Goal: Task Accomplishment & Management: Manage account settings

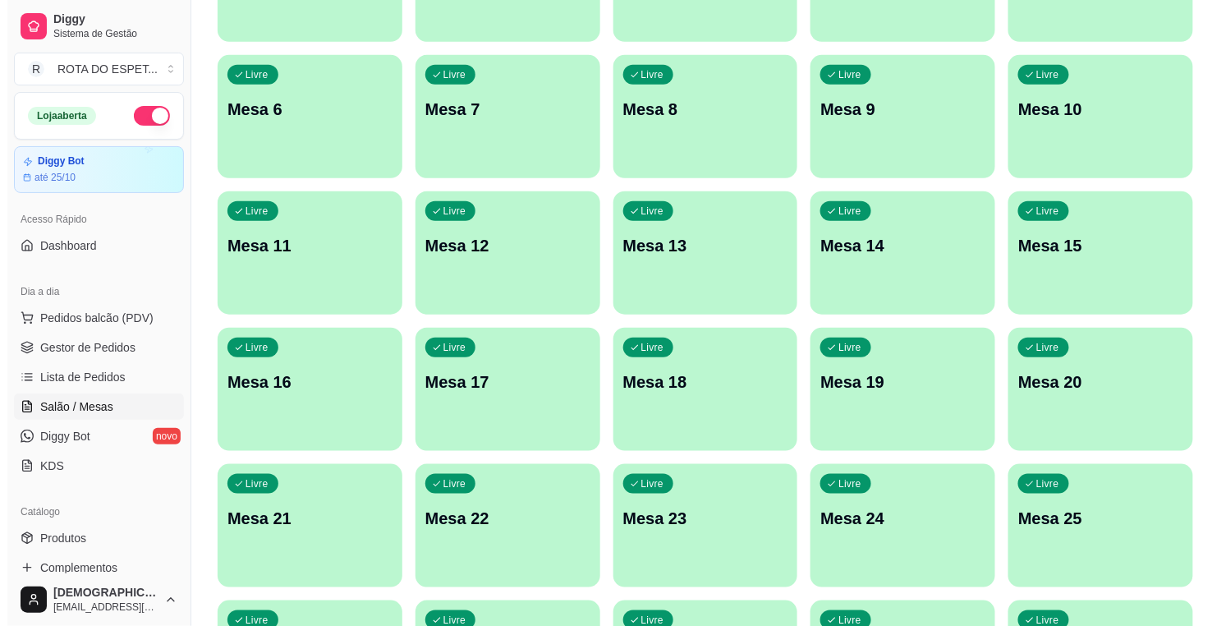
scroll to position [273, 0]
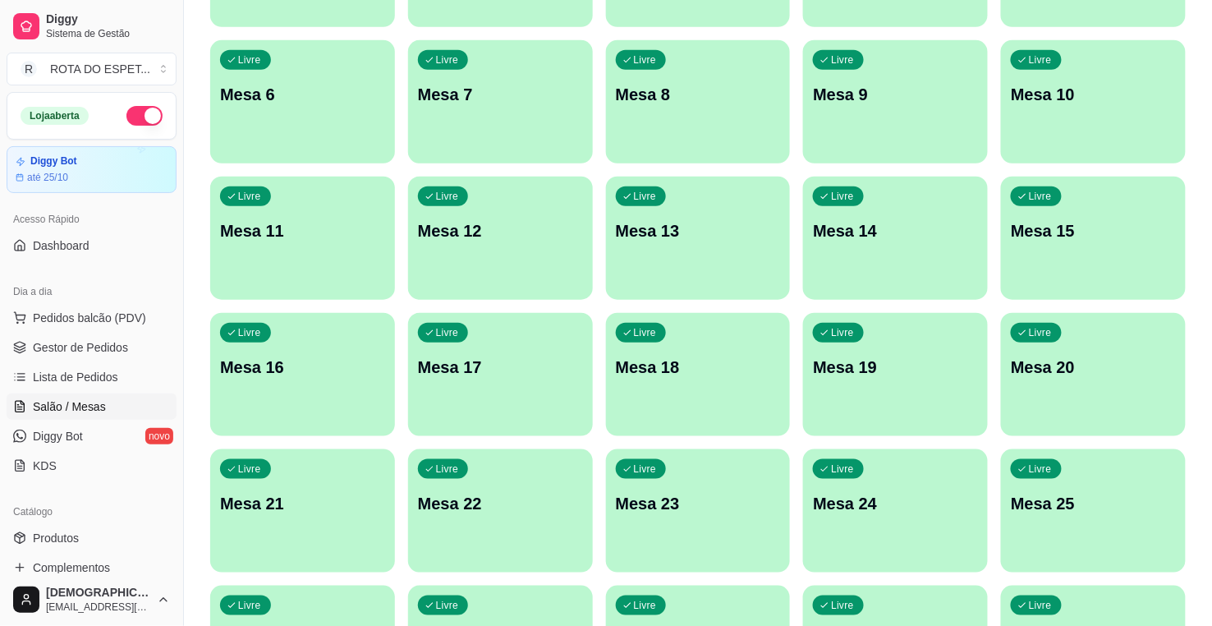
click at [1041, 406] on div "Livre Mesa 20" at bounding box center [1093, 364] width 185 height 103
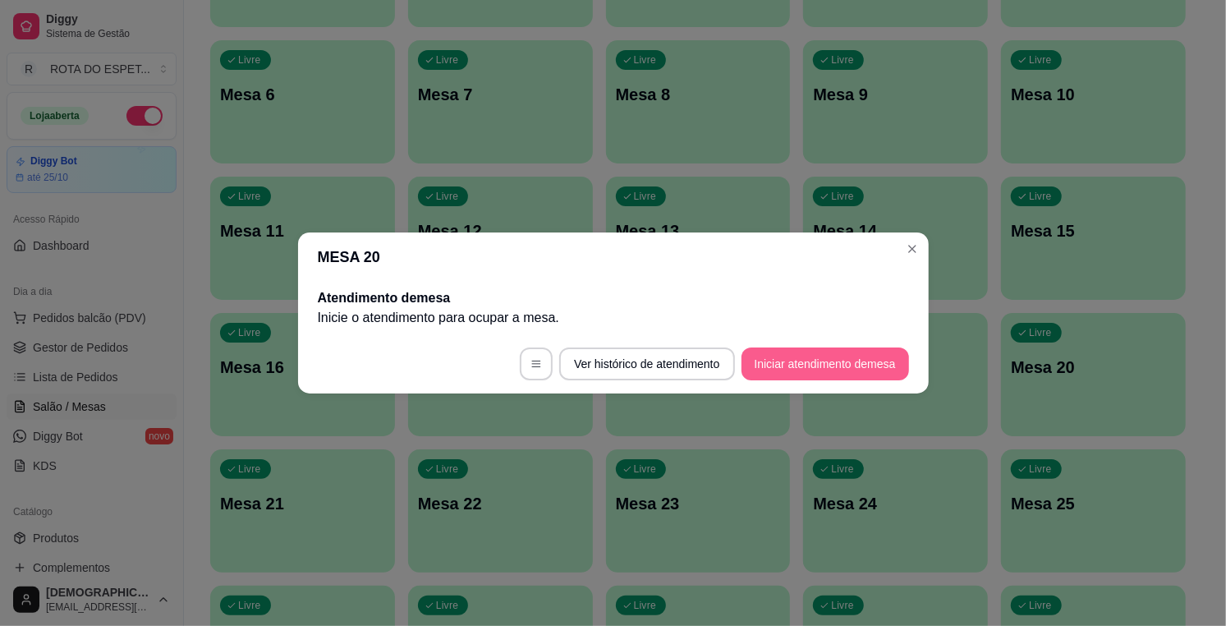
click at [838, 362] on button "Iniciar atendimento de mesa" at bounding box center [824, 363] width 167 height 33
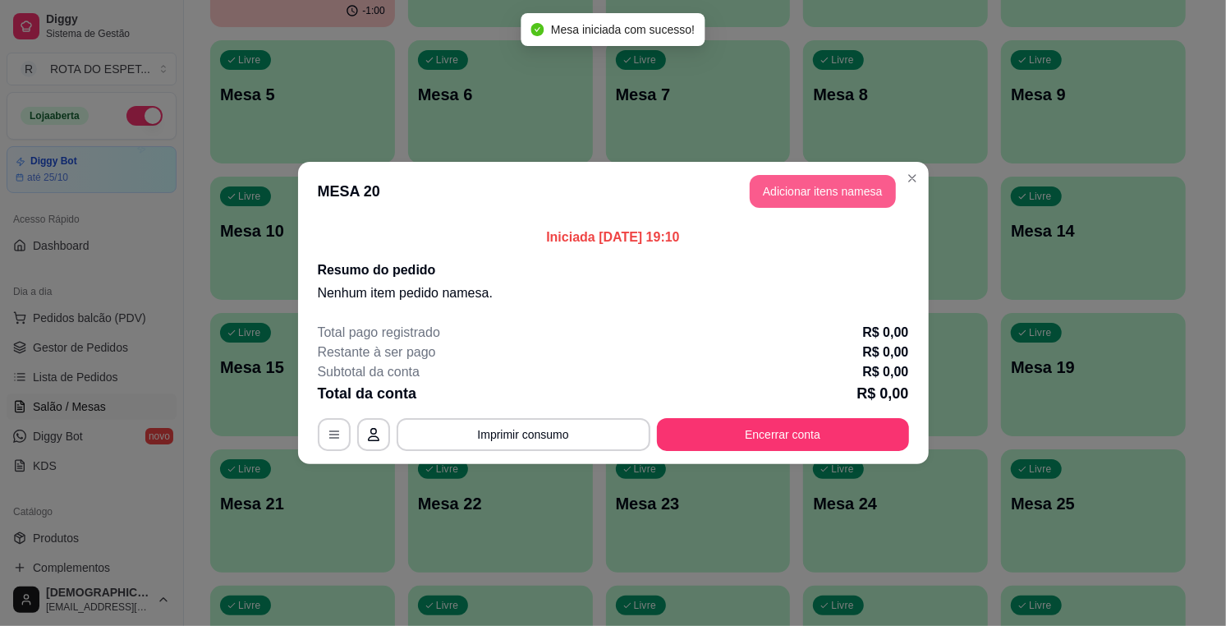
click at [857, 197] on button "Adicionar itens na mesa" at bounding box center [822, 191] width 146 height 33
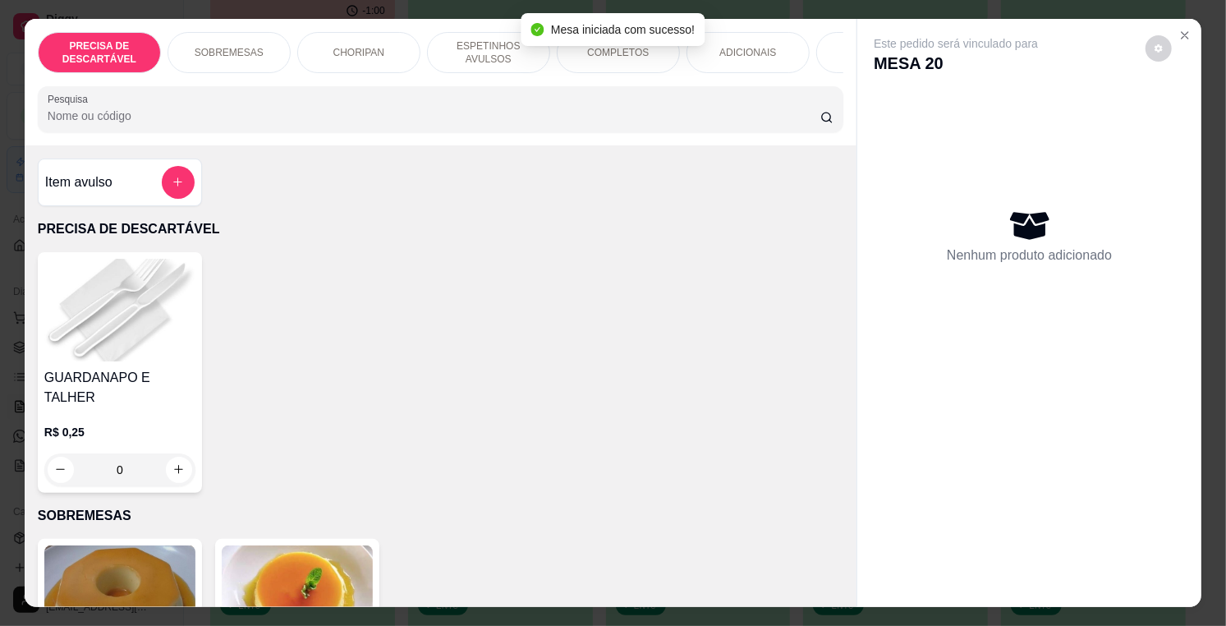
click at [596, 44] on div "Mesa iniciada com sucesso!" at bounding box center [612, 29] width 183 height 33
click at [602, 62] on div "COMPLETOS" at bounding box center [618, 52] width 123 height 41
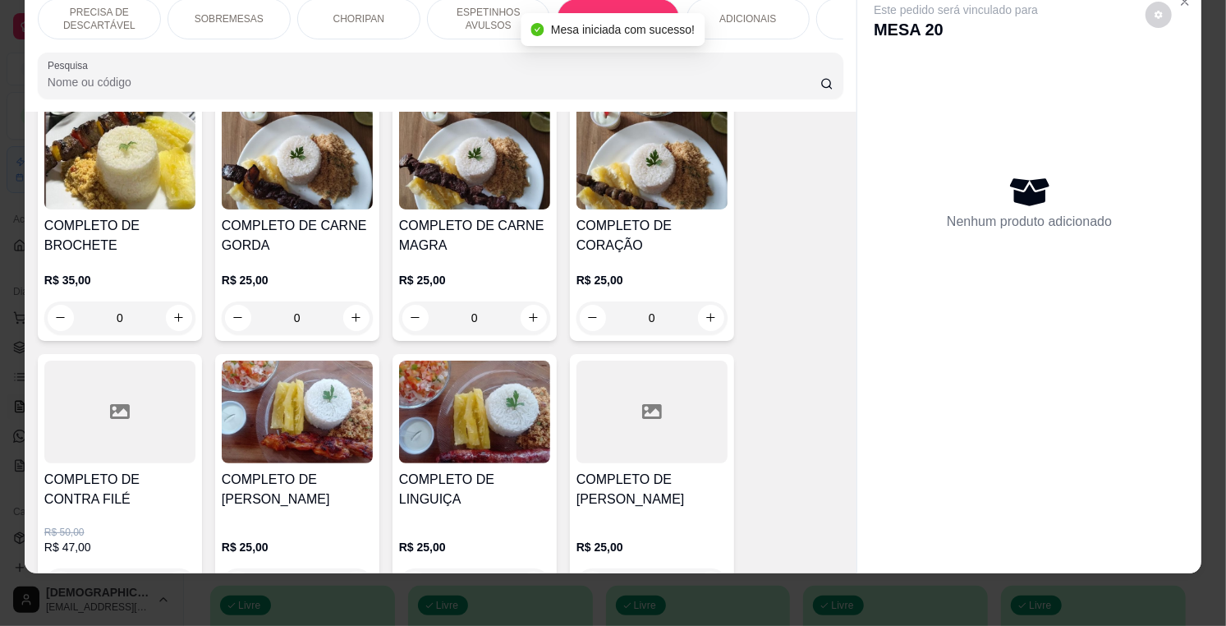
scroll to position [2163, 0]
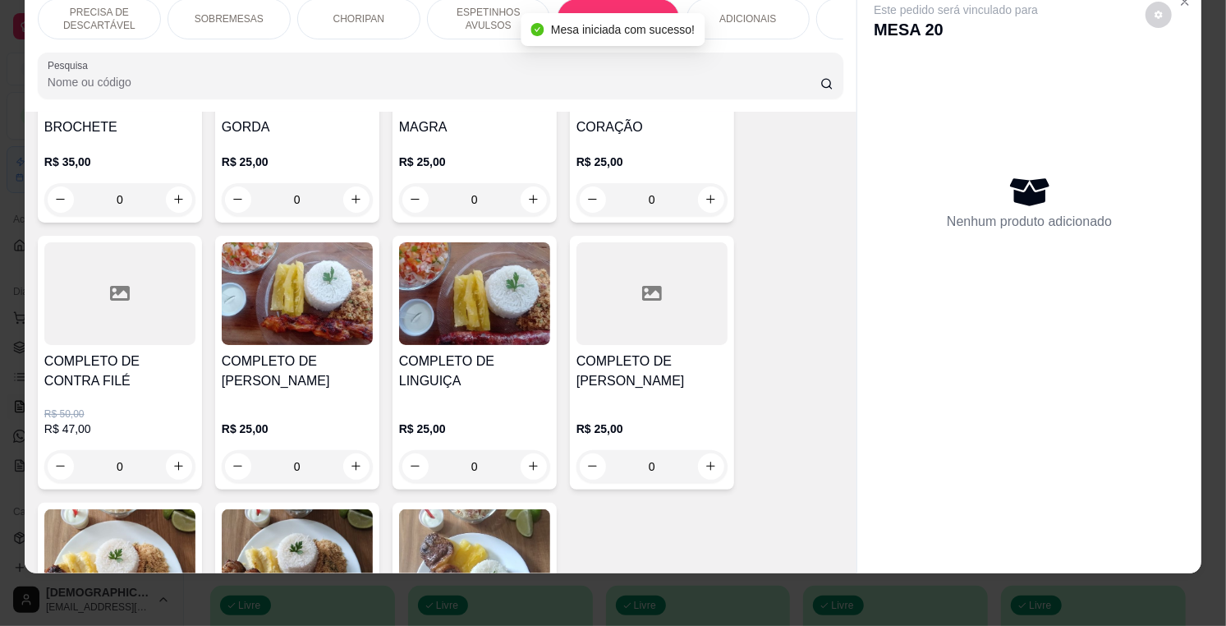
click at [323, 306] on img at bounding box center [297, 293] width 151 height 103
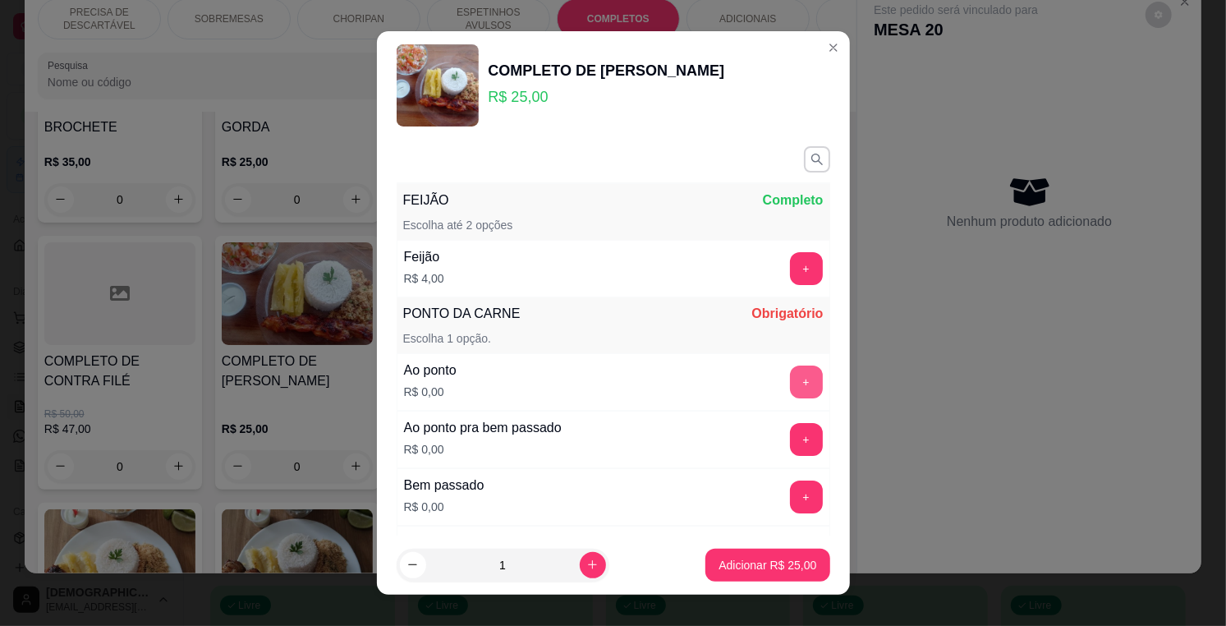
click at [790, 378] on button "+" at bounding box center [806, 381] width 33 height 33
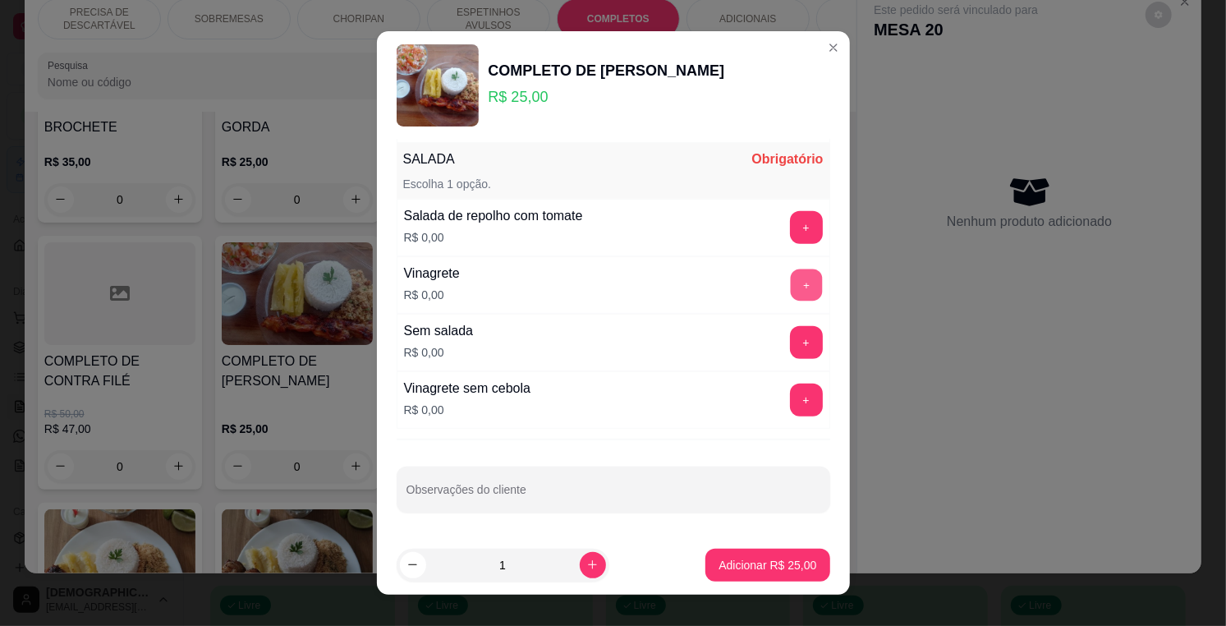
click at [790, 293] on button "+" at bounding box center [806, 285] width 32 height 32
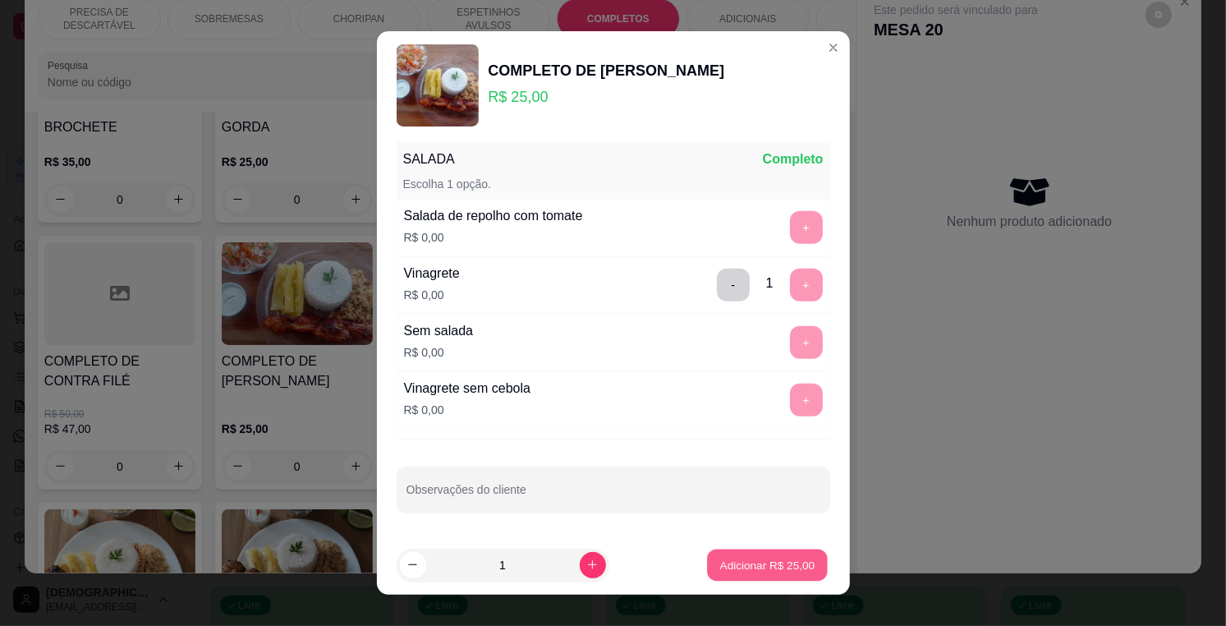
click at [752, 552] on button "Adicionar R$ 25,00" at bounding box center [768, 565] width 121 height 32
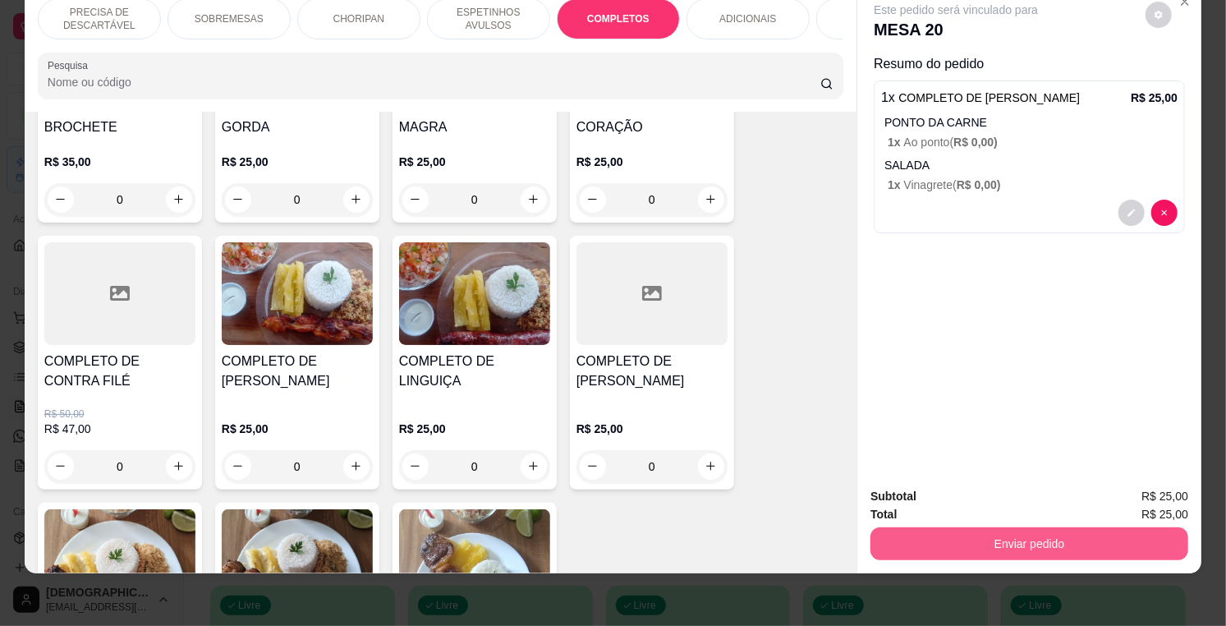
click at [1125, 532] on button "Enviar pedido" at bounding box center [1029, 543] width 318 height 33
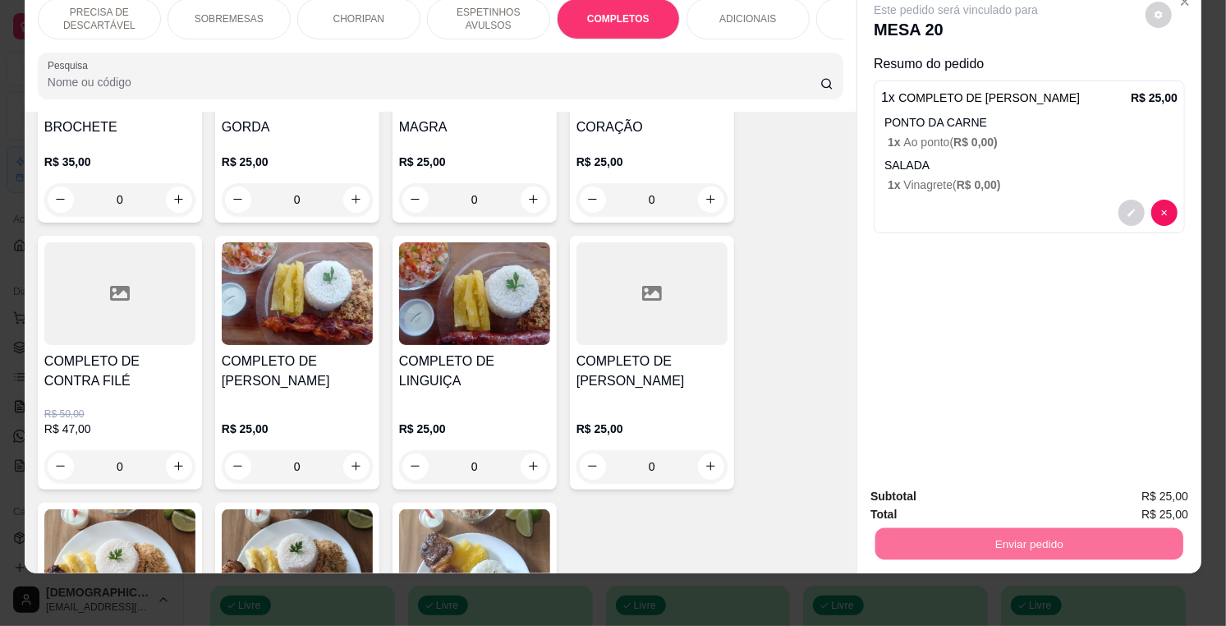
click at [1175, 494] on button "Enviar pedido" at bounding box center [1144, 489] width 93 height 31
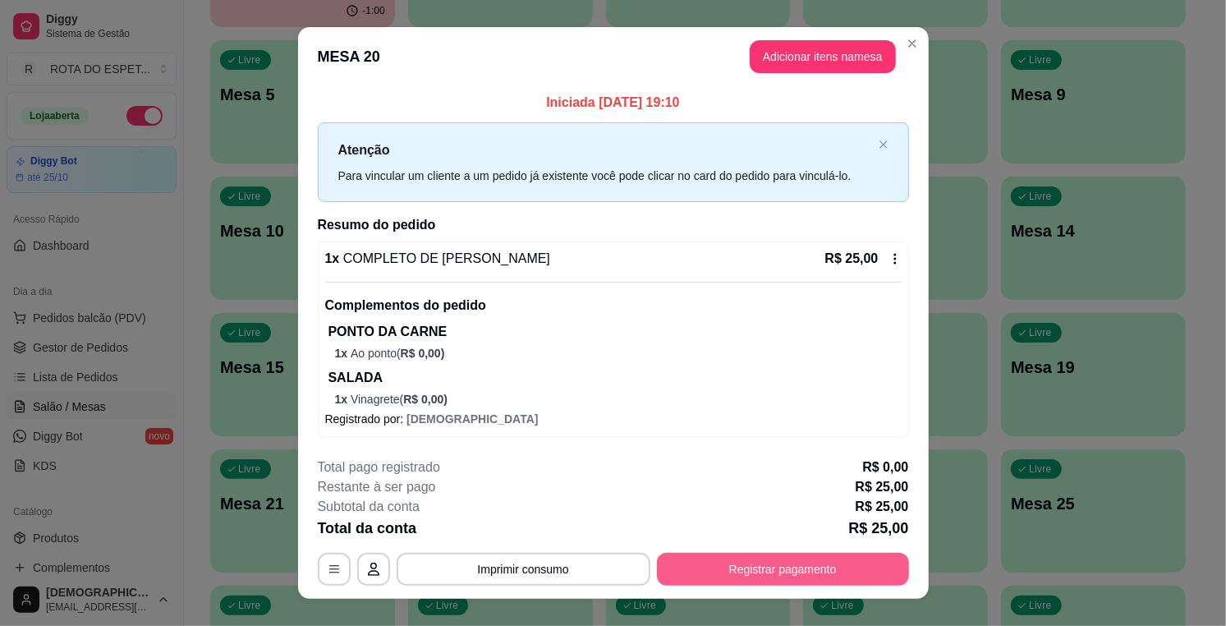
click at [804, 571] on button "Registrar pagamento" at bounding box center [783, 568] width 252 height 33
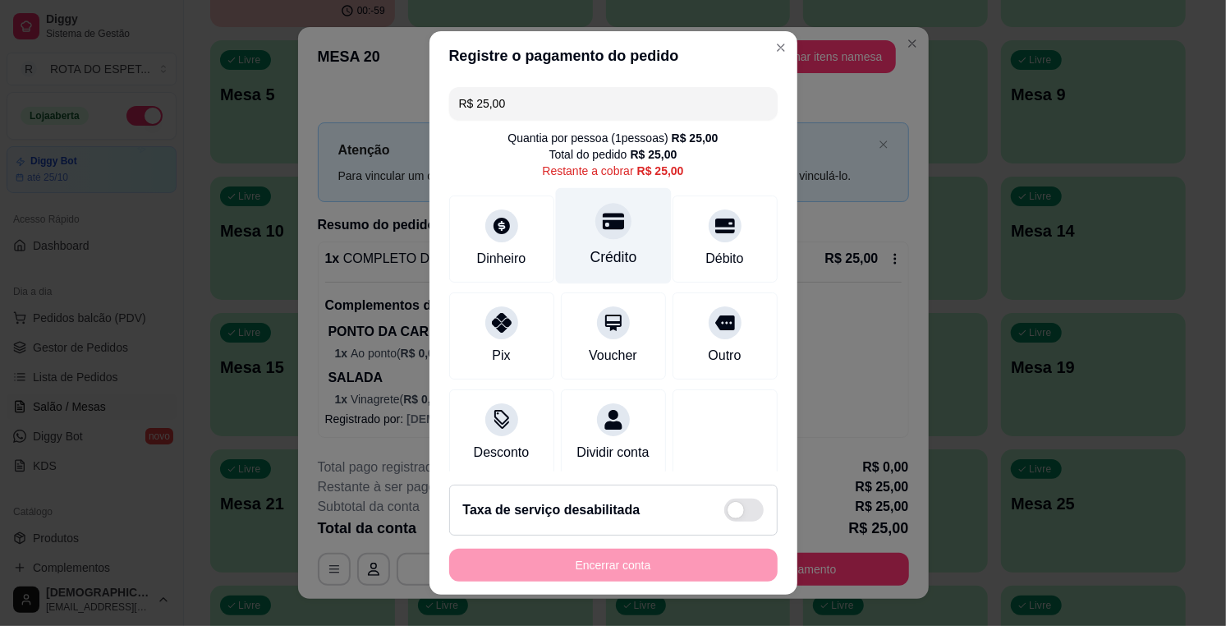
click at [594, 241] on div "Crédito" at bounding box center [613, 236] width 116 height 96
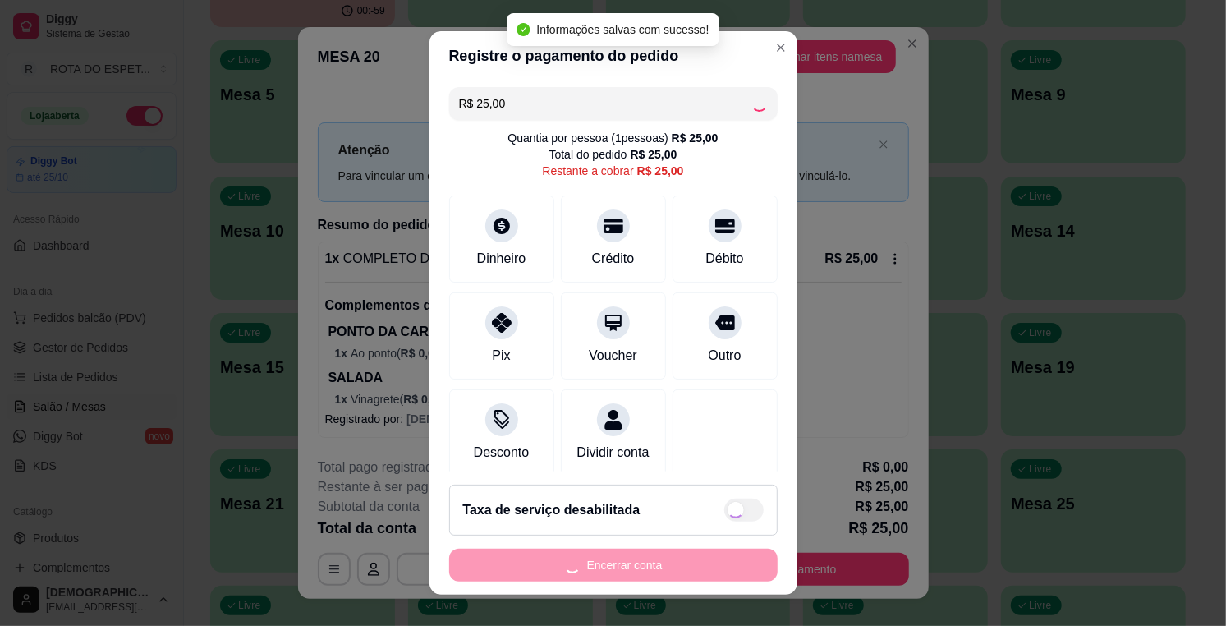
type input "R$ 0,00"
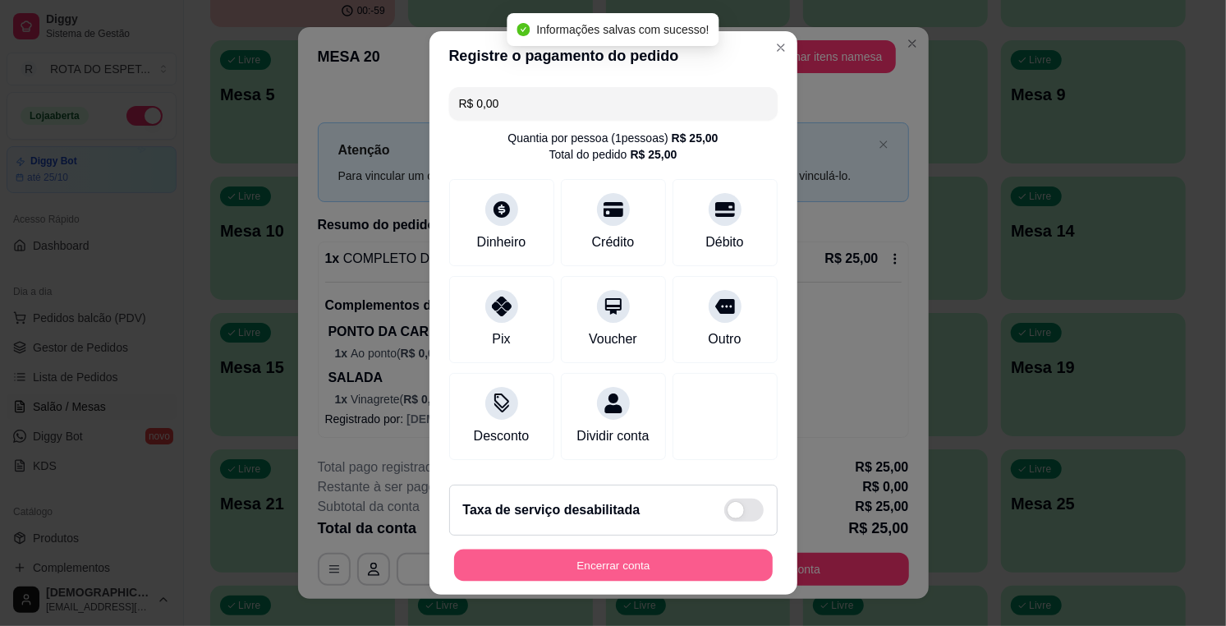
click at [627, 572] on button "Encerrar conta" at bounding box center [613, 565] width 319 height 32
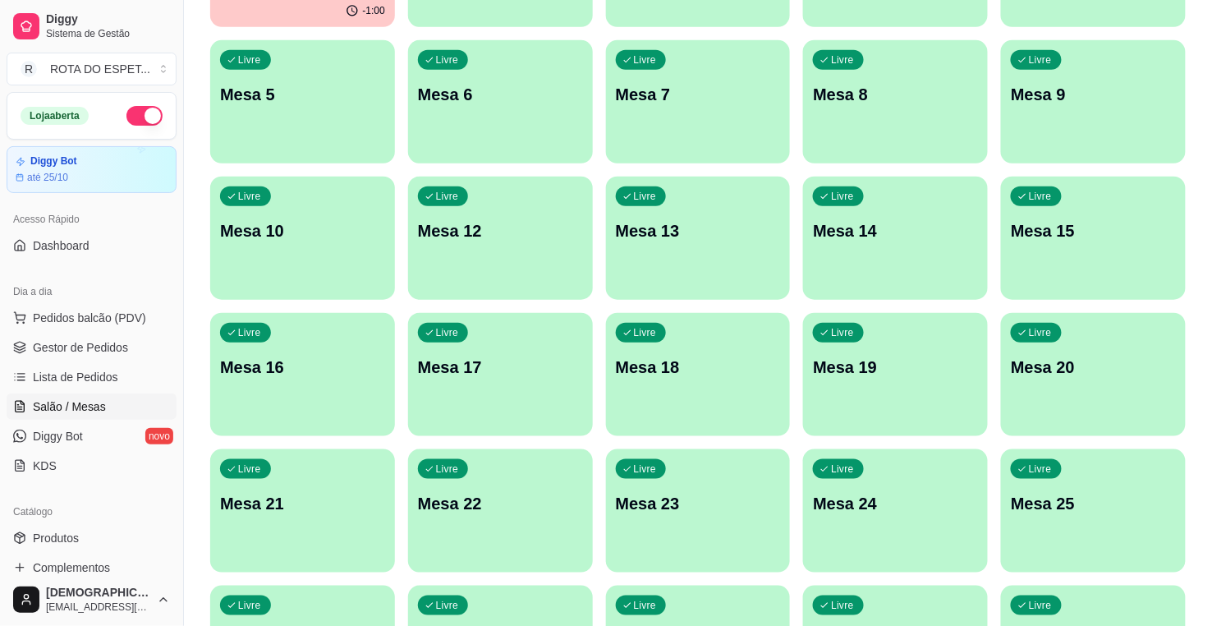
click at [287, 486] on div "Livre Mesa 21" at bounding box center [302, 500] width 185 height 103
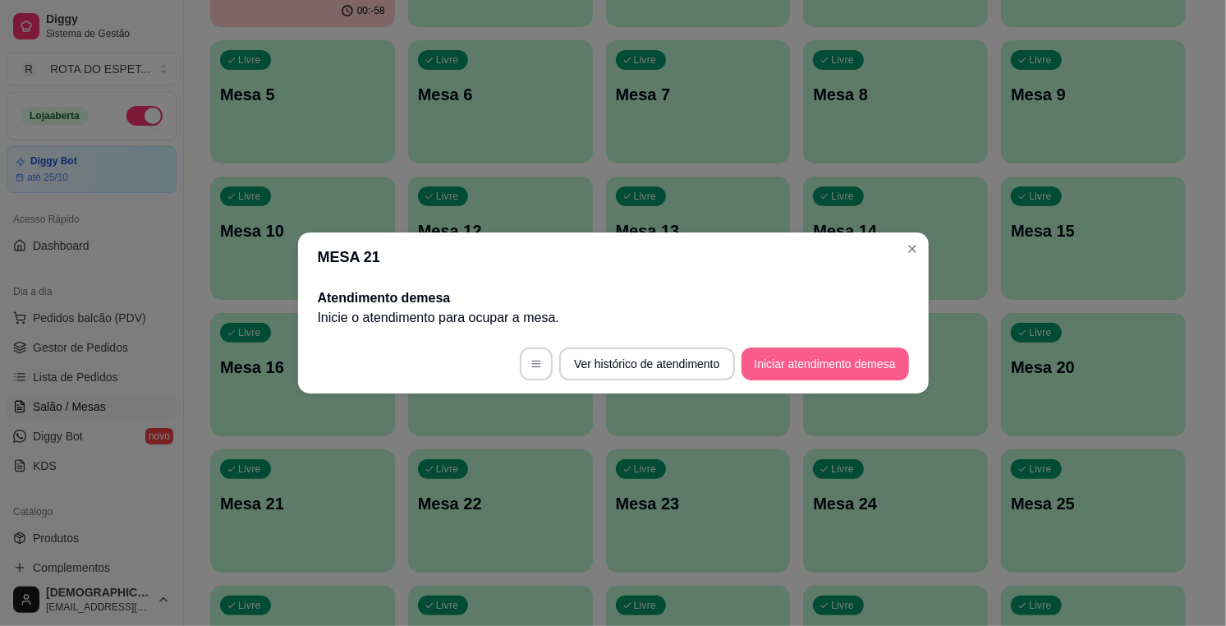
click at [800, 370] on button "Iniciar atendimento de mesa" at bounding box center [824, 363] width 167 height 33
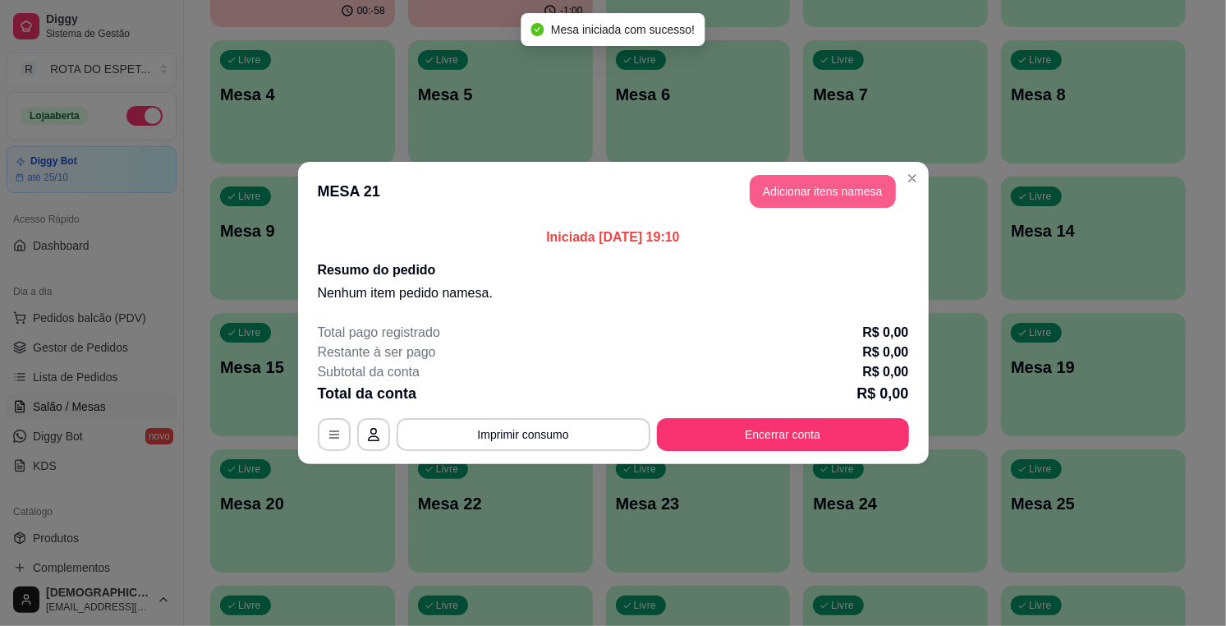
click at [855, 198] on button "Adicionar itens na mesa" at bounding box center [822, 191] width 146 height 33
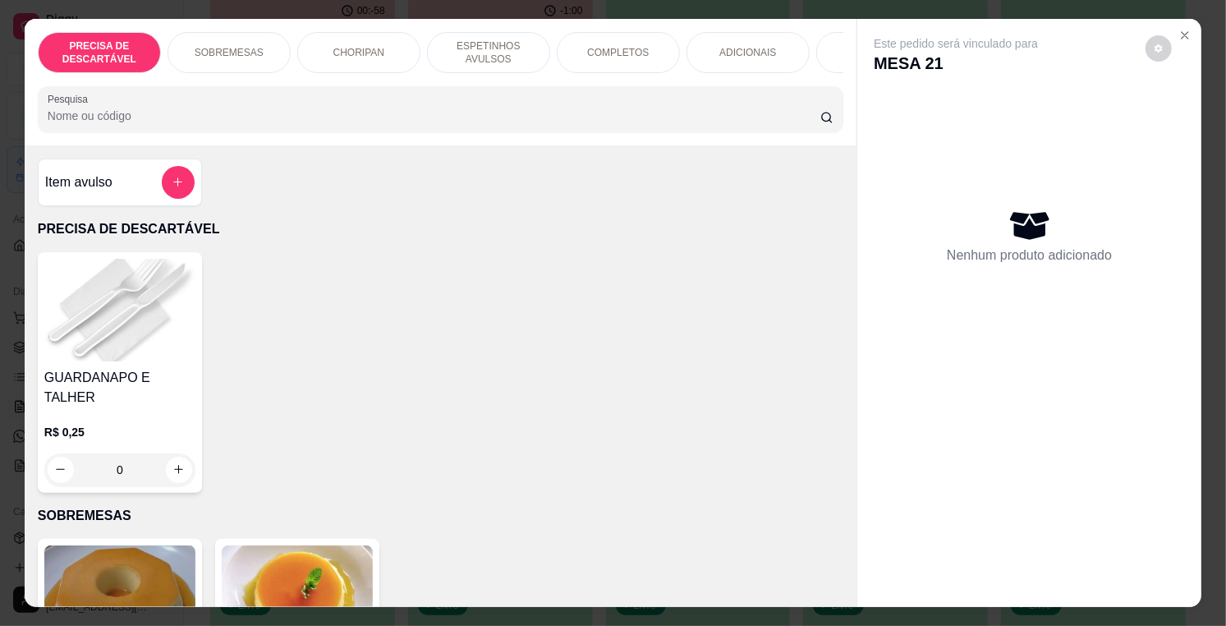
click at [468, 39] on p "ESPETINHOS AVULSOS" at bounding box center [488, 52] width 95 height 26
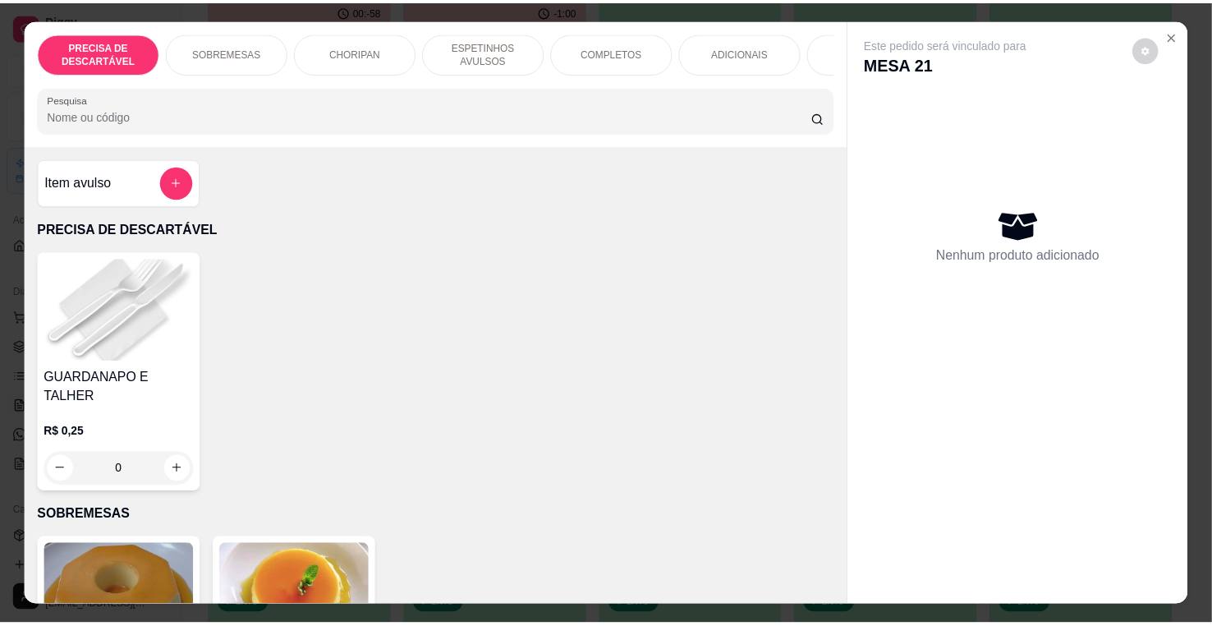
scroll to position [41, 0]
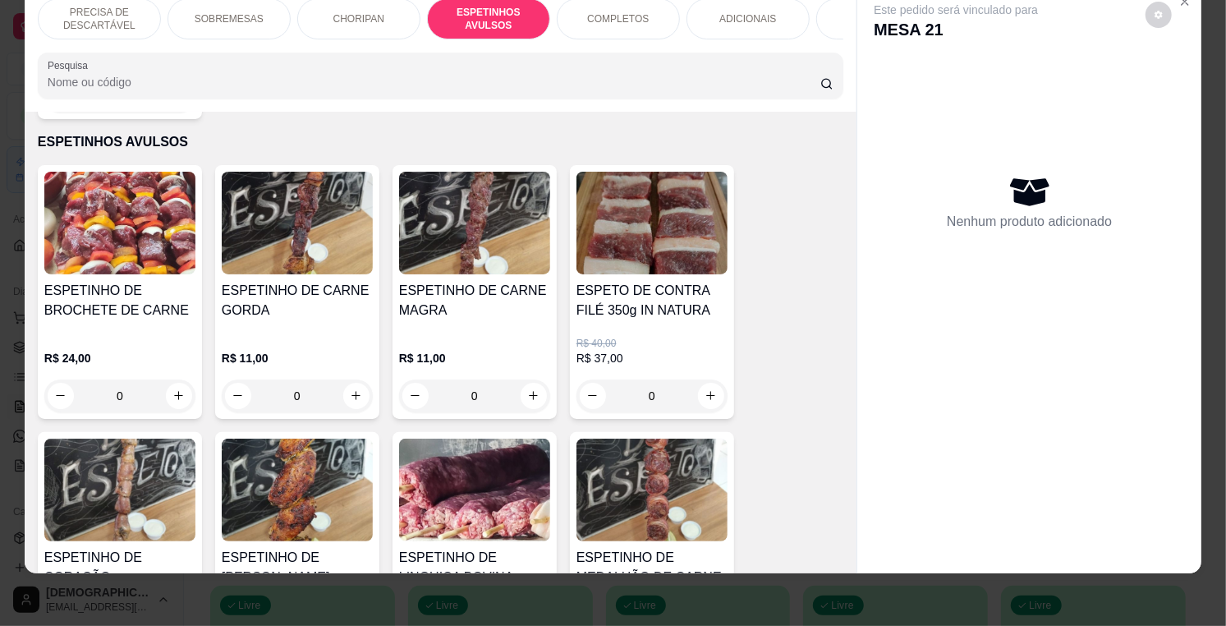
click at [413, 302] on div "ESPETINHO DE CARNE MAGRA" at bounding box center [474, 307] width 151 height 53
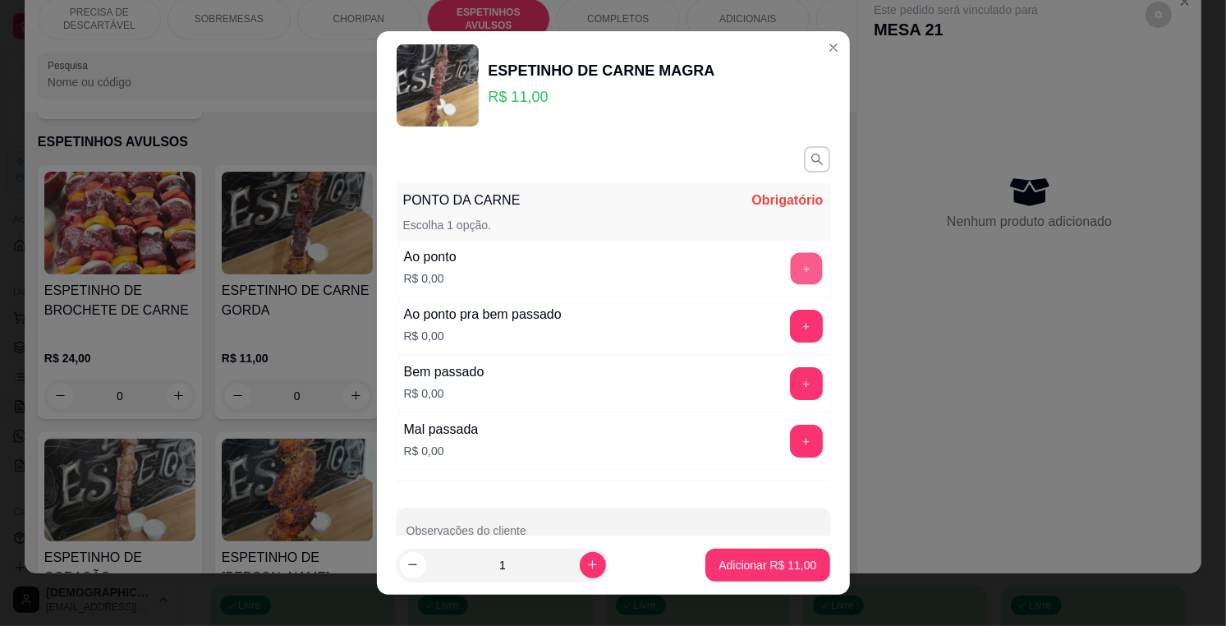
click at [790, 268] on button "+" at bounding box center [806, 269] width 32 height 32
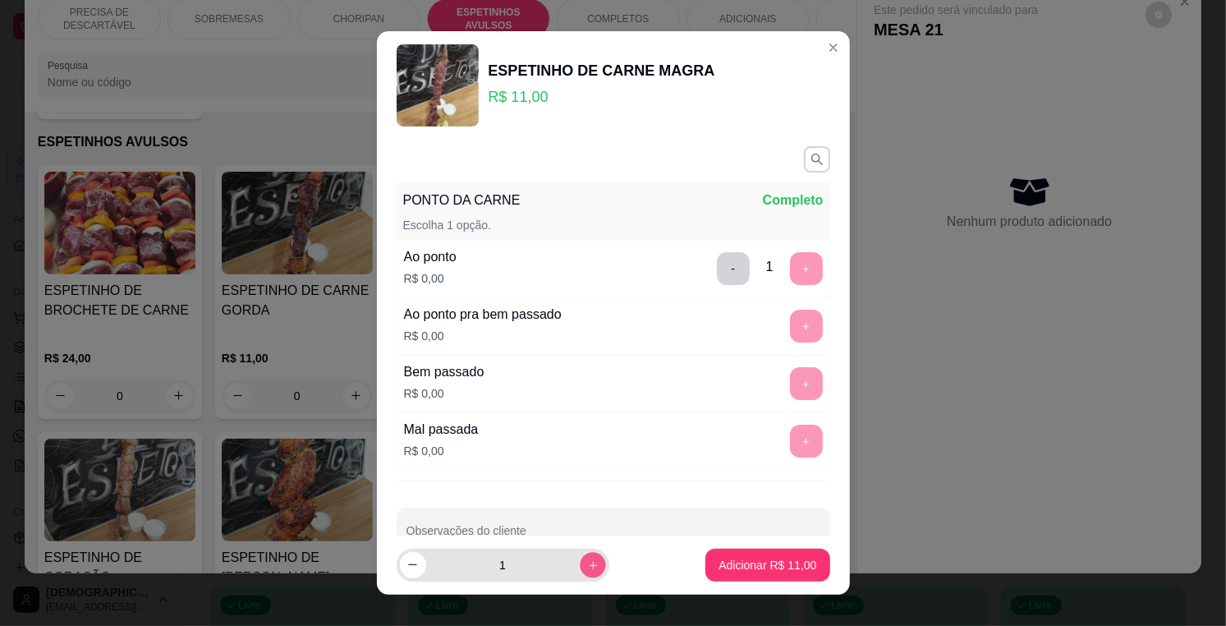
click at [586, 566] on icon "increase-product-quantity" at bounding box center [592, 565] width 12 height 12
type input "2"
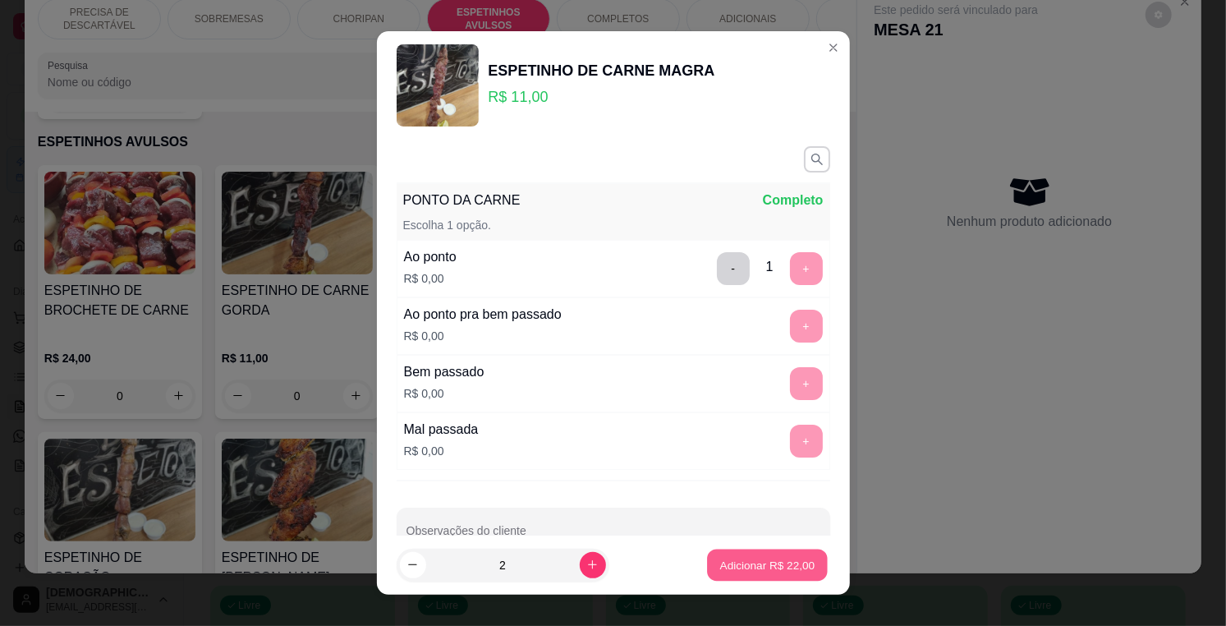
click at [720, 562] on p "Adicionar R$ 22,00" at bounding box center [767, 565] width 95 height 16
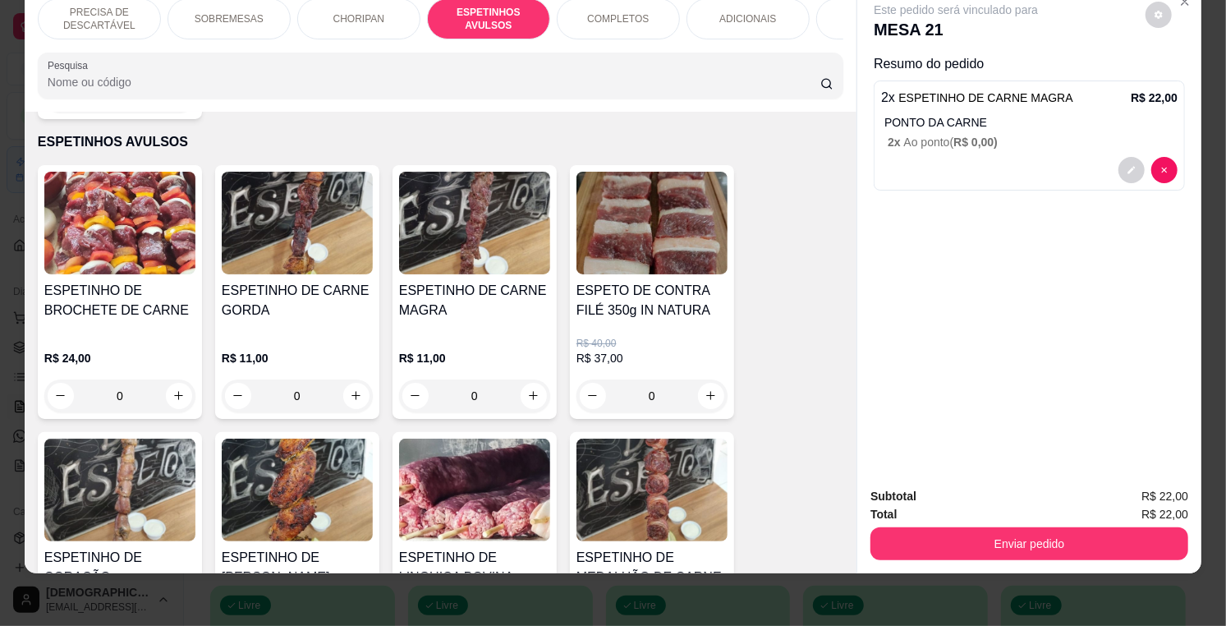
click at [309, 333] on div "R$ 11,00 0" at bounding box center [297, 372] width 151 height 79
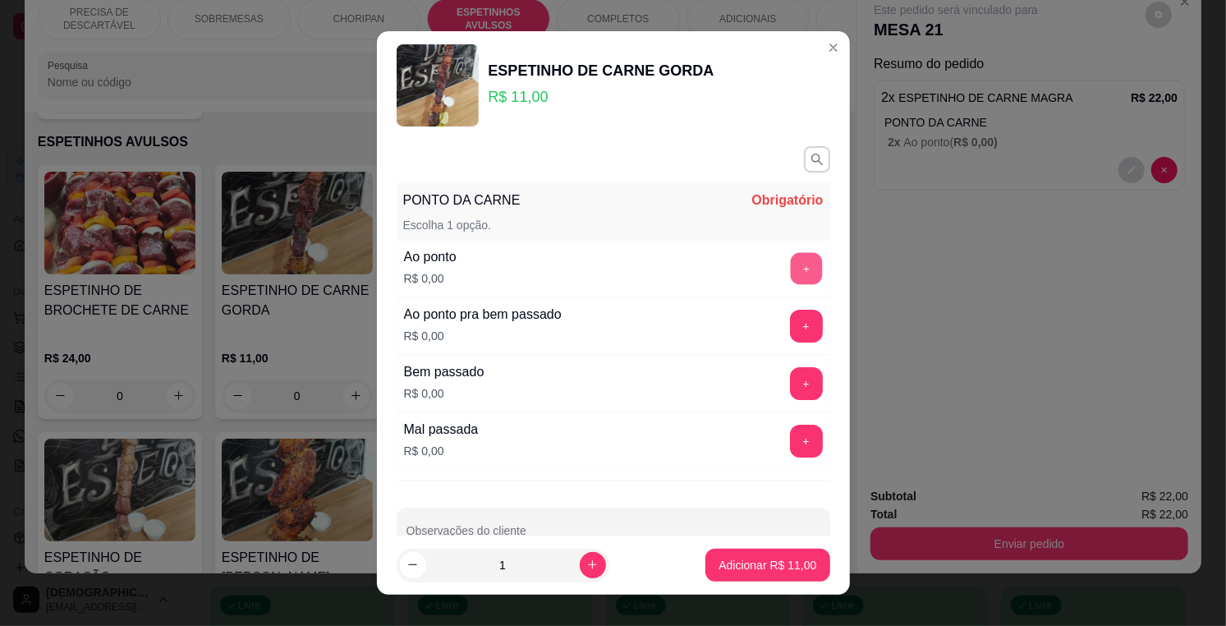
click at [790, 263] on button "+" at bounding box center [806, 269] width 32 height 32
click at [717, 263] on button "-" at bounding box center [733, 268] width 33 height 33
click at [790, 383] on button "+" at bounding box center [806, 383] width 33 height 33
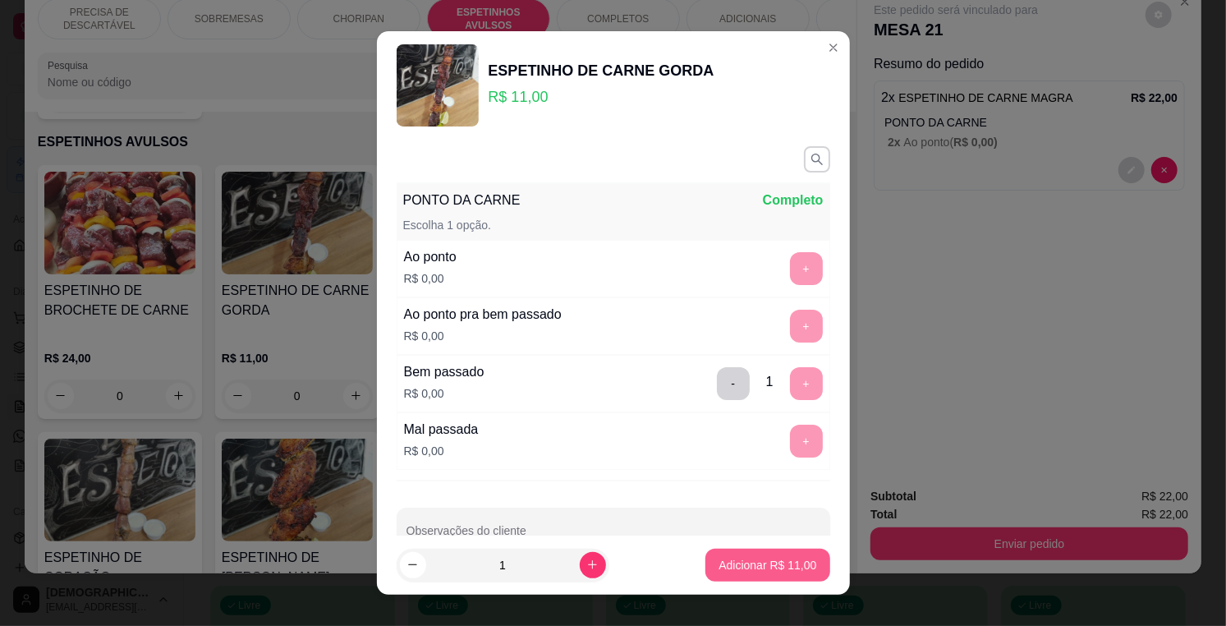
click at [761, 565] on p "Adicionar R$ 11,00" at bounding box center [767, 565] width 98 height 16
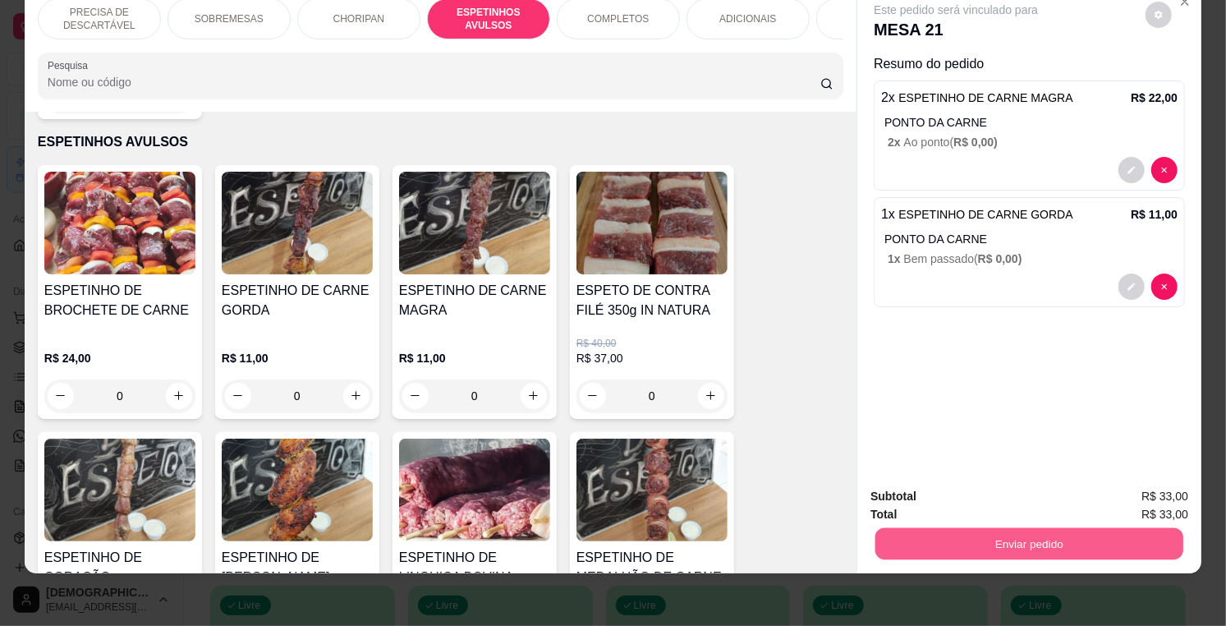
click at [1135, 535] on button "Enviar pedido" at bounding box center [1029, 544] width 308 height 32
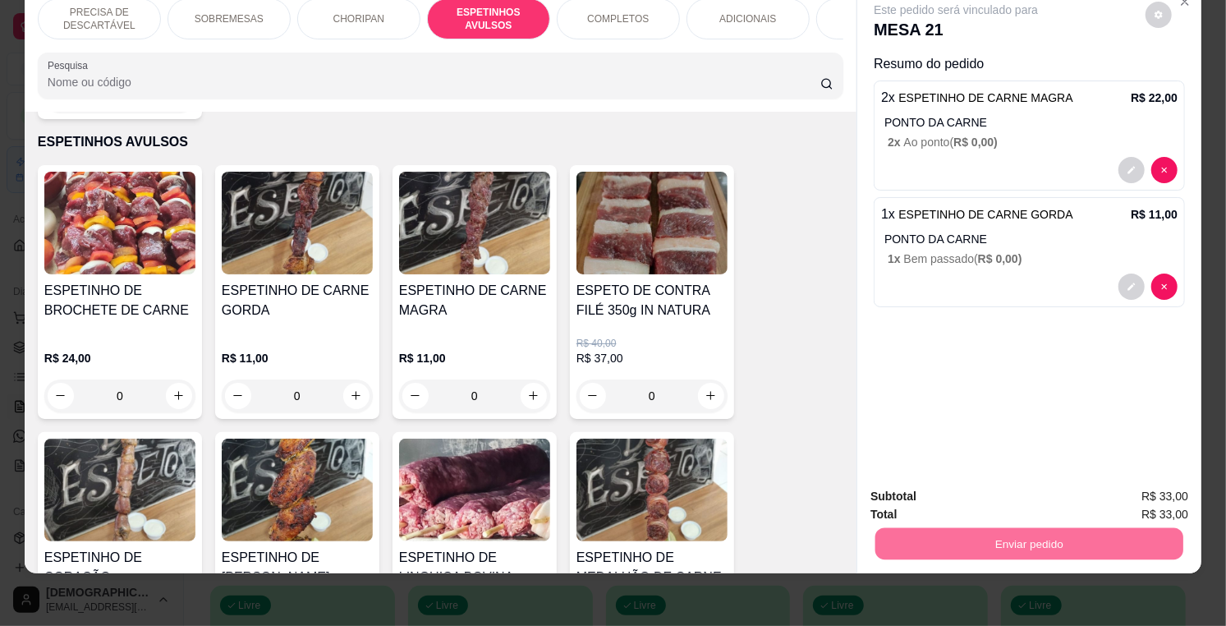
click at [1163, 494] on button "Enviar pedido" at bounding box center [1144, 489] width 93 height 31
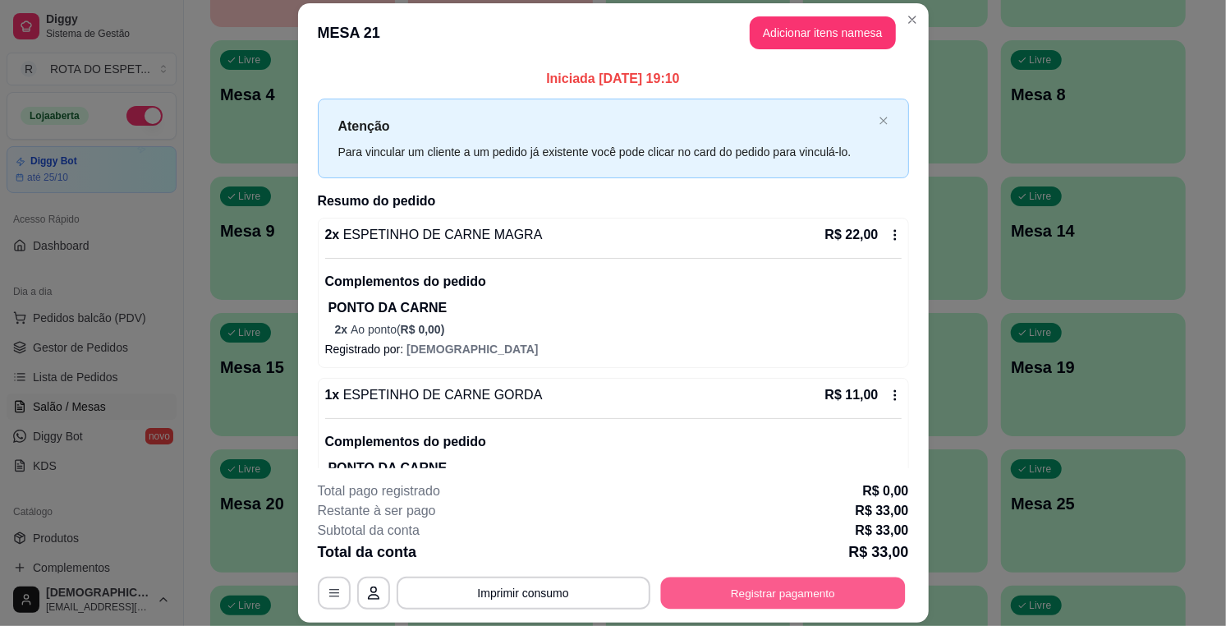
click at [801, 592] on button "Registrar pagamento" at bounding box center [782, 593] width 245 height 32
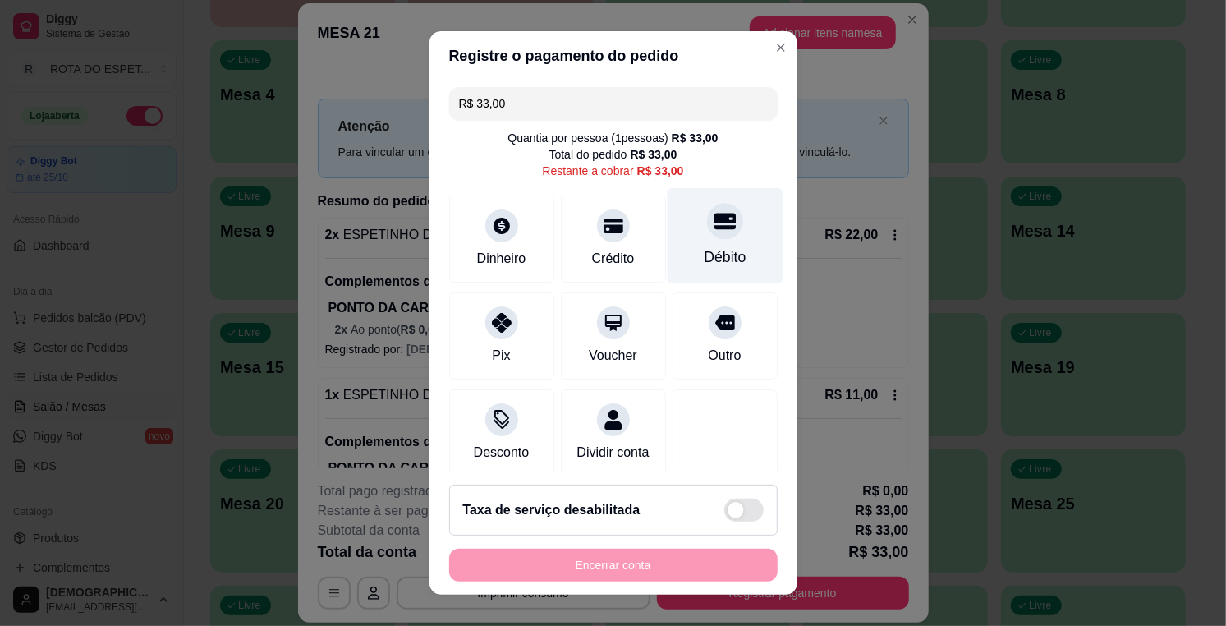
click at [704, 247] on div "Débito" at bounding box center [725, 256] width 42 height 21
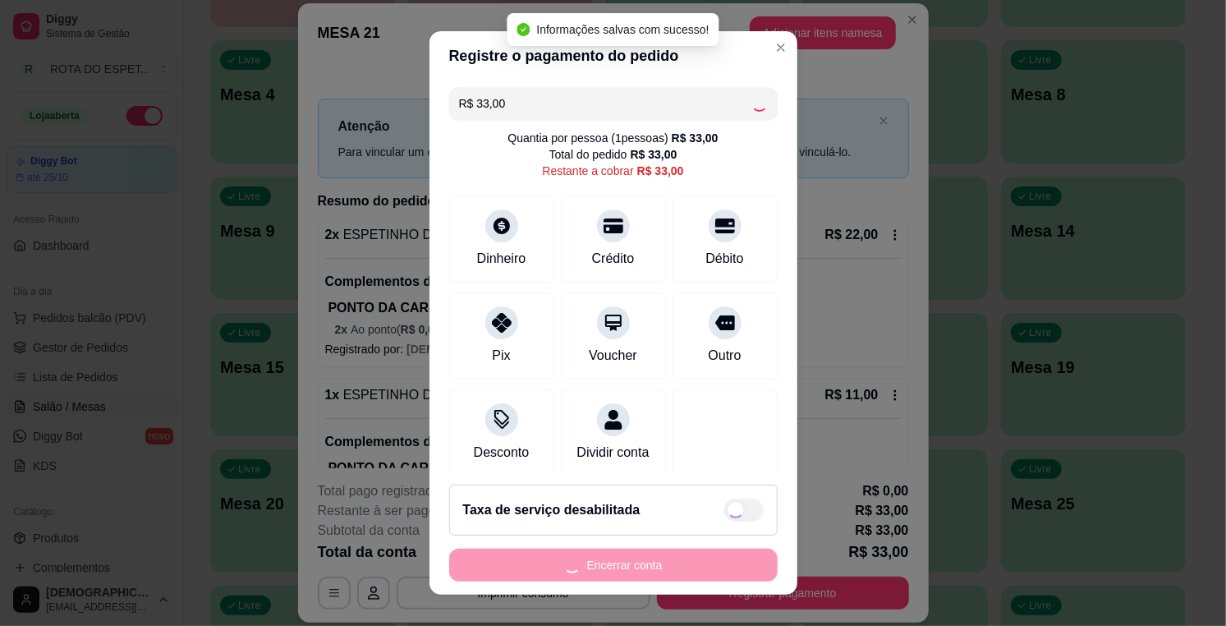
type input "R$ 0,00"
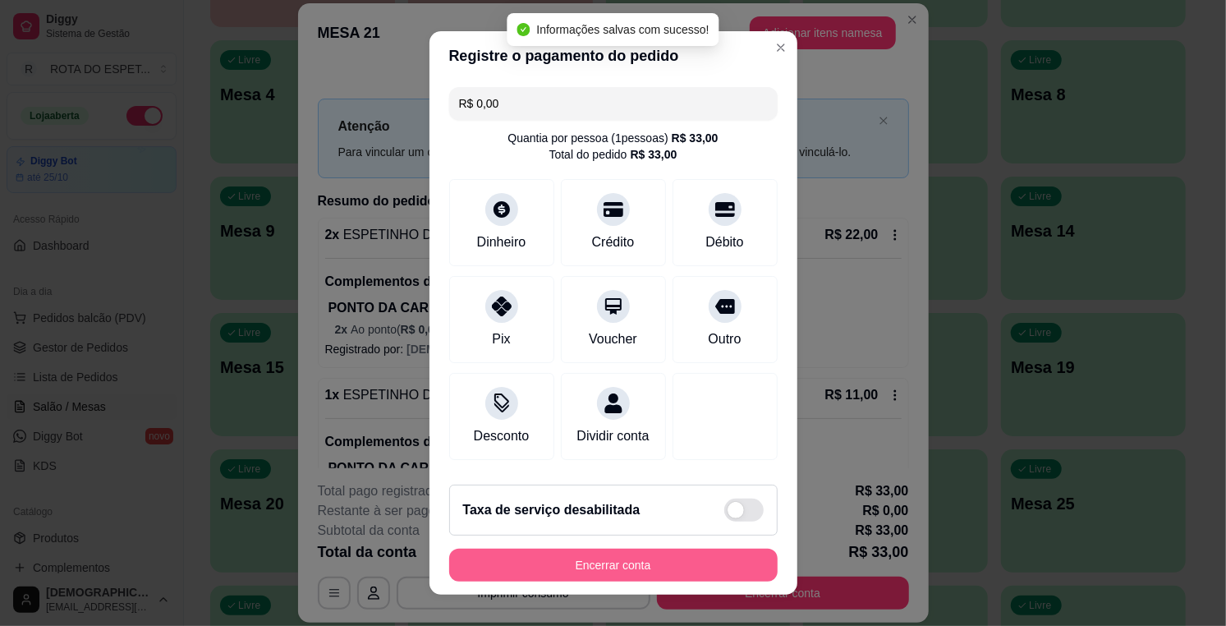
click at [681, 551] on button "Encerrar conta" at bounding box center [613, 564] width 328 height 33
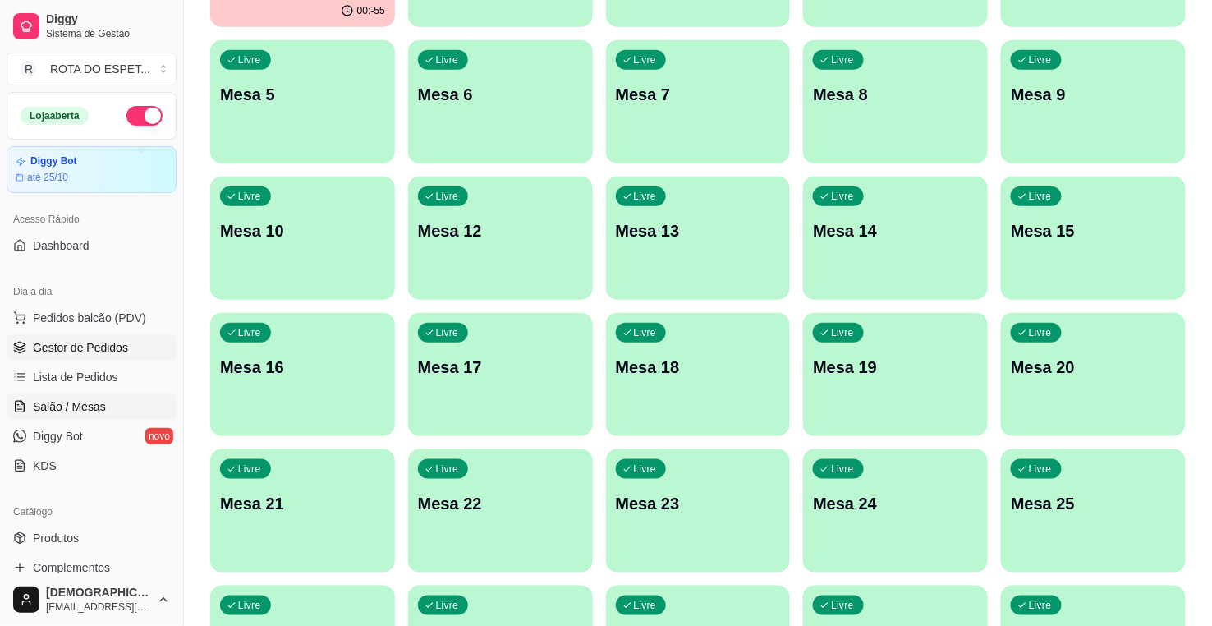
click at [57, 345] on span "Gestor de Pedidos" at bounding box center [80, 347] width 95 height 16
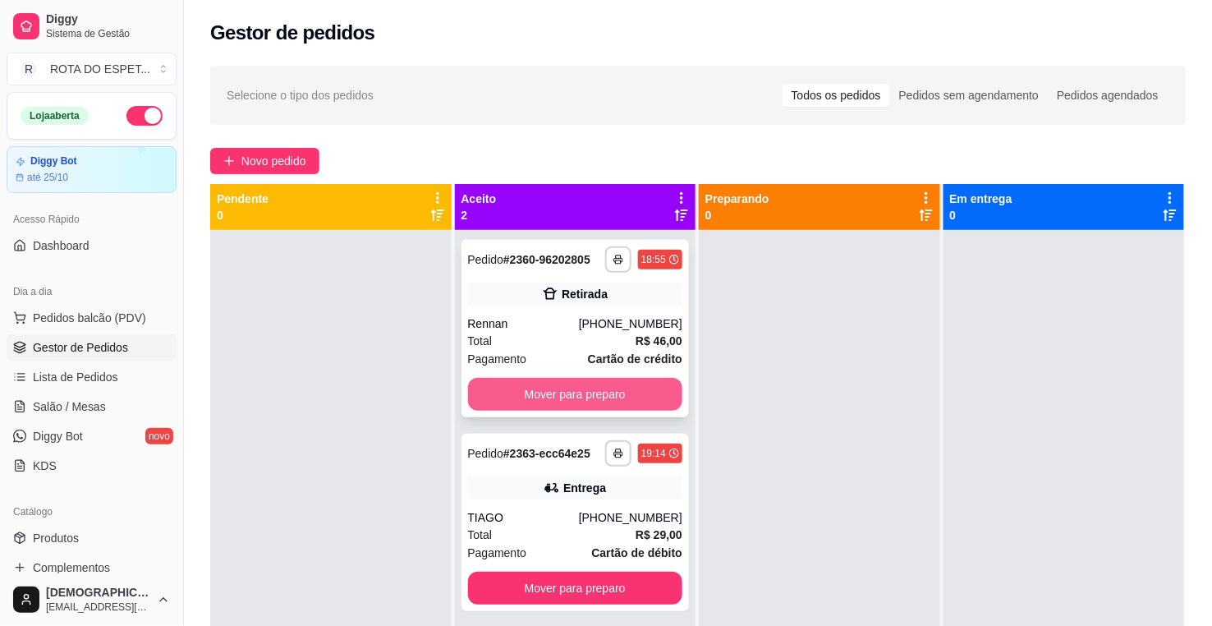
click at [617, 388] on button "Mover para preparo" at bounding box center [575, 394] width 215 height 33
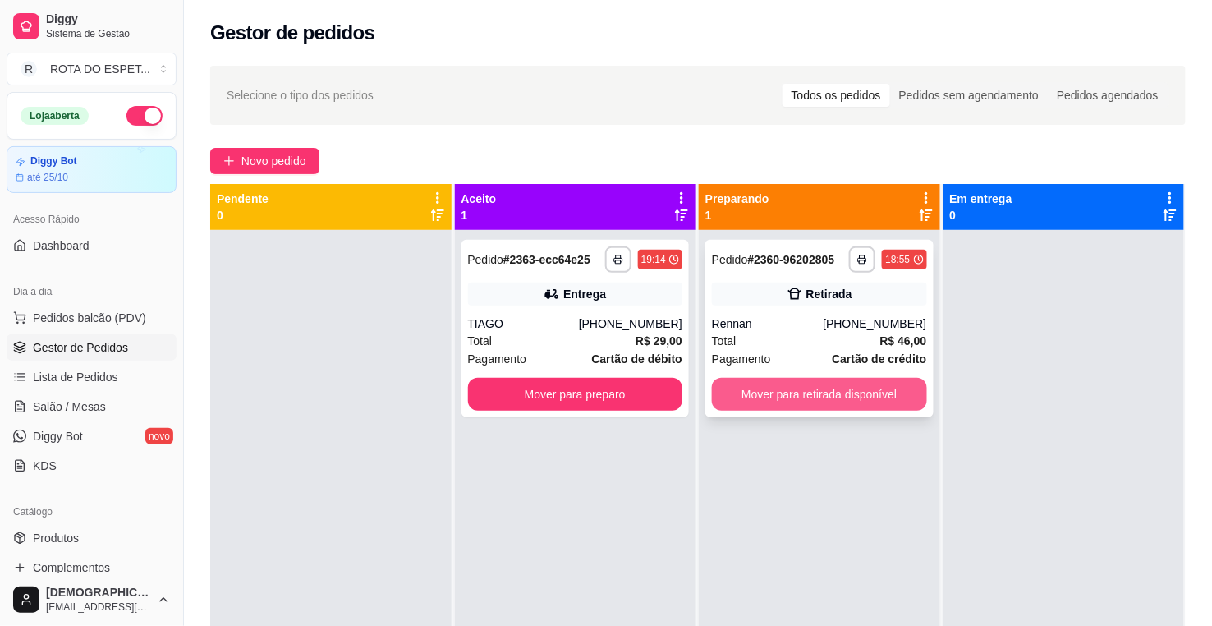
click at [832, 402] on button "Mover para retirada disponível" at bounding box center [819, 394] width 215 height 33
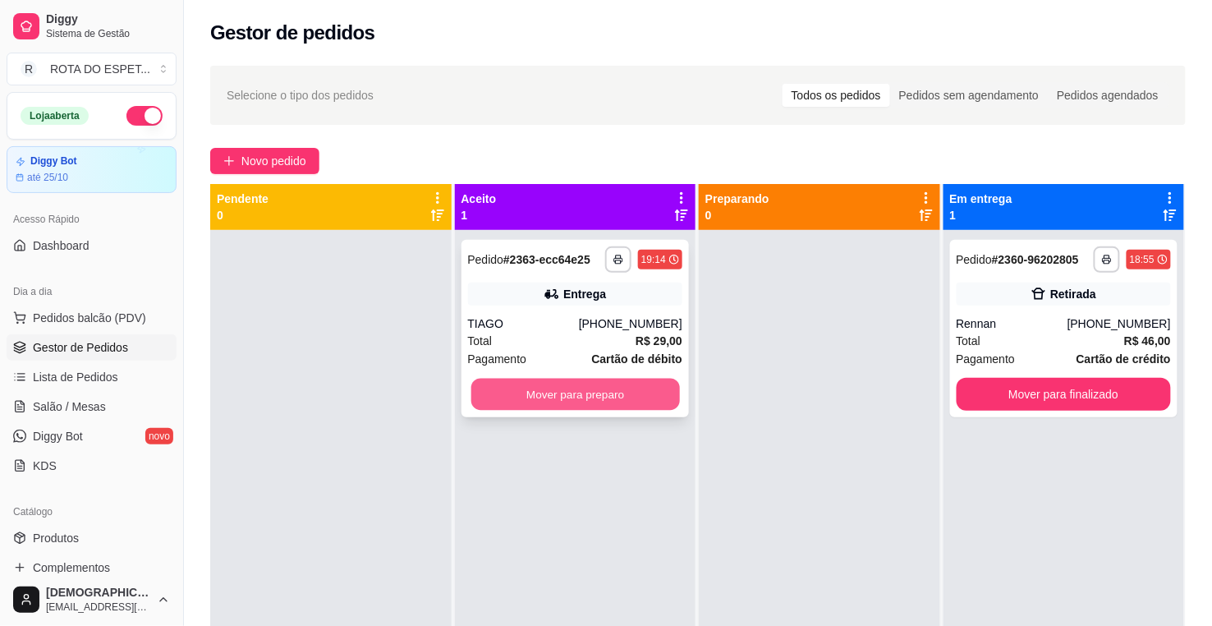
click at [660, 386] on button "Mover para preparo" at bounding box center [574, 394] width 209 height 32
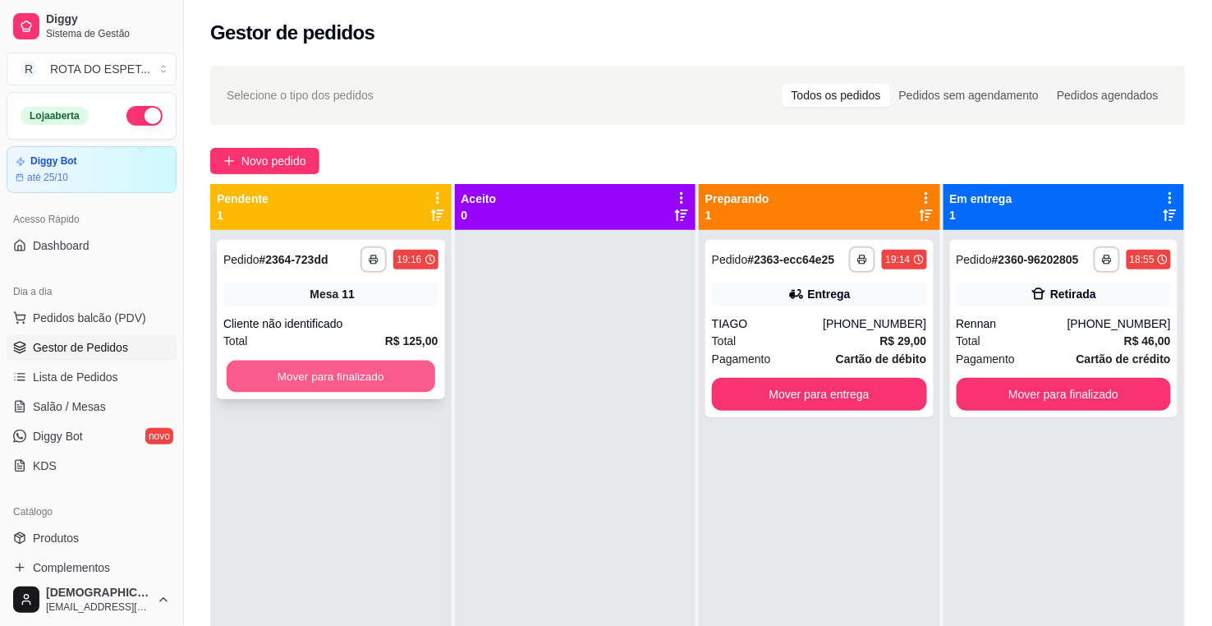
click at [410, 364] on button "Mover para finalizado" at bounding box center [331, 376] width 209 height 32
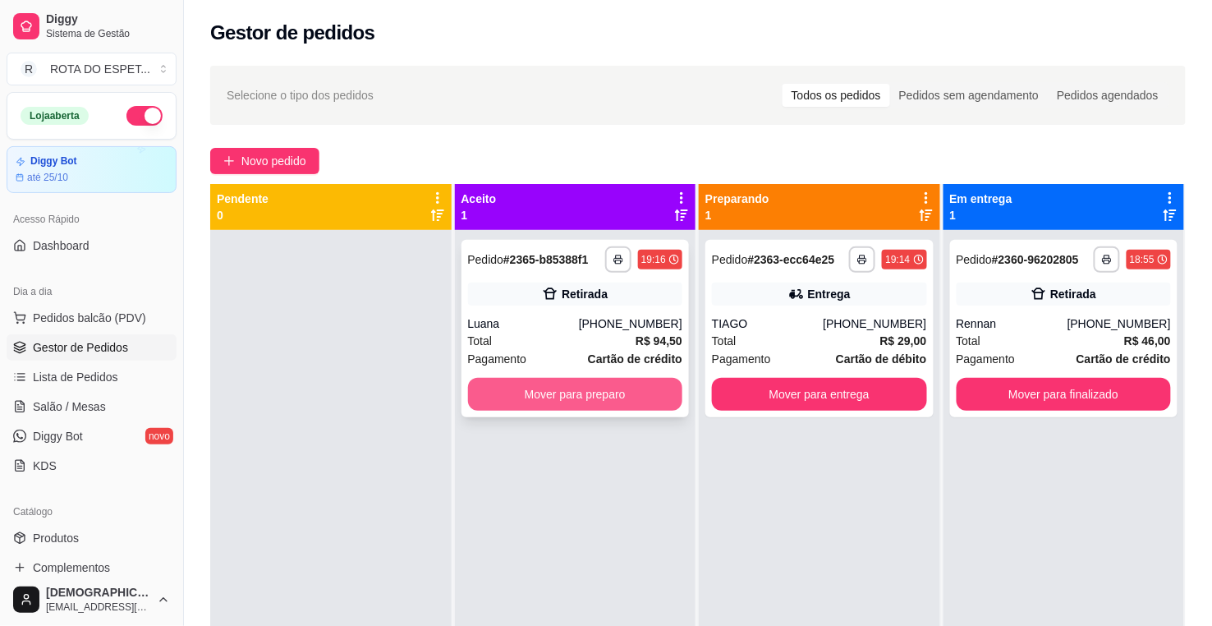
click at [588, 400] on button "Mover para preparo" at bounding box center [575, 394] width 215 height 33
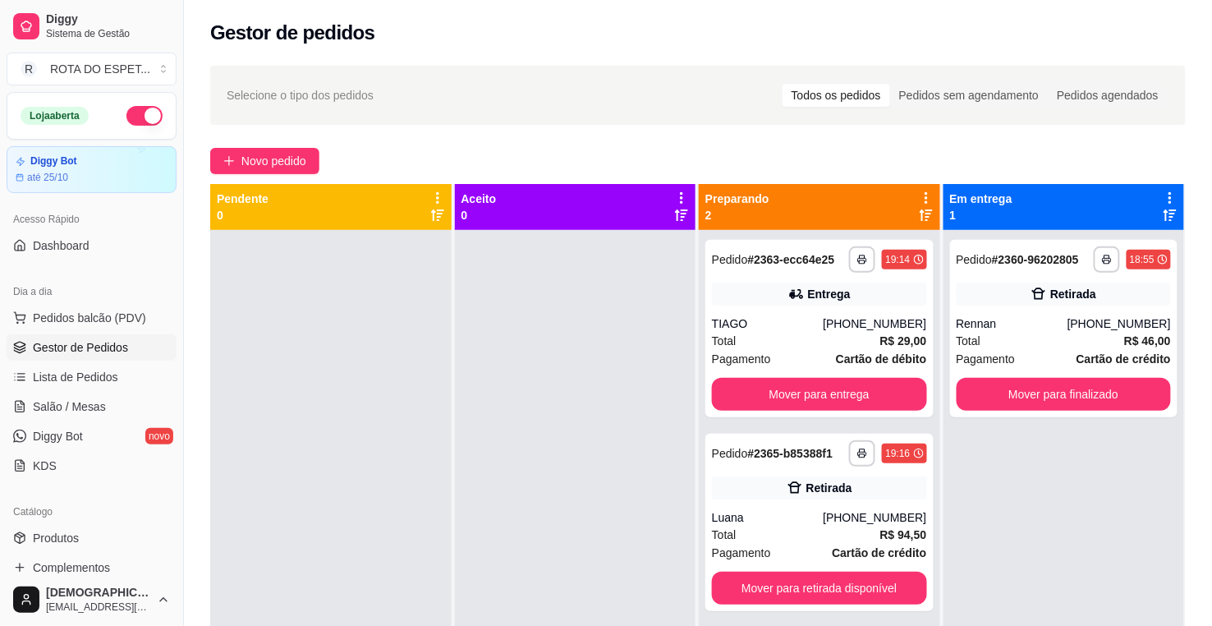
click at [516, 525] on div at bounding box center [575, 543] width 241 height 626
click at [536, 490] on div at bounding box center [575, 543] width 241 height 626
click at [1038, 328] on div "Rennan" at bounding box center [1011, 323] width 111 height 16
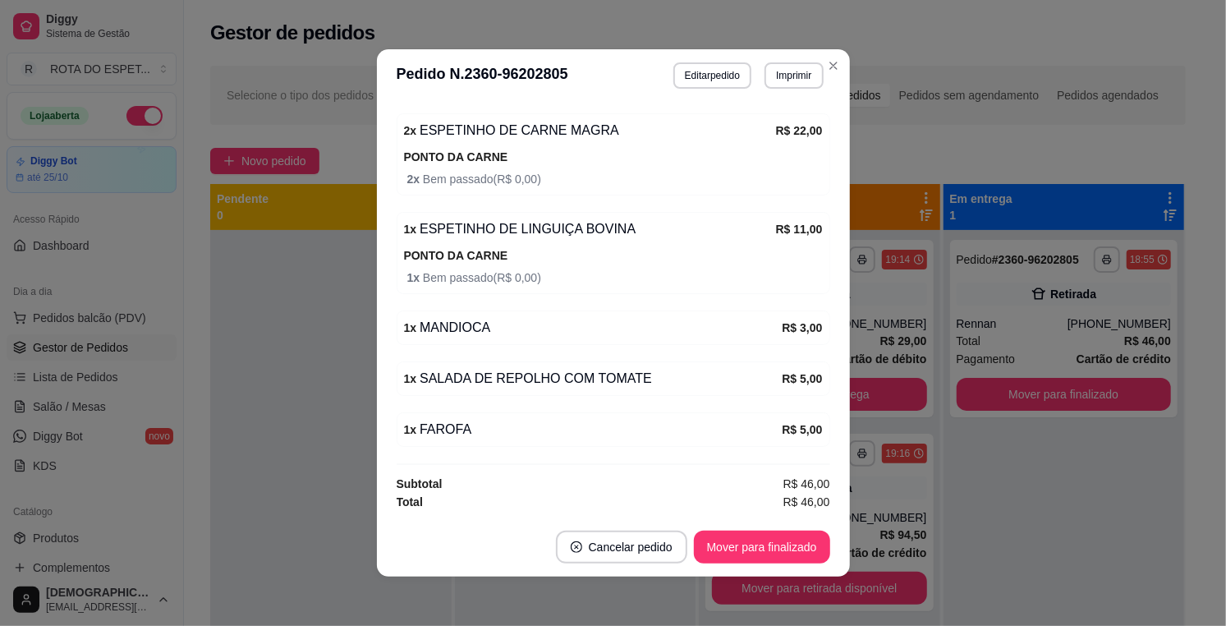
scroll to position [3, 0]
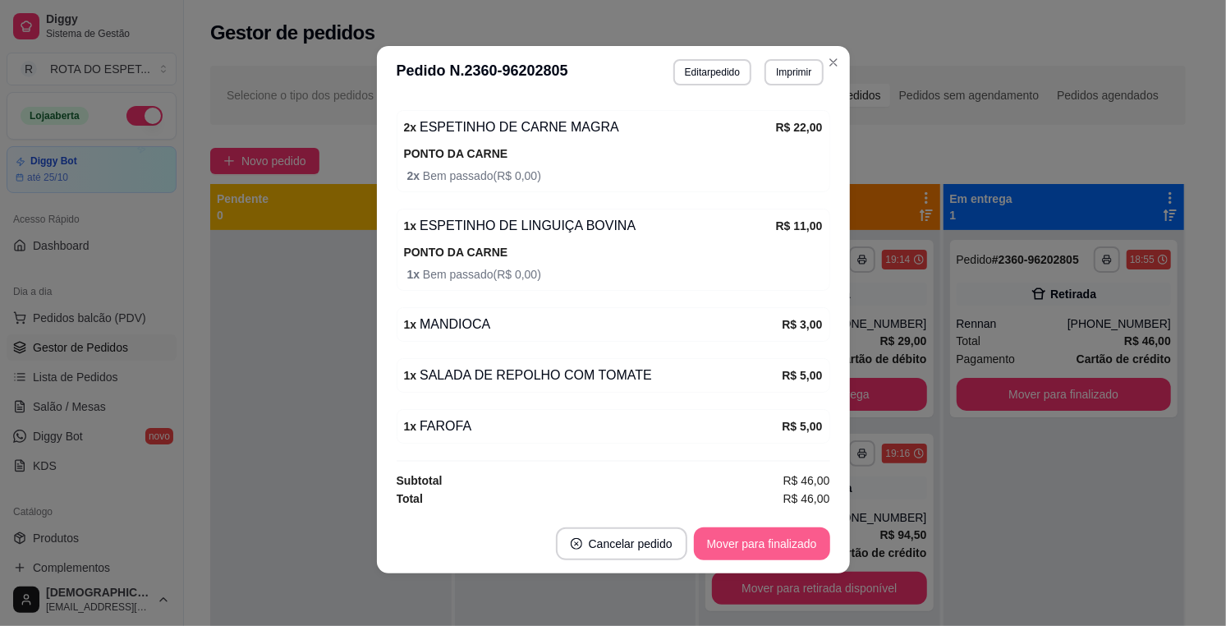
click at [765, 534] on button "Mover para finalizado" at bounding box center [762, 543] width 136 height 33
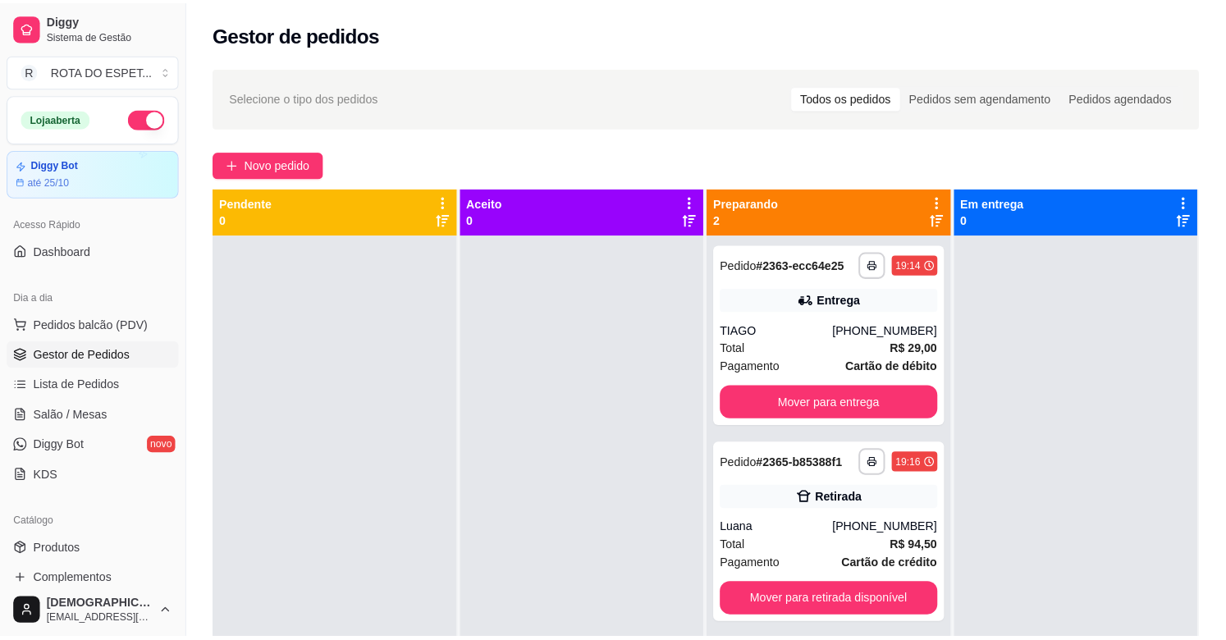
scroll to position [45, 0]
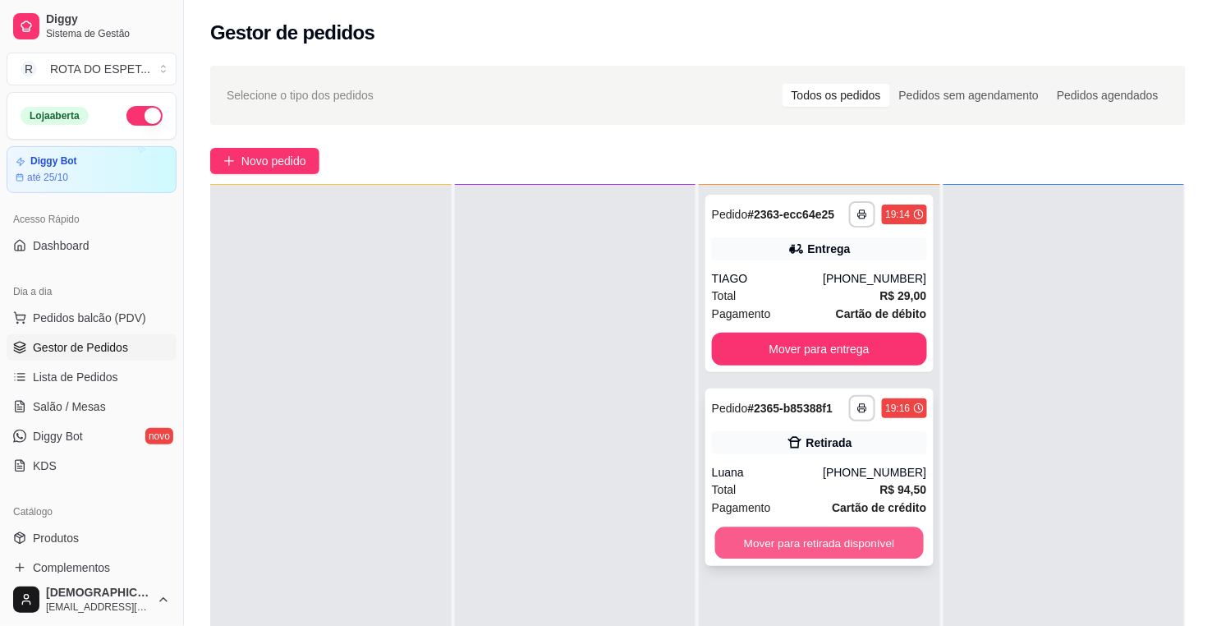
click at [856, 539] on button "Mover para retirada disponível" at bounding box center [819, 543] width 209 height 32
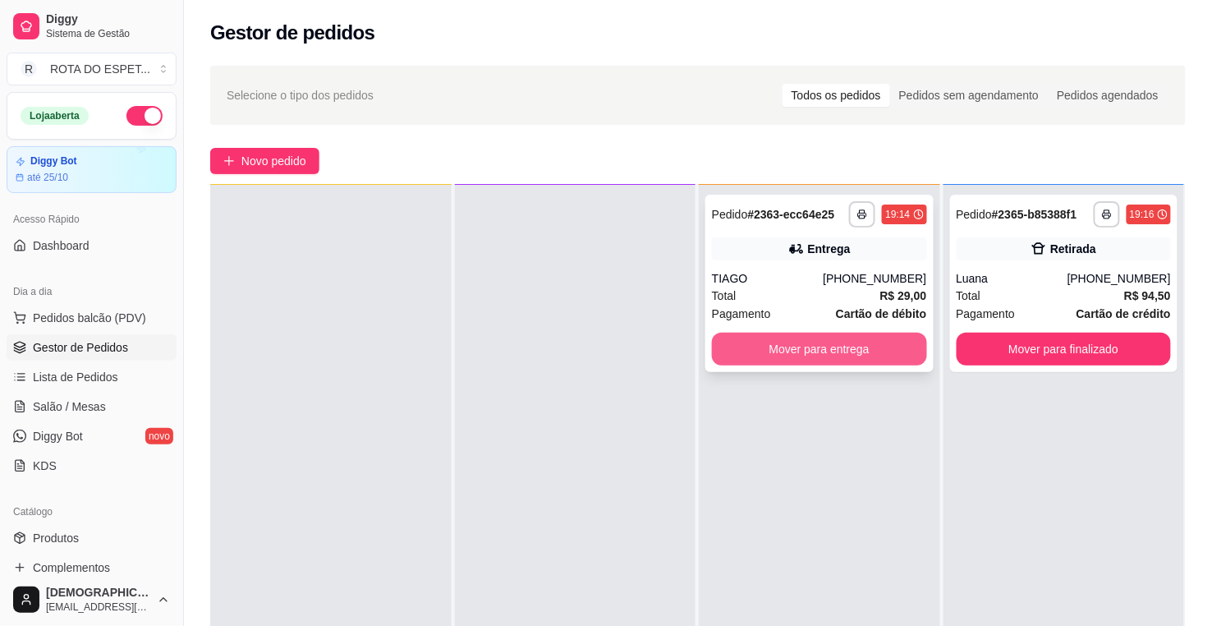
click at [887, 359] on button "Mover para entrega" at bounding box center [819, 348] width 215 height 33
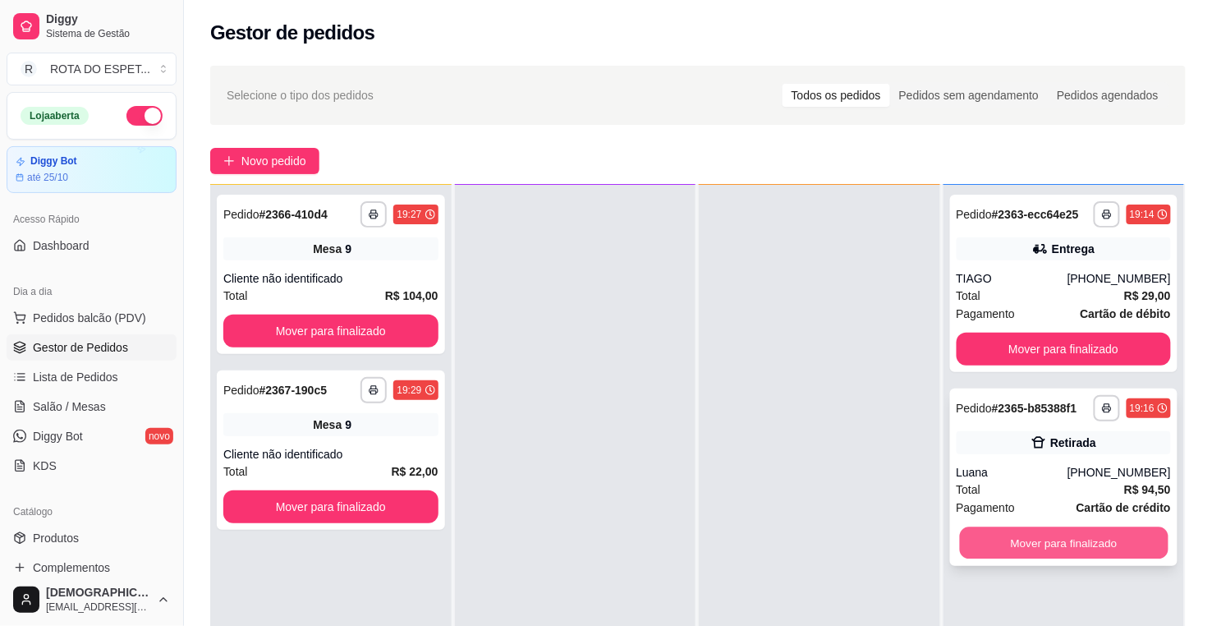
click at [1024, 543] on button "Mover para finalizado" at bounding box center [1063, 543] width 209 height 32
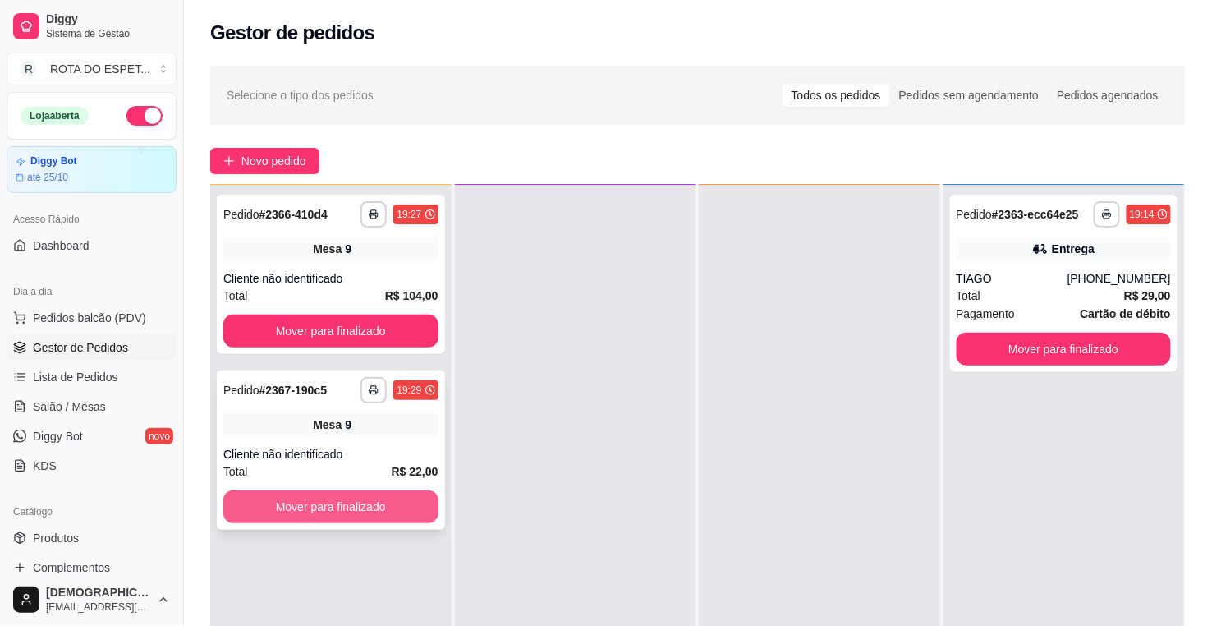
click at [394, 502] on button "Mover para finalizado" at bounding box center [330, 506] width 215 height 33
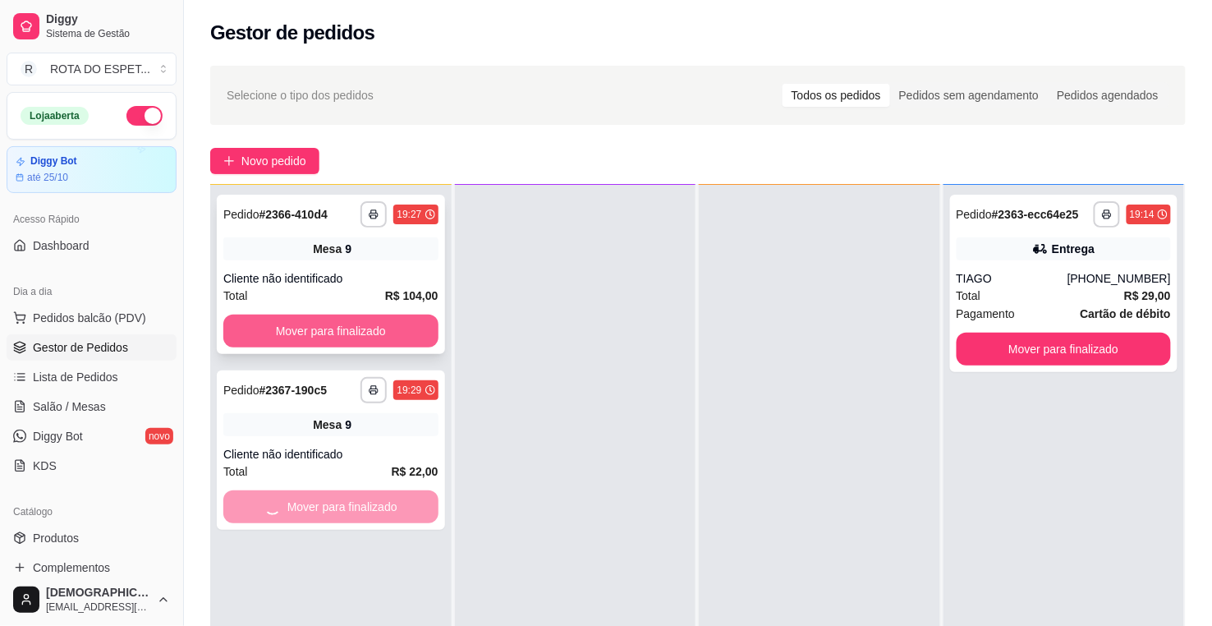
click at [383, 322] on button "Mover para finalizado" at bounding box center [330, 330] width 215 height 33
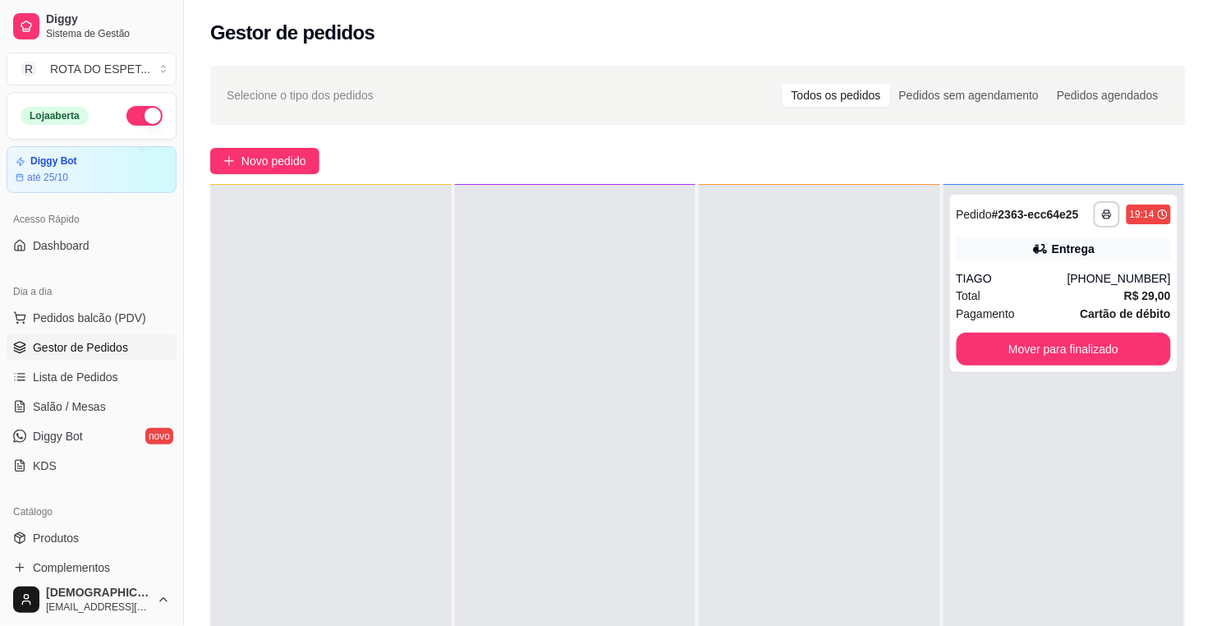
click at [617, 433] on div at bounding box center [575, 498] width 241 height 626
click at [1090, 346] on button "Mover para finalizado" at bounding box center [1063, 348] width 215 height 33
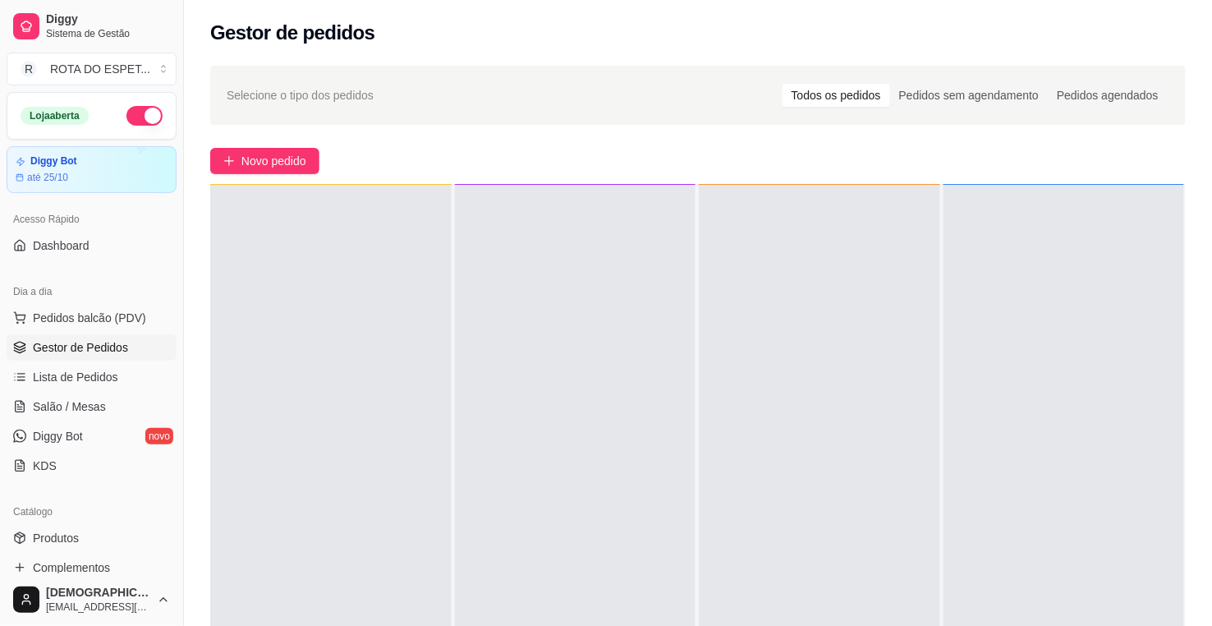
click at [704, 528] on div at bounding box center [819, 498] width 241 height 626
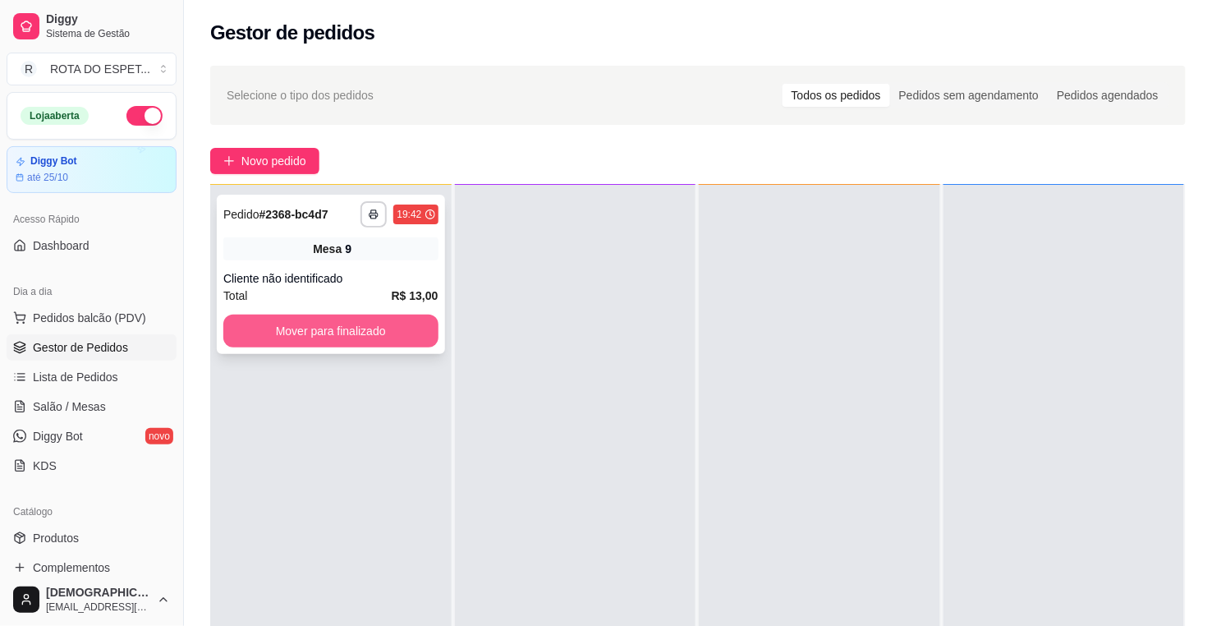
click at [369, 330] on button "Mover para finalizado" at bounding box center [330, 330] width 215 height 33
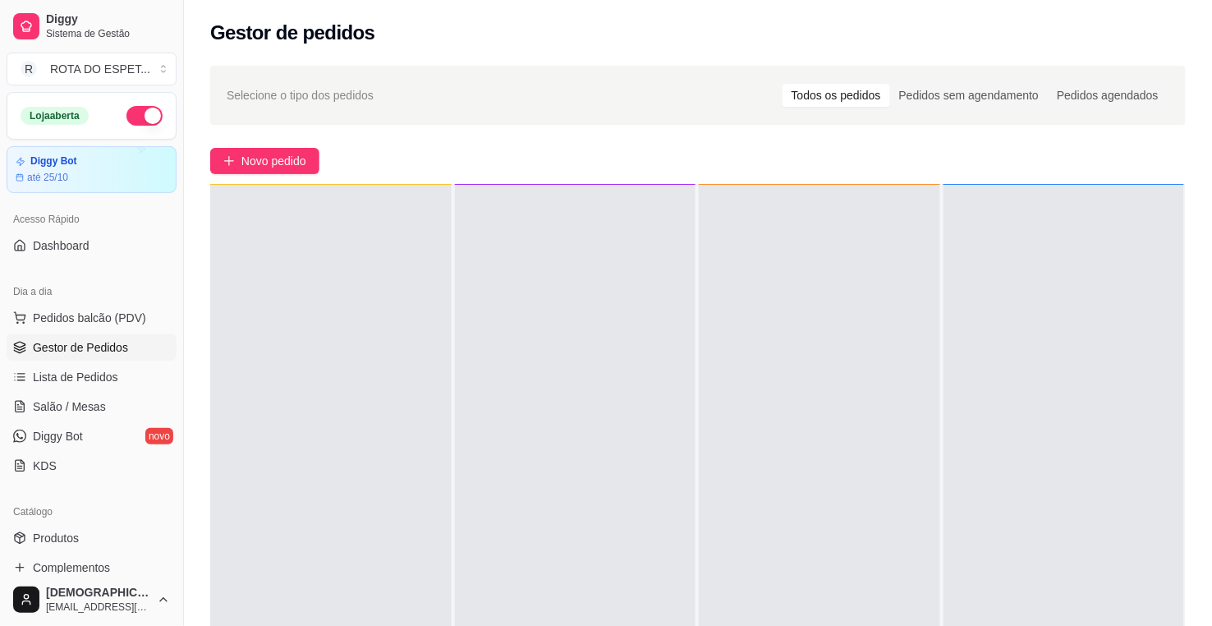
click at [564, 487] on div at bounding box center [575, 498] width 241 height 626
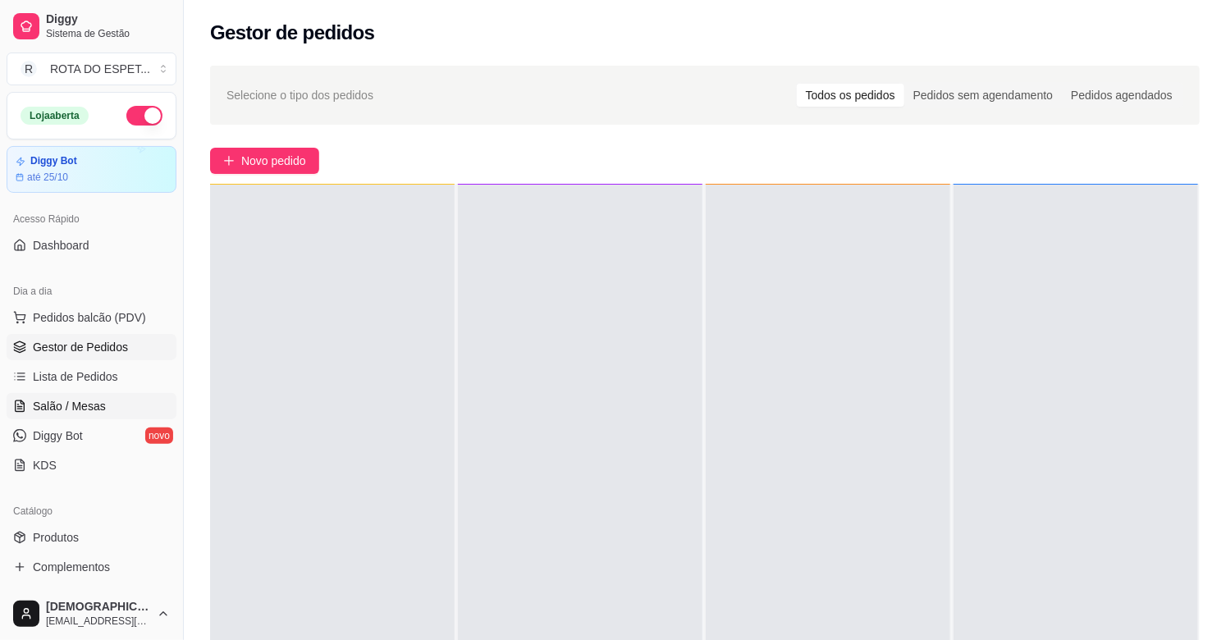
click at [71, 404] on span "Salão / Mesas" at bounding box center [69, 406] width 73 height 16
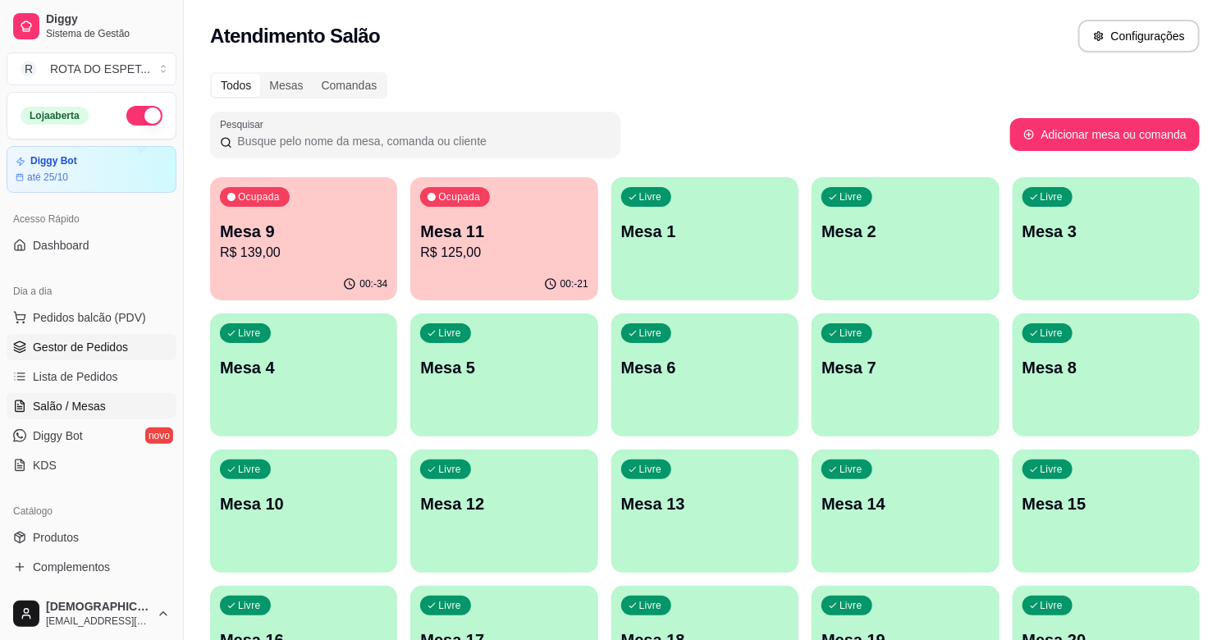
click at [104, 351] on span "Gestor de Pedidos" at bounding box center [80, 347] width 95 height 16
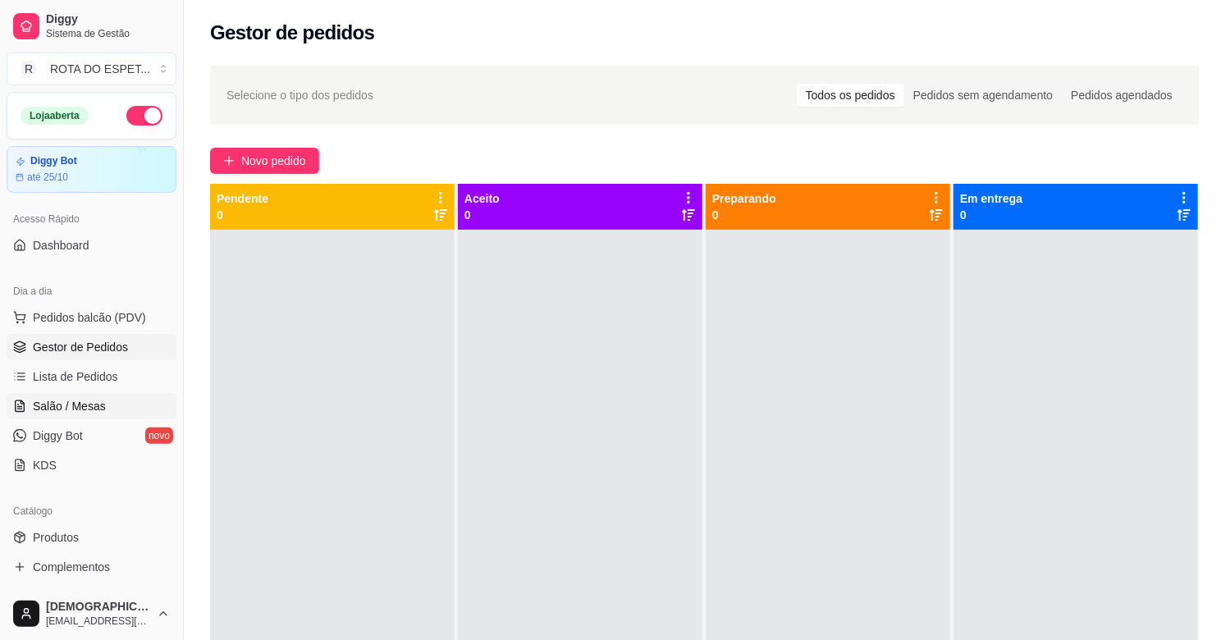
click at [95, 412] on span "Salão / Mesas" at bounding box center [69, 406] width 73 height 16
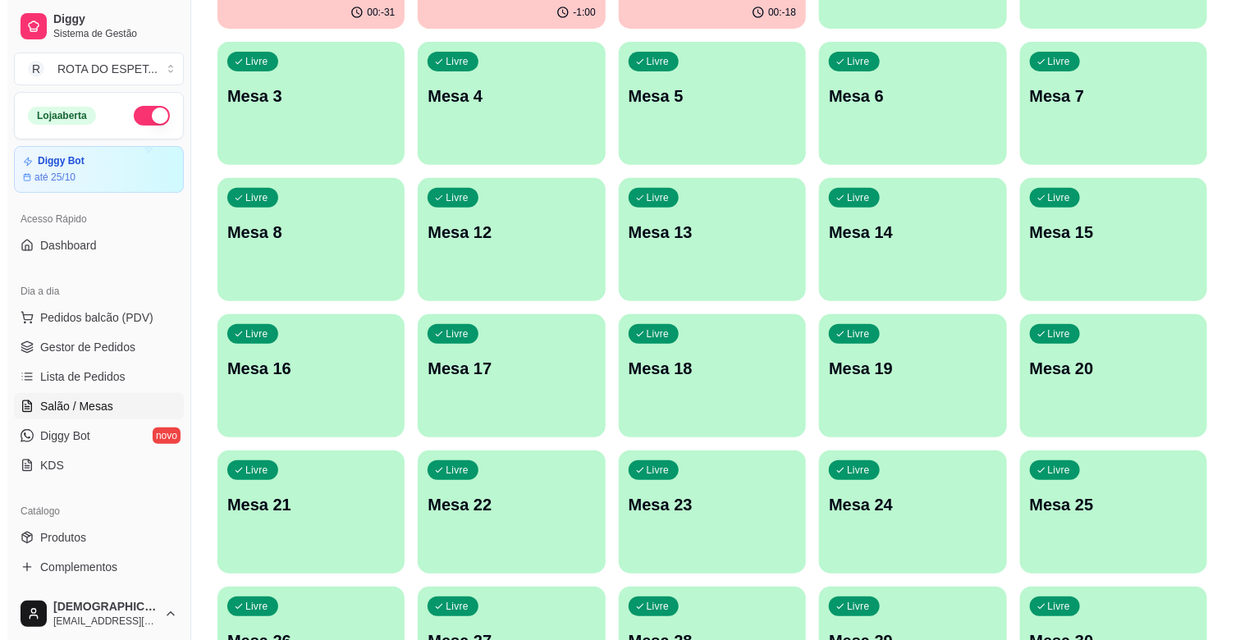
scroll to position [273, 0]
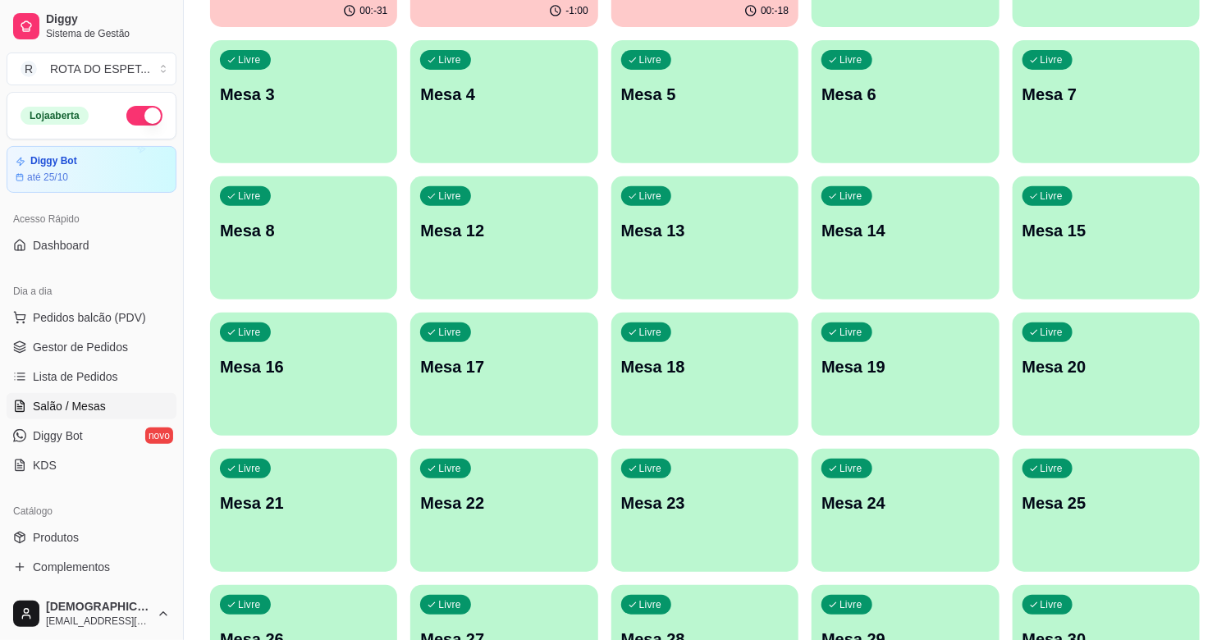
click at [268, 506] on p "Mesa 21" at bounding box center [303, 503] width 167 height 23
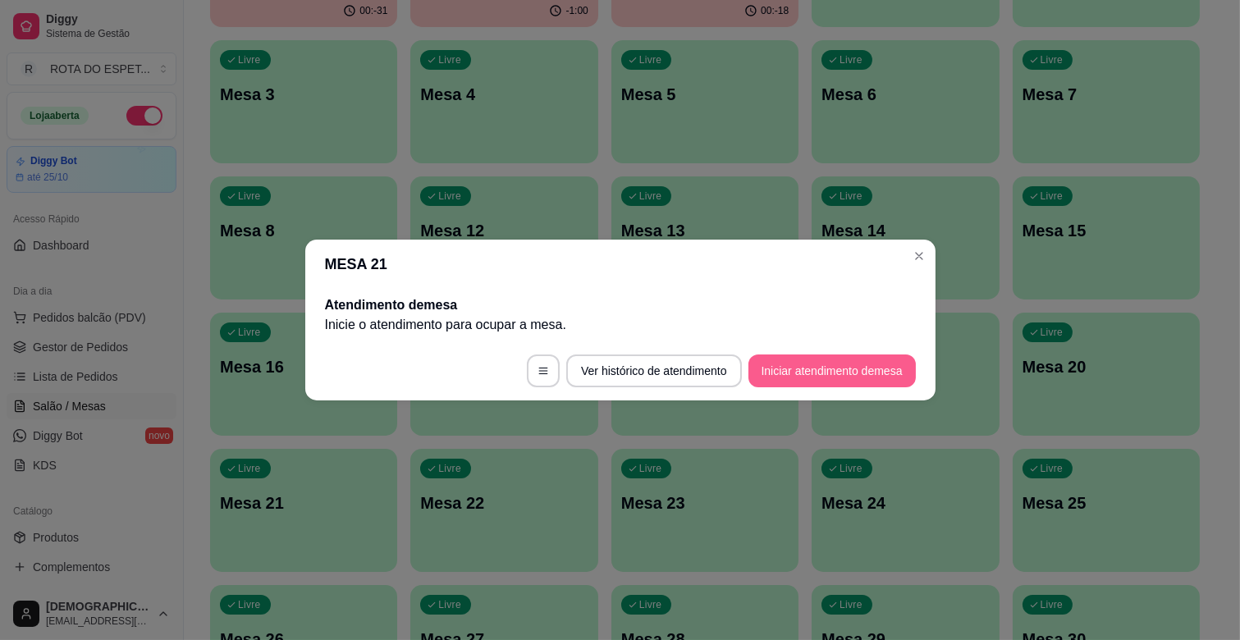
click at [813, 367] on button "Iniciar atendimento de mesa" at bounding box center [832, 371] width 167 height 33
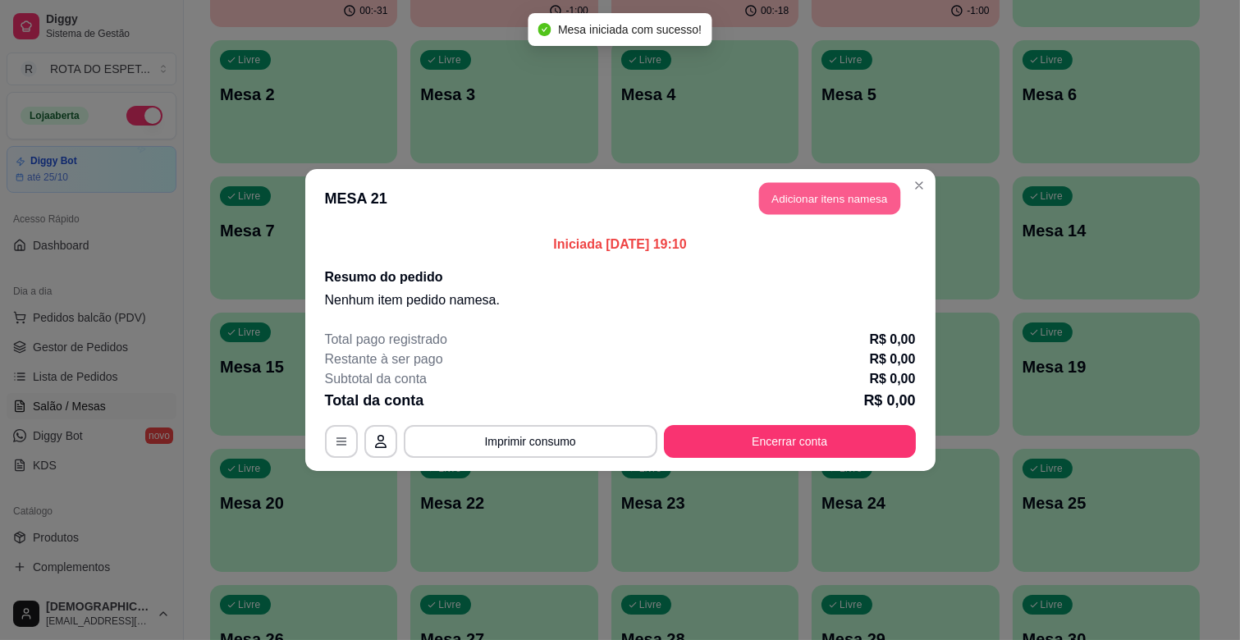
click at [857, 213] on button "Adicionar itens na mesa" at bounding box center [829, 199] width 141 height 32
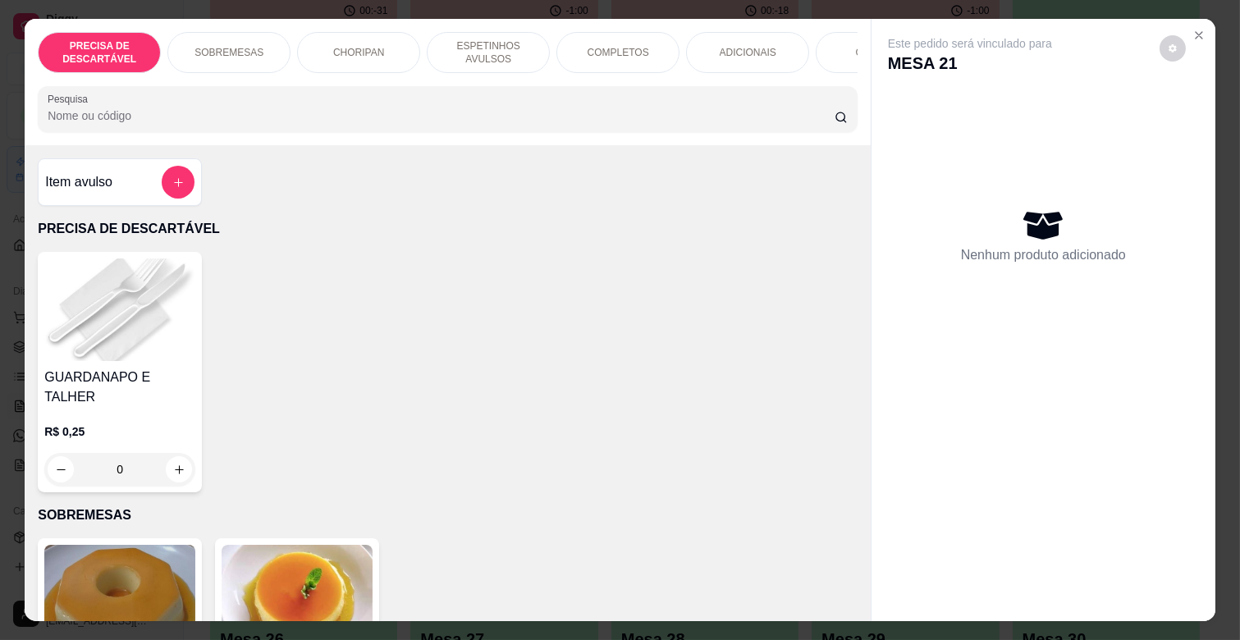
click at [470, 43] on p "ESPETINHOS AVULSOS" at bounding box center [488, 52] width 95 height 26
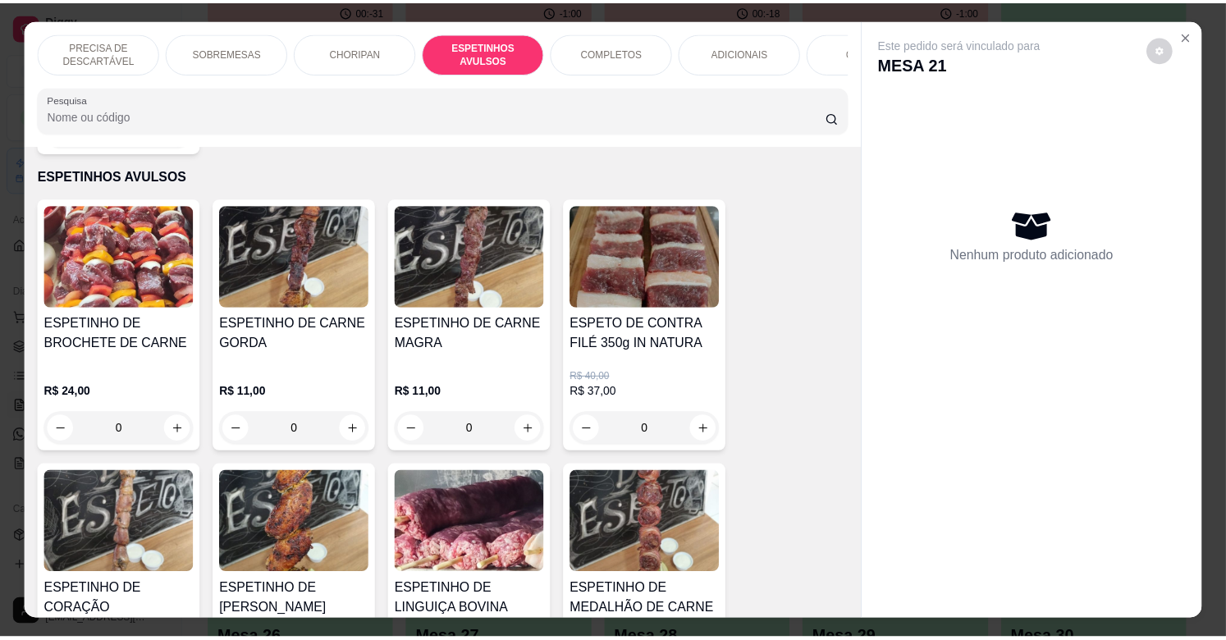
scroll to position [39, 0]
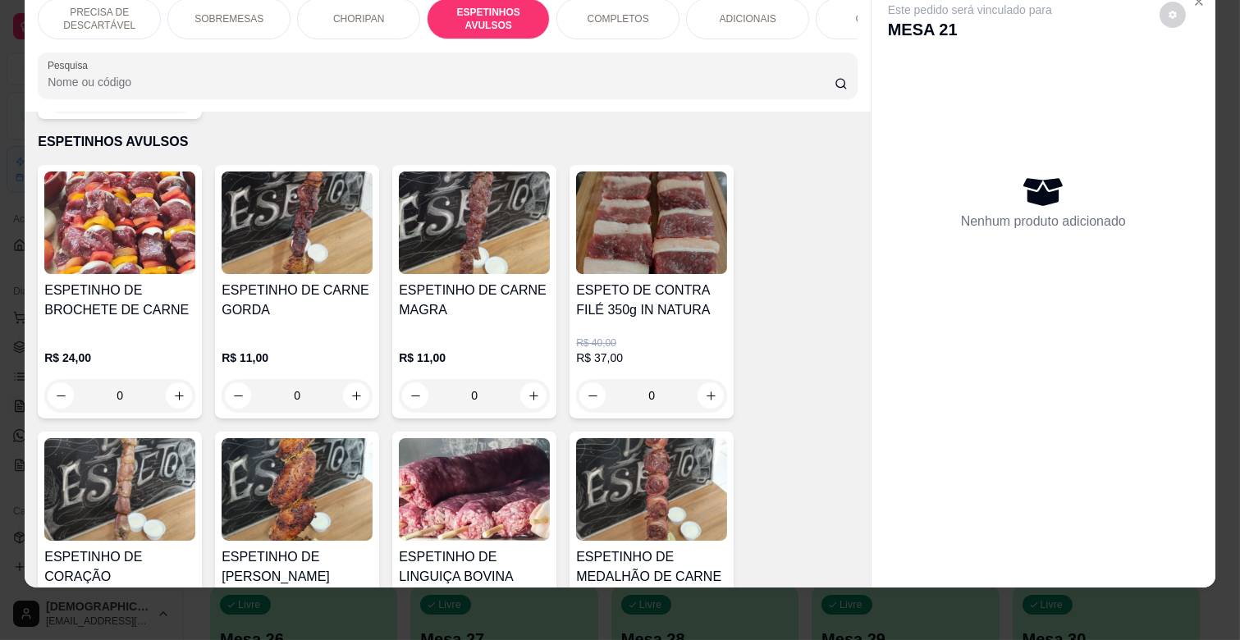
click at [494, 291] on h4 "ESPETINHO DE CARNE MAGRA" at bounding box center [474, 300] width 151 height 39
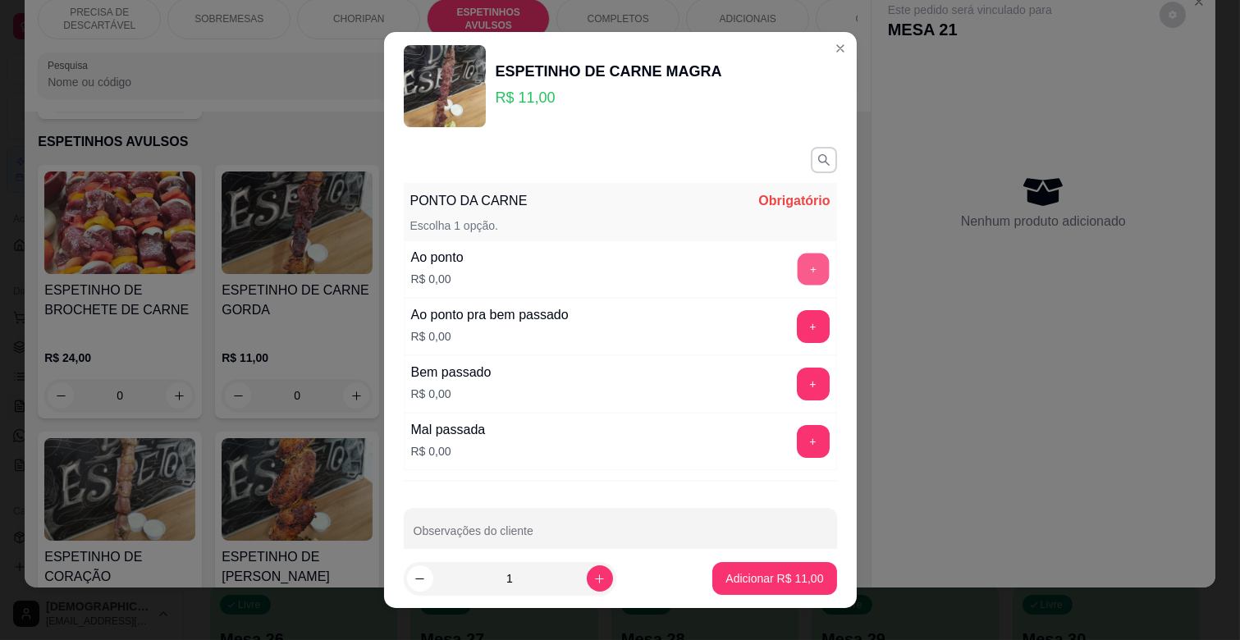
click at [797, 260] on button "+" at bounding box center [813, 270] width 32 height 32
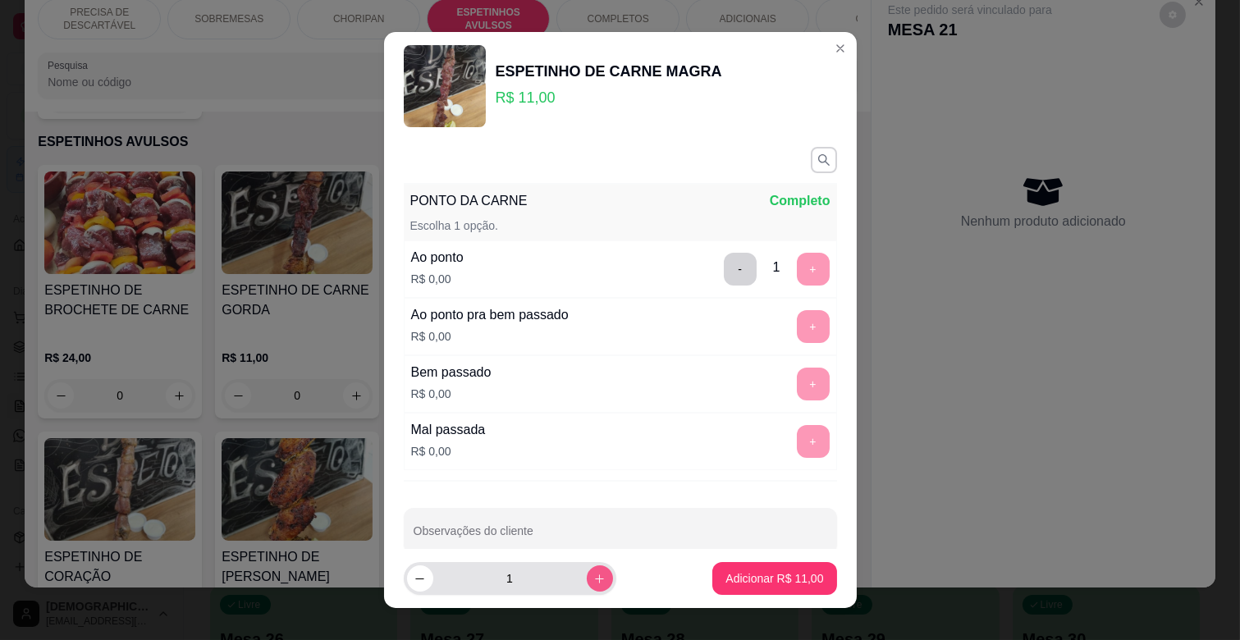
click at [587, 569] on button "increase-product-quantity" at bounding box center [600, 579] width 26 height 26
type input "2"
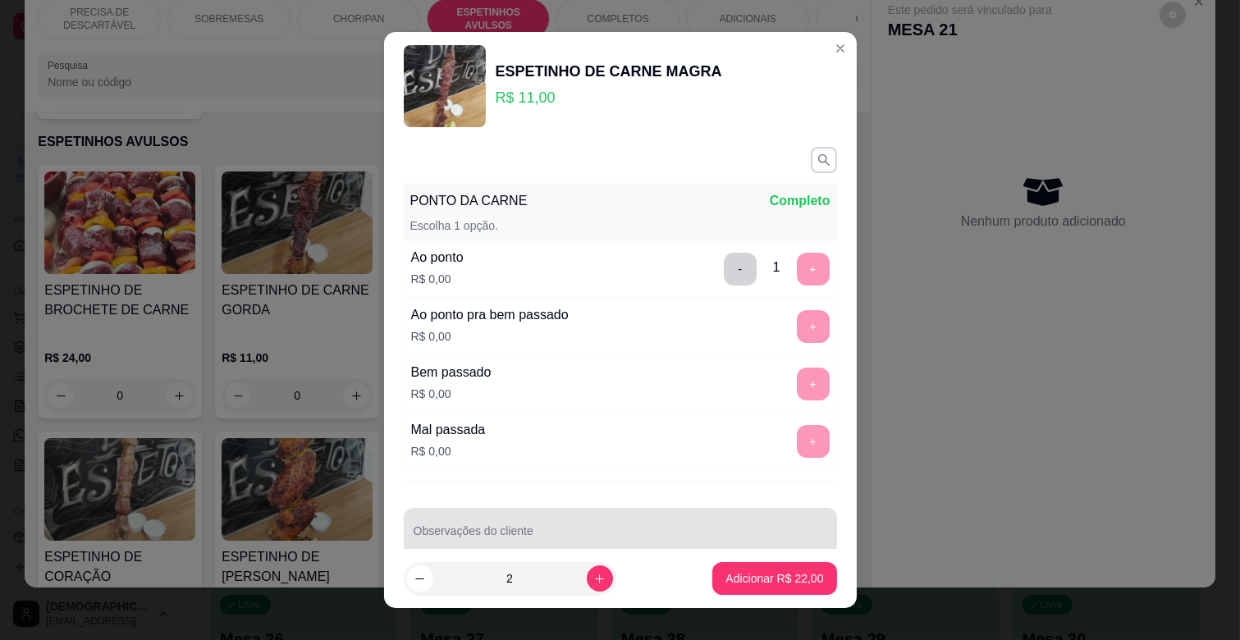
click at [543, 520] on div at bounding box center [621, 531] width 414 height 33
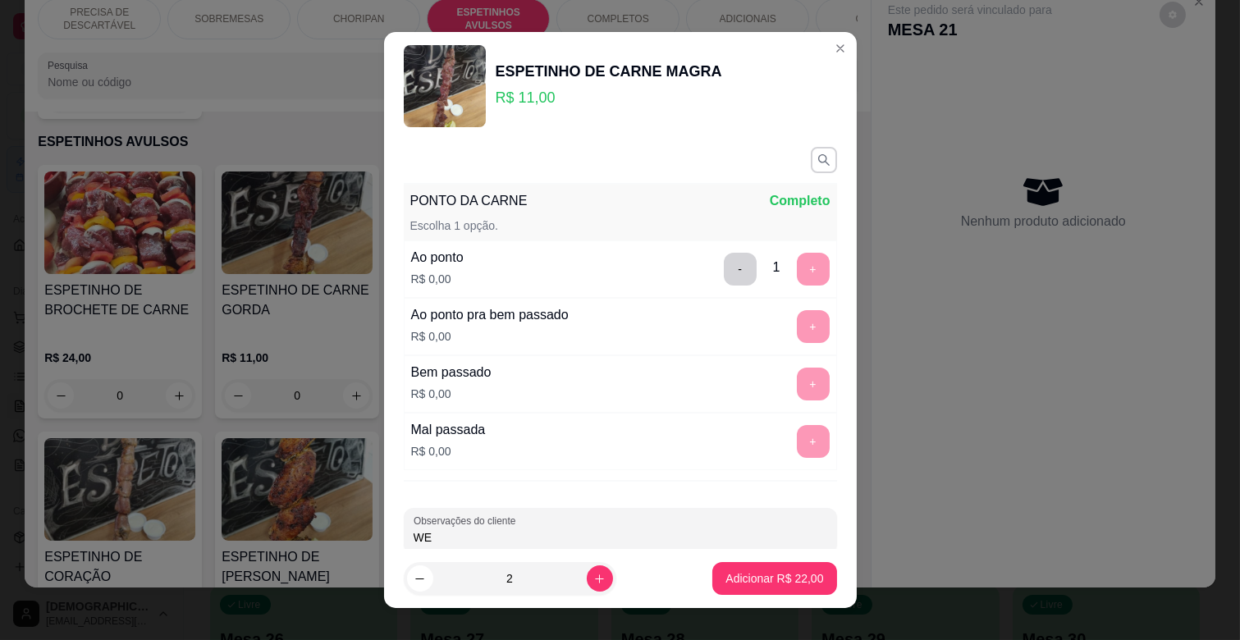
type input "W"
type input "RETIRADA ALINE"
click at [780, 579] on p "Adicionar R$ 22,00" at bounding box center [775, 579] width 98 height 16
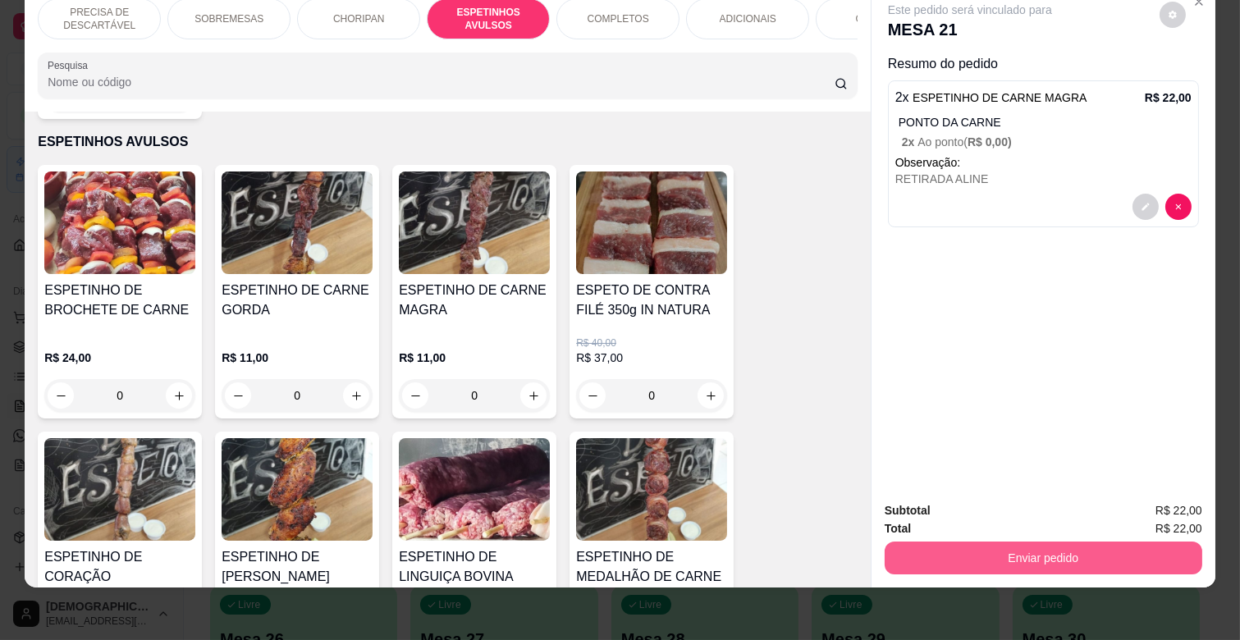
click at [983, 552] on button "Enviar pedido" at bounding box center [1044, 558] width 318 height 33
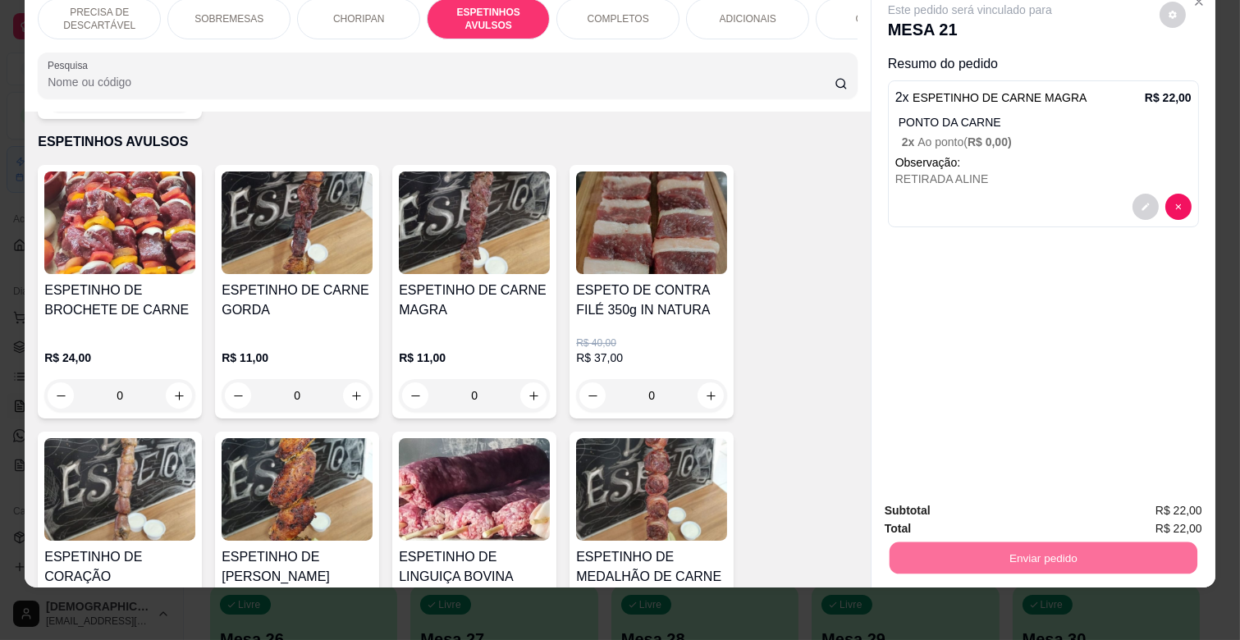
click at [1163, 505] on button "Enviar pedido" at bounding box center [1159, 504] width 93 height 31
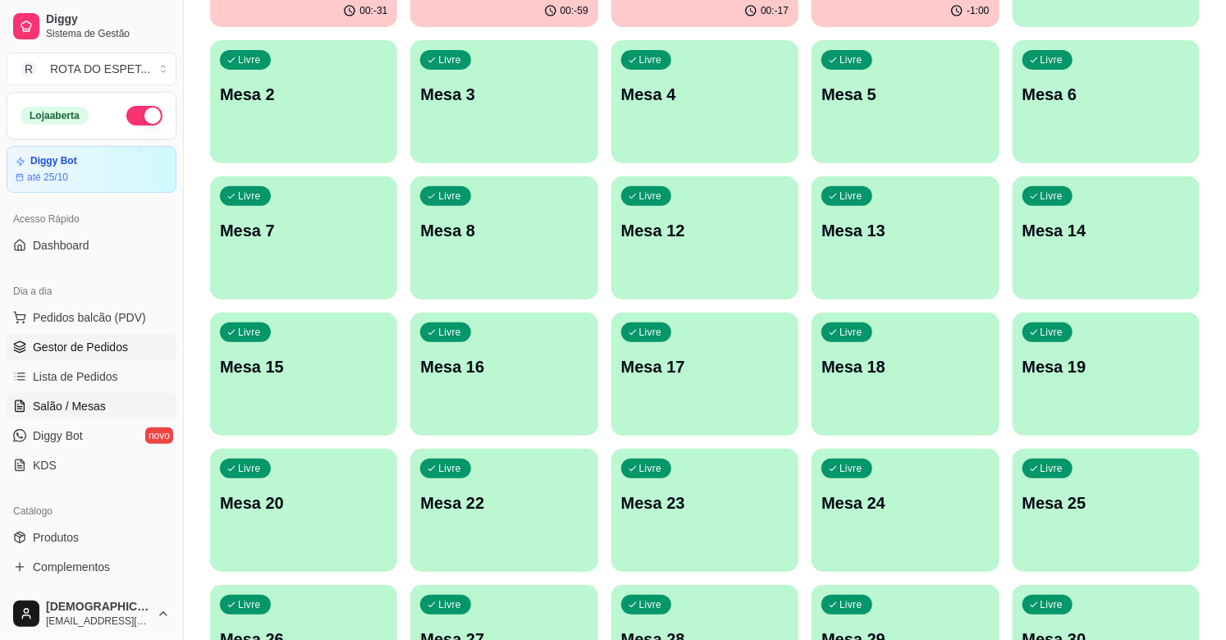
click at [121, 355] on link "Gestor de Pedidos" at bounding box center [92, 347] width 170 height 26
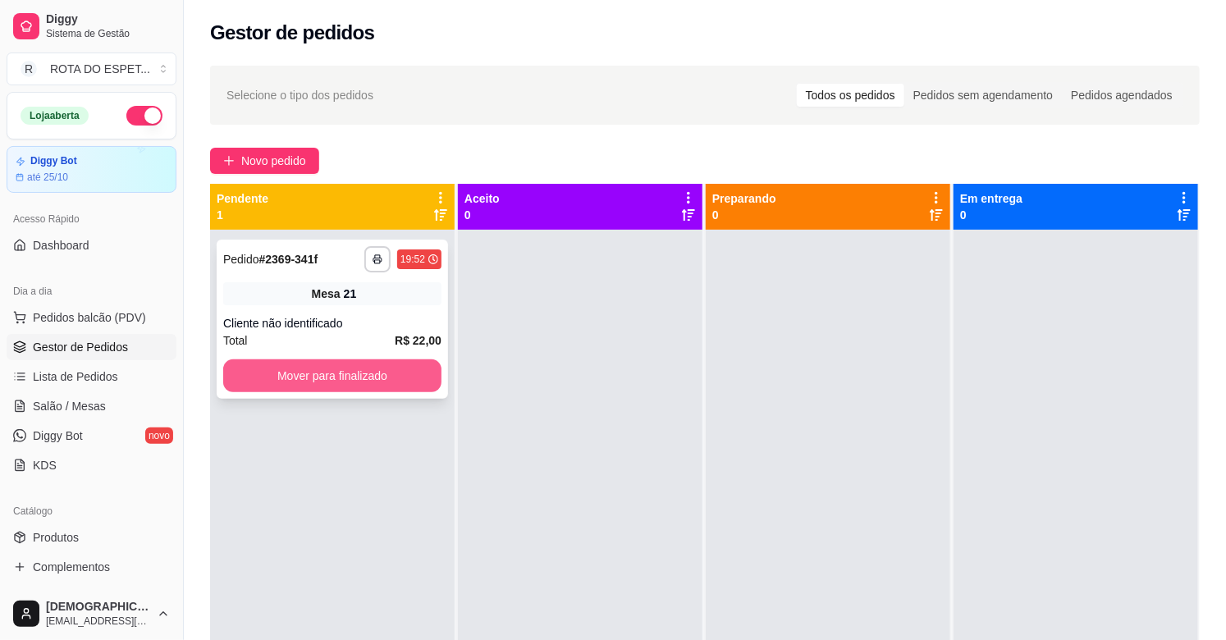
click at [318, 378] on button "Mover para finalizado" at bounding box center [332, 376] width 218 height 33
click at [415, 376] on button "Mover para finalizado" at bounding box center [333, 376] width 212 height 32
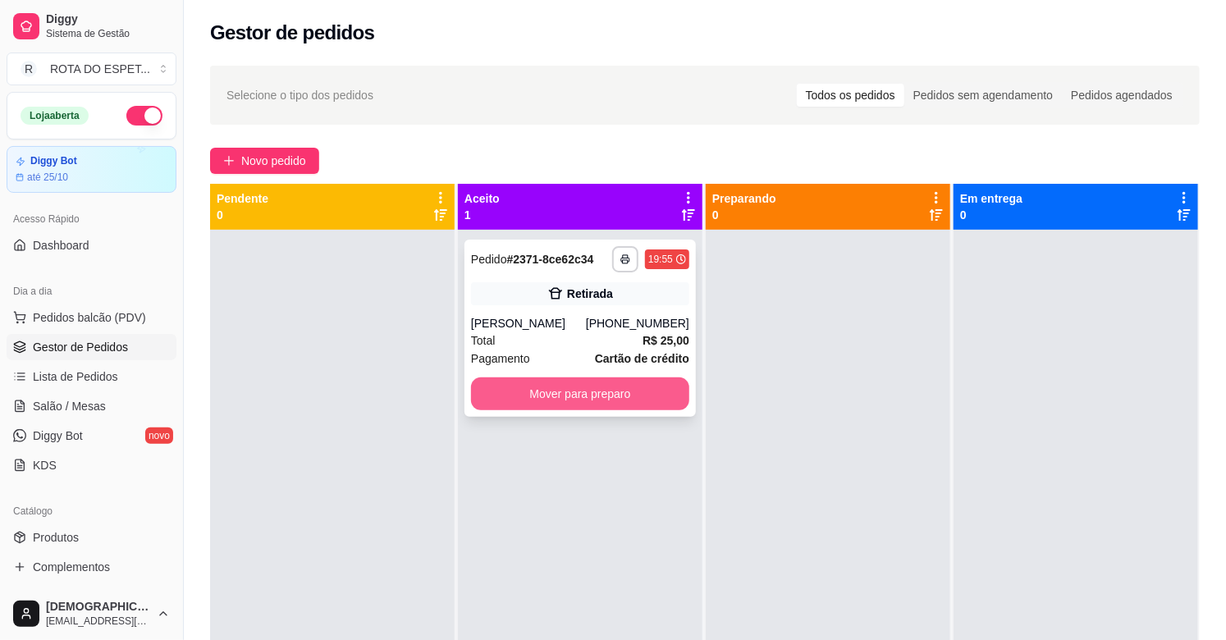
click at [576, 396] on button "Mover para preparo" at bounding box center [580, 394] width 218 height 33
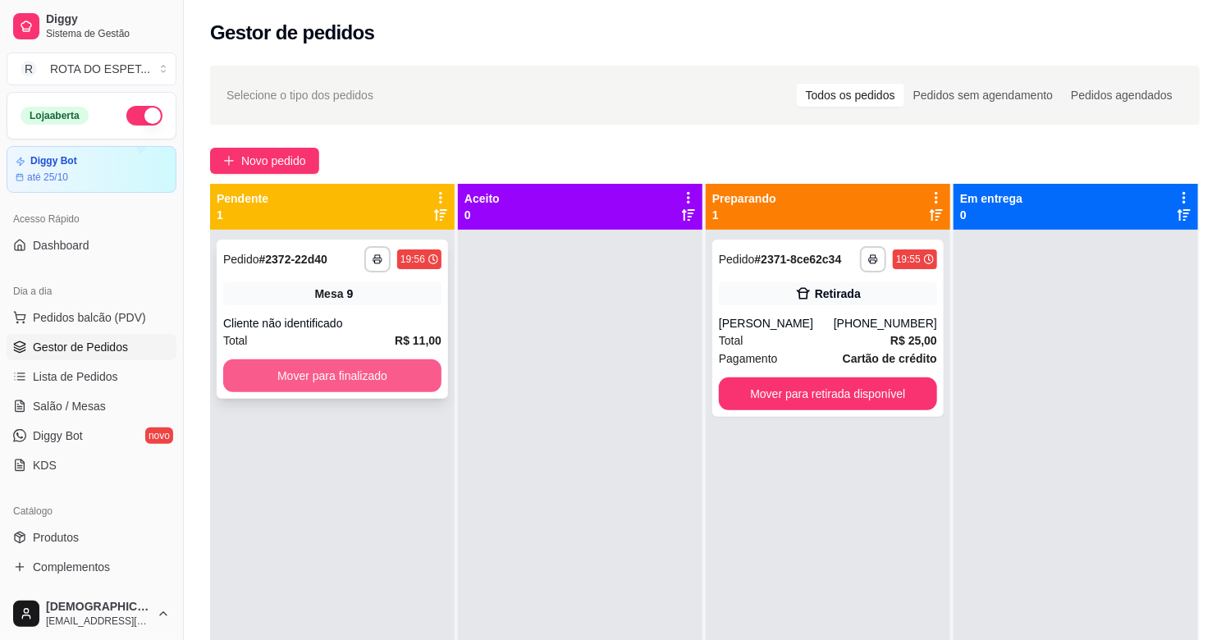
click at [364, 368] on button "Mover para finalizado" at bounding box center [332, 376] width 218 height 33
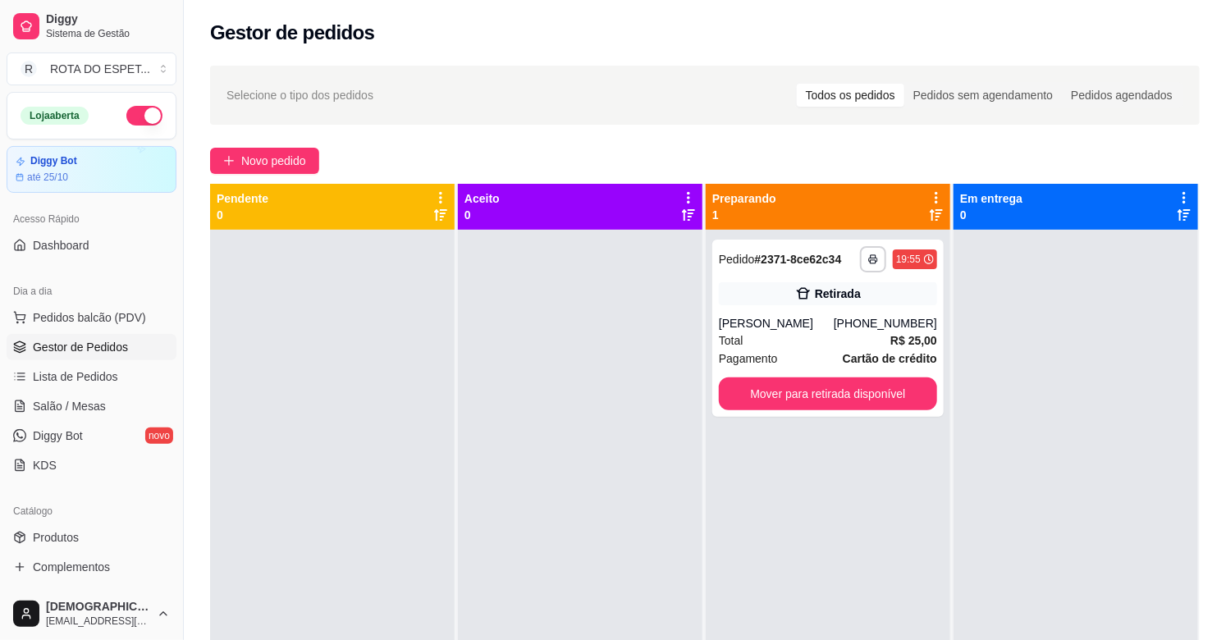
click at [493, 379] on div at bounding box center [580, 550] width 245 height 640
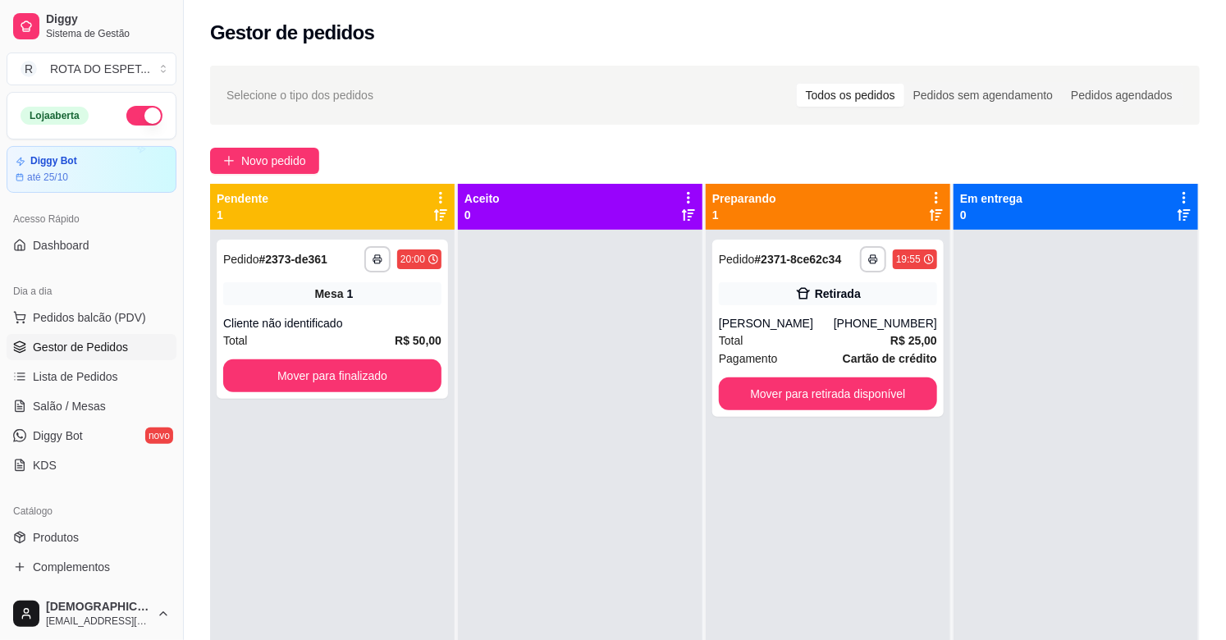
click at [523, 625] on div at bounding box center [580, 550] width 245 height 640
click at [297, 378] on button "Mover para finalizado" at bounding box center [332, 376] width 218 height 33
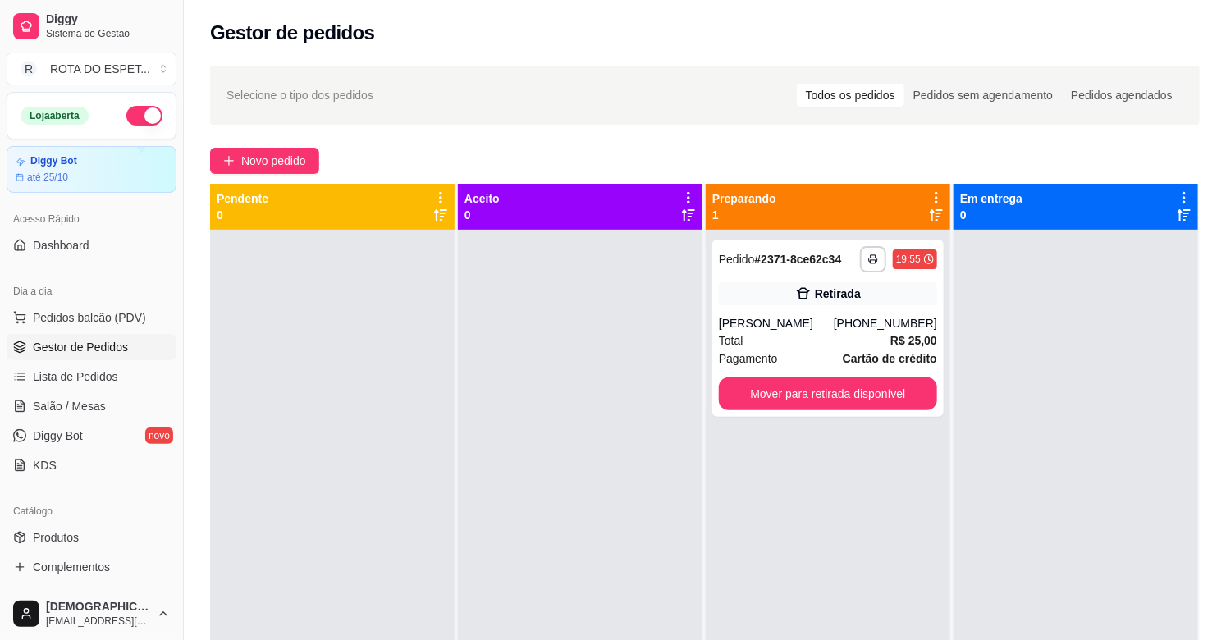
click at [504, 441] on div at bounding box center [580, 550] width 245 height 640
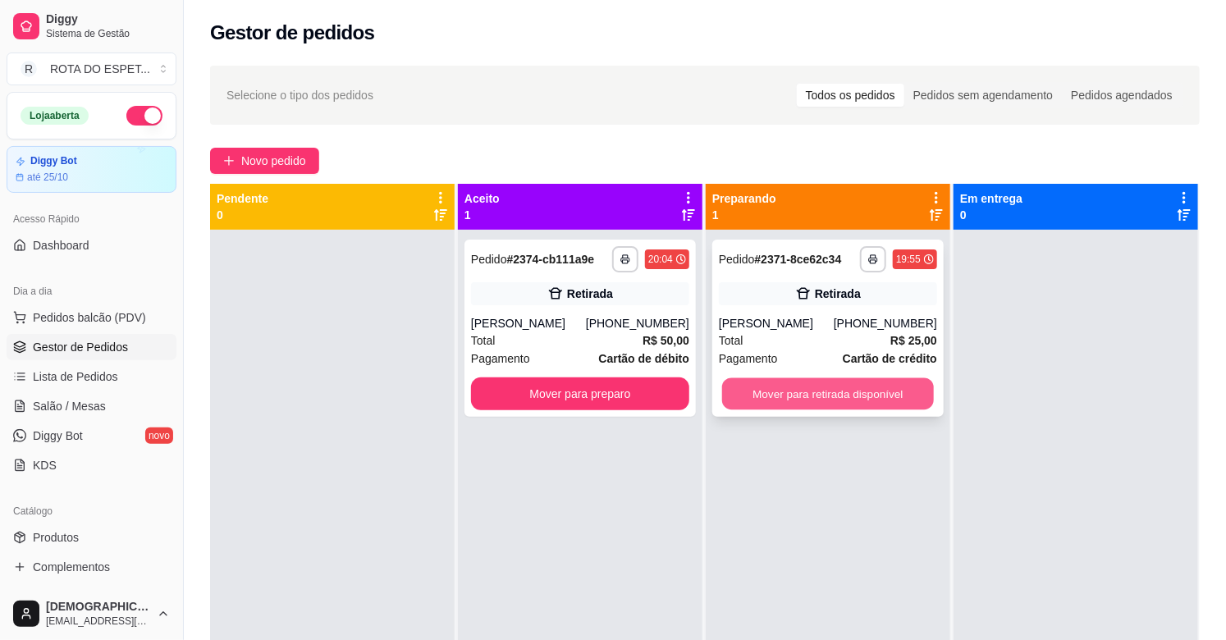
click at [893, 406] on button "Mover para retirada disponível" at bounding box center [828, 394] width 212 height 32
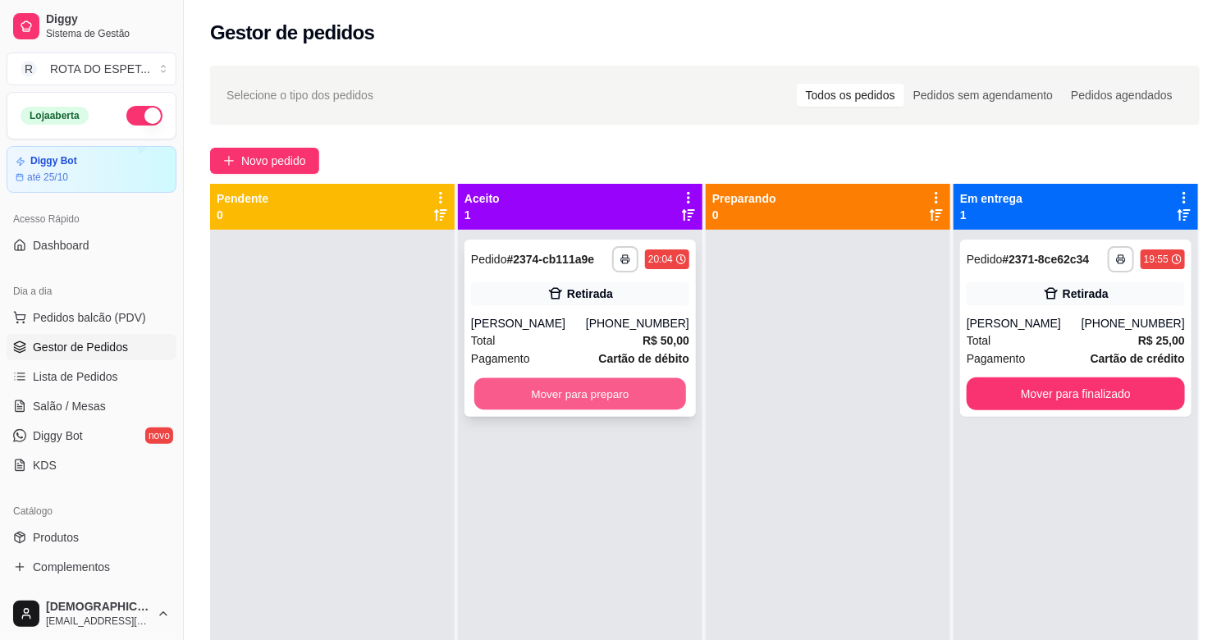
click at [640, 391] on button "Mover para preparo" at bounding box center [580, 394] width 212 height 32
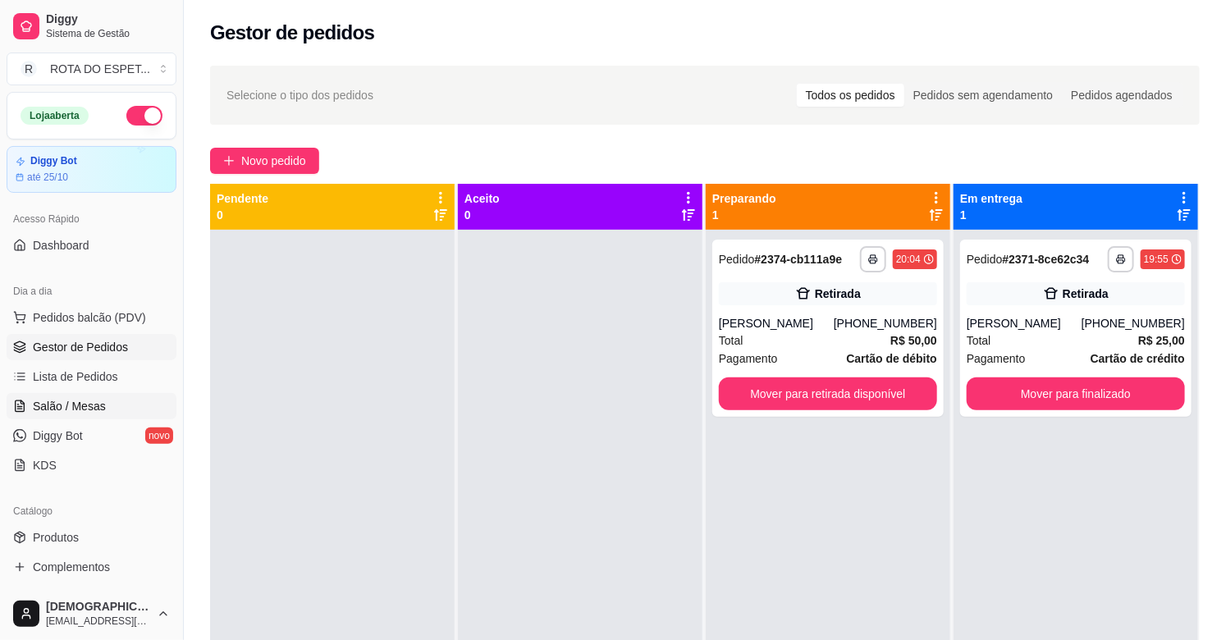
click at [44, 400] on span "Salão / Mesas" at bounding box center [69, 406] width 73 height 16
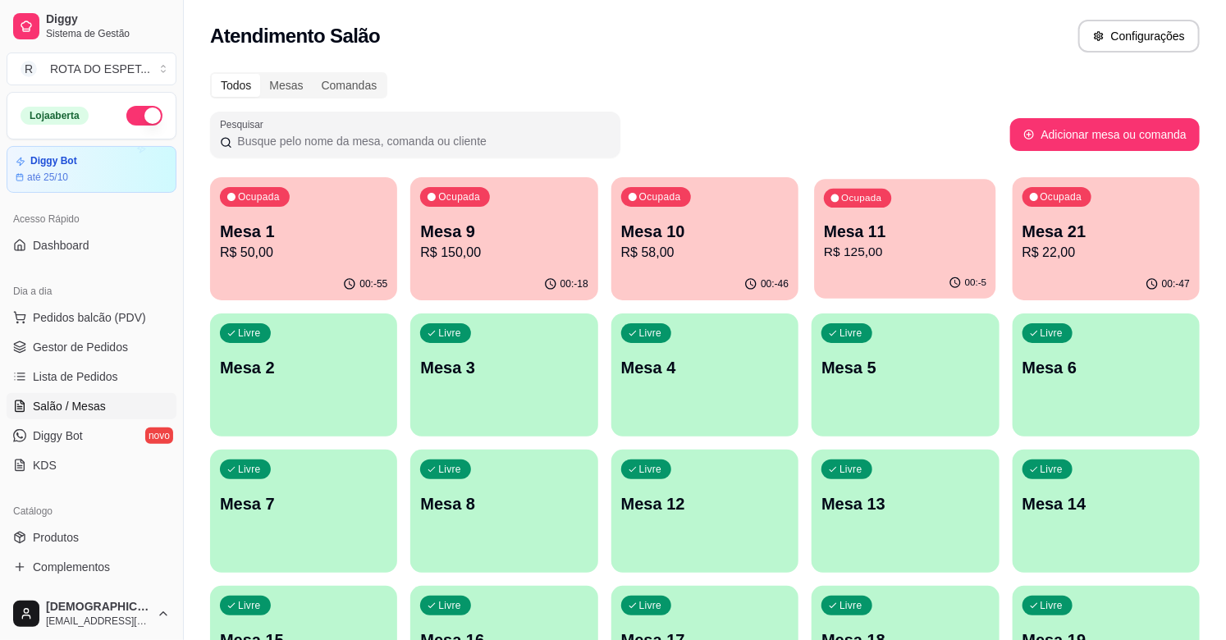
click at [867, 210] on div "Ocupada Mesa 11 R$ 125,00" at bounding box center [906, 223] width 182 height 89
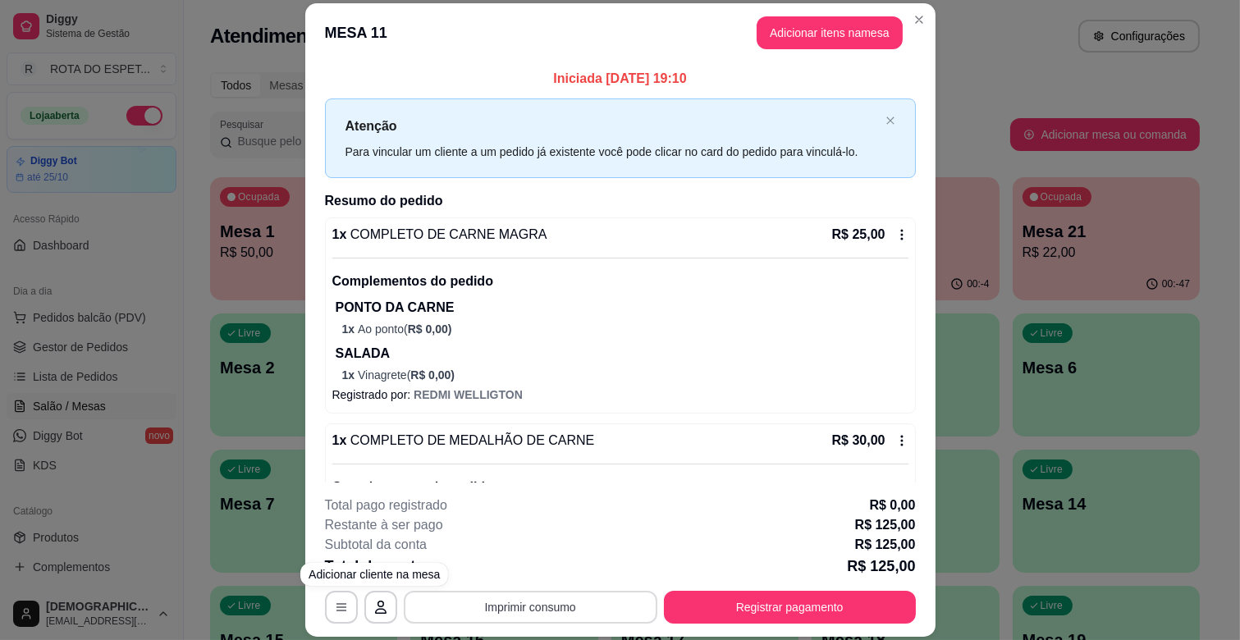
click at [487, 612] on button "Imprimir consumo" at bounding box center [531, 607] width 254 height 33
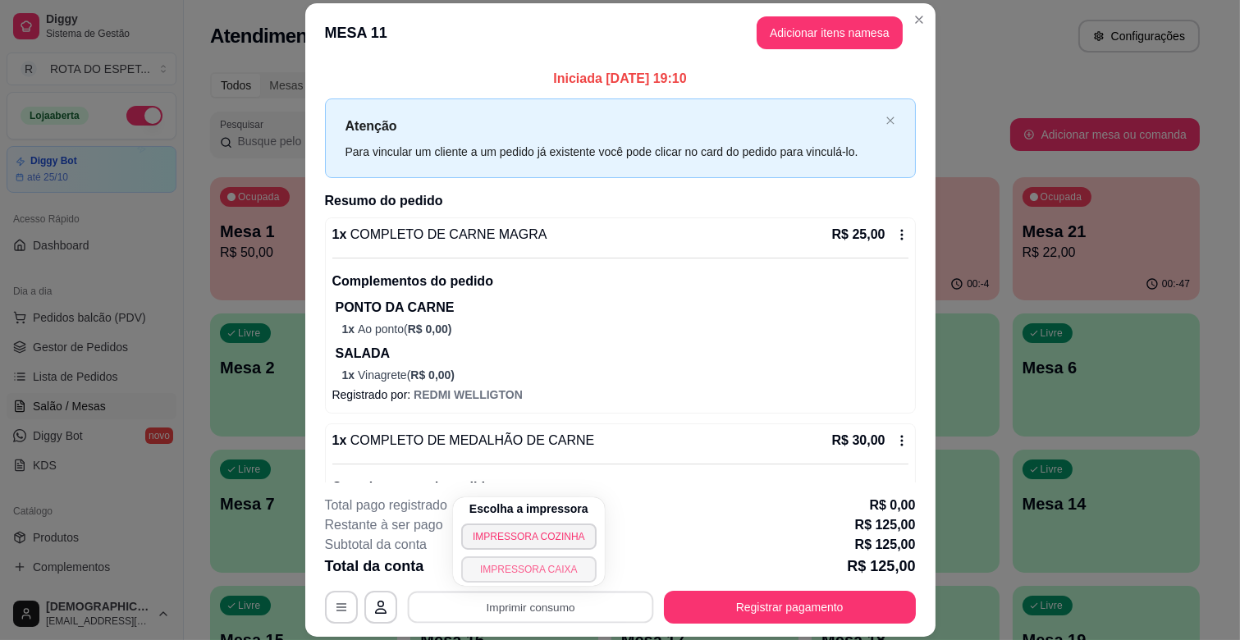
click at [495, 559] on button "IMPRESSORA CAIXA" at bounding box center [528, 570] width 135 height 26
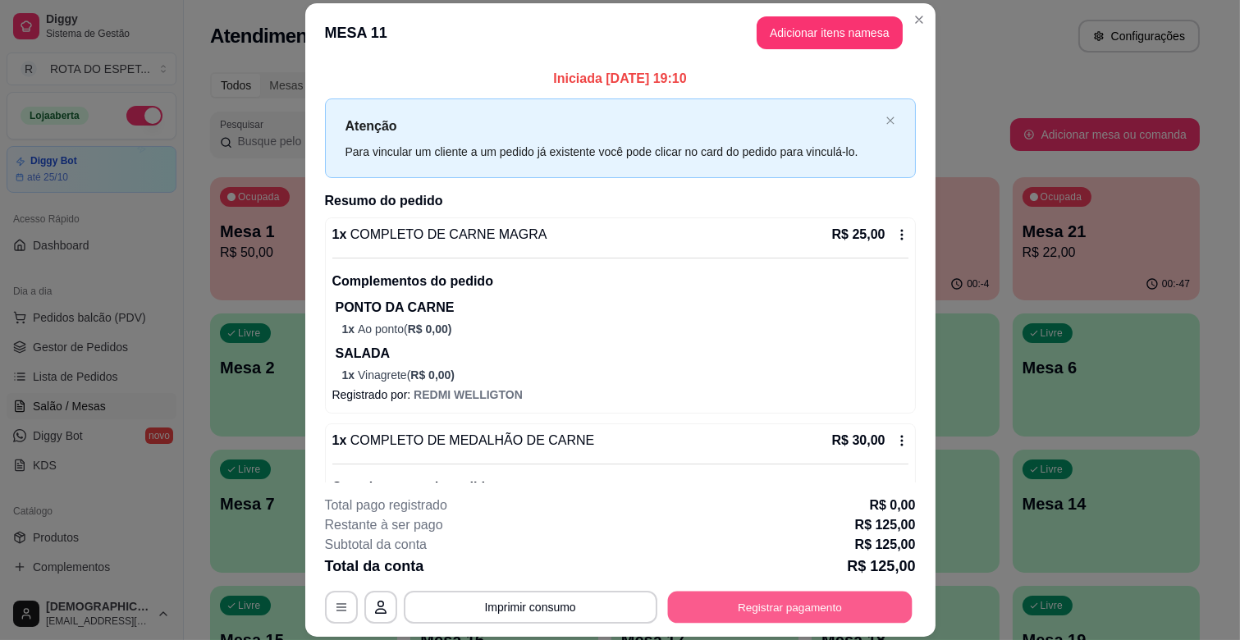
click at [809, 610] on button "Registrar pagamento" at bounding box center [789, 608] width 245 height 32
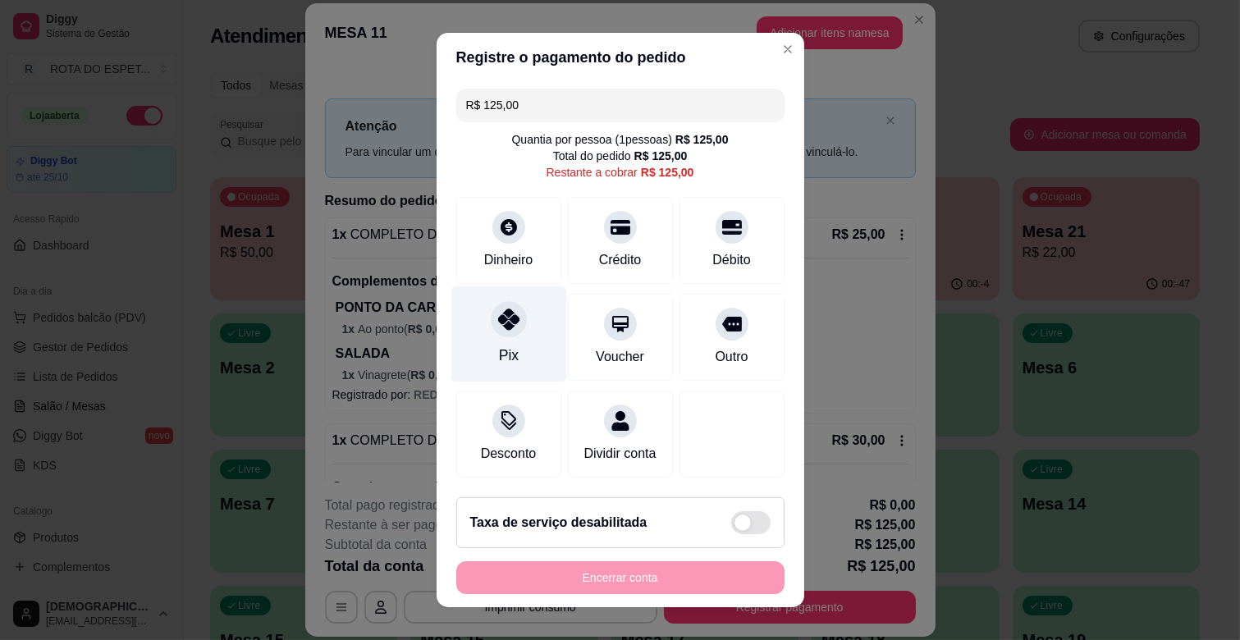
click at [505, 364] on div "Pix" at bounding box center [508, 355] width 20 height 21
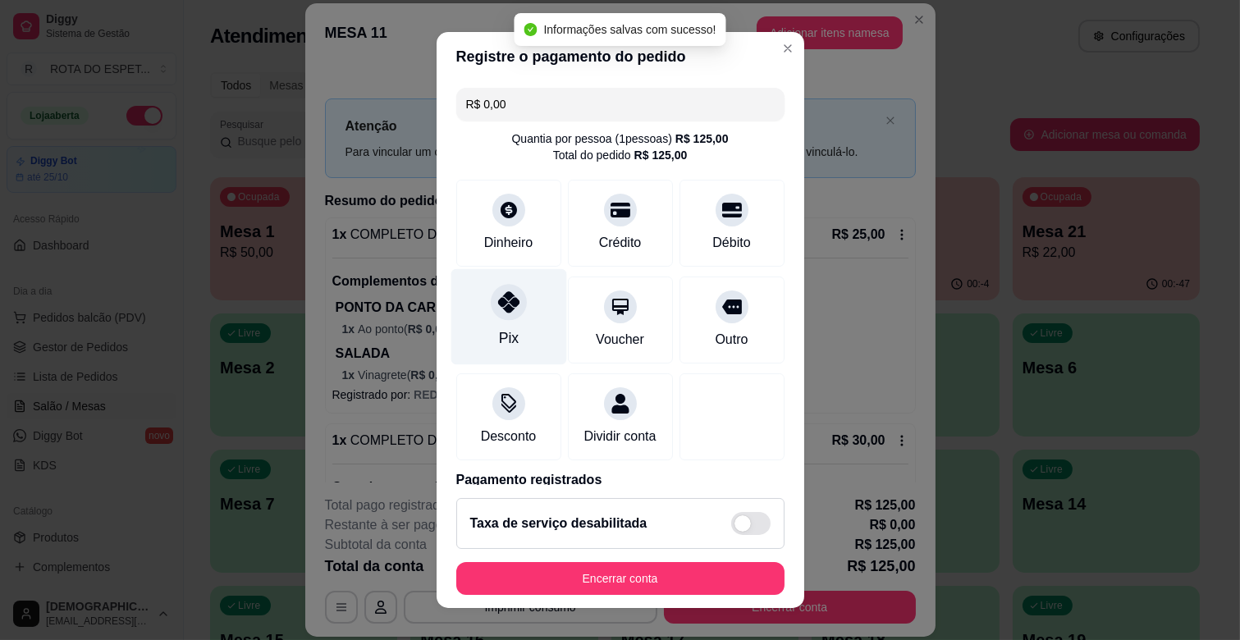
type input "R$ 0,00"
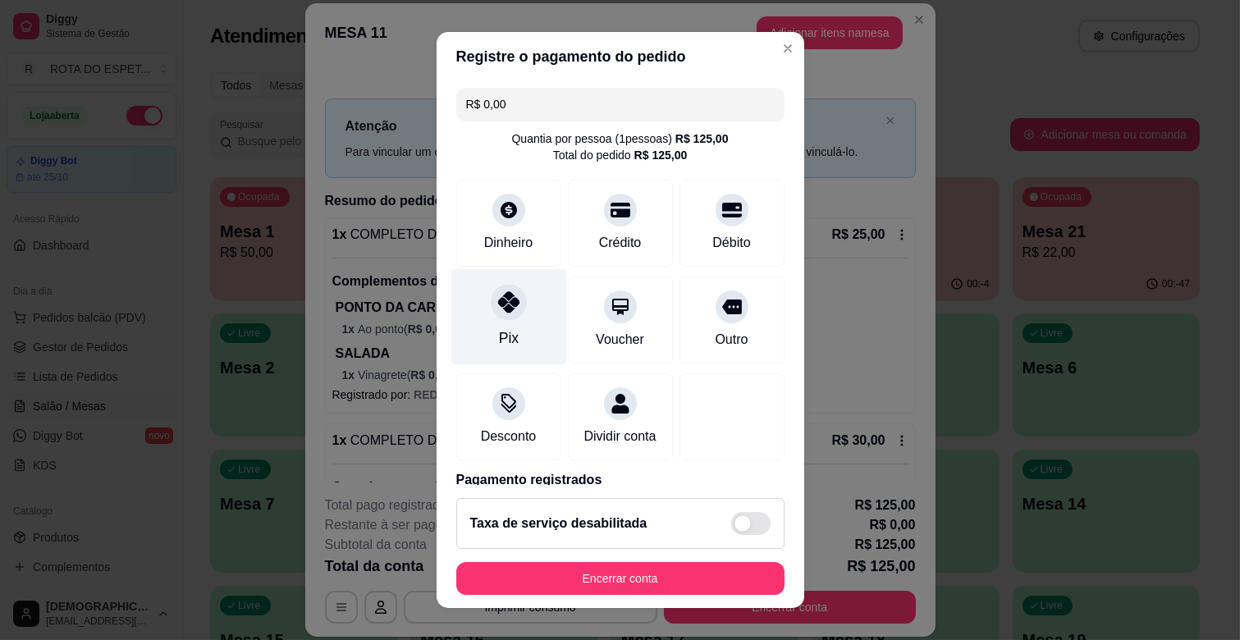
click at [501, 331] on div "Pix" at bounding box center [508, 338] width 20 height 21
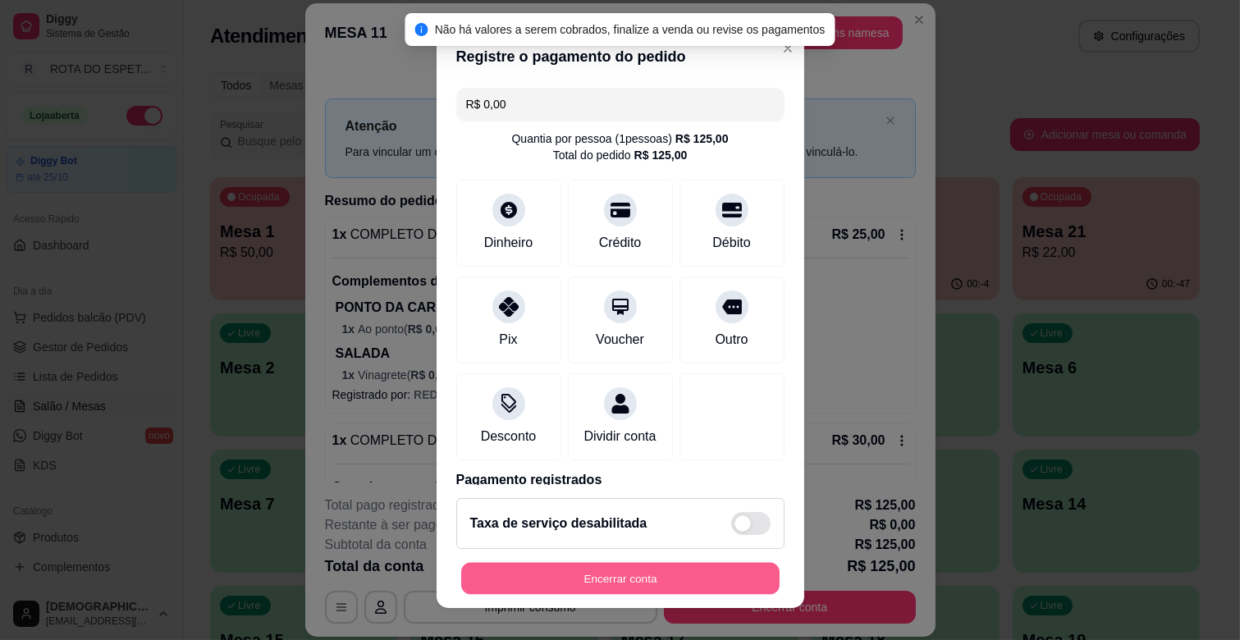
click at [692, 563] on button "Encerrar conta" at bounding box center [620, 579] width 319 height 32
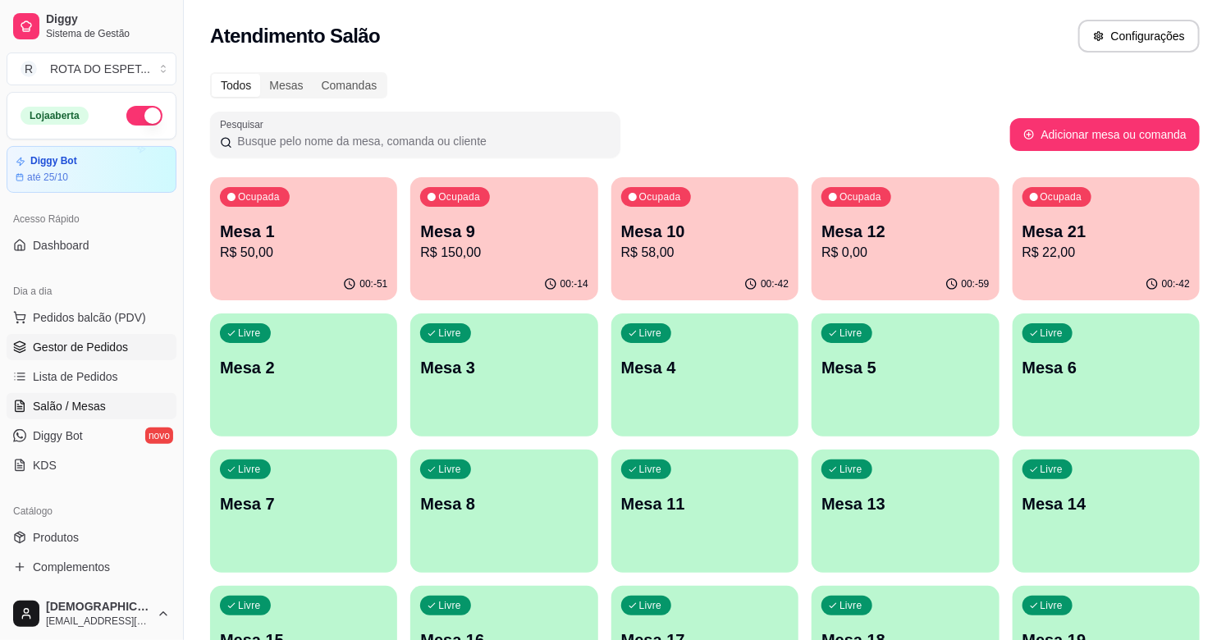
click at [74, 359] on link "Gestor de Pedidos" at bounding box center [92, 347] width 170 height 26
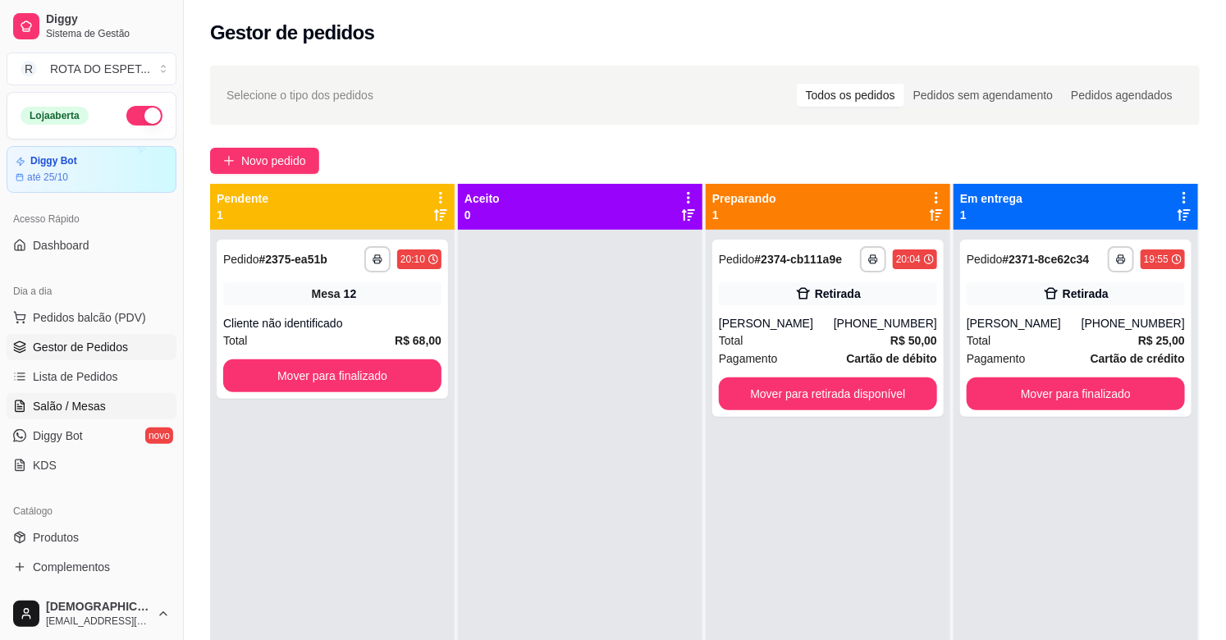
click at [76, 398] on span "Salão / Mesas" at bounding box center [69, 406] width 73 height 16
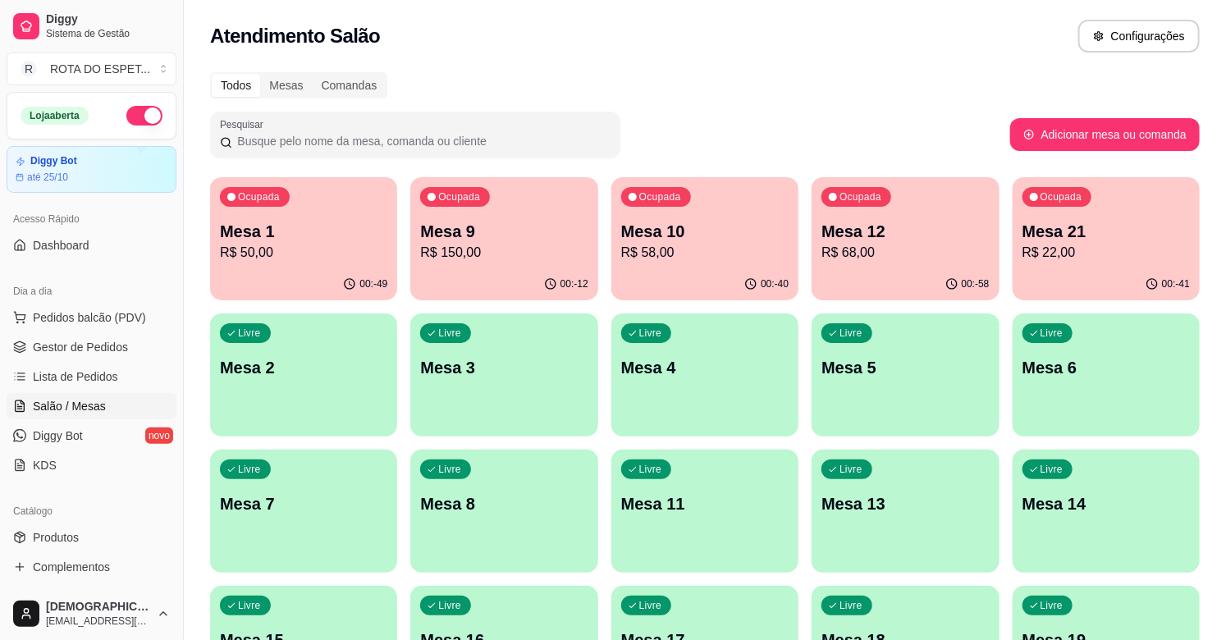
click at [499, 241] on p "Mesa 9" at bounding box center [503, 231] width 167 height 23
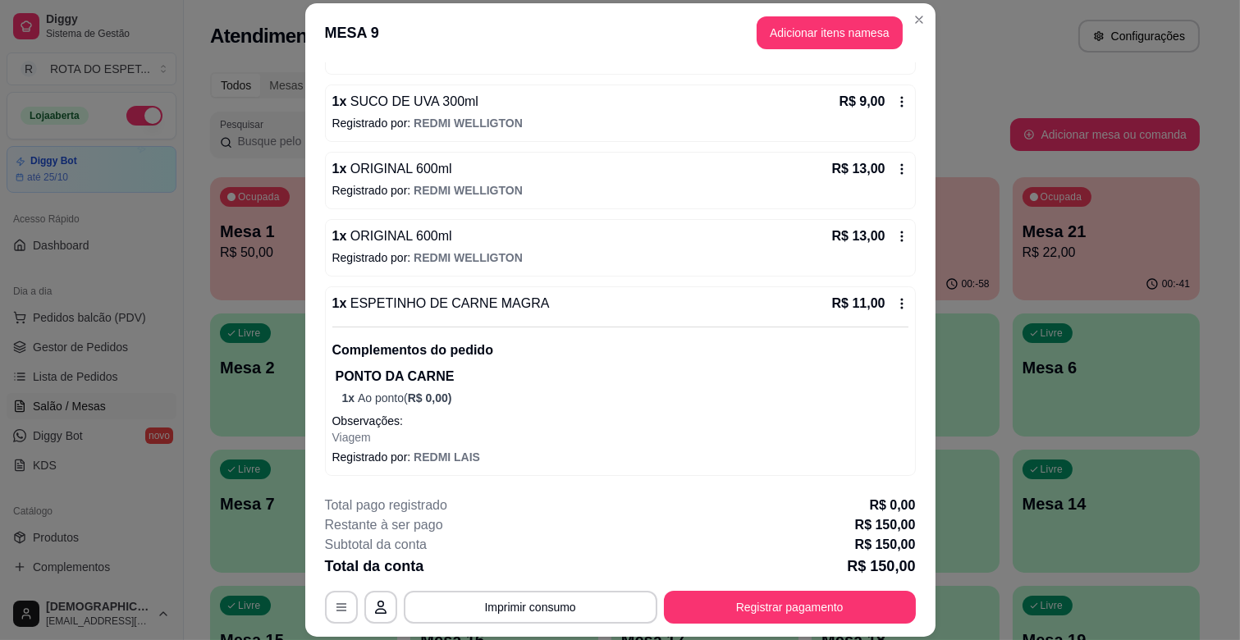
scroll to position [49, 0]
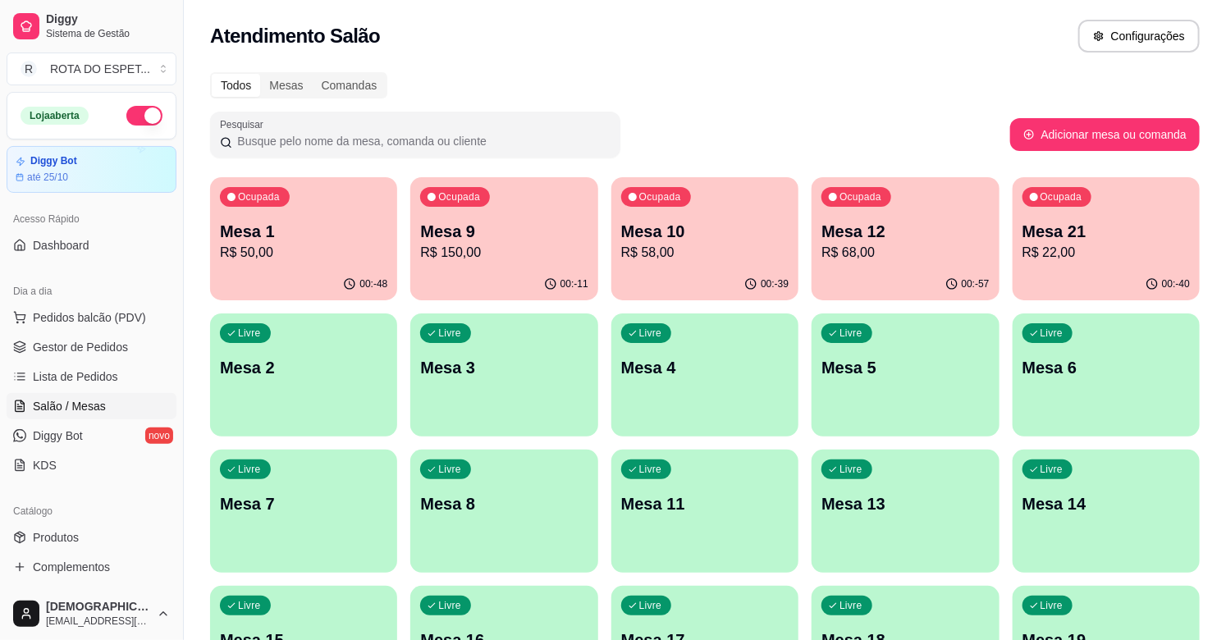
click at [499, 261] on p "R$ 150,00" at bounding box center [503, 253] width 167 height 20
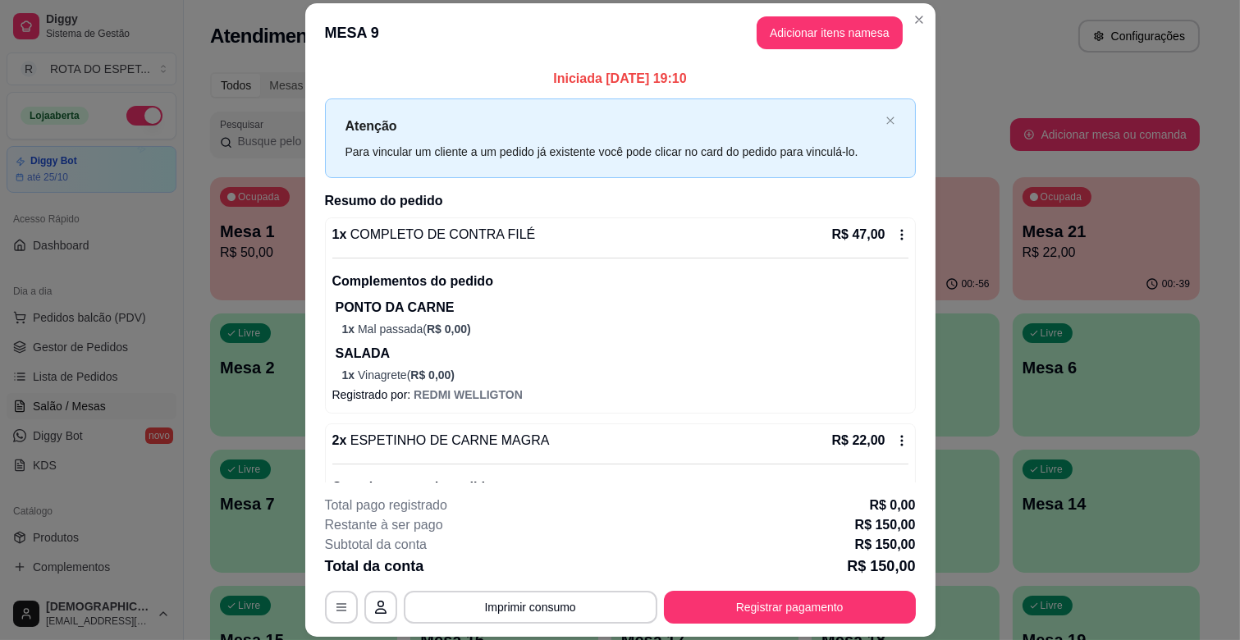
click at [829, 49] on header "MESA 9 Adicionar itens na mesa" at bounding box center [620, 32] width 630 height 59
click at [829, 30] on button "Adicionar itens na mesa" at bounding box center [829, 33] width 141 height 32
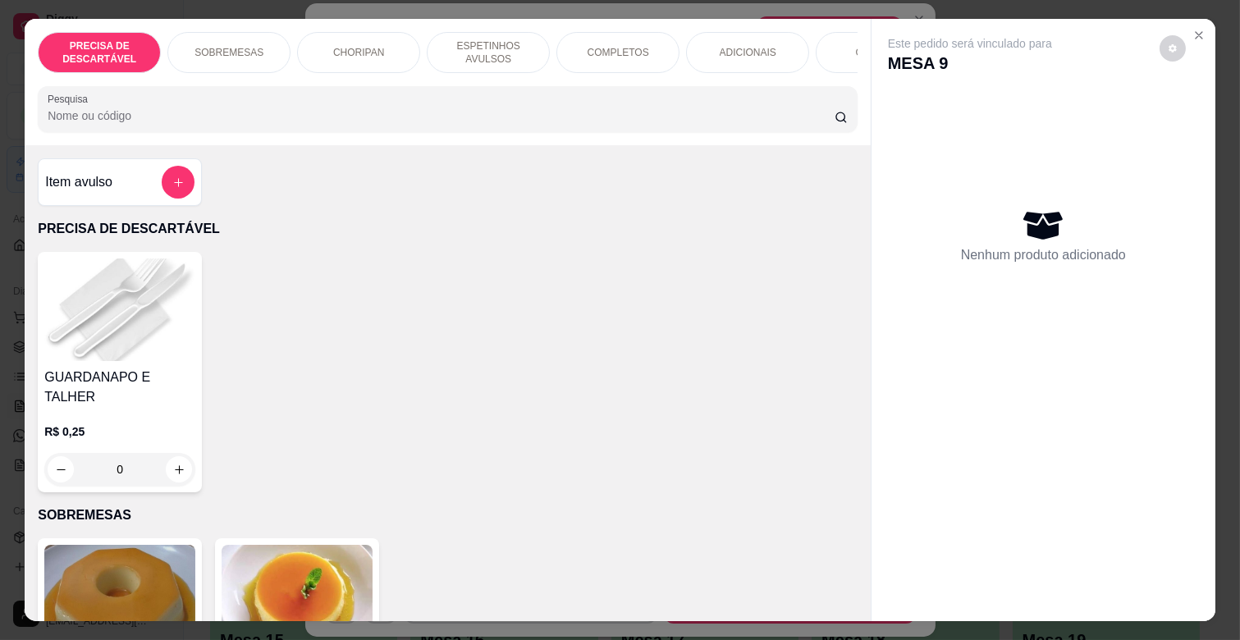
click at [839, 45] on div "COMBOS" at bounding box center [877, 52] width 123 height 41
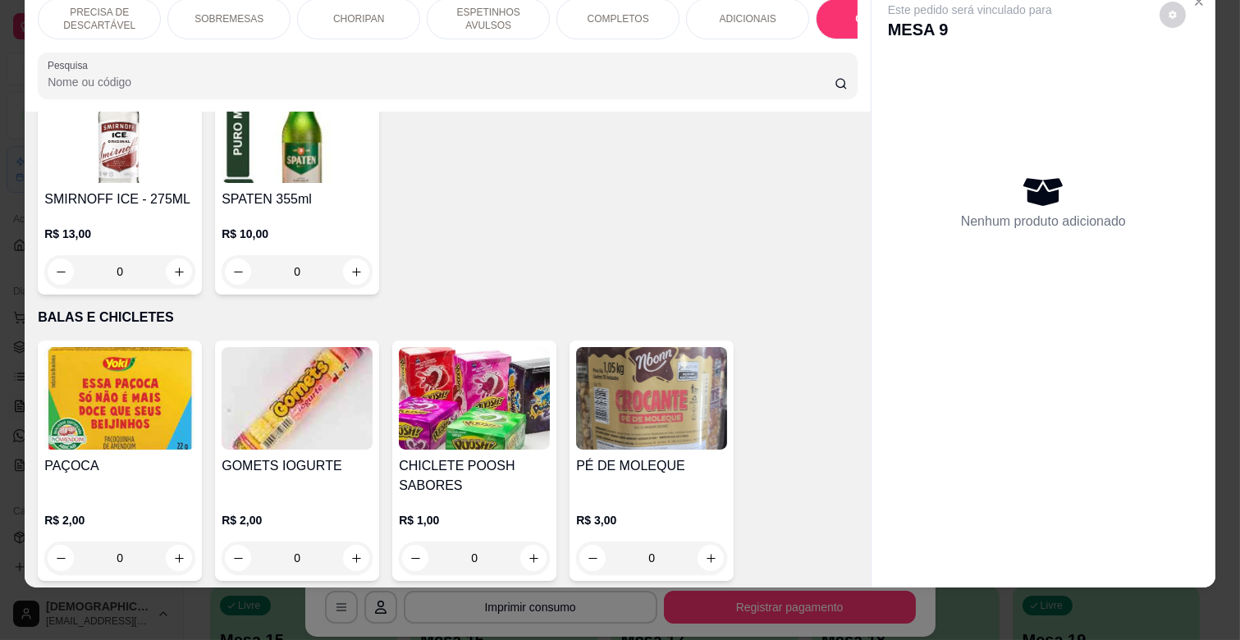
scroll to position [6709, 0]
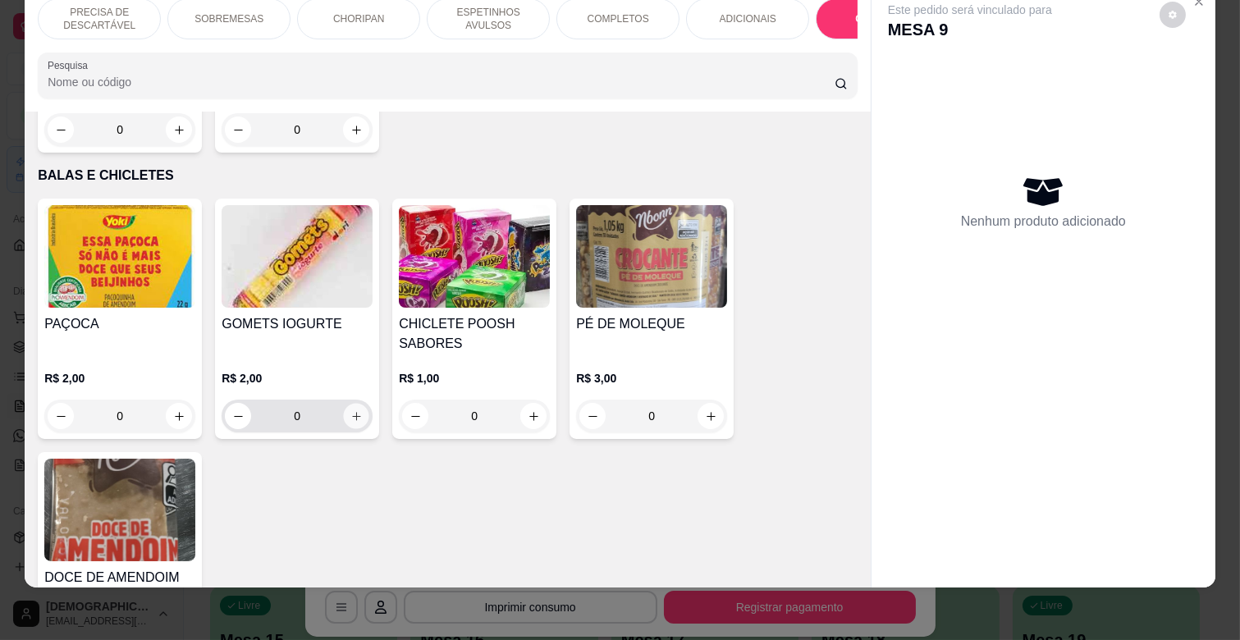
click at [351, 410] on icon "increase-product-quantity" at bounding box center [357, 416] width 12 height 12
type input "1"
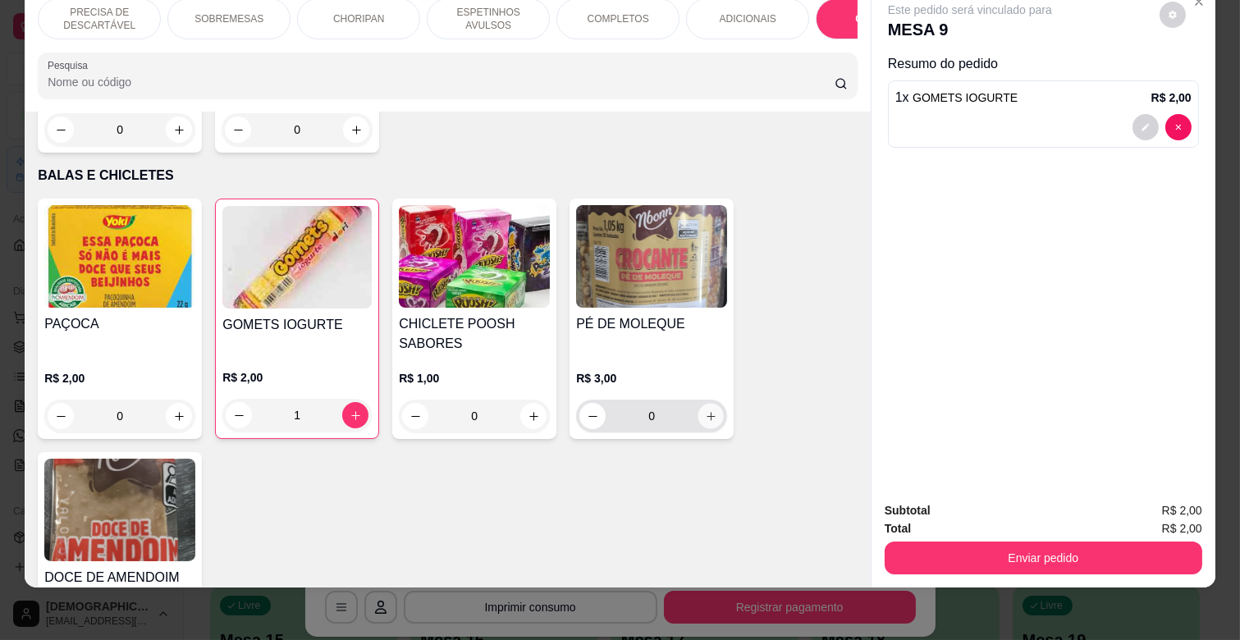
click at [708, 404] on button "increase-product-quantity" at bounding box center [711, 416] width 25 height 25
type input "1"
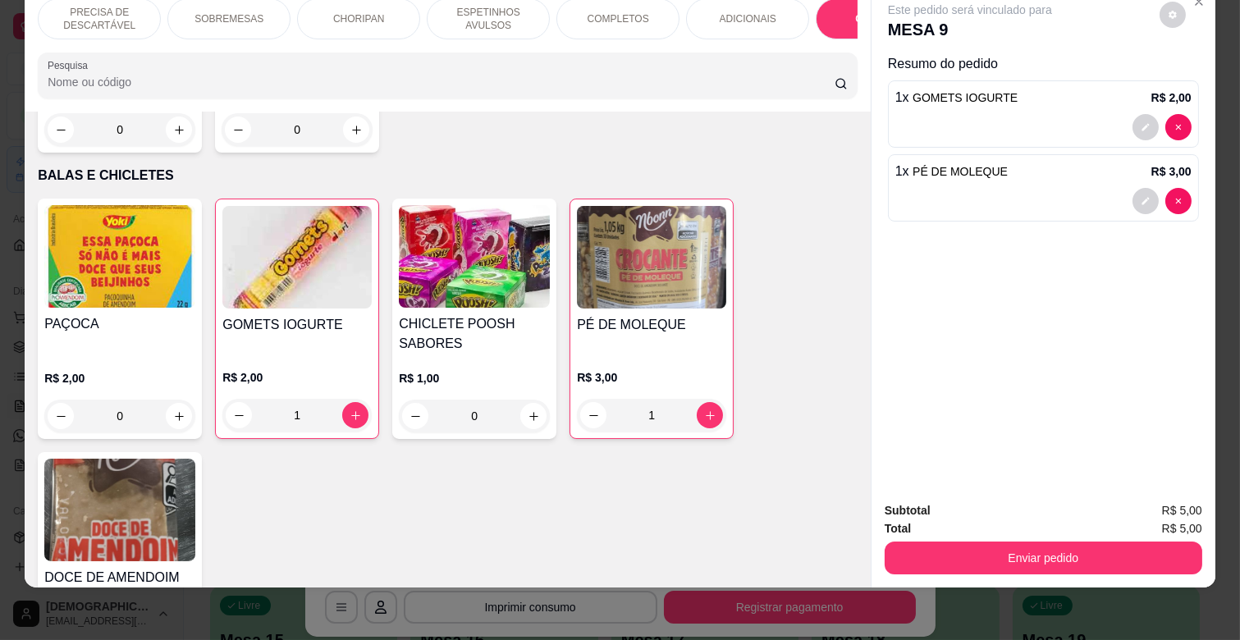
click at [1043, 520] on div "Total R$ 5,00" at bounding box center [1044, 529] width 318 height 18
click at [1047, 543] on button "Enviar pedido" at bounding box center [1044, 558] width 318 height 33
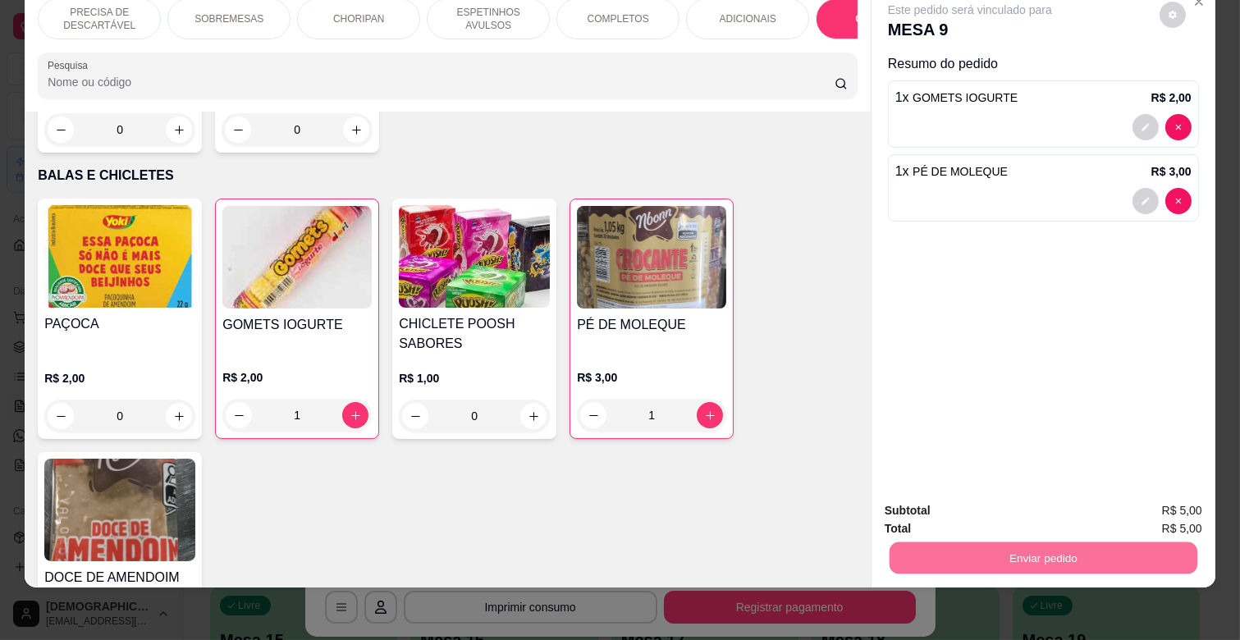
click at [1139, 498] on button "Enviar pedido" at bounding box center [1159, 503] width 93 height 31
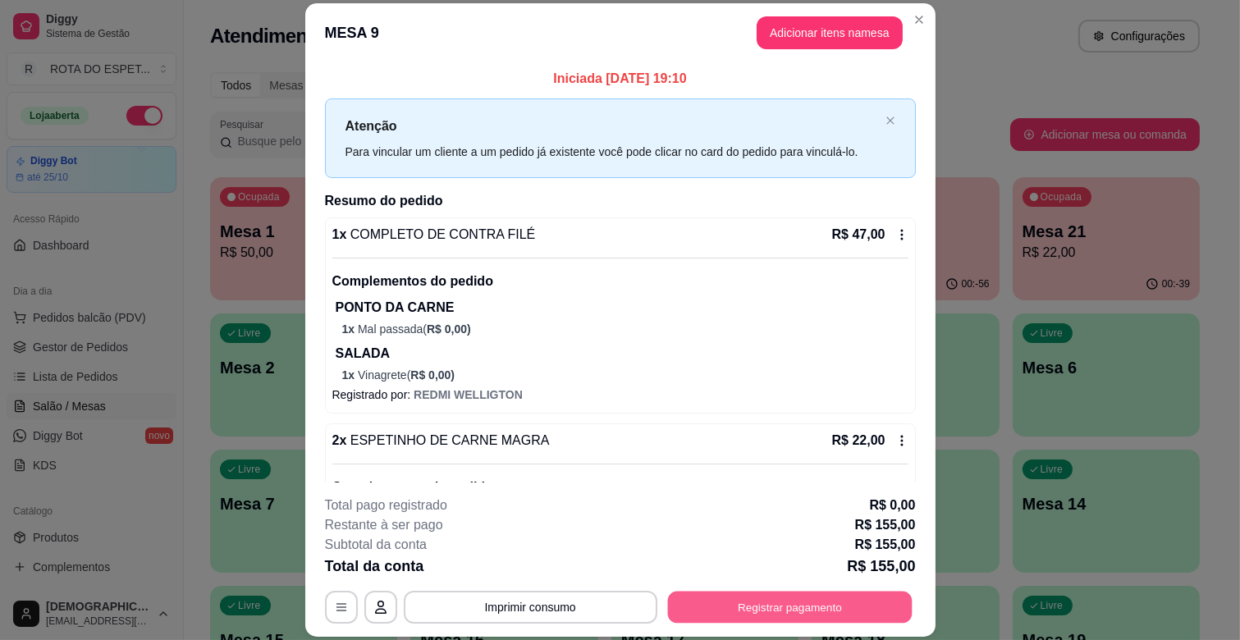
click at [800, 612] on button "Registrar pagamento" at bounding box center [789, 608] width 245 height 32
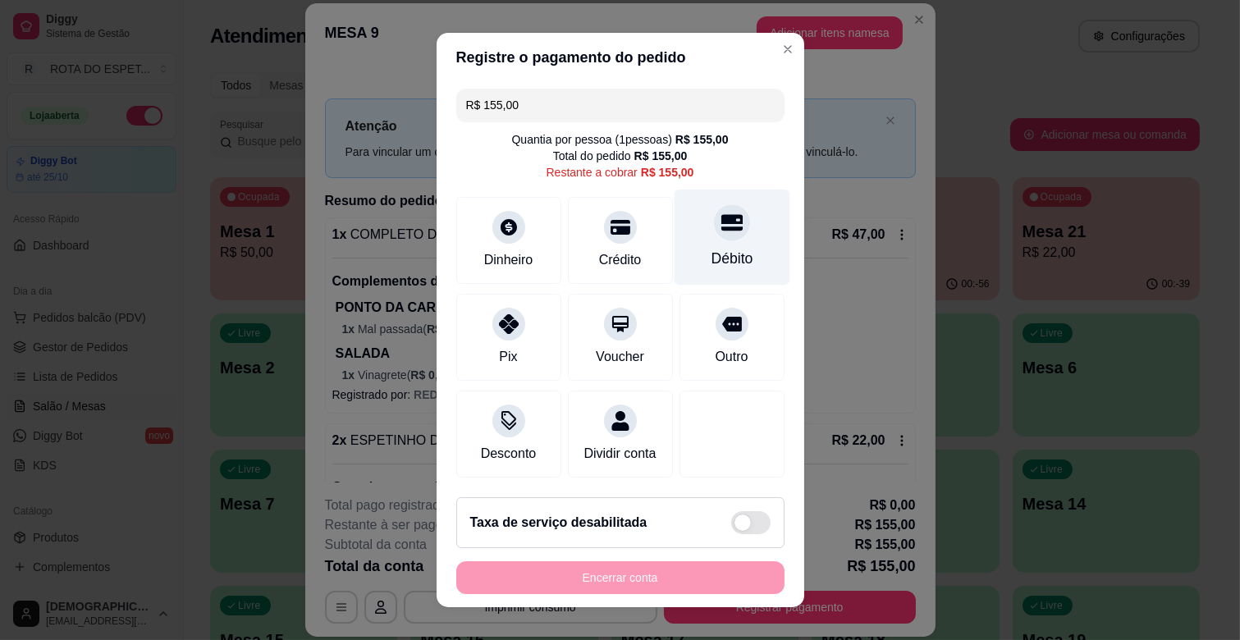
click at [721, 226] on icon at bounding box center [731, 223] width 21 height 16
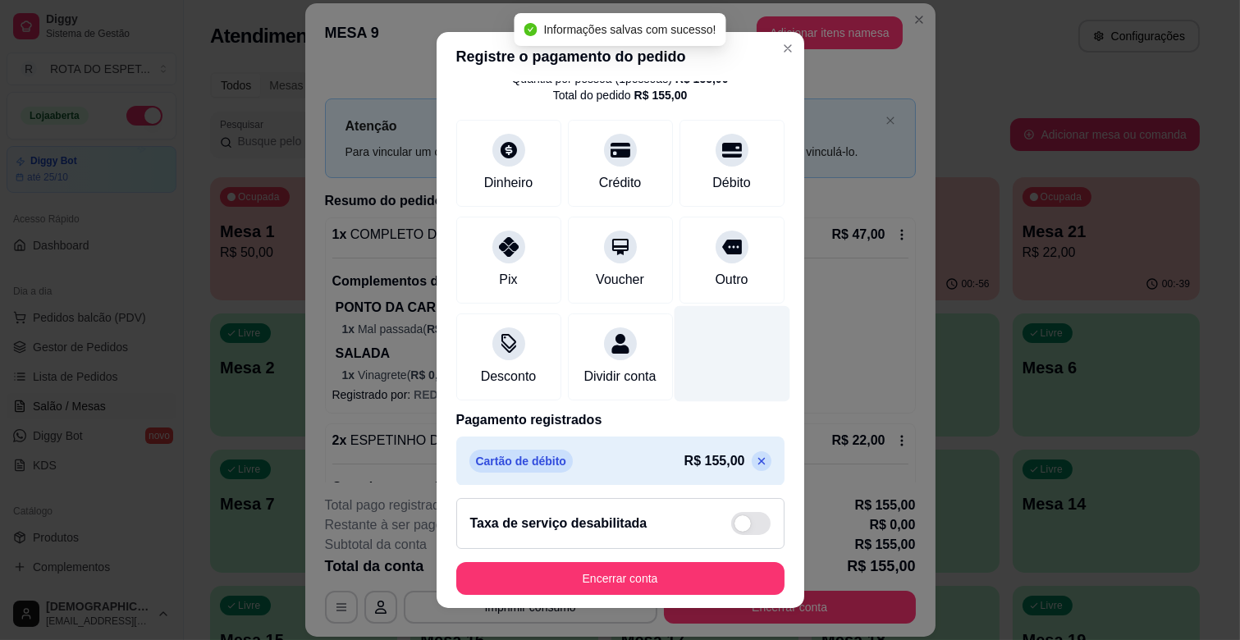
scroll to position [87, 0]
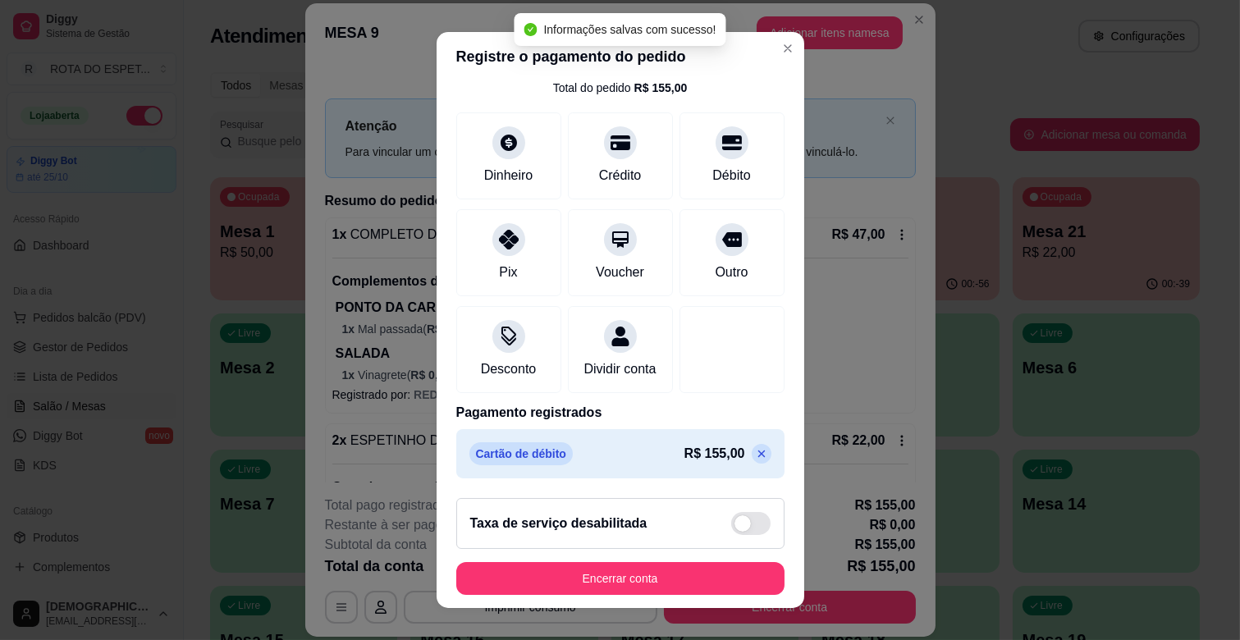
click at [755, 452] on icon at bounding box center [761, 453] width 13 height 13
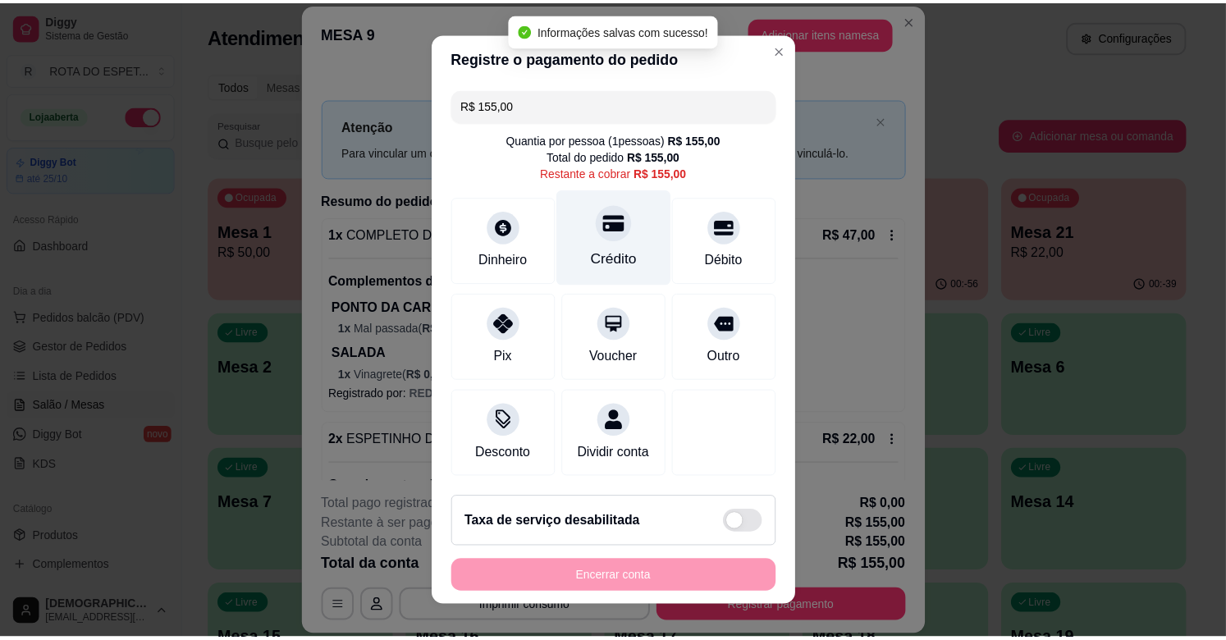
scroll to position [0, 0]
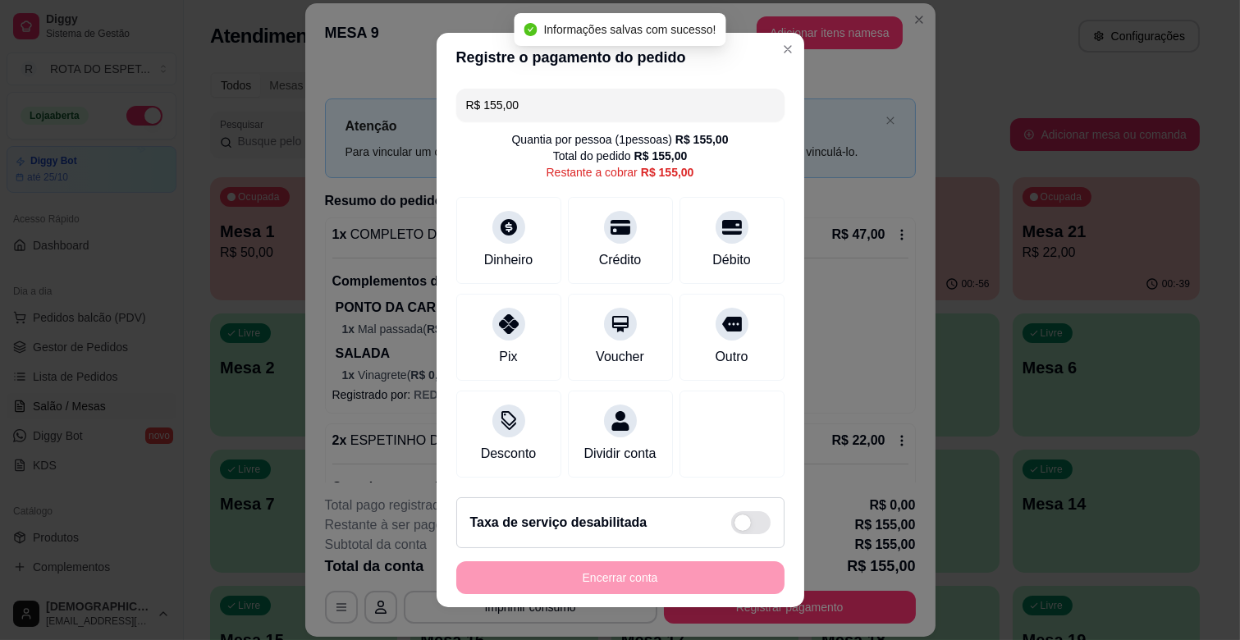
click at [536, 102] on input "R$ 155,00" at bounding box center [620, 105] width 309 height 33
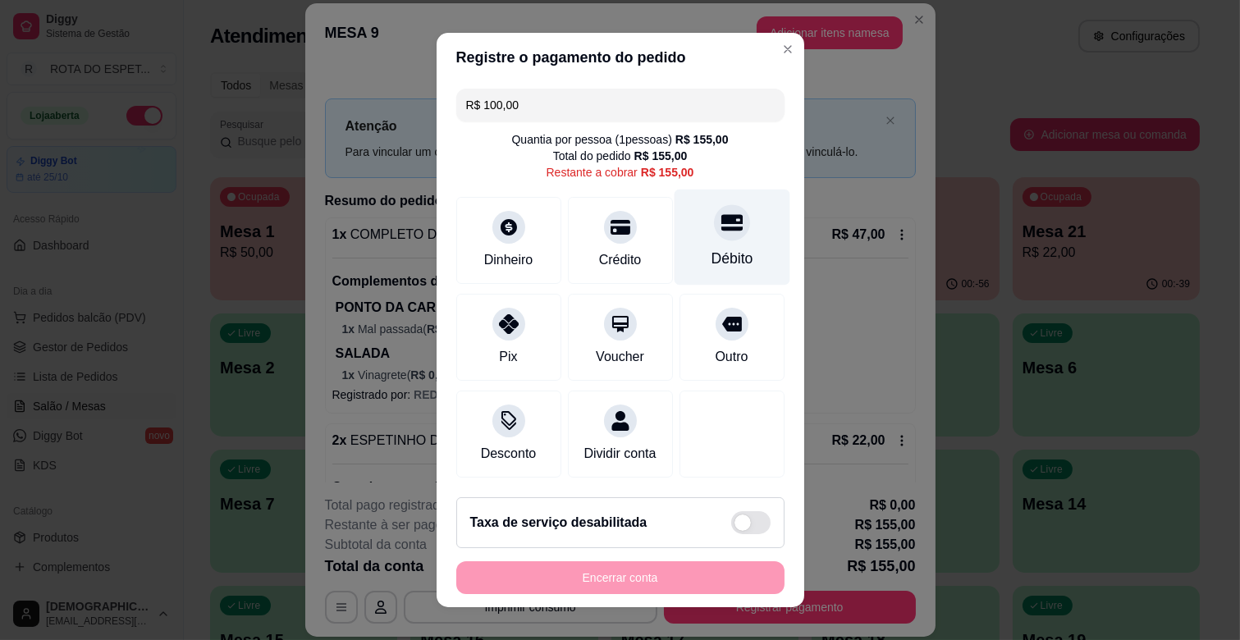
click at [721, 220] on icon at bounding box center [731, 222] width 21 height 21
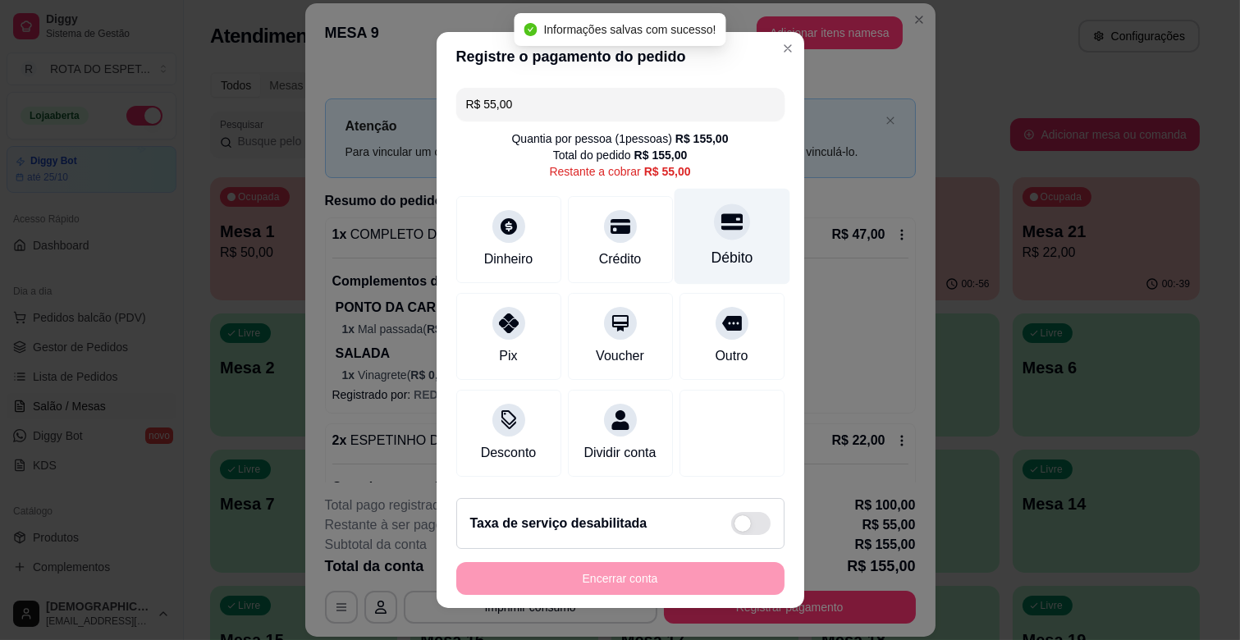
click at [721, 220] on icon at bounding box center [731, 222] width 21 height 16
type input "R$ 0,00"
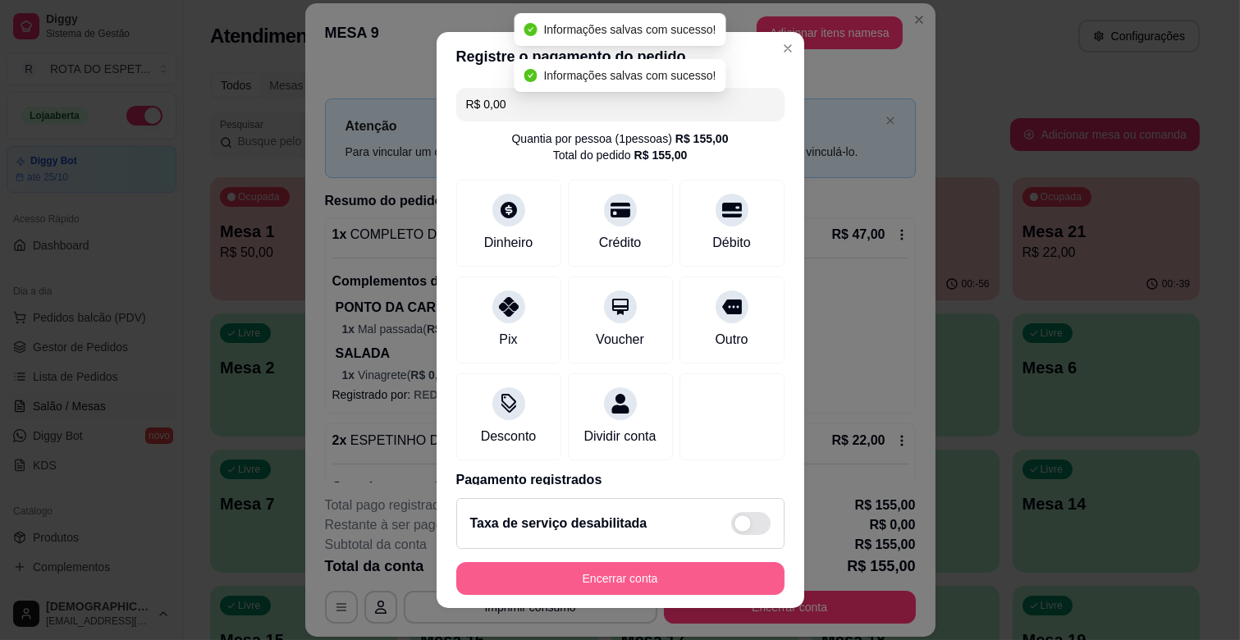
click at [676, 563] on button "Encerrar conta" at bounding box center [620, 578] width 328 height 33
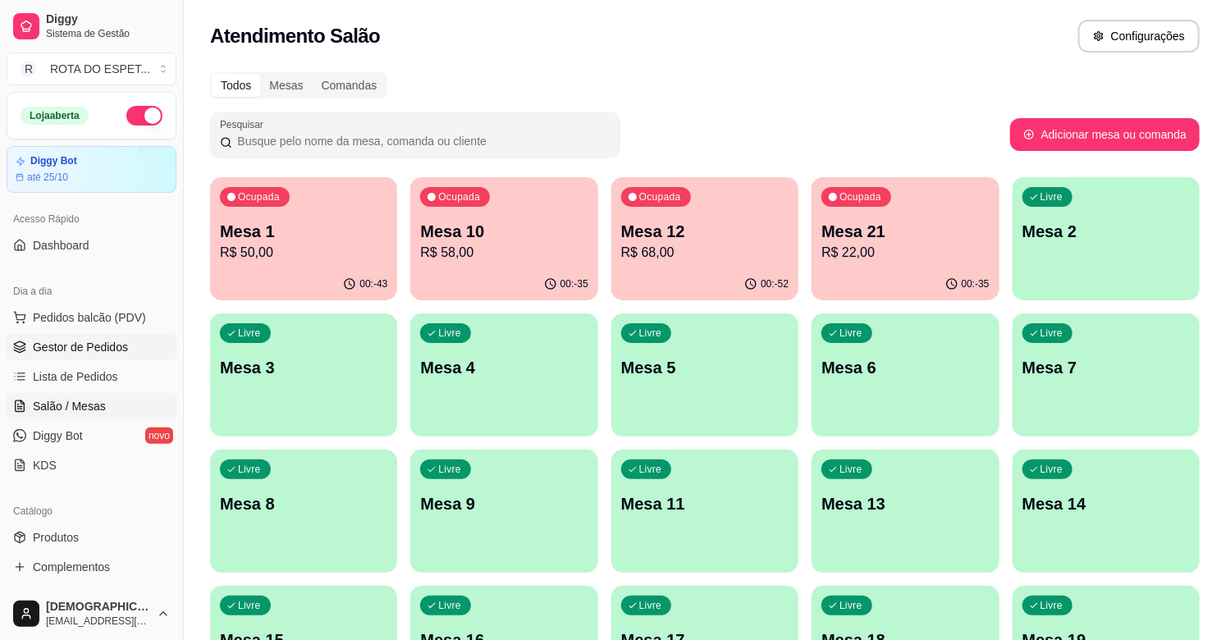
click at [71, 347] on span "Gestor de Pedidos" at bounding box center [80, 347] width 95 height 16
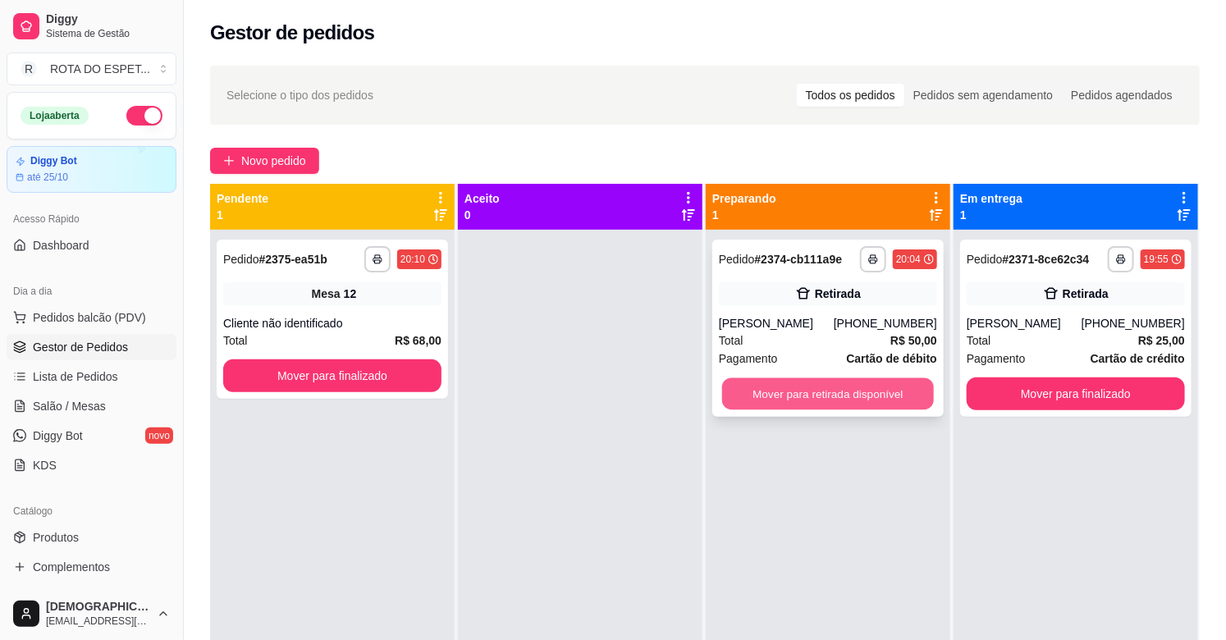
click at [789, 383] on button "Mover para retirada disponível" at bounding box center [828, 394] width 212 height 32
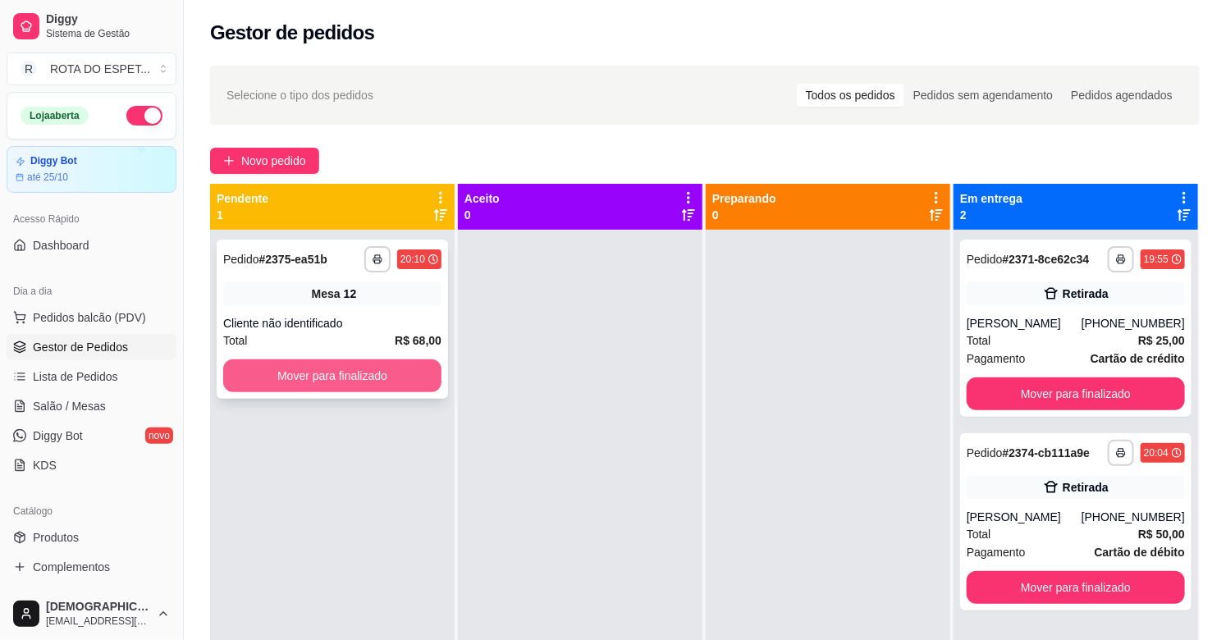
click at [355, 370] on button "Mover para finalizado" at bounding box center [332, 376] width 218 height 33
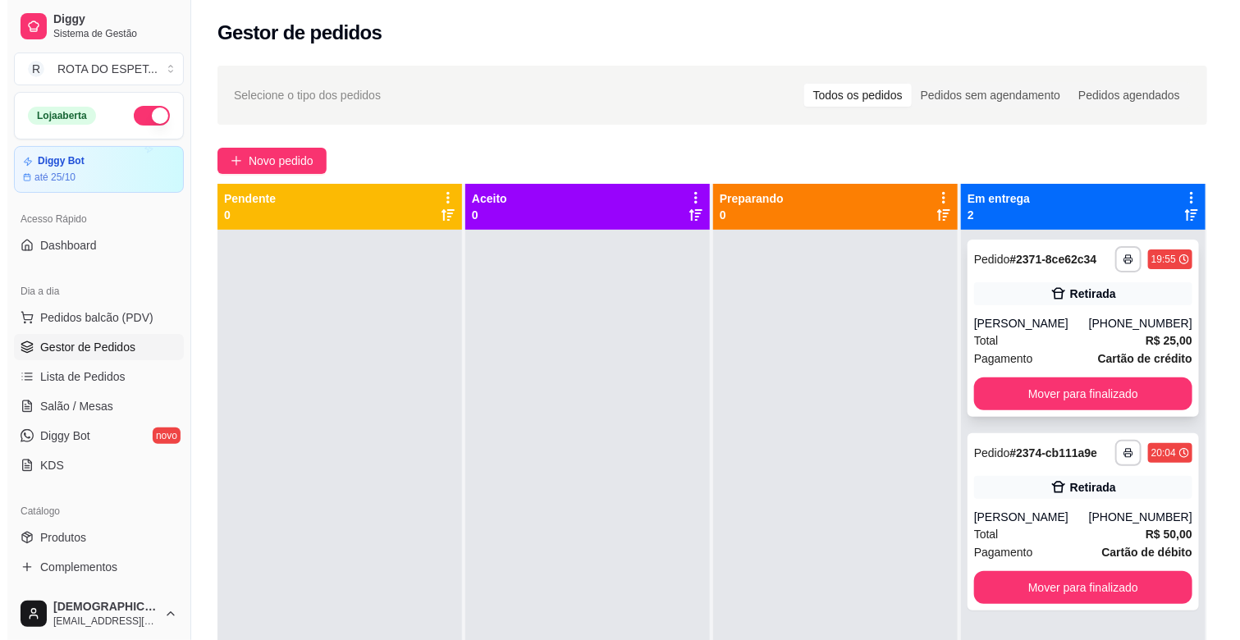
scroll to position [45, 0]
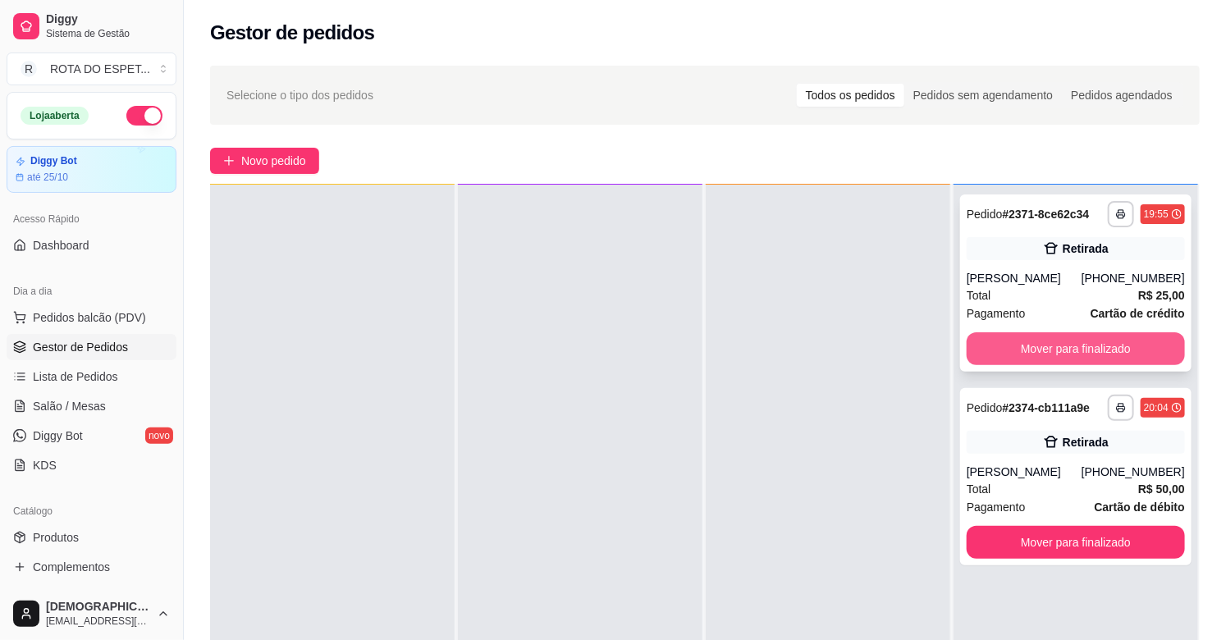
click at [1051, 339] on button "Mover para finalizado" at bounding box center [1076, 348] width 218 height 33
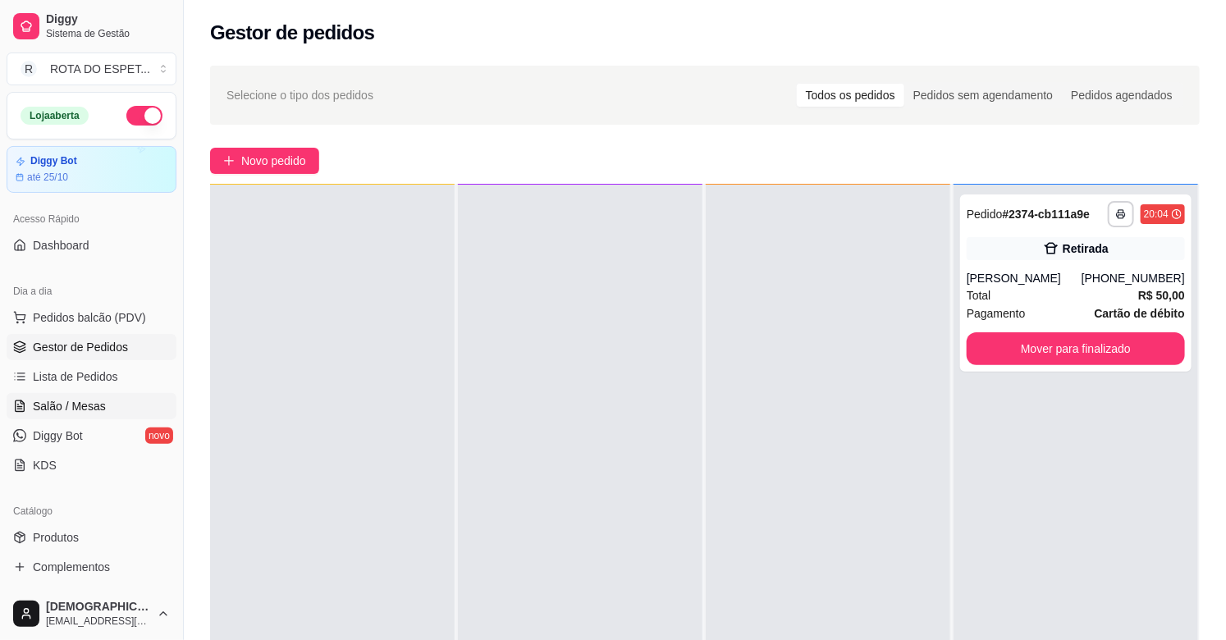
click at [84, 406] on span "Salão / Mesas" at bounding box center [69, 406] width 73 height 16
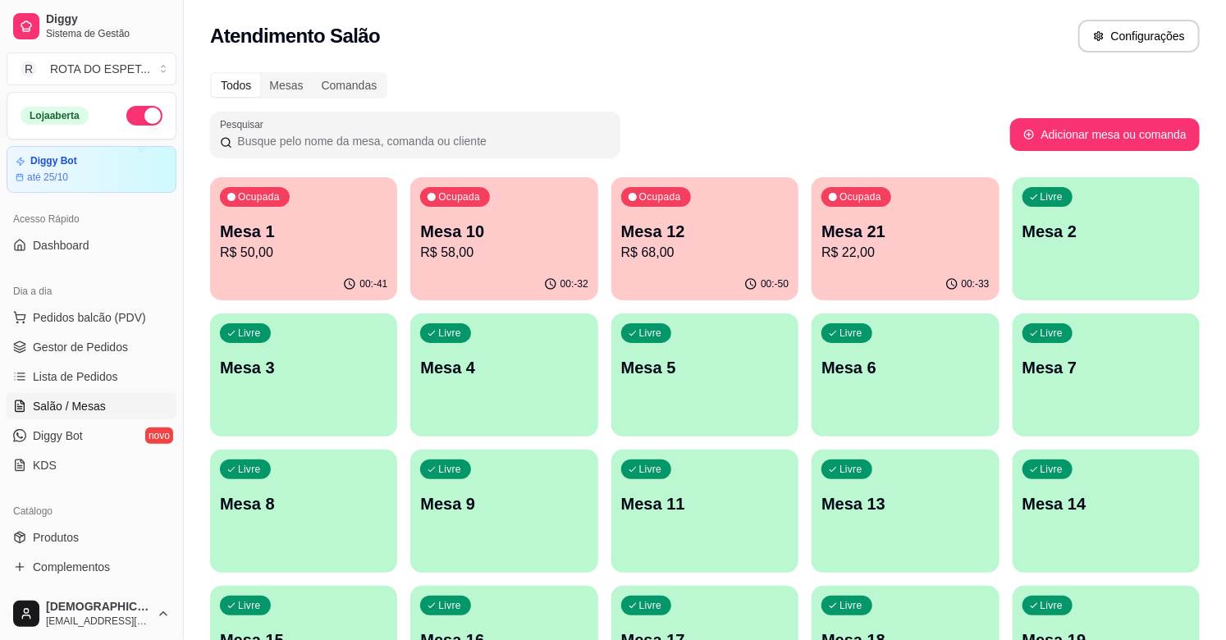
click at [528, 243] on p "R$ 58,00" at bounding box center [503, 253] width 167 height 20
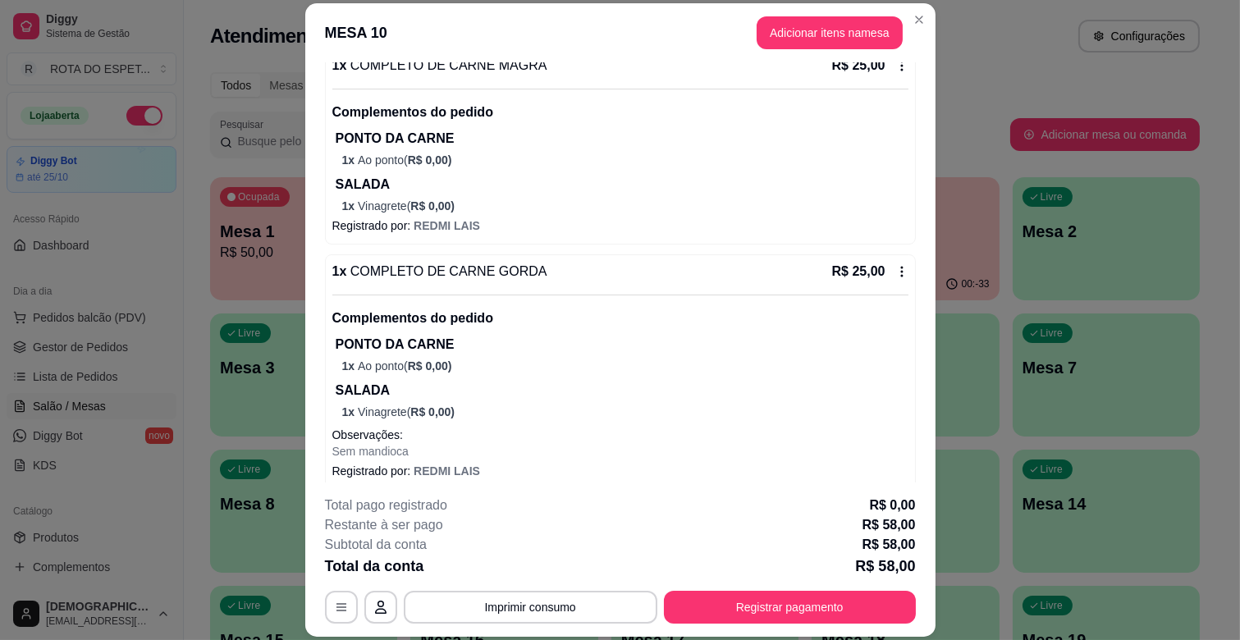
scroll to position [250, 0]
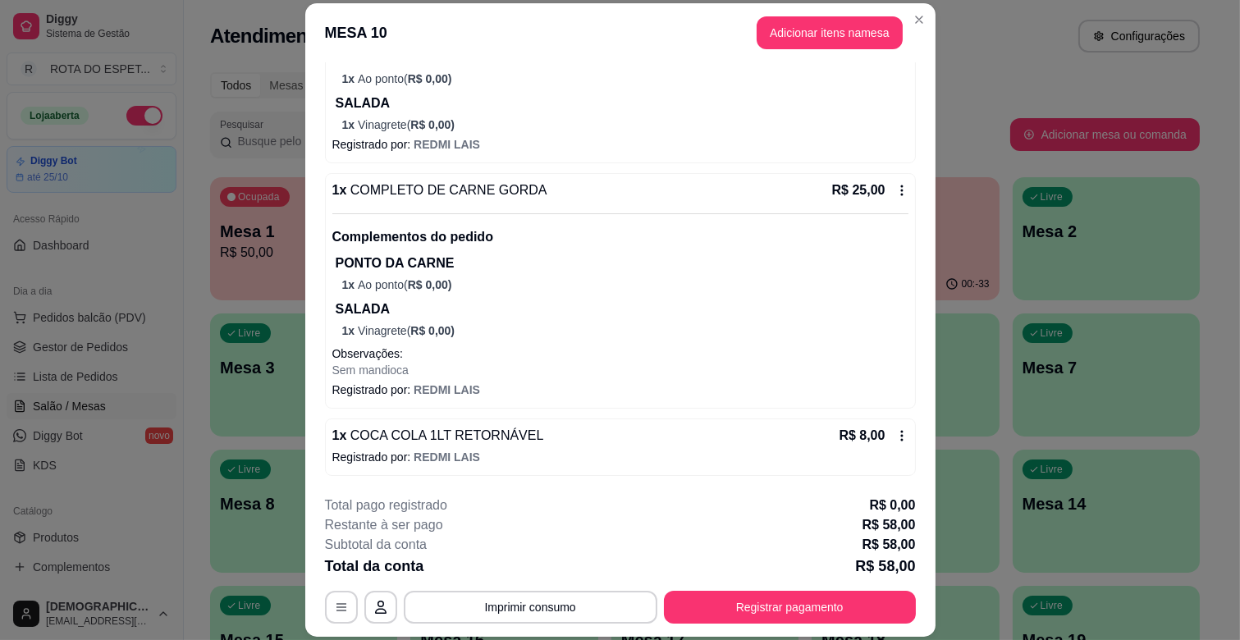
click at [780, 567] on div "Total da conta R$ 58,00" at bounding box center [620, 566] width 591 height 23
click at [785, 613] on button "Registrar pagamento" at bounding box center [790, 607] width 252 height 33
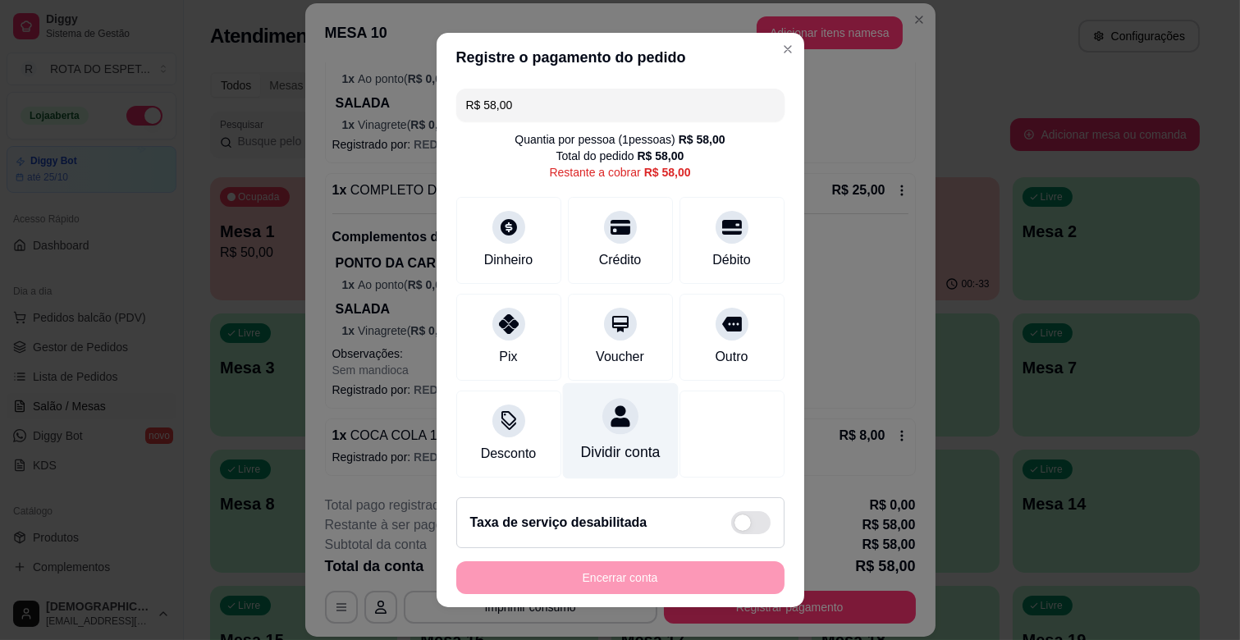
click at [611, 424] on icon at bounding box center [620, 416] width 19 height 21
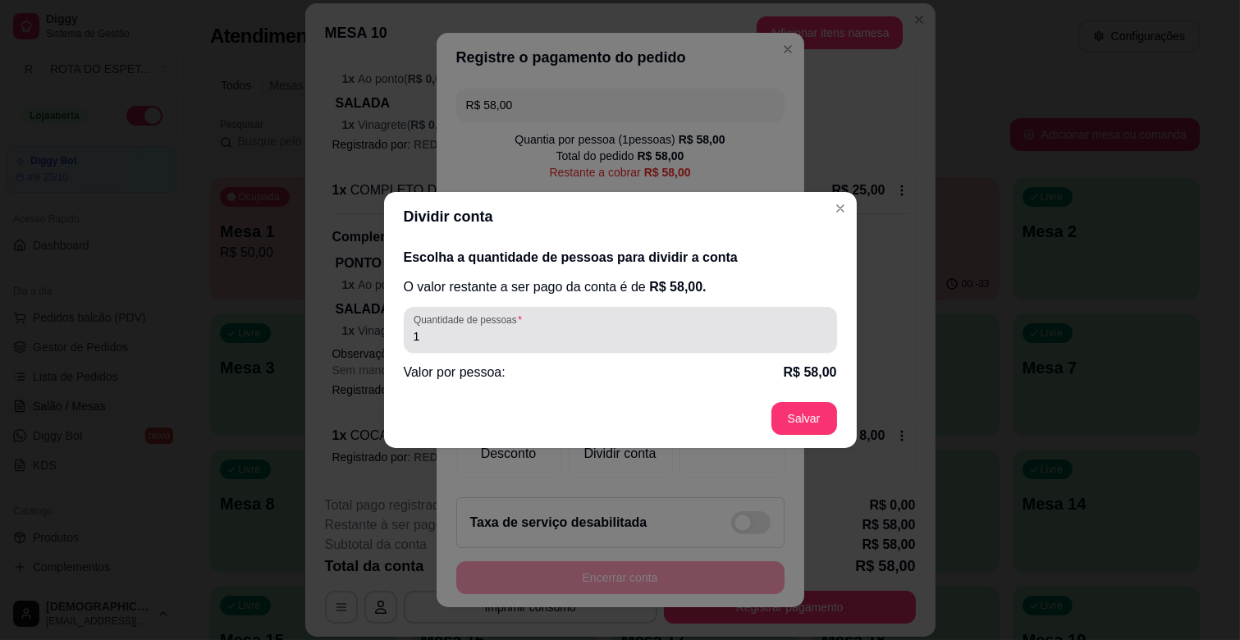
click at [520, 329] on input "1" at bounding box center [621, 336] width 414 height 16
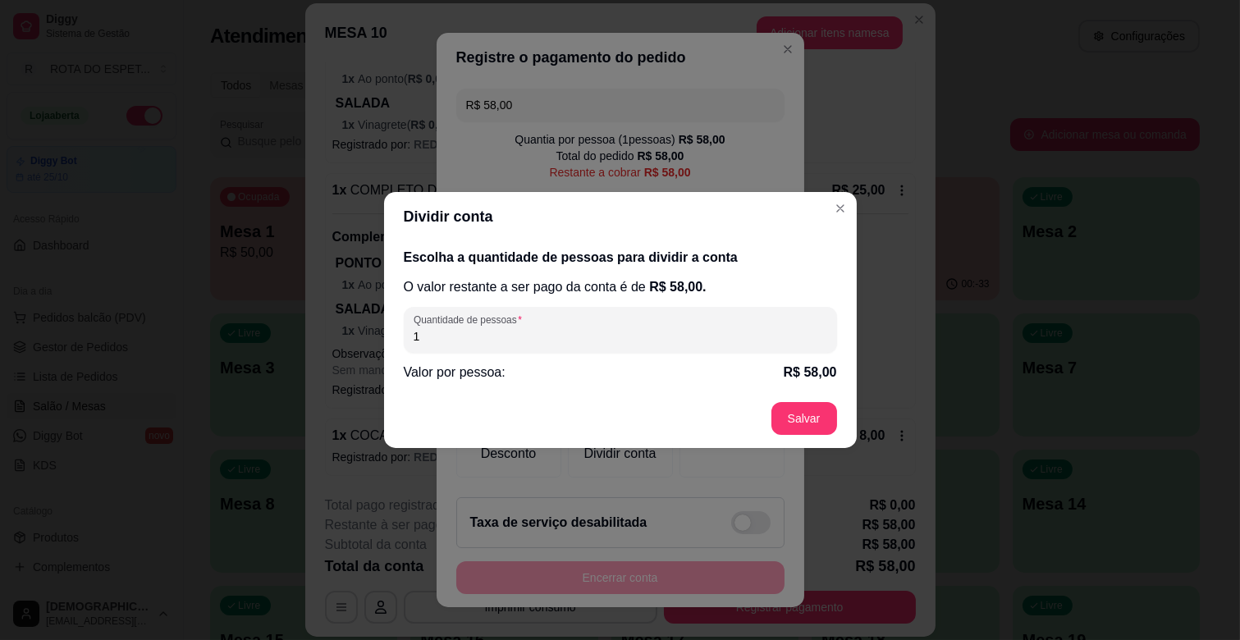
click at [520, 329] on input "1" at bounding box center [621, 336] width 414 height 16
type input "2"
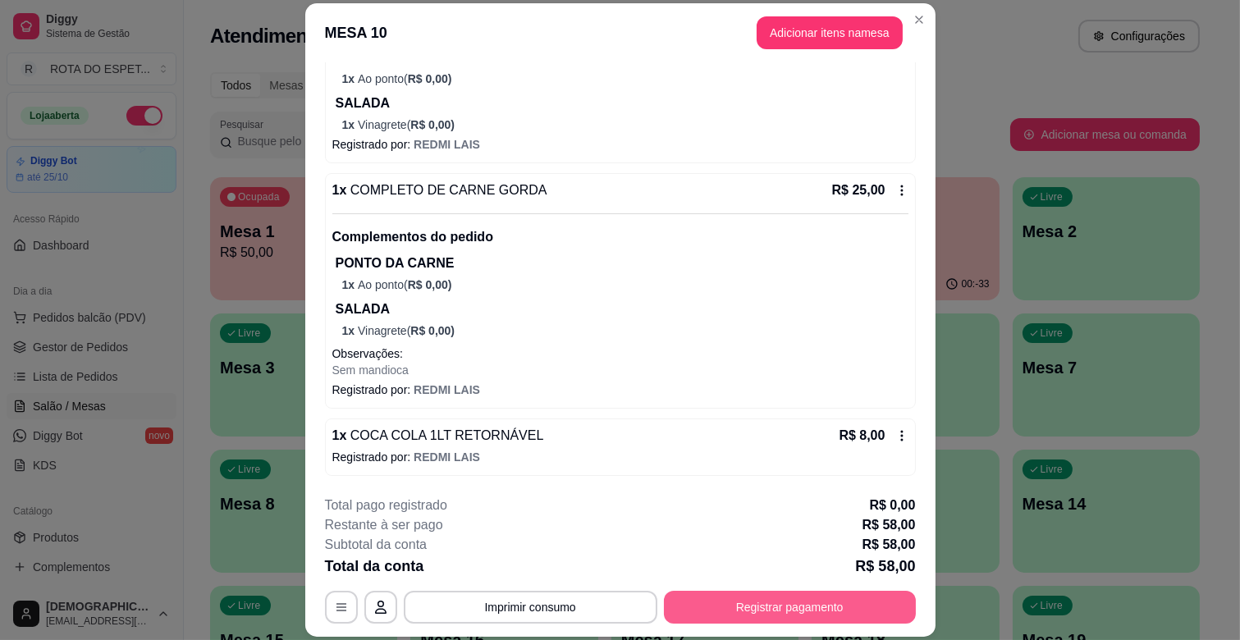
click at [780, 612] on button "Registrar pagamento" at bounding box center [790, 607] width 252 height 33
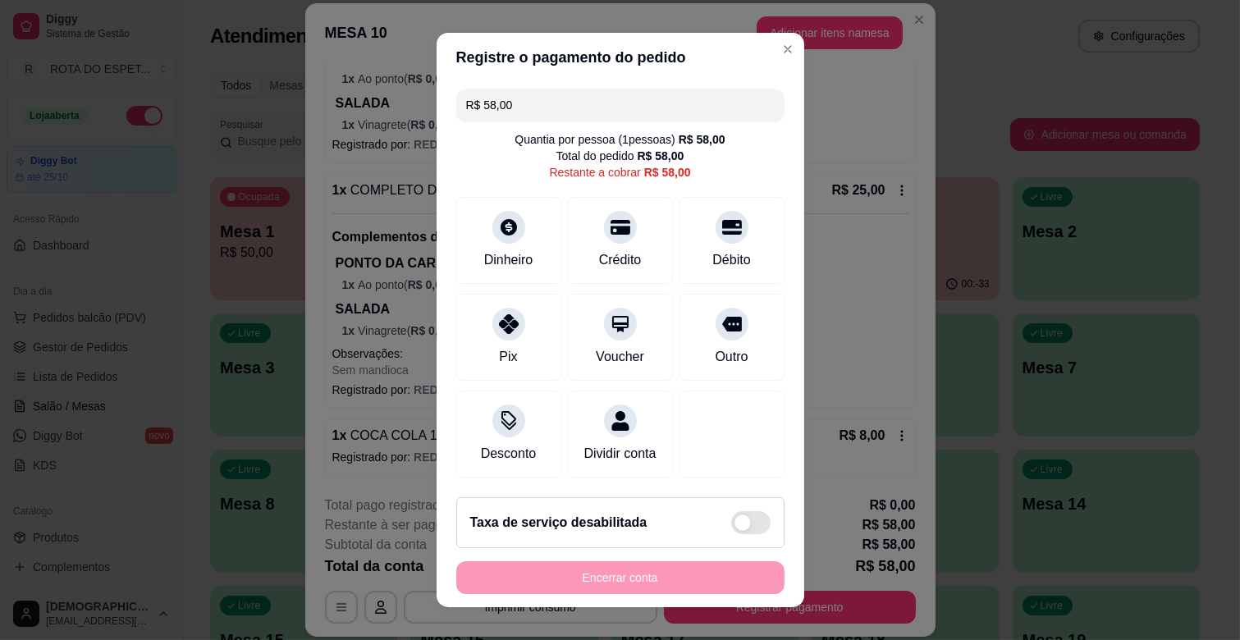
click at [584, 86] on div "R$ 58,00 Quantia por pessoa ( 1 pessoas) R$ 58,00 Total do pedido R$ 58,00 Rest…" at bounding box center [621, 283] width 368 height 402
click at [584, 94] on input "R$ 58,00" at bounding box center [620, 105] width 309 height 33
click at [585, 236] on div "Crédito" at bounding box center [620, 238] width 116 height 96
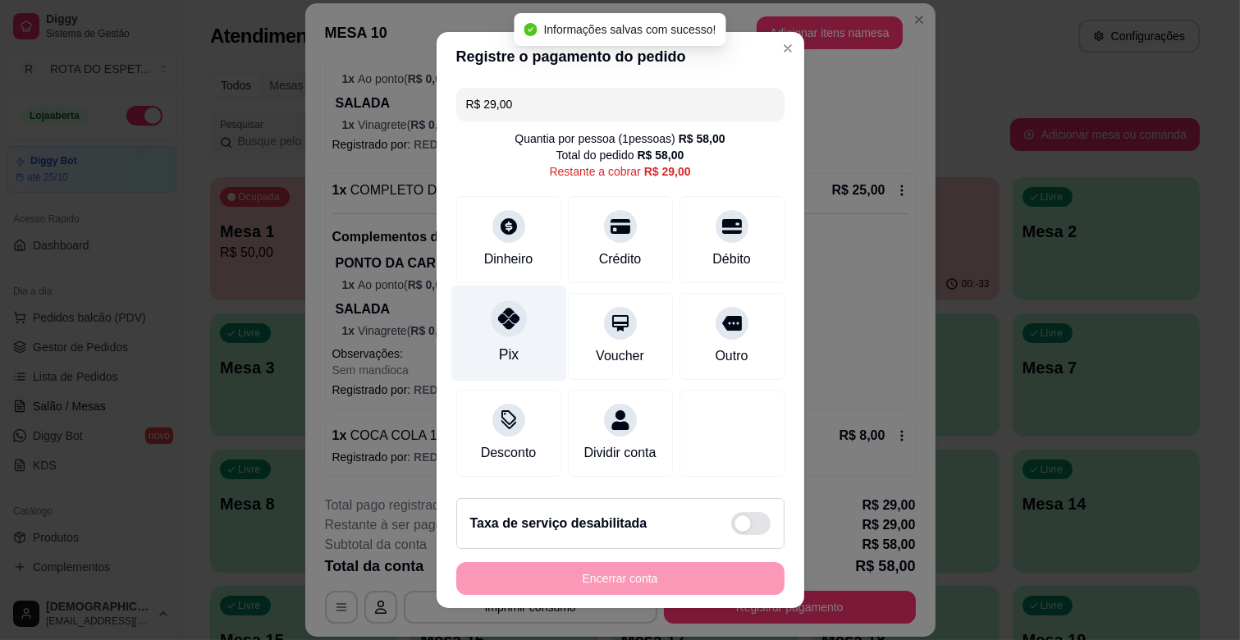
click at [498, 339] on div "Pix" at bounding box center [509, 334] width 116 height 96
type input "R$ 0,00"
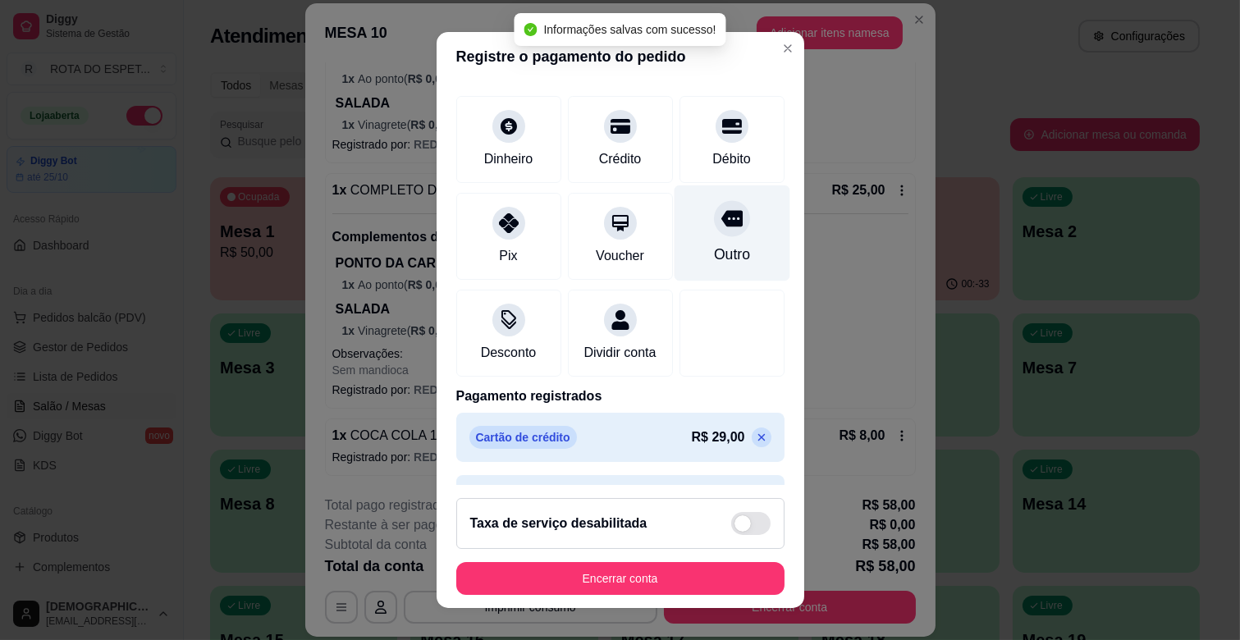
scroll to position [149, 0]
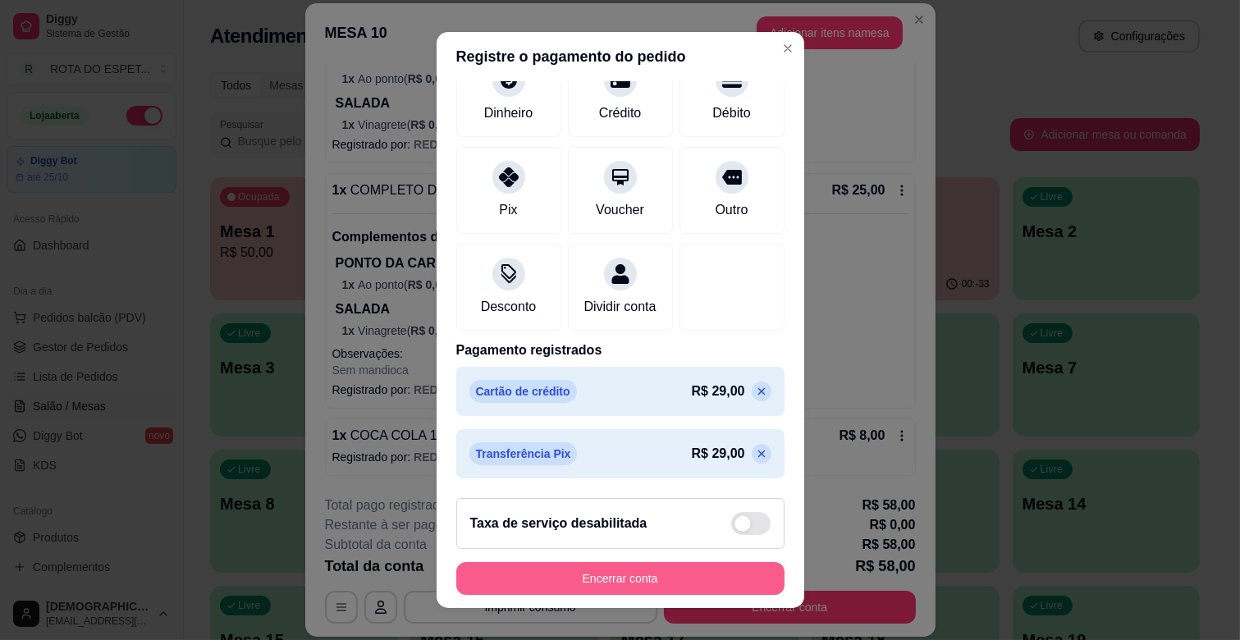
click at [642, 577] on button "Encerrar conta" at bounding box center [620, 578] width 328 height 33
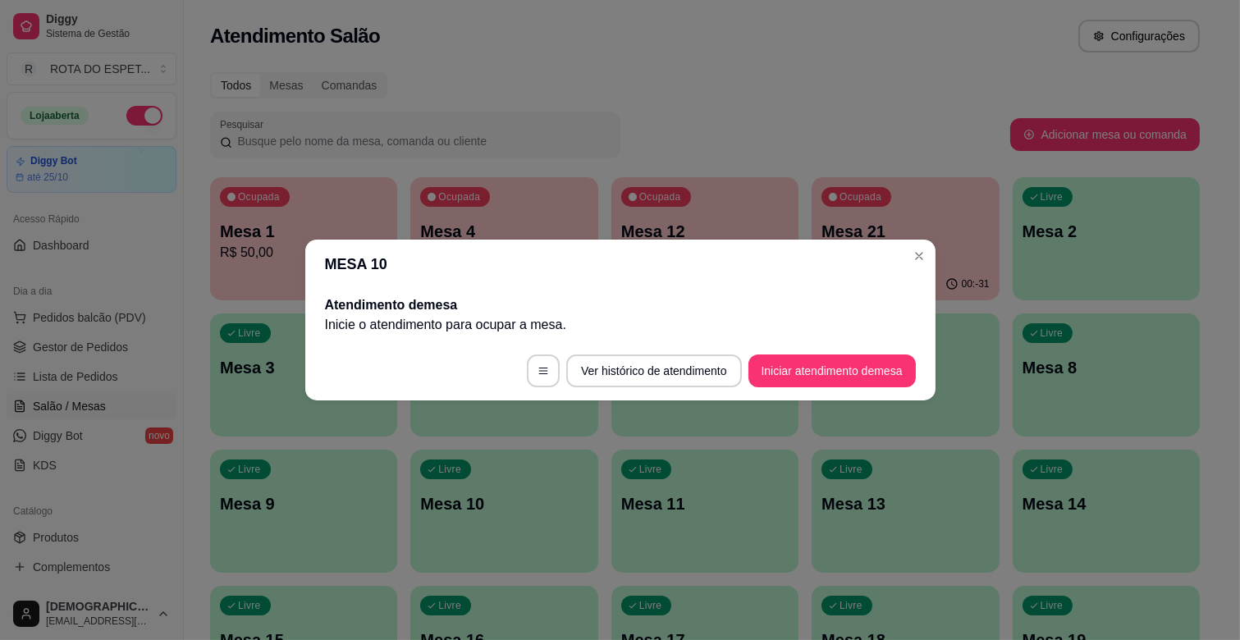
scroll to position [0, 0]
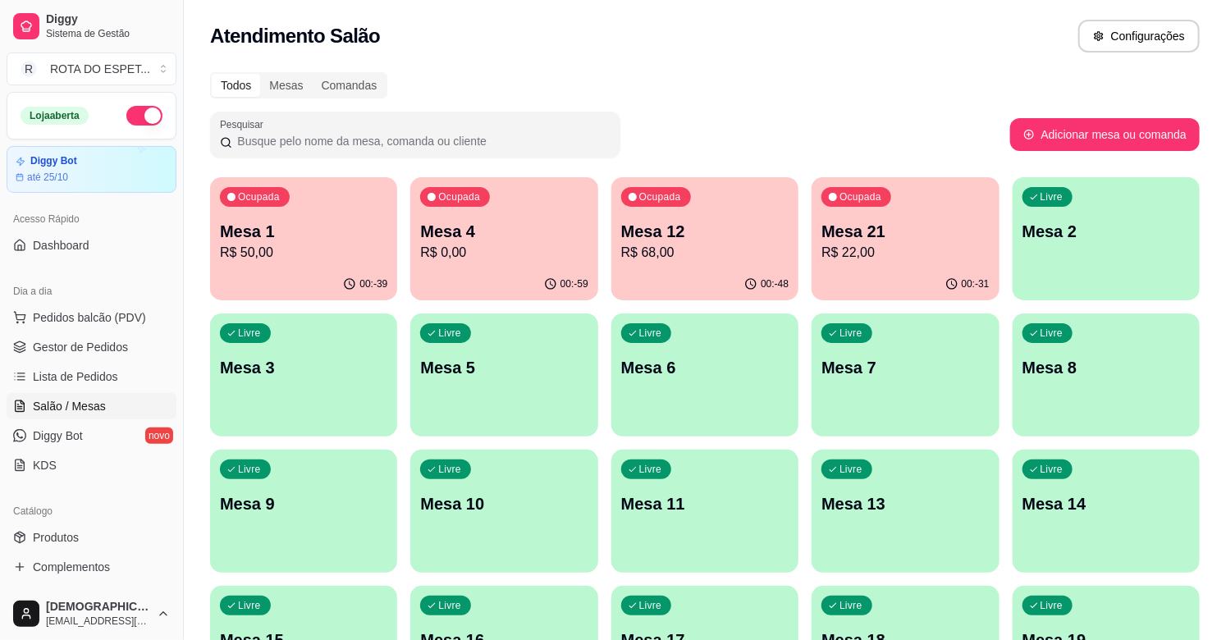
click at [429, 625] on p "Mesa 16" at bounding box center [503, 640] width 167 height 23
click at [342, 220] on p "Mesa 1" at bounding box center [303, 231] width 167 height 23
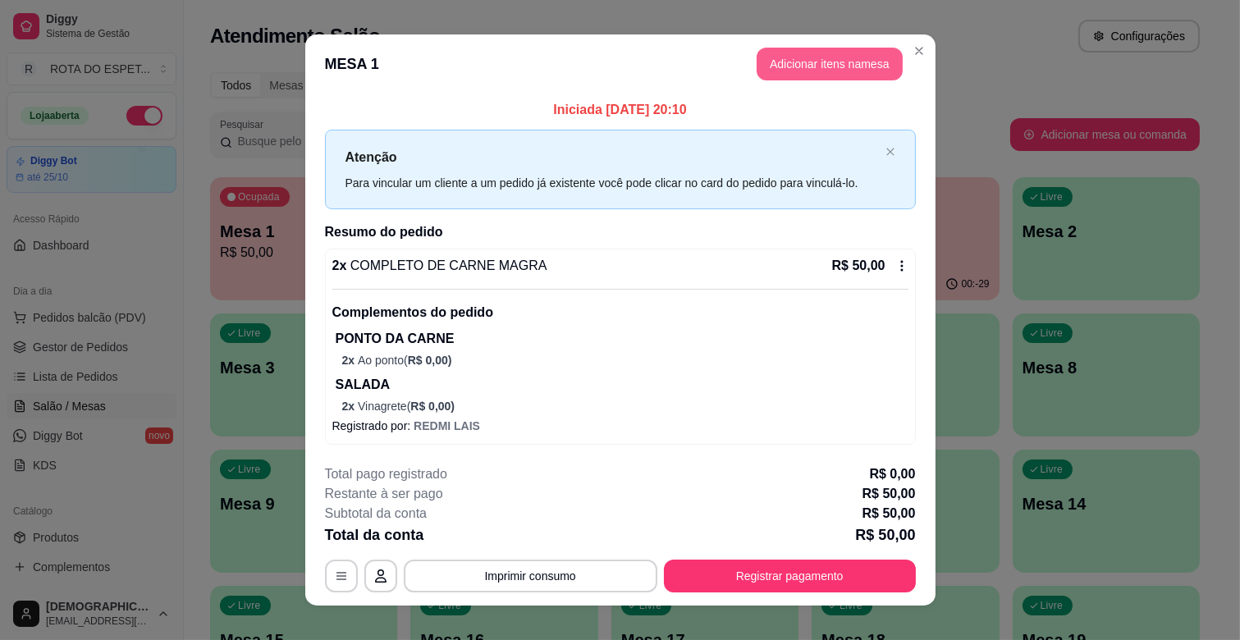
click at [786, 77] on button "Adicionar itens na mesa" at bounding box center [830, 64] width 146 height 33
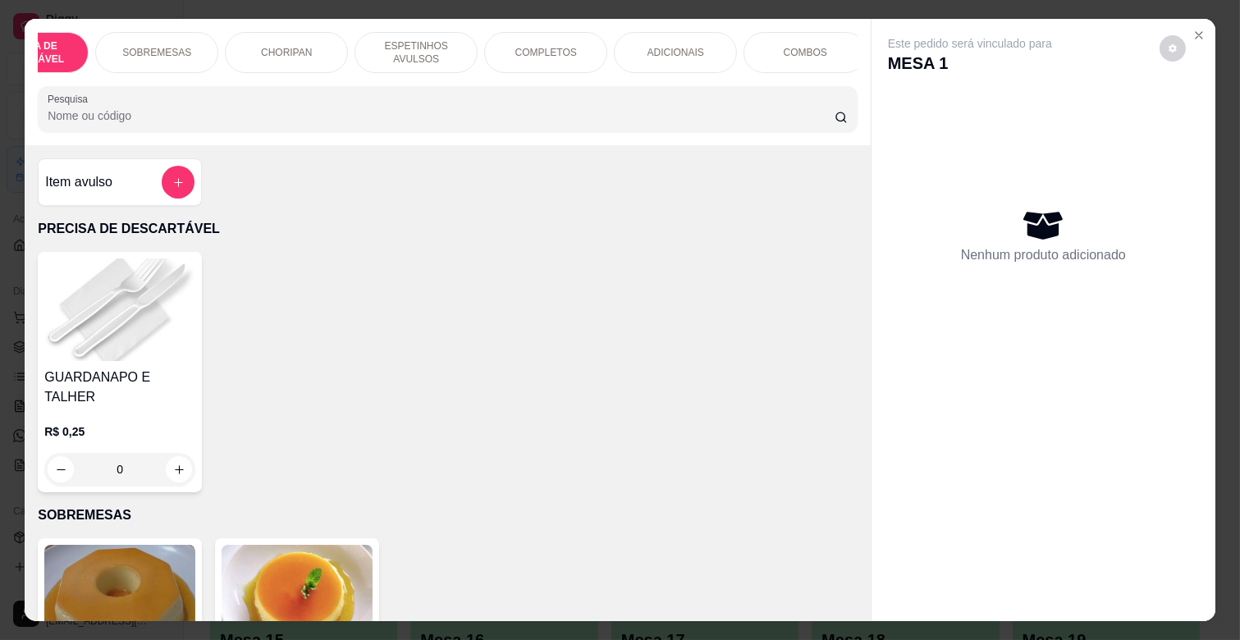
scroll to position [0, 729]
click at [259, 46] on p "REFRIGERANTES" at bounding box center [278, 52] width 84 height 13
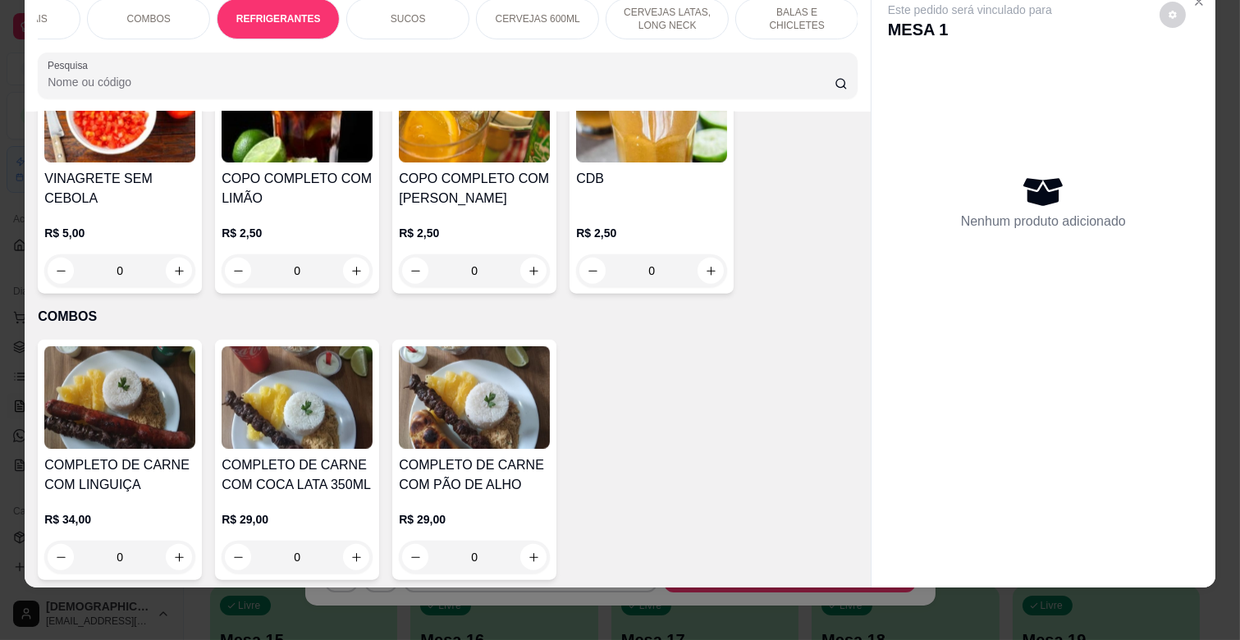
scroll to position [3392, 0]
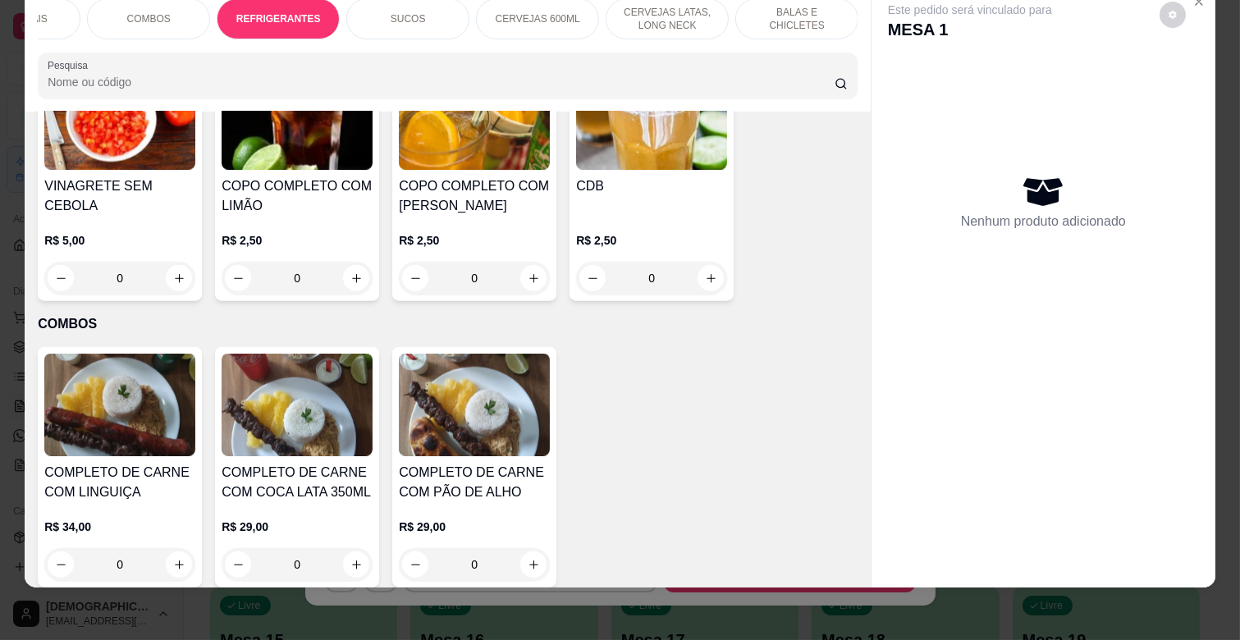
click at [228, 79] on input "Pesquisa" at bounding box center [441, 82] width 787 height 16
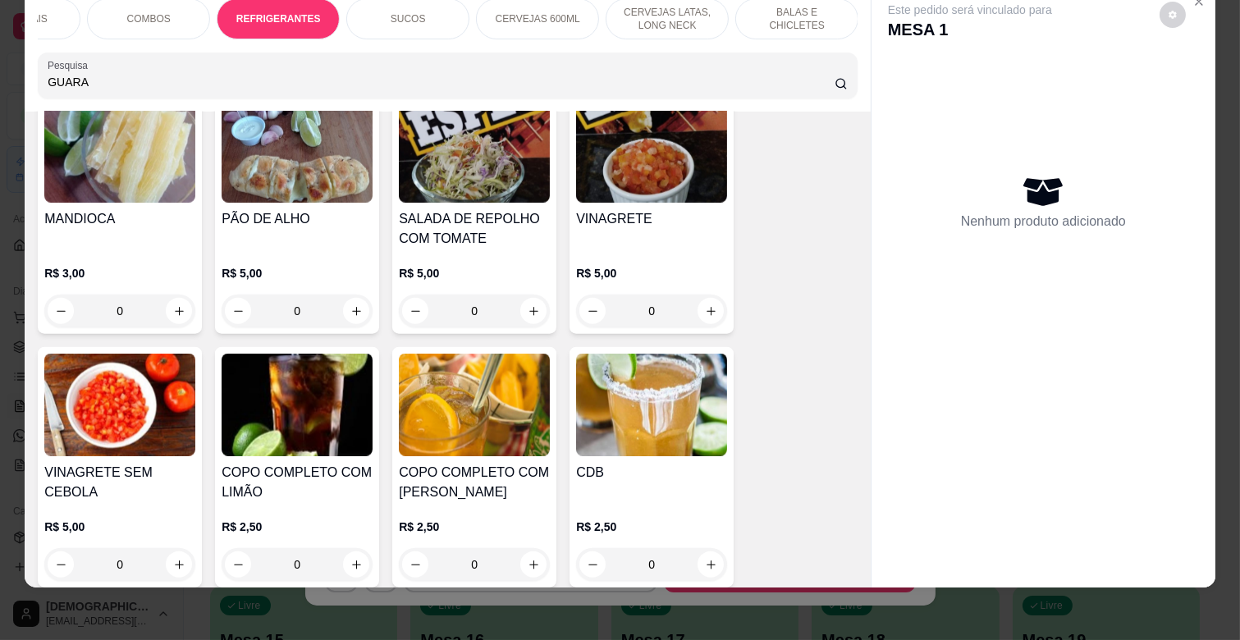
scroll to position [3678, 0]
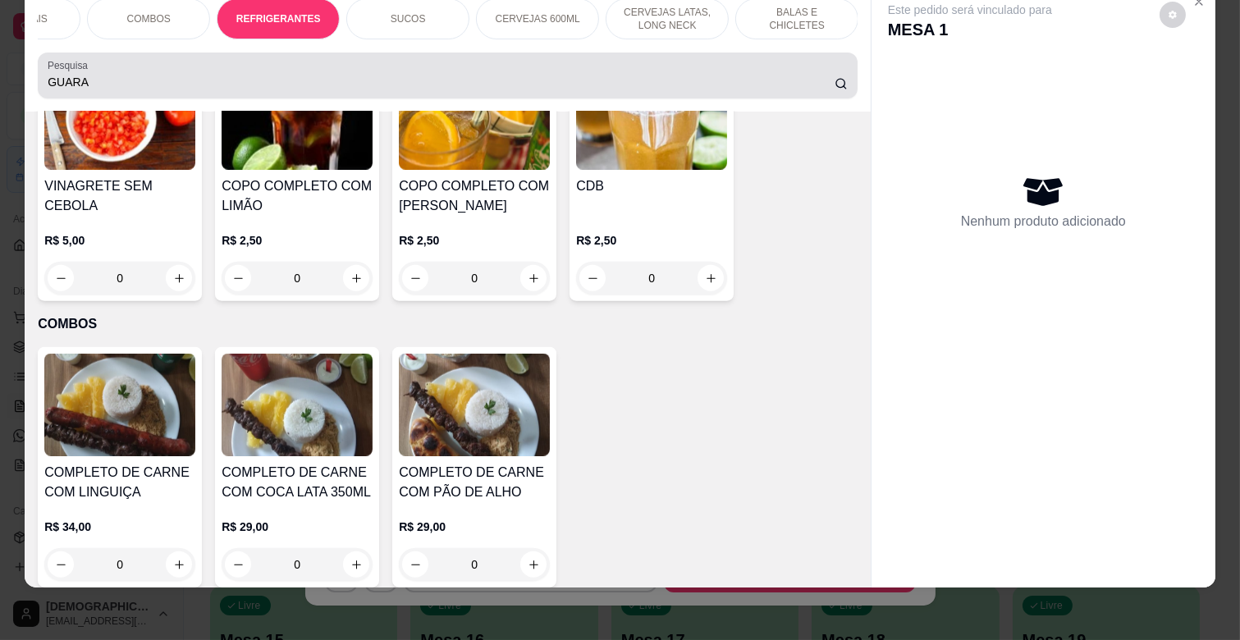
click at [833, 91] on div "GUARA" at bounding box center [448, 75] width 800 height 33
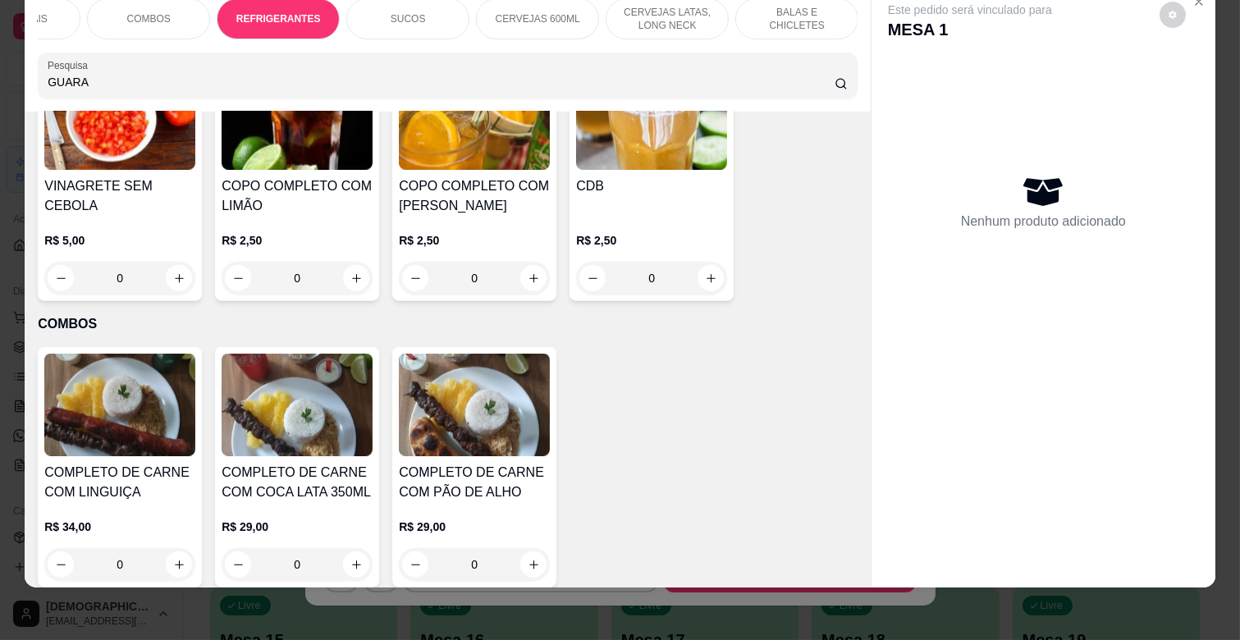
click at [835, 80] on icon at bounding box center [841, 83] width 13 height 13
click at [644, 84] on input "GUARA" at bounding box center [441, 82] width 787 height 16
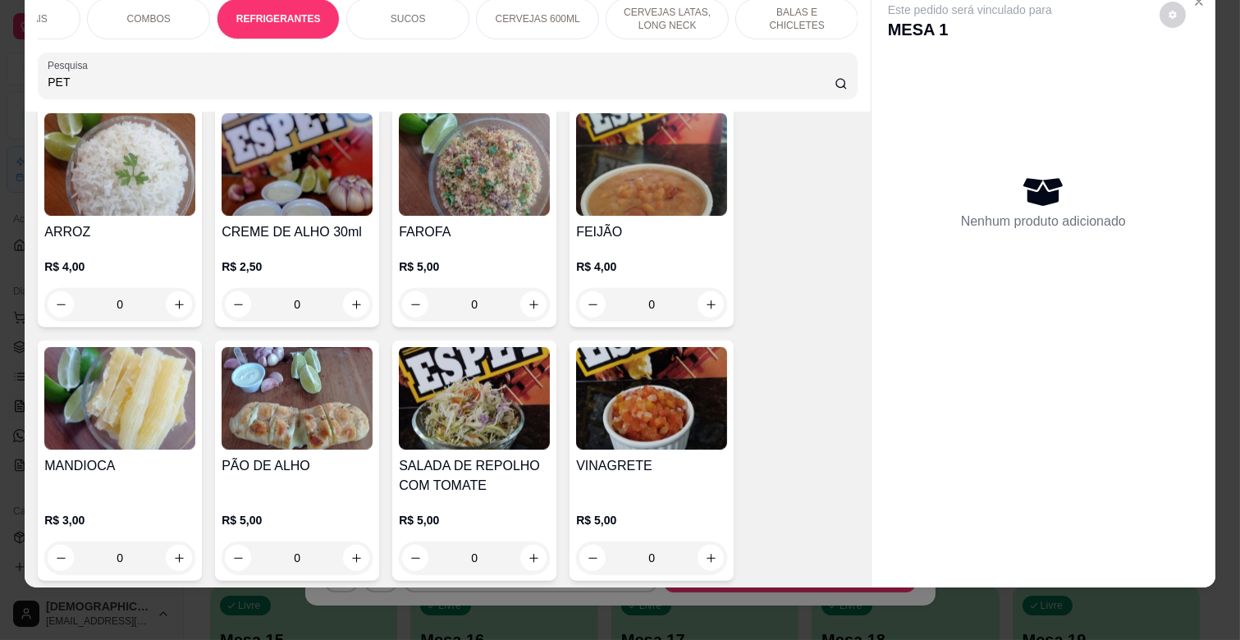
scroll to position [4212, 0]
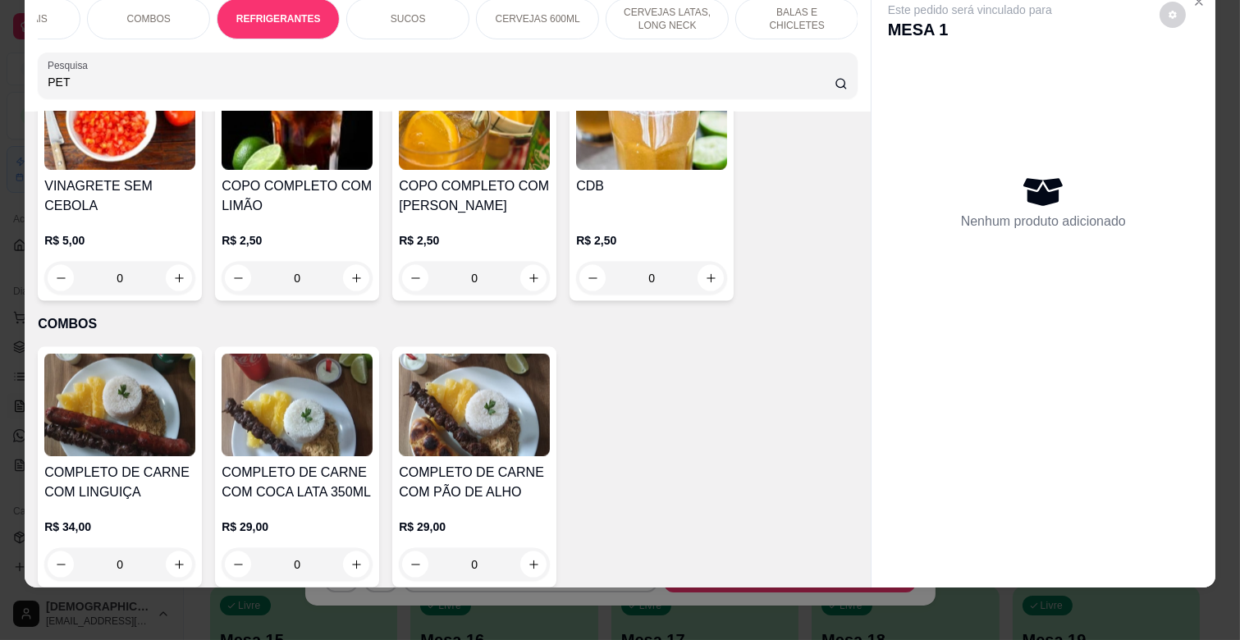
type input "PET"
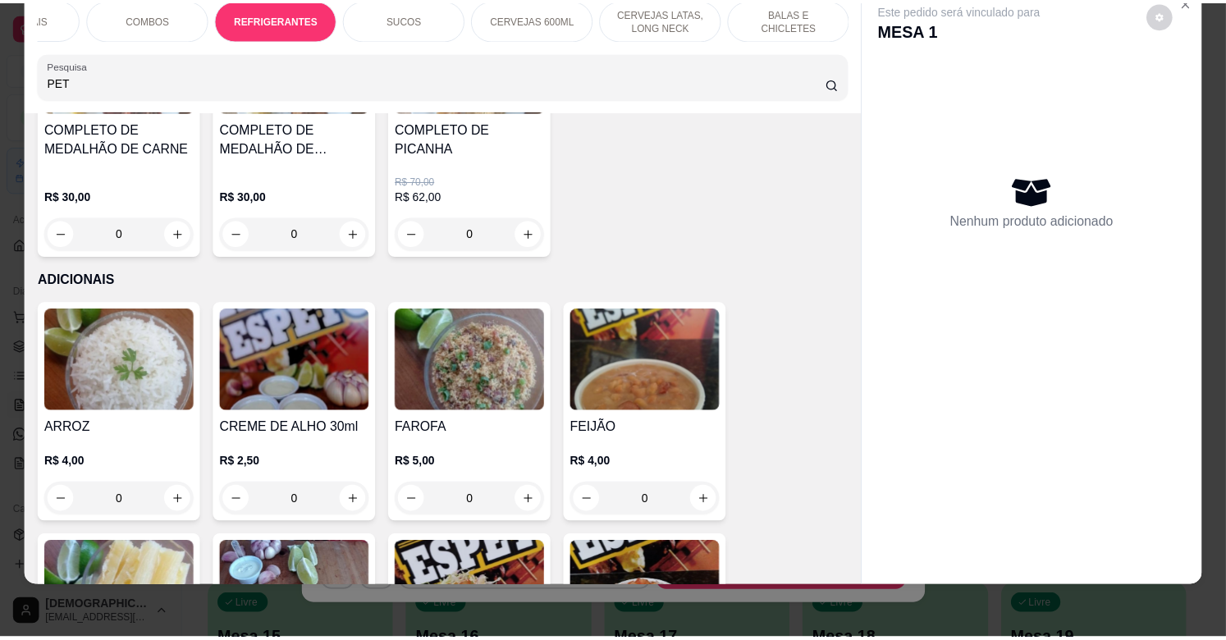
scroll to position [0, 0]
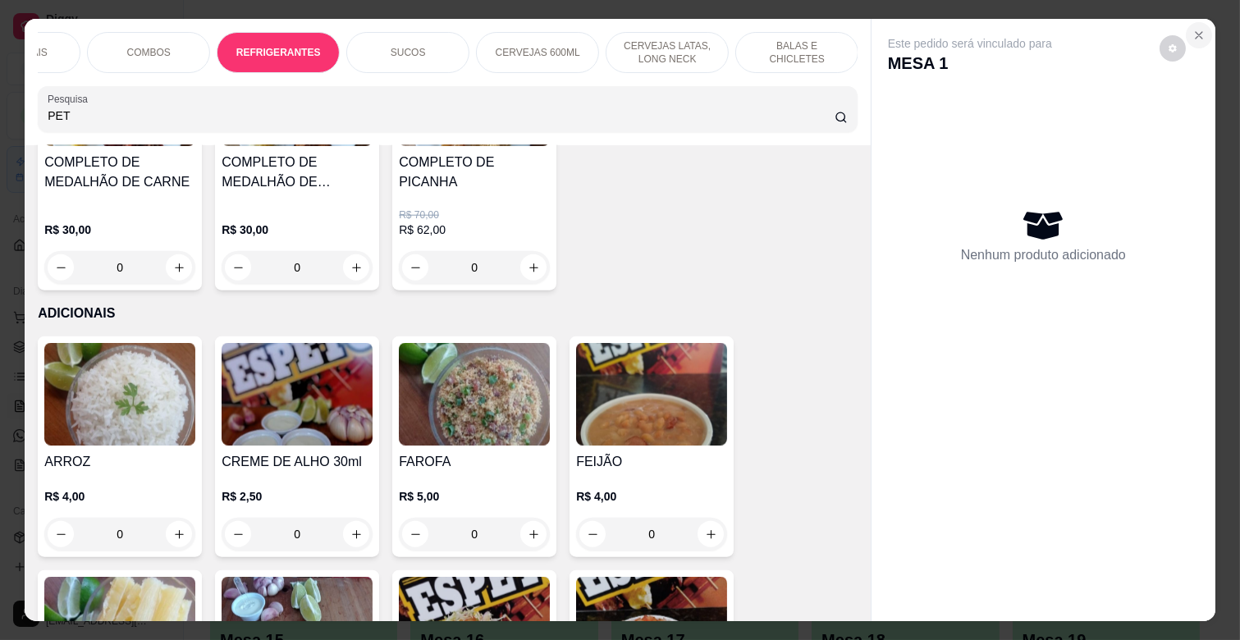
click at [1199, 22] on button "Close" at bounding box center [1199, 35] width 26 height 26
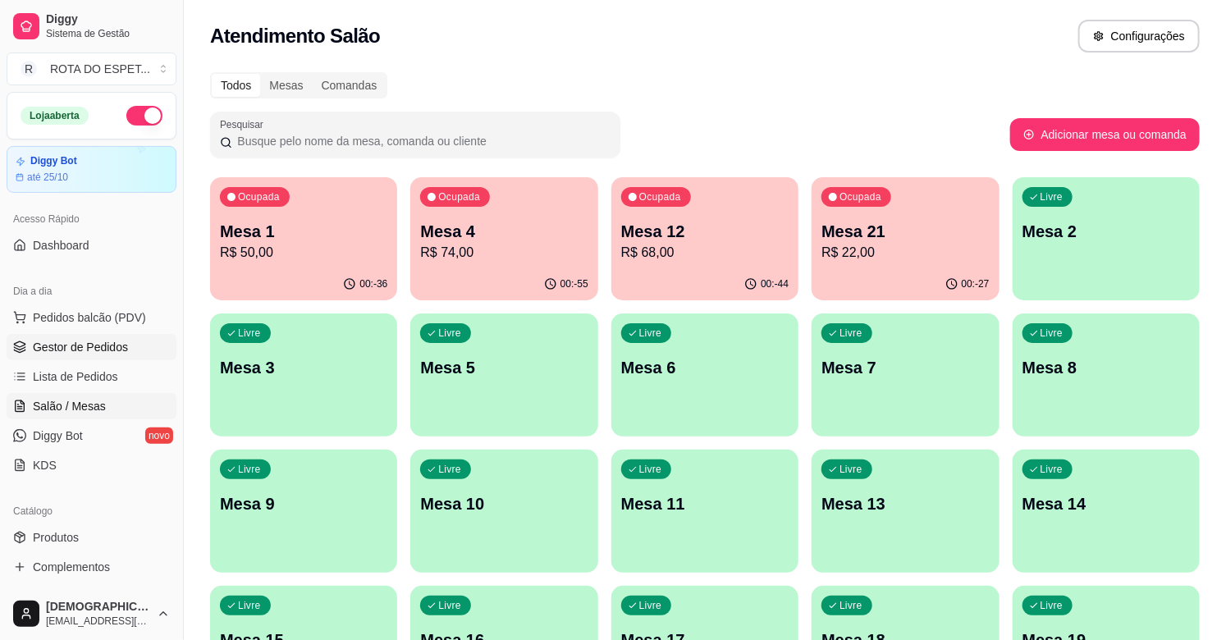
click at [77, 346] on span "Gestor de Pedidos" at bounding box center [80, 347] width 95 height 16
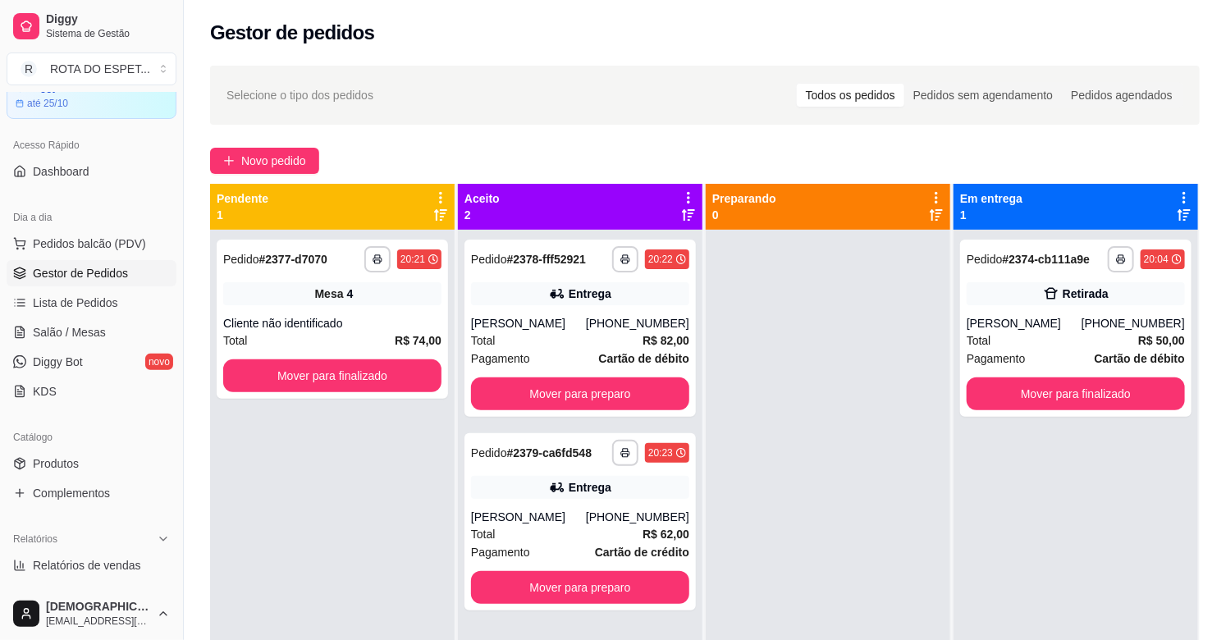
scroll to position [182, 0]
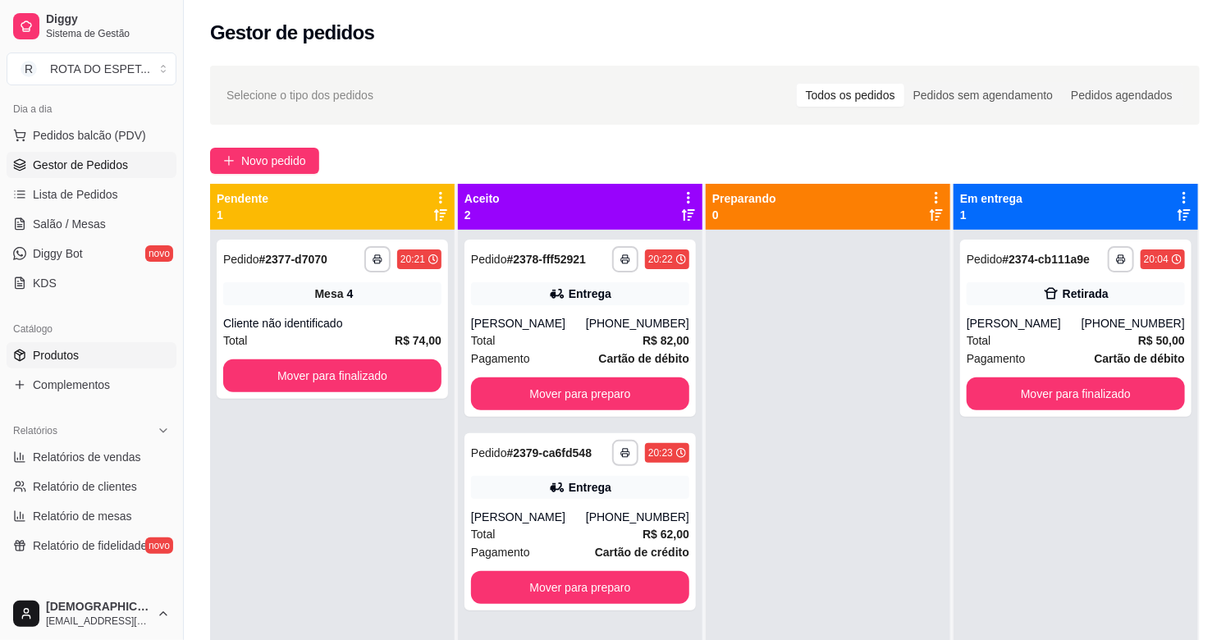
click at [78, 355] on span "Produtos" at bounding box center [56, 355] width 46 height 16
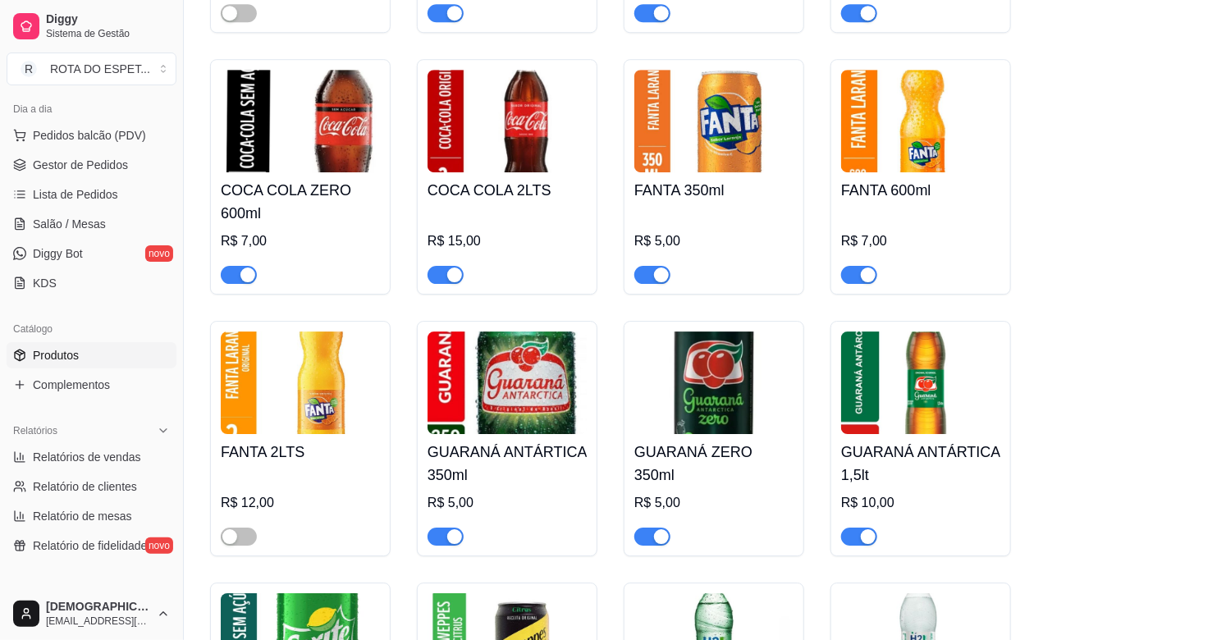
scroll to position [5017, 0]
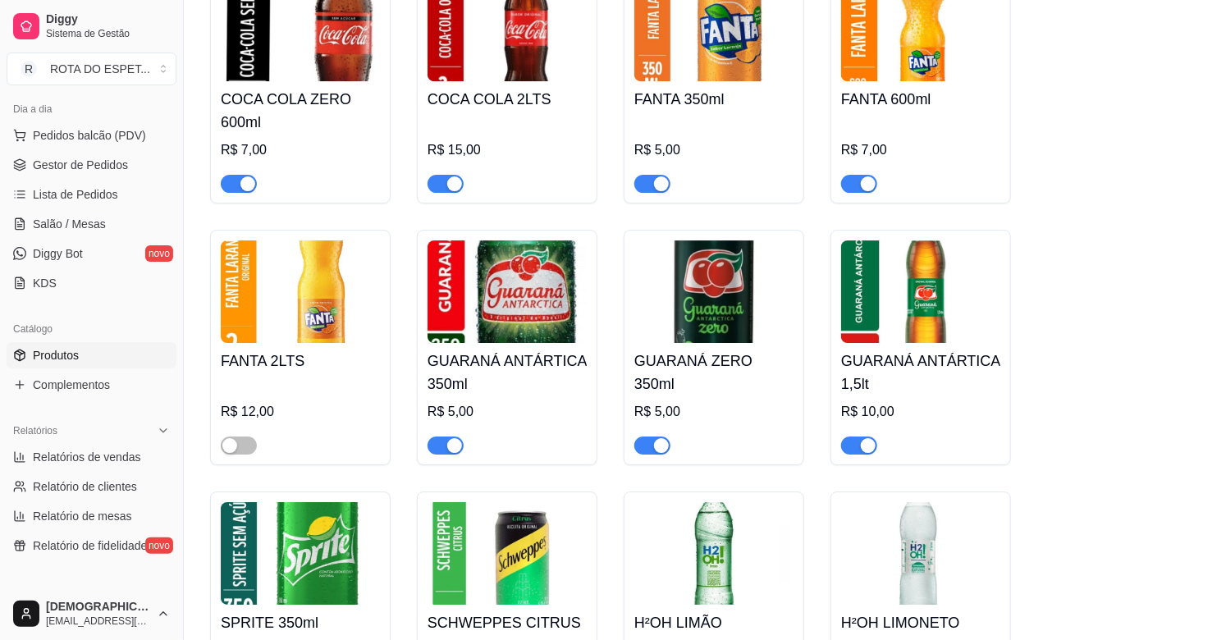
click at [864, 444] on div "button" at bounding box center [868, 445] width 15 height 15
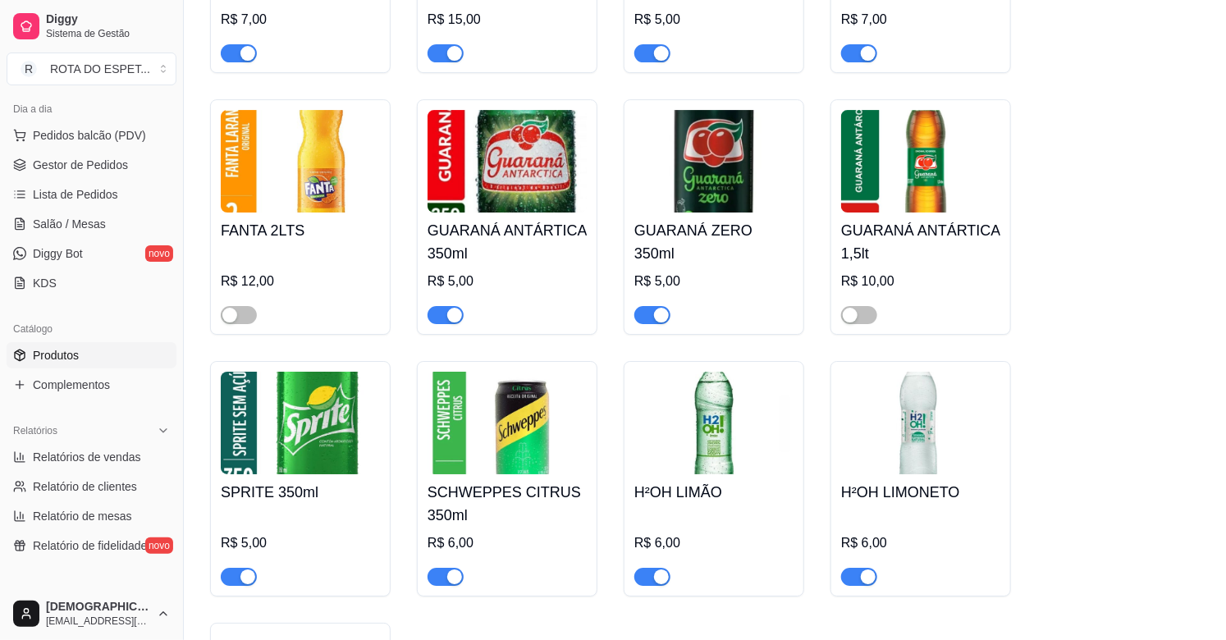
scroll to position [5108, 0]
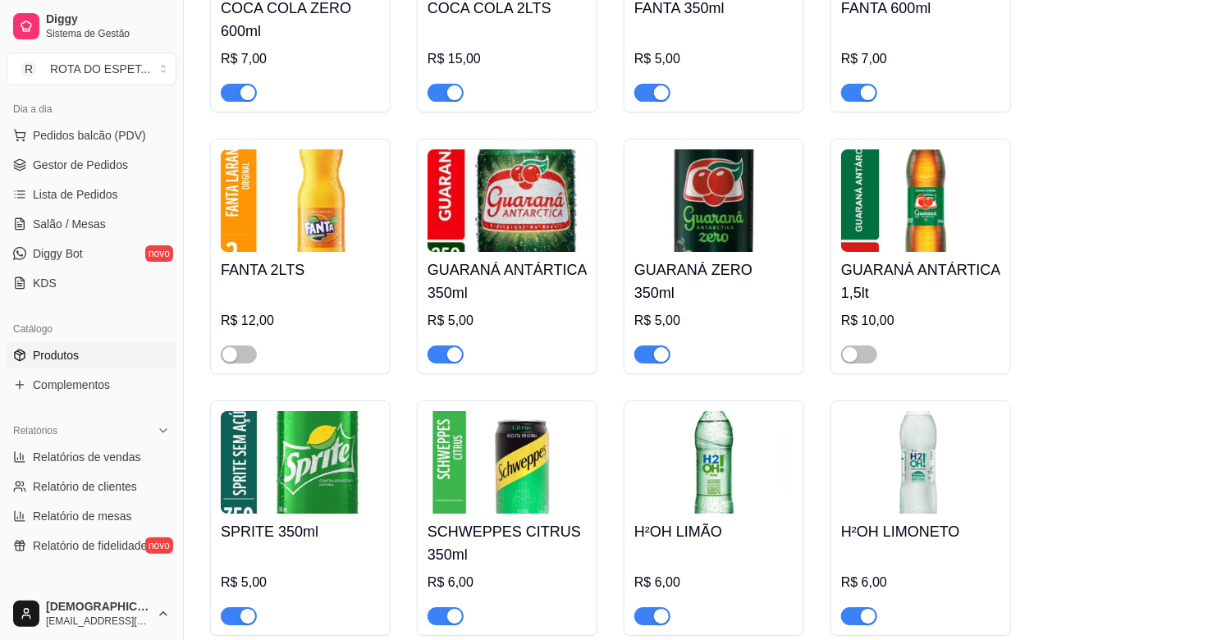
click at [856, 190] on img at bounding box center [920, 200] width 159 height 103
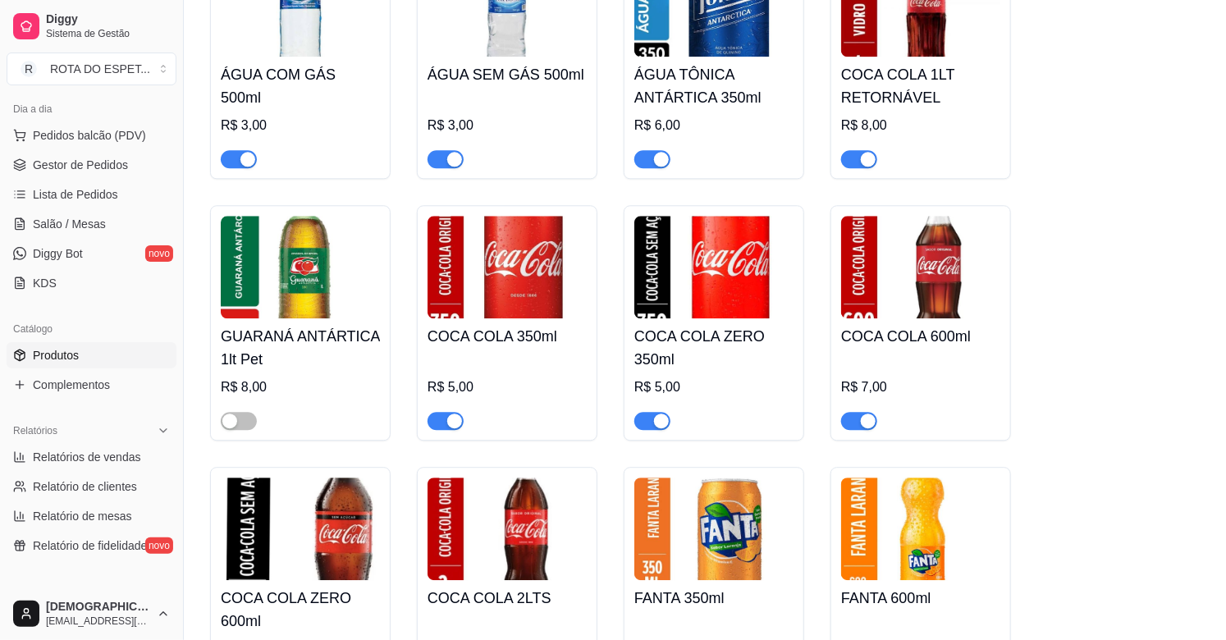
scroll to position [4560, 0]
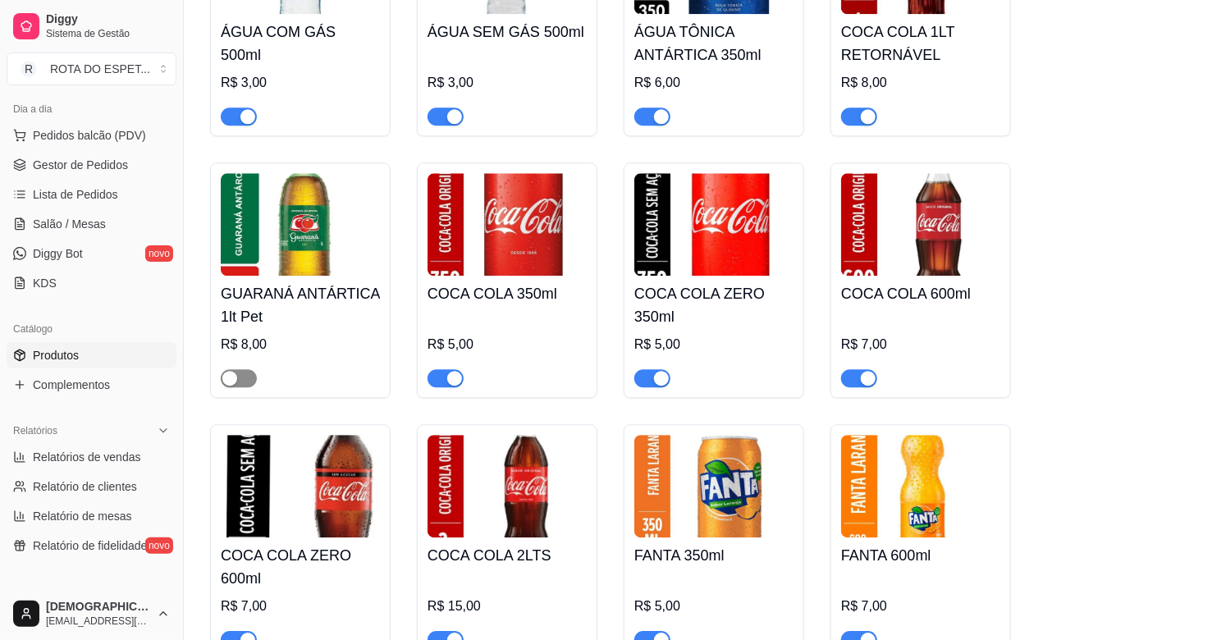
click at [246, 369] on span "button" at bounding box center [239, 378] width 36 height 18
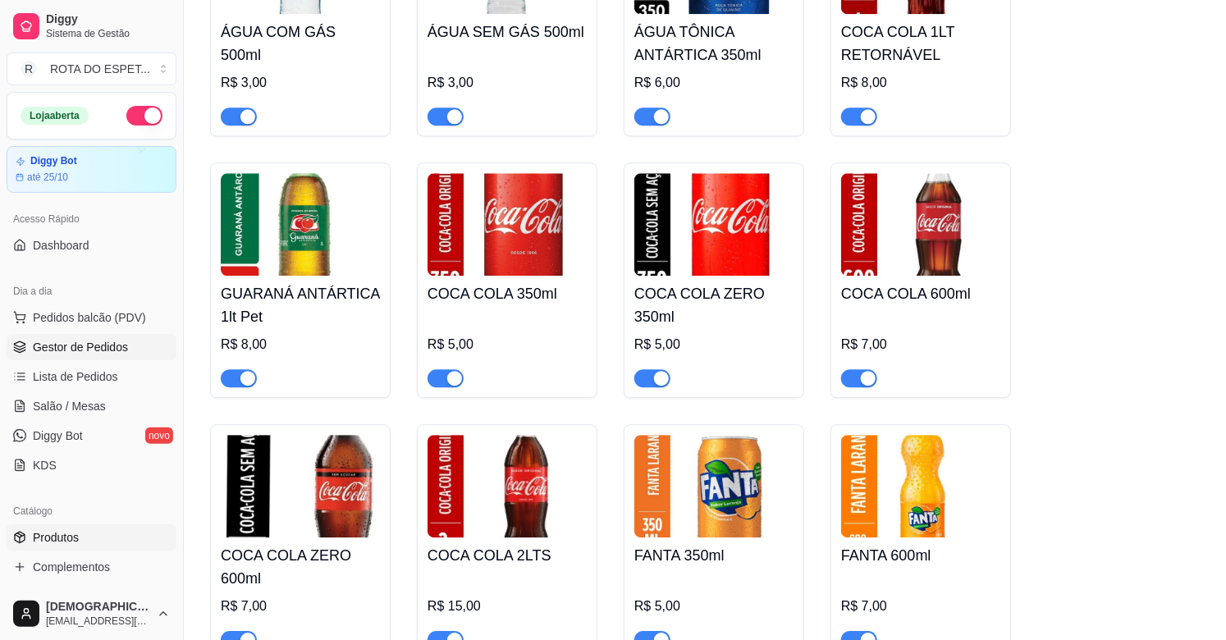
click at [92, 346] on span "Gestor de Pedidos" at bounding box center [80, 347] width 95 height 16
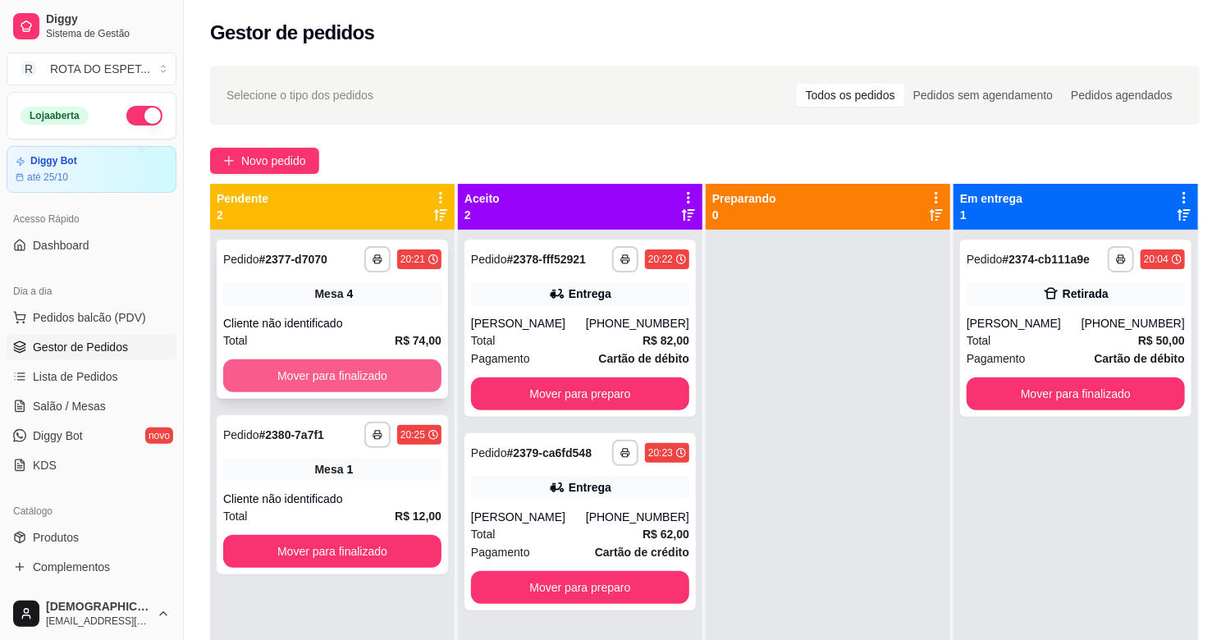
click at [376, 372] on button "Mover para finalizado" at bounding box center [332, 376] width 218 height 33
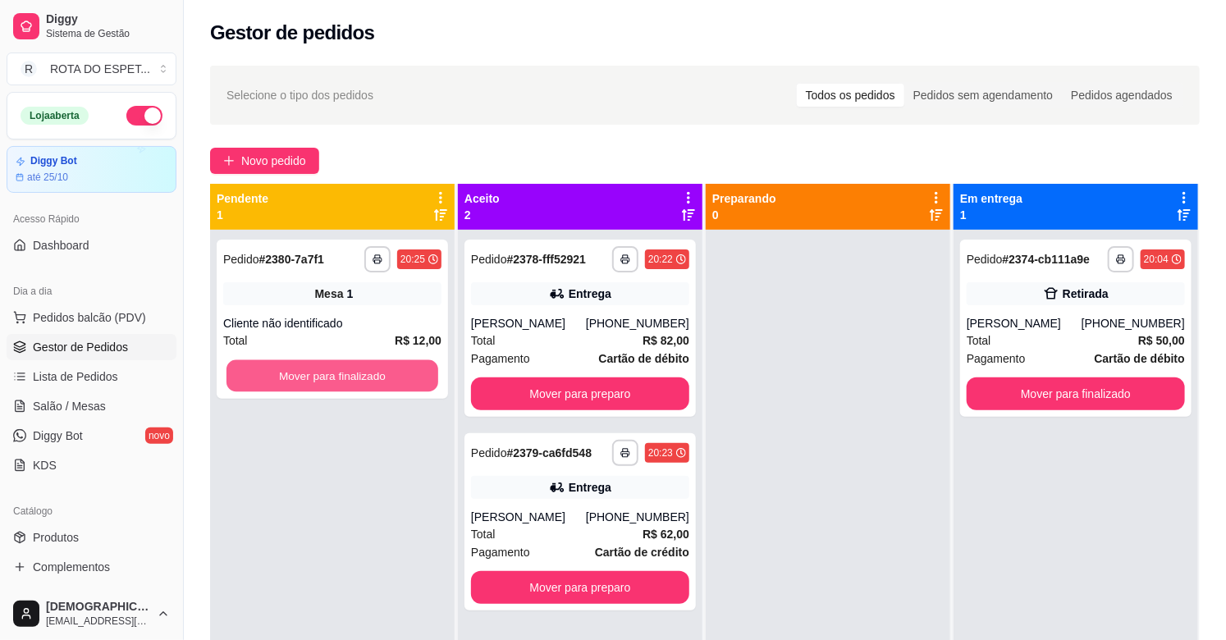
click at [378, 372] on button "Mover para finalizado" at bounding box center [333, 376] width 212 height 32
click at [552, 374] on div "**********" at bounding box center [580, 328] width 231 height 177
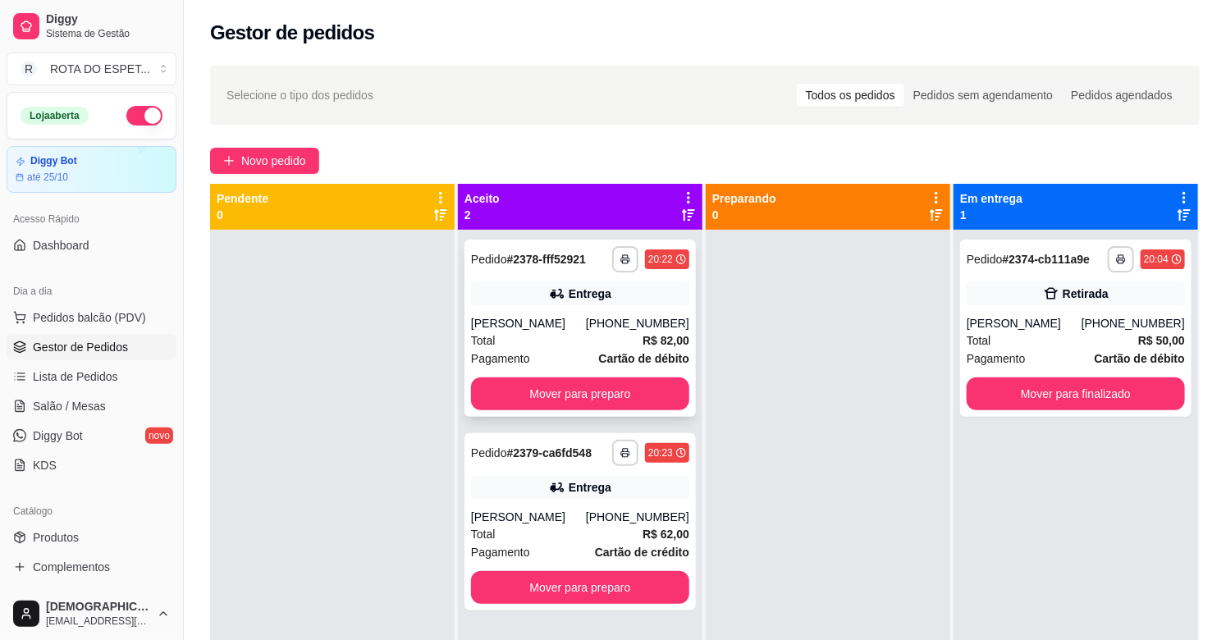
click at [642, 369] on div "**********" at bounding box center [580, 328] width 231 height 177
click at [594, 387] on button "Mover para preparo" at bounding box center [580, 394] width 218 height 33
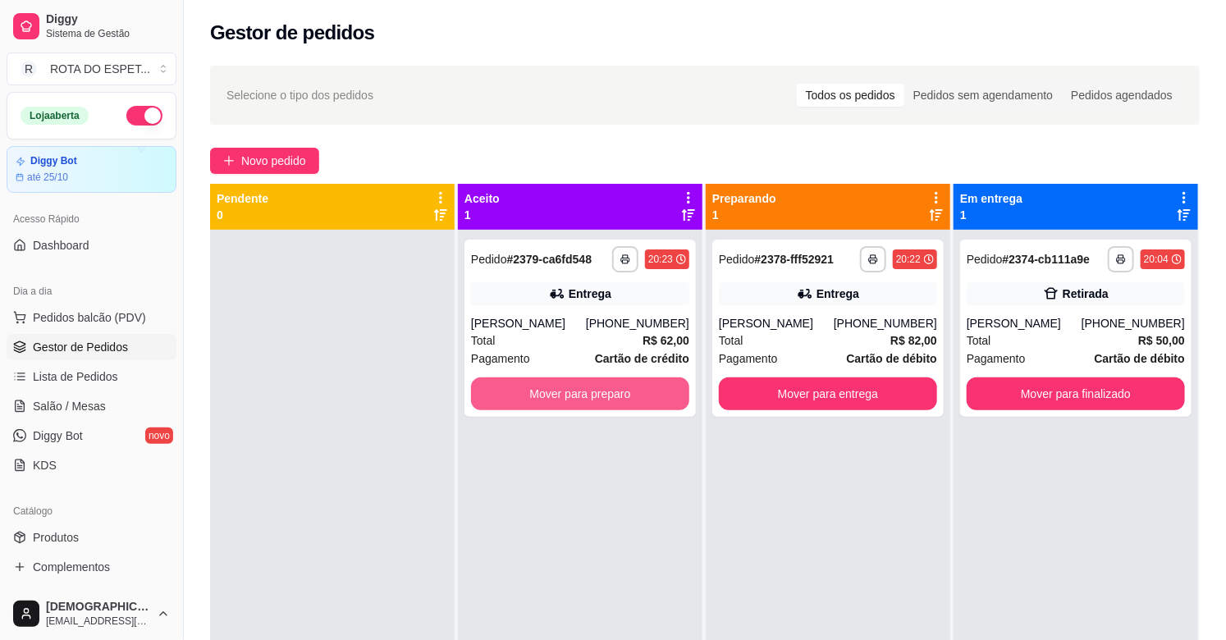
click at [596, 387] on button "Mover para preparo" at bounding box center [580, 394] width 218 height 33
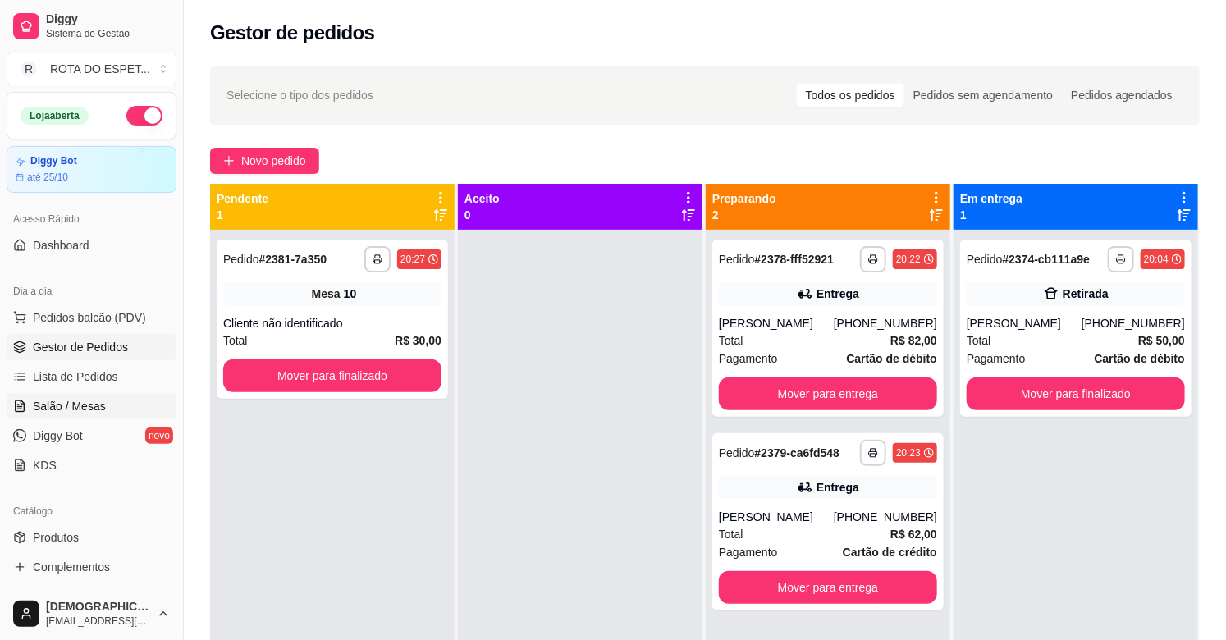
click at [103, 401] on link "Salão / Mesas" at bounding box center [92, 406] width 170 height 26
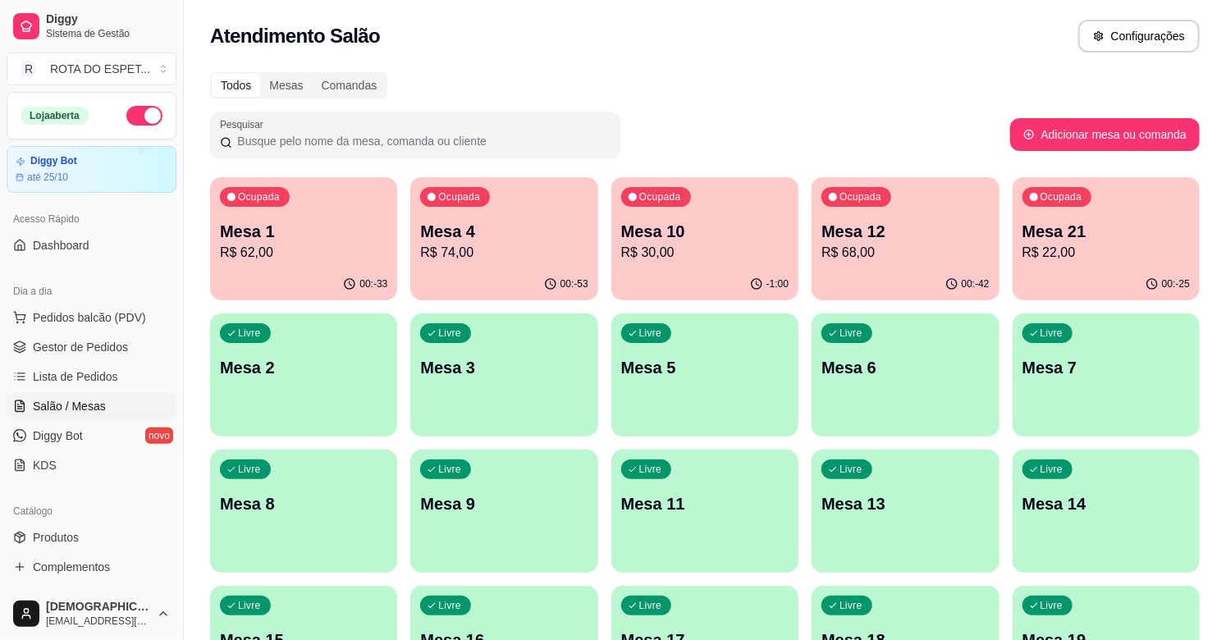
click at [357, 236] on p "Mesa 1" at bounding box center [303, 231] width 167 height 23
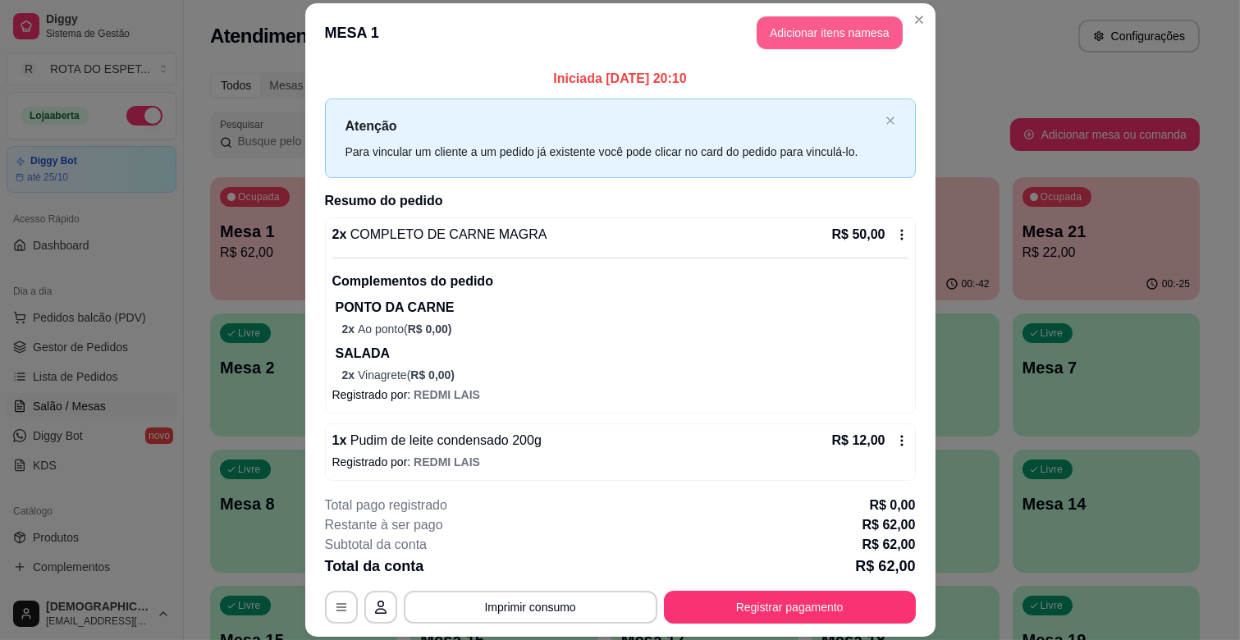
click at [840, 21] on button "Adicionar itens na mesa" at bounding box center [830, 32] width 146 height 33
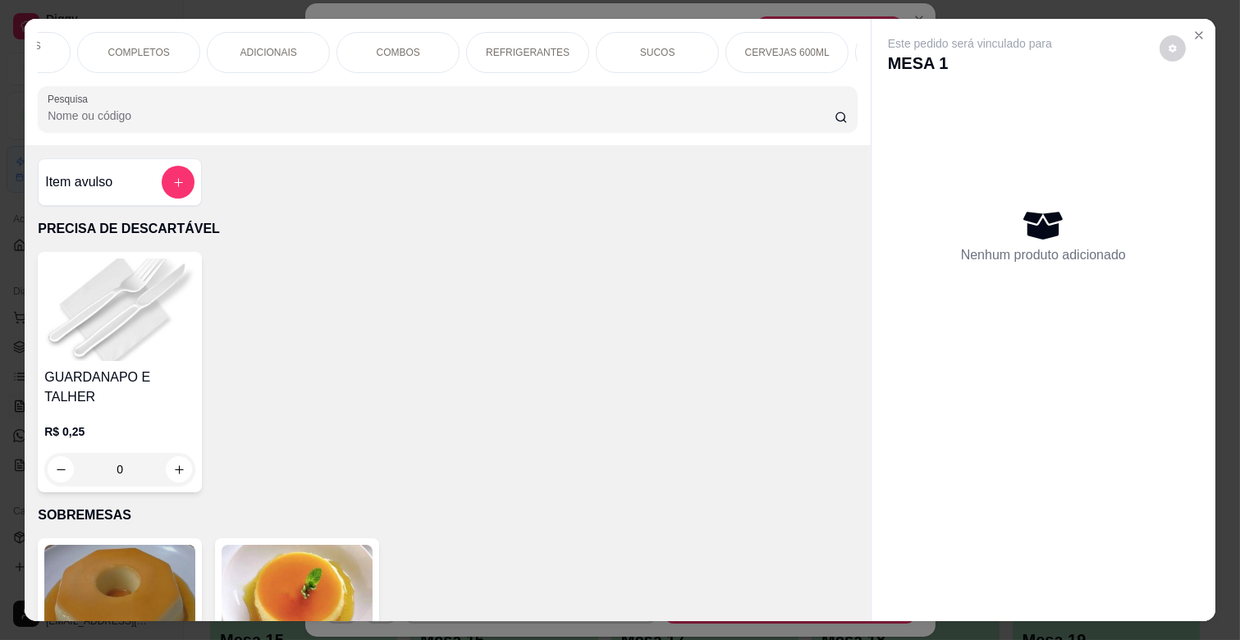
scroll to position [0, 511]
click at [477, 47] on p "REFRIGERANTES" at bounding box center [497, 52] width 84 height 13
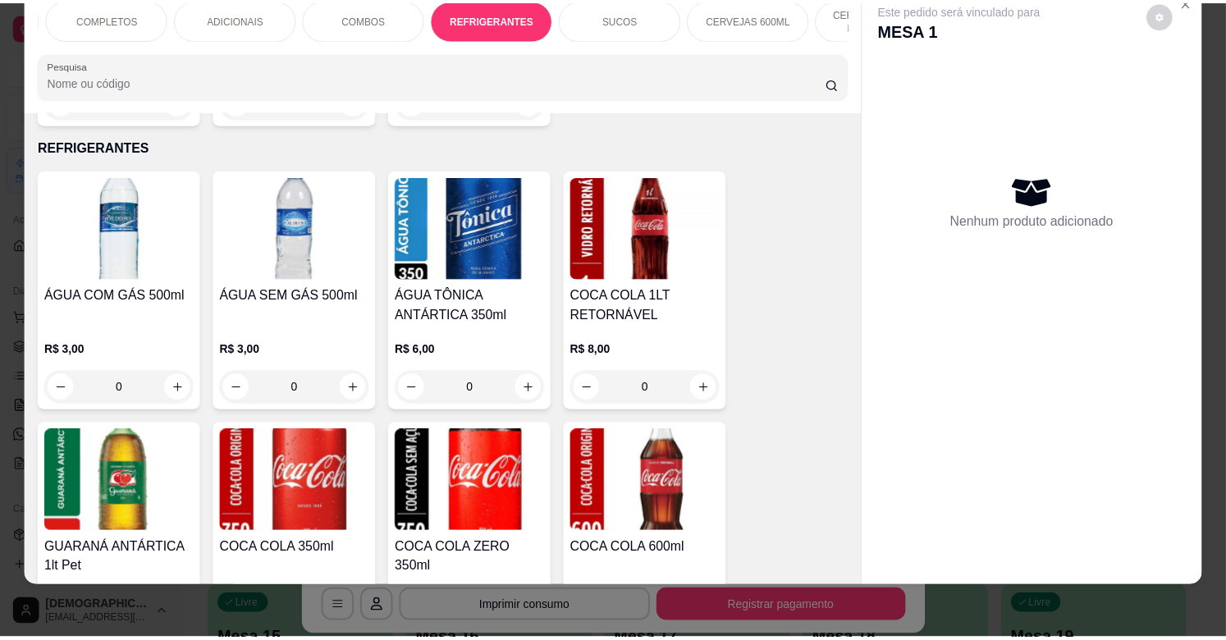
scroll to position [4031, 0]
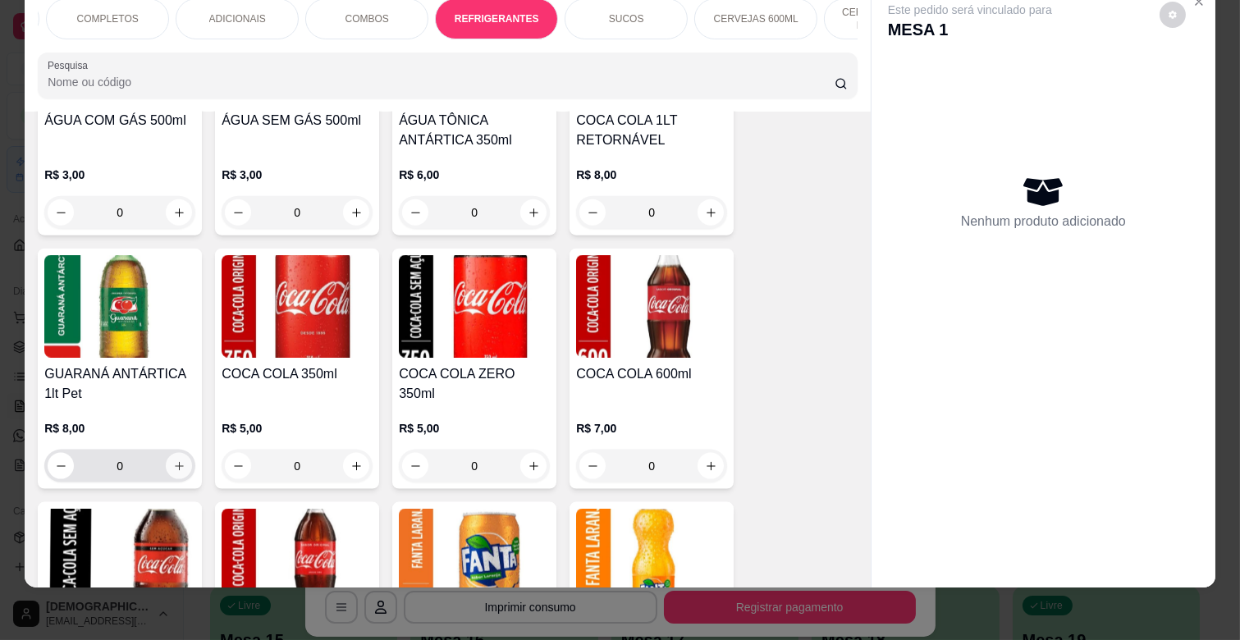
click at [175, 462] on icon "increase-product-quantity" at bounding box center [179, 466] width 9 height 9
type input "1"
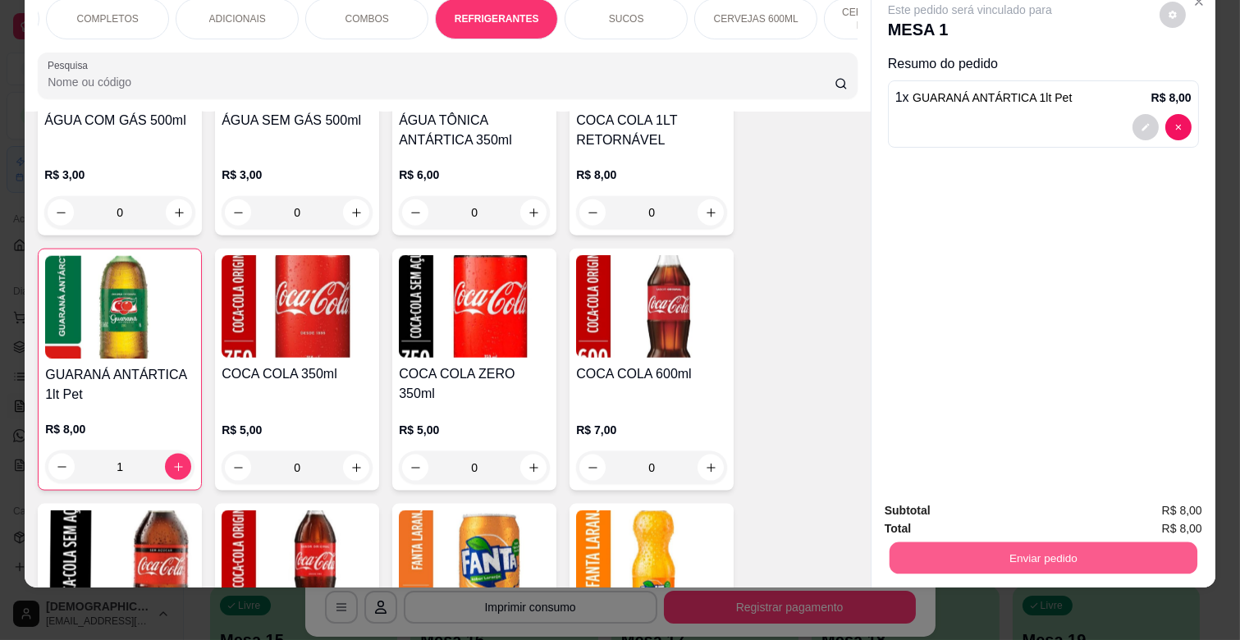
click at [1109, 552] on button "Enviar pedido" at bounding box center [1044, 558] width 308 height 32
click at [1160, 497] on button "Enviar pedido" at bounding box center [1159, 503] width 93 height 31
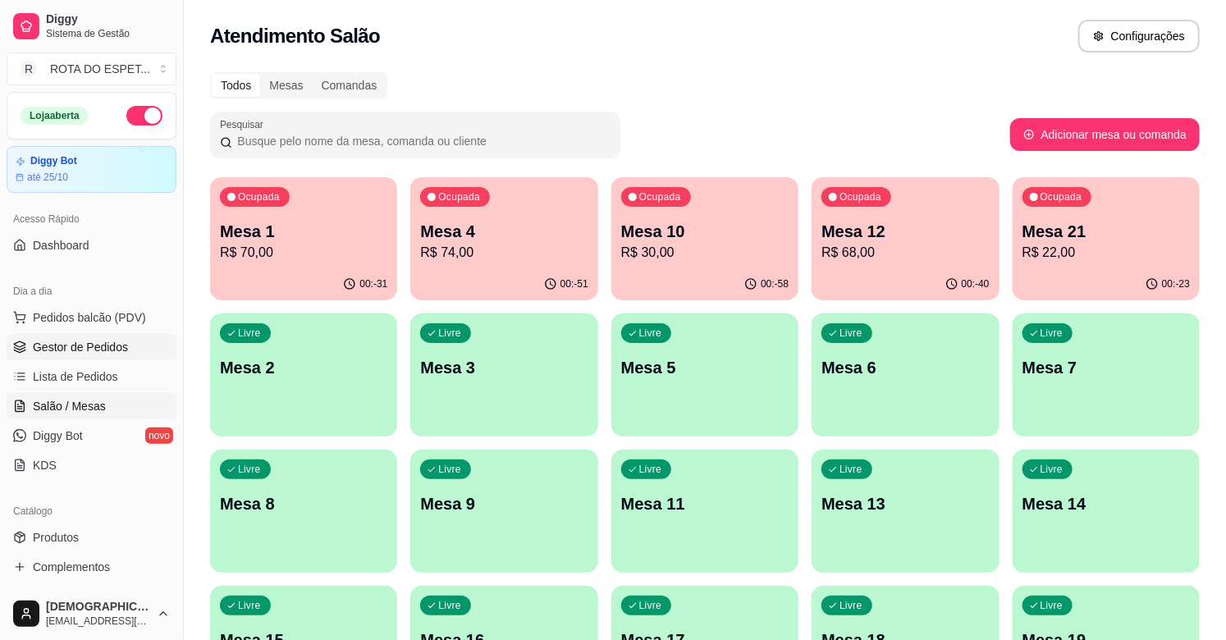
click at [96, 355] on link "Gestor de Pedidos" at bounding box center [92, 347] width 170 height 26
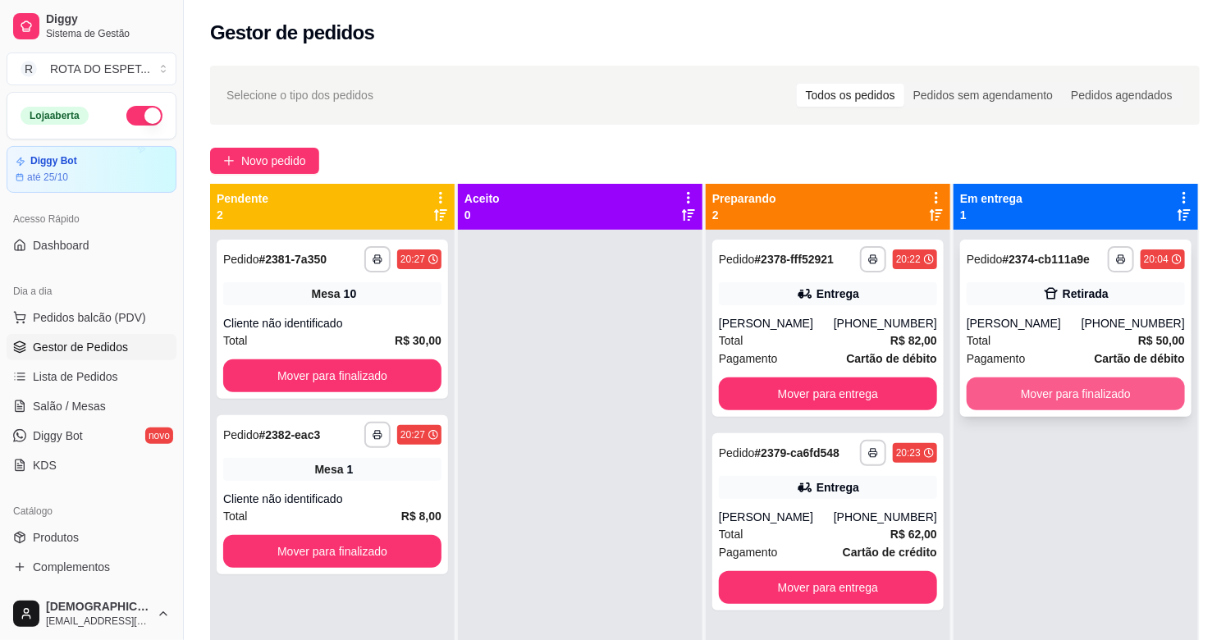
click at [1075, 387] on button "Mover para finalizado" at bounding box center [1076, 394] width 218 height 33
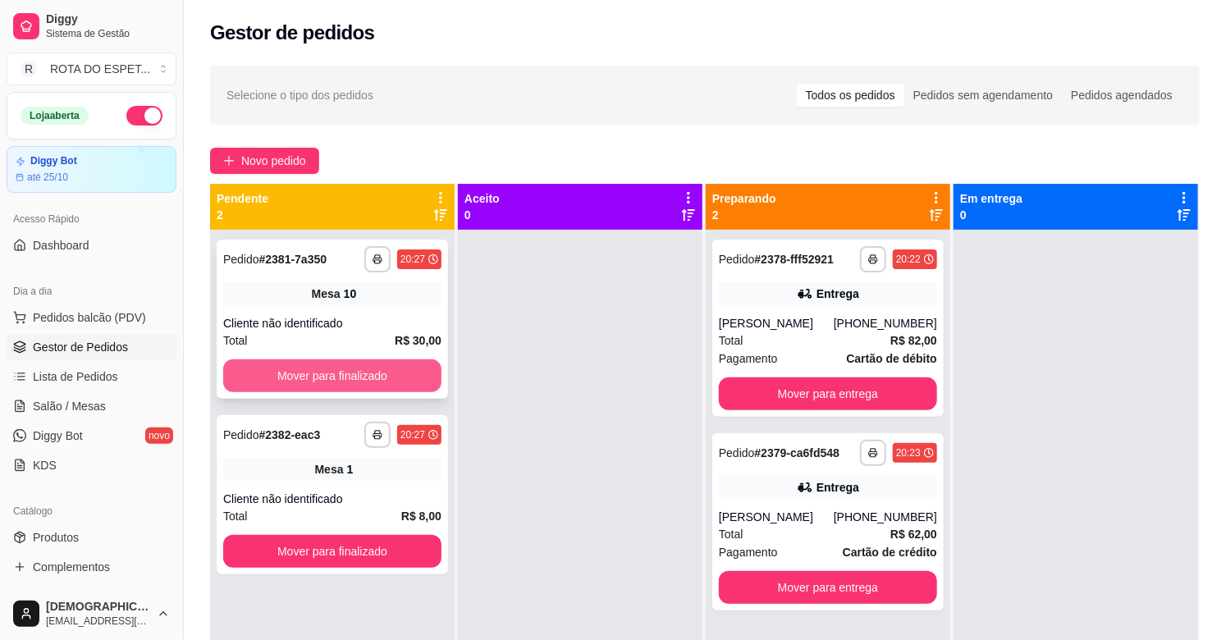
click at [404, 378] on button "Mover para finalizado" at bounding box center [332, 376] width 218 height 33
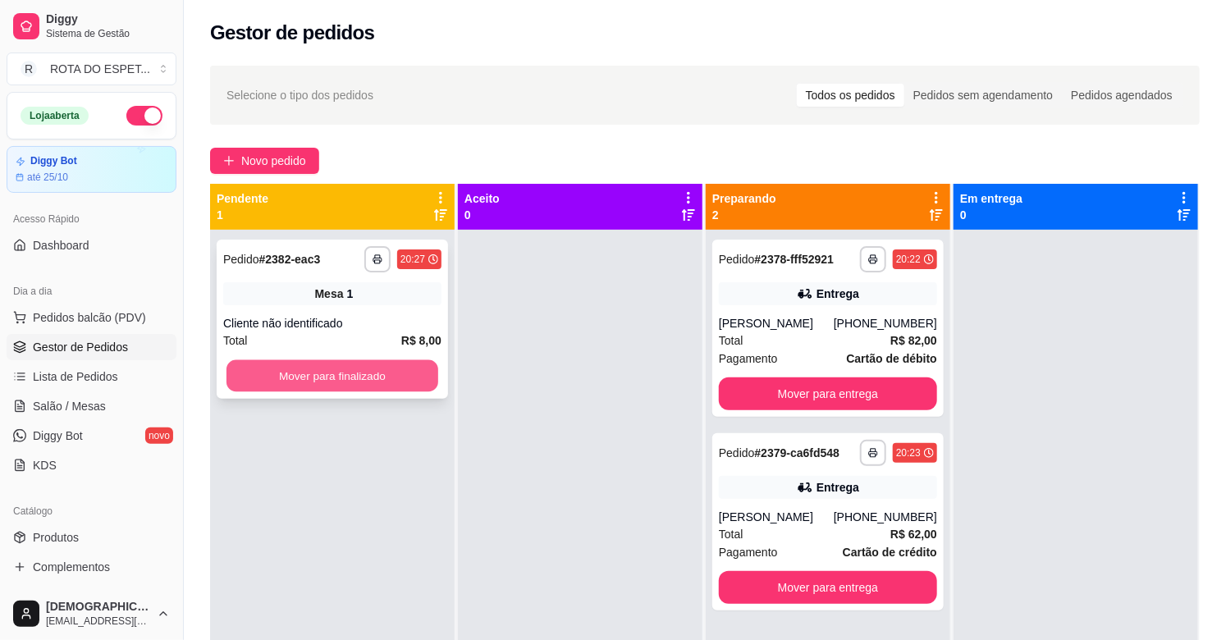
click at [356, 372] on button "Mover para finalizado" at bounding box center [333, 376] width 212 height 32
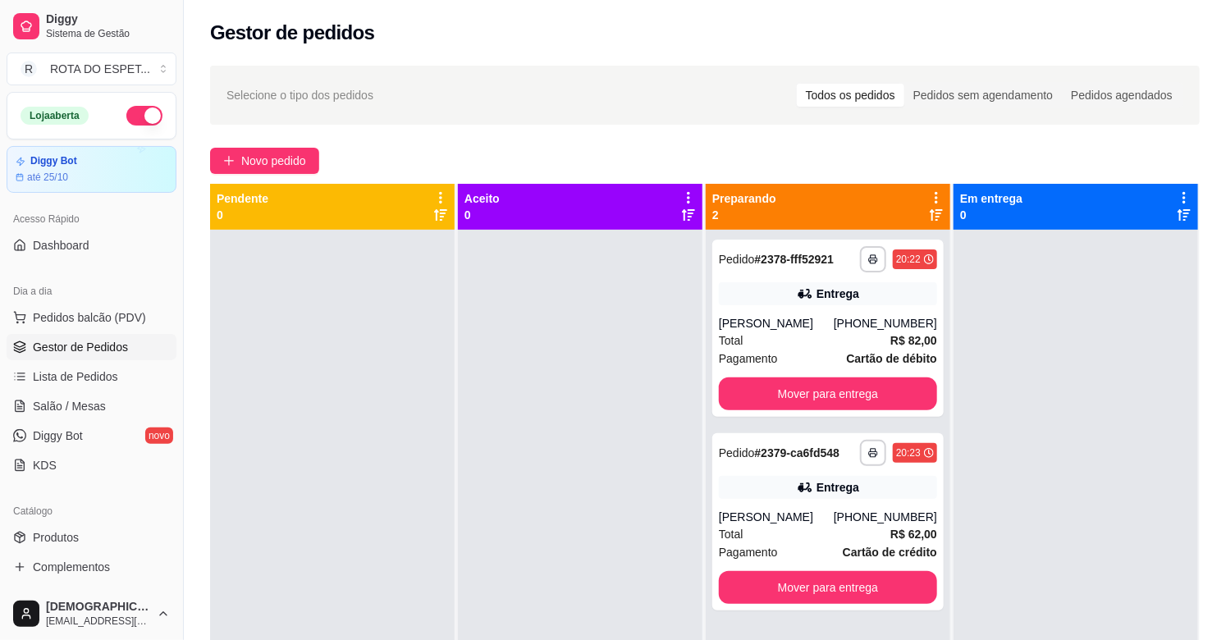
scroll to position [45, 0]
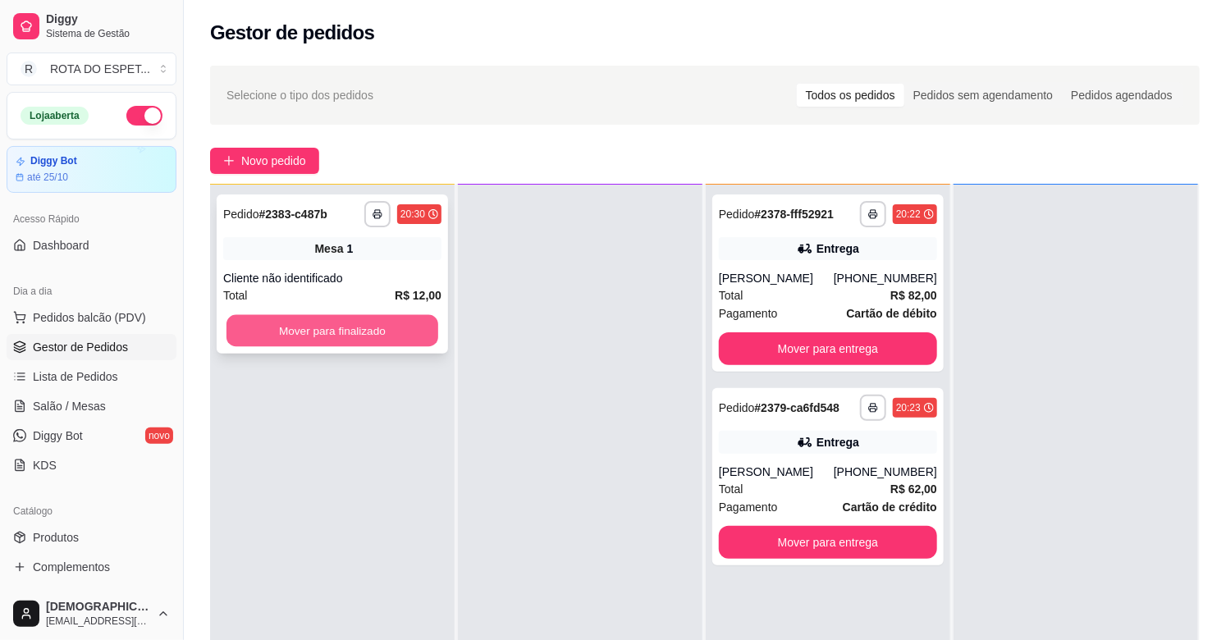
click at [372, 341] on button "Mover para finalizado" at bounding box center [333, 331] width 212 height 32
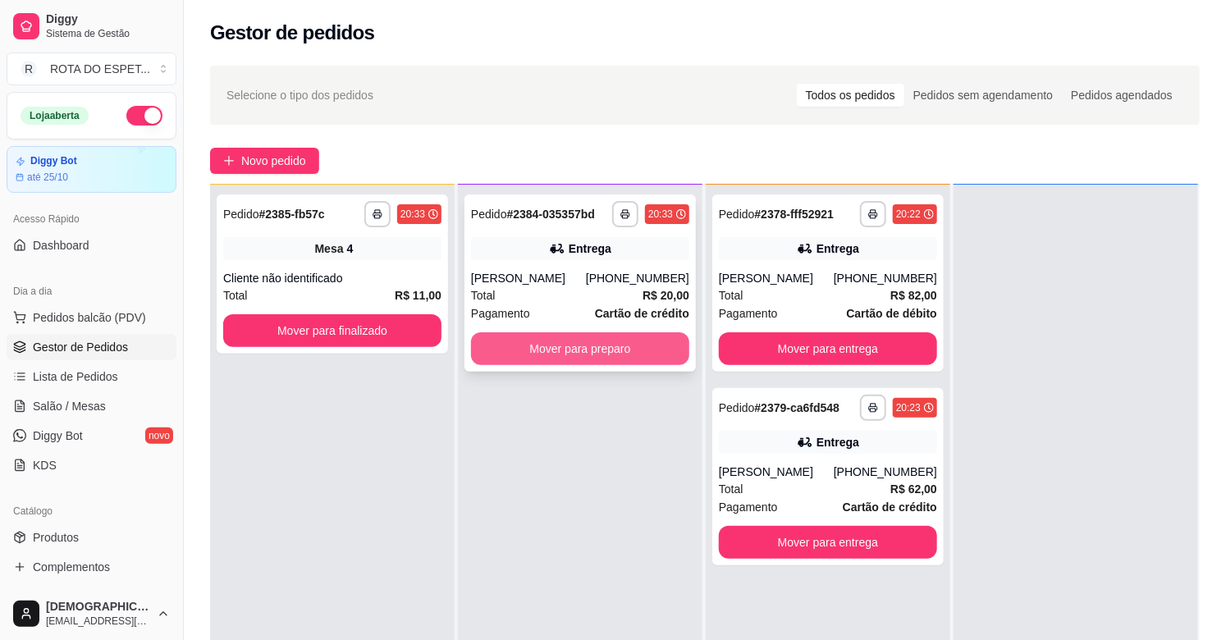
click at [542, 345] on button "Mover para preparo" at bounding box center [580, 348] width 218 height 33
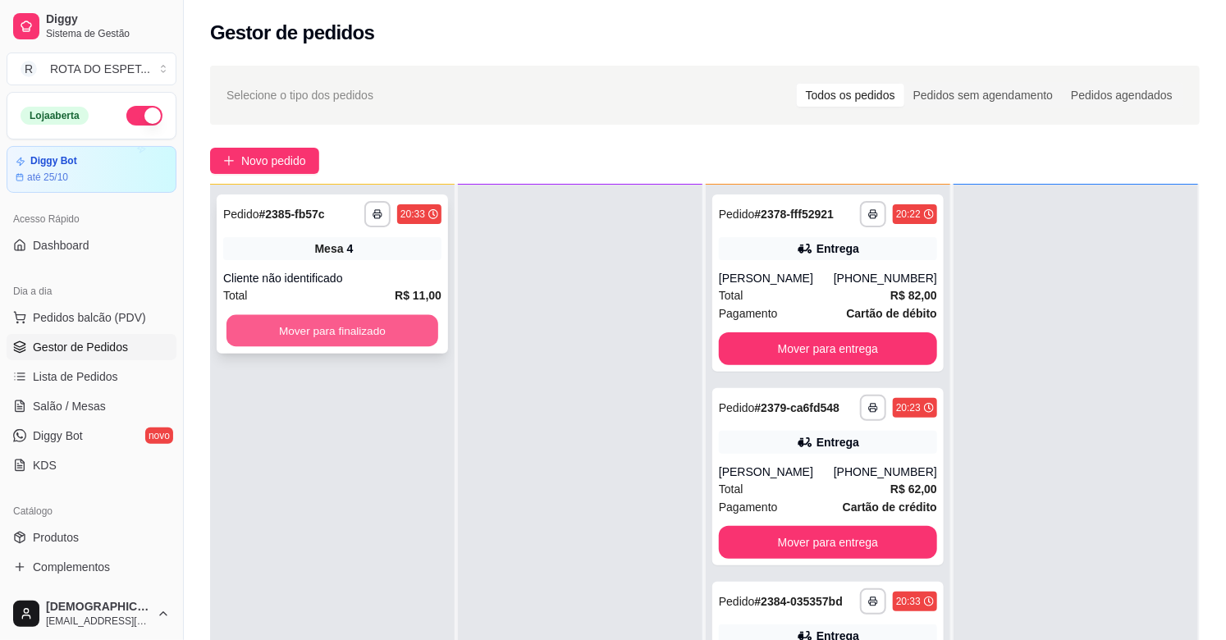
click at [334, 324] on button "Mover para finalizado" at bounding box center [333, 331] width 212 height 32
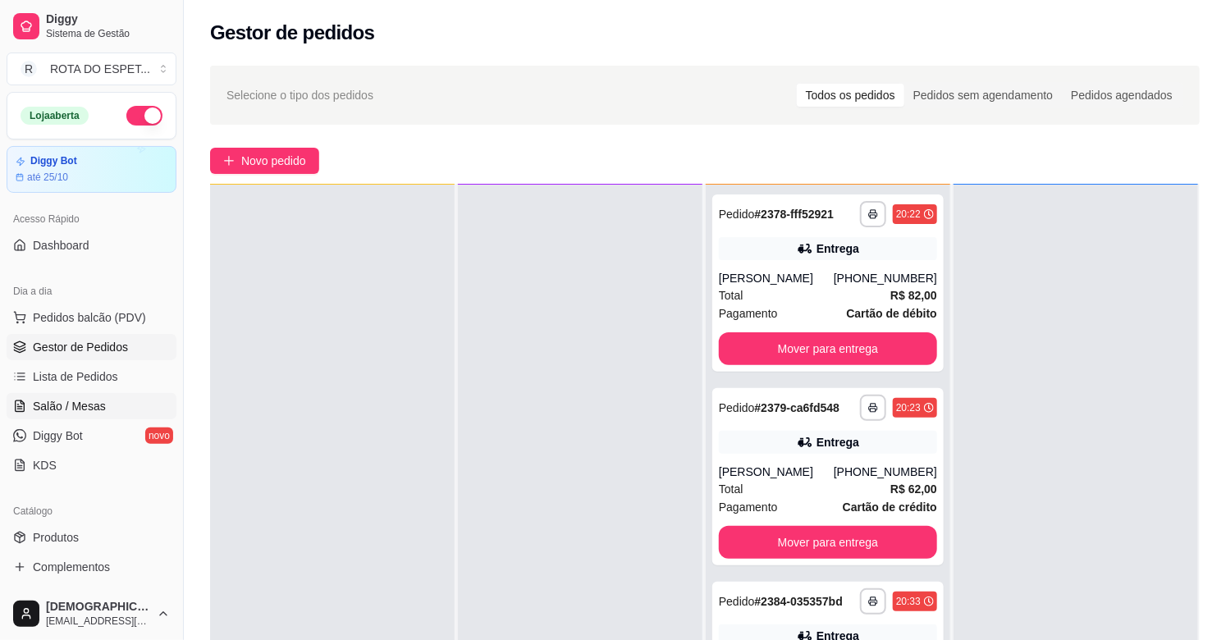
click at [112, 408] on link "Salão / Mesas" at bounding box center [92, 406] width 170 height 26
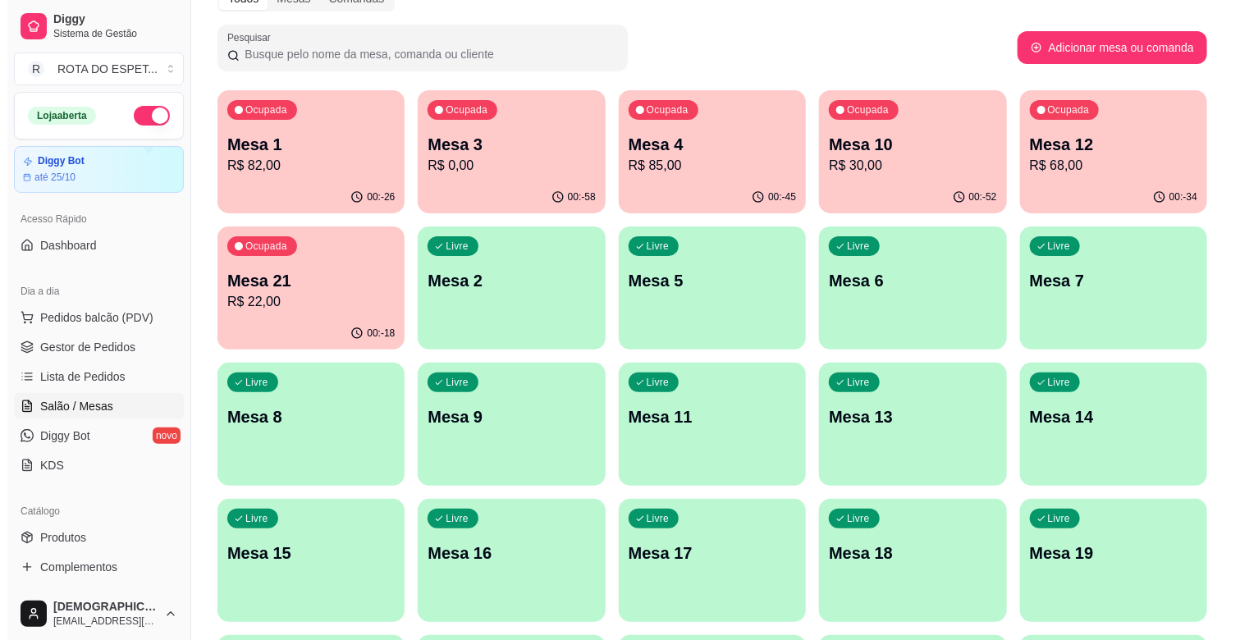
scroll to position [364, 0]
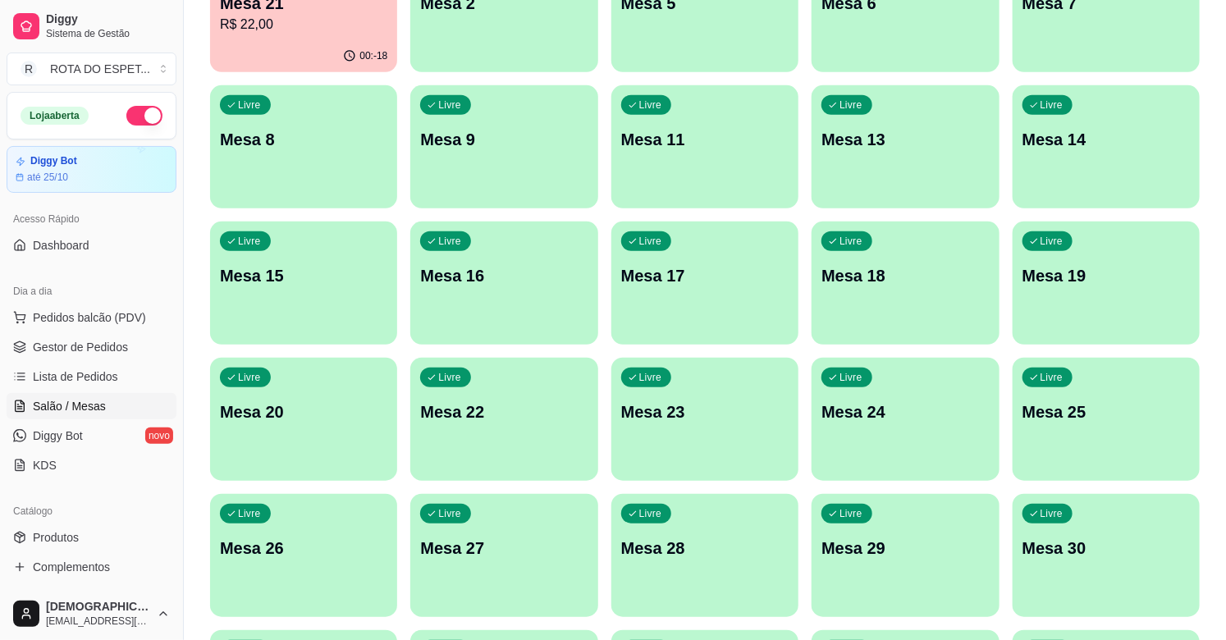
click at [1102, 403] on p "Mesa 25" at bounding box center [1106, 412] width 167 height 23
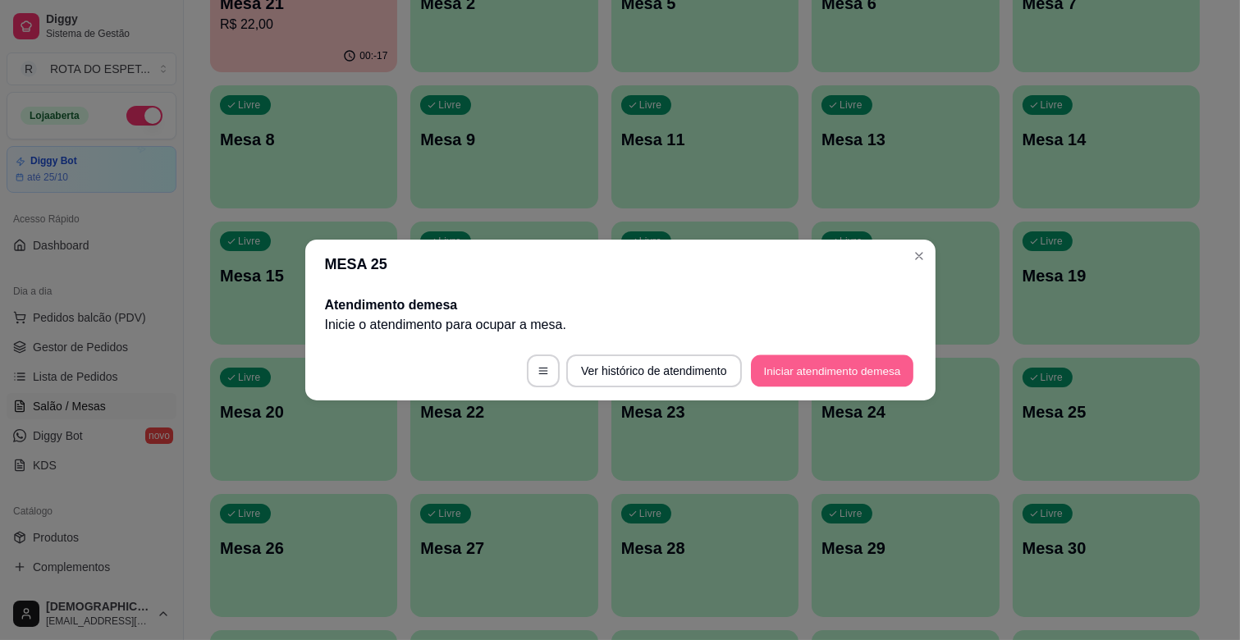
click at [852, 369] on button "Iniciar atendimento de mesa" at bounding box center [832, 371] width 163 height 32
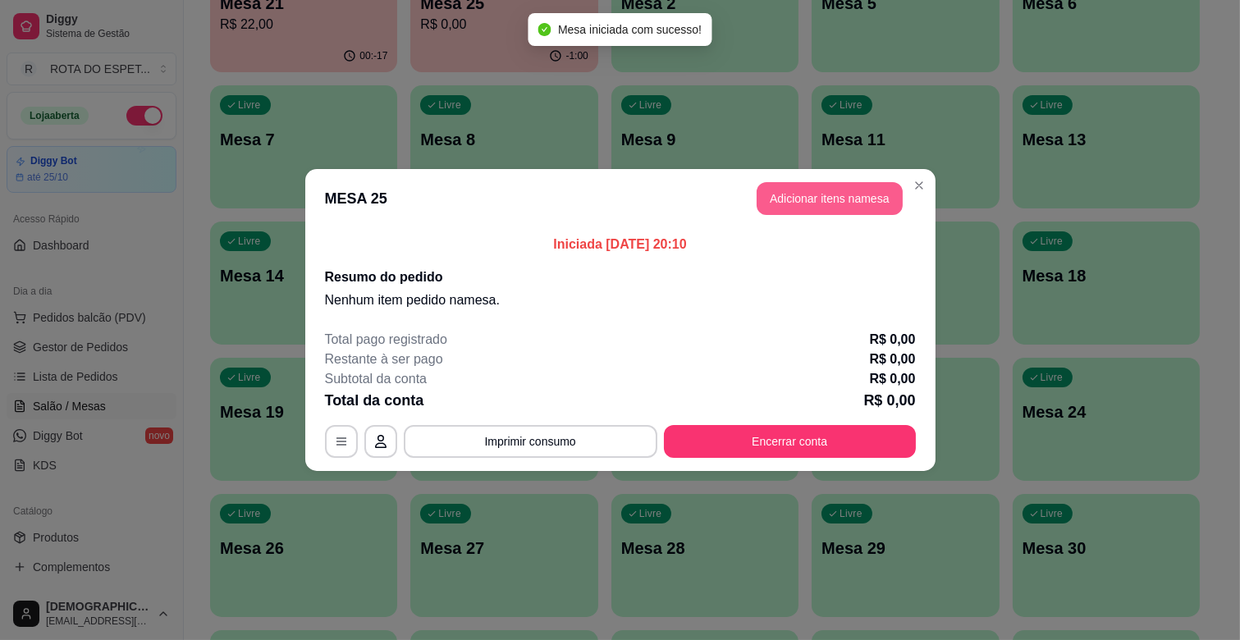
click at [837, 203] on button "Adicionar itens na mesa" at bounding box center [830, 198] width 146 height 33
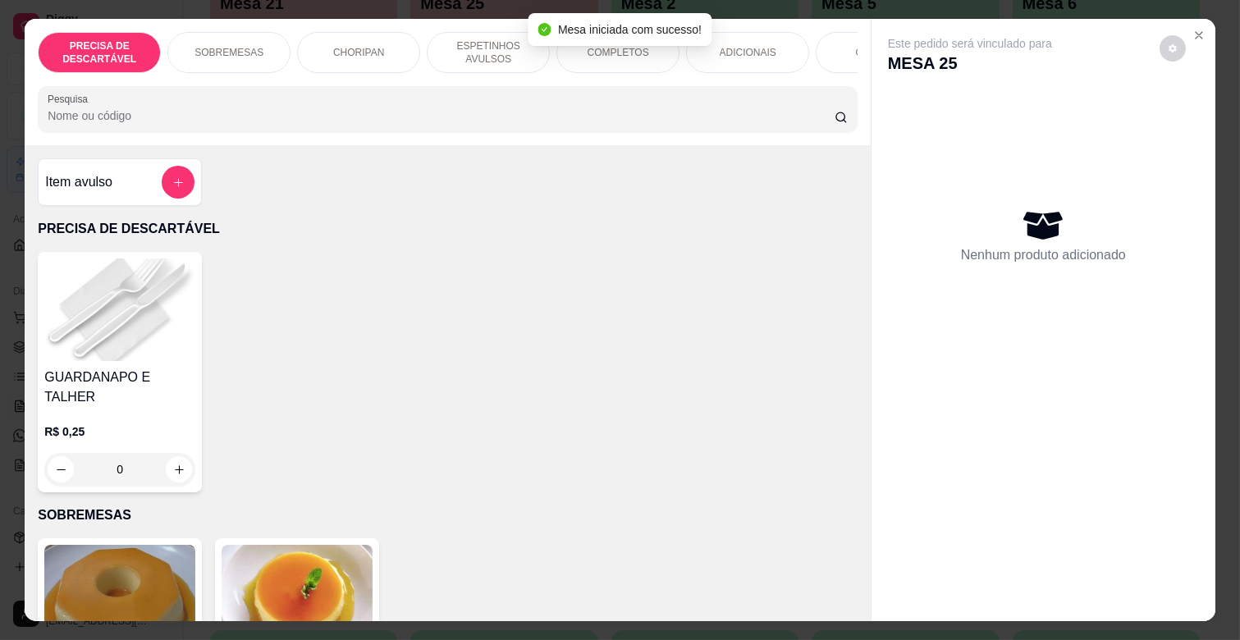
click at [456, 39] on p "ESPETINHOS AVULSOS" at bounding box center [488, 52] width 95 height 26
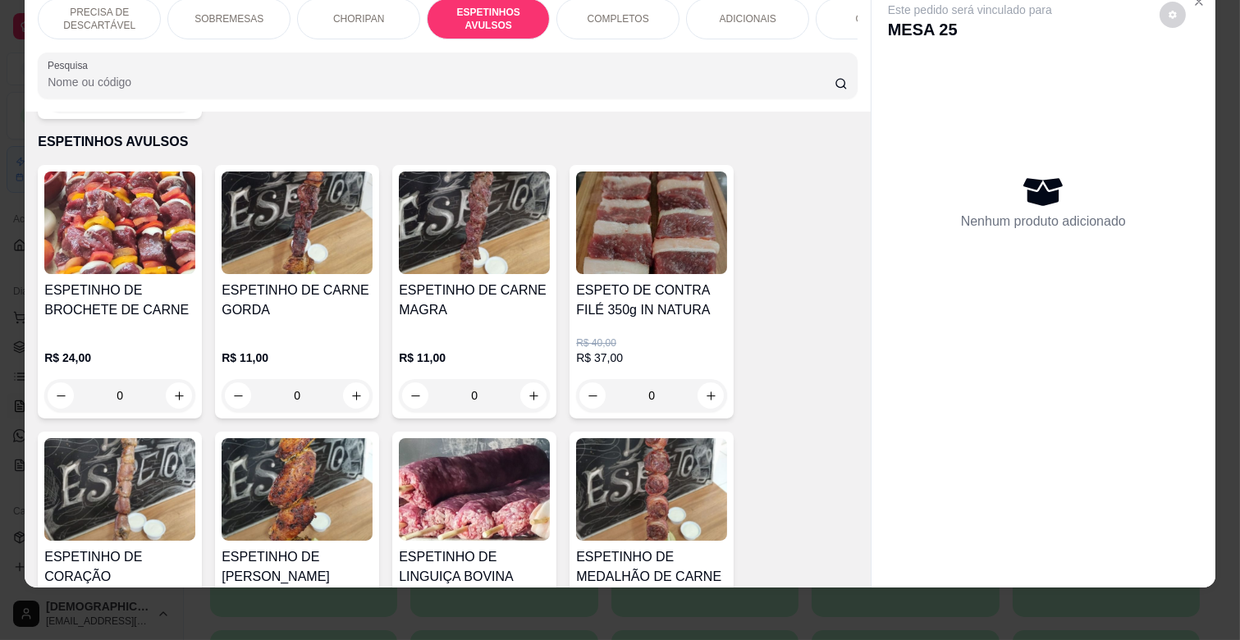
scroll to position [1089, 0]
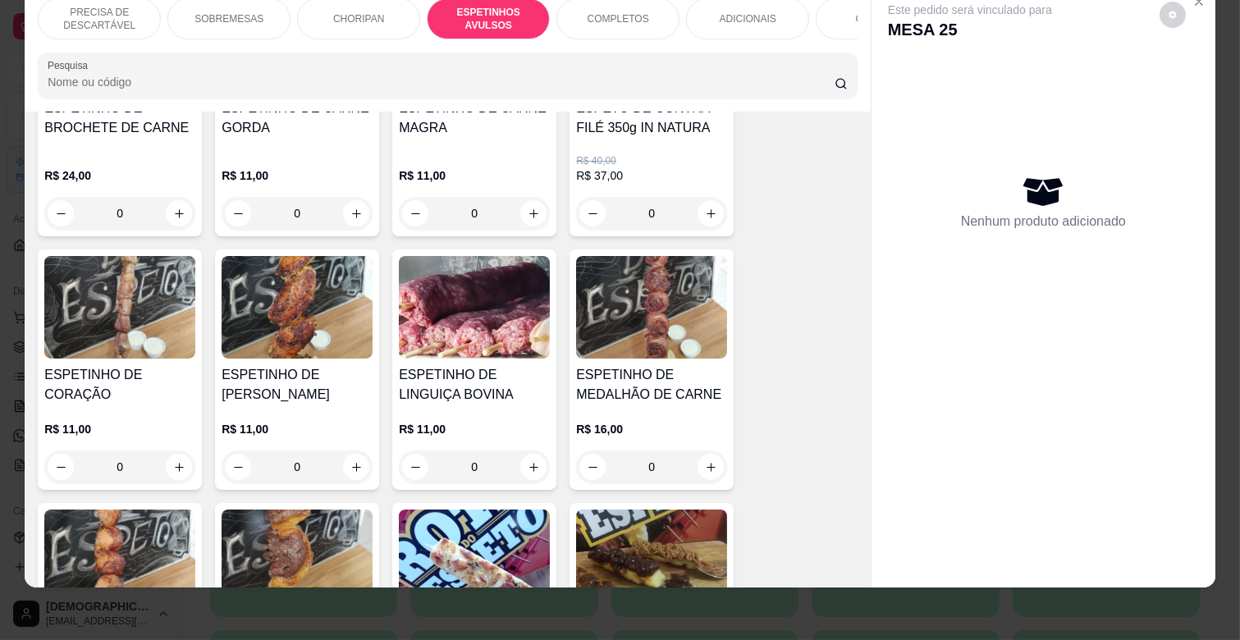
click at [349, 451] on div "0" at bounding box center [297, 467] width 151 height 33
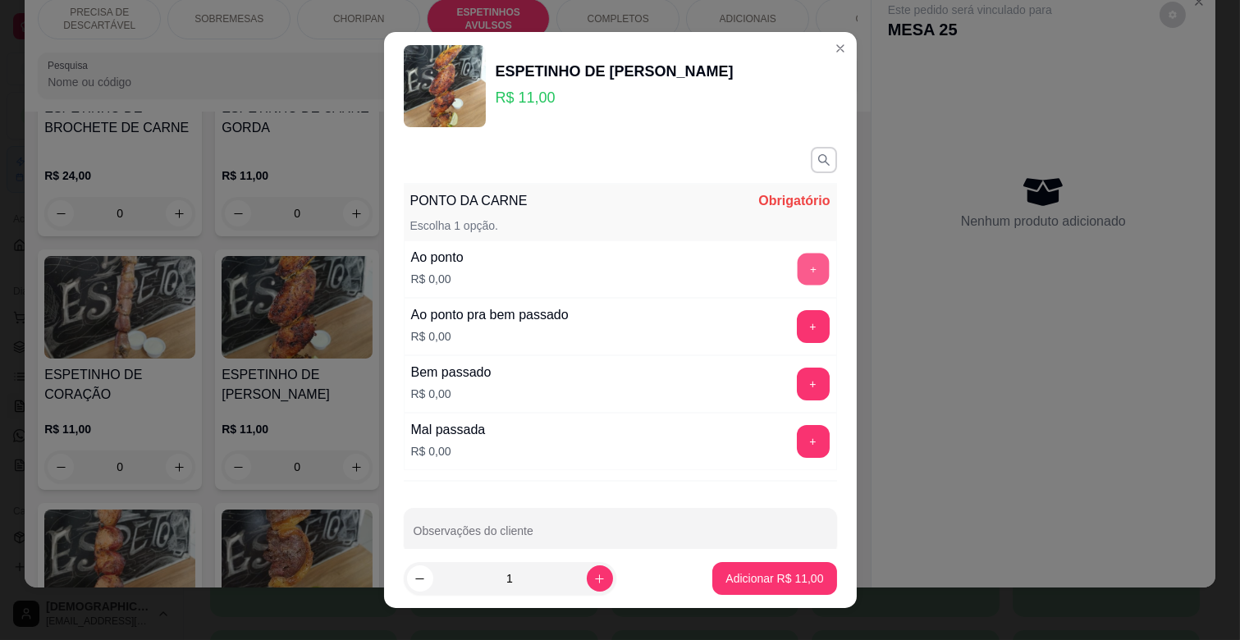
click at [797, 260] on button "+" at bounding box center [813, 270] width 32 height 32
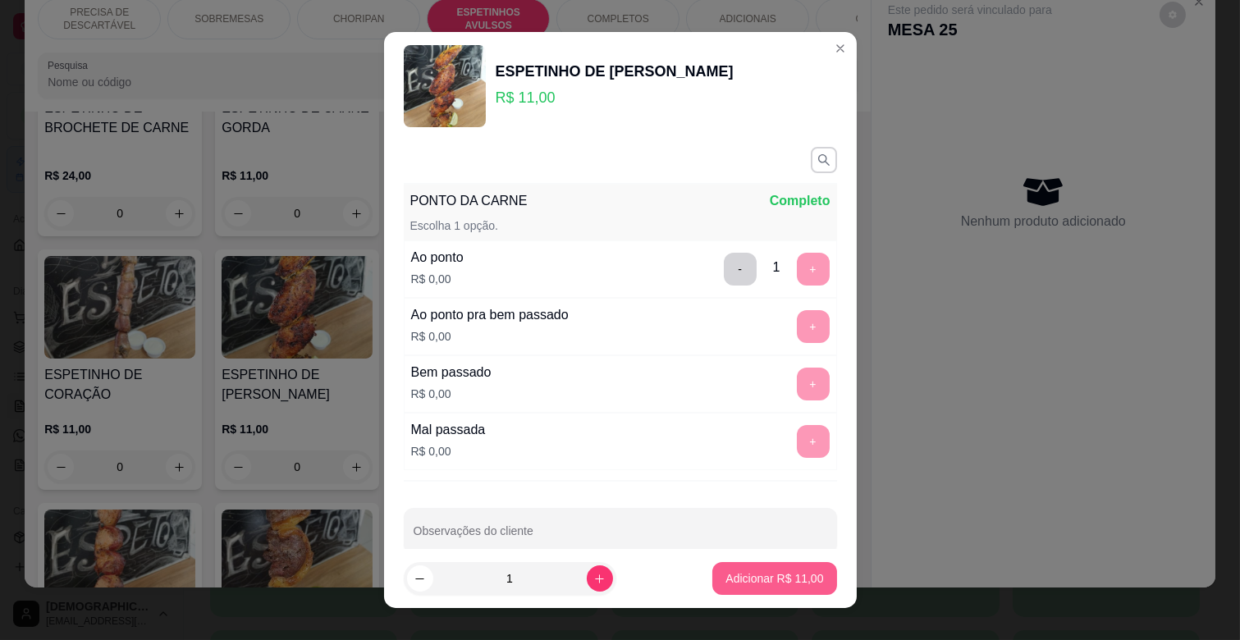
click at [744, 583] on p "Adicionar R$ 11,00" at bounding box center [775, 579] width 98 height 16
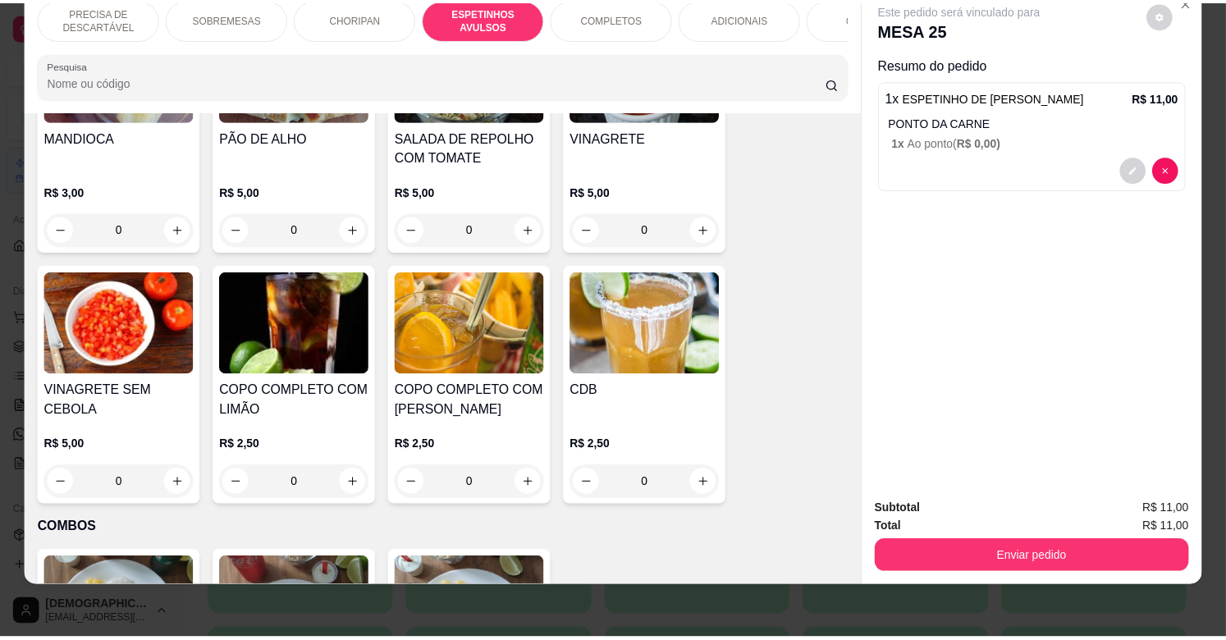
scroll to position [2913, 0]
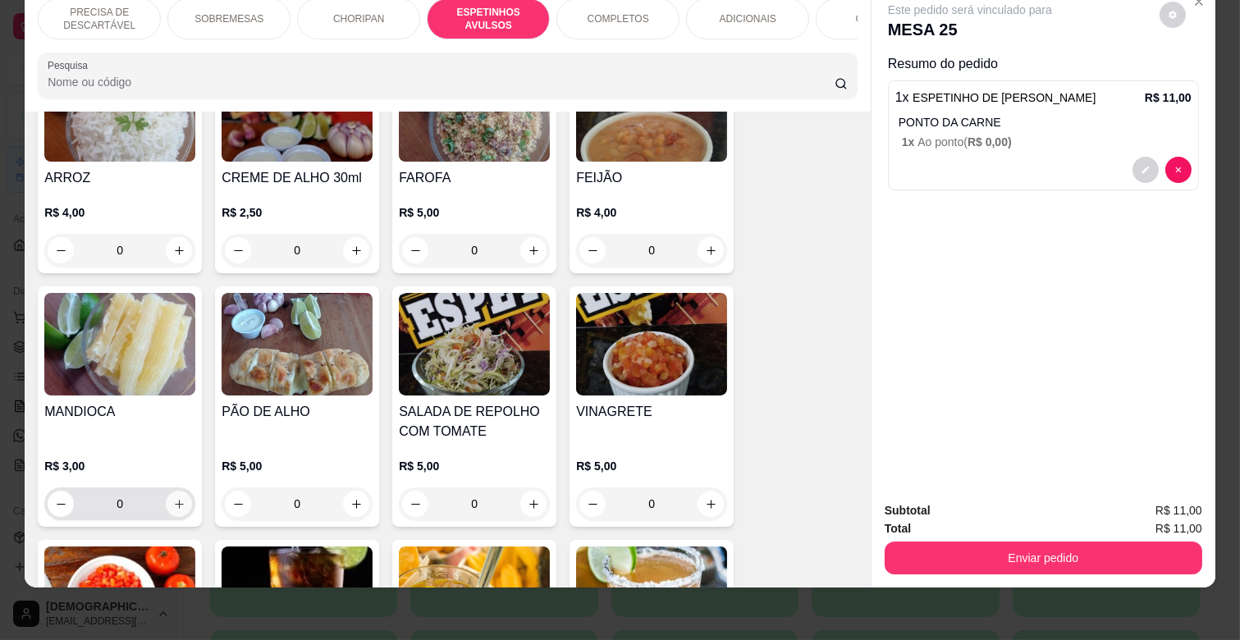
click at [173, 498] on icon "increase-product-quantity" at bounding box center [179, 504] width 12 height 12
type input "1"
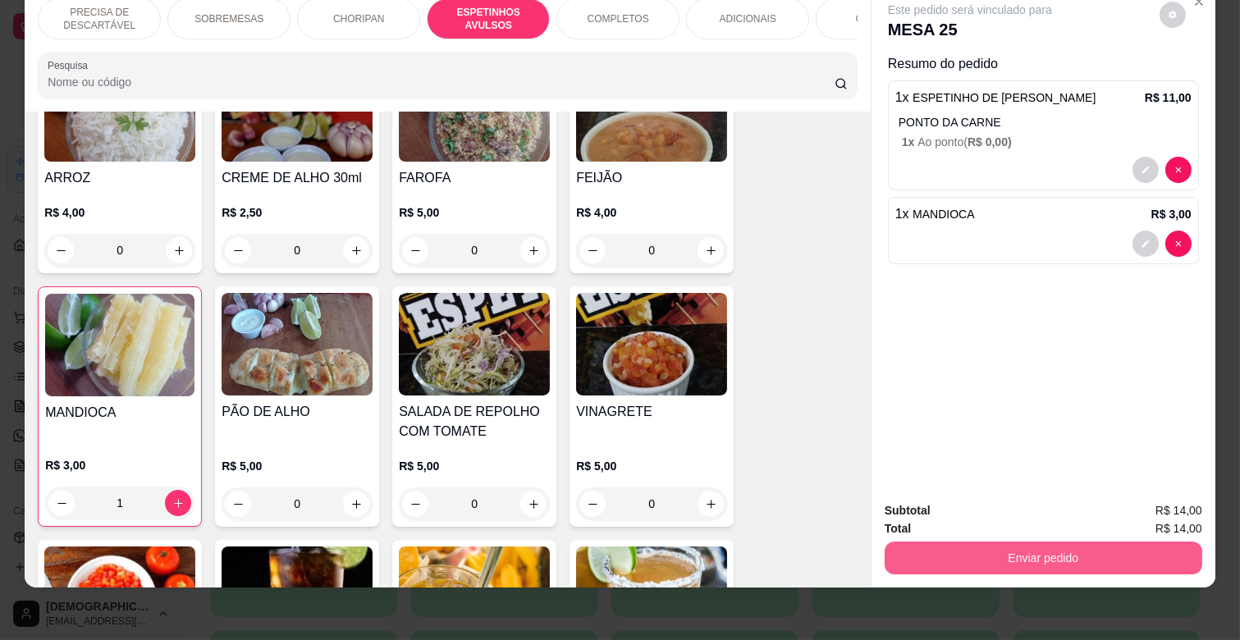
click at [1086, 543] on button "Enviar pedido" at bounding box center [1044, 558] width 318 height 33
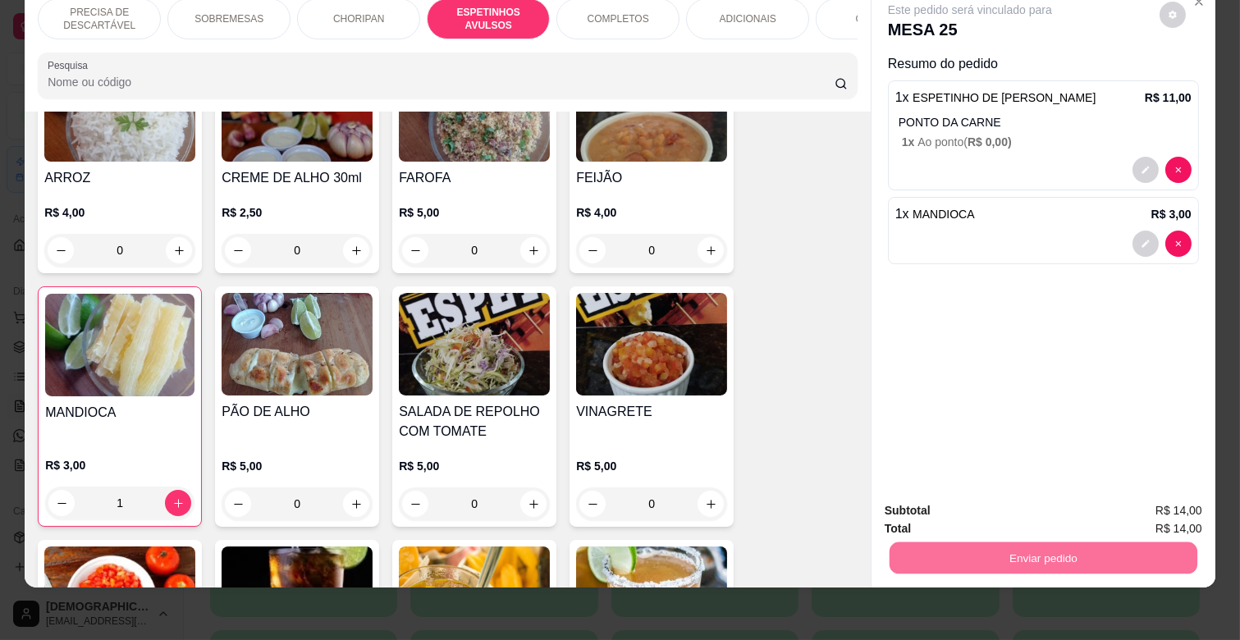
click at [1143, 498] on button "Enviar pedido" at bounding box center [1159, 504] width 90 height 30
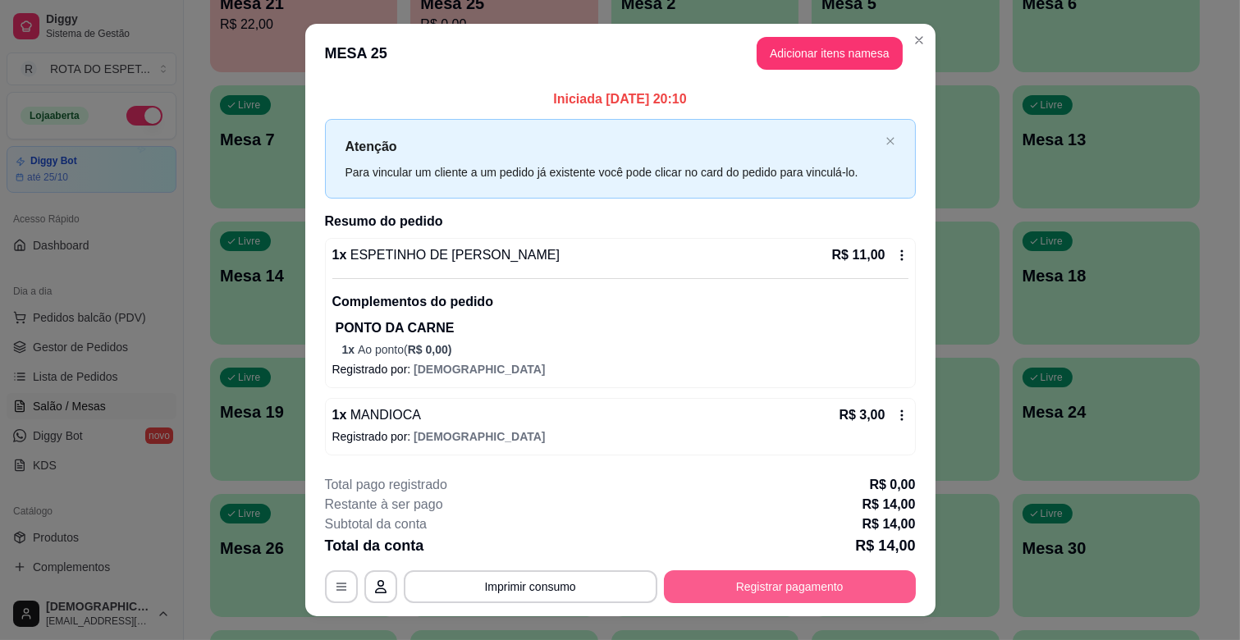
click at [818, 592] on button "Registrar pagamento" at bounding box center [790, 587] width 252 height 33
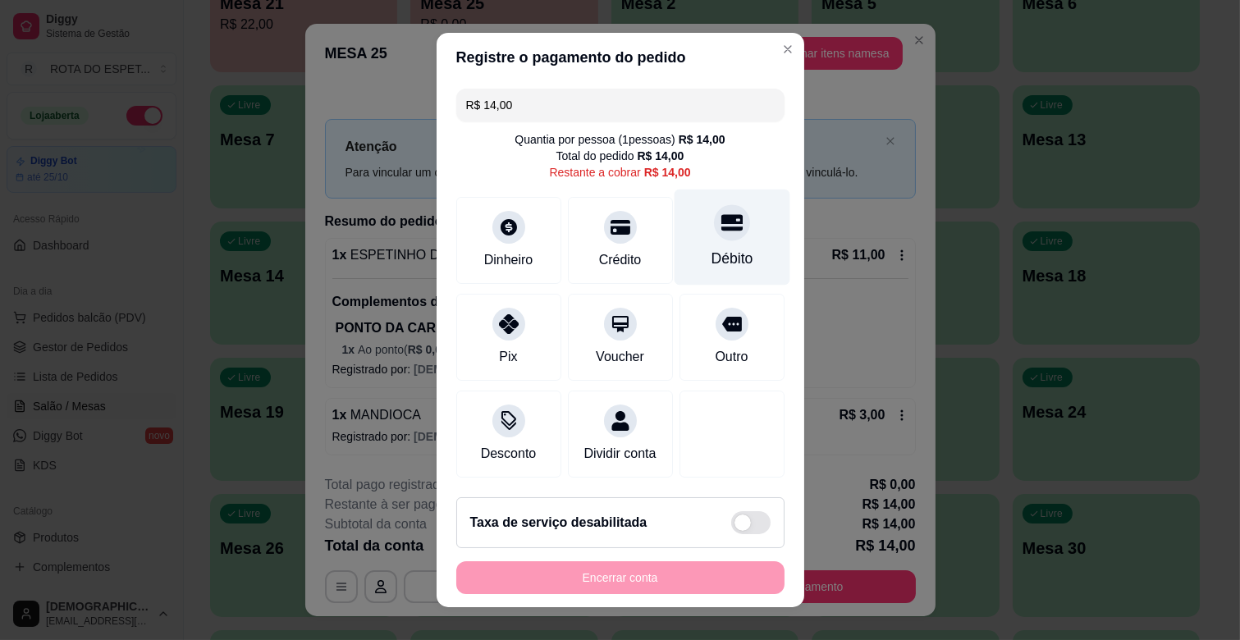
click at [721, 225] on icon at bounding box center [731, 222] width 21 height 21
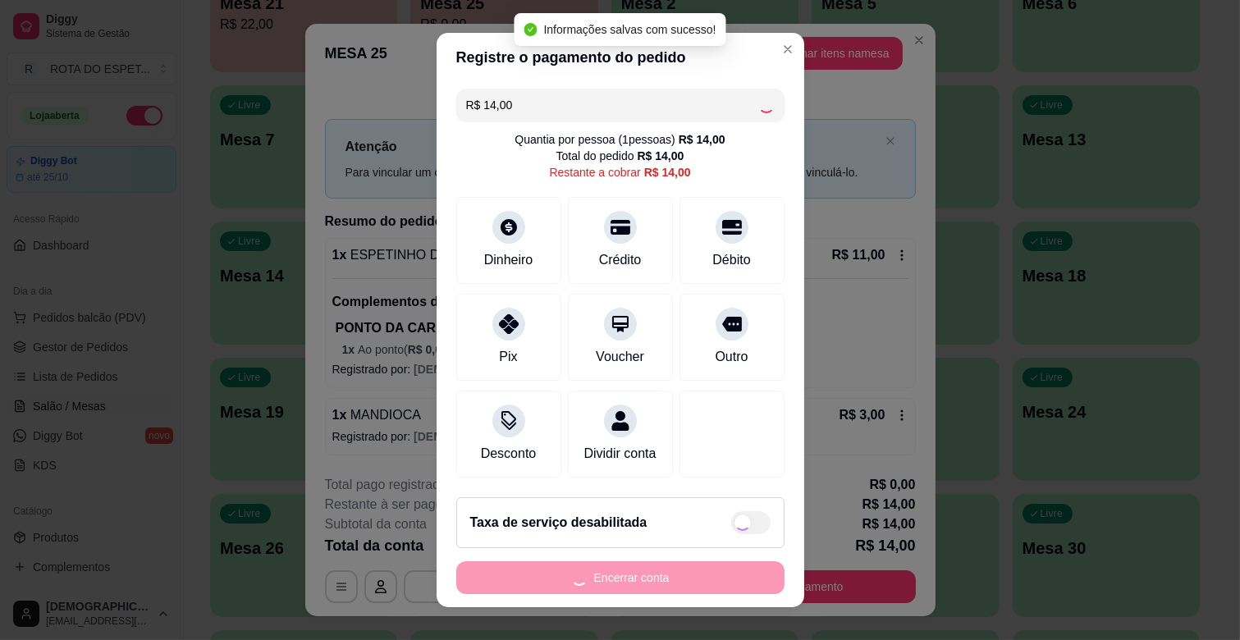
type input "R$ 0,00"
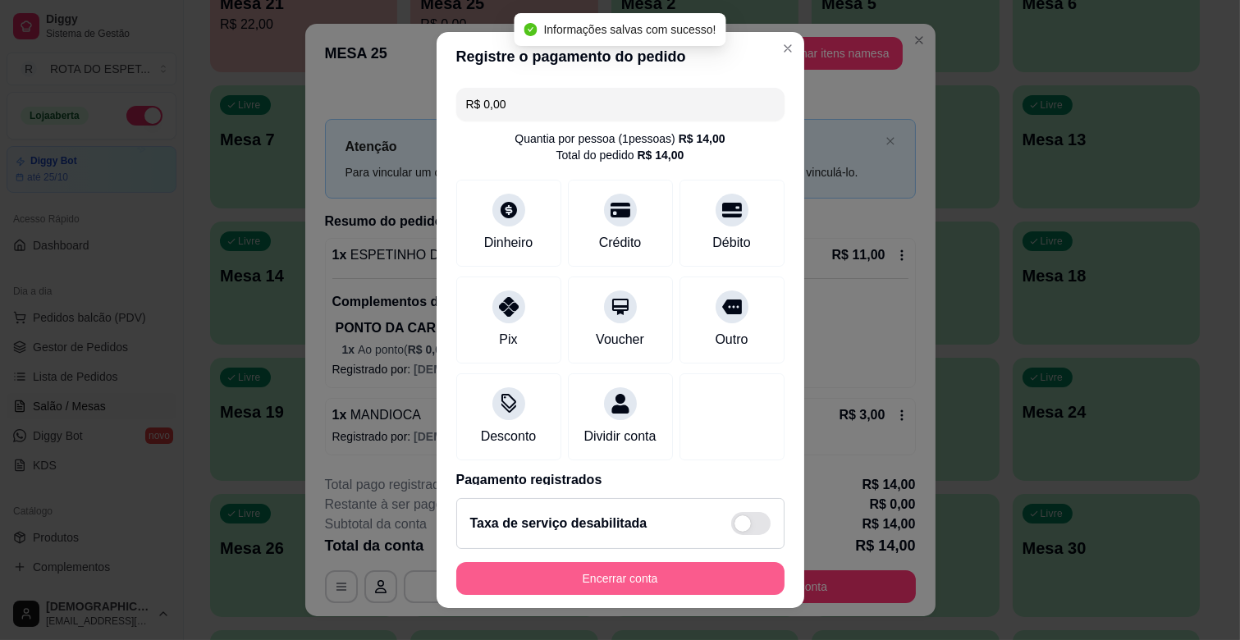
click at [708, 567] on button "Encerrar conta" at bounding box center [620, 578] width 328 height 33
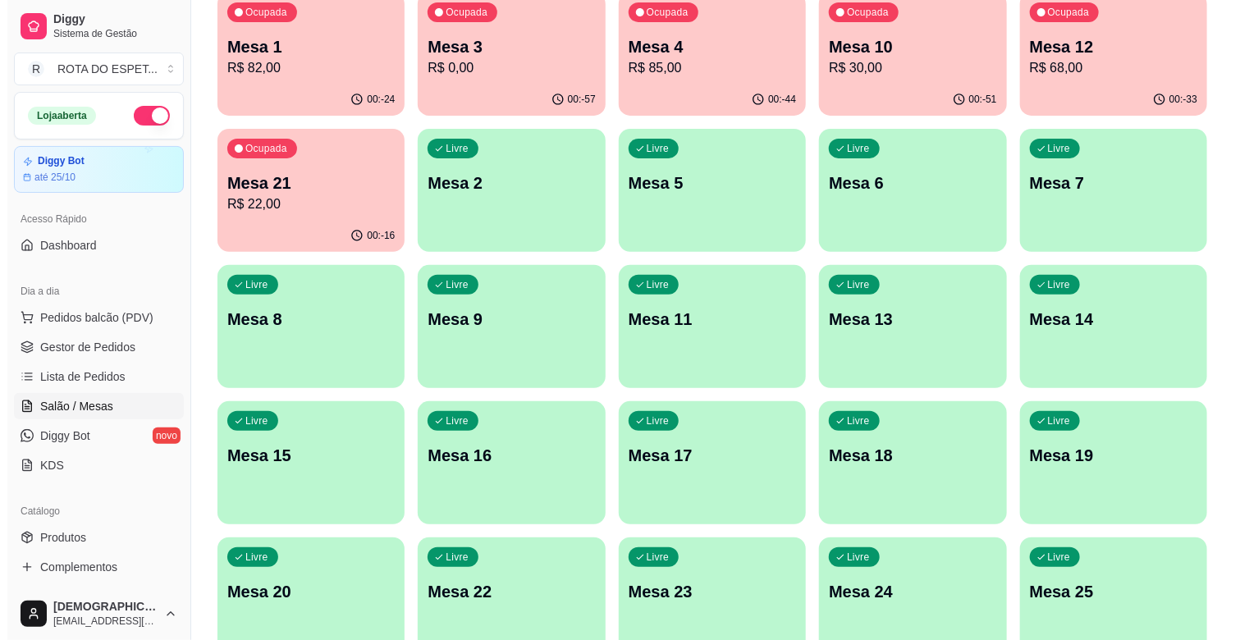
scroll to position [0, 0]
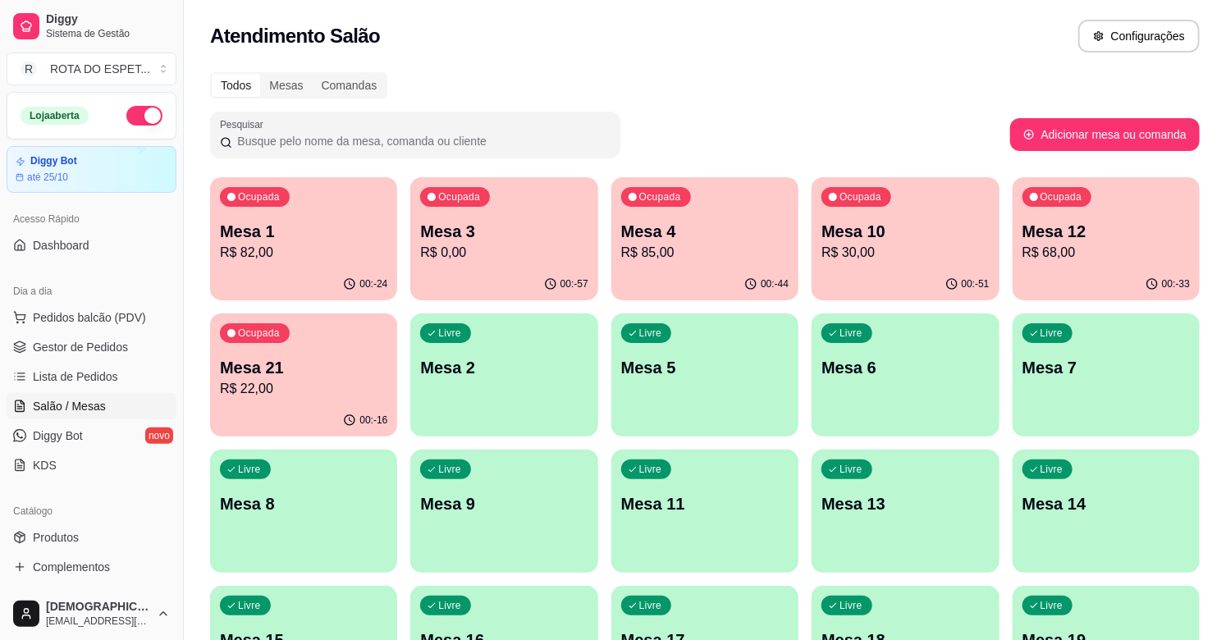
click at [318, 222] on p "Mesa 1" at bounding box center [303, 231] width 167 height 23
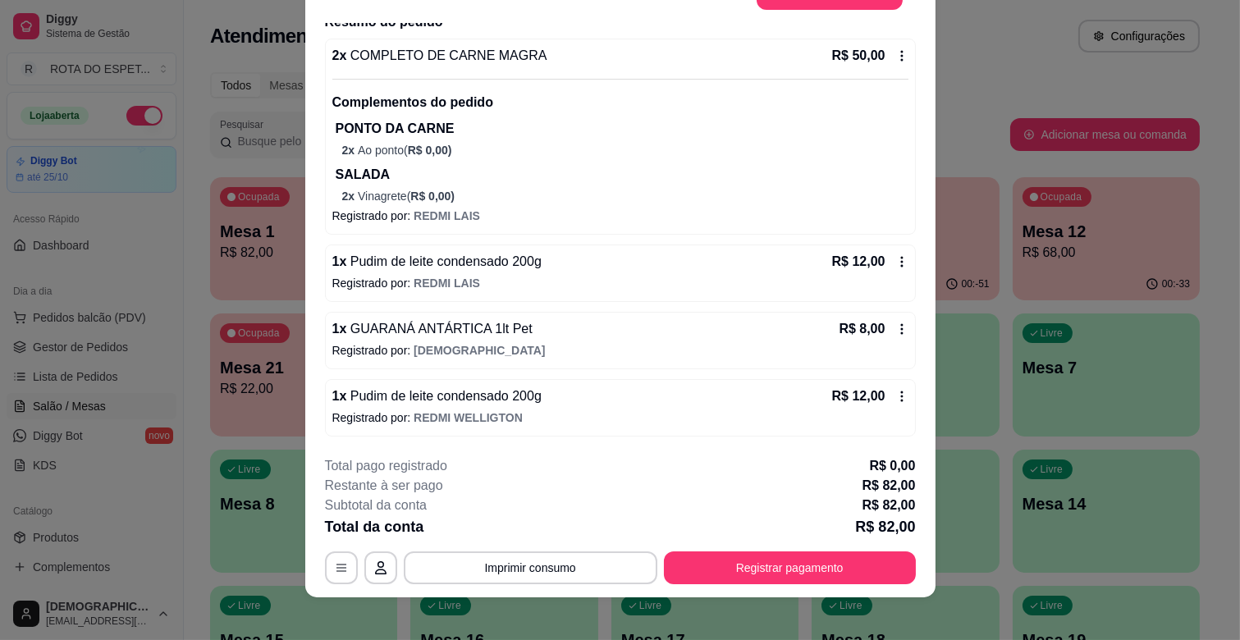
scroll to position [49, 0]
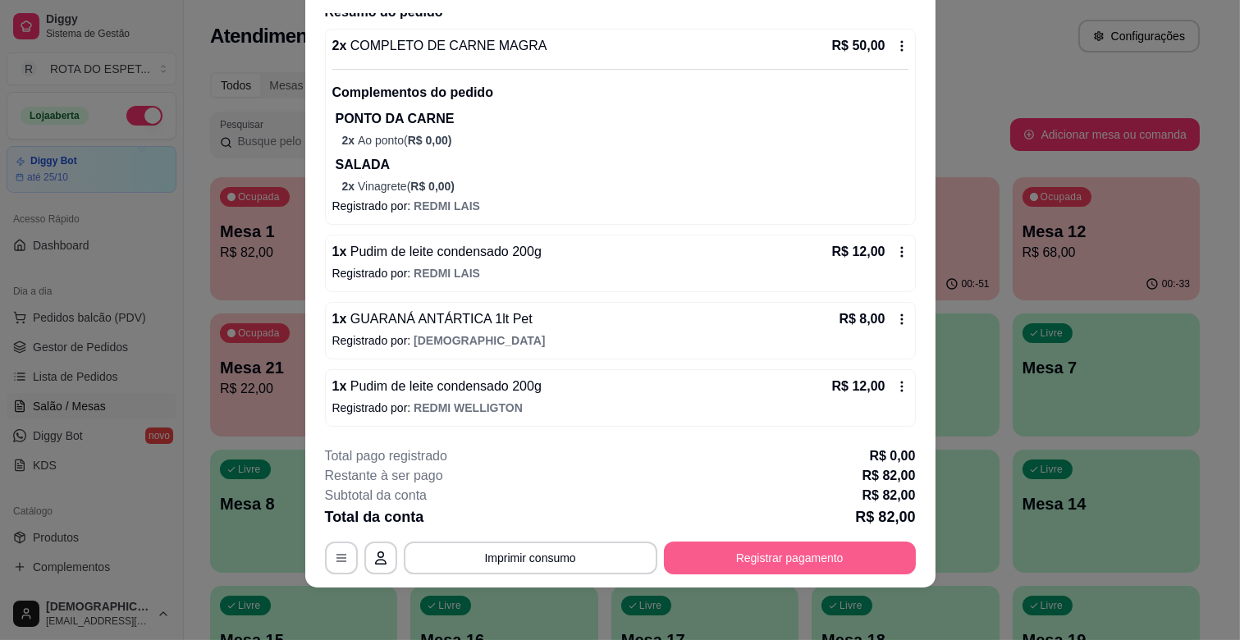
click at [890, 547] on button "Registrar pagamento" at bounding box center [790, 558] width 252 height 33
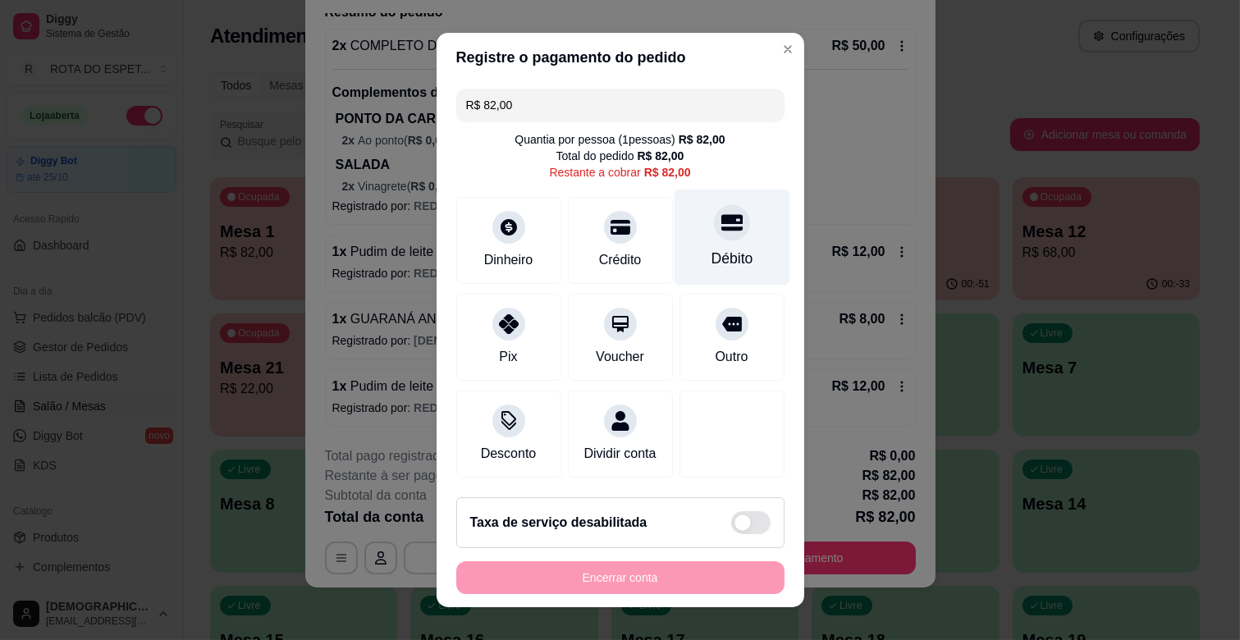
click at [721, 231] on icon at bounding box center [731, 222] width 21 height 21
type input "R$ 0,00"
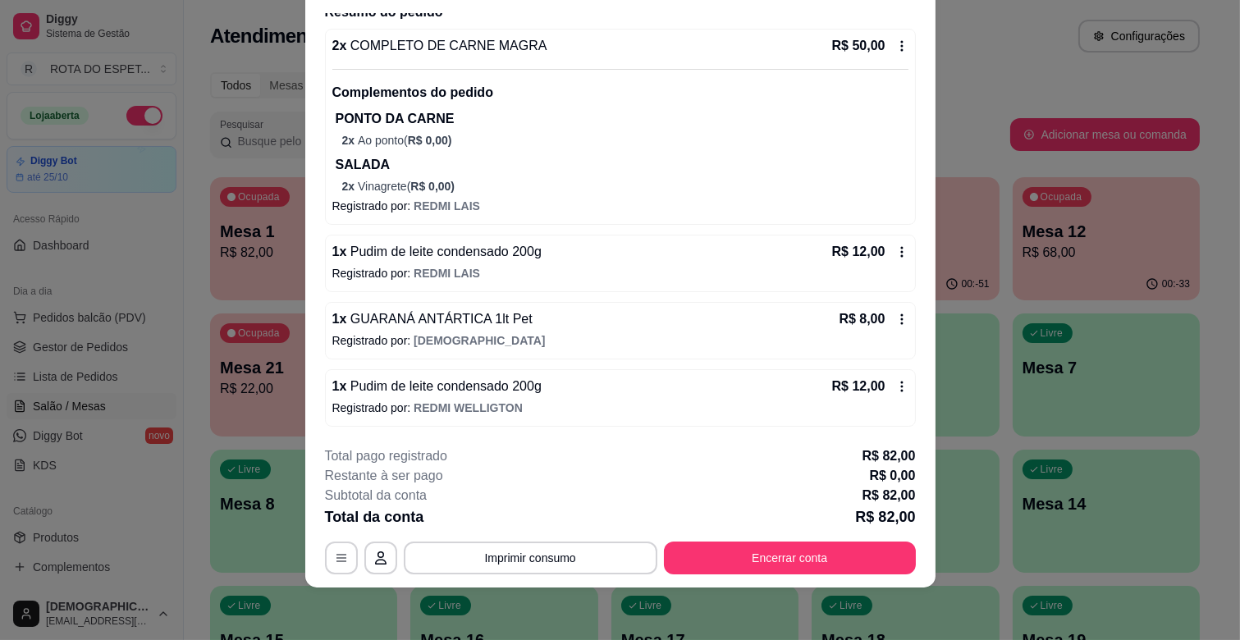
click at [831, 563] on button "Encerrar conta" at bounding box center [790, 558] width 252 height 33
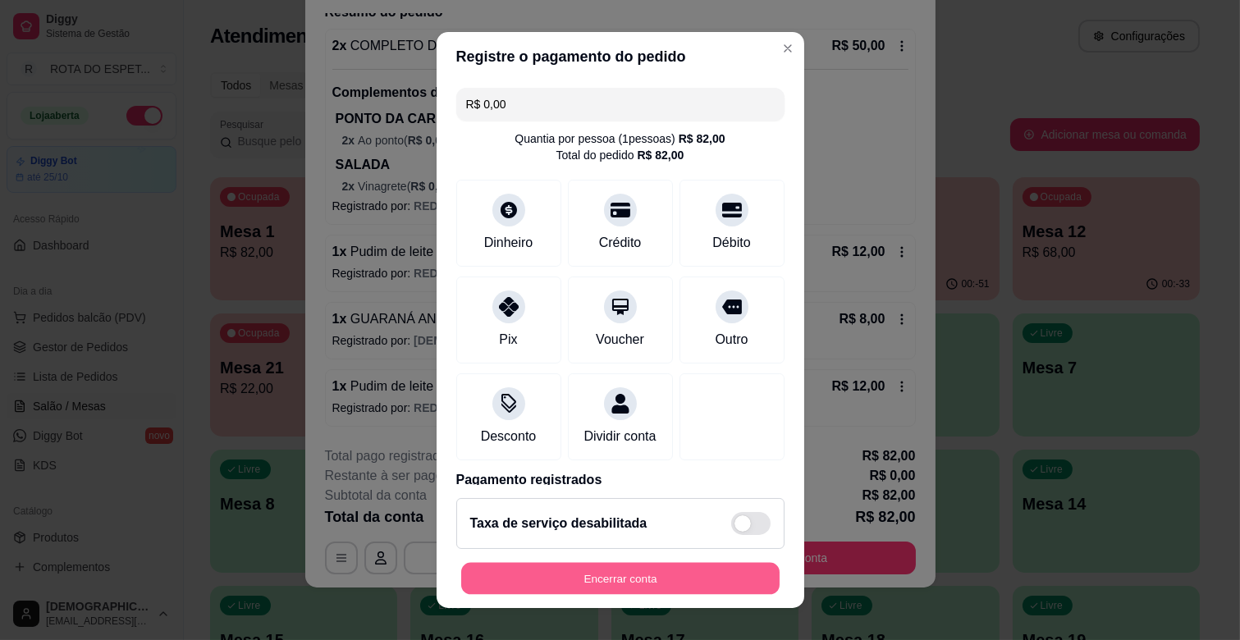
click at [653, 579] on button "Encerrar conta" at bounding box center [620, 579] width 319 height 32
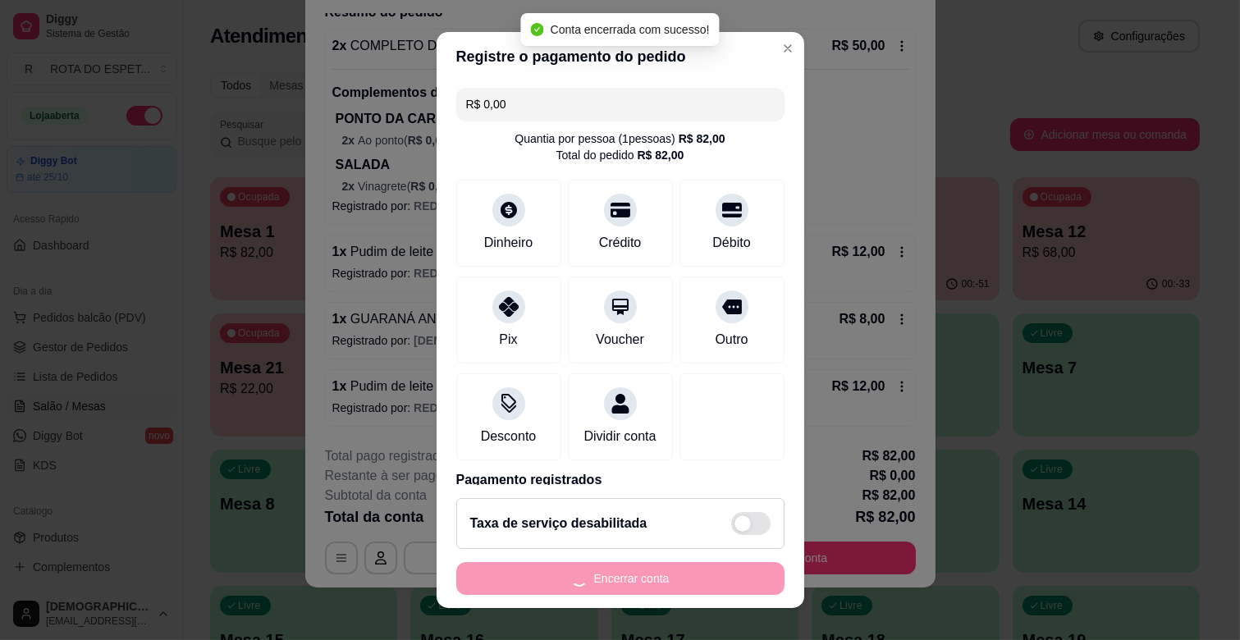
scroll to position [0, 0]
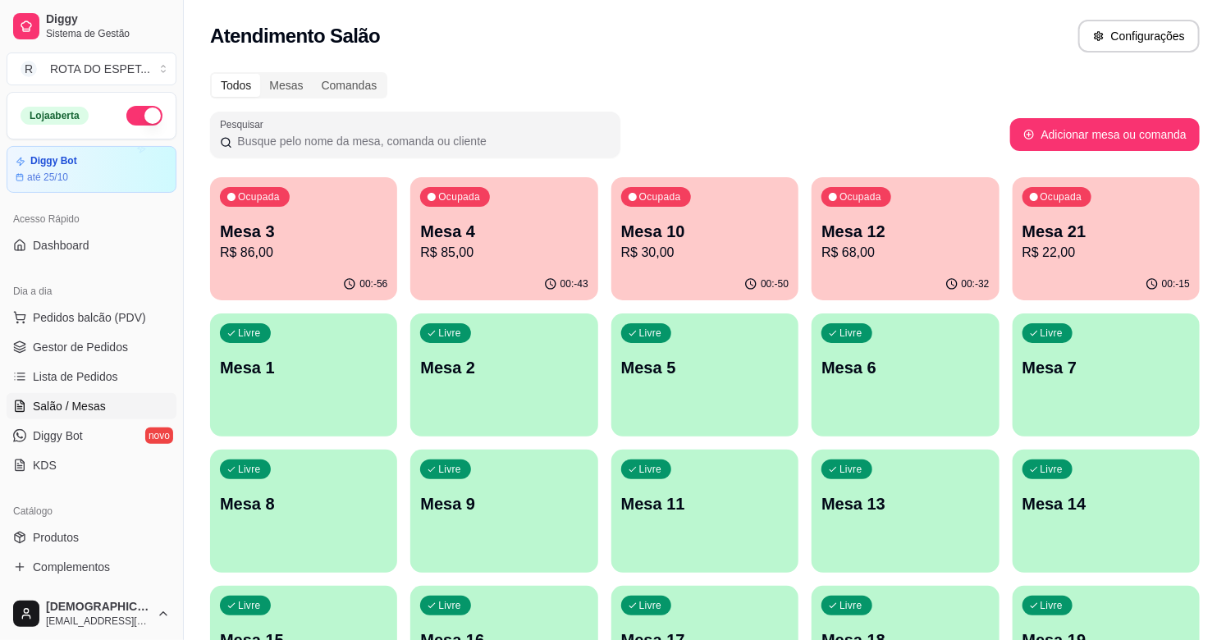
click at [505, 241] on div "Mesa 4 R$ 85,00" at bounding box center [503, 241] width 167 height 43
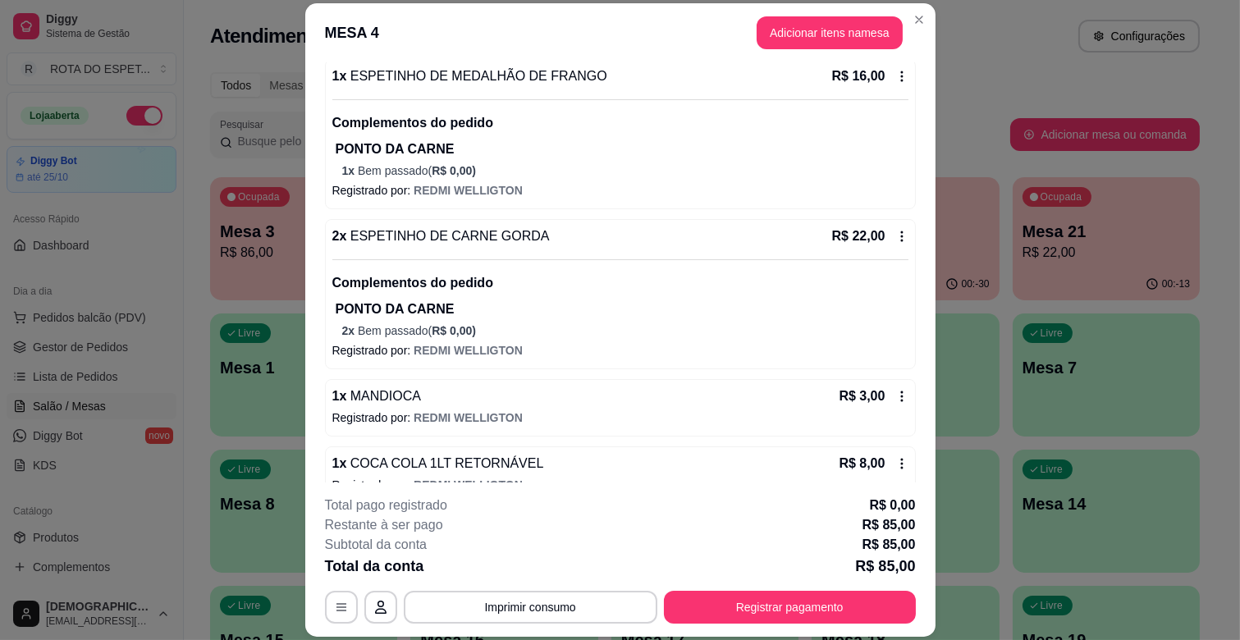
scroll to position [553, 0]
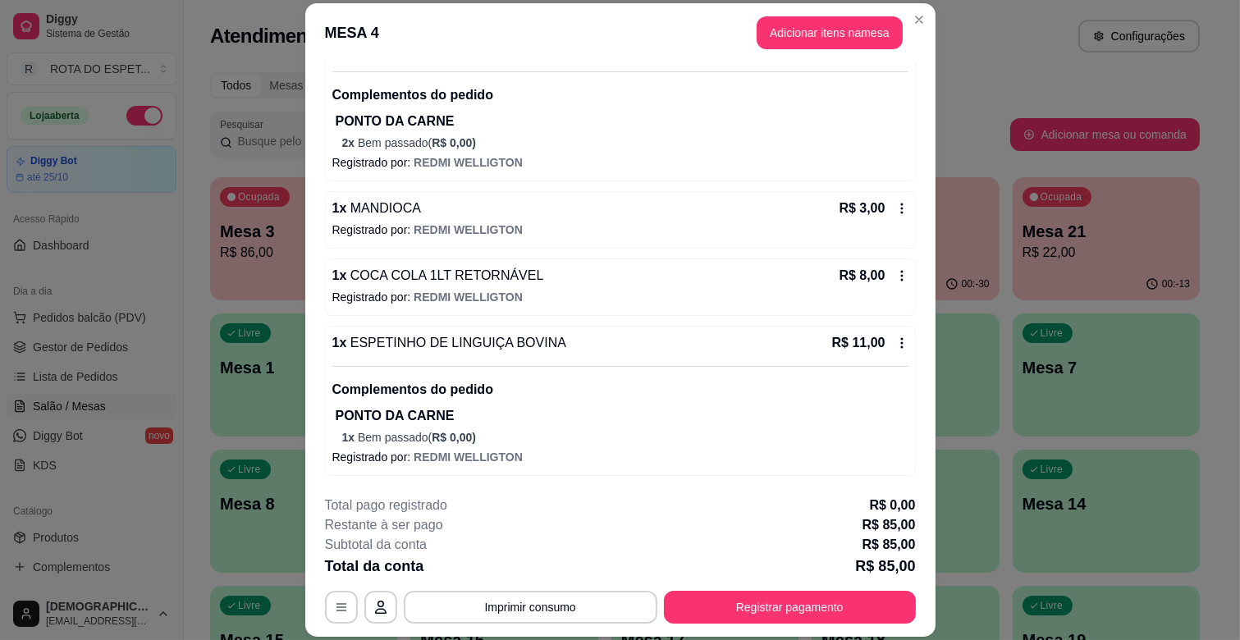
click at [901, 342] on icon at bounding box center [902, 343] width 2 height 11
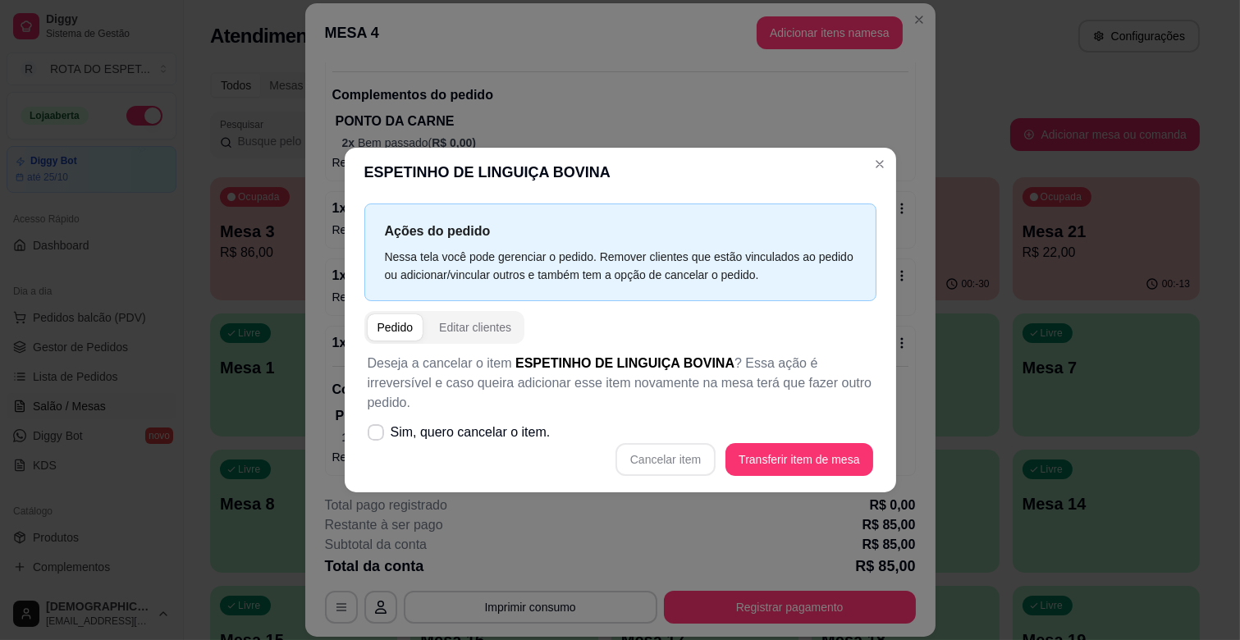
click at [666, 452] on div "Cancelar item Transferir item de mesa" at bounding box center [621, 459] width 506 height 33
click at [383, 416] on label "Sim, quero cancelar o item." at bounding box center [459, 432] width 196 height 33
click at [378, 436] on input "Sim, quero cancelar o item." at bounding box center [372, 441] width 11 height 11
checkbox input "true"
click at [665, 445] on button "Cancelar item" at bounding box center [666, 459] width 100 height 33
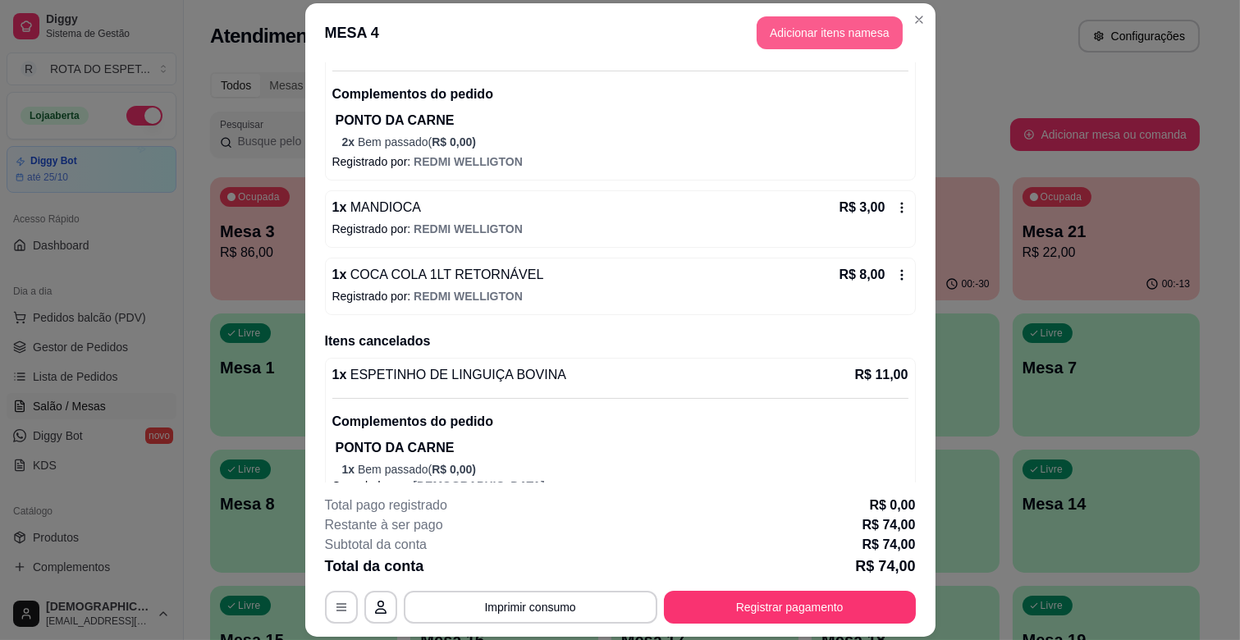
click at [803, 41] on button "Adicionar itens na mesa" at bounding box center [830, 32] width 146 height 33
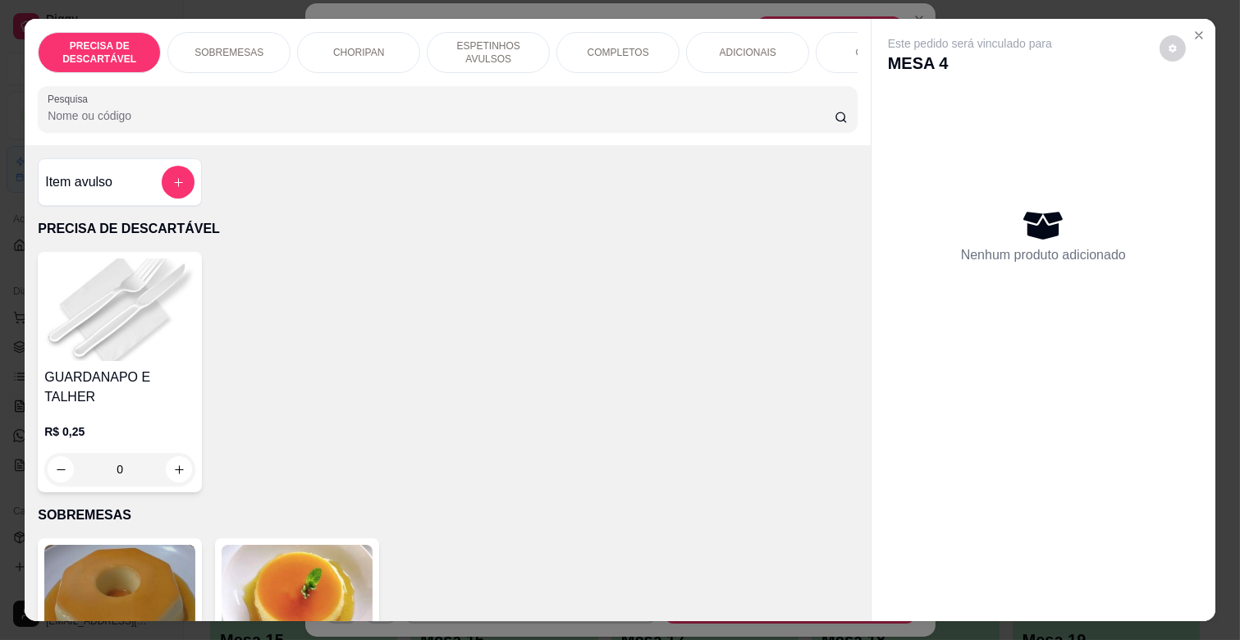
click at [602, 46] on p "COMPLETOS" at bounding box center [619, 52] width 62 height 13
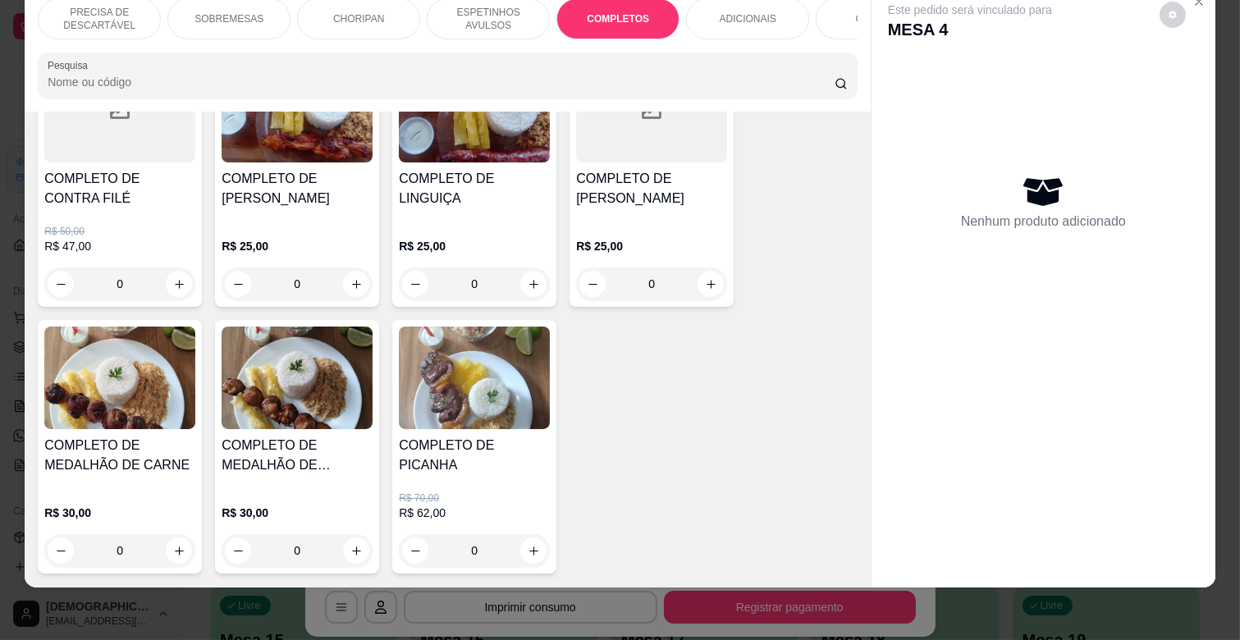
scroll to position [2163, 0]
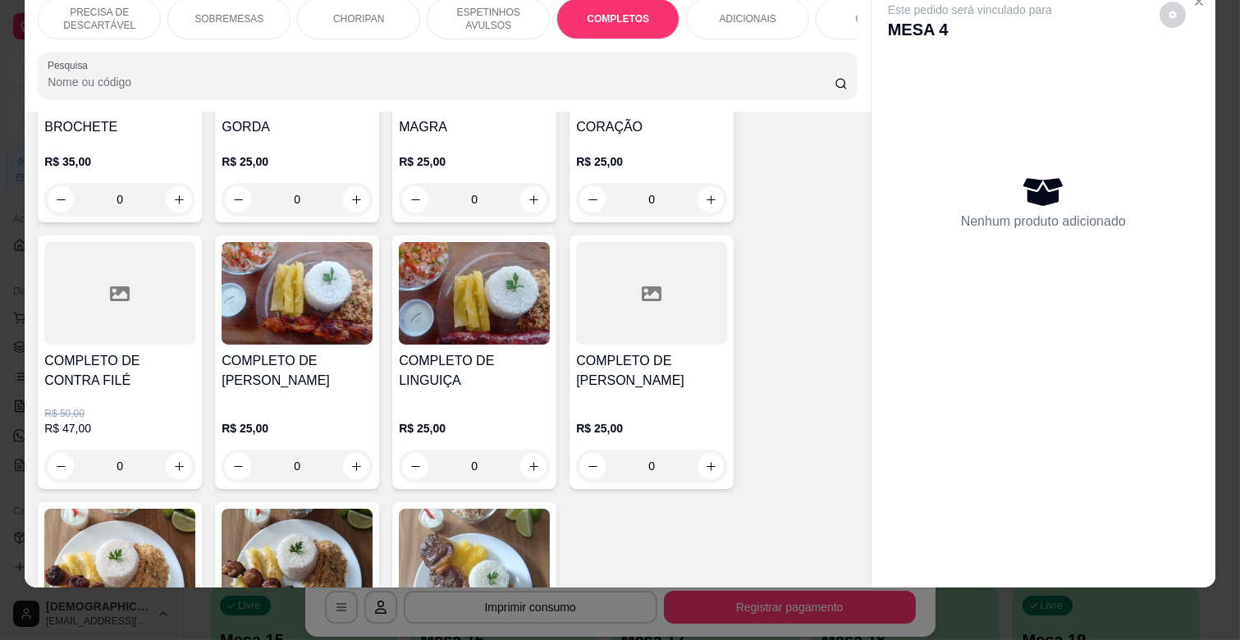
click at [522, 450] on div "0" at bounding box center [474, 466] width 151 height 33
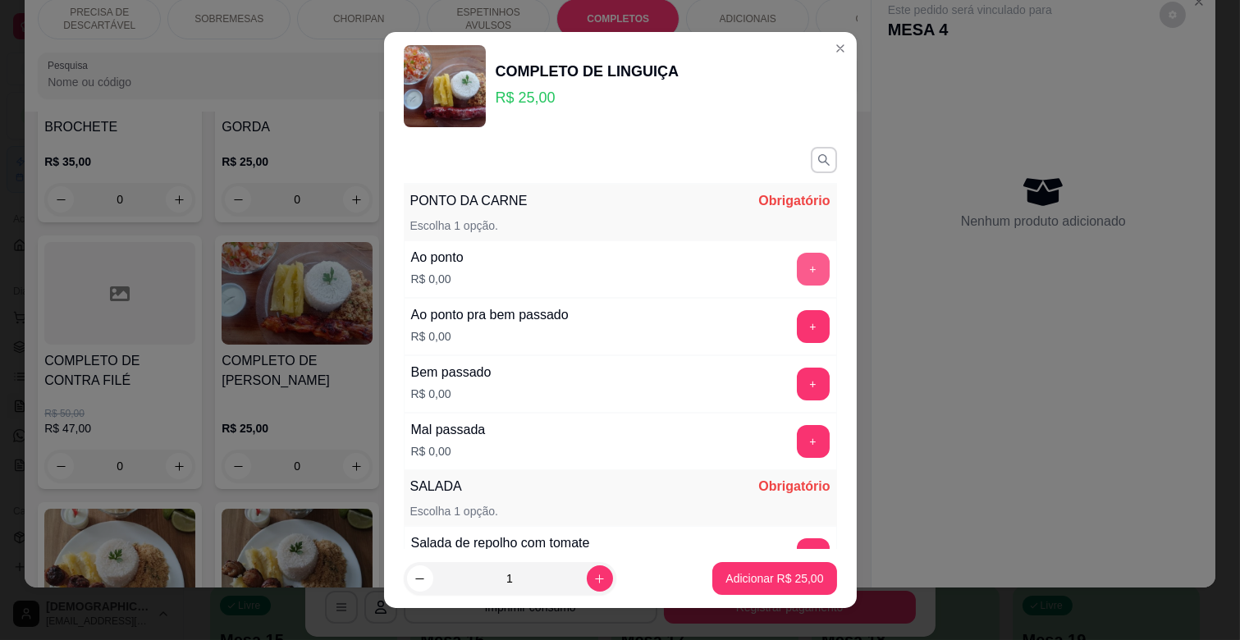
click at [797, 265] on button "+" at bounding box center [813, 269] width 33 height 33
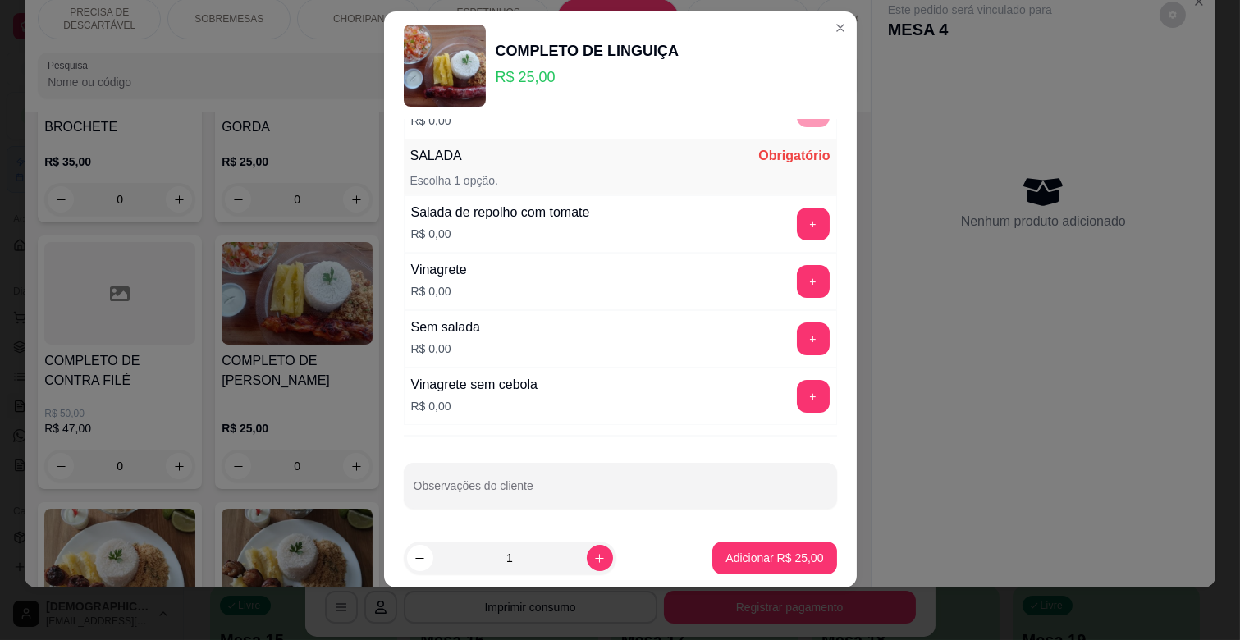
scroll to position [315, 0]
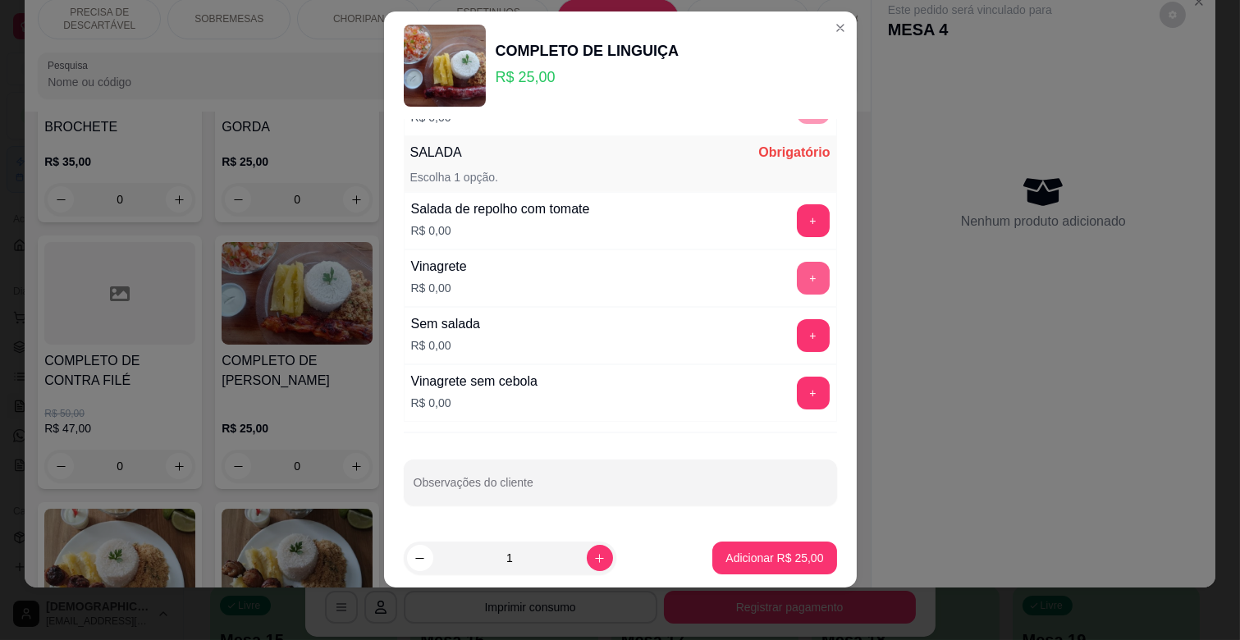
click at [797, 286] on button "+" at bounding box center [813, 278] width 33 height 33
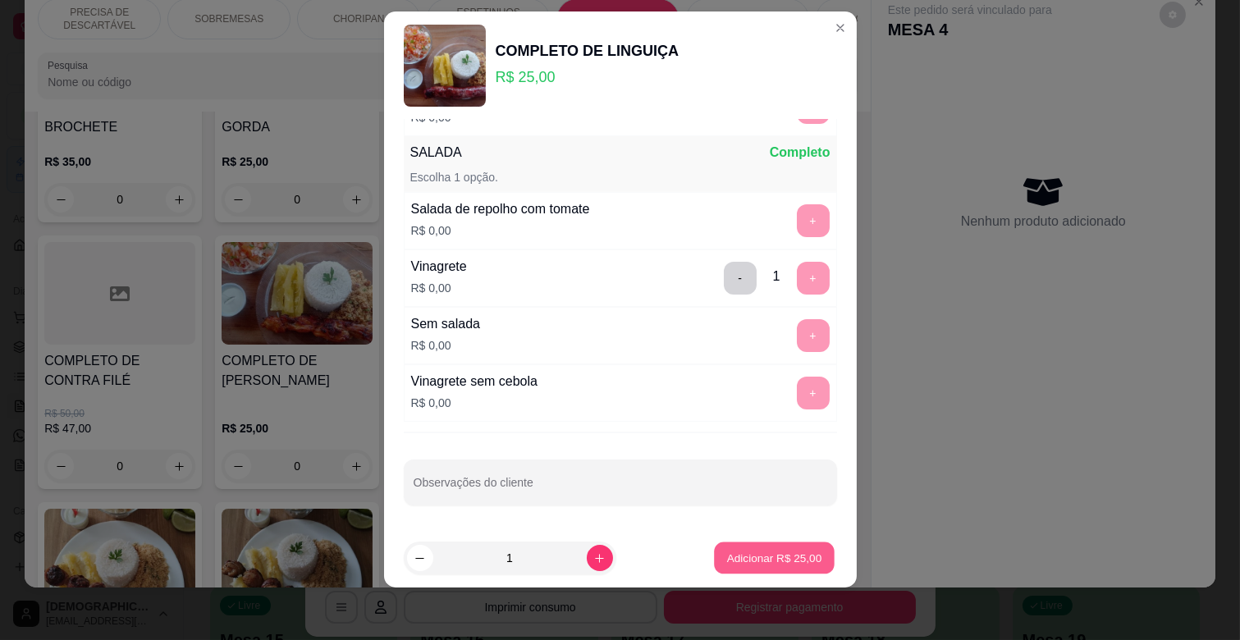
click at [754, 545] on button "Adicionar R$ 25,00" at bounding box center [775, 559] width 121 height 32
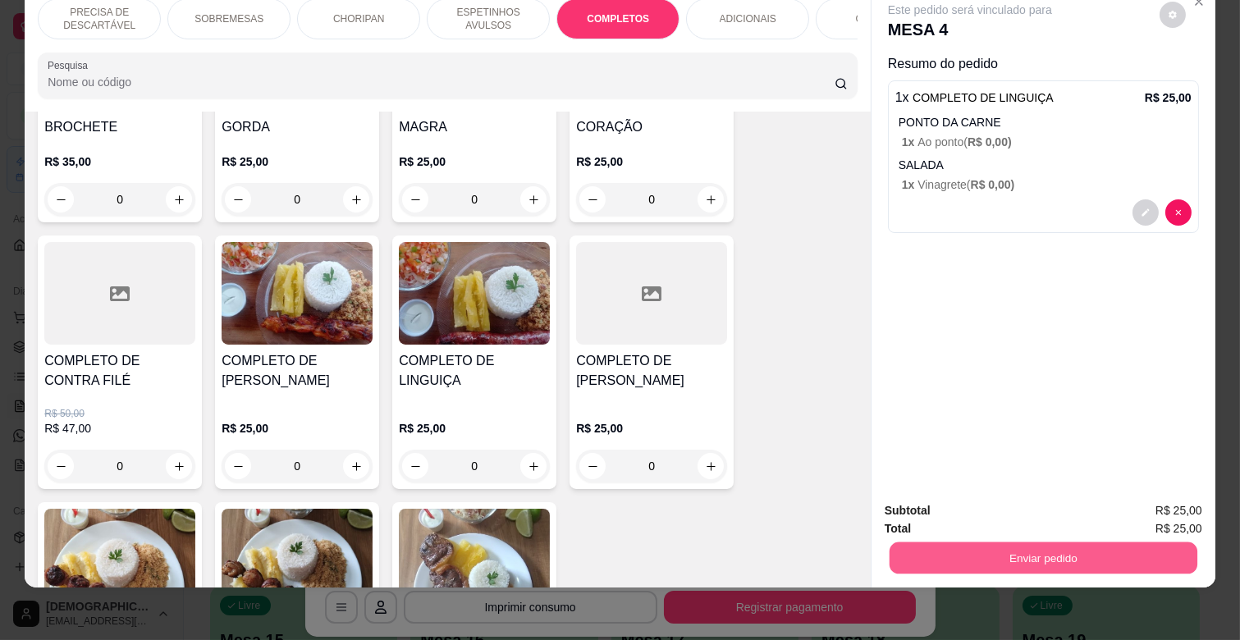
click at [972, 548] on button "Enviar pedido" at bounding box center [1044, 558] width 308 height 32
click at [1142, 494] on button "Enviar pedido" at bounding box center [1159, 503] width 93 height 31
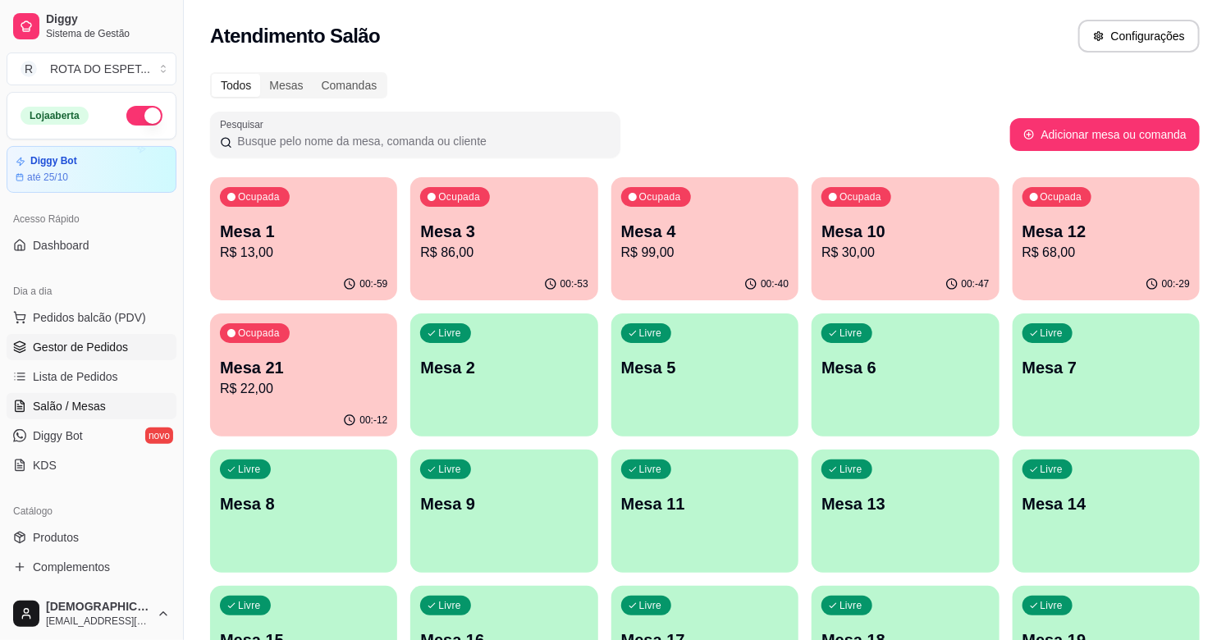
click at [91, 345] on span "Gestor de Pedidos" at bounding box center [80, 347] width 95 height 16
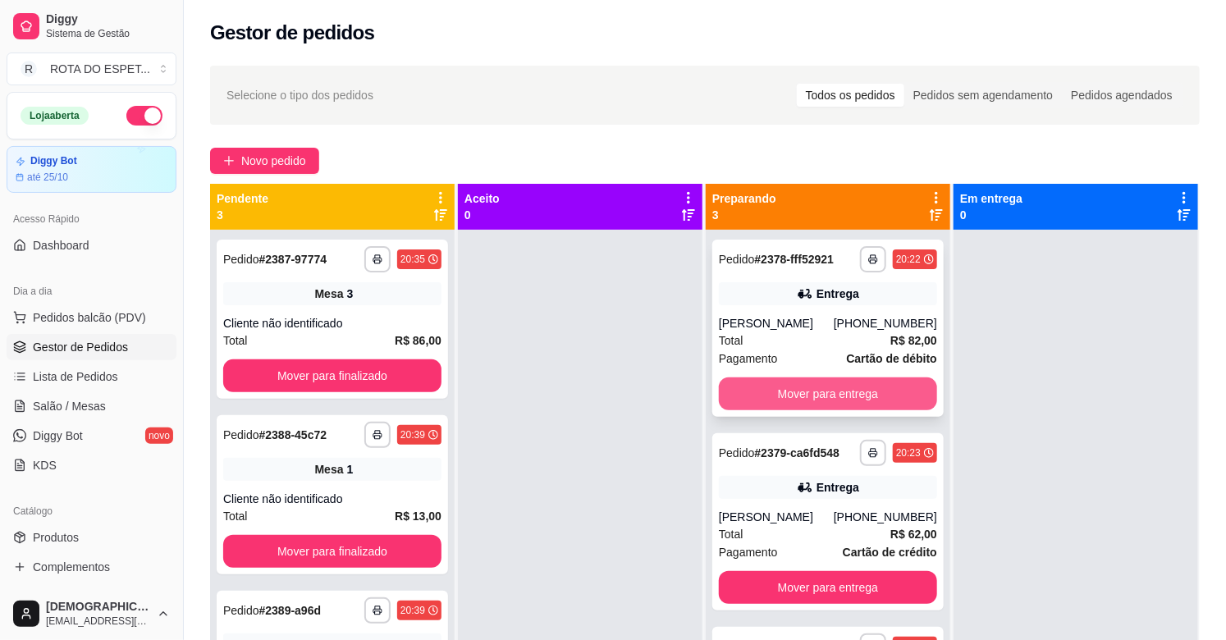
click at [848, 400] on button "Mover para entrega" at bounding box center [828, 394] width 218 height 33
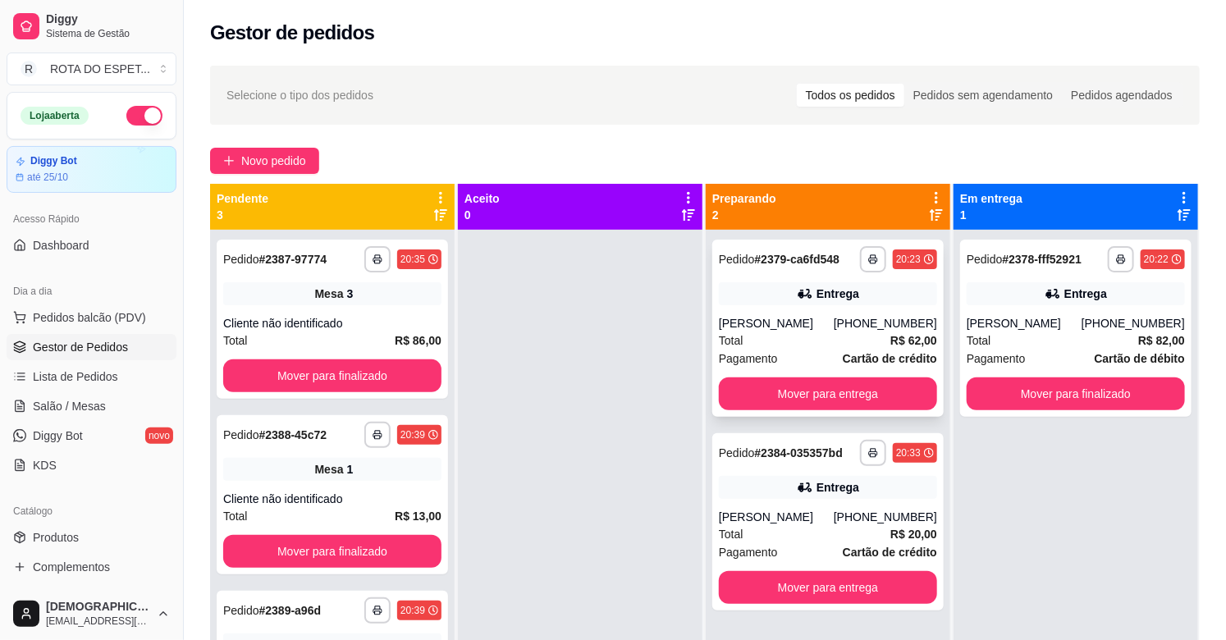
click at [769, 316] on div "[PERSON_NAME]" at bounding box center [776, 323] width 115 height 16
click at [789, 387] on button "Mover para entrega" at bounding box center [828, 394] width 218 height 33
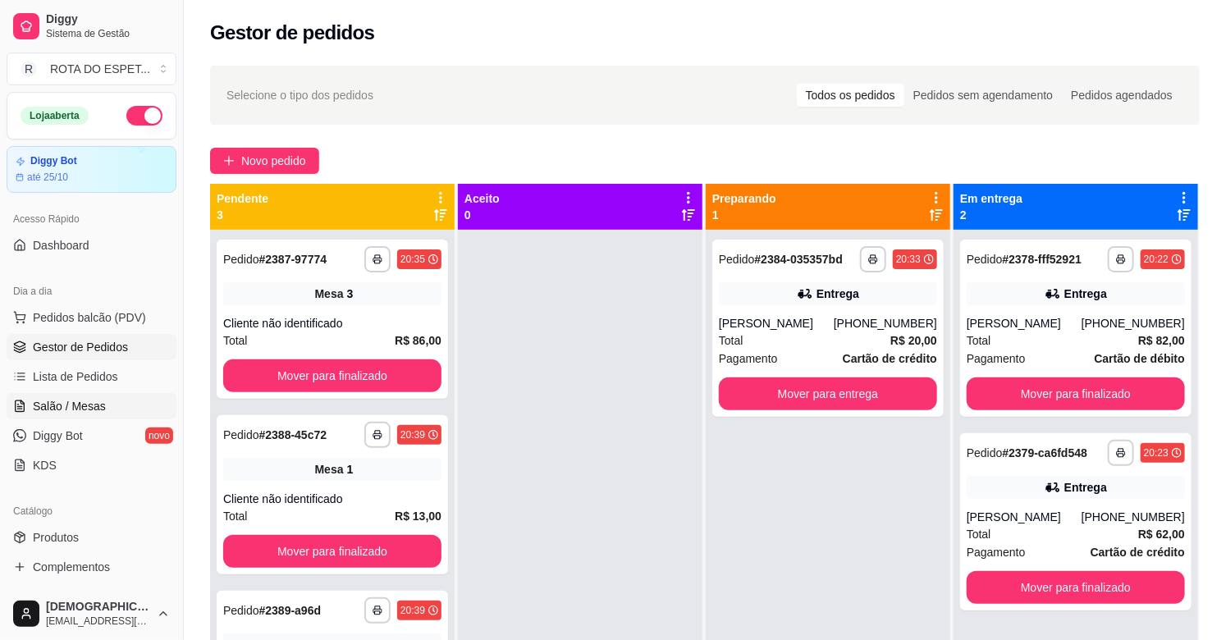
click at [92, 406] on span "Salão / Mesas" at bounding box center [69, 406] width 73 height 16
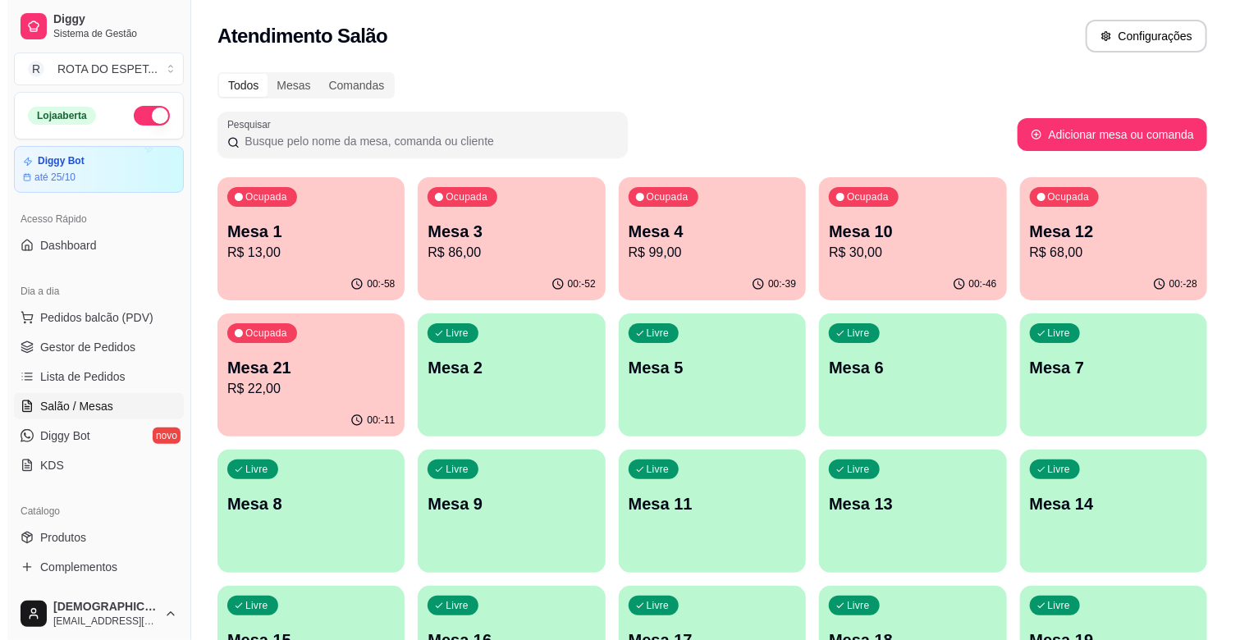
scroll to position [182, 0]
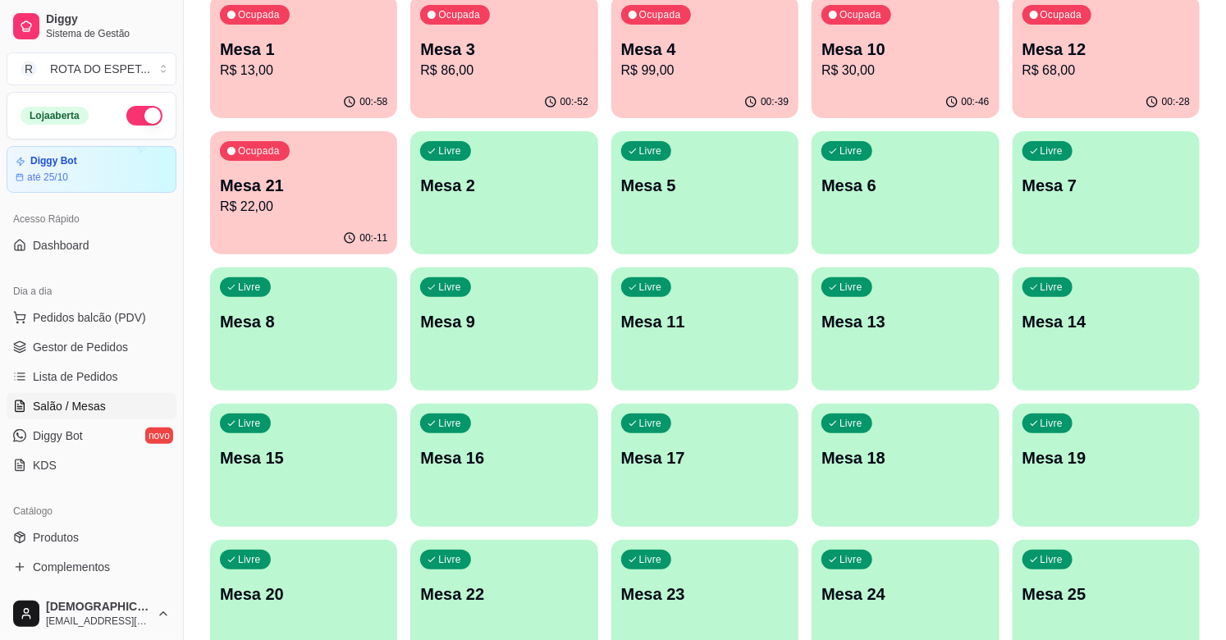
click at [1100, 463] on p "Mesa 19" at bounding box center [1106, 458] width 167 height 23
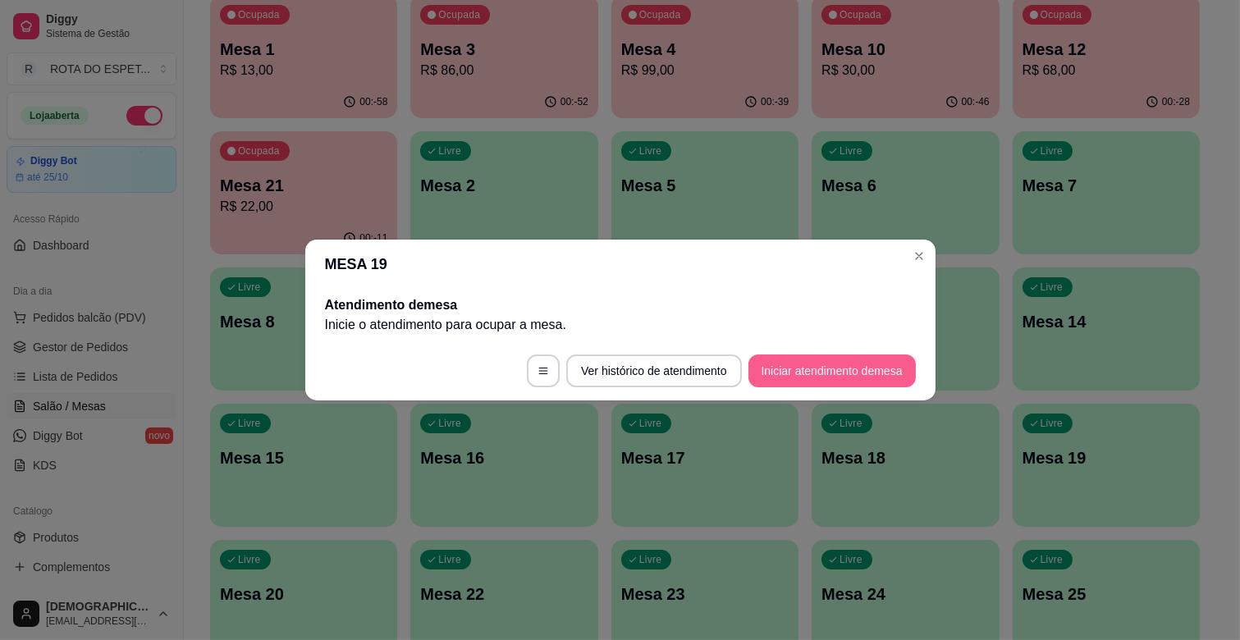
click at [802, 379] on button "Iniciar atendimento de mesa" at bounding box center [832, 371] width 167 height 33
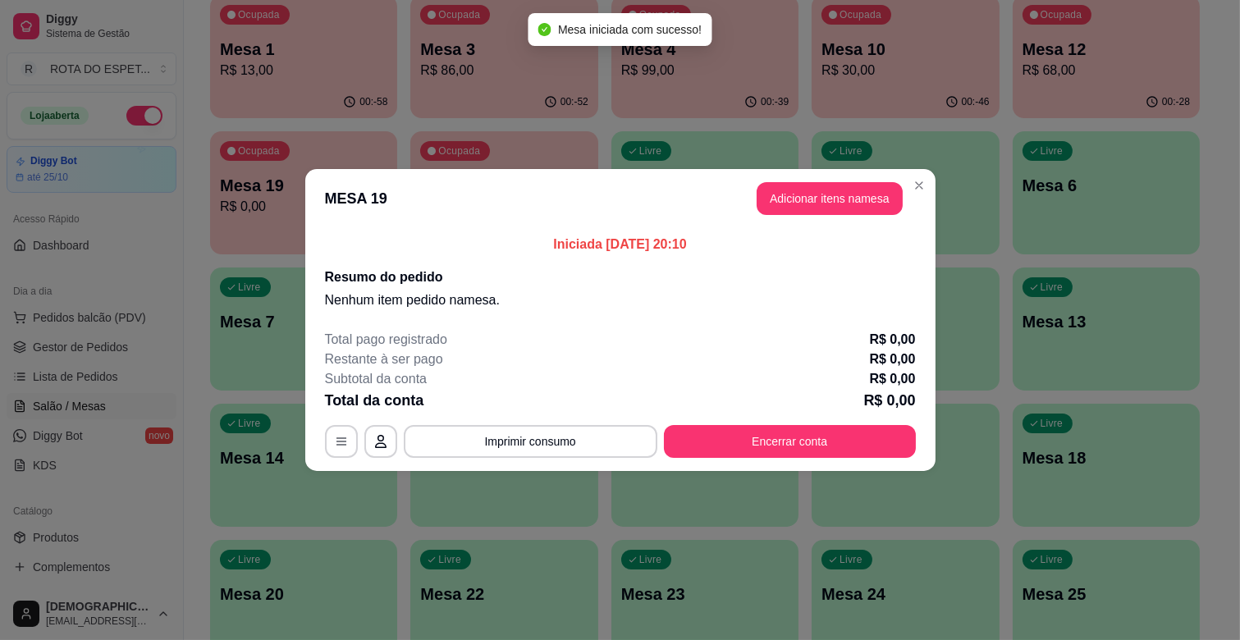
click at [818, 173] on header "MESA 19 Adicionar itens na mesa" at bounding box center [620, 198] width 630 height 59
click at [827, 194] on button "Adicionar itens na mesa" at bounding box center [830, 198] width 146 height 33
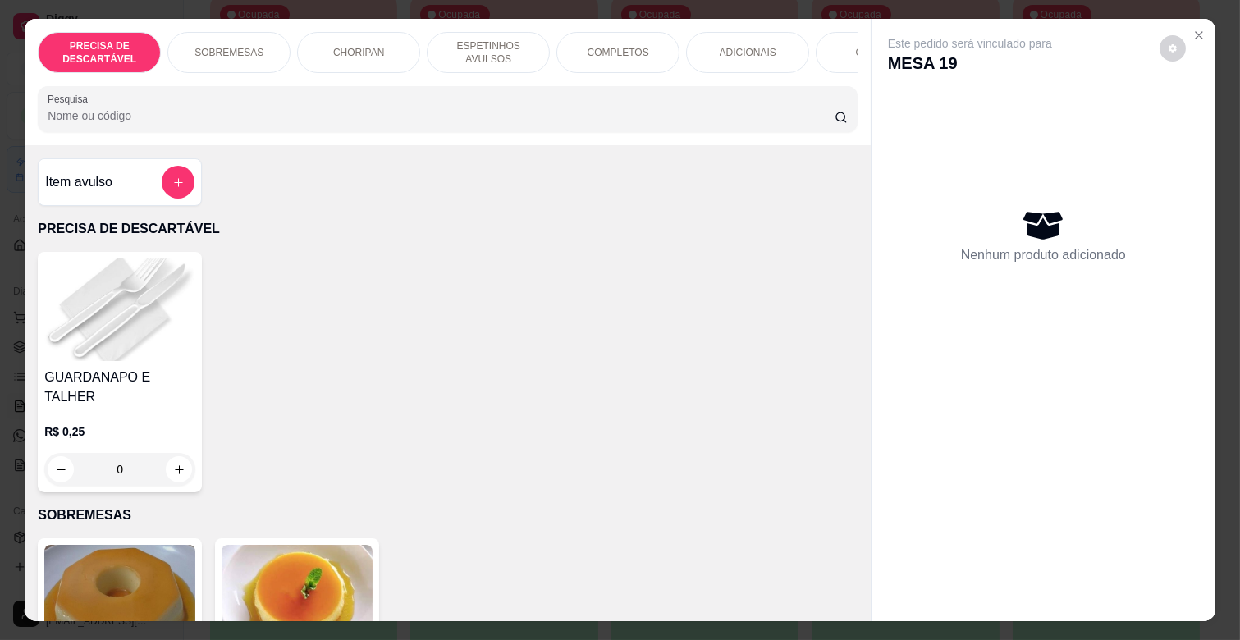
click at [474, 41] on p "ESPETINHOS AVULSOS" at bounding box center [488, 52] width 95 height 26
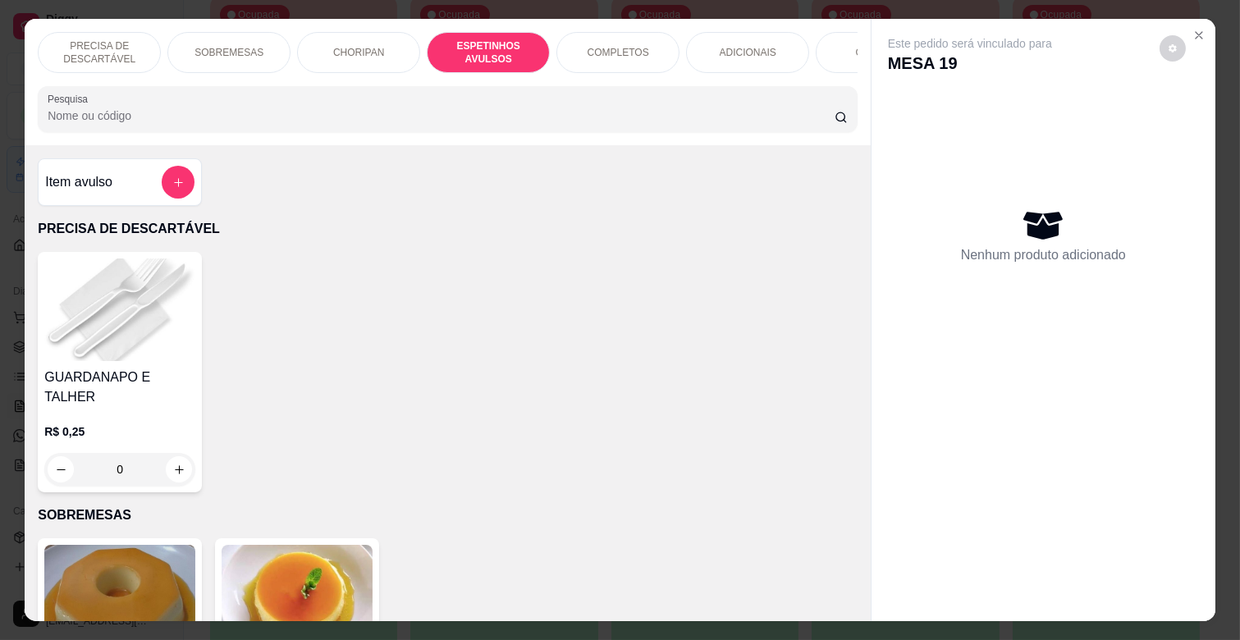
scroll to position [39, 0]
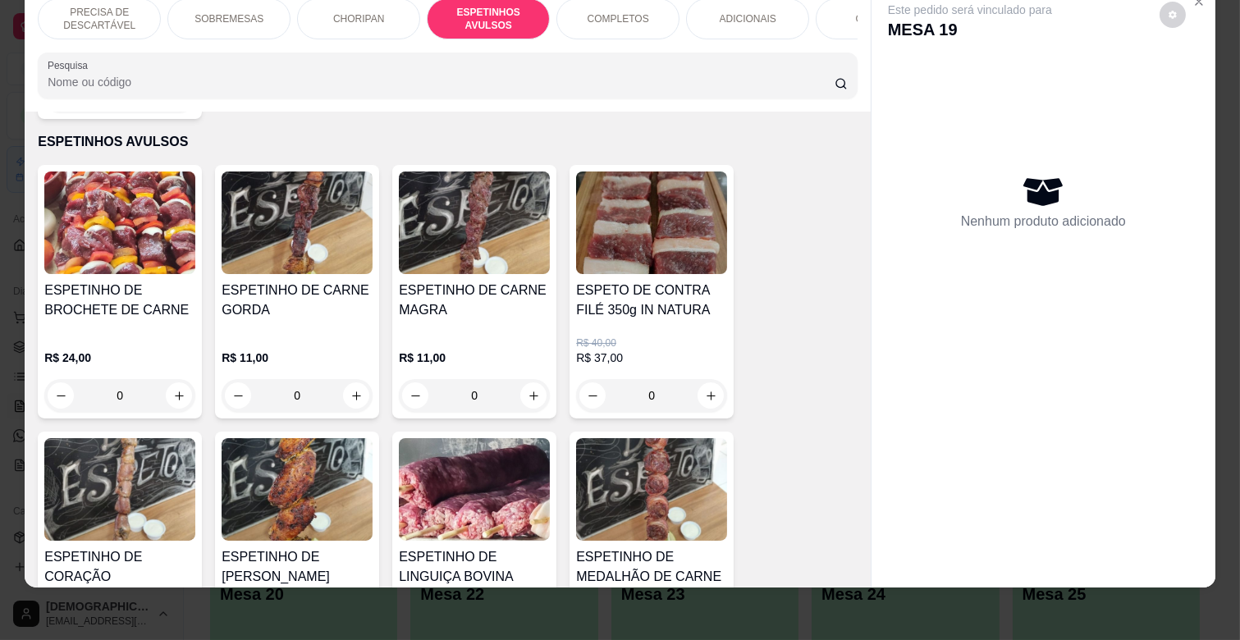
click at [529, 379] on div "0" at bounding box center [474, 395] width 151 height 33
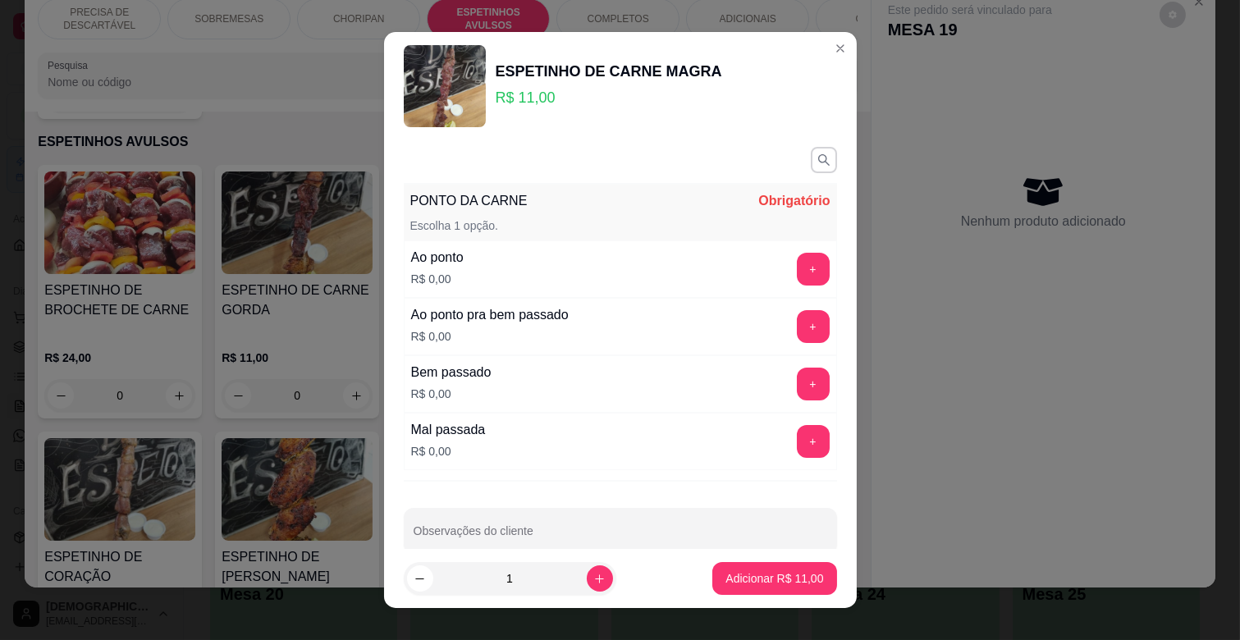
click at [797, 268] on button "+" at bounding box center [813, 269] width 33 height 33
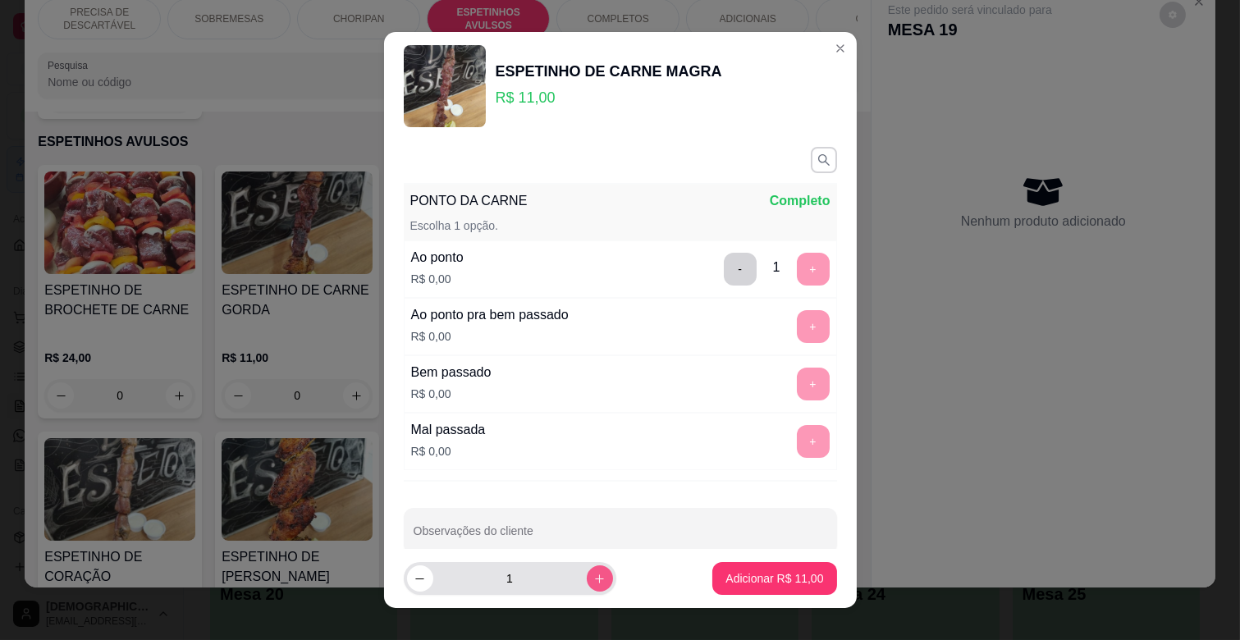
click at [587, 568] on button "increase-product-quantity" at bounding box center [600, 579] width 26 height 26
type input "2"
click at [759, 573] on p "Adicionar R$ 22,00" at bounding box center [774, 579] width 95 height 16
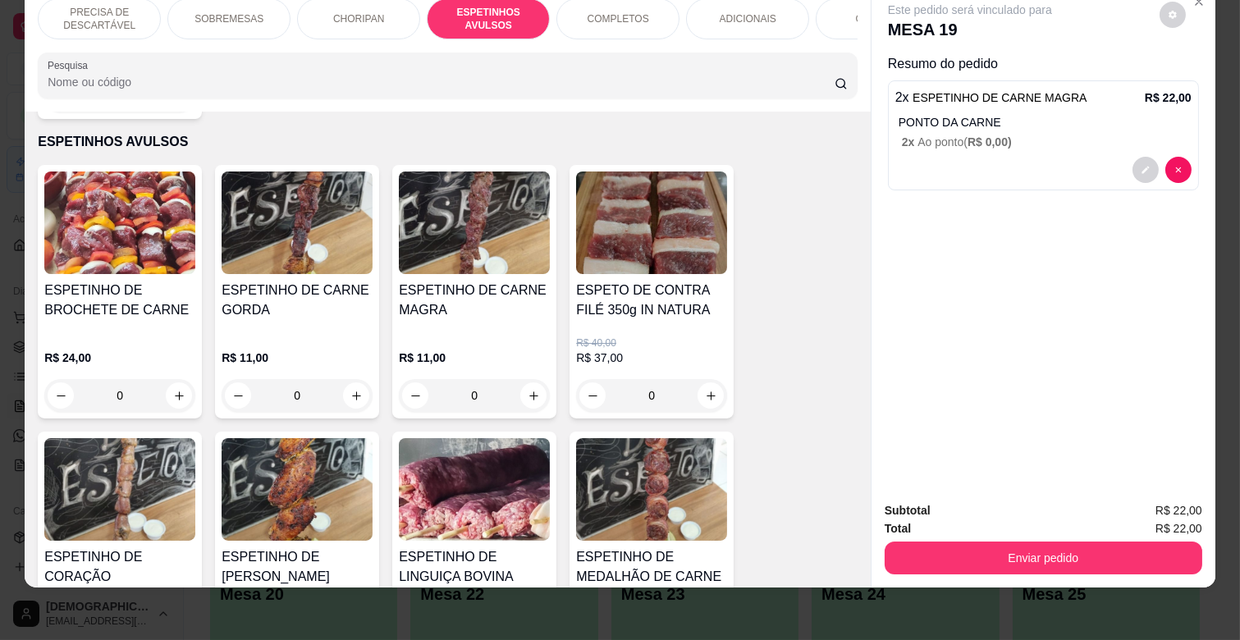
click at [731, 12] on p "ADICIONAIS" at bounding box center [748, 18] width 57 height 13
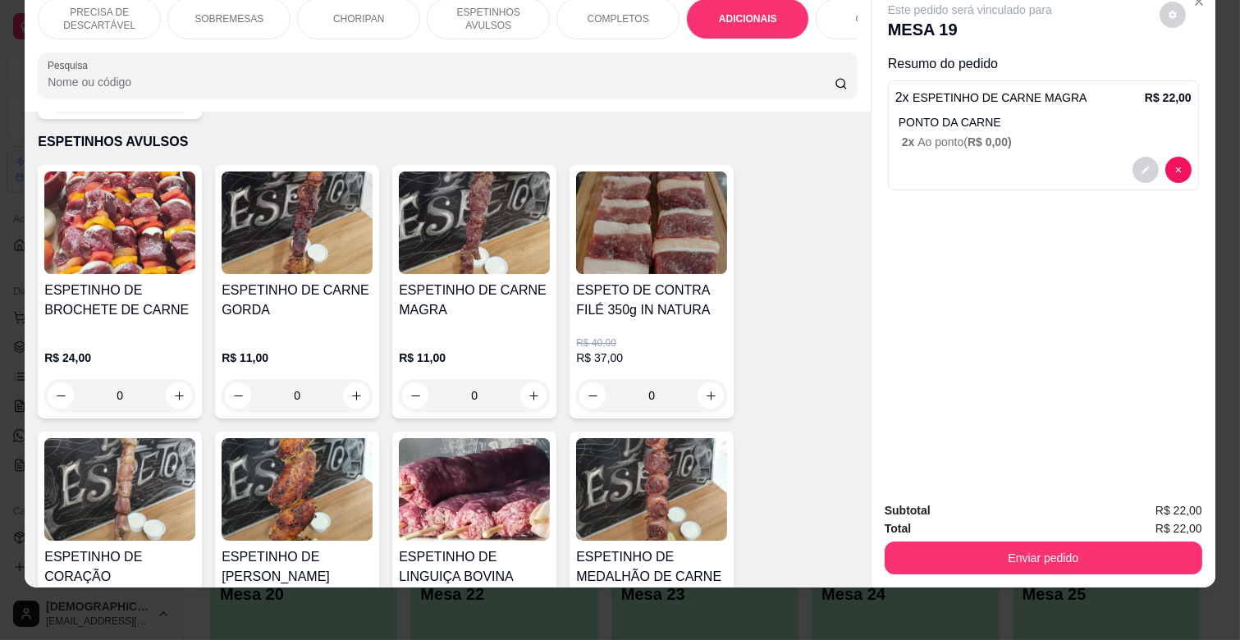
scroll to position [2787, 0]
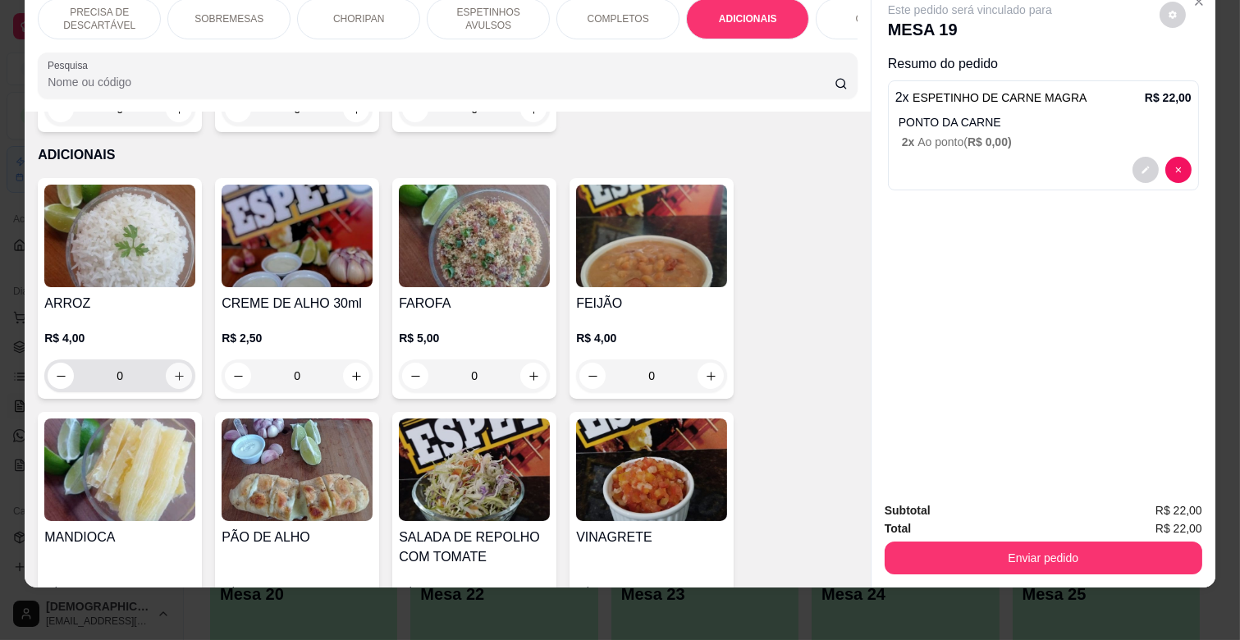
click at [173, 370] on icon "increase-product-quantity" at bounding box center [179, 376] width 12 height 12
type input "1"
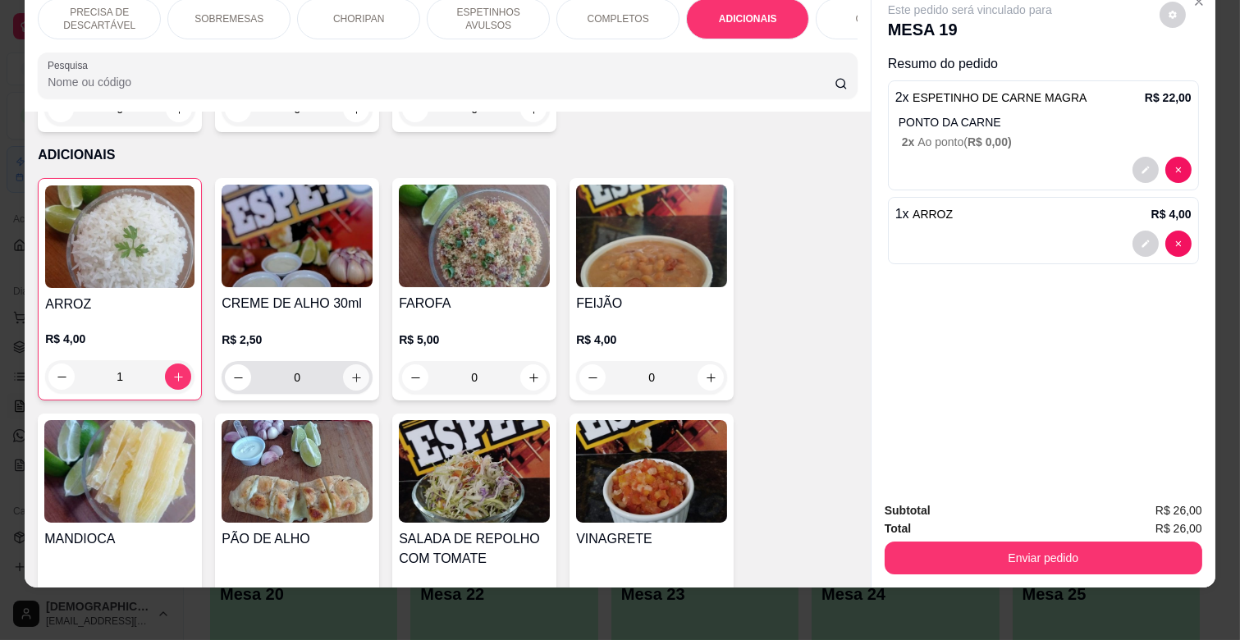
scroll to position [2878, 0]
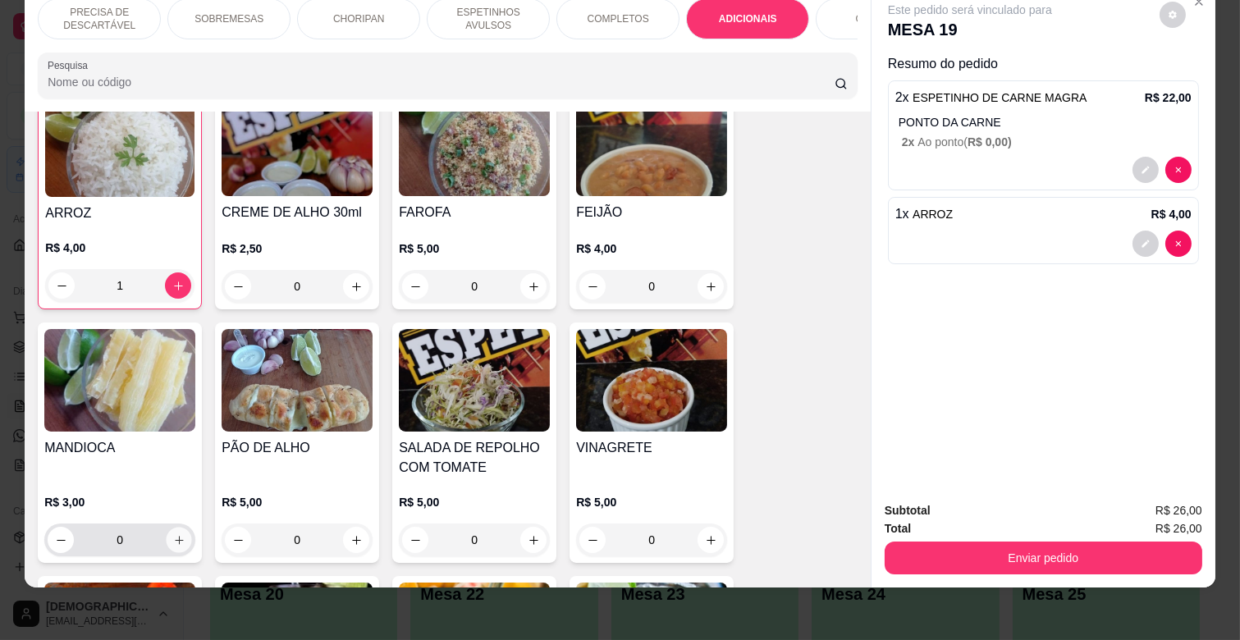
click at [173, 528] on button "increase-product-quantity" at bounding box center [179, 540] width 25 height 25
click at [172, 534] on icon "increase-product-quantity" at bounding box center [178, 540] width 12 height 12
type input "0"
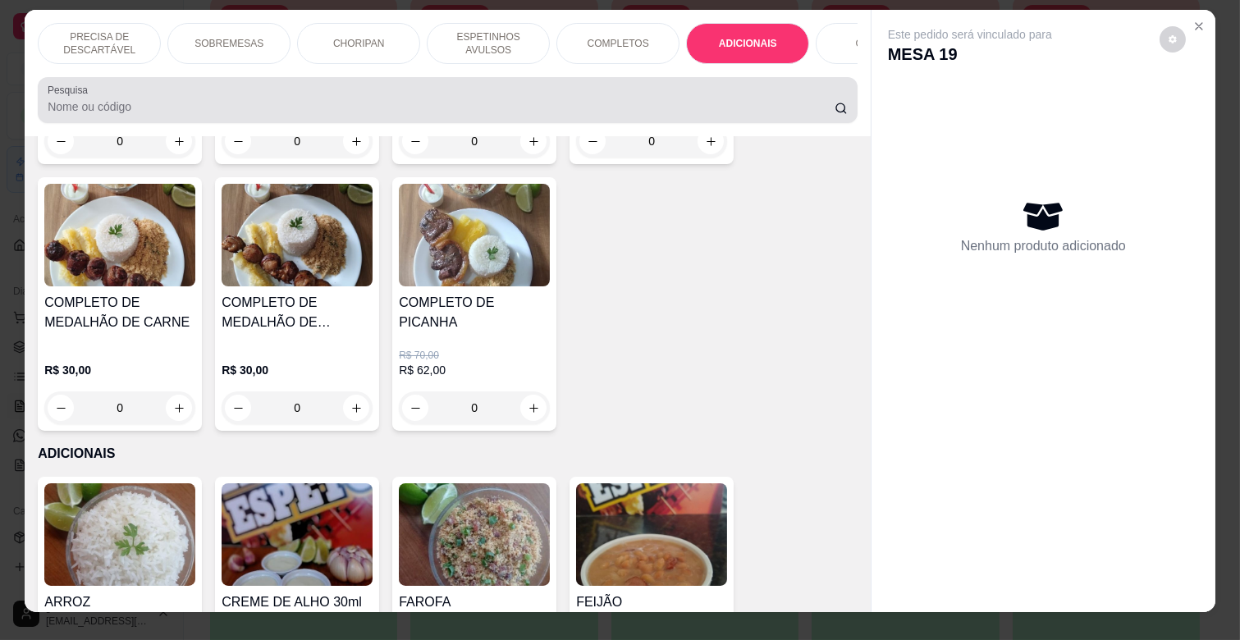
scroll to position [0, 0]
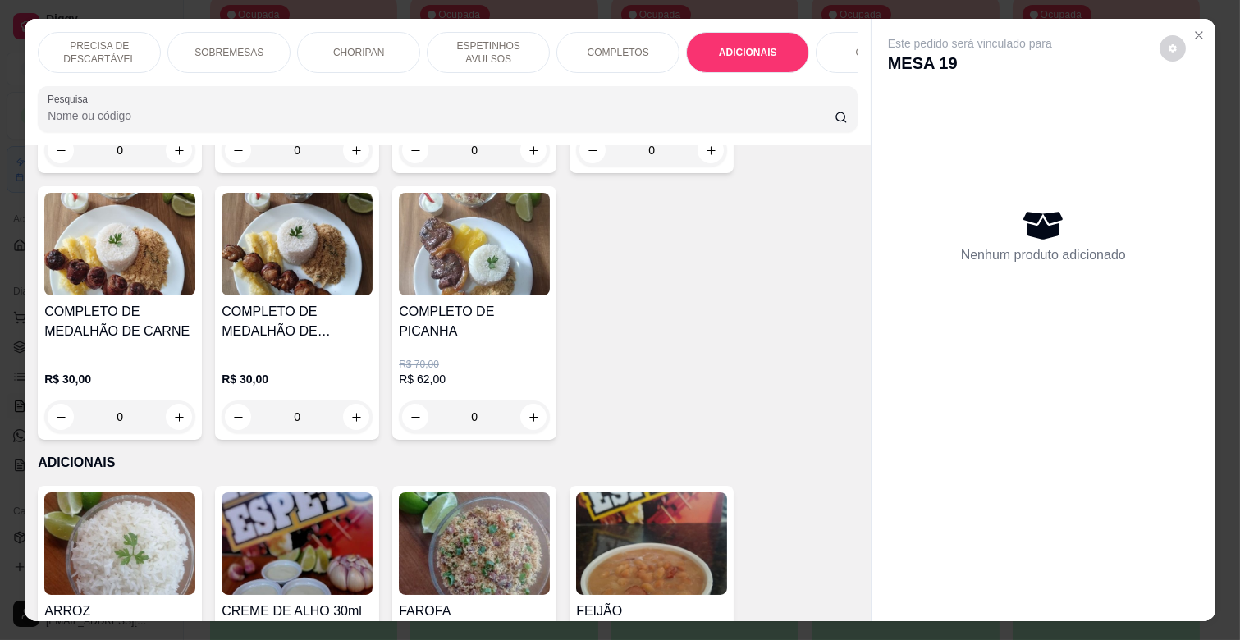
click at [581, 34] on div "COMPLETOS" at bounding box center [618, 52] width 123 height 41
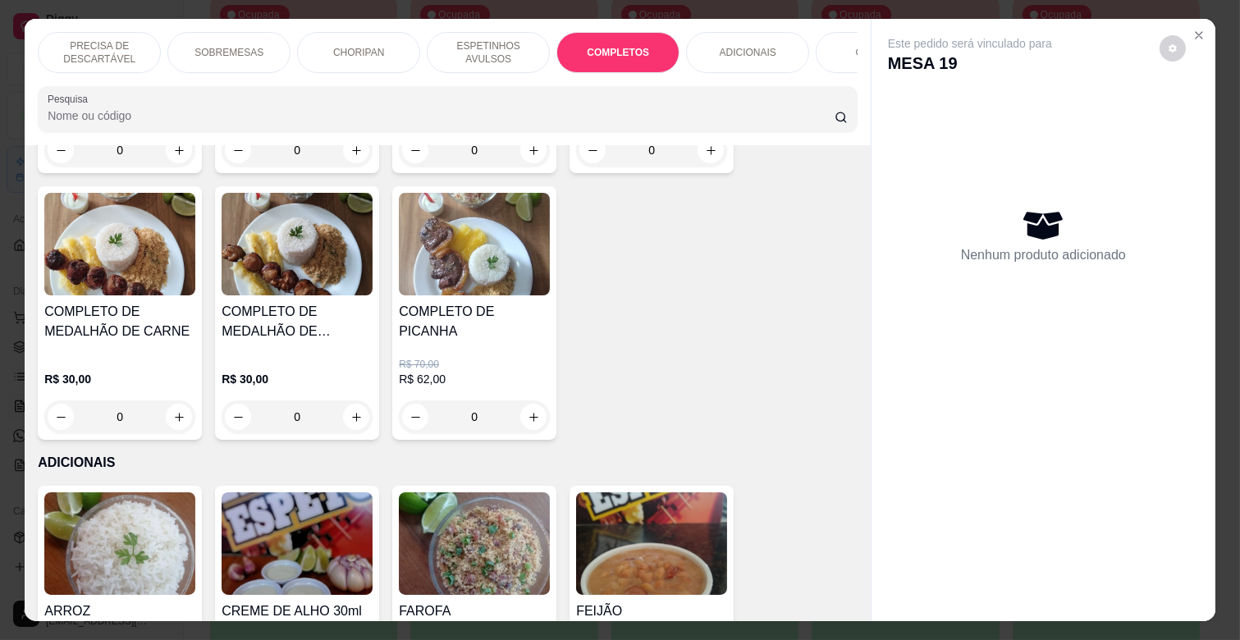
scroll to position [39, 0]
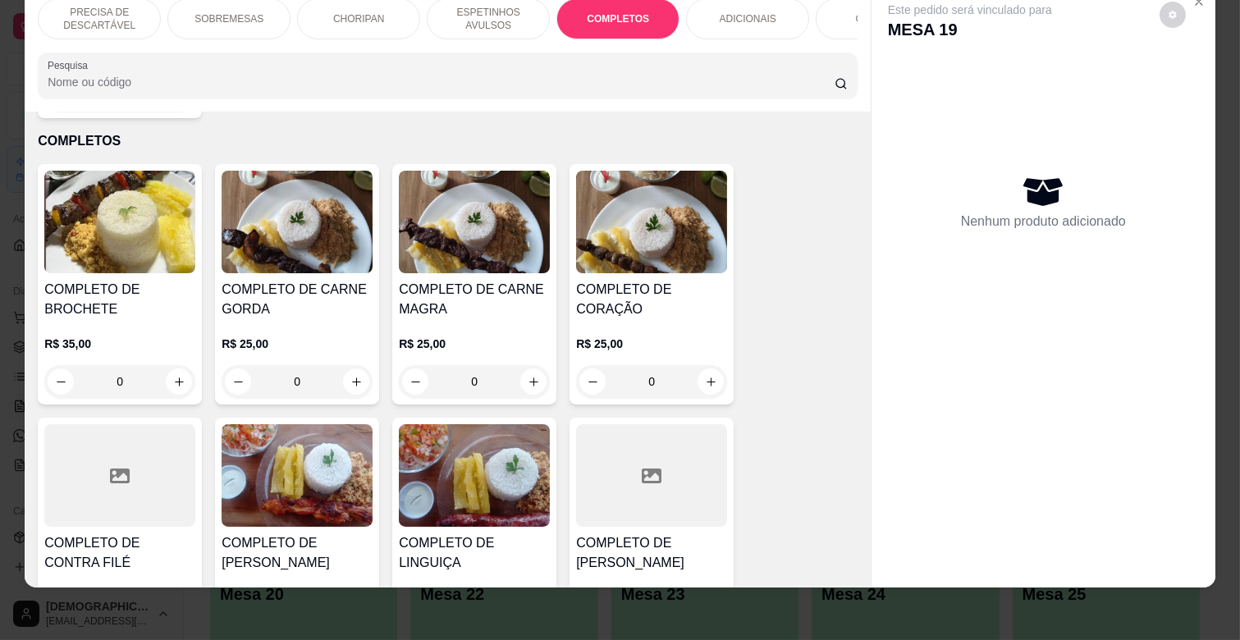
click at [523, 365] on div "0" at bounding box center [474, 381] width 151 height 33
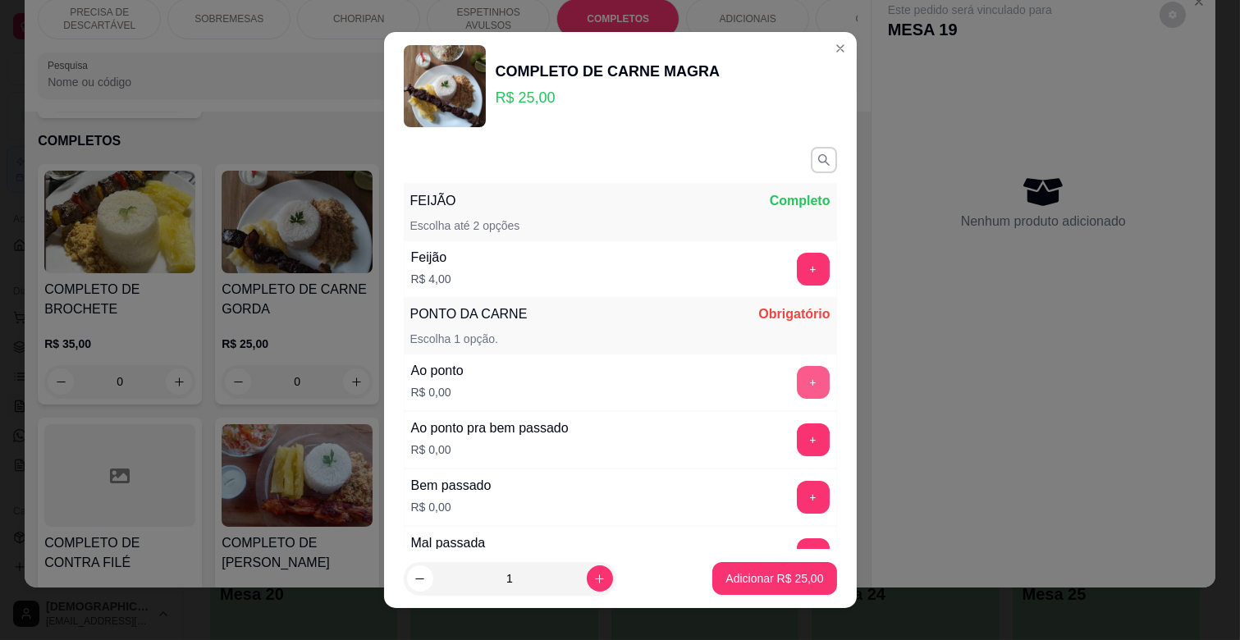
click at [797, 370] on button "+" at bounding box center [813, 382] width 33 height 33
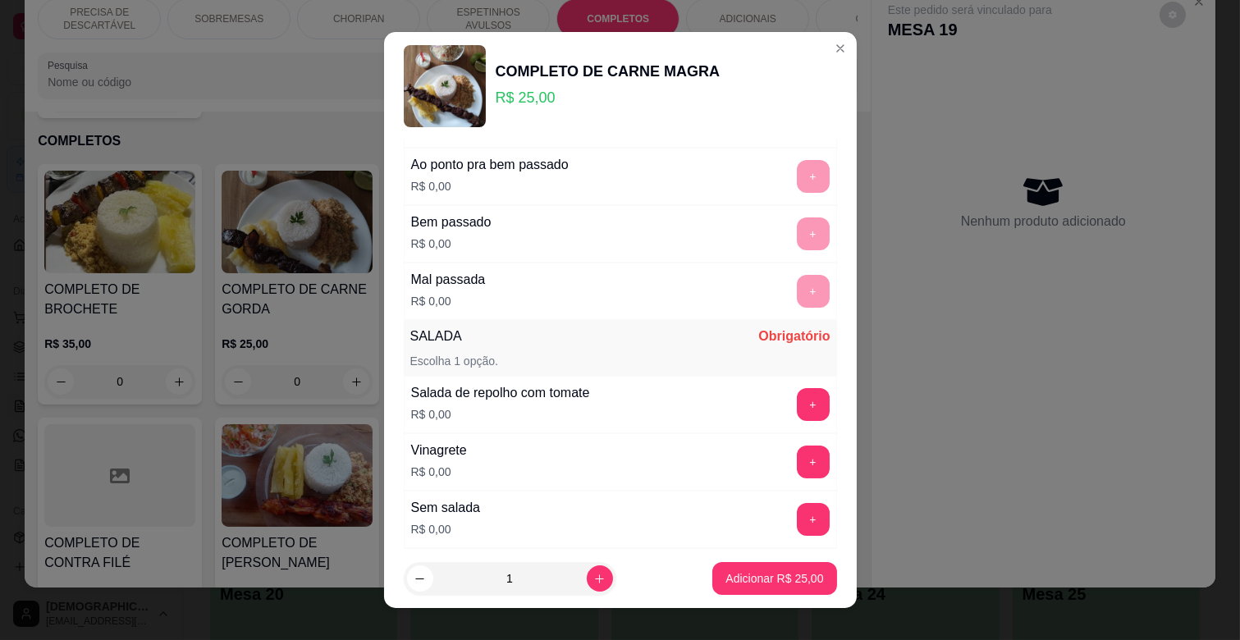
scroll to position [364, 0]
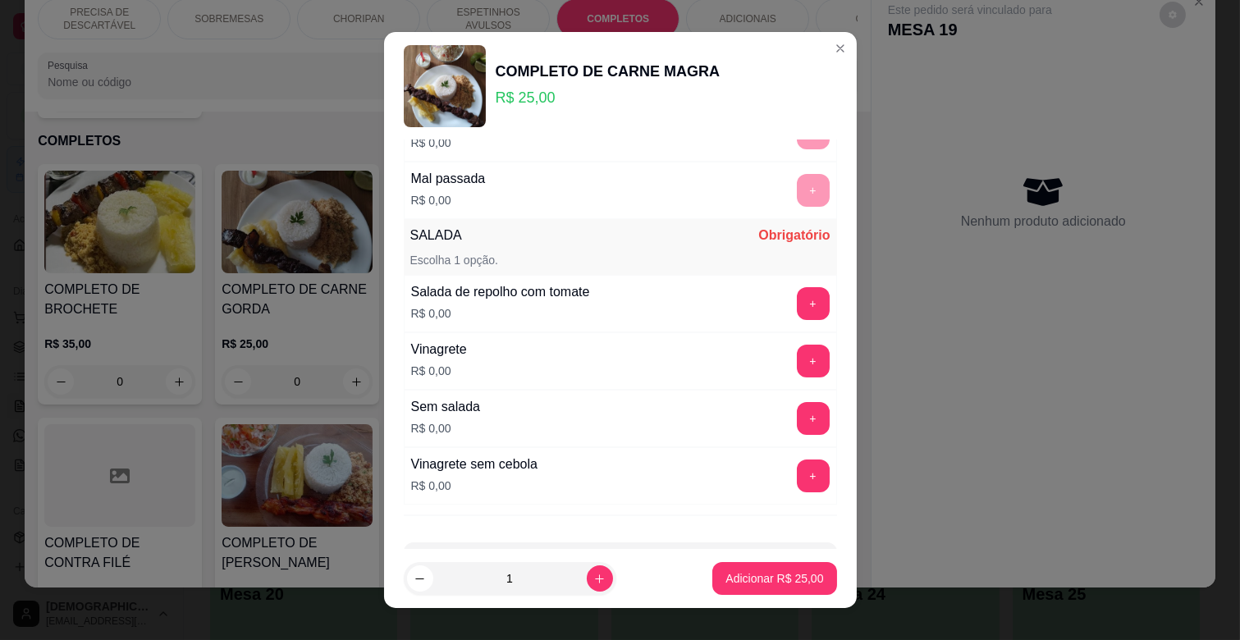
click at [791, 378] on div "+" at bounding box center [814, 361] width 46 height 33
click at [797, 363] on button "+" at bounding box center [813, 361] width 33 height 33
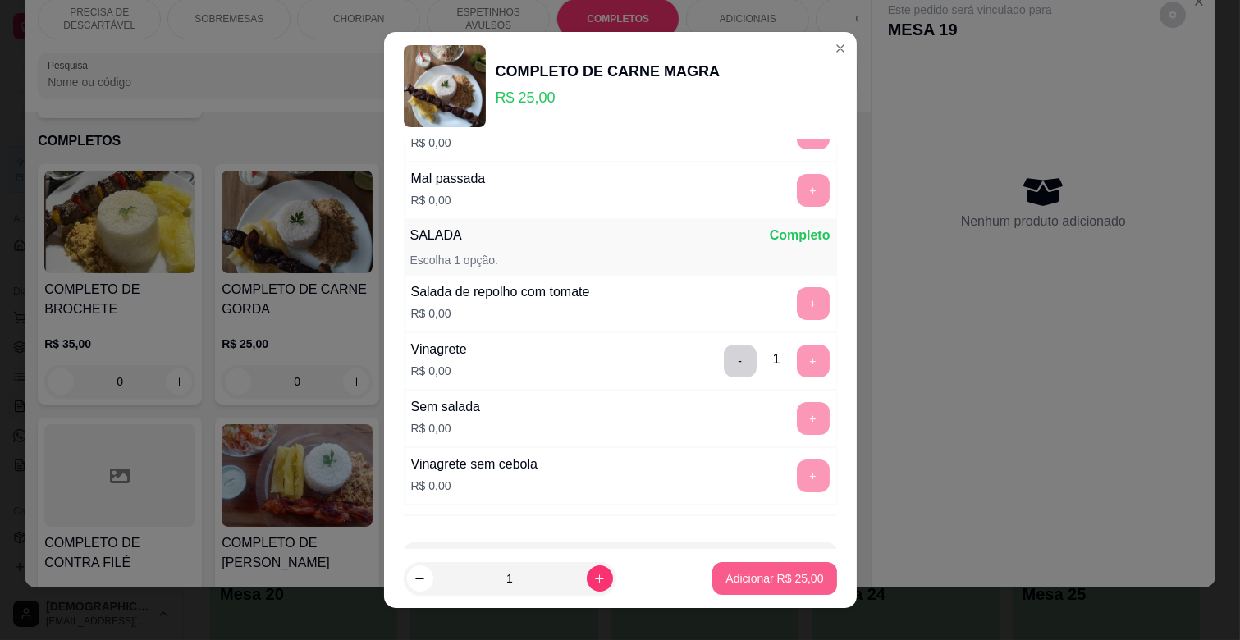
click at [760, 577] on p "Adicionar R$ 25,00" at bounding box center [775, 579] width 98 height 16
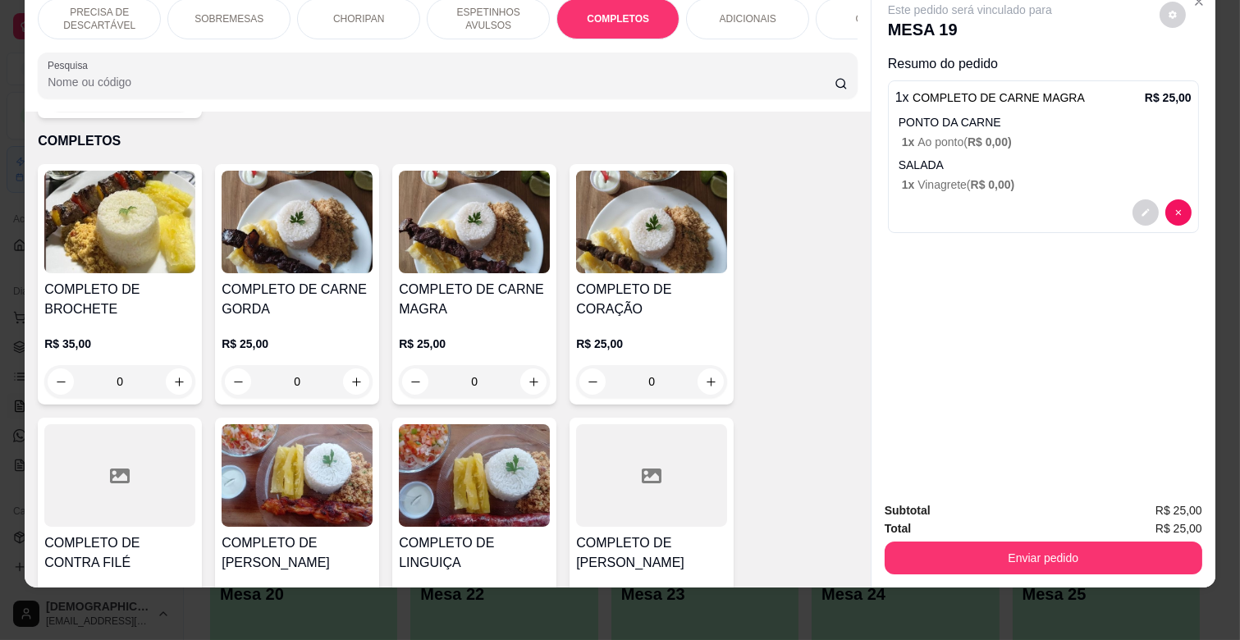
click at [489, 9] on p "ESPETINHOS AVULSOS" at bounding box center [488, 19] width 95 height 26
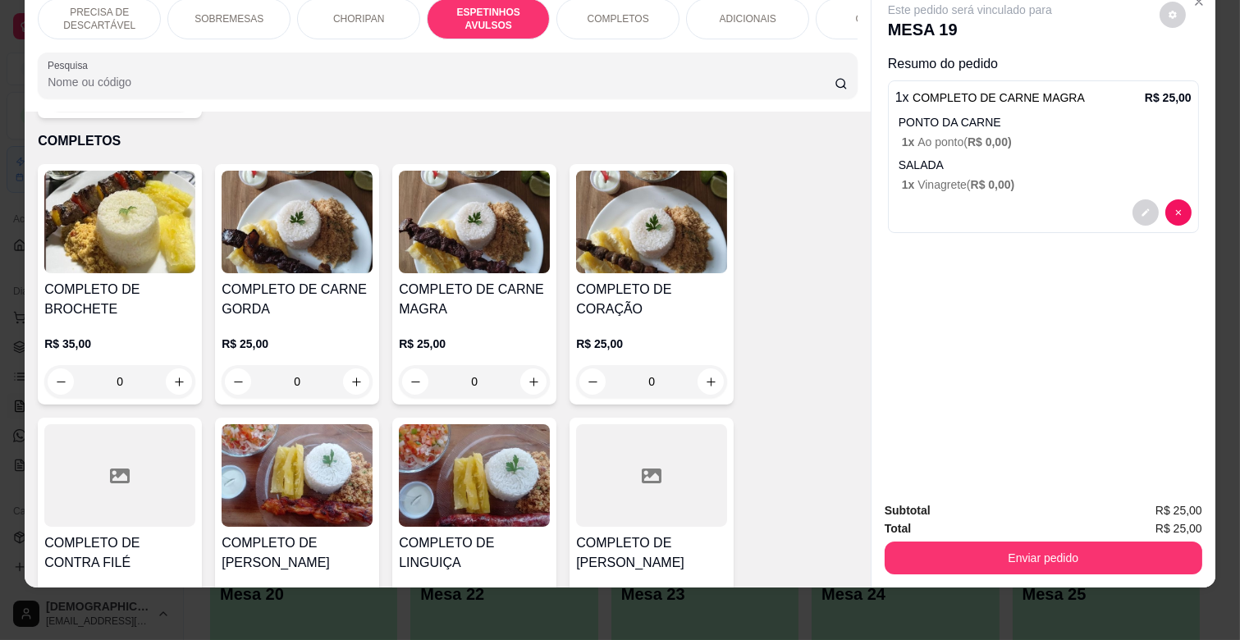
scroll to position [906, 0]
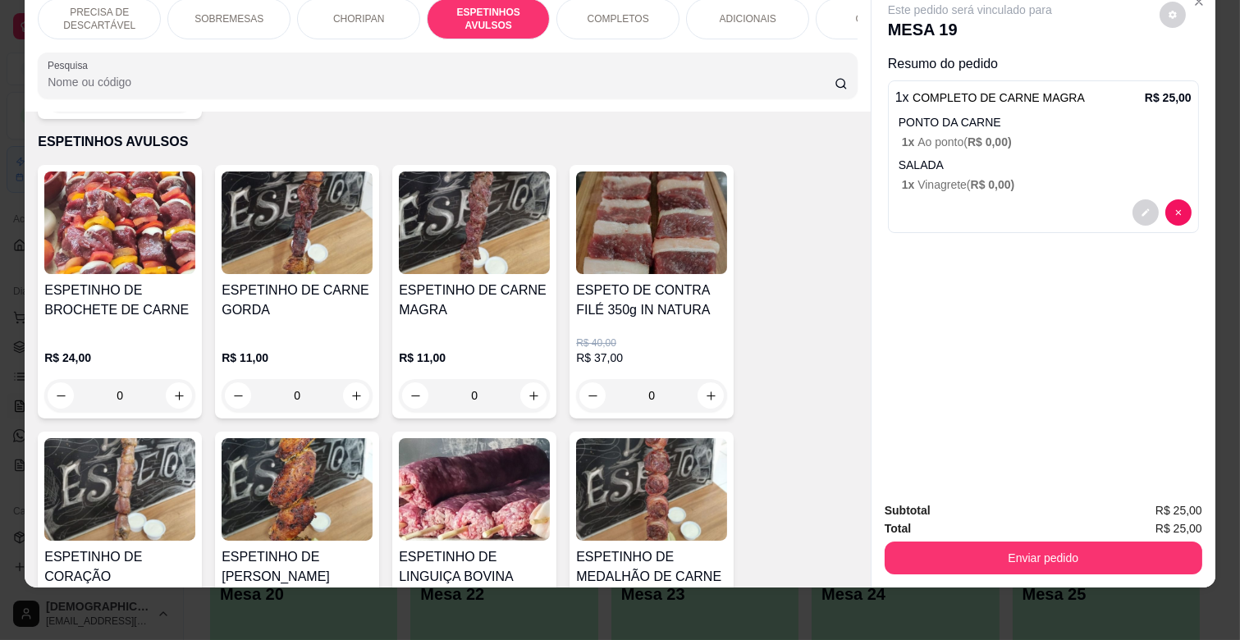
click at [522, 379] on div "0" at bounding box center [474, 395] width 151 height 33
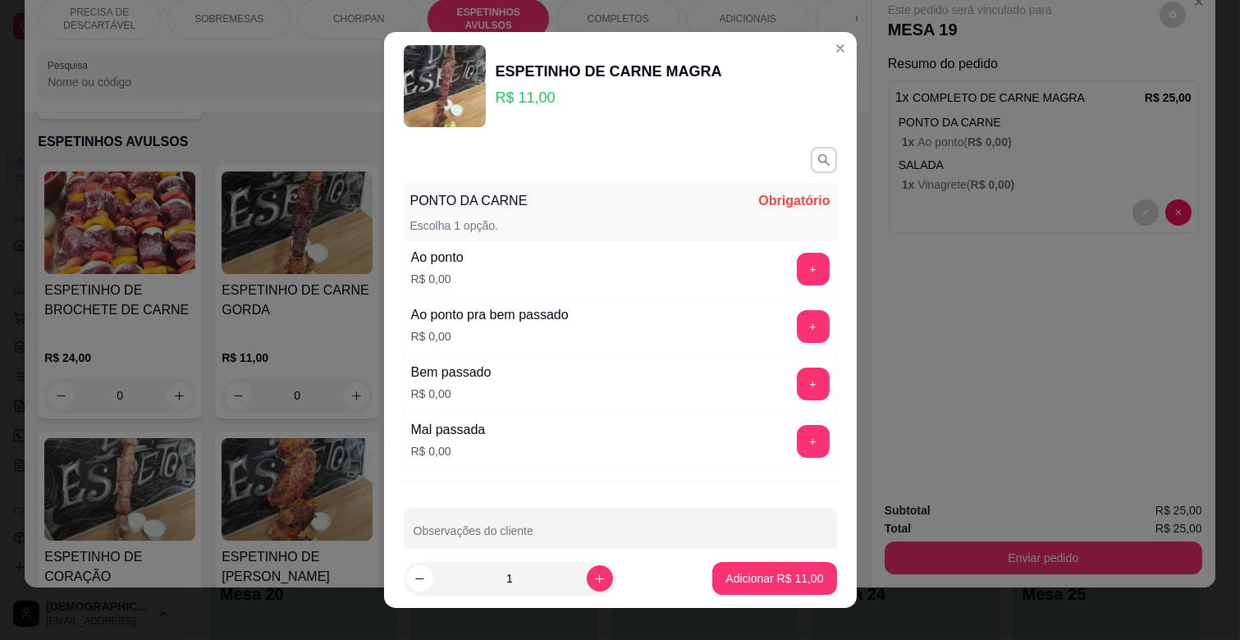
click at [803, 282] on div "PONTO DA CARNE Obrigatório Escolha 1 opção. Ao ponto R$ 0,00 + Ao ponto pra bem…" at bounding box center [620, 344] width 473 height 409
click at [797, 273] on button "+" at bounding box center [813, 270] width 32 height 32
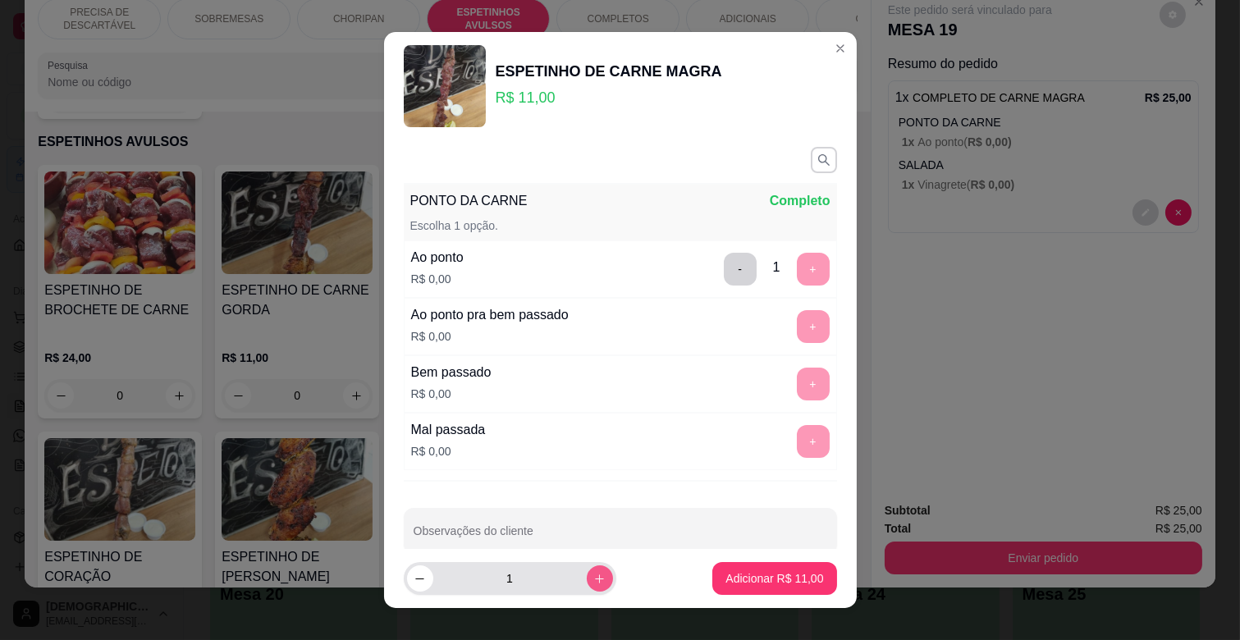
click at [594, 584] on icon "increase-product-quantity" at bounding box center [600, 579] width 12 height 12
type input "2"
click at [728, 564] on button "Adicionar R$ 22,00" at bounding box center [775, 579] width 121 height 32
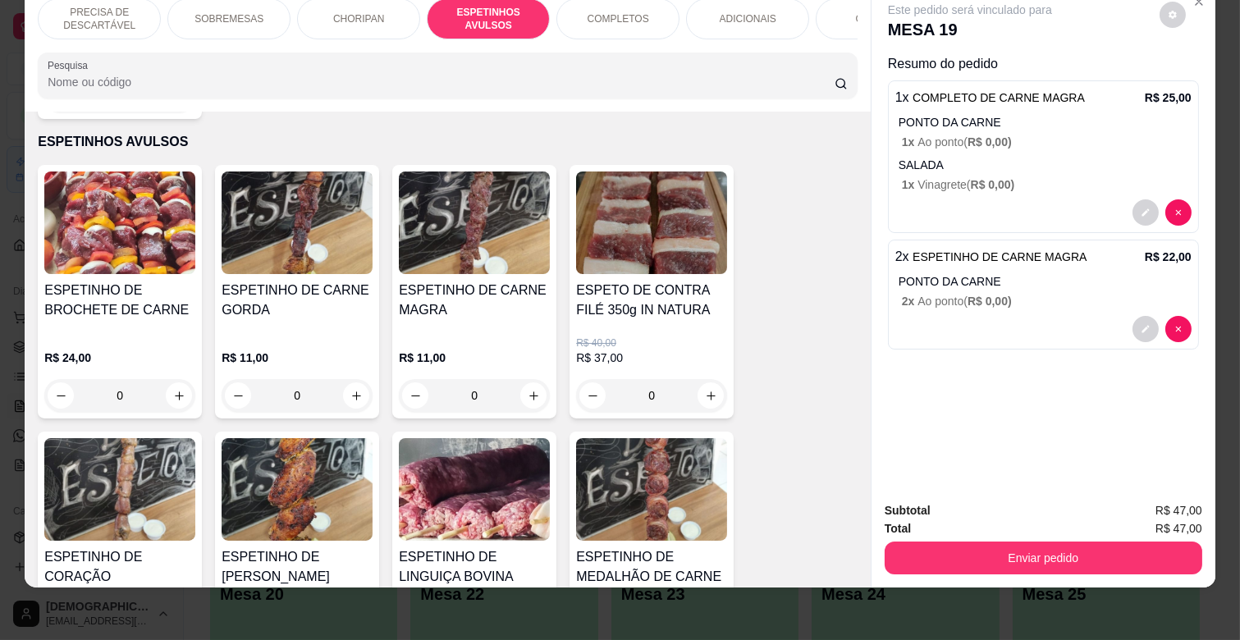
click at [710, 10] on div "ADICIONAIS" at bounding box center [747, 18] width 123 height 41
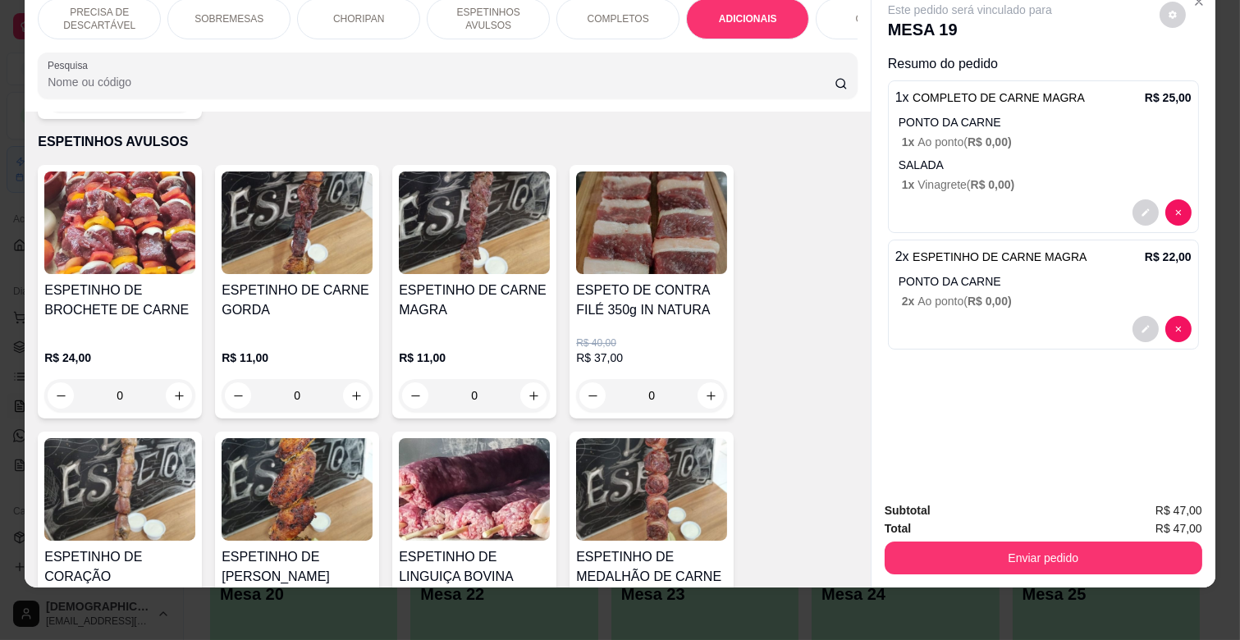
scroll to position [2787, 0]
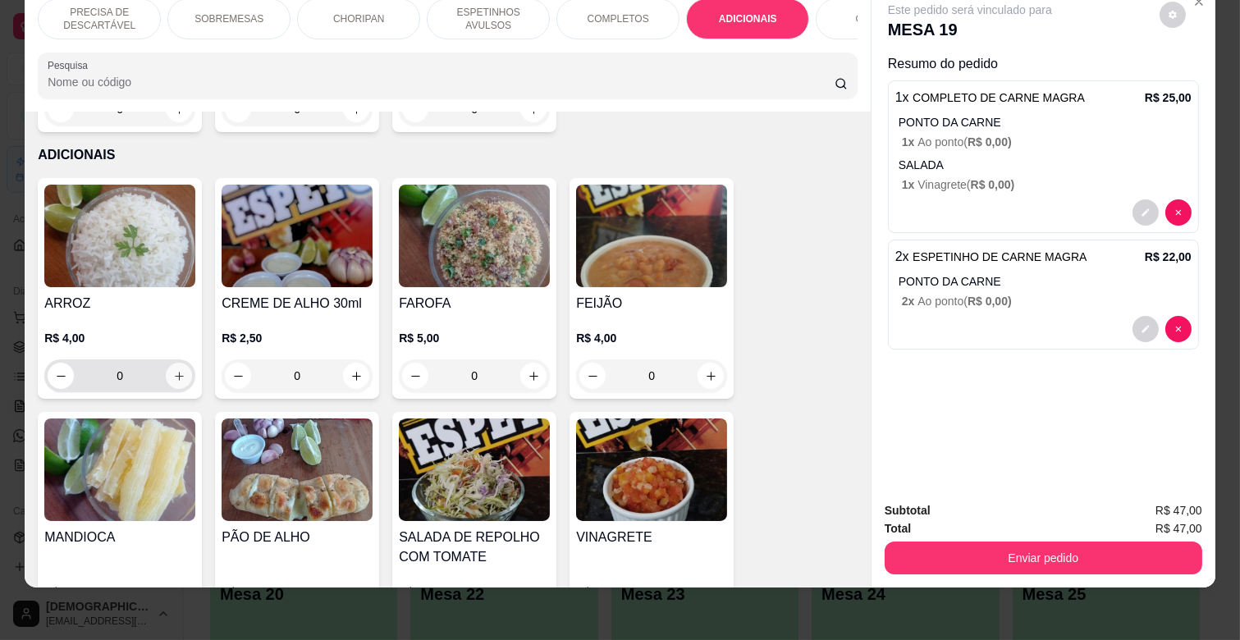
click at [175, 370] on icon "increase-product-quantity" at bounding box center [179, 376] width 12 height 12
type input "1"
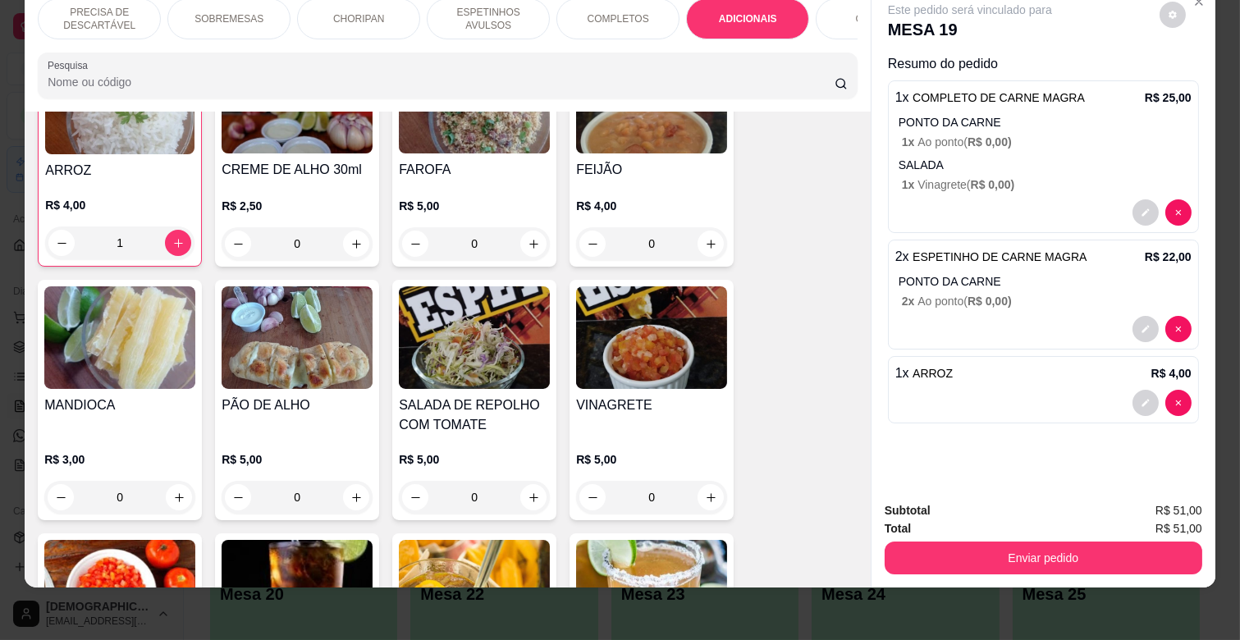
scroll to position [2969, 0]
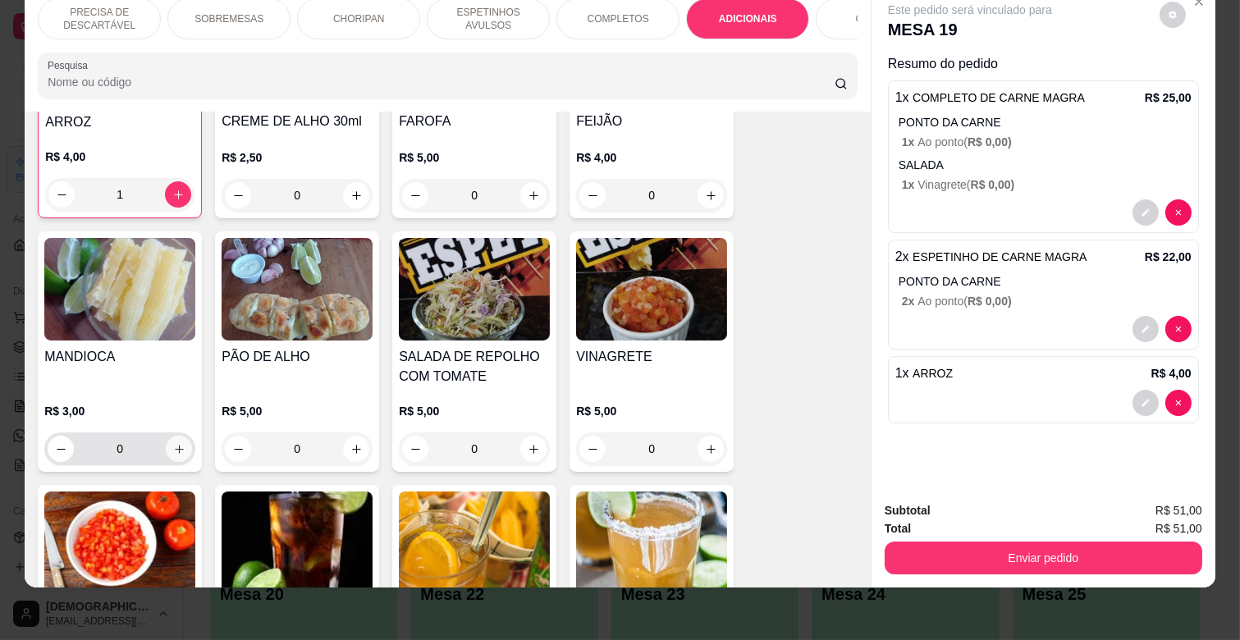
click at [175, 445] on icon "increase-product-quantity" at bounding box center [179, 449] width 9 height 9
type input "1"
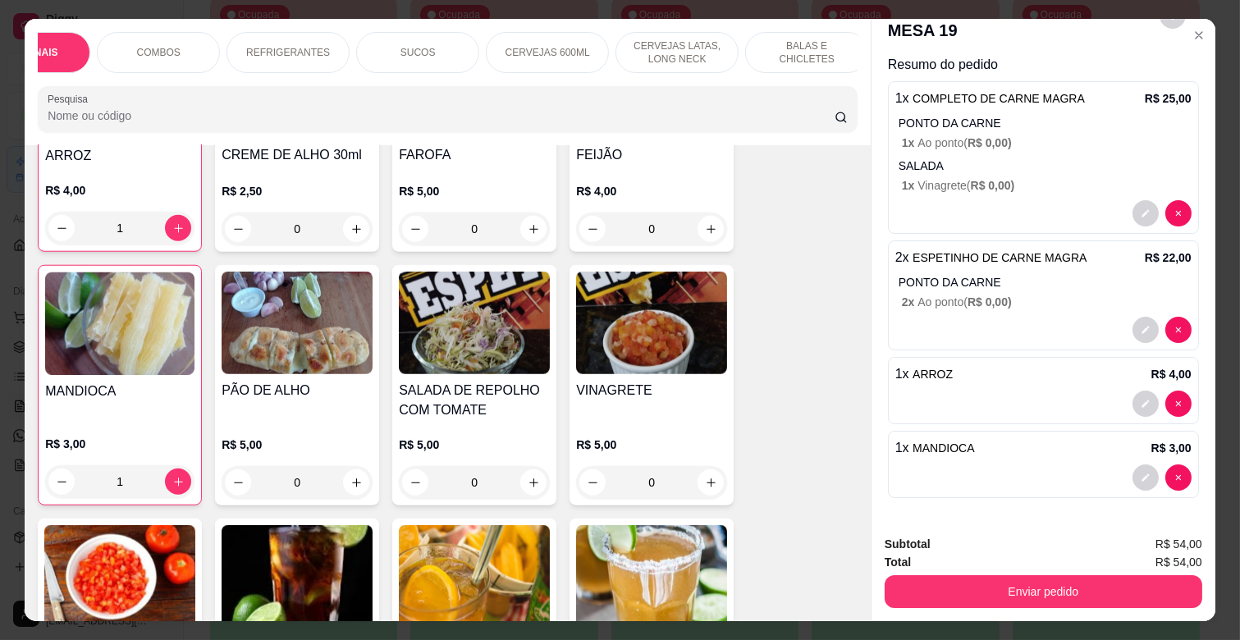
scroll to position [0, 729]
click at [637, 44] on p "CERVEJAS LATAS, LONG NECK" at bounding box center [667, 52] width 95 height 26
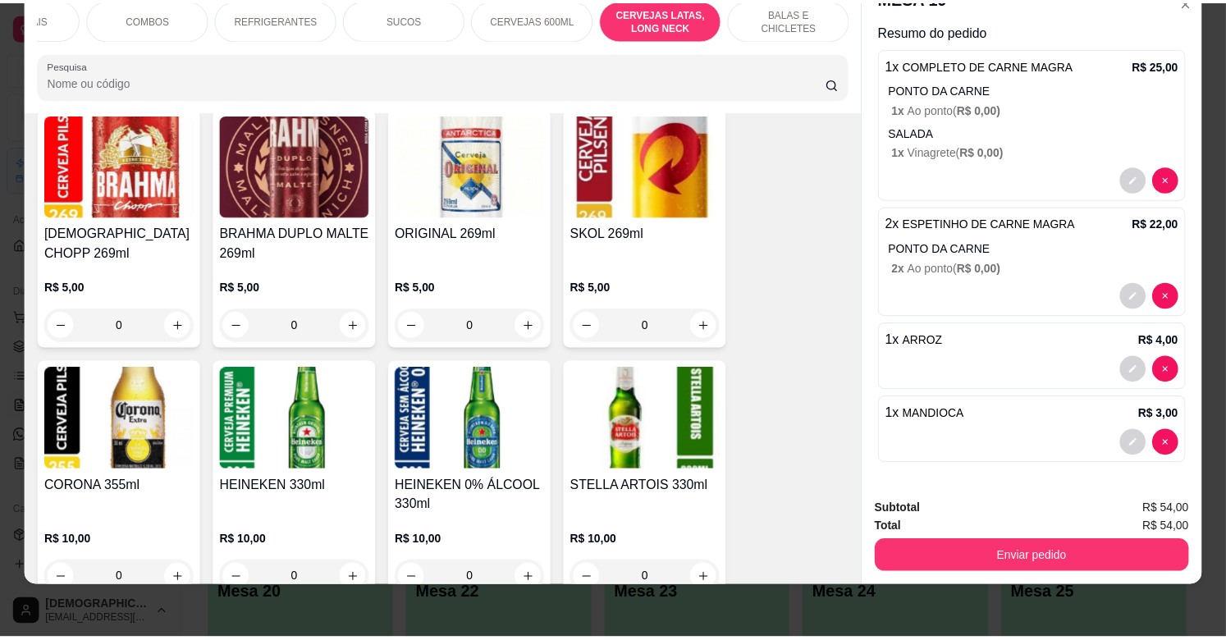
scroll to position [5787, 0]
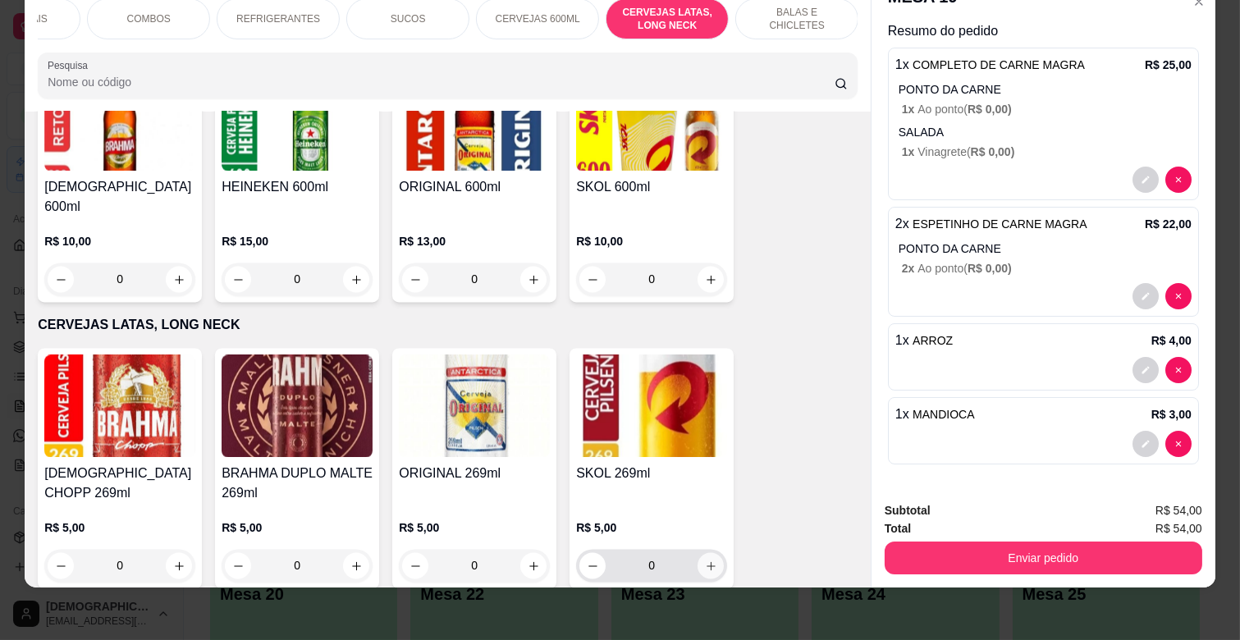
click at [708, 562] on icon "increase-product-quantity" at bounding box center [711, 566] width 9 height 9
type input "1"
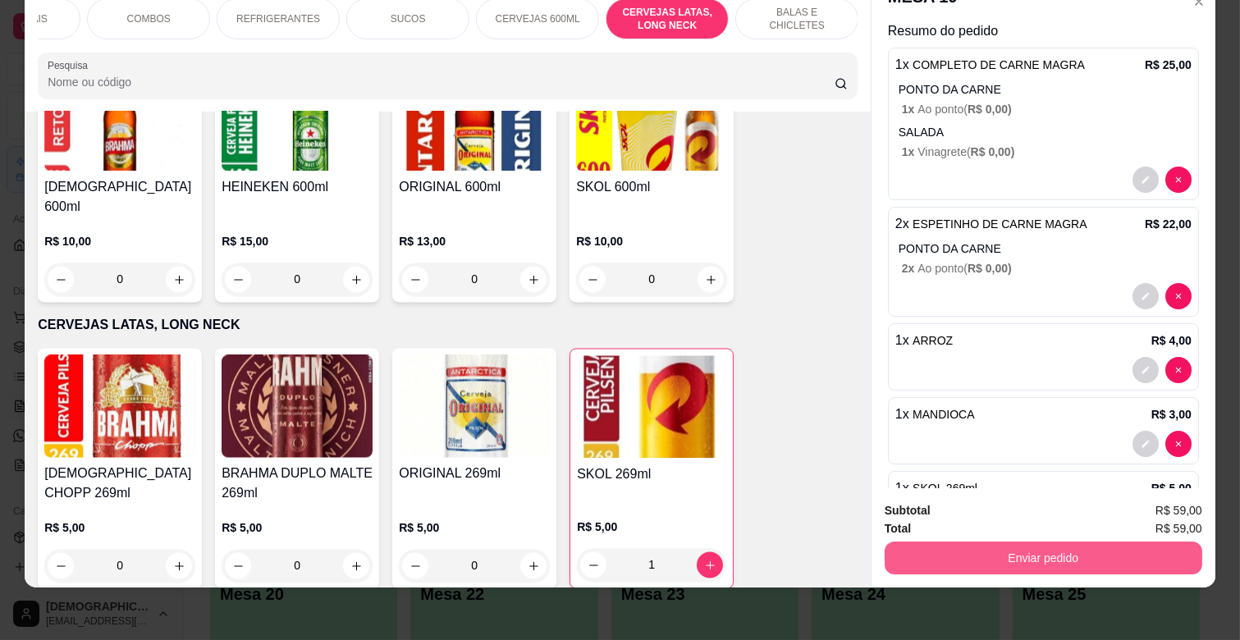
click at [1080, 542] on button "Enviar pedido" at bounding box center [1044, 558] width 318 height 33
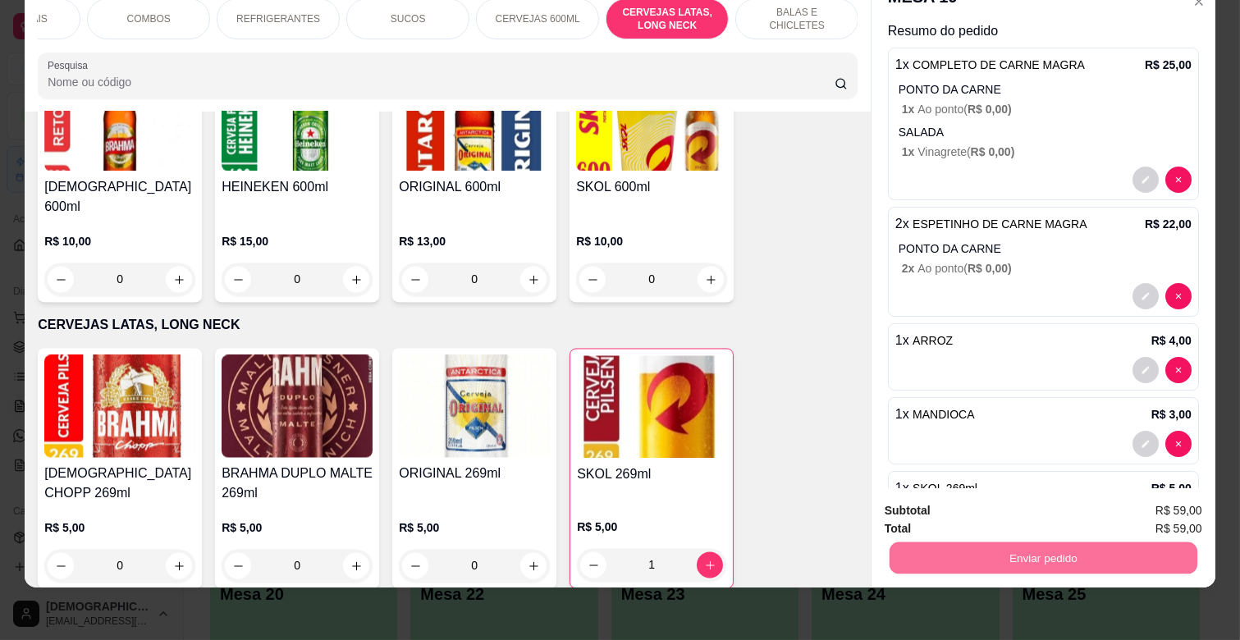
click at [1144, 511] on button "Enviar pedido" at bounding box center [1159, 504] width 90 height 30
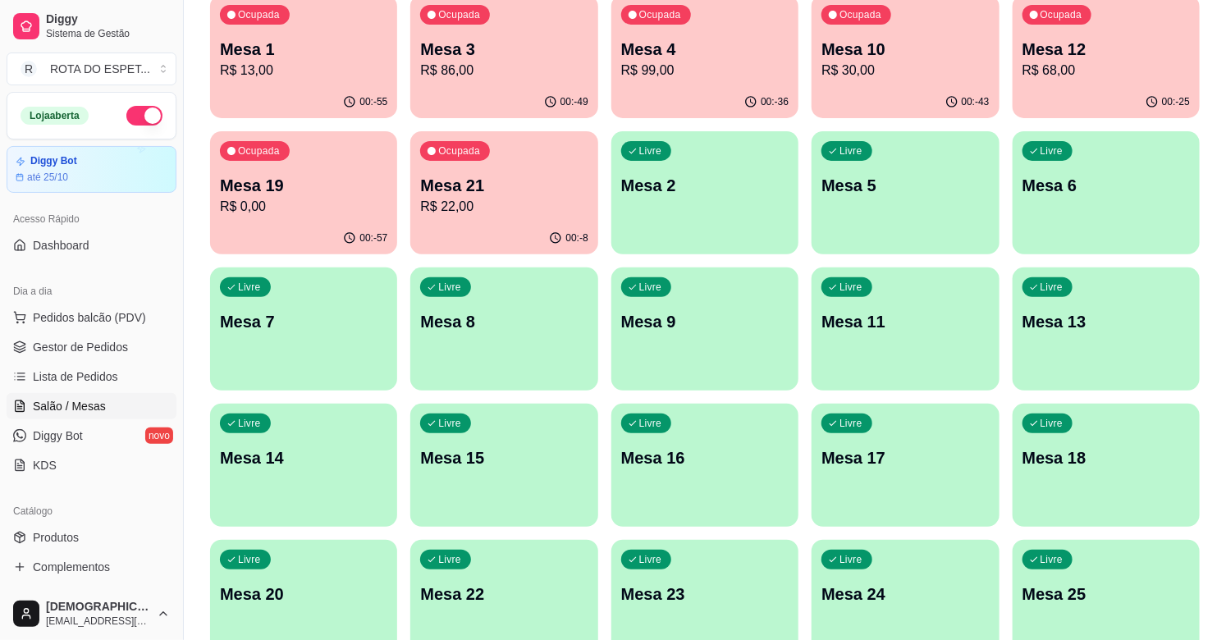
scroll to position [91, 0]
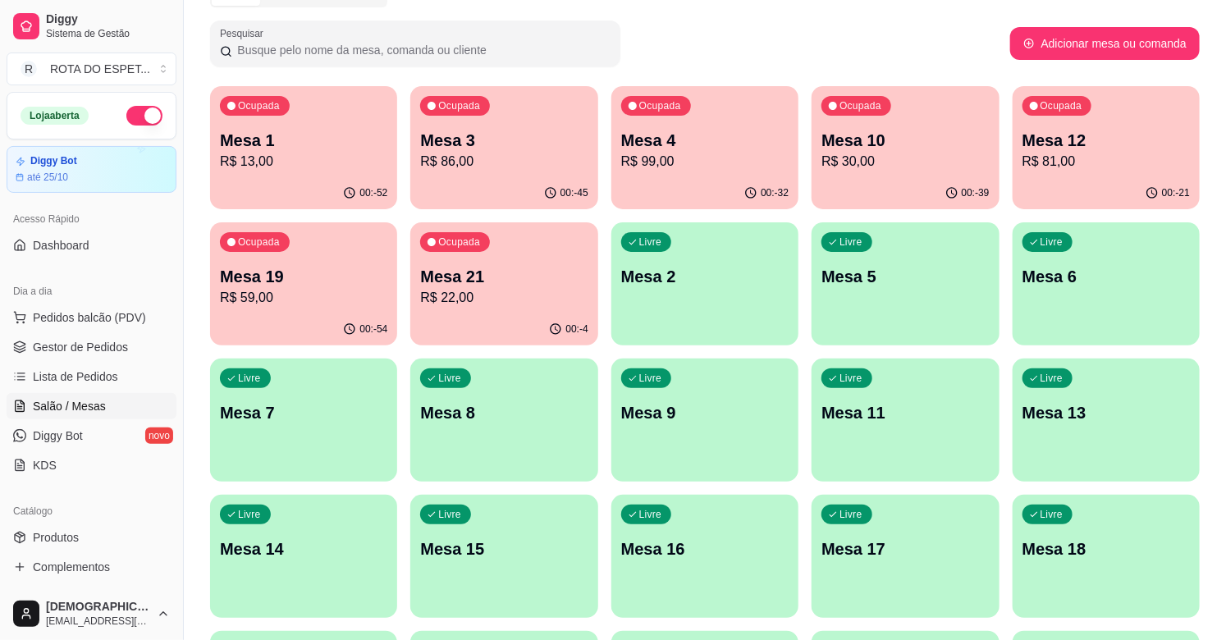
click at [509, 282] on p "Mesa 21" at bounding box center [503, 276] width 167 height 23
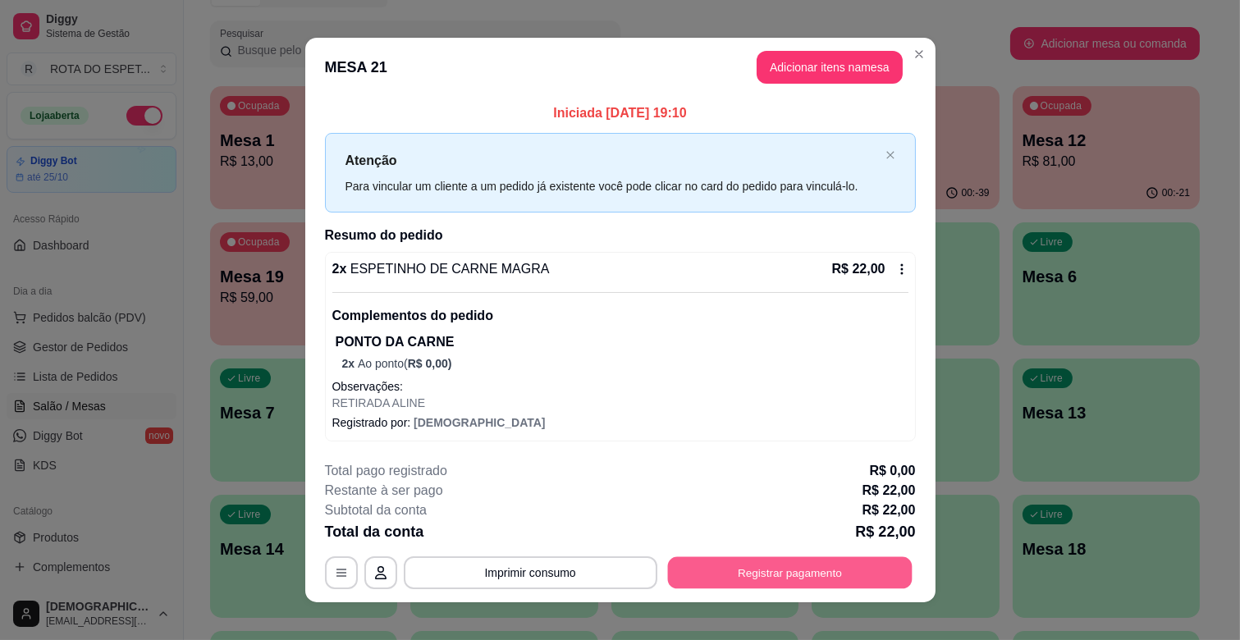
click at [824, 571] on button "Registrar pagamento" at bounding box center [789, 573] width 245 height 32
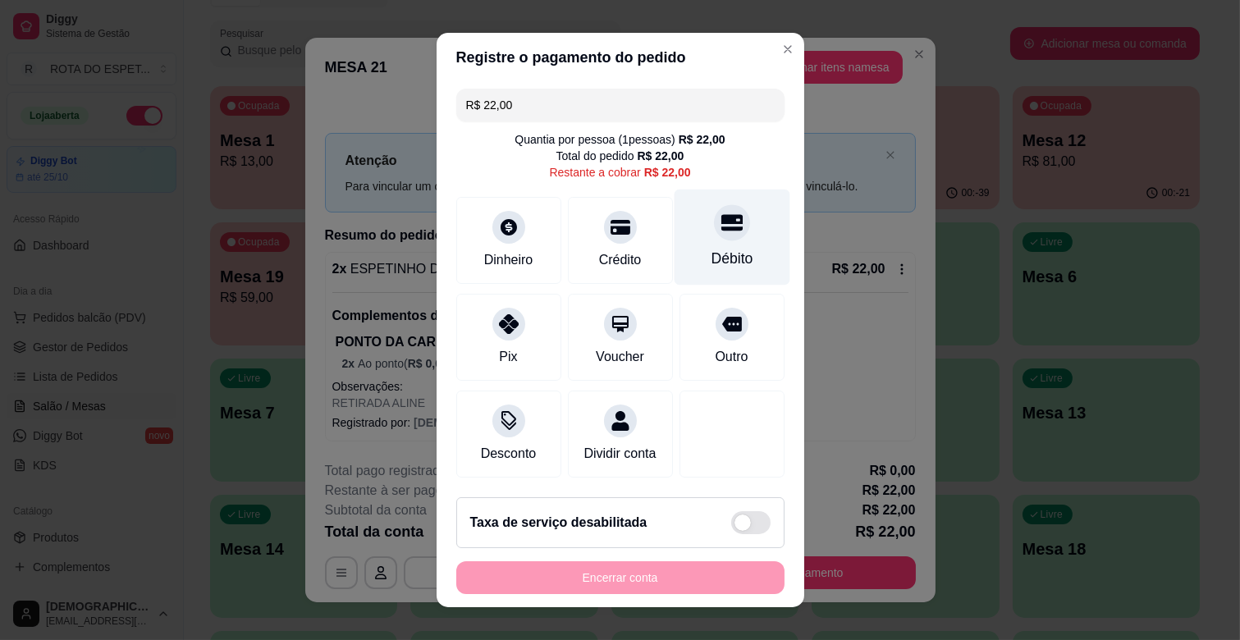
click at [714, 235] on div at bounding box center [732, 222] width 36 height 36
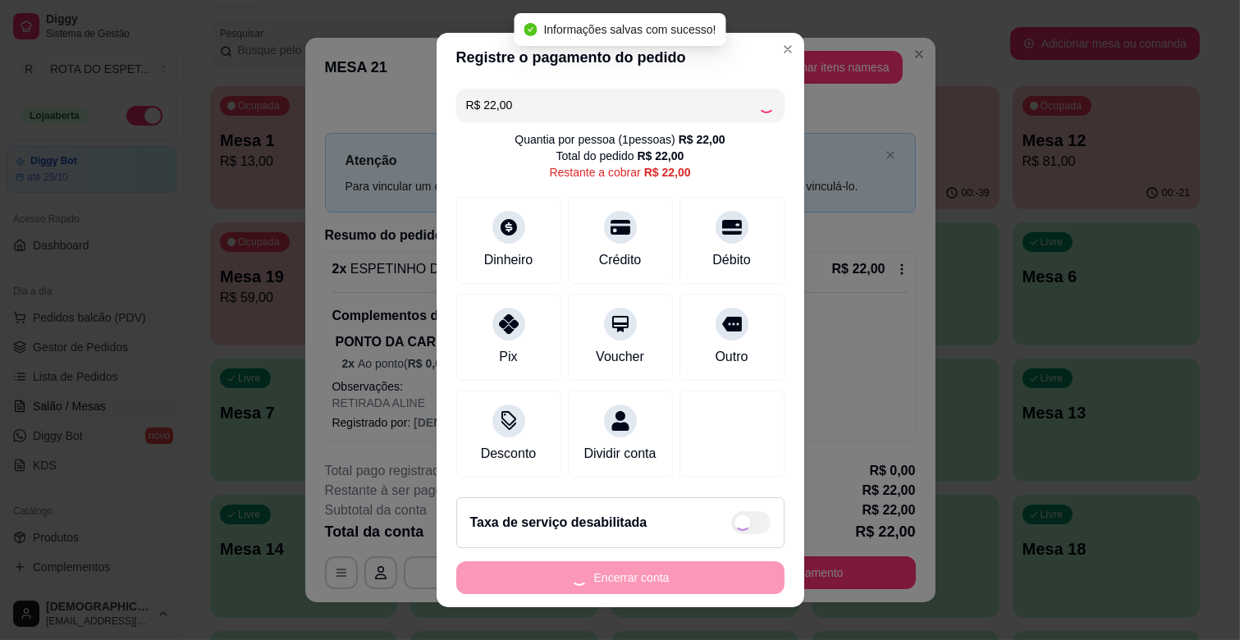
type input "R$ 0,00"
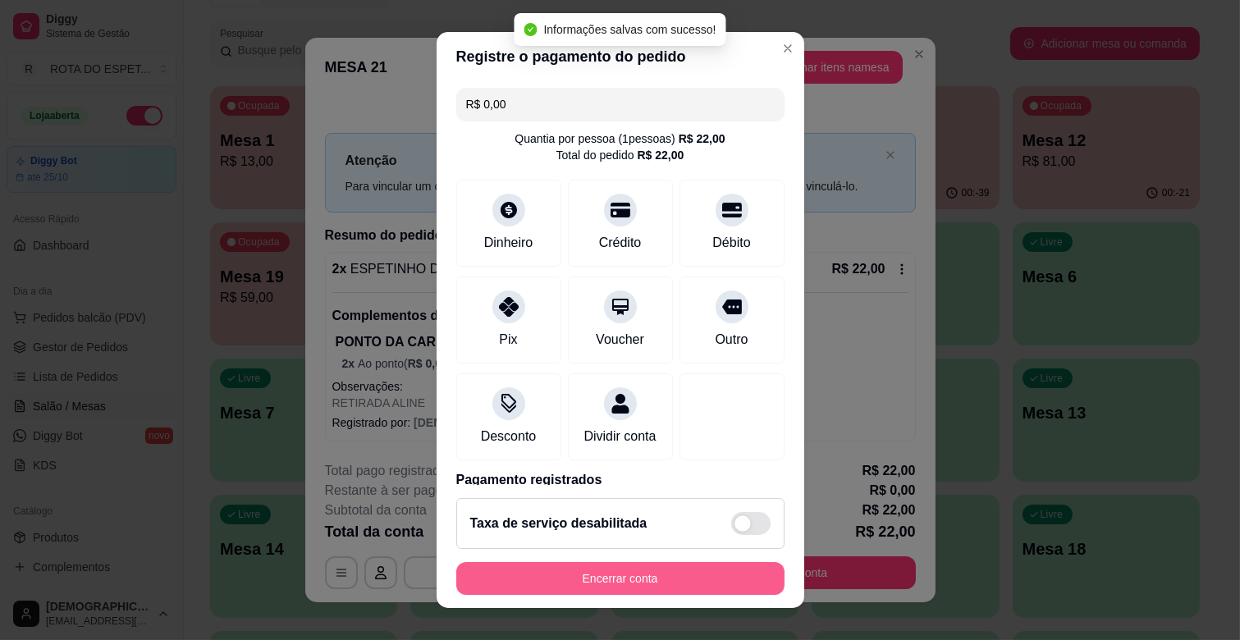
click at [645, 576] on button "Encerrar conta" at bounding box center [620, 578] width 328 height 33
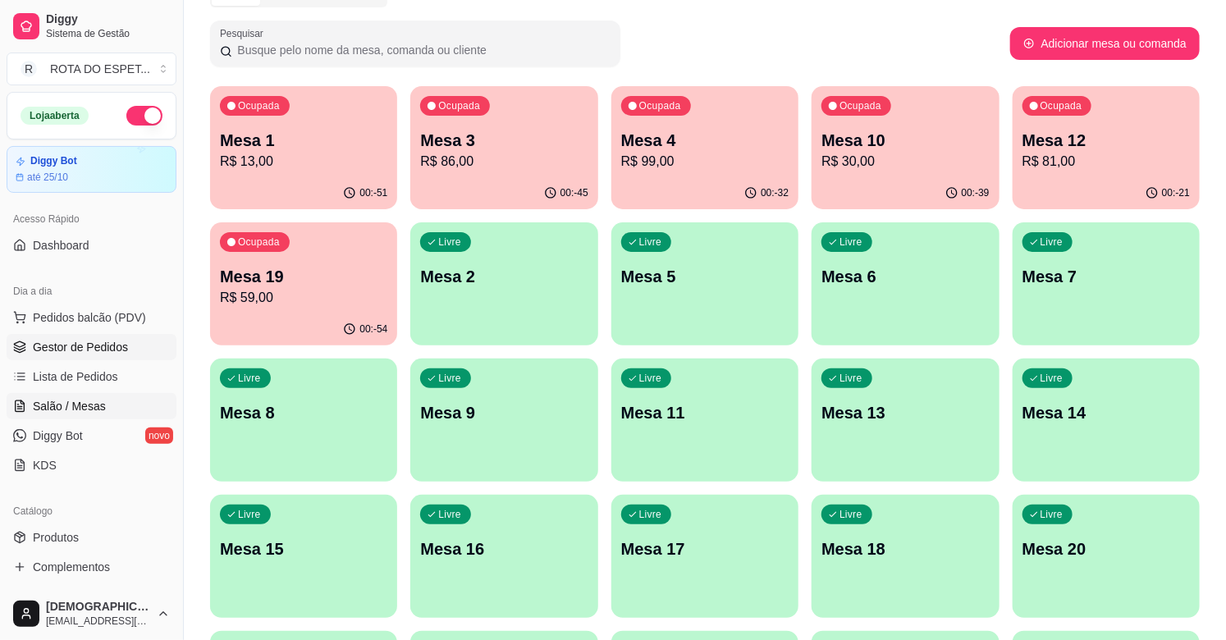
click at [87, 353] on span "Gestor de Pedidos" at bounding box center [80, 347] width 95 height 16
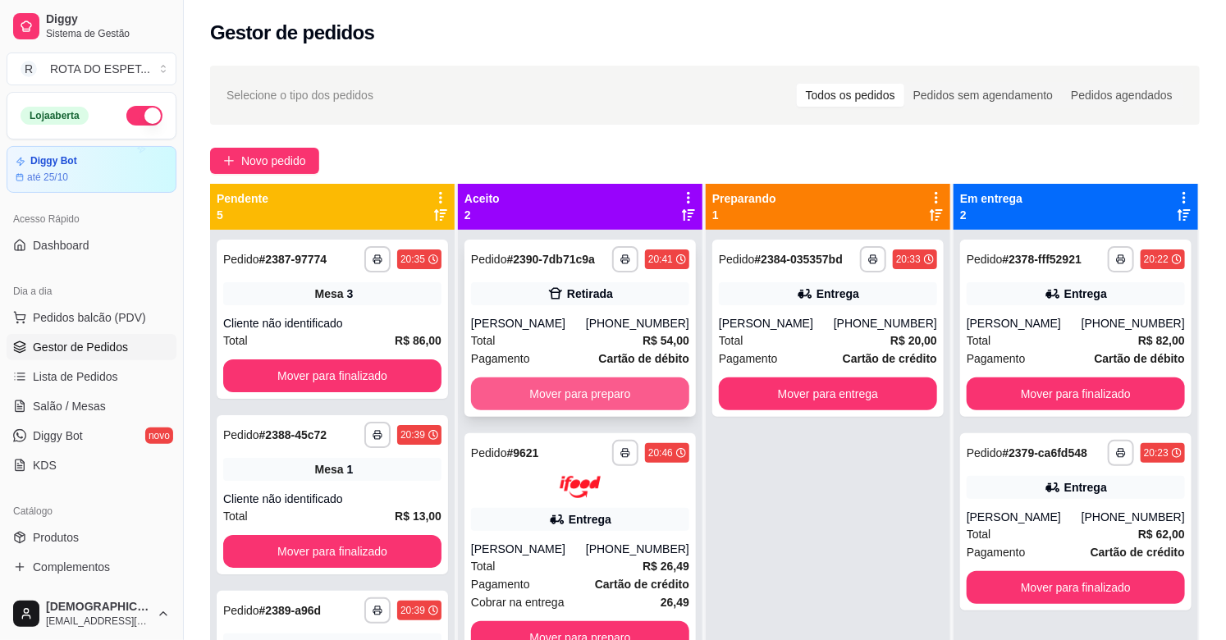
click at [567, 392] on button "Mover para preparo" at bounding box center [580, 394] width 218 height 33
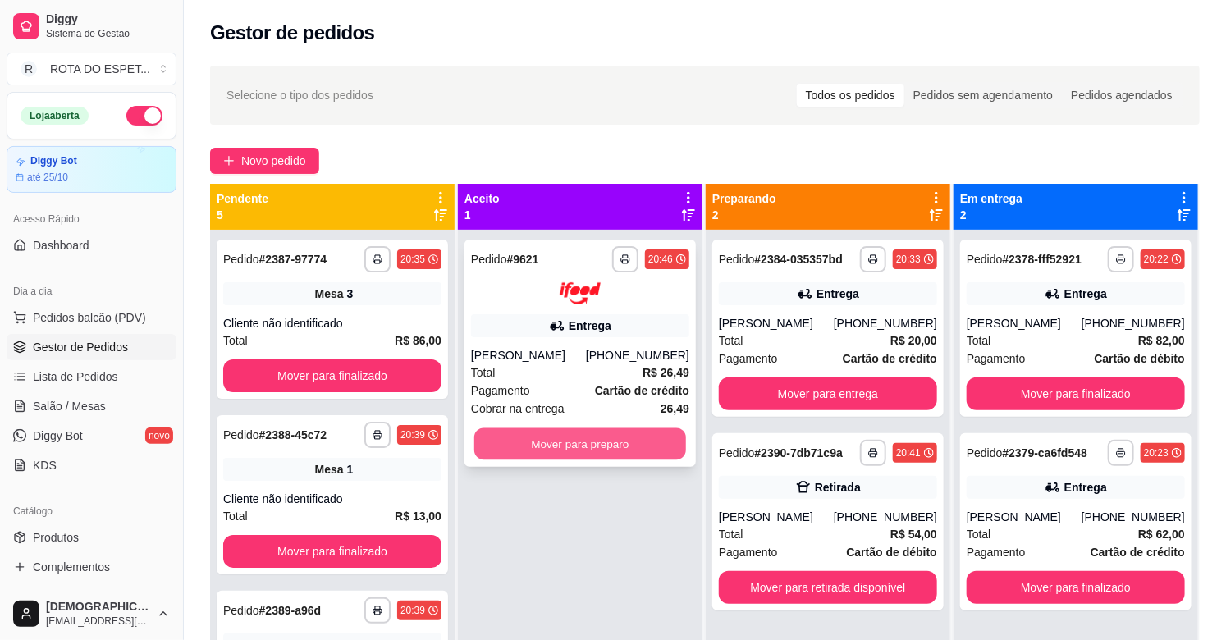
click at [588, 441] on button "Mover para preparo" at bounding box center [580, 444] width 212 height 32
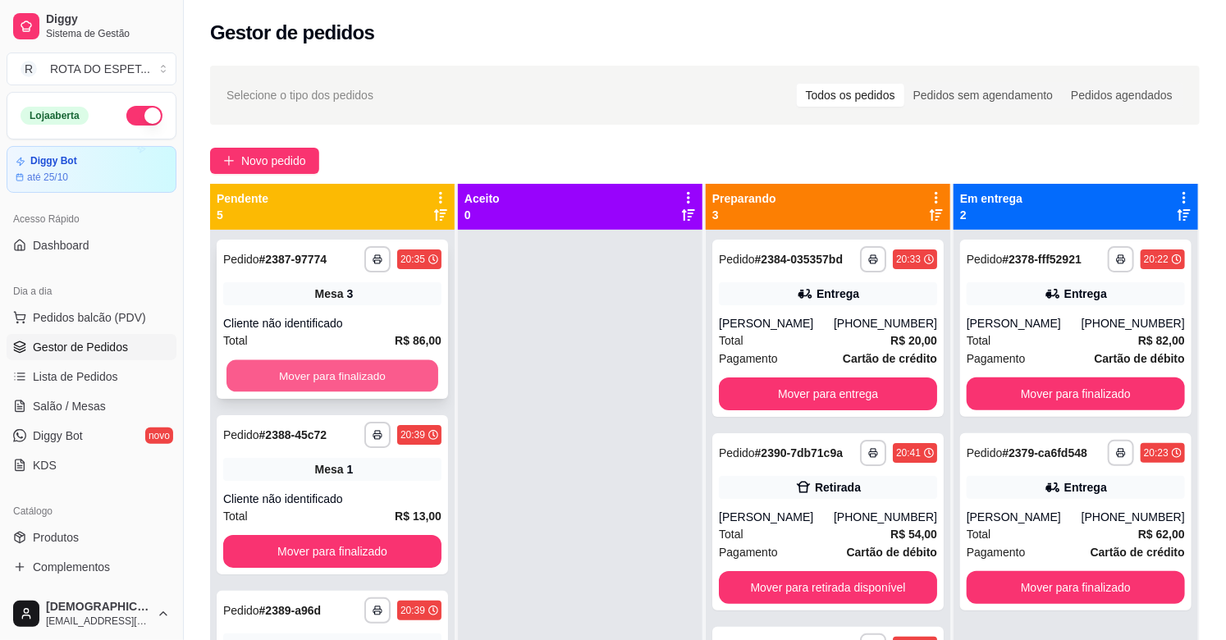
click at [291, 383] on button "Mover para finalizado" at bounding box center [333, 376] width 212 height 32
click at [291, 383] on button "Mover para finalizado" at bounding box center [332, 376] width 218 height 33
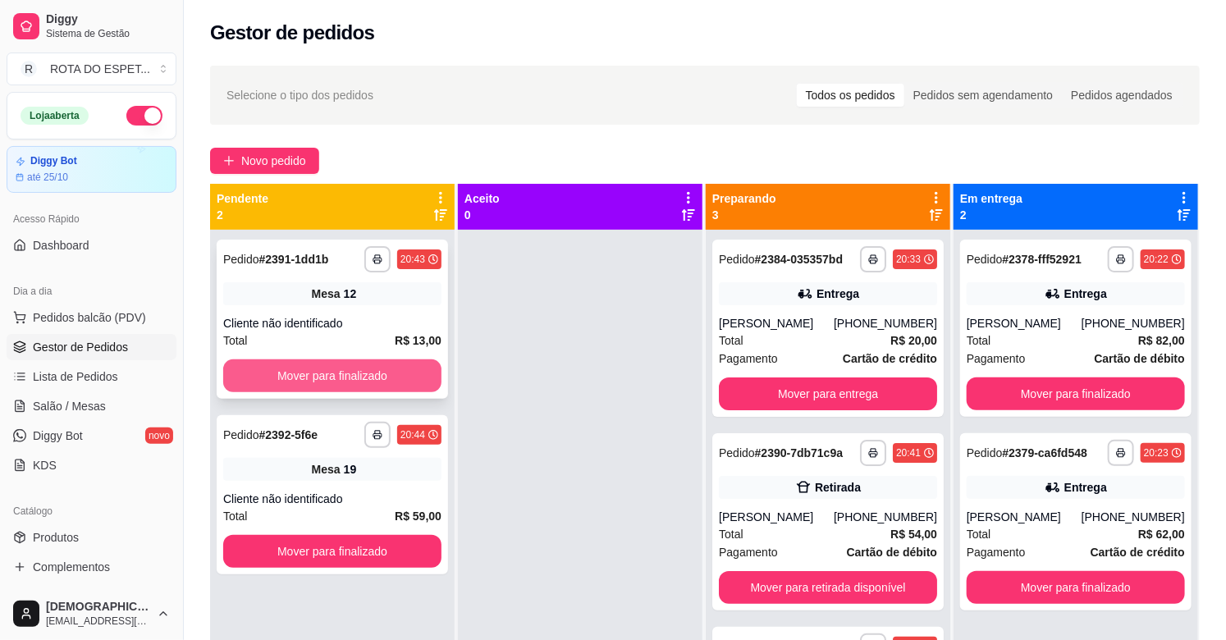
click at [330, 360] on button "Mover para finalizado" at bounding box center [332, 376] width 218 height 33
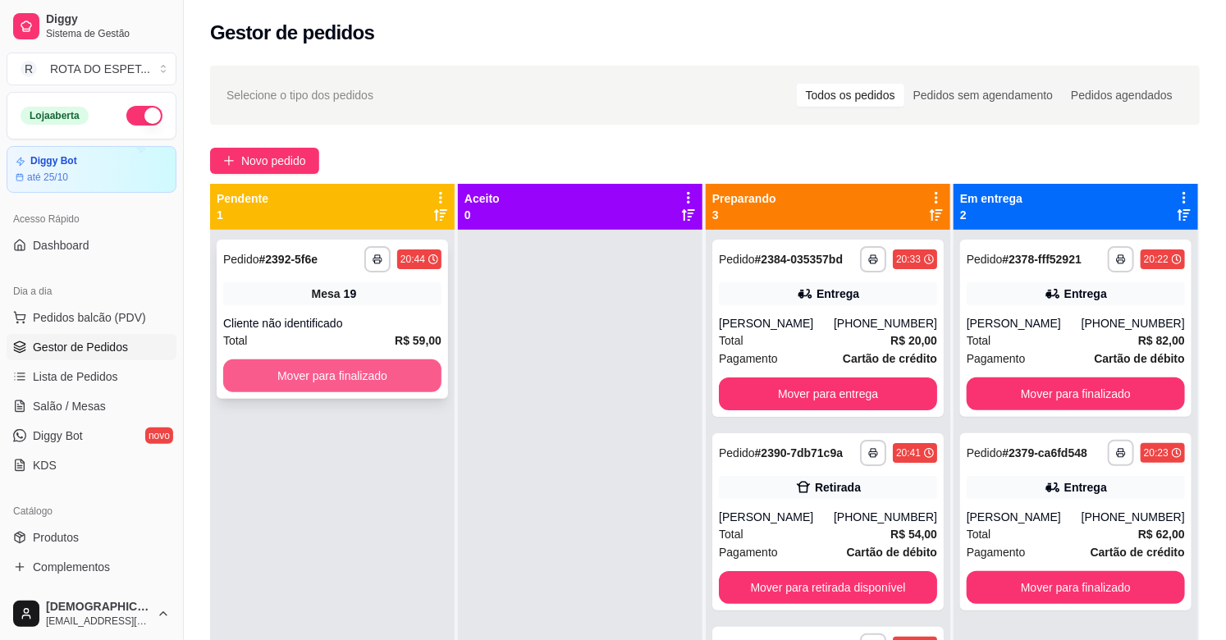
click at [375, 370] on button "Mover para finalizado" at bounding box center [332, 376] width 218 height 33
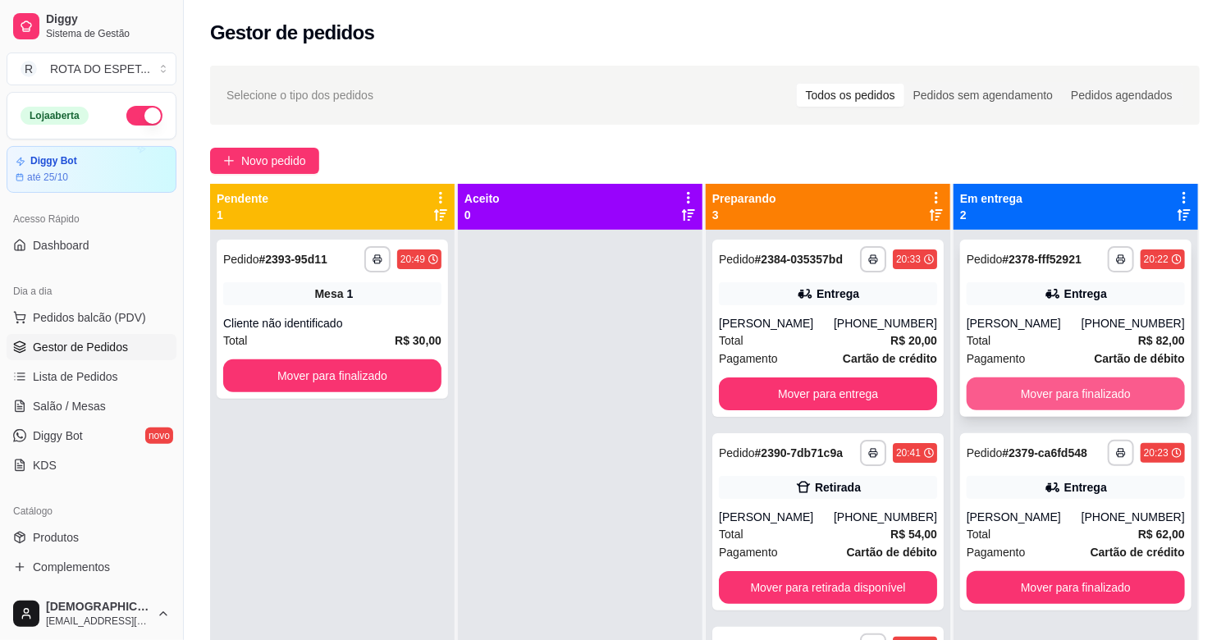
click at [1079, 390] on button "Mover para finalizado" at bounding box center [1076, 394] width 218 height 33
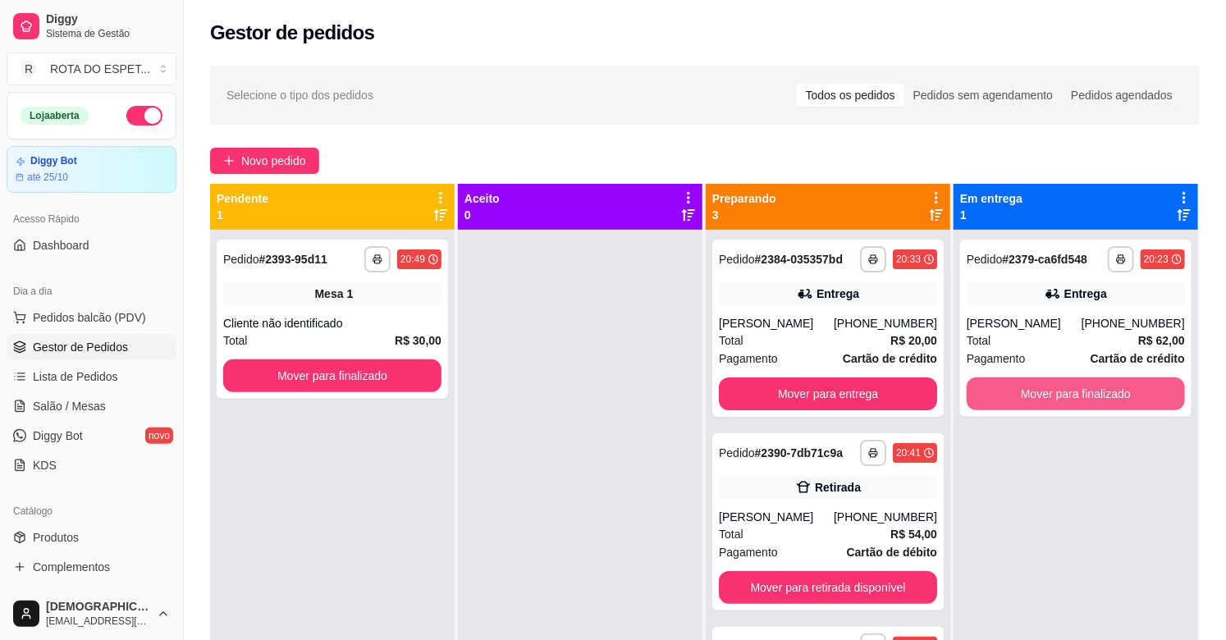
click at [1079, 390] on button "Mover para finalizado" at bounding box center [1076, 394] width 218 height 33
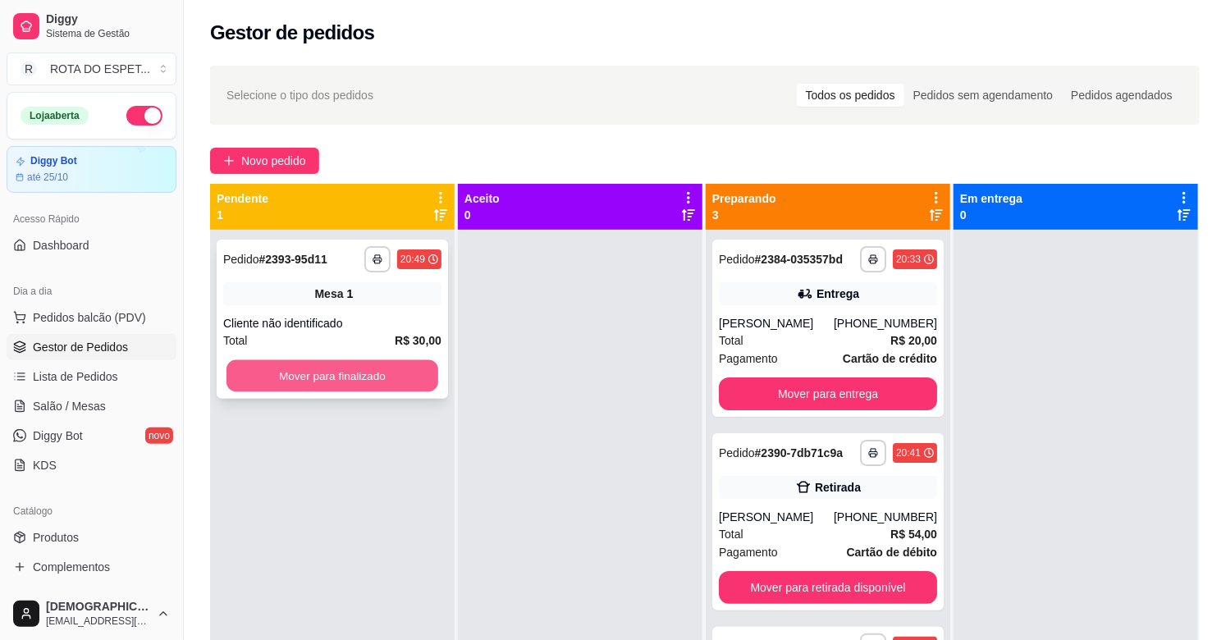
click at [376, 374] on button "Mover para finalizado" at bounding box center [333, 376] width 212 height 32
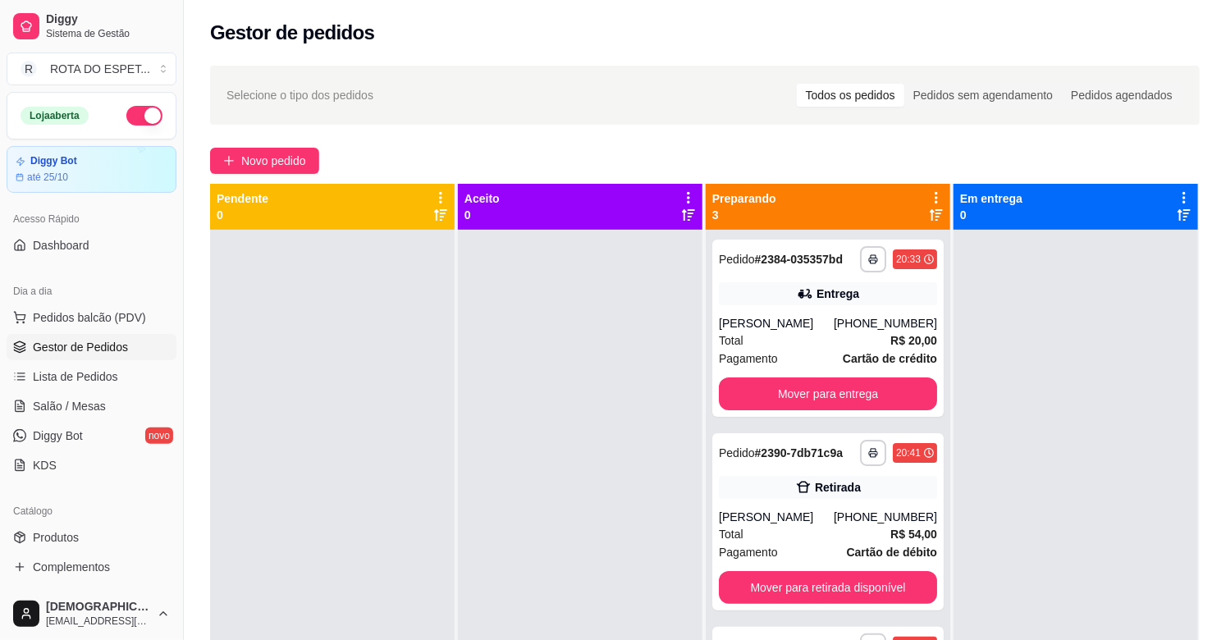
click at [584, 439] on div at bounding box center [580, 550] width 245 height 640
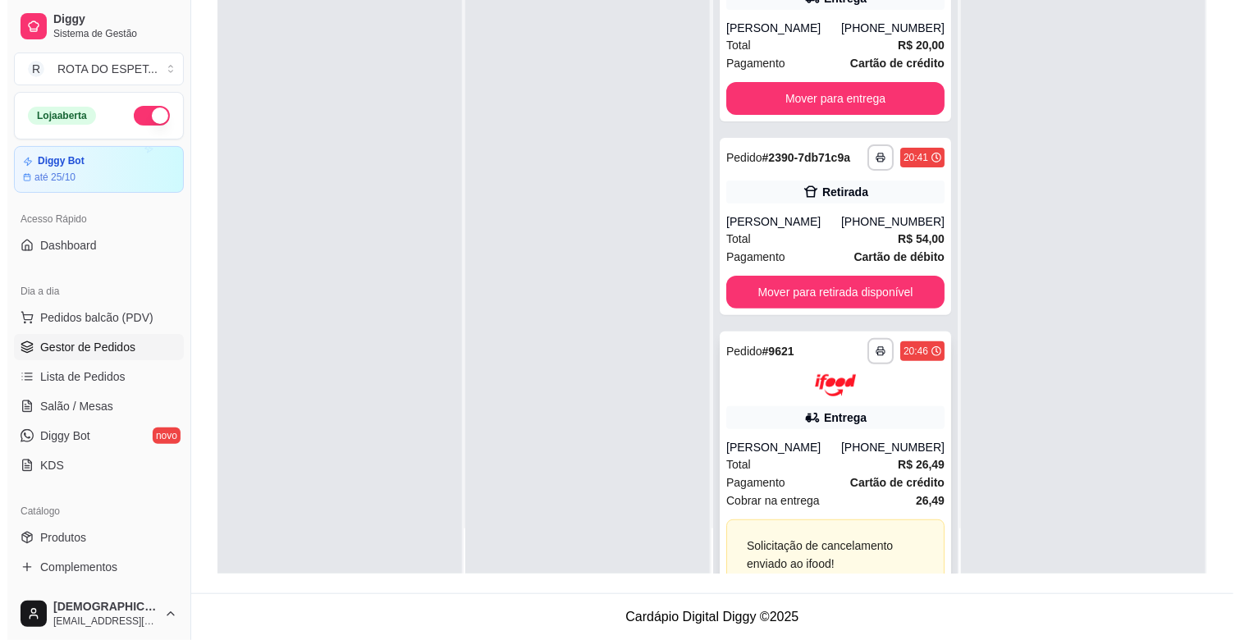
scroll to position [76, 0]
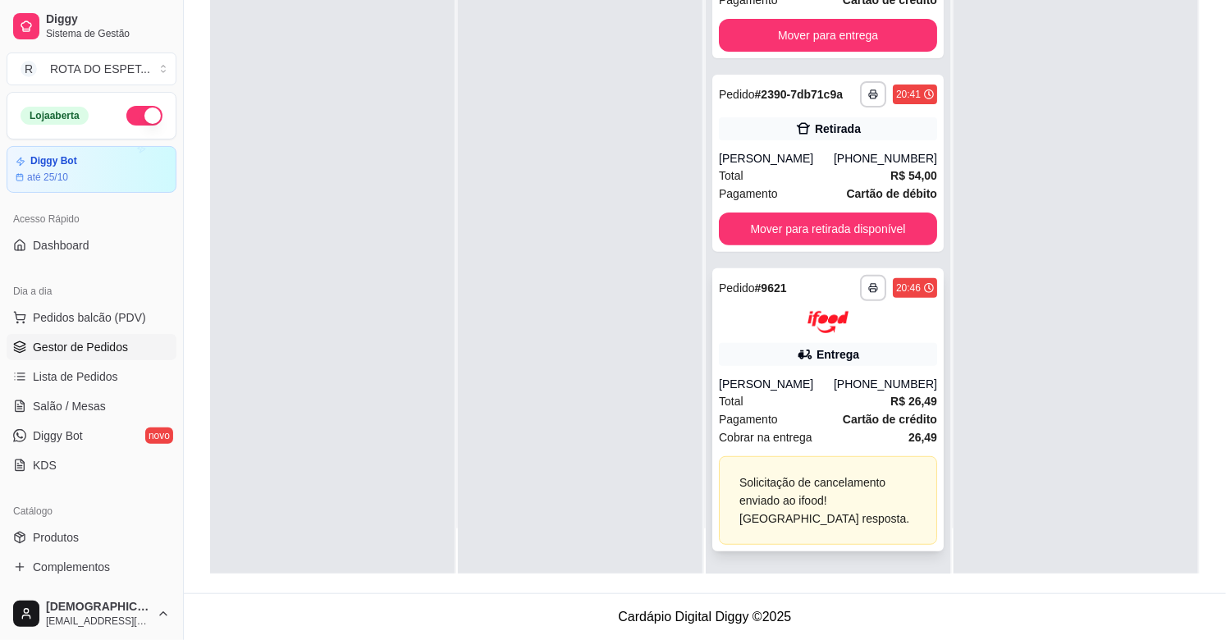
click at [876, 326] on div at bounding box center [828, 322] width 218 height 22
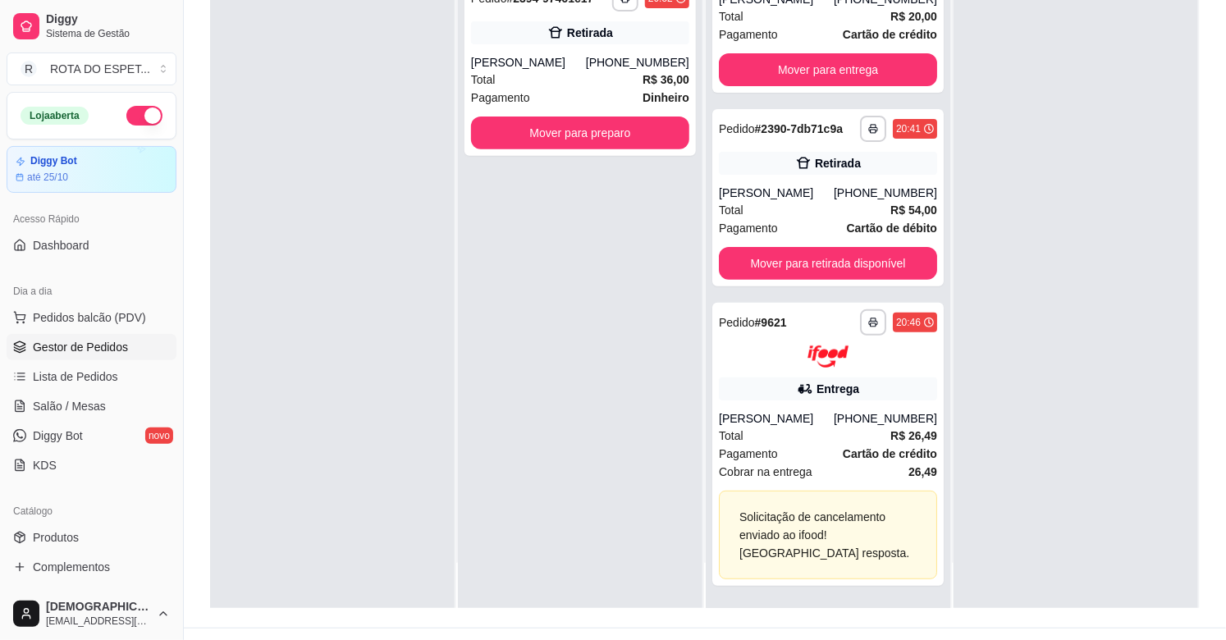
scroll to position [159, 0]
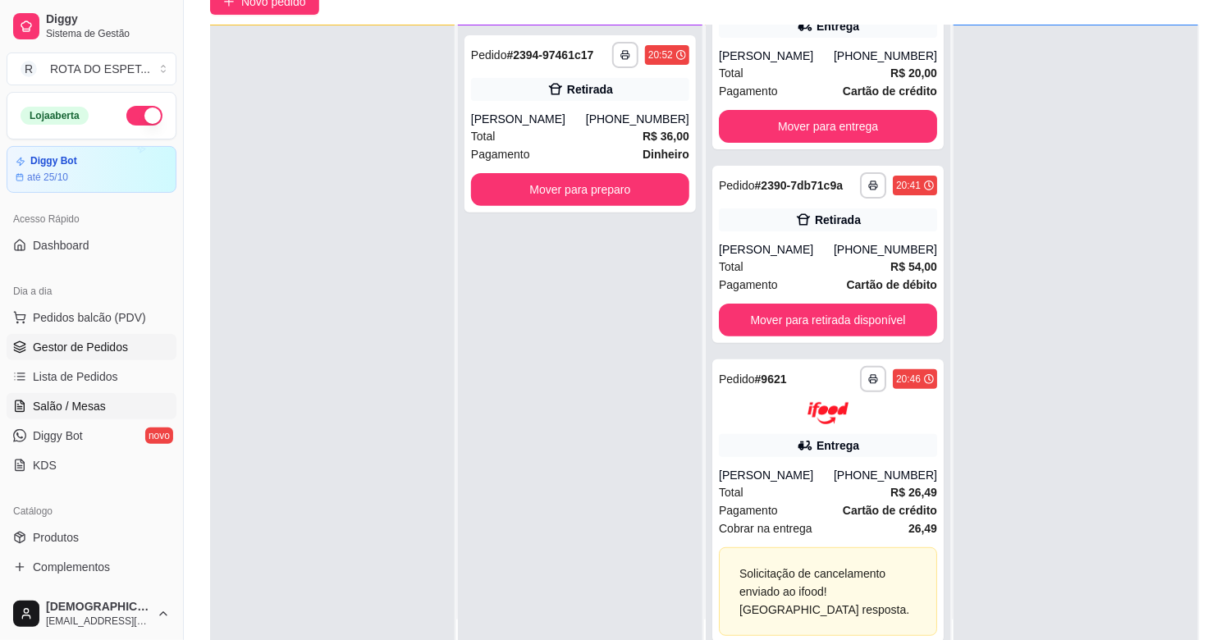
click at [89, 402] on span "Salão / Mesas" at bounding box center [69, 406] width 73 height 16
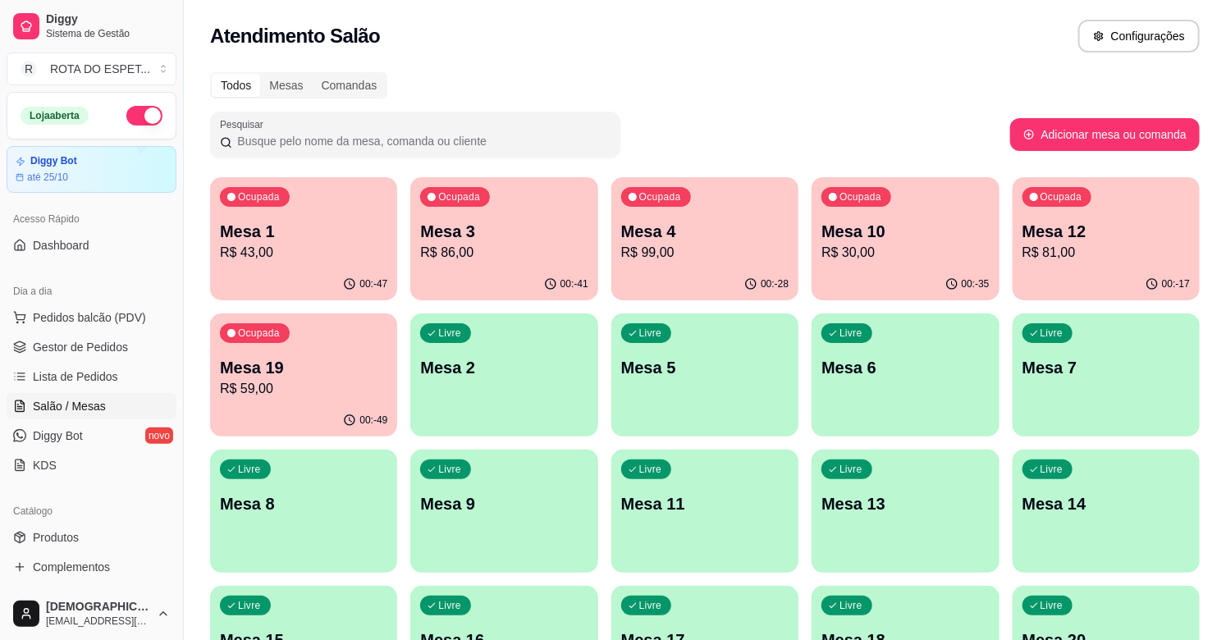
click at [878, 240] on p "Mesa 10" at bounding box center [905, 231] width 167 height 23
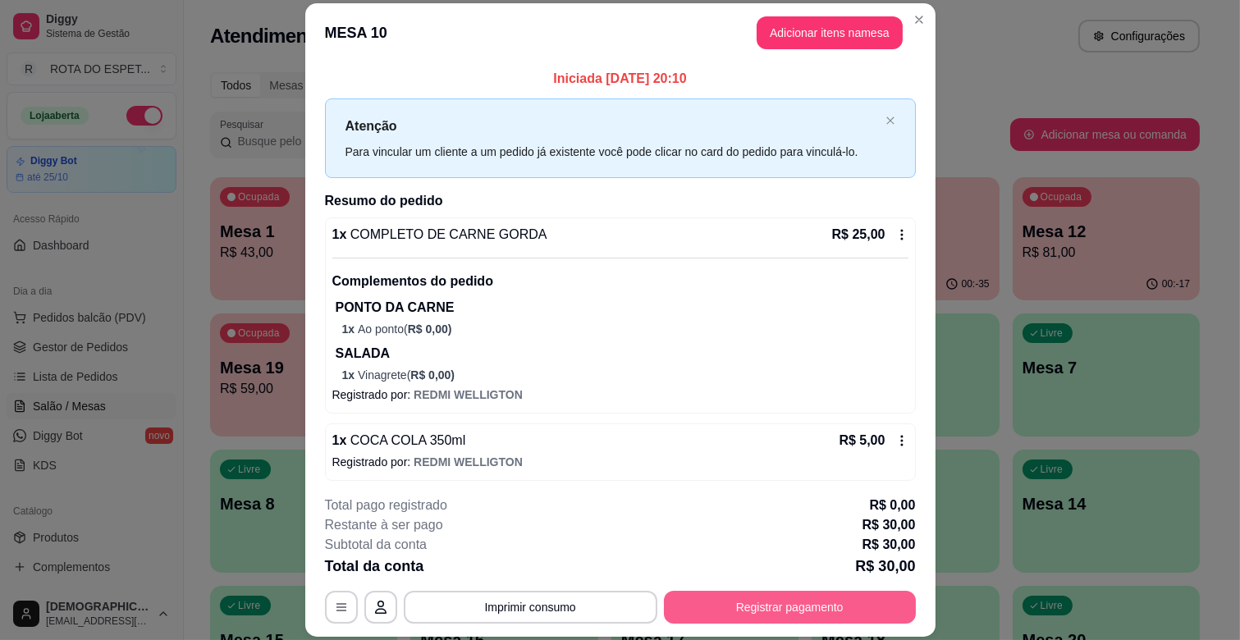
click at [809, 599] on button "Registrar pagamento" at bounding box center [790, 607] width 252 height 33
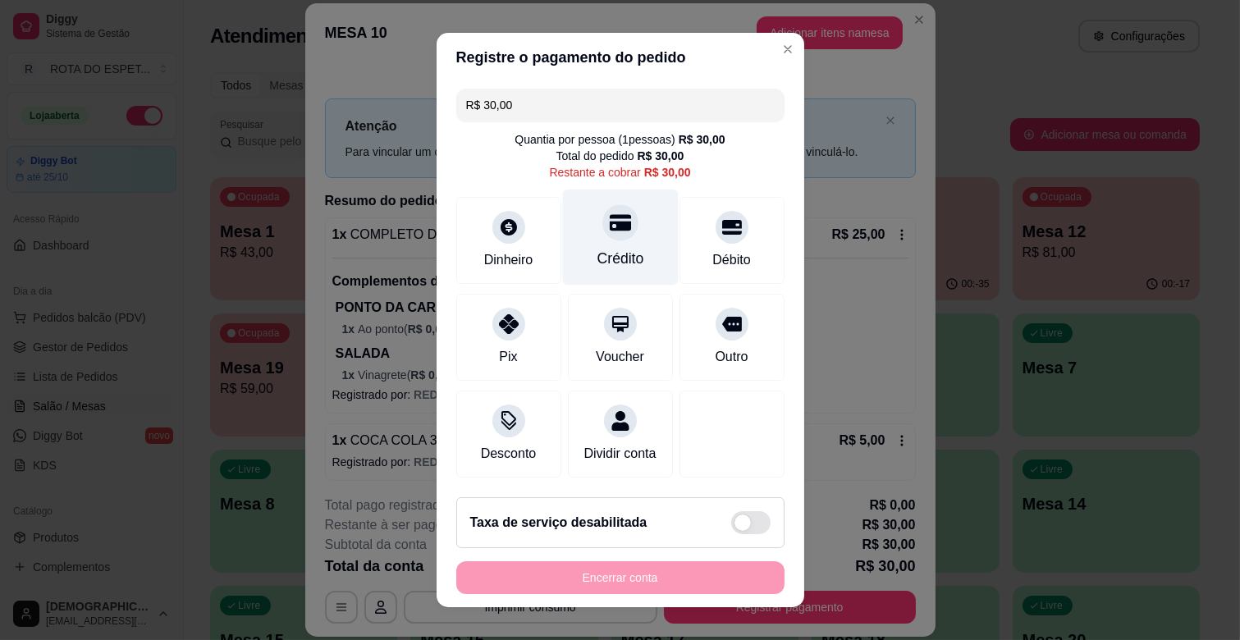
click at [621, 252] on div "Crédito" at bounding box center [620, 258] width 47 height 21
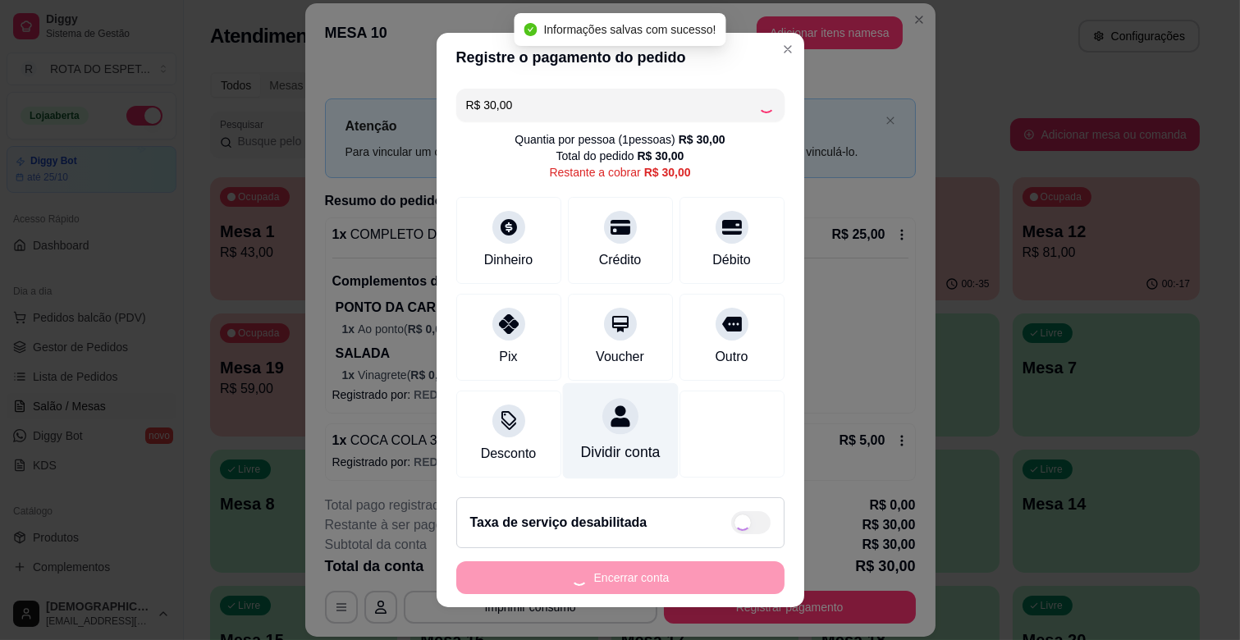
type input "R$ 0,00"
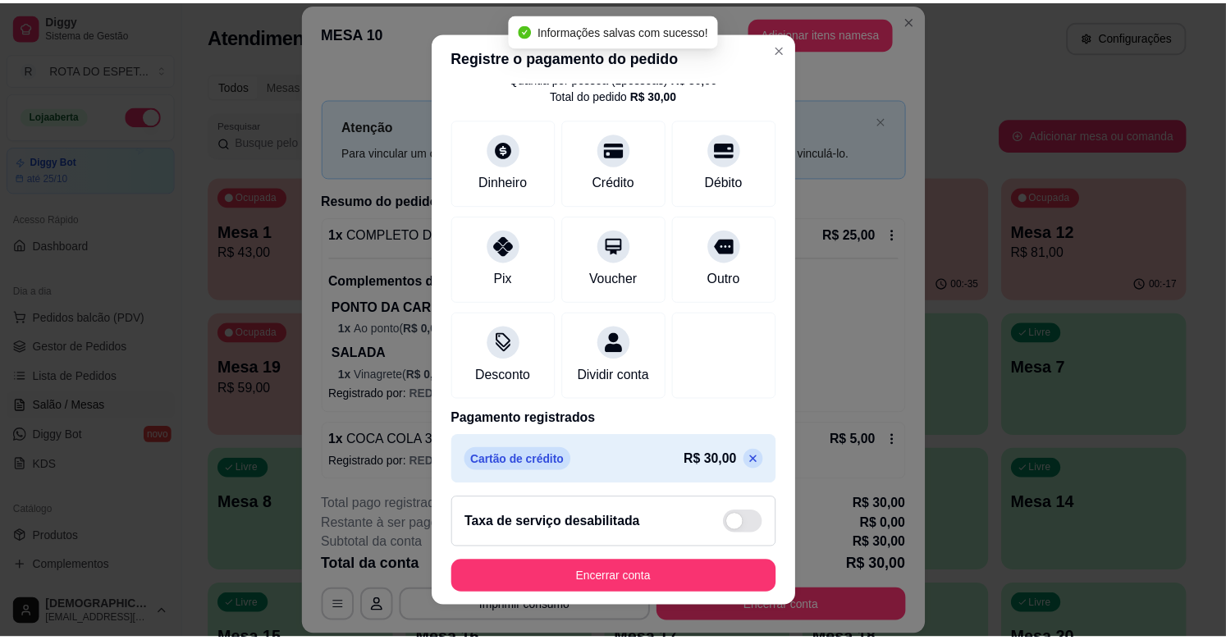
scroll to position [87, 0]
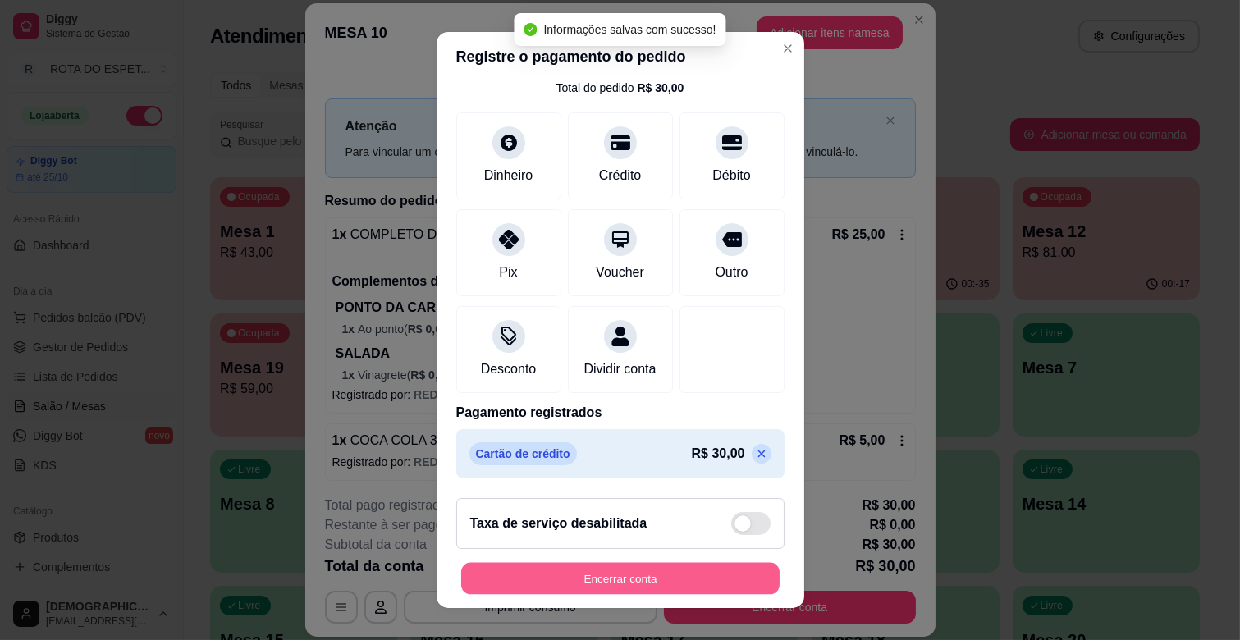
click at [657, 592] on button "Encerrar conta" at bounding box center [620, 579] width 319 height 32
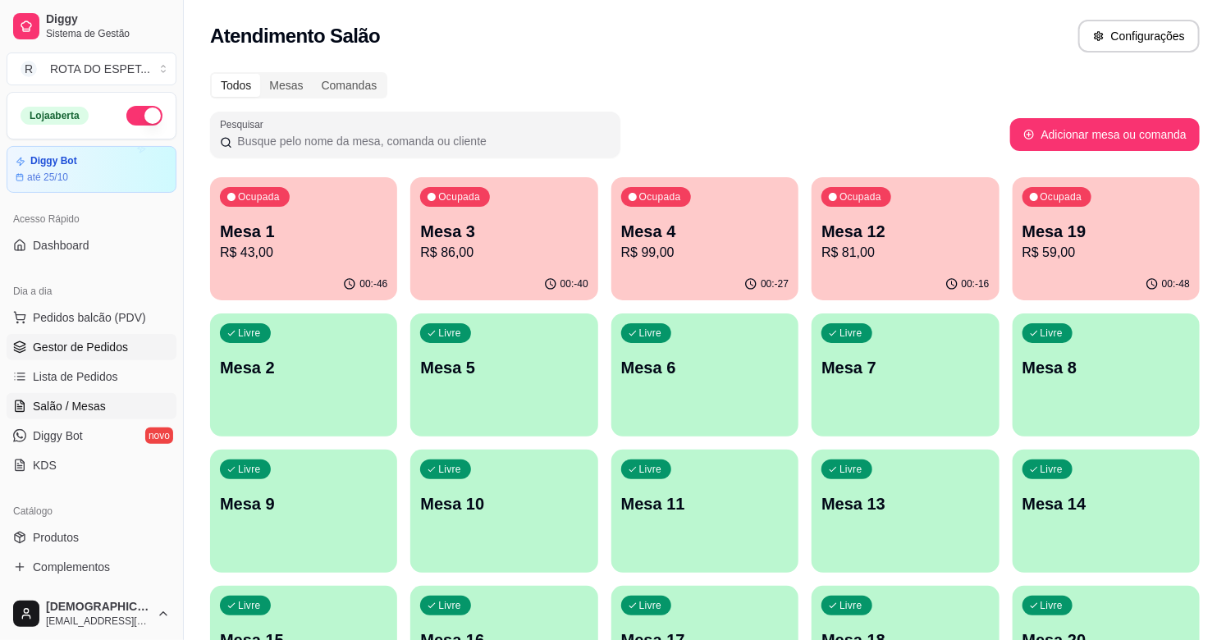
click at [107, 348] on span "Gestor de Pedidos" at bounding box center [80, 347] width 95 height 16
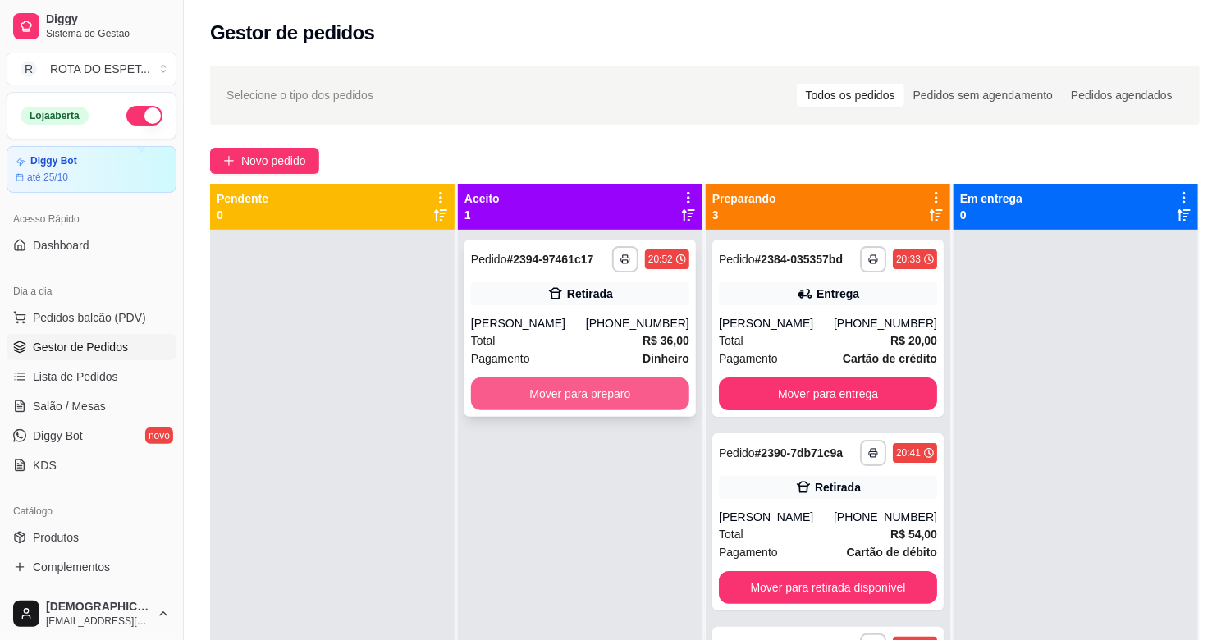
click at [598, 400] on button "Mover para preparo" at bounding box center [580, 394] width 218 height 33
click at [595, 404] on button "Mover para preparo" at bounding box center [580, 394] width 212 height 32
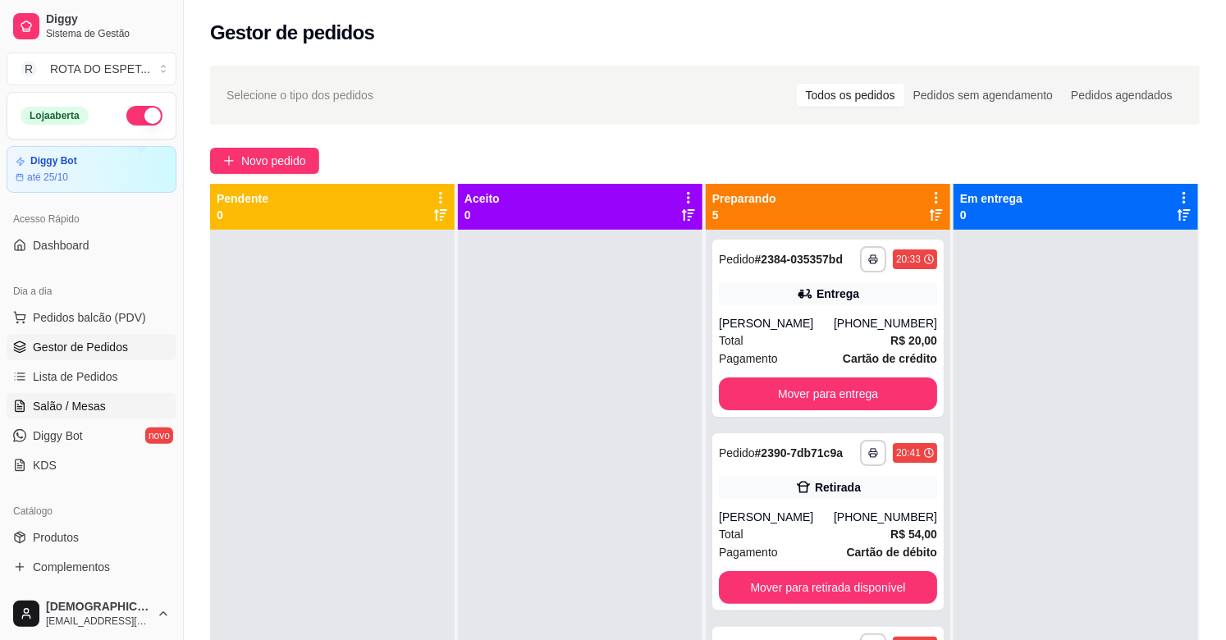
click at [85, 396] on link "Salão / Mesas" at bounding box center [92, 406] width 170 height 26
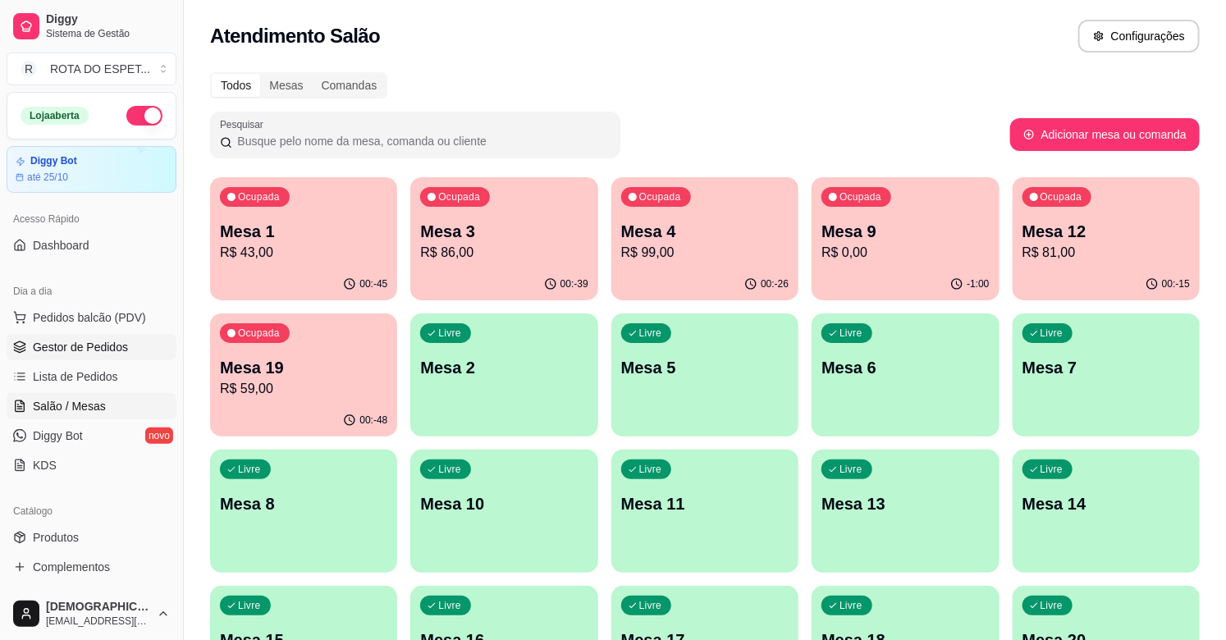
click at [117, 347] on span "Gestor de Pedidos" at bounding box center [80, 347] width 95 height 16
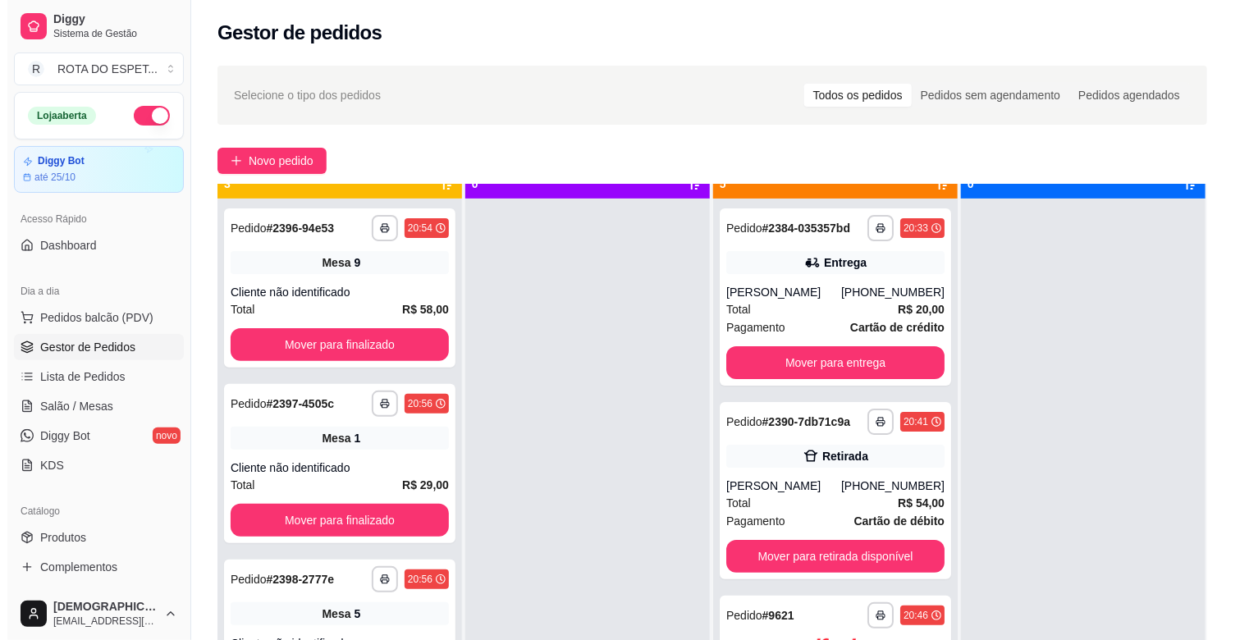
scroll to position [45, 0]
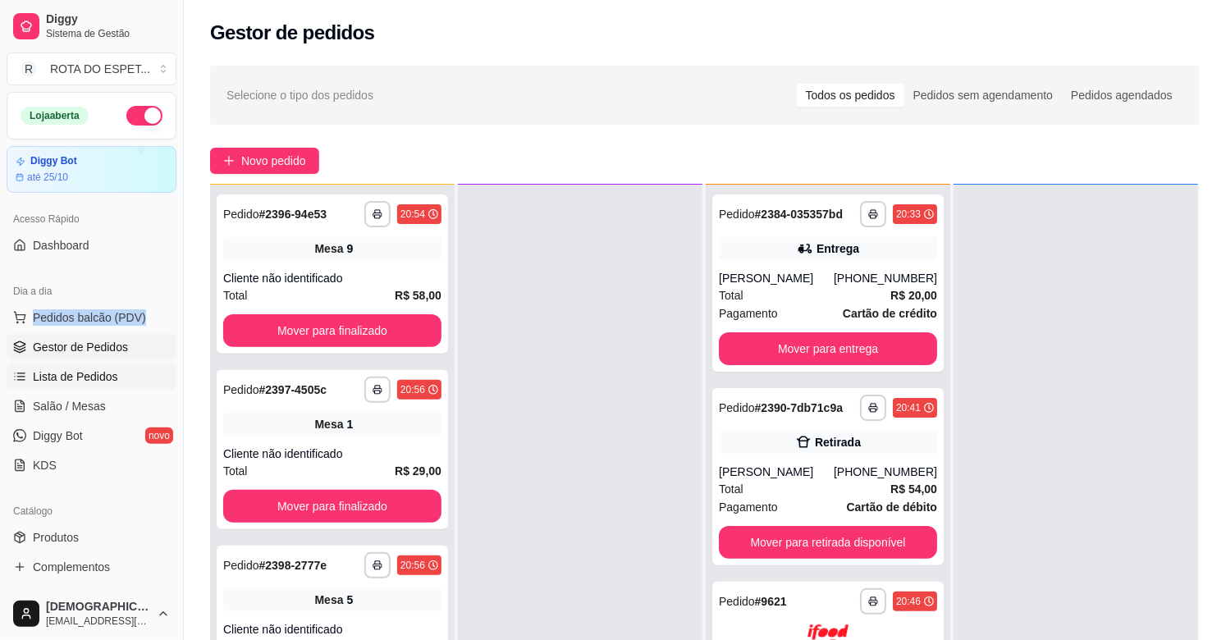
drag, startPoint x: 0, startPoint y: 332, endPoint x: 21, endPoint y: 364, distance: 38.7
click at [18, 362] on div "Dia a dia Pedidos balcão (PDV) Gestor de Pedidos Lista de Pedidos Salão / Mesas…" at bounding box center [91, 378] width 183 height 213
click at [64, 423] on link "Diggy Bot novo" at bounding box center [92, 436] width 170 height 26
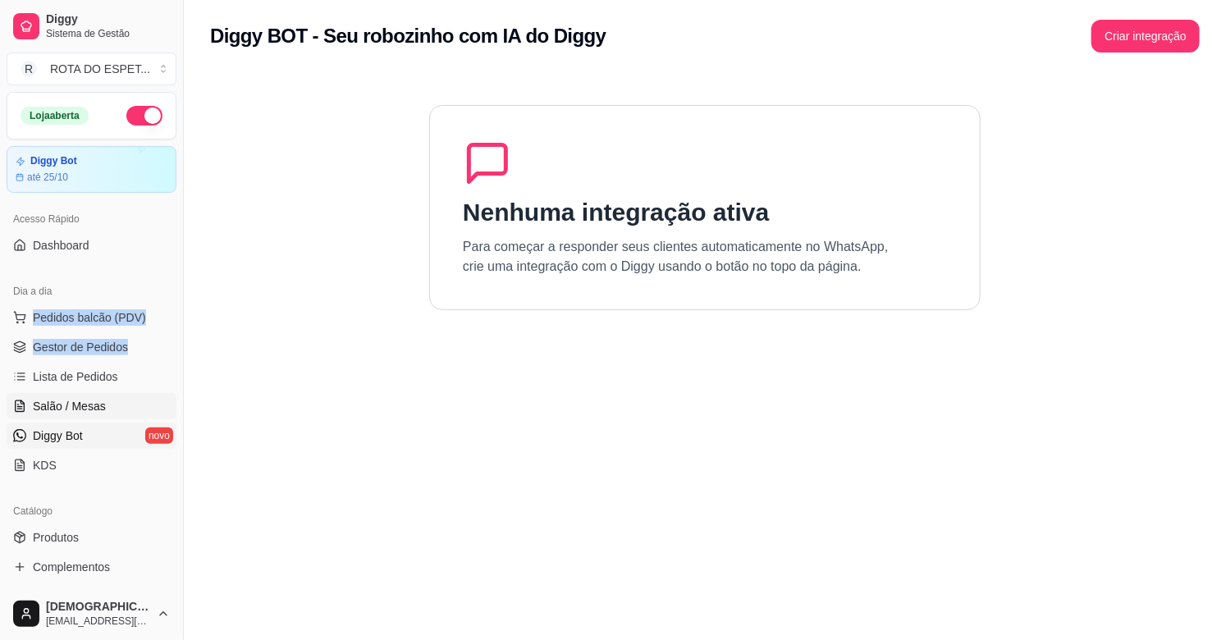
click at [71, 409] on span "Salão / Mesas" at bounding box center [69, 406] width 73 height 16
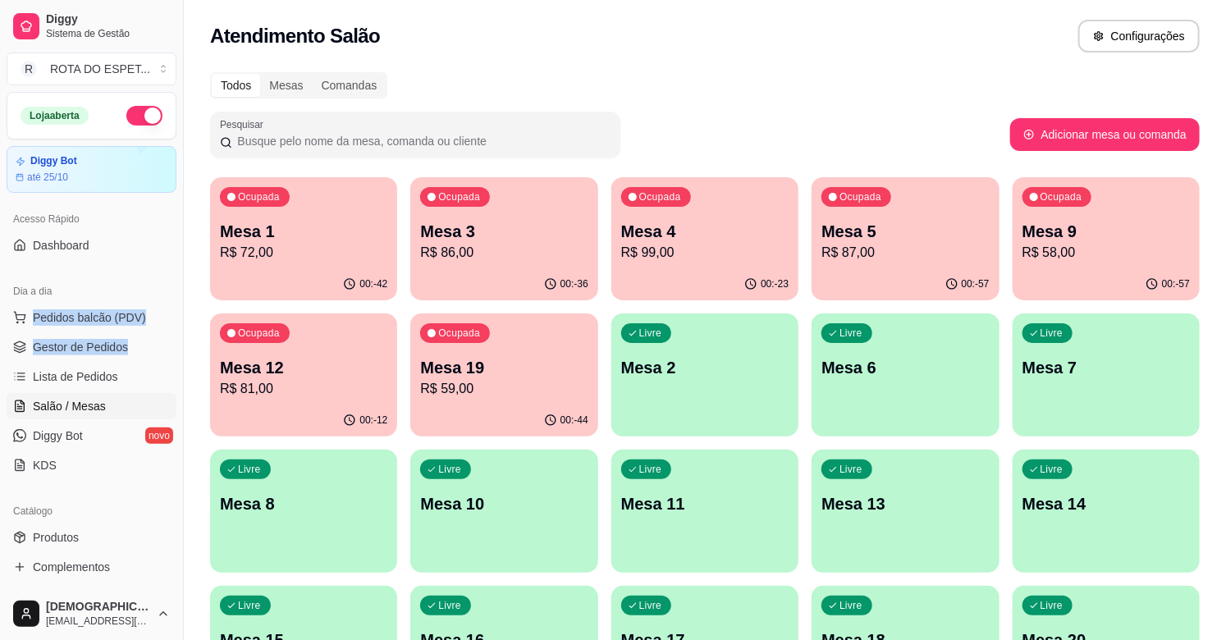
click at [727, 239] on p "Mesa 4" at bounding box center [704, 231] width 167 height 23
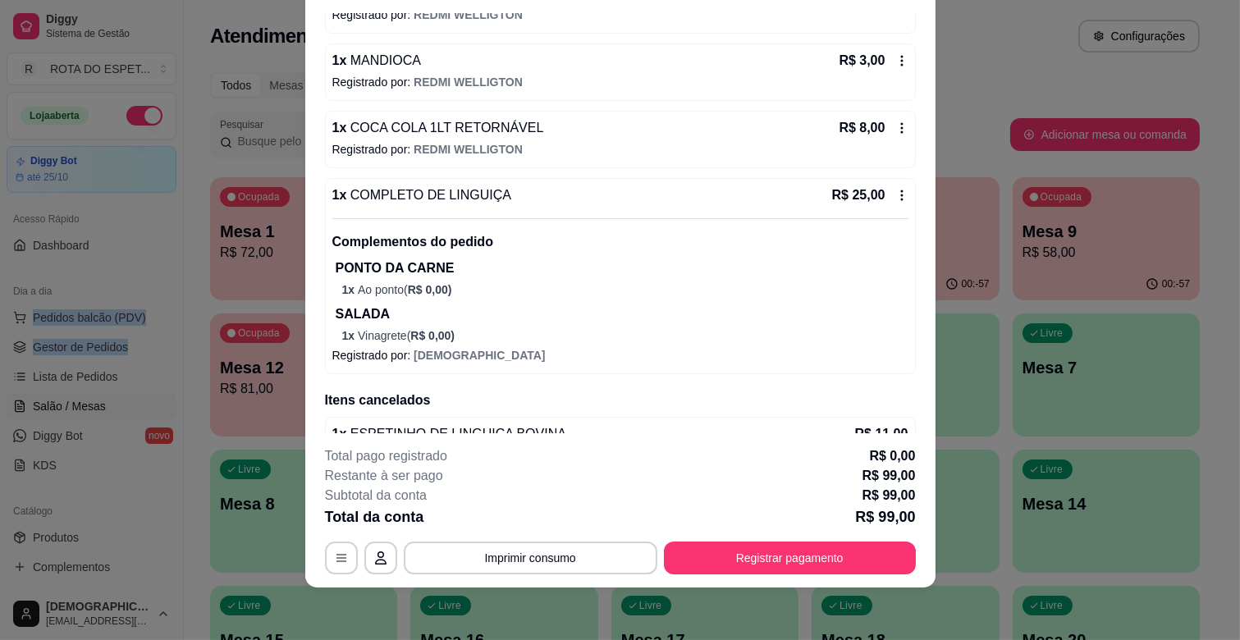
scroll to position [786, 0]
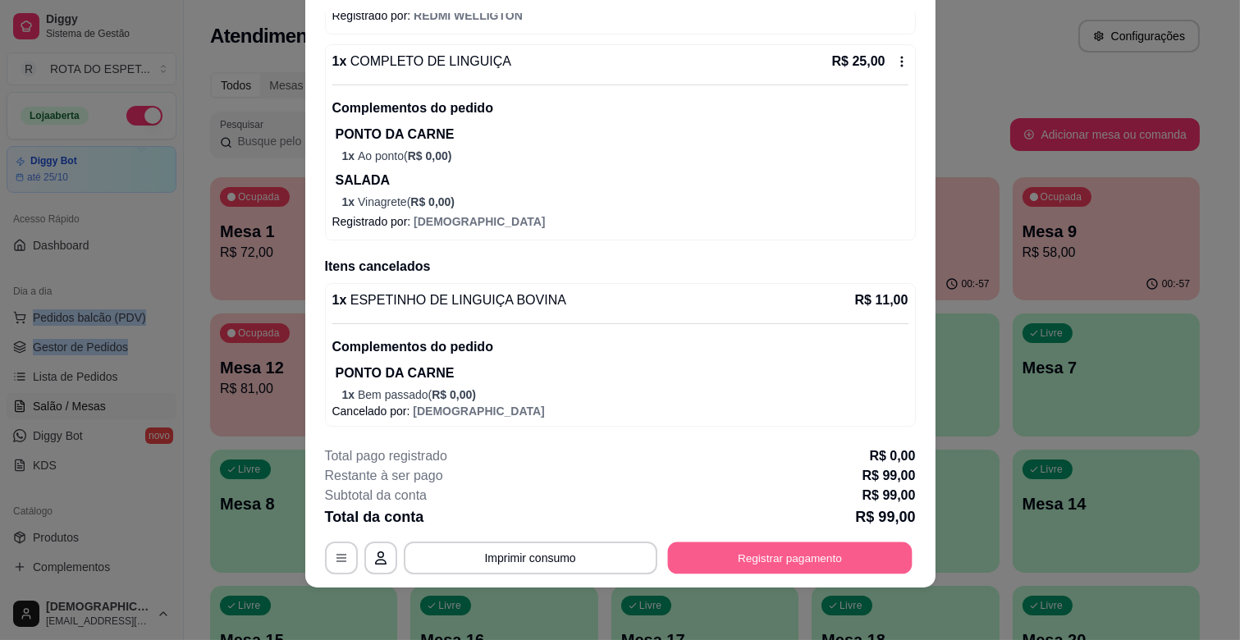
click at [829, 562] on button "Registrar pagamento" at bounding box center [789, 559] width 245 height 32
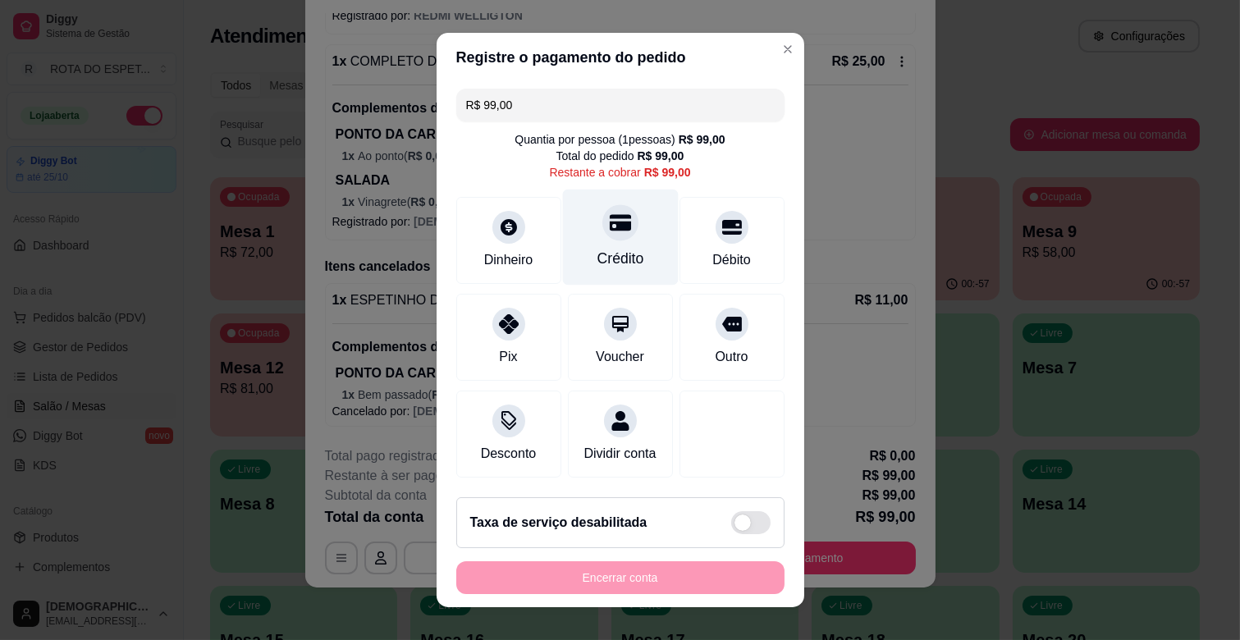
click at [607, 245] on div "Crédito" at bounding box center [620, 238] width 116 height 96
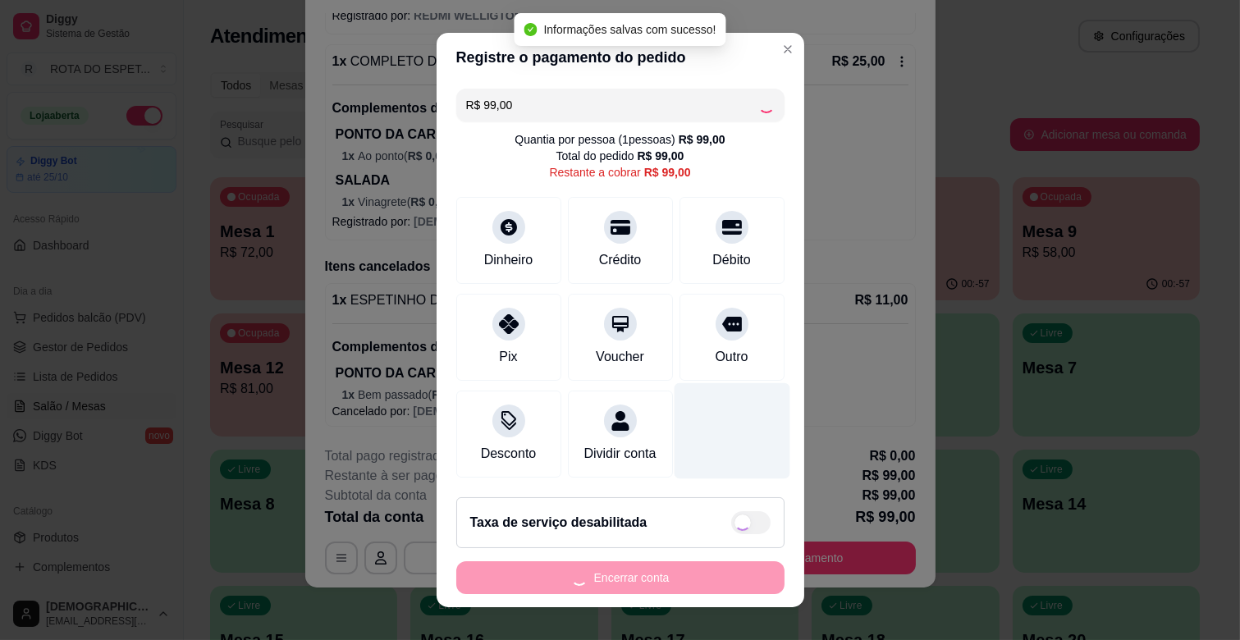
type input "R$ 0,00"
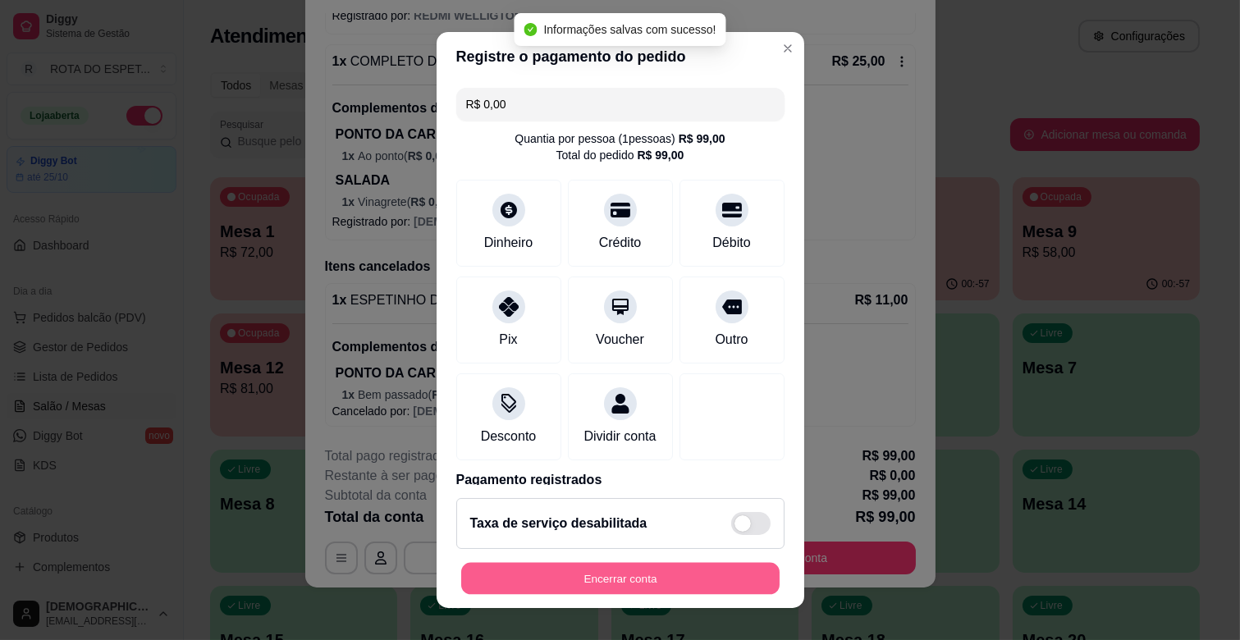
click at [728, 565] on button "Encerrar conta" at bounding box center [620, 579] width 319 height 32
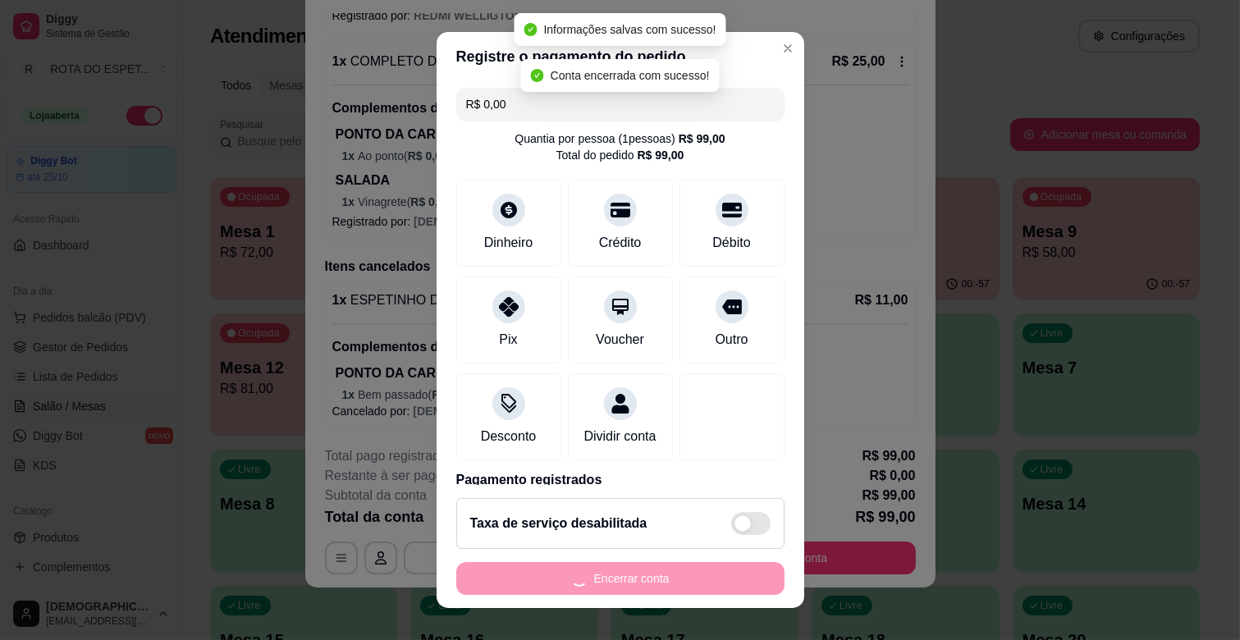
scroll to position [0, 0]
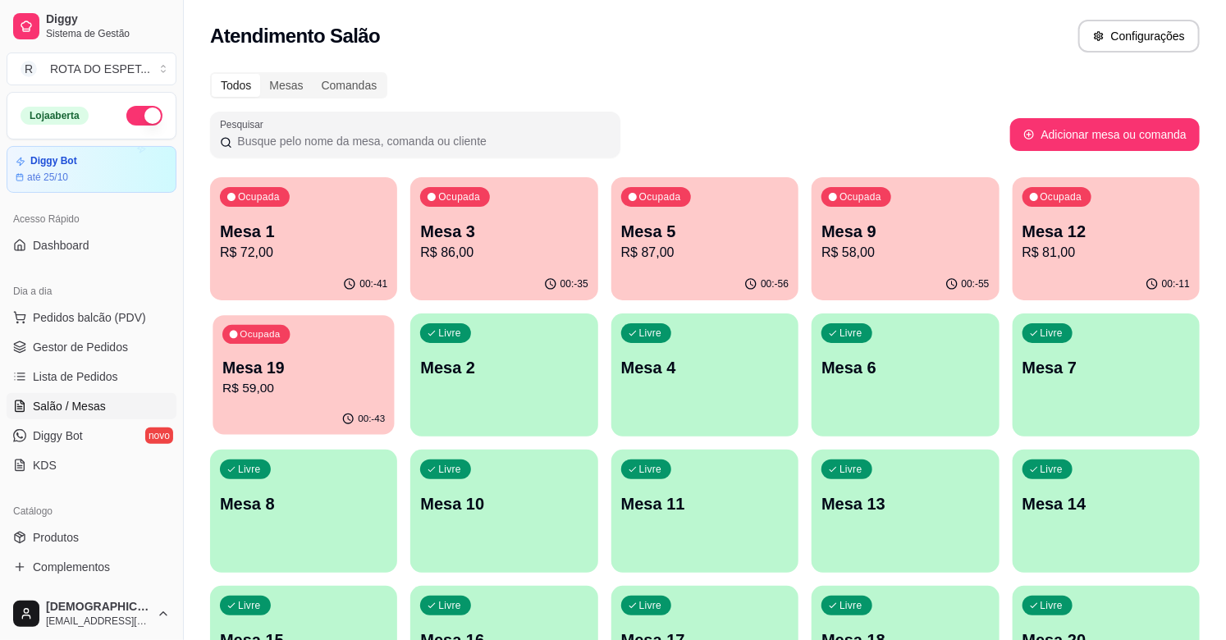
click at [334, 383] on p "R$ 59,00" at bounding box center [303, 388] width 163 height 19
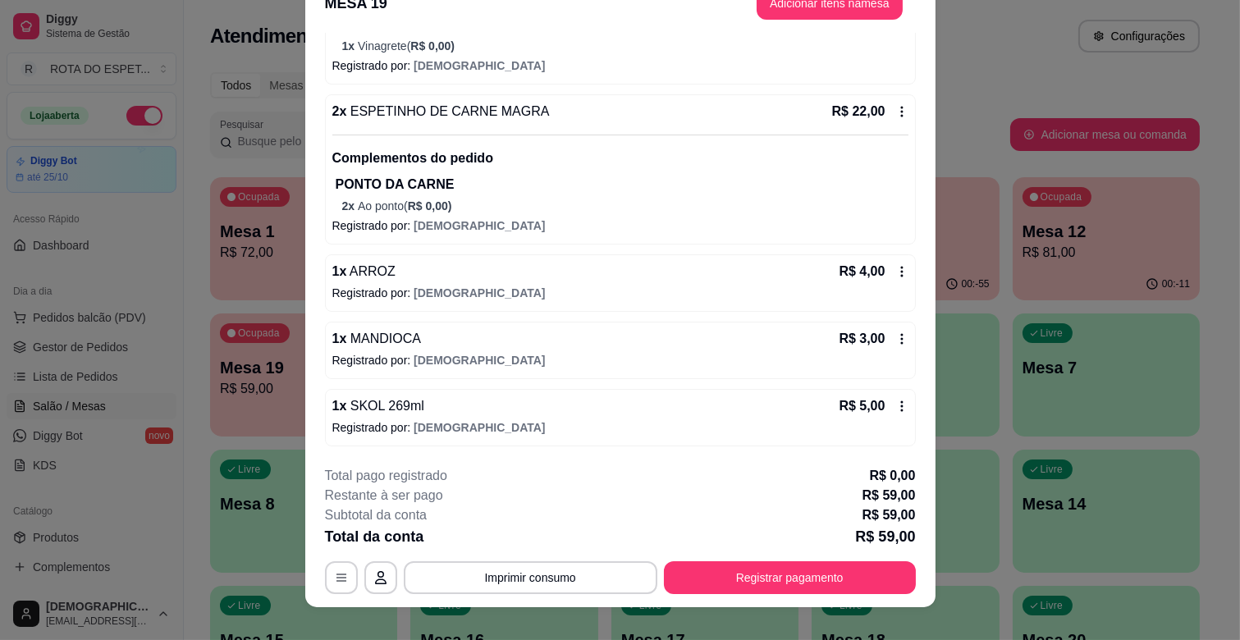
scroll to position [49, 0]
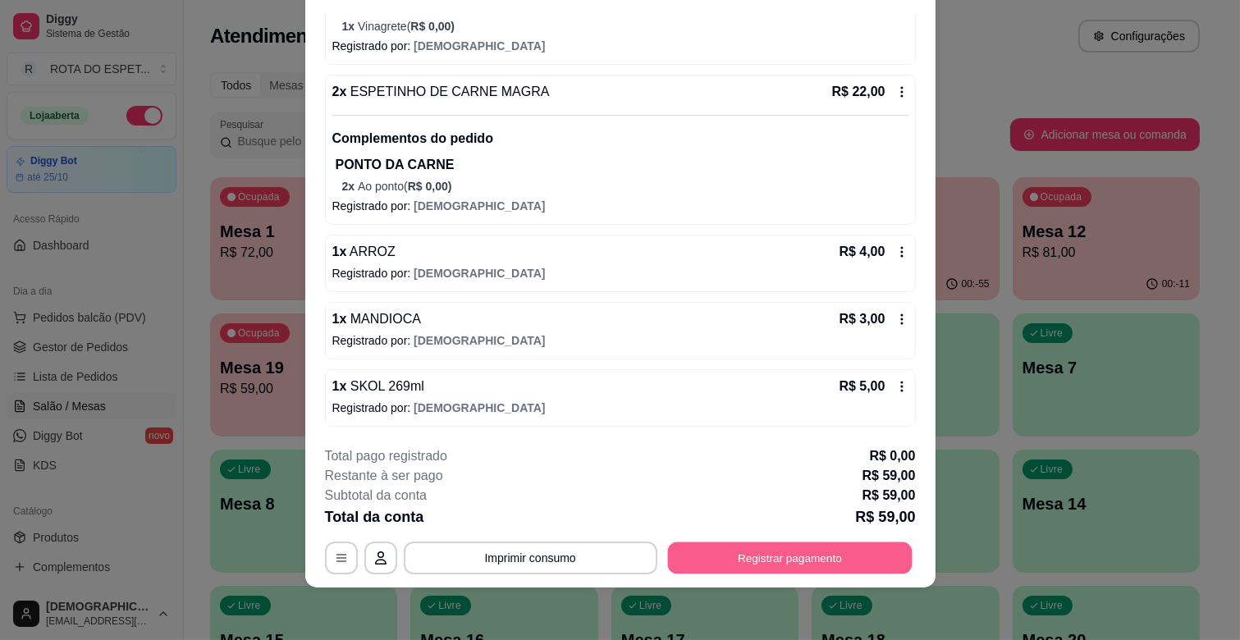
click at [805, 561] on button "Registrar pagamento" at bounding box center [789, 559] width 245 height 32
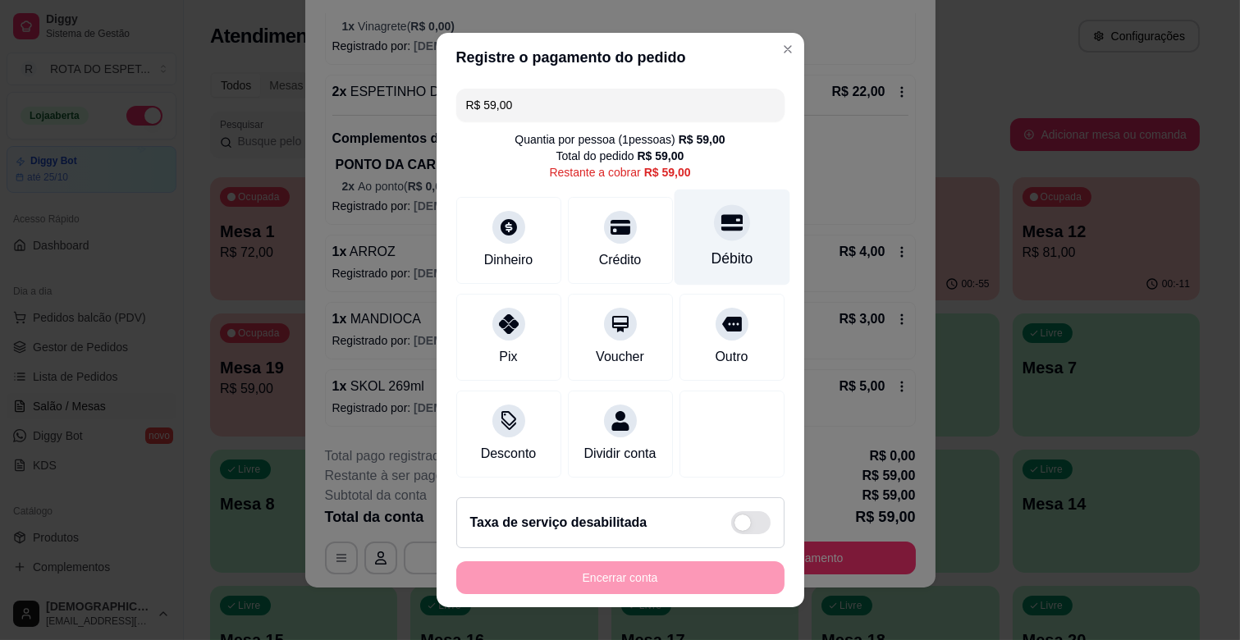
click at [714, 213] on div at bounding box center [732, 222] width 36 height 36
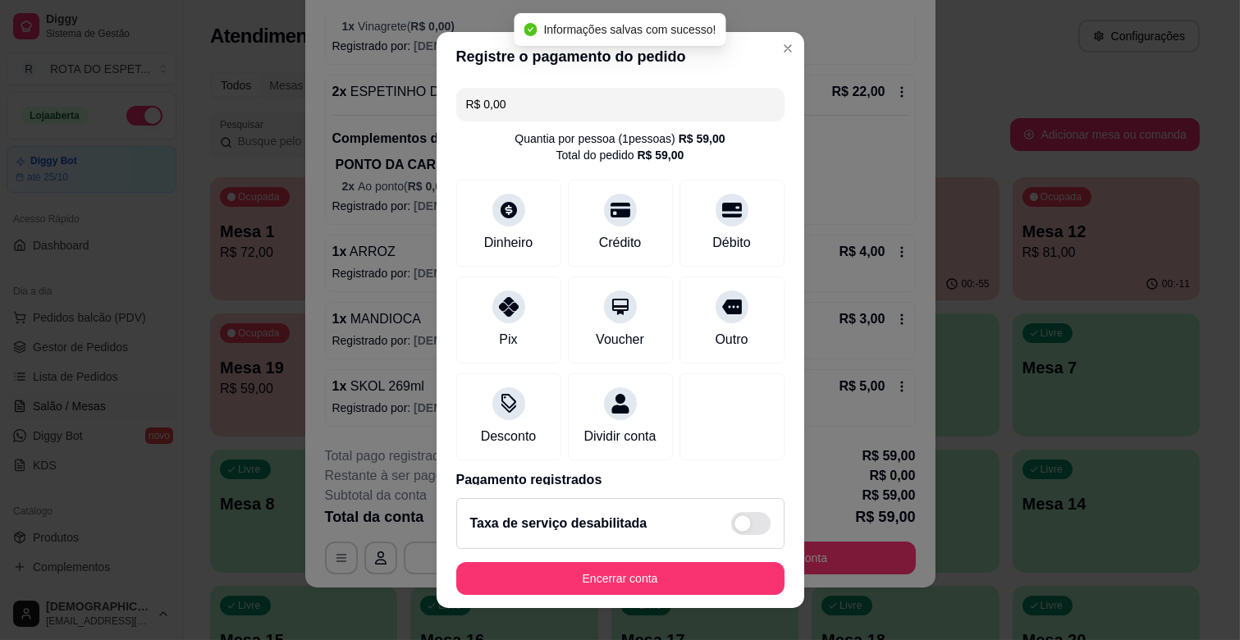
type input "R$ 0,00"
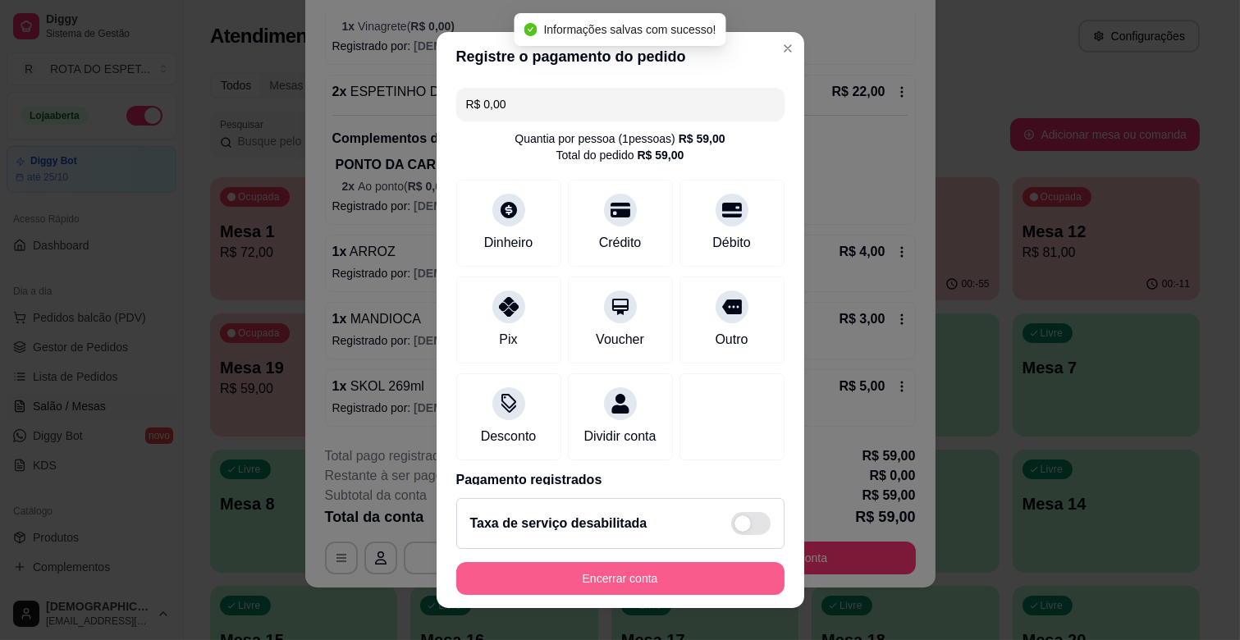
click at [681, 577] on button "Encerrar conta" at bounding box center [620, 578] width 328 height 33
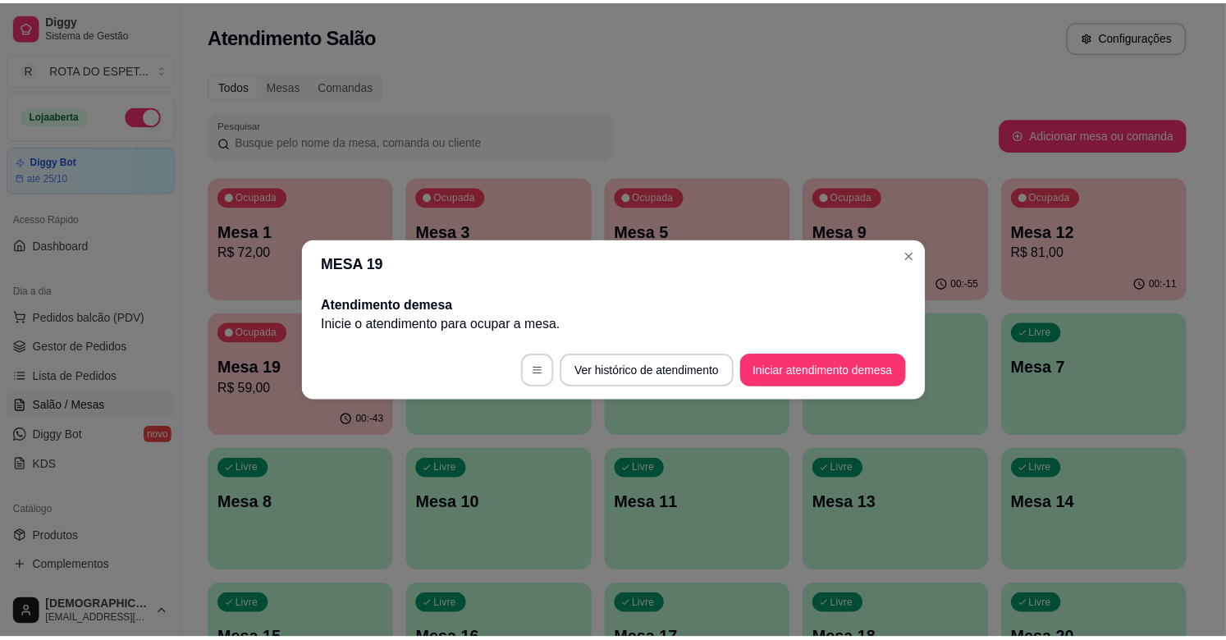
scroll to position [0, 0]
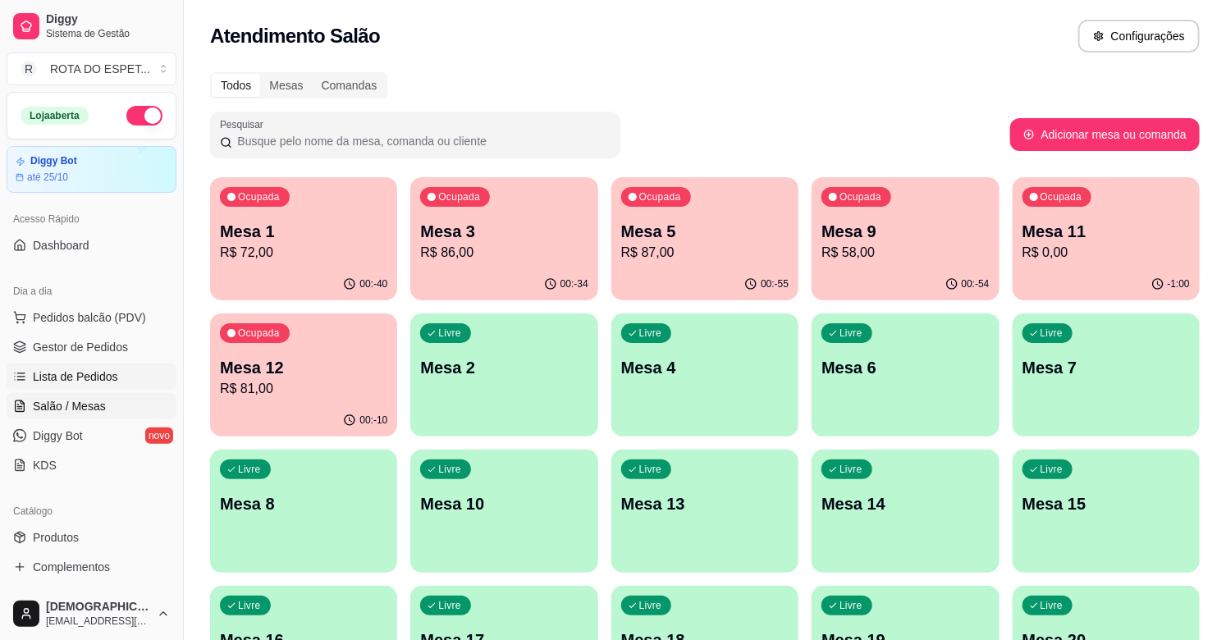
click at [105, 373] on span "Lista de Pedidos" at bounding box center [75, 377] width 85 height 16
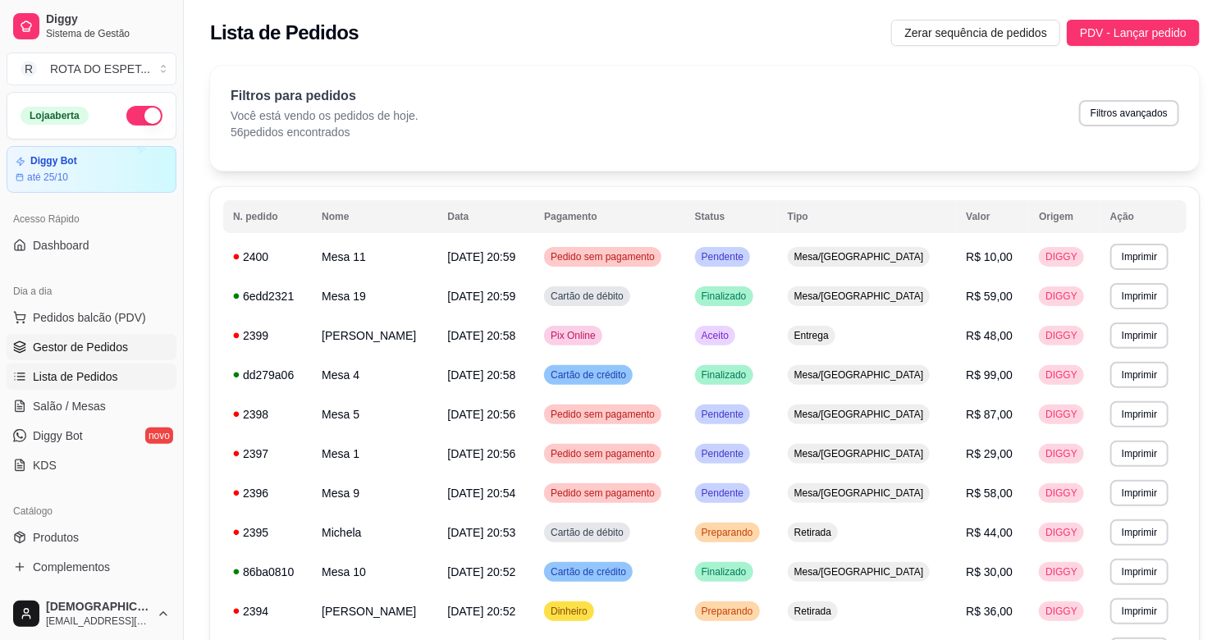
click at [97, 347] on span "Gestor de Pedidos" at bounding box center [80, 347] width 95 height 16
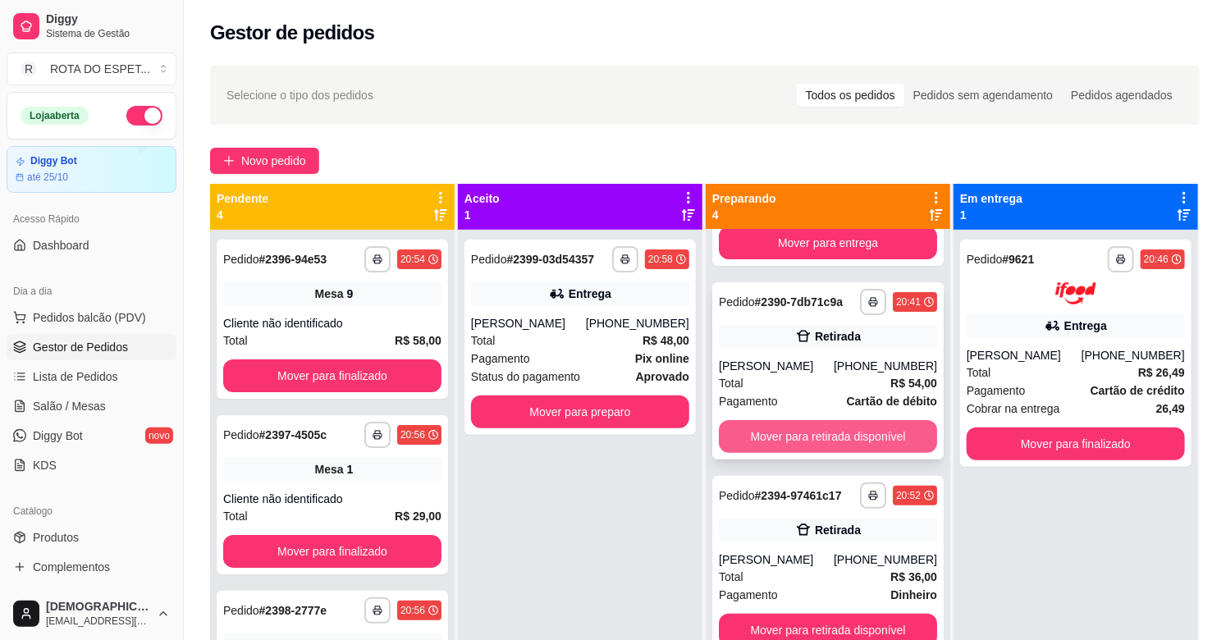
click at [818, 430] on button "Mover para retirada disponível" at bounding box center [828, 436] width 218 height 33
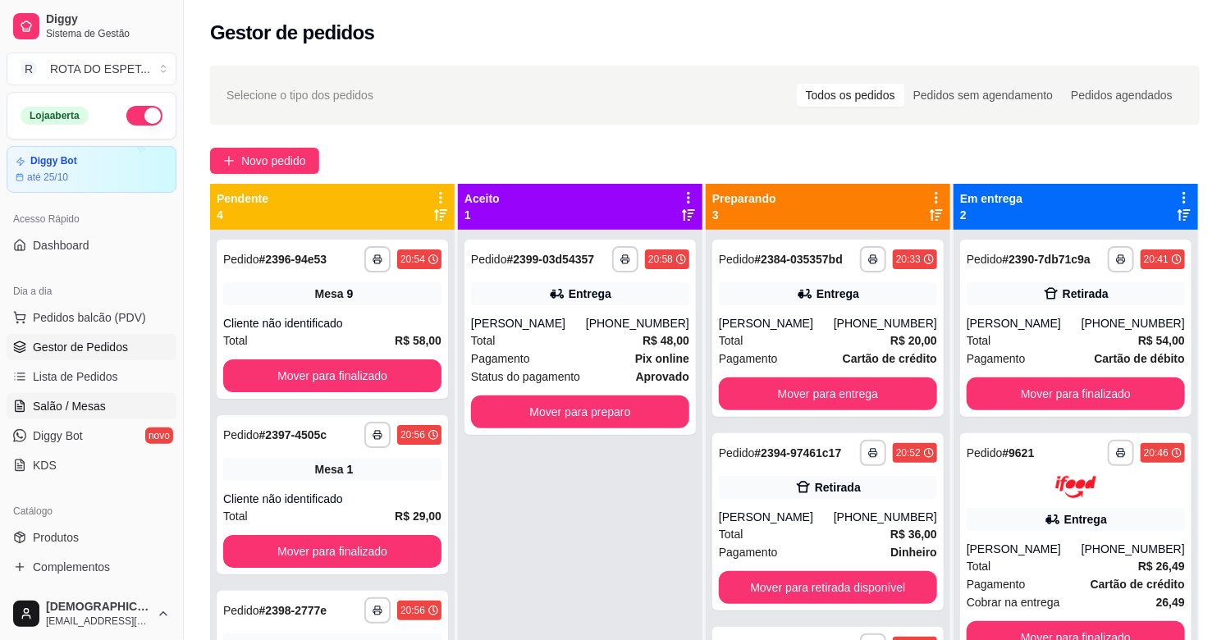
click at [85, 408] on span "Salão / Mesas" at bounding box center [69, 406] width 73 height 16
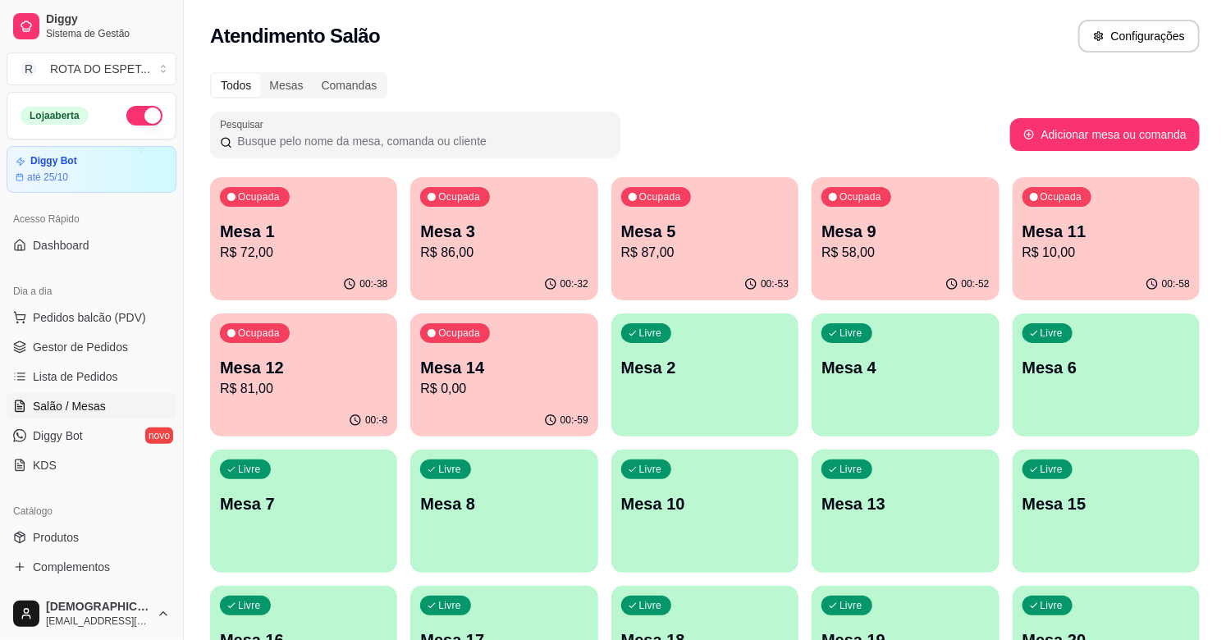
click at [315, 250] on p "R$ 72,00" at bounding box center [303, 253] width 167 height 20
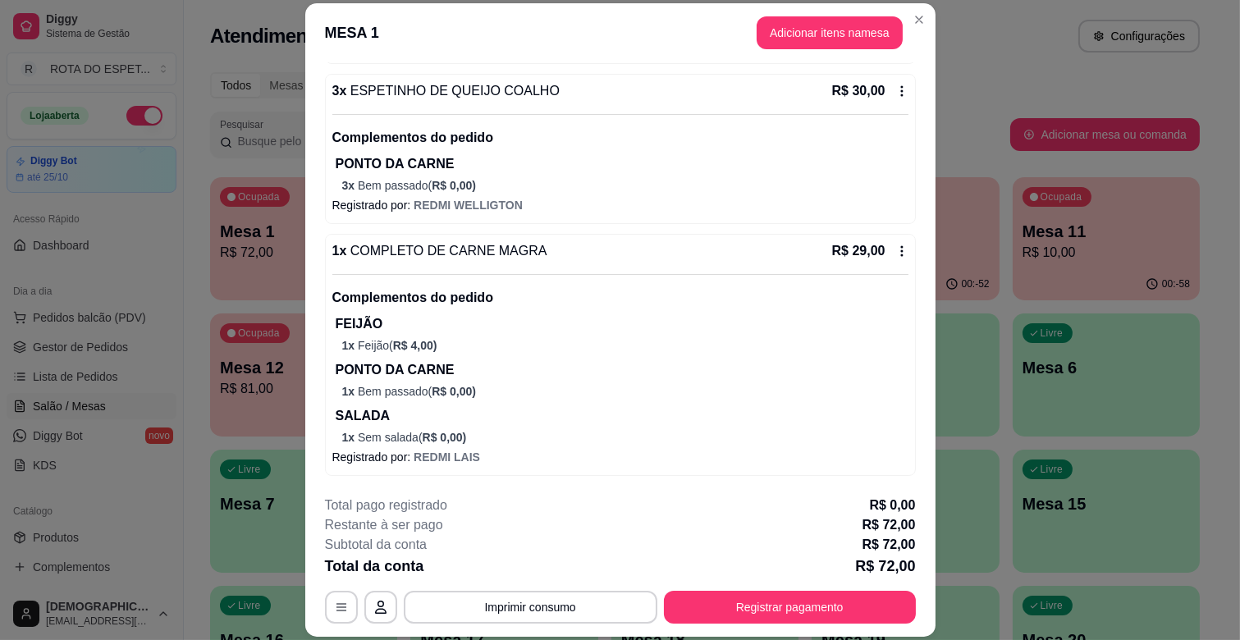
scroll to position [120, 0]
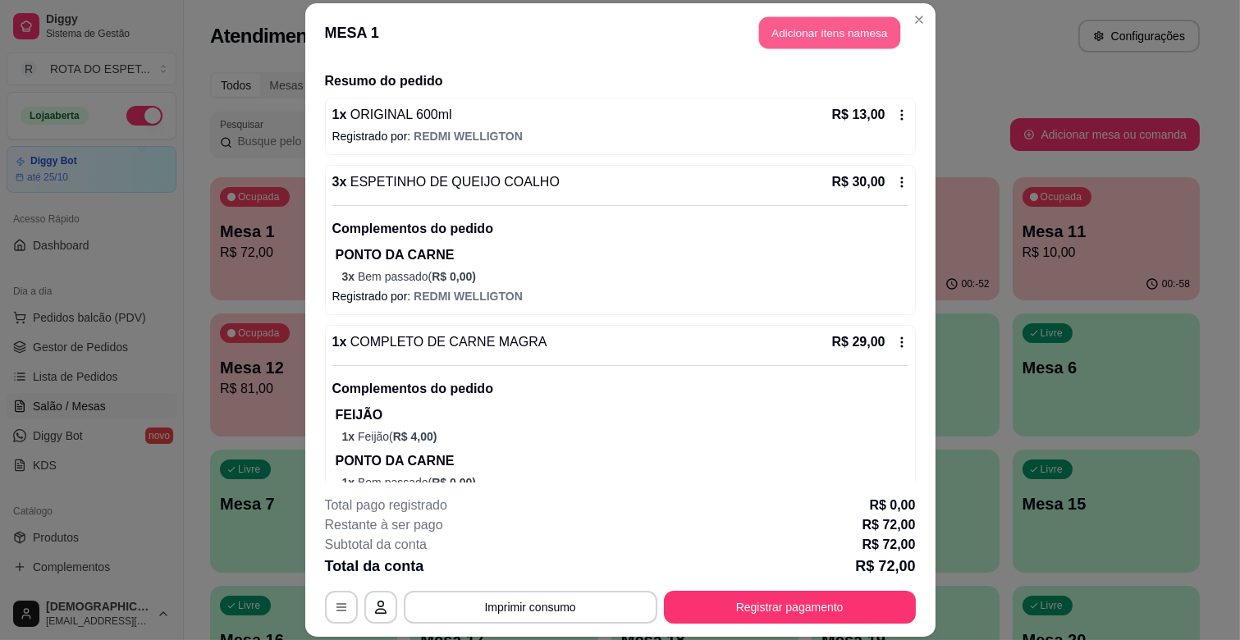
click at [818, 35] on button "Adicionar itens na mesa" at bounding box center [829, 33] width 141 height 32
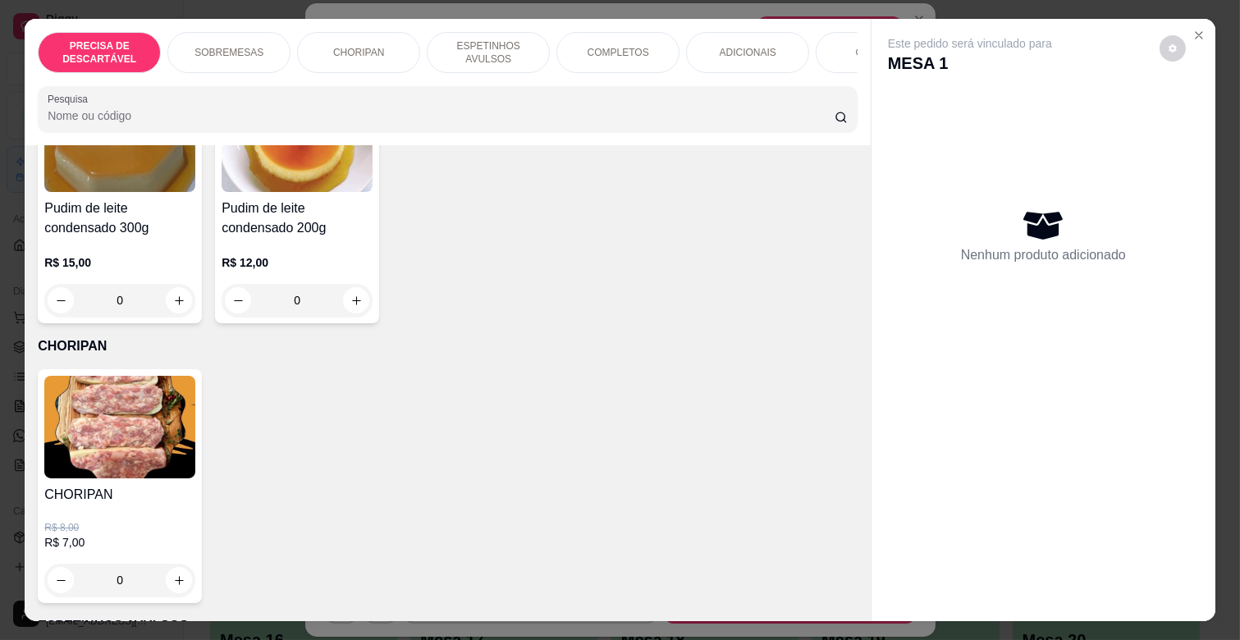
scroll to position [0, 717]
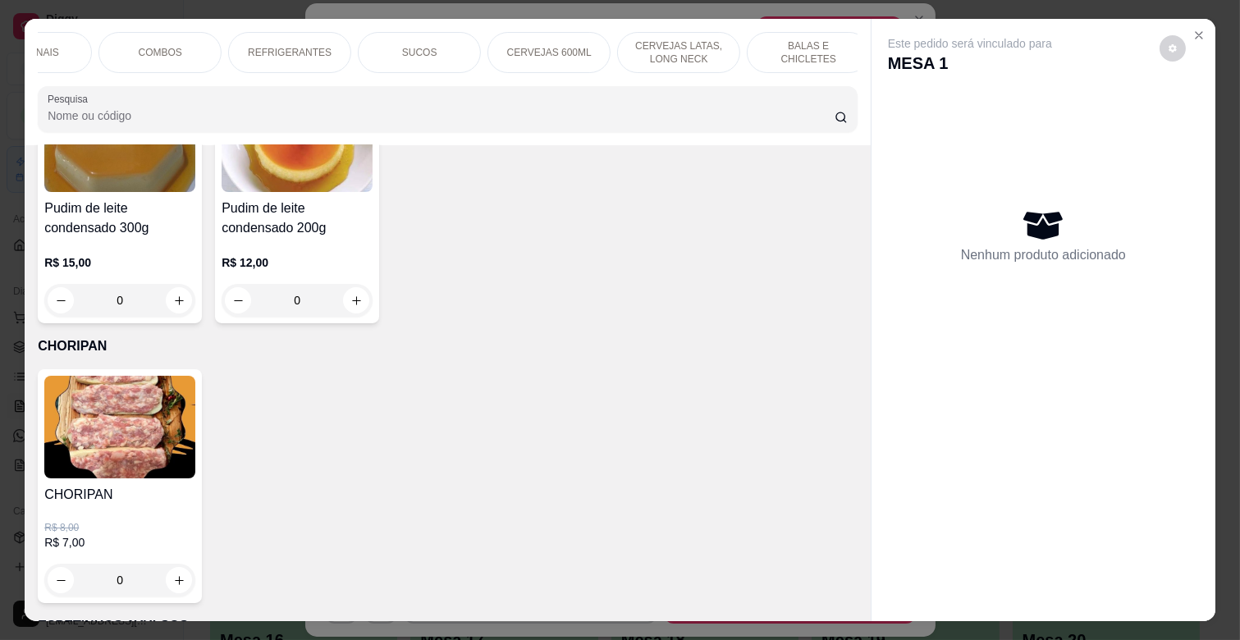
click at [547, 51] on p "CERVEJAS 600ML" at bounding box center [549, 52] width 85 height 13
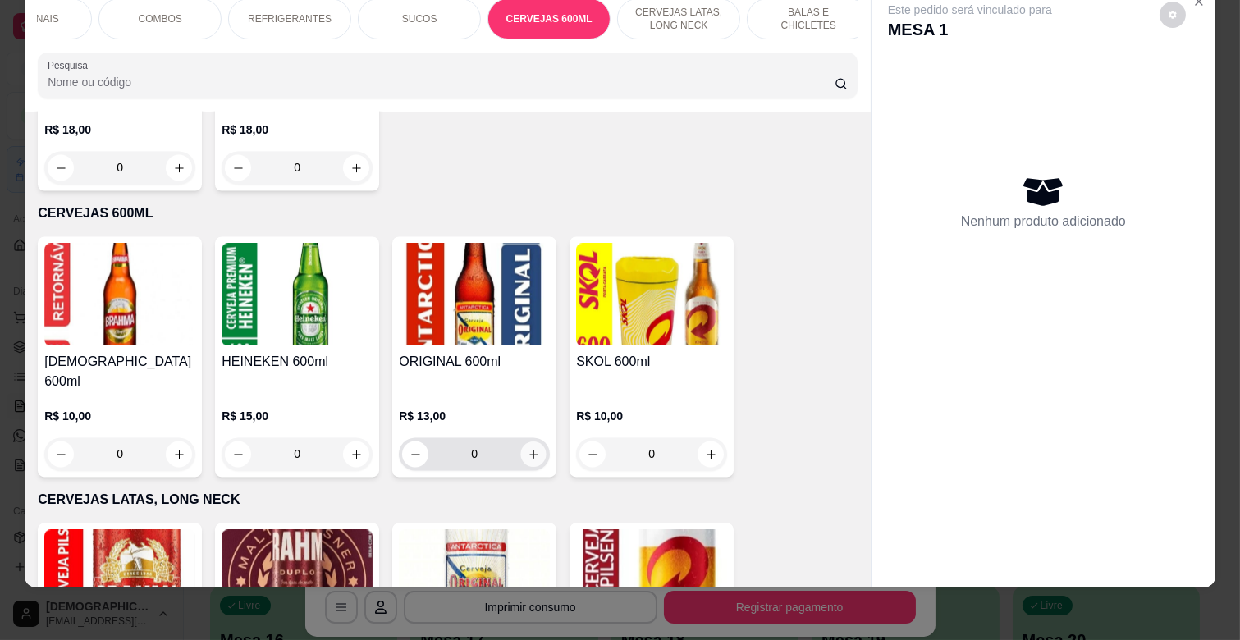
click at [529, 449] on icon "increase-product-quantity" at bounding box center [534, 455] width 12 height 12
type input "1"
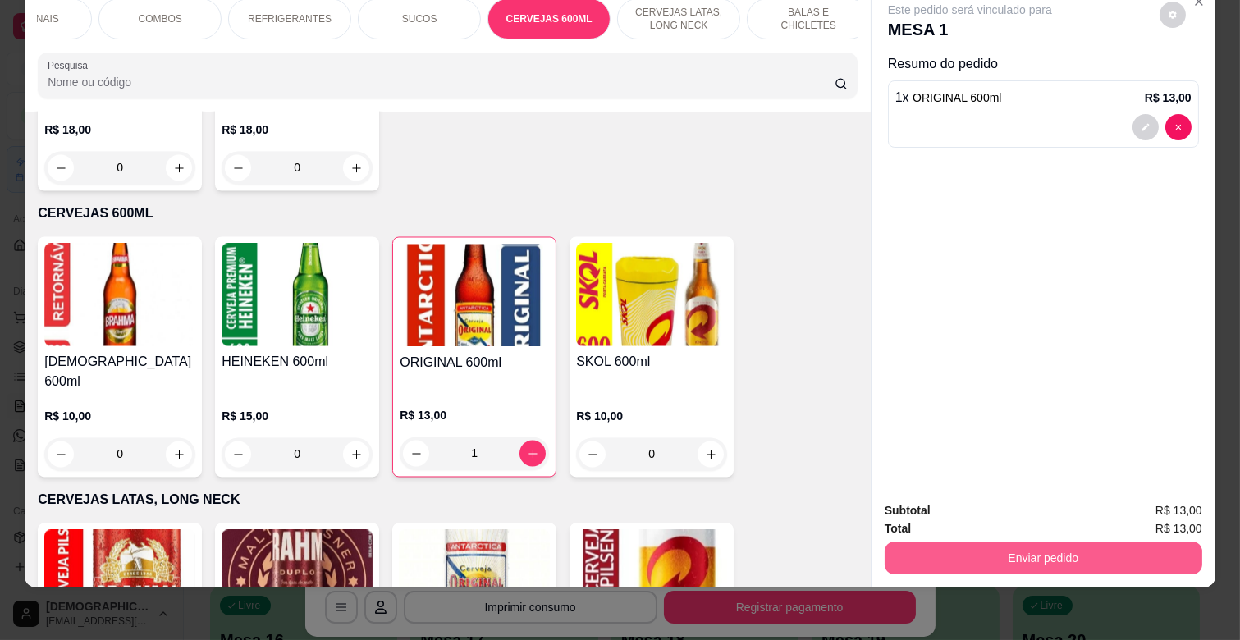
click at [1061, 543] on button "Enviar pedido" at bounding box center [1044, 558] width 318 height 33
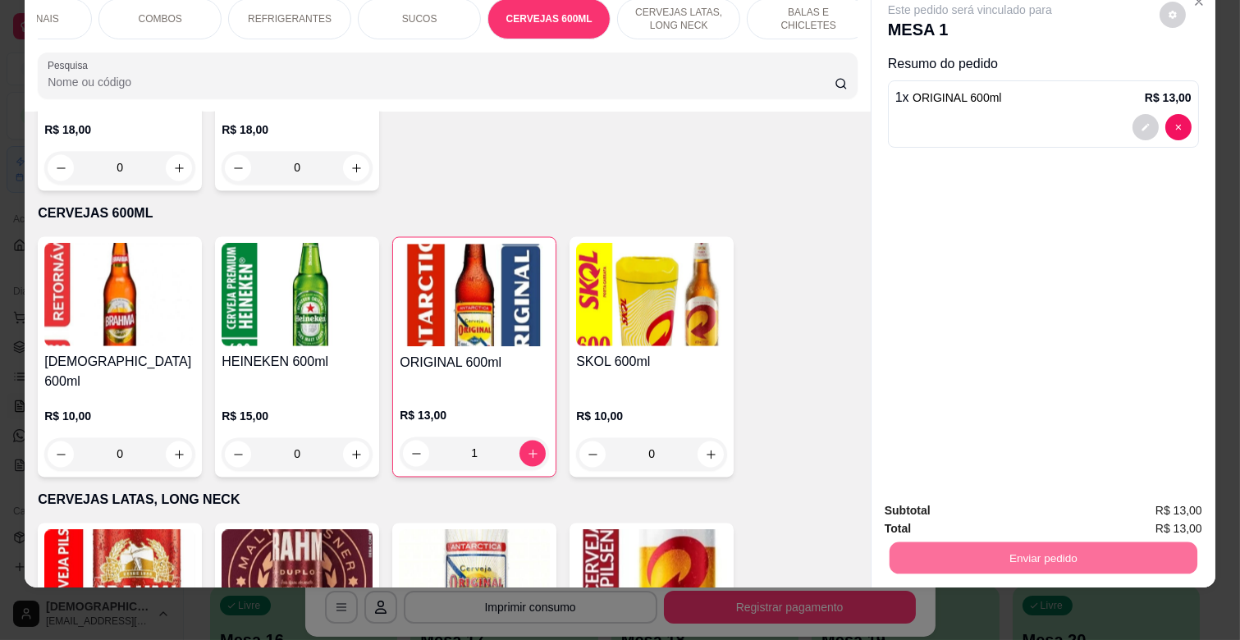
click at [1157, 501] on button "Enviar pedido" at bounding box center [1159, 503] width 93 height 31
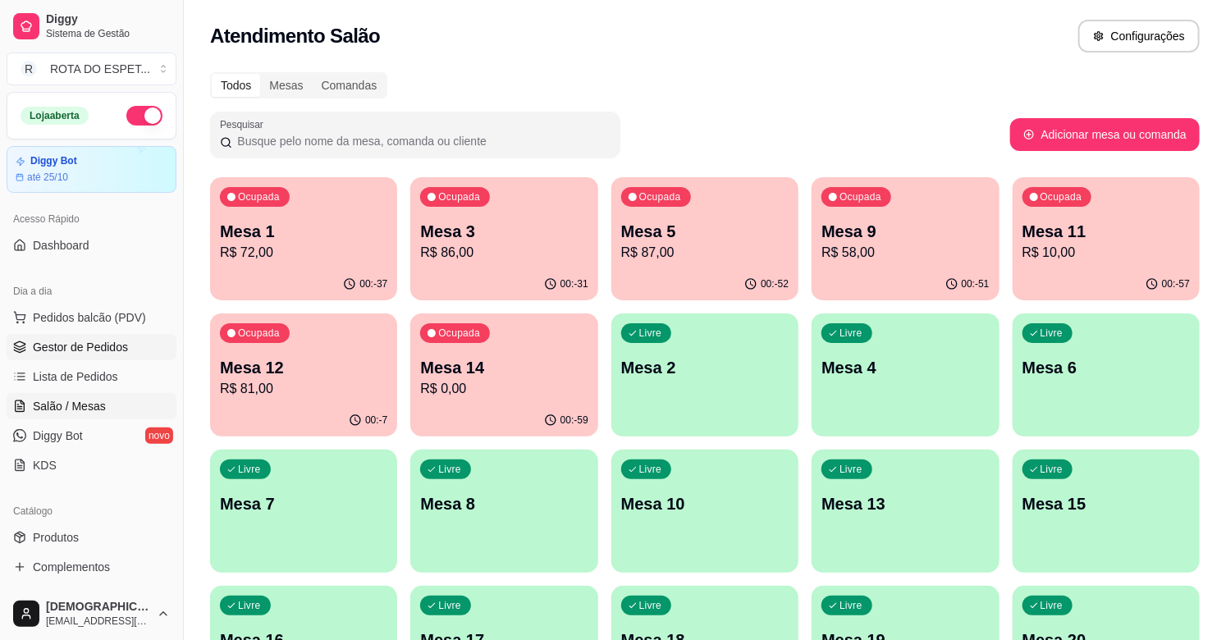
click at [49, 339] on span "Gestor de Pedidos" at bounding box center [80, 347] width 95 height 16
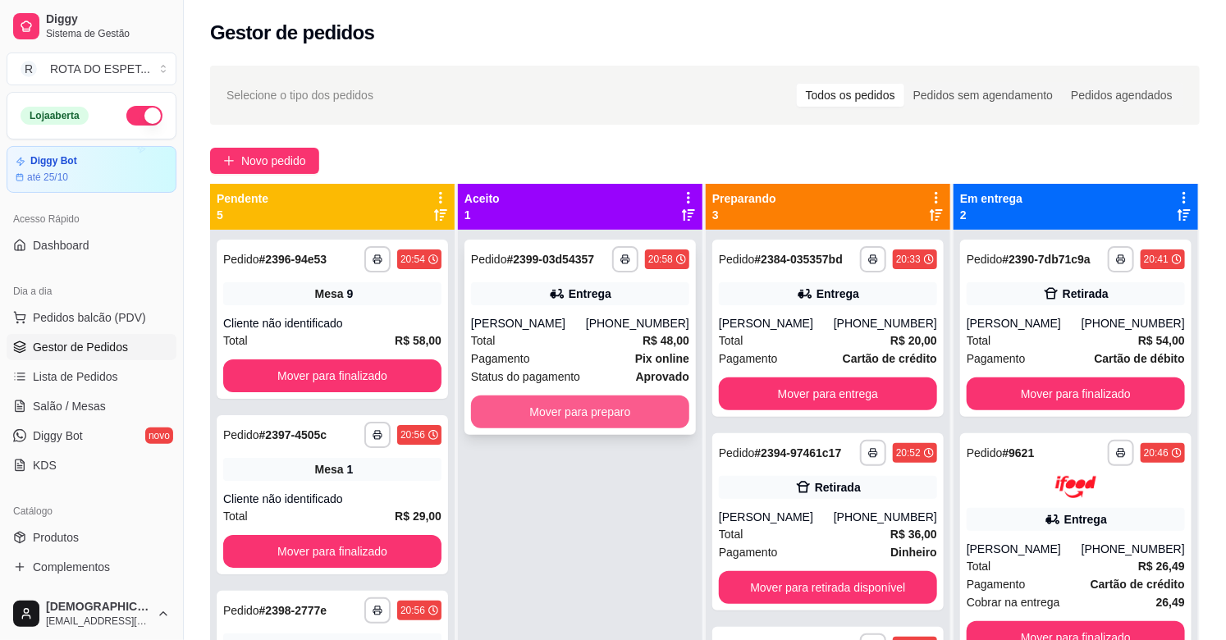
click at [608, 407] on button "Mover para preparo" at bounding box center [580, 412] width 218 height 33
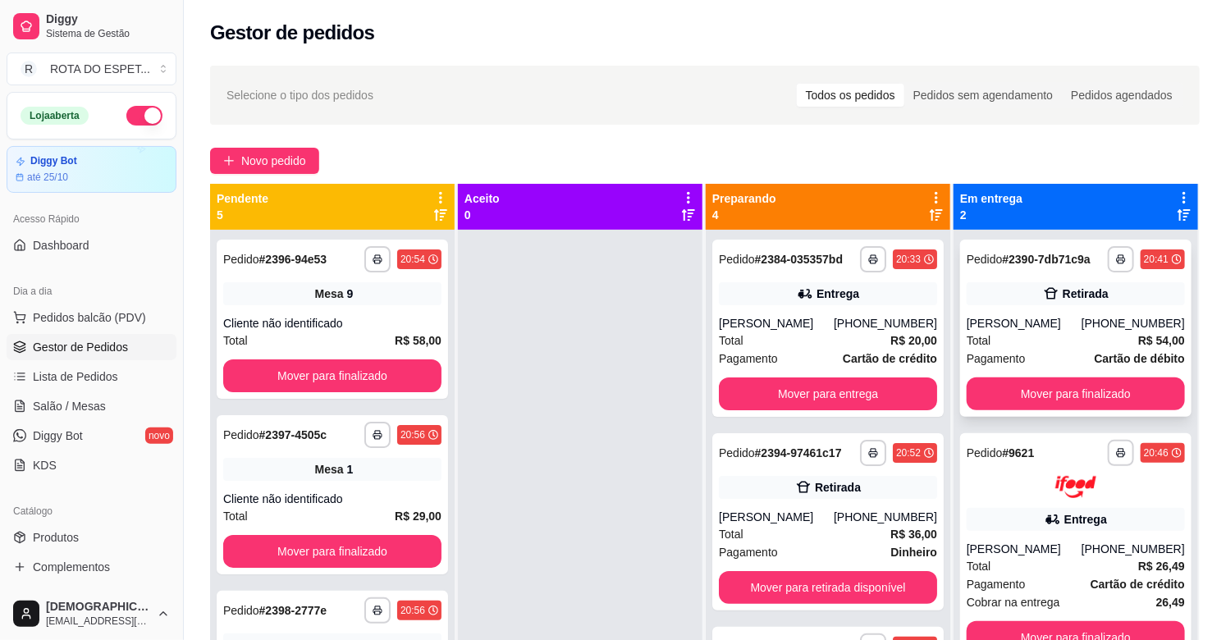
click at [1034, 329] on div "[PERSON_NAME]" at bounding box center [1024, 323] width 115 height 16
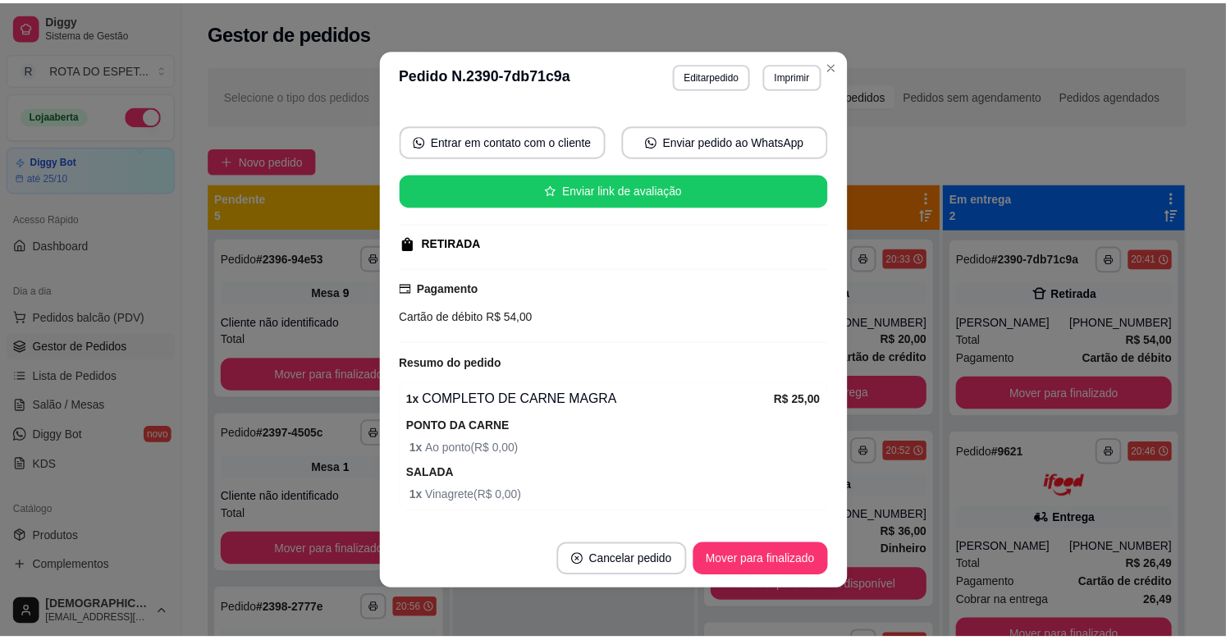
scroll to position [110, 0]
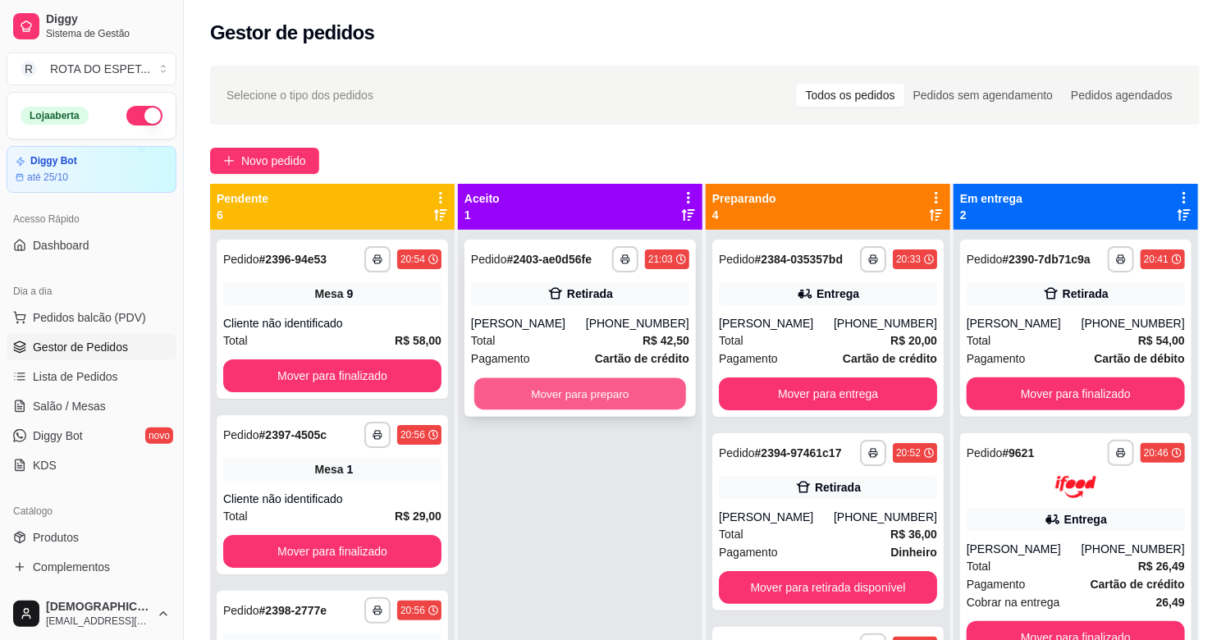
click at [612, 378] on div "Mover para preparo" at bounding box center [580, 394] width 218 height 33
click at [576, 387] on button "Mover para preparo" at bounding box center [580, 394] width 218 height 33
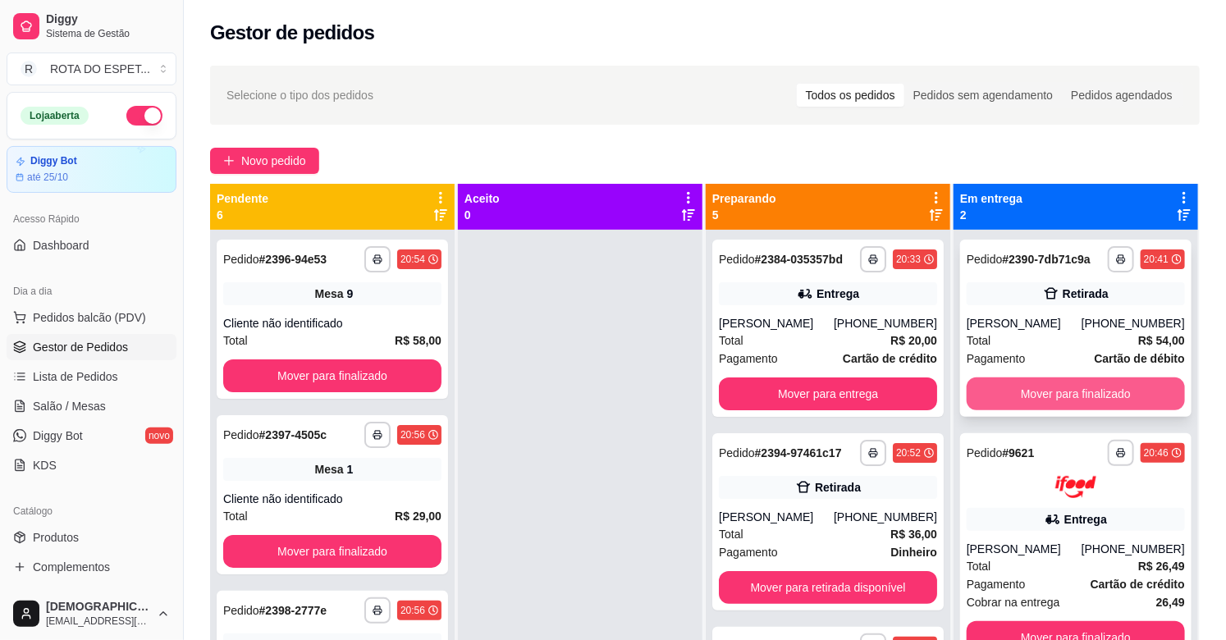
click at [1069, 396] on button "Mover para finalizado" at bounding box center [1076, 394] width 218 height 33
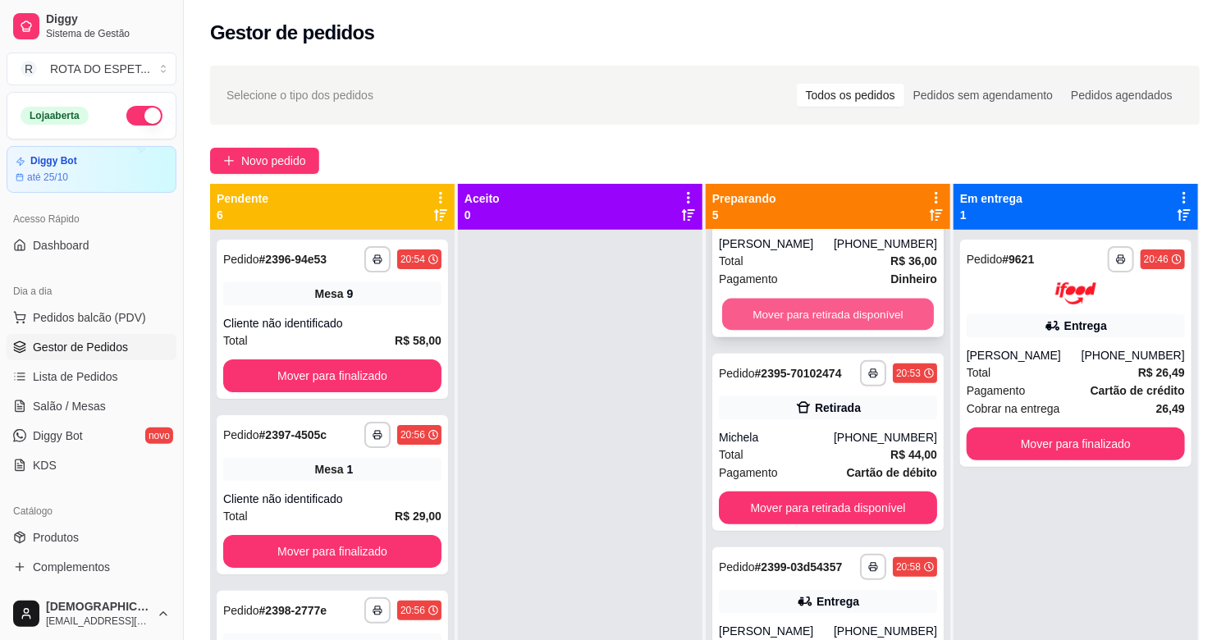
click at [817, 319] on button "Mover para retirada disponível" at bounding box center [828, 315] width 212 height 32
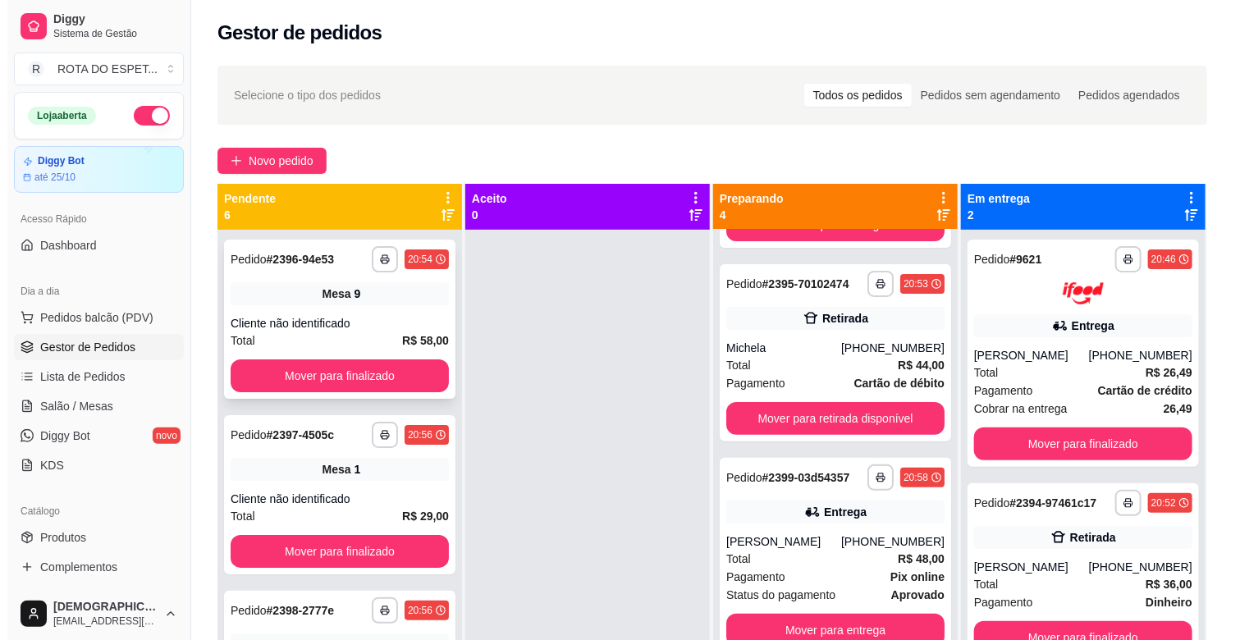
scroll to position [80, 0]
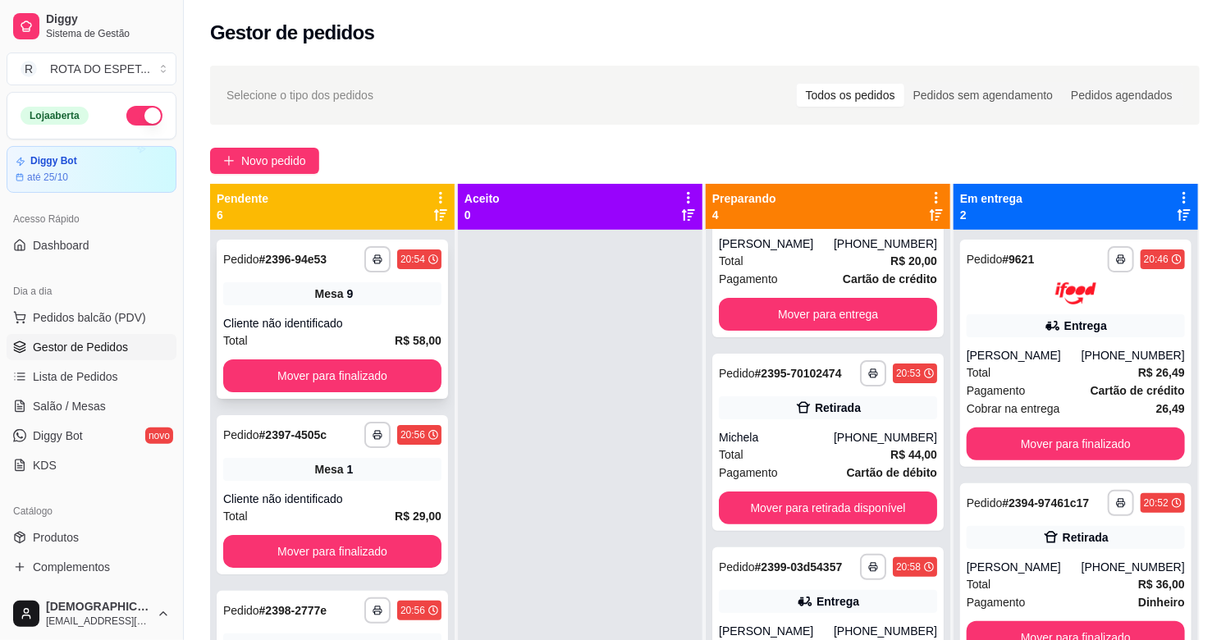
click at [370, 357] on div "**********" at bounding box center [332, 319] width 231 height 159
click at [302, 373] on button "Mover para finalizado" at bounding box center [332, 376] width 218 height 33
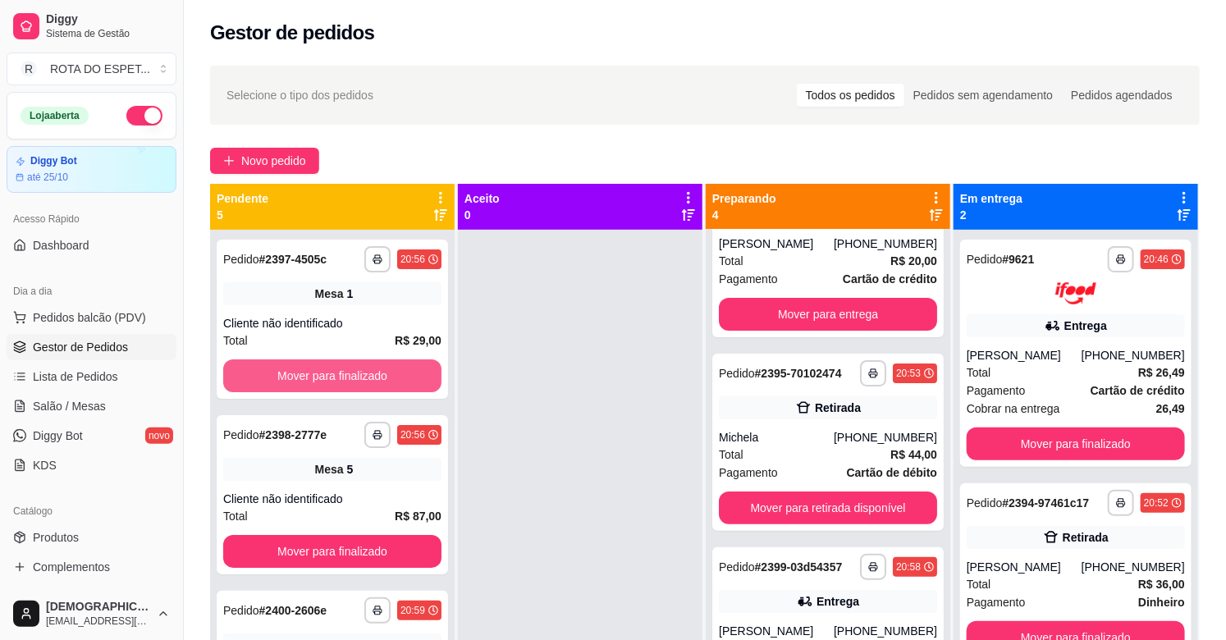
click at [302, 373] on button "Mover para finalizado" at bounding box center [332, 376] width 218 height 33
click at [302, 373] on button "Mover para finalizado" at bounding box center [333, 376] width 212 height 32
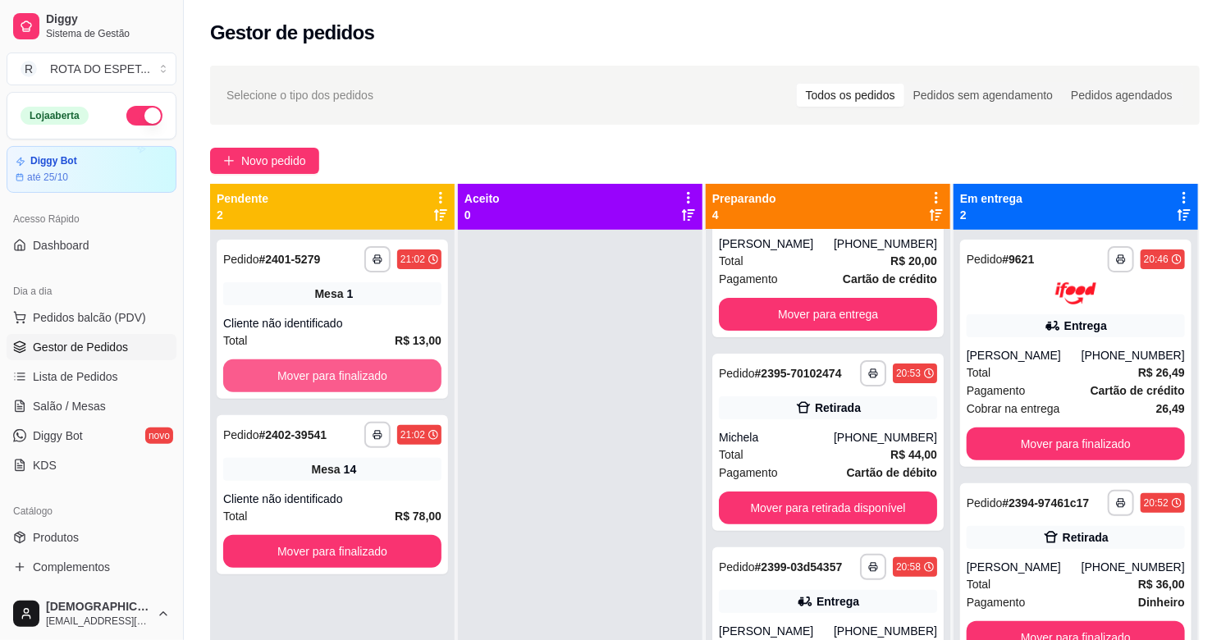
click at [302, 373] on button "Mover para finalizado" at bounding box center [332, 376] width 218 height 33
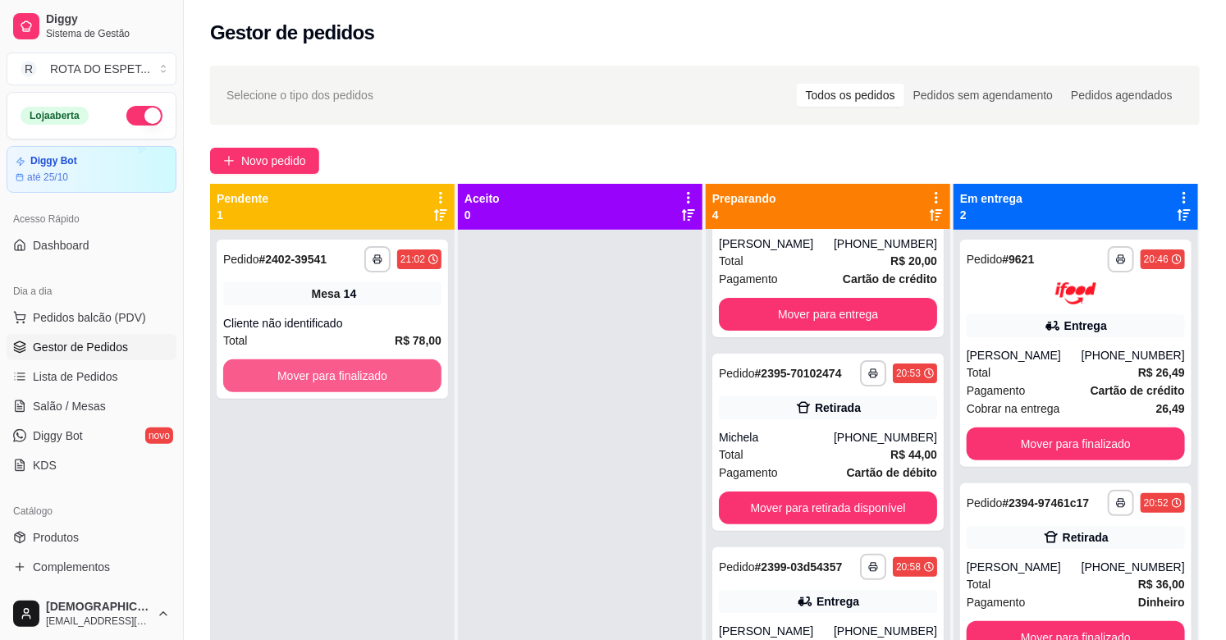
click at [302, 373] on button "Mover para finalizado" at bounding box center [332, 376] width 218 height 33
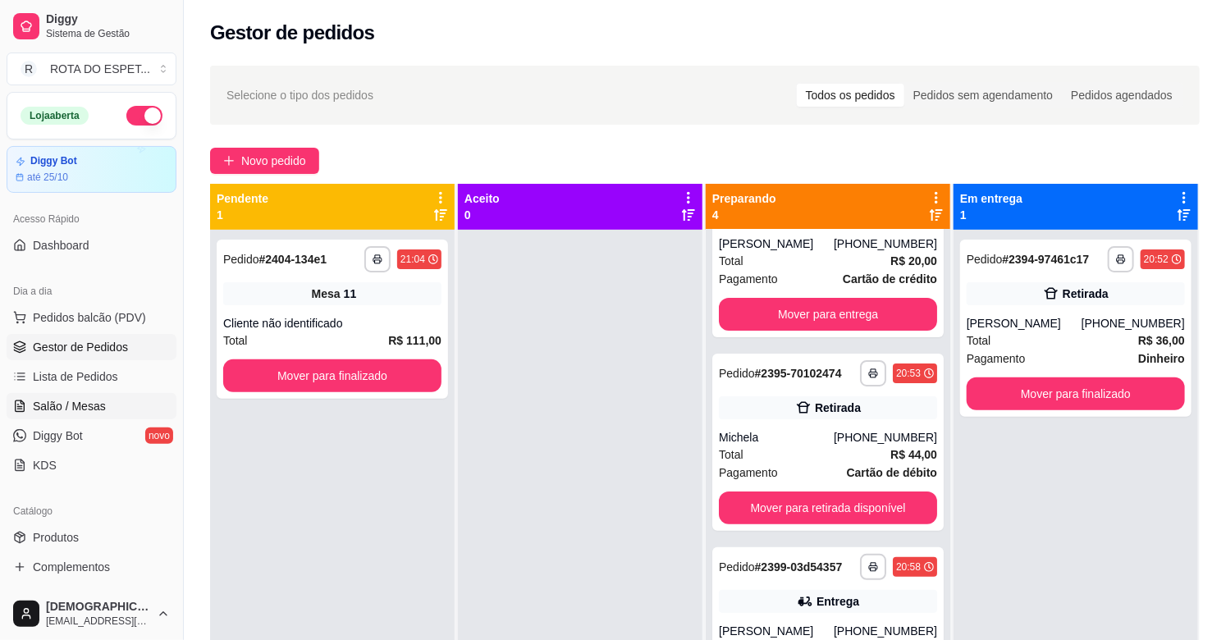
click at [44, 401] on span "Salão / Mesas" at bounding box center [69, 406] width 73 height 16
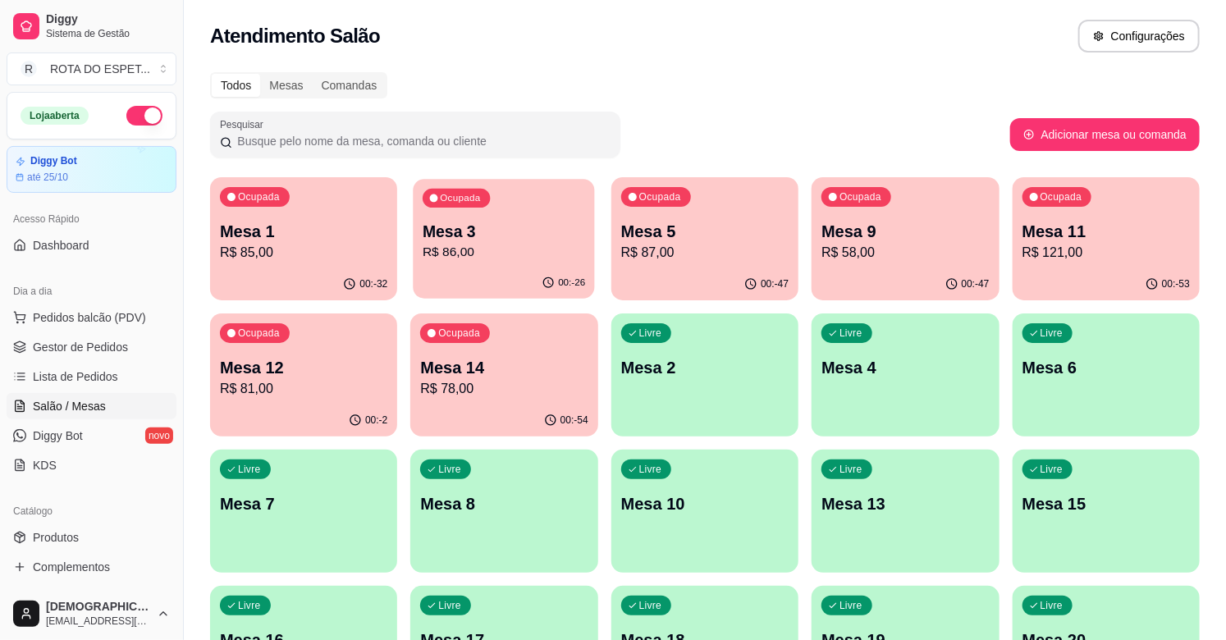
click at [481, 213] on div "Ocupada Mesa 3 R$ 86,00" at bounding box center [505, 223] width 182 height 89
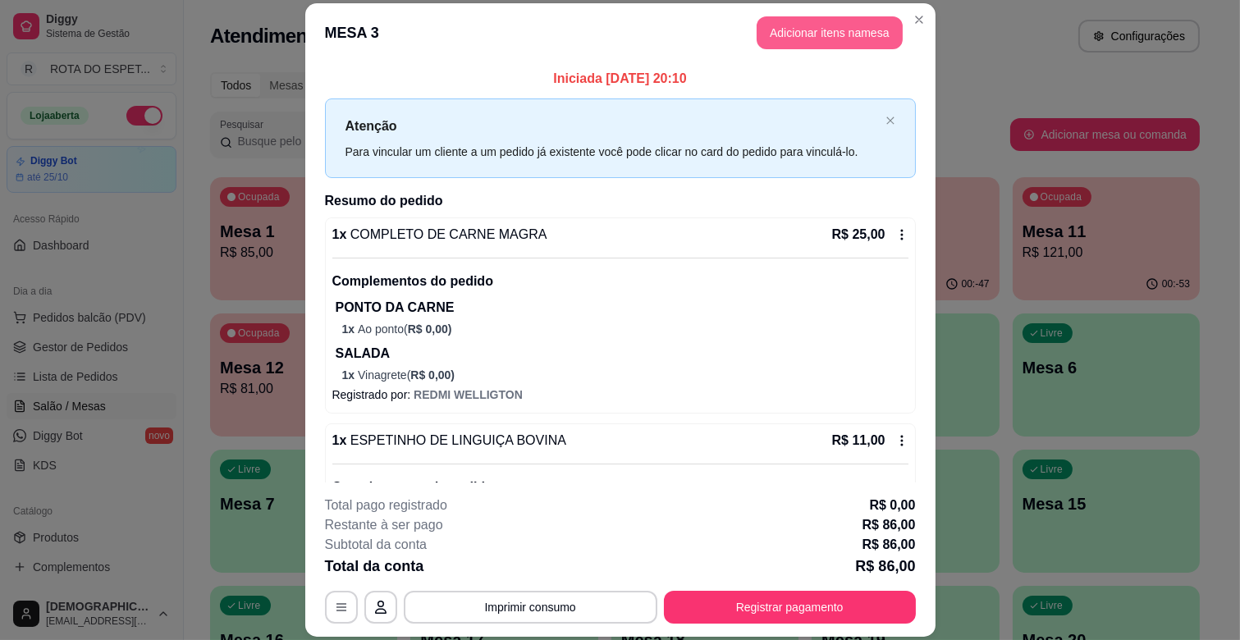
click at [776, 30] on button "Adicionar itens na mesa" at bounding box center [830, 32] width 146 height 33
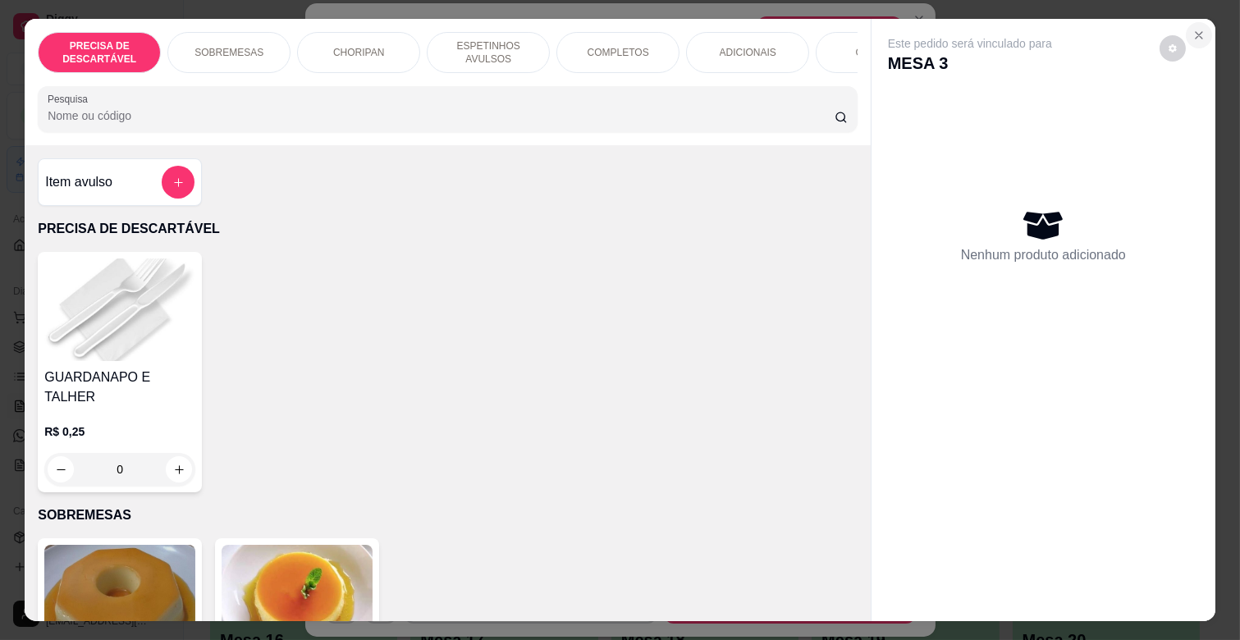
click at [1193, 29] on icon "Close" at bounding box center [1199, 35] width 13 height 13
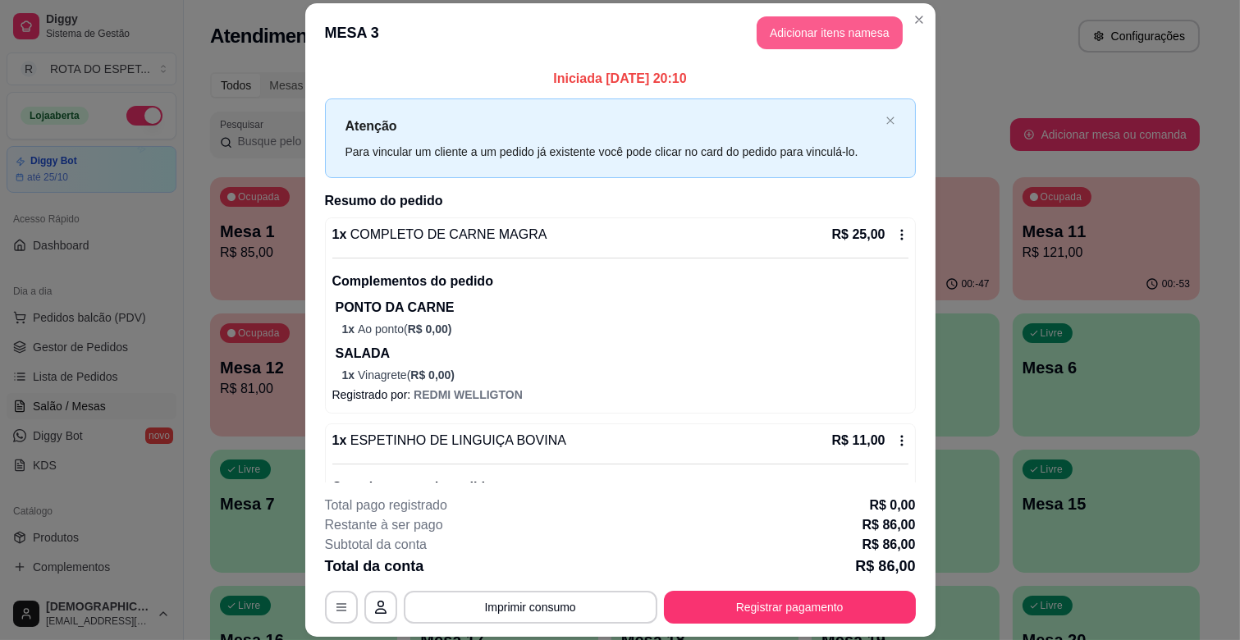
click at [819, 48] on button "Adicionar itens na mesa" at bounding box center [830, 32] width 146 height 33
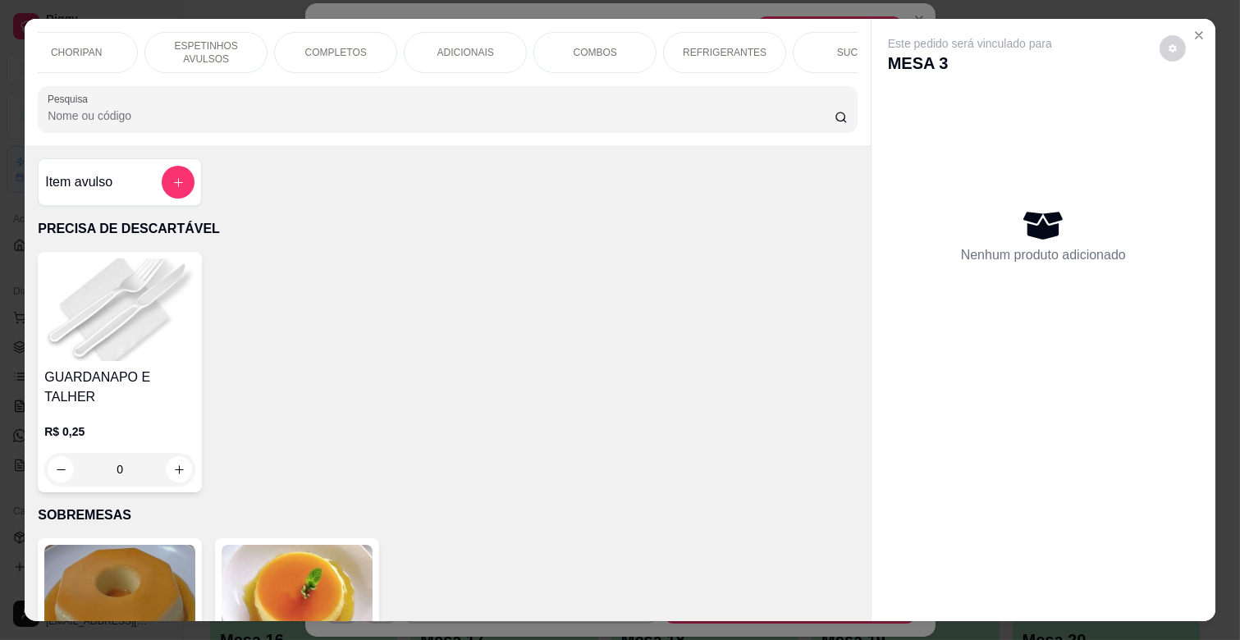
drag, startPoint x: 410, startPoint y: 80, endPoint x: 877, endPoint y: 84, distance: 466.3
click at [877, 84] on div "PRECISA DE DESCARTÁVEL SOBREMESAS CHORIPAN ESPETINHOS AVULSOS COMPLETOS ADICION…" at bounding box center [620, 320] width 1191 height 602
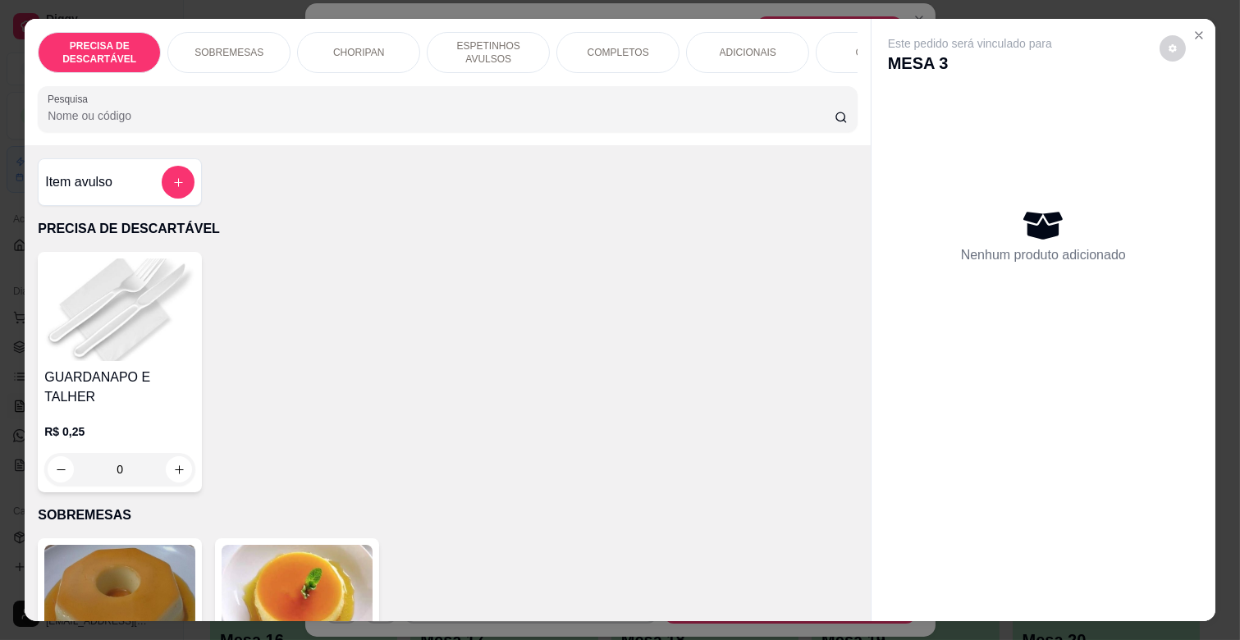
click at [195, 50] on p "SOBREMESAS" at bounding box center [229, 52] width 69 height 13
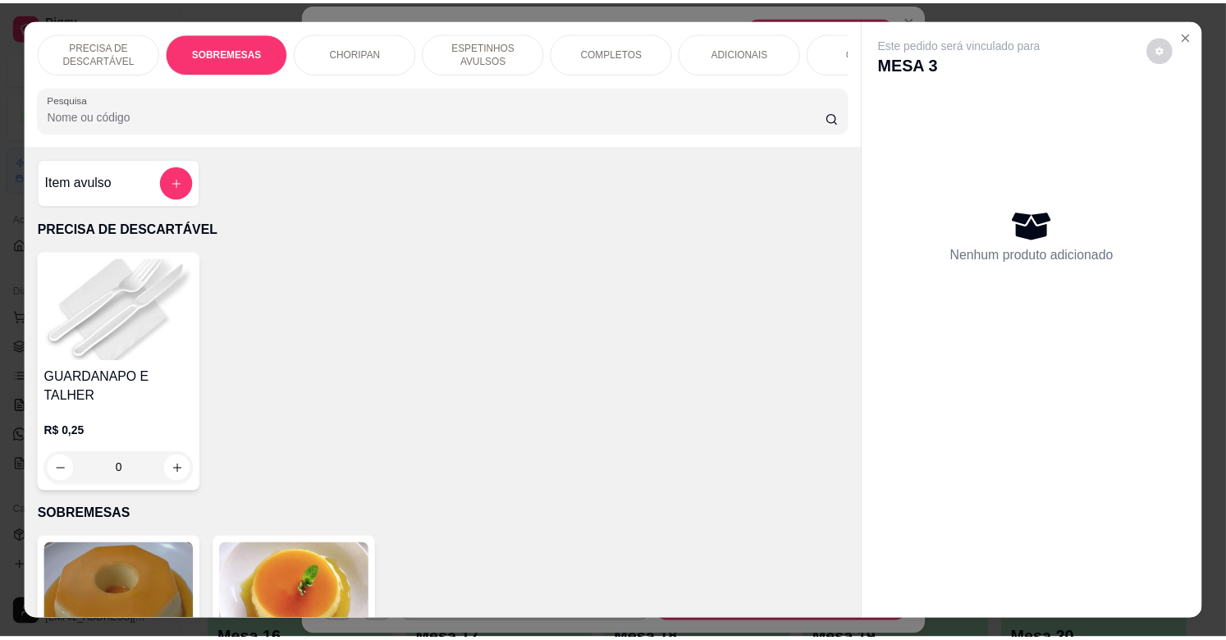
scroll to position [39, 0]
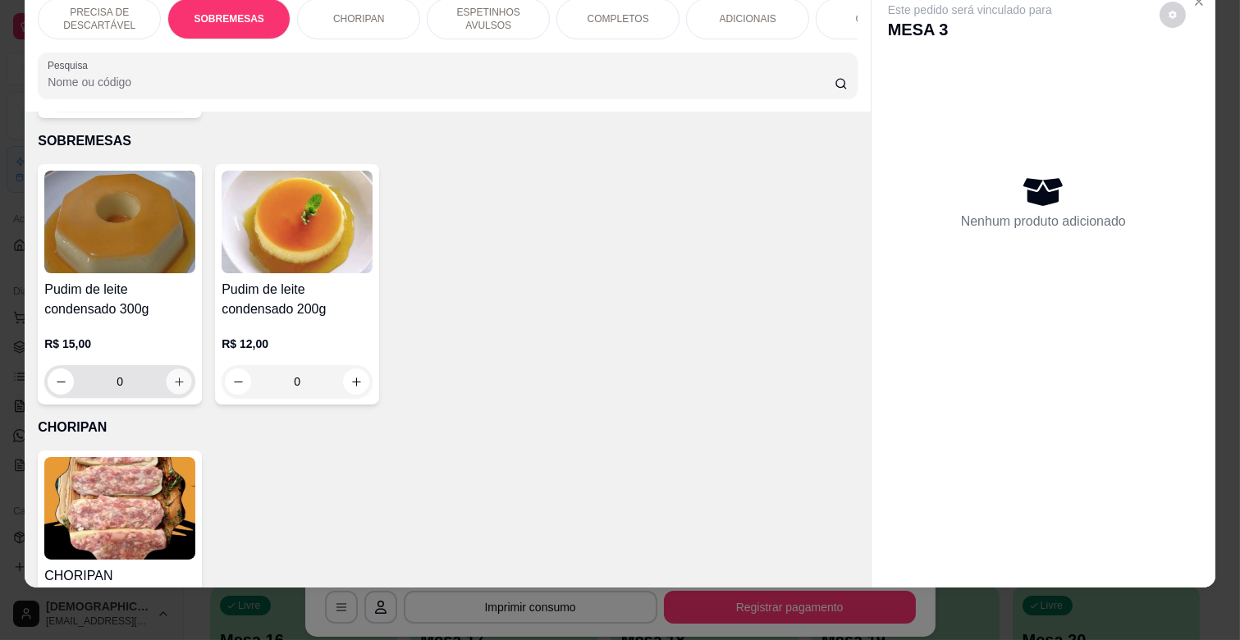
click at [173, 376] on icon "increase-product-quantity" at bounding box center [179, 382] width 12 height 12
type input "1"
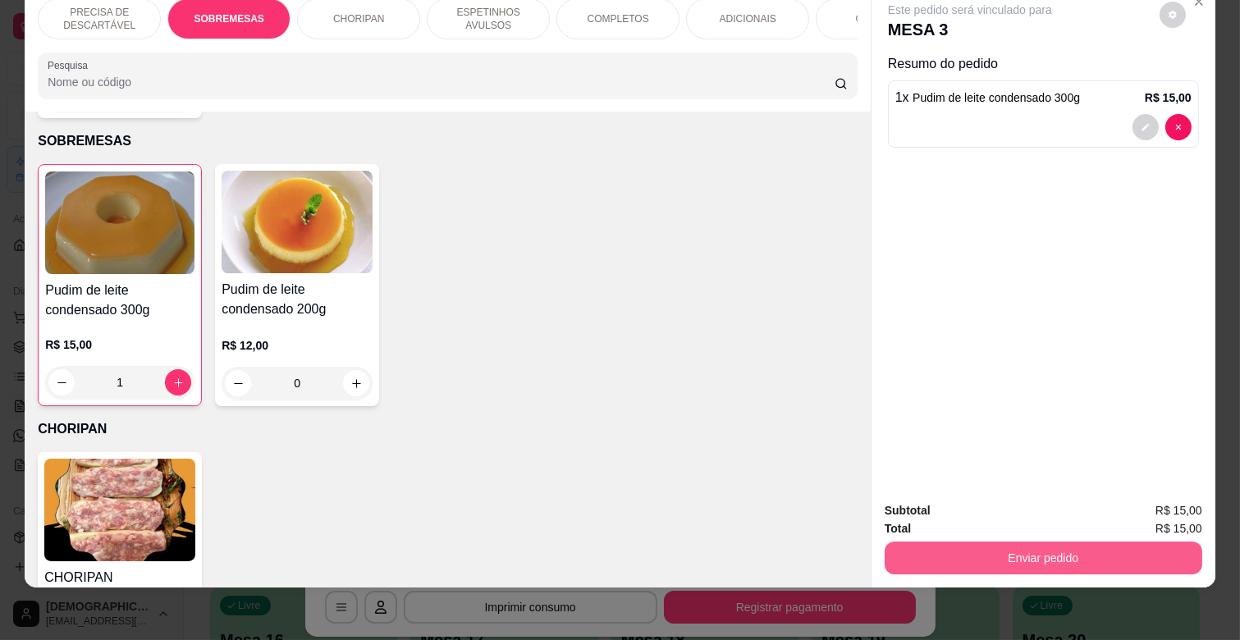
click at [1139, 548] on button "Enviar pedido" at bounding box center [1044, 558] width 318 height 33
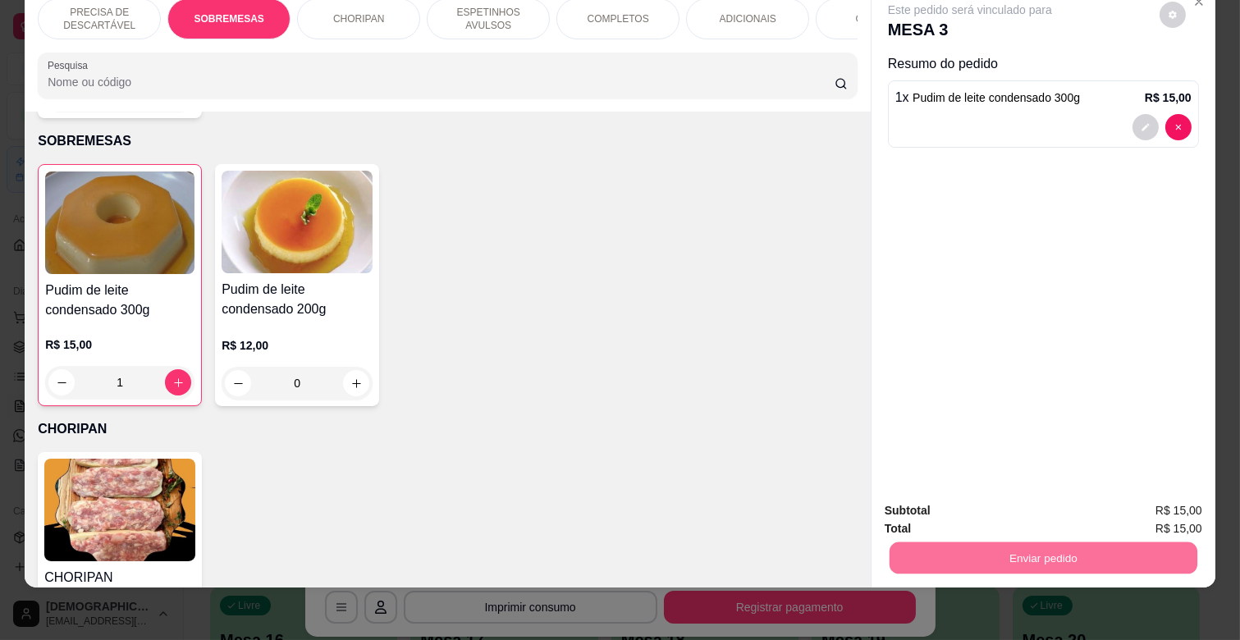
click at [1167, 493] on button "Enviar pedido" at bounding box center [1159, 503] width 93 height 31
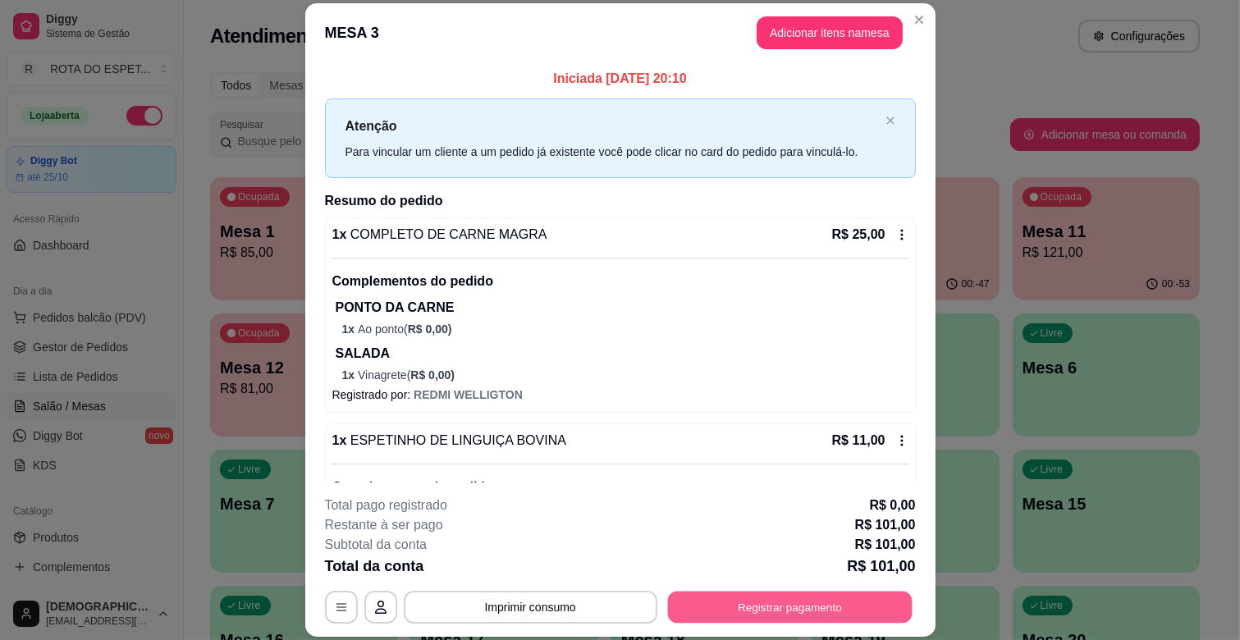
click at [868, 599] on button "Registrar pagamento" at bounding box center [789, 608] width 245 height 32
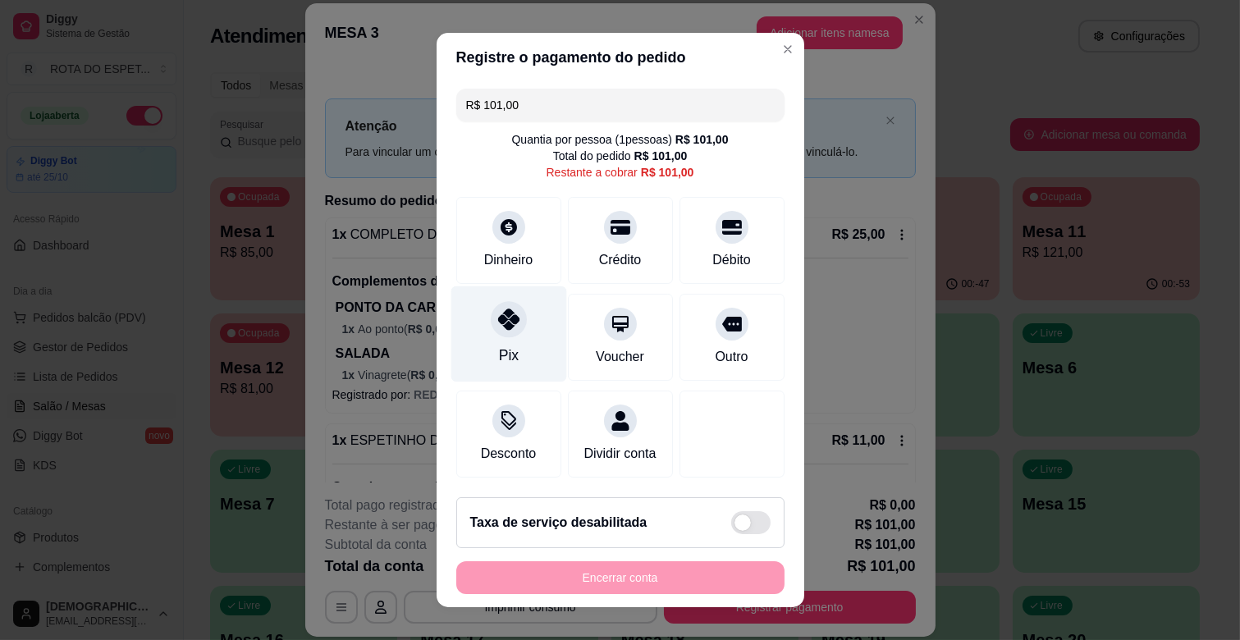
click at [490, 337] on div "Pix" at bounding box center [509, 334] width 116 height 96
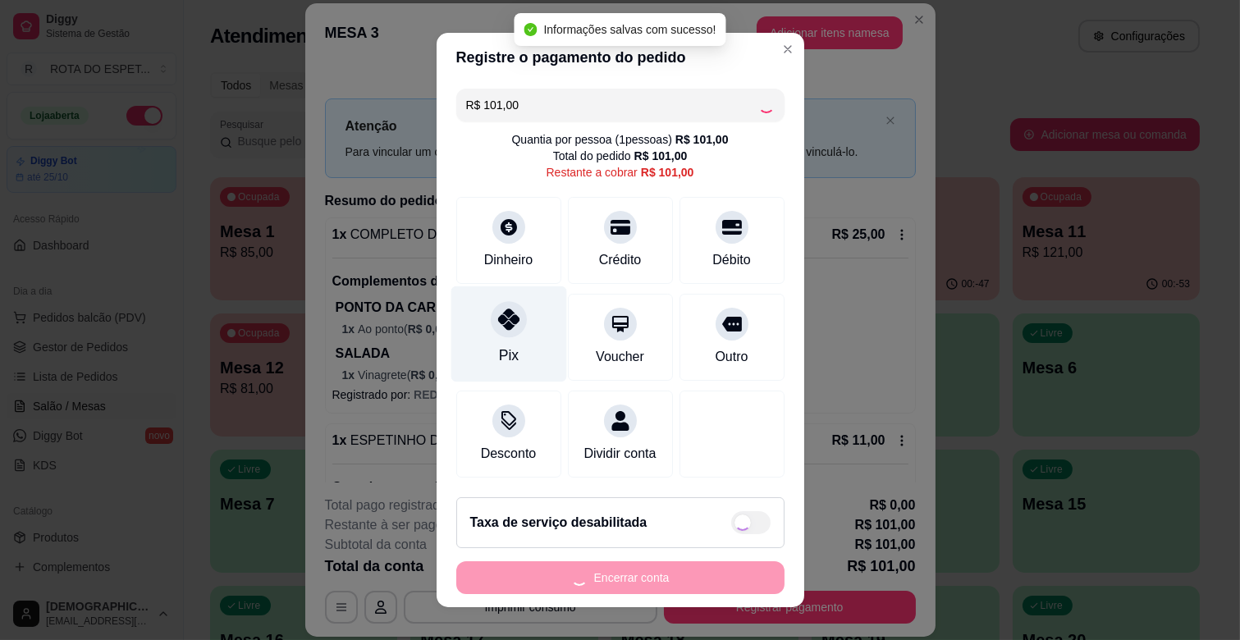
type input "R$ 0,00"
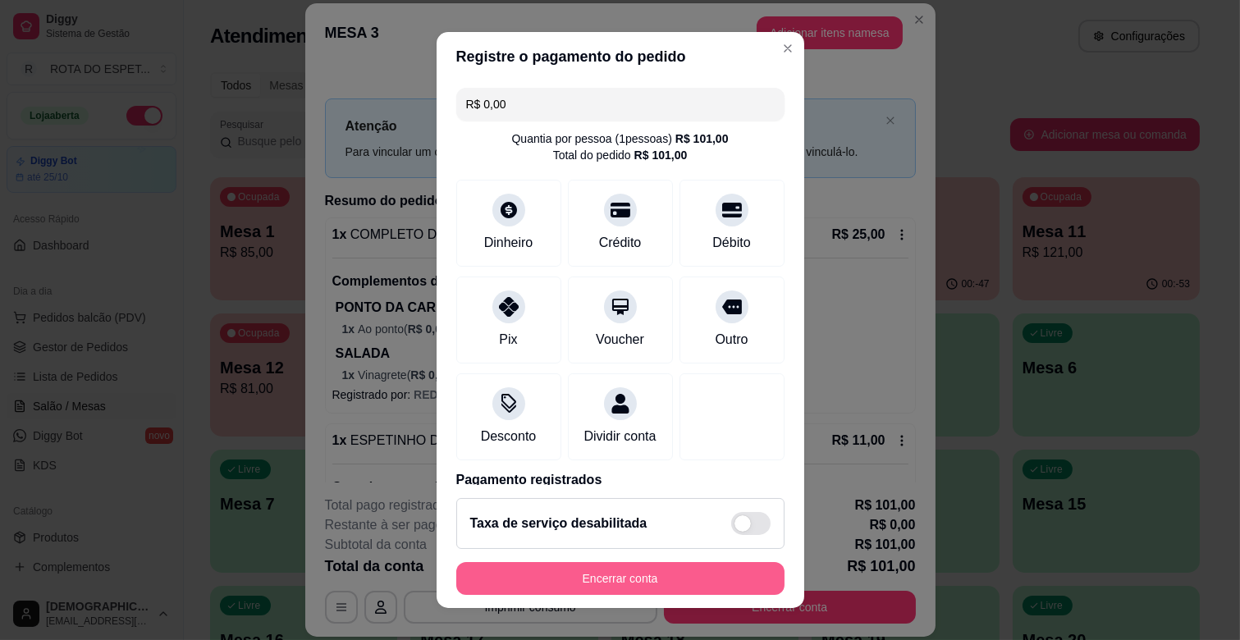
click at [614, 565] on button "Encerrar conta" at bounding box center [620, 578] width 328 height 33
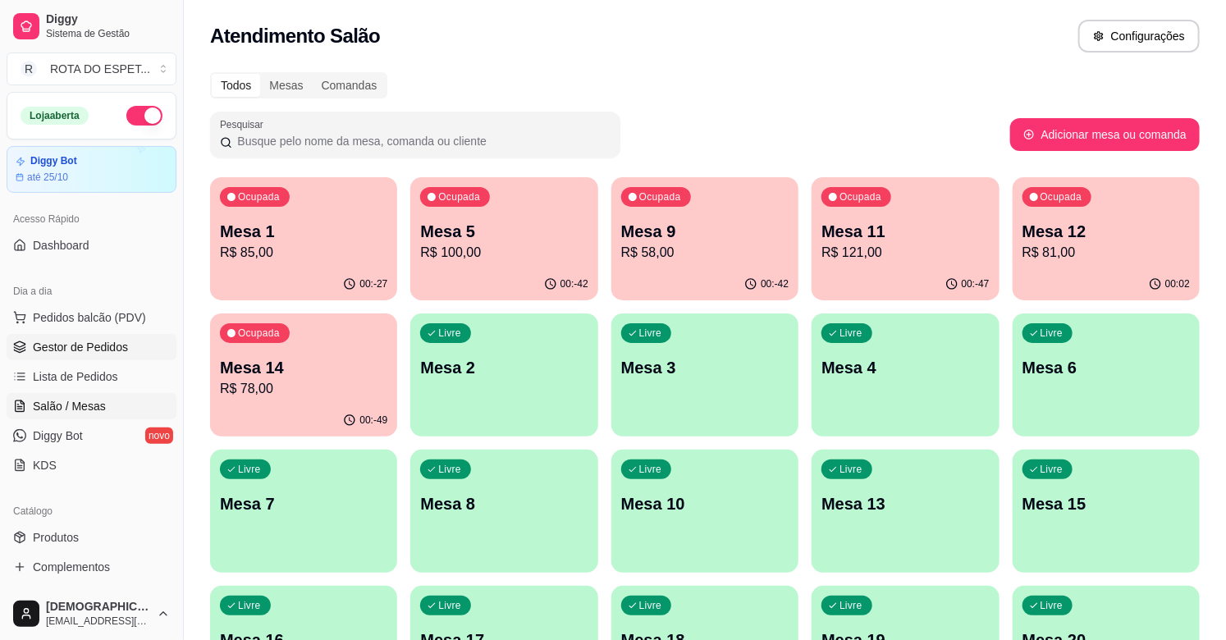
click at [90, 351] on span "Gestor de Pedidos" at bounding box center [80, 347] width 95 height 16
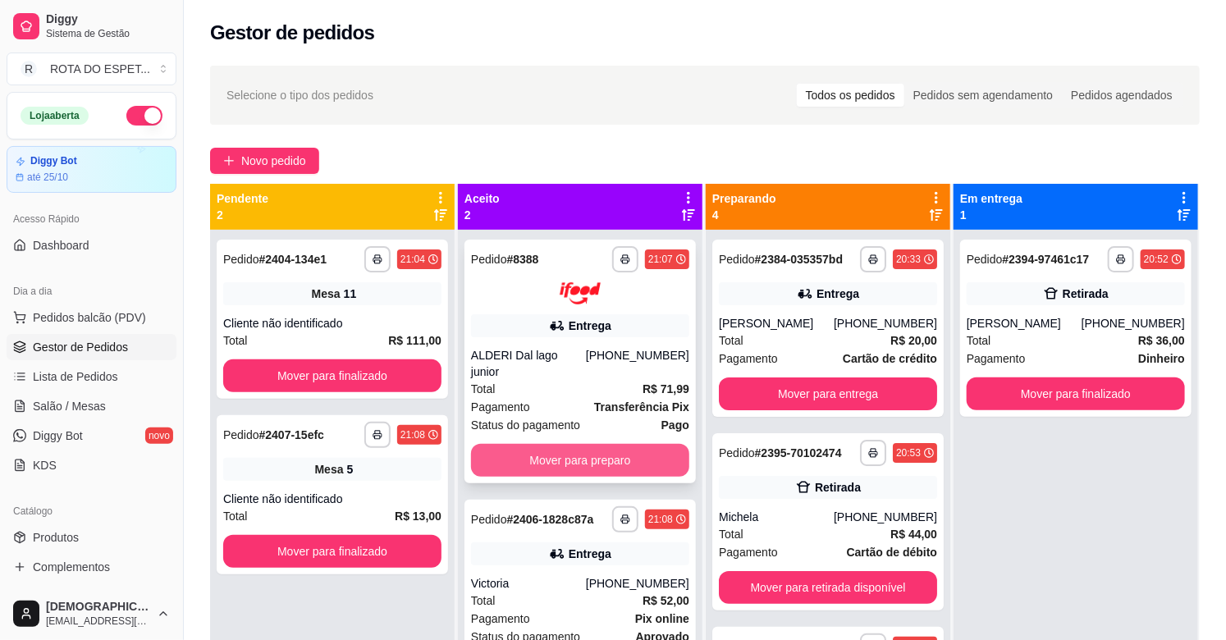
click at [604, 447] on button "Mover para preparo" at bounding box center [580, 460] width 218 height 33
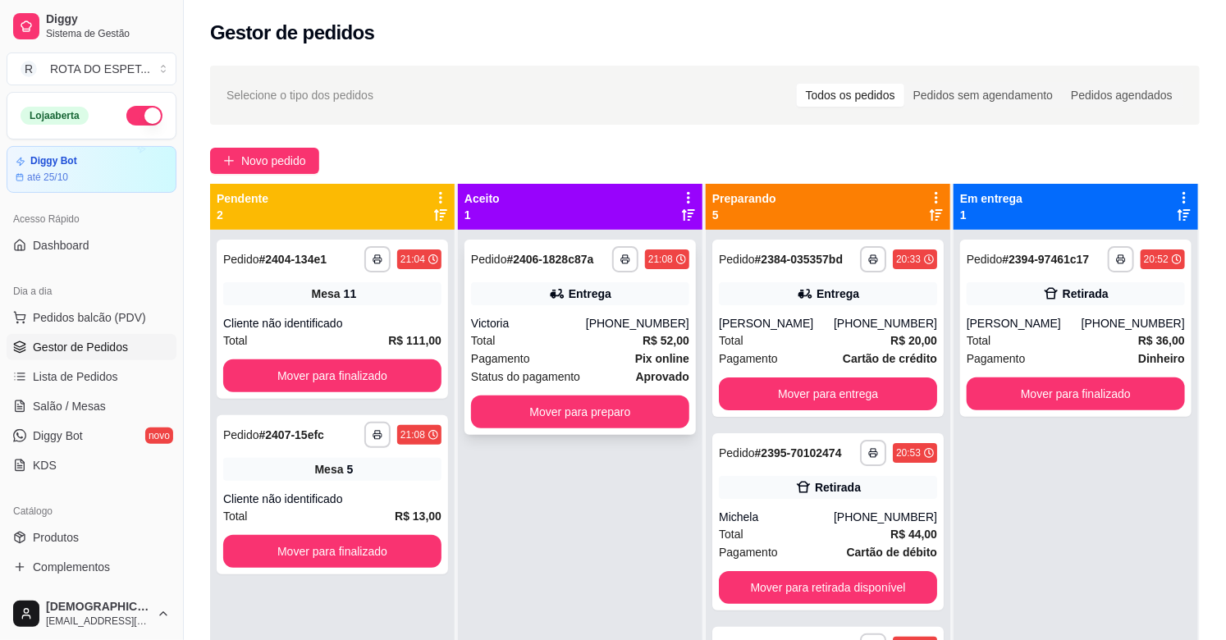
click at [617, 387] on div "**********" at bounding box center [580, 337] width 231 height 195
click at [556, 415] on button "Mover para preparo" at bounding box center [580, 412] width 218 height 33
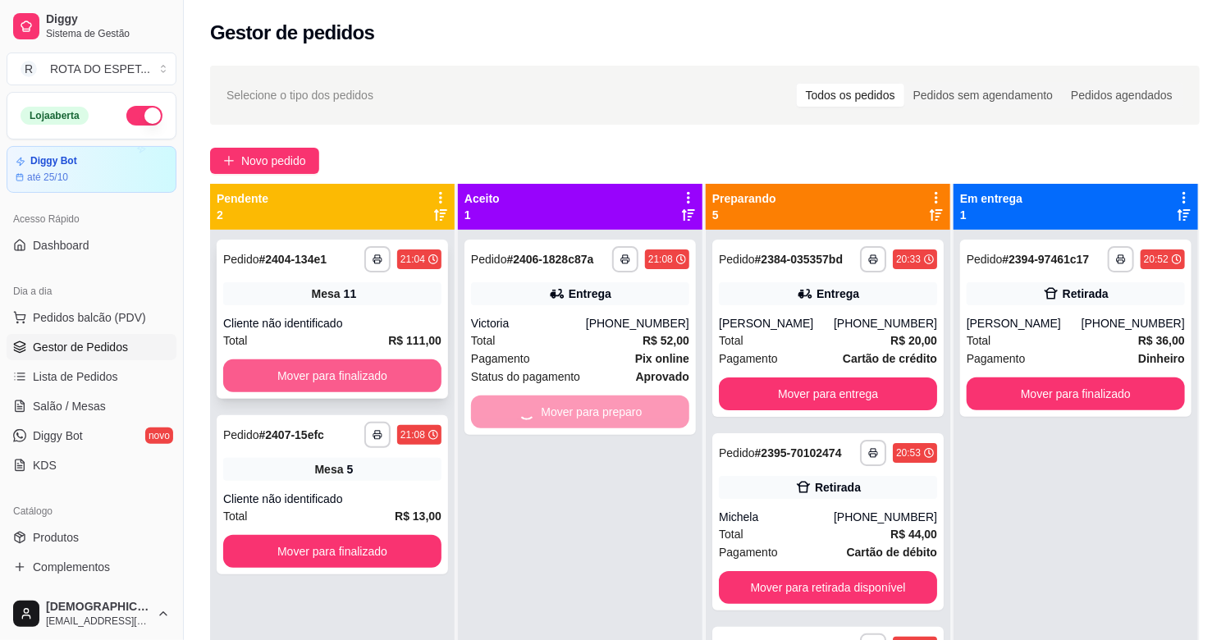
click at [380, 368] on button "Mover para finalizado" at bounding box center [332, 376] width 218 height 33
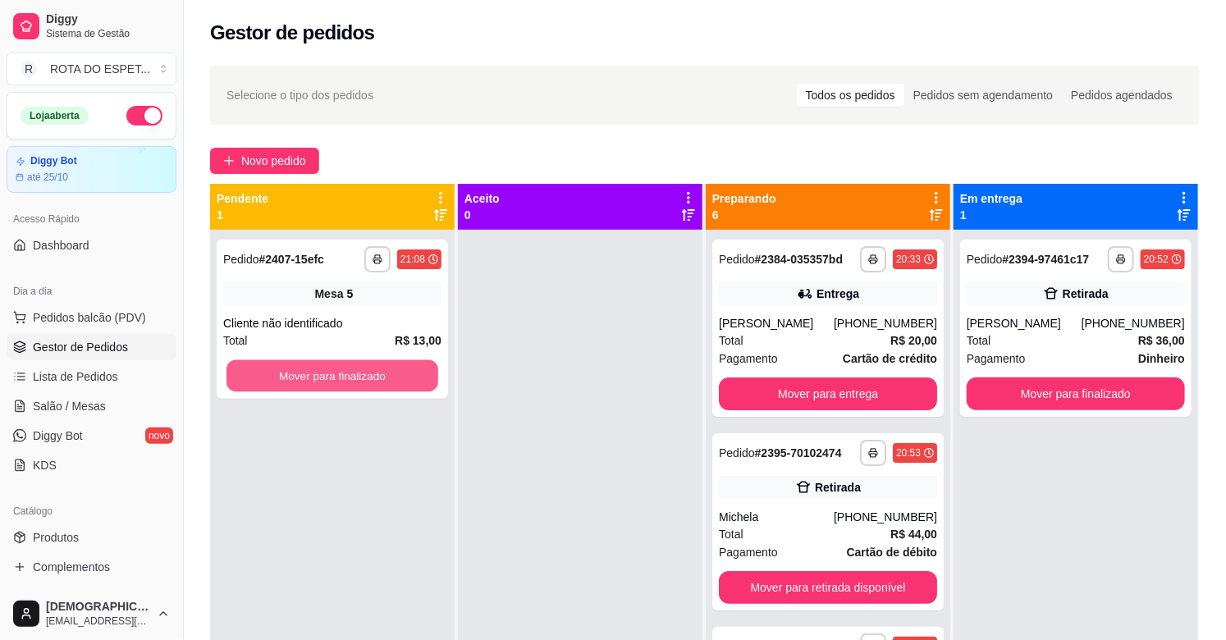
click at [380, 368] on button "Mover para finalizado" at bounding box center [333, 376] width 212 height 32
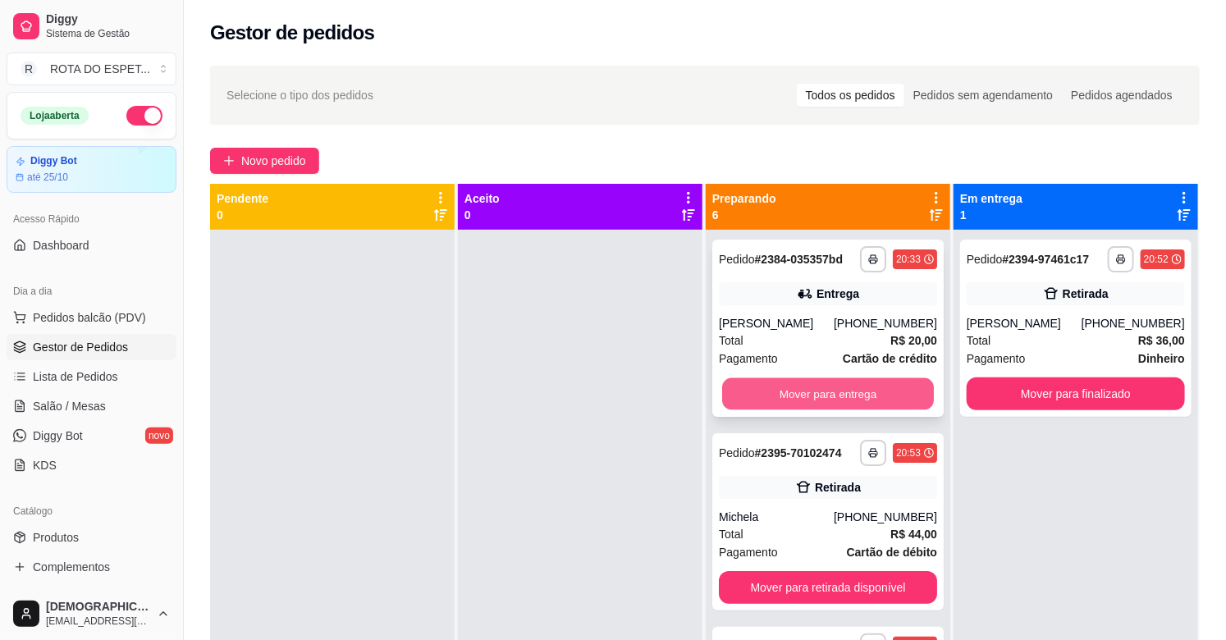
click at [840, 398] on button "Mover para entrega" at bounding box center [828, 394] width 212 height 32
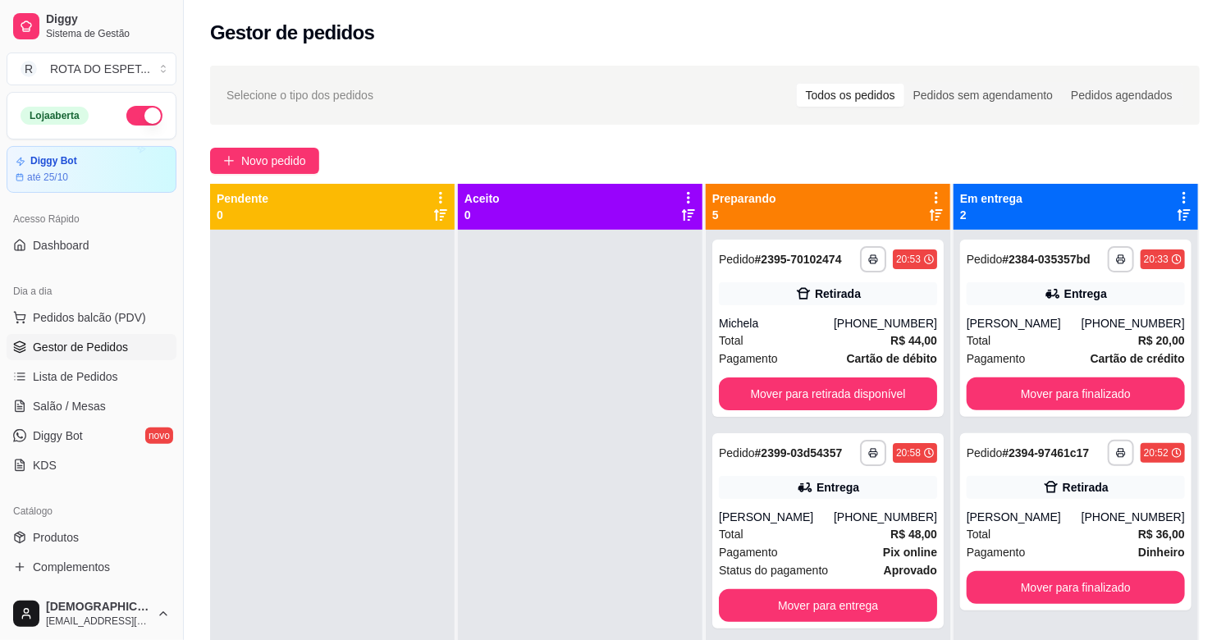
click at [527, 428] on div at bounding box center [580, 550] width 245 height 640
click at [848, 374] on div "**********" at bounding box center [828, 328] width 231 height 177
click at [867, 395] on button "Mover para retirada disponível" at bounding box center [828, 394] width 212 height 32
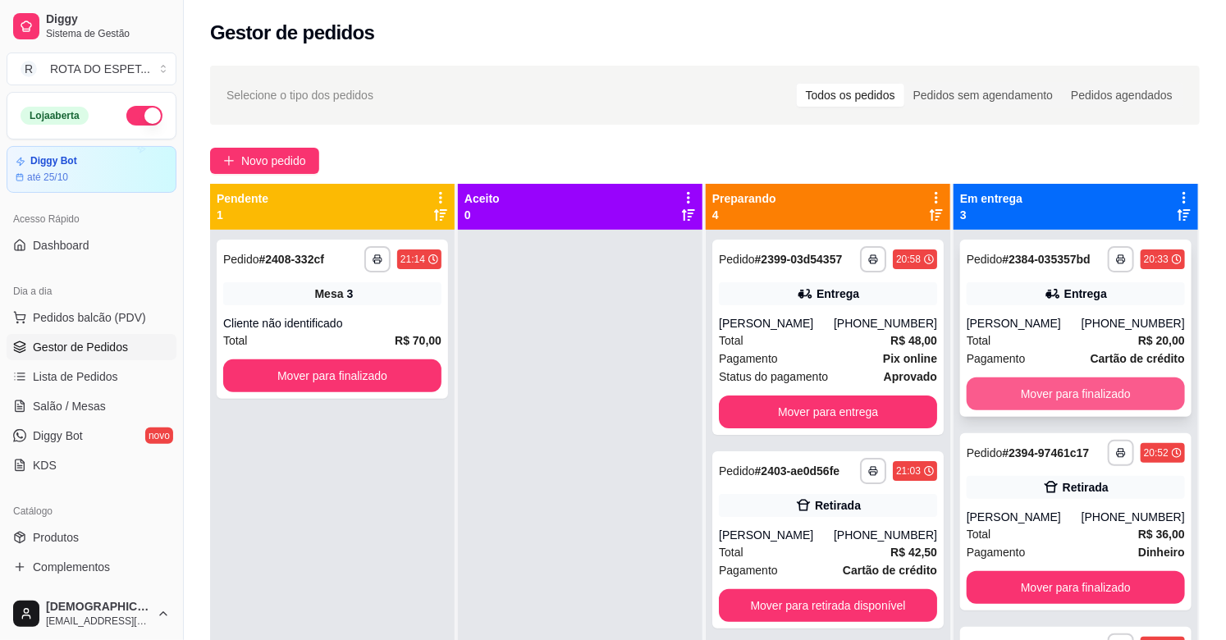
click at [1119, 388] on button "Mover para finalizado" at bounding box center [1076, 394] width 218 height 33
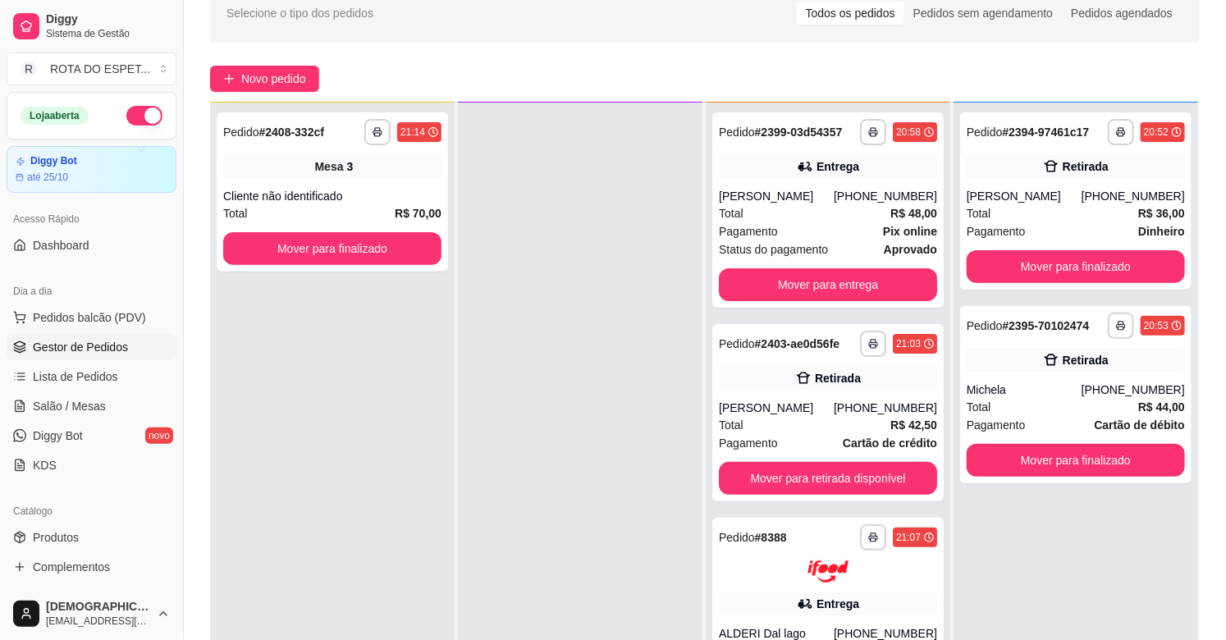
scroll to position [182, 0]
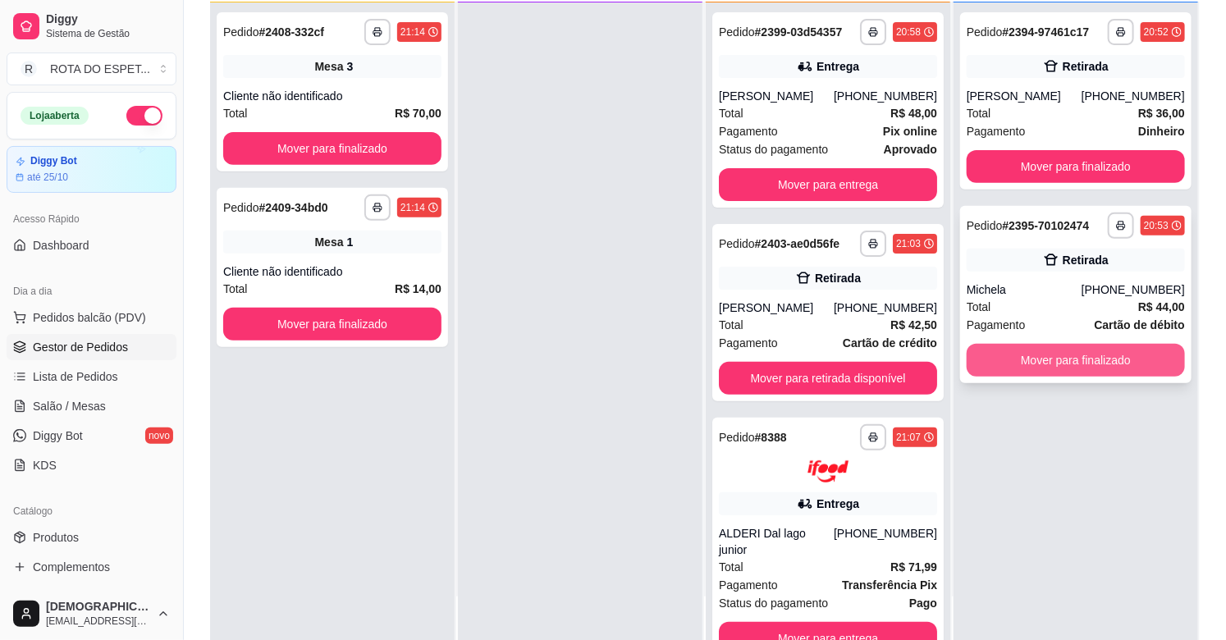
click at [1084, 369] on button "Mover para finalizado" at bounding box center [1076, 360] width 218 height 33
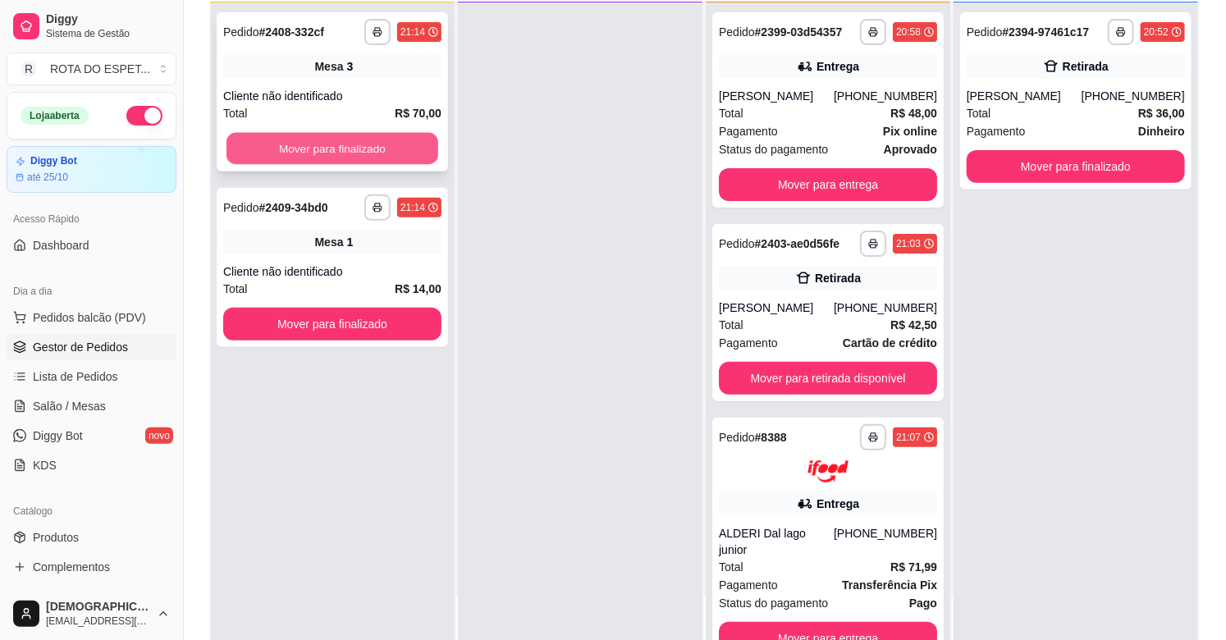
click at [307, 158] on button "Mover para finalizado" at bounding box center [333, 149] width 212 height 32
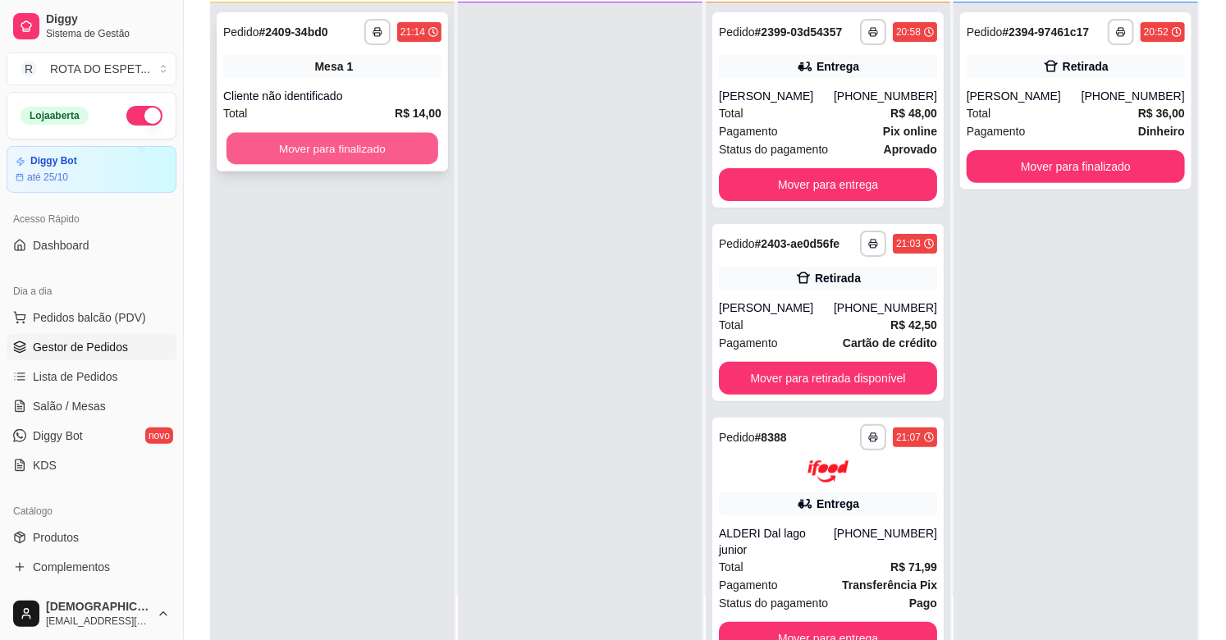
click at [307, 150] on button "Mover para finalizado" at bounding box center [333, 149] width 212 height 32
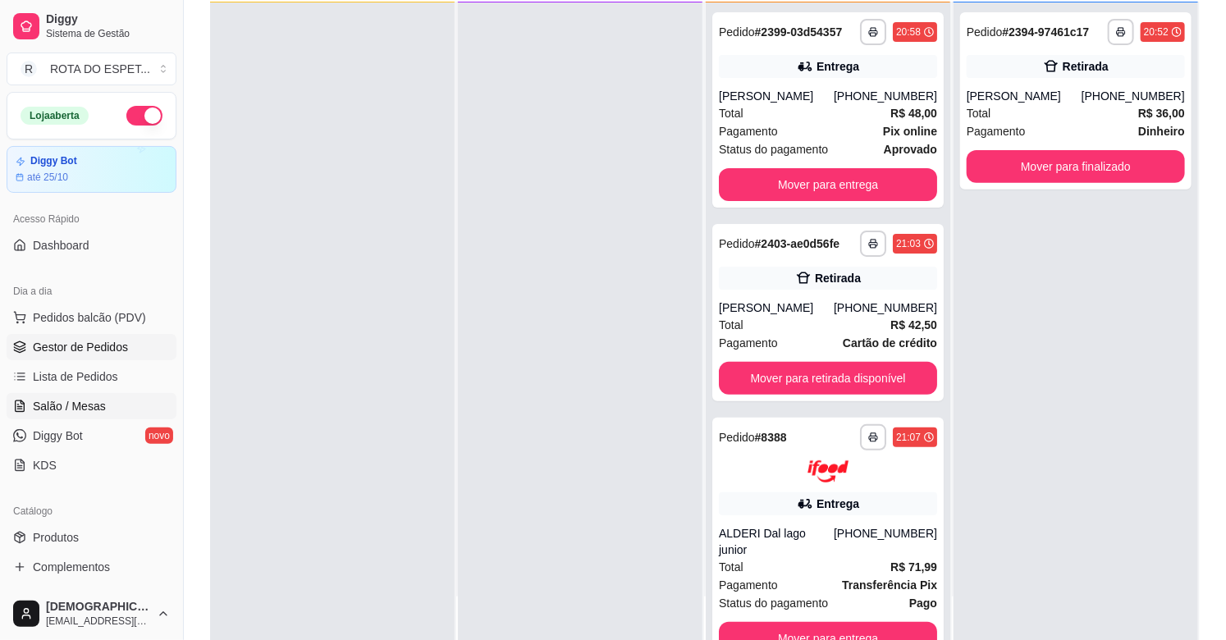
click at [89, 404] on span "Salão / Mesas" at bounding box center [69, 406] width 73 height 16
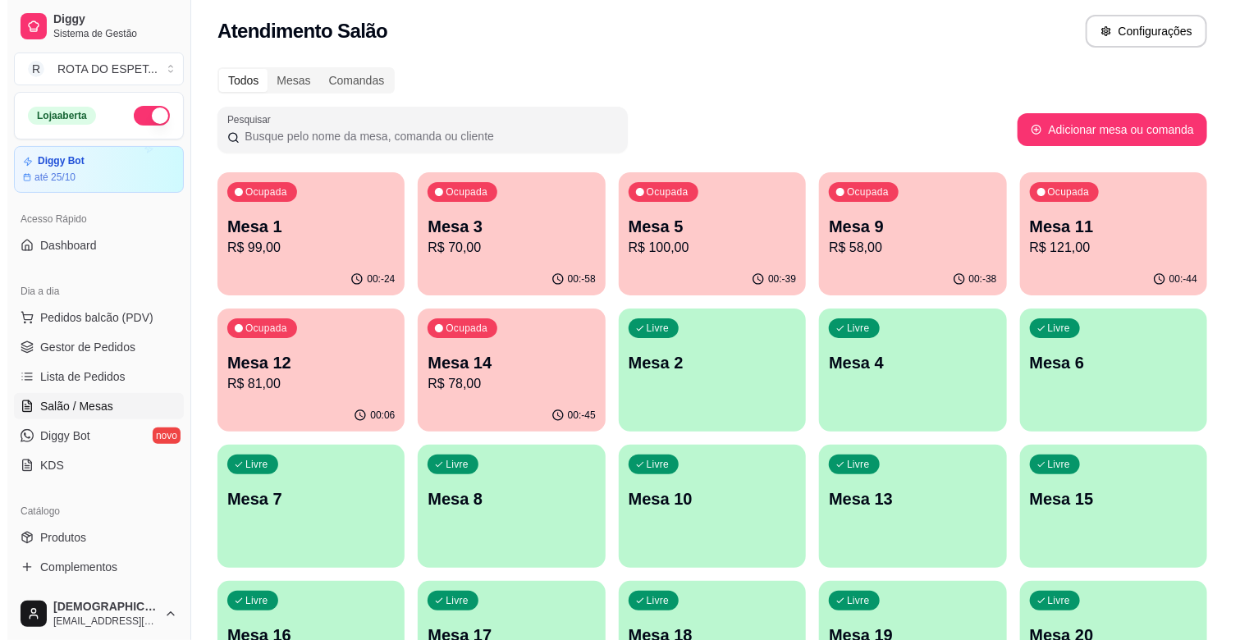
scroll to position [456, 0]
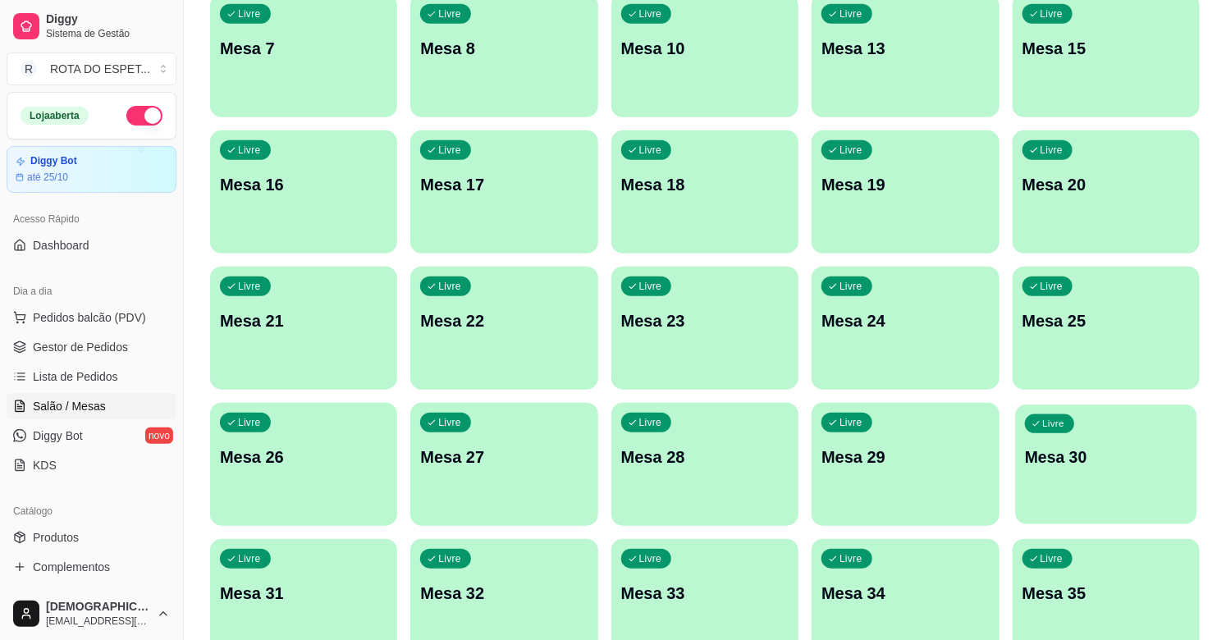
click at [1080, 461] on p "Mesa 30" at bounding box center [1106, 458] width 163 height 22
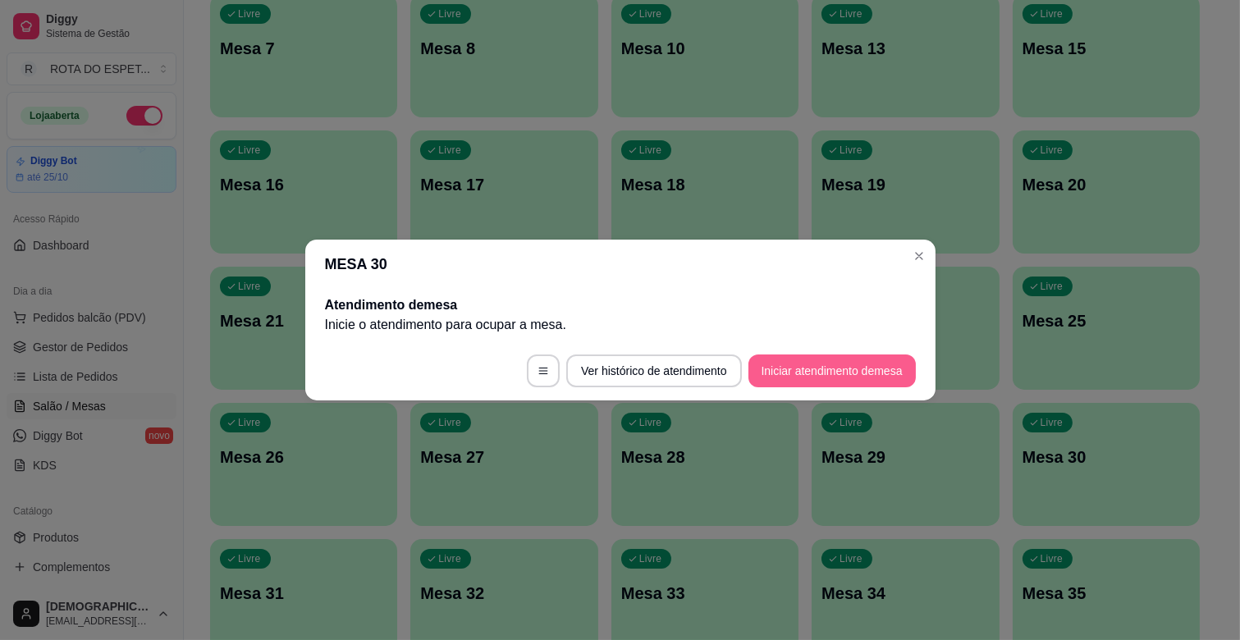
click at [839, 373] on button "Iniciar atendimento de mesa" at bounding box center [832, 371] width 167 height 33
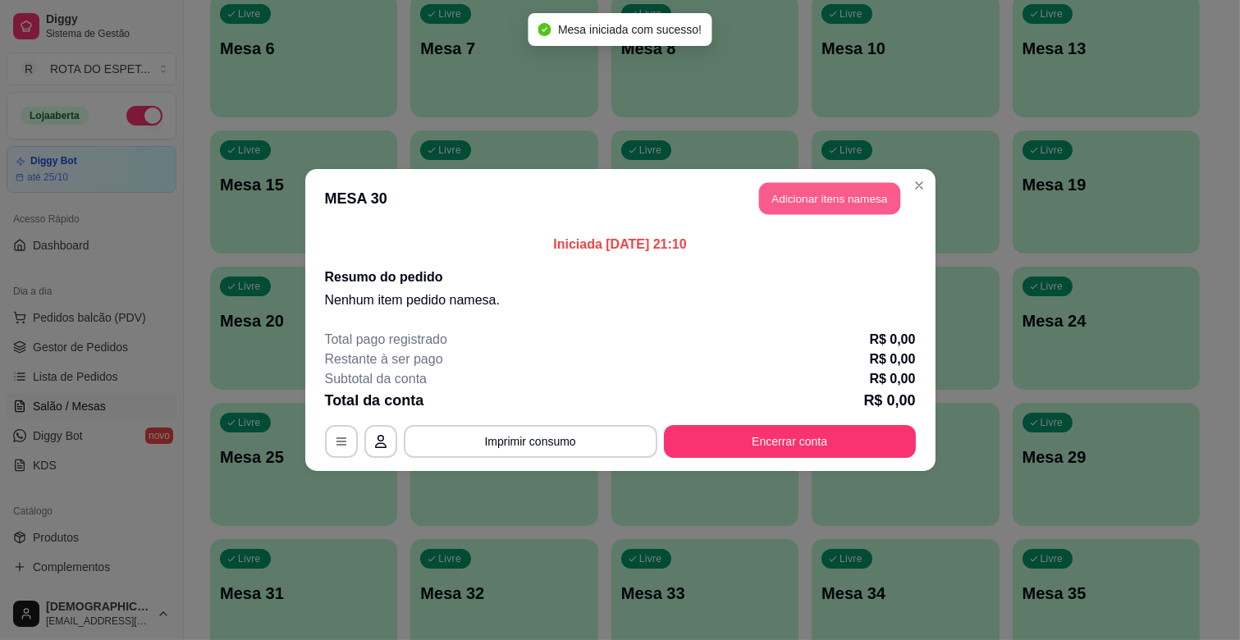
click at [824, 195] on button "Adicionar itens na mesa" at bounding box center [829, 199] width 141 height 32
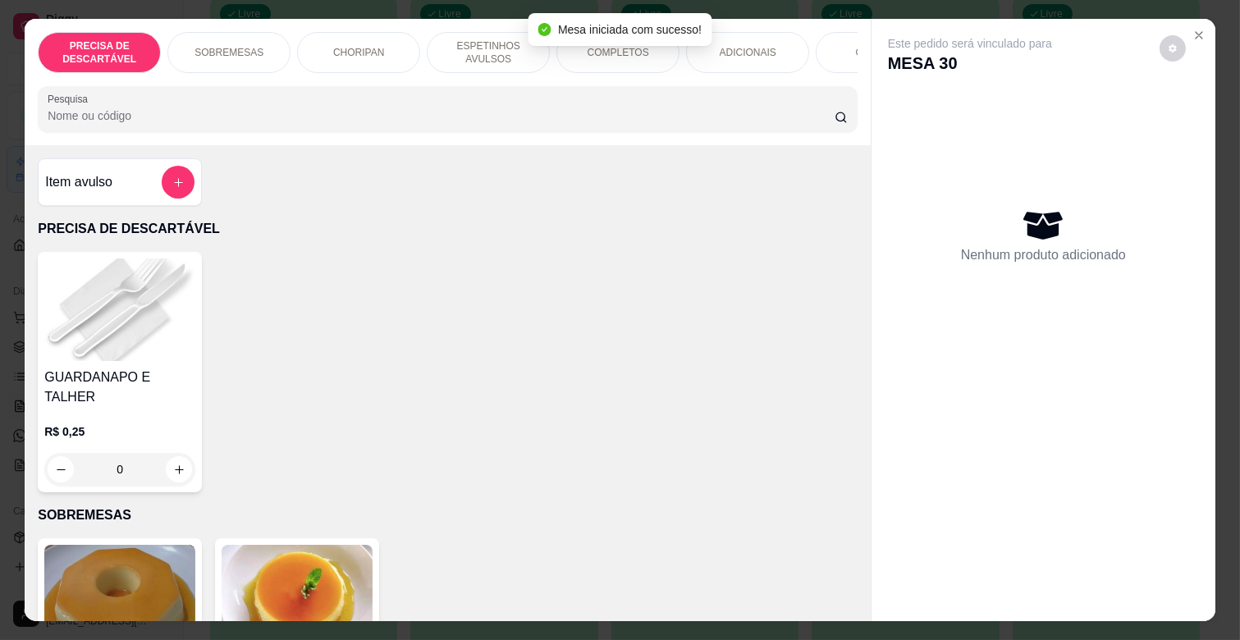
click at [455, 32] on div "ESPETINHOS AVULSOS" at bounding box center [488, 52] width 123 height 41
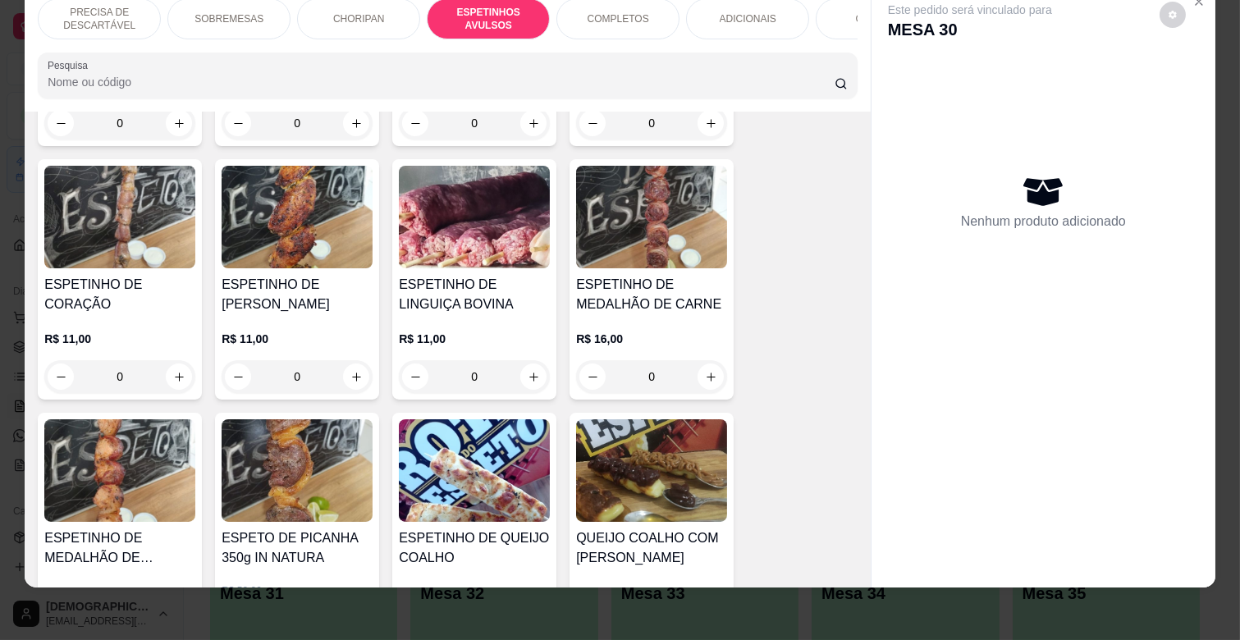
scroll to position [1180, 0]
click at [342, 360] on div "0" at bounding box center [297, 376] width 151 height 33
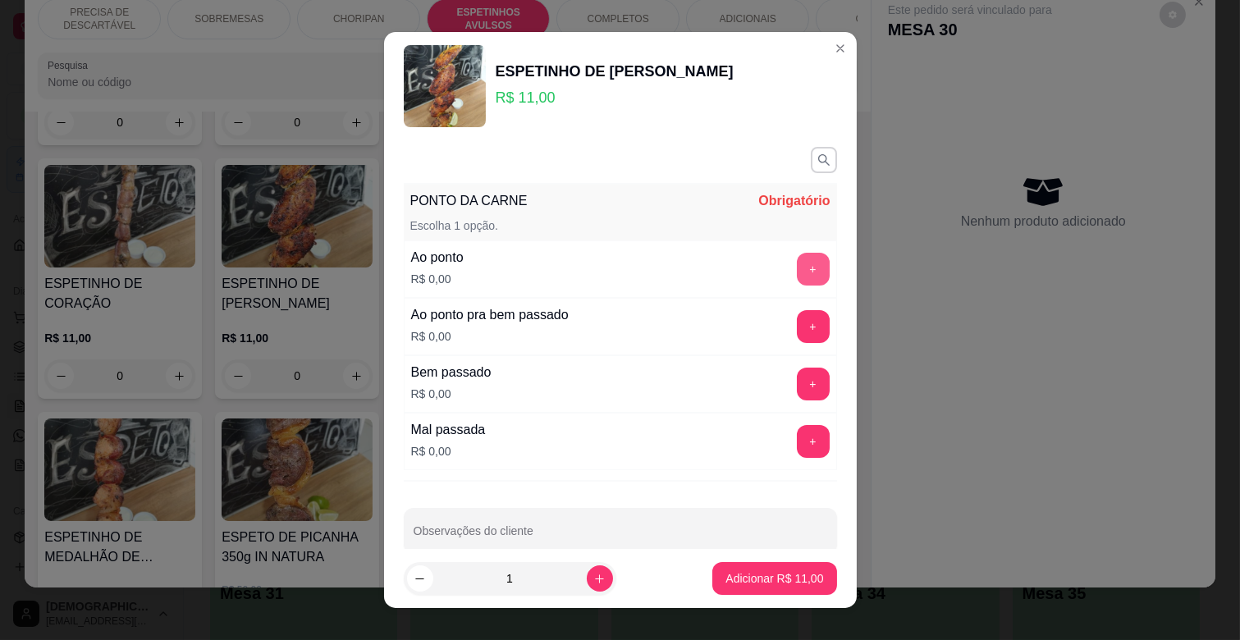
click at [797, 268] on button "+" at bounding box center [813, 269] width 33 height 33
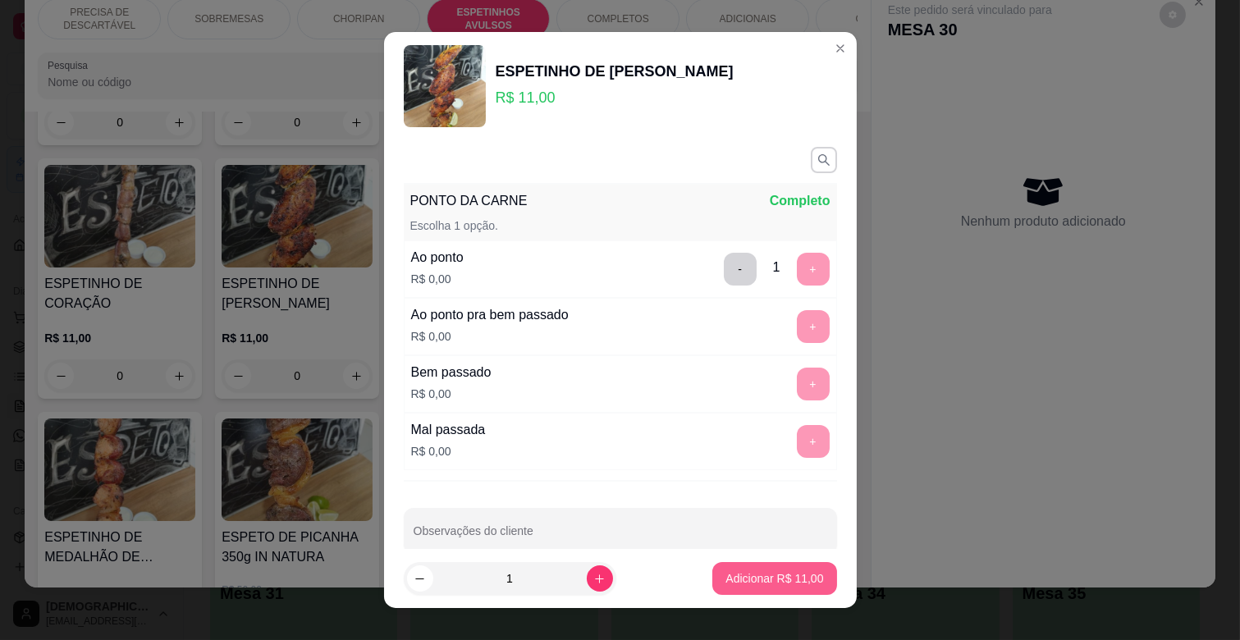
click at [715, 567] on button "Adicionar R$ 11,00" at bounding box center [775, 578] width 124 height 33
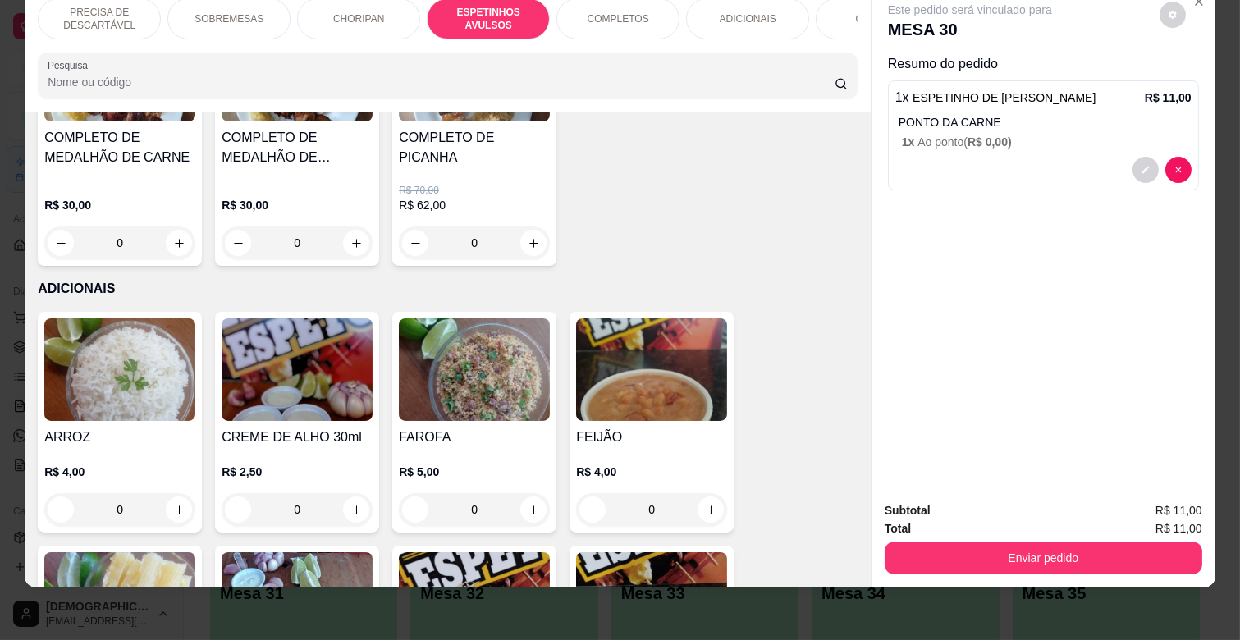
scroll to position [3005, 0]
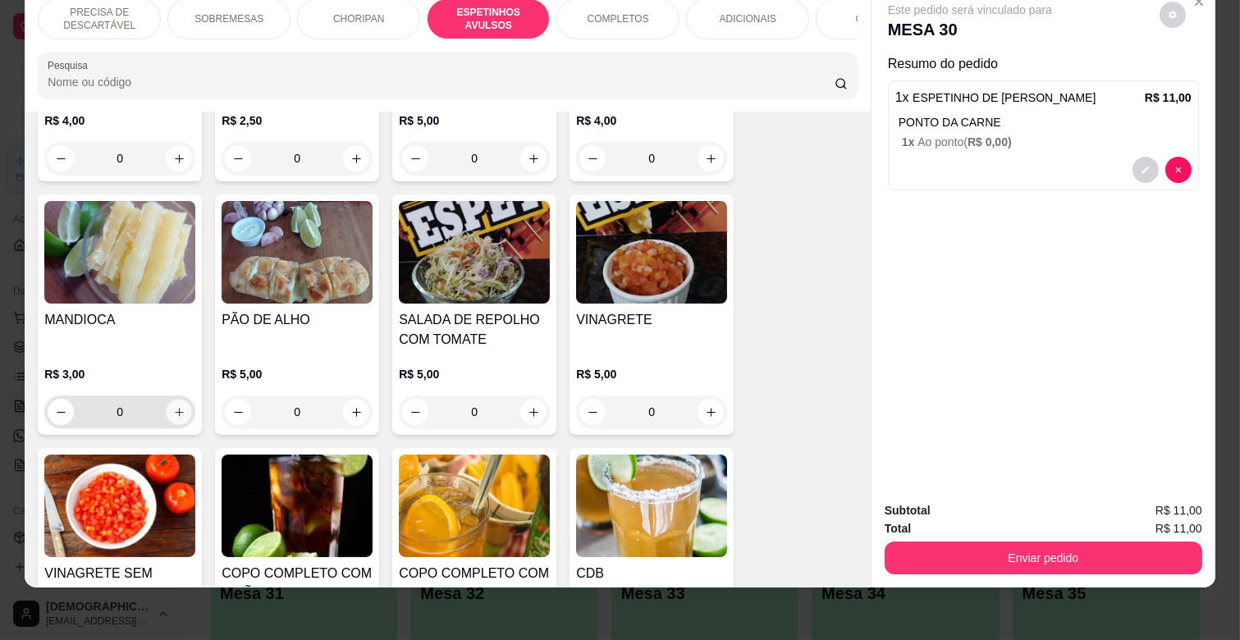
click at [173, 406] on icon "increase-product-quantity" at bounding box center [179, 412] width 12 height 12
type input "1"
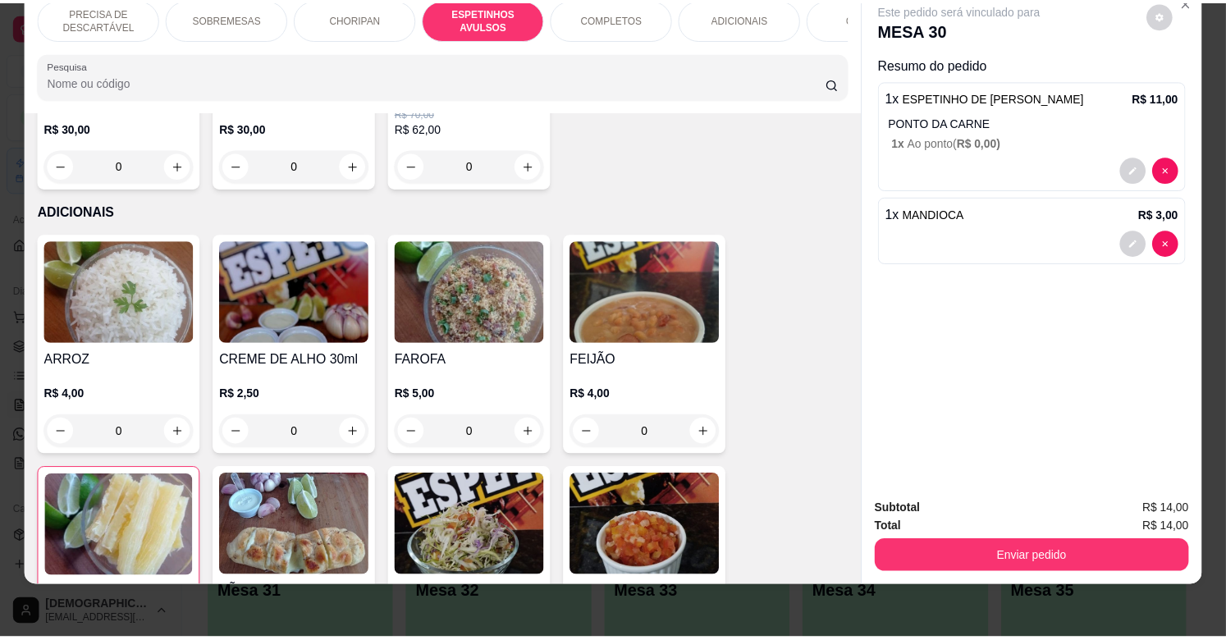
scroll to position [2913, 0]
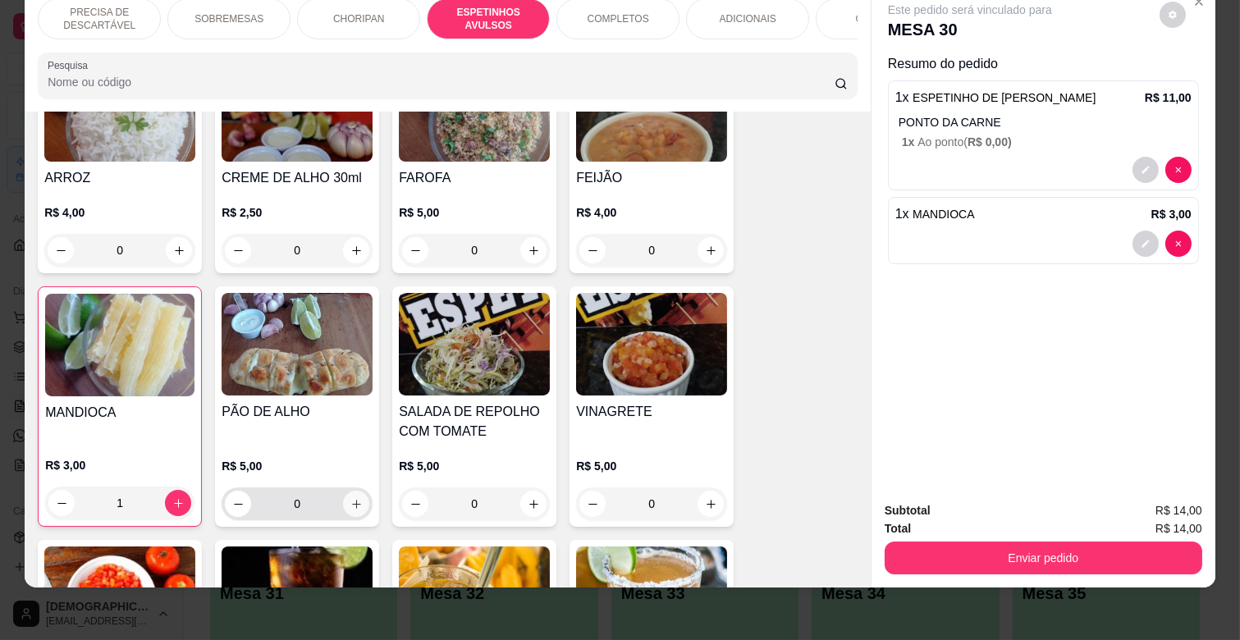
click at [351, 498] on icon "increase-product-quantity" at bounding box center [357, 504] width 12 height 12
type input "1"
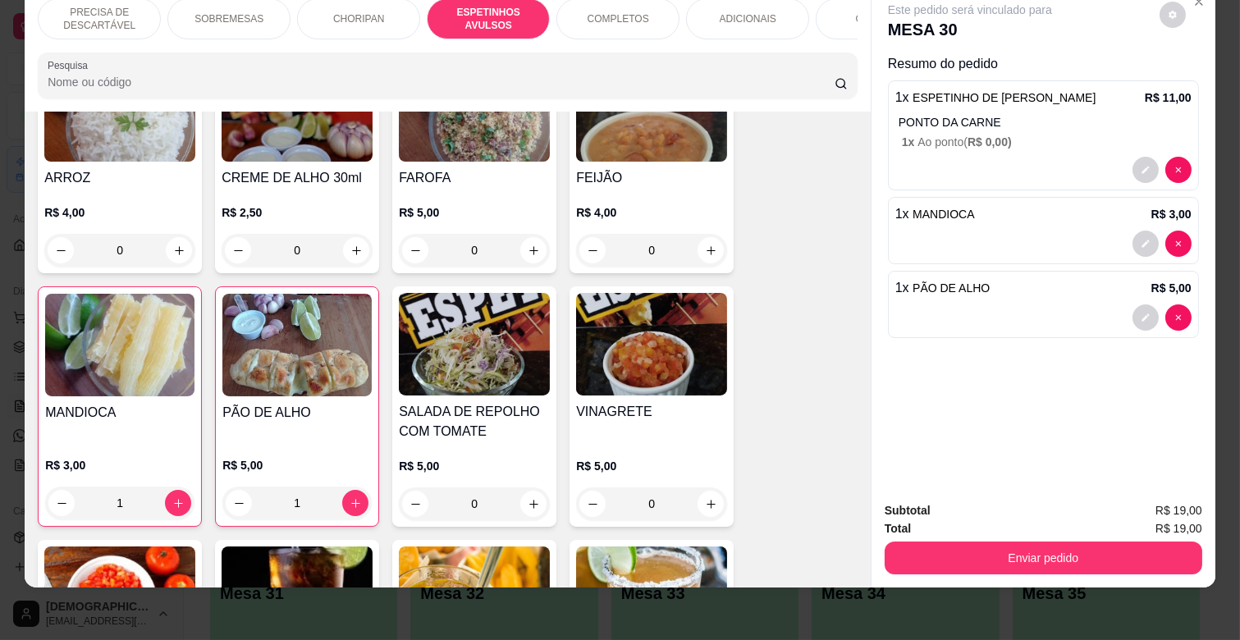
click at [997, 135] on span "R$ 0,00 )" at bounding box center [990, 141] width 44 height 13
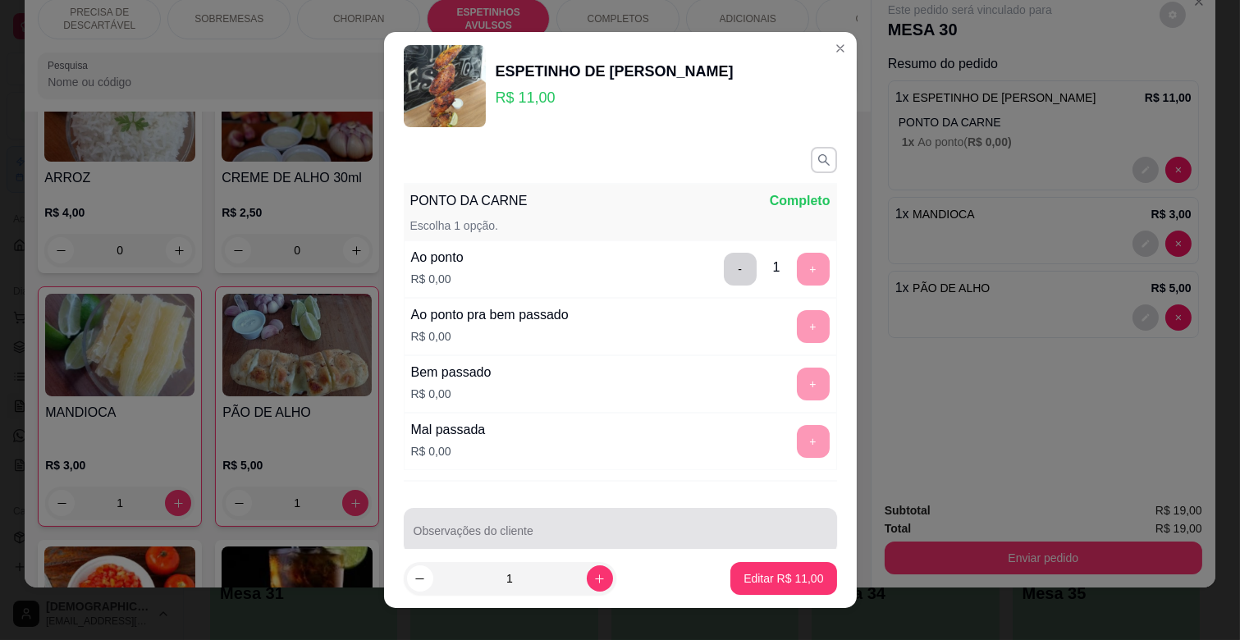
click at [466, 512] on div "Observações do cliente" at bounding box center [620, 531] width 433 height 46
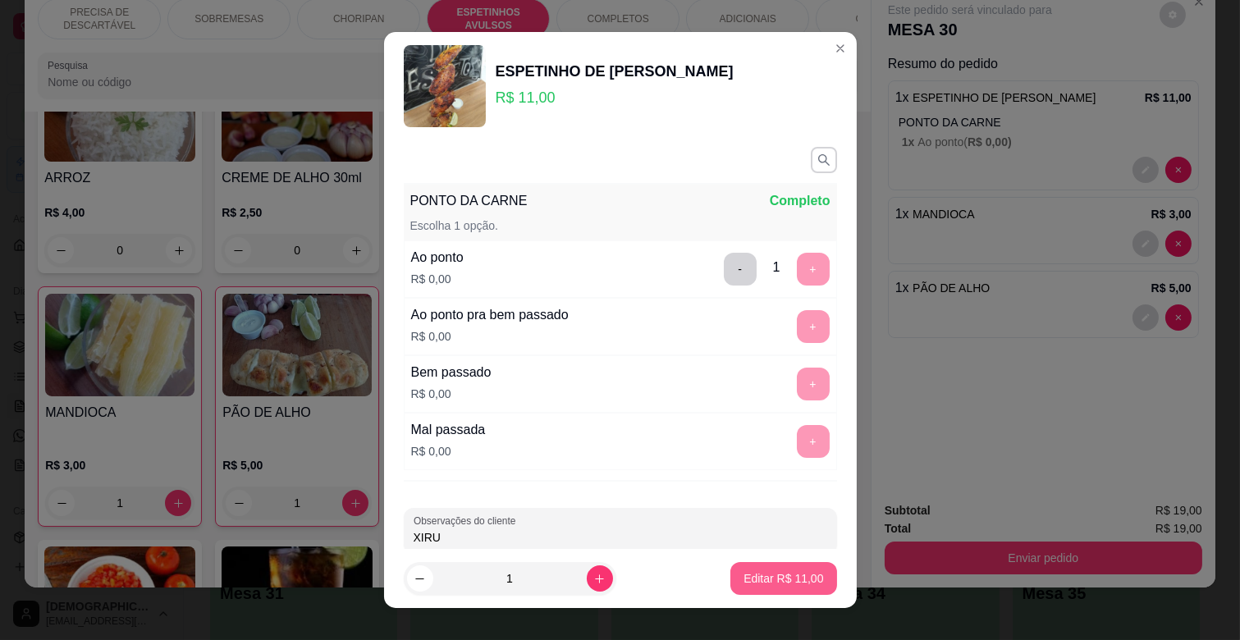
type input "XIRU"
click at [783, 566] on button "Editar R$ 11,00" at bounding box center [783, 579] width 103 height 32
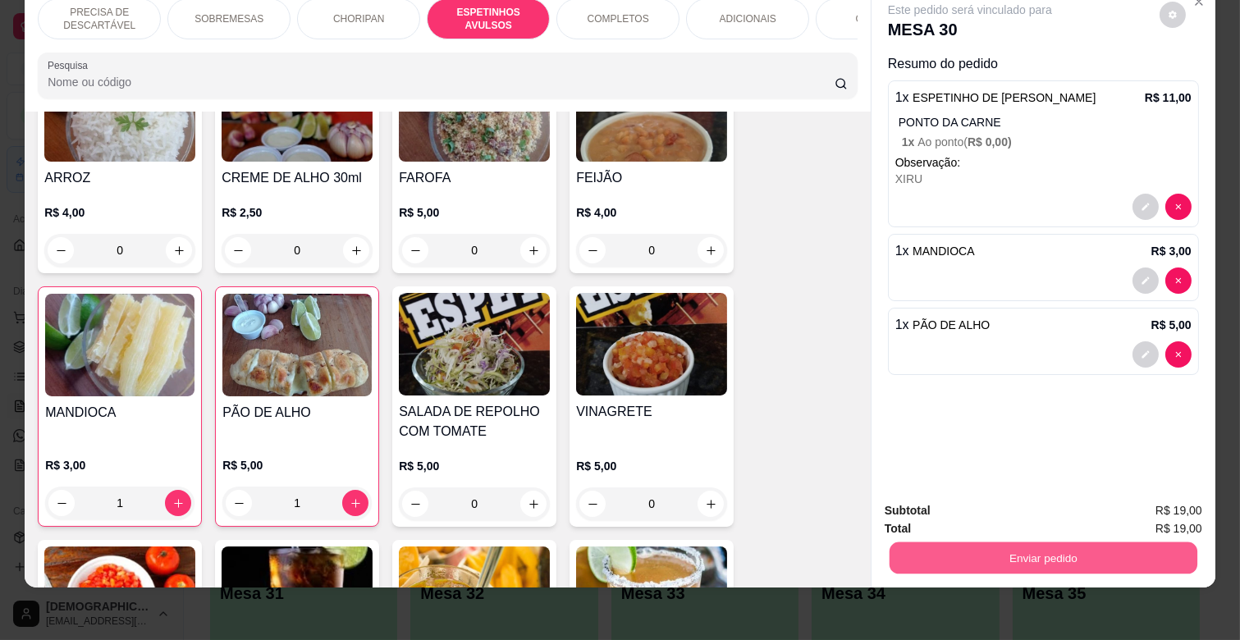
click at [1043, 542] on button "Enviar pedido" at bounding box center [1044, 558] width 308 height 32
click at [1131, 494] on button "Enviar pedido" at bounding box center [1159, 504] width 93 height 31
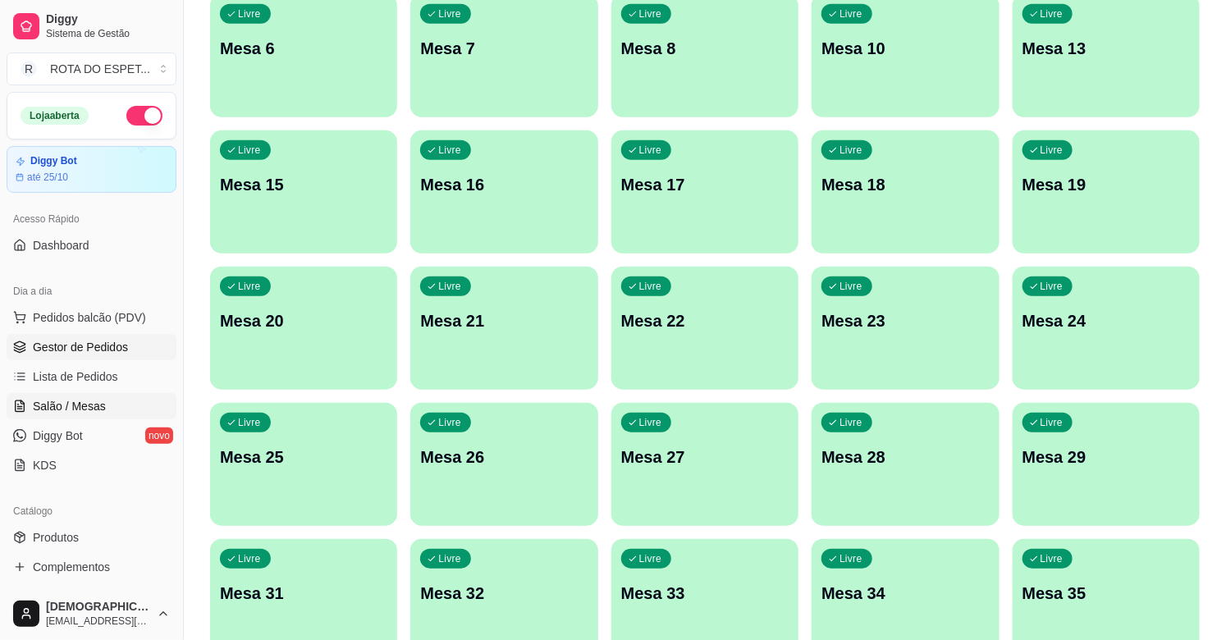
click at [62, 345] on span "Gestor de Pedidos" at bounding box center [80, 347] width 95 height 16
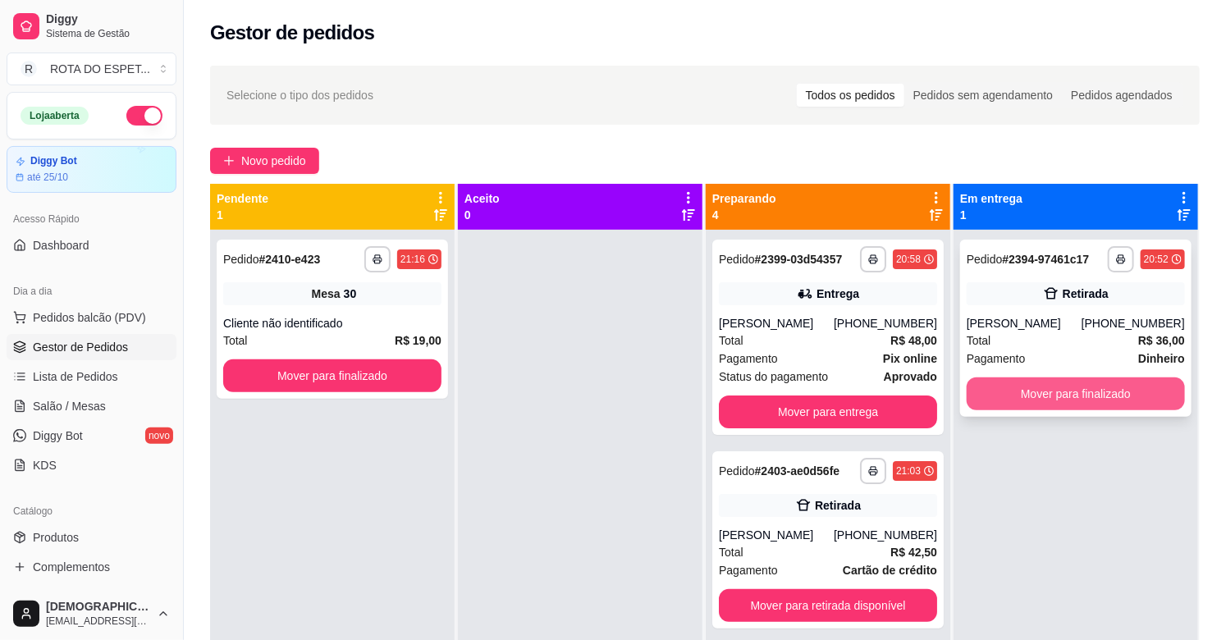
click at [1047, 395] on button "Mover para finalizado" at bounding box center [1076, 394] width 218 height 33
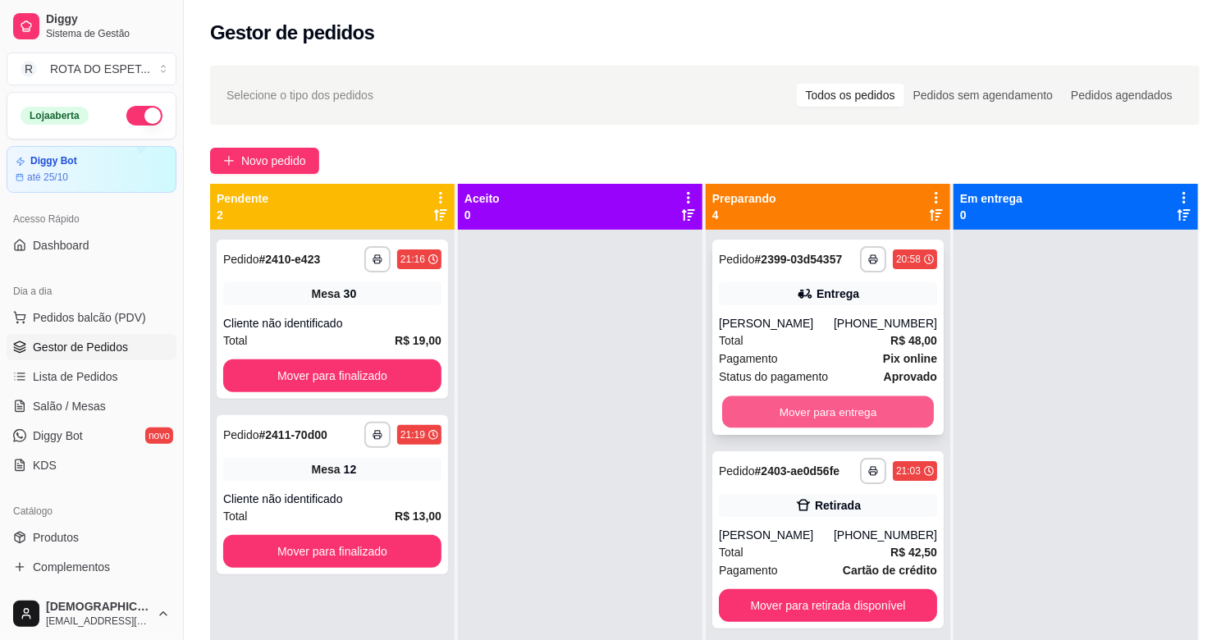
click at [834, 422] on button "Mover para entrega" at bounding box center [828, 412] width 212 height 32
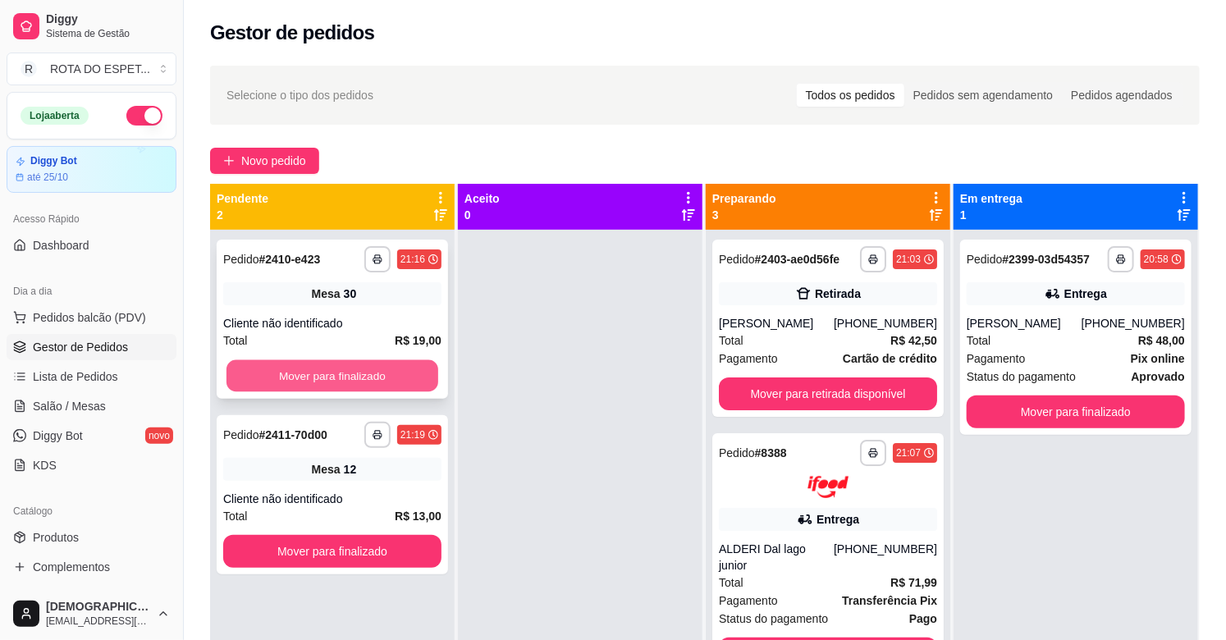
click at [282, 383] on button "Mover para finalizado" at bounding box center [333, 376] width 212 height 32
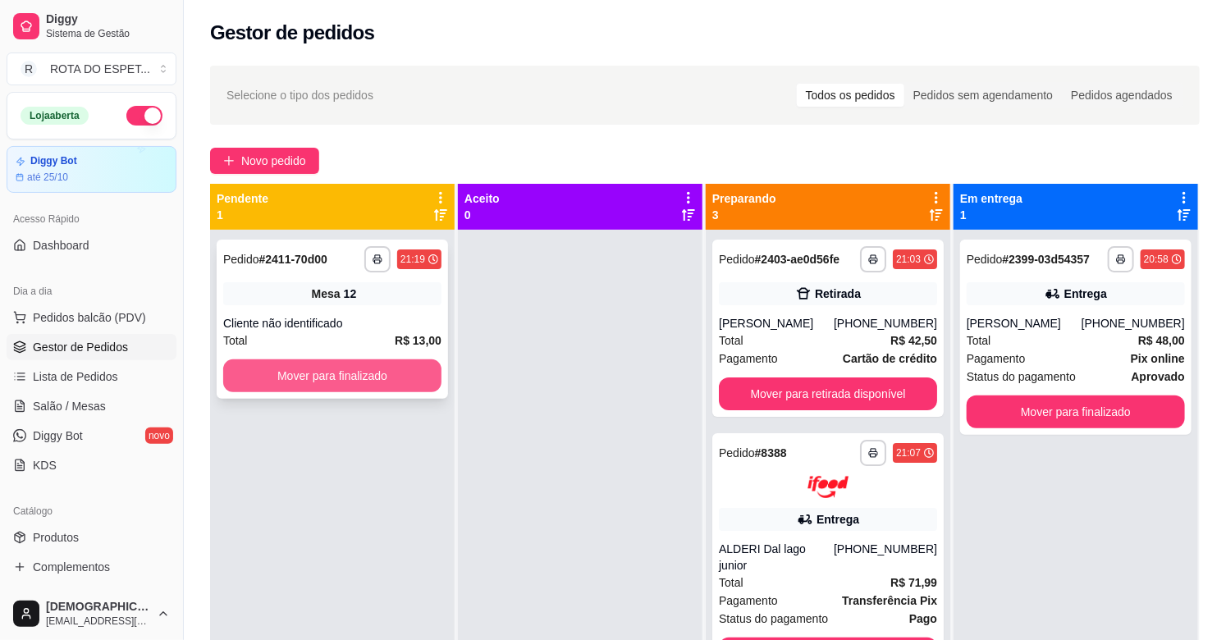
click at [305, 376] on button "Mover para finalizado" at bounding box center [332, 376] width 218 height 33
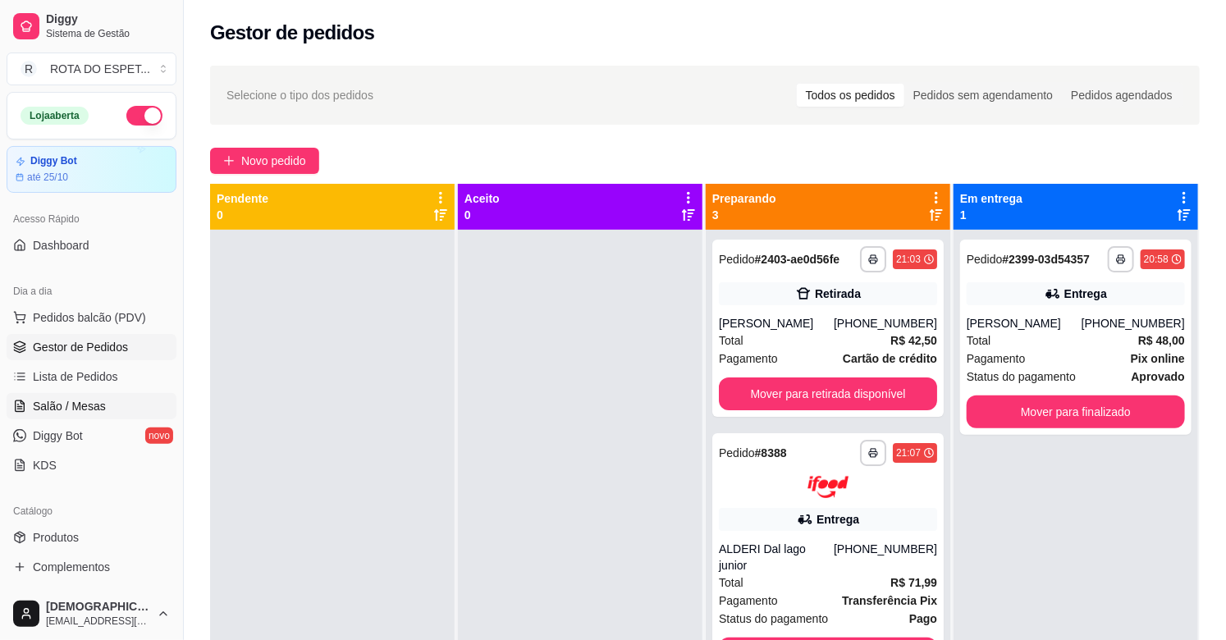
click at [140, 406] on link "Salão / Mesas" at bounding box center [92, 406] width 170 height 26
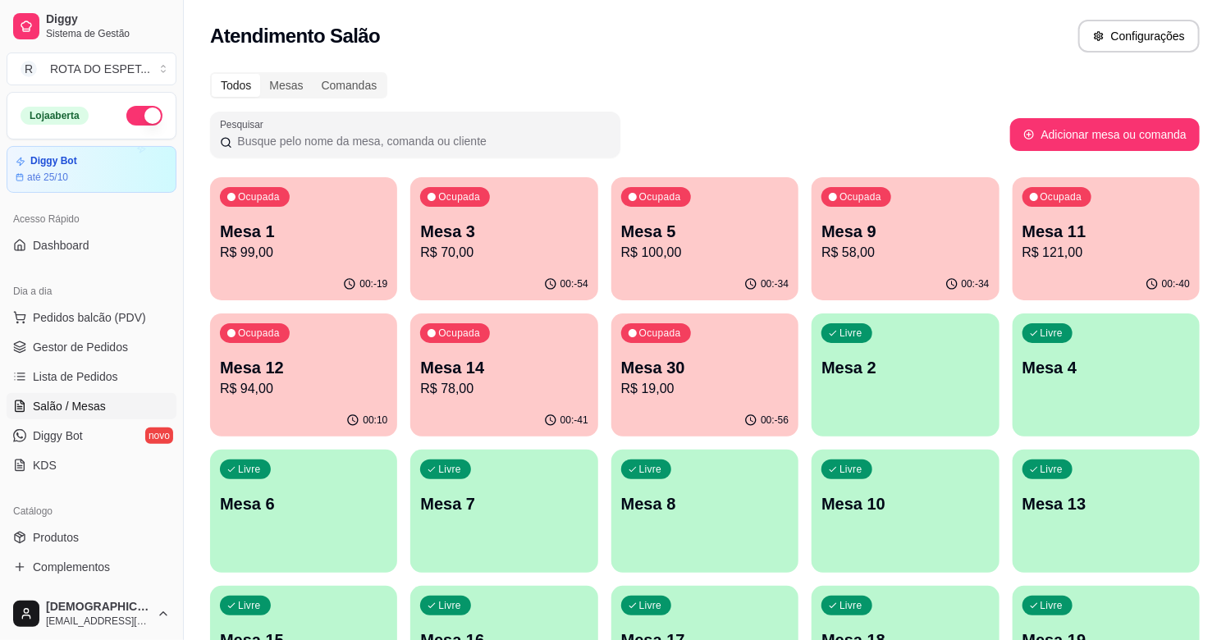
click at [471, 412] on div "00:-41" at bounding box center [503, 421] width 187 height 32
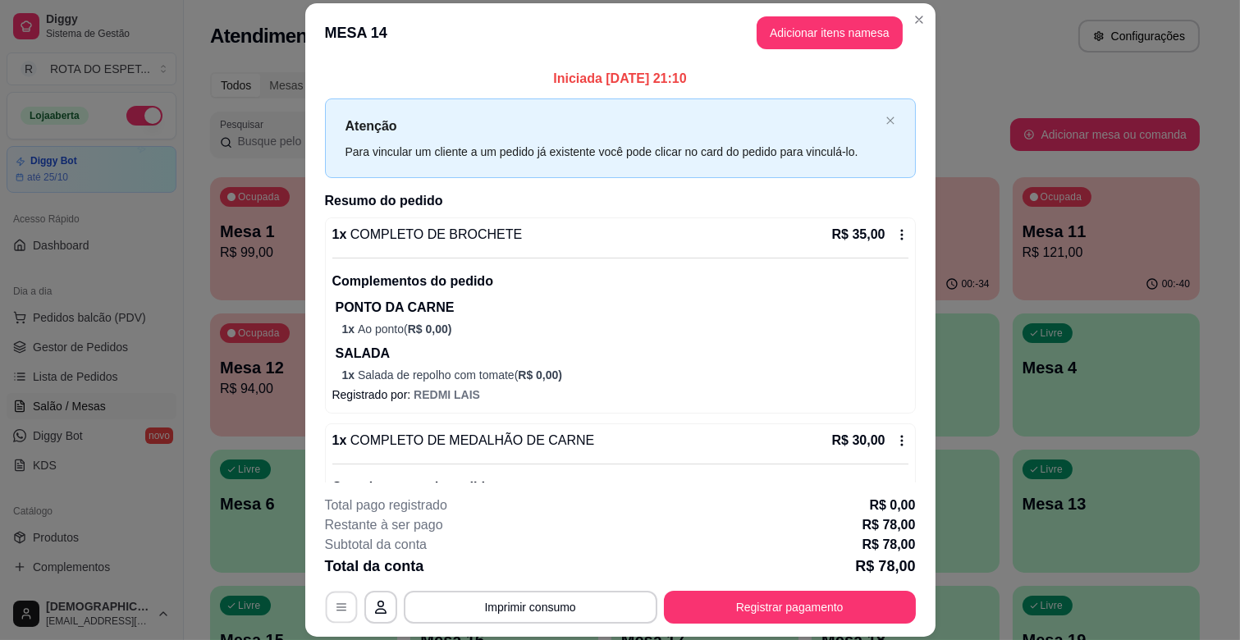
click at [332, 594] on button "button" at bounding box center [341, 608] width 32 height 32
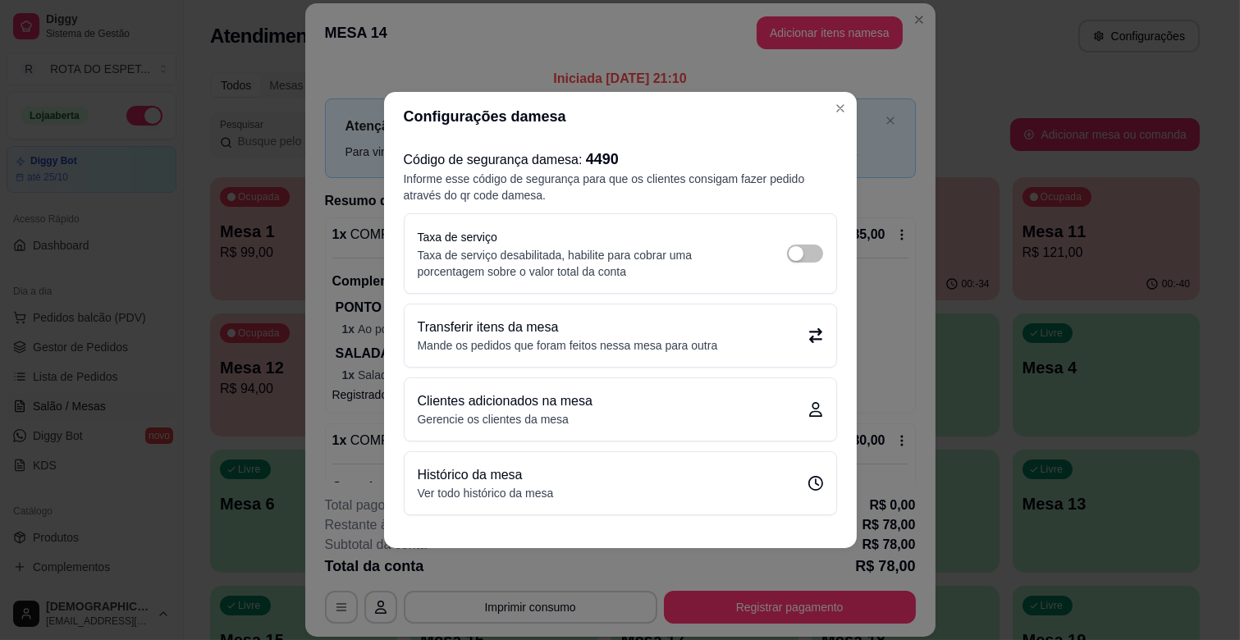
click at [526, 341] on p "Mande os pedidos que foram feitos nessa mesa para outra" at bounding box center [568, 345] width 300 height 16
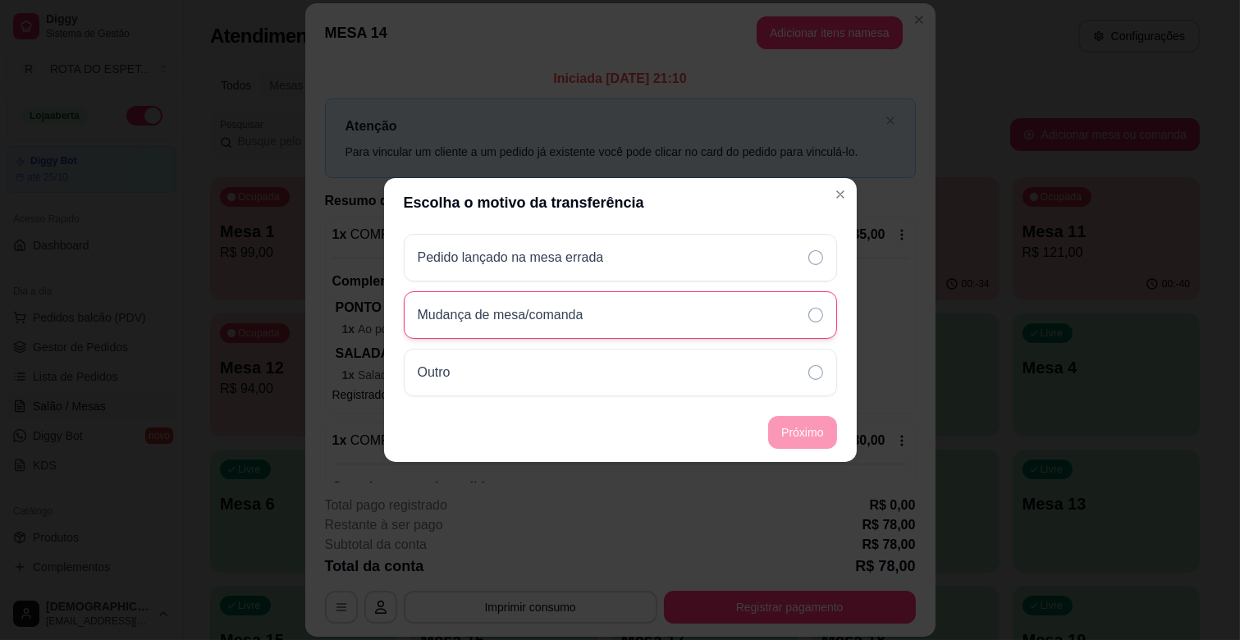
click at [614, 310] on div "Mudança de mesa/comanda" at bounding box center [620, 315] width 433 height 48
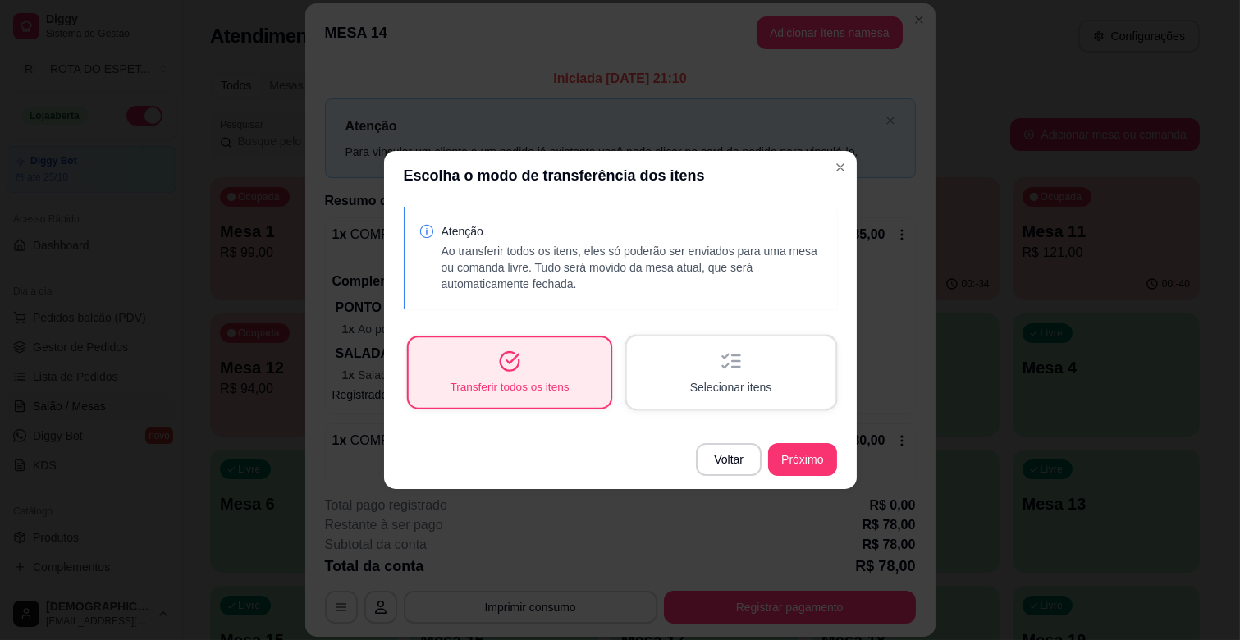
click at [510, 387] on span "Transferir todos os itens" at bounding box center [509, 387] width 119 height 16
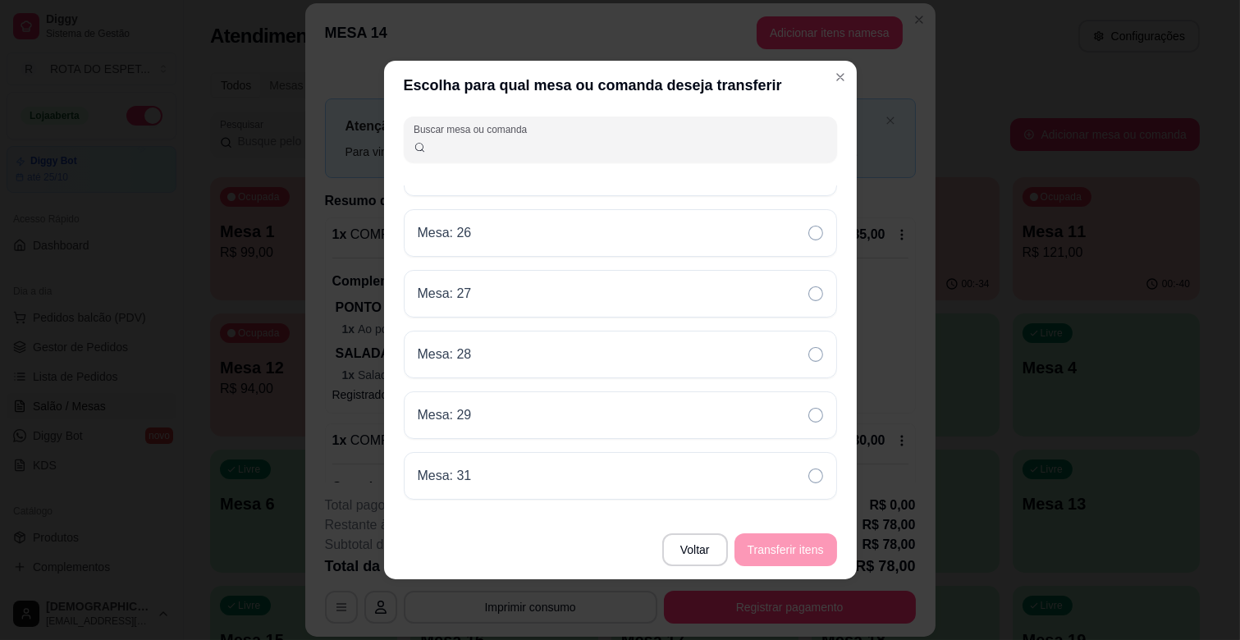
scroll to position [1003, 0]
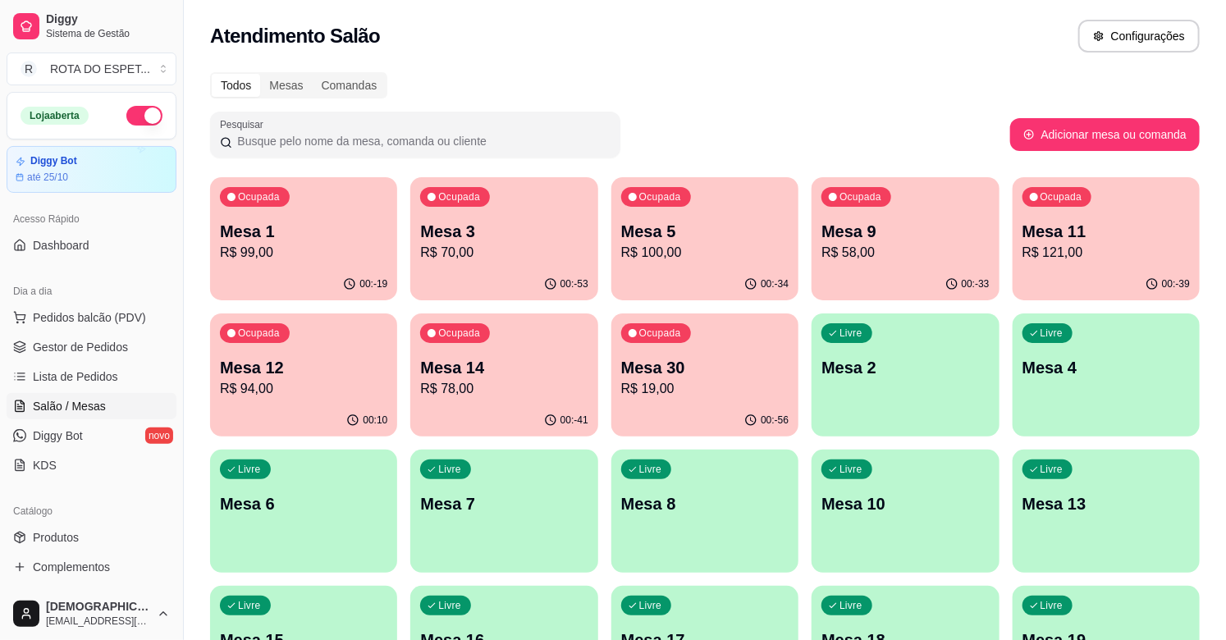
click at [490, 374] on p "Mesa 14" at bounding box center [503, 367] width 167 height 23
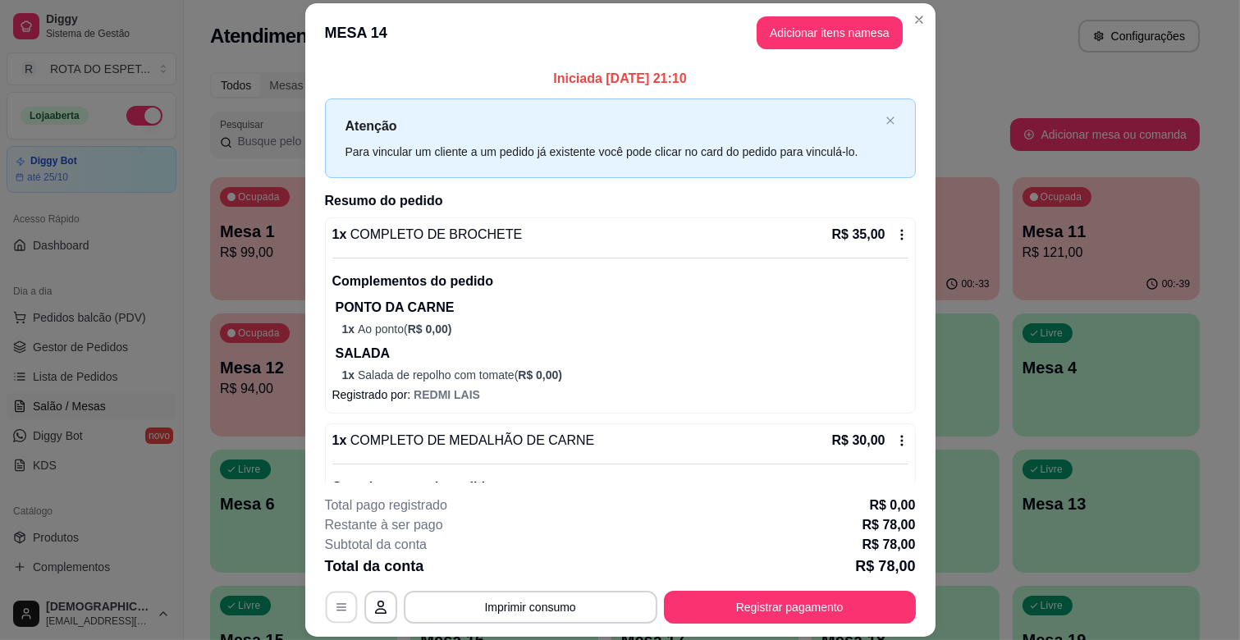
click at [335, 608] on icon "button" at bounding box center [341, 607] width 13 height 13
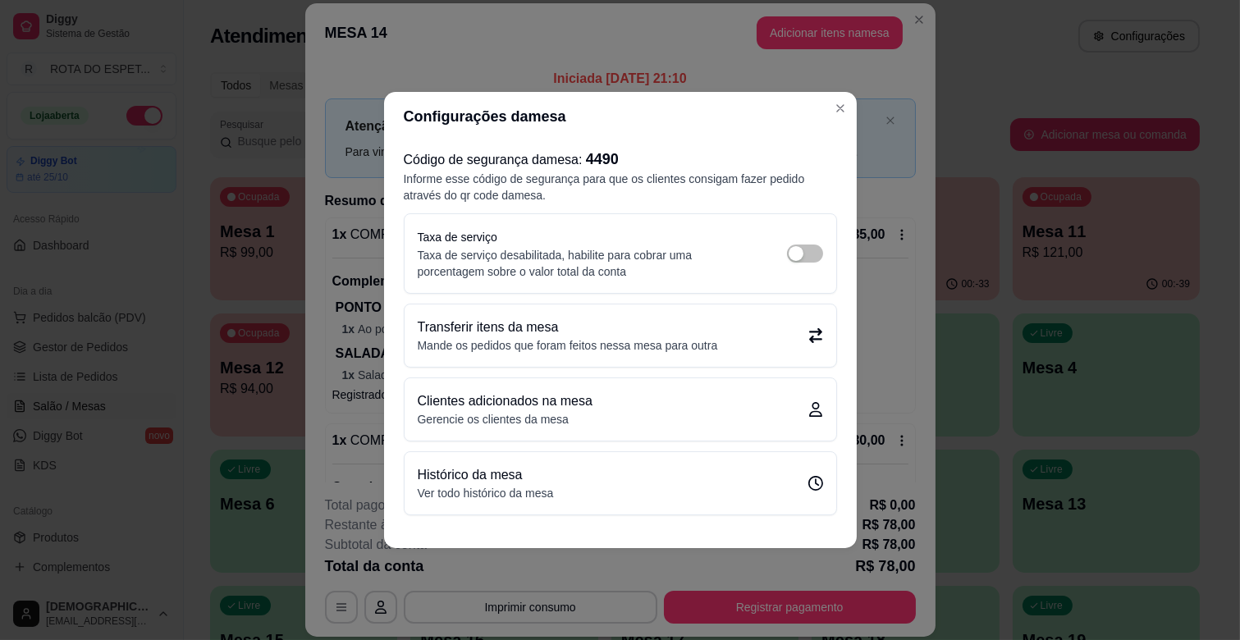
click at [658, 343] on p "Mande os pedidos que foram feitos nessa mesa para outra" at bounding box center [568, 345] width 300 height 16
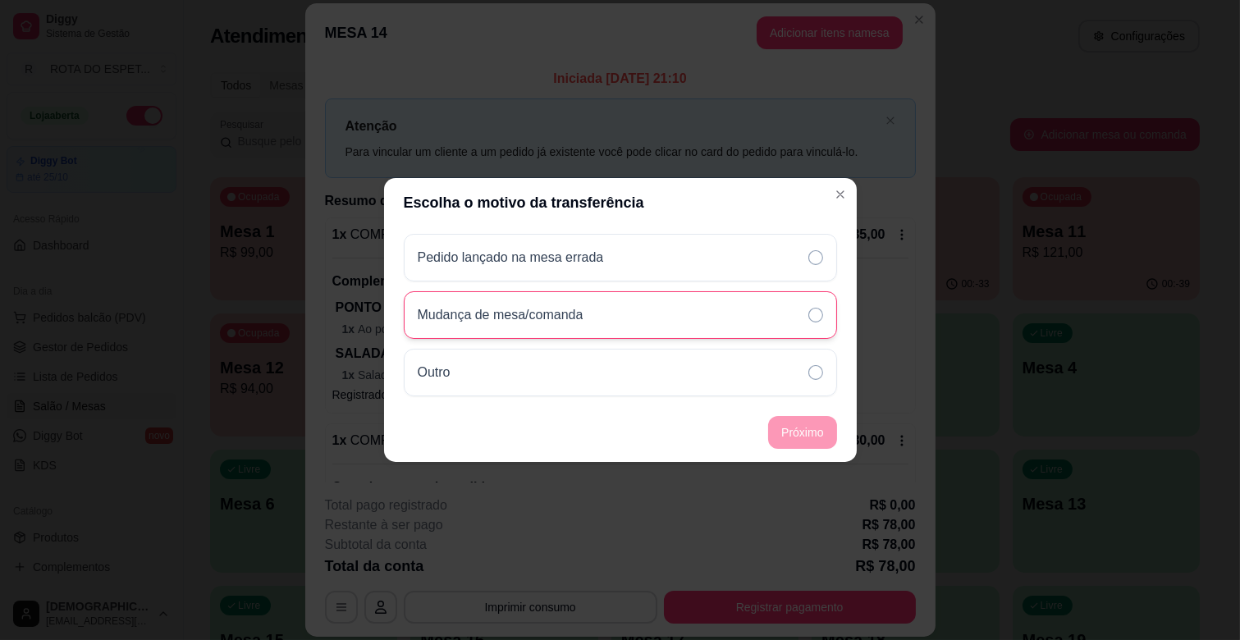
click at [817, 312] on icon at bounding box center [816, 315] width 15 height 15
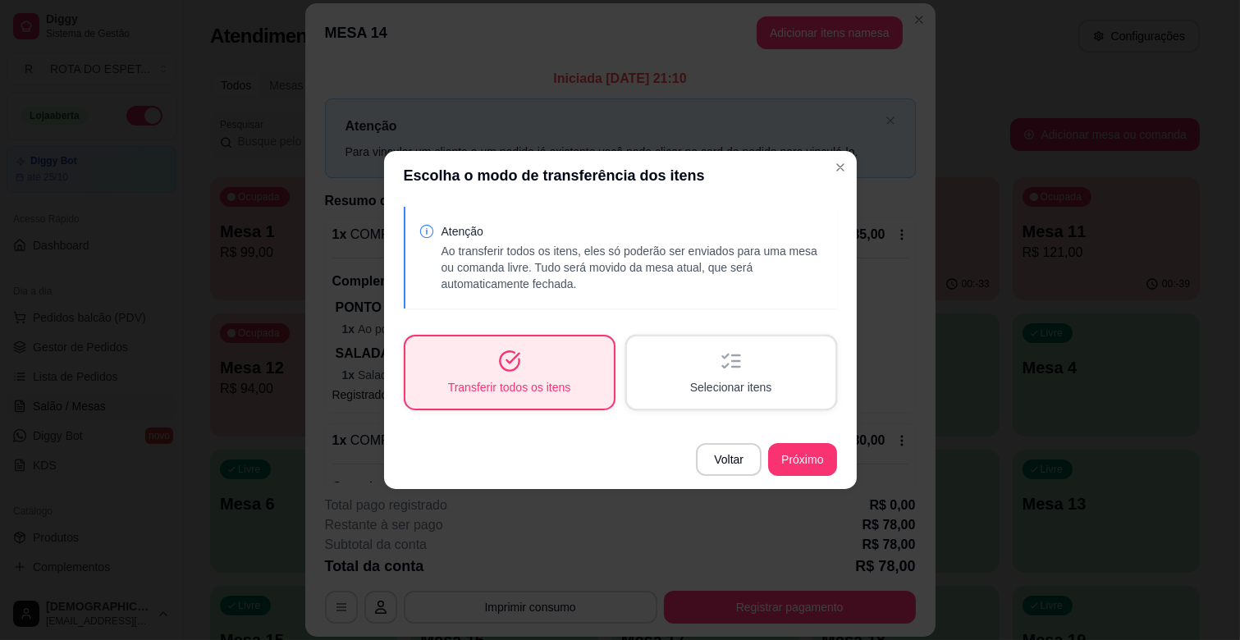
click at [594, 382] on div "Transferir todos os itens" at bounding box center [510, 373] width 209 height 72
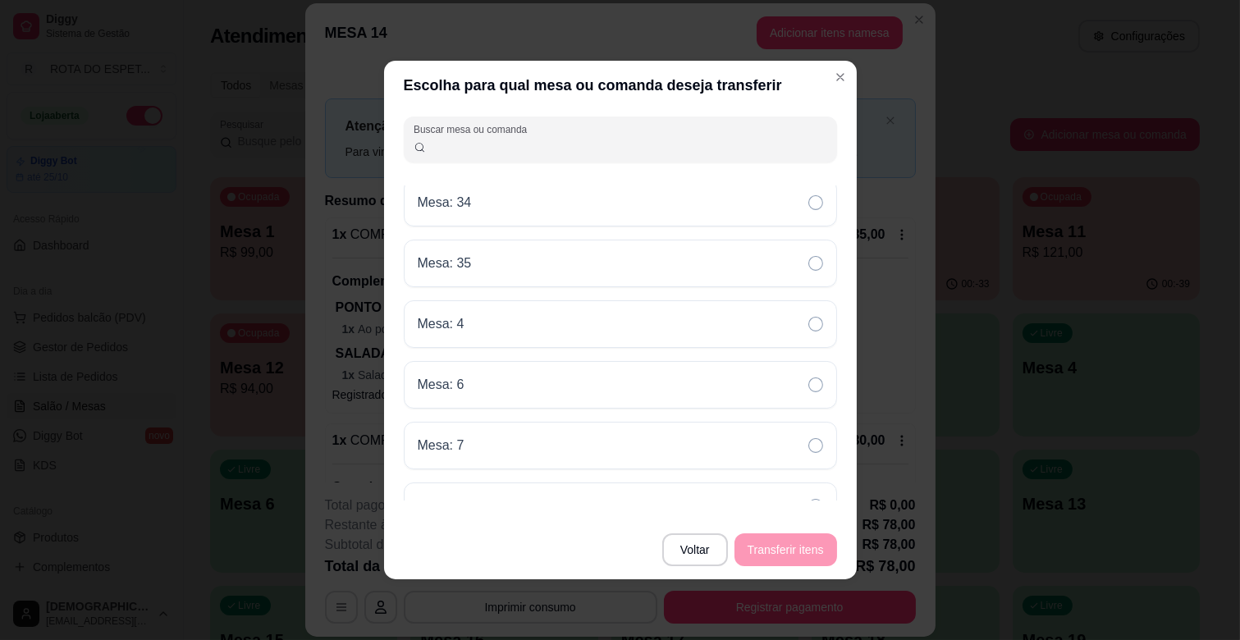
scroll to position [1315, 0]
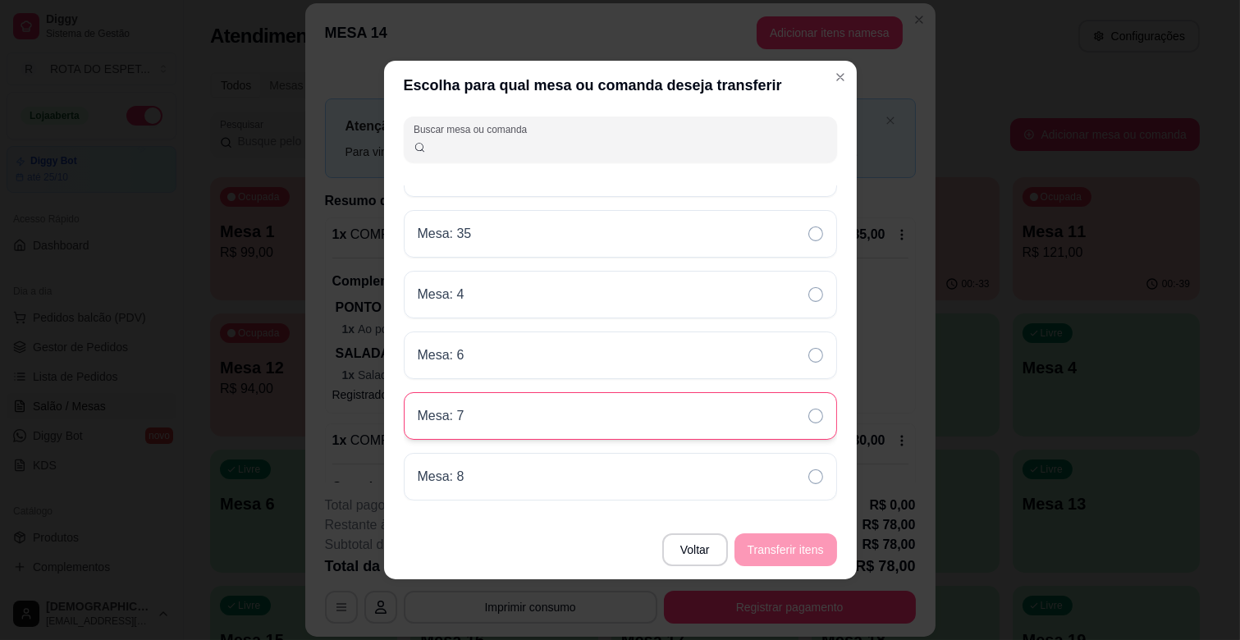
click at [660, 415] on div "Mesa: 7" at bounding box center [620, 416] width 433 height 48
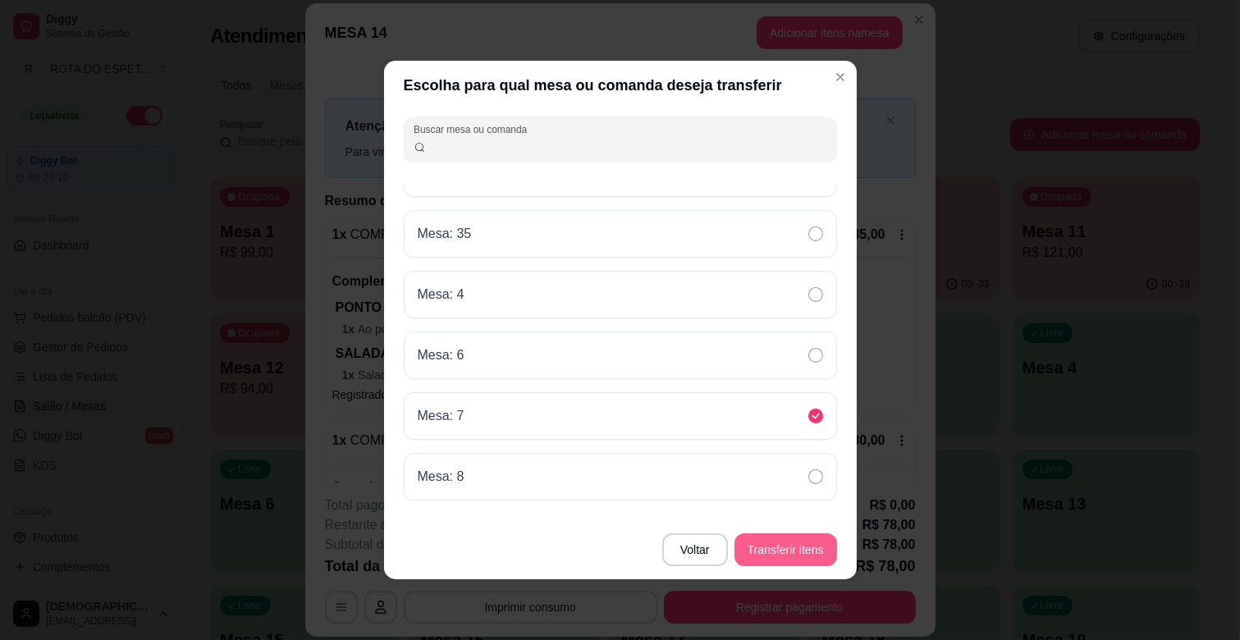
click at [810, 544] on button "Transferir itens" at bounding box center [786, 550] width 103 height 33
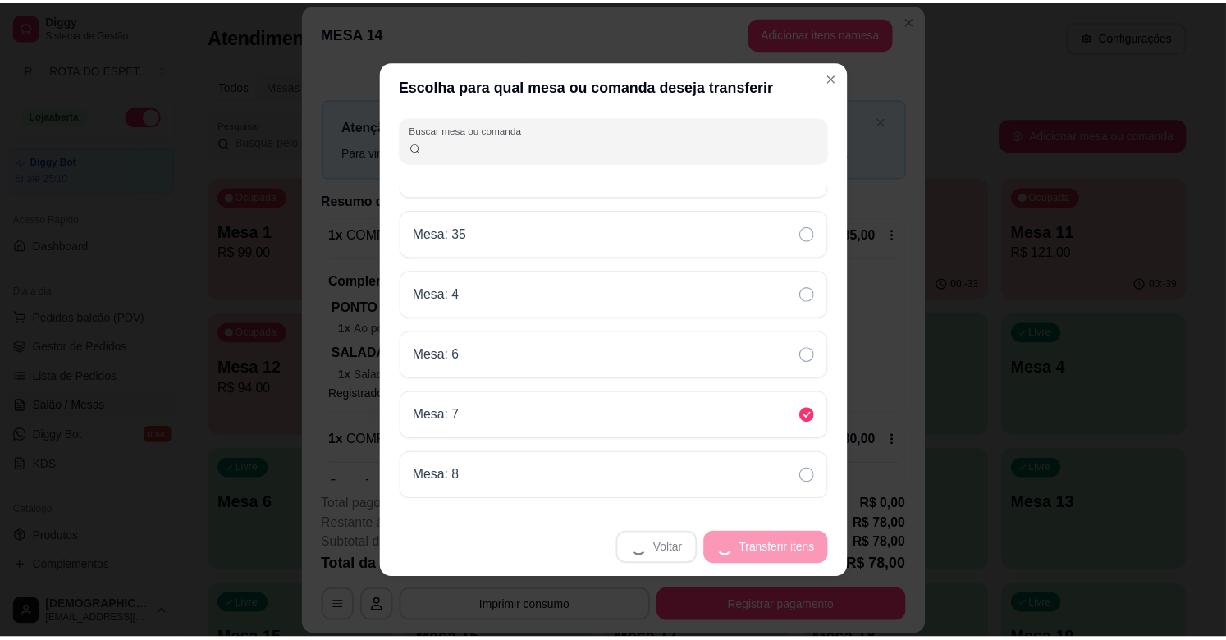
scroll to position [1254, 0]
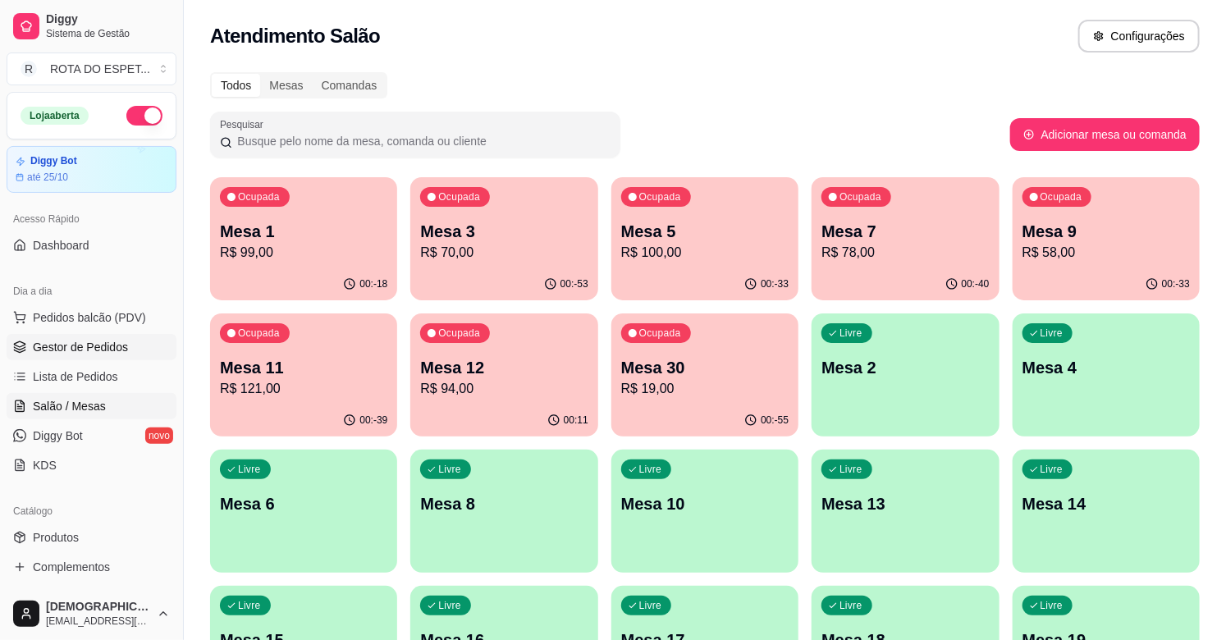
click at [137, 341] on link "Gestor de Pedidos" at bounding box center [92, 347] width 170 height 26
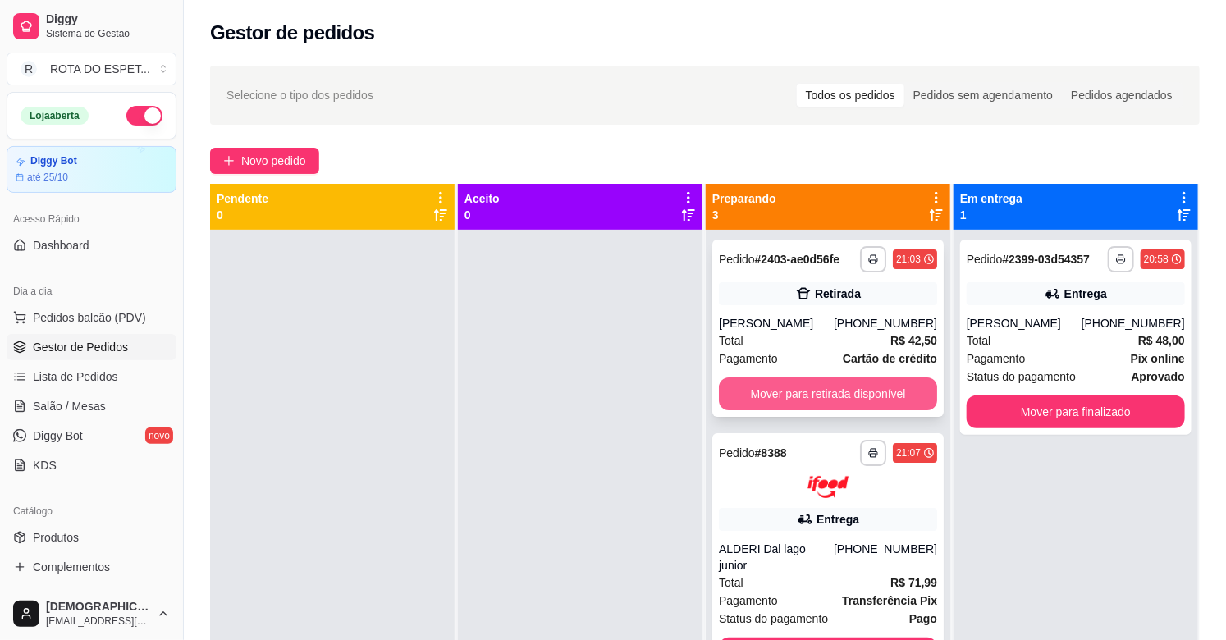
click at [767, 389] on button "Mover para retirada disponível" at bounding box center [828, 394] width 218 height 33
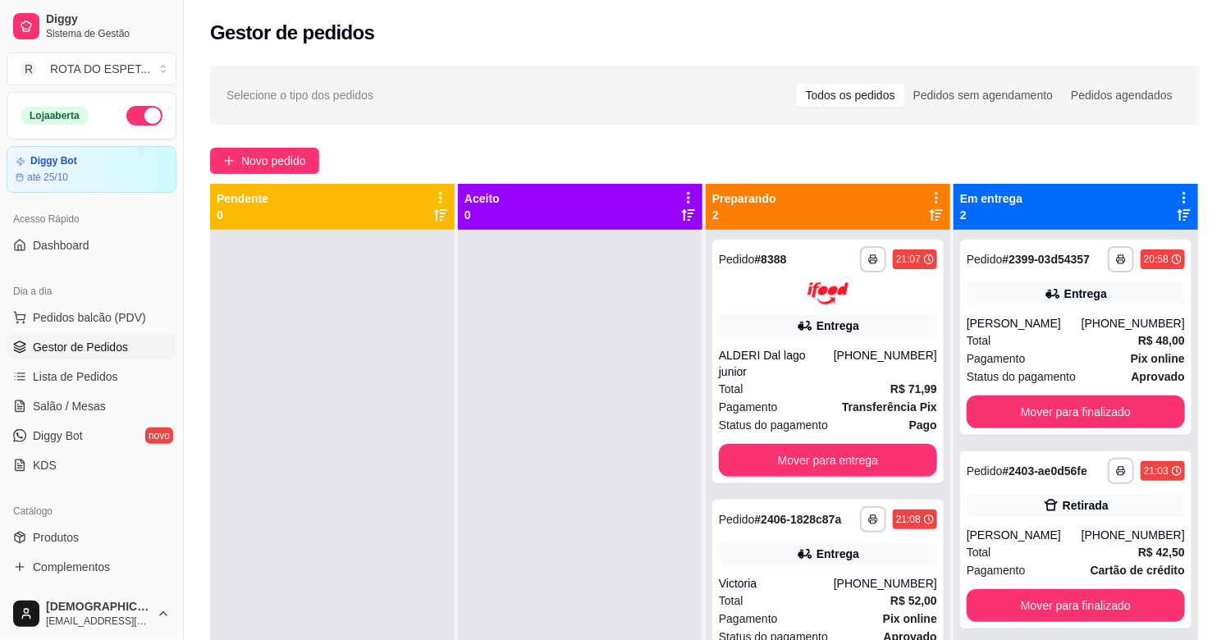
click at [544, 452] on div at bounding box center [580, 550] width 245 height 640
click at [534, 496] on div at bounding box center [580, 550] width 245 height 640
click at [1029, 529] on div "[PERSON_NAME]" at bounding box center [1024, 535] width 115 height 16
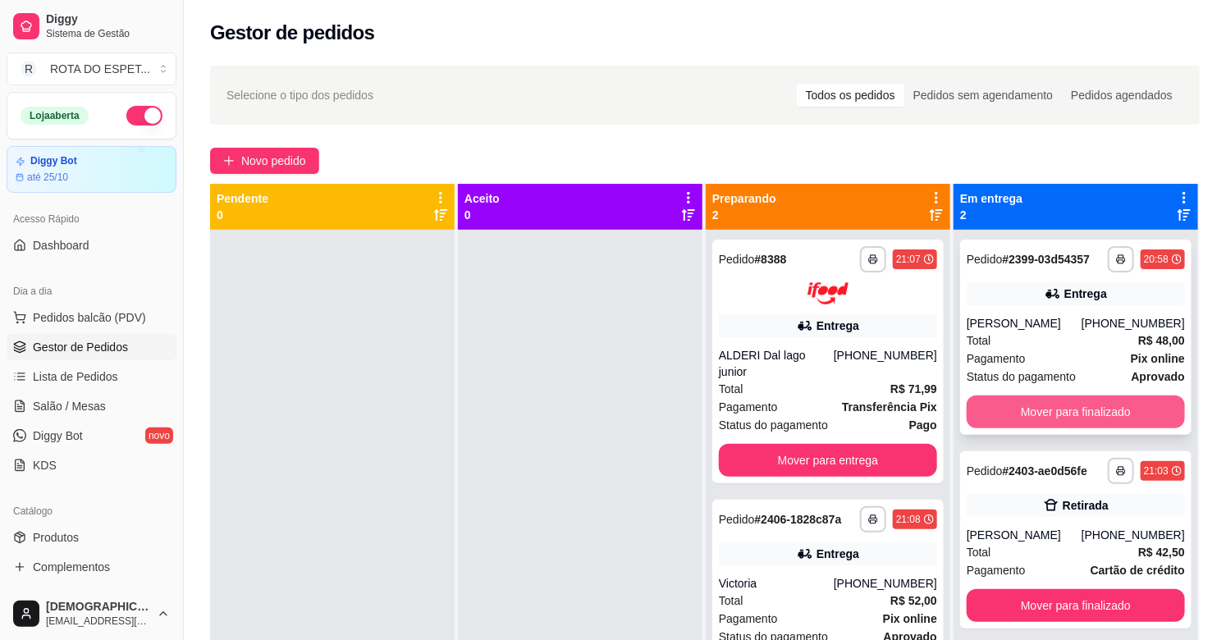
click at [1098, 406] on button "Mover para finalizado" at bounding box center [1076, 412] width 218 height 33
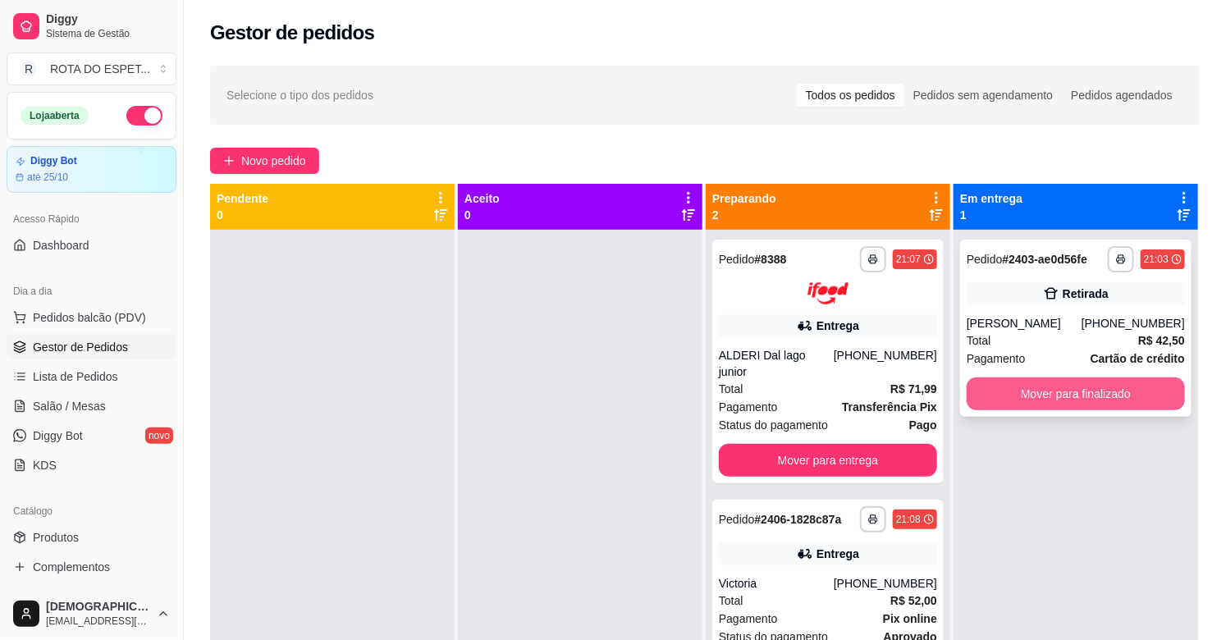
click at [1076, 392] on button "Mover para finalizado" at bounding box center [1076, 394] width 218 height 33
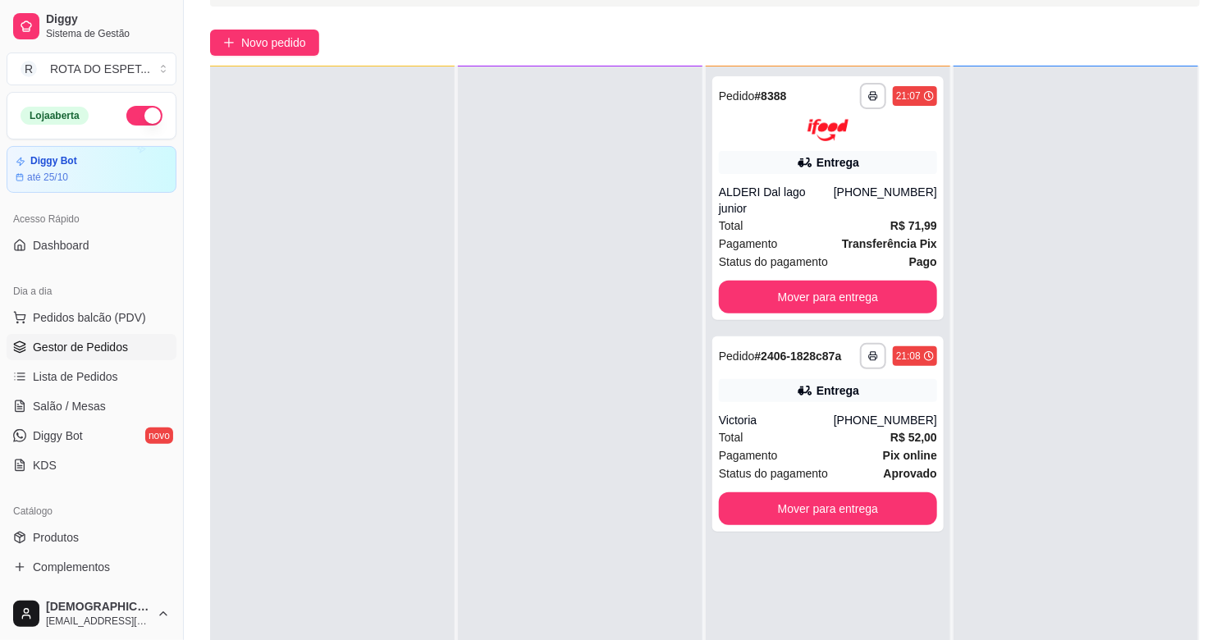
scroll to position [250, 0]
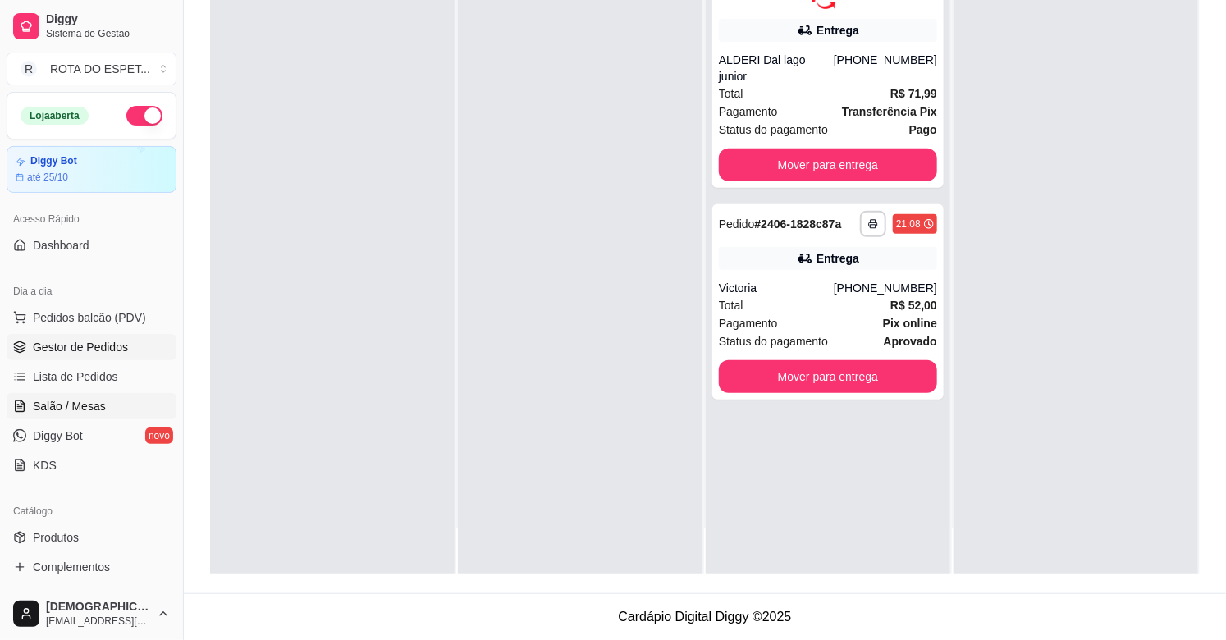
click at [85, 400] on span "Salão / Mesas" at bounding box center [69, 406] width 73 height 16
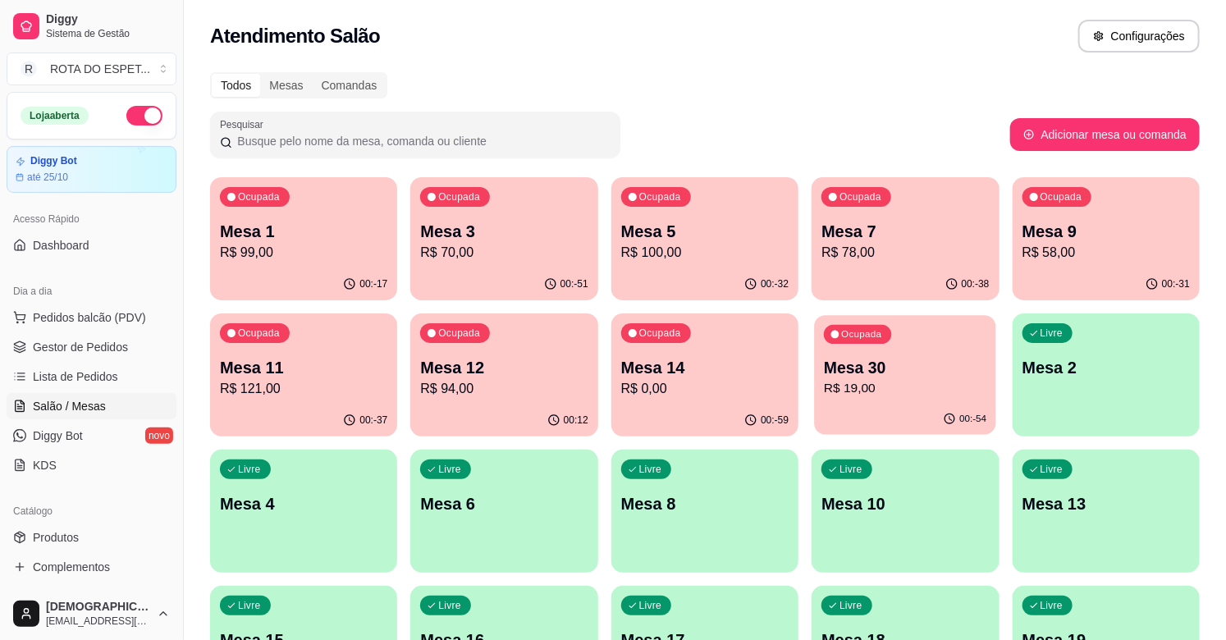
click at [947, 396] on p "R$ 19,00" at bounding box center [905, 388] width 163 height 19
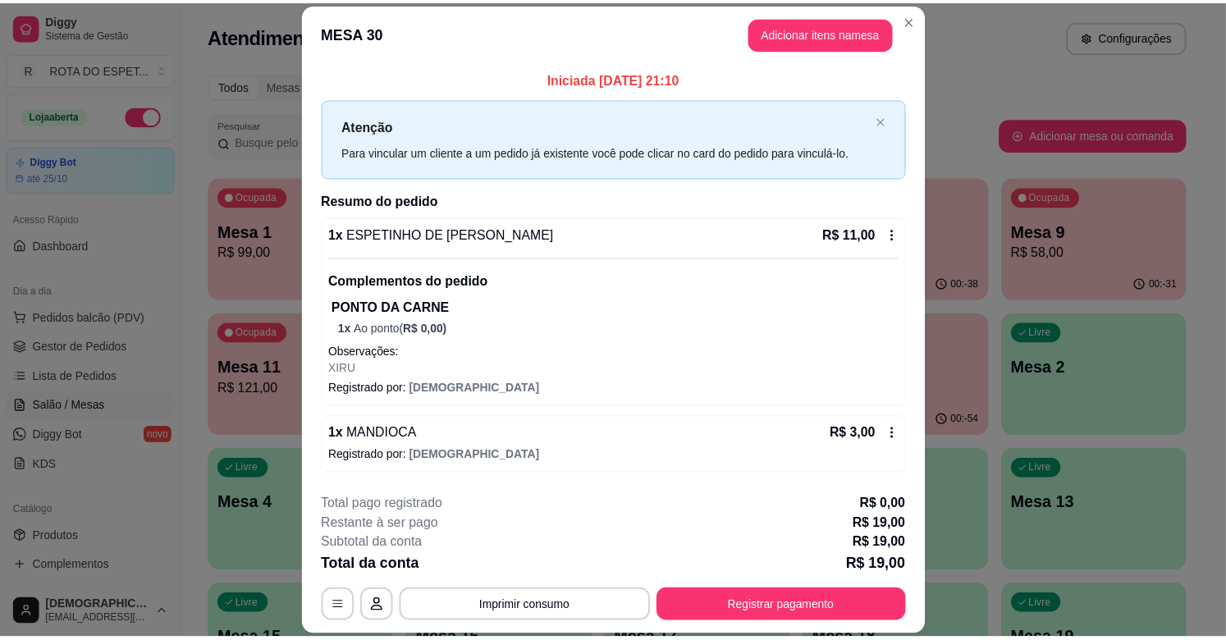
scroll to position [66, 0]
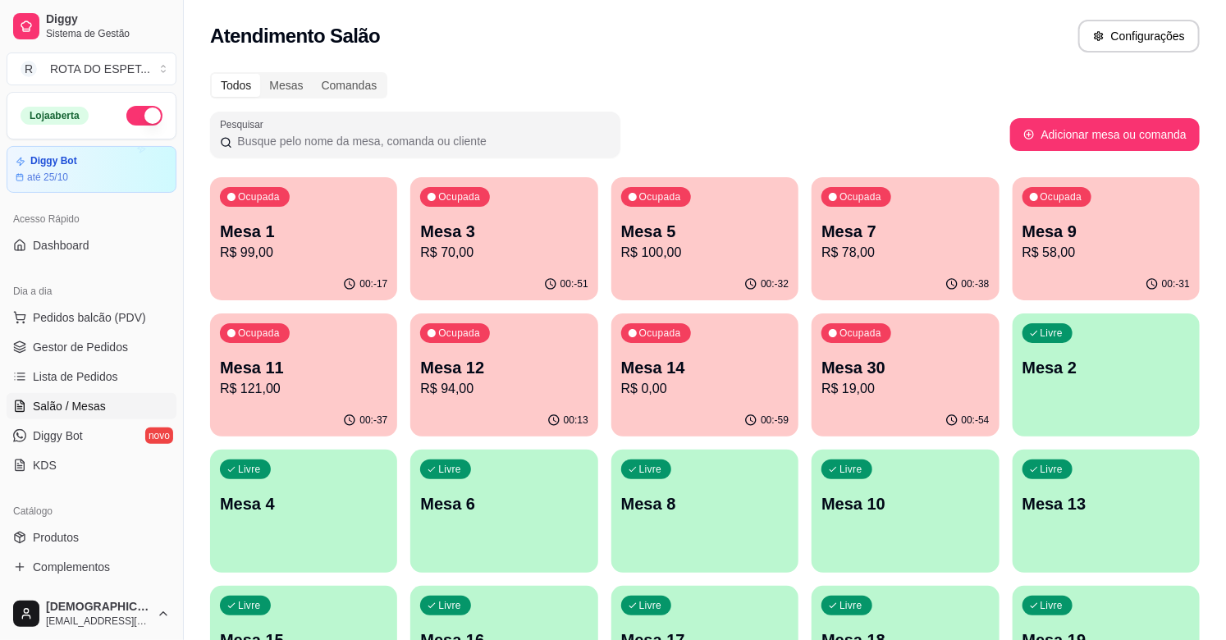
click at [1111, 232] on p "Mesa 9" at bounding box center [1106, 231] width 167 height 23
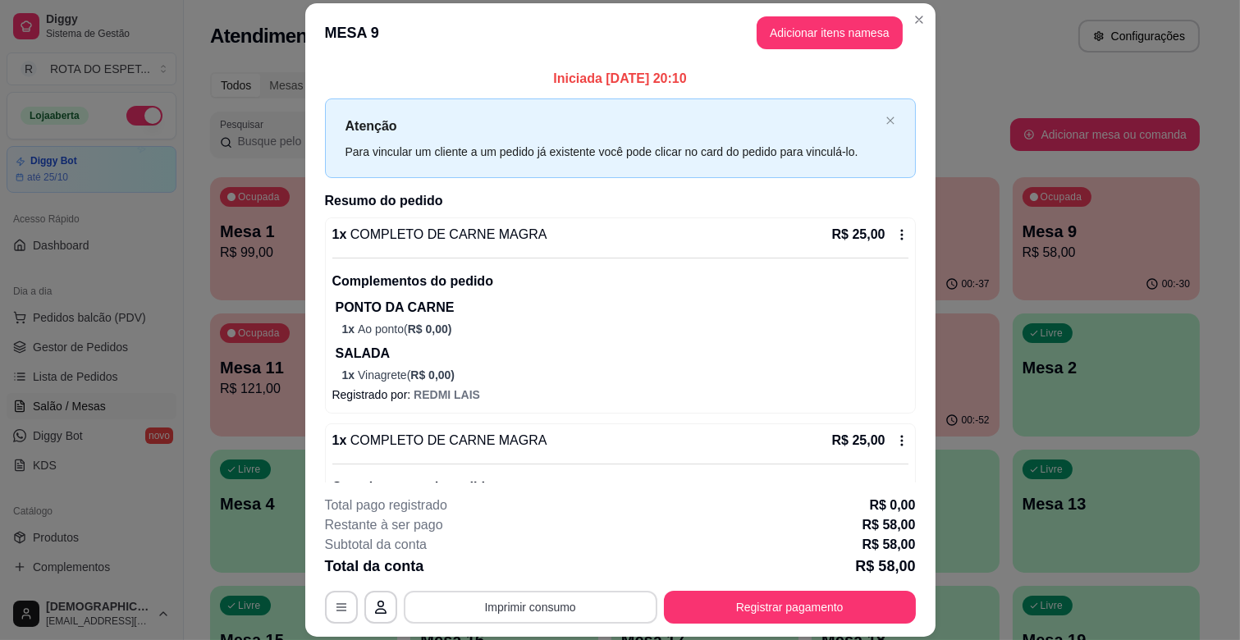
click at [565, 616] on button "Imprimir consumo" at bounding box center [531, 607] width 254 height 33
click at [544, 578] on button "IMPRESSORA CAIXA" at bounding box center [528, 570] width 135 height 26
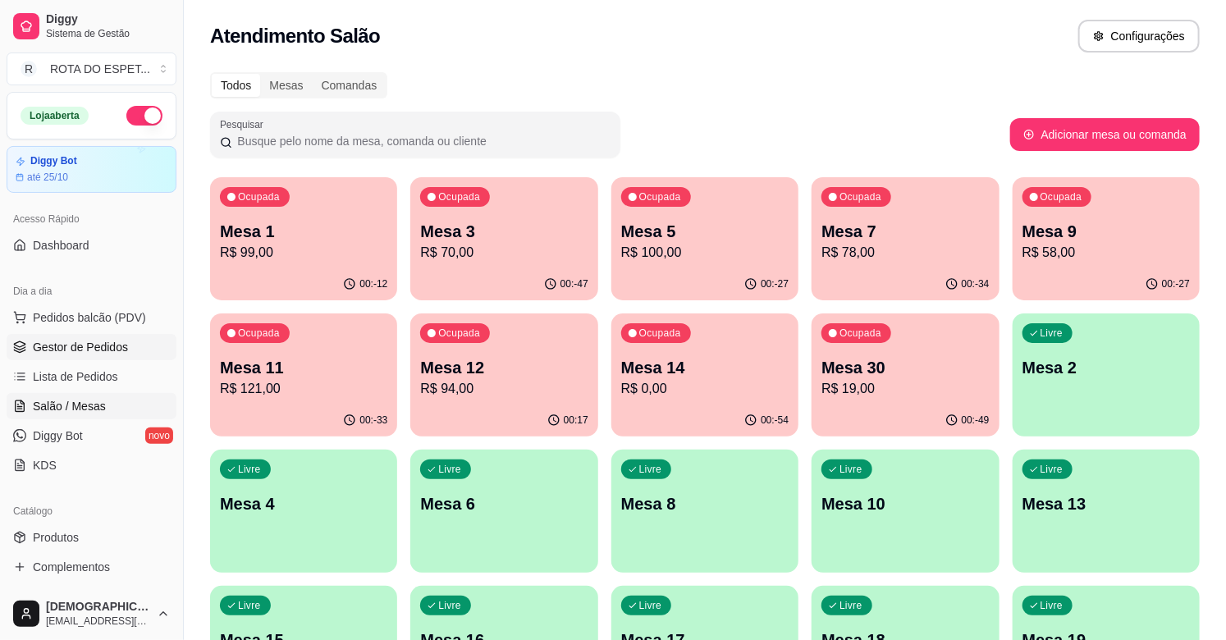
click at [89, 355] on span "Gestor de Pedidos" at bounding box center [80, 347] width 95 height 16
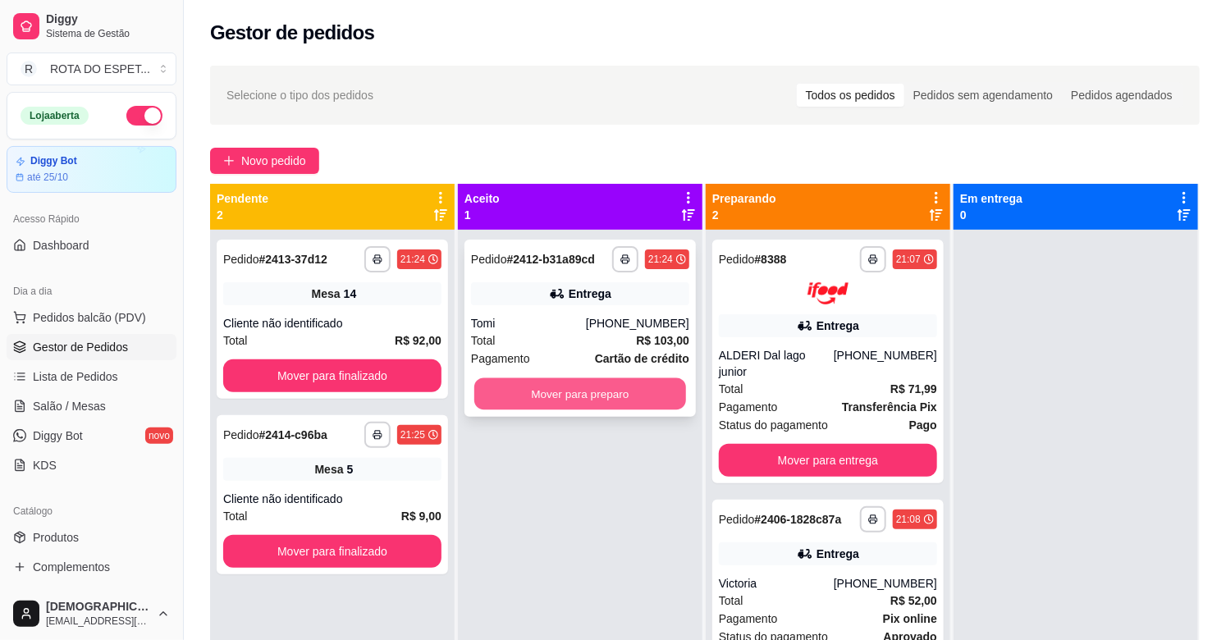
click at [591, 392] on button "Mover para preparo" at bounding box center [580, 394] width 212 height 32
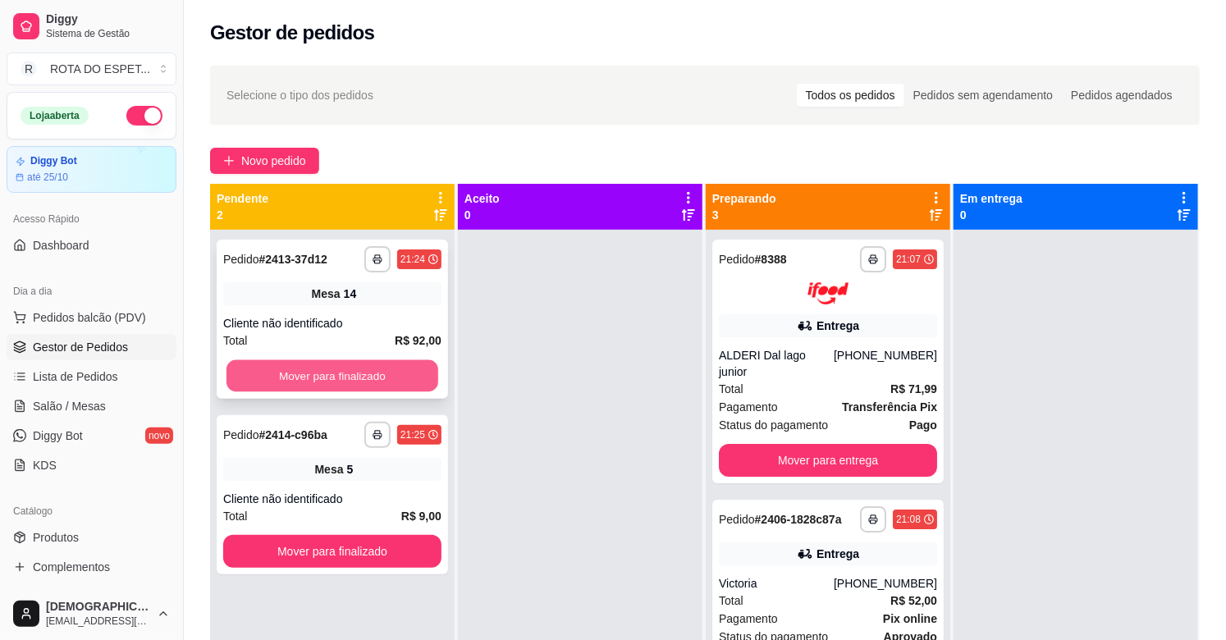
click at [314, 366] on button "Mover para finalizado" at bounding box center [333, 376] width 212 height 32
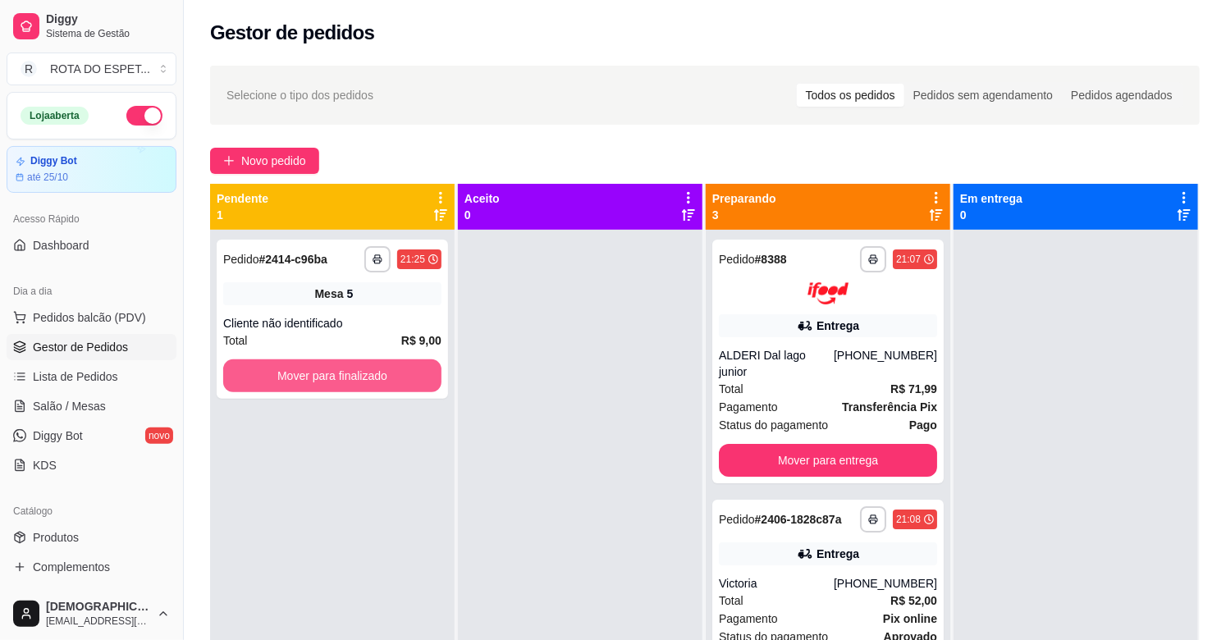
click at [314, 366] on button "Mover para finalizado" at bounding box center [332, 376] width 218 height 33
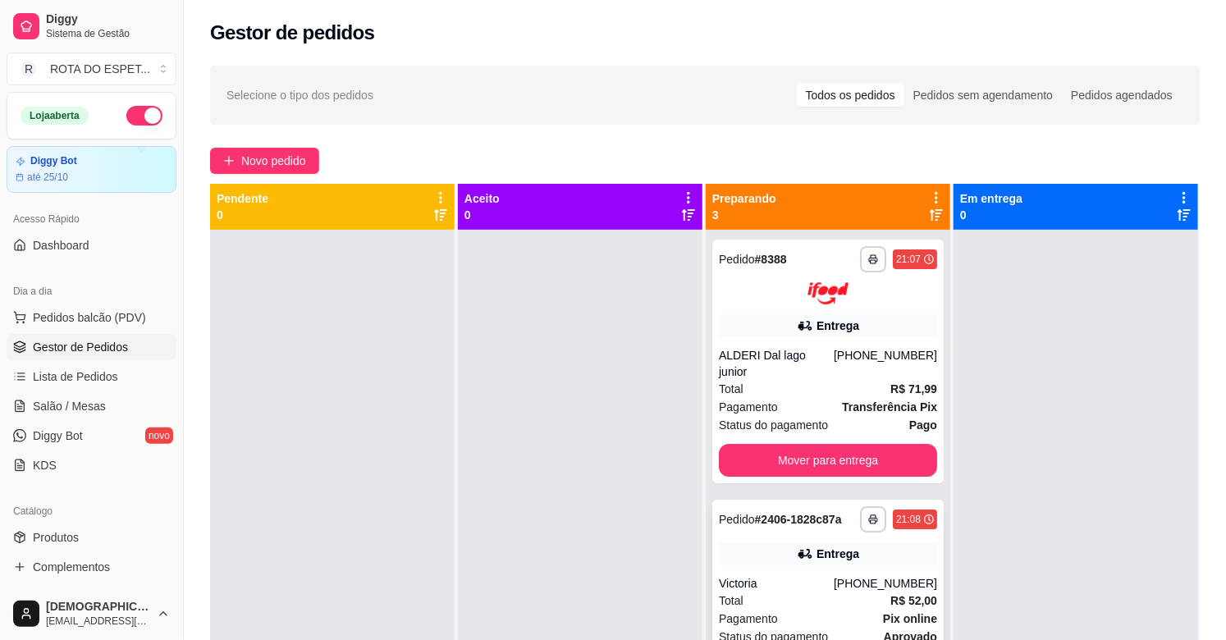
scroll to position [25, 0]
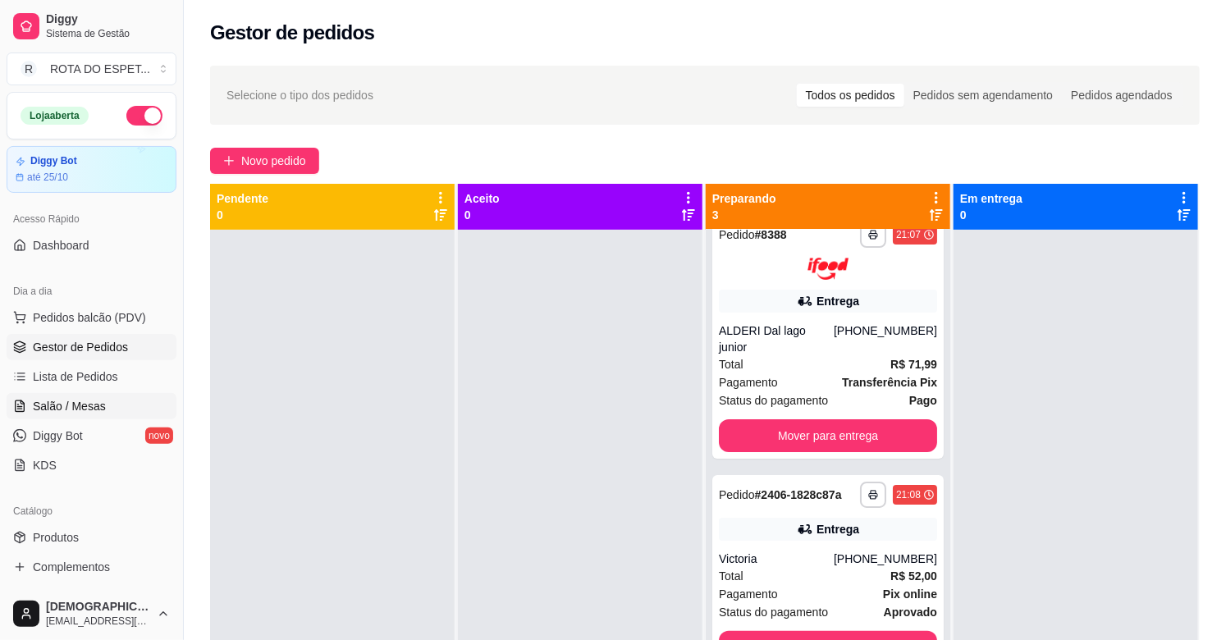
click at [107, 401] on link "Salão / Mesas" at bounding box center [92, 406] width 170 height 26
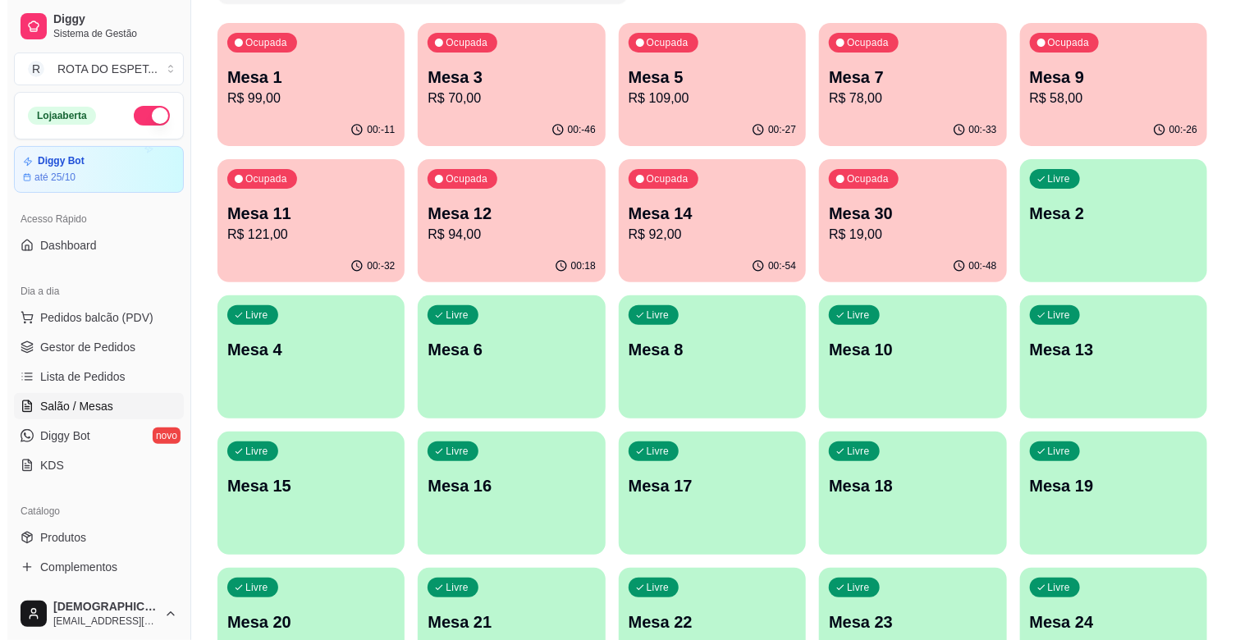
scroll to position [273, 0]
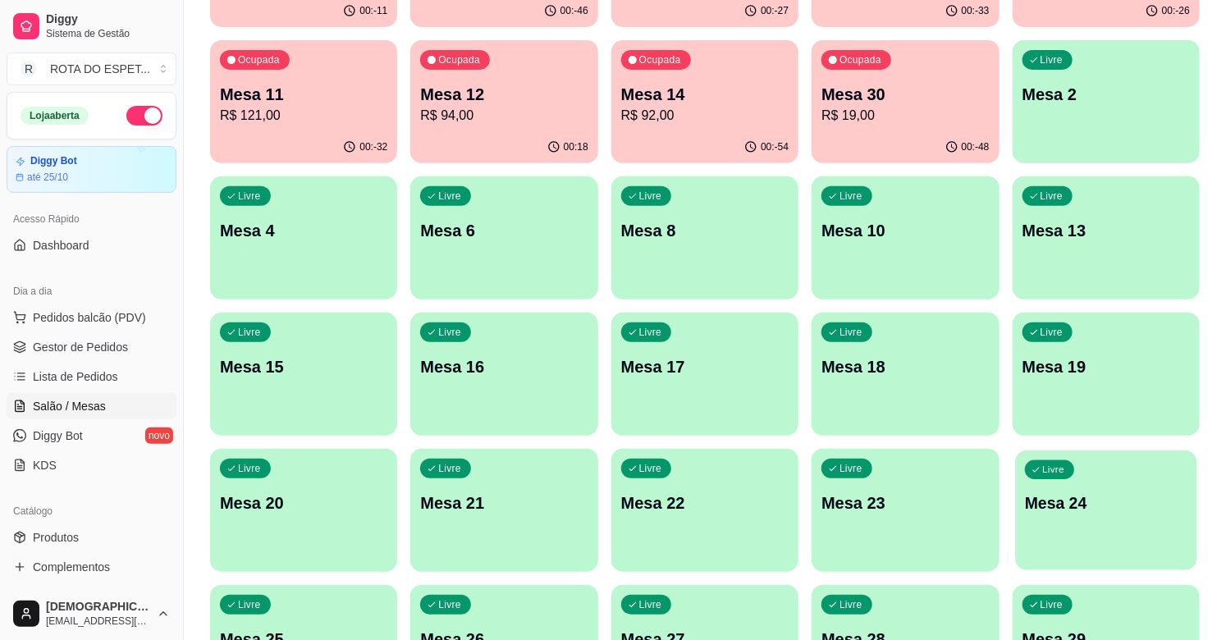
click at [1074, 515] on div "Livre Mesa 24" at bounding box center [1106, 501] width 182 height 100
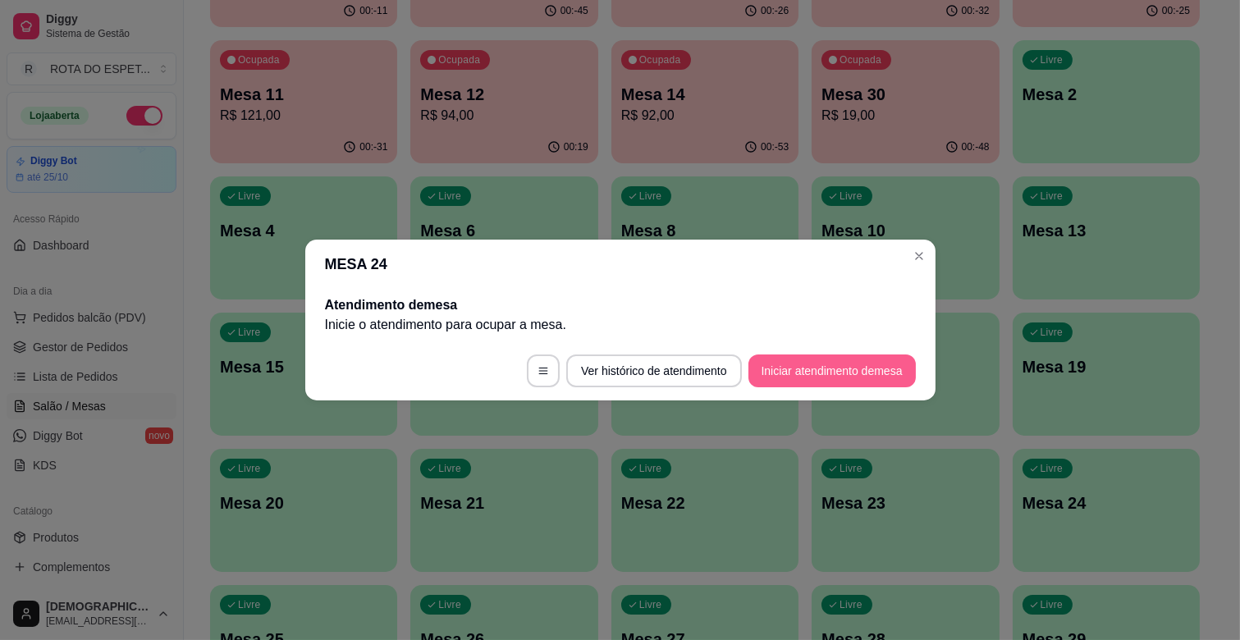
click at [873, 372] on button "Iniciar atendimento de mesa" at bounding box center [832, 371] width 167 height 33
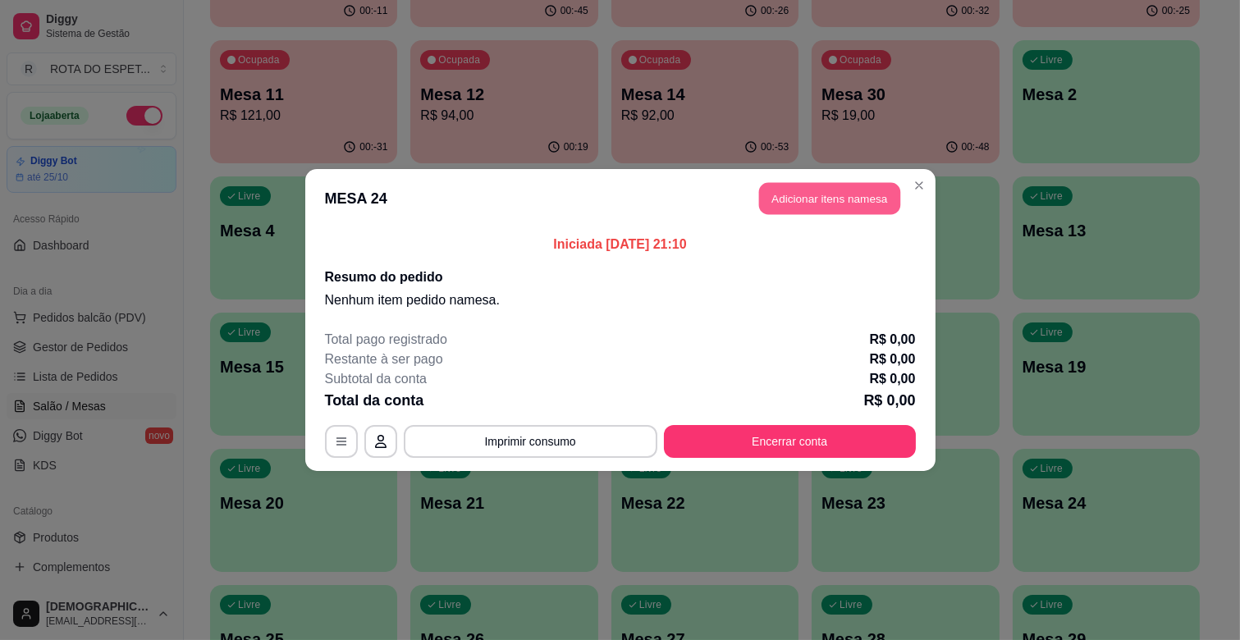
click at [879, 193] on button "Adicionar itens na mesa" at bounding box center [829, 199] width 141 height 32
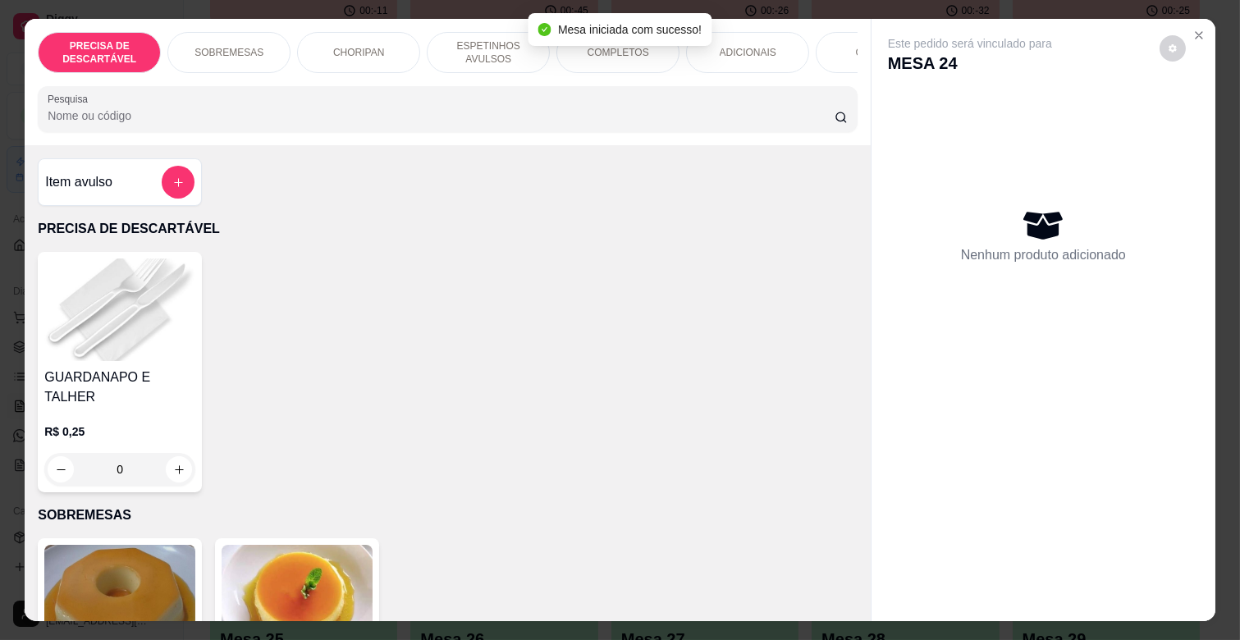
click at [489, 51] on p "ESPETINHOS AVULSOS" at bounding box center [488, 52] width 95 height 26
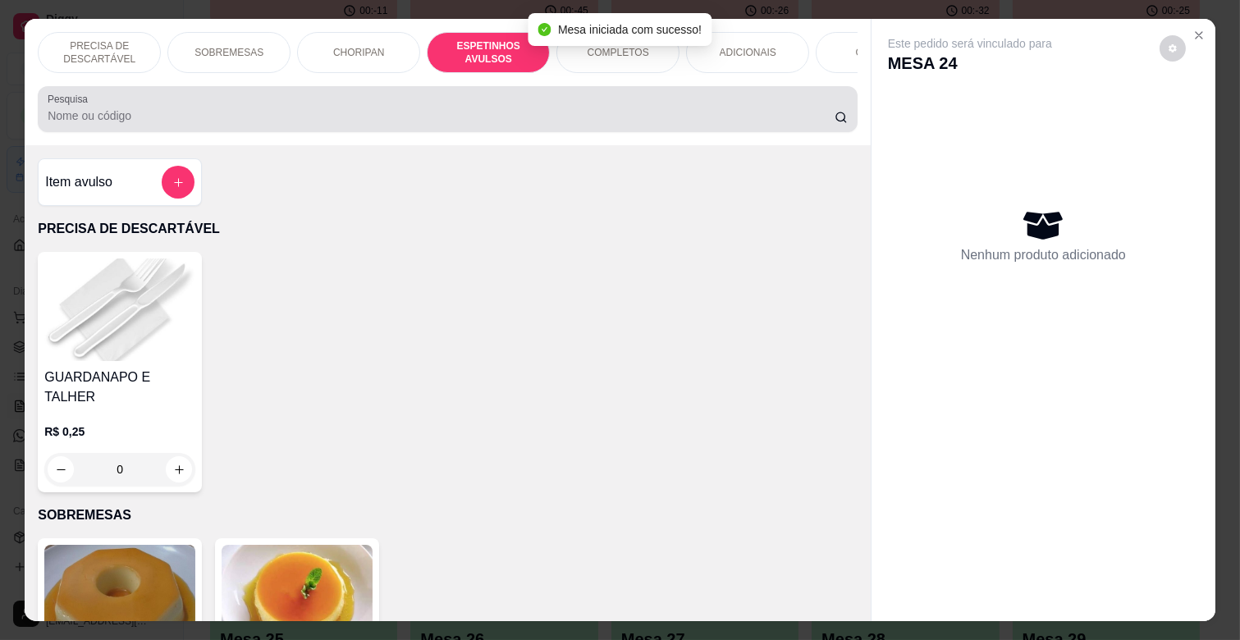
scroll to position [39, 0]
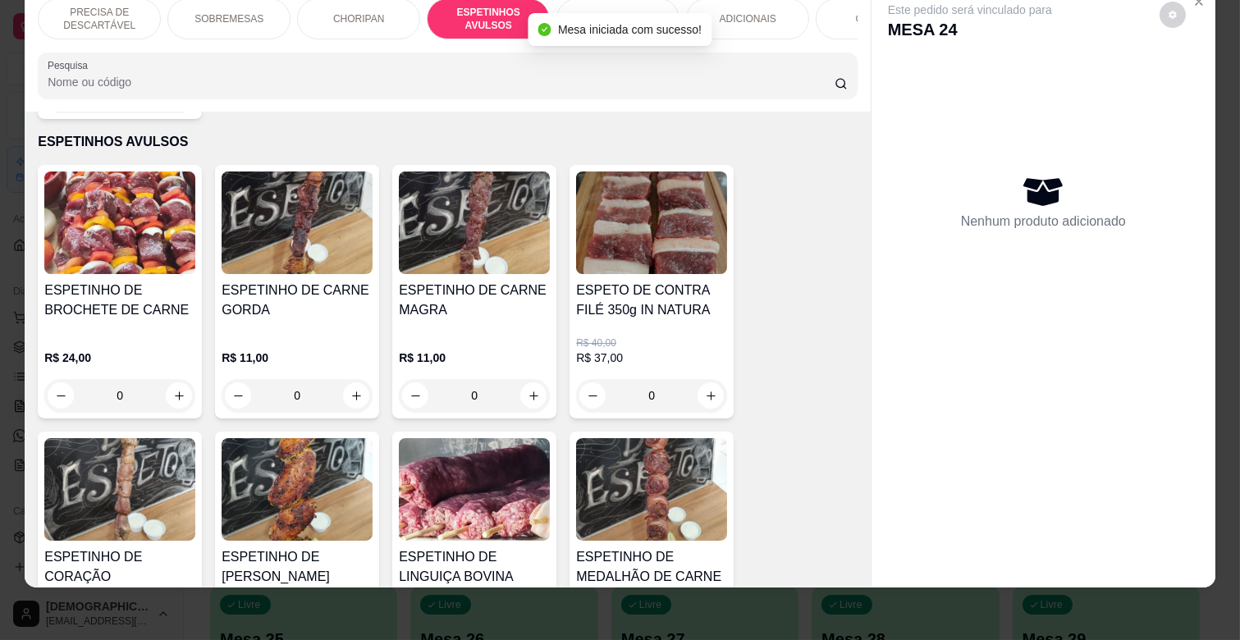
click at [334, 333] on div "R$ 11,00 0" at bounding box center [297, 372] width 151 height 79
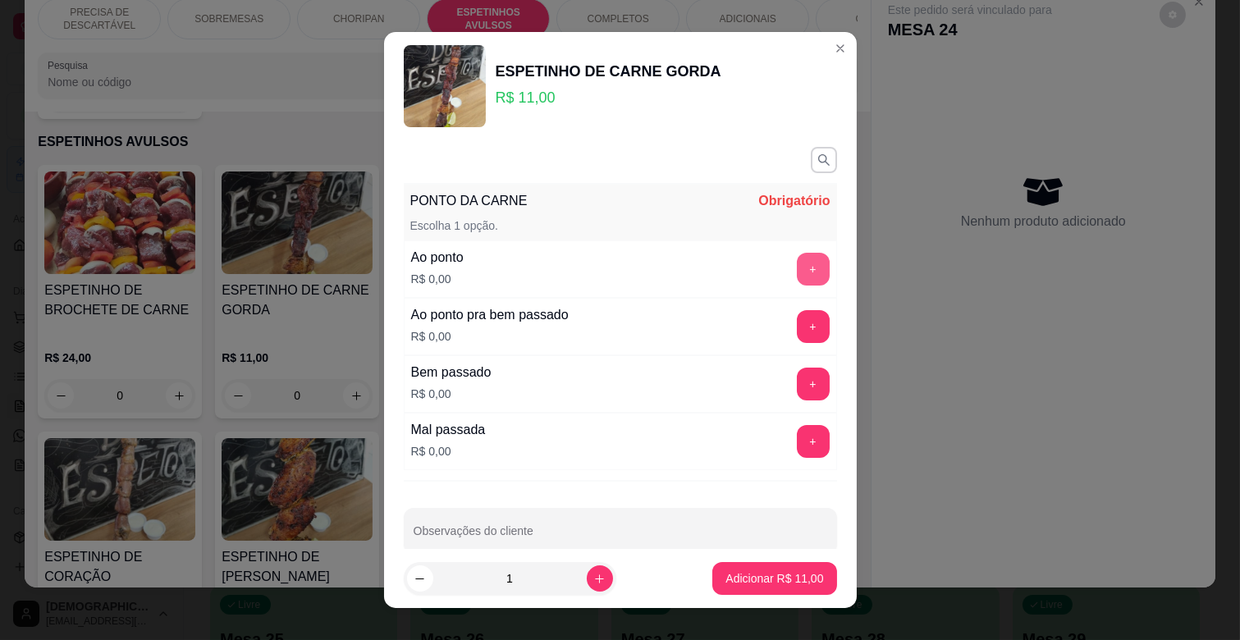
click at [797, 275] on button "+" at bounding box center [813, 269] width 33 height 33
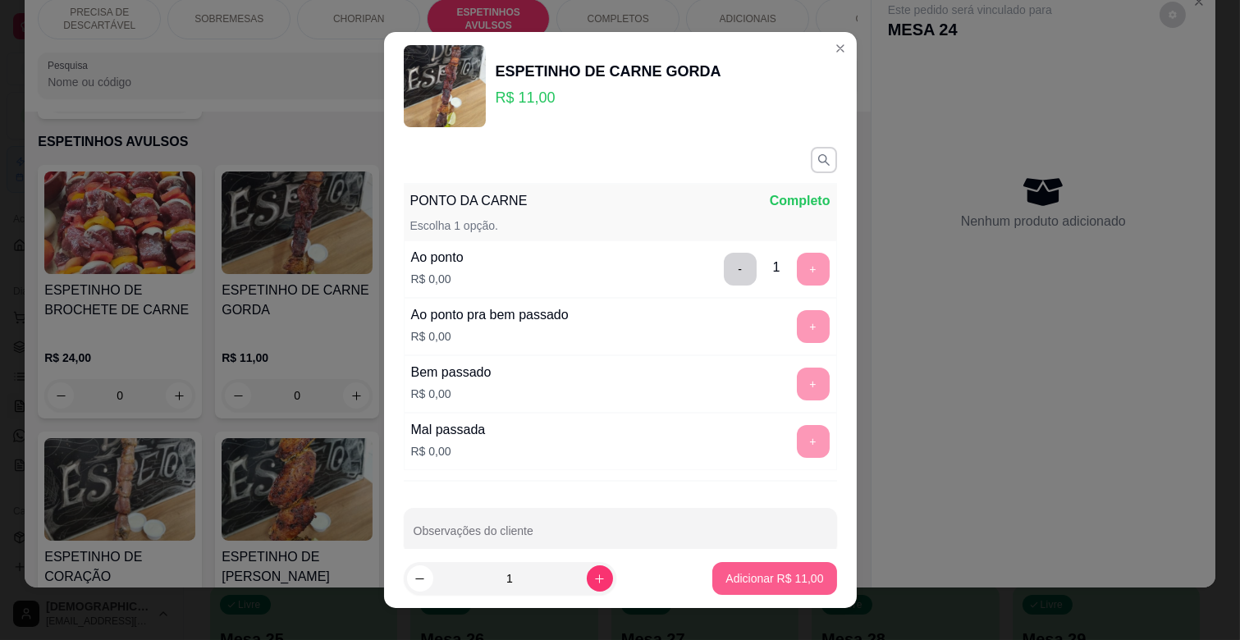
click at [762, 587] on button "Adicionar R$ 11,00" at bounding box center [775, 578] width 124 height 33
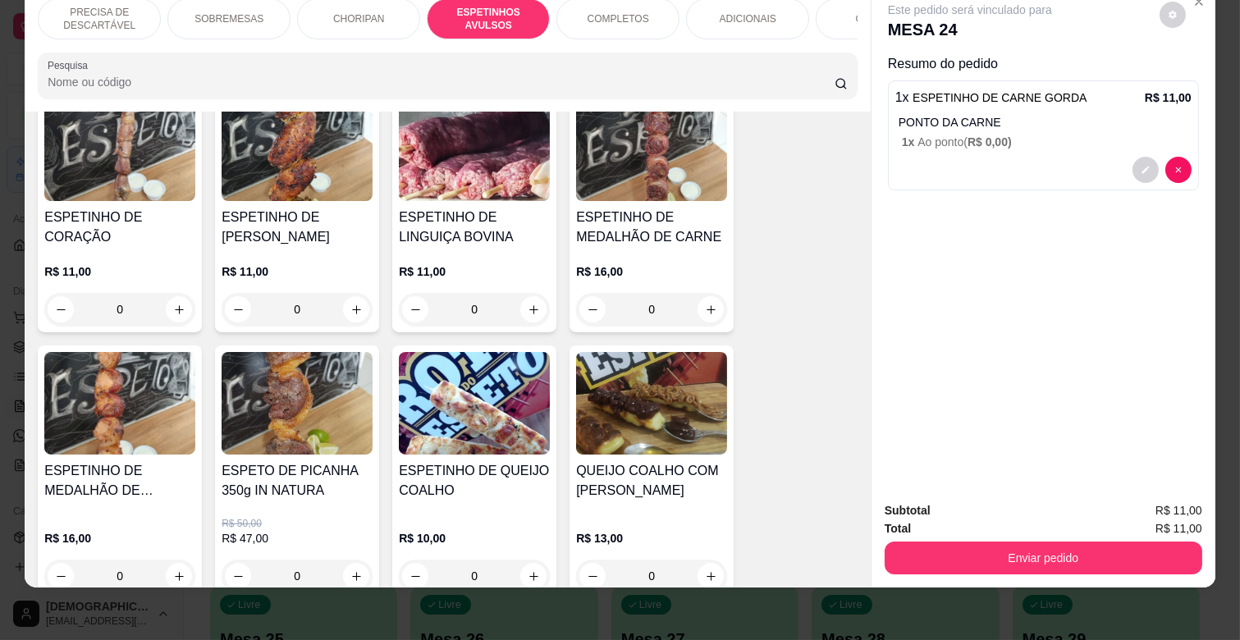
scroll to position [1271, 0]
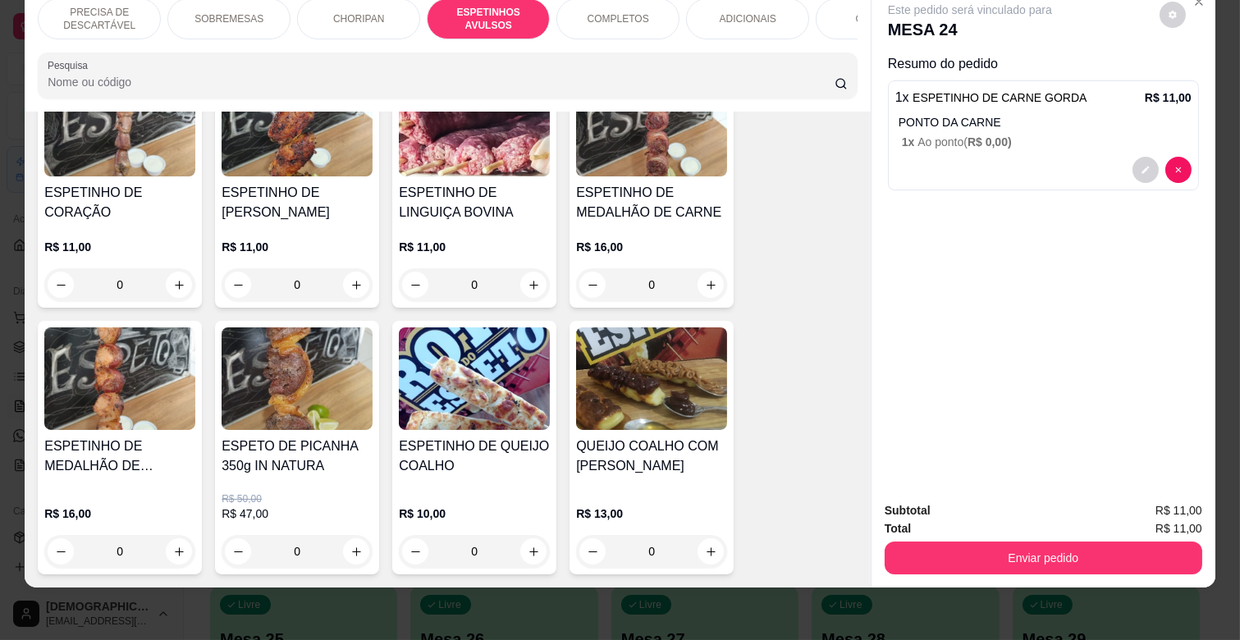
click at [479, 394] on img at bounding box center [474, 379] width 151 height 103
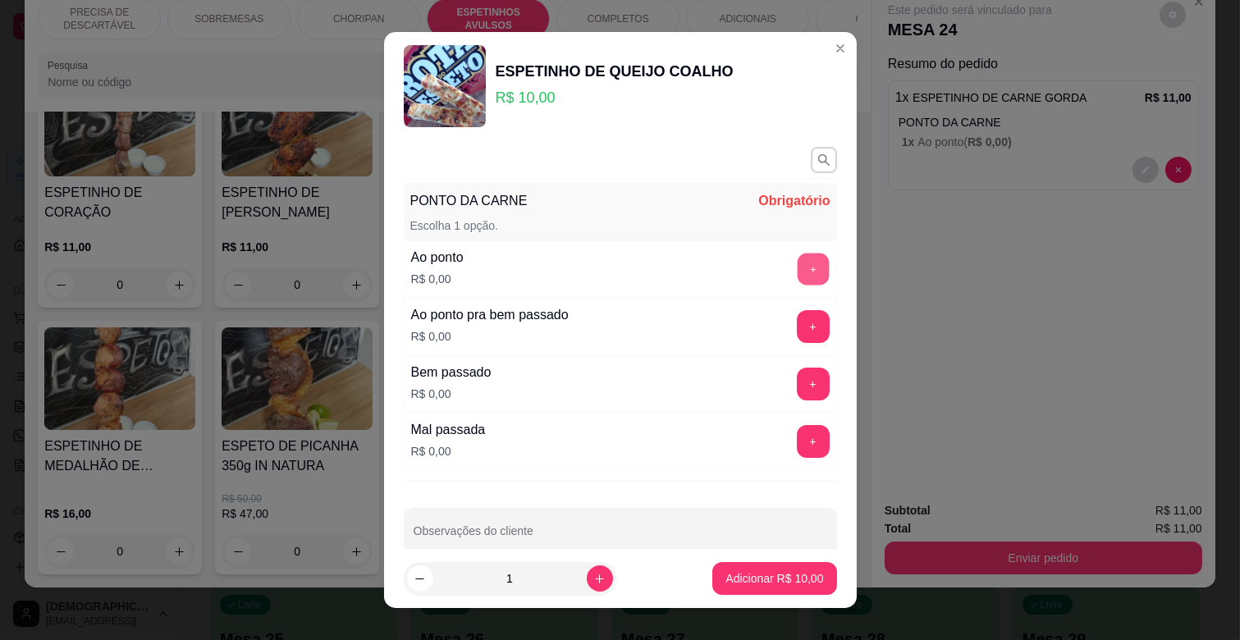
click at [797, 274] on button "+" at bounding box center [813, 270] width 32 height 32
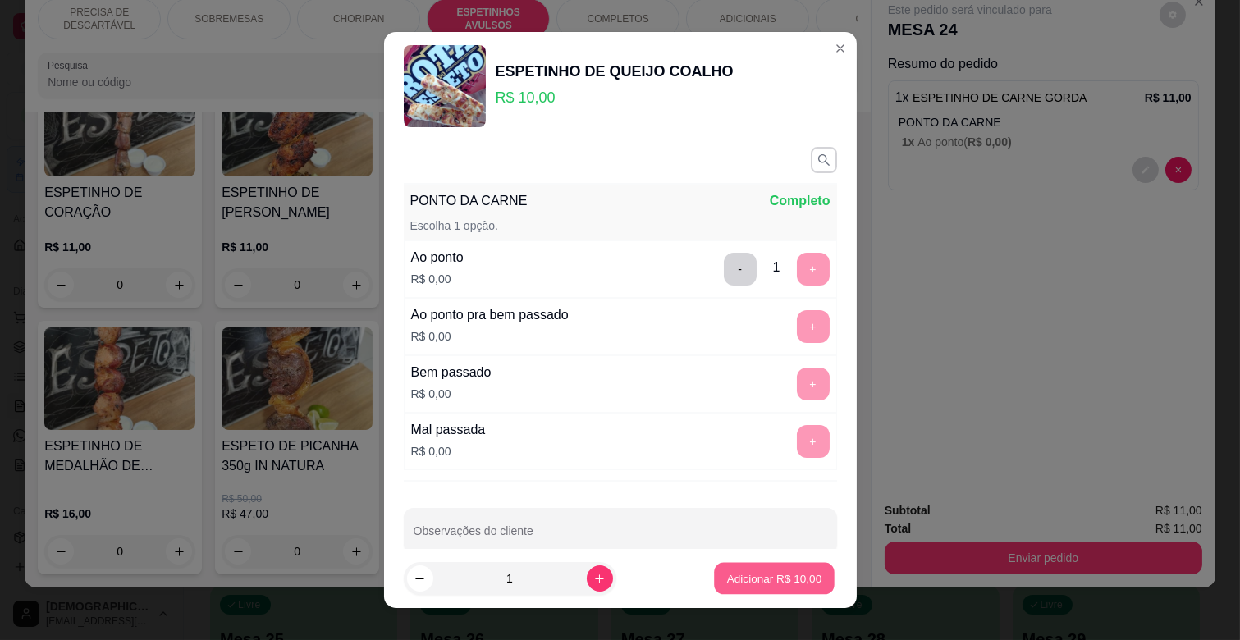
click at [790, 580] on p "Adicionar R$ 10,00" at bounding box center [774, 579] width 95 height 16
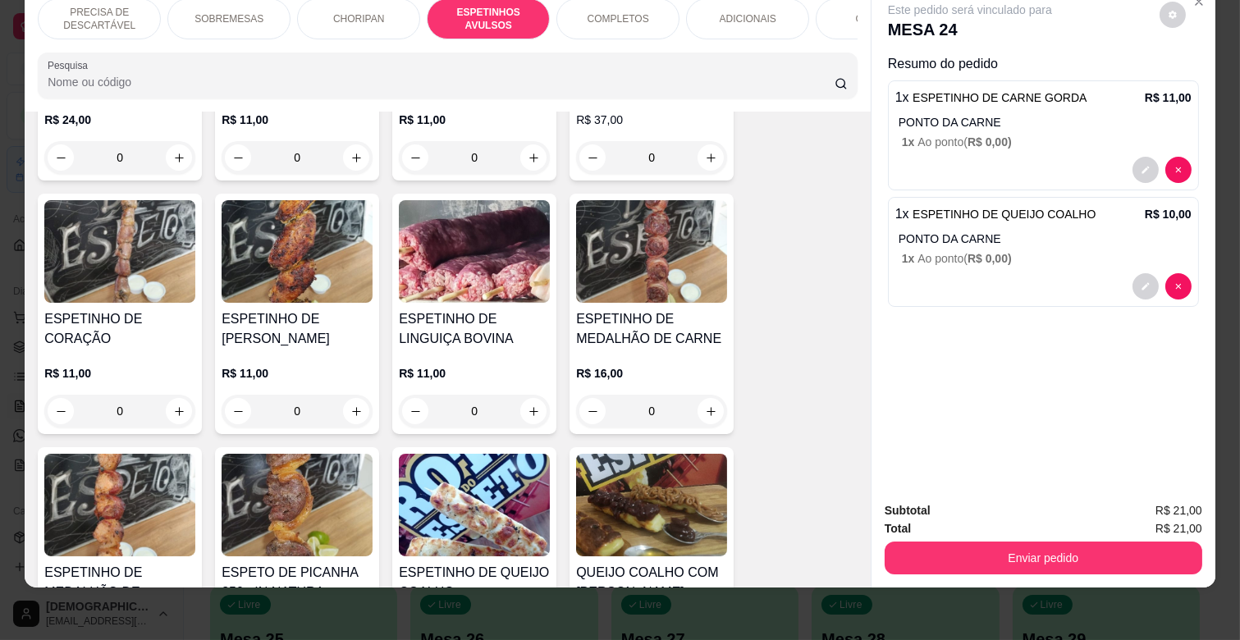
scroll to position [1089, 0]
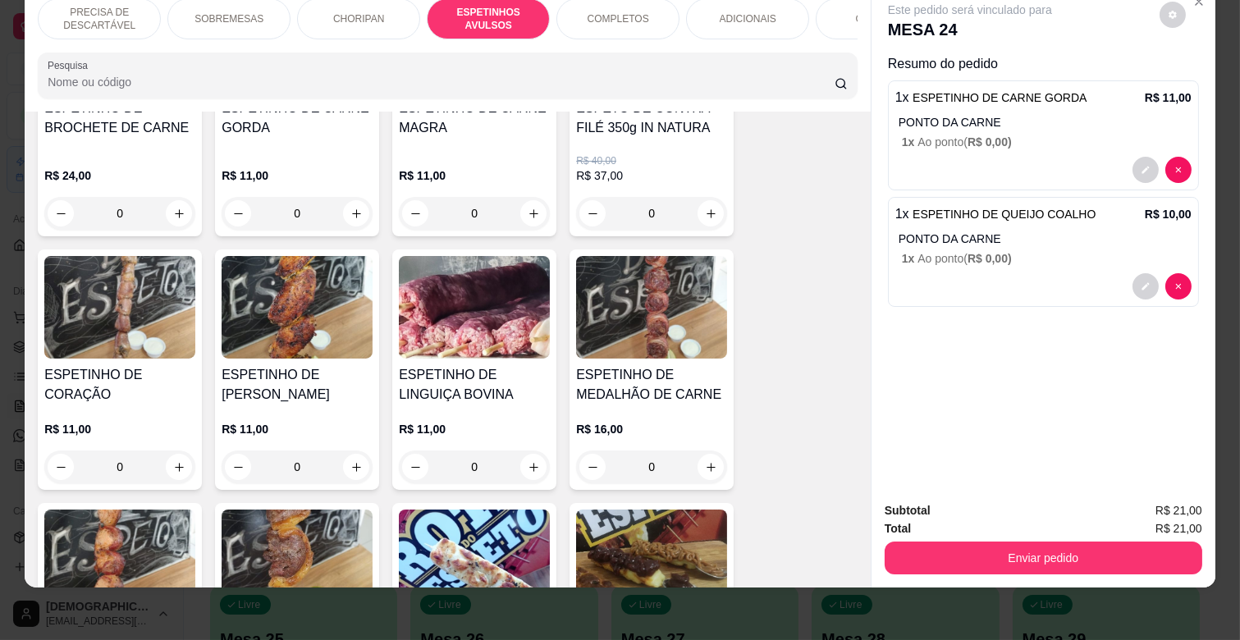
click at [165, 326] on img at bounding box center [119, 307] width 151 height 103
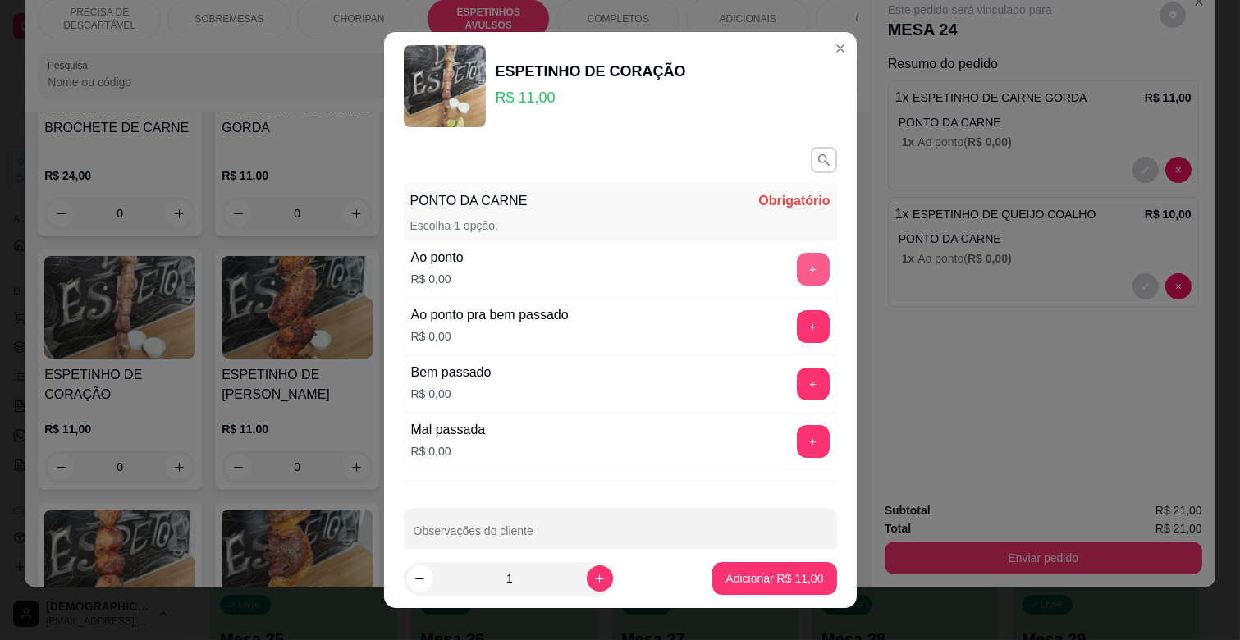
click at [797, 276] on button "+" at bounding box center [813, 269] width 33 height 33
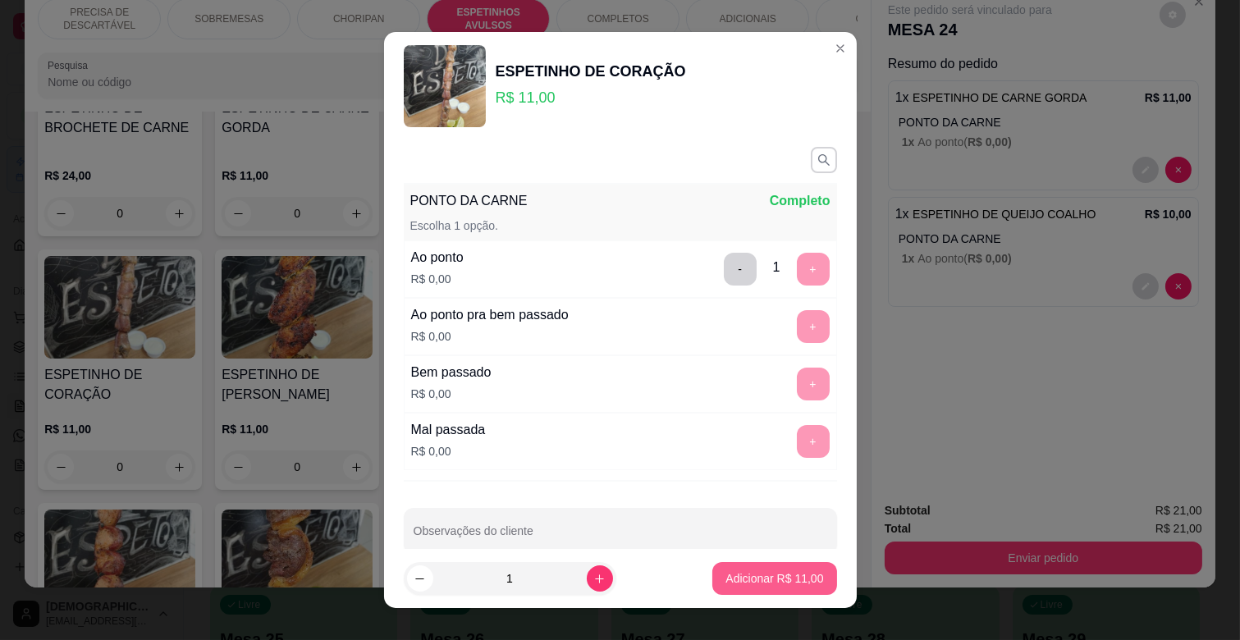
click at [768, 571] on p "Adicionar R$ 11,00" at bounding box center [775, 579] width 98 height 16
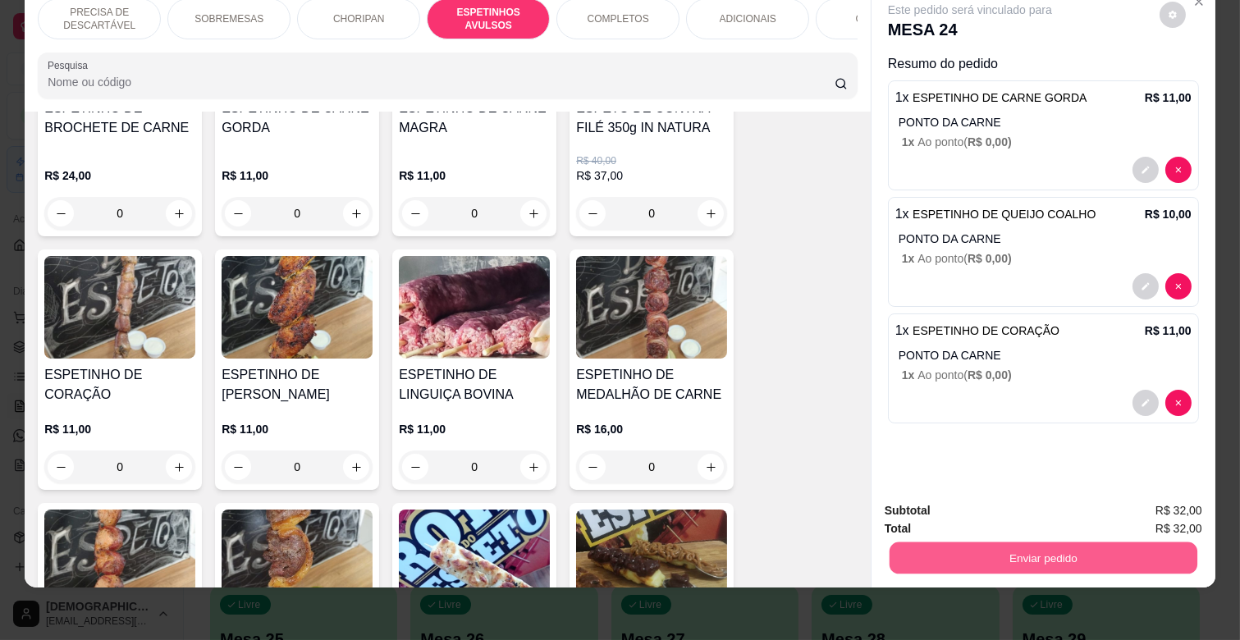
click at [1061, 542] on button "Enviar pedido" at bounding box center [1044, 558] width 308 height 32
click at [1176, 511] on button "Enviar pedido" at bounding box center [1159, 504] width 93 height 31
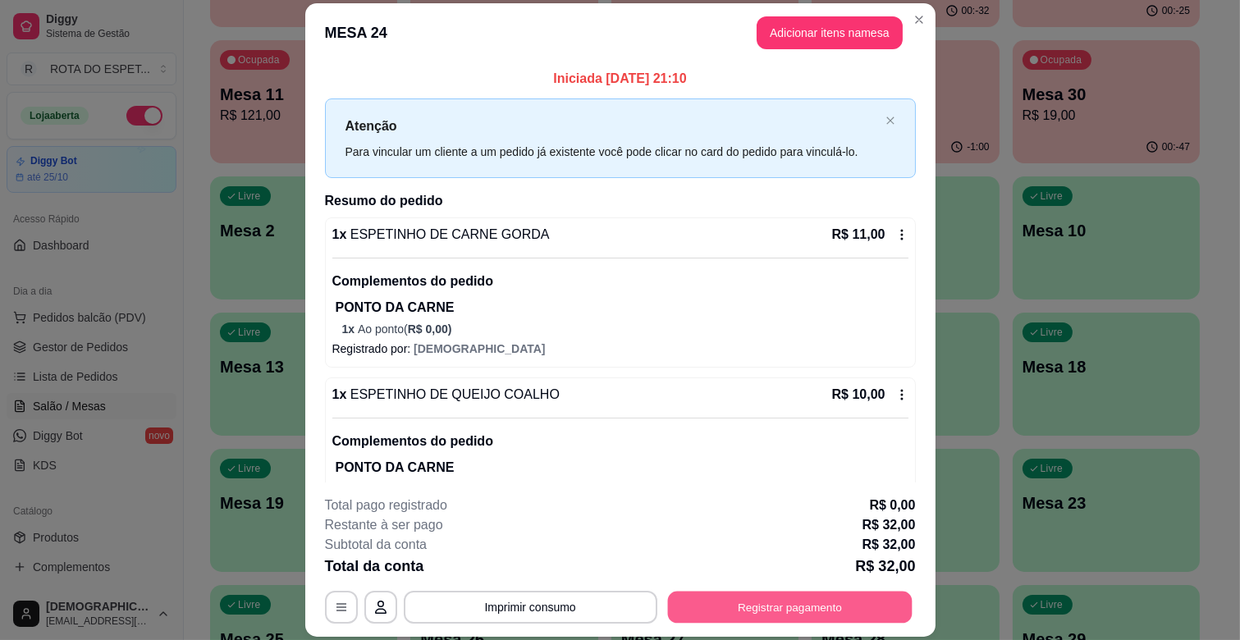
click at [842, 592] on button "Registrar pagamento" at bounding box center [789, 608] width 245 height 32
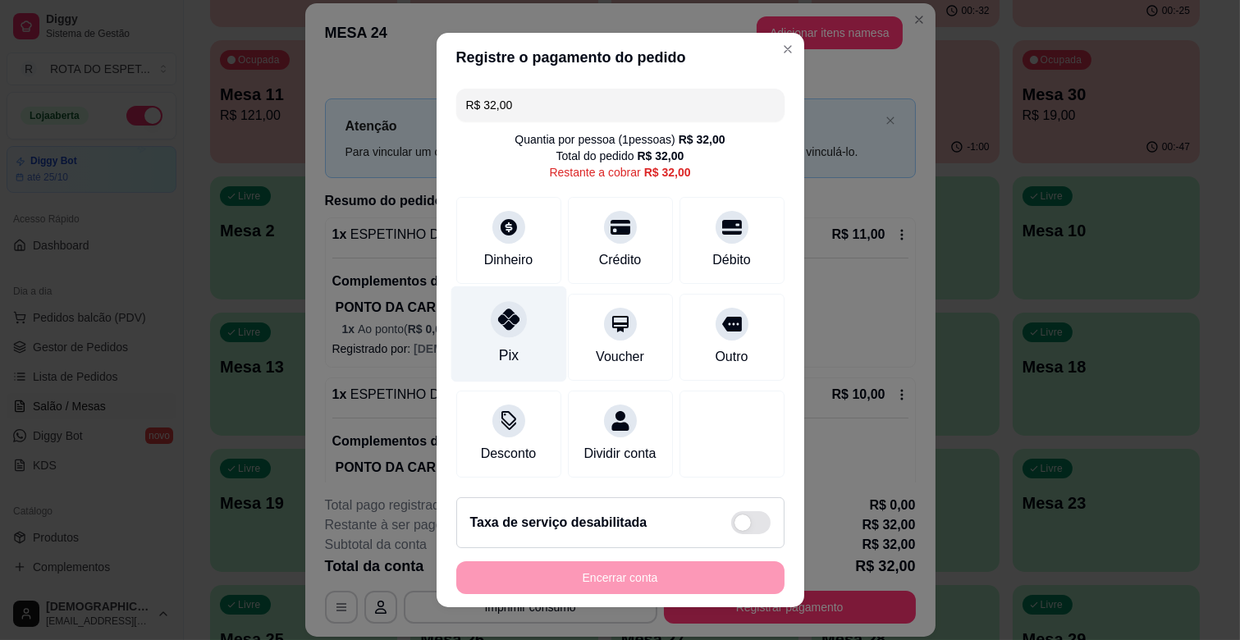
click at [506, 332] on div at bounding box center [509, 319] width 36 height 36
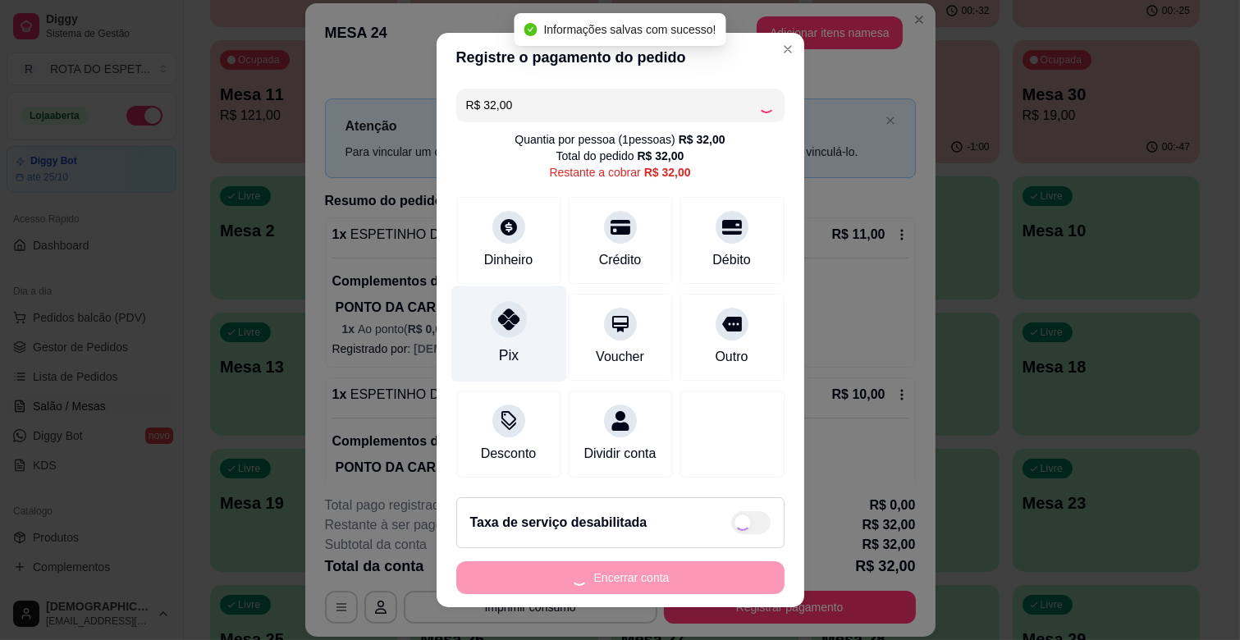
type input "R$ 0,00"
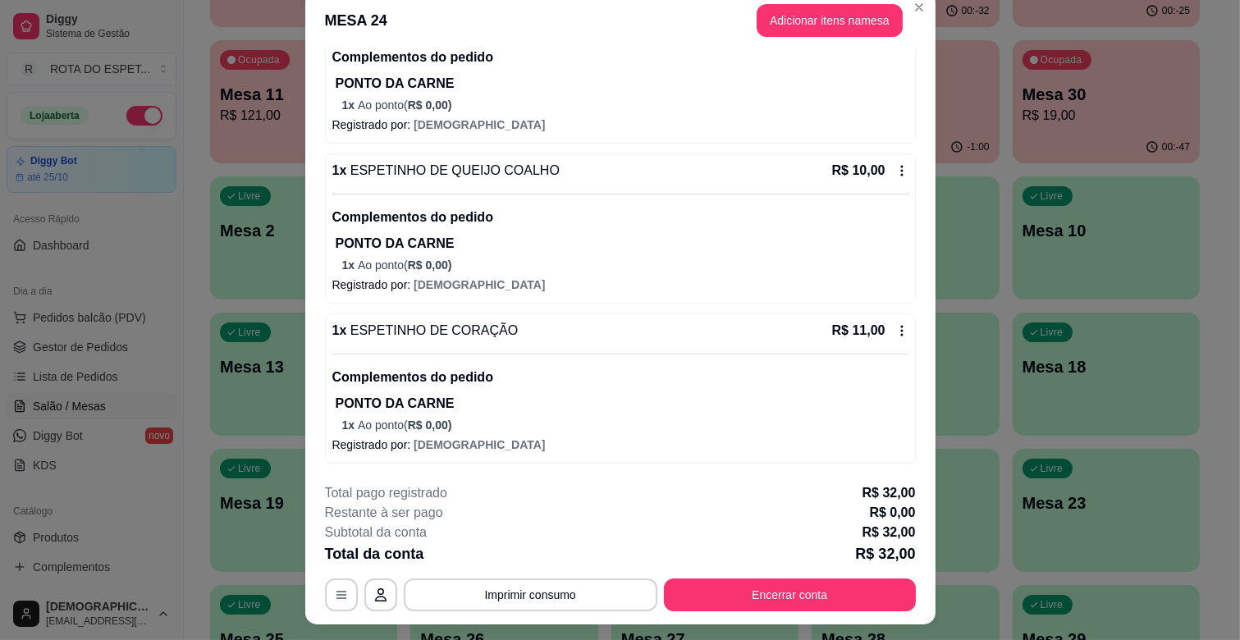
scroll to position [49, 0]
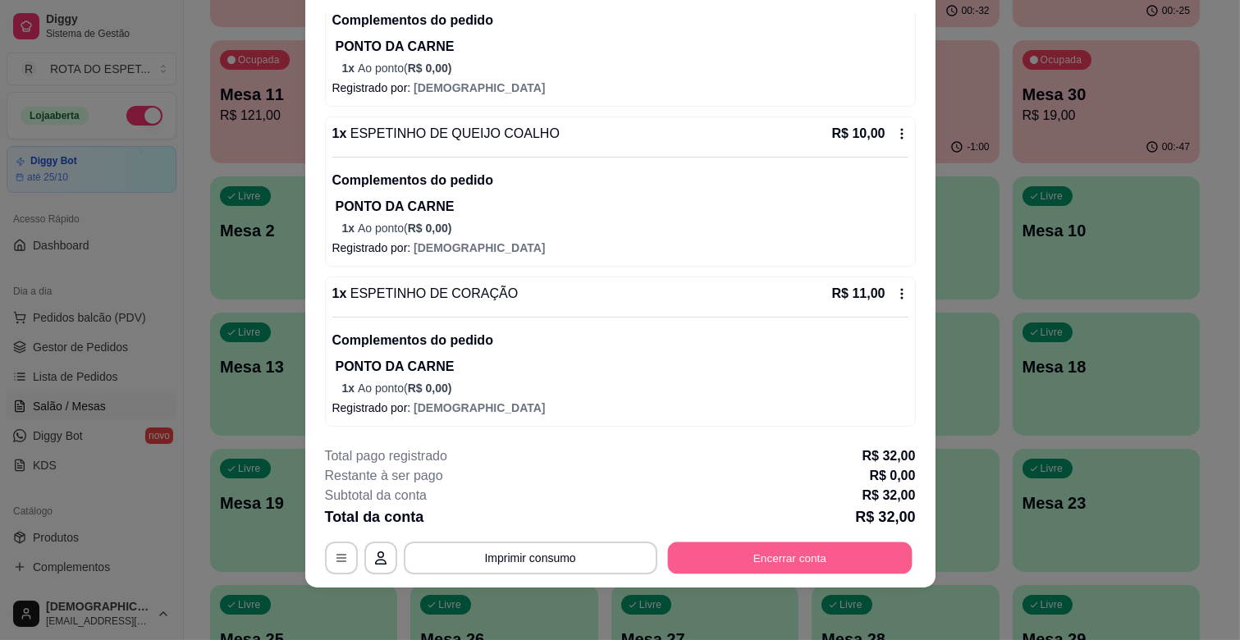
click at [809, 551] on button "Encerrar conta" at bounding box center [789, 559] width 245 height 32
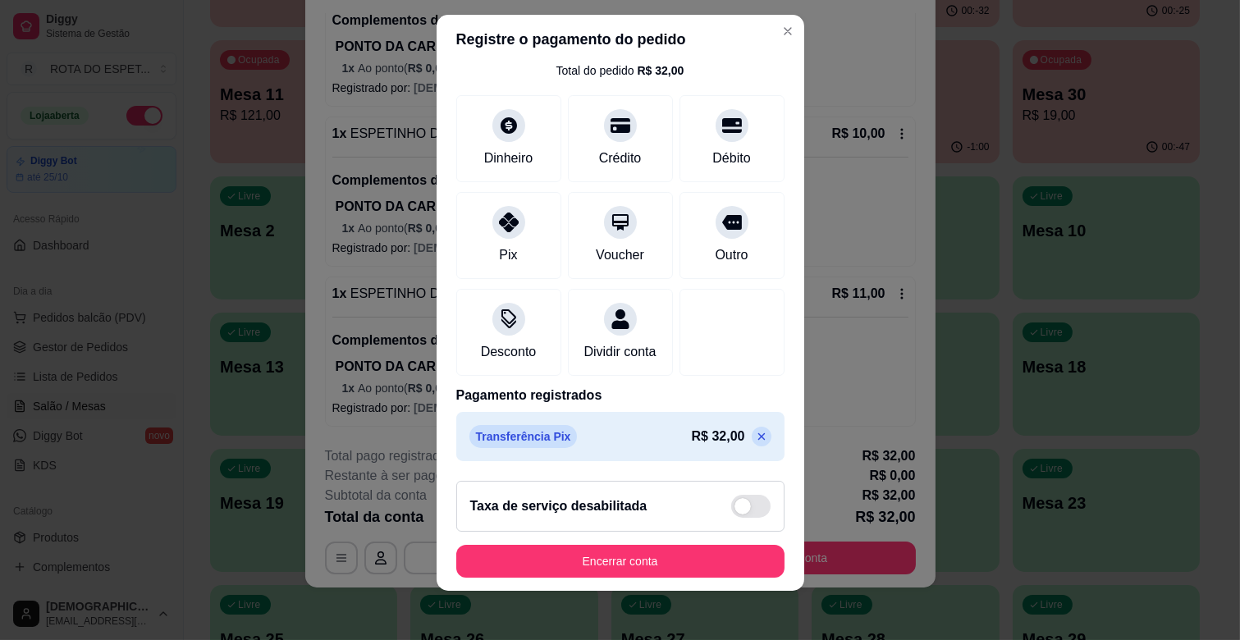
scroll to position [21, 0]
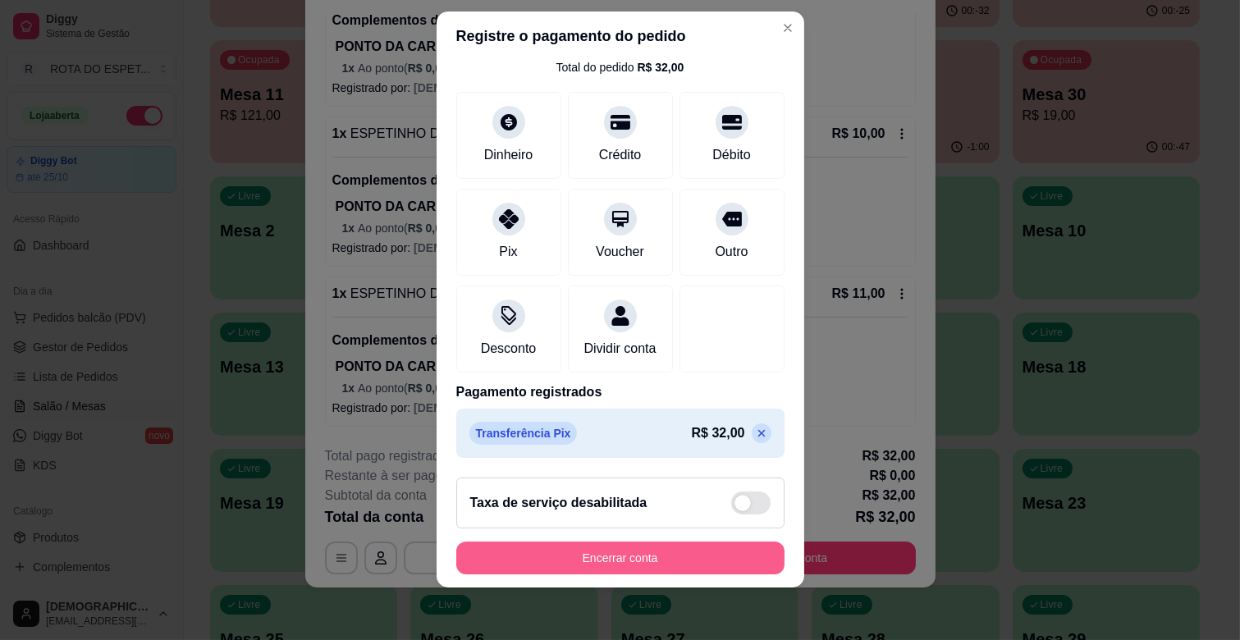
click at [627, 560] on button "Encerrar conta" at bounding box center [620, 558] width 328 height 33
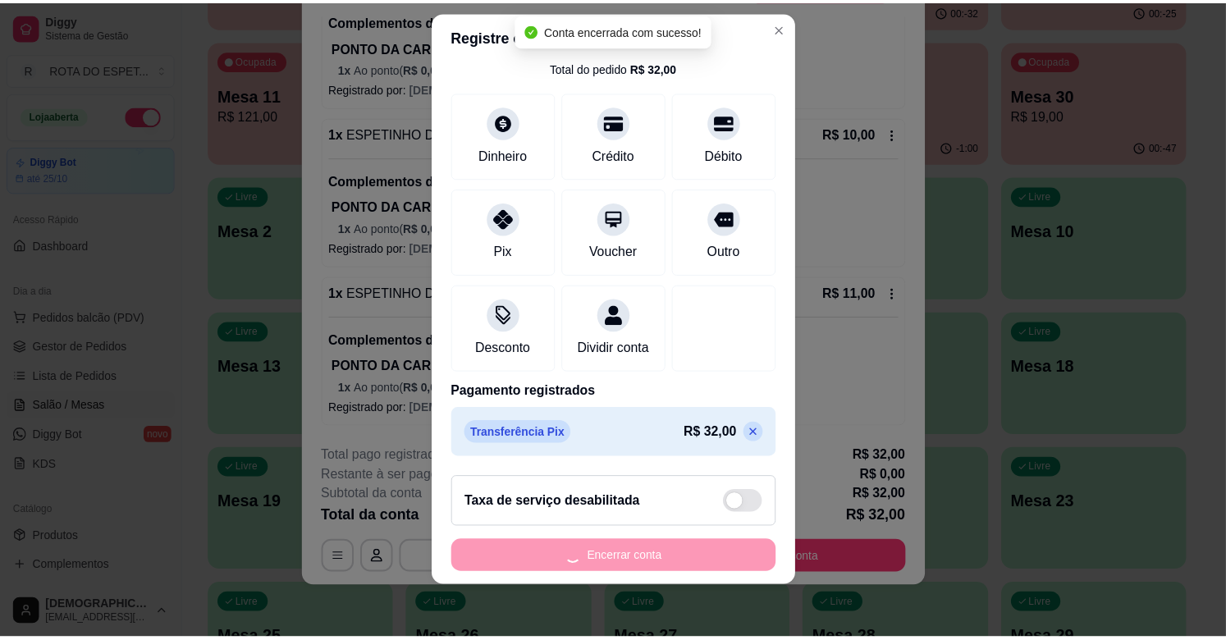
scroll to position [0, 0]
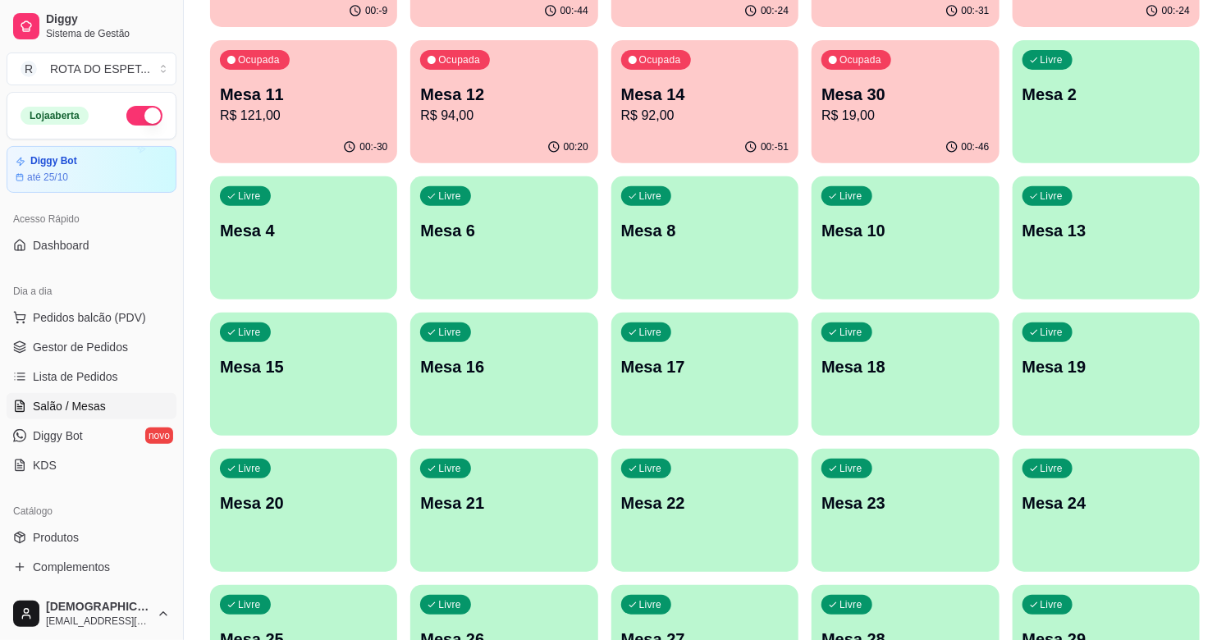
click at [102, 350] on span "Gestor de Pedidos" at bounding box center [80, 347] width 95 height 16
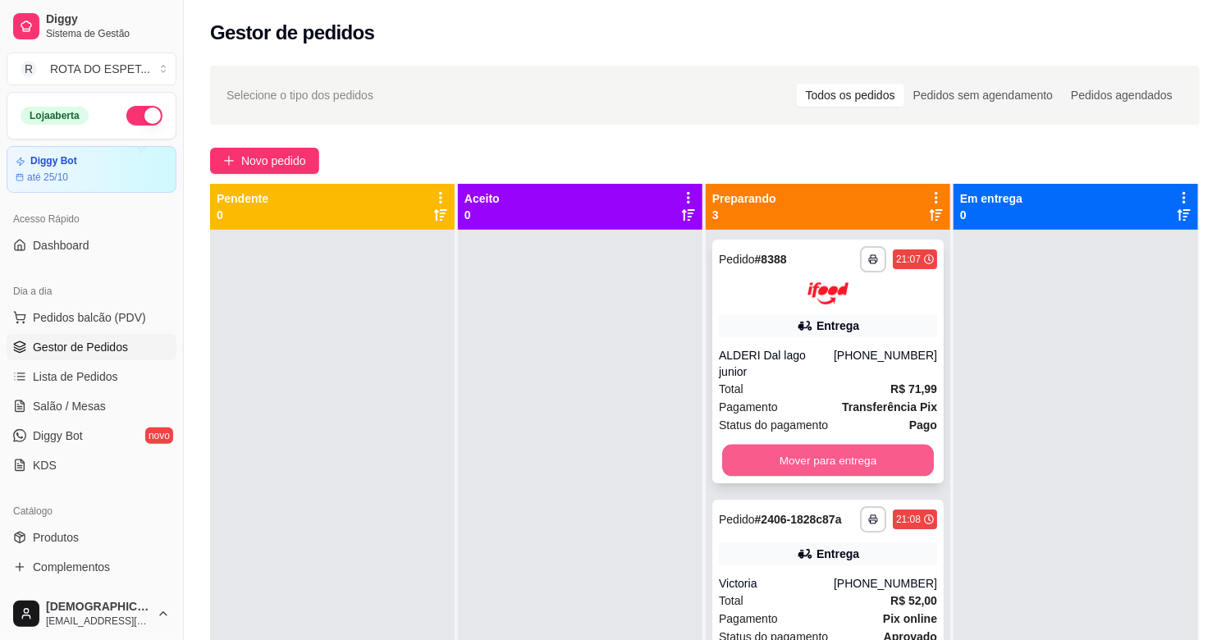
click at [830, 452] on button "Mover para entrega" at bounding box center [828, 460] width 212 height 32
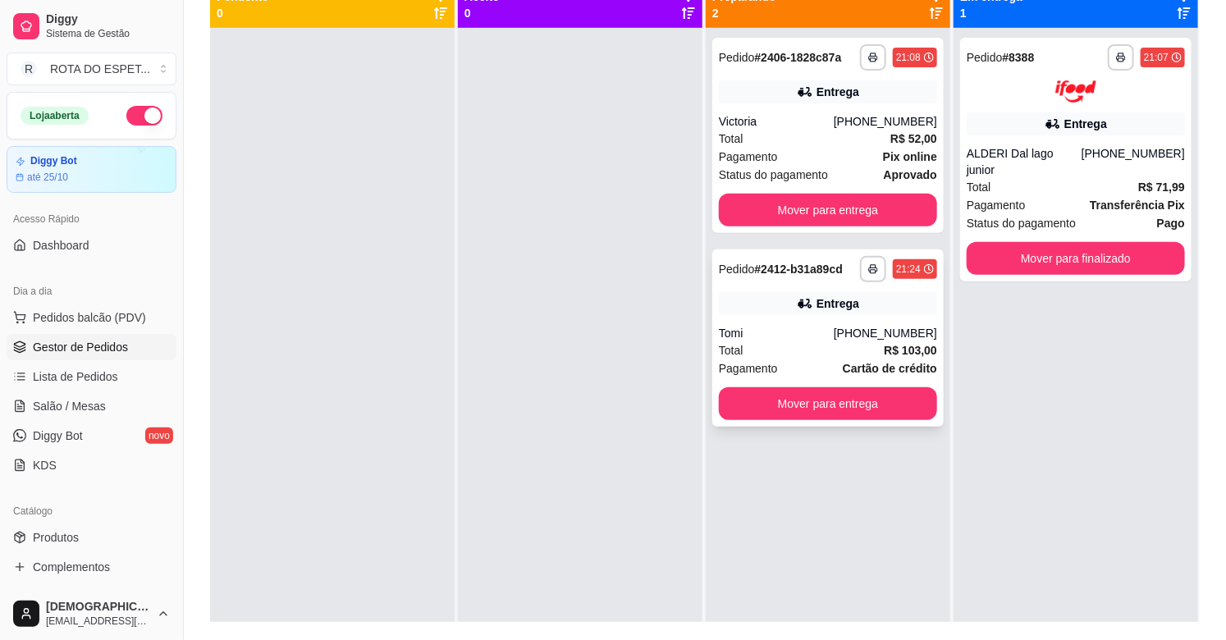
scroll to position [159, 0]
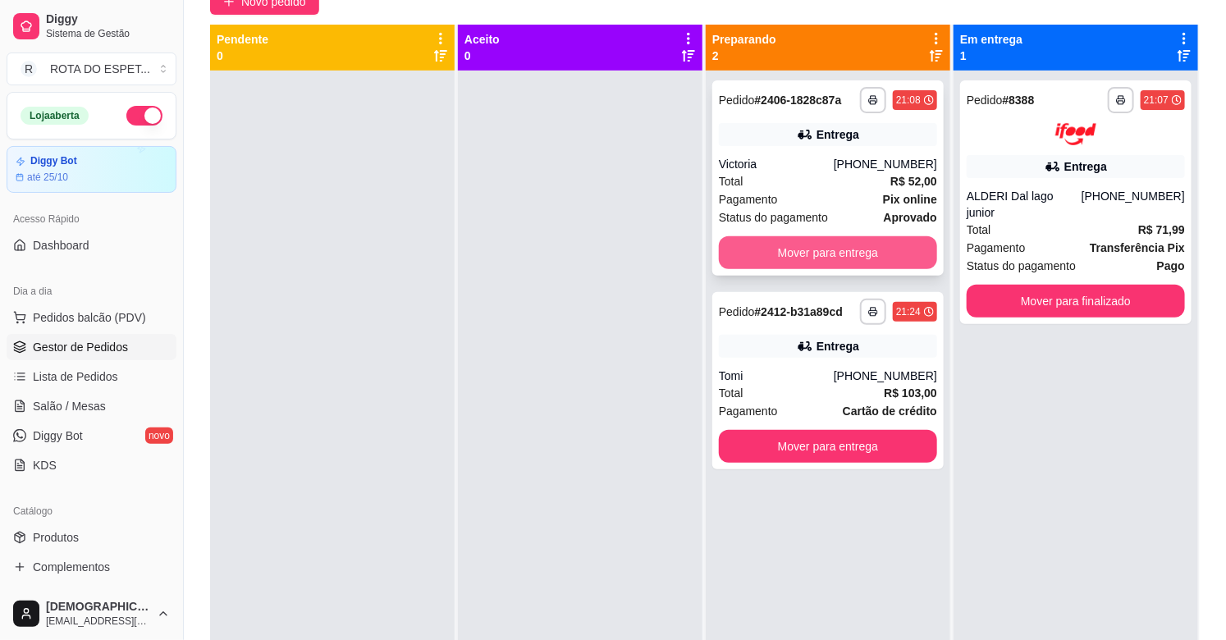
click at [817, 252] on button "Mover para entrega" at bounding box center [828, 252] width 218 height 33
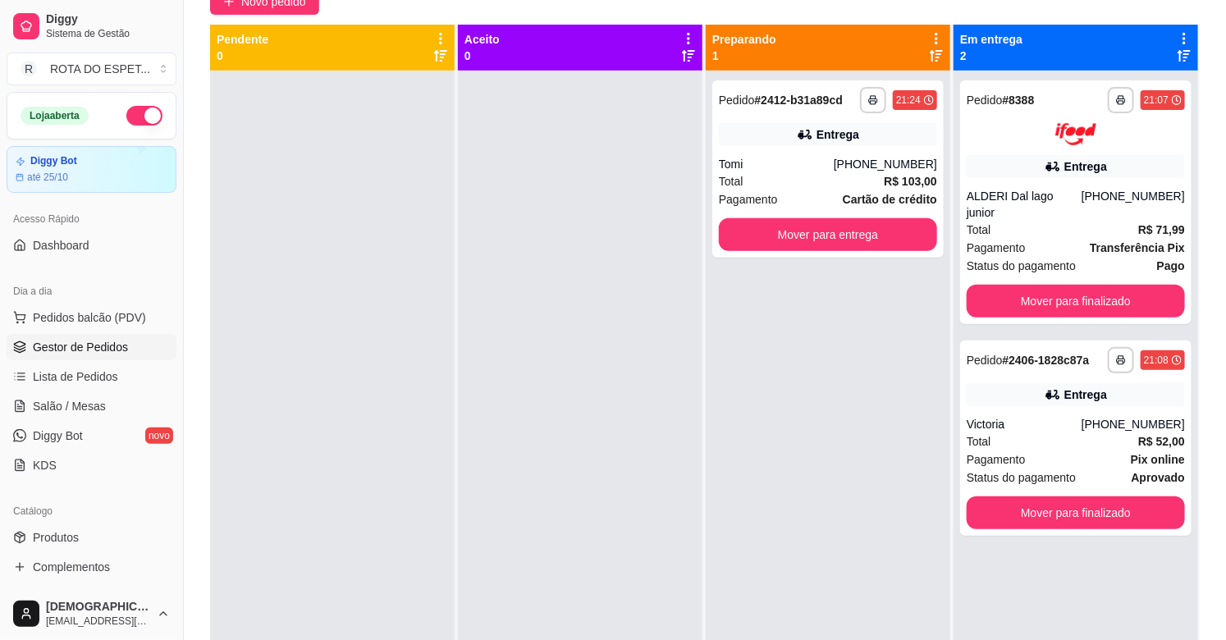
click at [562, 415] on div at bounding box center [580, 391] width 245 height 640
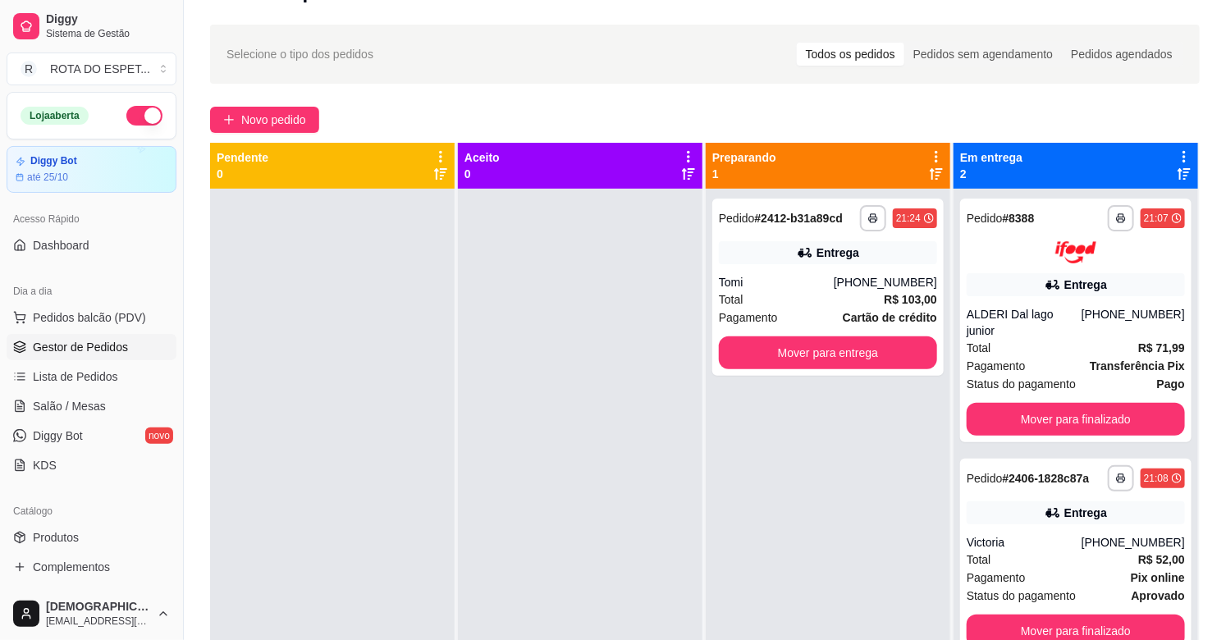
scroll to position [0, 0]
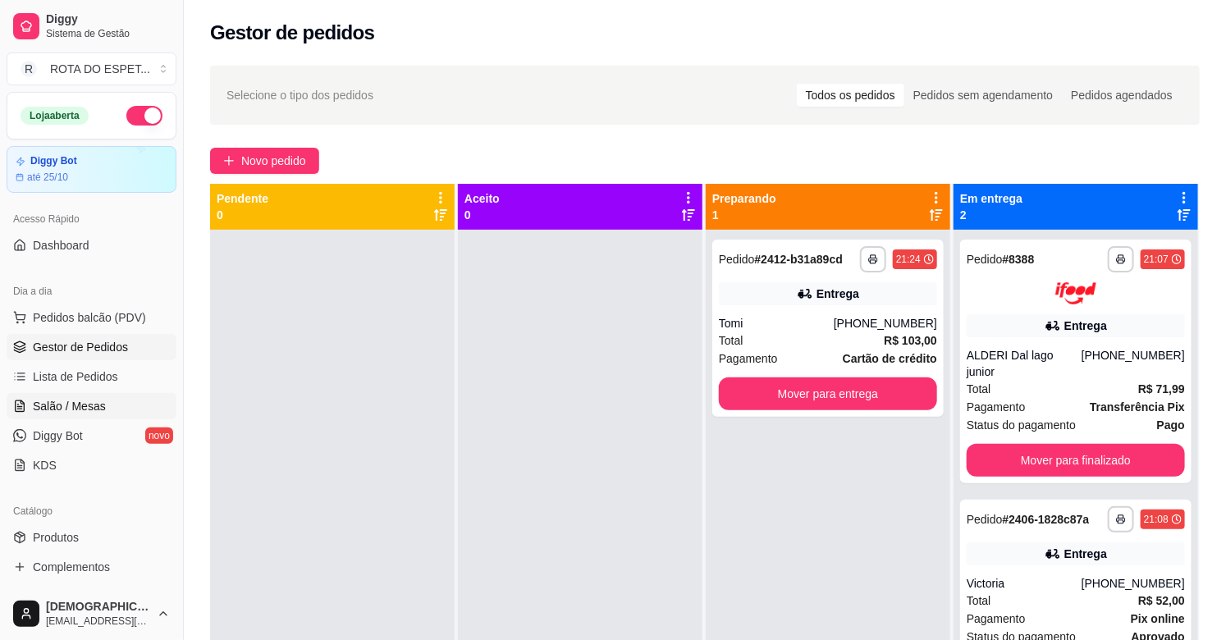
click at [66, 403] on span "Salão / Mesas" at bounding box center [69, 406] width 73 height 16
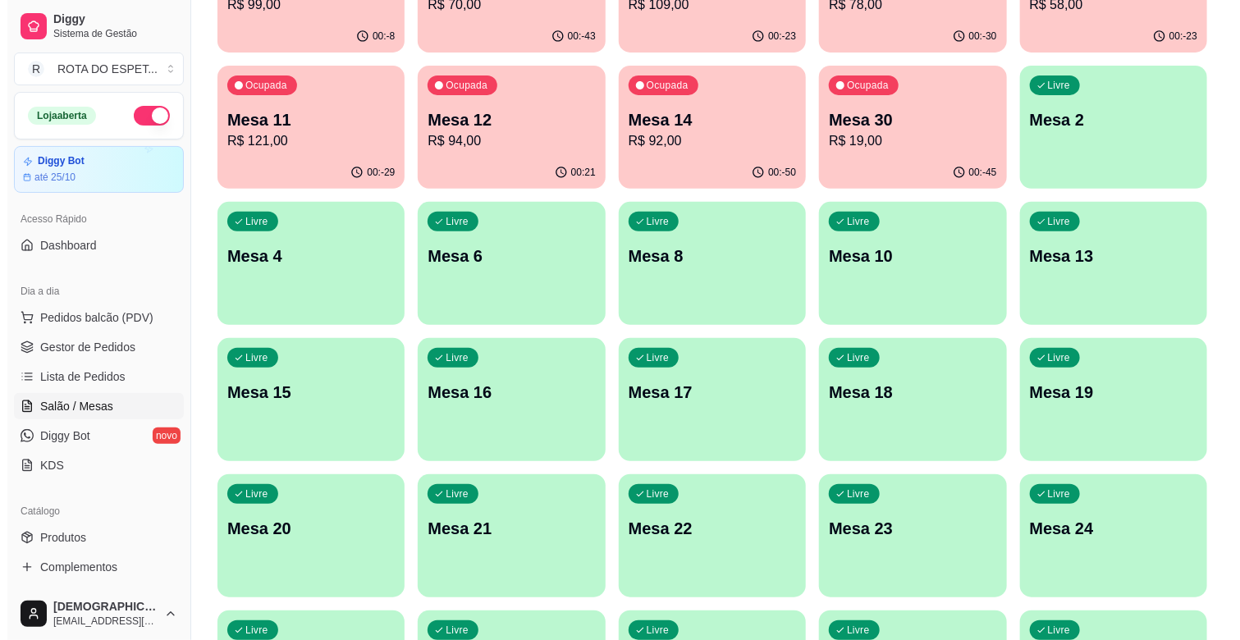
scroll to position [273, 0]
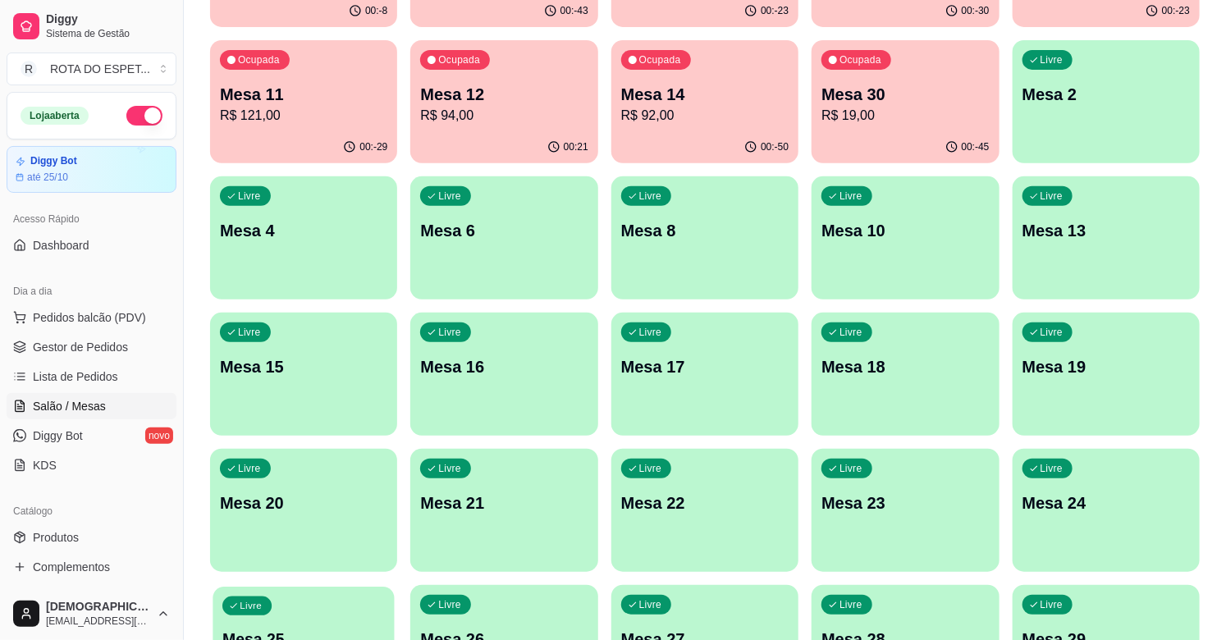
click at [309, 610] on div "Livre Mesa 25" at bounding box center [304, 637] width 182 height 100
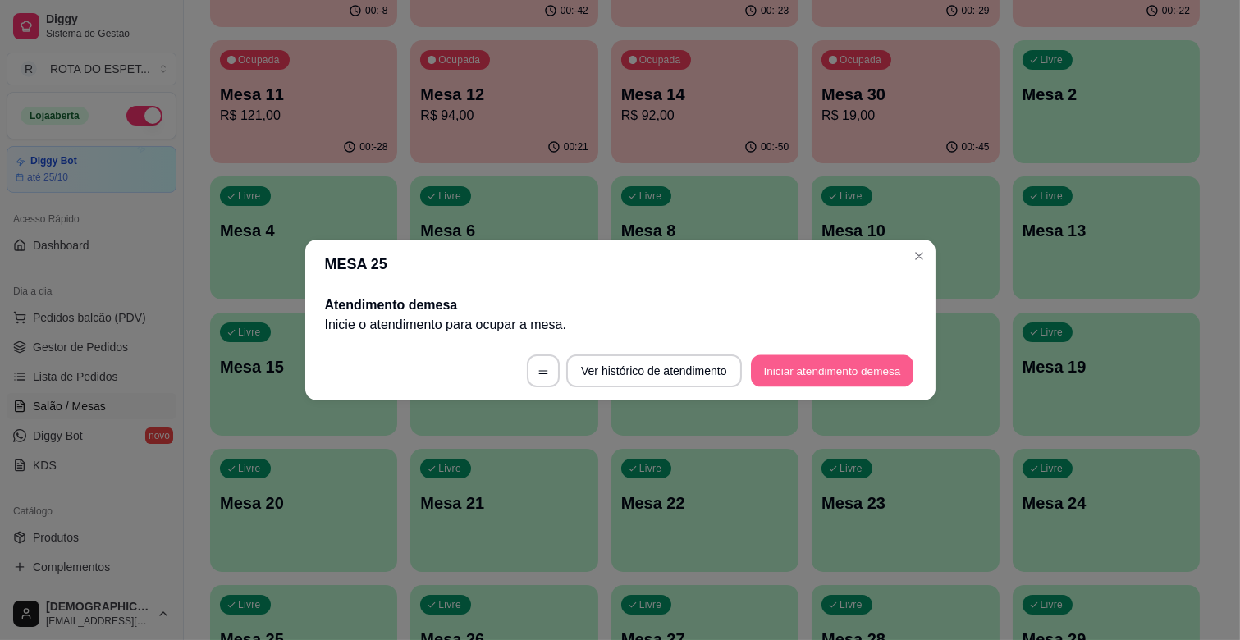
click at [857, 362] on button "Iniciar atendimento de mesa" at bounding box center [832, 371] width 163 height 32
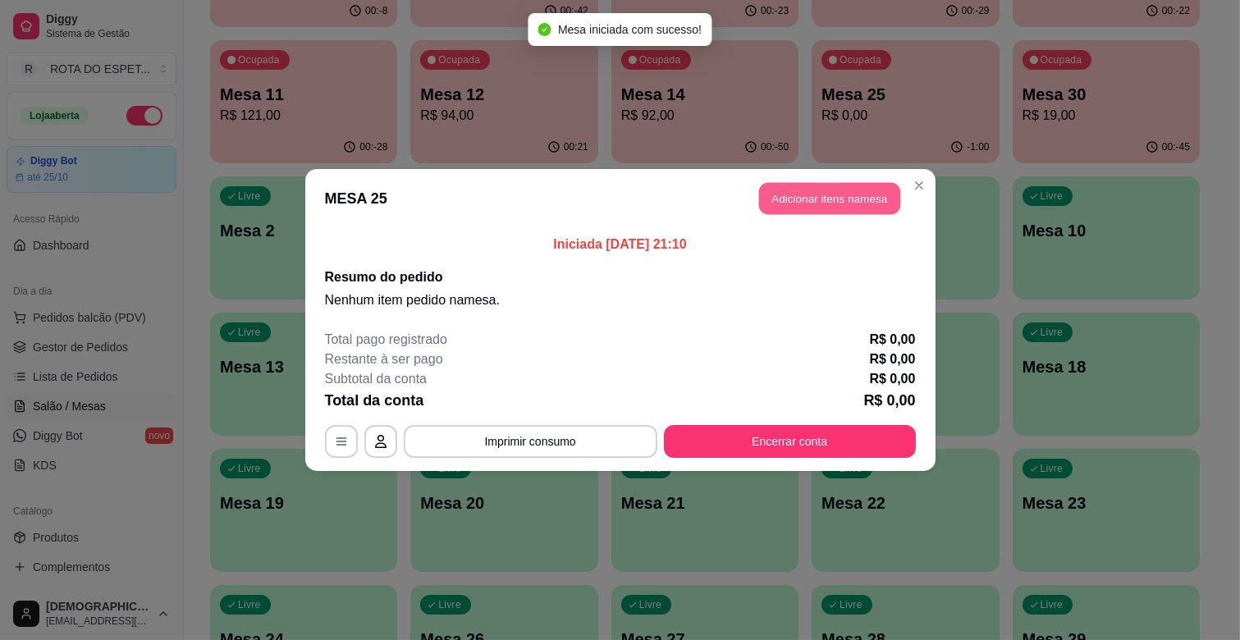
click at [841, 194] on button "Adicionar itens na mesa" at bounding box center [829, 199] width 141 height 32
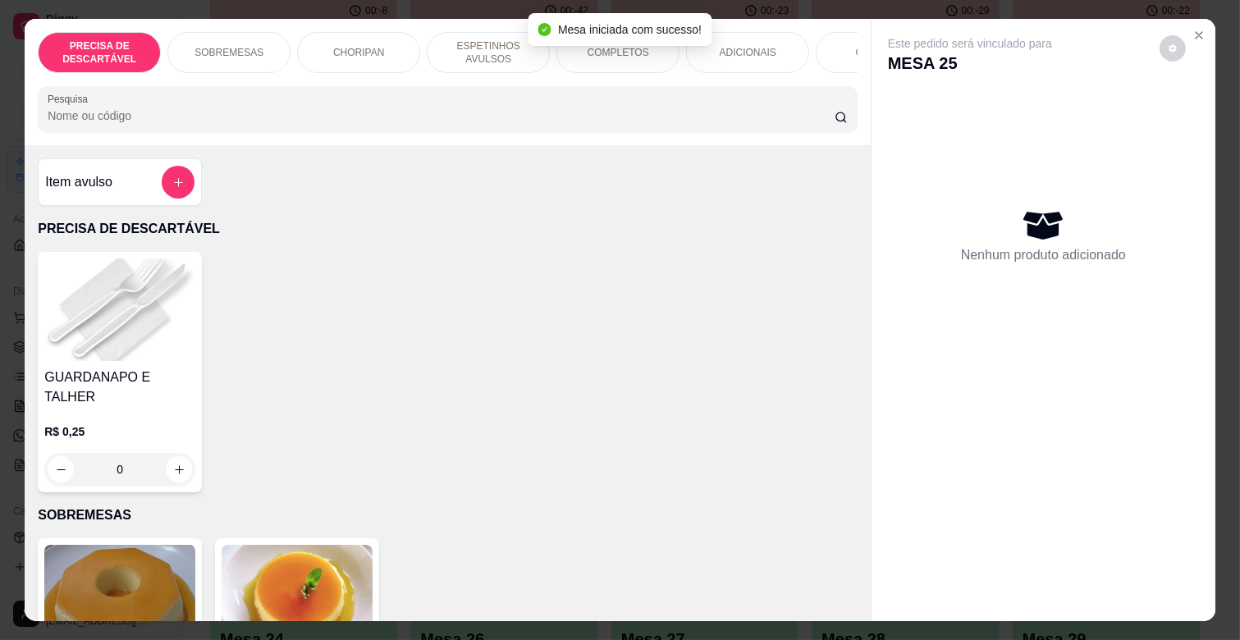
click at [589, 55] on div "COMPLETOS" at bounding box center [618, 52] width 123 height 41
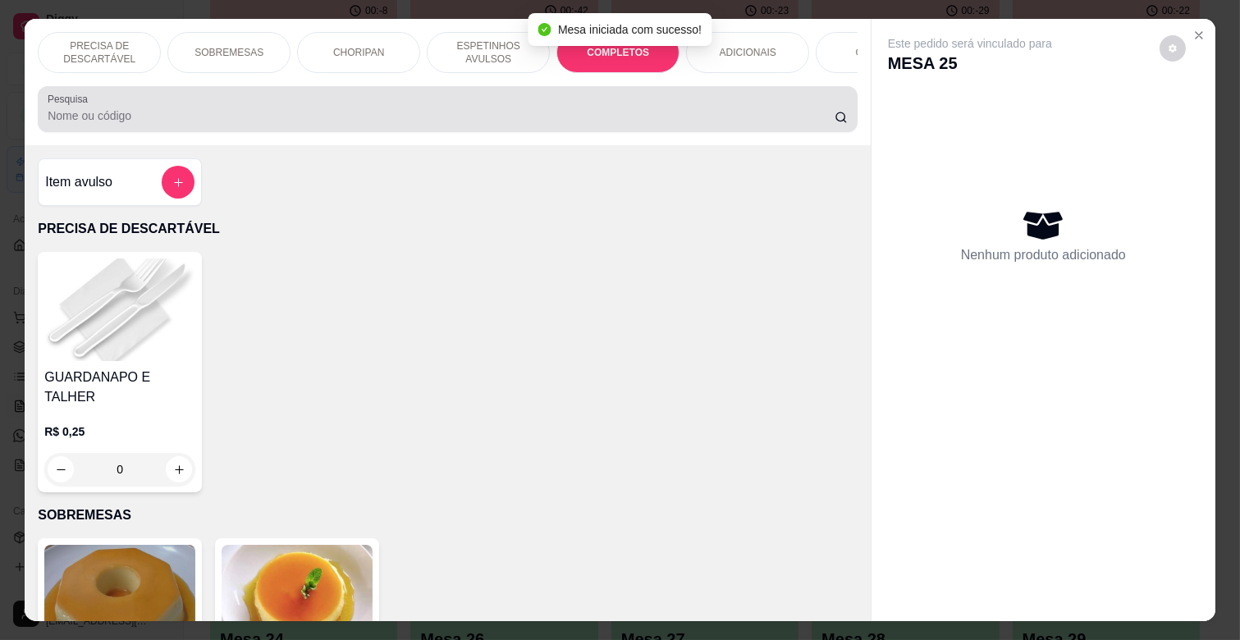
scroll to position [39, 0]
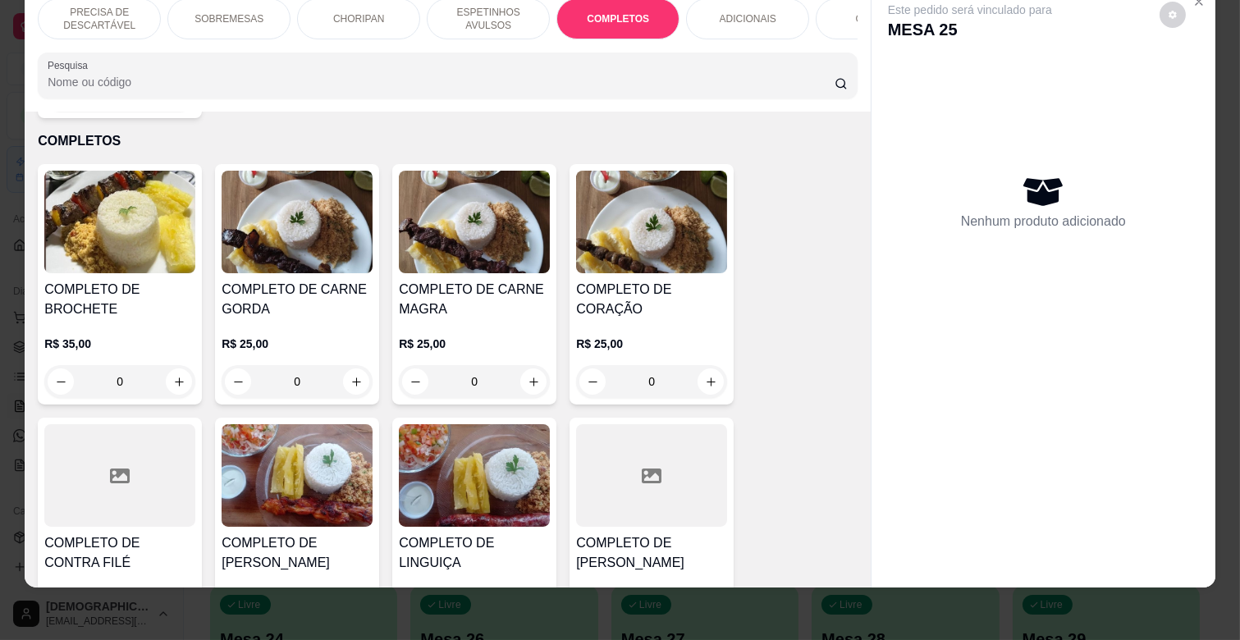
click at [487, 319] on div "R$ 25,00 0" at bounding box center [474, 358] width 151 height 79
click at [330, 289] on h4 "COMPLETO DE CARNE GORDA" at bounding box center [297, 299] width 151 height 39
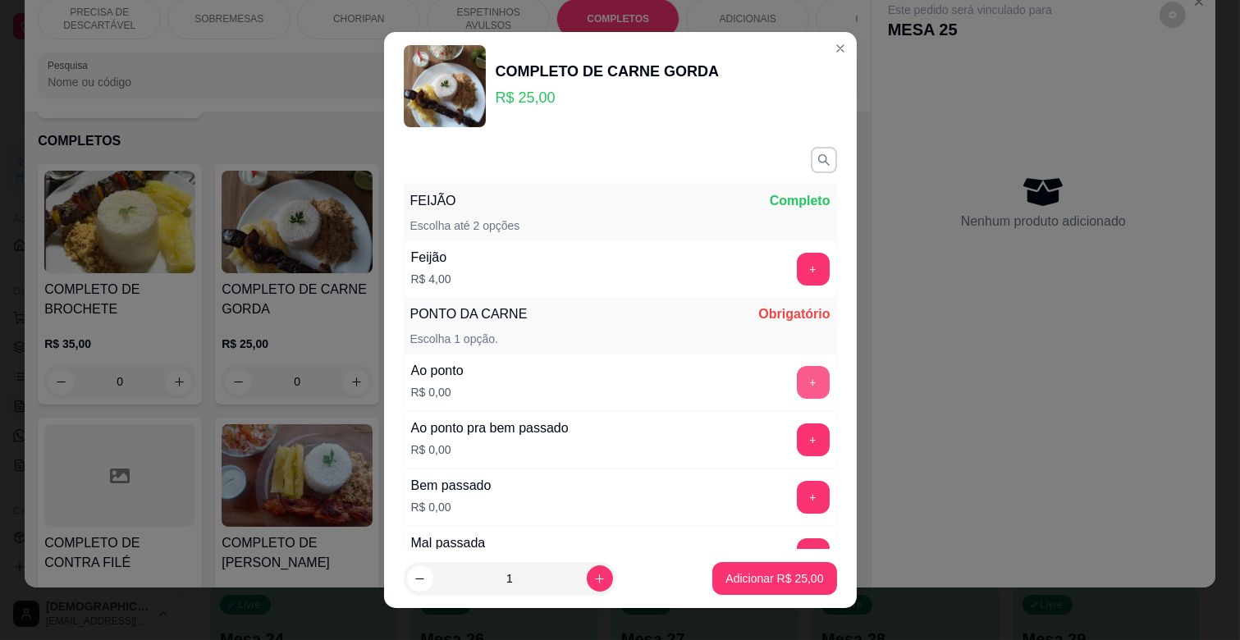
click at [797, 378] on button "+" at bounding box center [813, 382] width 33 height 33
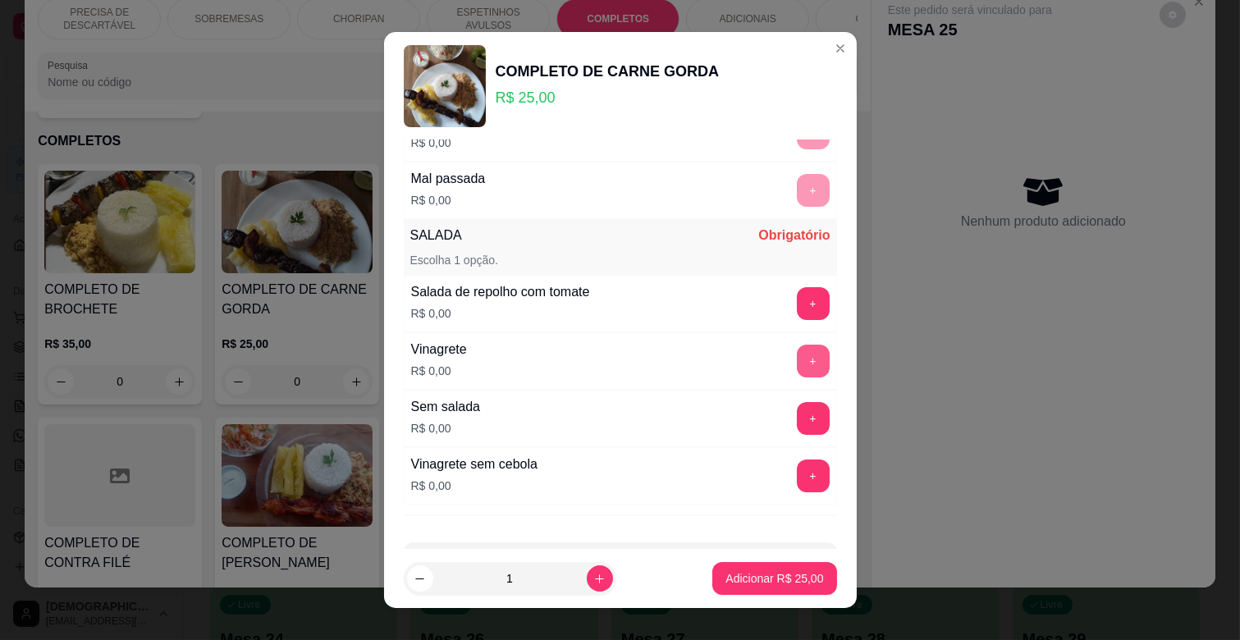
click at [797, 355] on button "+" at bounding box center [813, 361] width 33 height 33
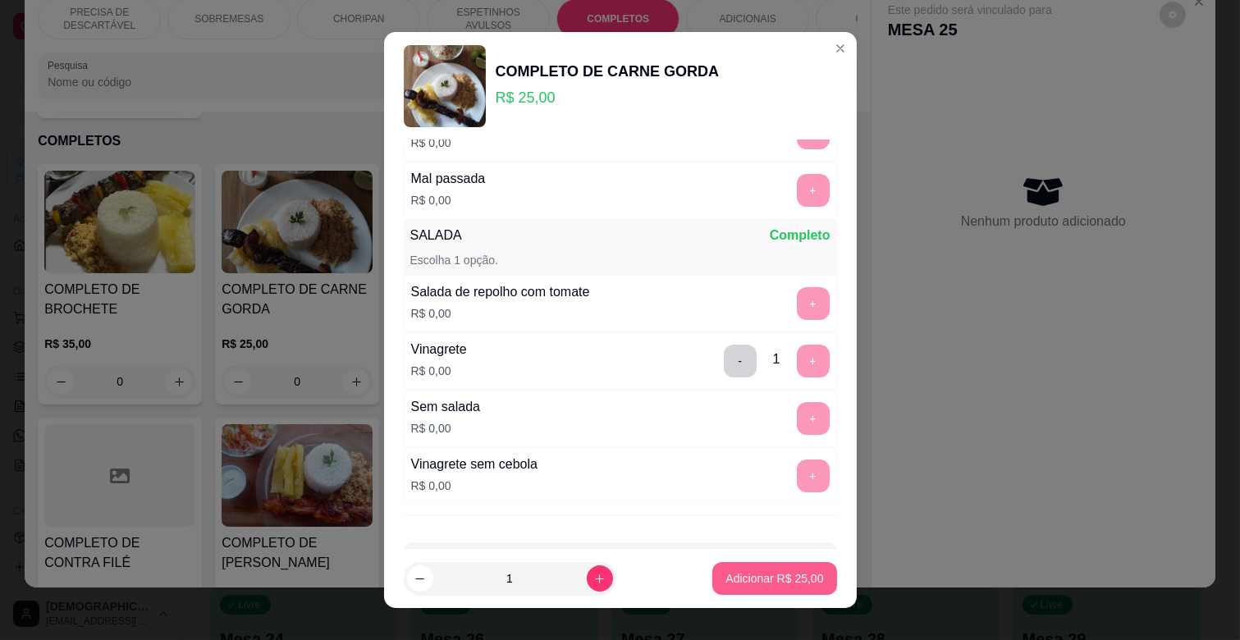
click at [769, 568] on button "Adicionar R$ 25,00" at bounding box center [775, 578] width 124 height 33
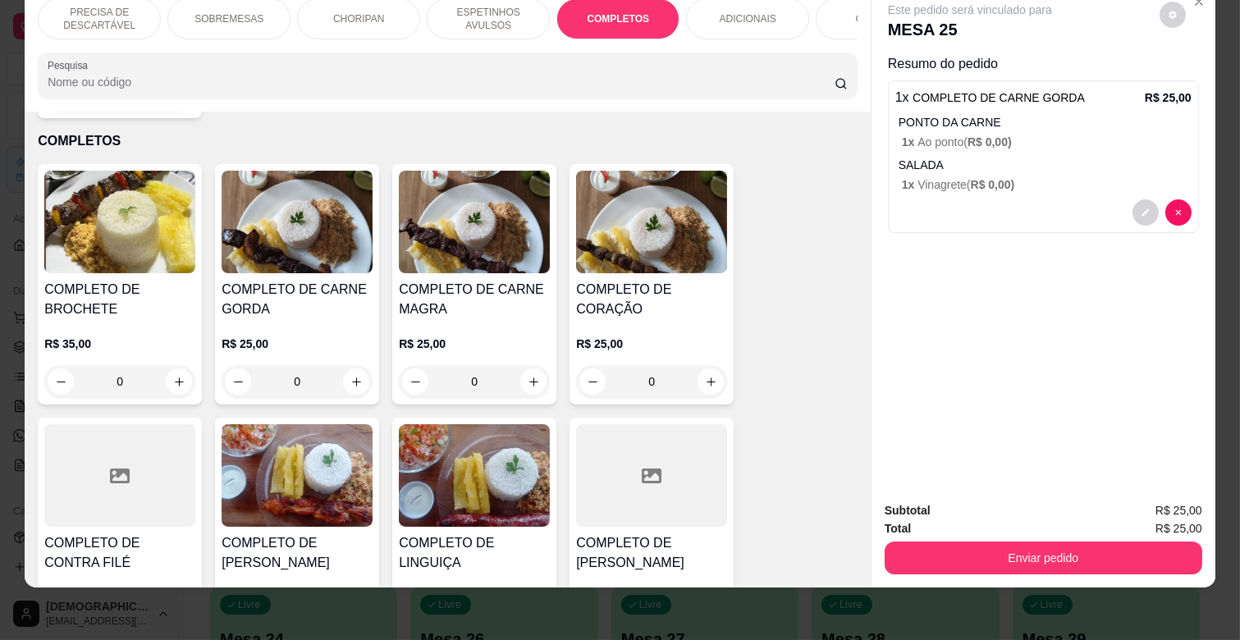
click at [523, 6] on p "ESPETINHOS AVULSOS" at bounding box center [488, 19] width 95 height 26
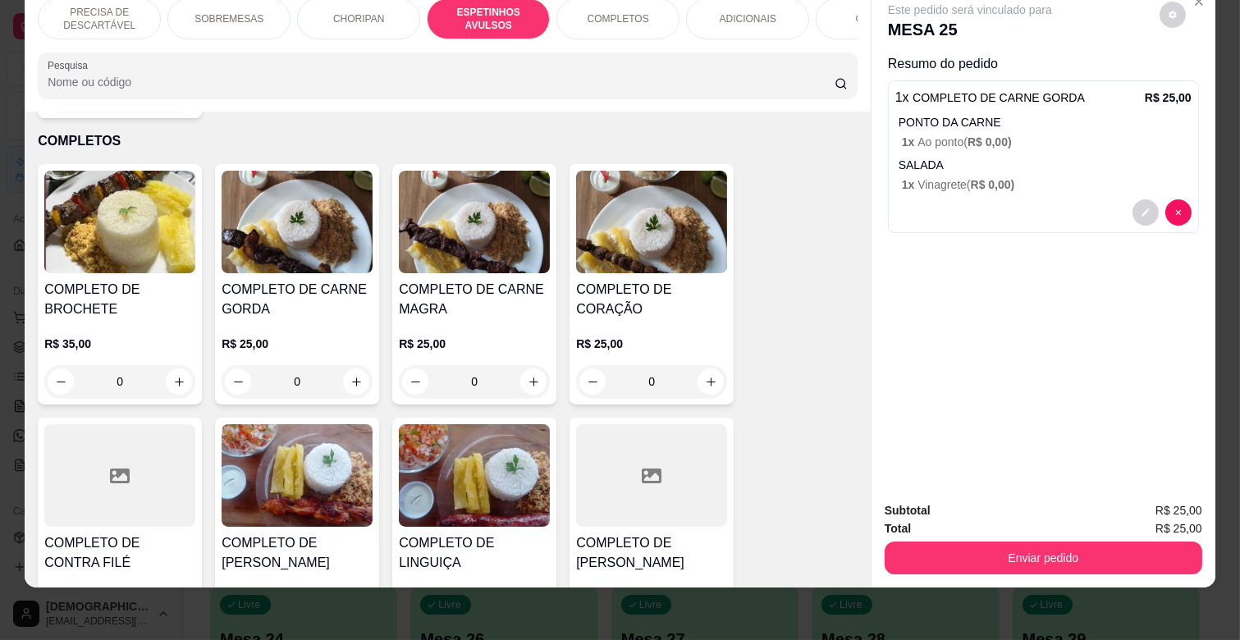
scroll to position [906, 0]
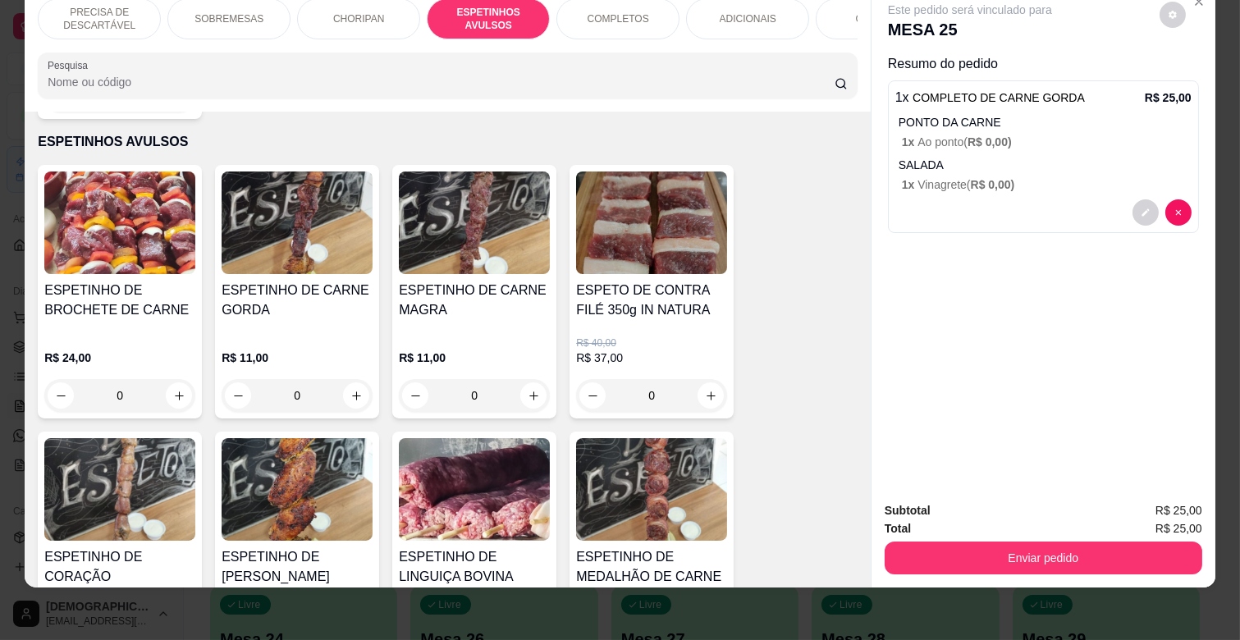
click at [248, 333] on div "R$ 11,00 0" at bounding box center [297, 372] width 151 height 79
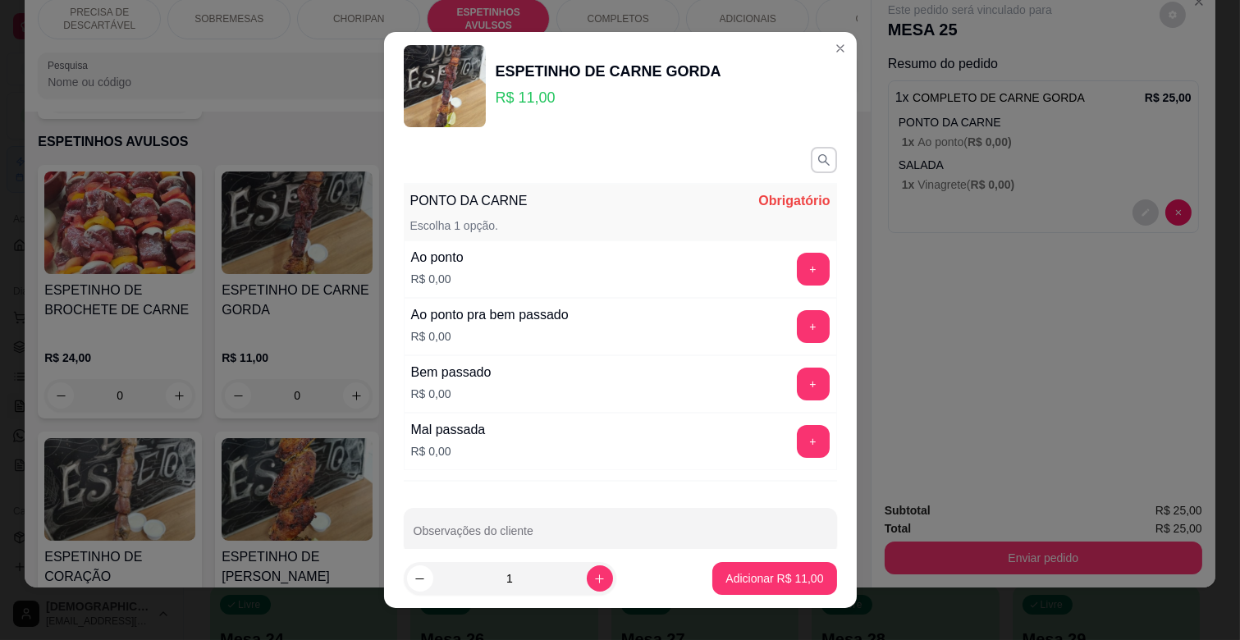
click at [791, 253] on div "+" at bounding box center [814, 269] width 46 height 33
click at [797, 281] on button "+" at bounding box center [813, 270] width 32 height 32
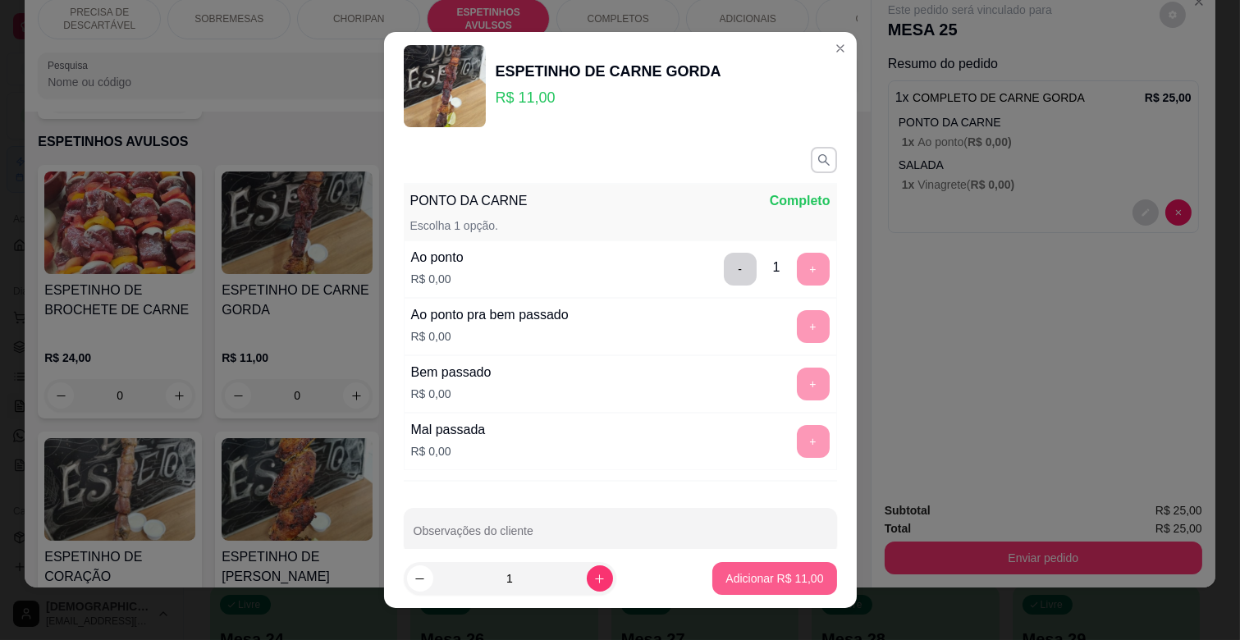
click at [767, 581] on p "Adicionar R$ 11,00" at bounding box center [775, 579] width 98 height 16
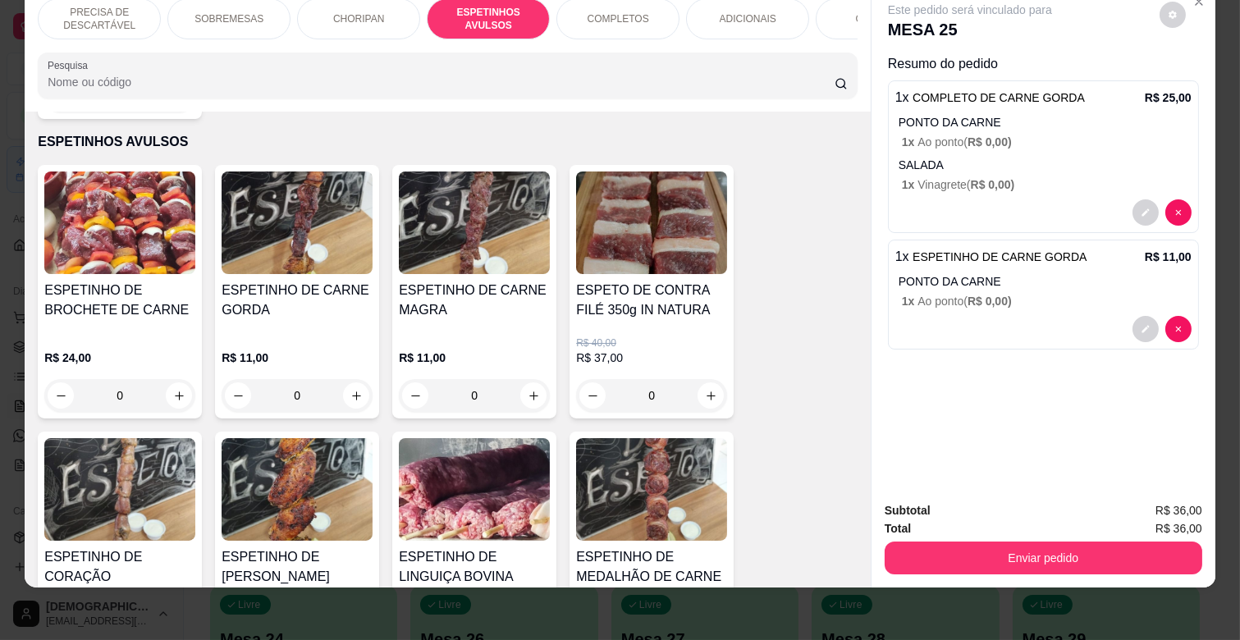
click at [756, 12] on p "ADICIONAIS" at bounding box center [748, 18] width 57 height 13
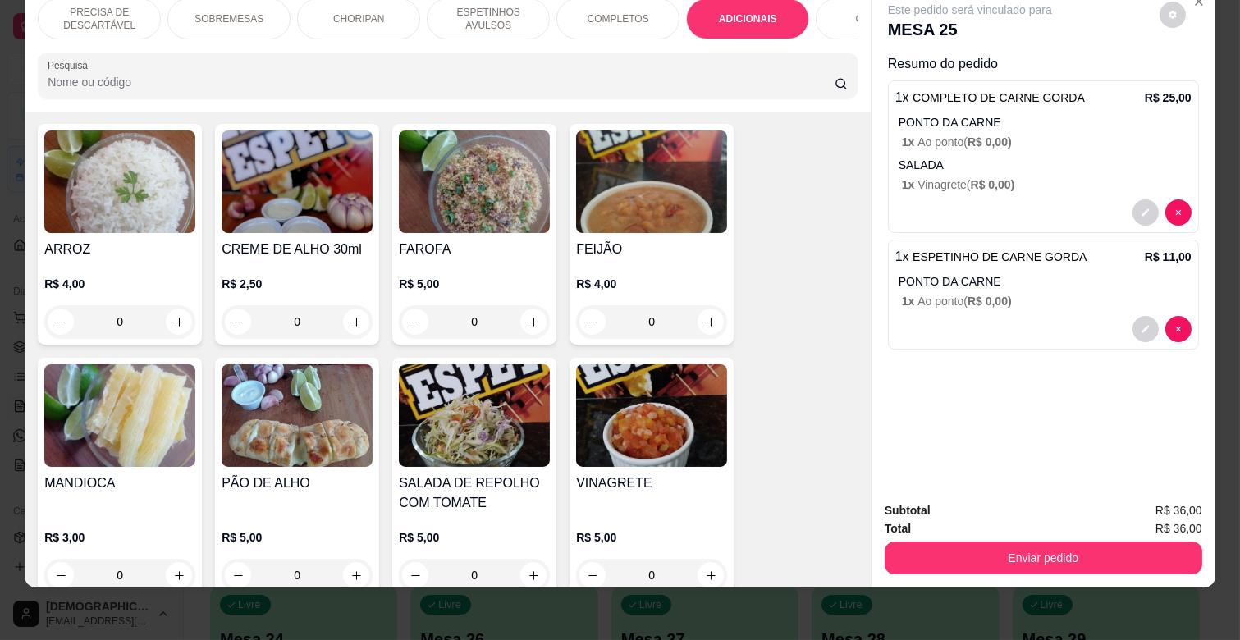
scroll to position [2969, 0]
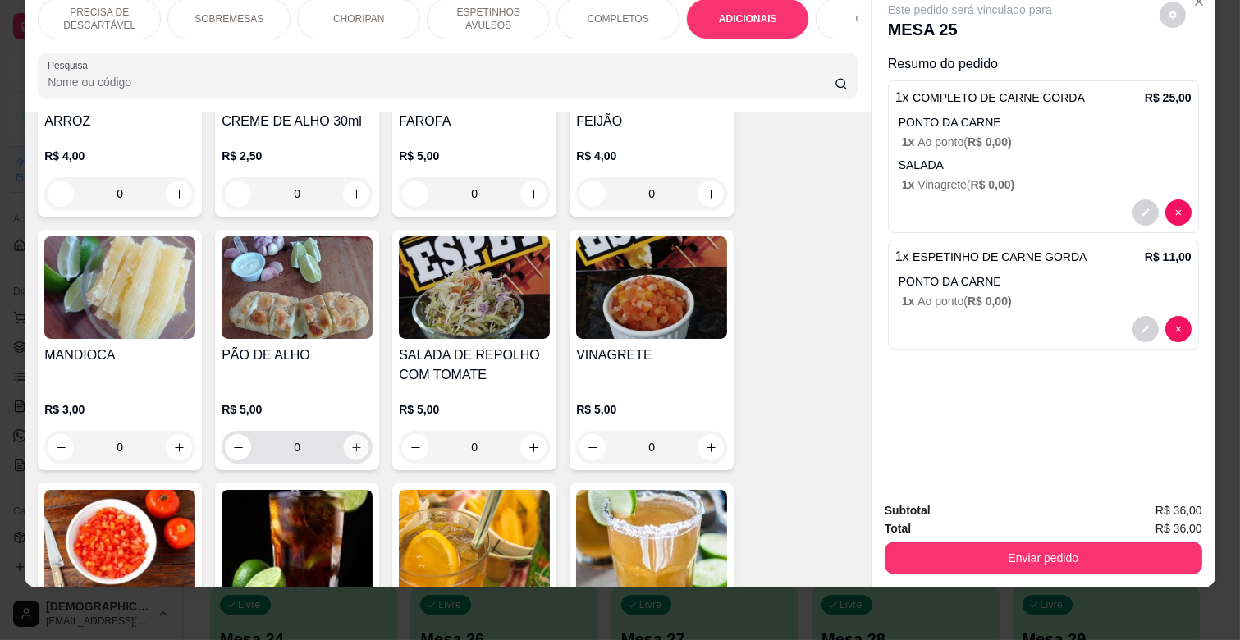
click at [353, 442] on icon "increase-product-quantity" at bounding box center [357, 448] width 12 height 12
type input "1"
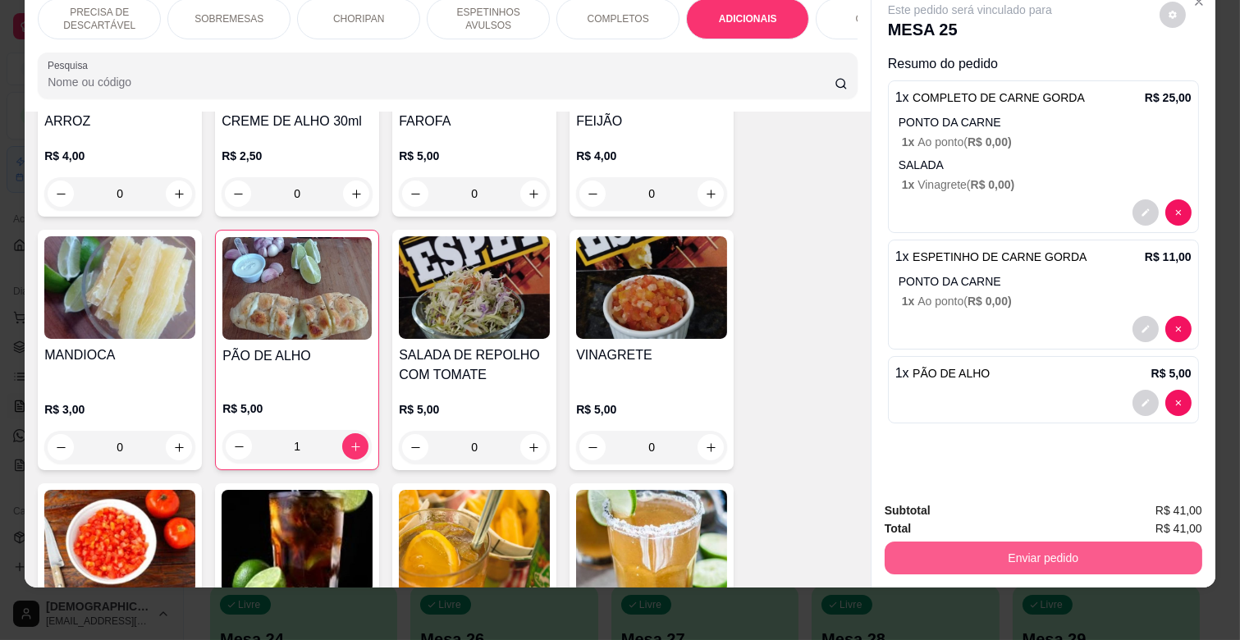
click at [1070, 542] on button "Enviar pedido" at bounding box center [1044, 558] width 318 height 33
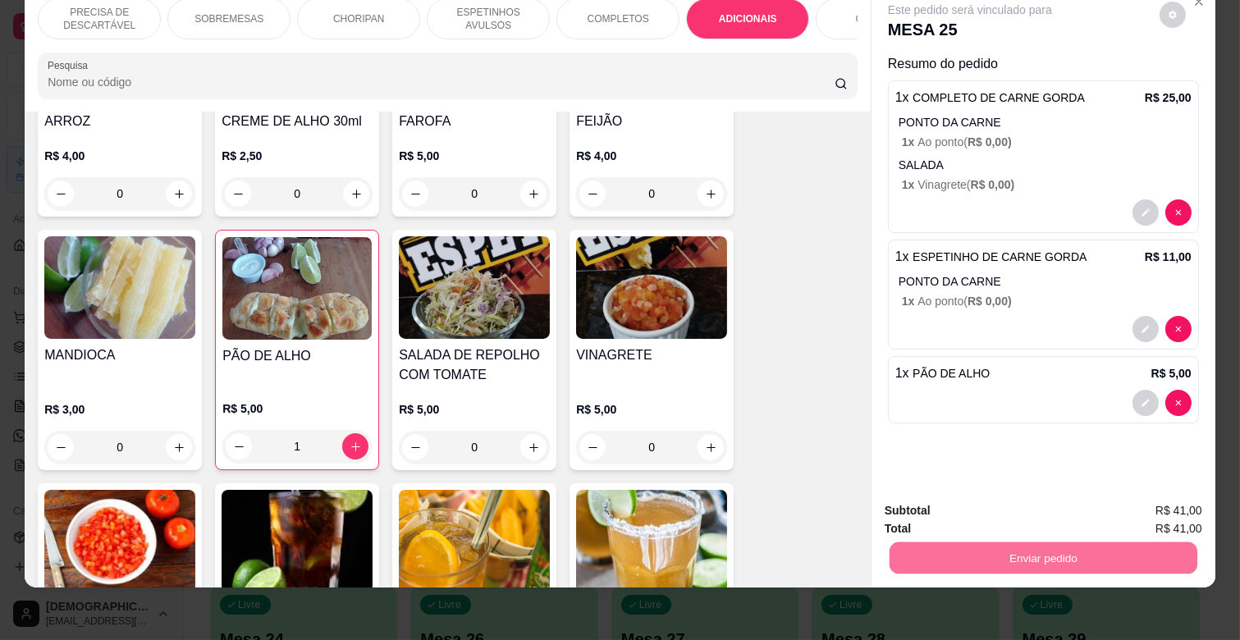
click at [1202, 497] on button "Enviar pedido" at bounding box center [1159, 504] width 93 height 31
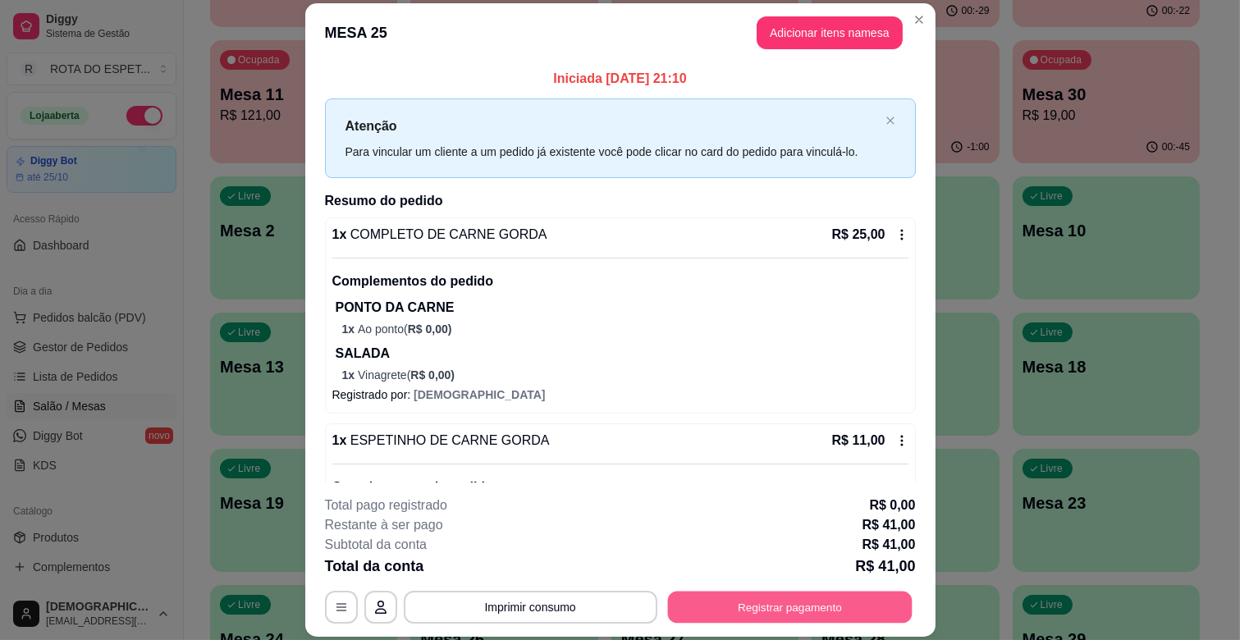
click at [842, 609] on button "Registrar pagamento" at bounding box center [789, 608] width 245 height 32
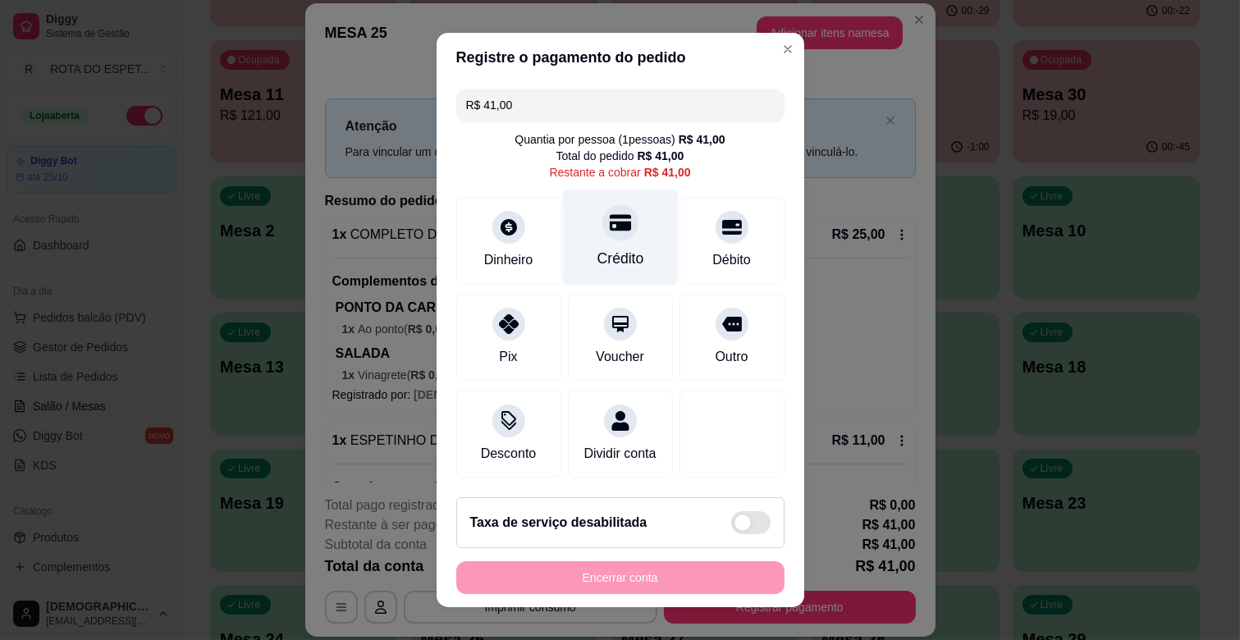
click at [621, 220] on div "Crédito" at bounding box center [620, 238] width 116 height 96
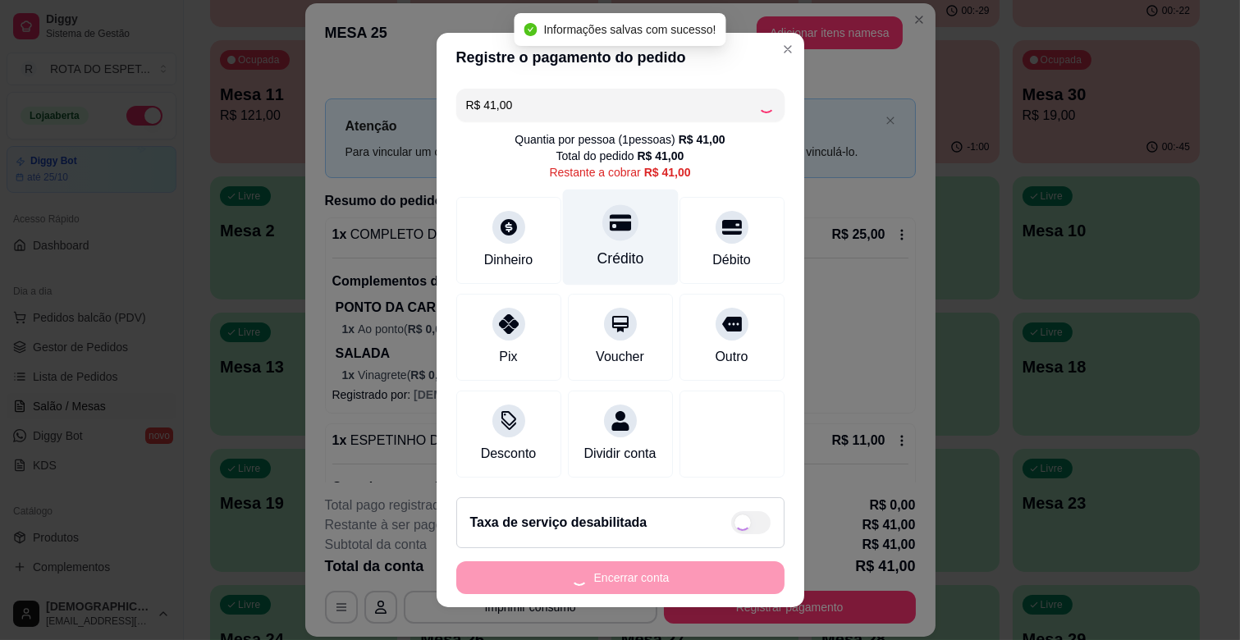
type input "R$ 0,00"
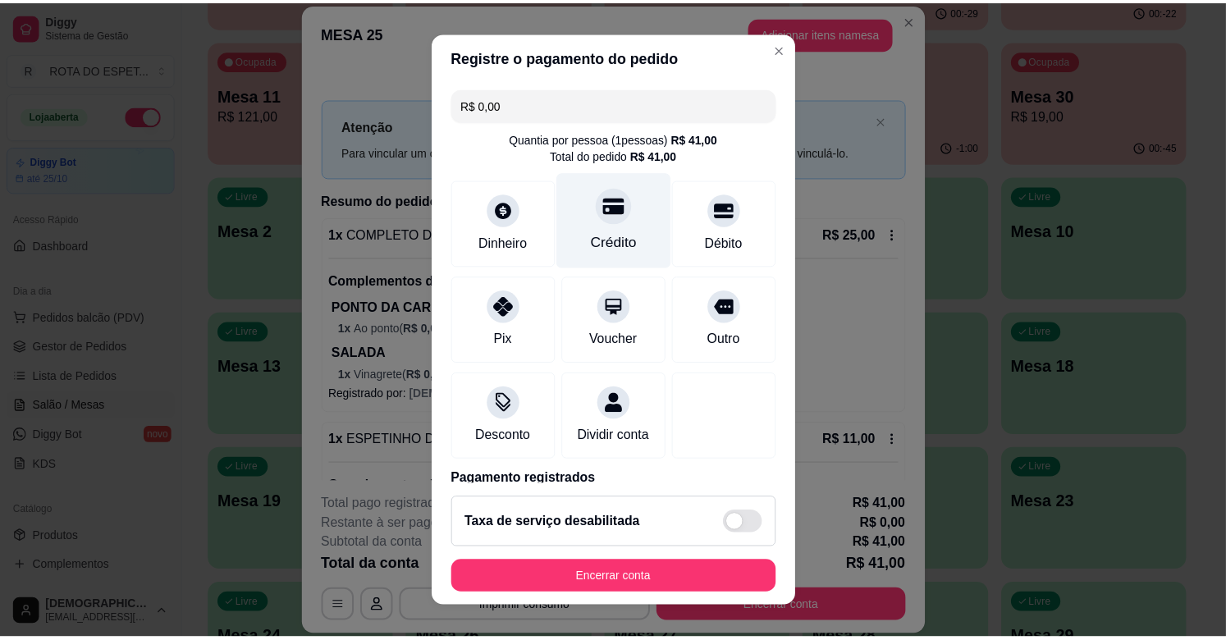
scroll to position [87, 0]
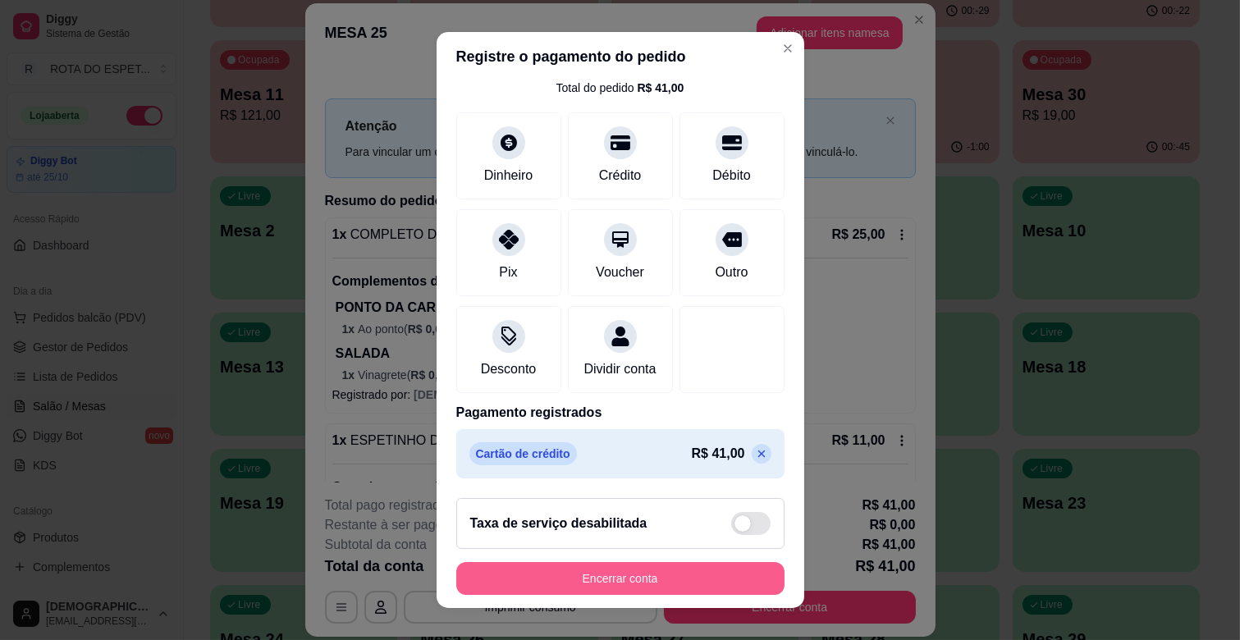
click at [691, 573] on button "Encerrar conta" at bounding box center [620, 578] width 328 height 33
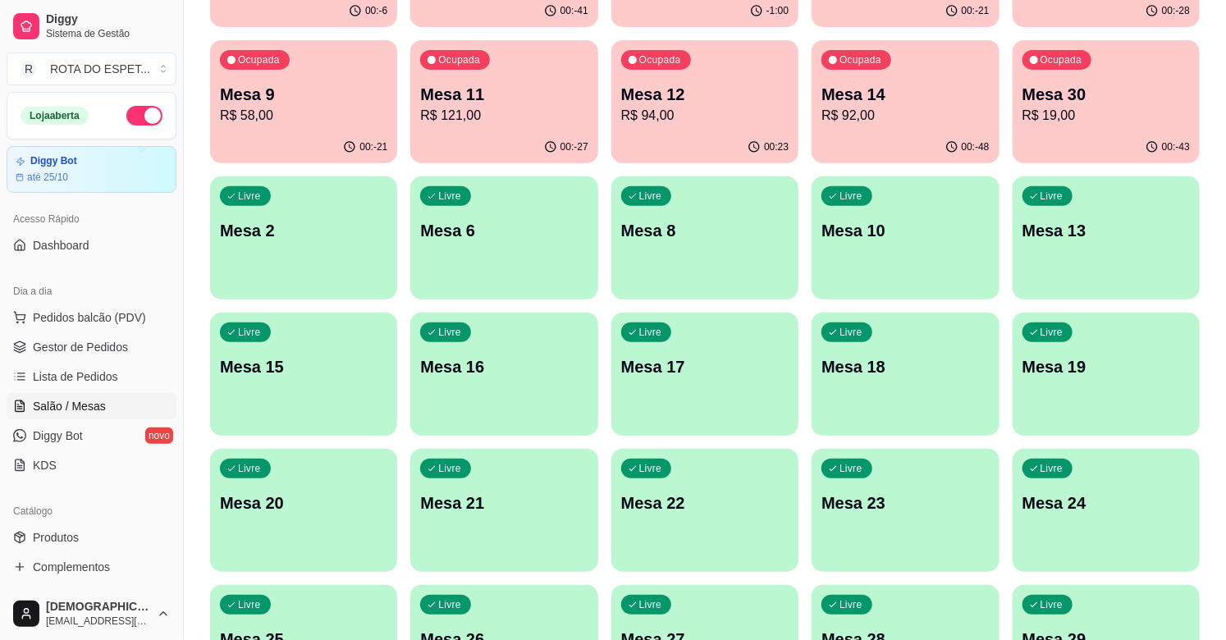
click at [103, 343] on span "Gestor de Pedidos" at bounding box center [80, 347] width 95 height 16
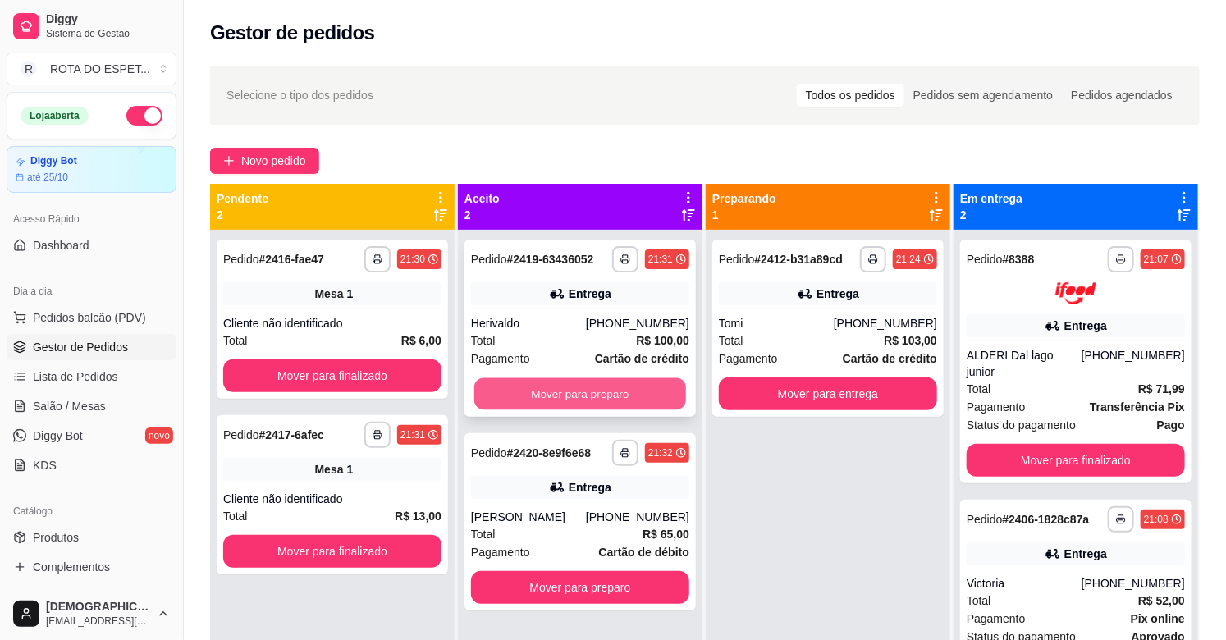
click at [598, 398] on button "Mover para preparo" at bounding box center [580, 394] width 212 height 32
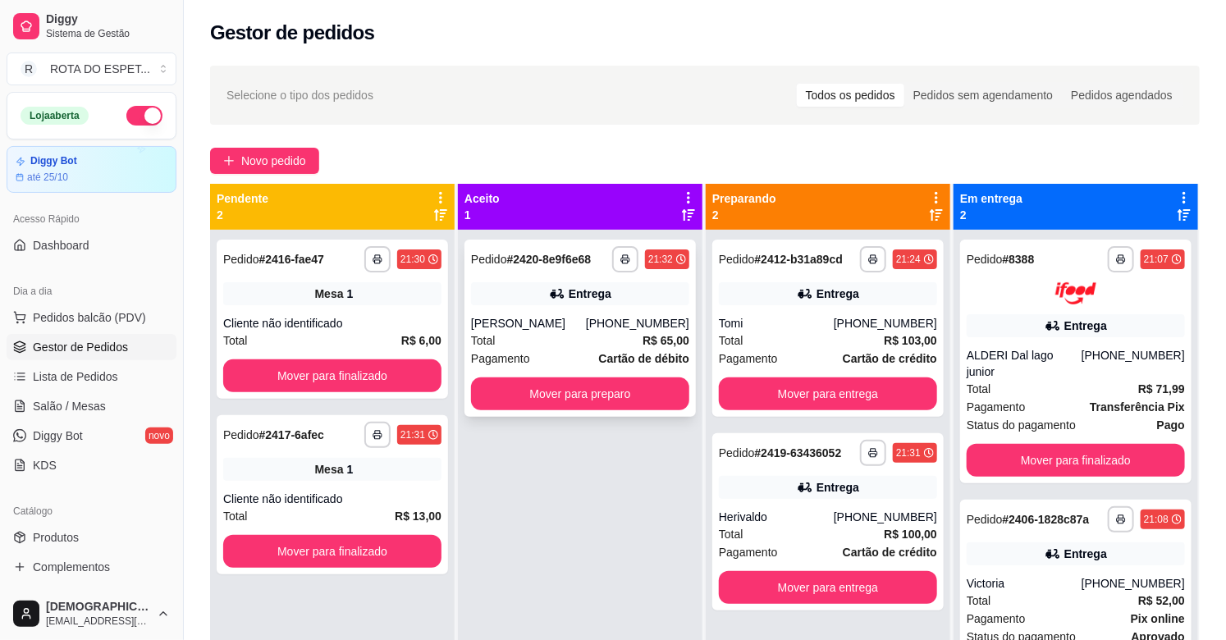
click at [579, 325] on div "[PERSON_NAME]" at bounding box center [528, 323] width 115 height 16
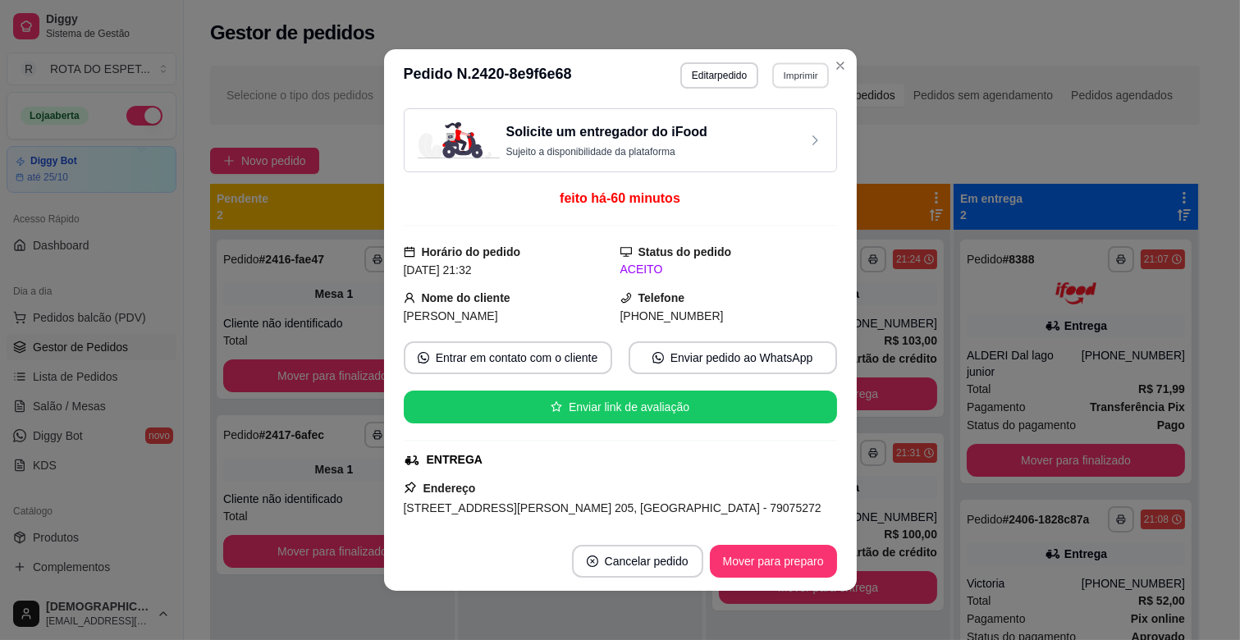
click at [789, 71] on button "Imprimir" at bounding box center [800, 74] width 57 height 25
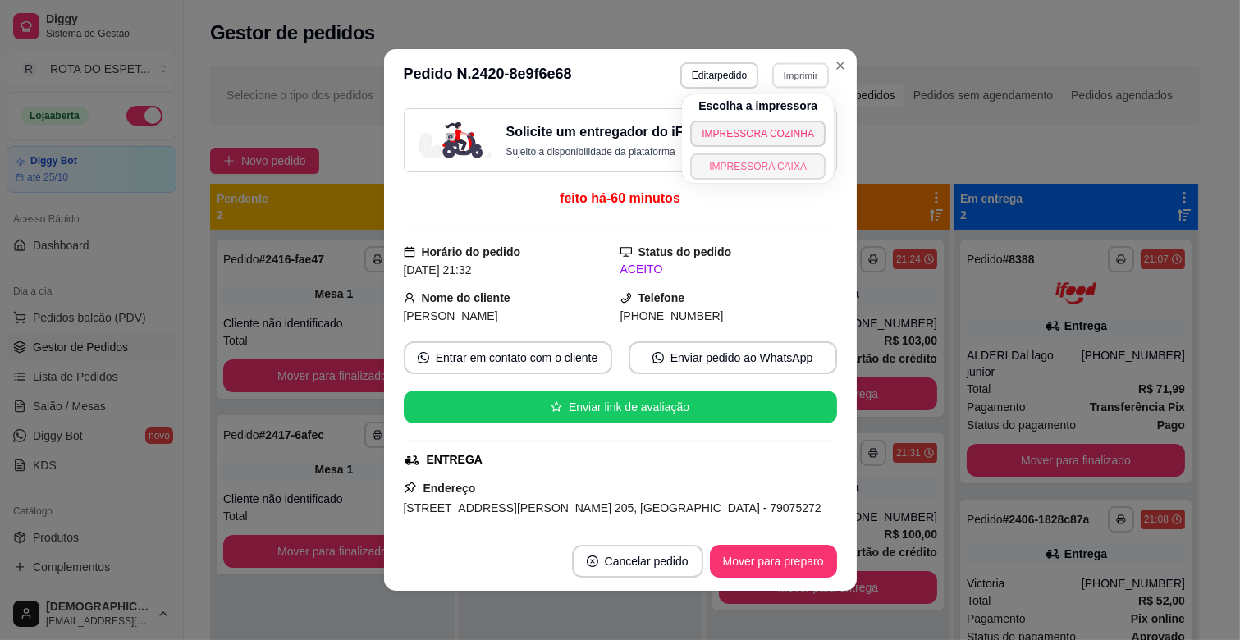
click at [782, 160] on button "IMPRESSORA CAIXA" at bounding box center [757, 167] width 135 height 26
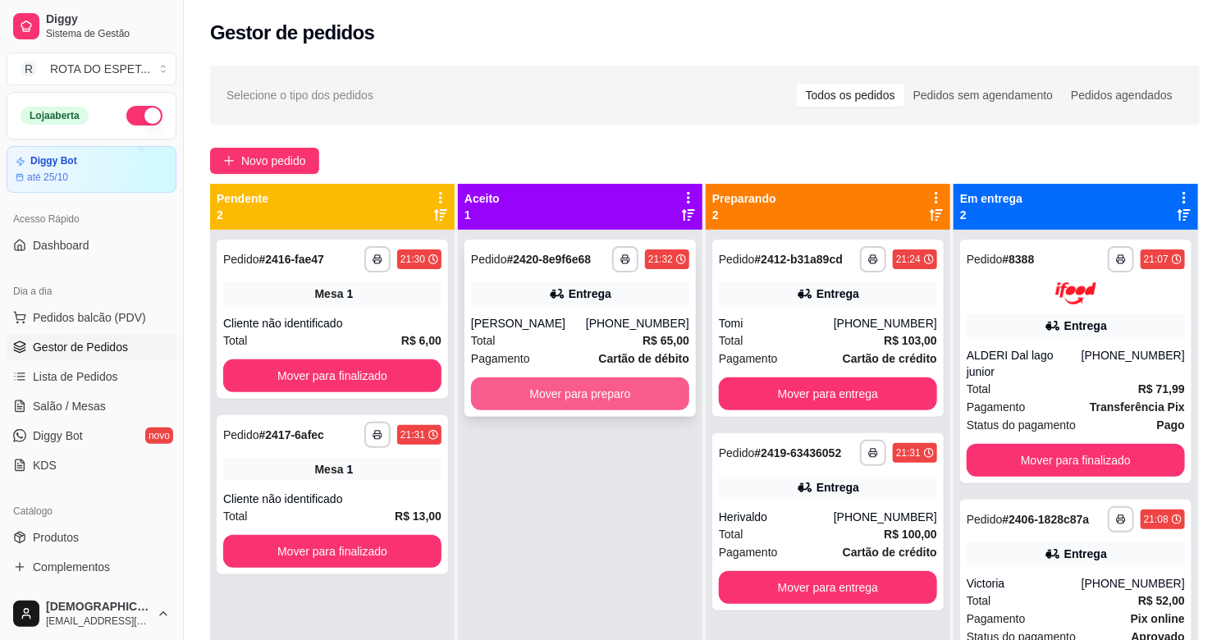
click at [637, 387] on button "Mover para preparo" at bounding box center [580, 394] width 218 height 33
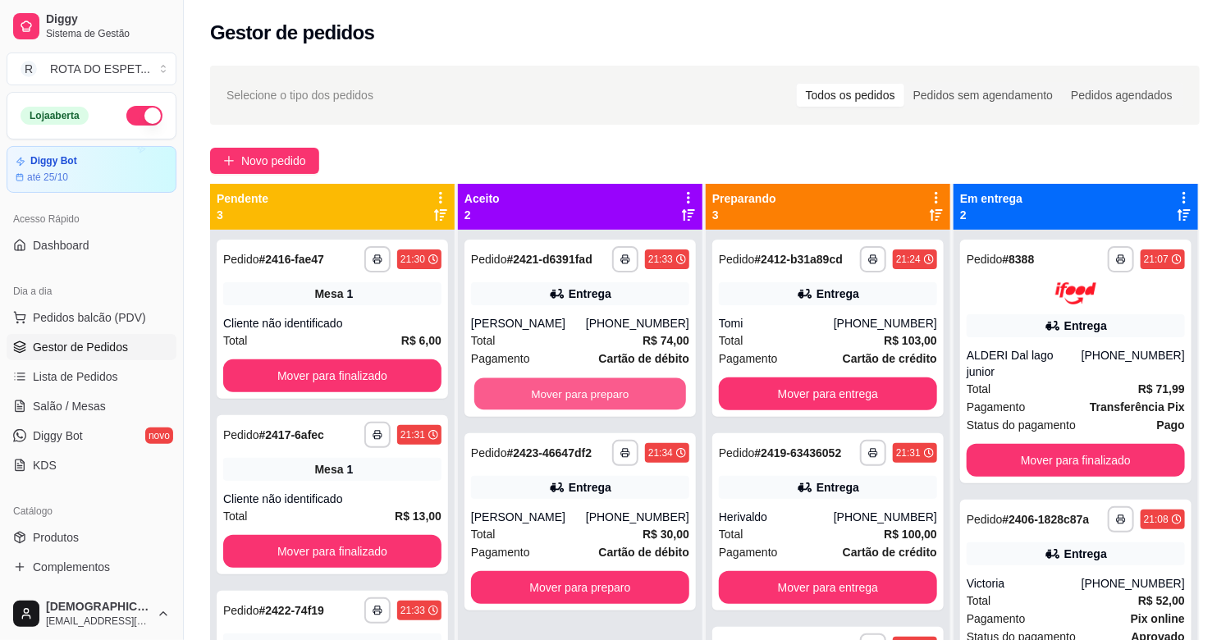
click at [647, 392] on button "Mover para preparo" at bounding box center [580, 394] width 212 height 32
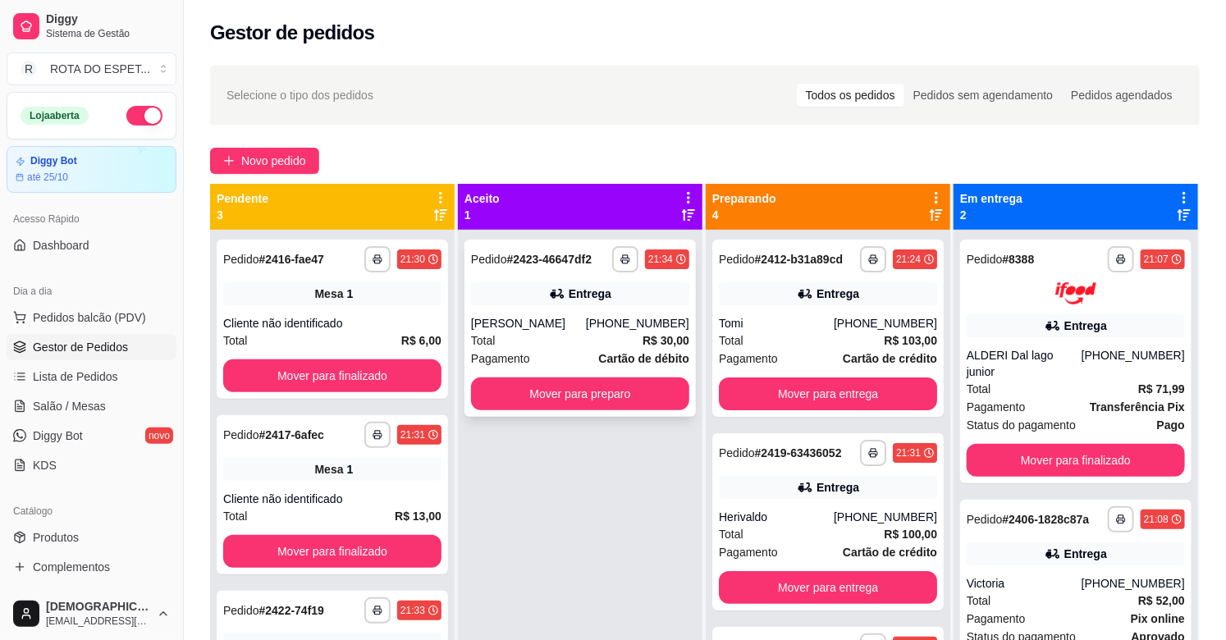
click at [557, 337] on div "Total R$ 30,00" at bounding box center [580, 341] width 218 height 18
click at [347, 368] on button "Mover para finalizado" at bounding box center [332, 376] width 218 height 33
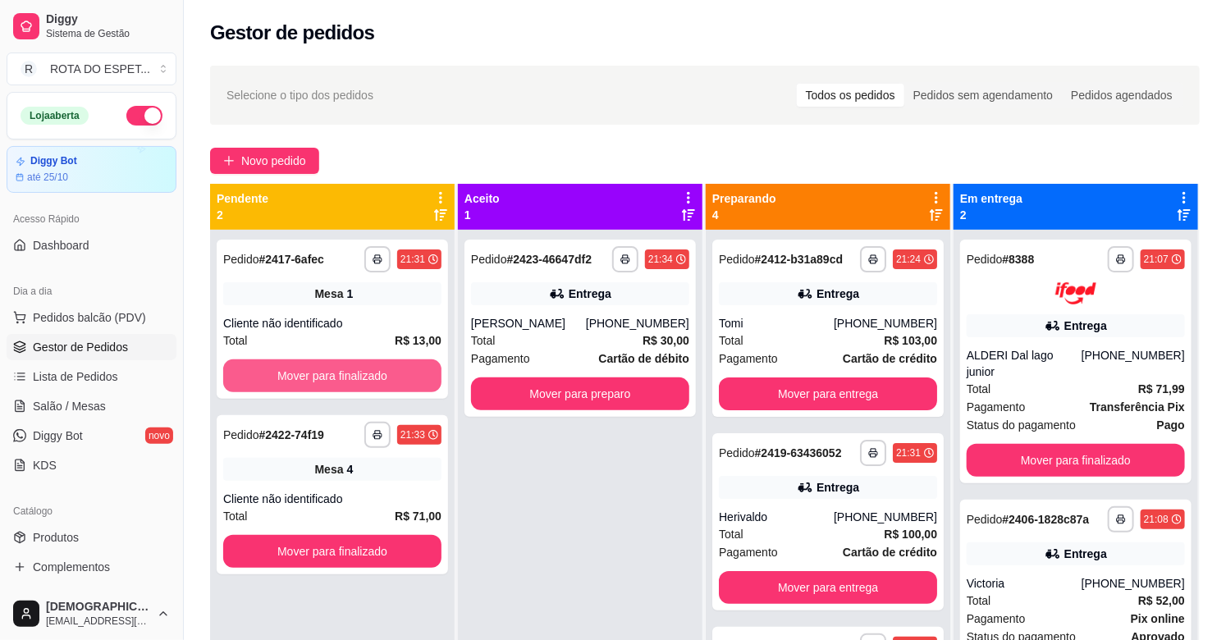
click at [347, 368] on button "Mover para finalizado" at bounding box center [332, 376] width 218 height 33
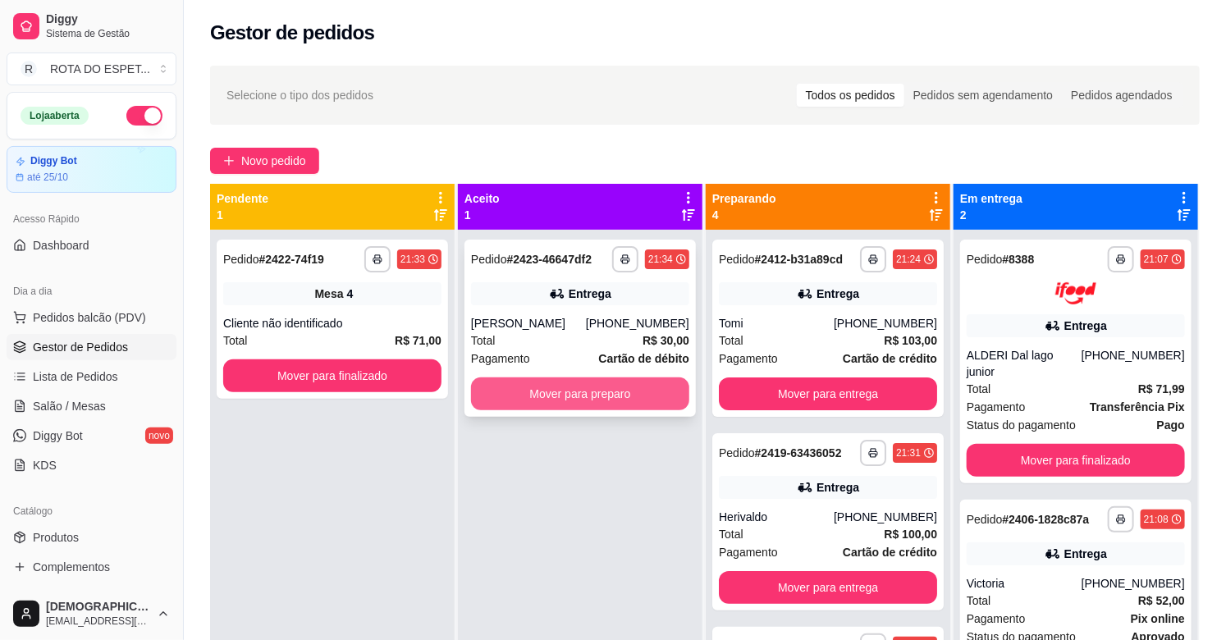
click at [627, 389] on button "Mover para preparo" at bounding box center [580, 394] width 218 height 33
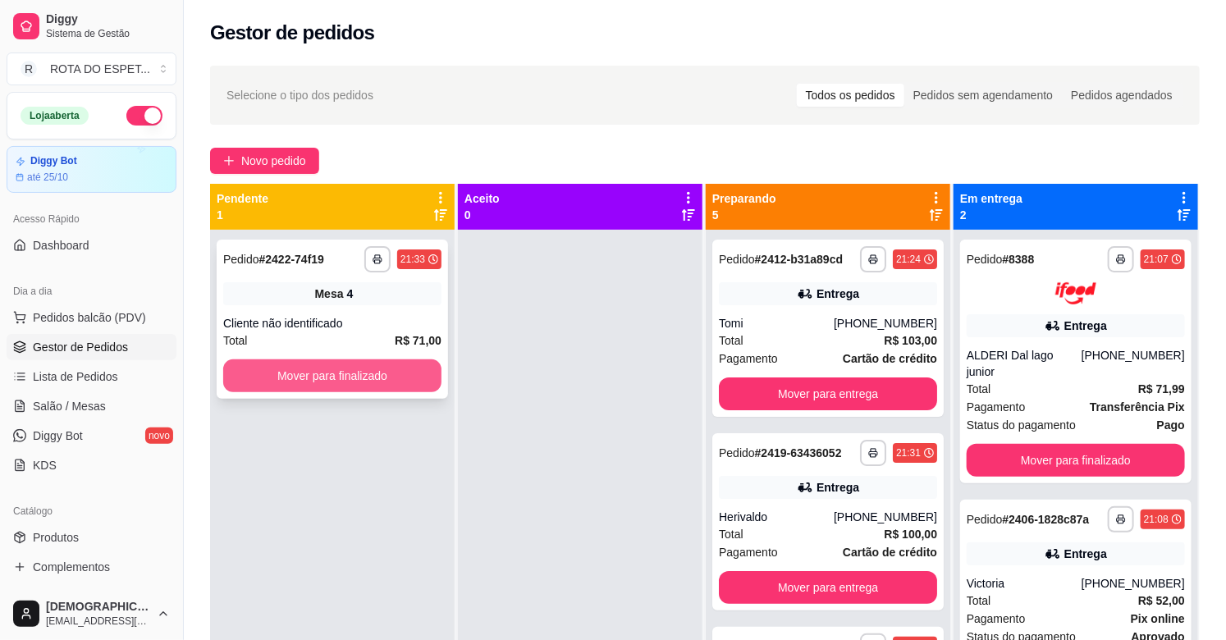
click at [384, 367] on button "Mover para finalizado" at bounding box center [332, 376] width 218 height 33
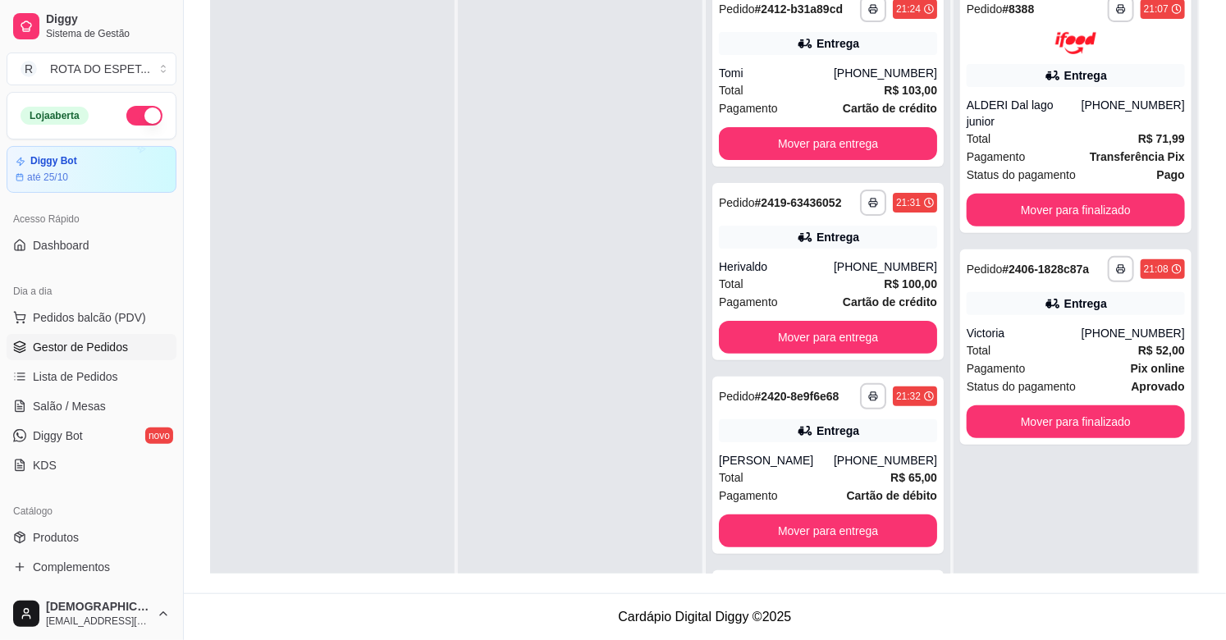
click at [525, 478] on div at bounding box center [580, 299] width 245 height 640
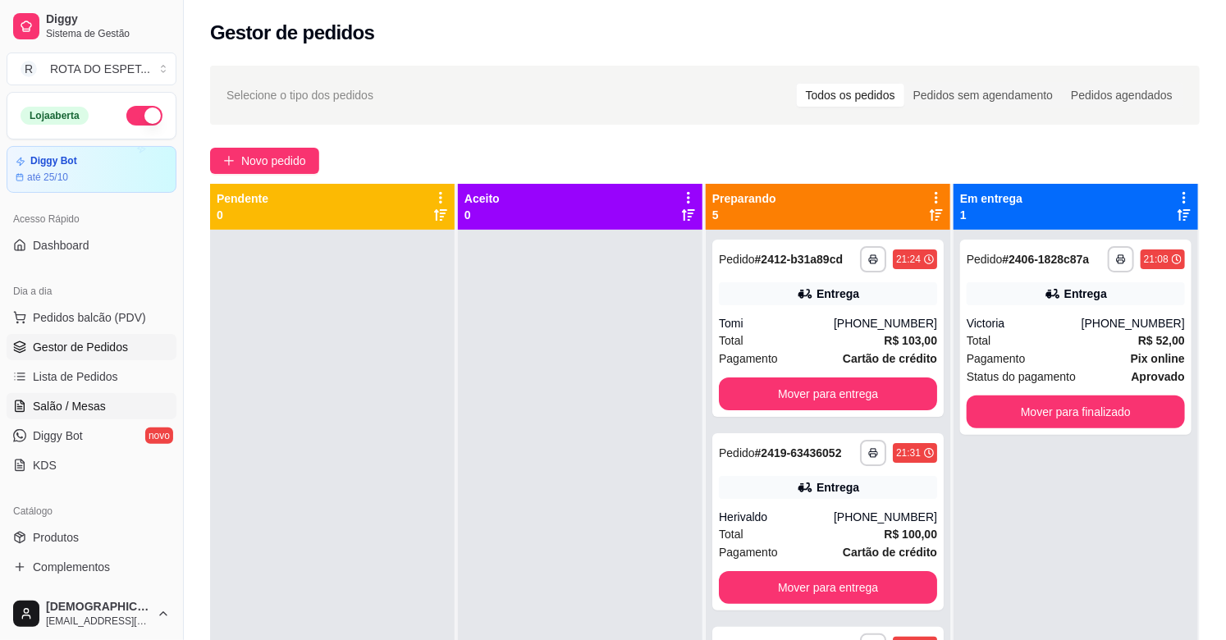
click at [86, 406] on span "Salão / Mesas" at bounding box center [69, 406] width 73 height 16
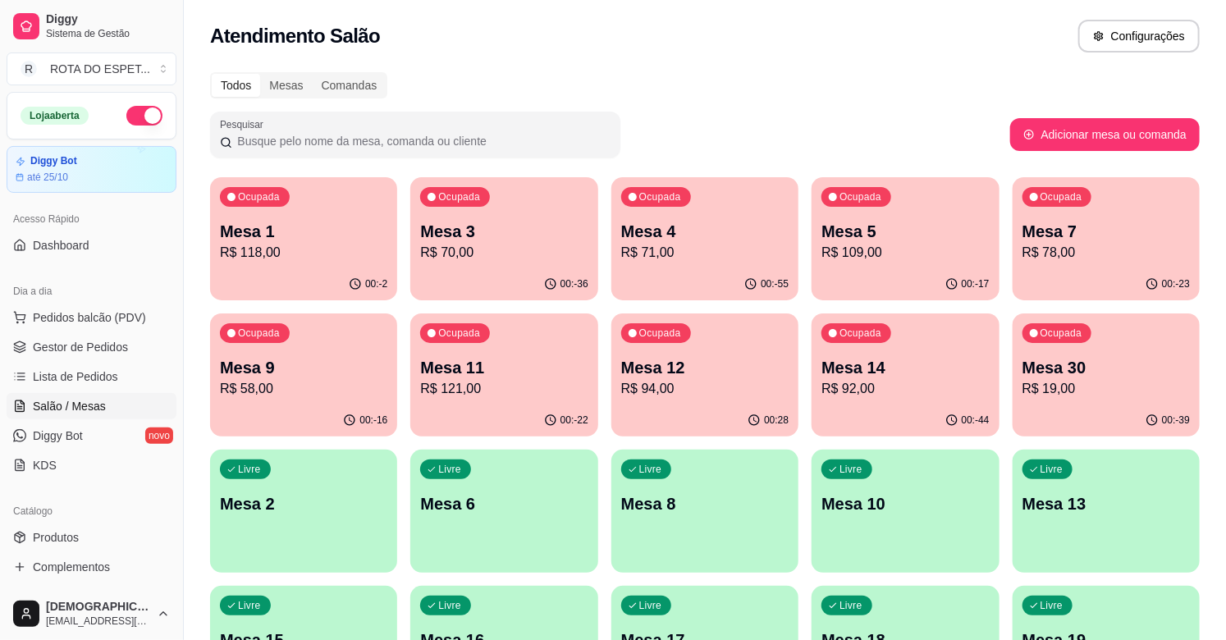
click at [550, 406] on div "00:-22" at bounding box center [503, 421] width 187 height 32
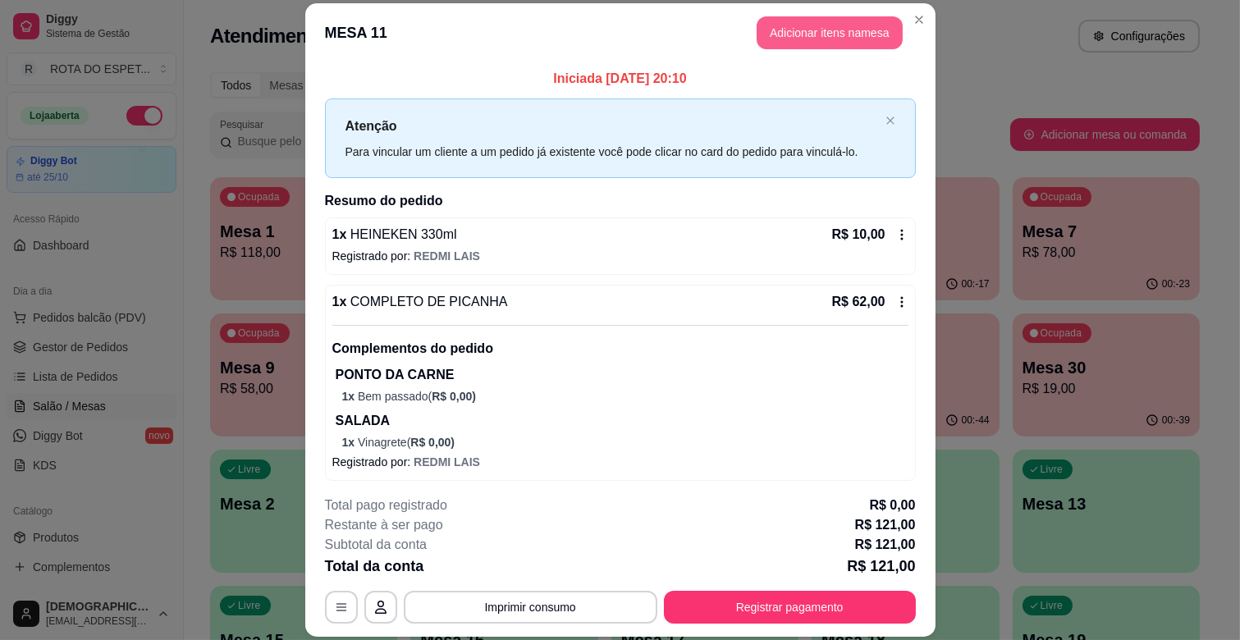
click at [769, 21] on button "Adicionar itens na mesa" at bounding box center [830, 32] width 146 height 33
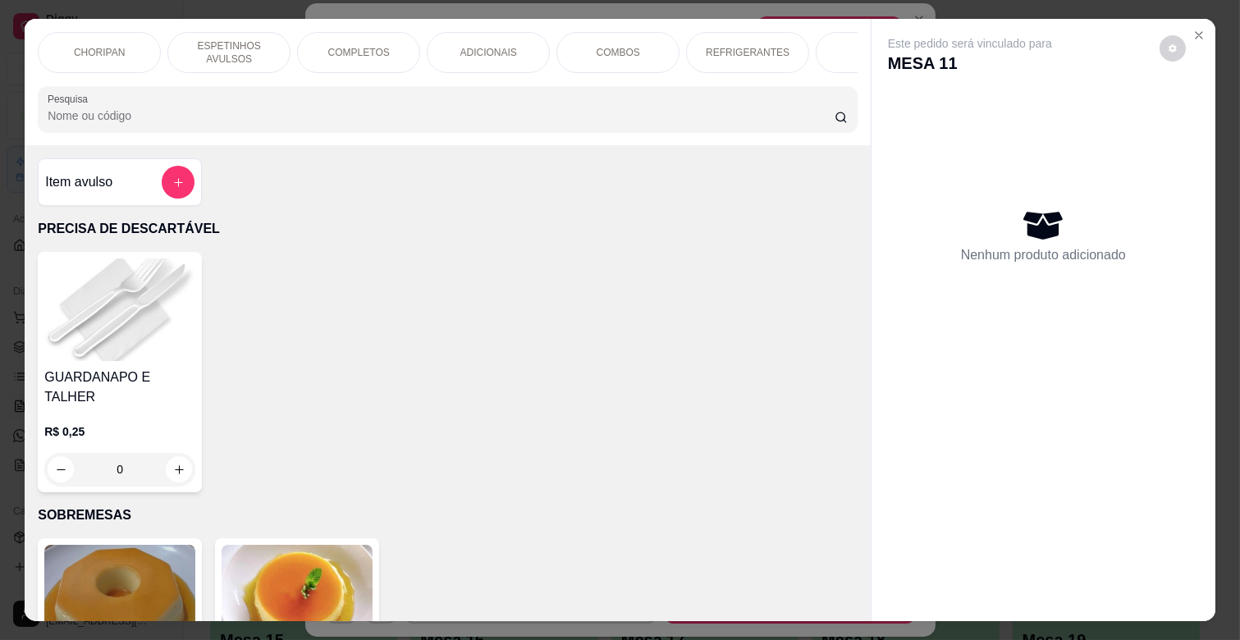
scroll to position [0, 255]
click at [333, 46] on p "COMPLETOS" at bounding box center [363, 52] width 62 height 13
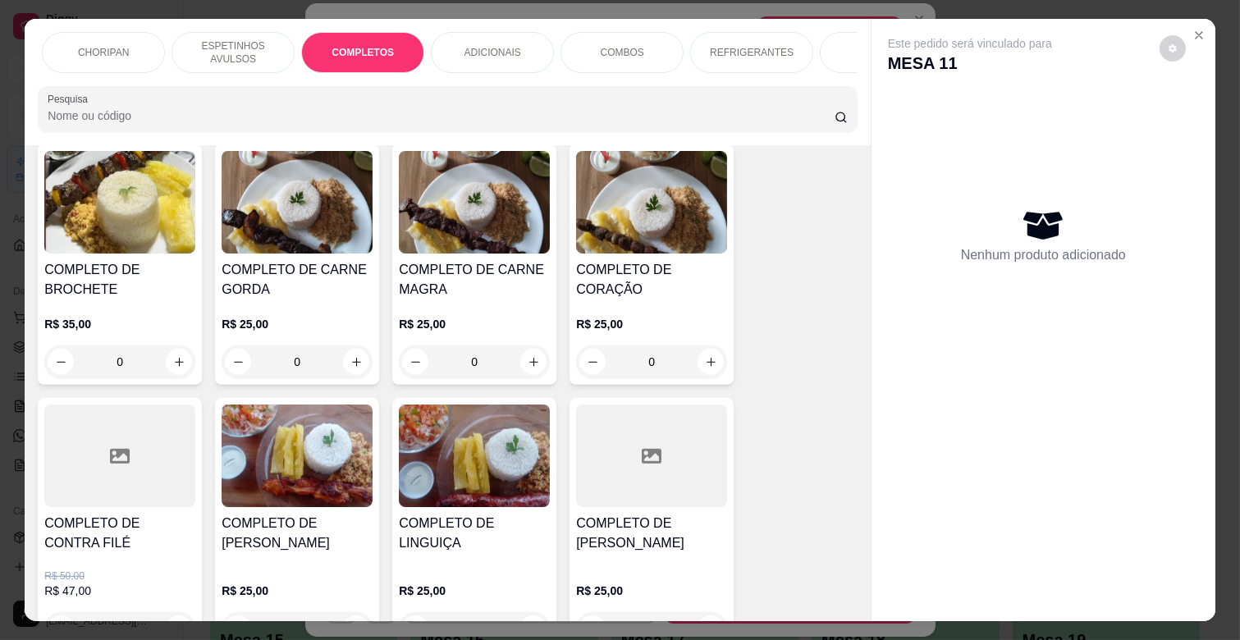
scroll to position [1981, 0]
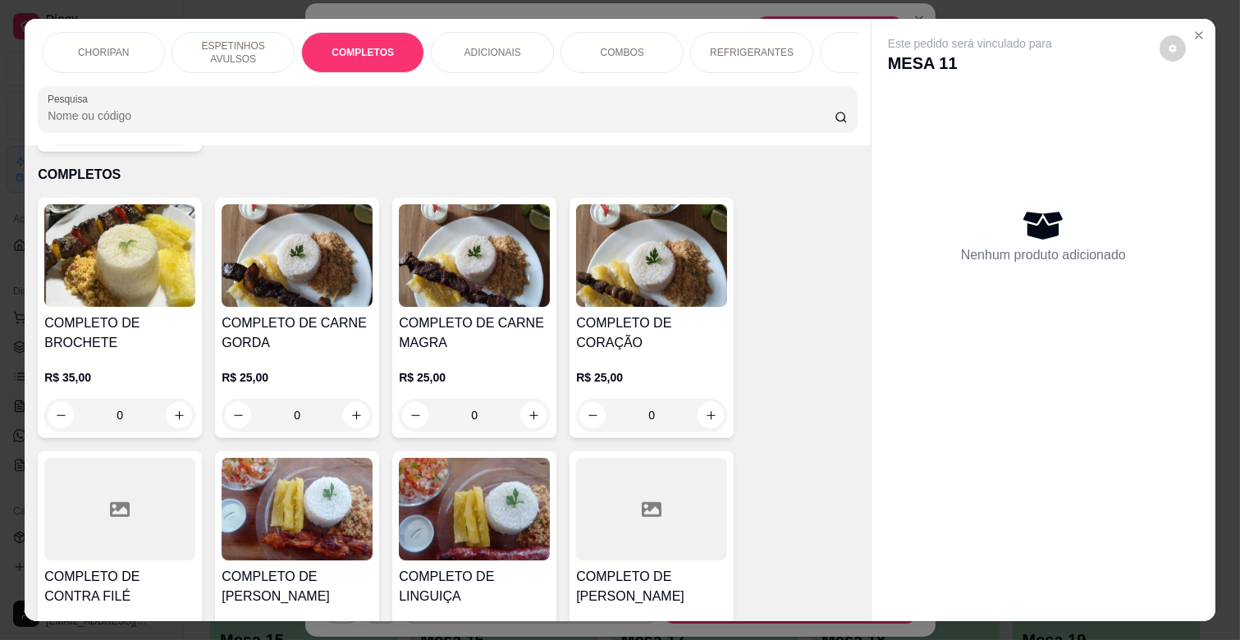
click at [673, 369] on p "R$ 25,00" at bounding box center [651, 377] width 151 height 16
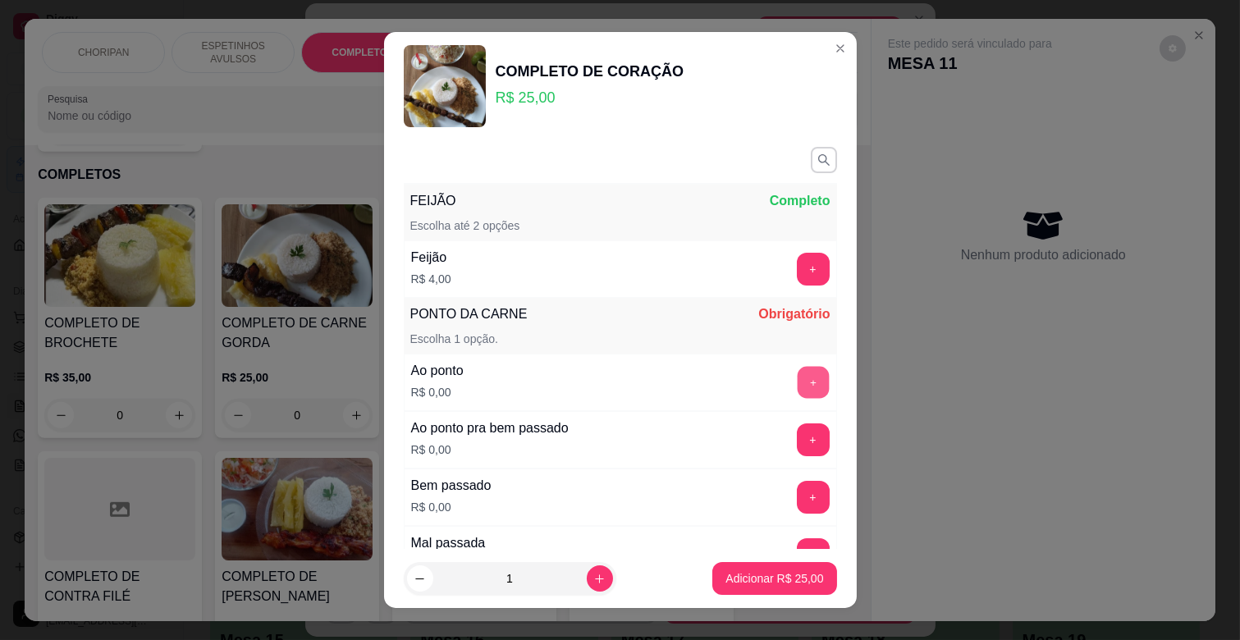
click at [797, 388] on button "+" at bounding box center [813, 383] width 32 height 32
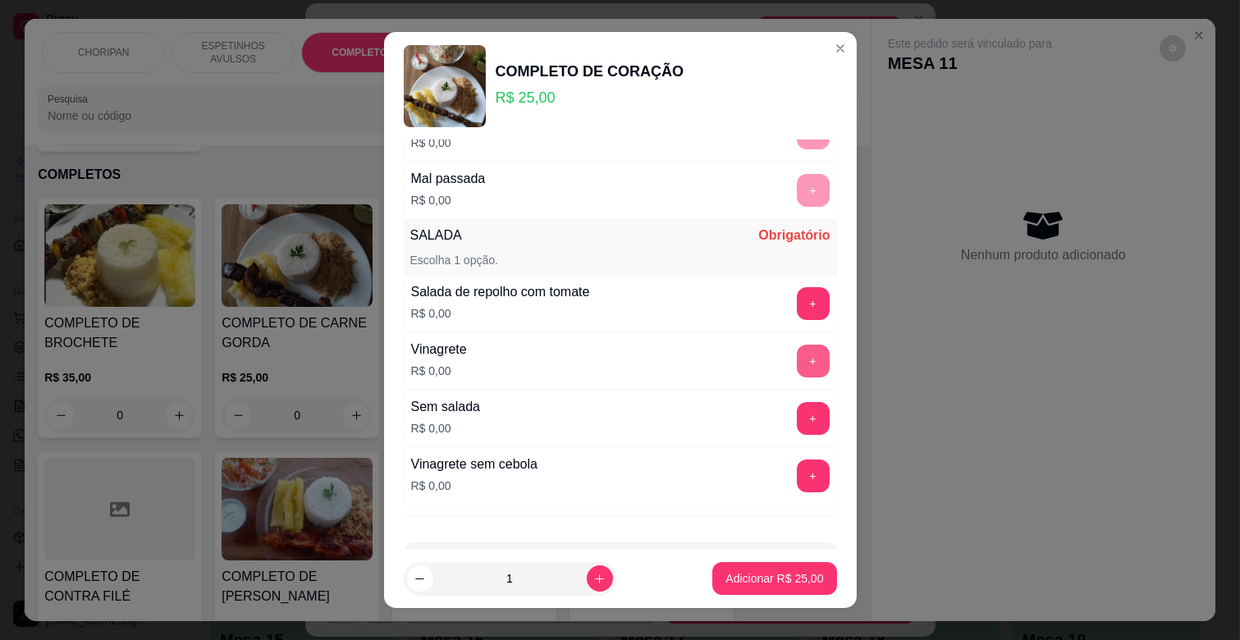
click at [797, 364] on button "+" at bounding box center [813, 361] width 33 height 33
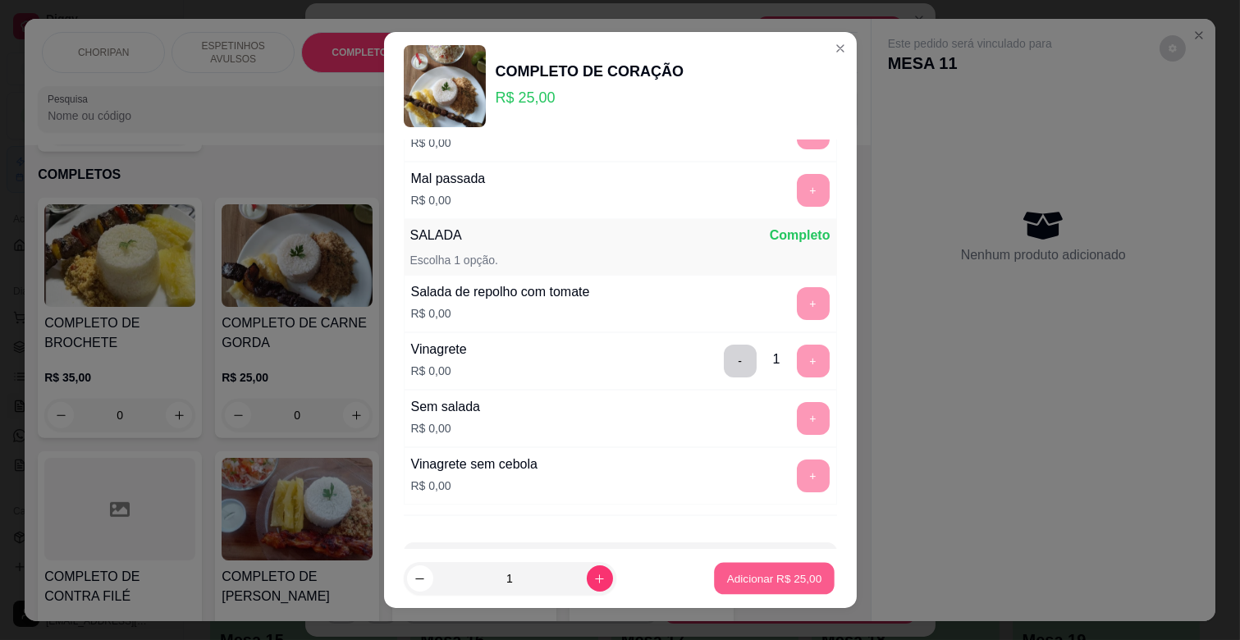
click at [786, 577] on p "Adicionar R$ 25,00" at bounding box center [774, 579] width 95 height 16
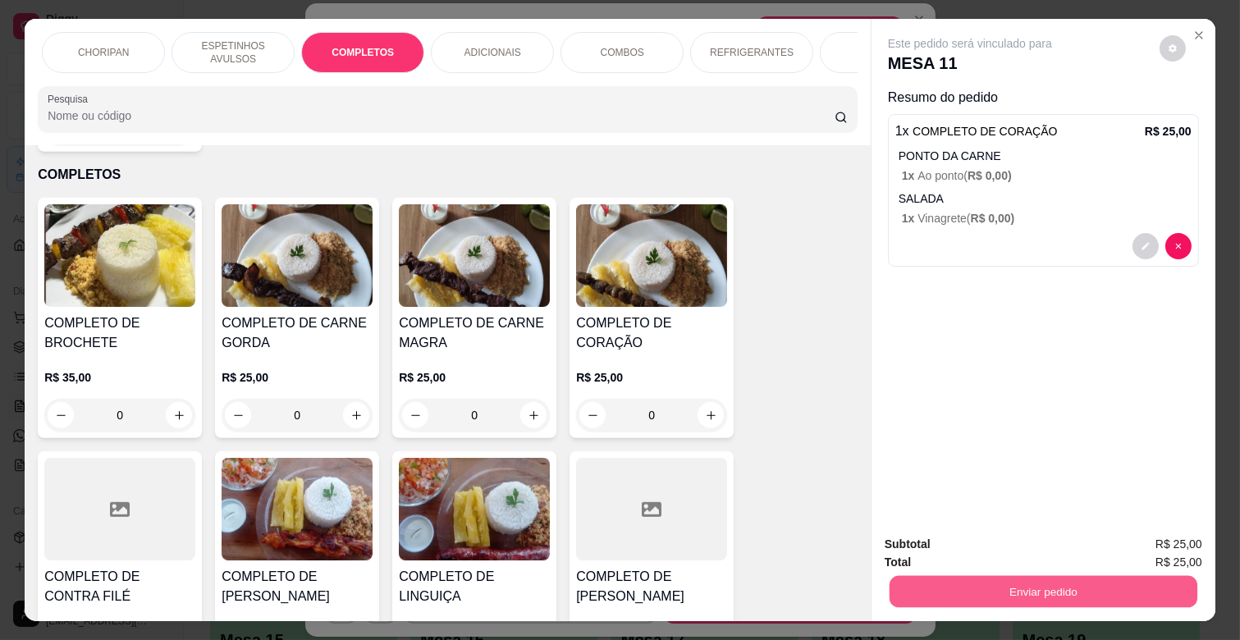
click at [1111, 595] on button "Enviar pedido" at bounding box center [1044, 591] width 308 height 32
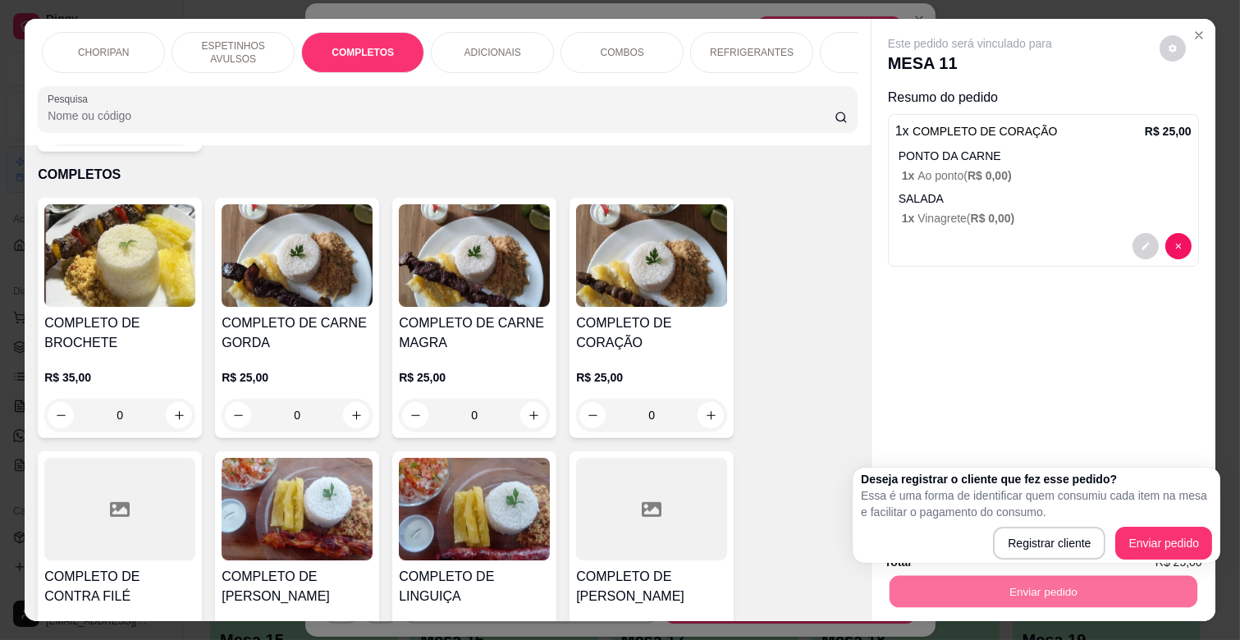
click at [1175, 527] on div "Registrar cliente Enviar pedido" at bounding box center [1036, 543] width 351 height 33
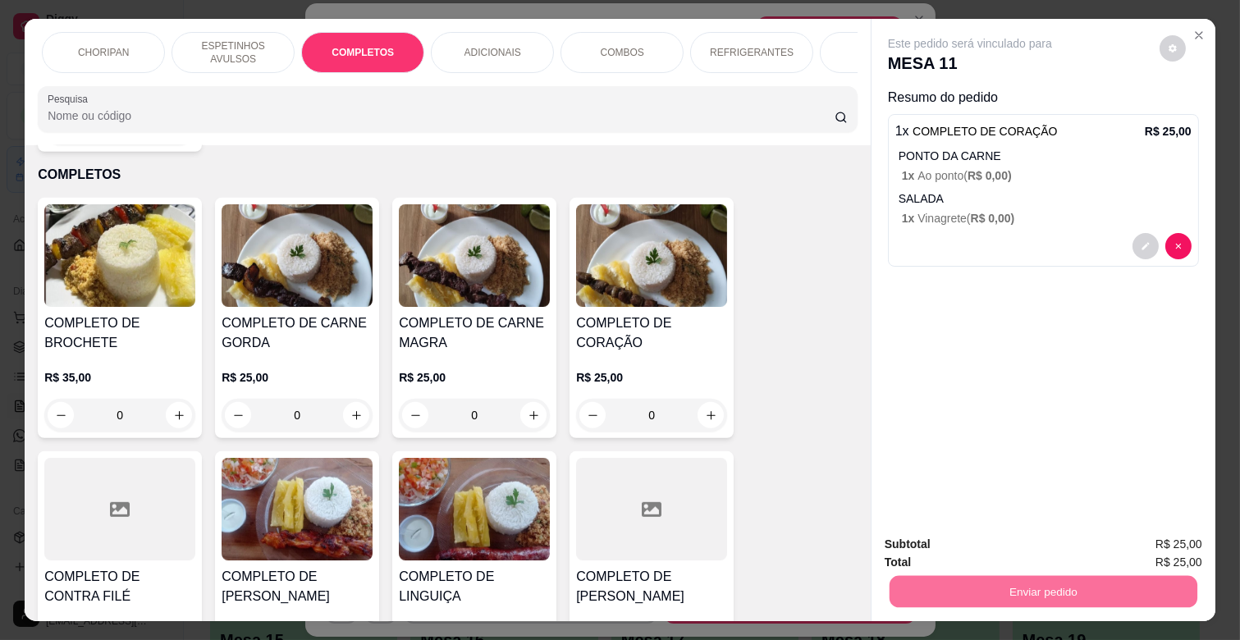
click at [1183, 545] on button "Enviar pedido" at bounding box center [1159, 544] width 90 height 30
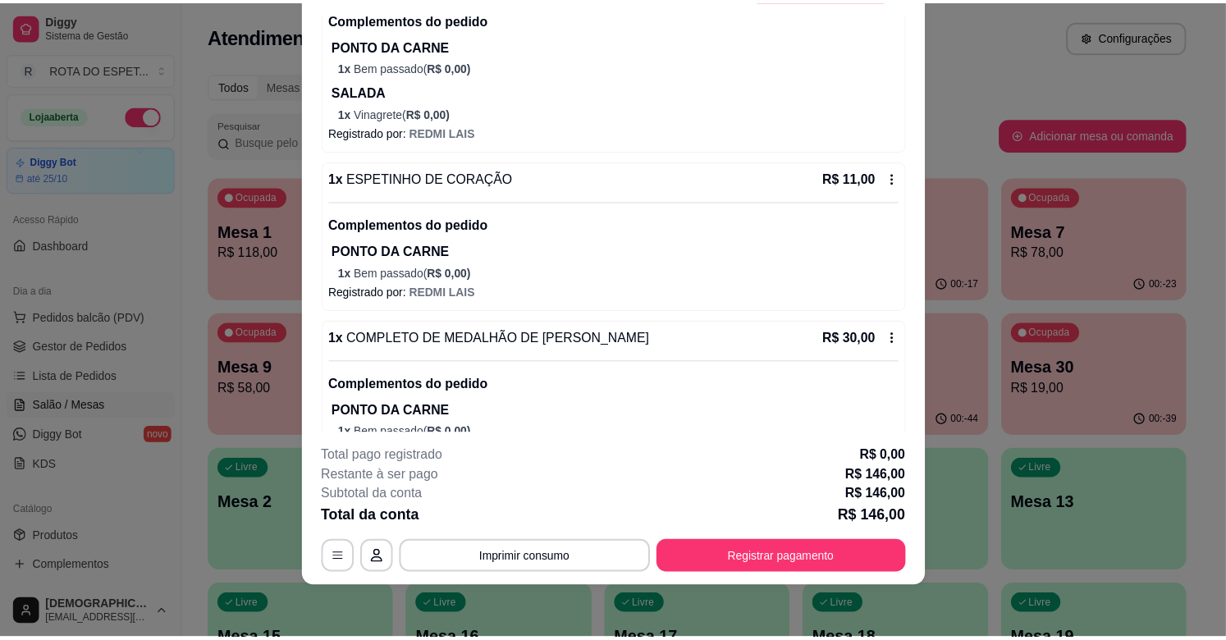
scroll to position [190, 0]
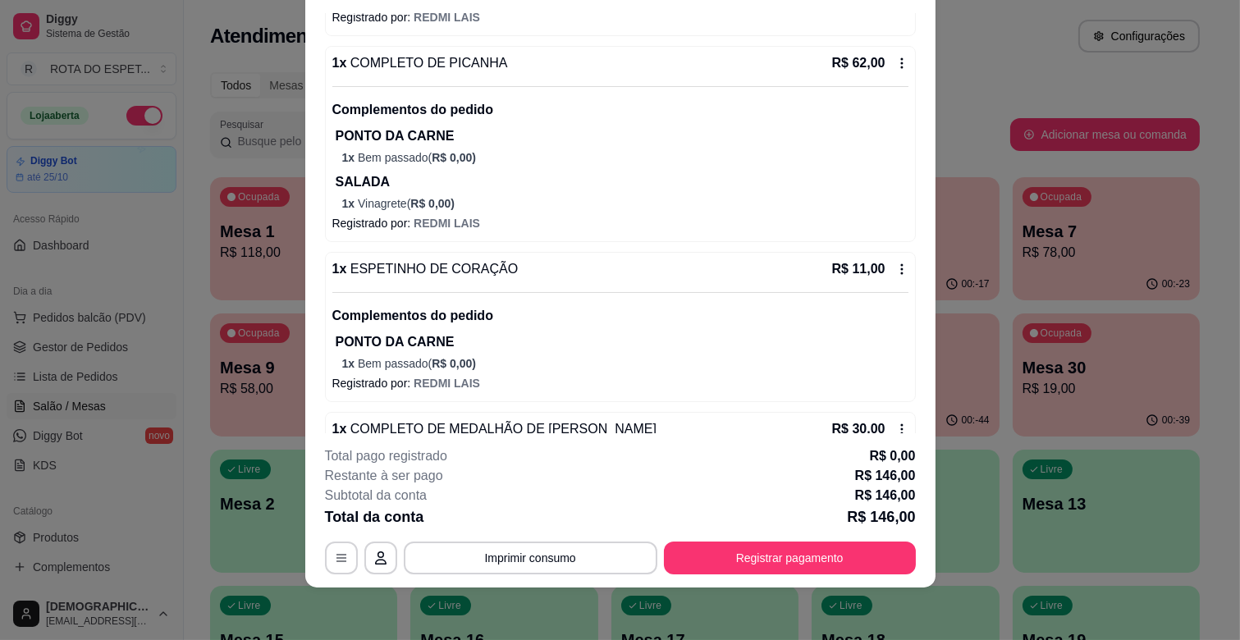
click at [896, 264] on icon at bounding box center [902, 269] width 13 height 13
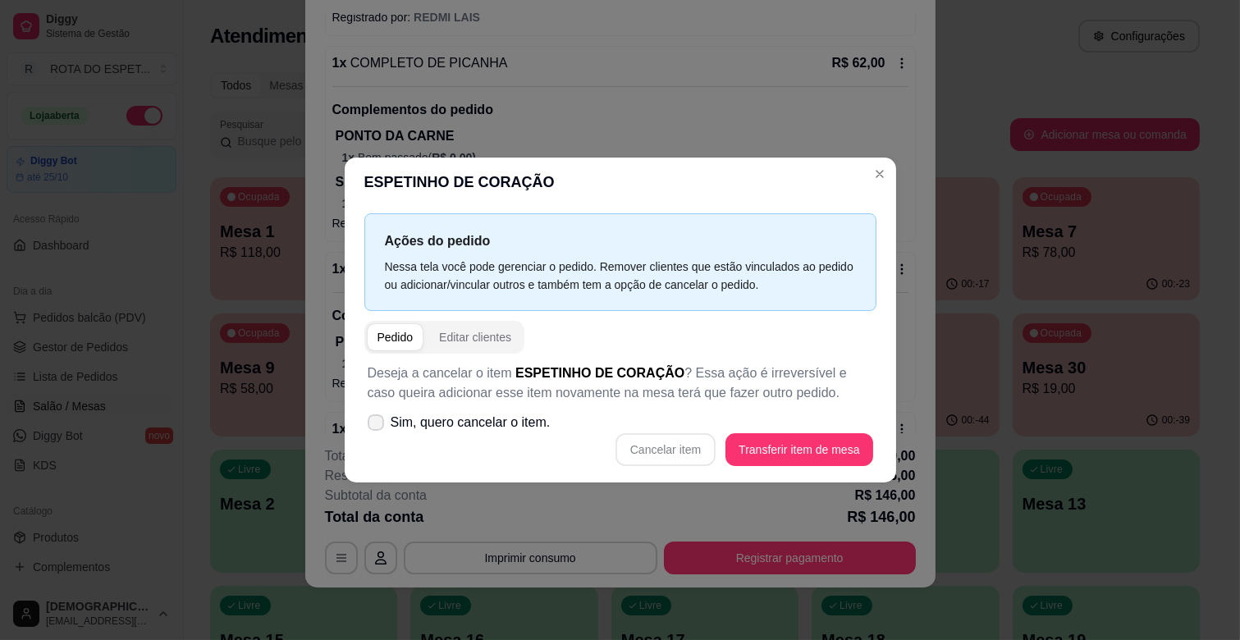
click at [438, 414] on span "Sim, quero cancelar o item." at bounding box center [471, 423] width 160 height 20
click at [378, 426] on input "Sim, quero cancelar o item." at bounding box center [372, 431] width 11 height 11
checkbox input "true"
click at [693, 444] on button "Cancelar item" at bounding box center [666, 449] width 100 height 33
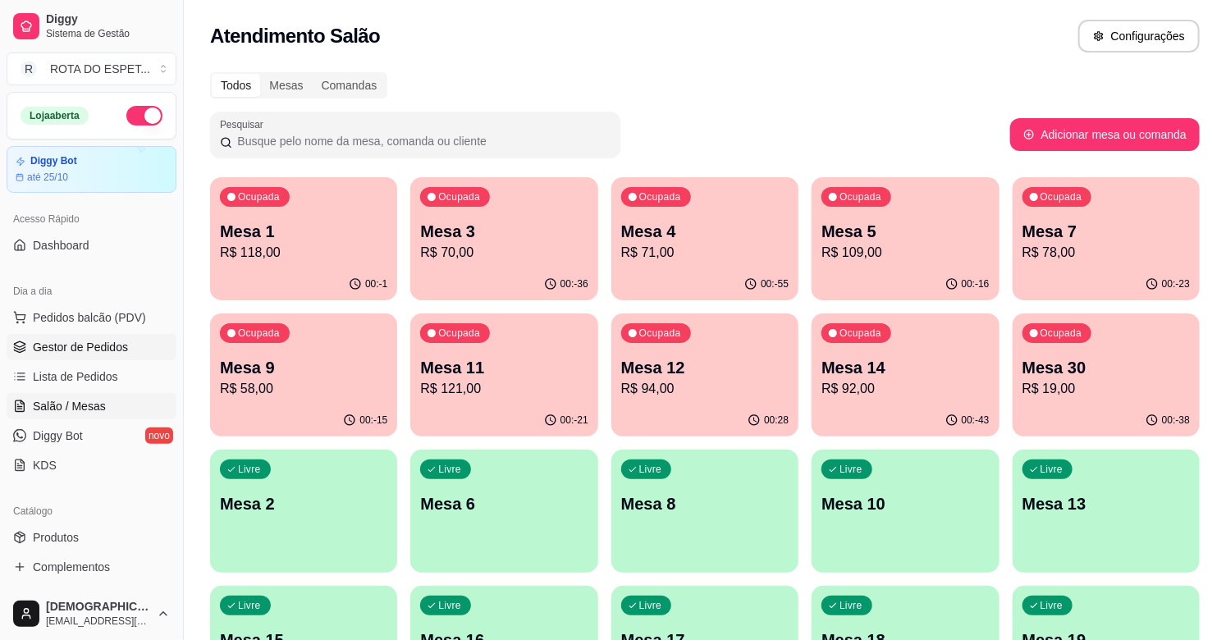
click at [118, 339] on span "Gestor de Pedidos" at bounding box center [80, 347] width 95 height 16
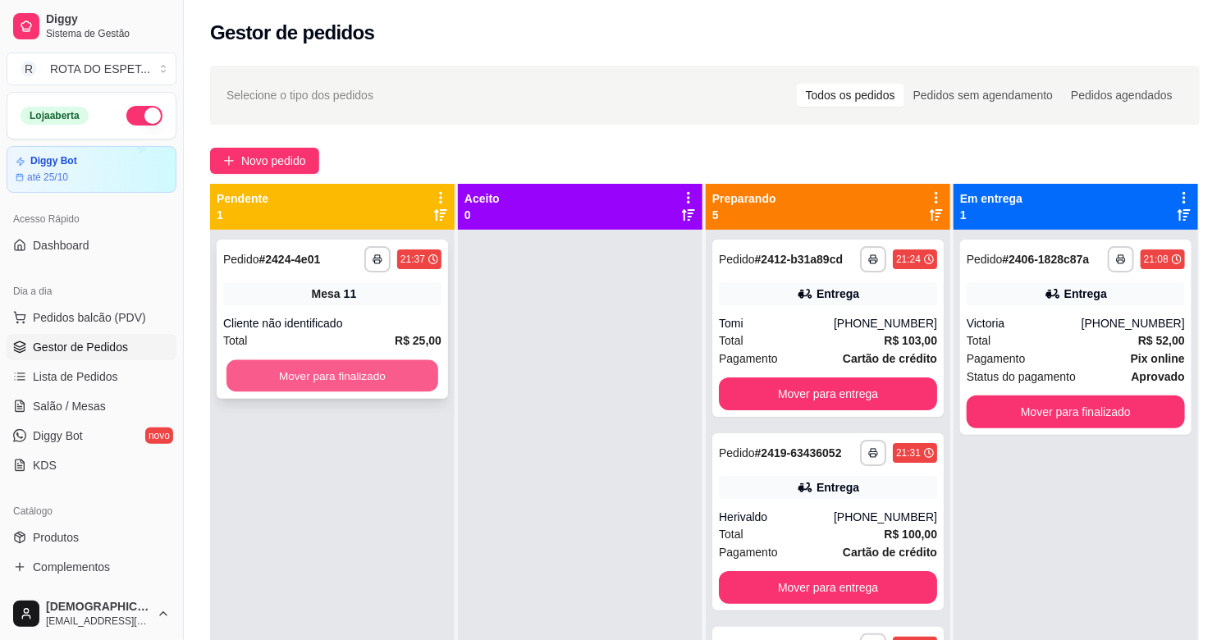
click at [396, 381] on button "Mover para finalizado" at bounding box center [333, 376] width 212 height 32
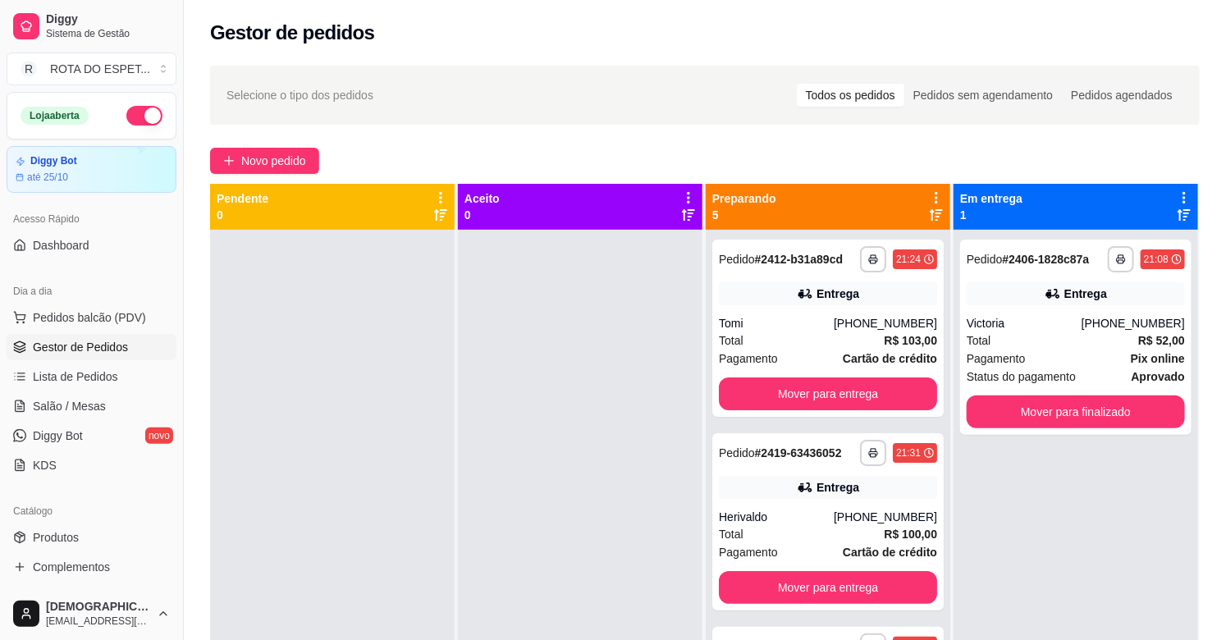
click at [519, 504] on div at bounding box center [580, 550] width 245 height 640
click at [645, 396] on div at bounding box center [580, 550] width 245 height 640
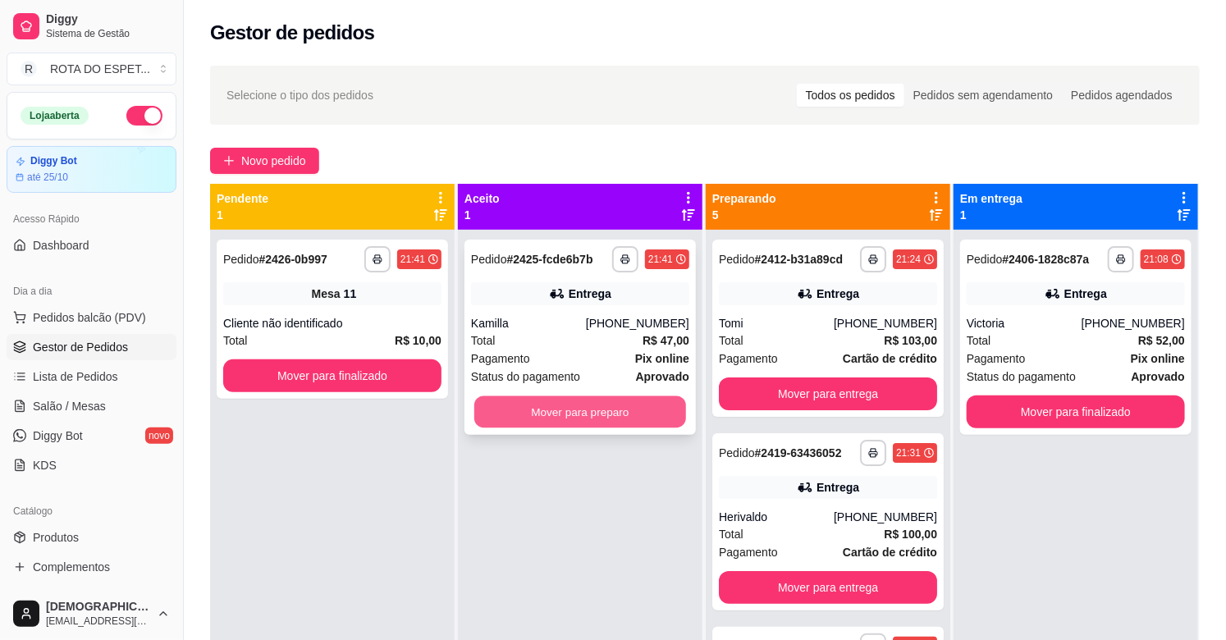
click at [599, 406] on button "Mover para preparo" at bounding box center [580, 412] width 212 height 32
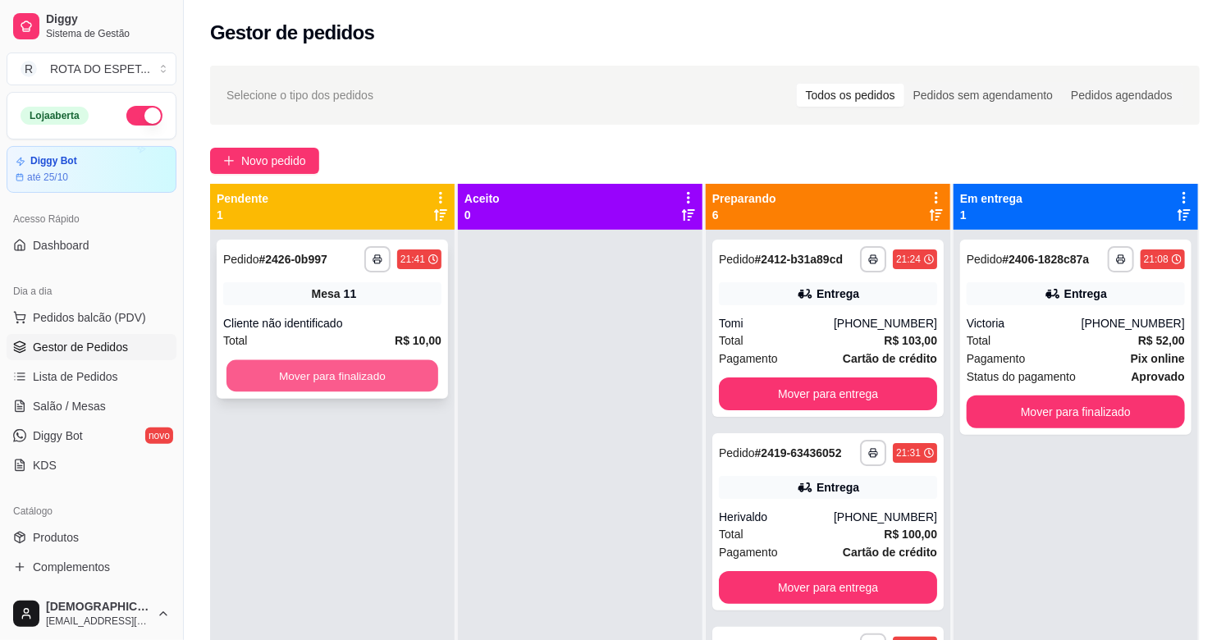
click at [310, 362] on button "Mover para finalizado" at bounding box center [333, 376] width 212 height 32
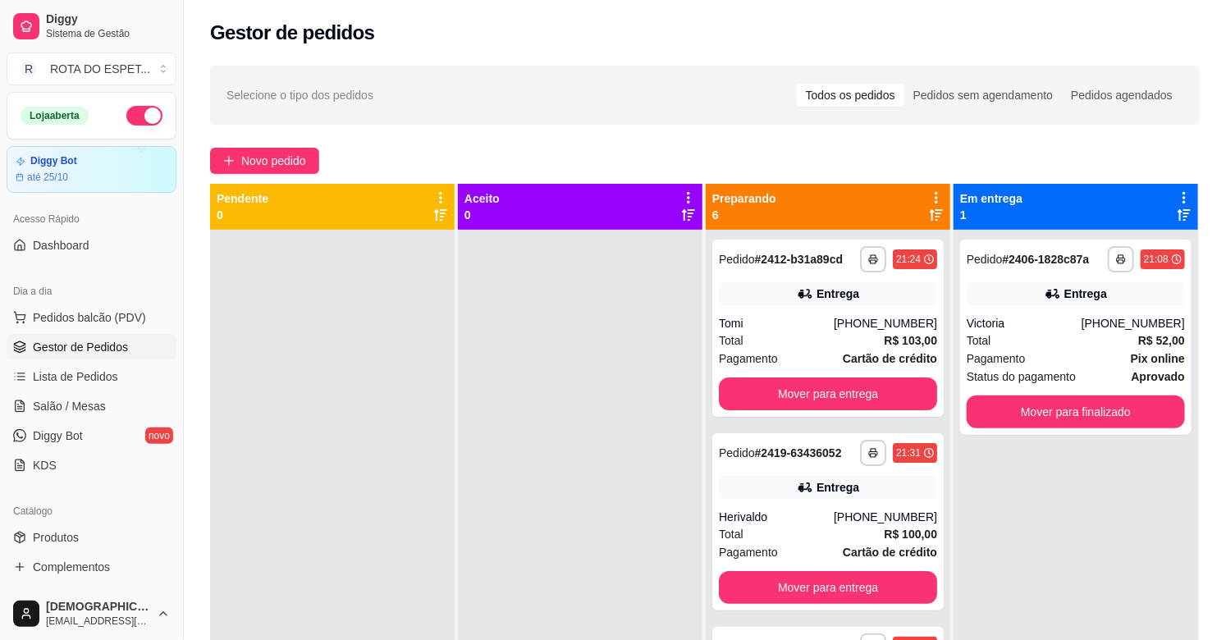
click at [609, 465] on div at bounding box center [580, 550] width 245 height 640
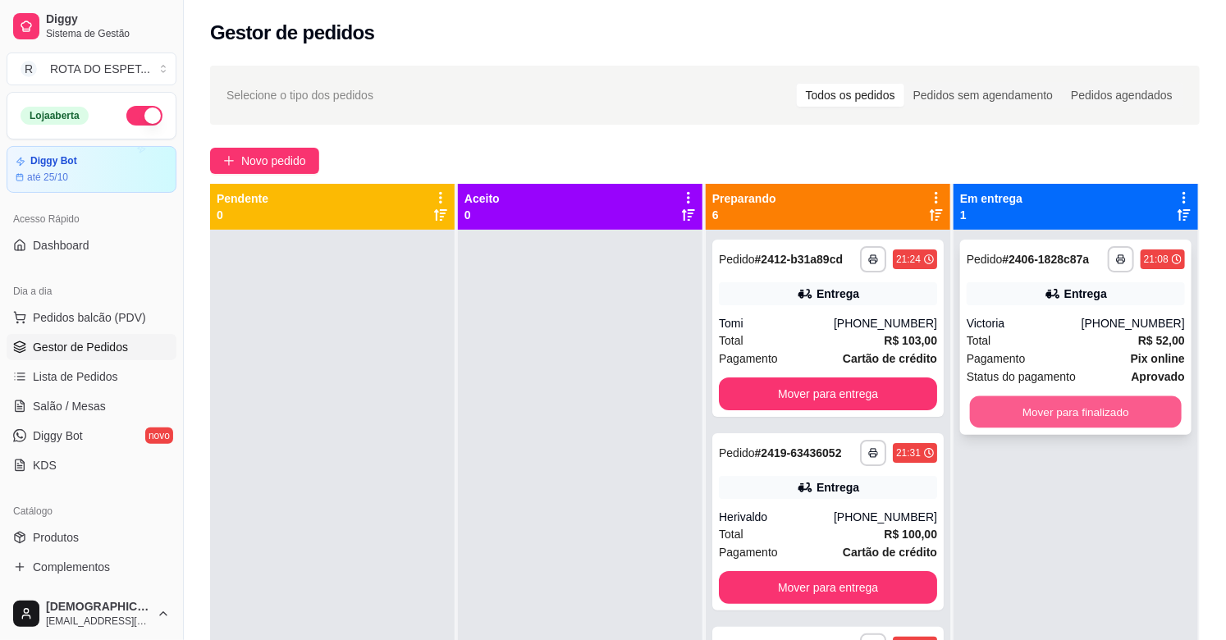
click at [1100, 407] on button "Mover para finalizado" at bounding box center [1076, 412] width 212 height 32
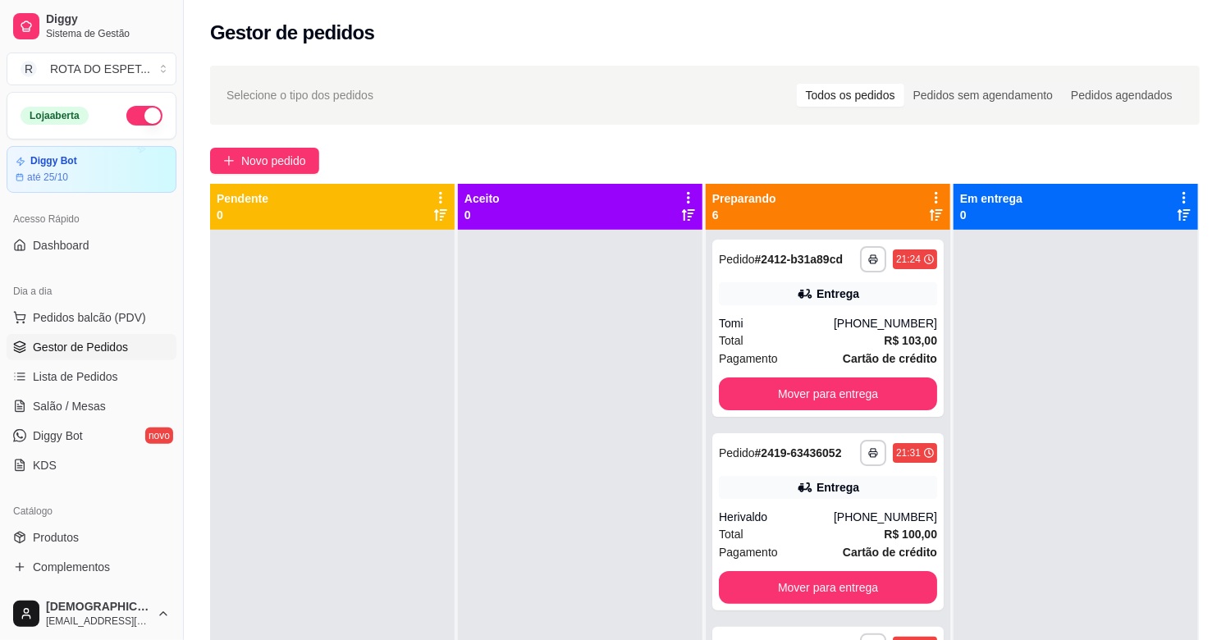
click at [504, 515] on div at bounding box center [580, 550] width 245 height 640
click at [497, 576] on div at bounding box center [580, 550] width 245 height 640
click at [94, 403] on span "Salão / Mesas" at bounding box center [69, 406] width 73 height 16
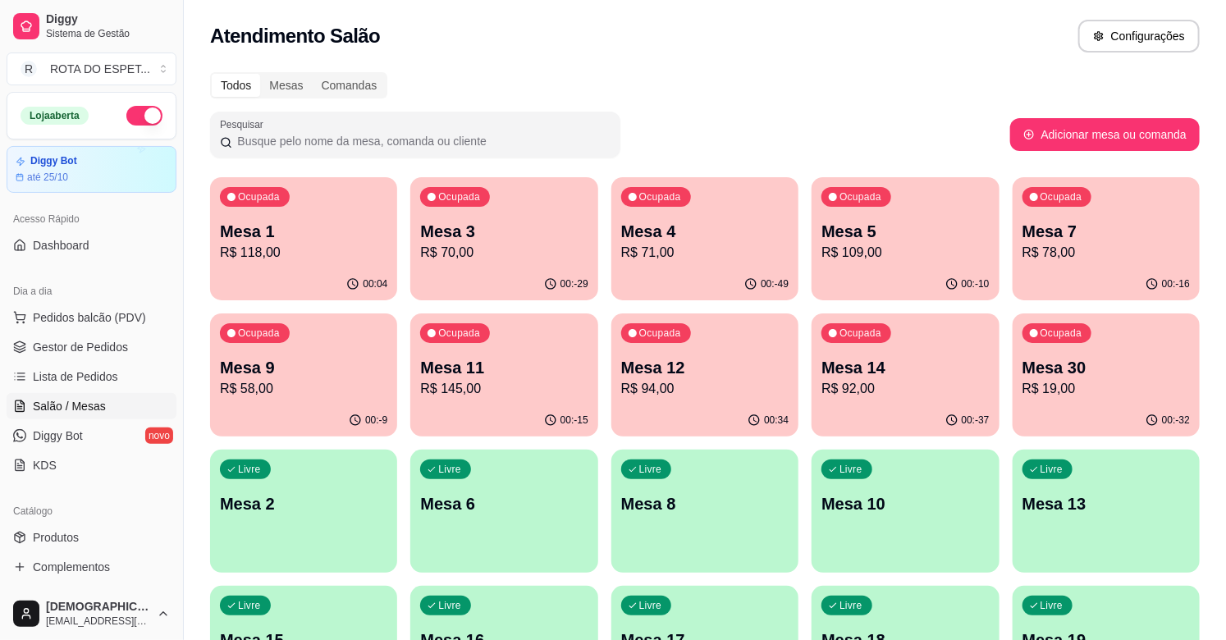
click at [946, 259] on p "R$ 109,00" at bounding box center [905, 253] width 167 height 20
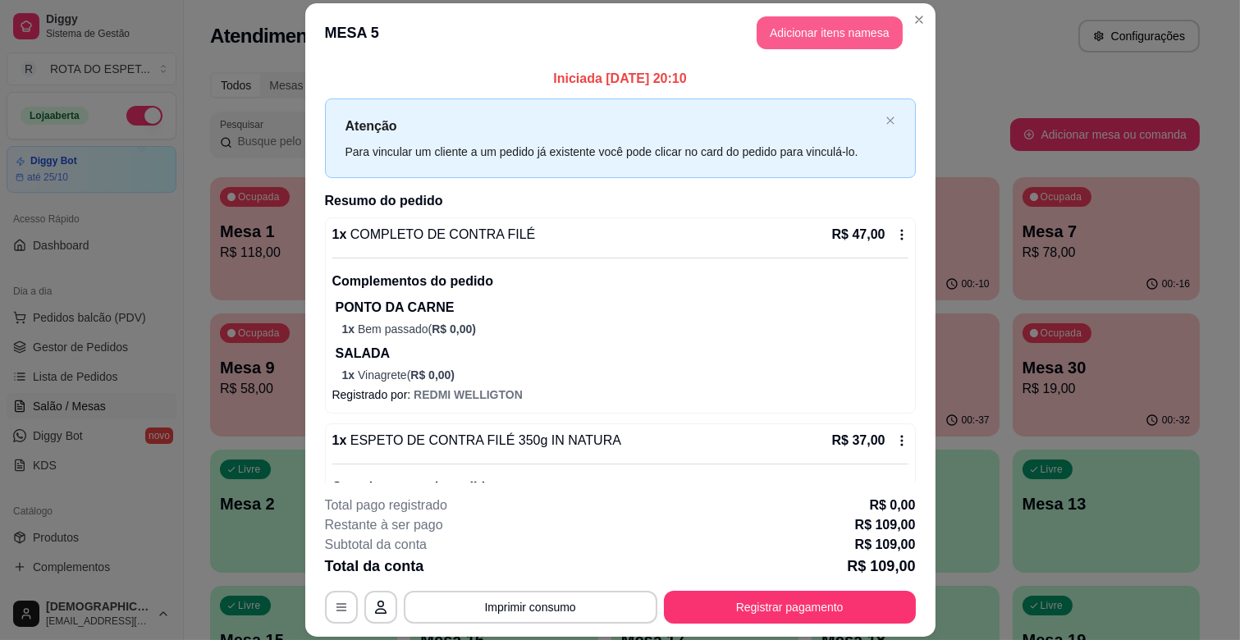
click at [801, 35] on button "Adicionar itens na mesa" at bounding box center [830, 32] width 146 height 33
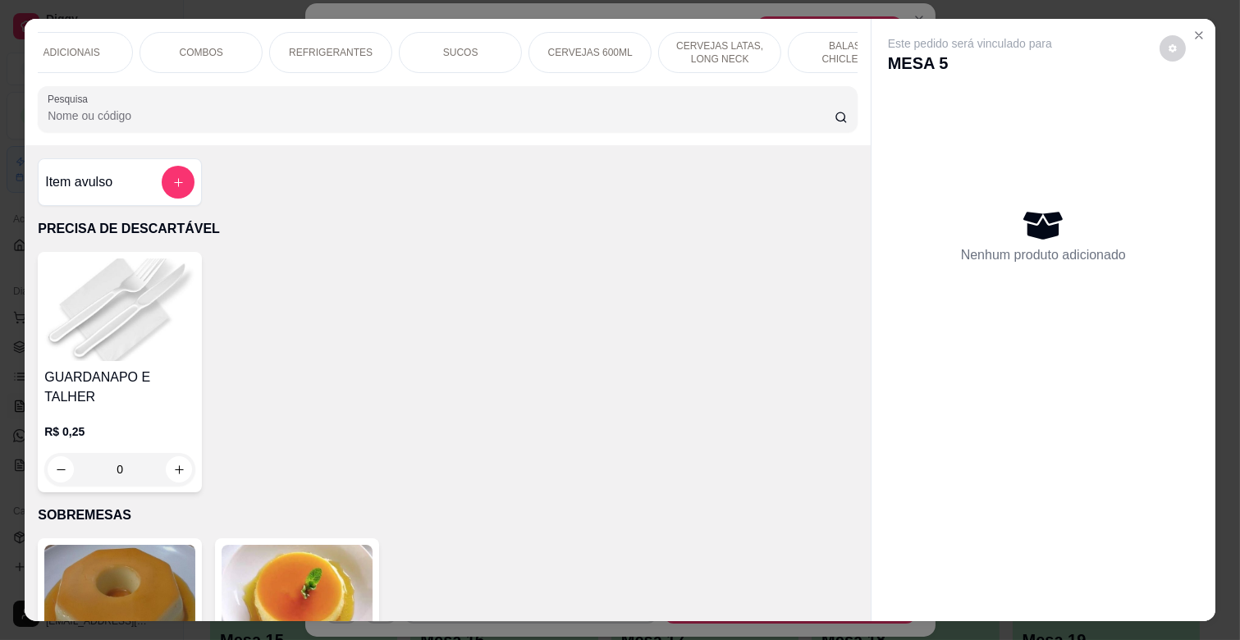
scroll to position [0, 717]
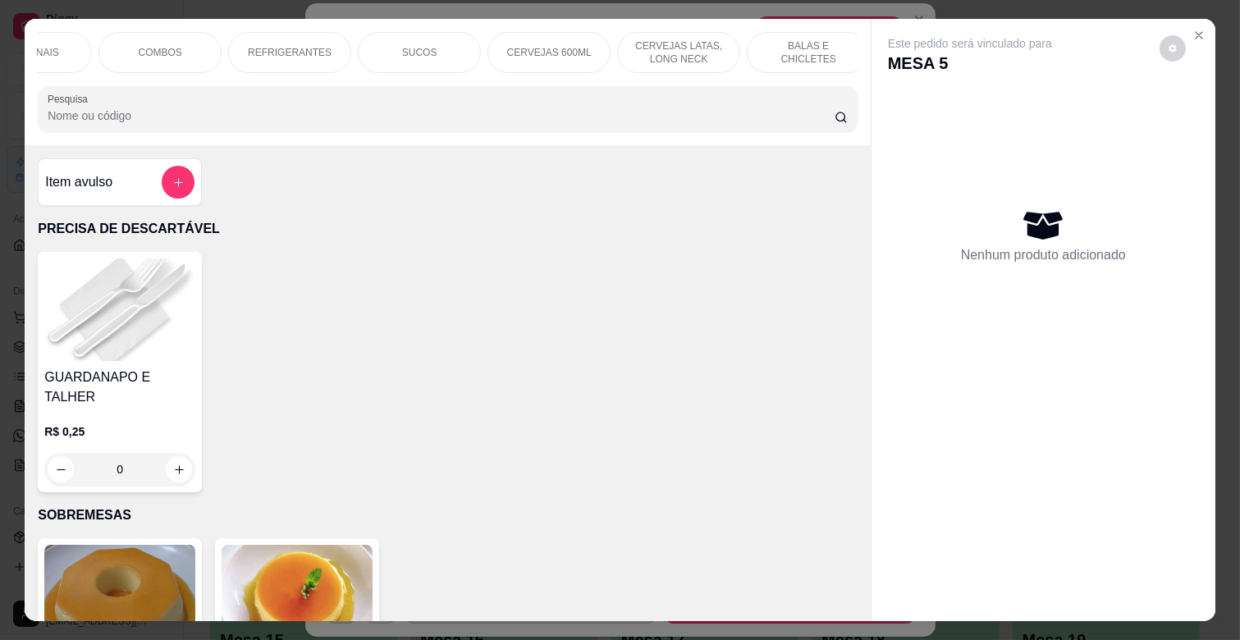
click at [573, 49] on p "CERVEJAS 600ML" at bounding box center [549, 52] width 85 height 13
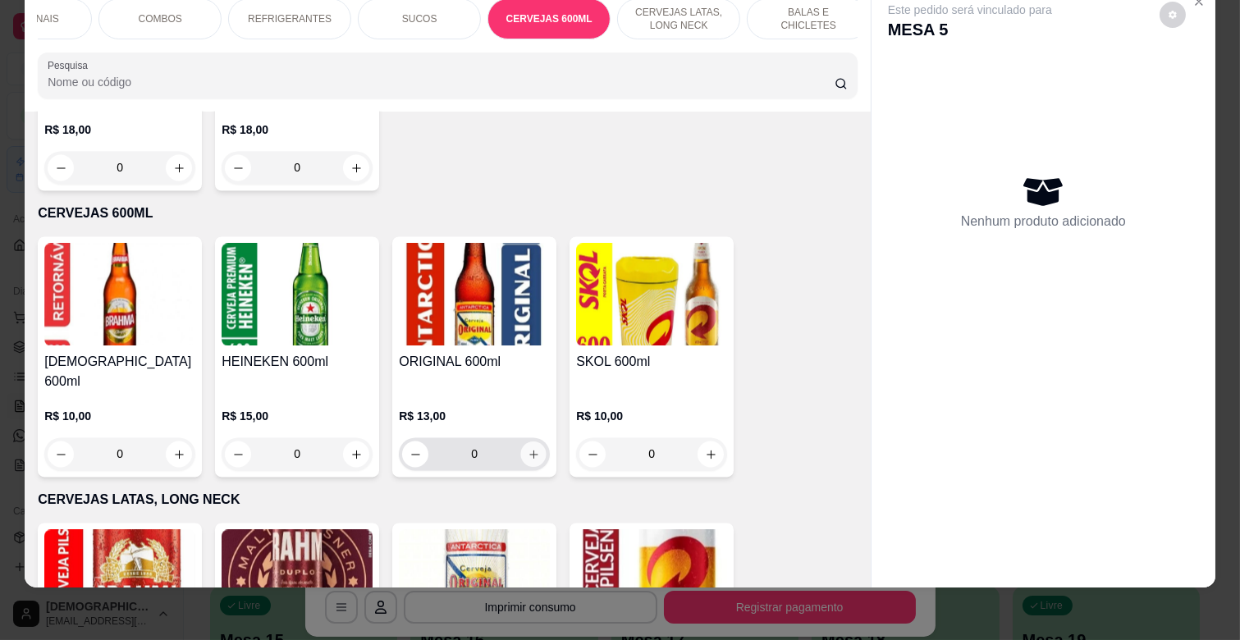
click at [521, 442] on button "increase-product-quantity" at bounding box center [533, 454] width 25 height 25
type input "1"
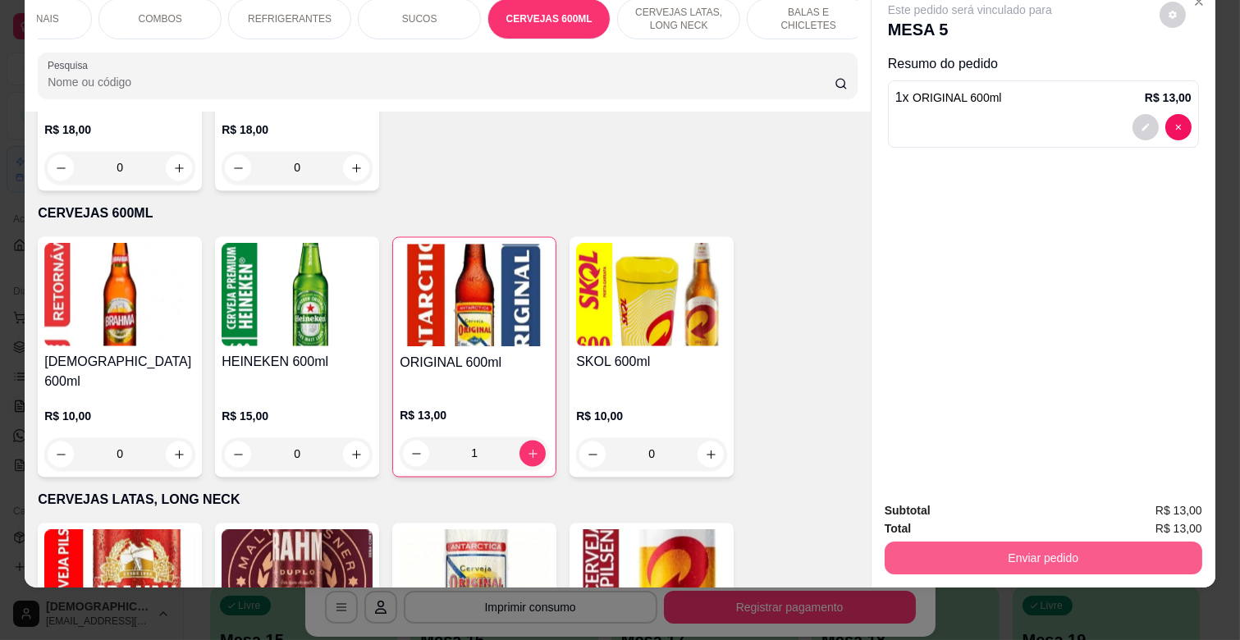
click at [1087, 542] on button "Enviar pedido" at bounding box center [1044, 558] width 318 height 33
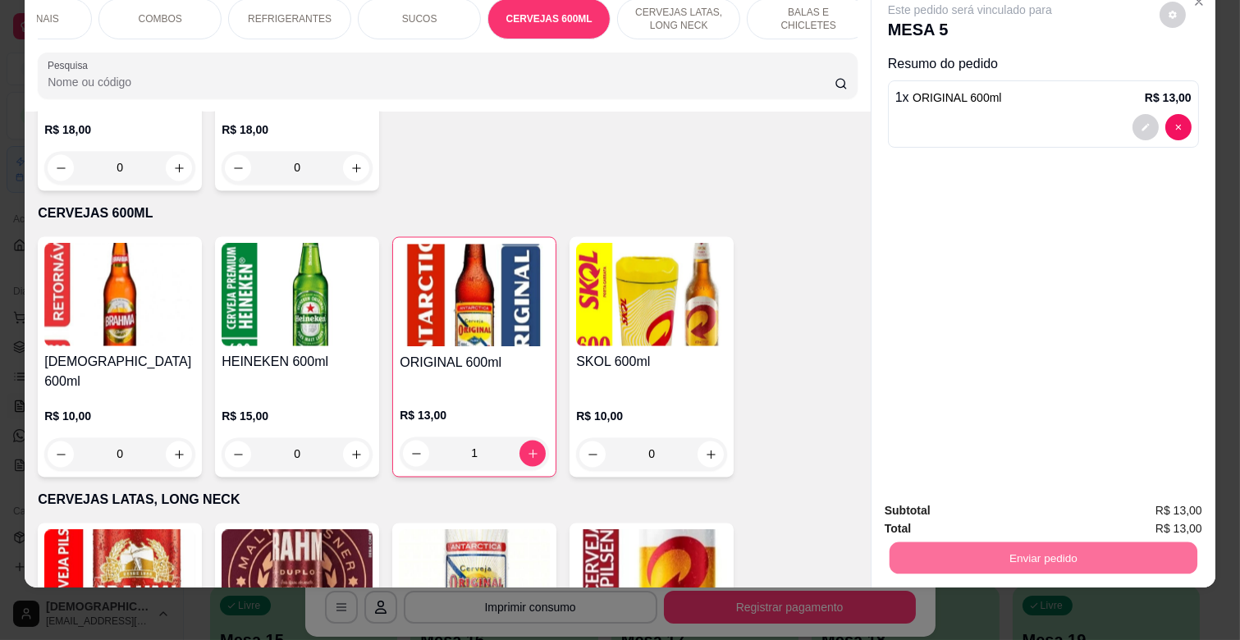
click at [1148, 502] on button "Enviar pedido" at bounding box center [1159, 503] width 93 height 31
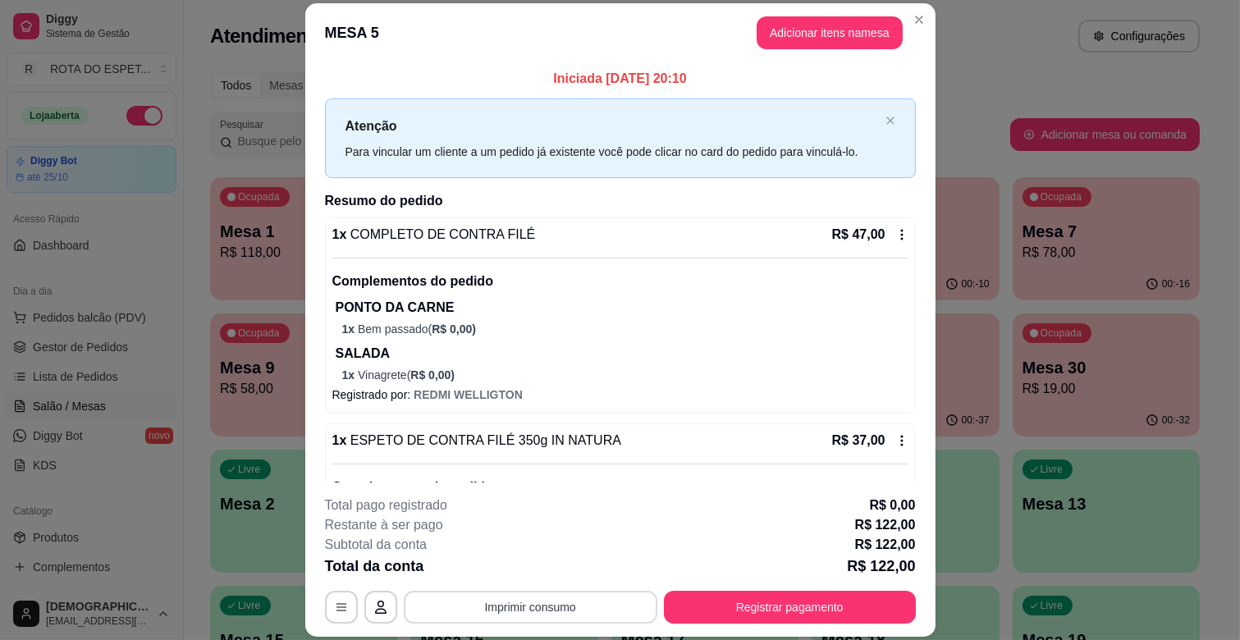
click at [562, 603] on button "Imprimir consumo" at bounding box center [531, 607] width 254 height 33
click at [553, 562] on button "IMPRESSORA CAIXA" at bounding box center [528, 569] width 131 height 25
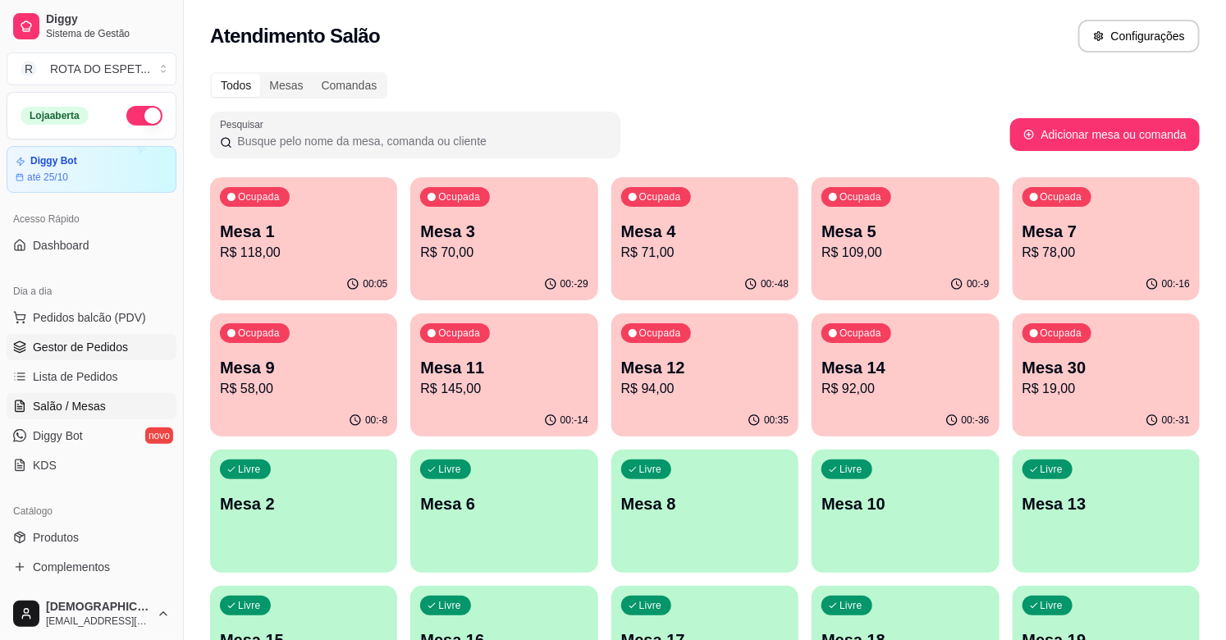
click at [68, 347] on span "Gestor de Pedidos" at bounding box center [80, 347] width 95 height 16
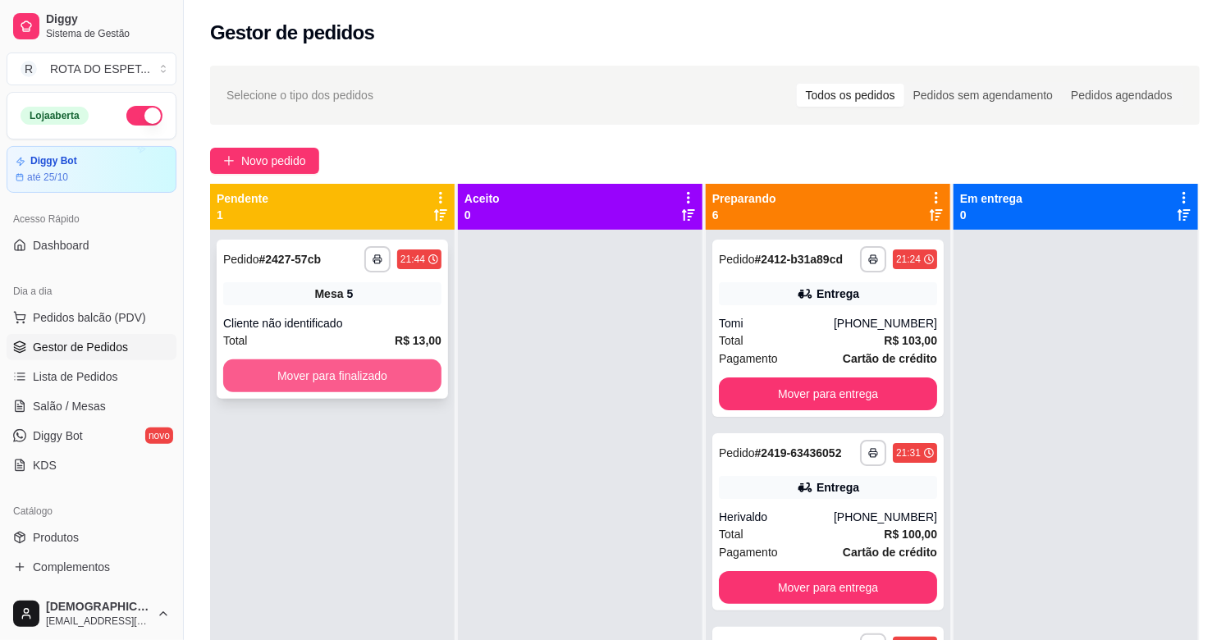
click at [361, 386] on button "Mover para finalizado" at bounding box center [332, 376] width 218 height 33
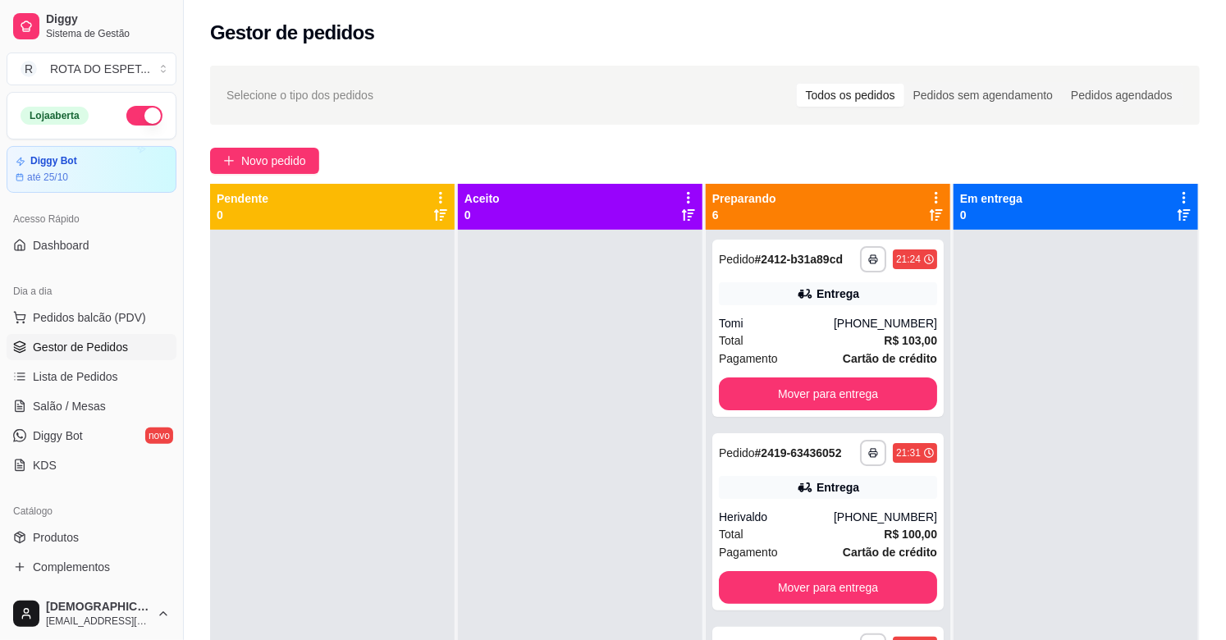
click at [626, 456] on div at bounding box center [580, 550] width 245 height 640
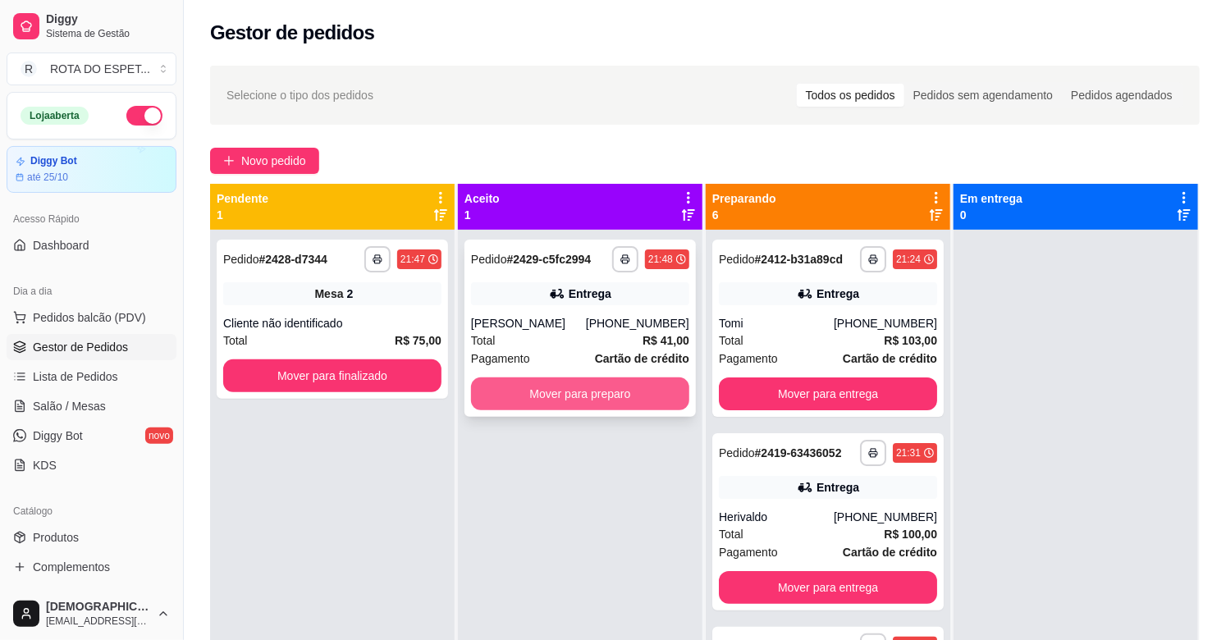
click at [567, 391] on button "Mover para preparo" at bounding box center [580, 394] width 218 height 33
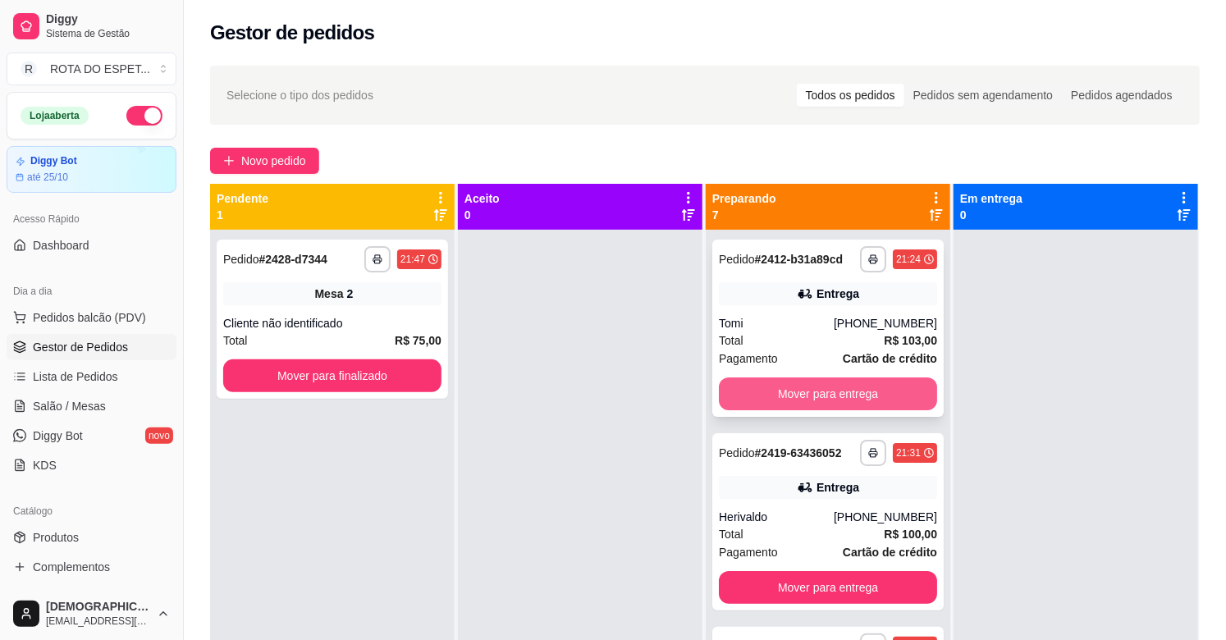
click at [835, 392] on button "Mover para entrega" at bounding box center [828, 394] width 218 height 33
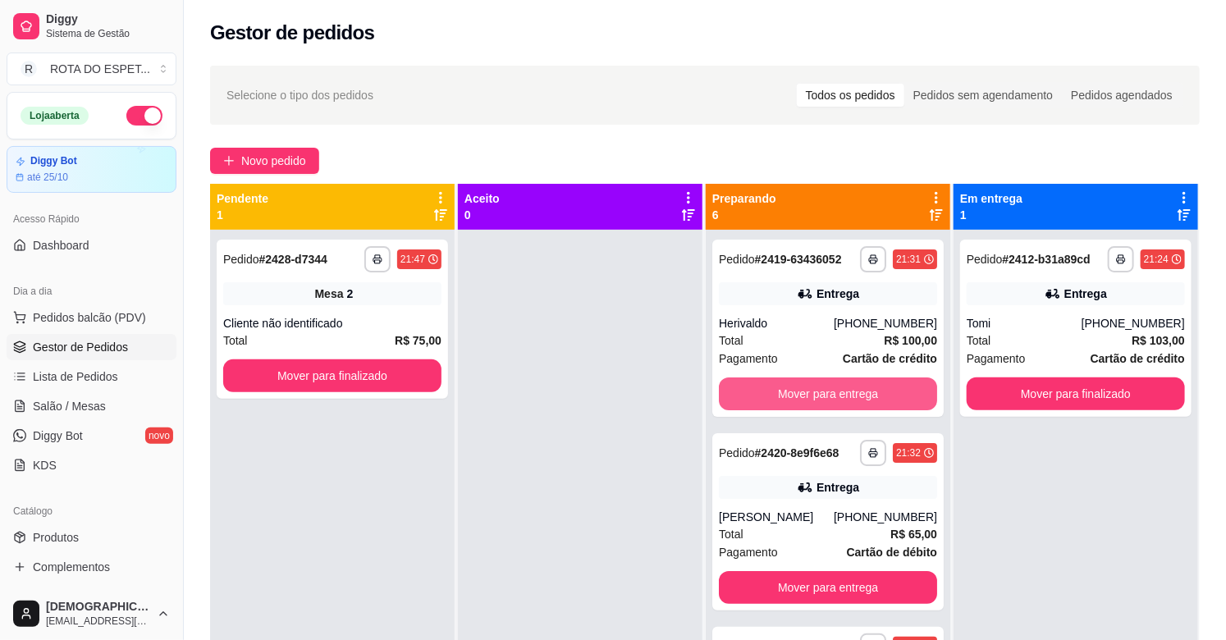
click at [835, 392] on button "Mover para entrega" at bounding box center [828, 394] width 218 height 33
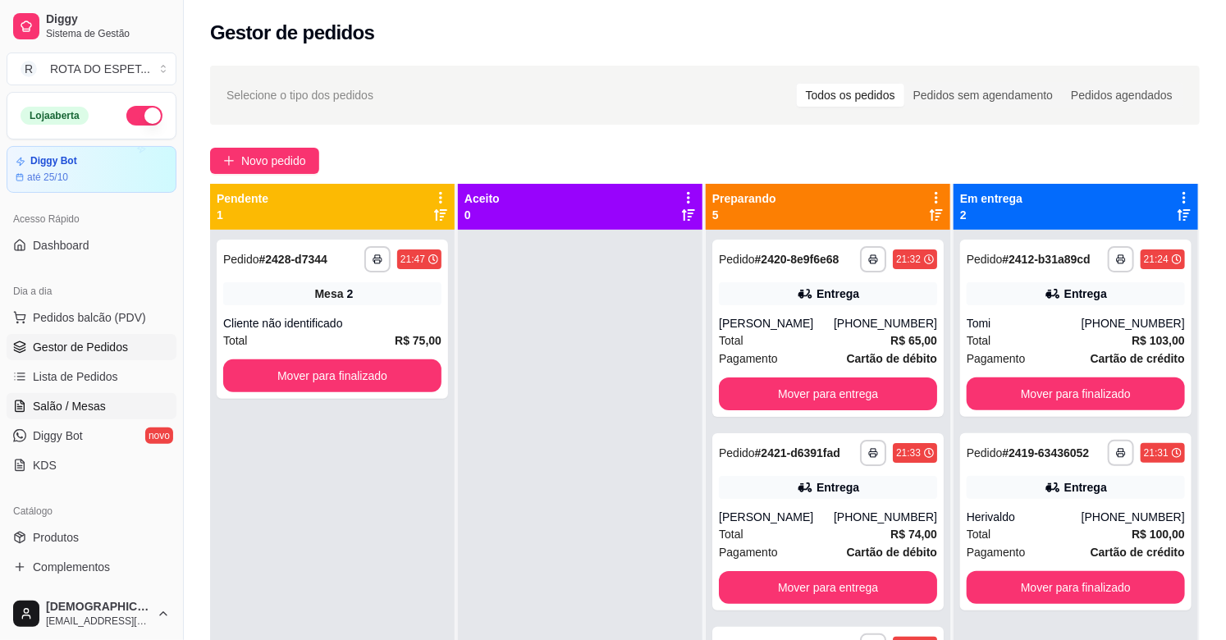
click at [99, 408] on span "Salão / Mesas" at bounding box center [69, 406] width 73 height 16
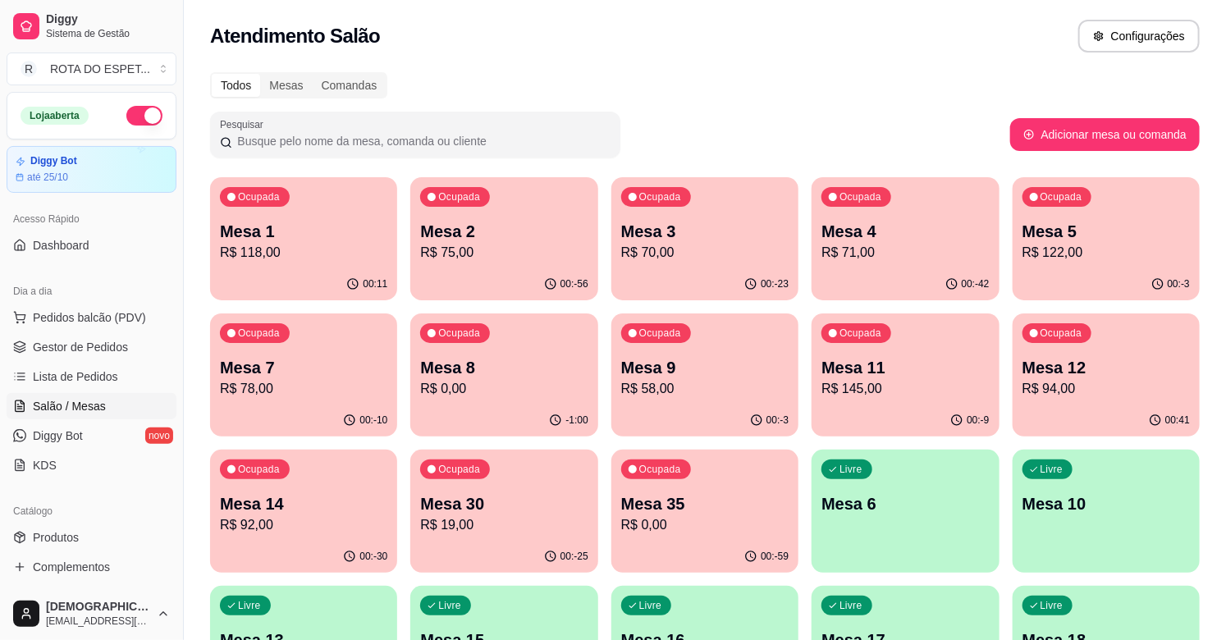
click at [245, 372] on p "Mesa 7" at bounding box center [303, 367] width 167 height 23
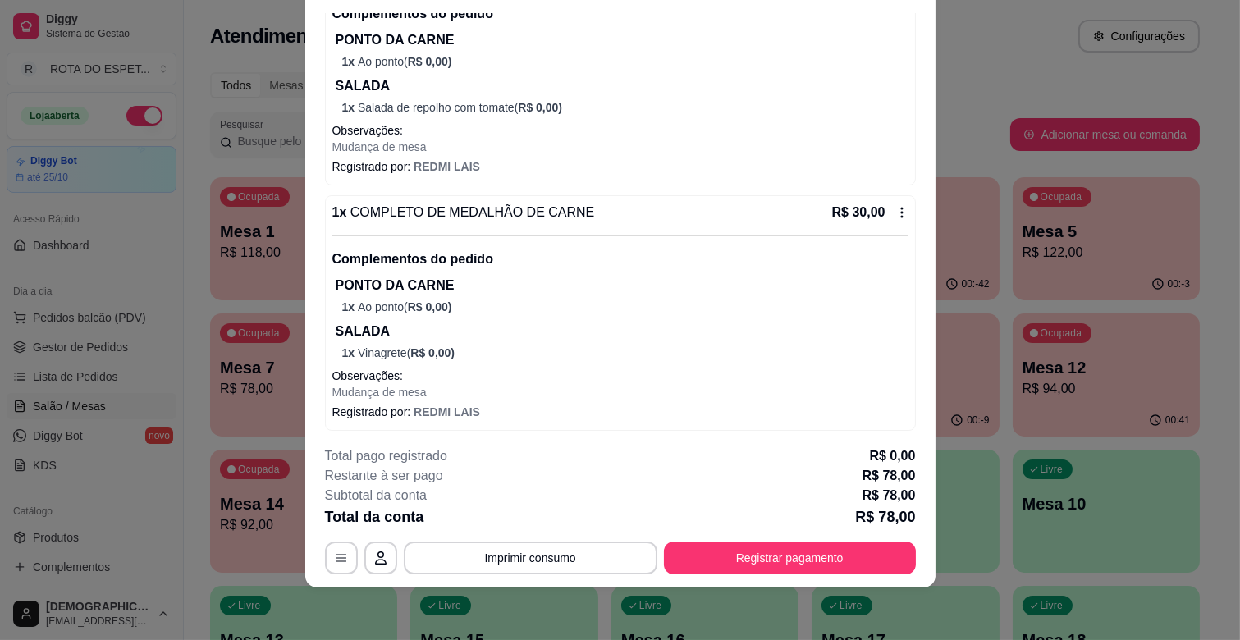
scroll to position [254, 0]
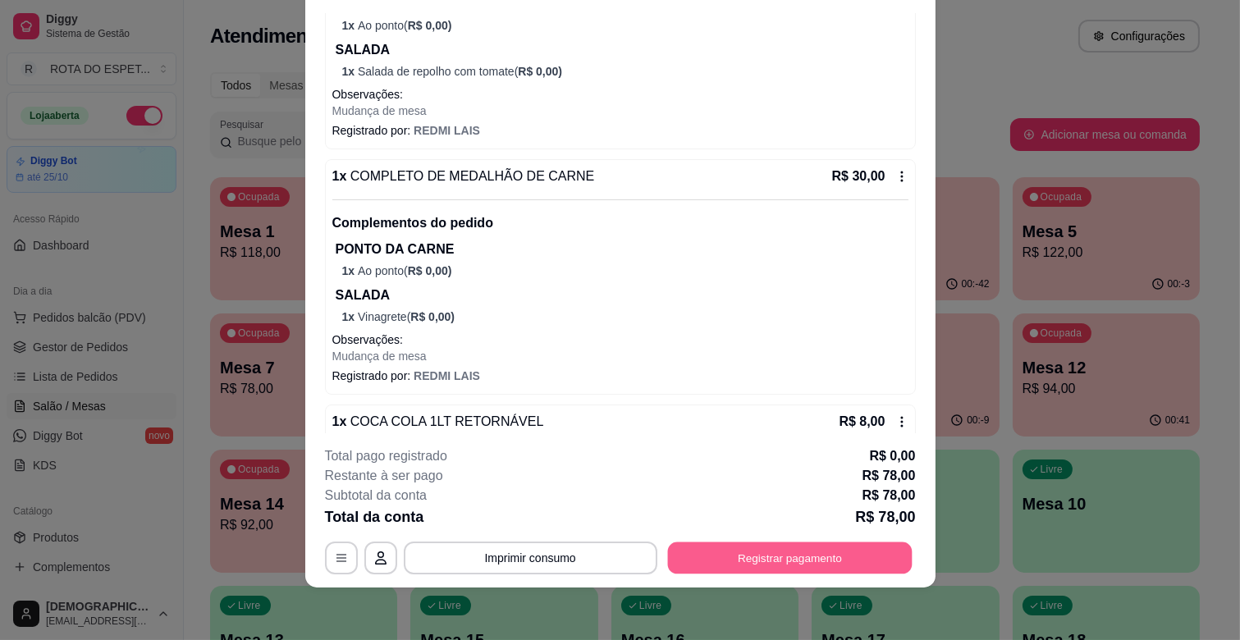
click at [781, 560] on button "Registrar pagamento" at bounding box center [789, 559] width 245 height 32
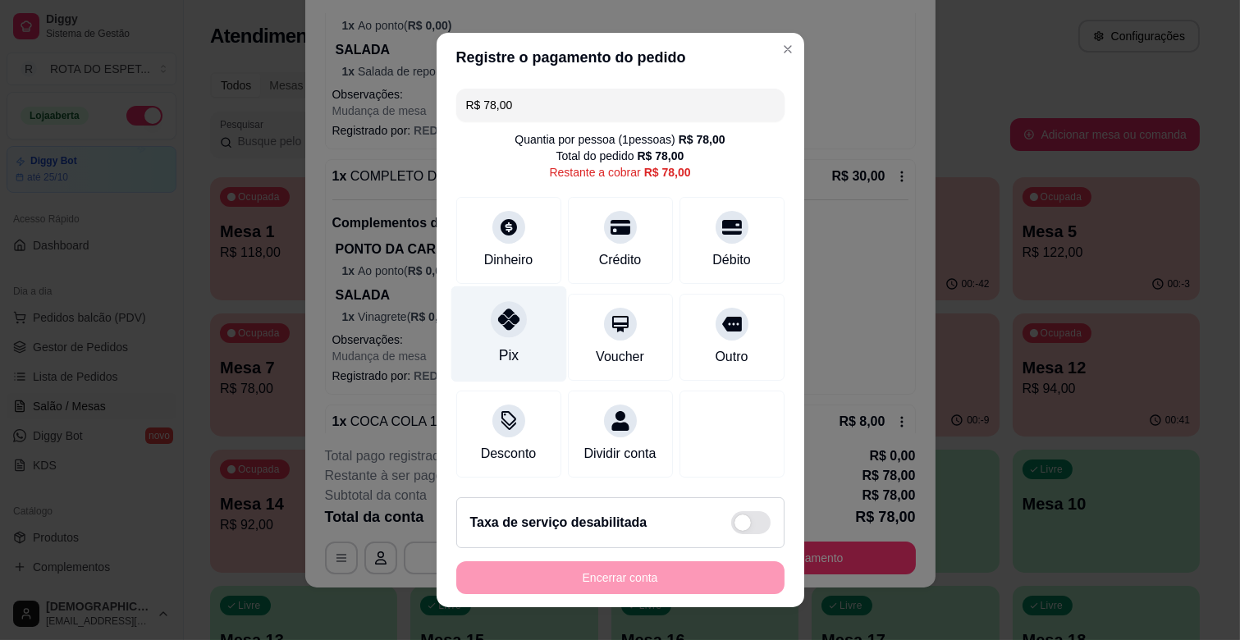
click at [515, 342] on div "Pix" at bounding box center [509, 334] width 116 height 96
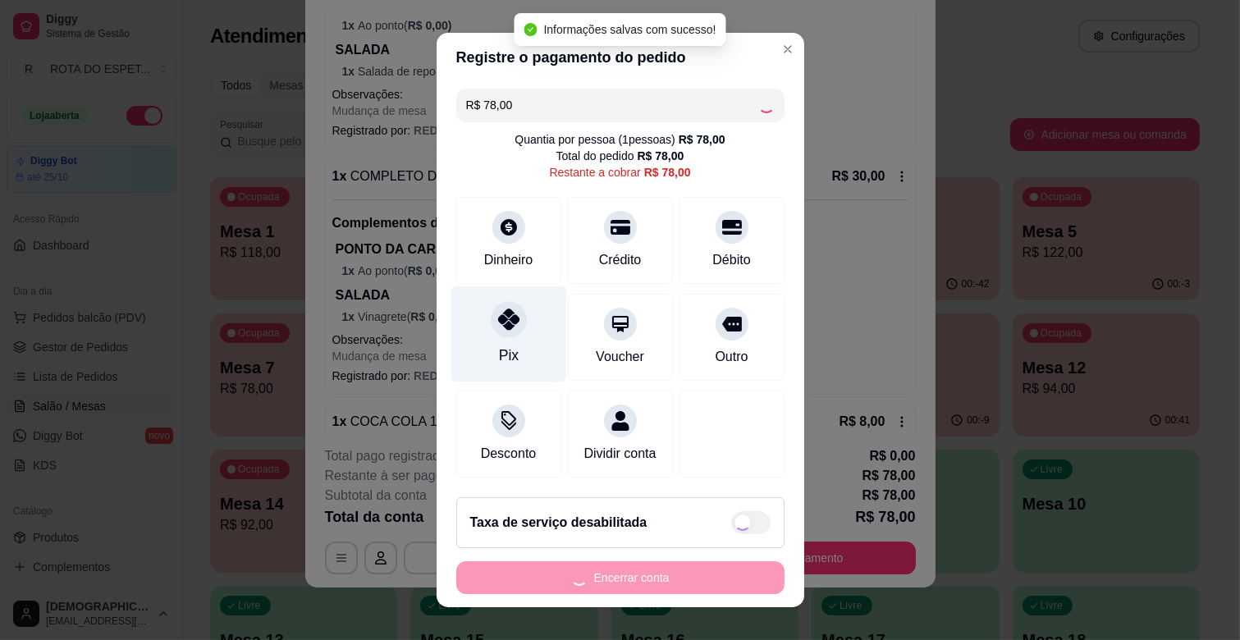
type input "R$ 0,00"
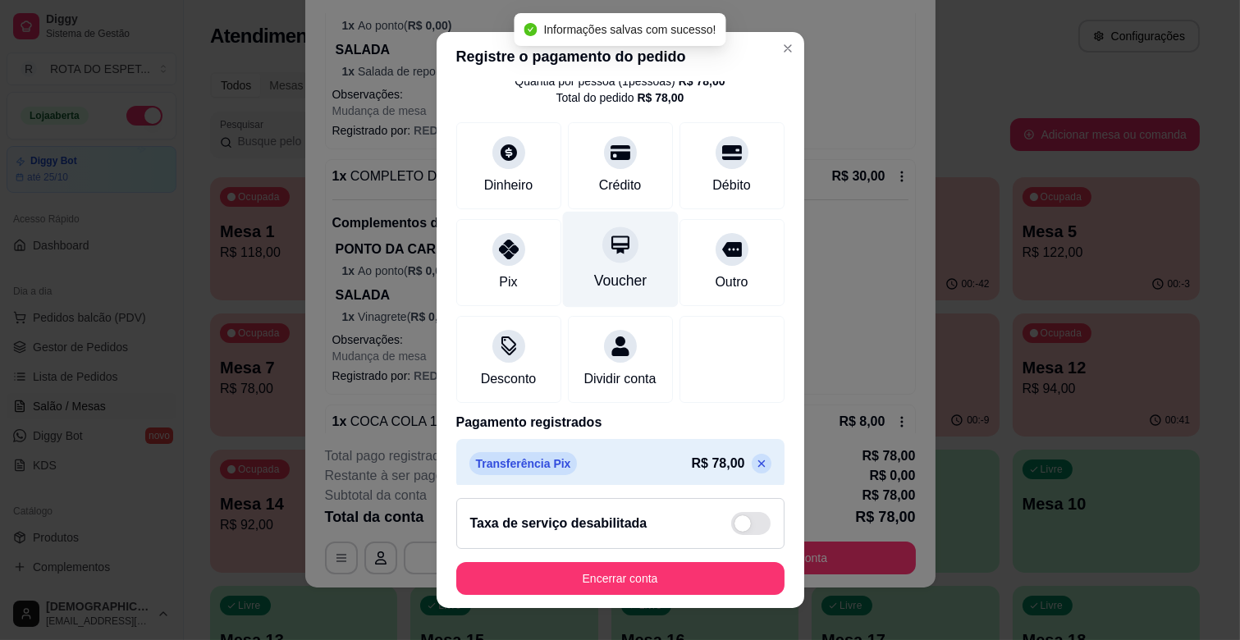
scroll to position [87, 0]
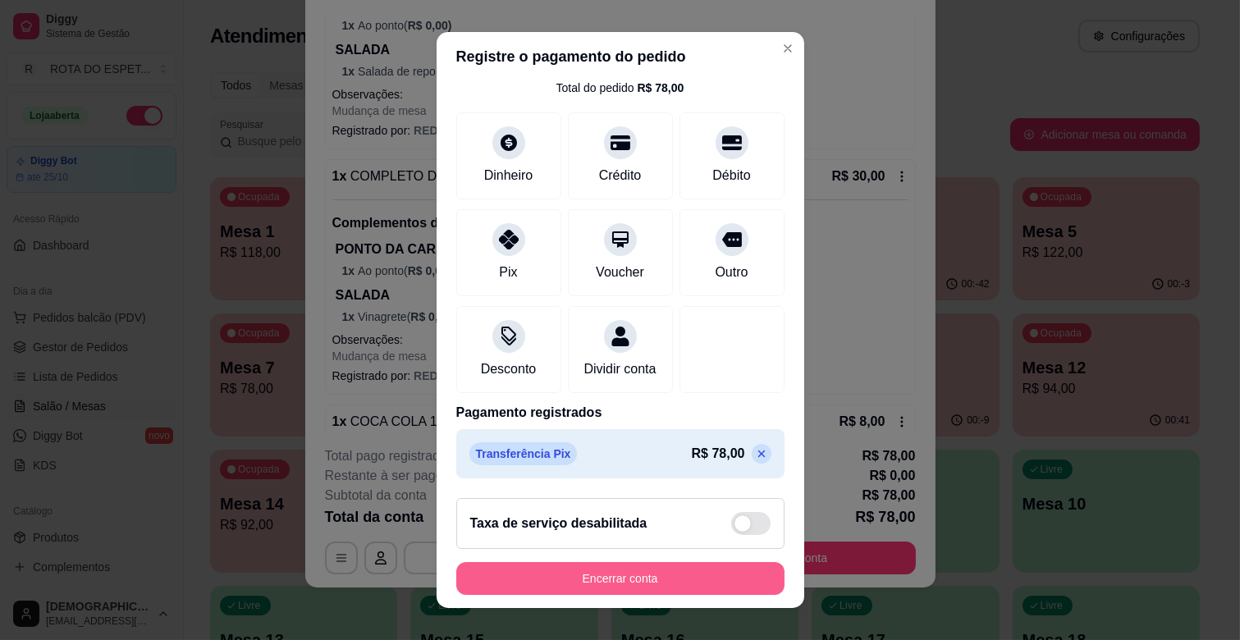
click at [673, 572] on button "Encerrar conta" at bounding box center [620, 578] width 328 height 33
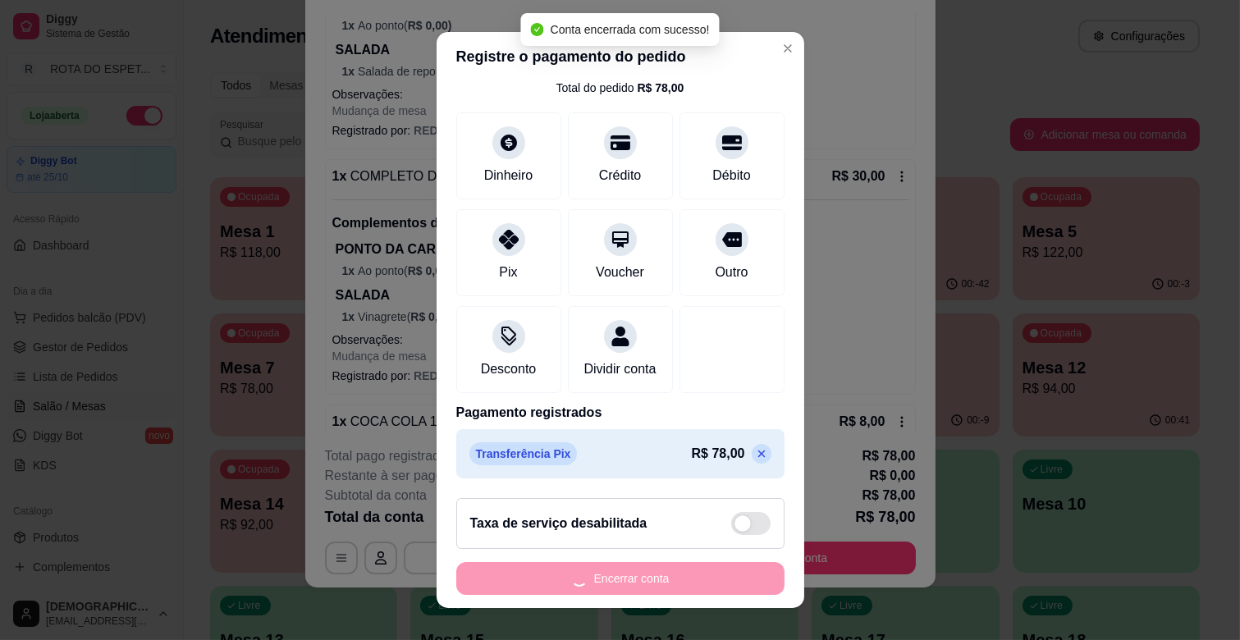
scroll to position [0, 0]
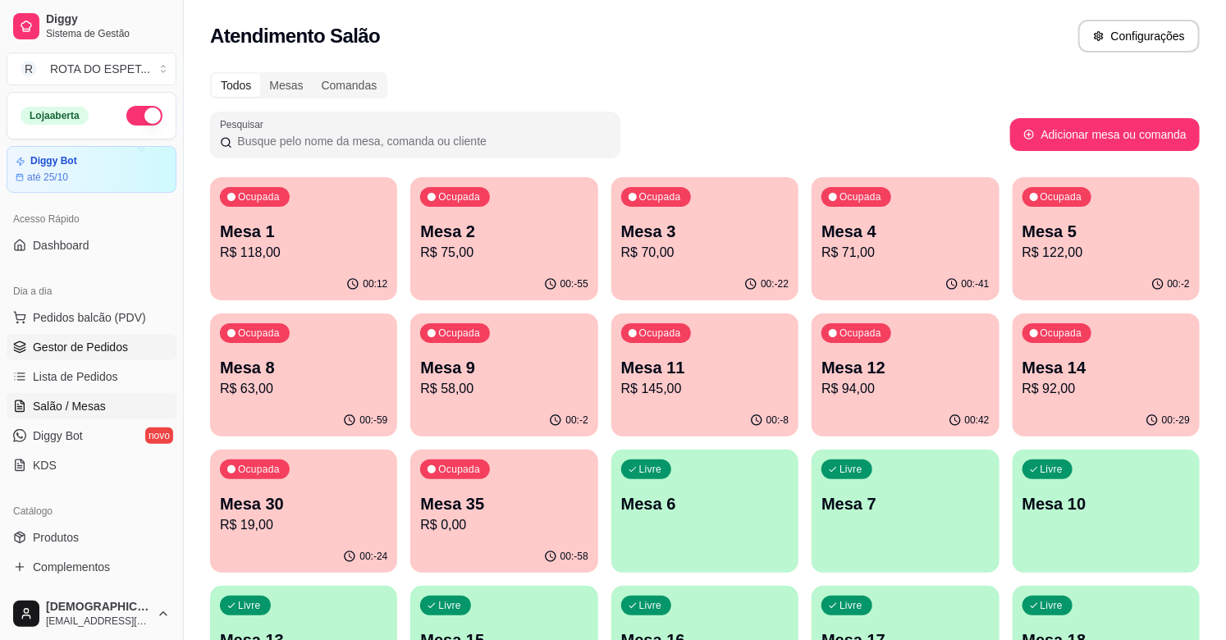
click at [82, 347] on span "Gestor de Pedidos" at bounding box center [80, 347] width 95 height 16
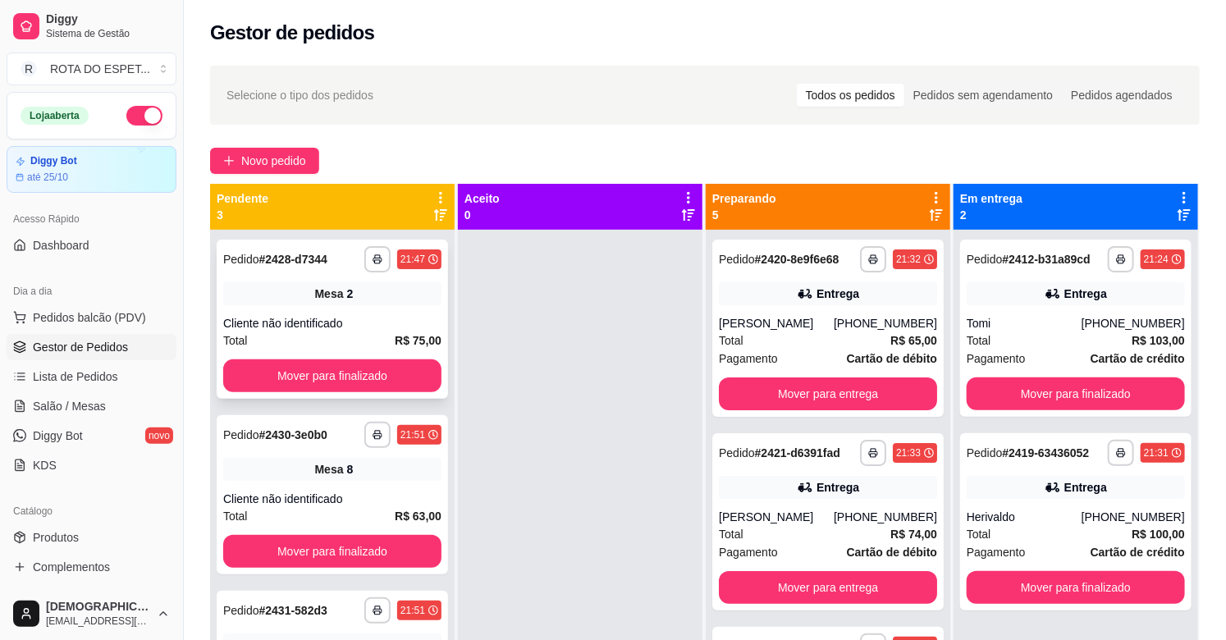
click at [305, 356] on div "**********" at bounding box center [332, 319] width 231 height 159
click at [301, 369] on button "Mover para finalizado" at bounding box center [333, 376] width 212 height 32
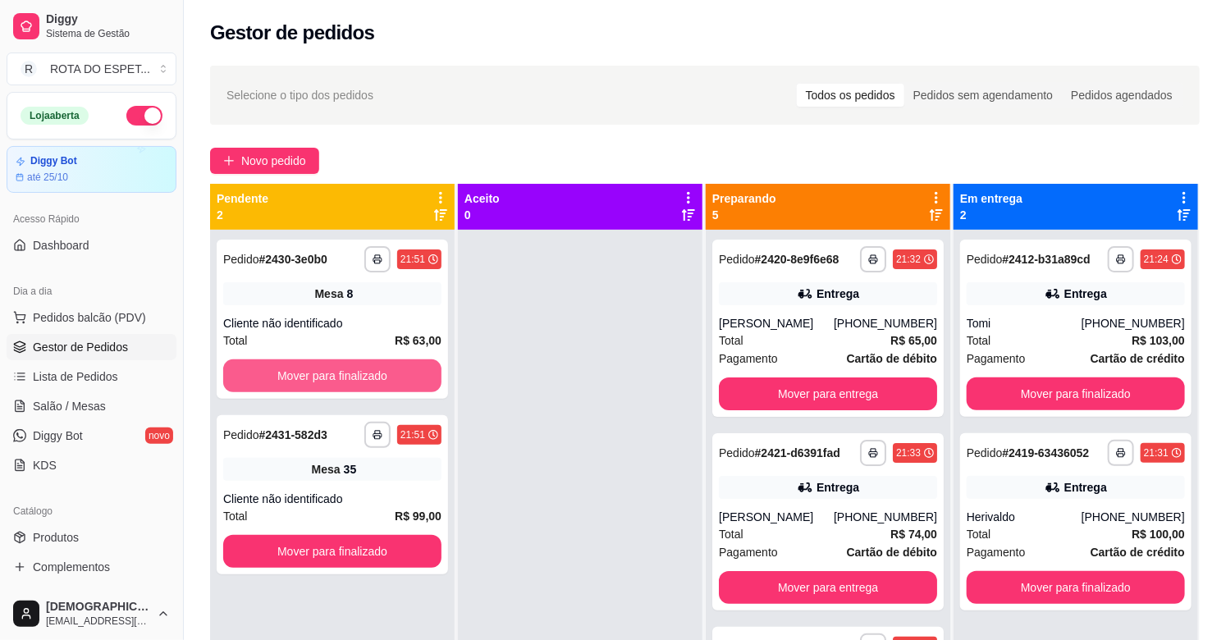
click at [301, 369] on button "Mover para finalizado" at bounding box center [332, 376] width 218 height 33
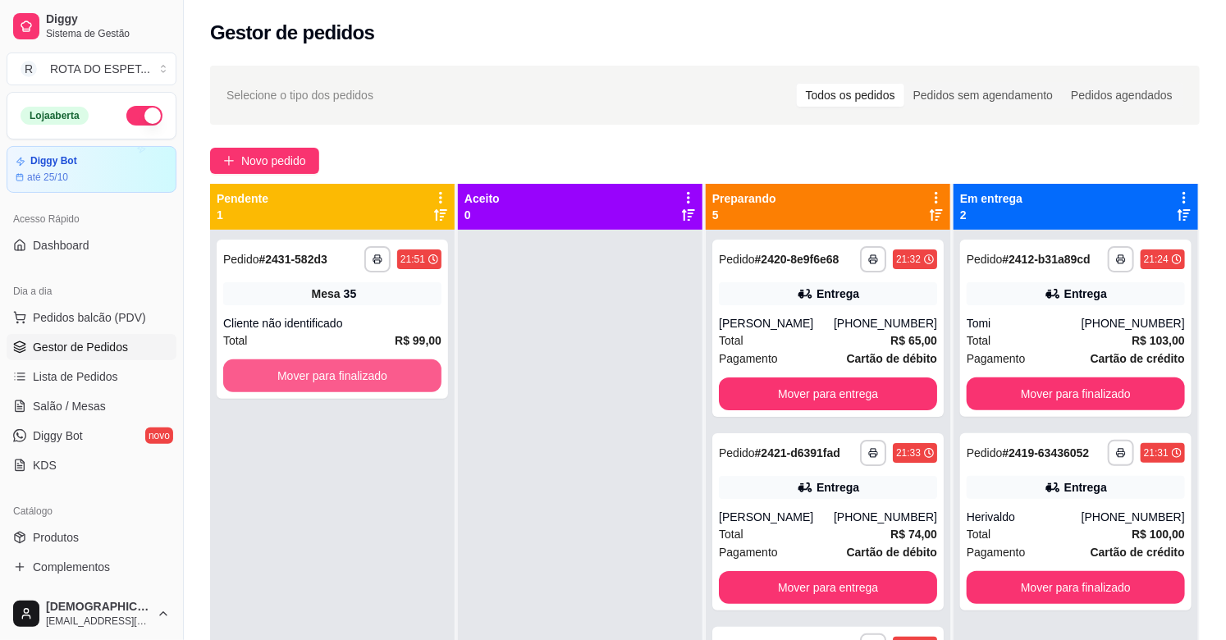
click at [301, 369] on button "Mover para finalizado" at bounding box center [332, 376] width 218 height 33
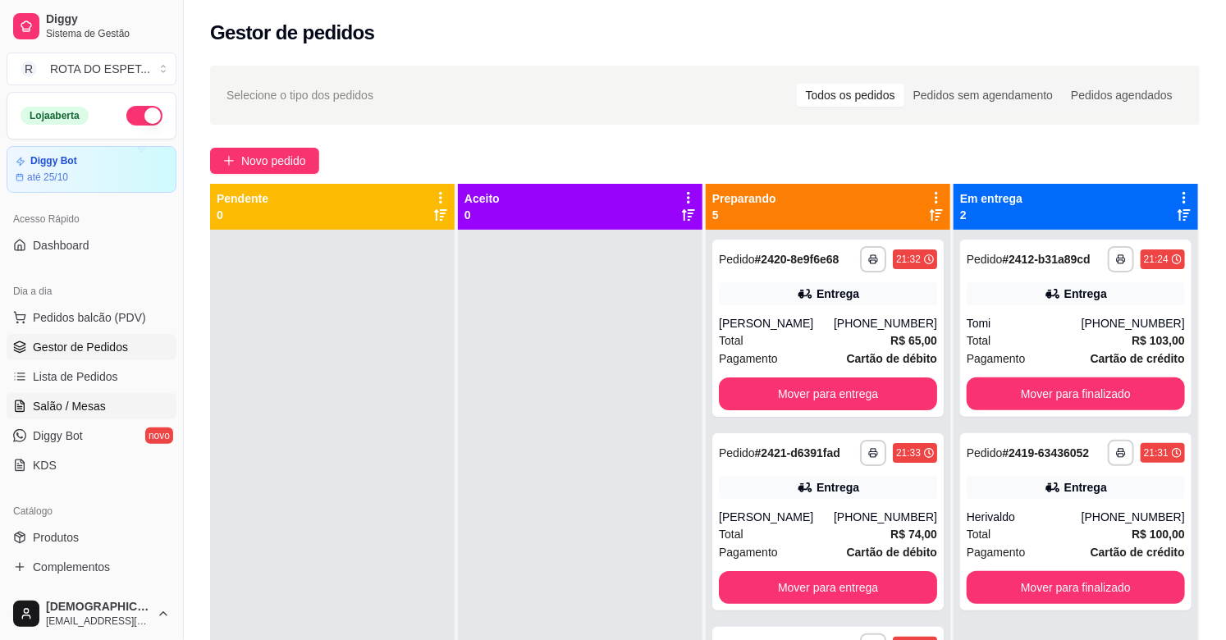
click at [75, 407] on span "Salão / Mesas" at bounding box center [69, 406] width 73 height 16
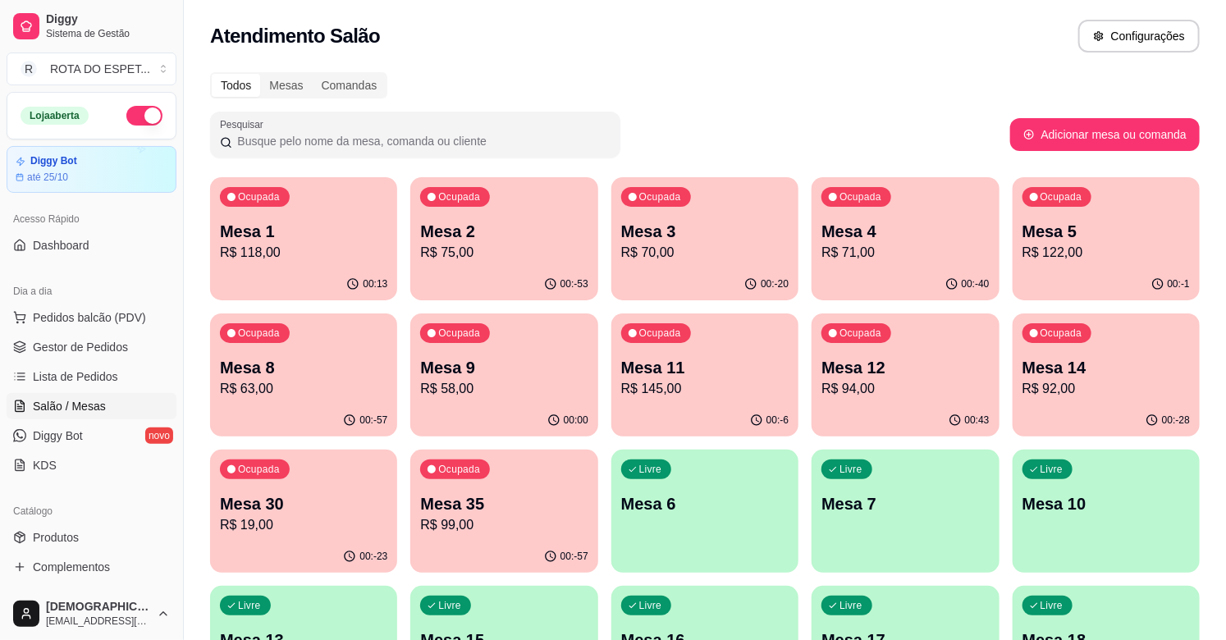
click at [509, 372] on p "Mesa 9" at bounding box center [503, 367] width 167 height 23
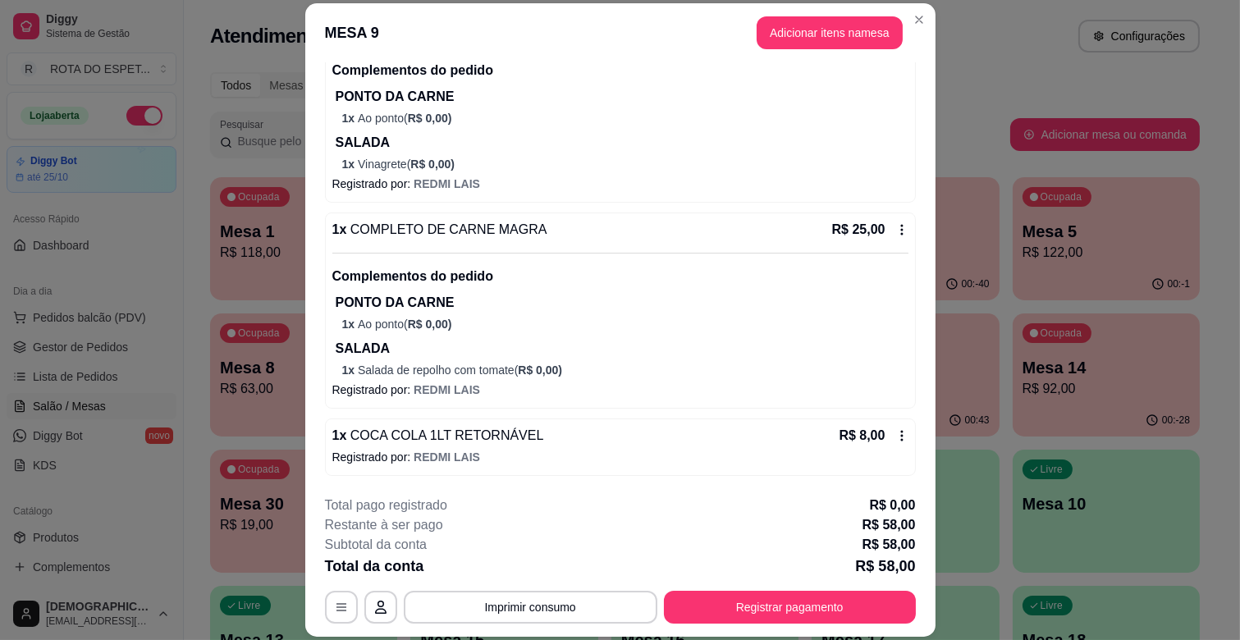
scroll to position [49, 0]
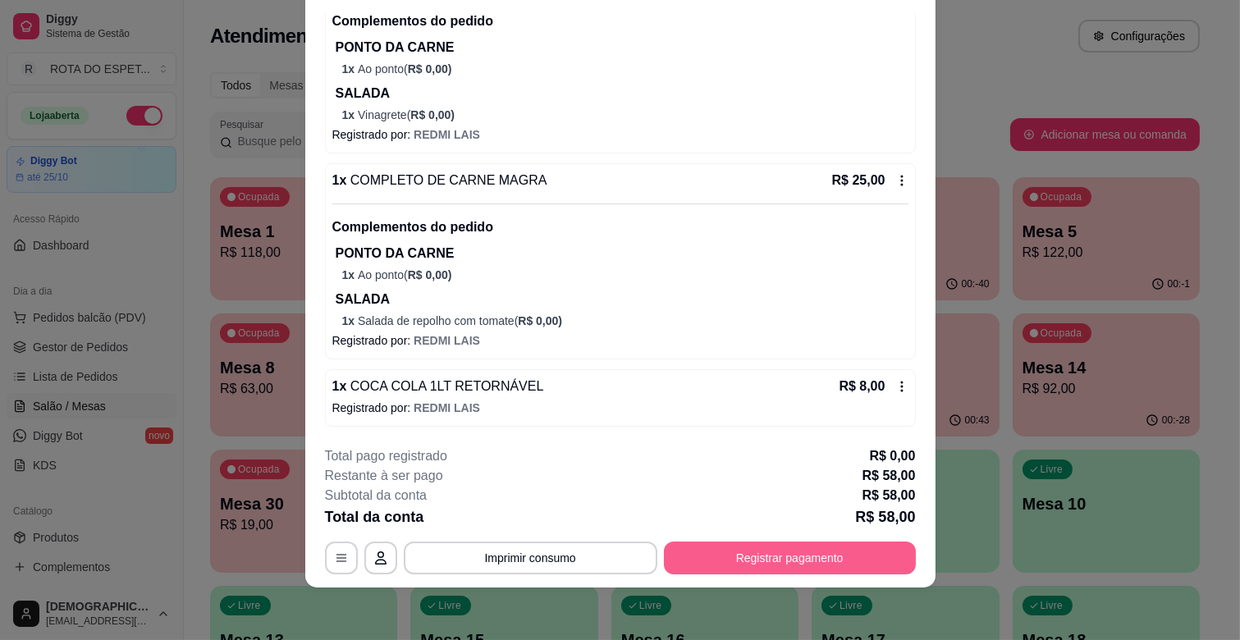
click at [799, 552] on button "Registrar pagamento" at bounding box center [790, 558] width 252 height 33
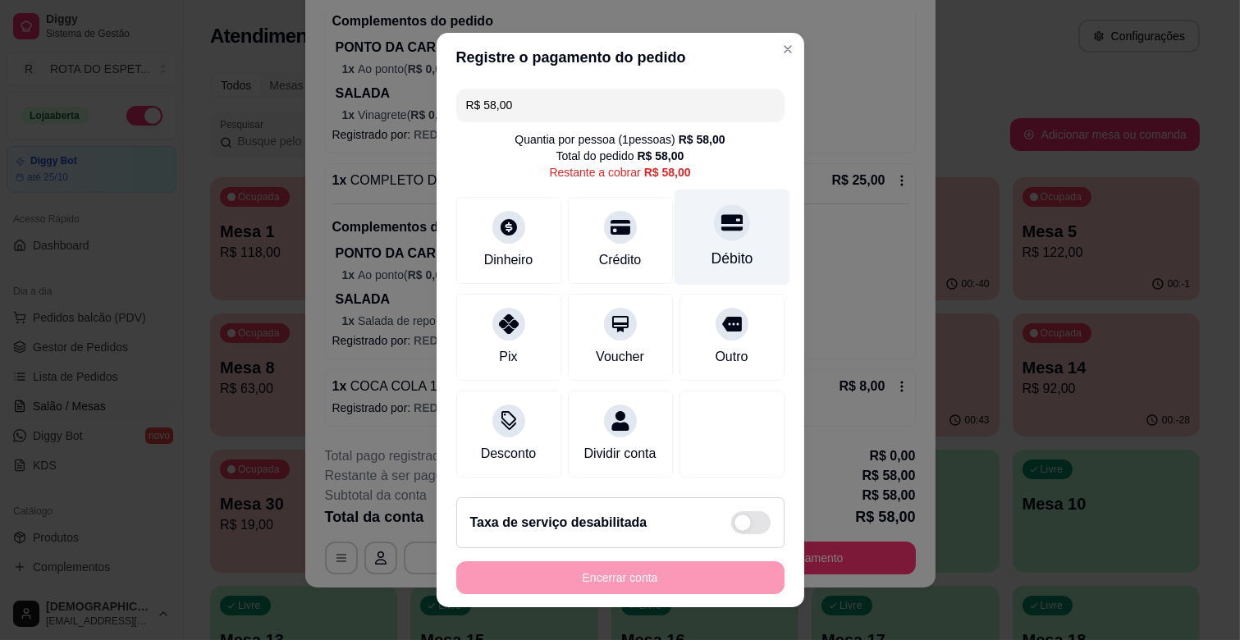
click at [721, 227] on icon at bounding box center [731, 223] width 21 height 16
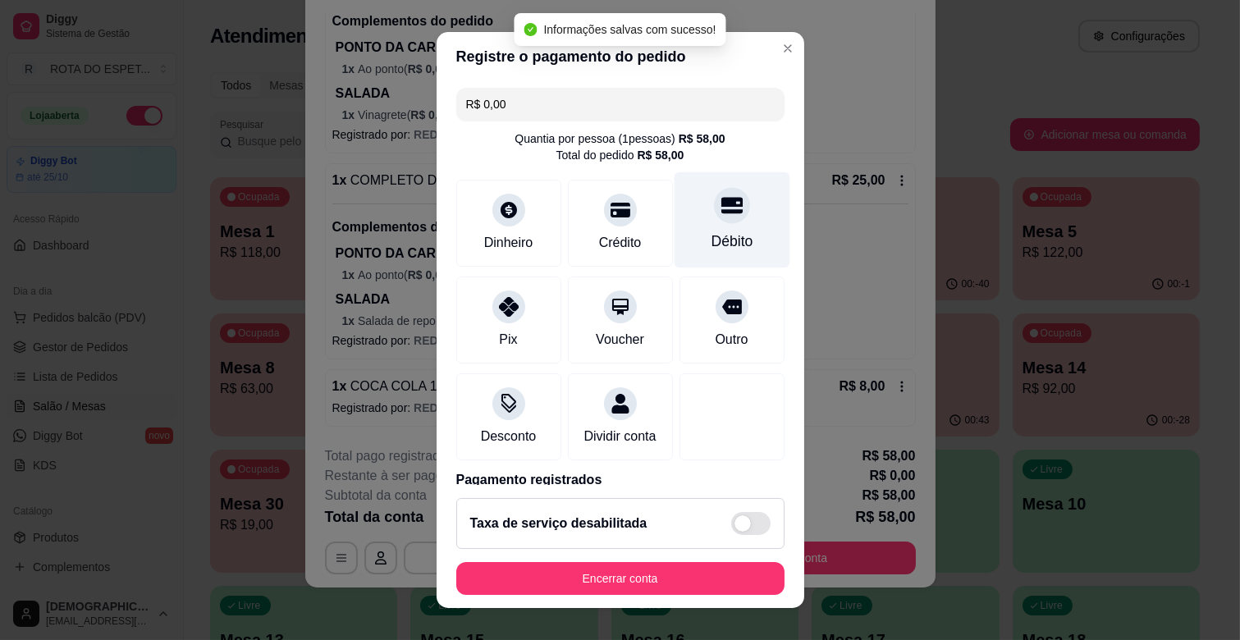
type input "R$ 0,00"
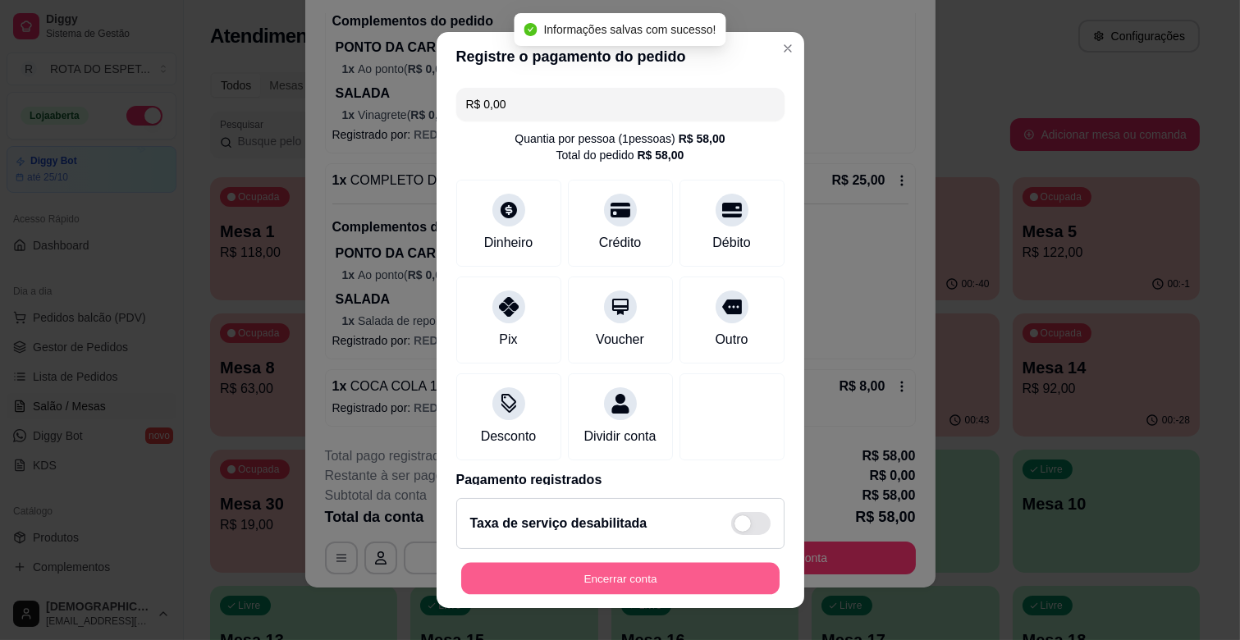
click at [598, 585] on button "Encerrar conta" at bounding box center [620, 579] width 319 height 32
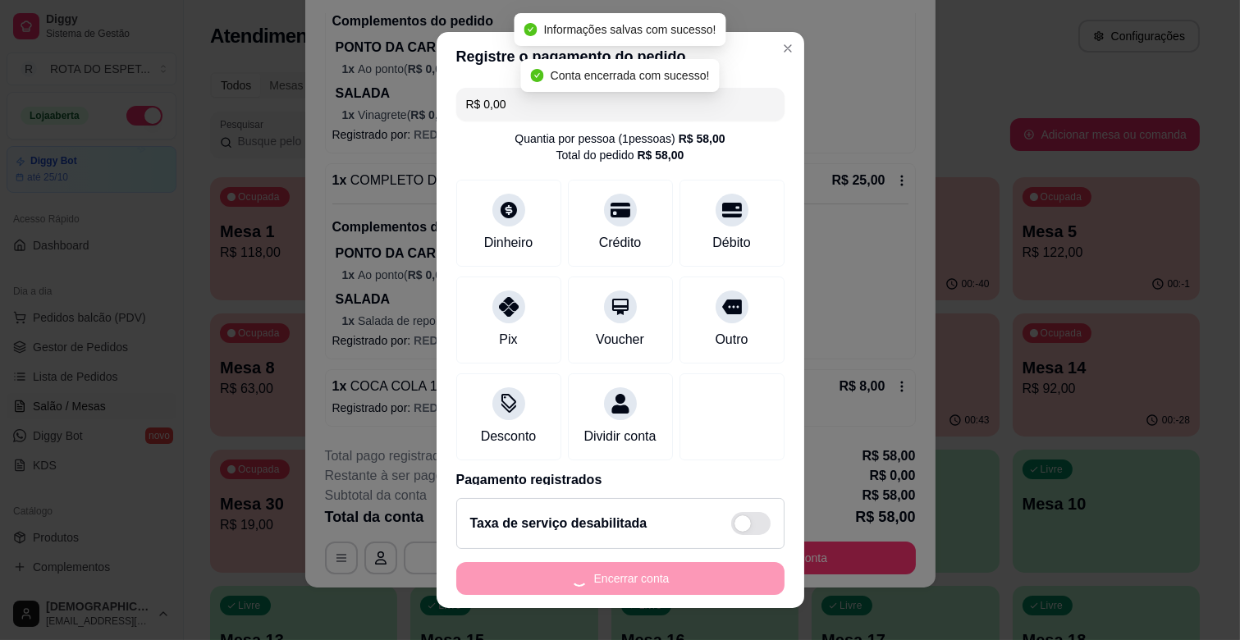
scroll to position [0, 0]
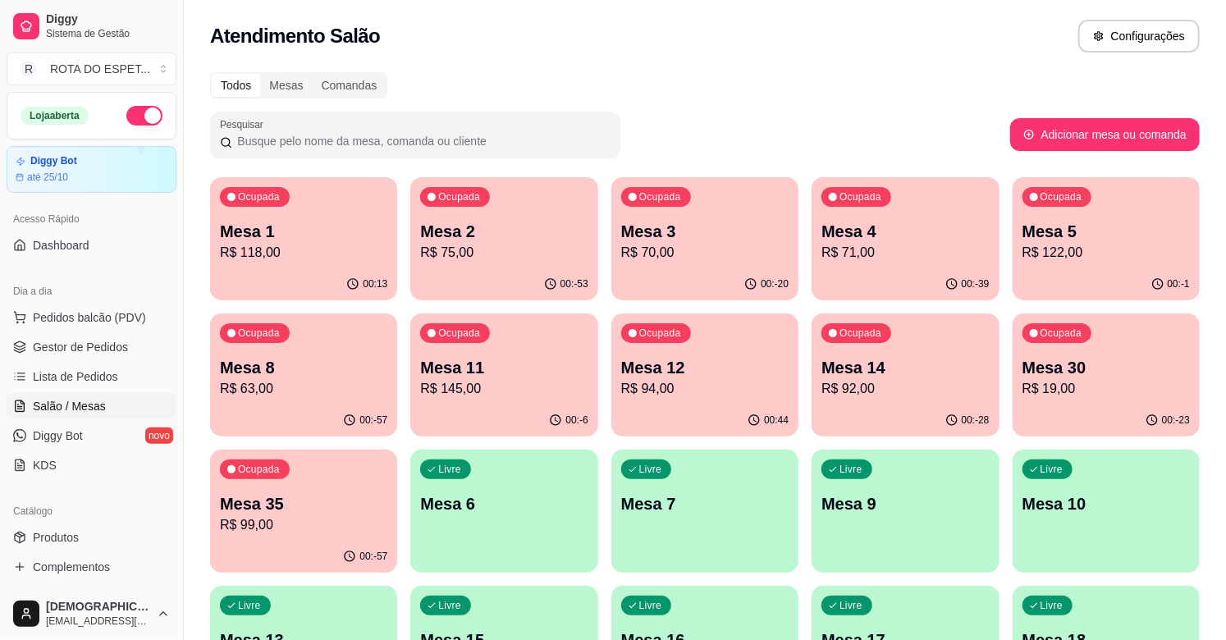
click at [333, 523] on p "R$ 99,00" at bounding box center [303, 526] width 167 height 20
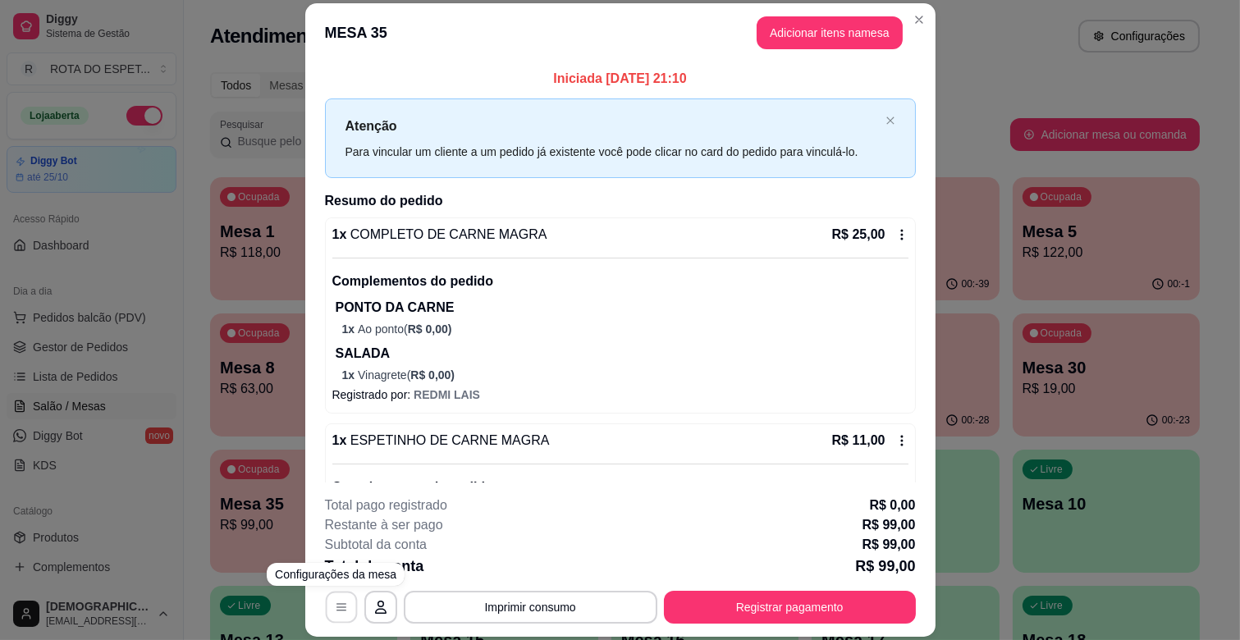
click at [339, 612] on icon "button" at bounding box center [341, 607] width 13 height 13
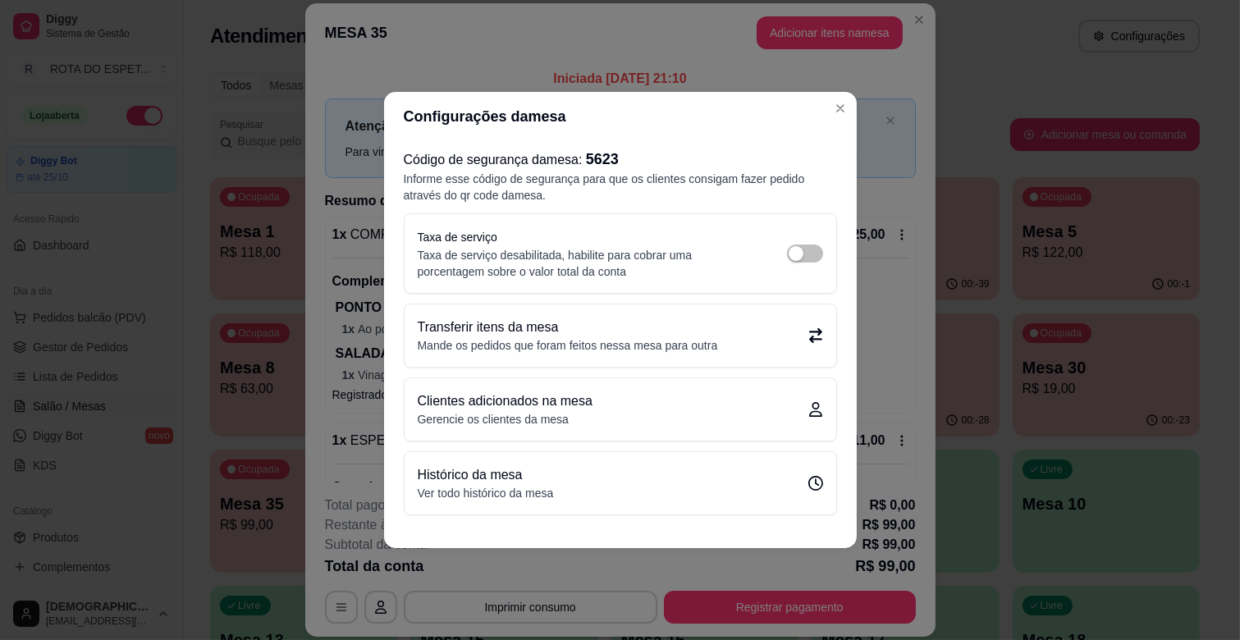
click at [586, 323] on p "Transferir itens da mesa" at bounding box center [568, 328] width 300 height 20
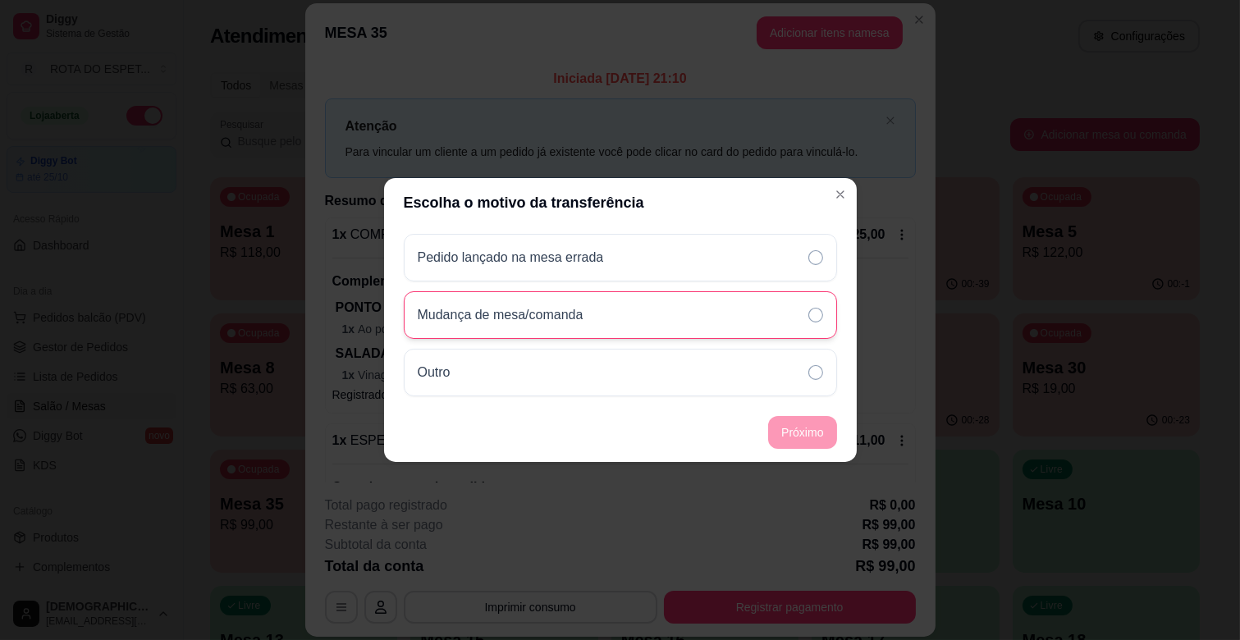
click at [768, 318] on div "Mudança de mesa/comanda" at bounding box center [620, 315] width 433 height 48
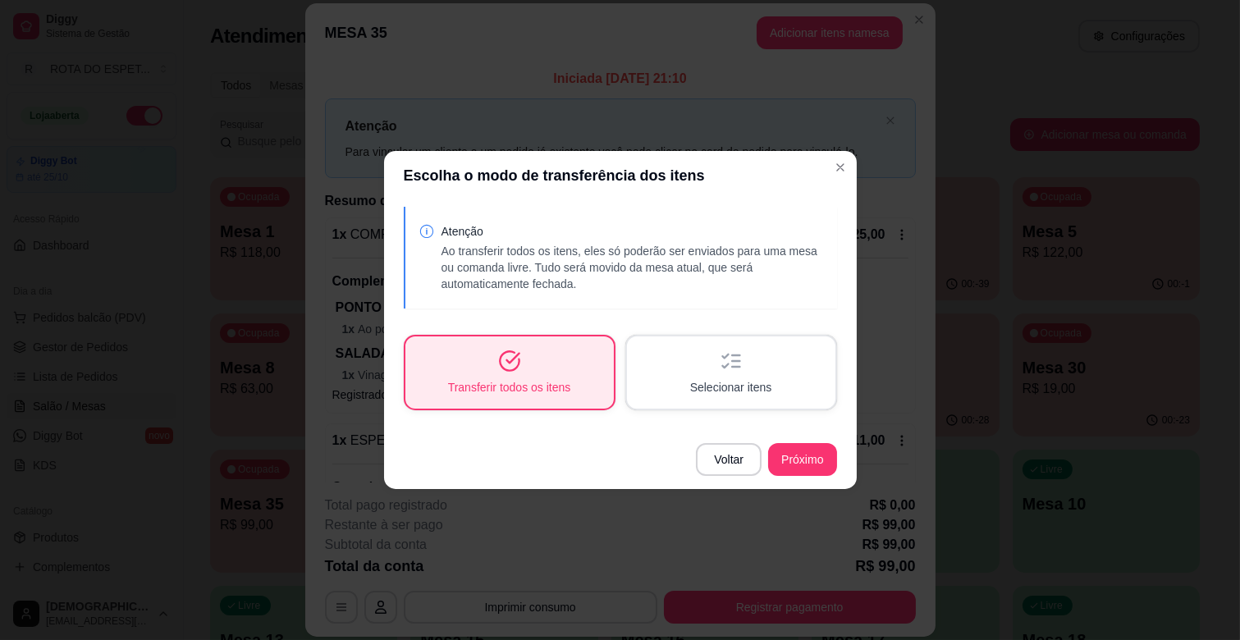
click at [580, 379] on div "Transferir todos os itens" at bounding box center [510, 373] width 209 height 72
click at [529, 375] on div "Transferir todos os itens" at bounding box center [510, 373] width 209 height 72
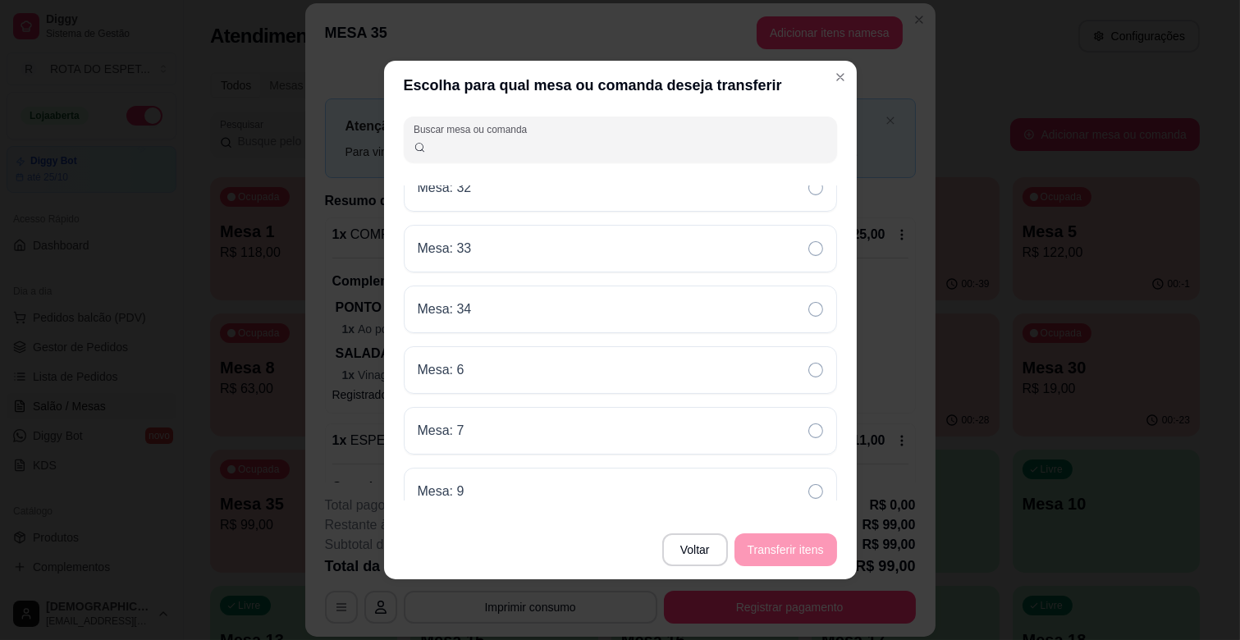
scroll to position [1133, 0]
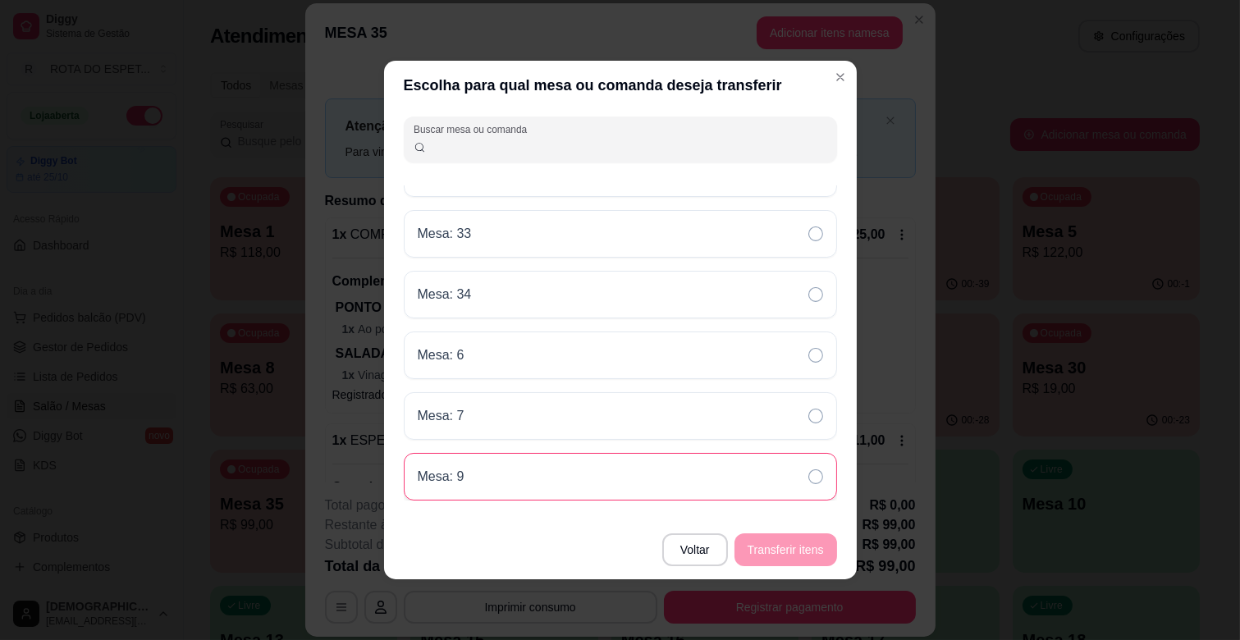
click at [493, 468] on div "Mesa: 9" at bounding box center [620, 477] width 433 height 48
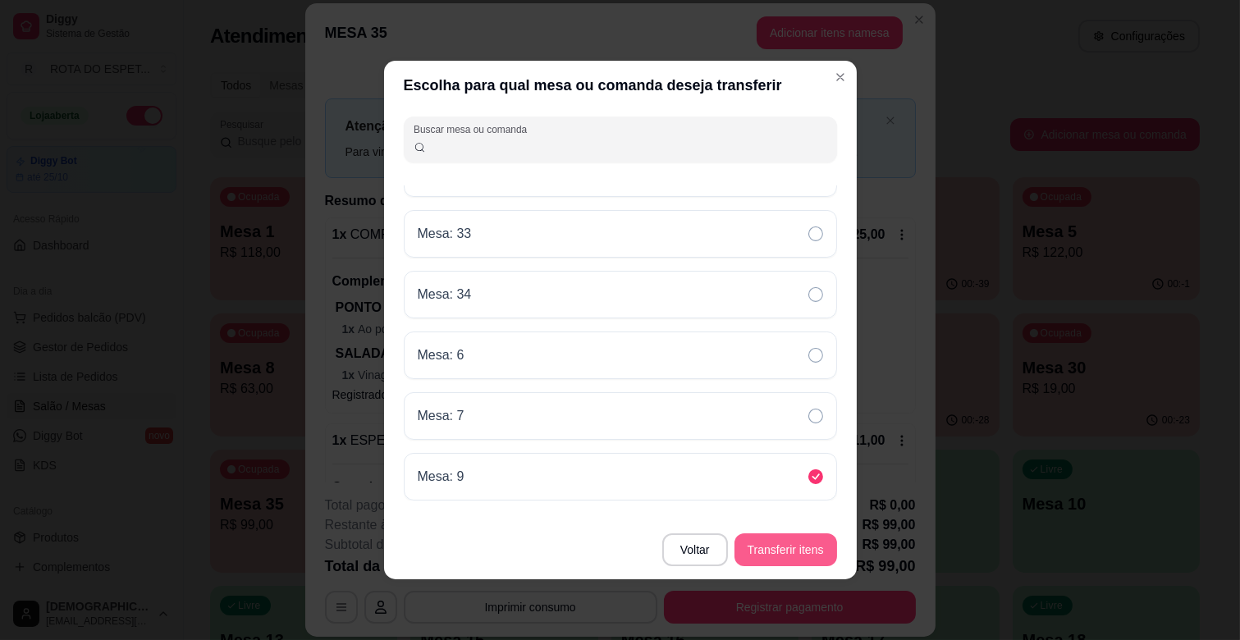
click at [813, 552] on button "Transferir itens" at bounding box center [786, 550] width 103 height 33
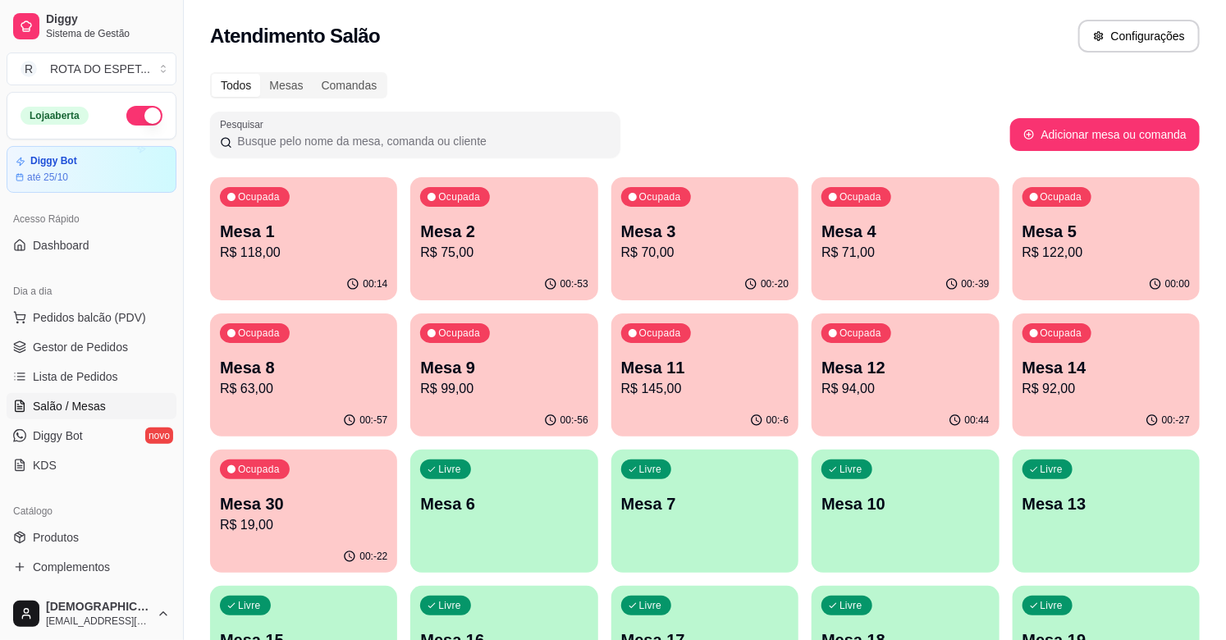
click at [468, 381] on p "R$ 99,00" at bounding box center [503, 389] width 167 height 20
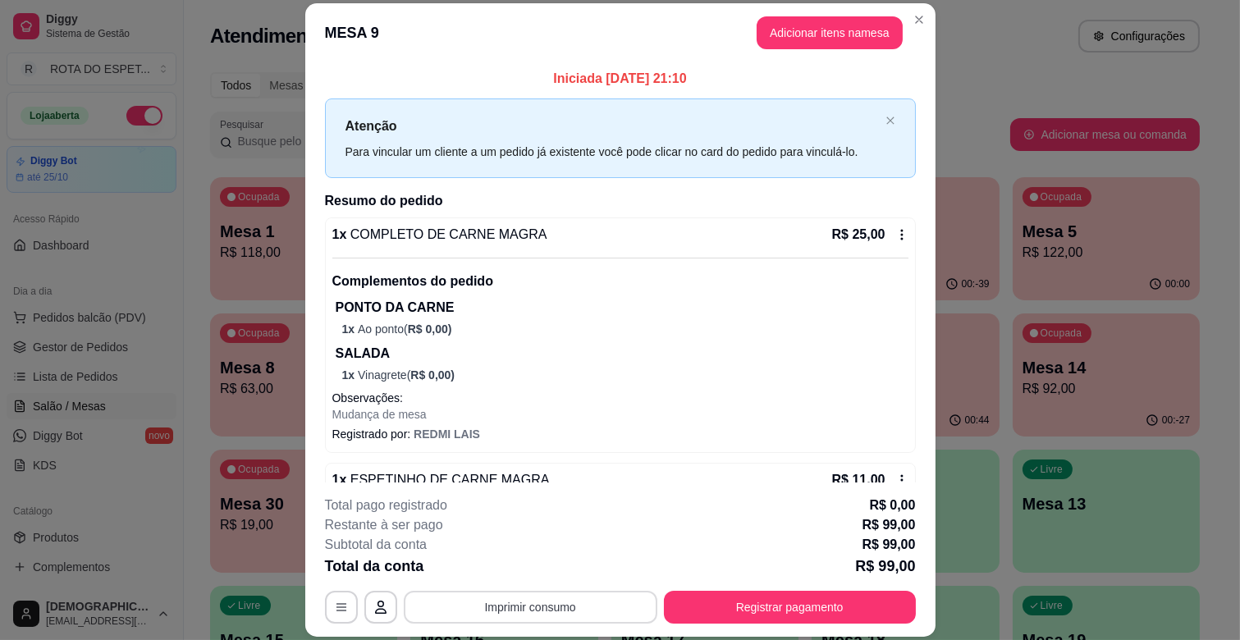
click at [560, 613] on button "Imprimir consumo" at bounding box center [531, 607] width 254 height 33
click at [565, 562] on button "IMPRESSORA CAIXA" at bounding box center [528, 570] width 135 height 26
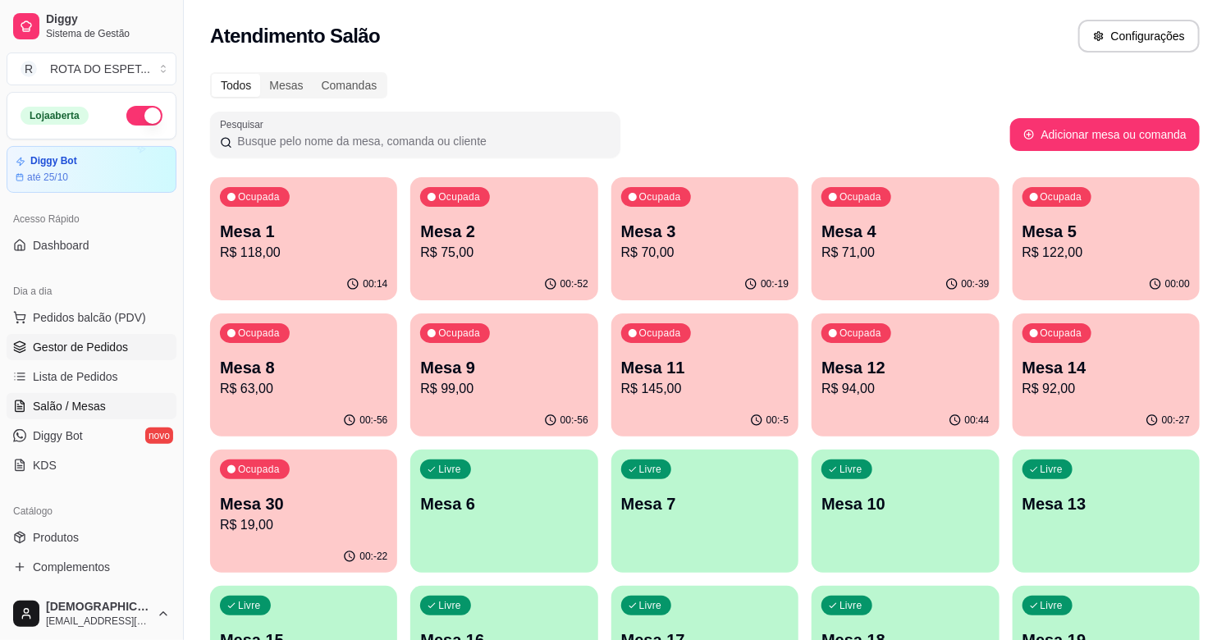
click at [91, 342] on span "Gestor de Pedidos" at bounding box center [80, 347] width 95 height 16
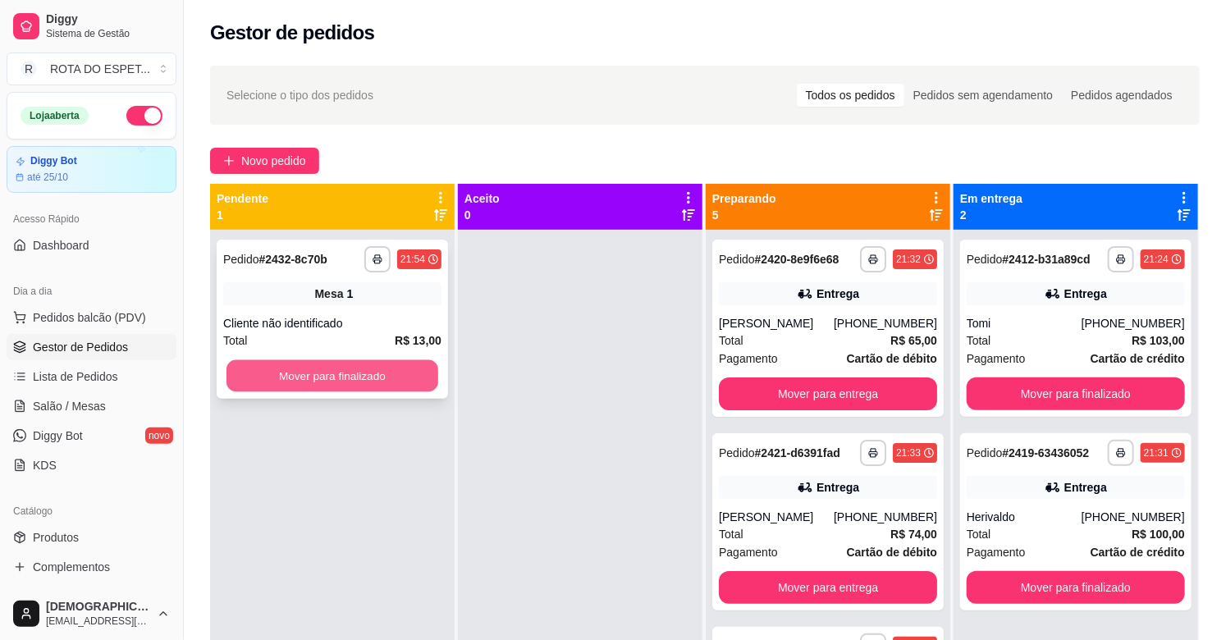
click at [275, 370] on button "Mover para finalizado" at bounding box center [333, 376] width 212 height 32
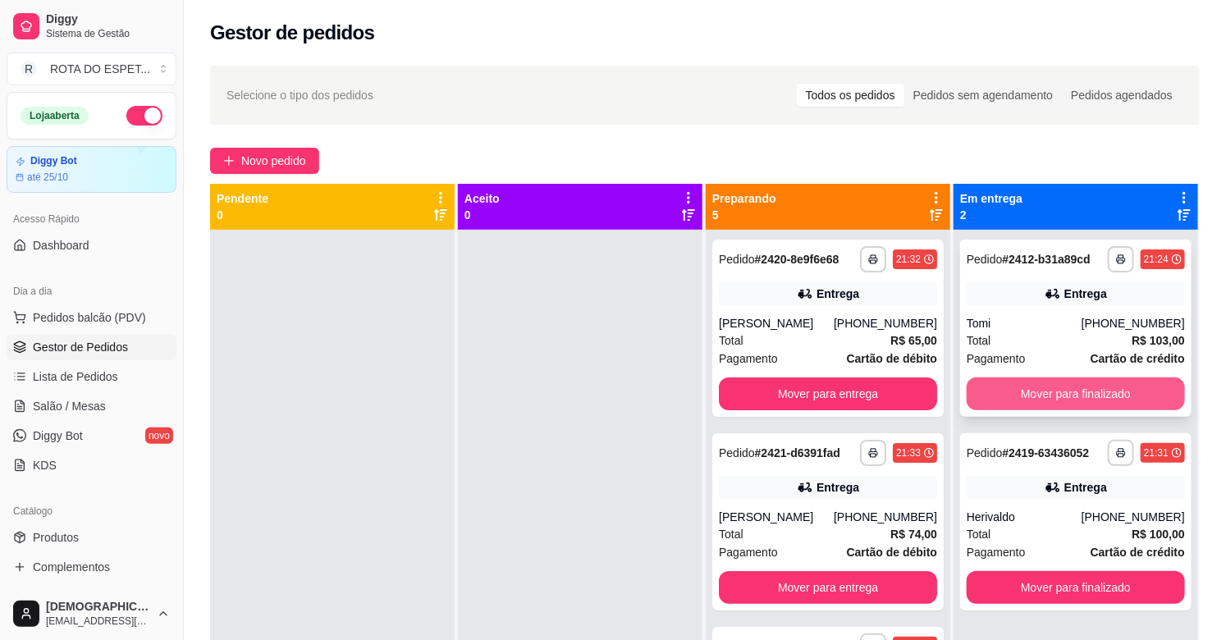
click at [1109, 392] on button "Mover para finalizado" at bounding box center [1076, 394] width 218 height 33
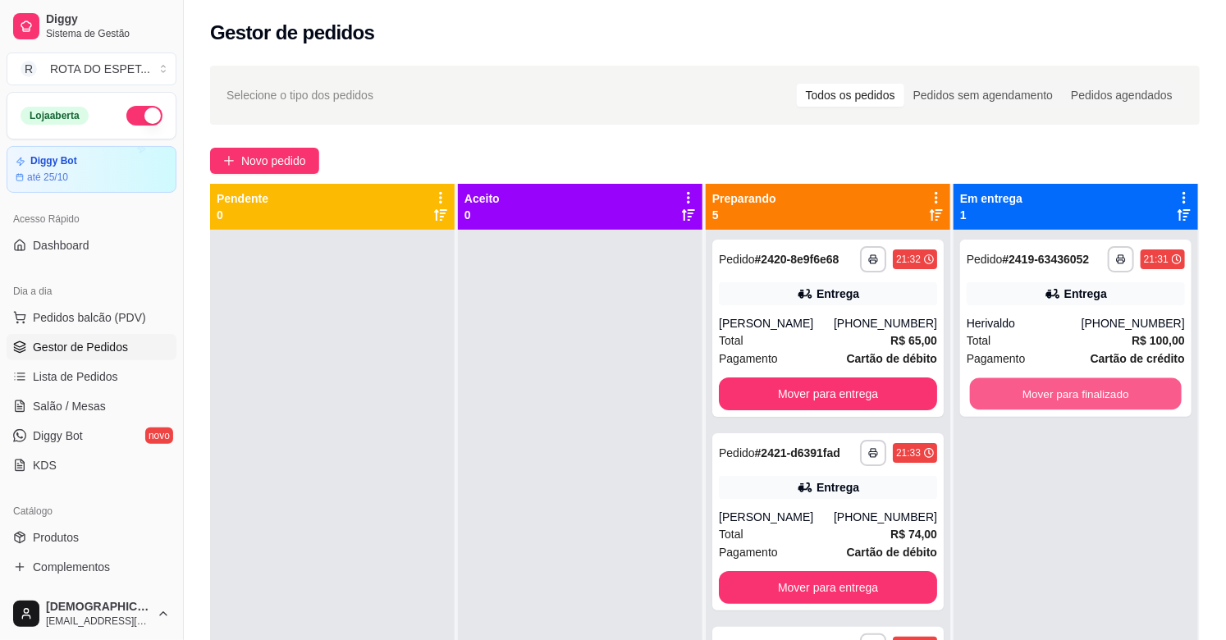
click at [1107, 391] on button "Mover para finalizado" at bounding box center [1076, 394] width 212 height 32
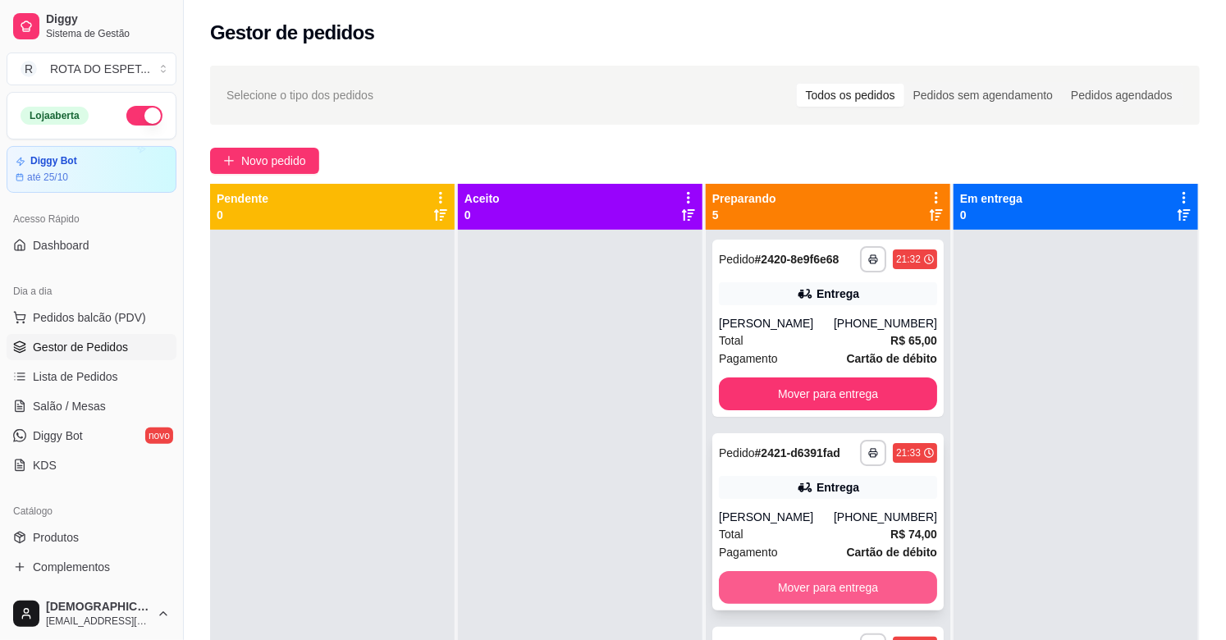
click at [817, 577] on button "Mover para entrega" at bounding box center [828, 587] width 218 height 33
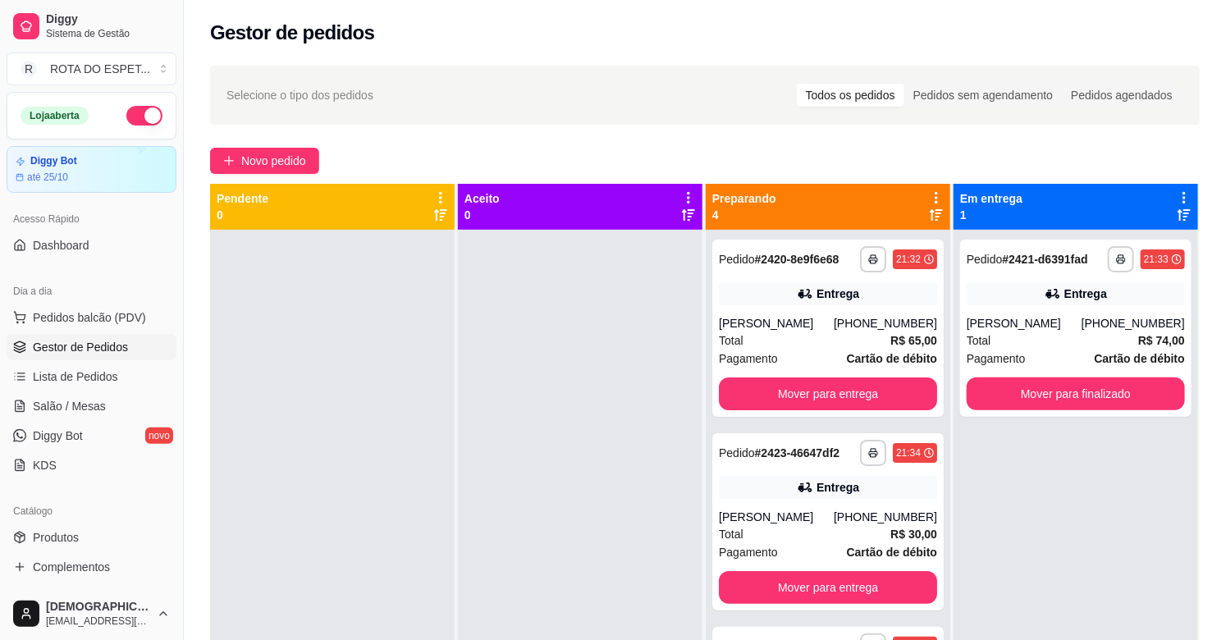
click at [586, 468] on div at bounding box center [580, 550] width 245 height 640
click at [85, 406] on span "Salão / Mesas" at bounding box center [69, 406] width 73 height 16
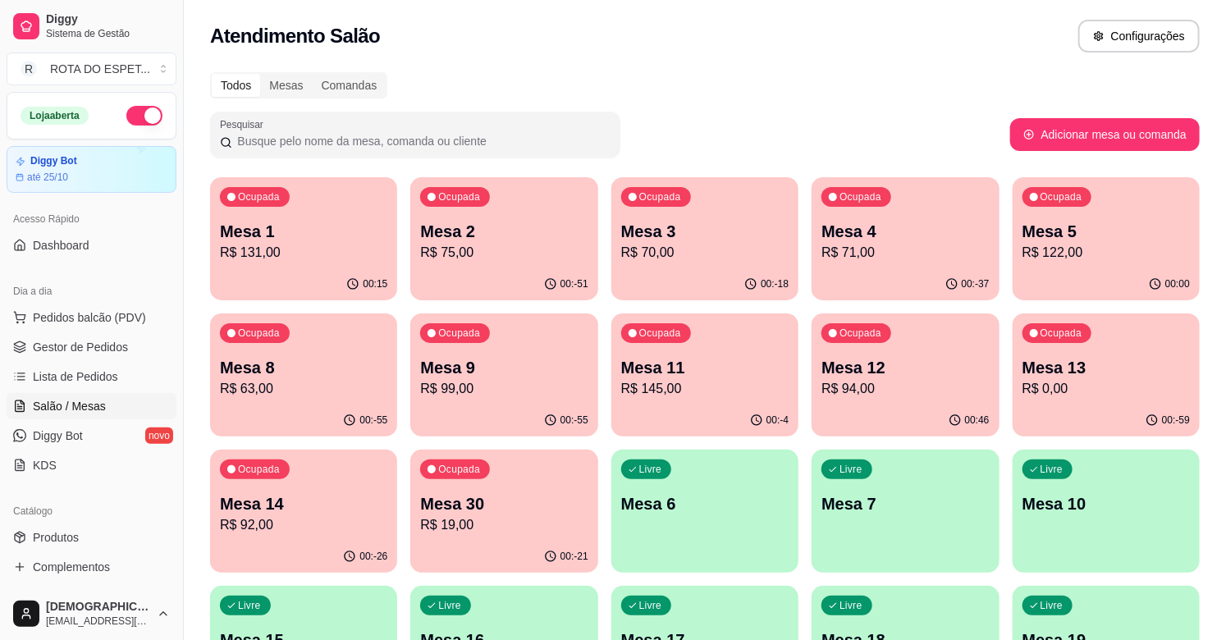
click at [691, 259] on p "R$ 70,00" at bounding box center [704, 253] width 167 height 20
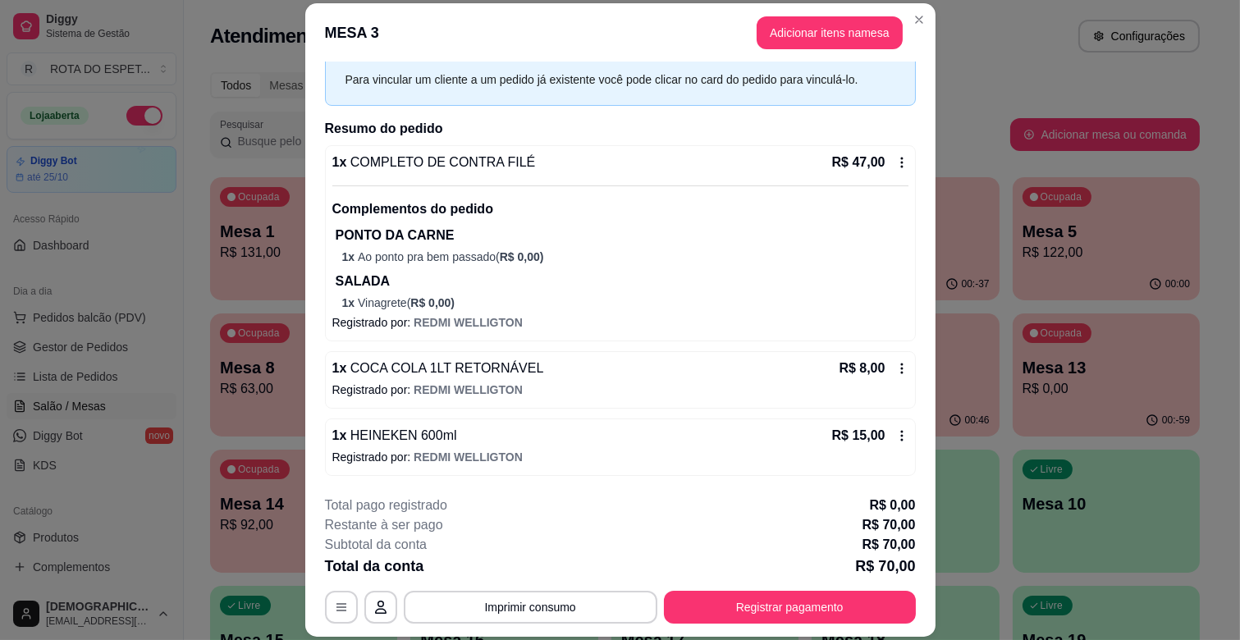
scroll to position [49, 0]
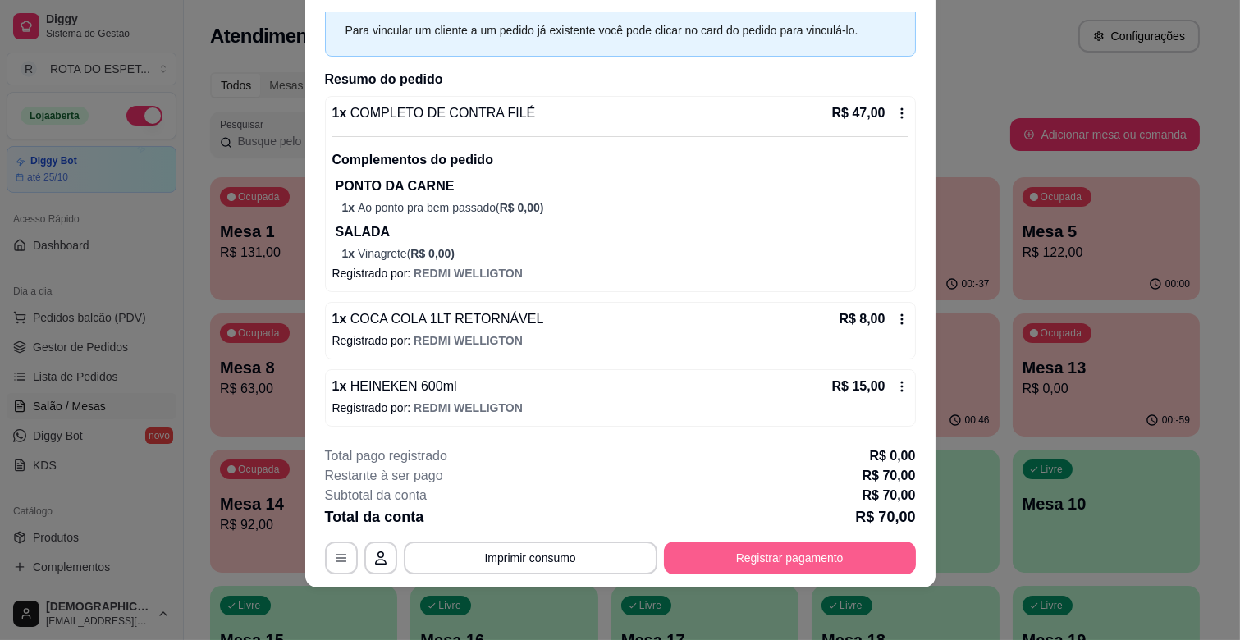
click at [810, 548] on button "Registrar pagamento" at bounding box center [790, 558] width 252 height 33
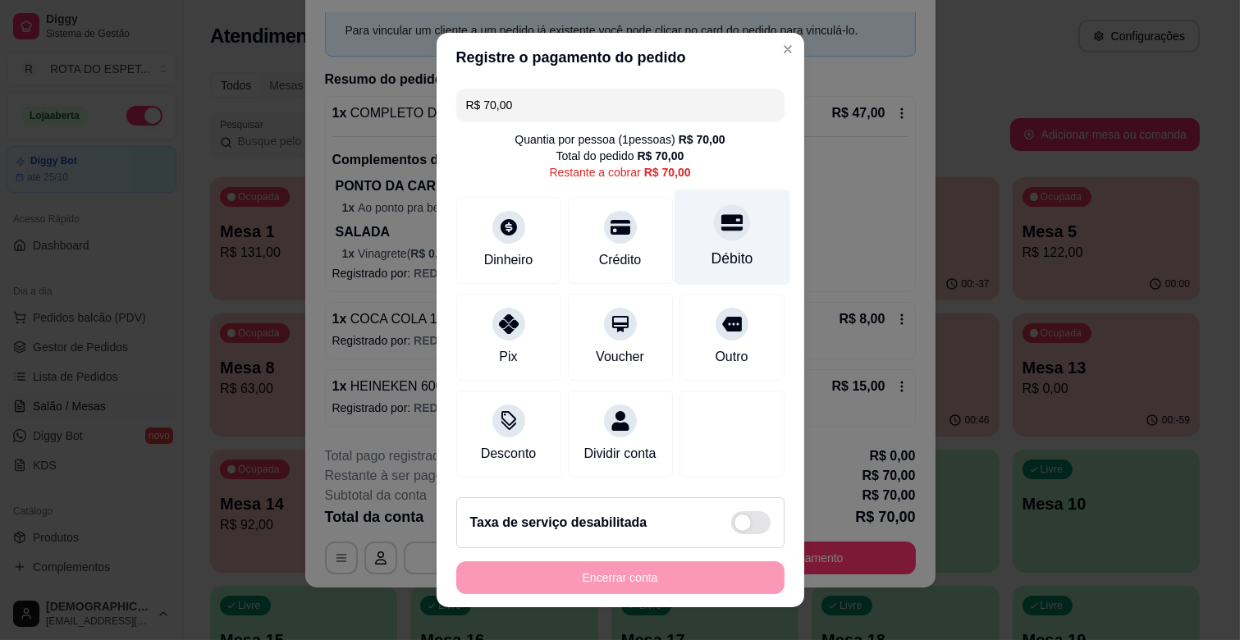
click at [714, 232] on div at bounding box center [732, 222] width 36 height 36
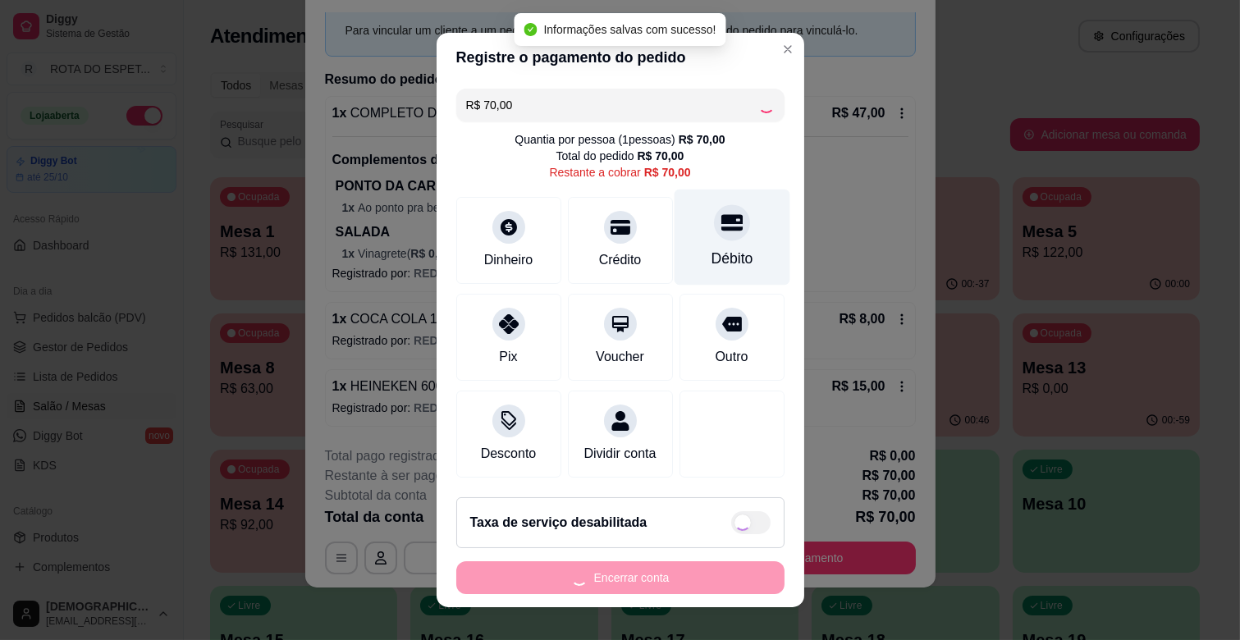
type input "R$ 0,00"
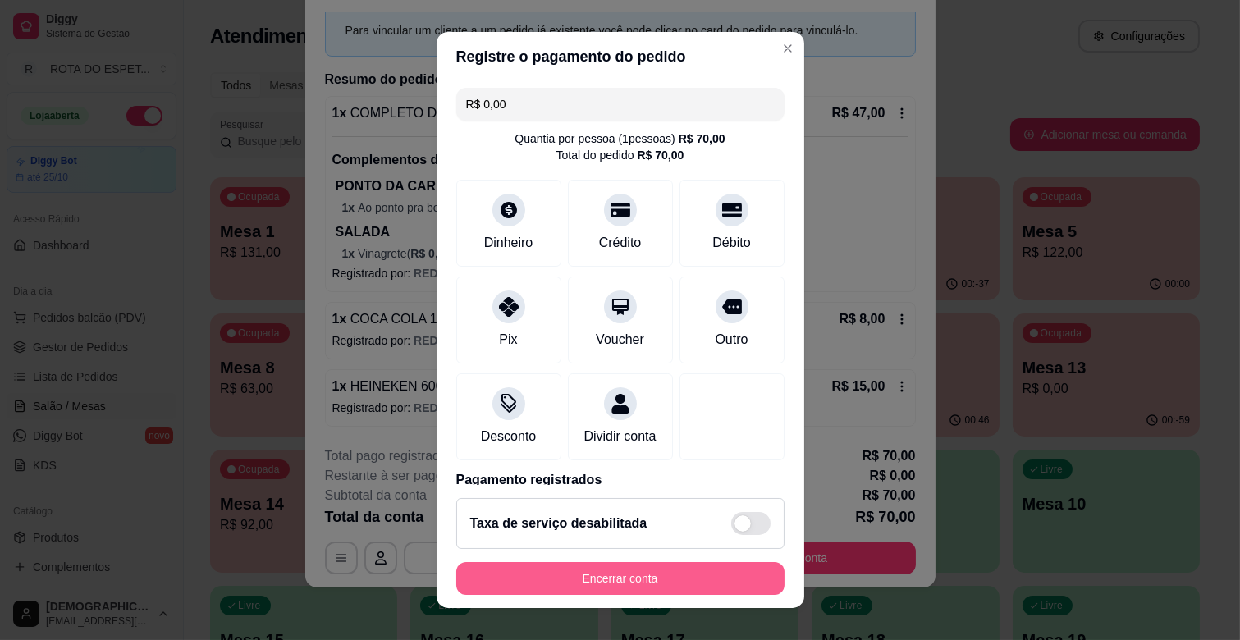
click at [633, 589] on button "Encerrar conta" at bounding box center [620, 578] width 328 height 33
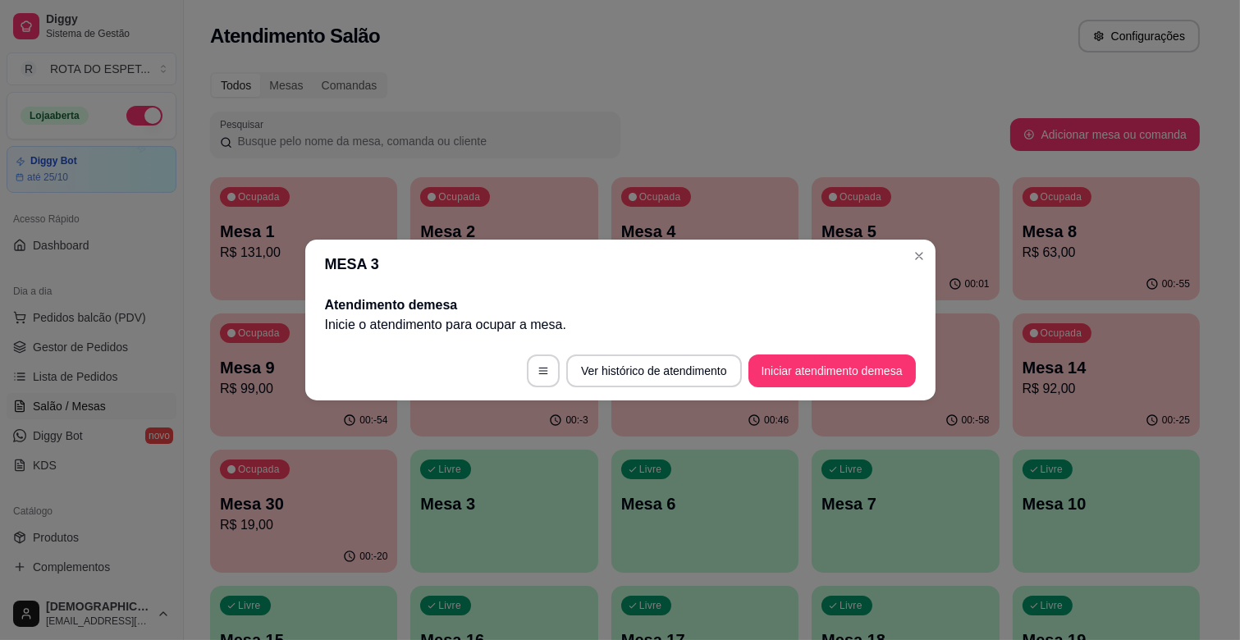
scroll to position [0, 0]
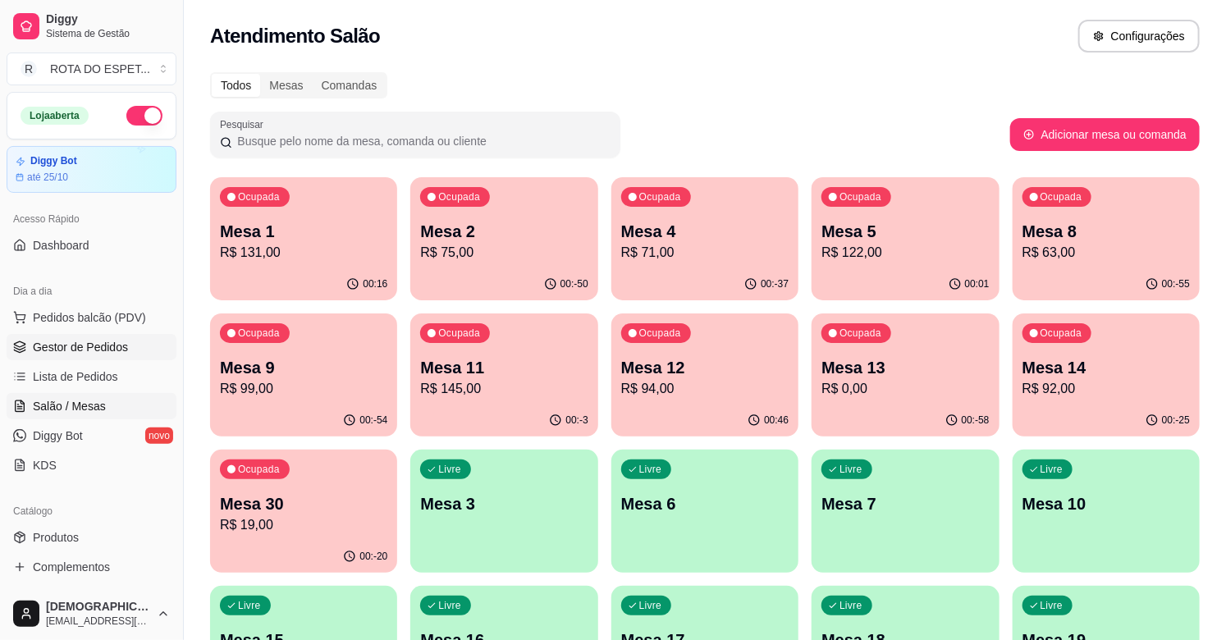
click at [117, 349] on span "Gestor de Pedidos" at bounding box center [80, 347] width 95 height 16
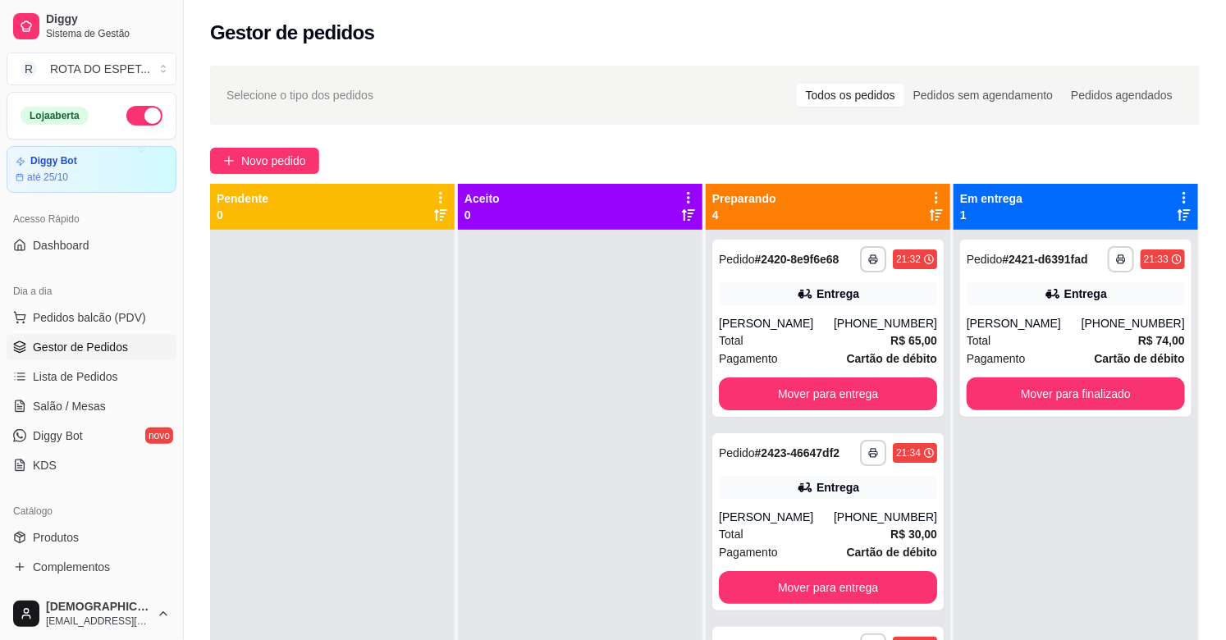
click at [612, 401] on div at bounding box center [580, 550] width 245 height 640
click at [493, 513] on div at bounding box center [580, 550] width 245 height 640
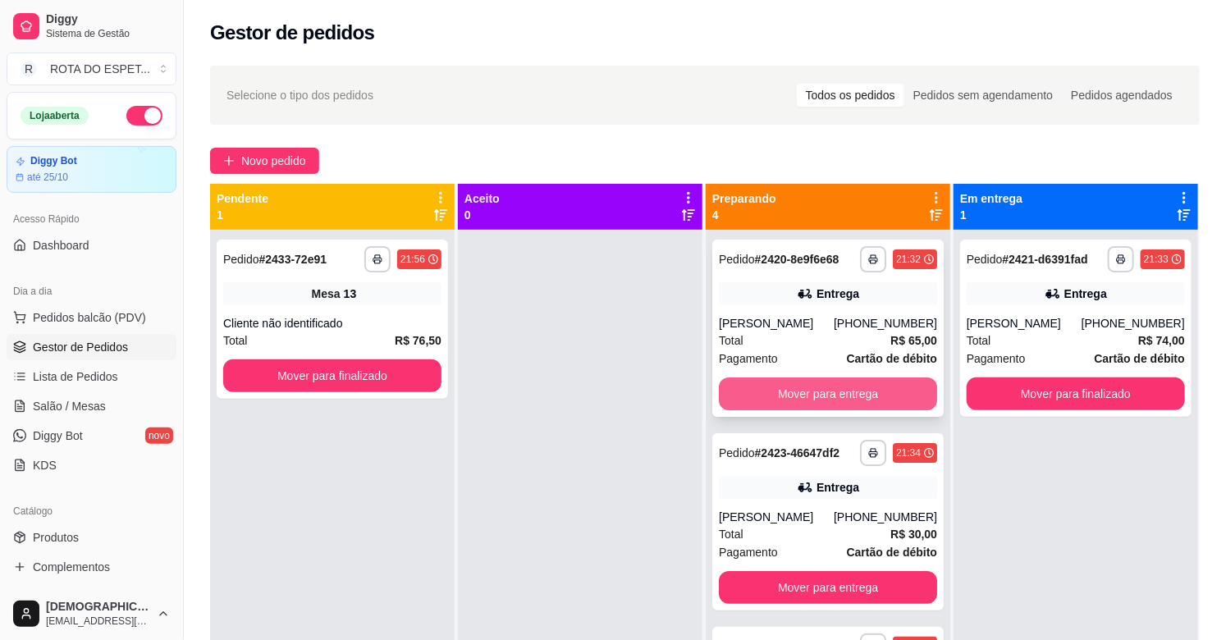
click at [823, 387] on button "Mover para entrega" at bounding box center [828, 394] width 218 height 33
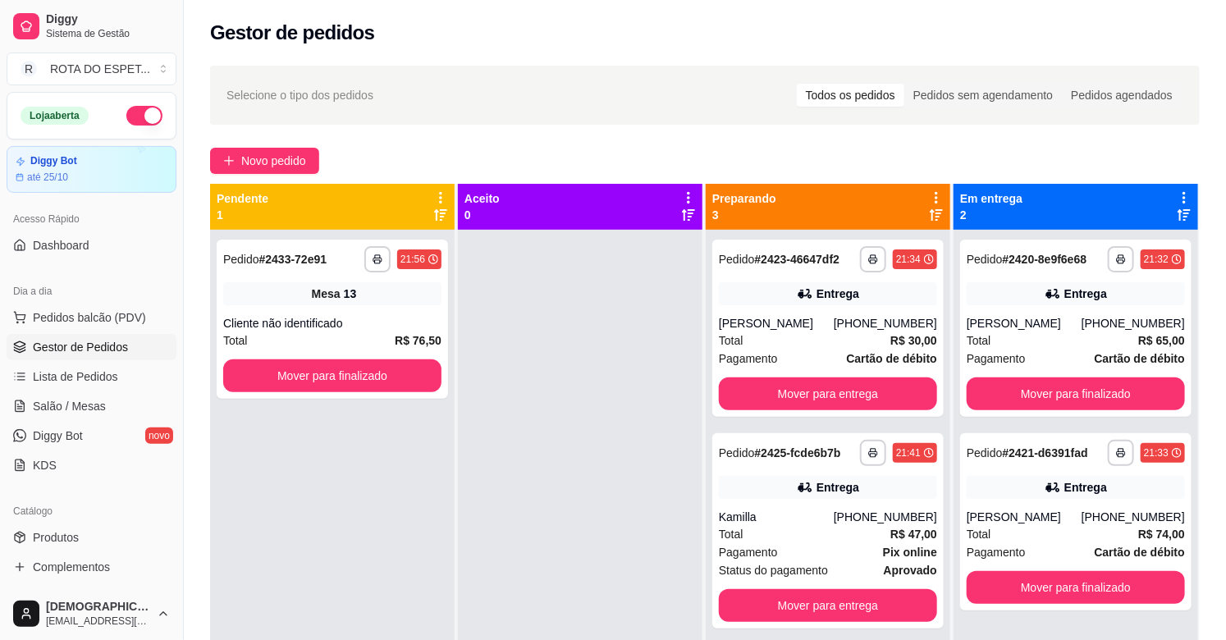
click at [512, 526] on div at bounding box center [580, 550] width 245 height 640
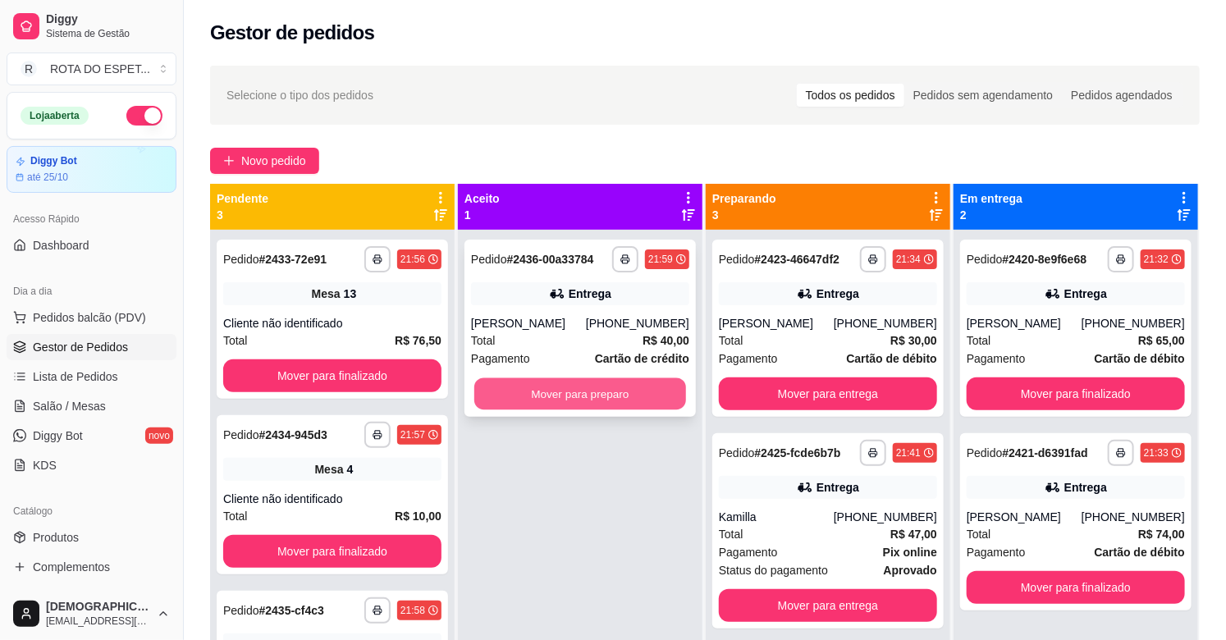
click at [612, 399] on button "Mover para preparo" at bounding box center [580, 394] width 212 height 32
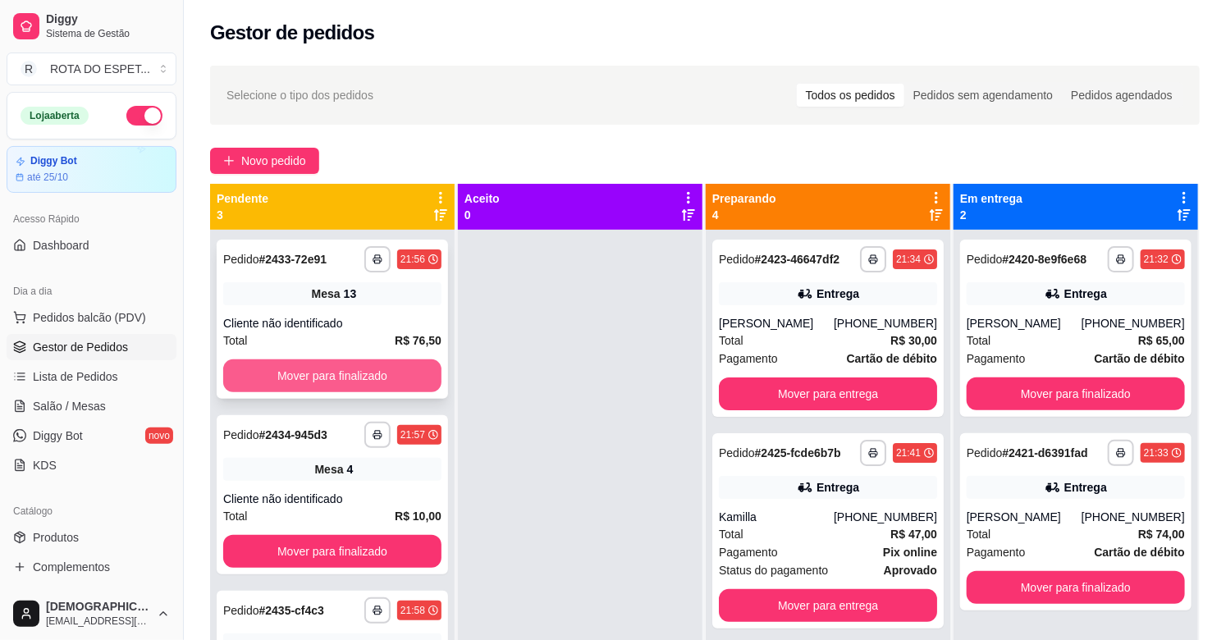
click at [376, 374] on button "Mover para finalizado" at bounding box center [332, 376] width 218 height 33
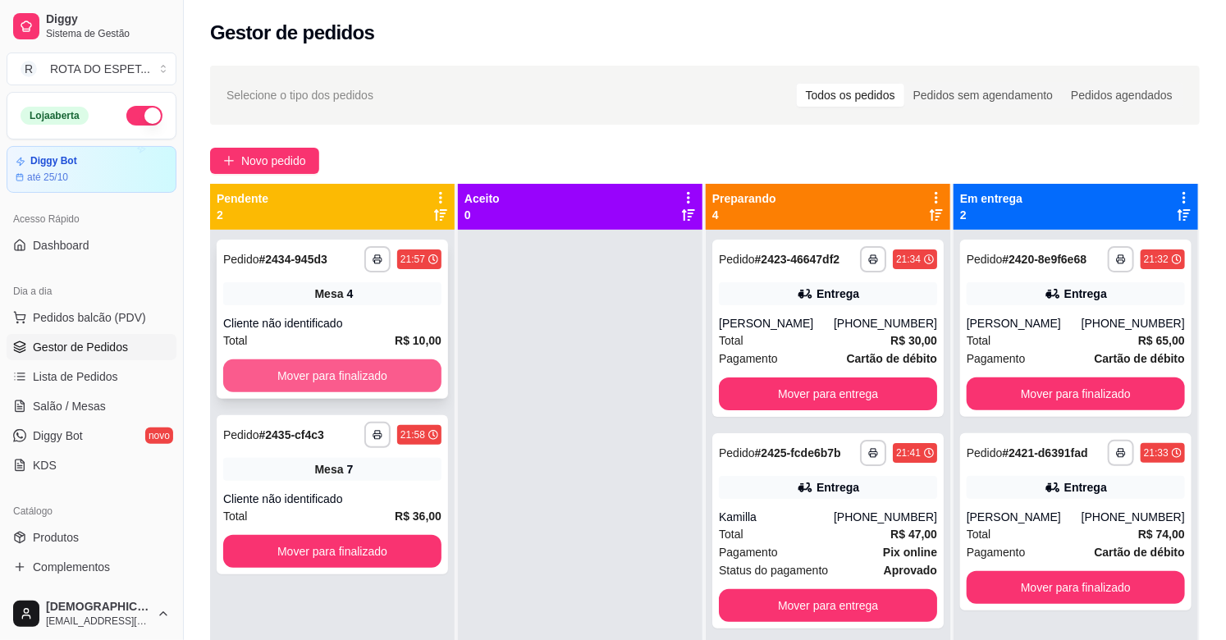
click at [371, 370] on button "Mover para finalizado" at bounding box center [332, 376] width 218 height 33
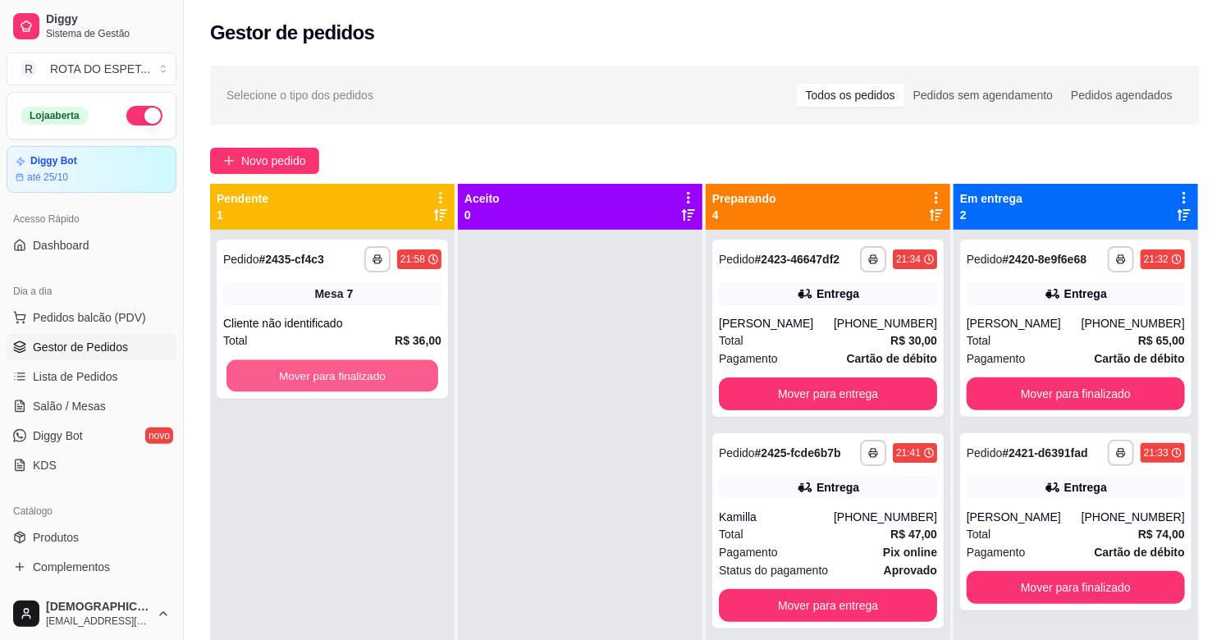
click at [371, 370] on button "Mover para finalizado" at bounding box center [333, 376] width 212 height 32
click at [351, 371] on button "Mover para finalizado" at bounding box center [332, 376] width 218 height 33
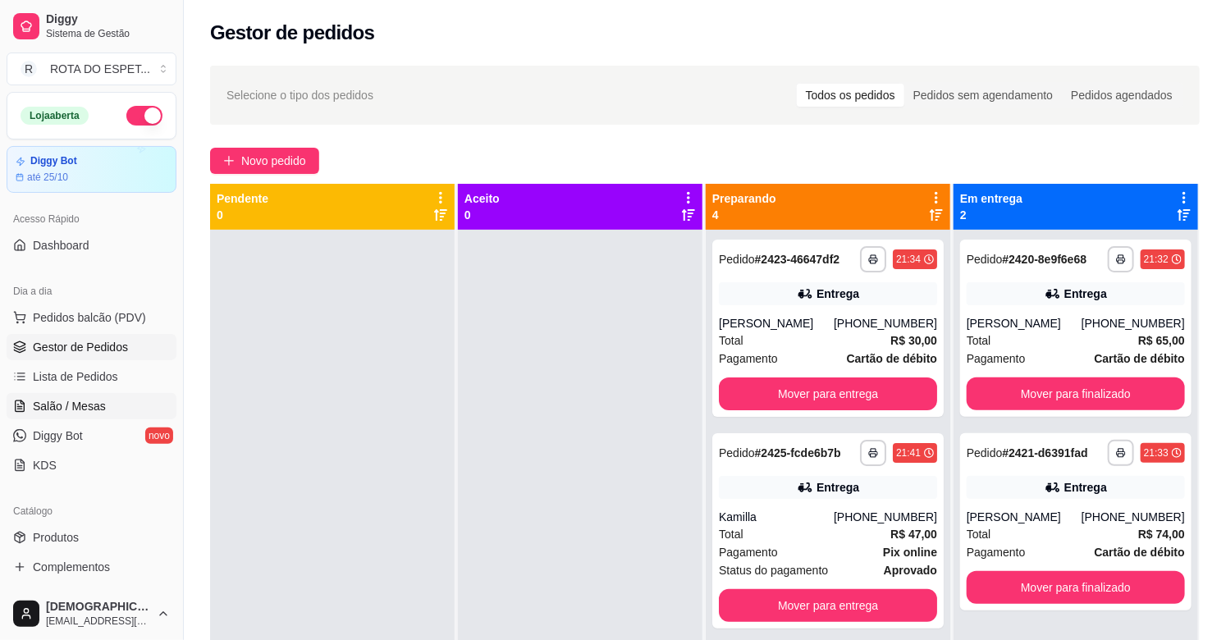
click at [126, 403] on link "Salão / Mesas" at bounding box center [92, 406] width 170 height 26
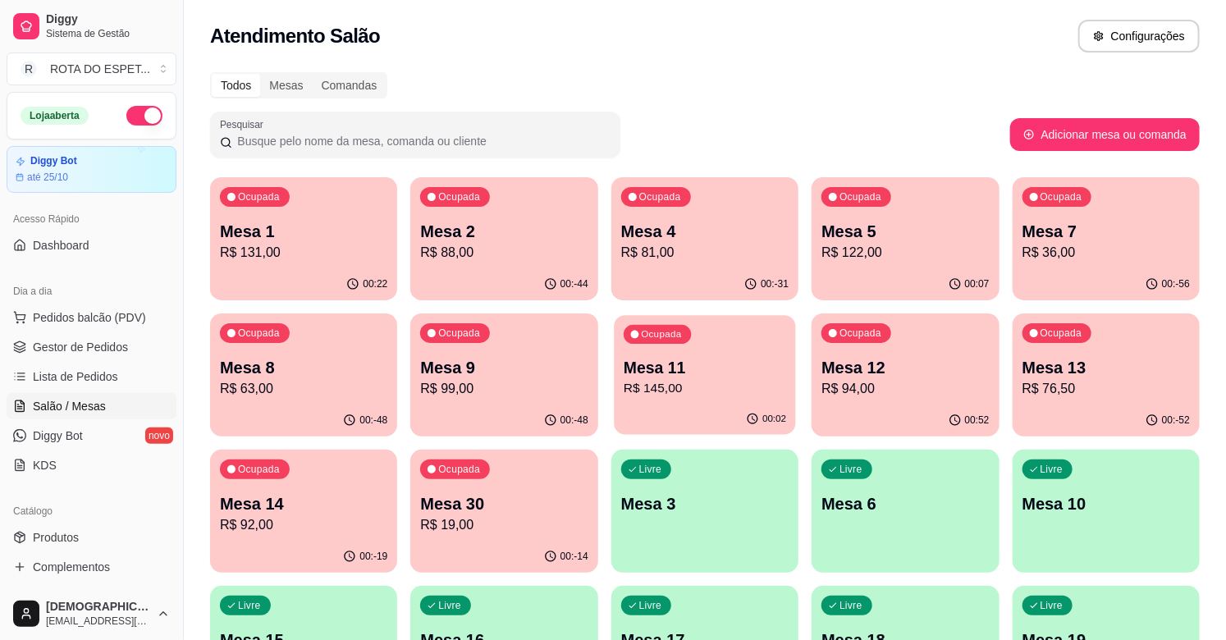
click at [676, 366] on p "Mesa 11" at bounding box center [705, 368] width 163 height 22
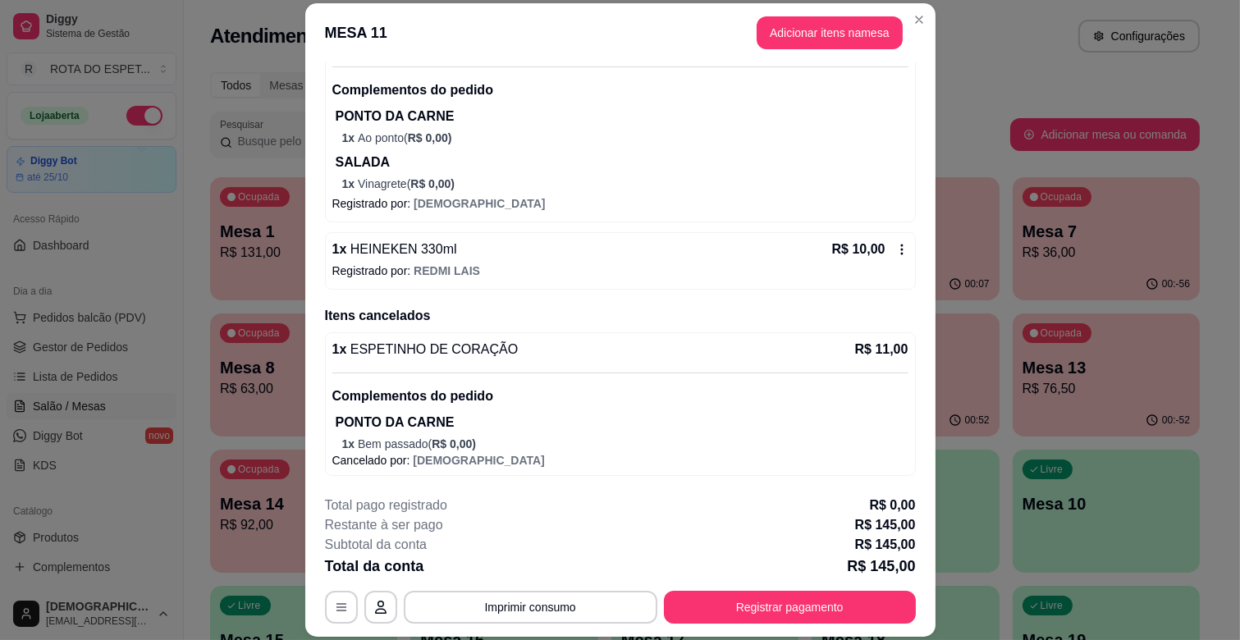
scroll to position [49, 0]
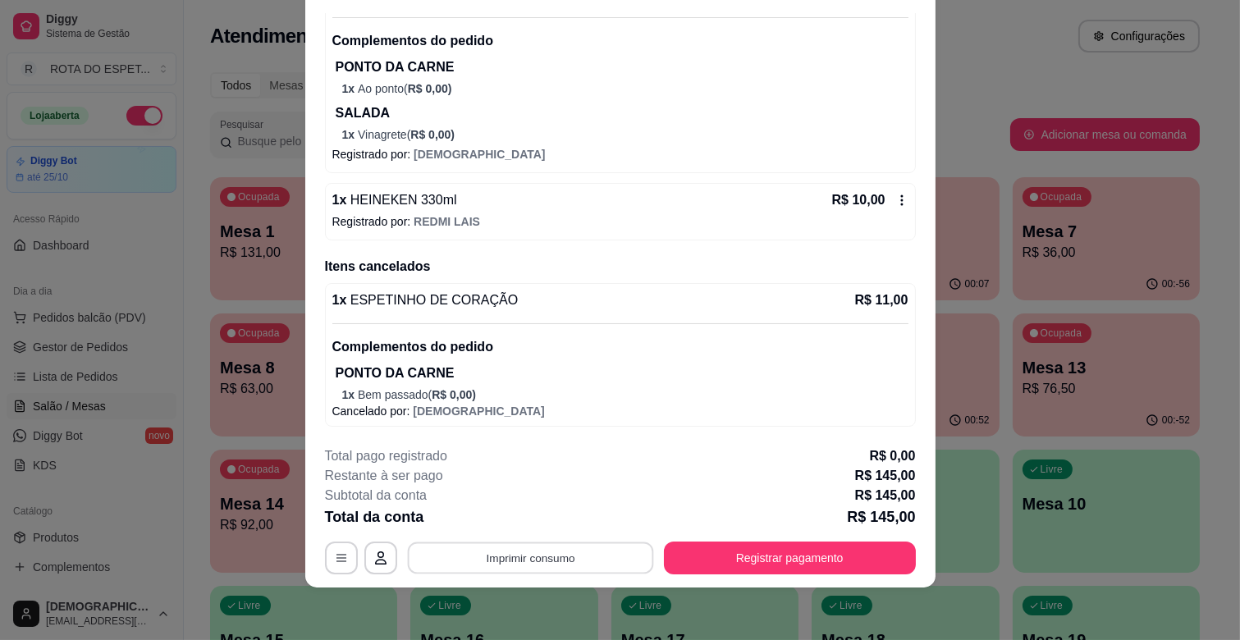
click at [563, 552] on button "Imprimir consumo" at bounding box center [530, 559] width 246 height 32
click at [563, 512] on button "IMPRESSORA CAIXA" at bounding box center [528, 520] width 135 height 26
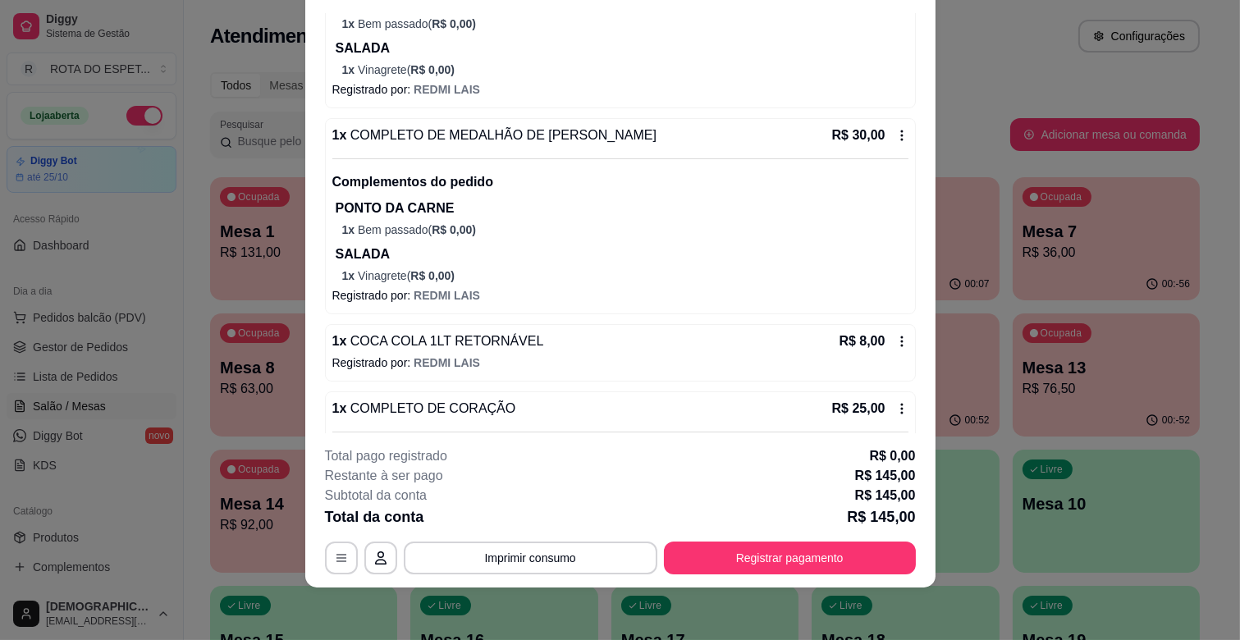
scroll to position [364, 0]
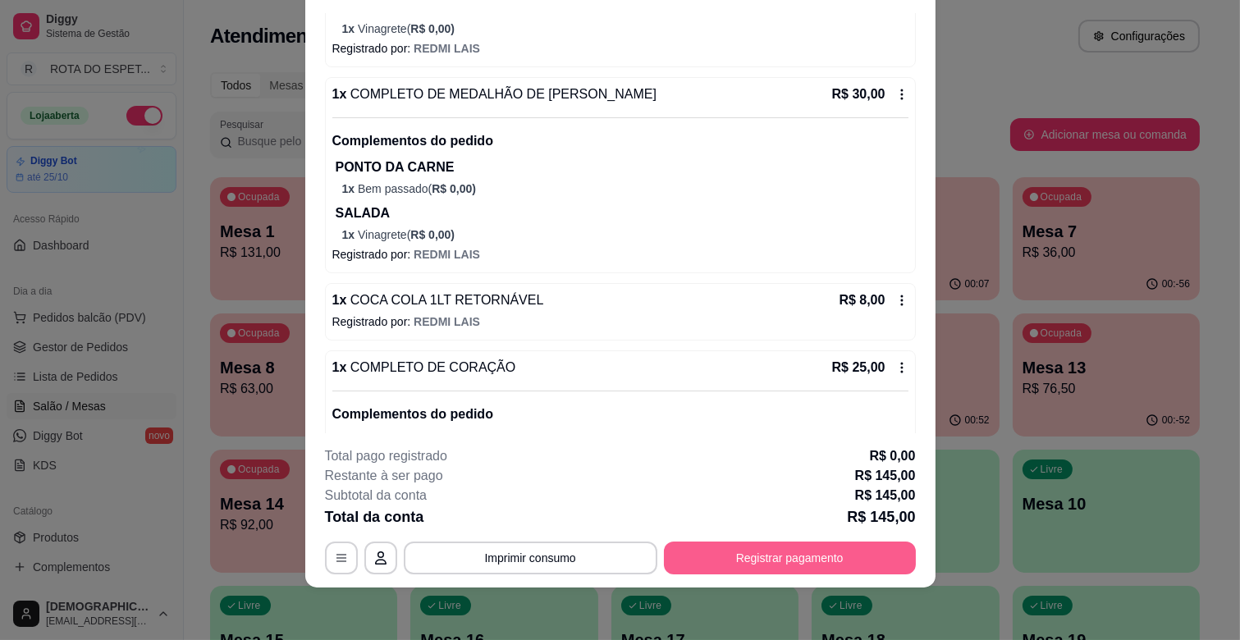
click at [748, 557] on button "Registrar pagamento" at bounding box center [790, 558] width 252 height 33
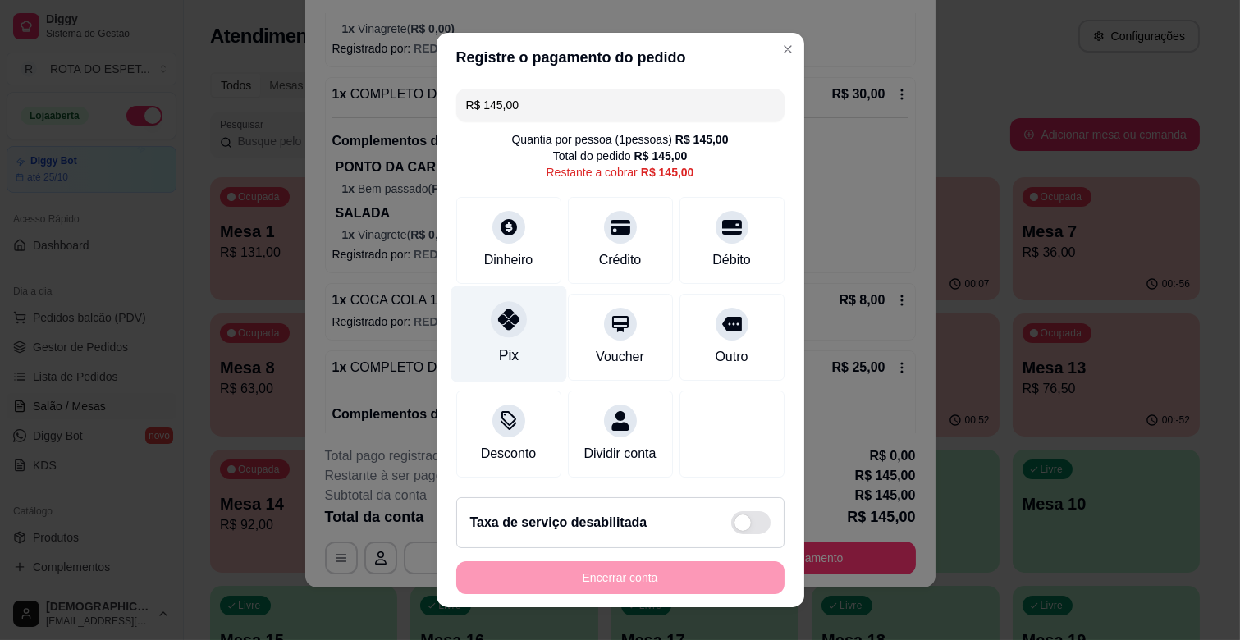
click at [482, 332] on div "Pix" at bounding box center [509, 334] width 116 height 96
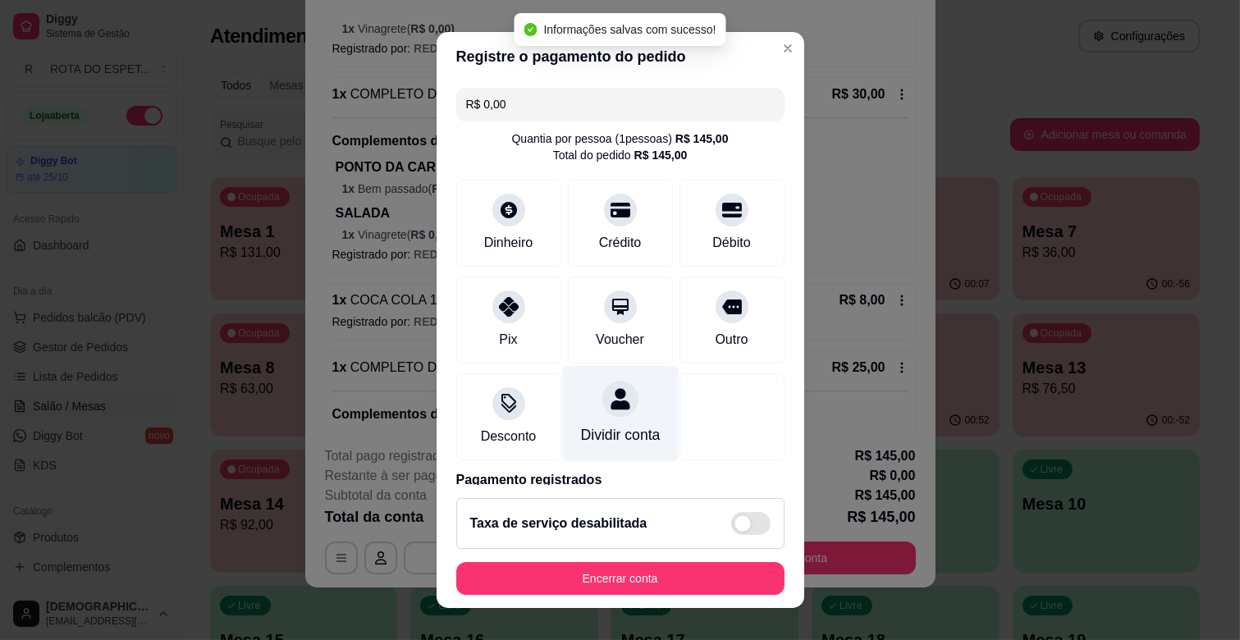
type input "R$ 0,00"
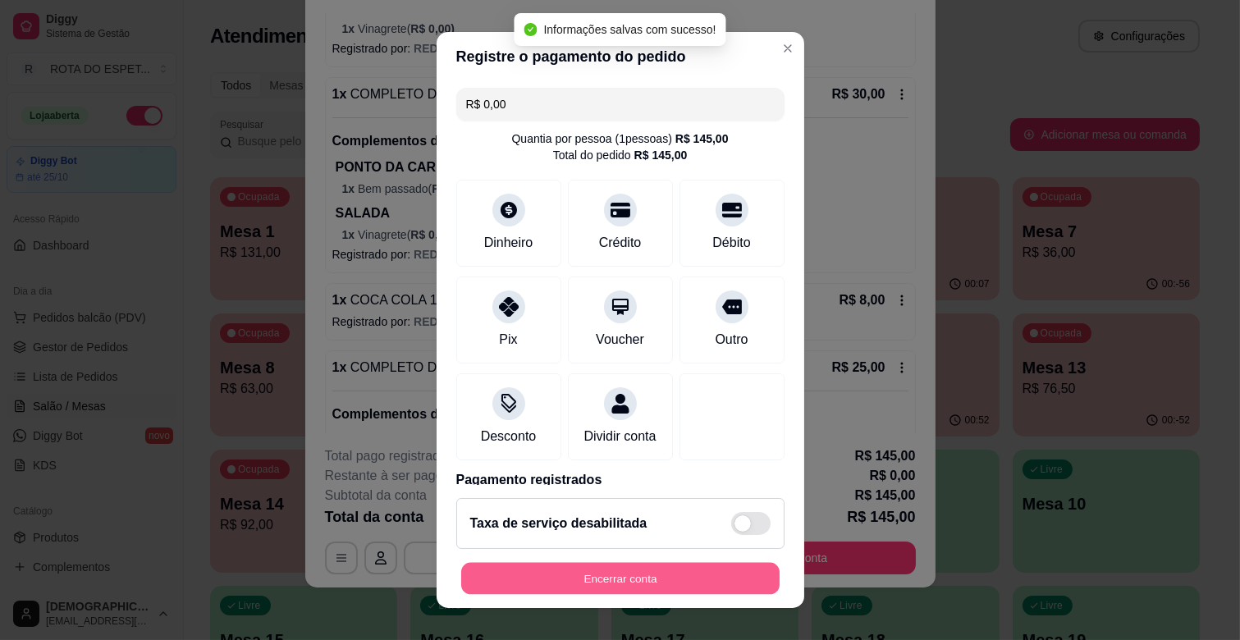
click at [654, 572] on button "Encerrar conta" at bounding box center [620, 579] width 319 height 32
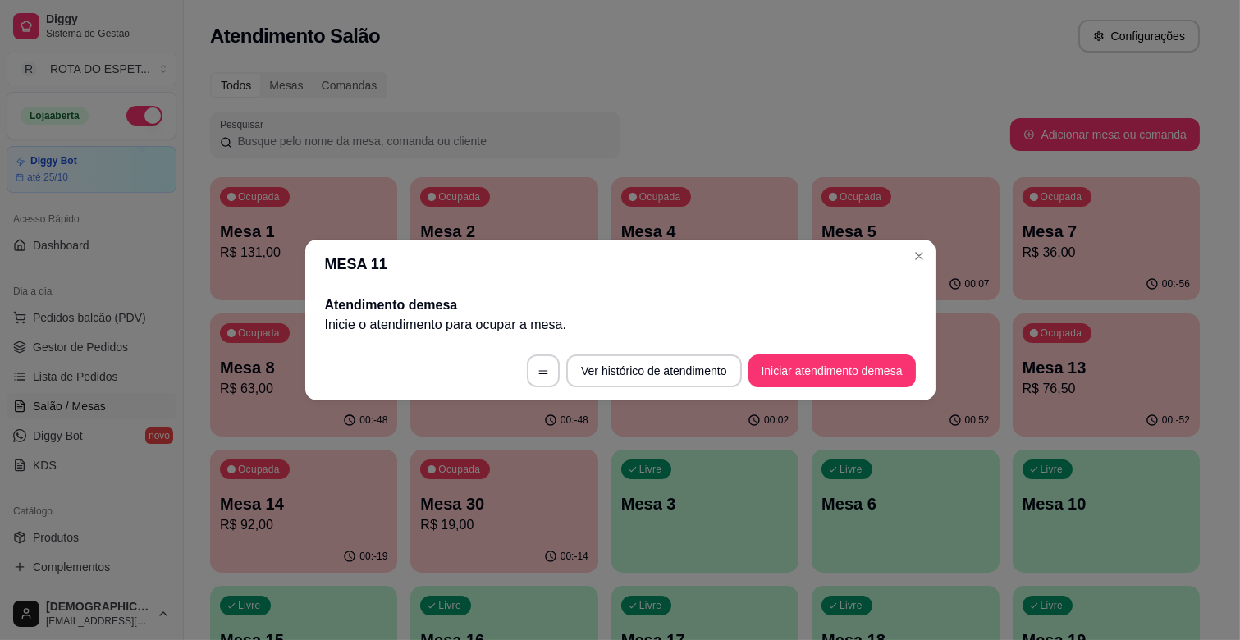
scroll to position [0, 0]
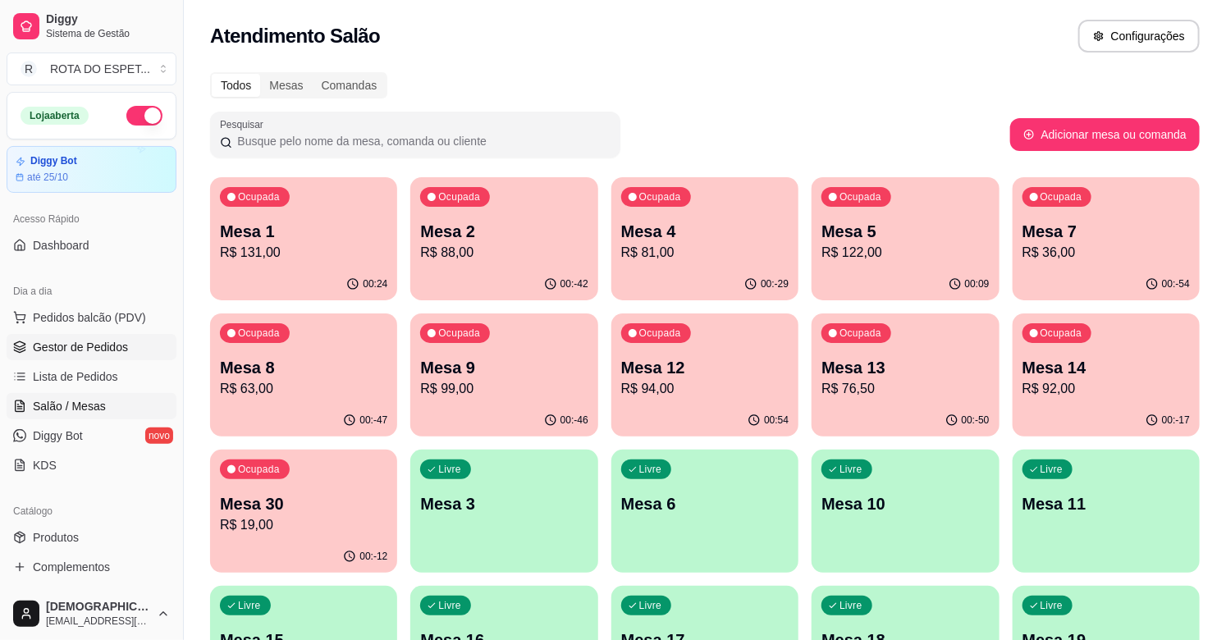
click at [135, 345] on link "Gestor de Pedidos" at bounding box center [92, 347] width 170 height 26
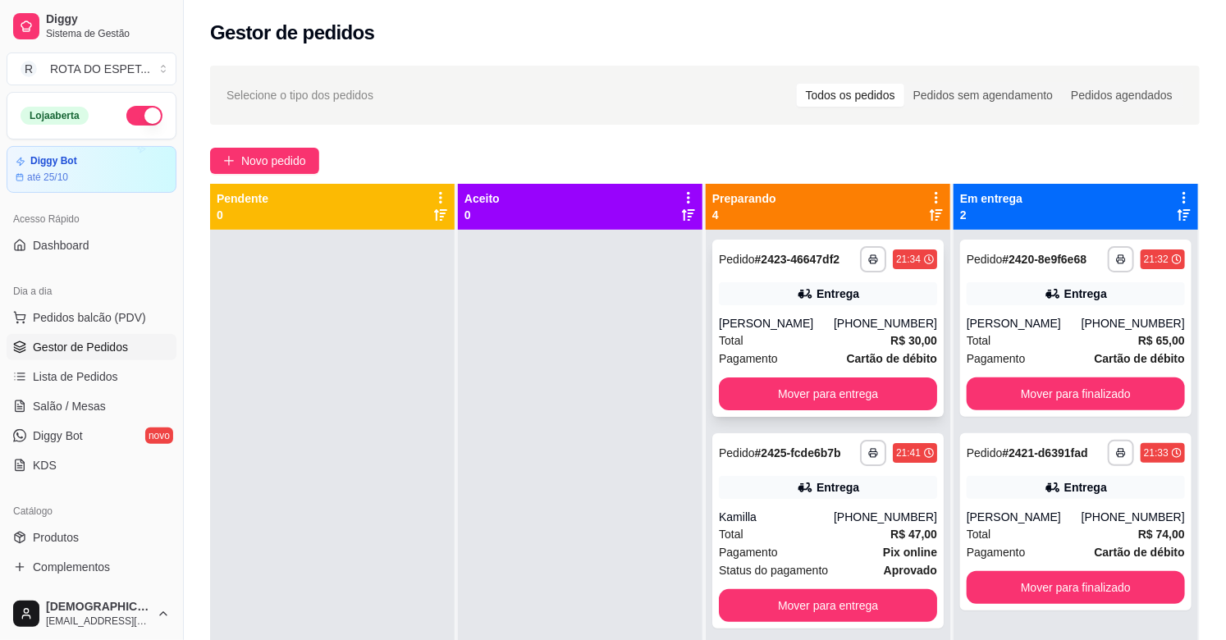
click at [825, 331] on div "[PERSON_NAME]" at bounding box center [776, 323] width 115 height 16
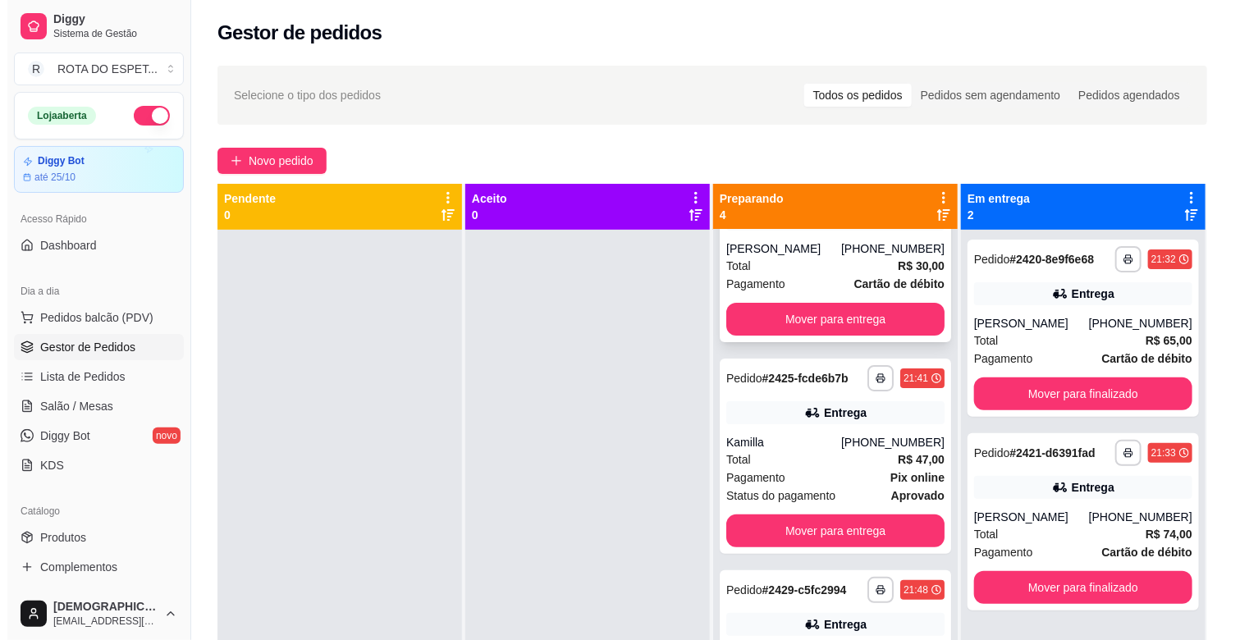
scroll to position [182, 0]
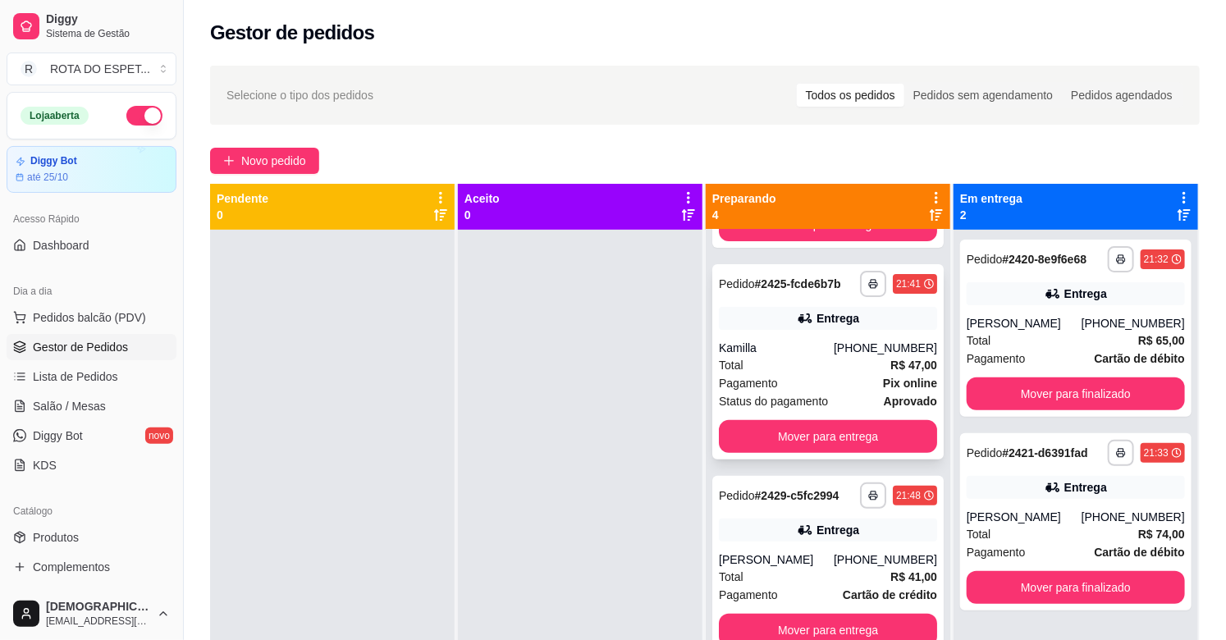
click at [821, 340] on div "Kamilla" at bounding box center [776, 348] width 115 height 16
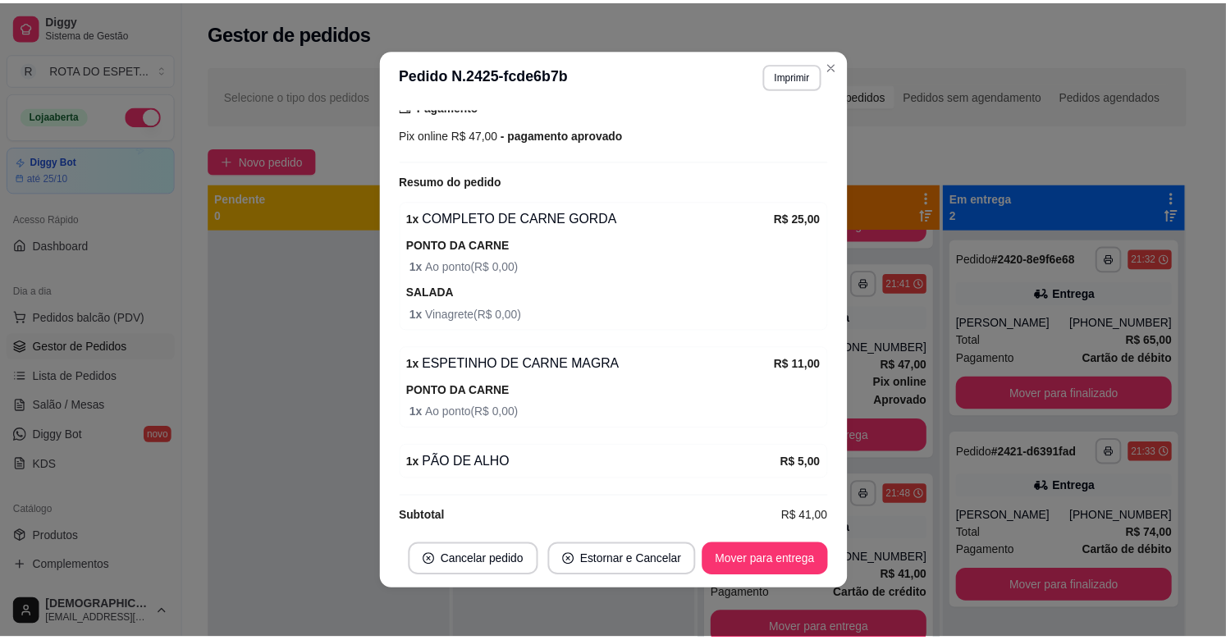
scroll to position [548, 0]
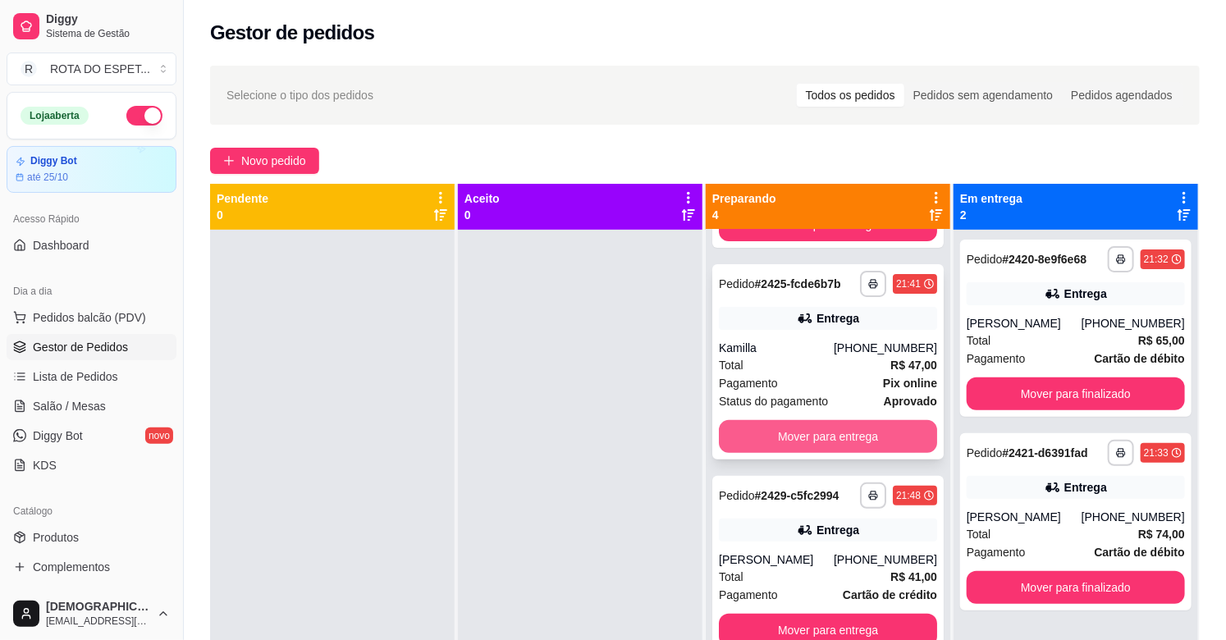
click at [800, 420] on button "Mover para entrega" at bounding box center [828, 436] width 218 height 33
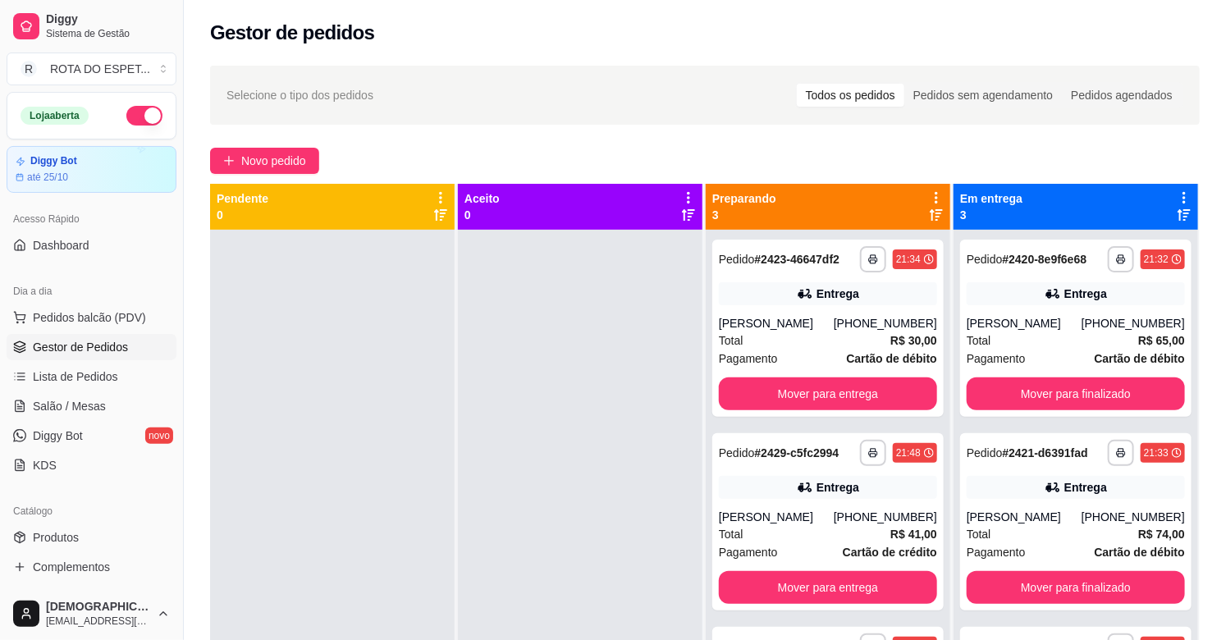
scroll to position [0, 0]
click at [814, 585] on button "Mover para entrega" at bounding box center [828, 587] width 218 height 33
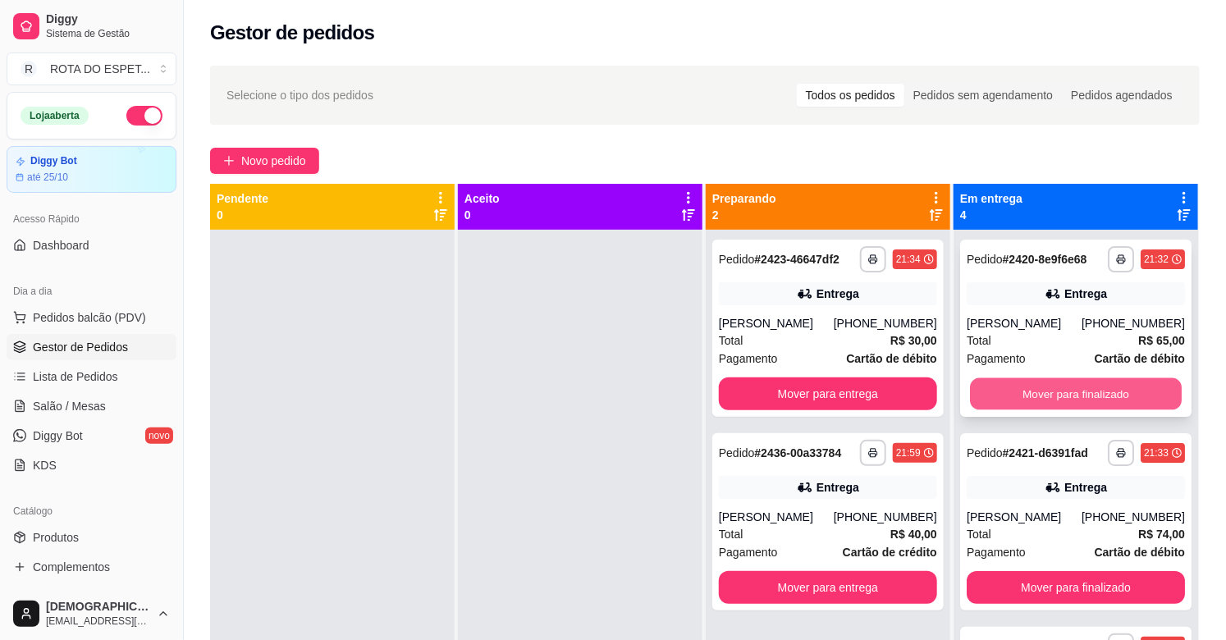
click at [1061, 392] on button "Mover para finalizado" at bounding box center [1076, 394] width 212 height 32
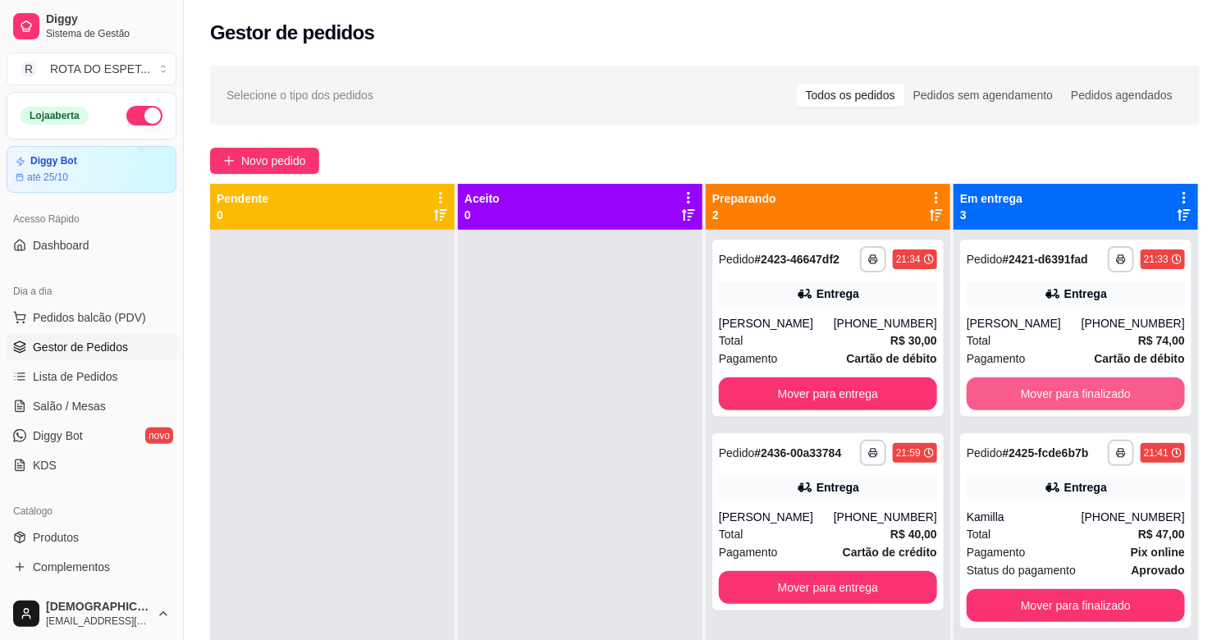
click at [1061, 392] on button "Mover para finalizado" at bounding box center [1076, 394] width 218 height 33
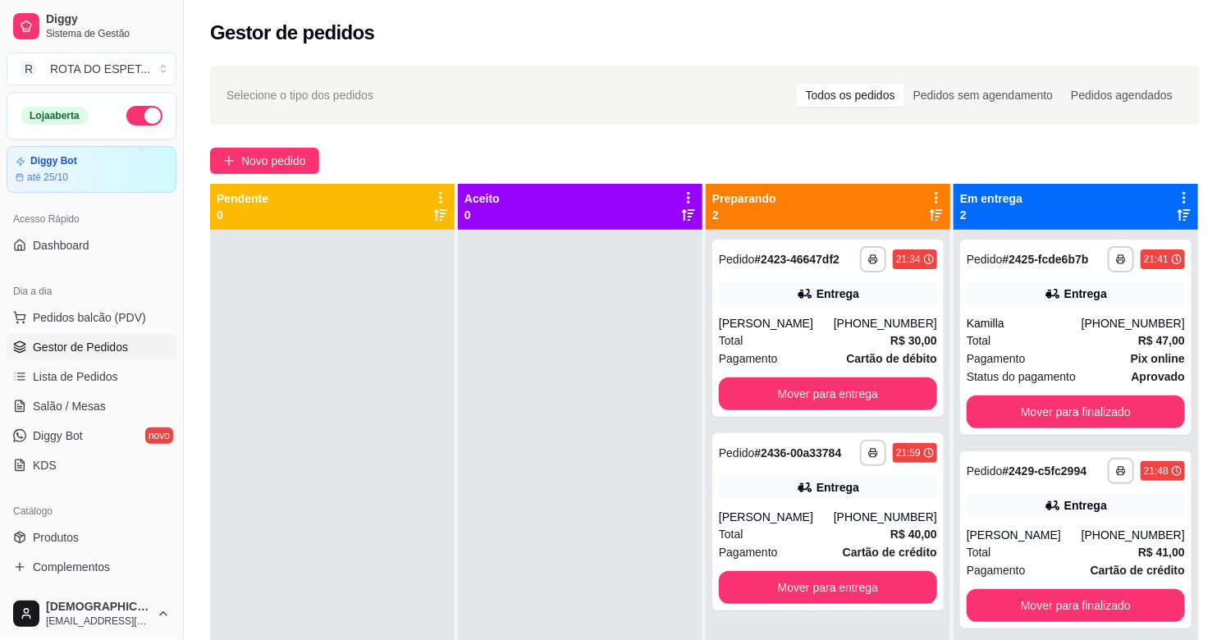
click at [618, 319] on div at bounding box center [580, 550] width 245 height 640
click at [47, 394] on link "Salão / Mesas" at bounding box center [92, 406] width 170 height 26
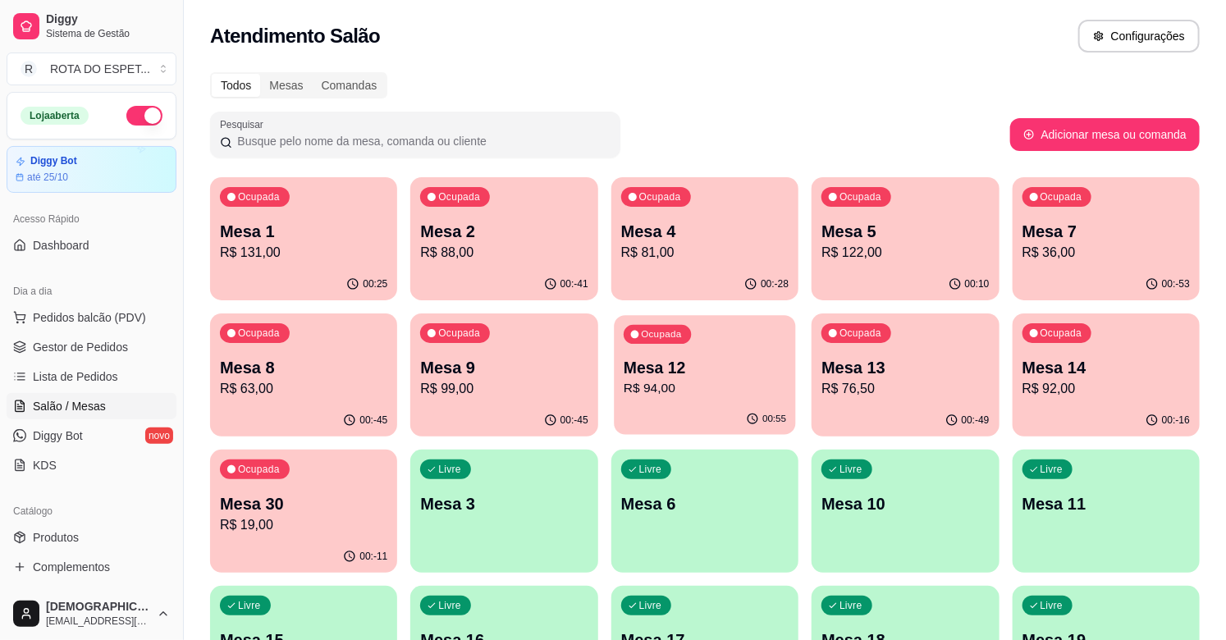
click at [720, 371] on p "Mesa 12" at bounding box center [705, 368] width 163 height 22
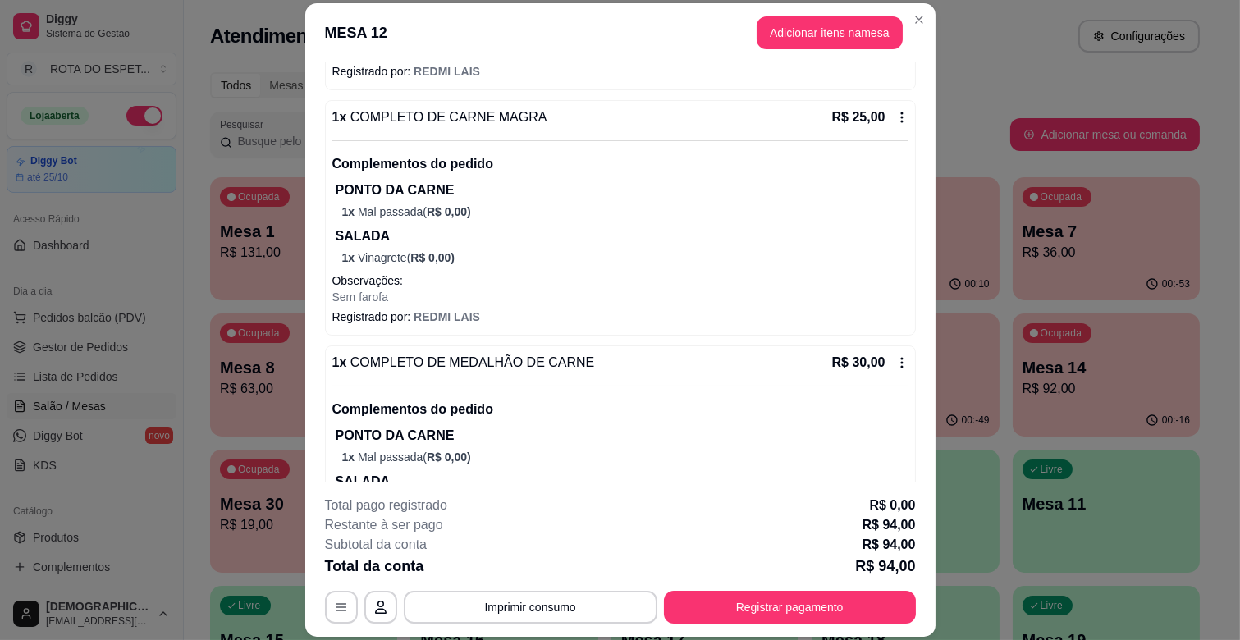
scroll to position [386, 0]
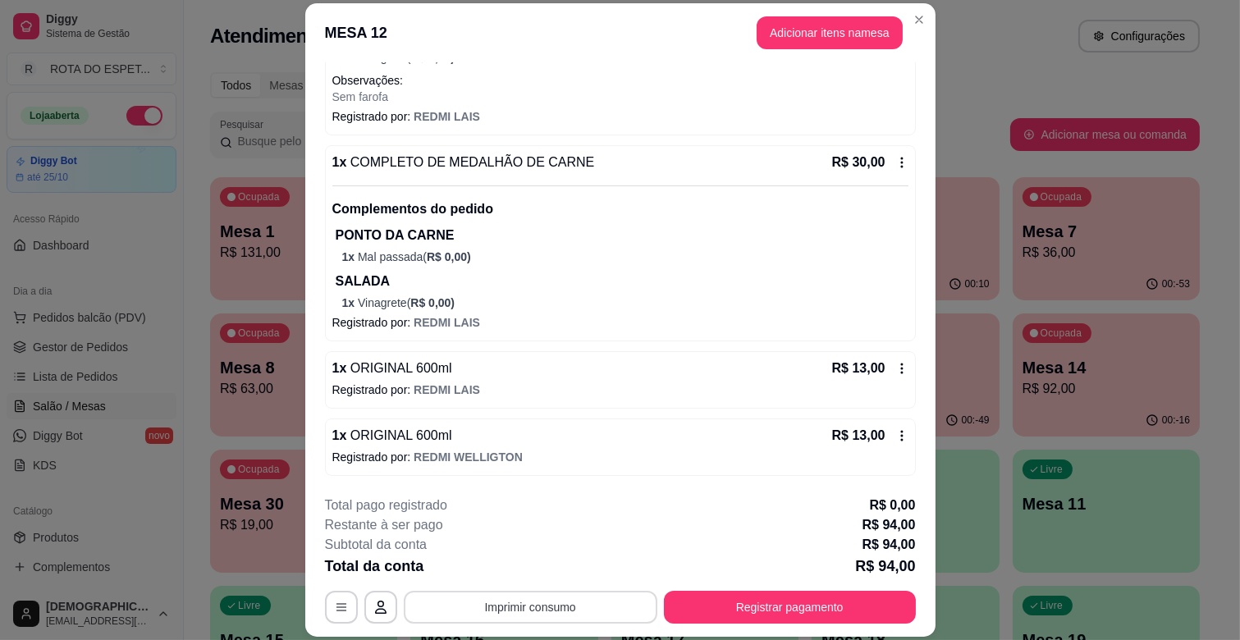
click at [534, 616] on button "Imprimir consumo" at bounding box center [531, 607] width 254 height 33
click at [543, 569] on button "IMPRESSORA CAIXA" at bounding box center [528, 569] width 131 height 25
click at [720, 600] on button "Registrar pagamento" at bounding box center [790, 607] width 252 height 33
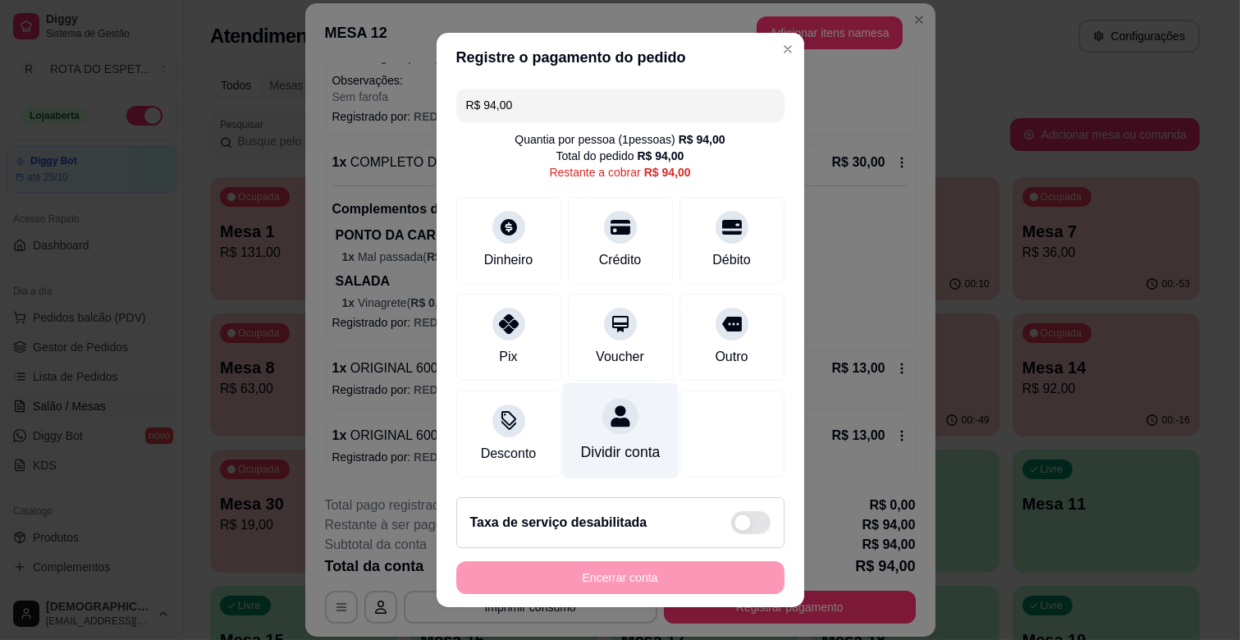
click at [603, 419] on div at bounding box center [621, 416] width 36 height 36
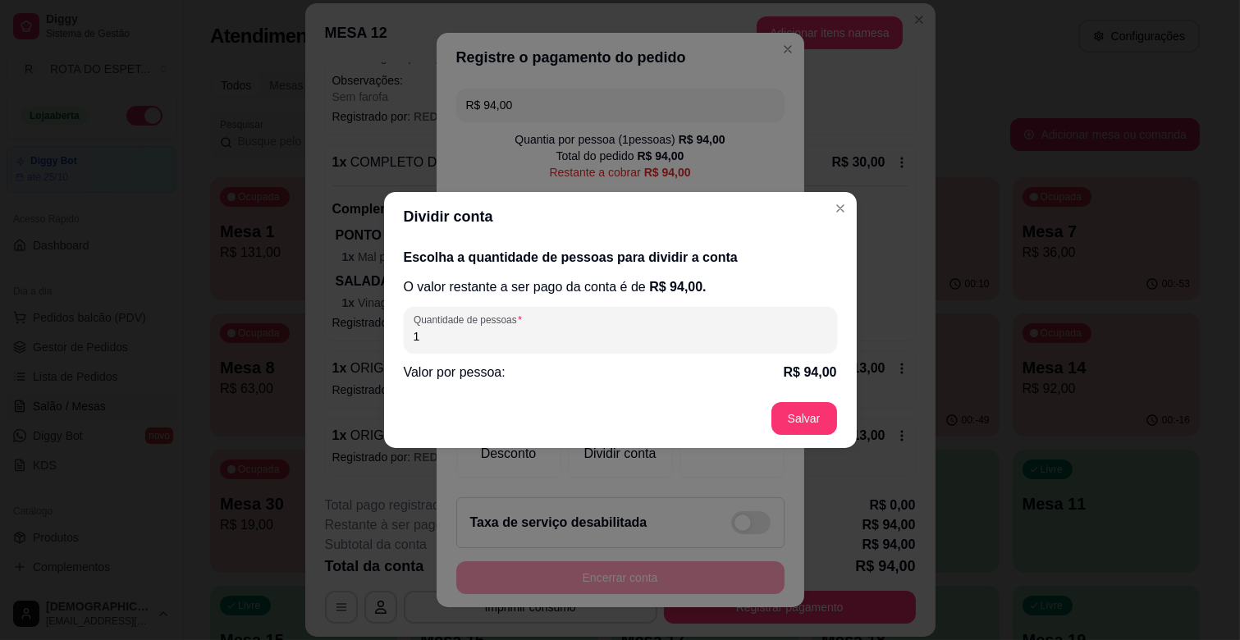
click at [570, 333] on input "1" at bounding box center [621, 336] width 414 height 16
type input "2"
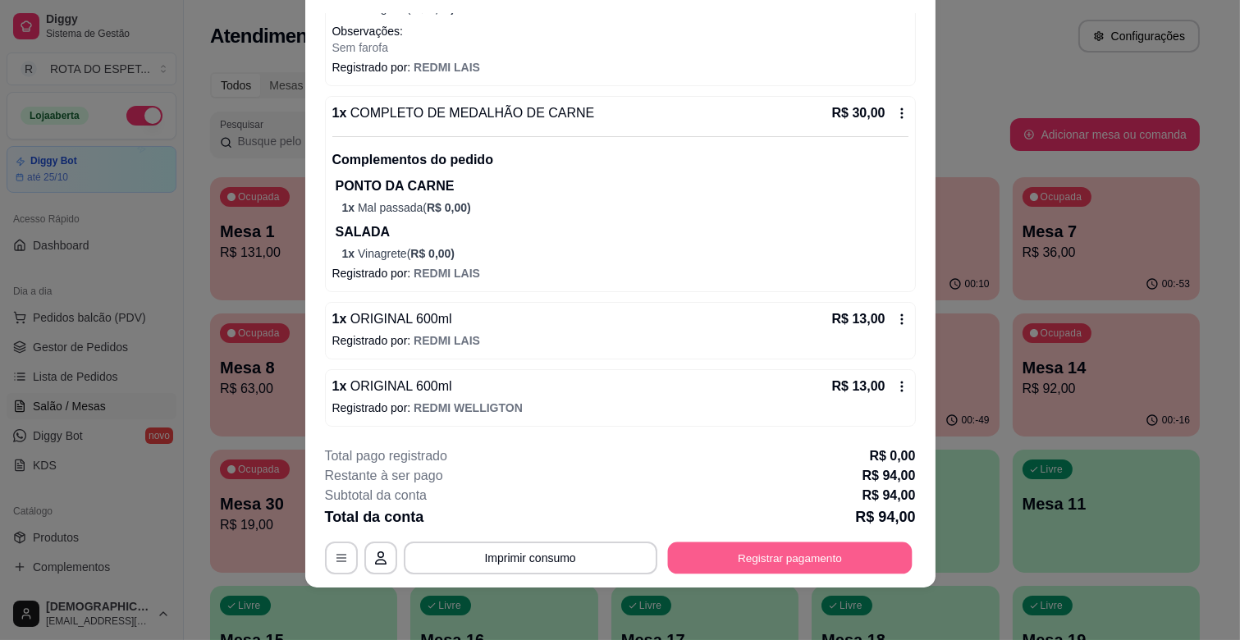
click at [734, 565] on button "Registrar pagamento" at bounding box center [789, 559] width 245 height 32
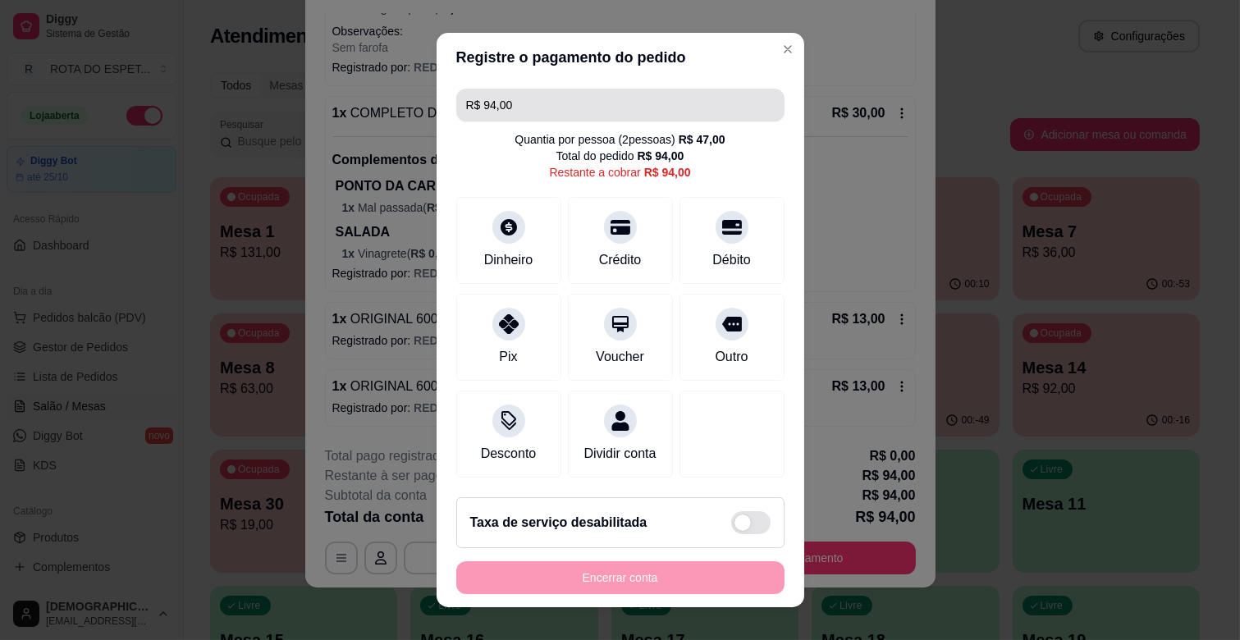
click at [559, 105] on input "R$ 94,00" at bounding box center [620, 105] width 309 height 33
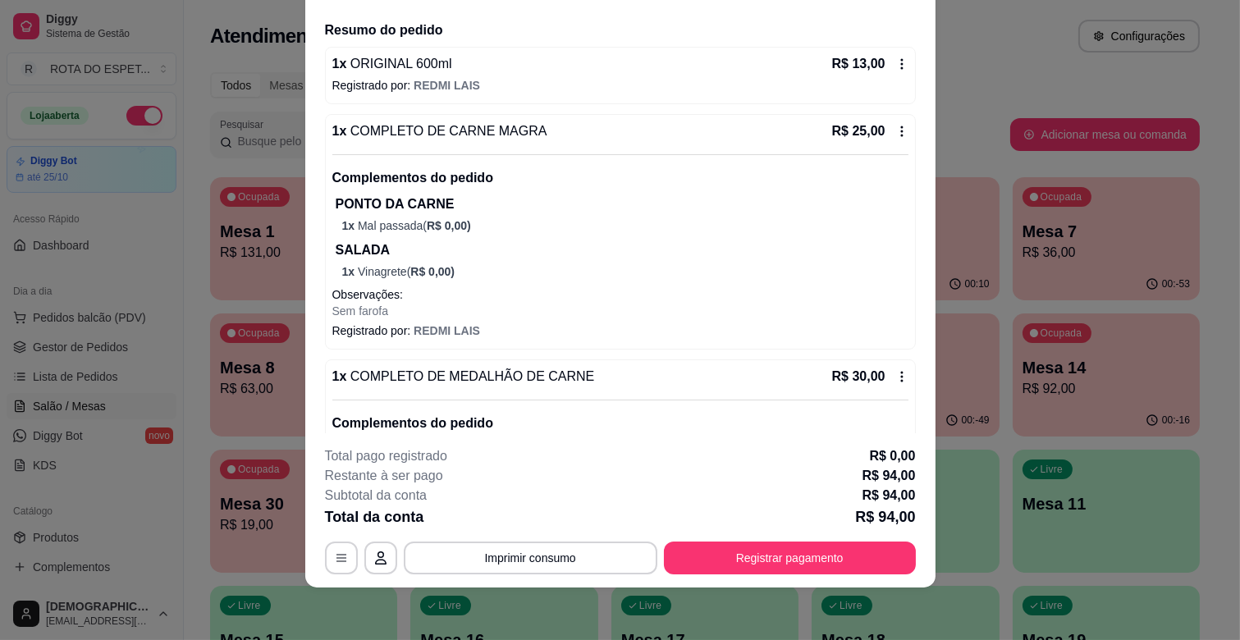
scroll to position [21, 0]
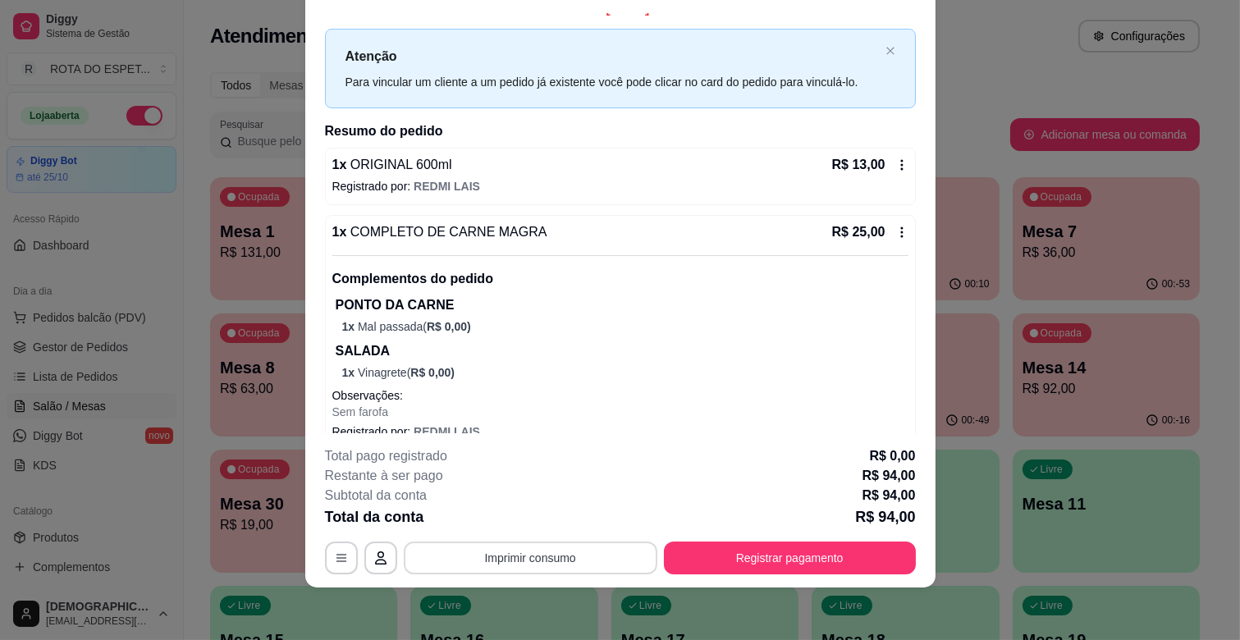
click at [572, 557] on button "Imprimir consumo" at bounding box center [531, 558] width 254 height 33
click at [532, 518] on button "IMPRESSORA CAIXA" at bounding box center [528, 520] width 135 height 26
drag, startPoint x: 589, startPoint y: 351, endPoint x: 594, endPoint y: 199, distance: 152.8
click at [594, 199] on div "1 x ORIGINAL 600ml R$ 13,00 Registrado por: REDMI LAIS" at bounding box center [620, 176] width 591 height 57
click at [695, 546] on button "Registrar pagamento" at bounding box center [790, 558] width 252 height 33
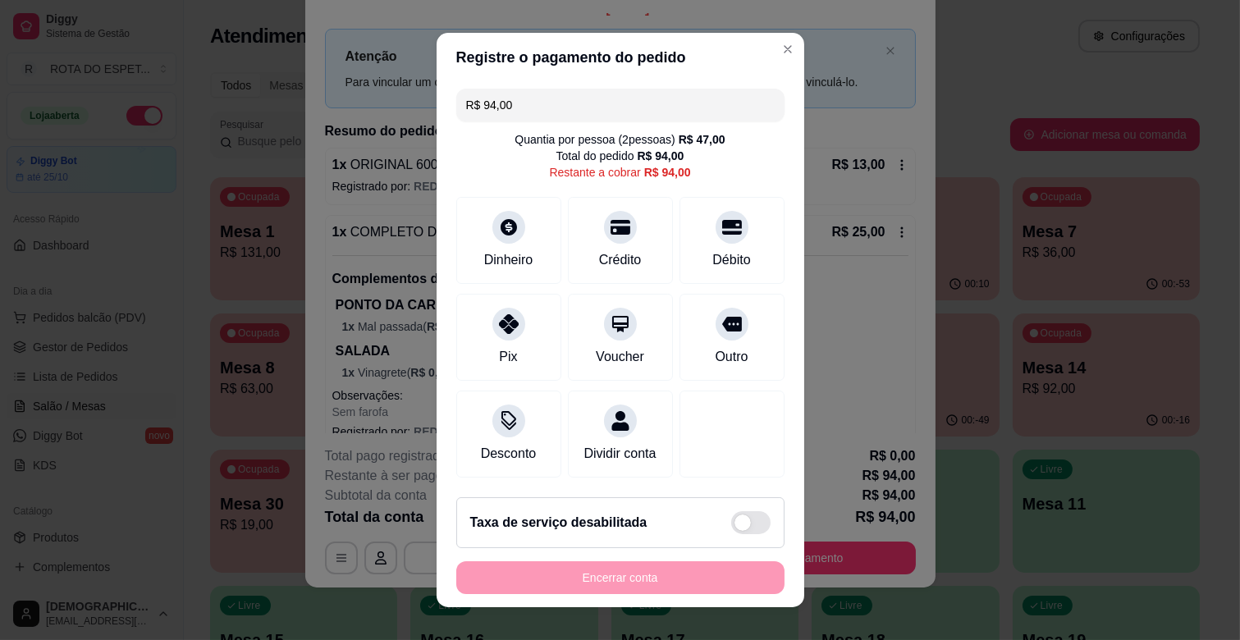
click at [580, 99] on input "R$ 94,00" at bounding box center [620, 105] width 309 height 33
click at [603, 236] on div at bounding box center [621, 222] width 36 height 36
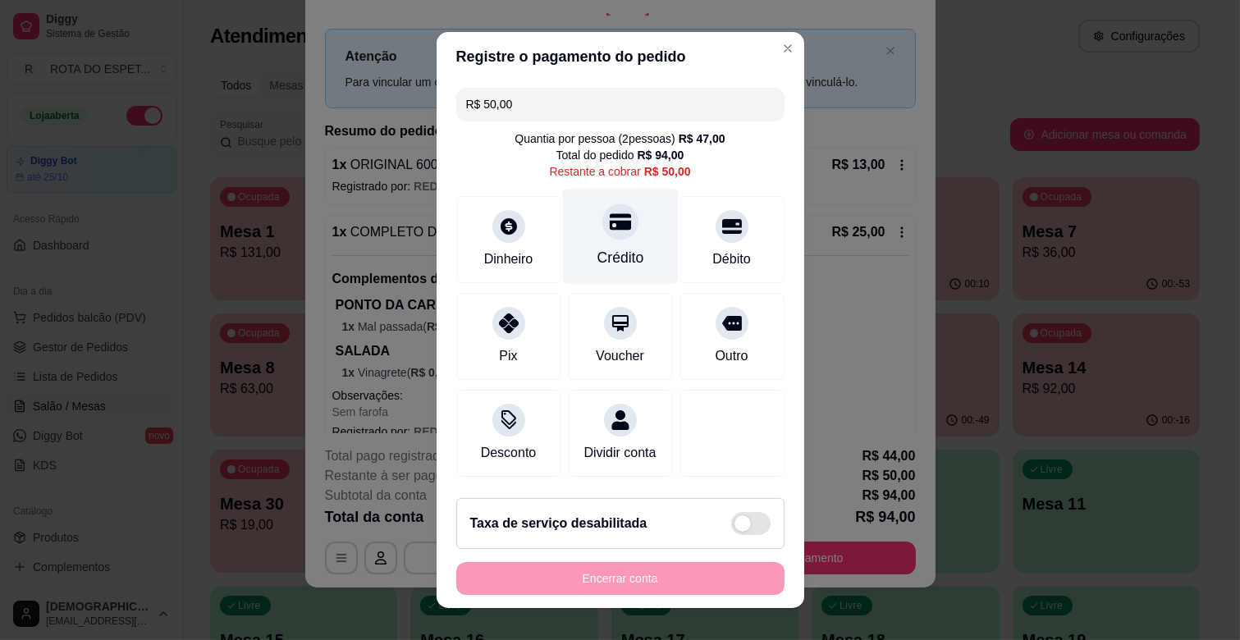
click at [603, 238] on div at bounding box center [621, 222] width 36 height 36
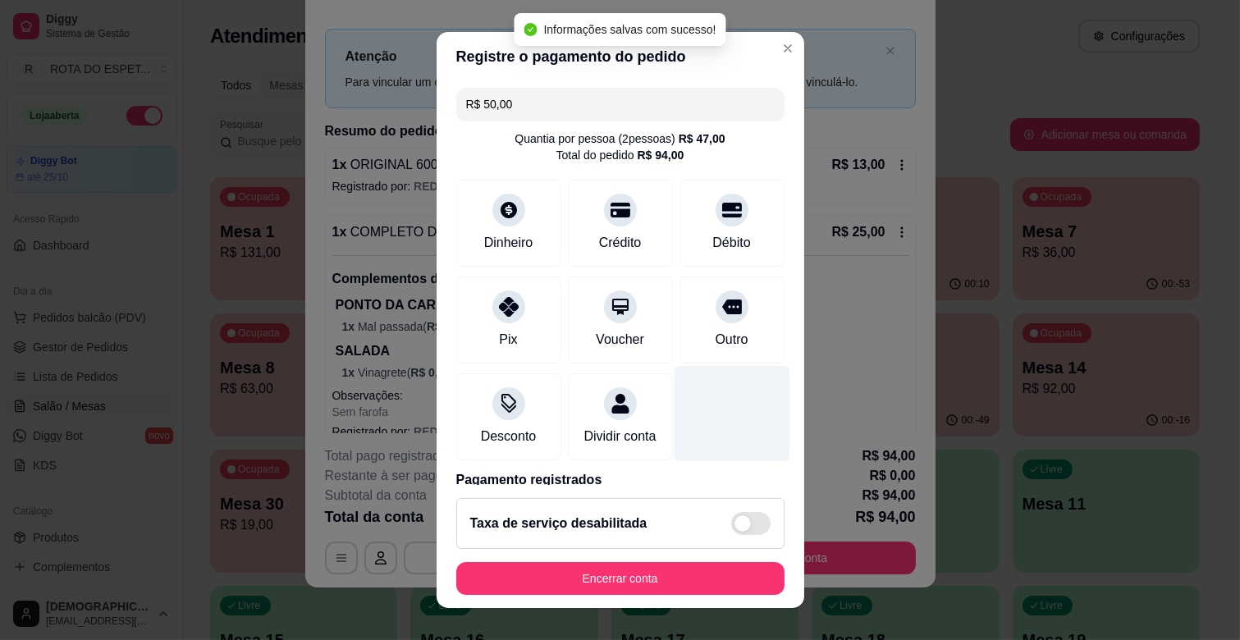
type input "R$ 0,00"
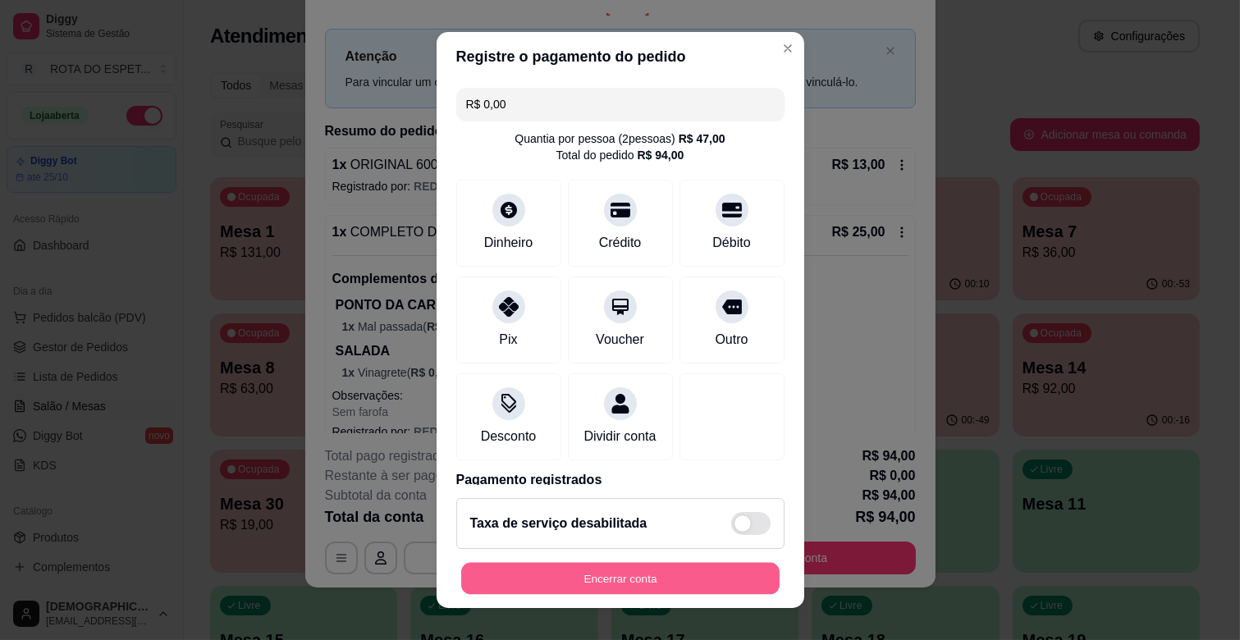
click at [673, 571] on button "Encerrar conta" at bounding box center [620, 579] width 319 height 32
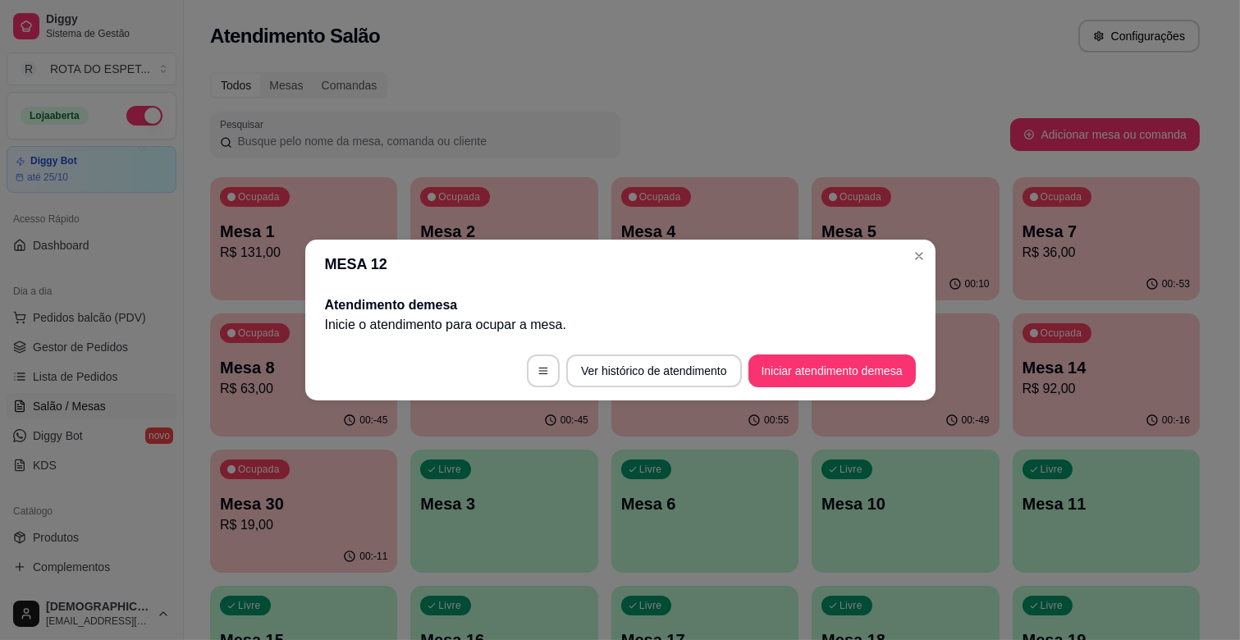
scroll to position [0, 0]
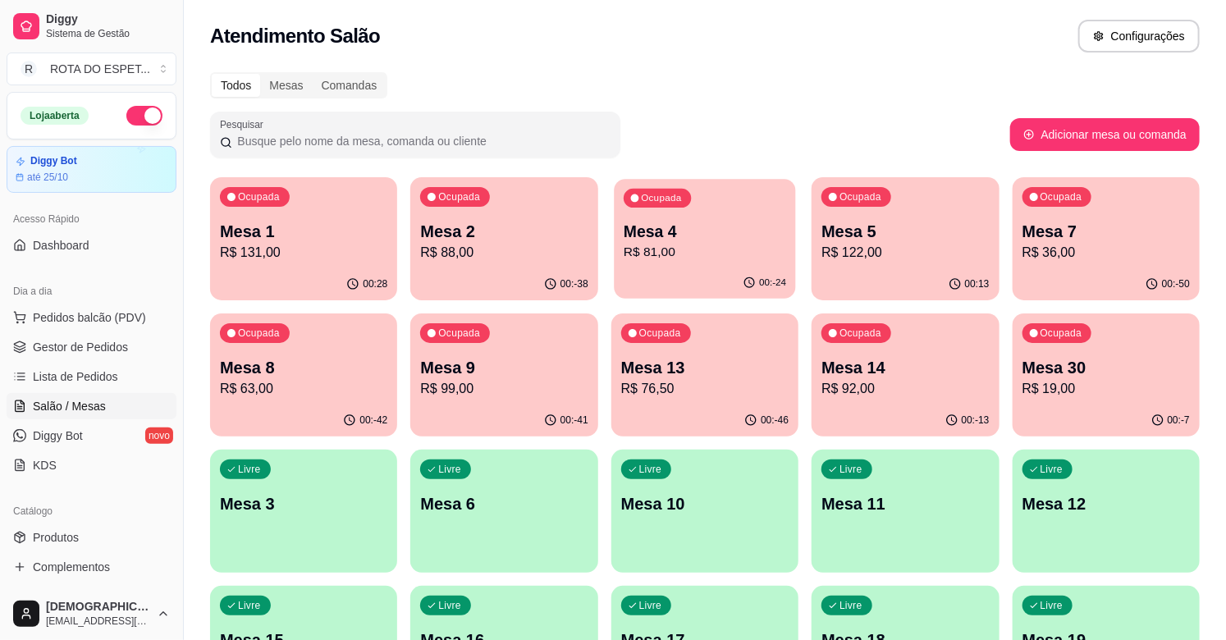
click at [720, 257] on p "R$ 81,00" at bounding box center [705, 252] width 163 height 19
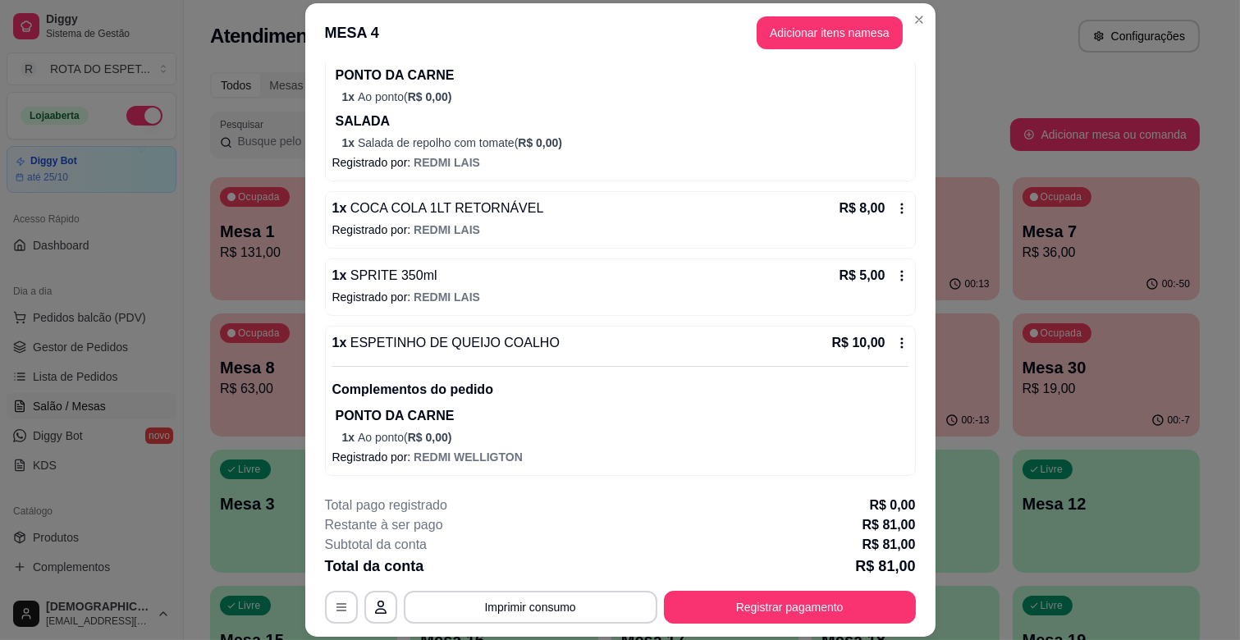
scroll to position [49, 0]
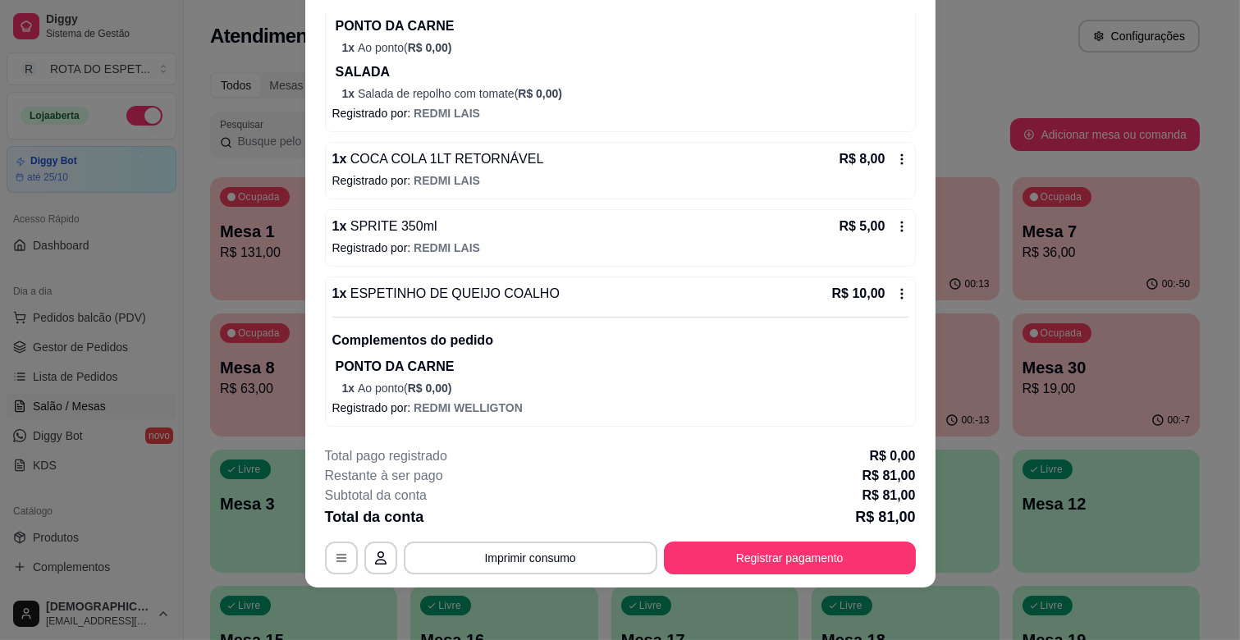
click at [874, 284] on div "R$ 10,00" at bounding box center [870, 294] width 76 height 20
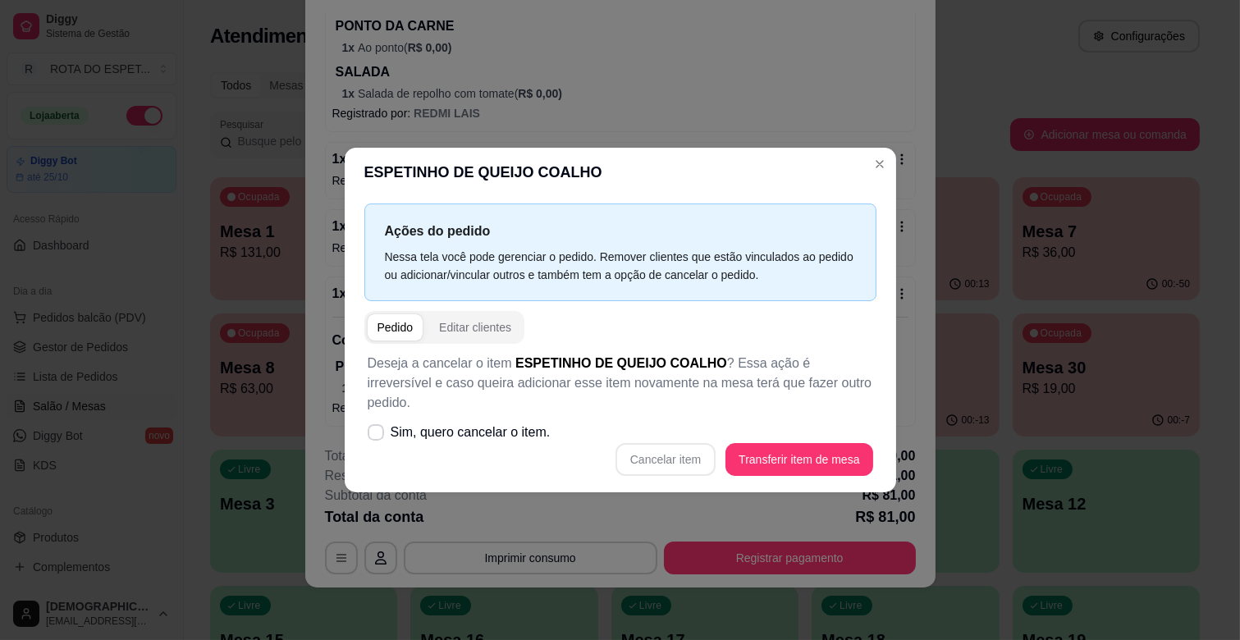
click at [396, 378] on p "Deseja a cancelar o item ESPETINHO DE QUEIJO COALHO ? Essa ação é irreversível …" at bounding box center [621, 383] width 506 height 59
click at [684, 446] on div "Cancelar item Transferir item de mesa" at bounding box center [621, 459] width 506 height 33
click at [396, 341] on span "button" at bounding box center [396, 327] width 56 height 26
click at [390, 336] on div "Pedido" at bounding box center [396, 327] width 36 height 16
click at [432, 416] on label "Sim, quero cancelar o item." at bounding box center [459, 432] width 196 height 33
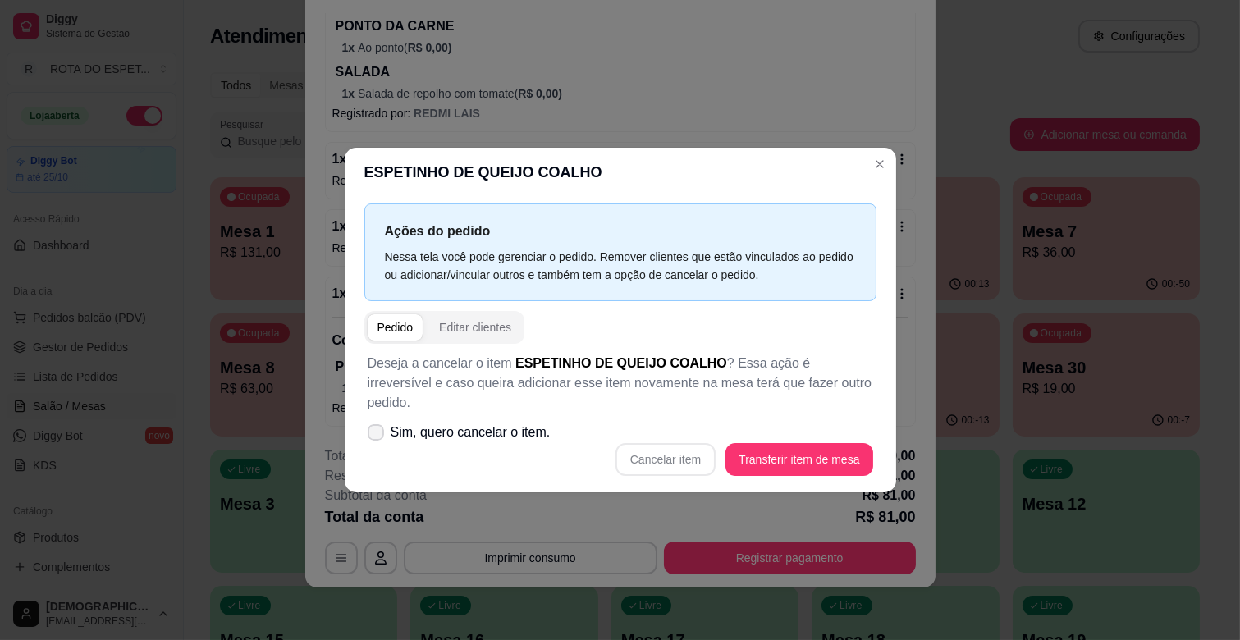
click at [378, 436] on input "Sim, quero cancelar o item." at bounding box center [372, 441] width 11 height 11
click at [391, 423] on span "Sim, quero cancelar o item." at bounding box center [471, 433] width 160 height 20
click at [378, 436] on input "Sim, quero cancelar o item." at bounding box center [372, 441] width 11 height 11
click at [391, 423] on span "Sim, quero cancelar o item." at bounding box center [471, 433] width 160 height 20
click at [378, 436] on input "Sim, quero cancelar o item." at bounding box center [372, 441] width 11 height 11
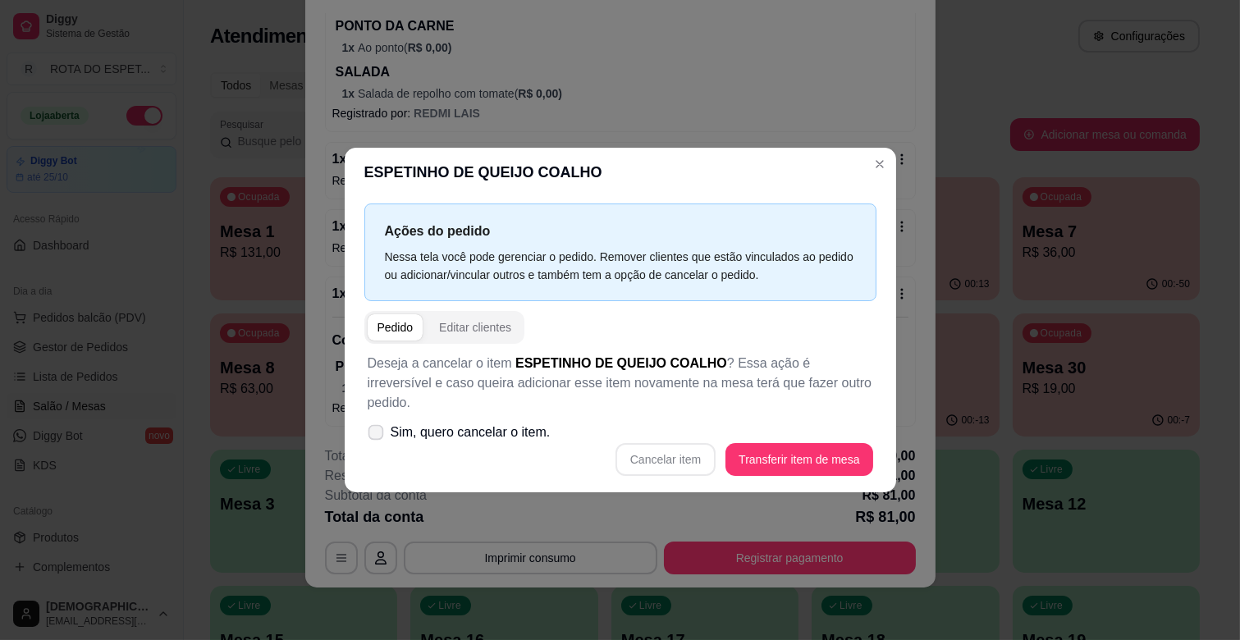
checkbox input "true"
click at [695, 450] on button "Cancelar item" at bounding box center [666, 459] width 100 height 33
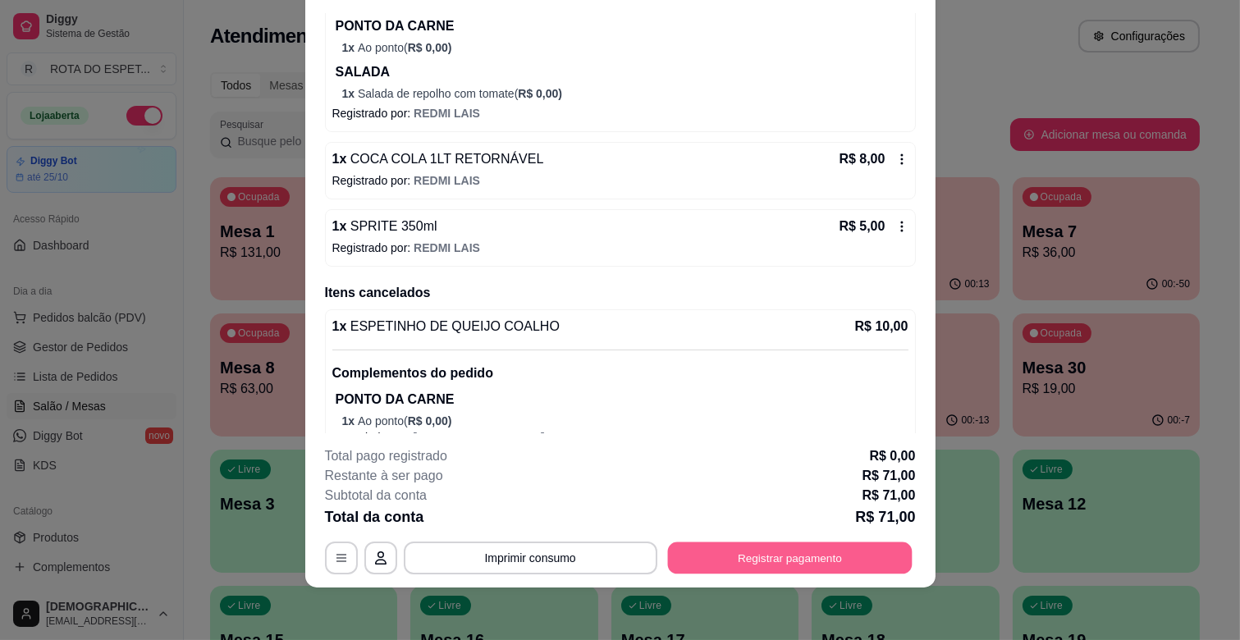
click at [801, 572] on button "Registrar pagamento" at bounding box center [789, 559] width 245 height 32
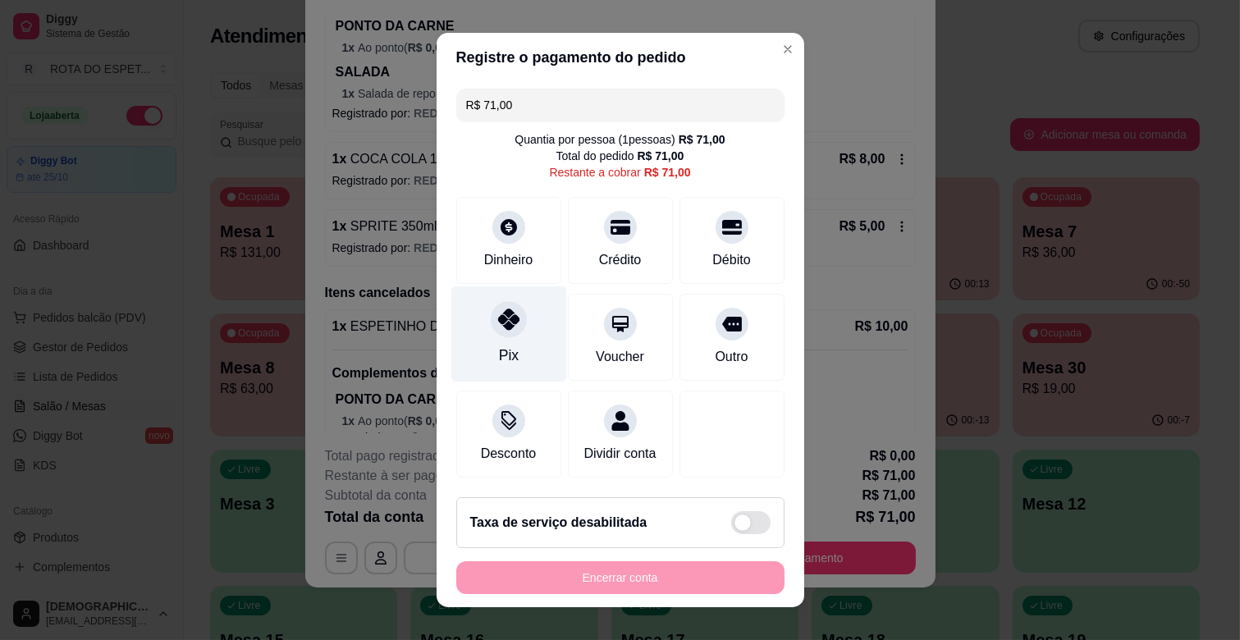
click at [513, 332] on div "Pix" at bounding box center [509, 334] width 116 height 96
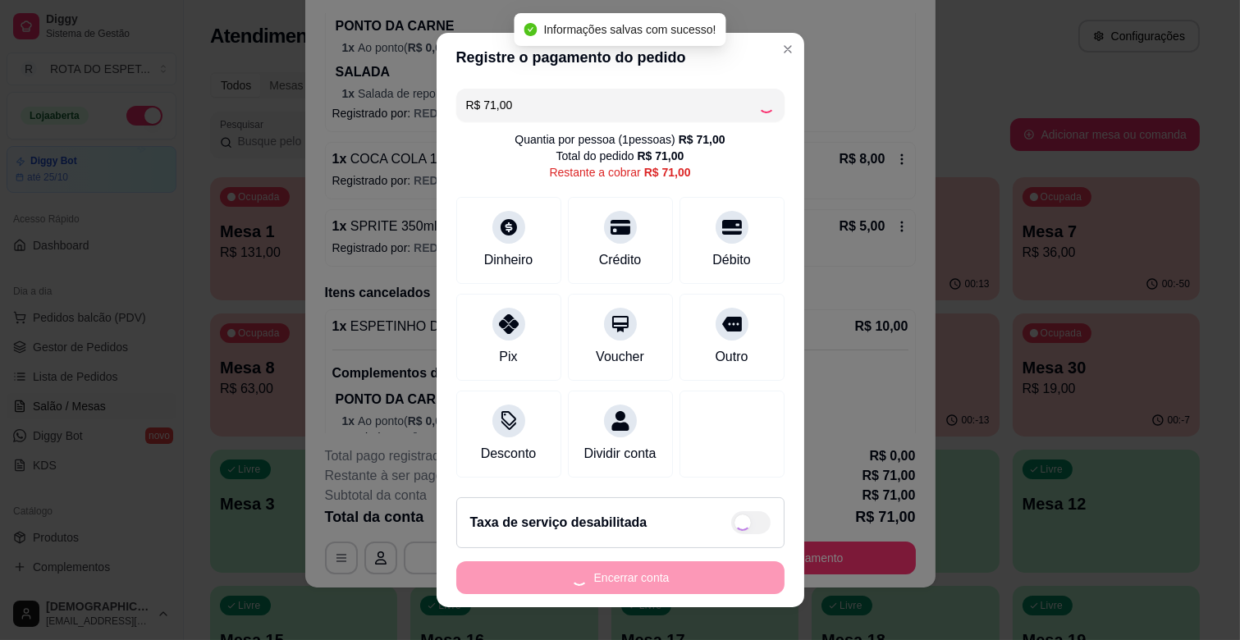
type input "R$ 0,00"
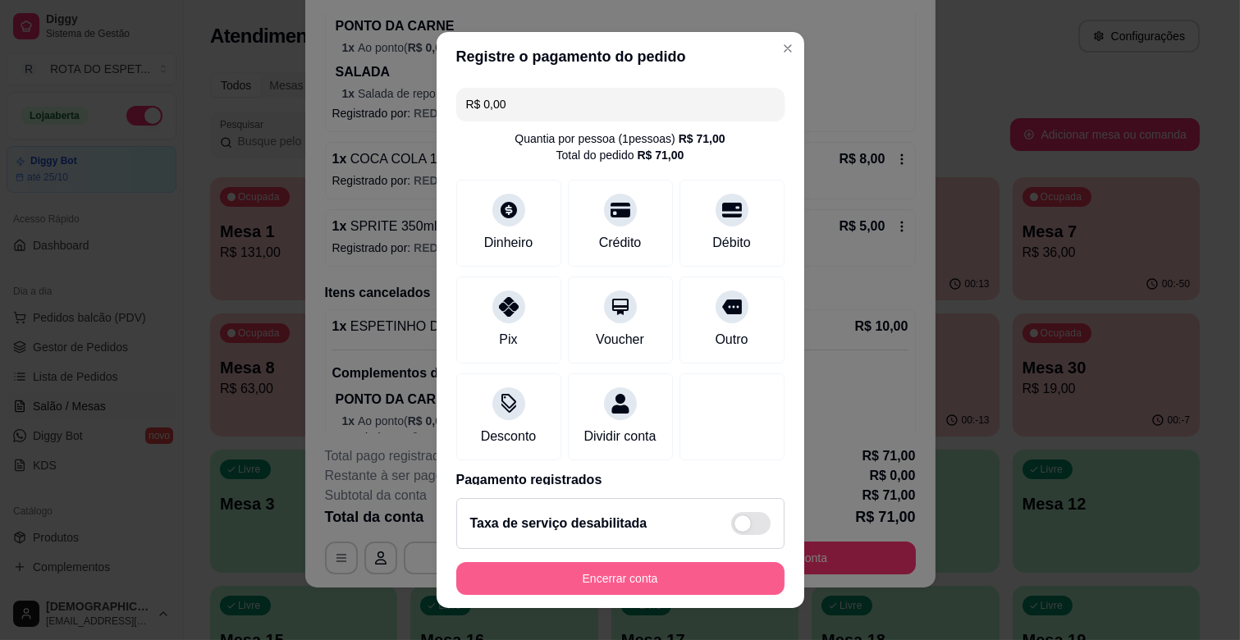
click at [662, 580] on button "Encerrar conta" at bounding box center [620, 578] width 328 height 33
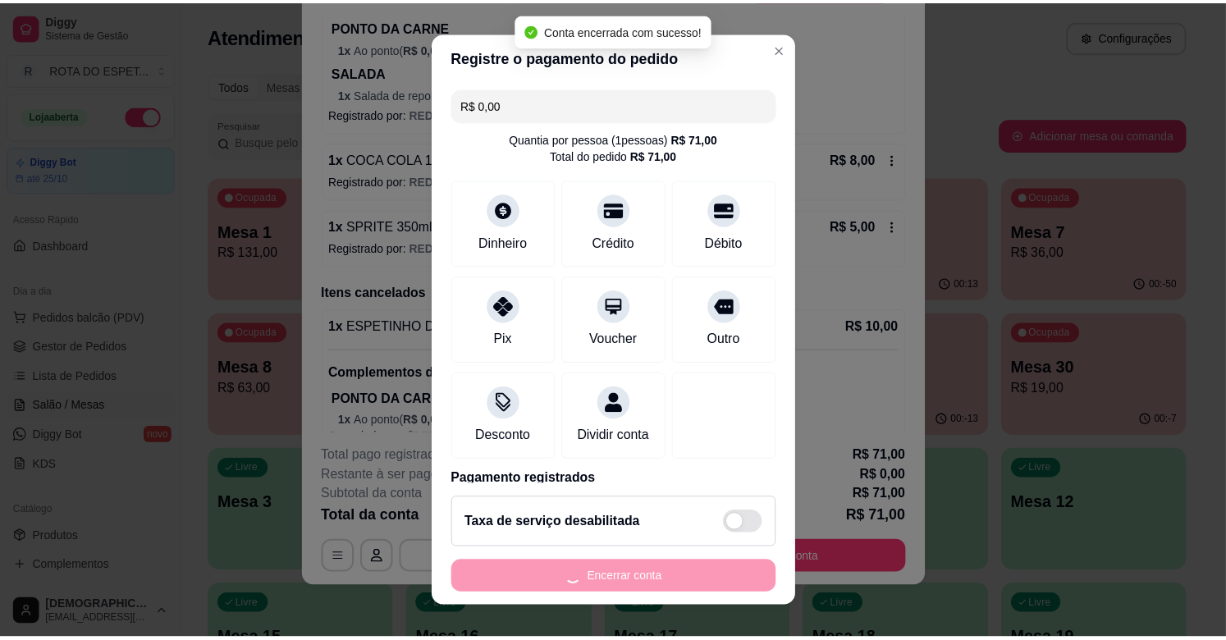
scroll to position [0, 0]
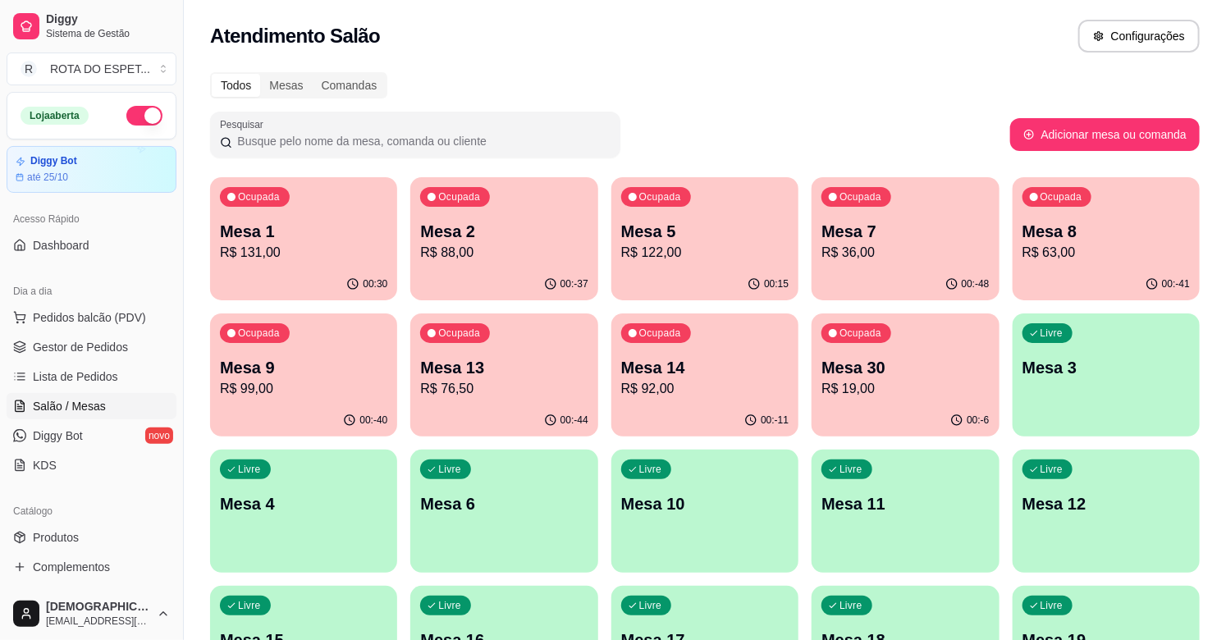
click at [772, 22] on div "Atendimento Salão Configurações" at bounding box center [705, 36] width 990 height 33
click at [117, 354] on span "Gestor de Pedidos" at bounding box center [80, 347] width 95 height 16
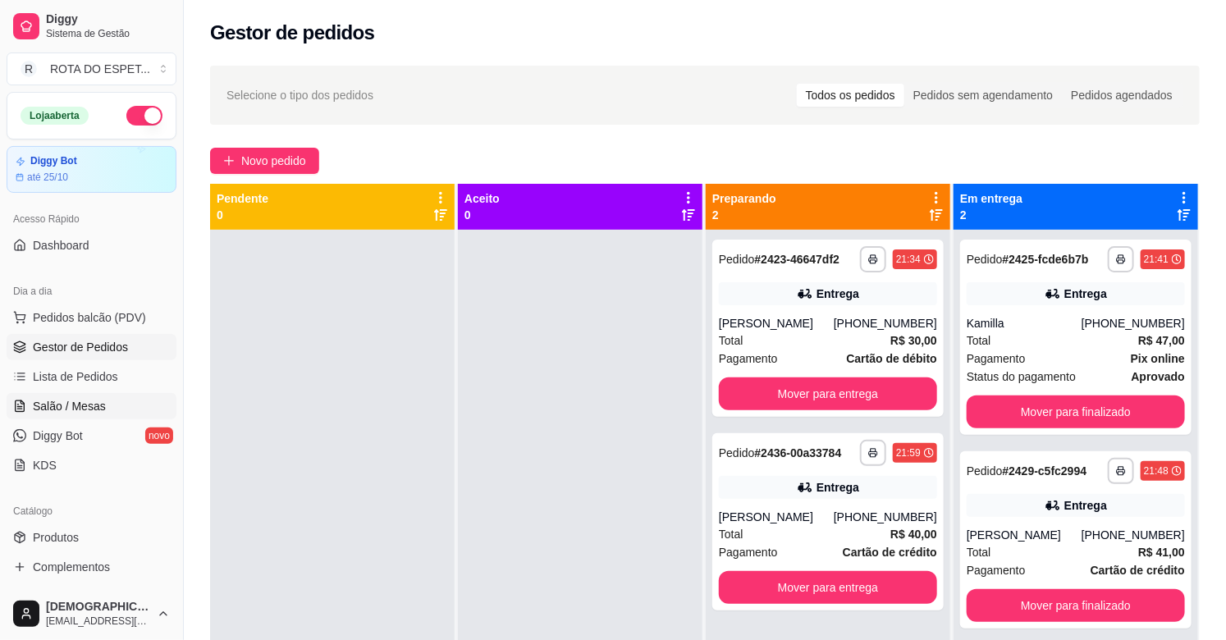
click at [44, 408] on span "Salão / Mesas" at bounding box center [69, 406] width 73 height 16
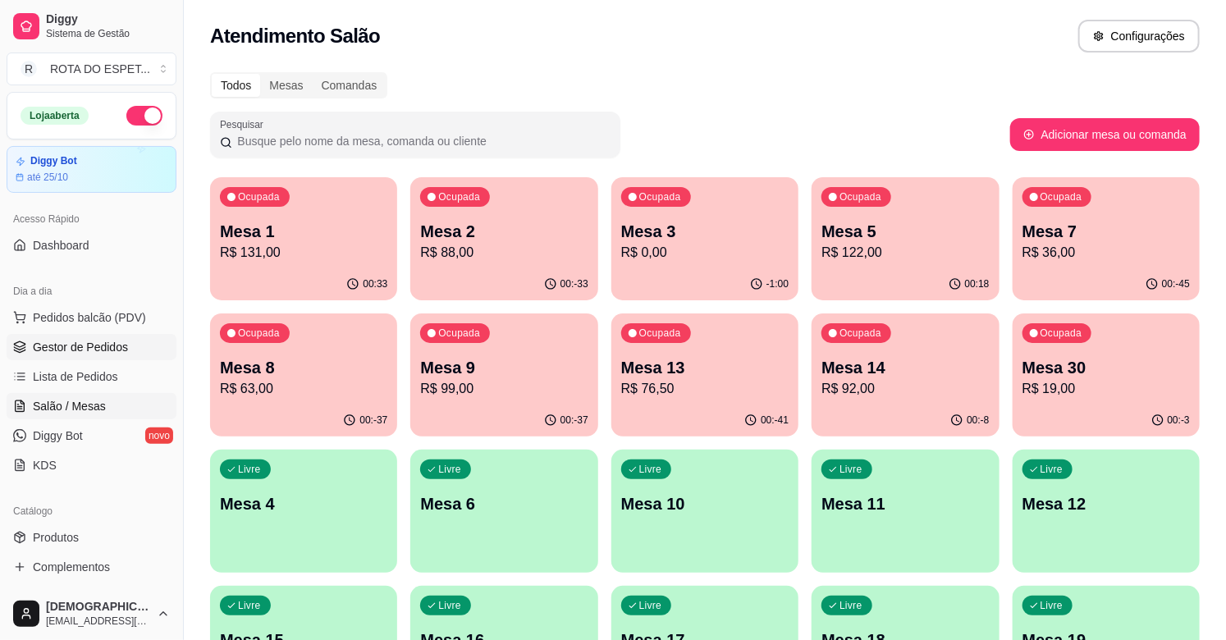
click at [89, 341] on span "Gestor de Pedidos" at bounding box center [80, 347] width 95 height 16
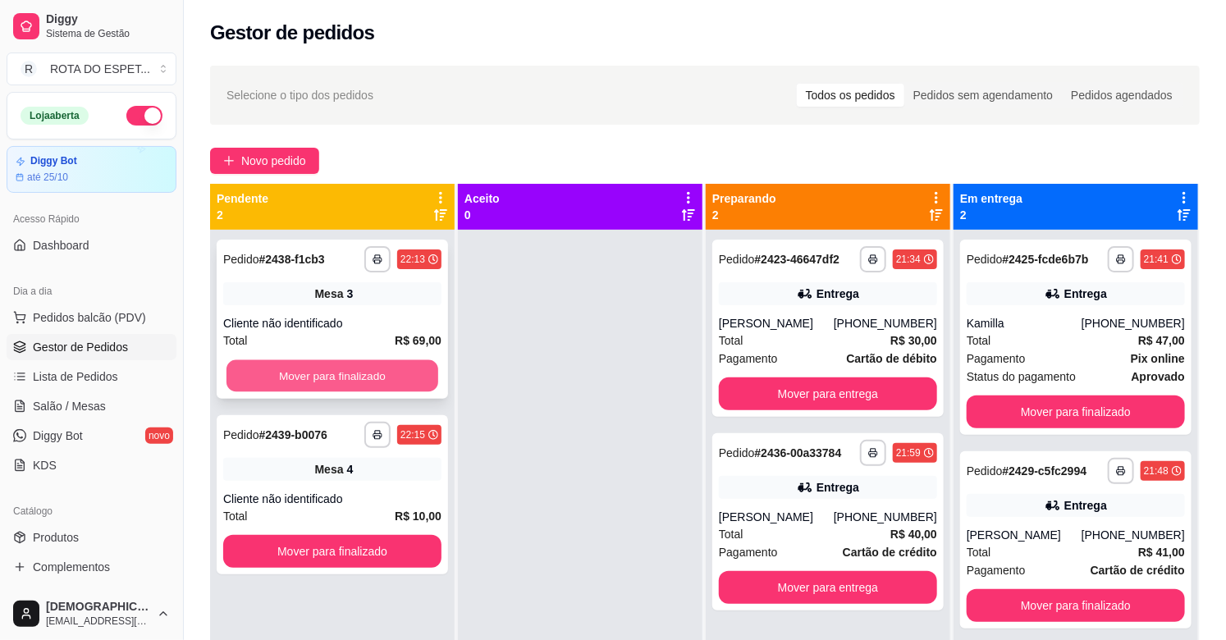
click at [345, 372] on button "Mover para finalizado" at bounding box center [333, 376] width 212 height 32
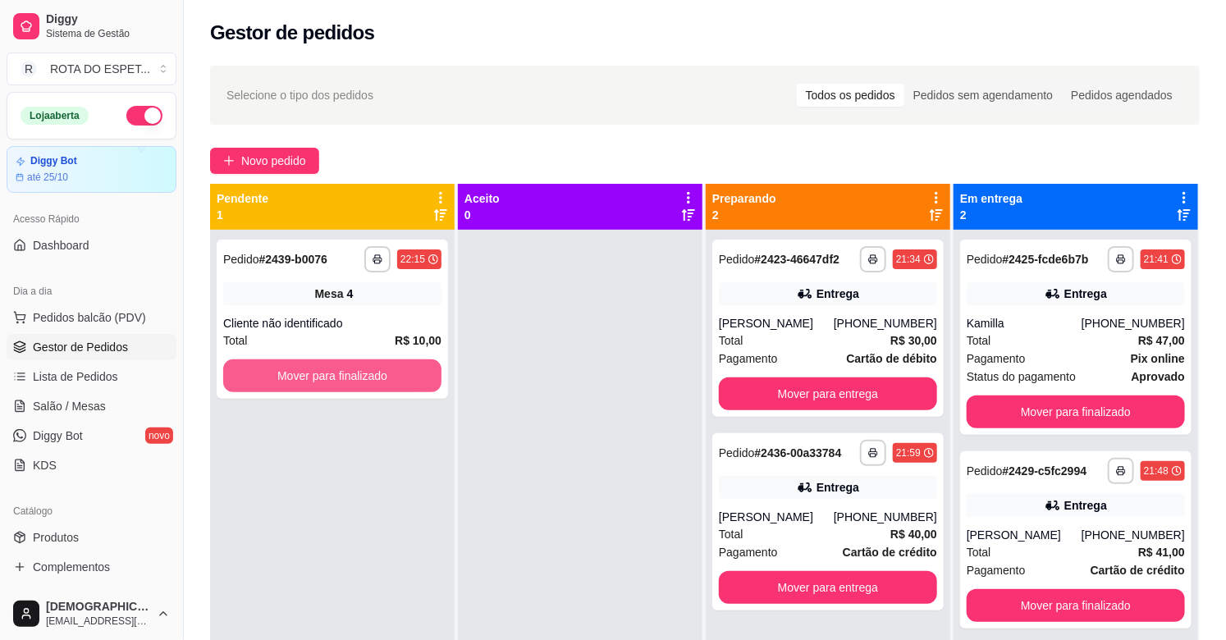
click at [345, 372] on button "Mover para finalizado" at bounding box center [332, 376] width 218 height 33
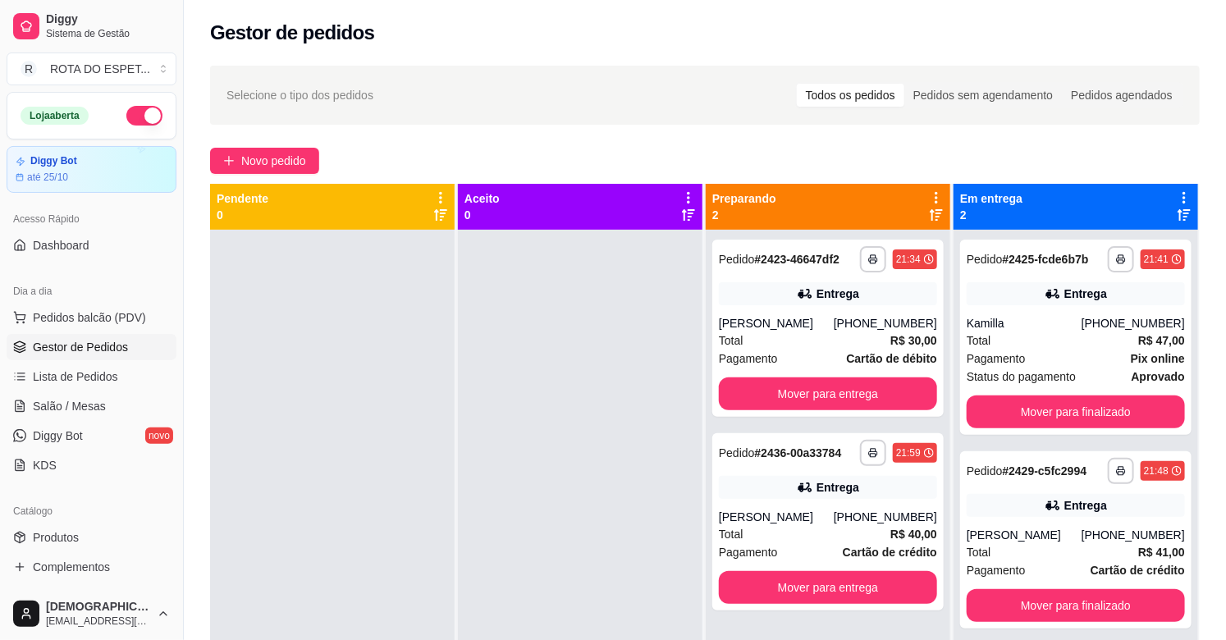
click at [536, 534] on div at bounding box center [580, 550] width 245 height 640
click at [826, 392] on button "Mover para entrega" at bounding box center [828, 394] width 218 height 33
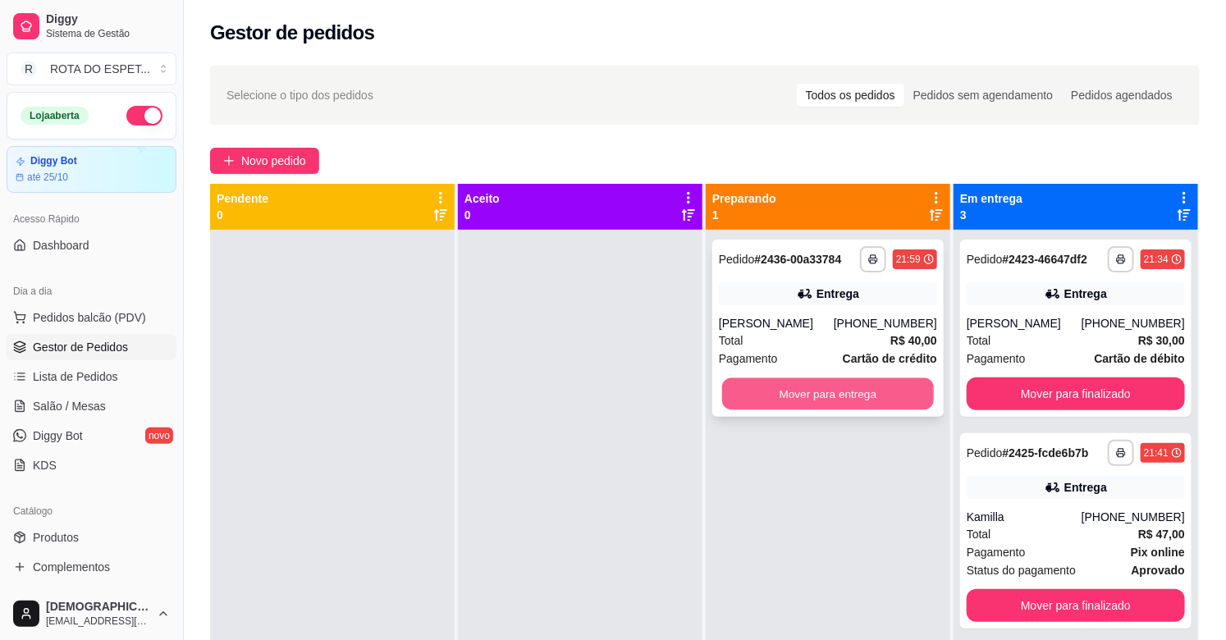
click at [826, 390] on button "Mover para entrega" at bounding box center [828, 394] width 212 height 32
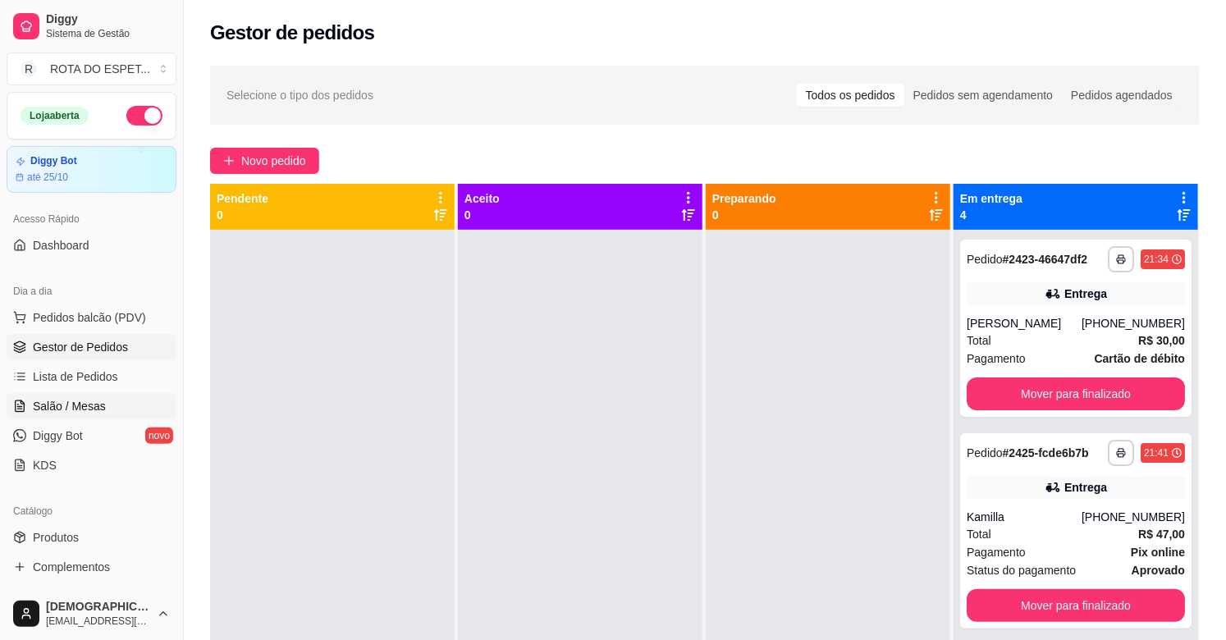
click at [94, 410] on span "Salão / Mesas" at bounding box center [69, 406] width 73 height 16
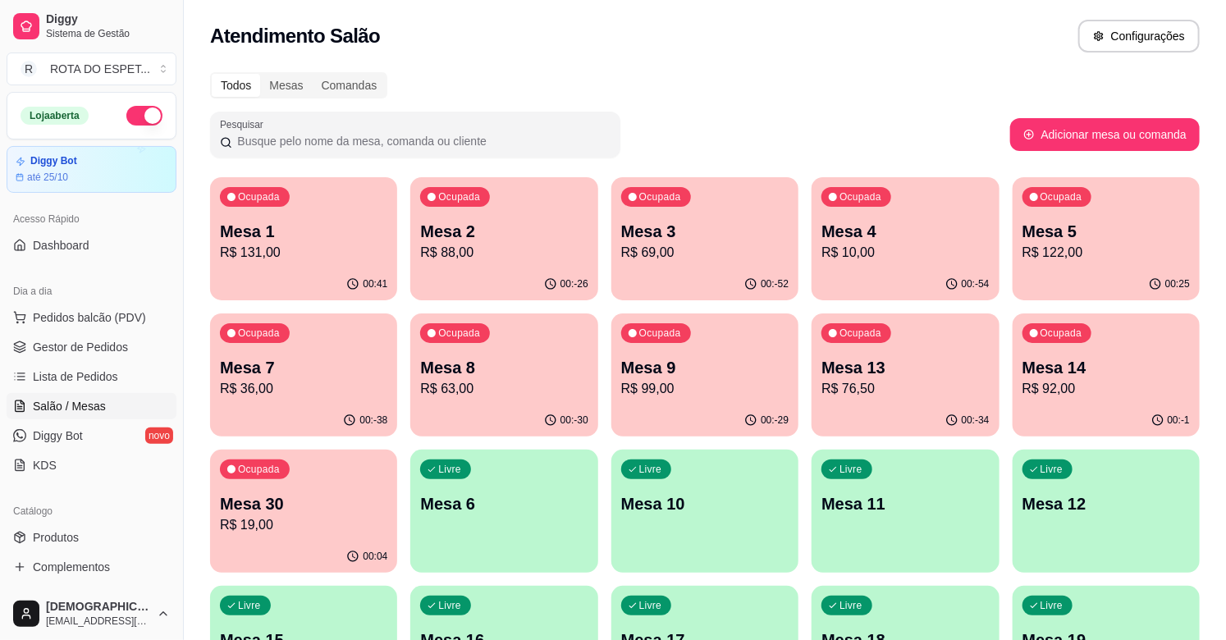
click at [1102, 370] on p "Mesa 14" at bounding box center [1106, 367] width 167 height 23
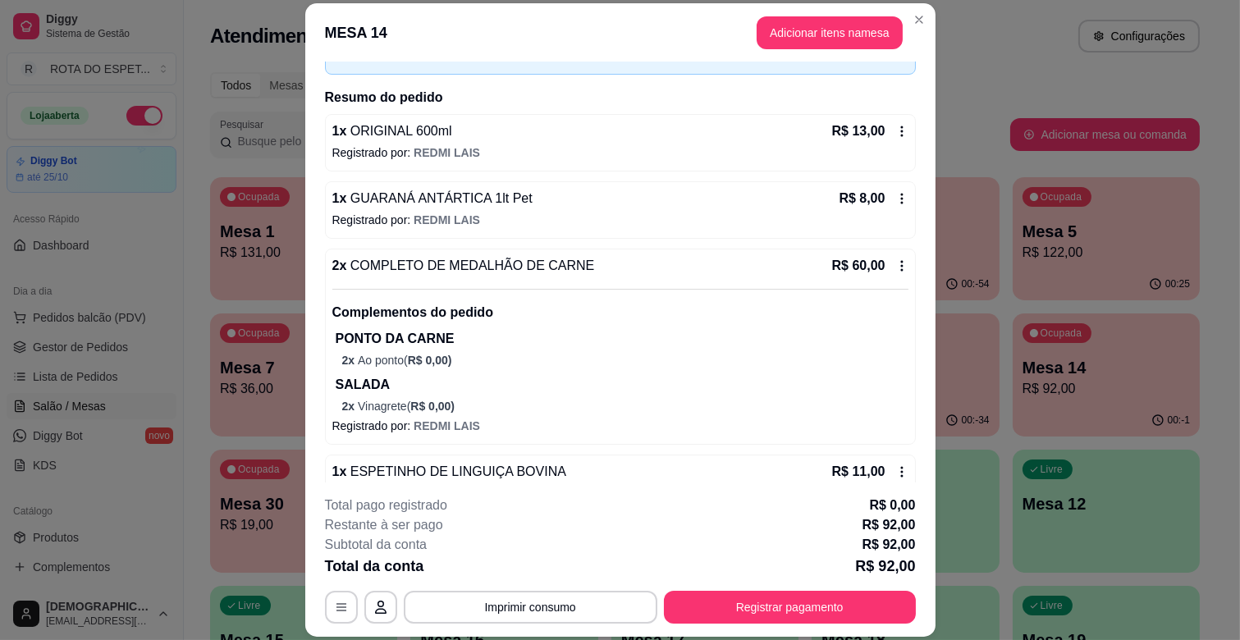
scroll to position [232, 0]
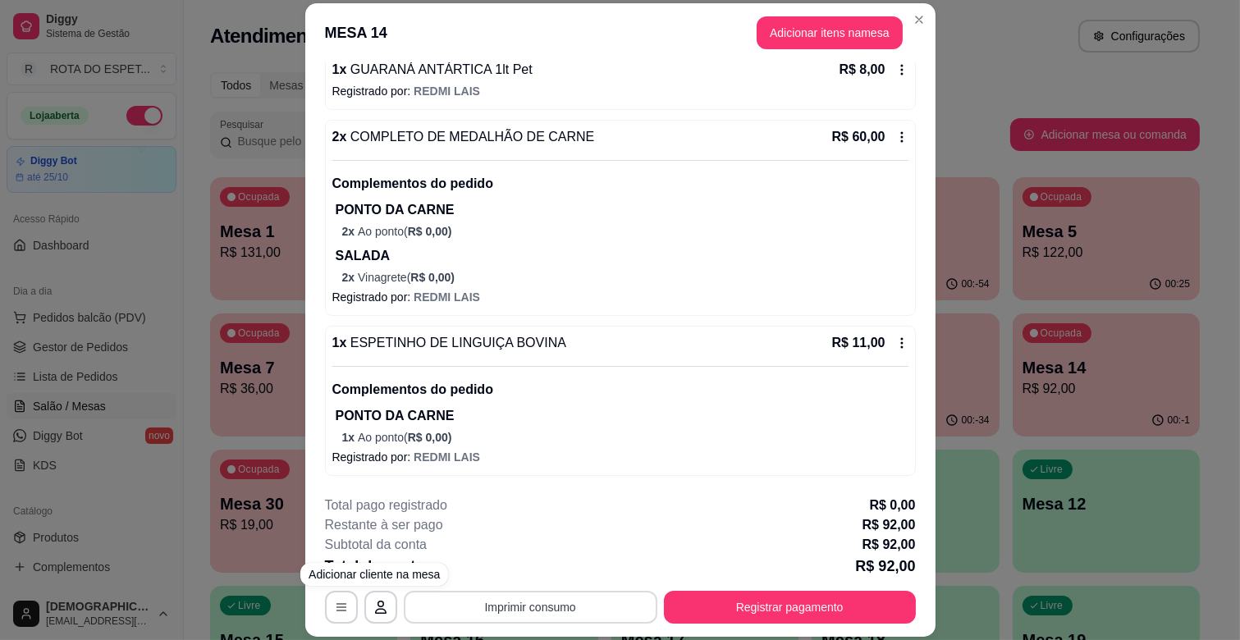
click at [569, 606] on button "Imprimir consumo" at bounding box center [531, 607] width 254 height 33
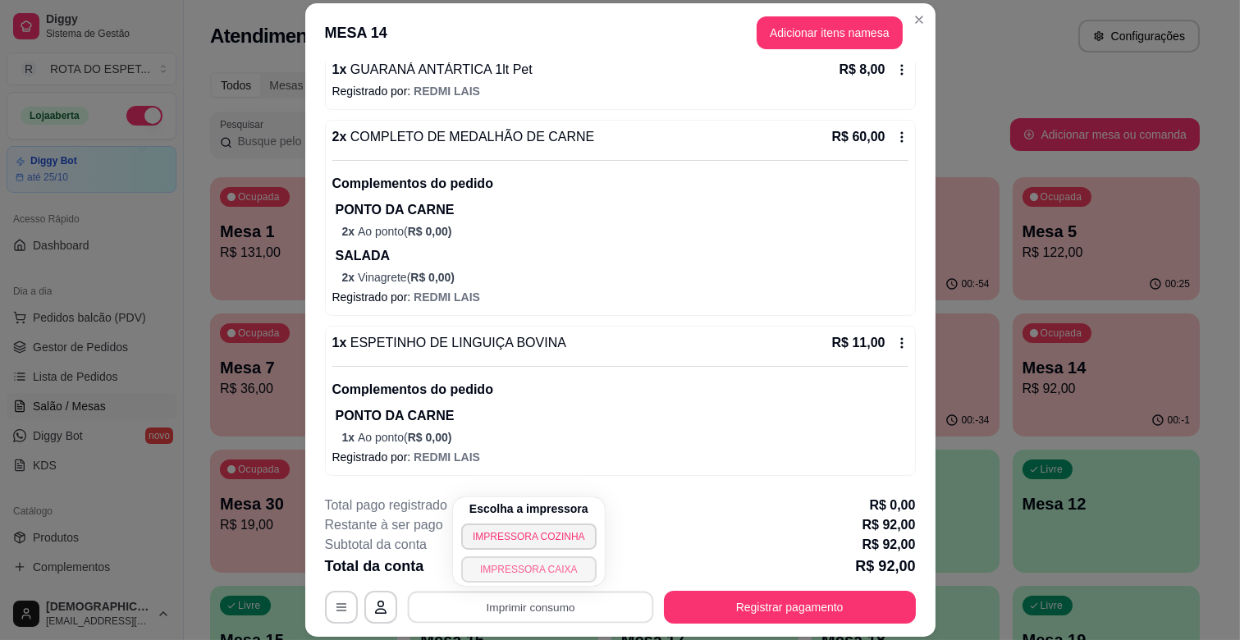
click at [564, 561] on button "IMPRESSORA CAIXA" at bounding box center [528, 570] width 135 height 26
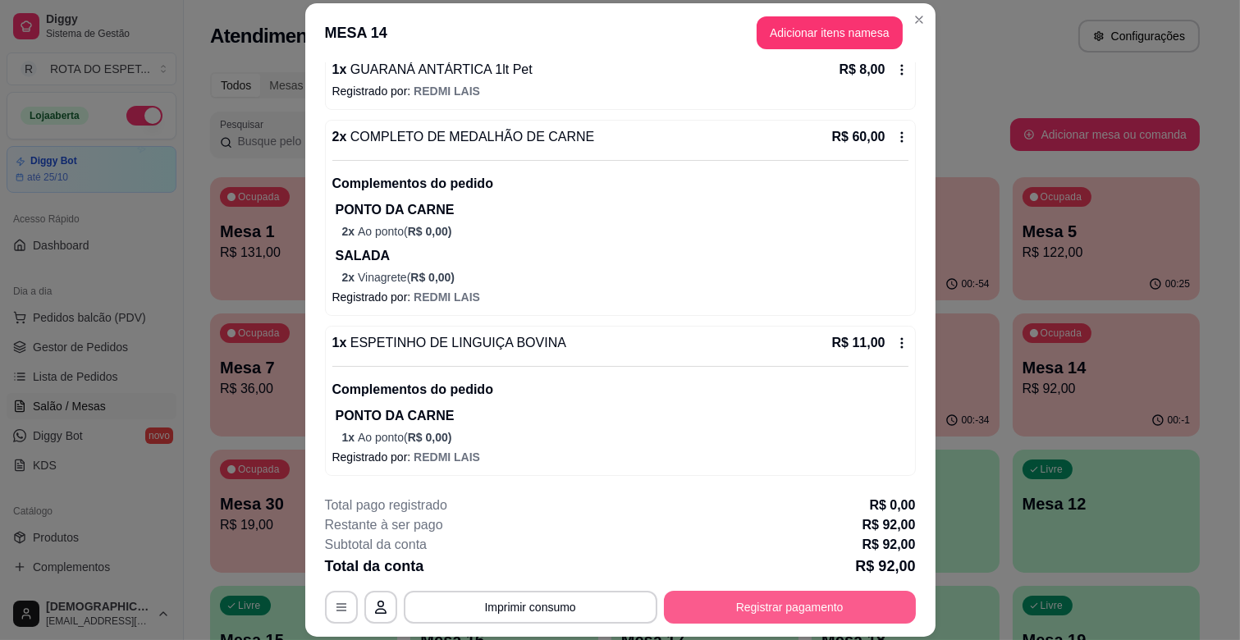
click at [735, 617] on button "Registrar pagamento" at bounding box center [790, 607] width 252 height 33
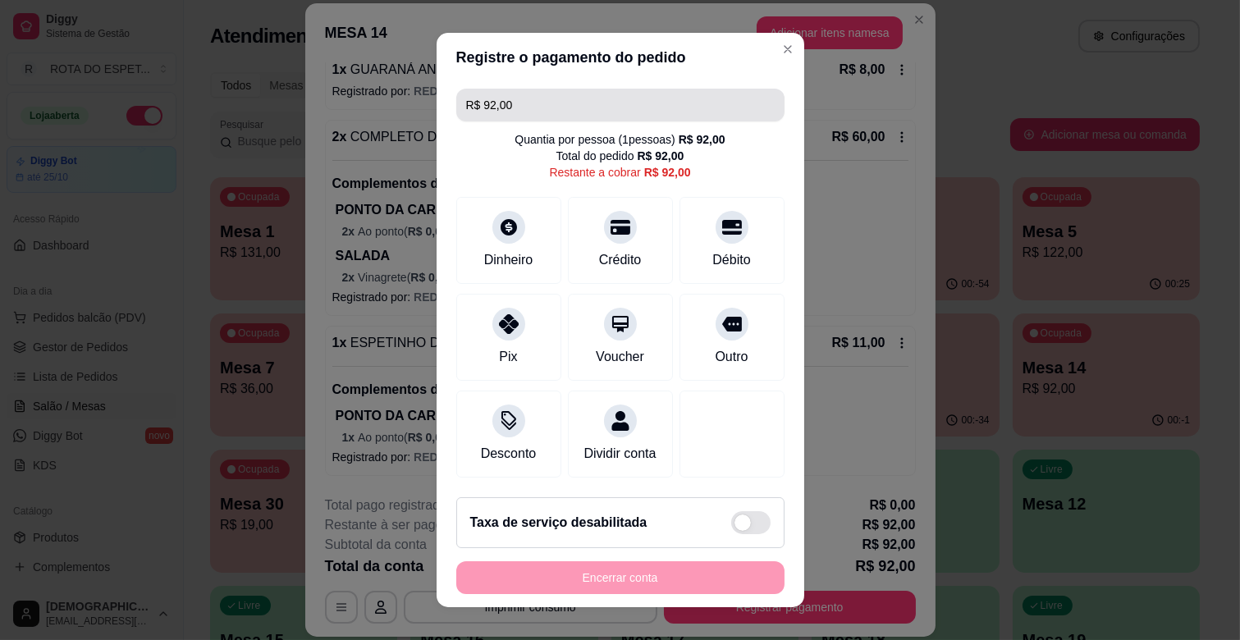
click at [569, 104] on input "R$ 92,00" at bounding box center [620, 105] width 309 height 33
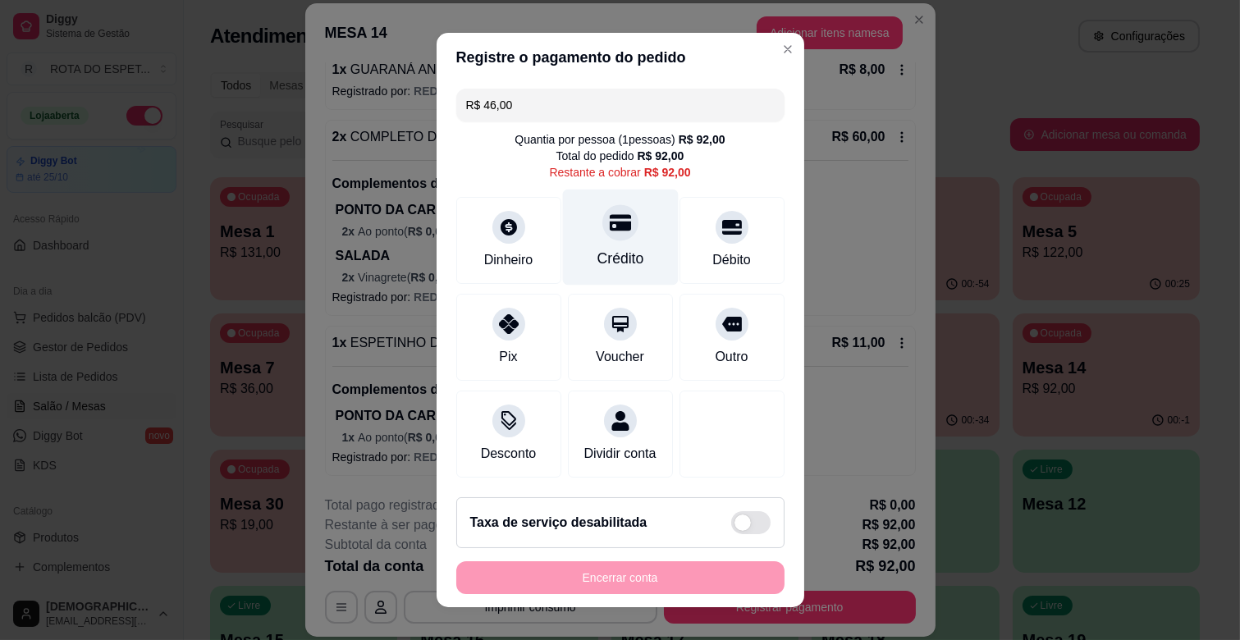
click at [622, 220] on div "Crédito" at bounding box center [620, 238] width 116 height 96
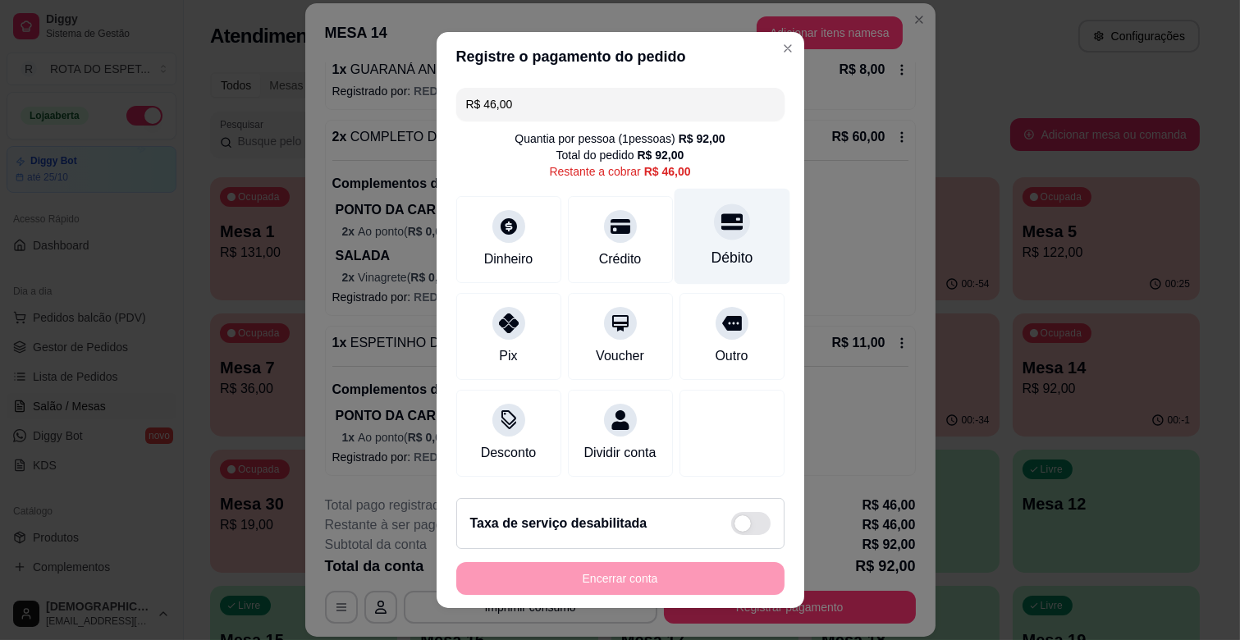
click at [727, 249] on div "Débito" at bounding box center [732, 237] width 116 height 96
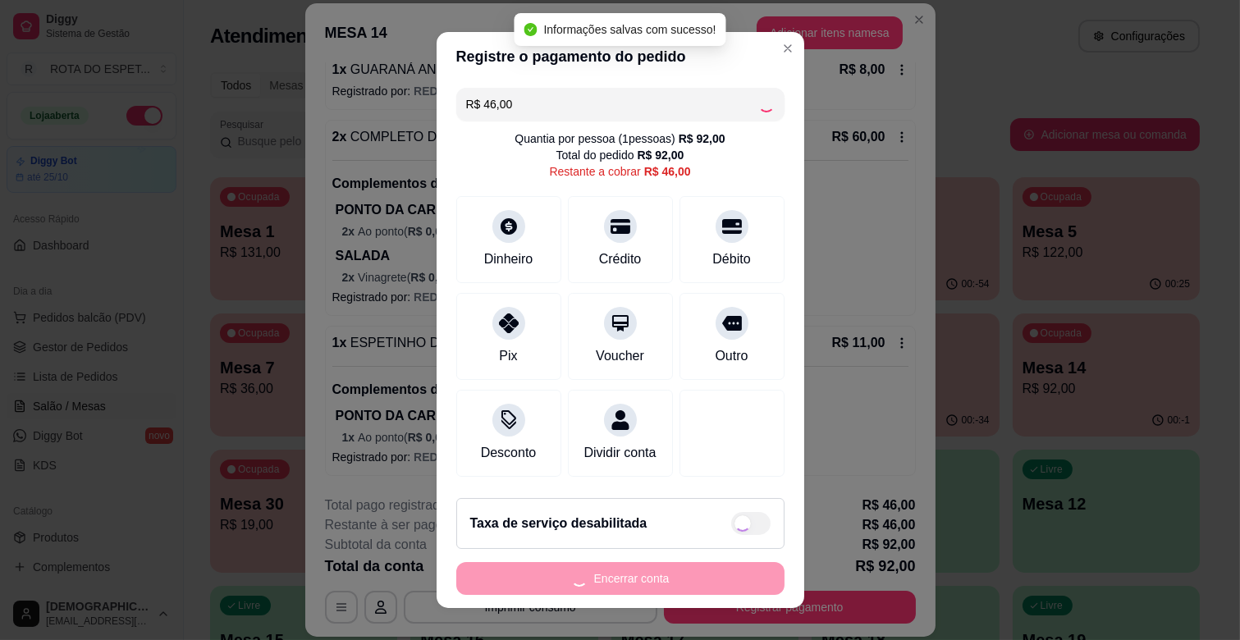
type input "R$ 0,00"
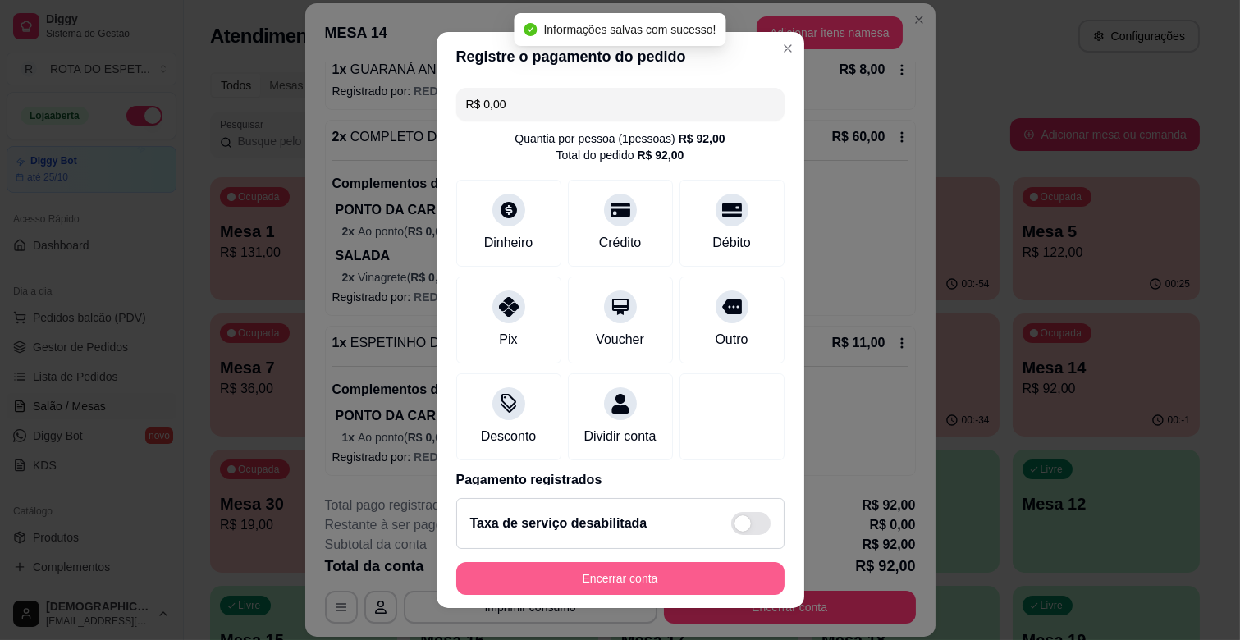
click at [641, 576] on button "Encerrar conta" at bounding box center [620, 578] width 328 height 33
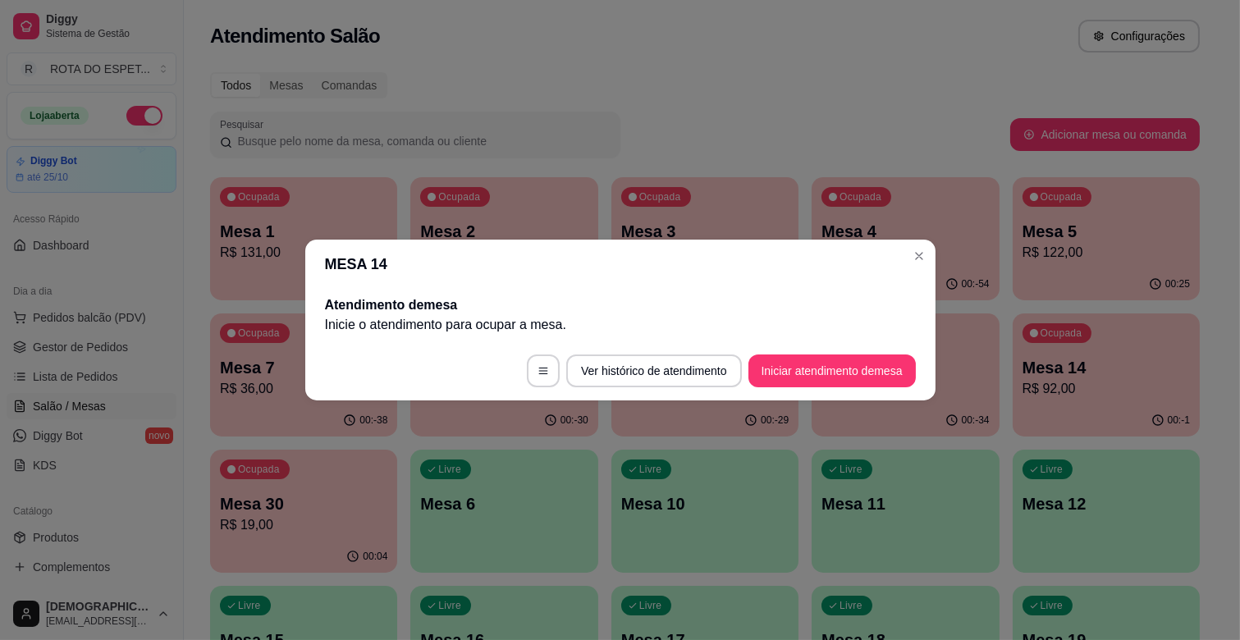
scroll to position [0, 0]
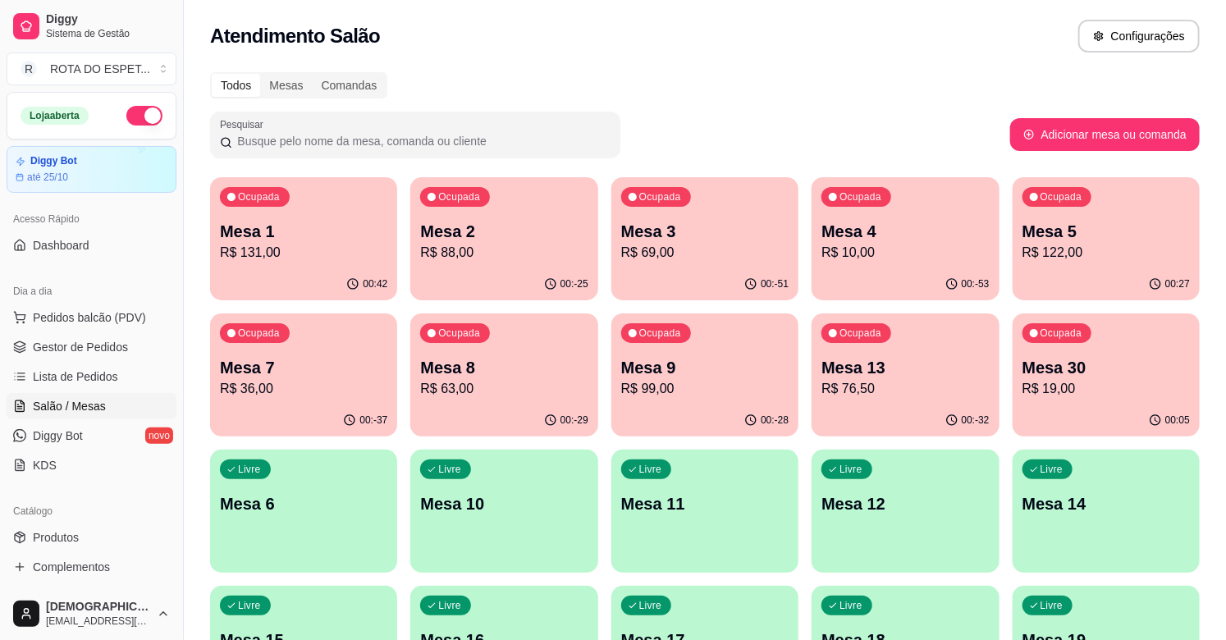
click at [253, 247] on p "R$ 131,00" at bounding box center [303, 253] width 167 height 20
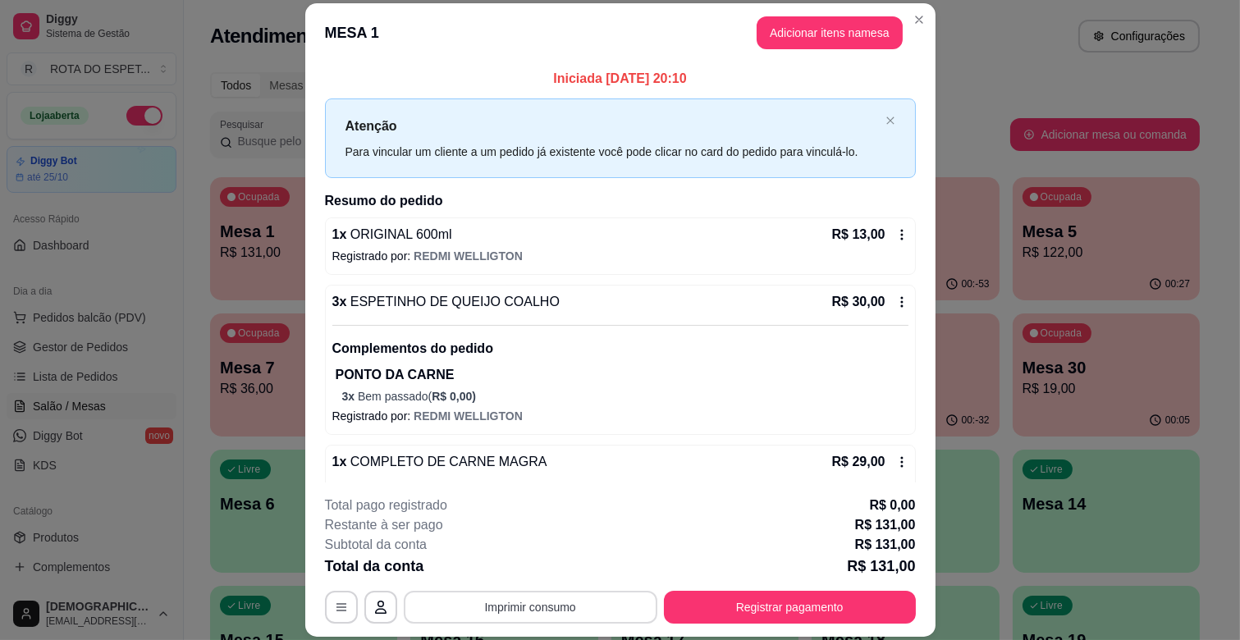
click at [595, 600] on button "Imprimir consumo" at bounding box center [531, 607] width 254 height 33
click at [518, 571] on button "IMPRESSORA CAIXA" at bounding box center [528, 569] width 131 height 25
click at [814, 25] on button "Adicionar itens na mesa" at bounding box center [829, 33] width 141 height 32
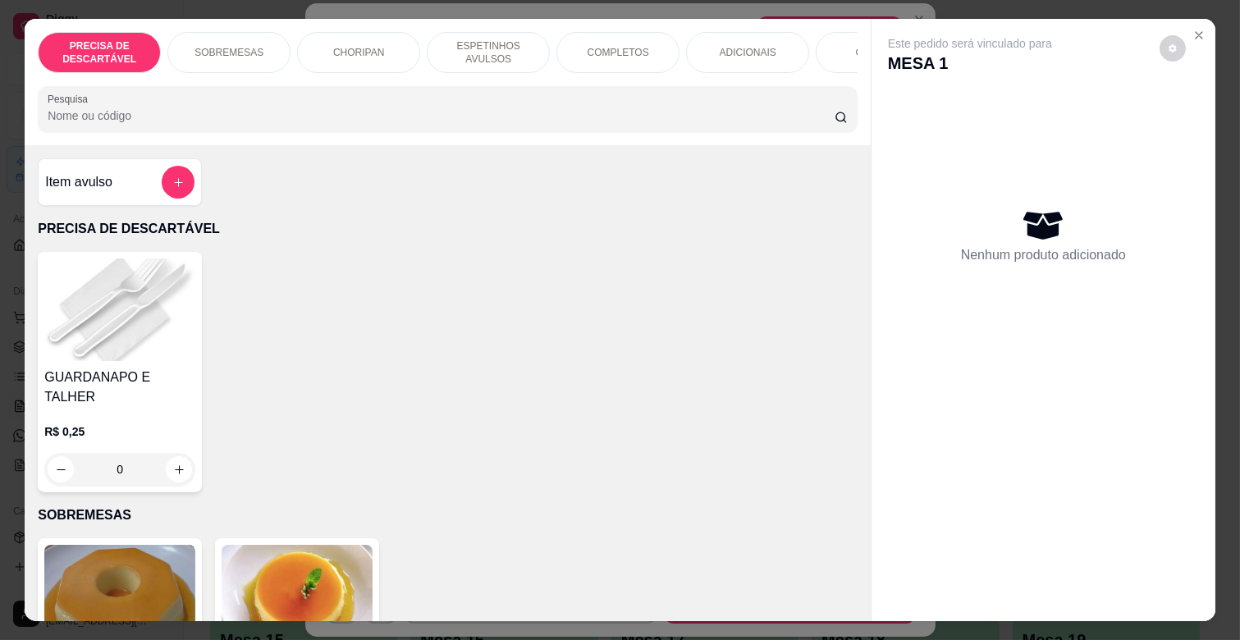
click at [791, 62] on div "ADICIONAIS" at bounding box center [747, 52] width 123 height 41
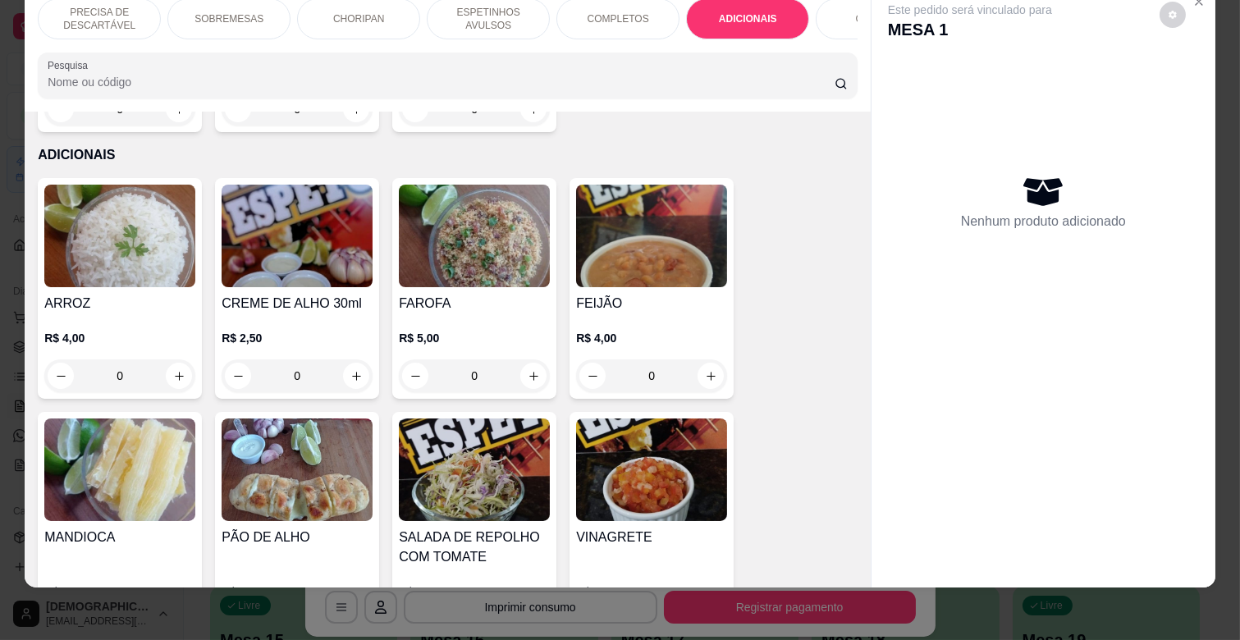
scroll to position [0, 717]
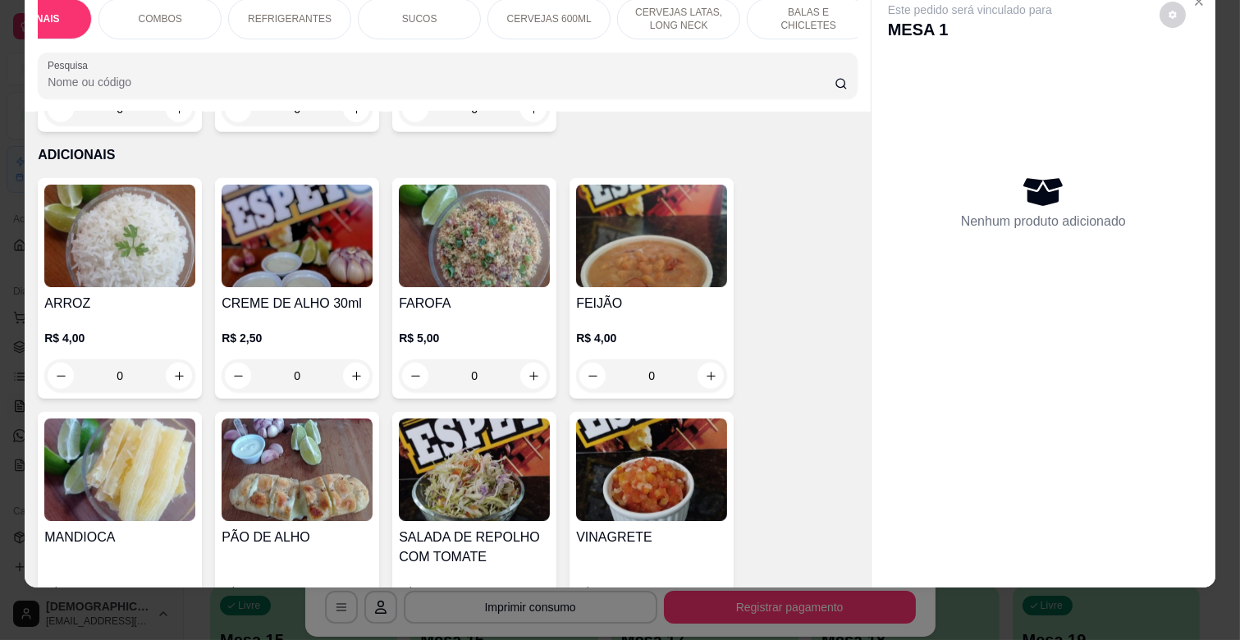
click at [649, 8] on p "CERVEJAS LATAS, LONG NECK" at bounding box center [678, 19] width 95 height 26
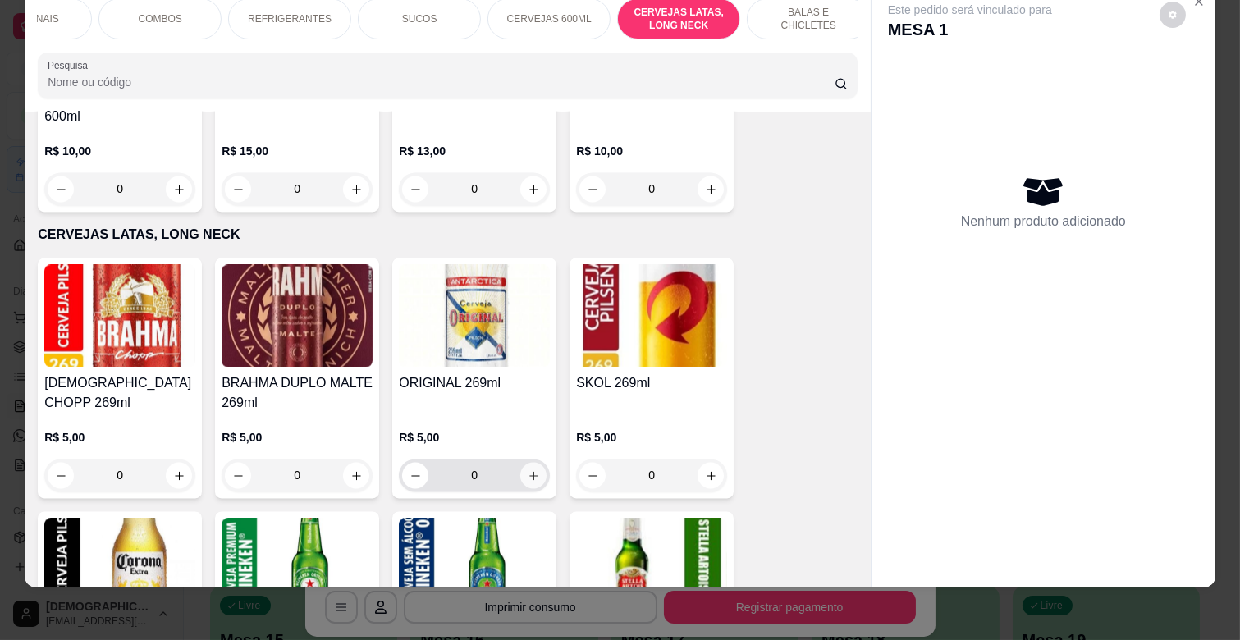
click at [528, 470] on icon "increase-product-quantity" at bounding box center [534, 476] width 12 height 12
click at [529, 471] on icon "increase-product-quantity" at bounding box center [533, 475] width 9 height 9
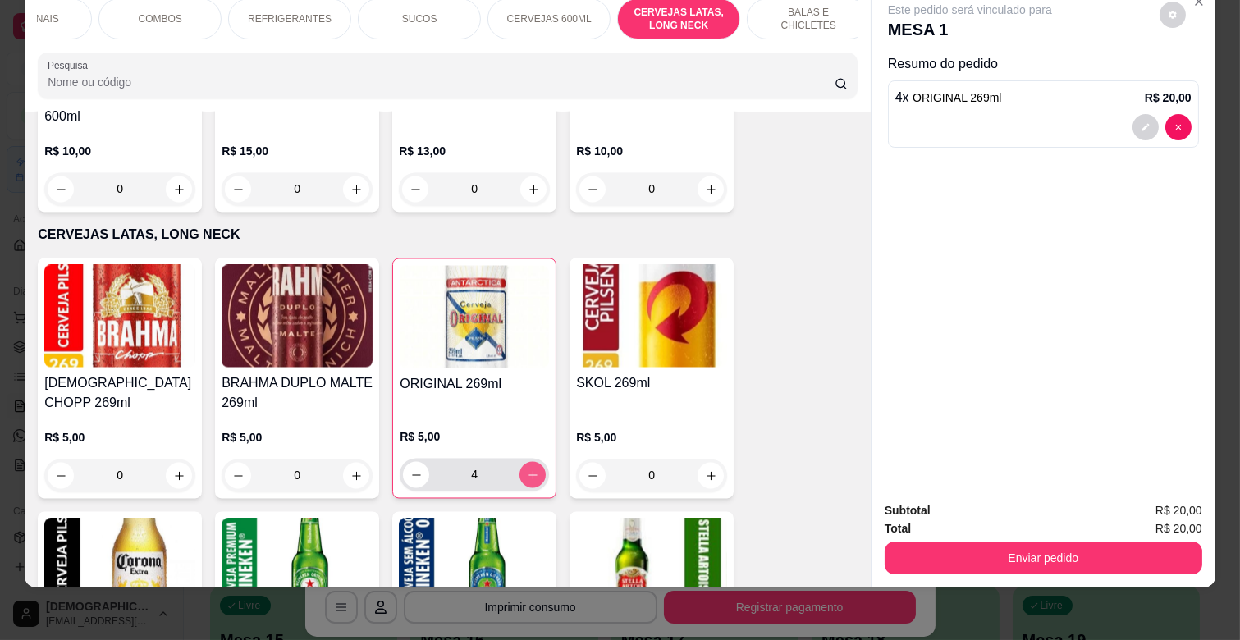
click at [529, 470] on icon "increase-product-quantity" at bounding box center [533, 474] width 9 height 9
click at [410, 469] on icon "decrease-product-quantity" at bounding box center [416, 475] width 12 height 12
type input "6"
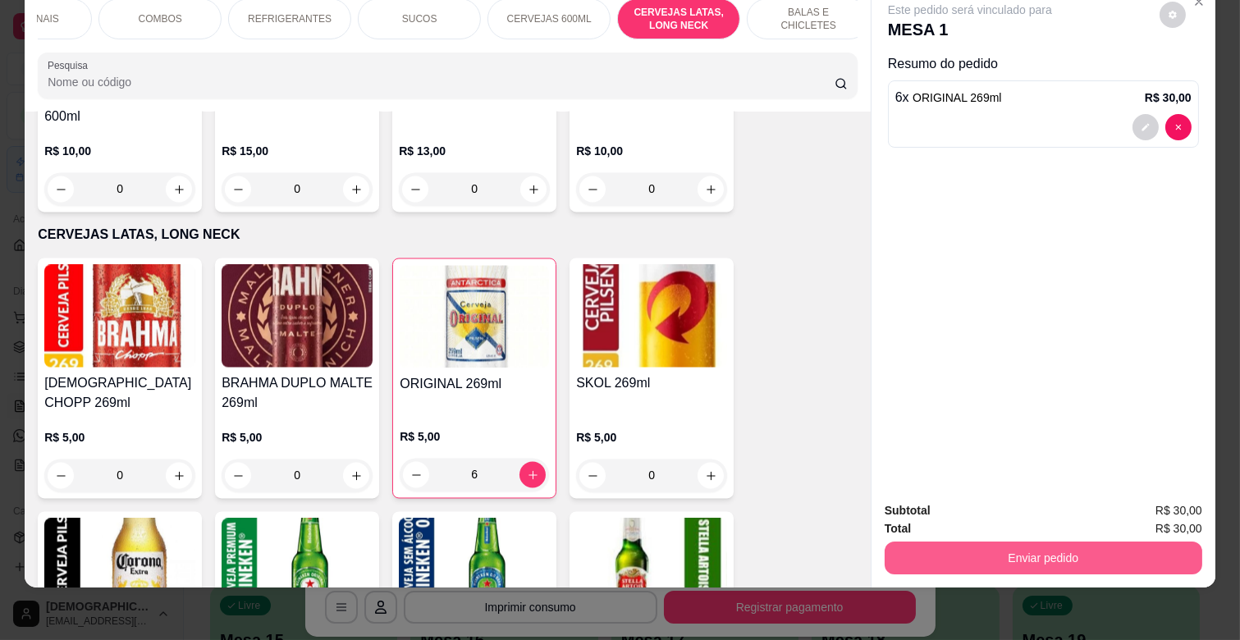
click at [1129, 542] on button "Enviar pedido" at bounding box center [1044, 558] width 318 height 33
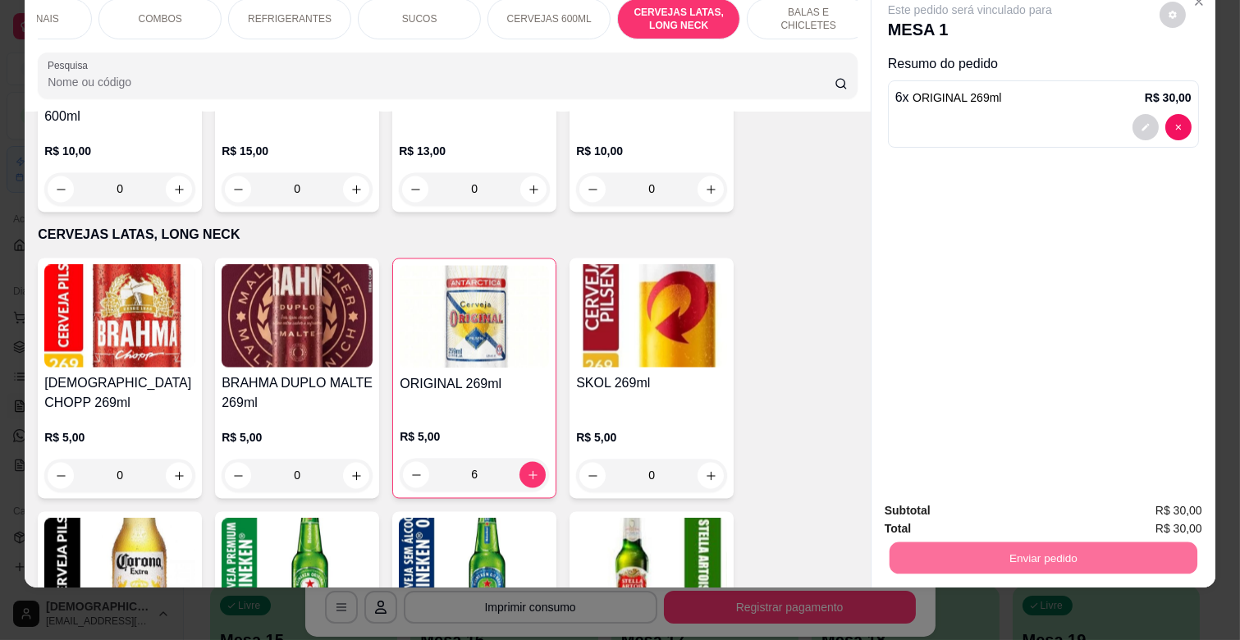
click at [1133, 501] on button "Enviar pedido" at bounding box center [1159, 503] width 93 height 31
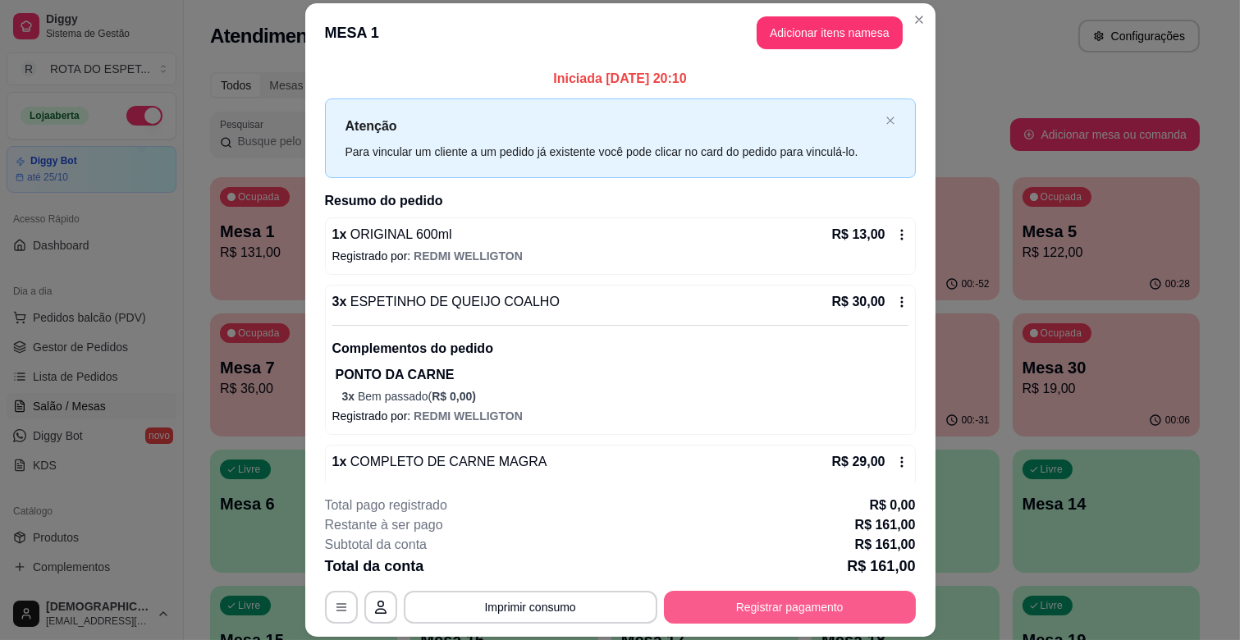
click at [868, 612] on button "Registrar pagamento" at bounding box center [790, 607] width 252 height 33
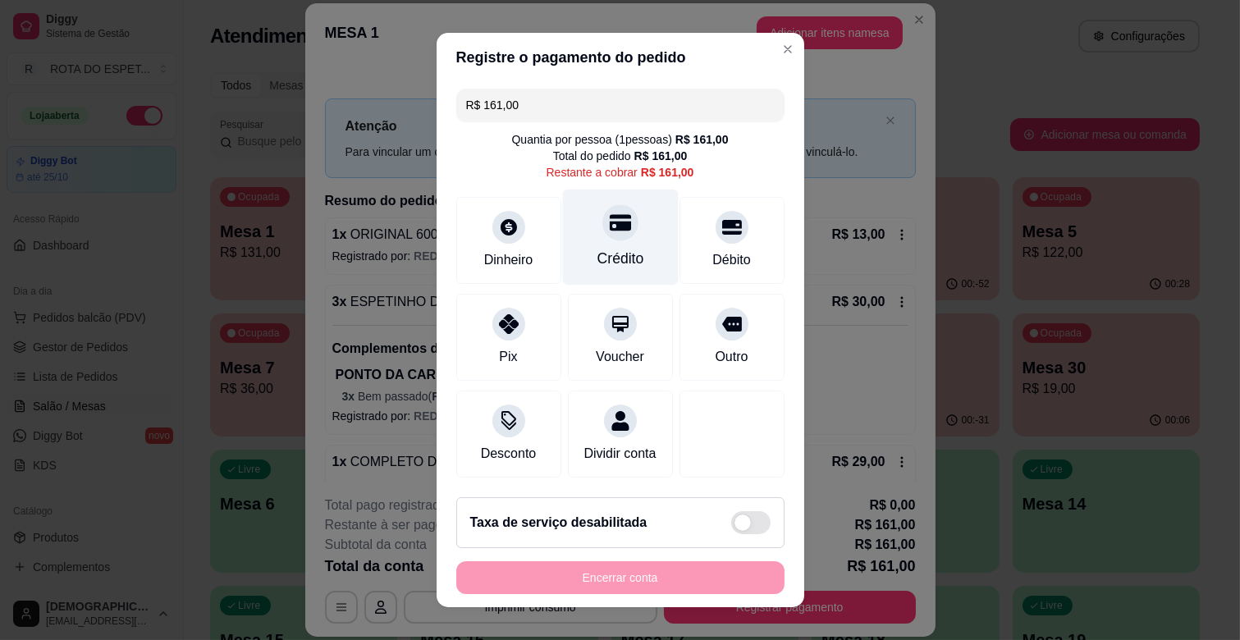
click at [606, 233] on div at bounding box center [621, 222] width 36 height 36
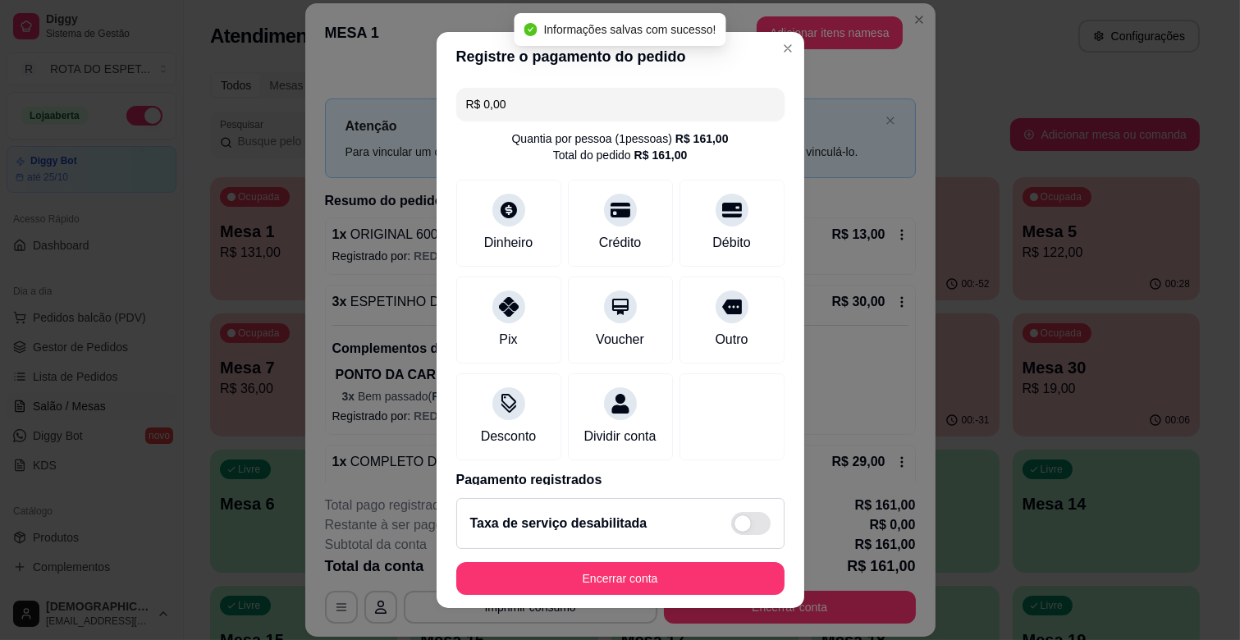
type input "R$ 0,00"
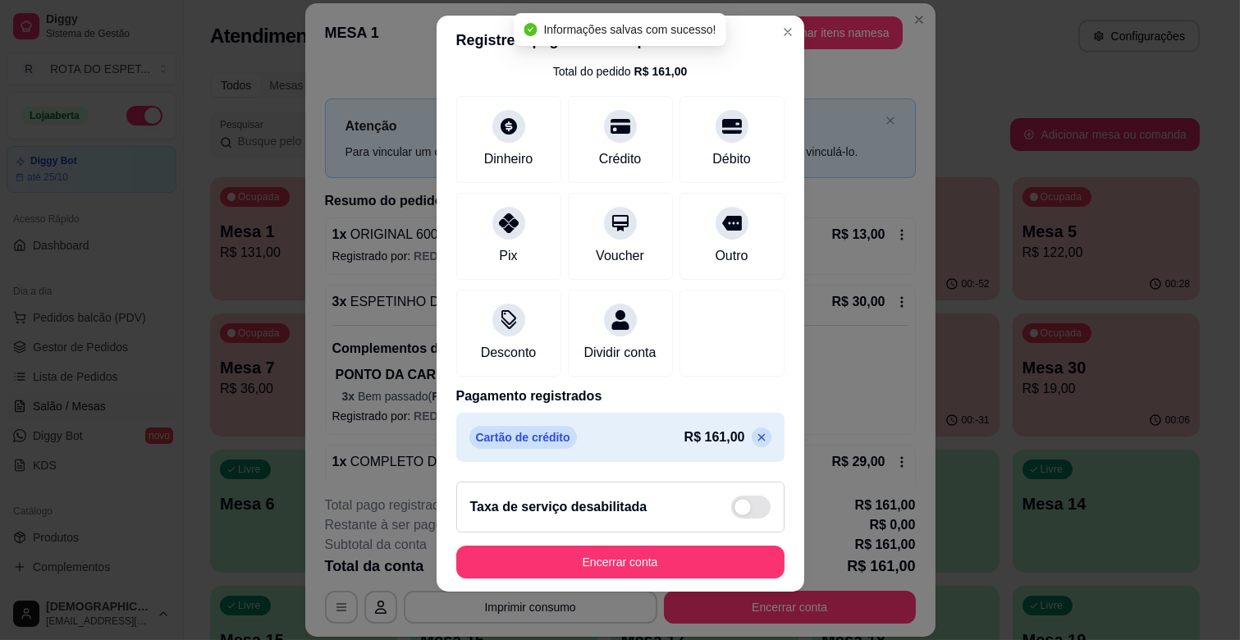
scroll to position [21, 0]
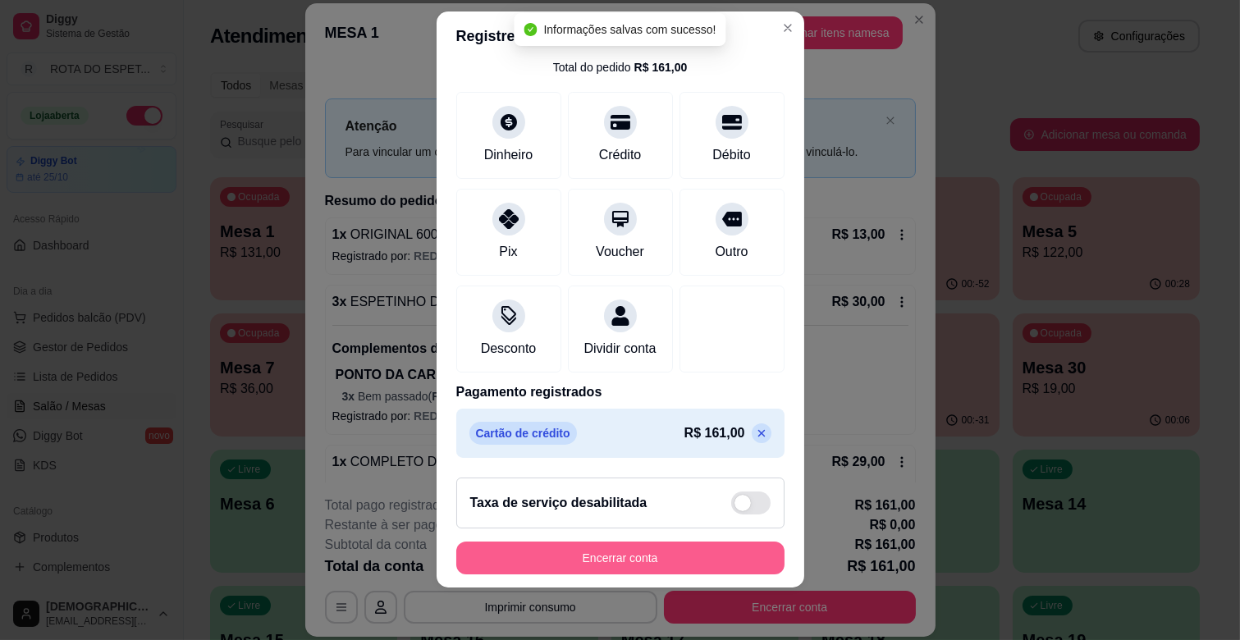
click at [690, 563] on button "Encerrar conta" at bounding box center [620, 558] width 328 height 33
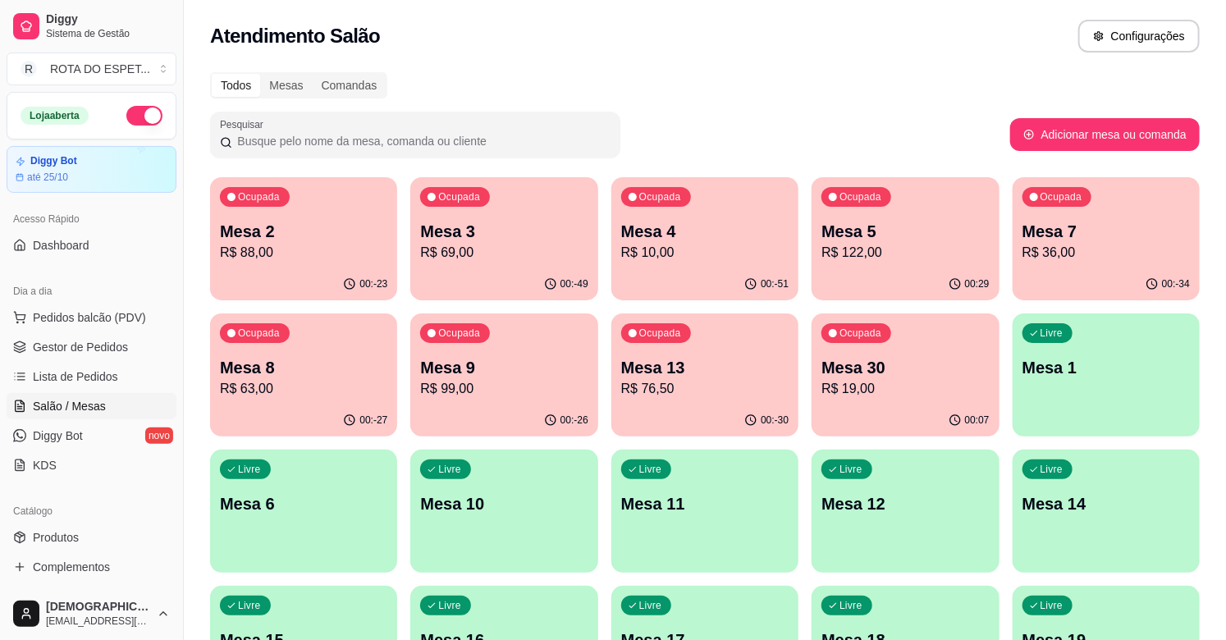
click at [301, 395] on p "R$ 63,00" at bounding box center [303, 389] width 167 height 20
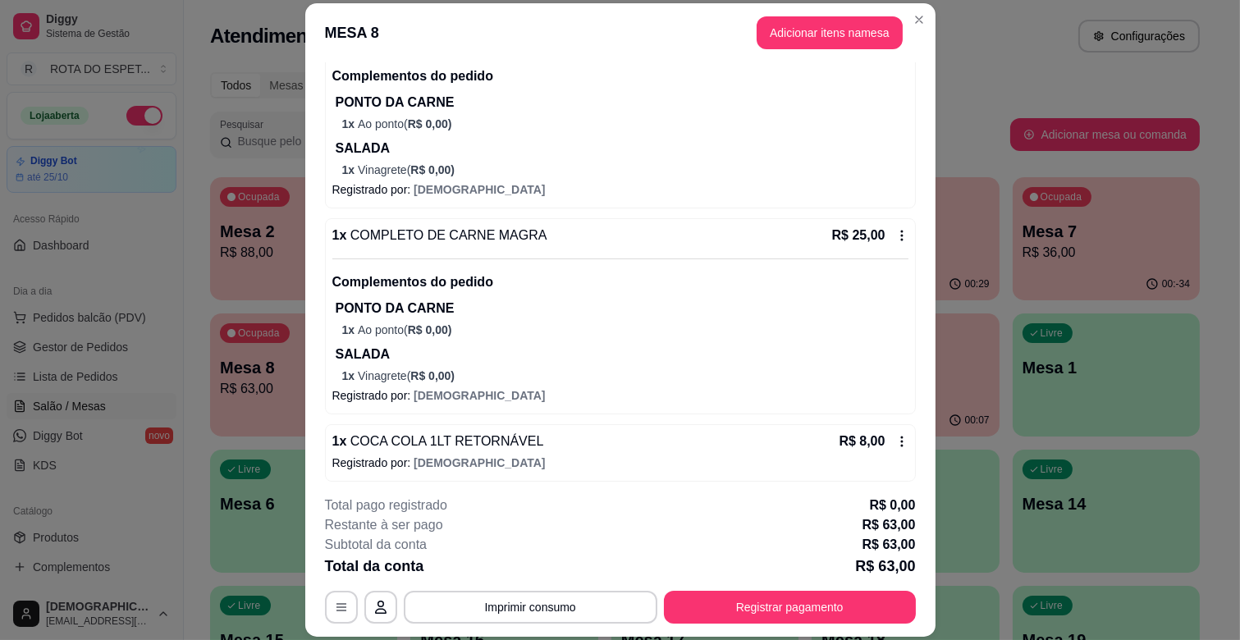
scroll to position [211, 0]
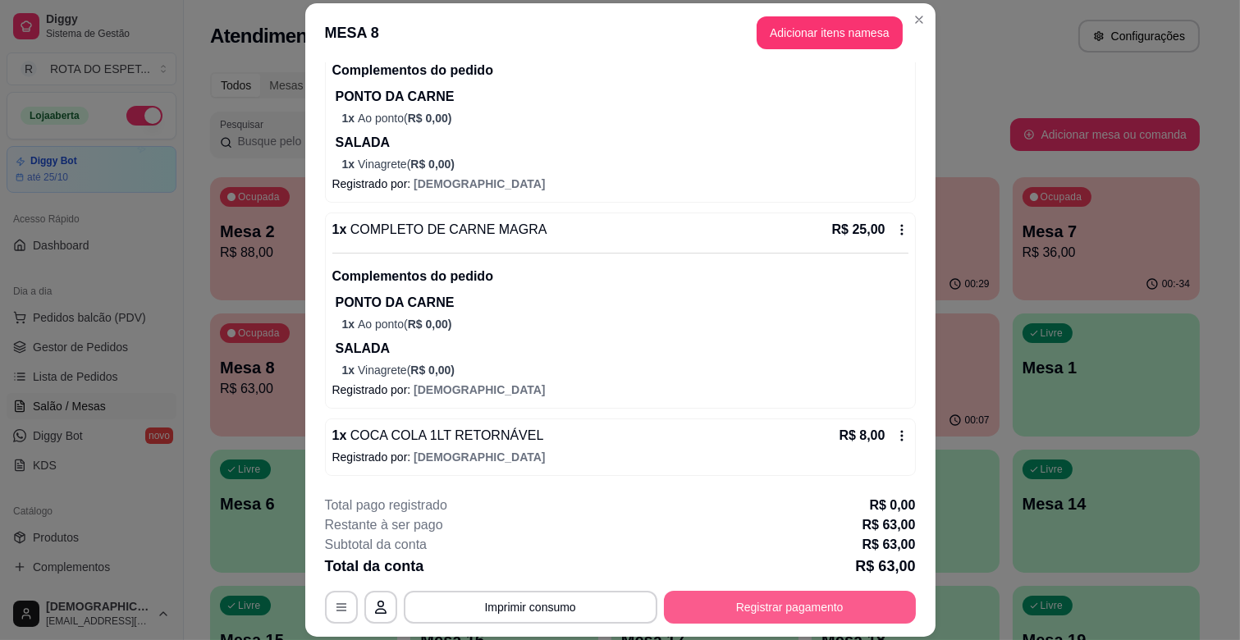
click at [821, 624] on div "**********" at bounding box center [620, 607] width 591 height 33
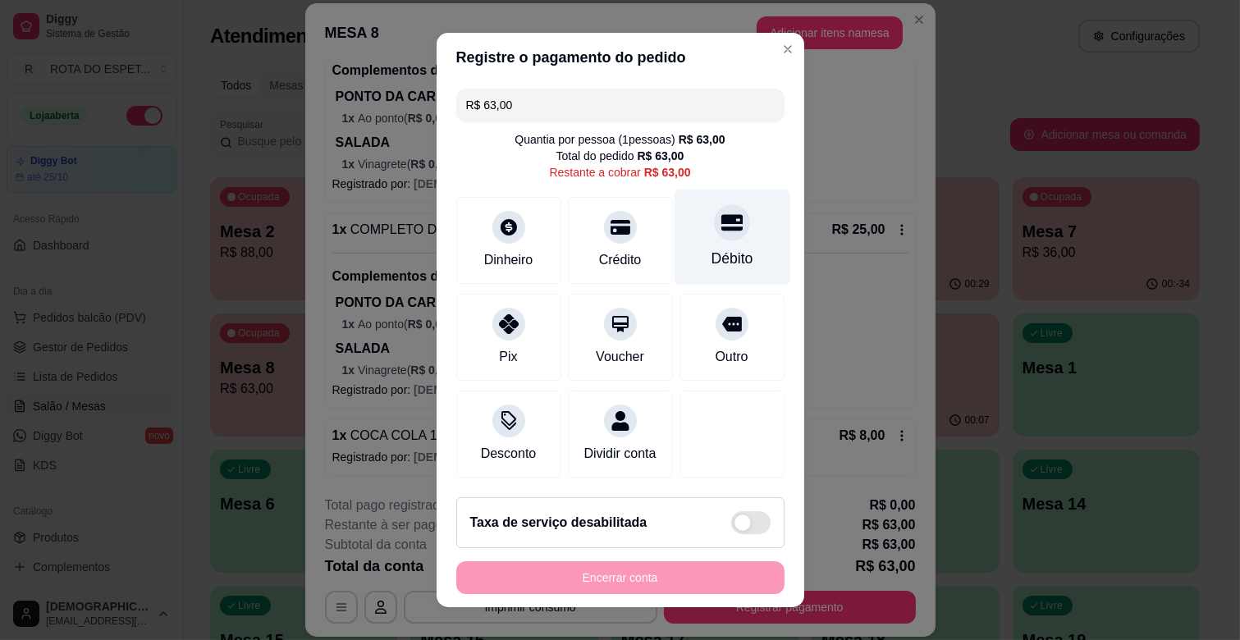
click at [727, 234] on div "Débito" at bounding box center [732, 238] width 116 height 96
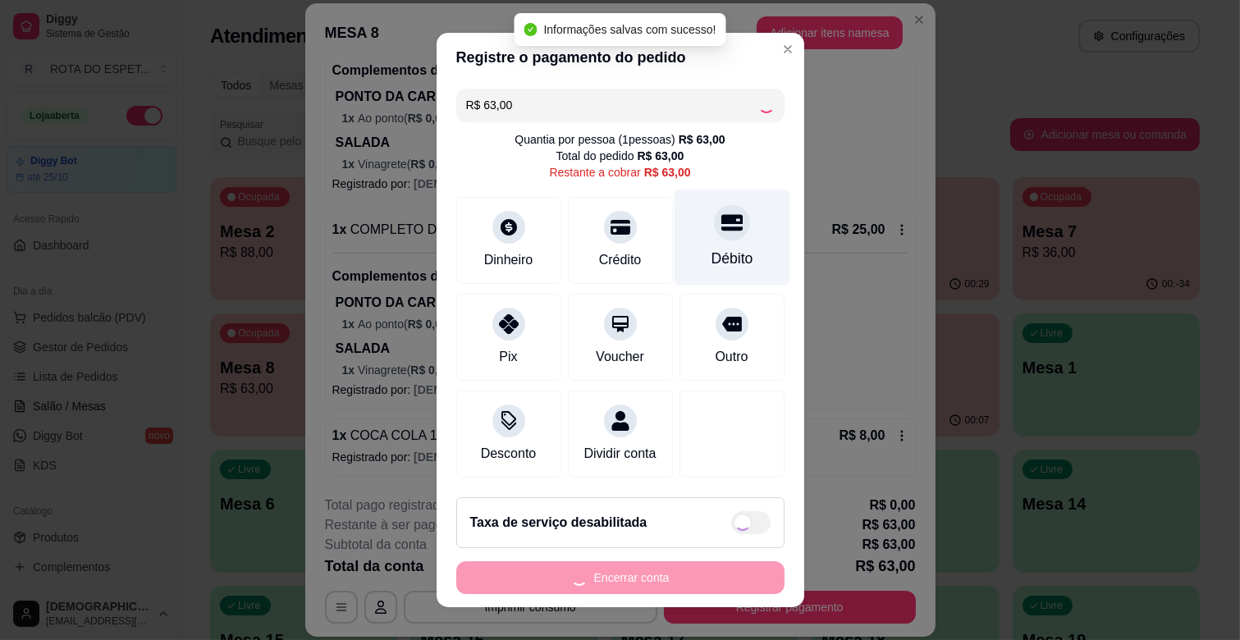
type input "R$ 0,00"
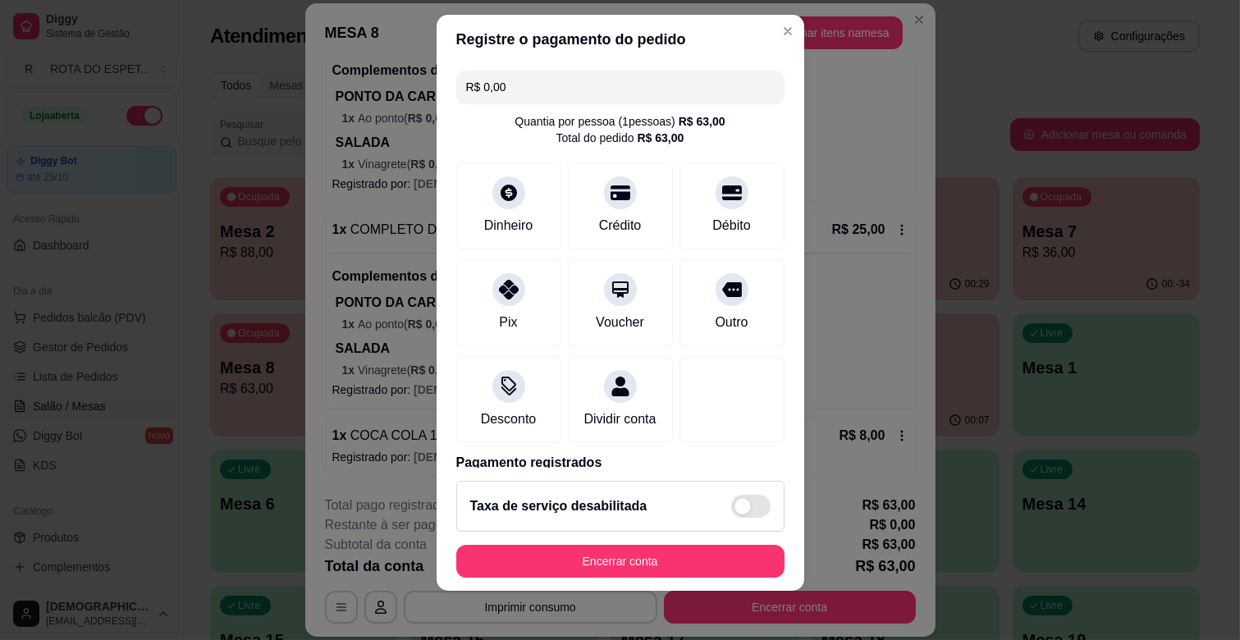
scroll to position [21, 0]
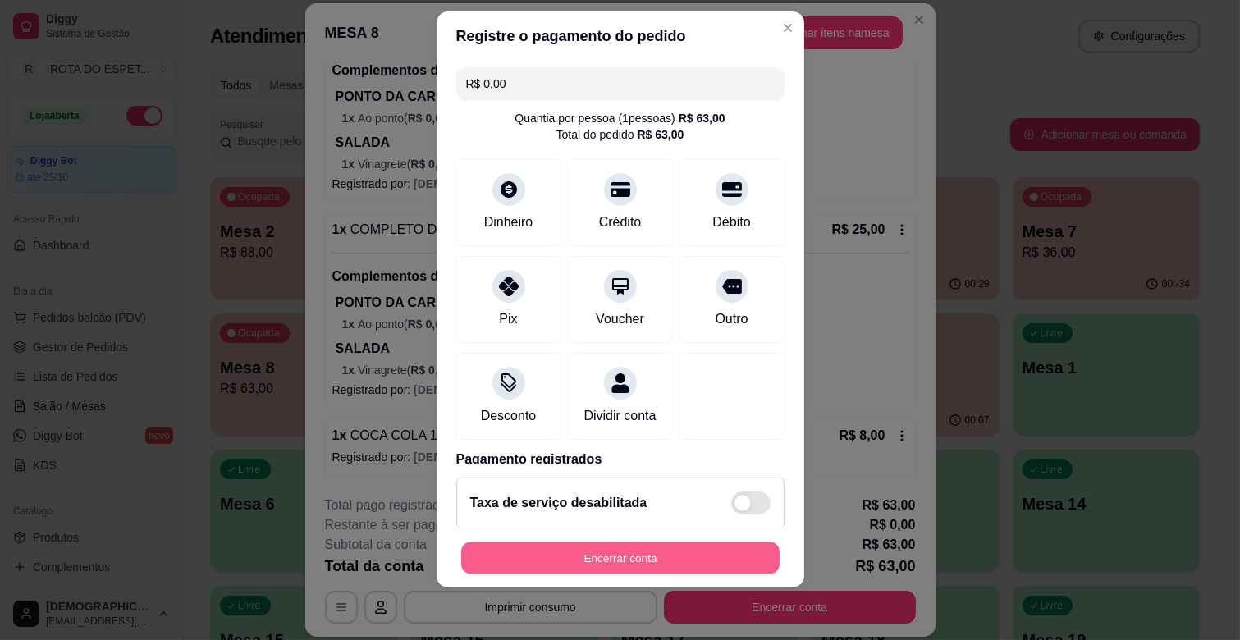
click at [611, 550] on button "Encerrar conta" at bounding box center [620, 559] width 319 height 32
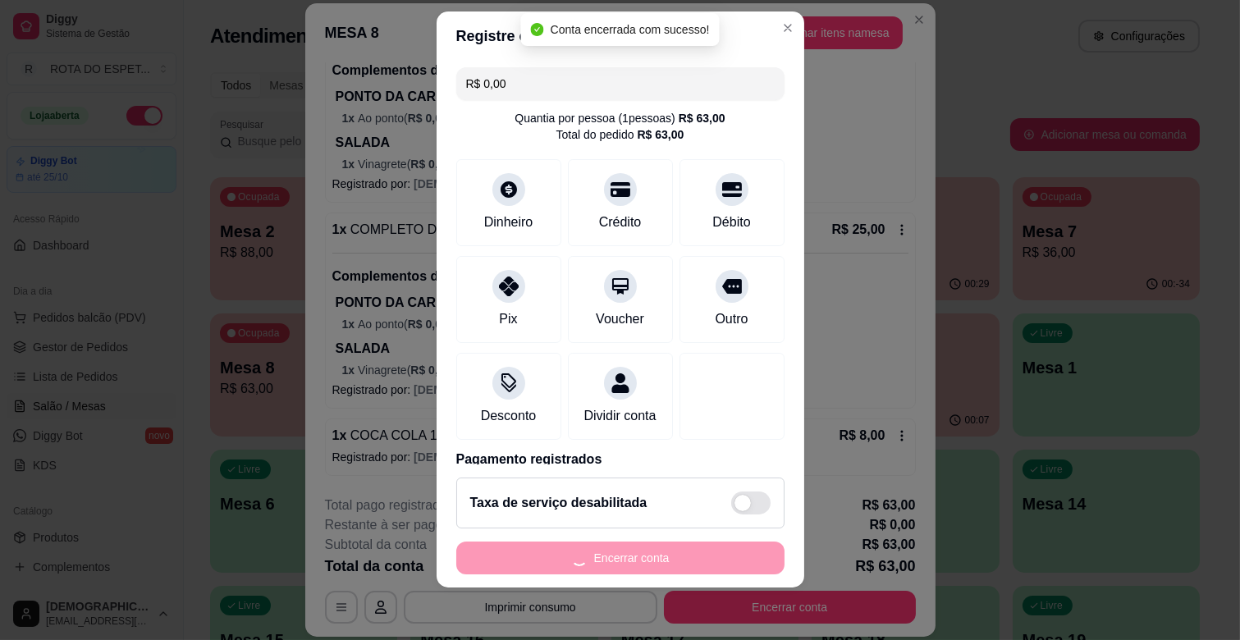
scroll to position [0, 0]
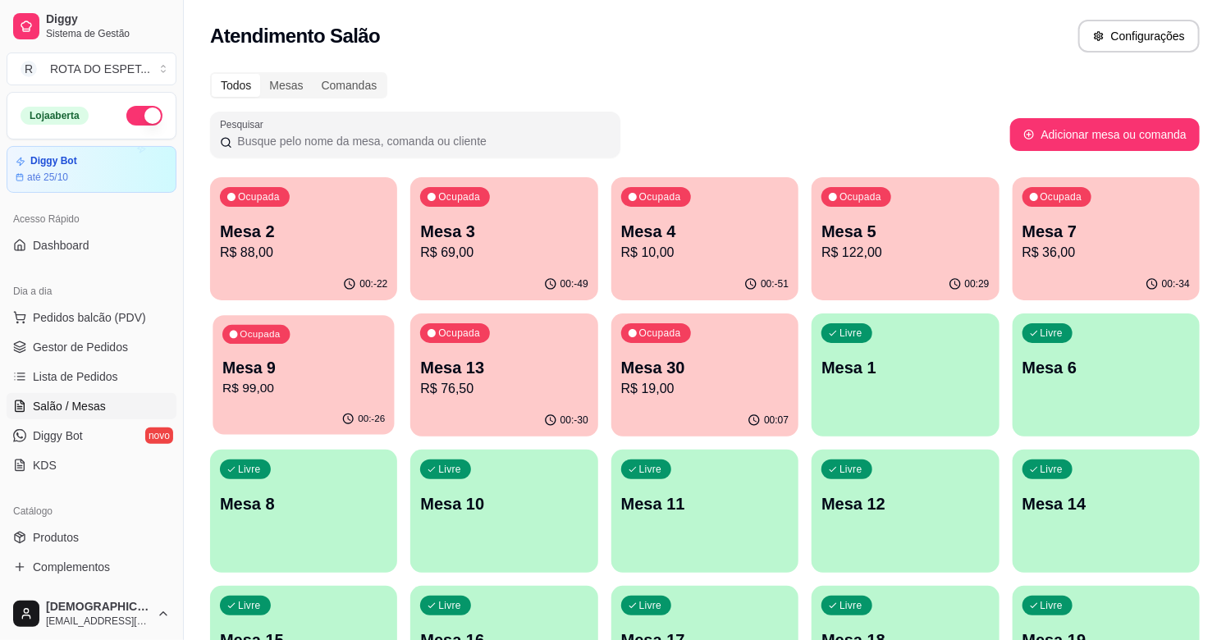
click at [334, 340] on div "Ocupada Mesa 9 R$ 99,00" at bounding box center [304, 359] width 182 height 89
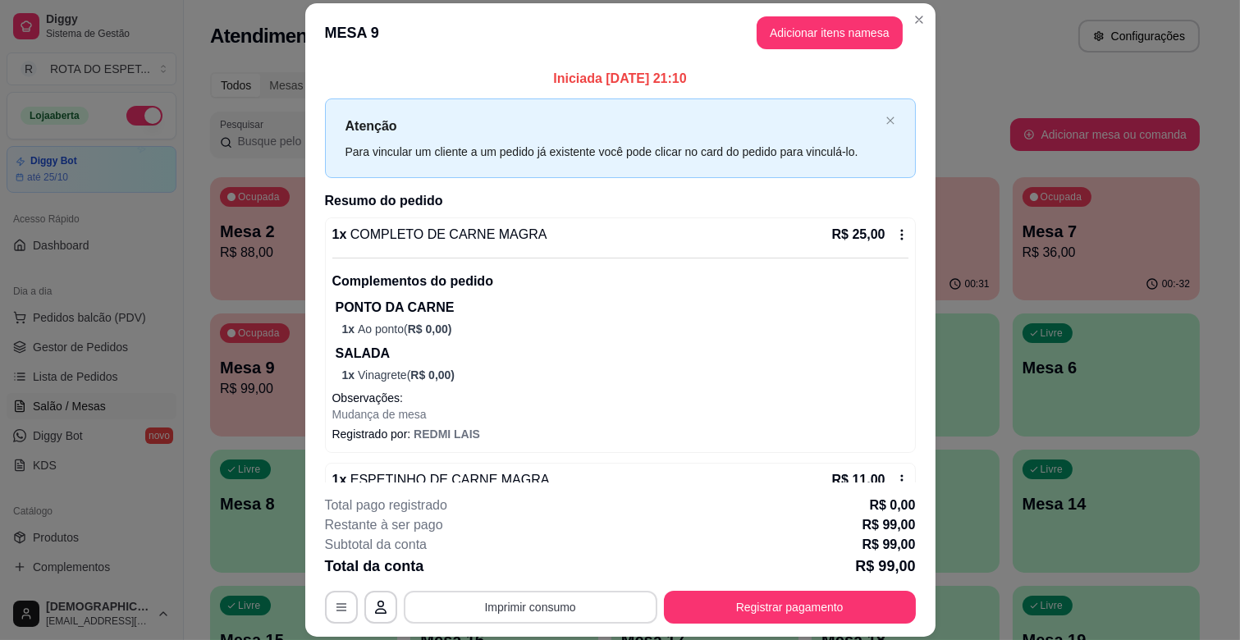
click at [597, 594] on button "Imprimir consumo" at bounding box center [531, 607] width 254 height 33
click at [561, 562] on button "IMPRESSORA CAIXA" at bounding box center [528, 569] width 131 height 25
click at [782, 600] on button "Registrar pagamento" at bounding box center [790, 607] width 252 height 33
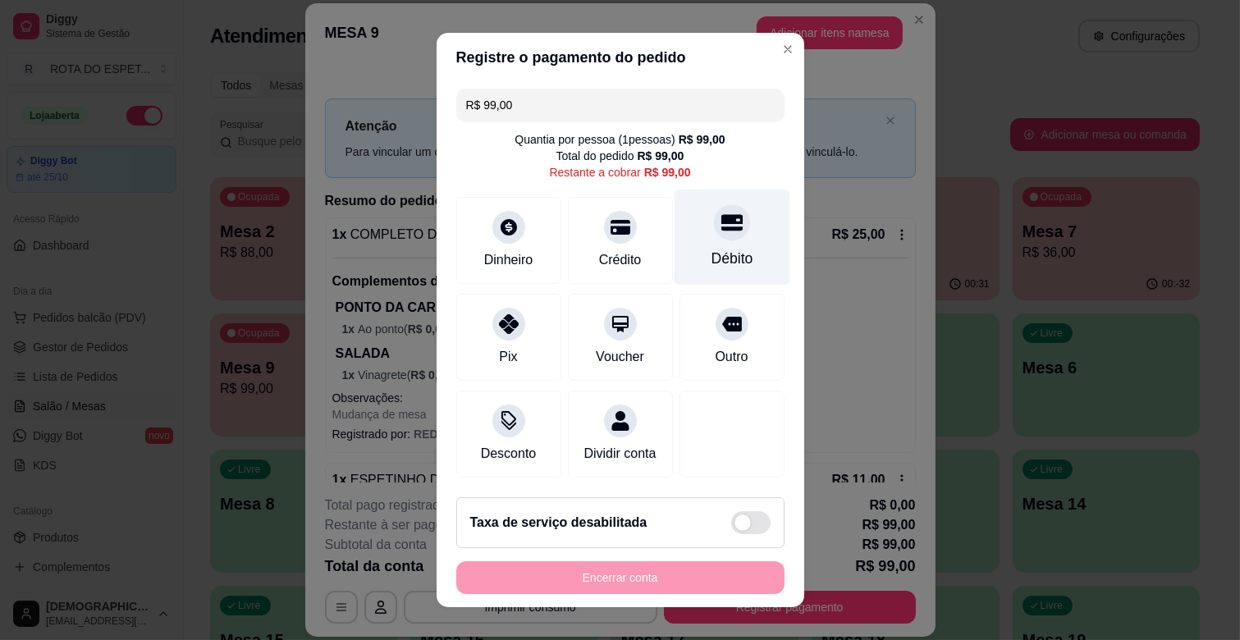
click at [711, 249] on div "Débito" at bounding box center [732, 258] width 42 height 21
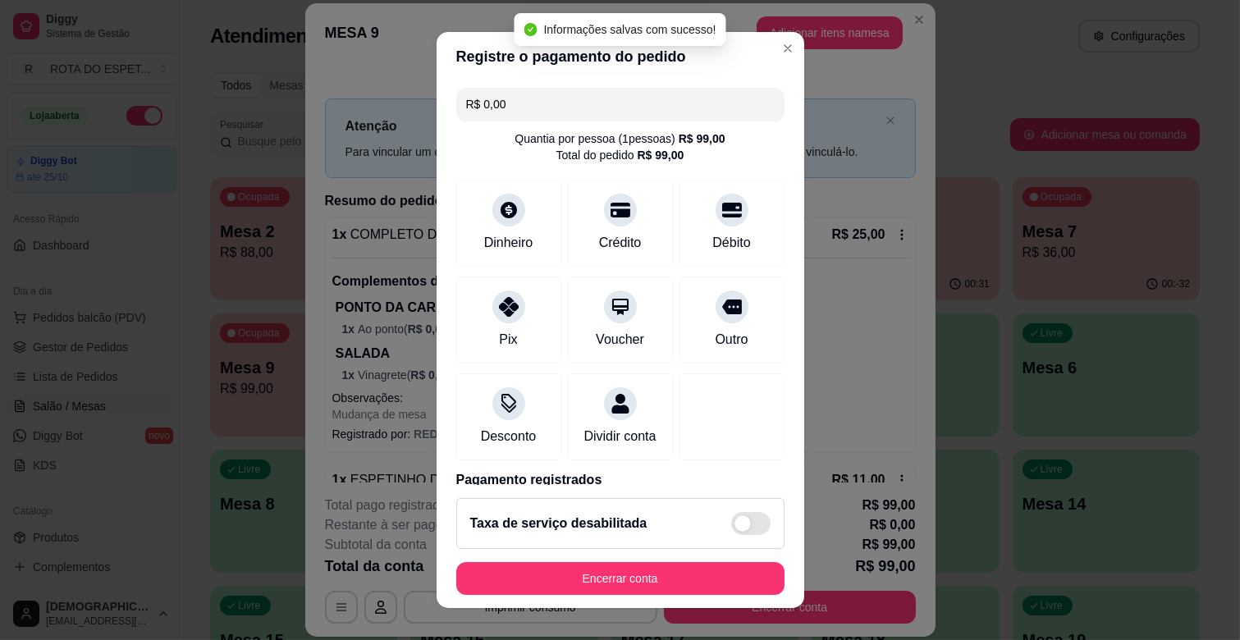
type input "R$ 0,00"
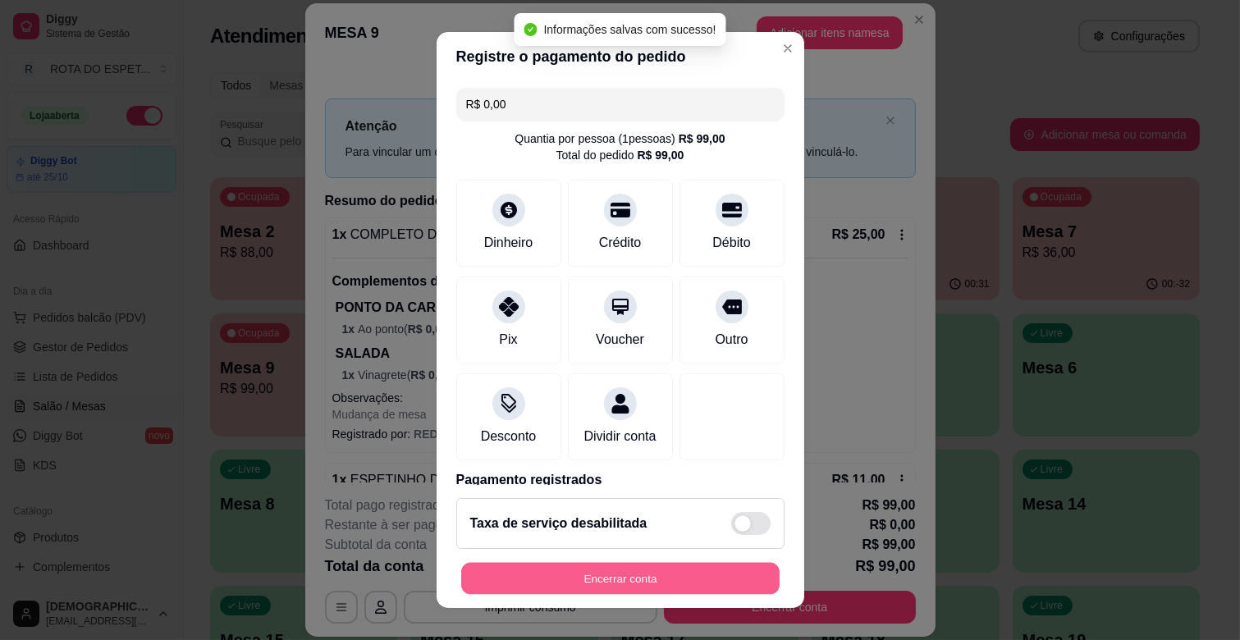
click at [674, 575] on button "Encerrar conta" at bounding box center [620, 579] width 319 height 32
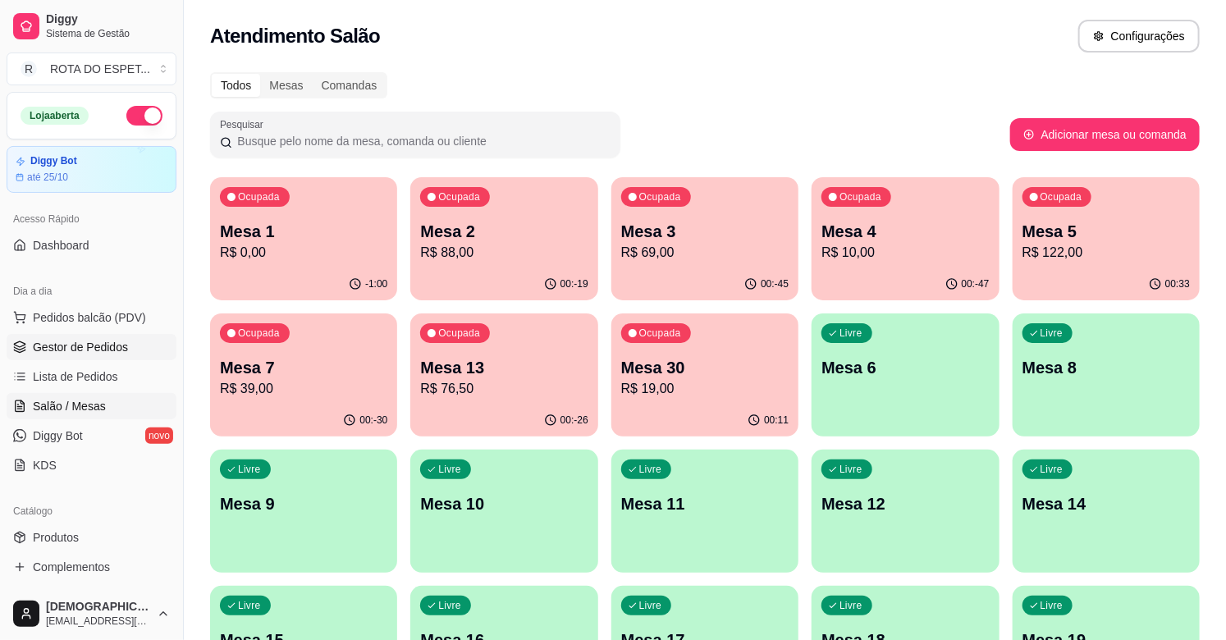
click at [110, 339] on span "Gestor de Pedidos" at bounding box center [80, 347] width 95 height 16
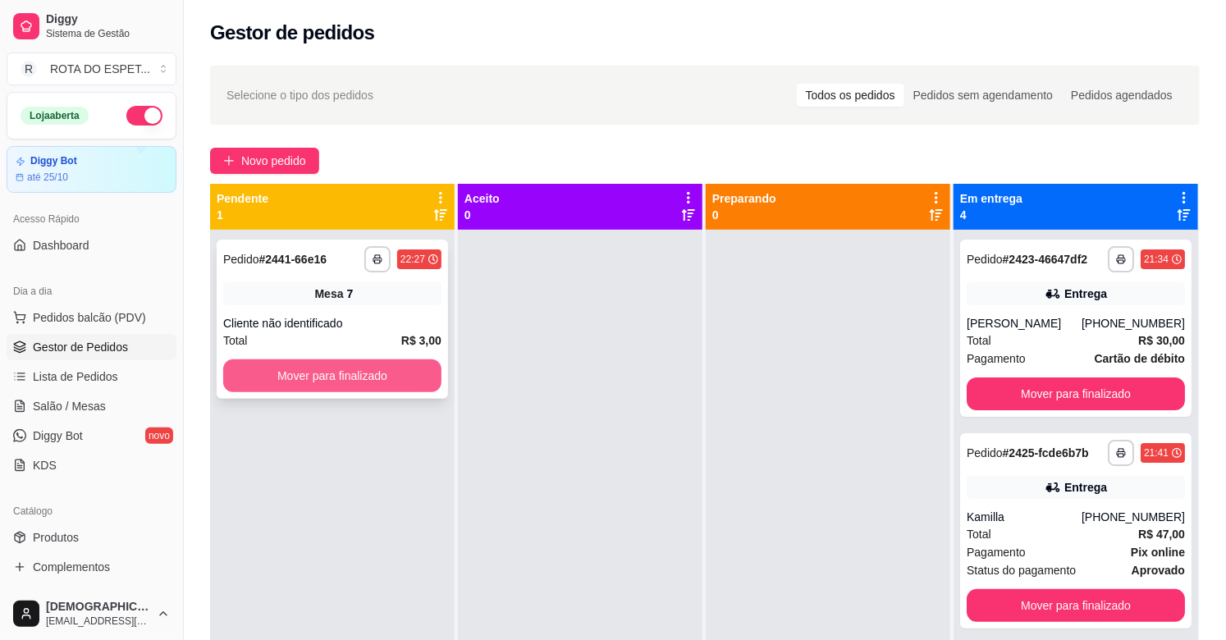
click at [413, 374] on button "Mover para finalizado" at bounding box center [332, 376] width 218 height 33
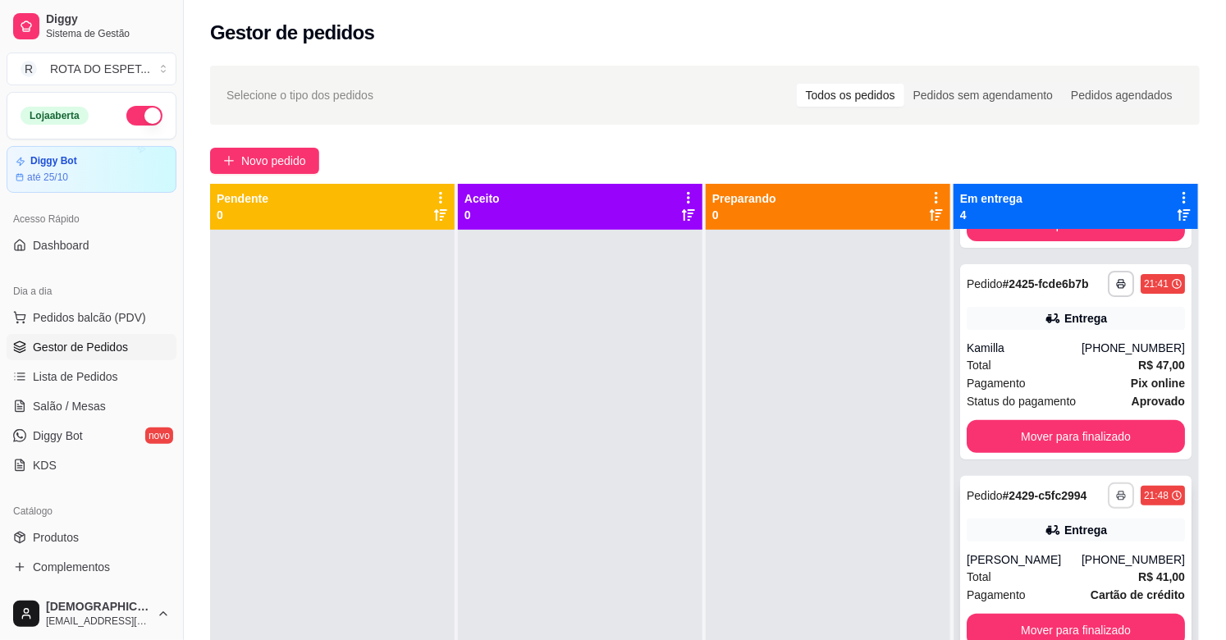
scroll to position [185, 0]
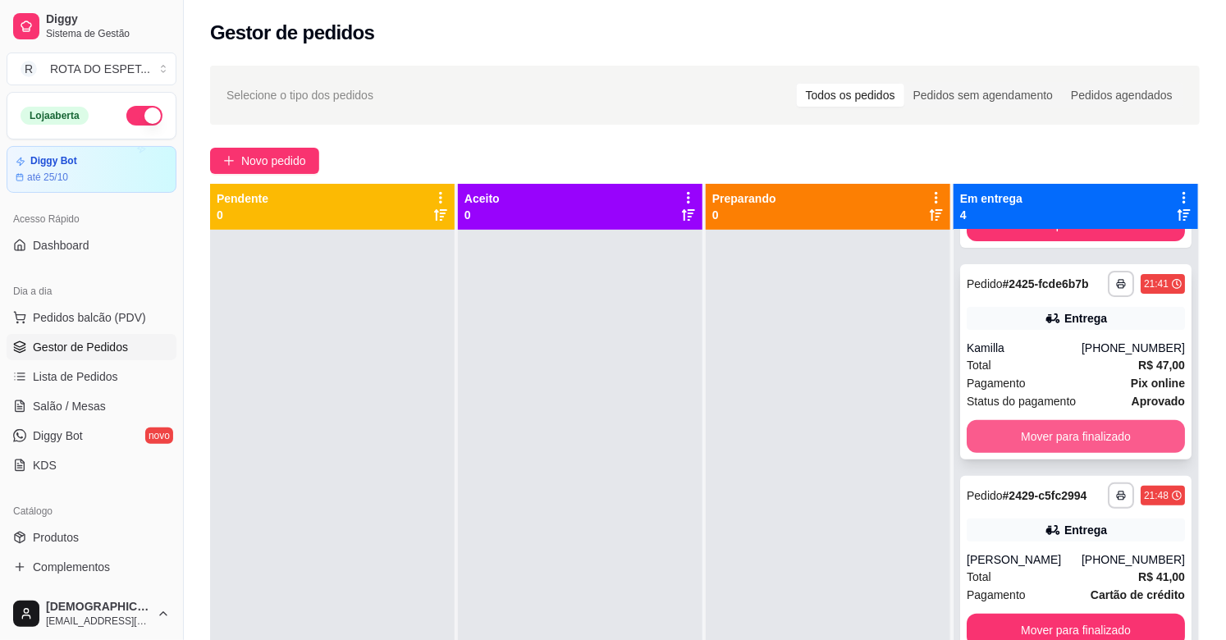
click at [1054, 429] on button "Mover para finalizado" at bounding box center [1076, 436] width 218 height 33
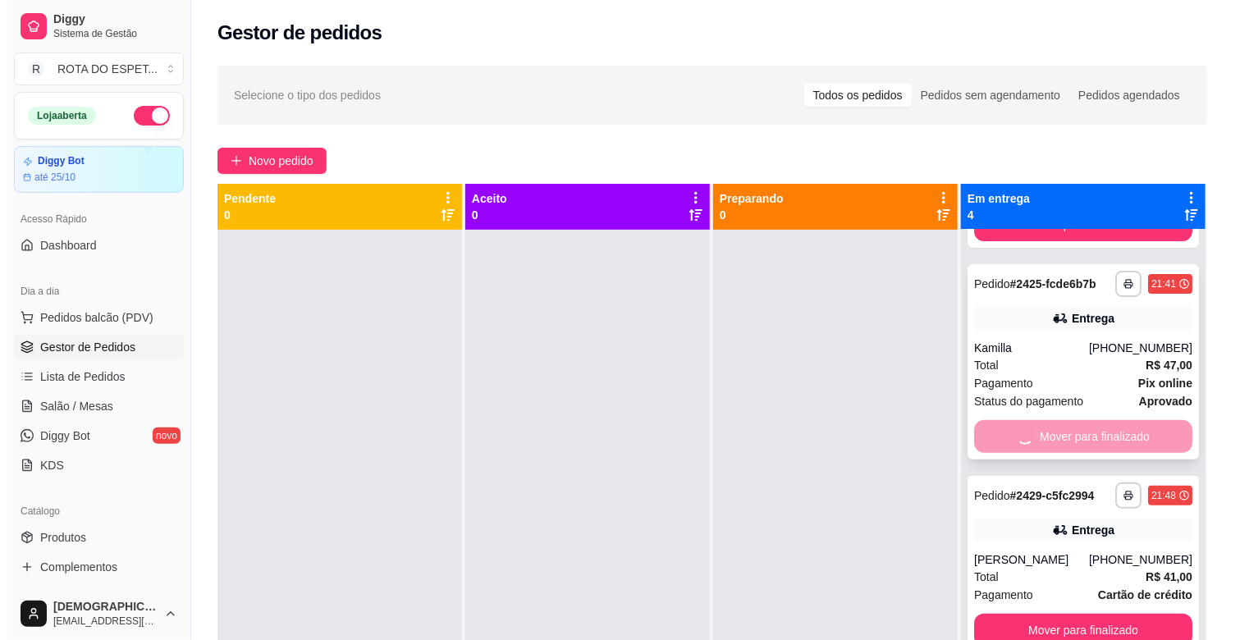
scroll to position [0, 0]
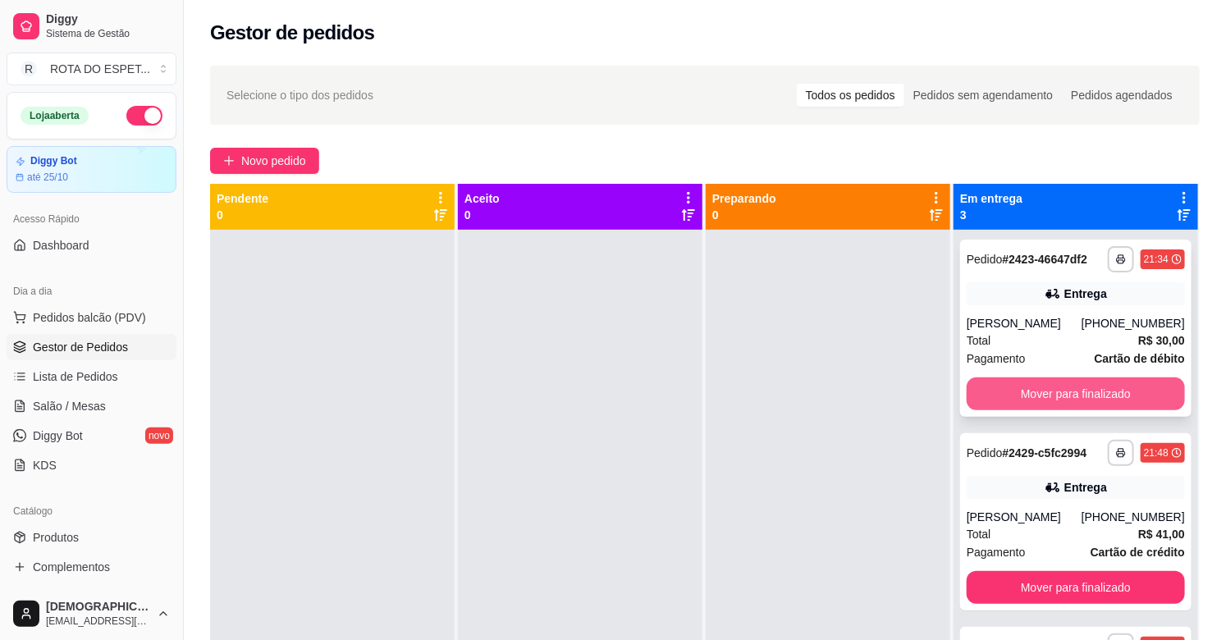
click at [1061, 387] on button "Mover para finalizado" at bounding box center [1076, 394] width 218 height 33
click at [1095, 396] on button "Mover para finalizado" at bounding box center [1076, 394] width 218 height 33
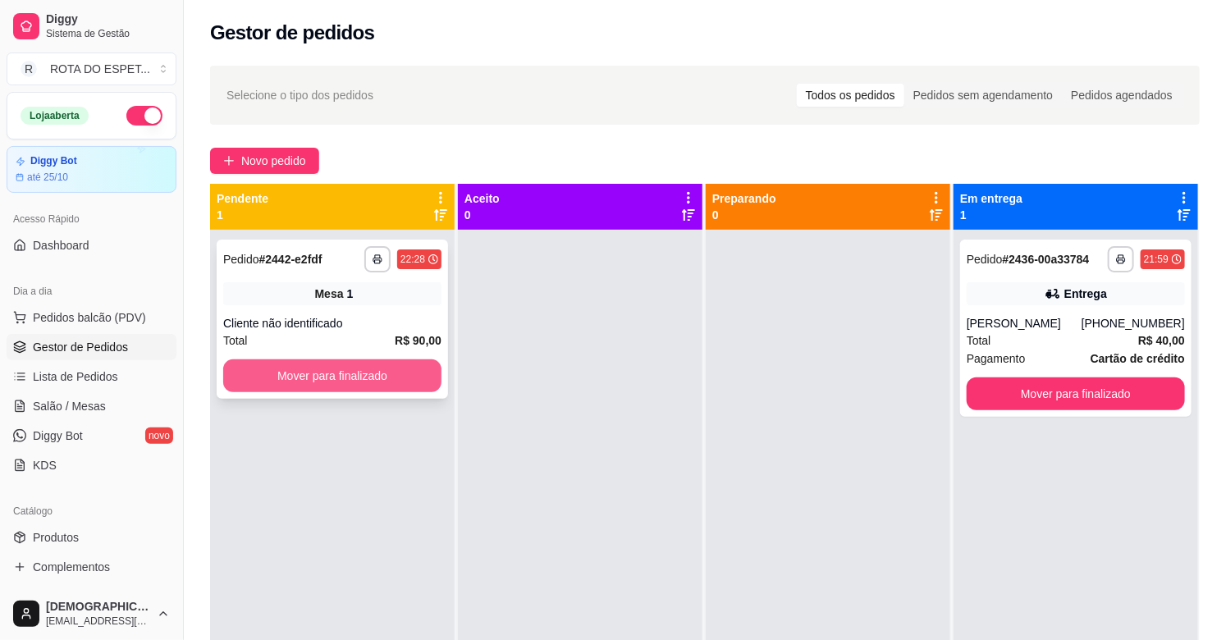
click at [382, 382] on button "Mover para finalizado" at bounding box center [332, 376] width 218 height 33
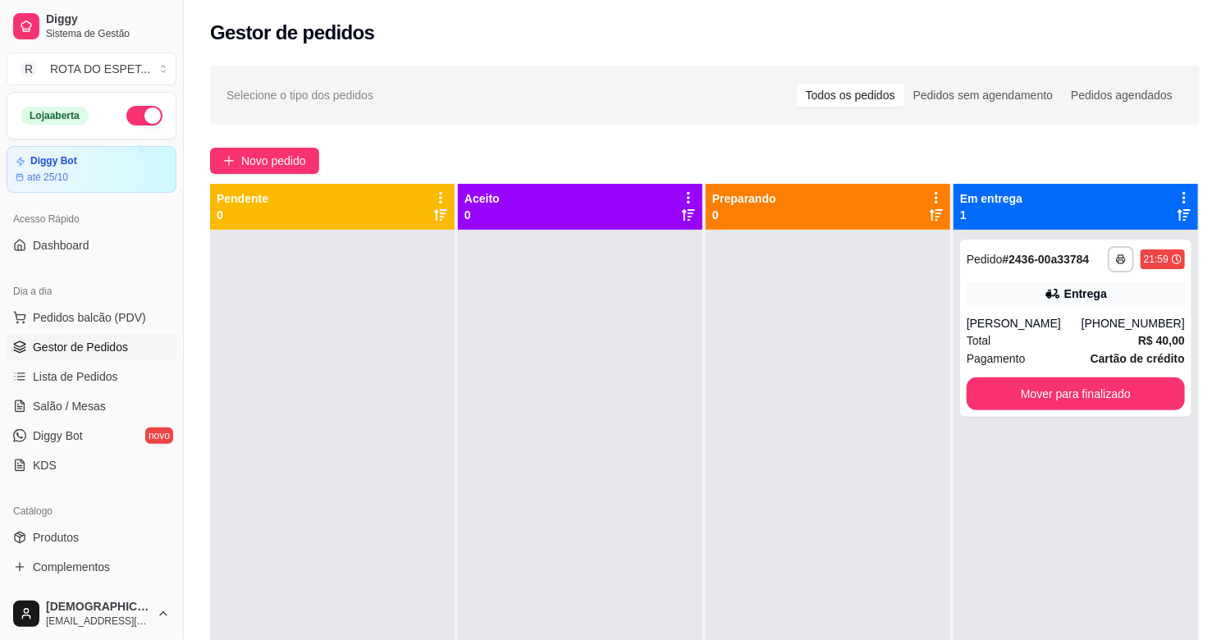
click at [532, 548] on div at bounding box center [580, 550] width 245 height 640
click at [1089, 392] on button "Mover para finalizado" at bounding box center [1076, 394] width 218 height 33
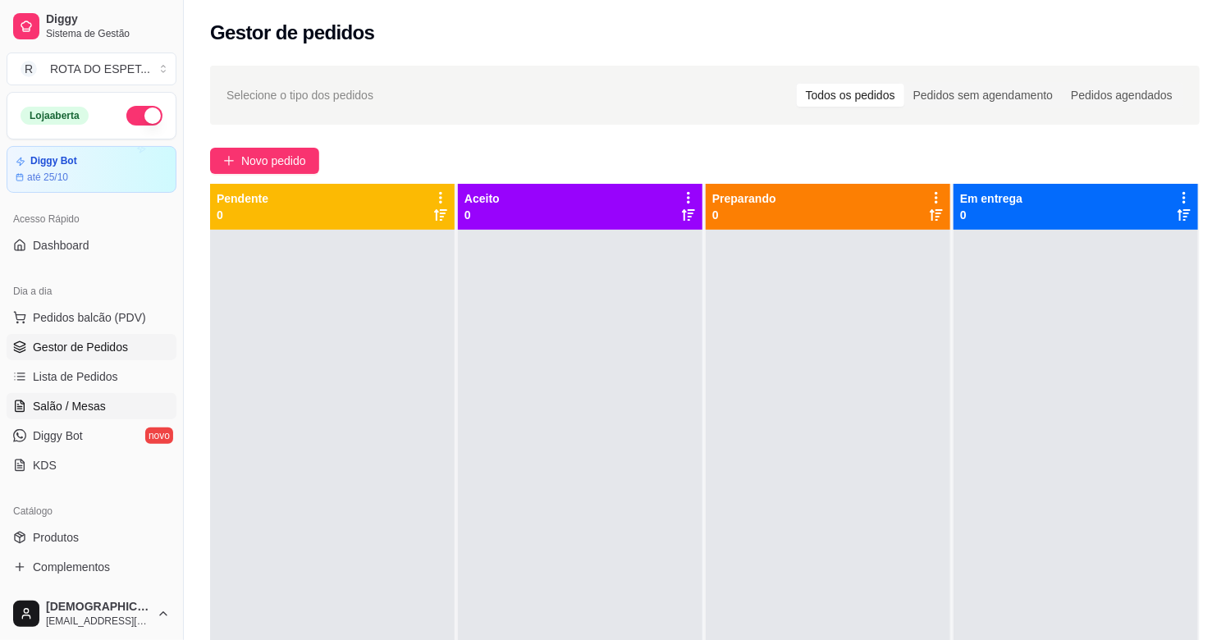
click at [80, 398] on span "Salão / Mesas" at bounding box center [69, 406] width 73 height 16
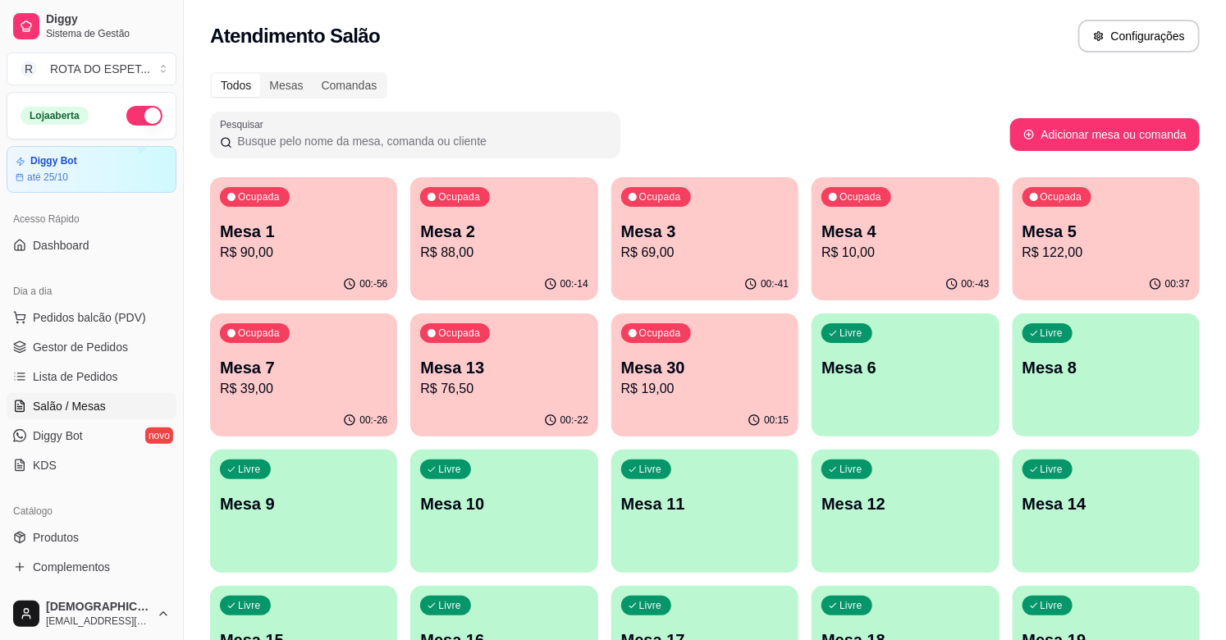
click at [1125, 274] on div "00:37" at bounding box center [1106, 284] width 187 height 32
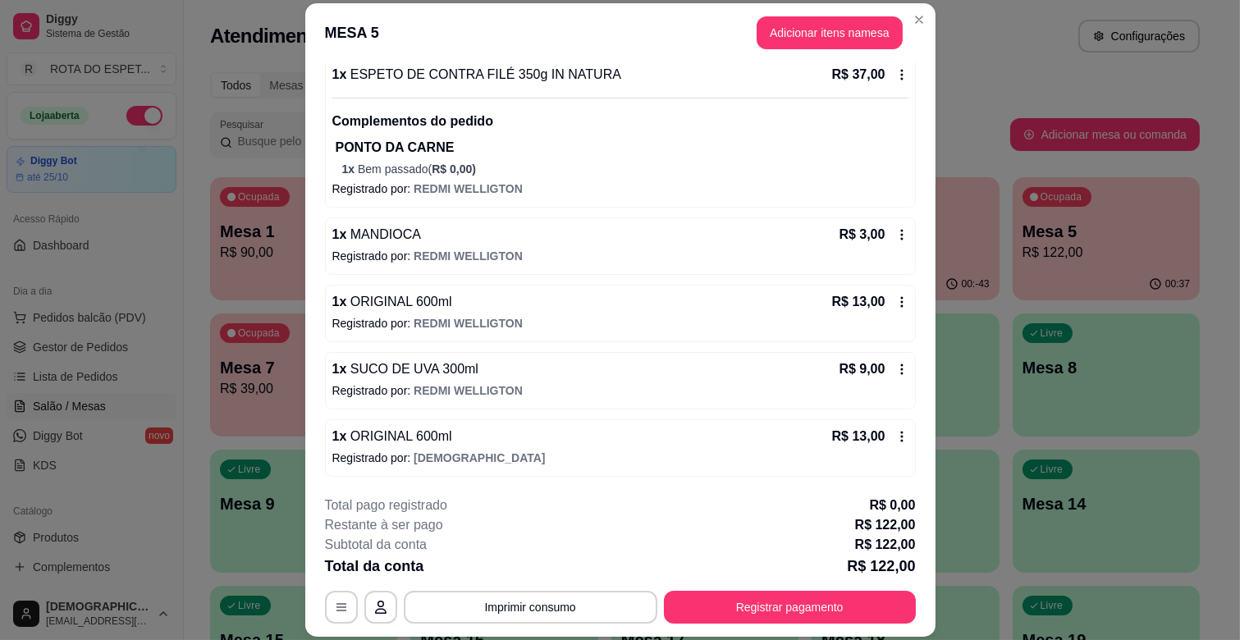
scroll to position [367, 0]
click at [747, 612] on button "Registrar pagamento" at bounding box center [789, 608] width 245 height 32
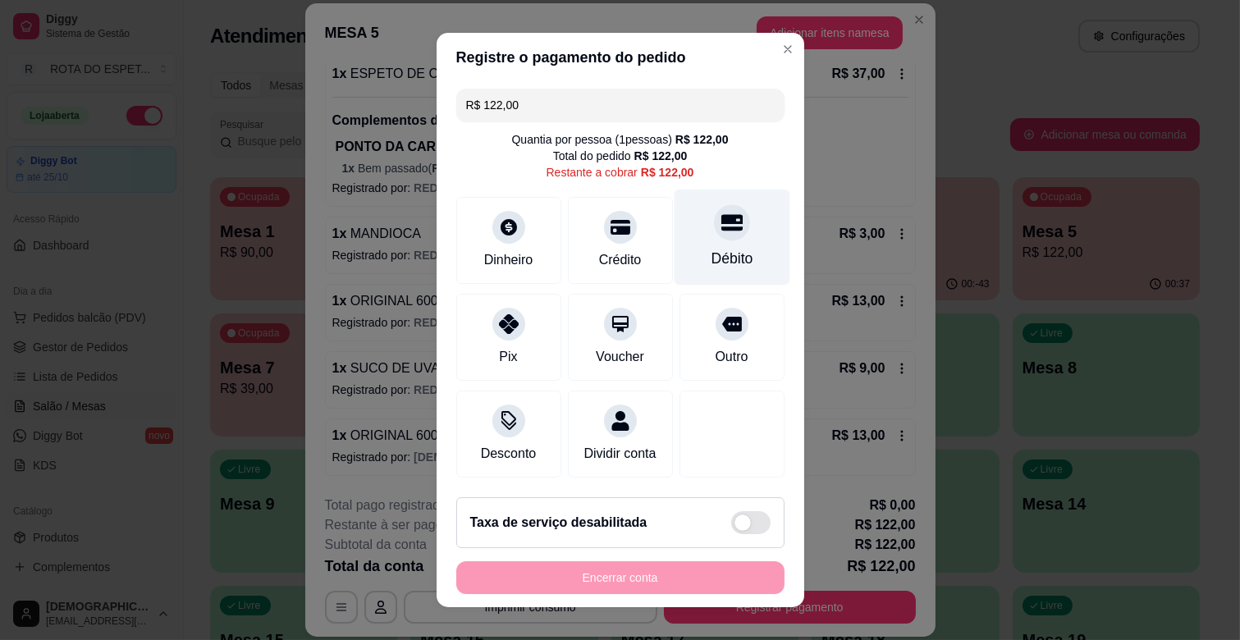
click at [717, 228] on div at bounding box center [732, 222] width 36 height 36
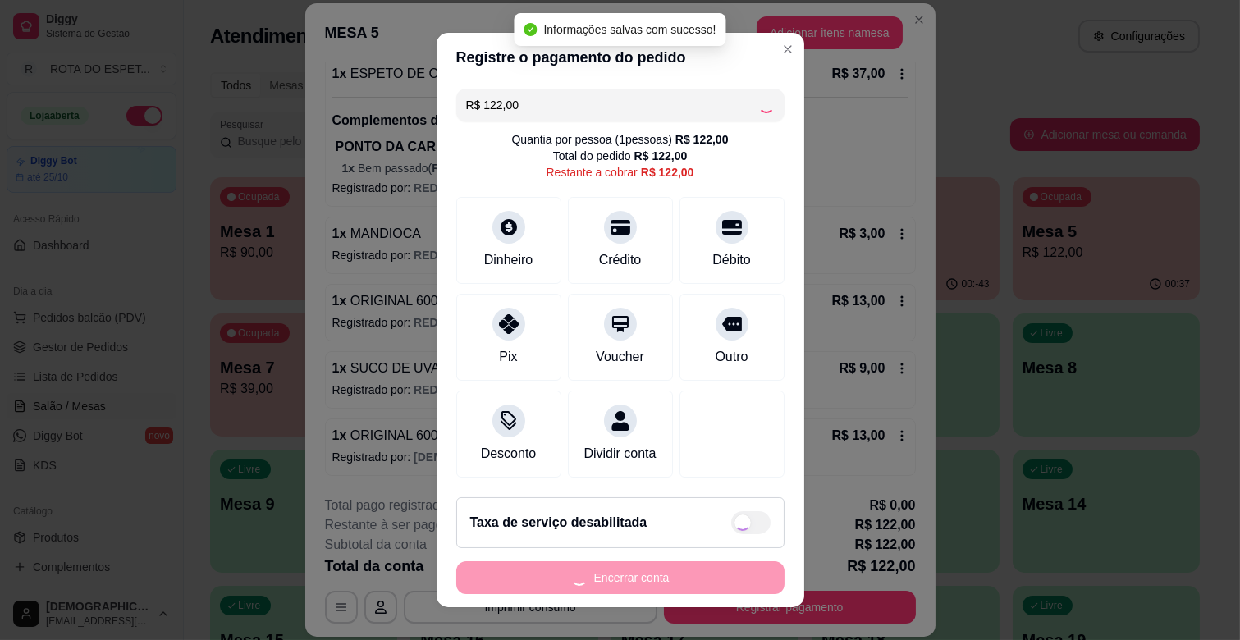
type input "R$ 0,00"
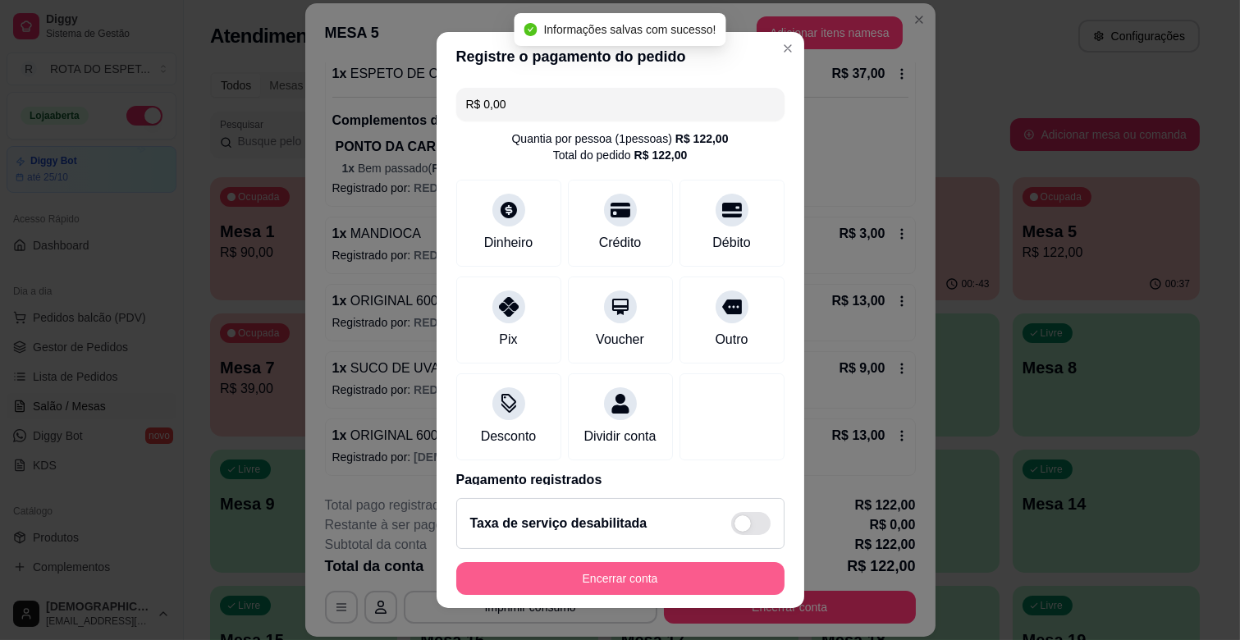
click at [658, 575] on button "Encerrar conta" at bounding box center [620, 578] width 328 height 33
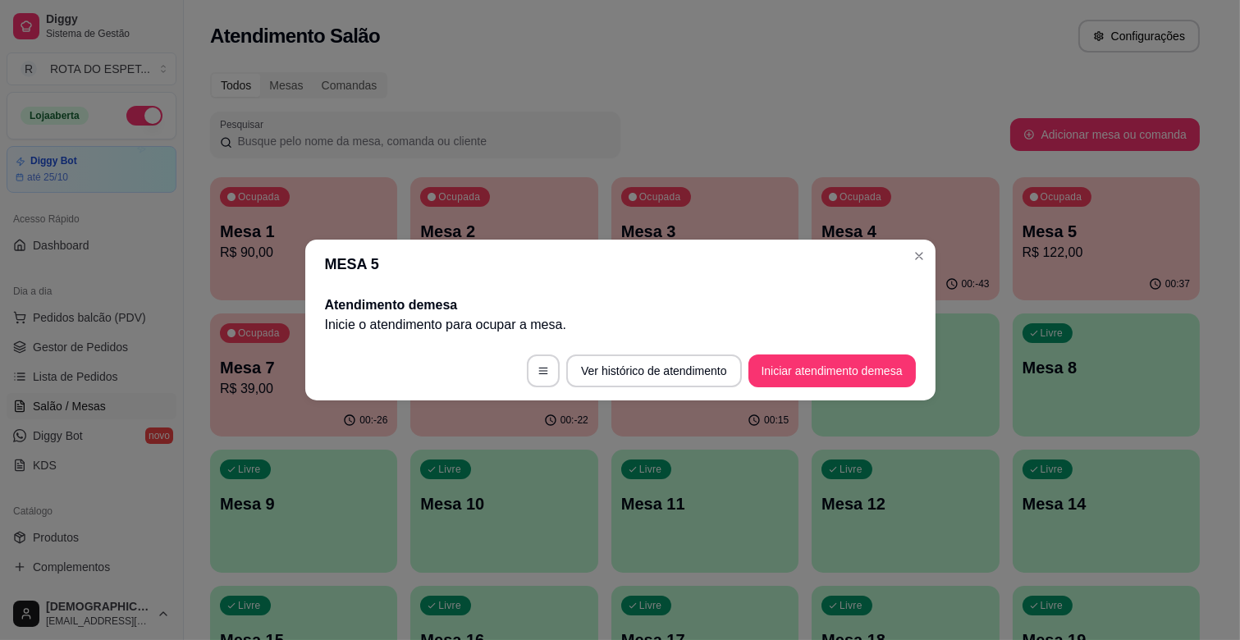
scroll to position [0, 0]
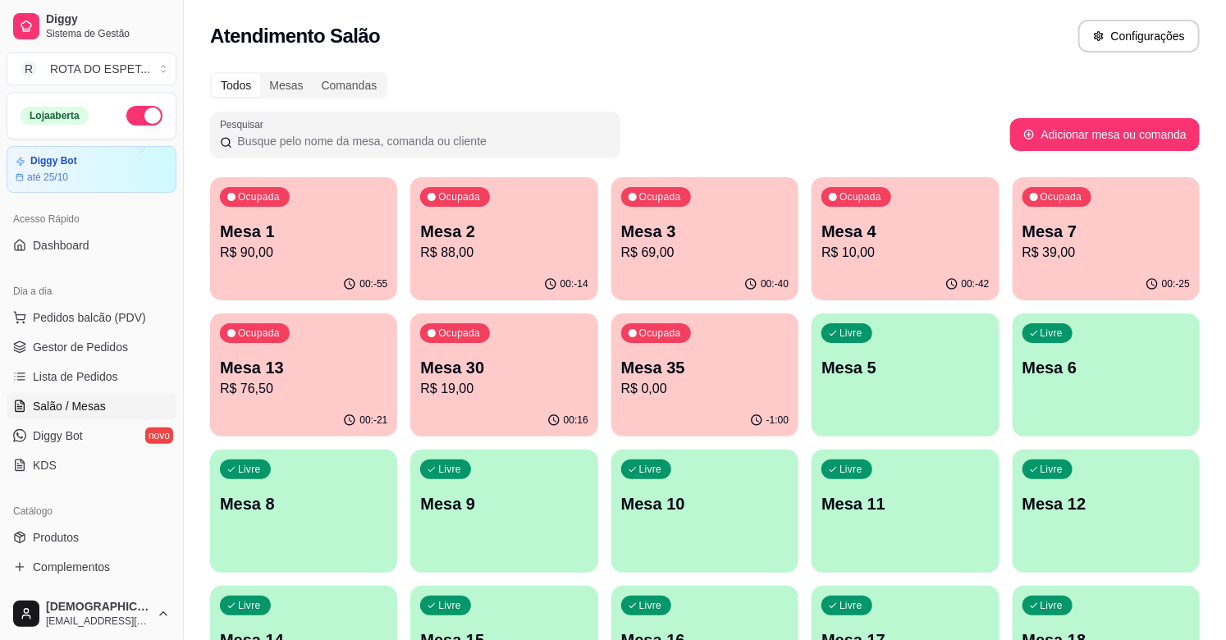
click at [355, 376] on p "Mesa 13" at bounding box center [303, 367] width 167 height 23
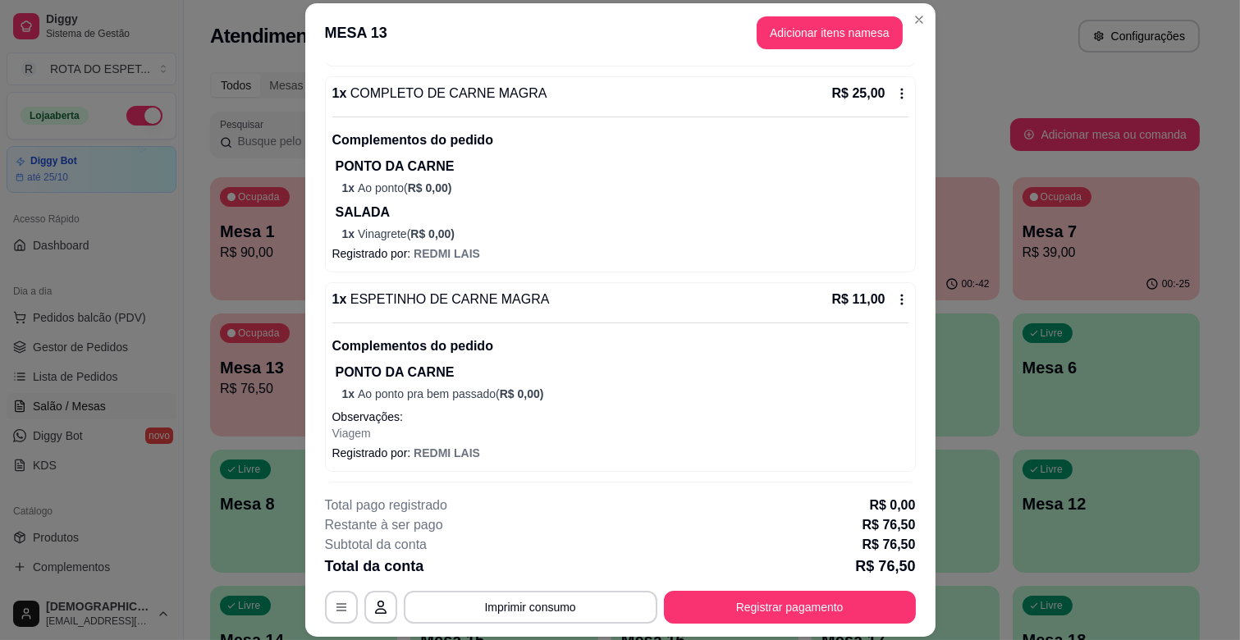
scroll to position [638, 0]
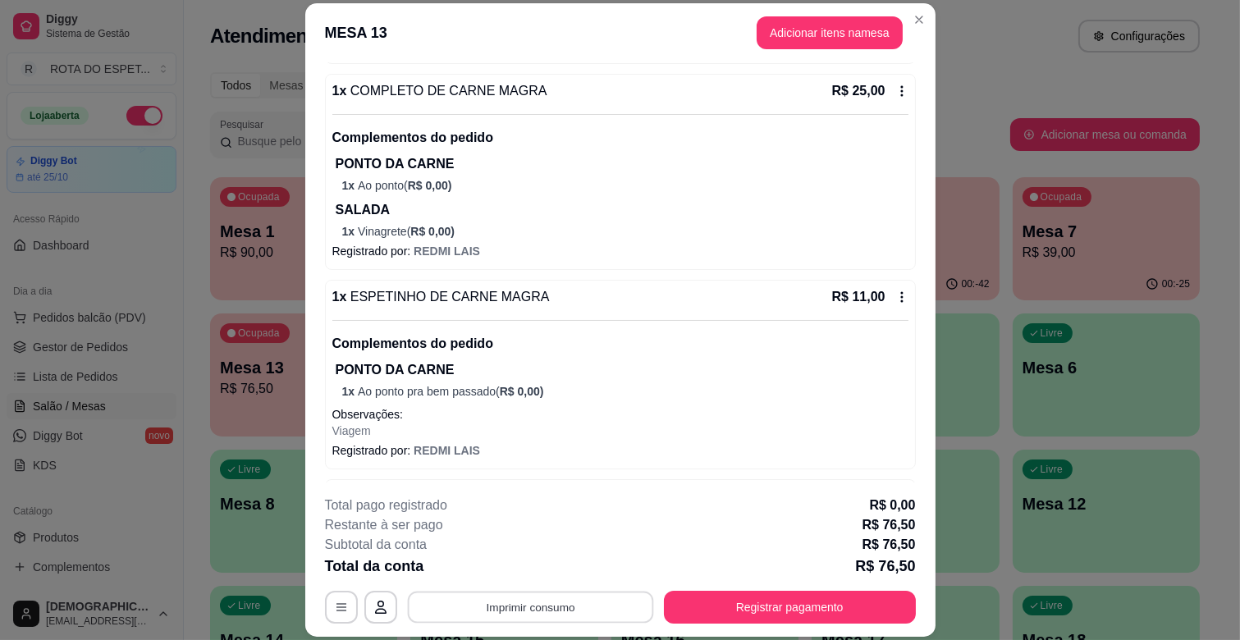
click at [562, 594] on button "Imprimir consumo" at bounding box center [530, 608] width 246 height 32
click at [540, 561] on button "IMPRESSORA CAIXA" at bounding box center [528, 570] width 135 height 26
click at [713, 594] on button "Registrar pagamento" at bounding box center [790, 607] width 252 height 33
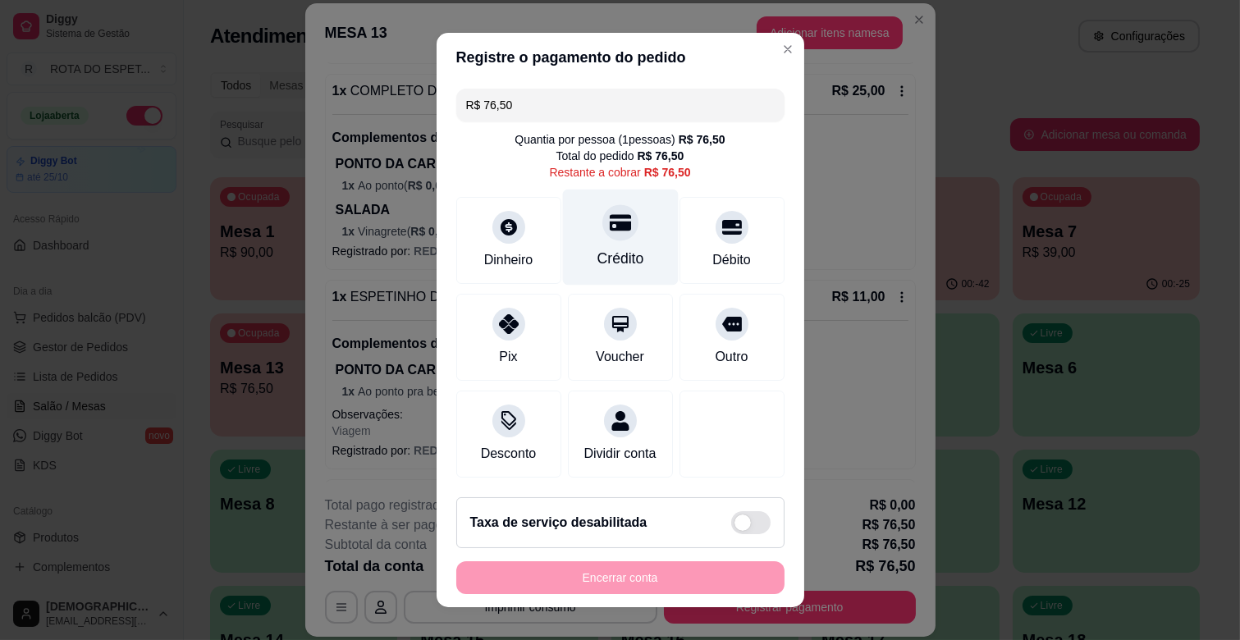
click at [609, 240] on div "Crédito" at bounding box center [620, 238] width 116 height 96
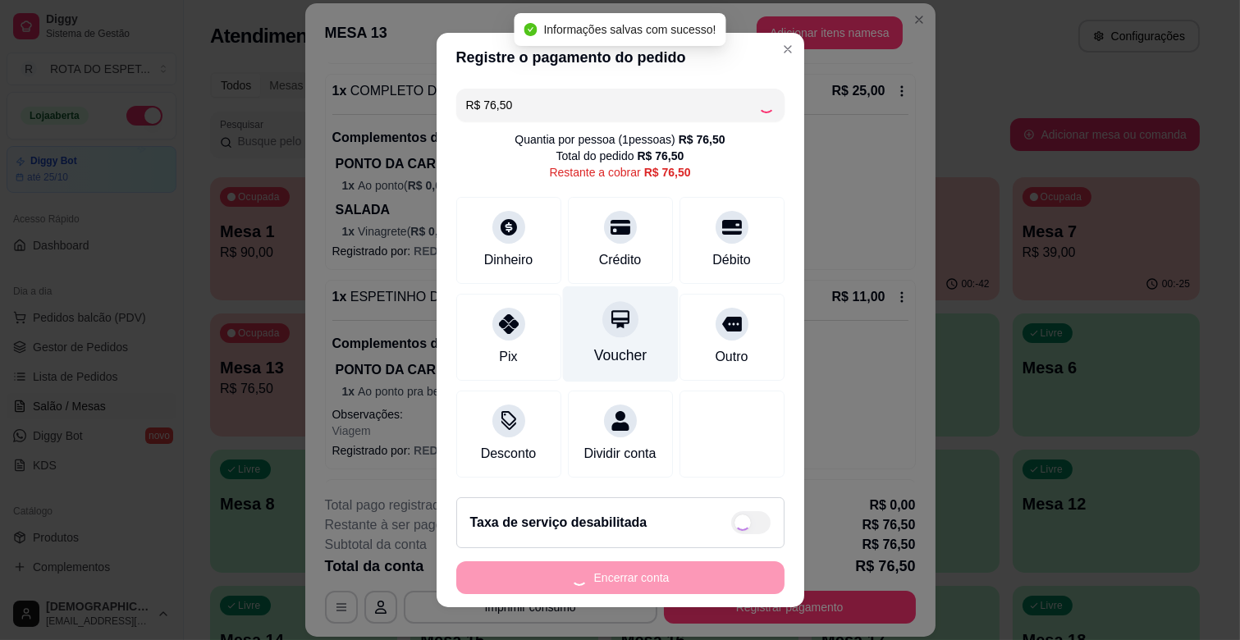
type input "R$ 0,00"
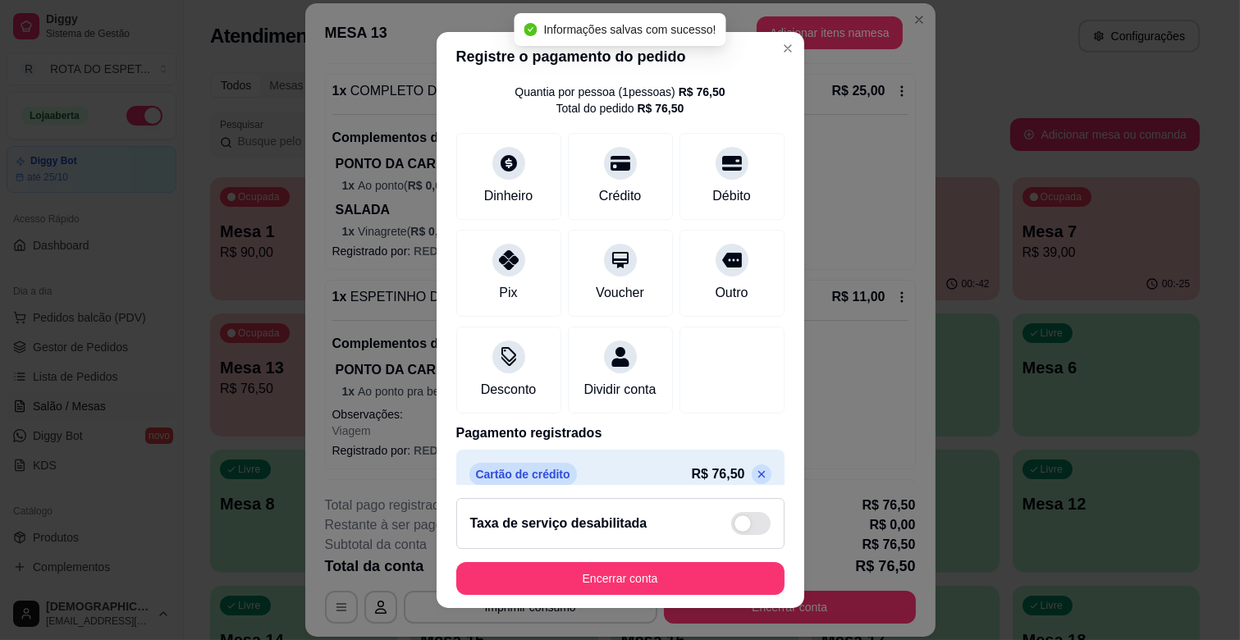
scroll to position [87, 0]
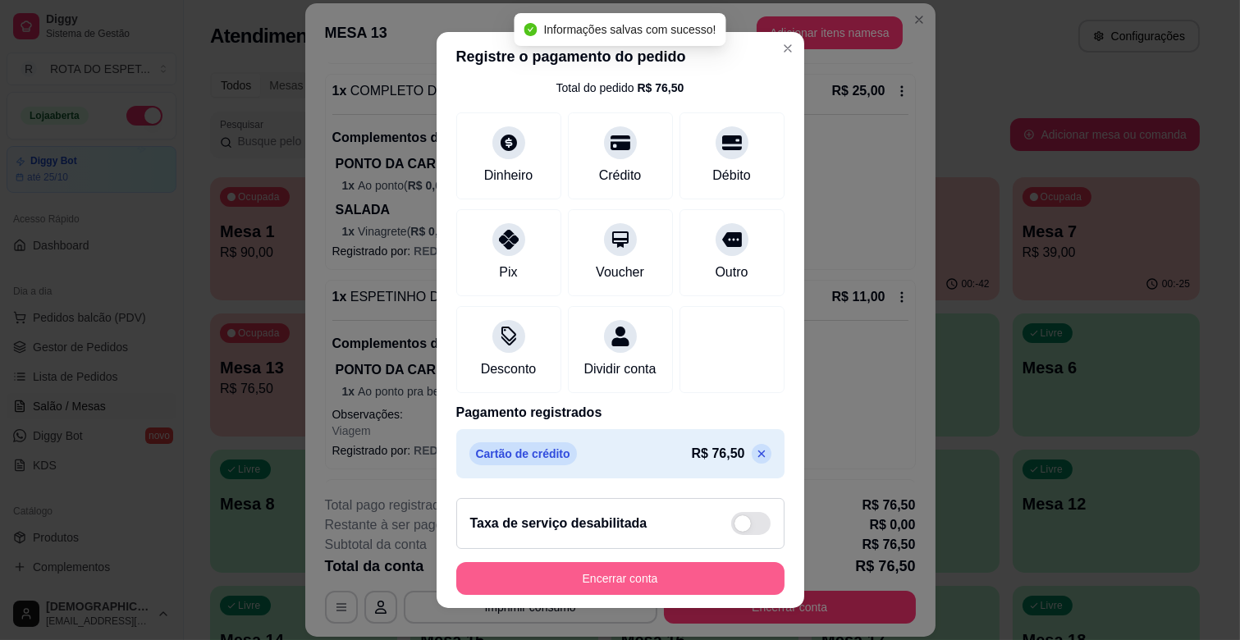
click at [666, 569] on button "Encerrar conta" at bounding box center [620, 578] width 328 height 33
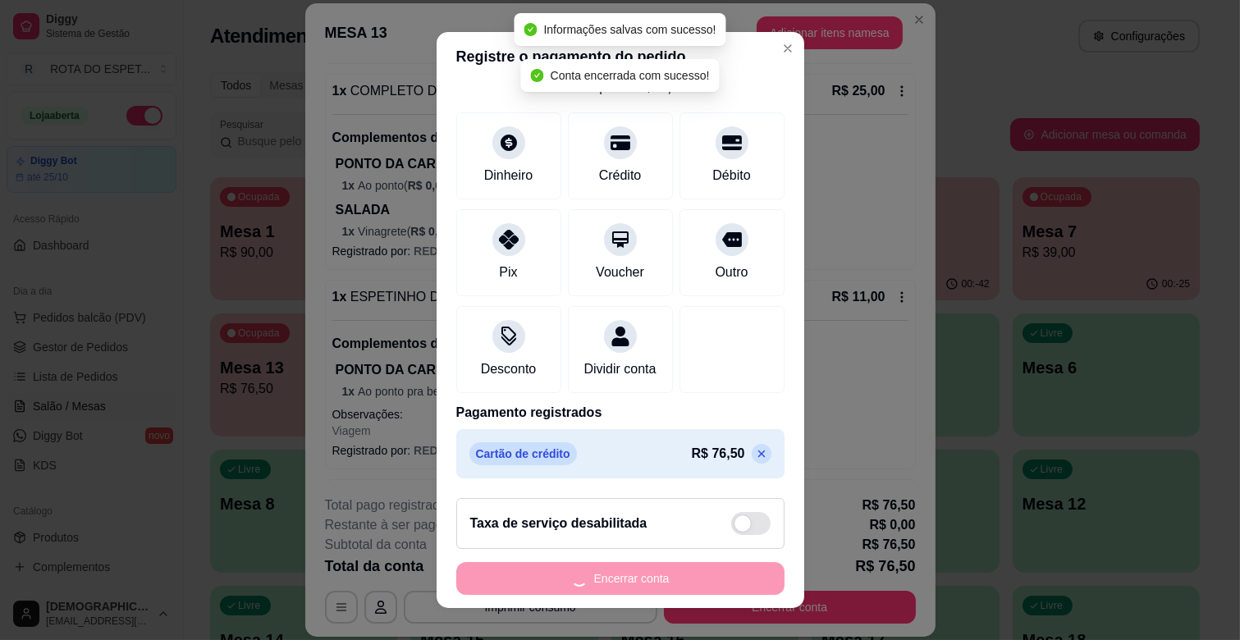
scroll to position [0, 0]
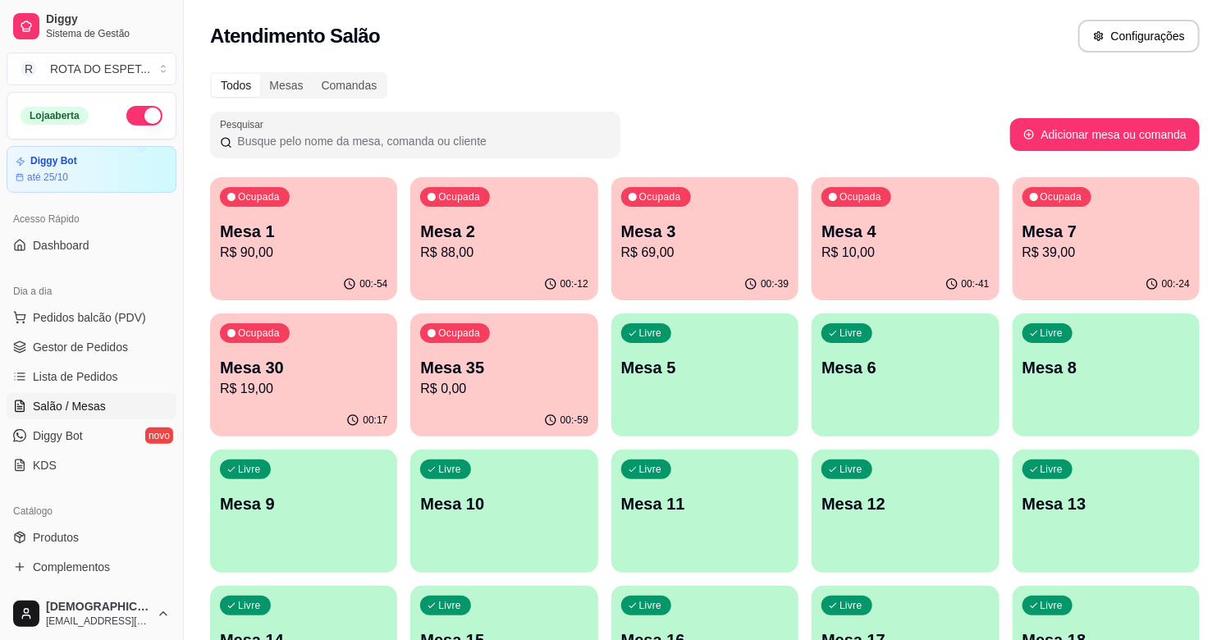
click at [1093, 225] on p "Mesa 7" at bounding box center [1106, 231] width 167 height 23
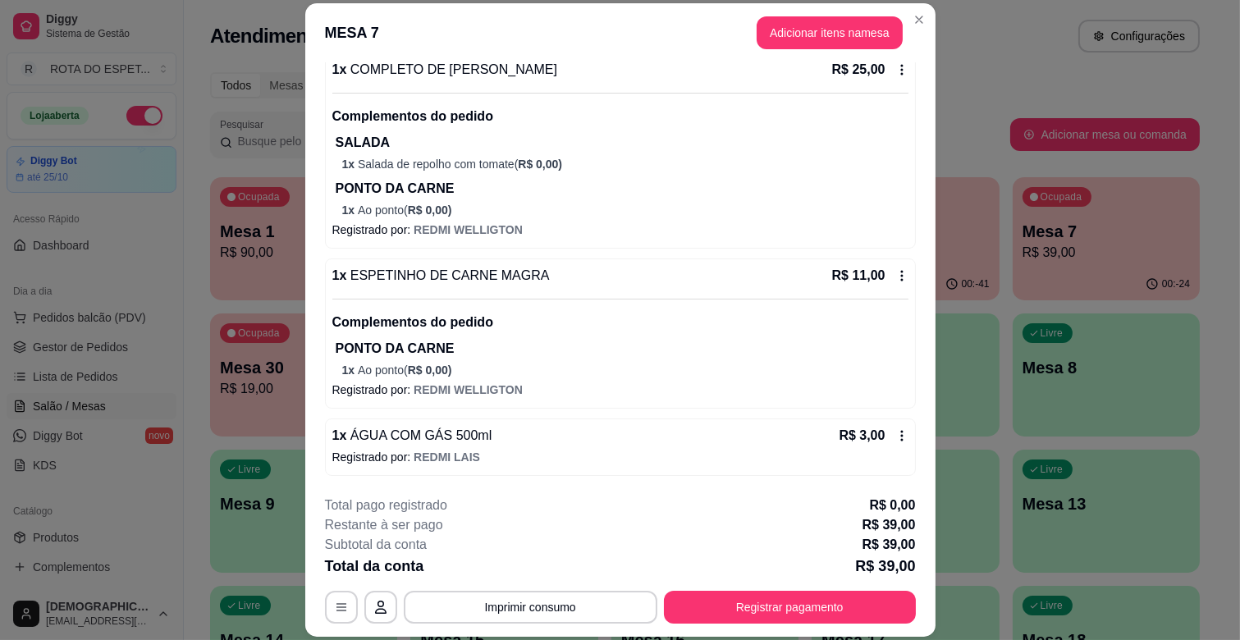
scroll to position [49, 0]
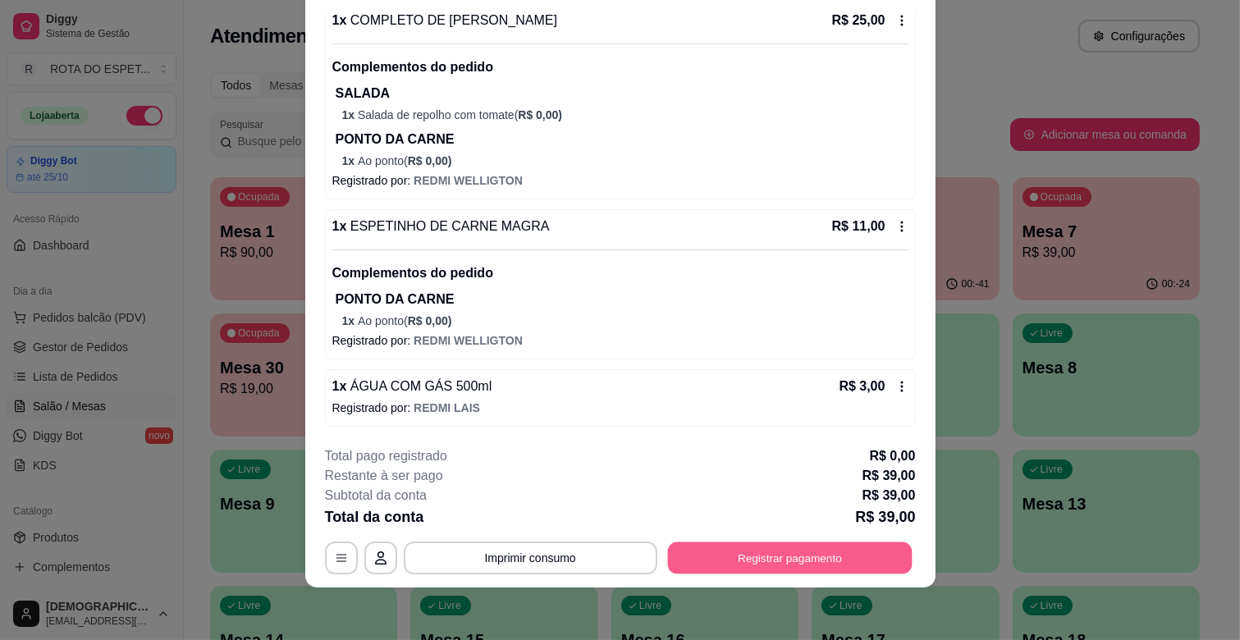
click at [765, 555] on button "Registrar pagamento" at bounding box center [789, 559] width 245 height 32
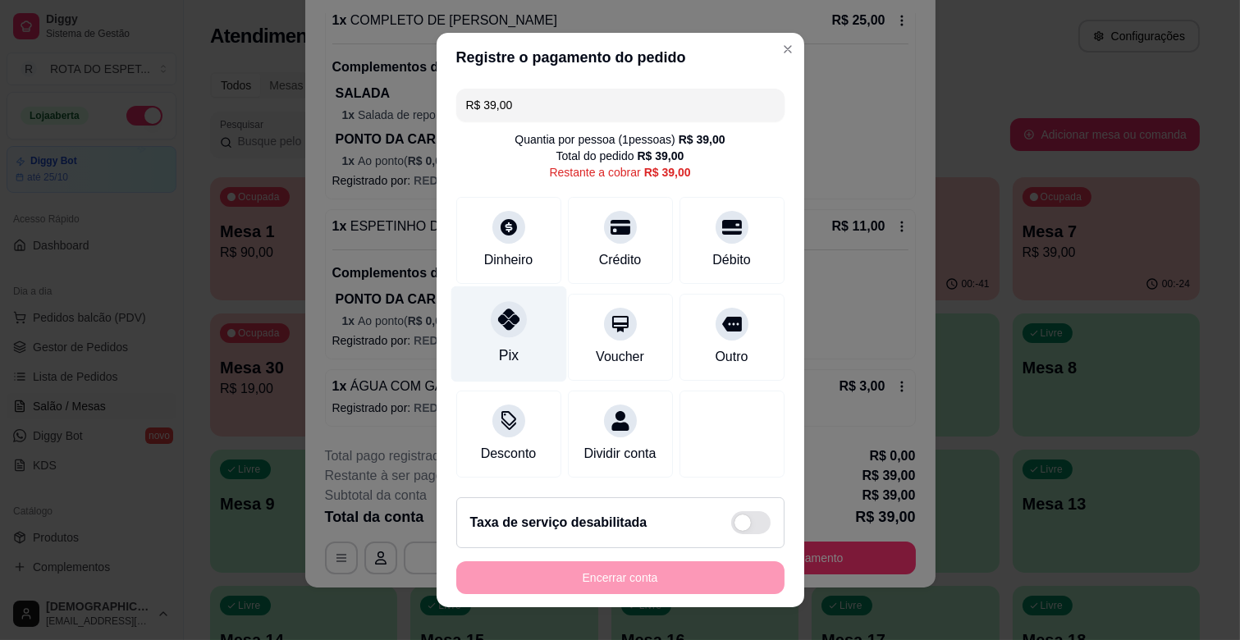
click at [499, 302] on div "Pix" at bounding box center [509, 334] width 116 height 96
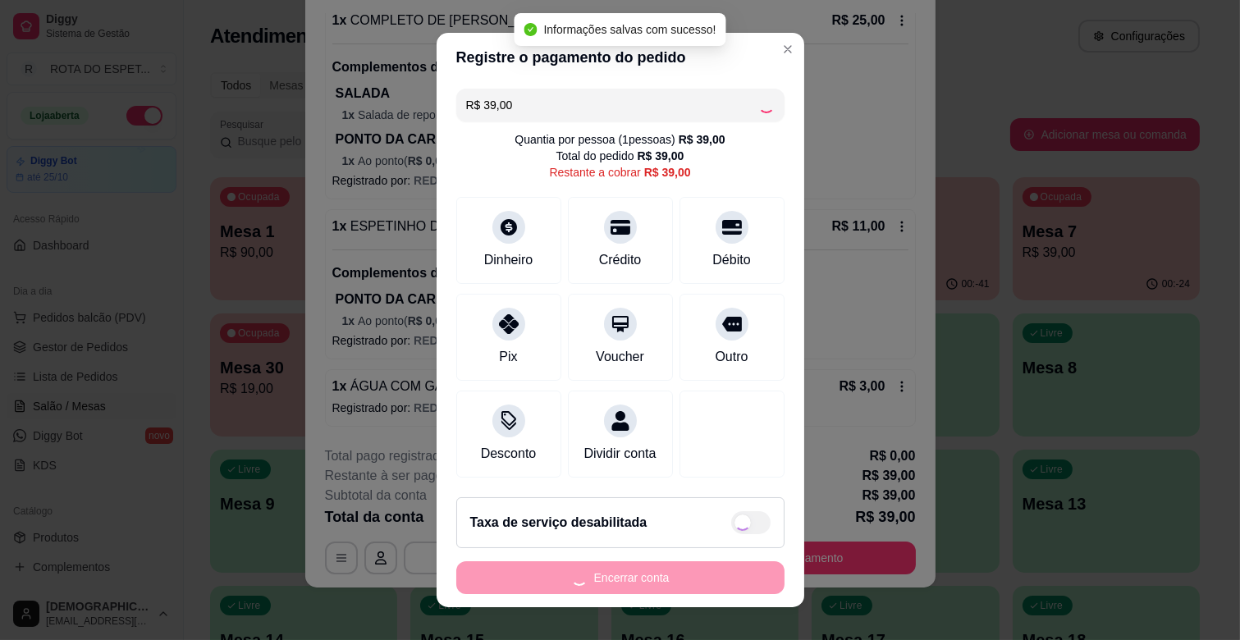
type input "R$ 0,00"
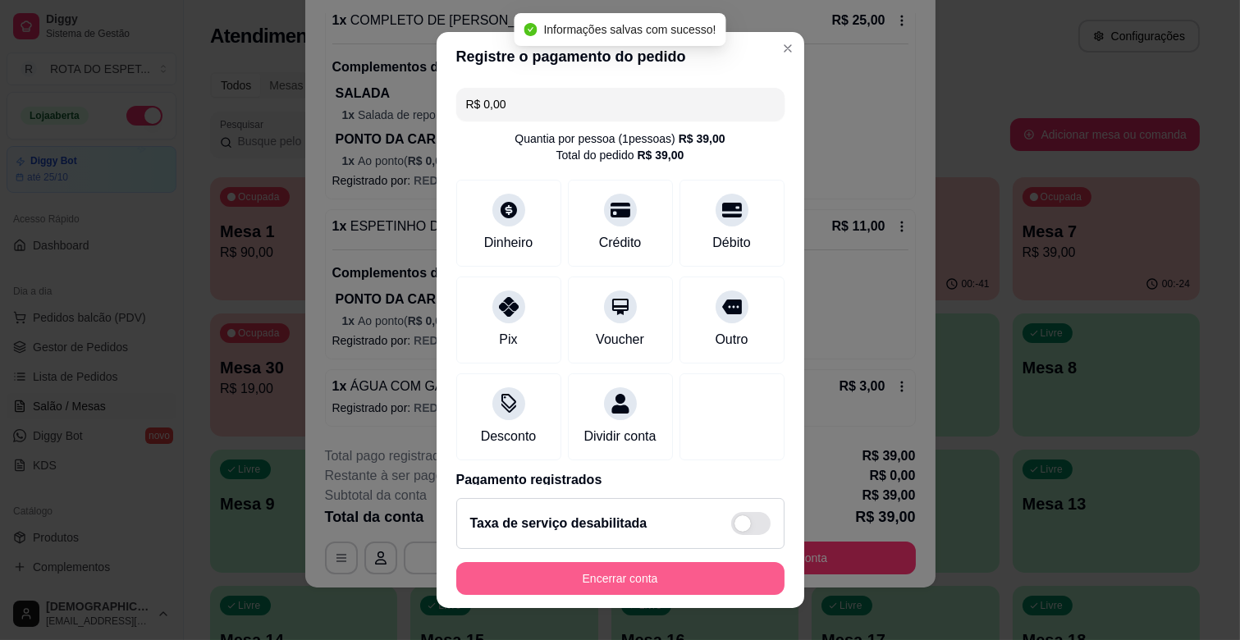
click at [688, 580] on button "Encerrar conta" at bounding box center [620, 578] width 328 height 33
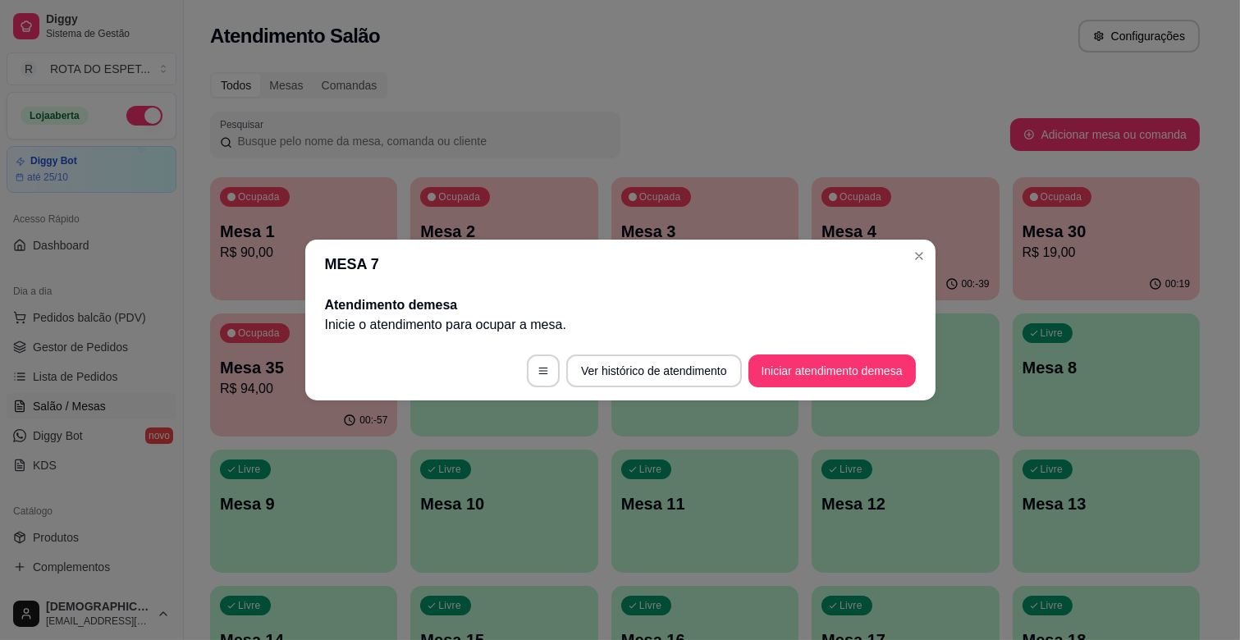
scroll to position [0, 0]
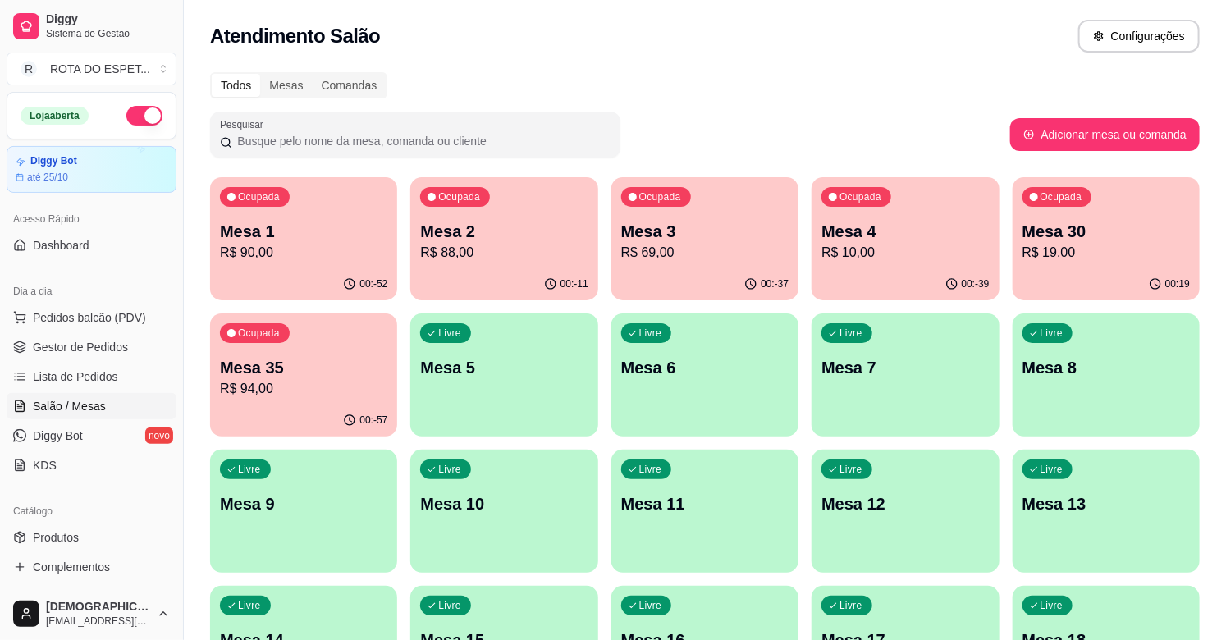
click at [509, 250] on p "R$ 88,00" at bounding box center [503, 253] width 167 height 20
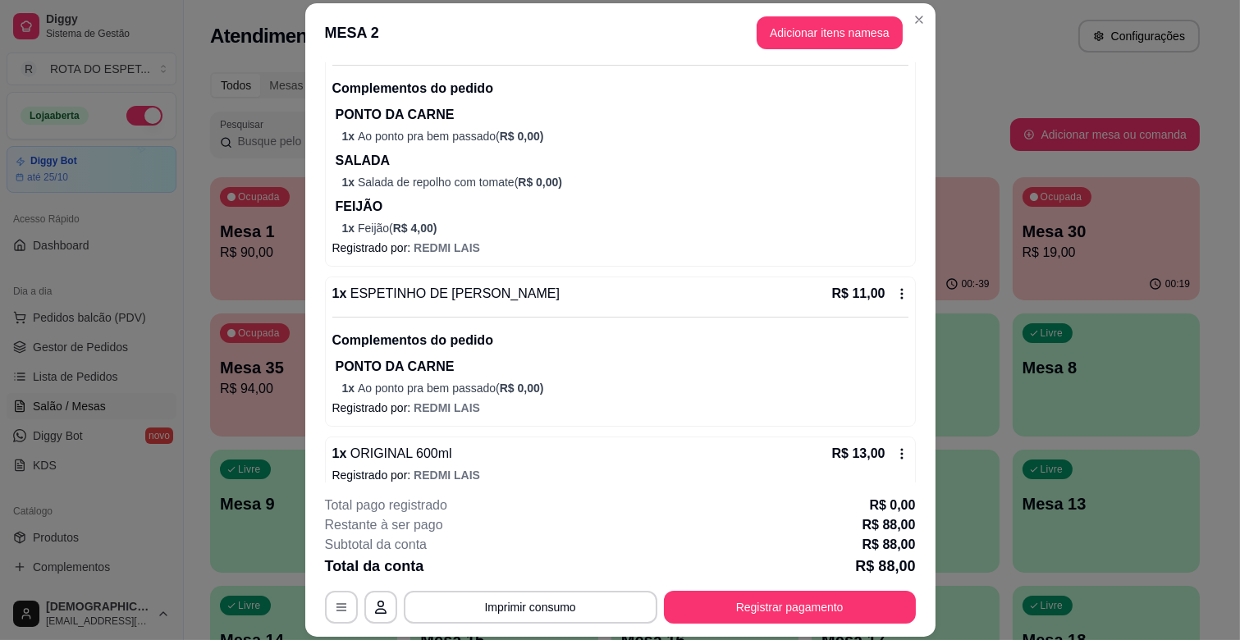
scroll to position [279, 0]
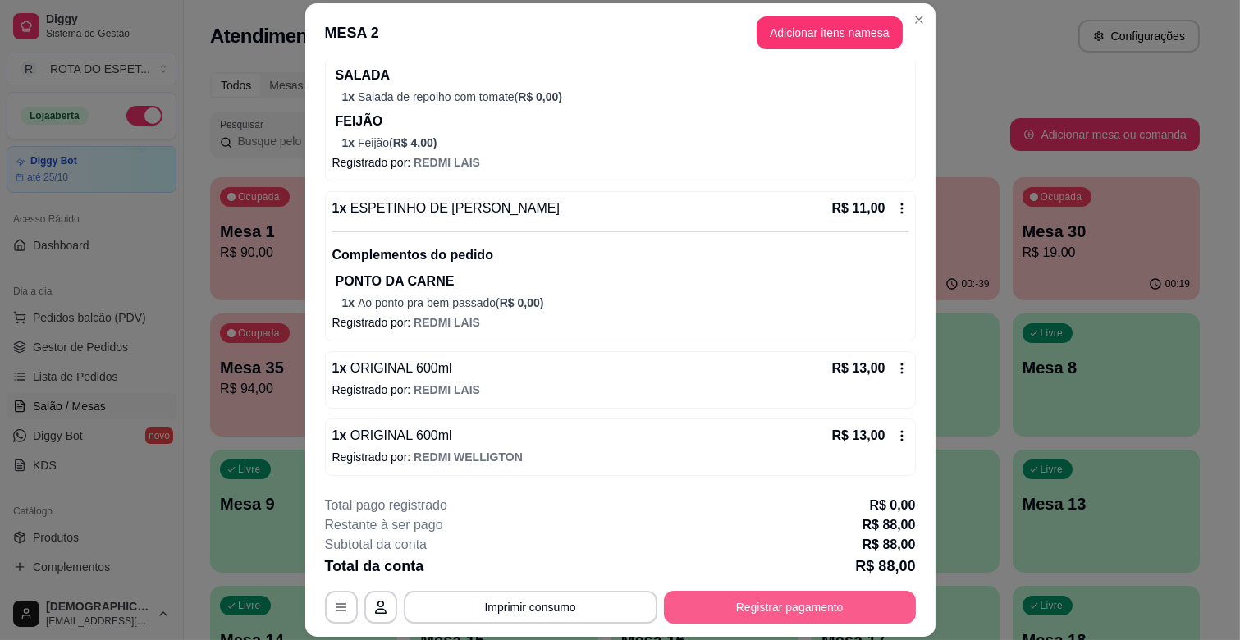
click at [767, 605] on button "Registrar pagamento" at bounding box center [790, 607] width 252 height 33
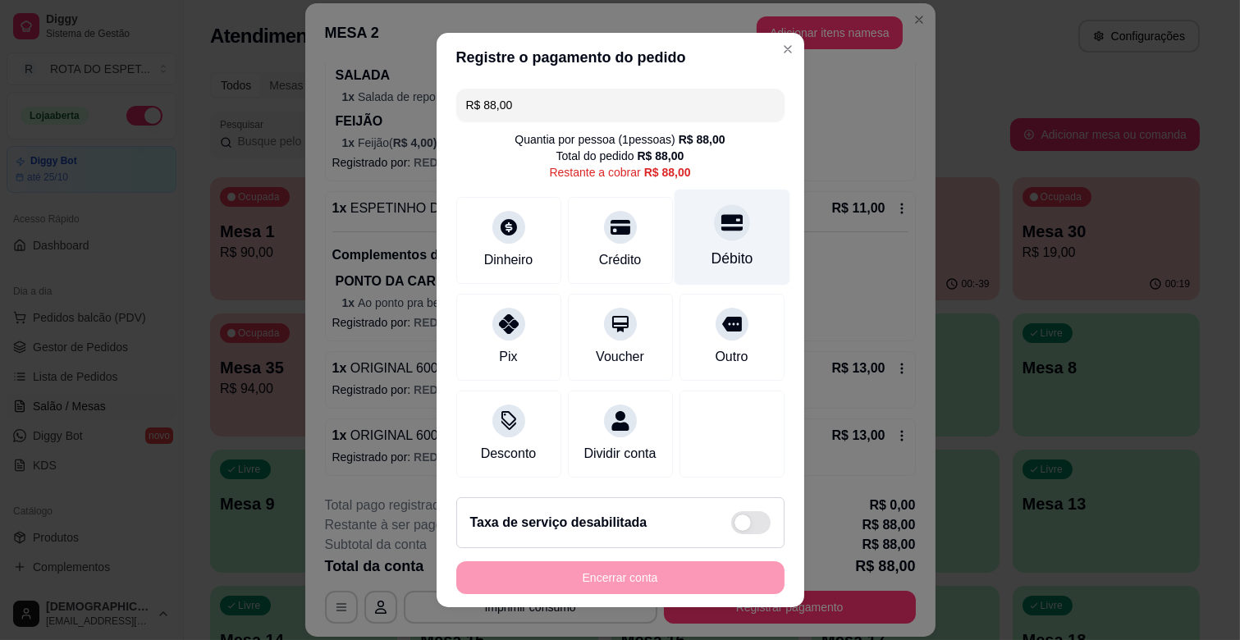
click at [721, 225] on div "Débito" at bounding box center [732, 238] width 116 height 96
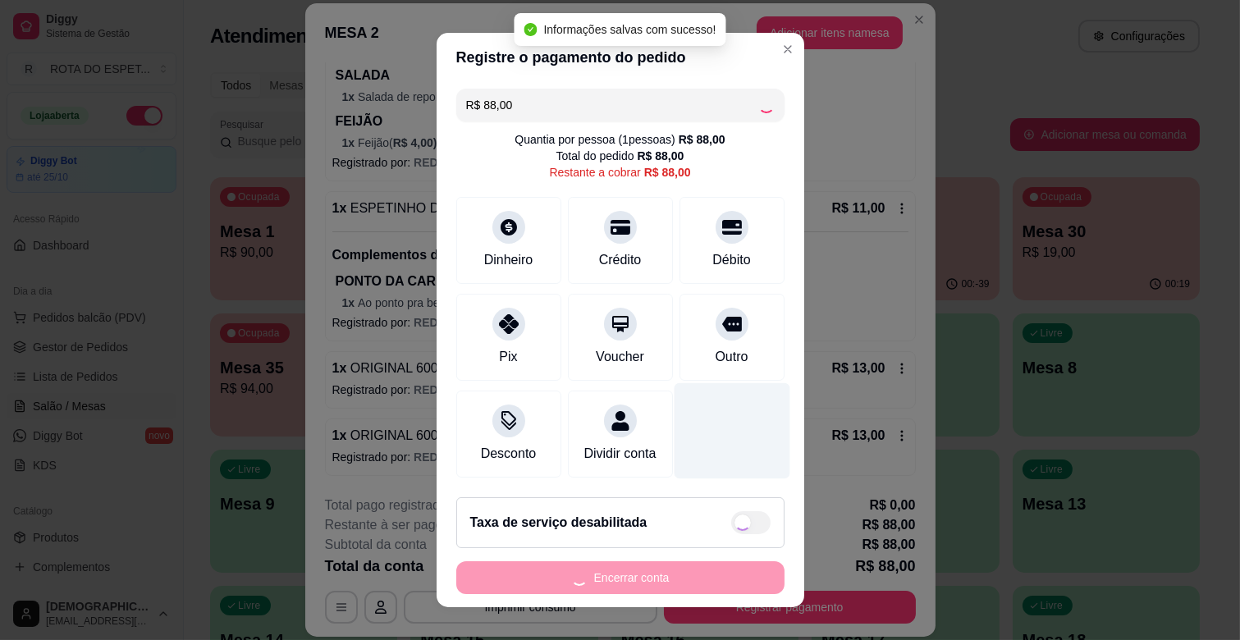
type input "R$ 0,00"
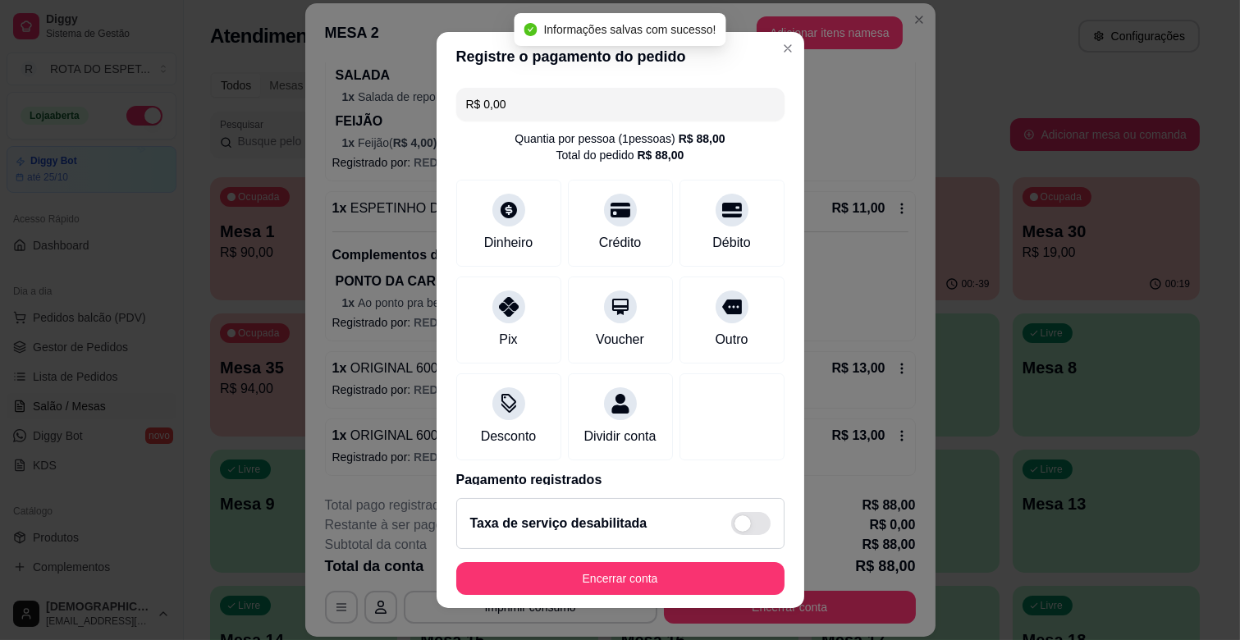
click at [717, 557] on footer "Taxa de serviço desabilitada Encerrar conta" at bounding box center [621, 546] width 368 height 123
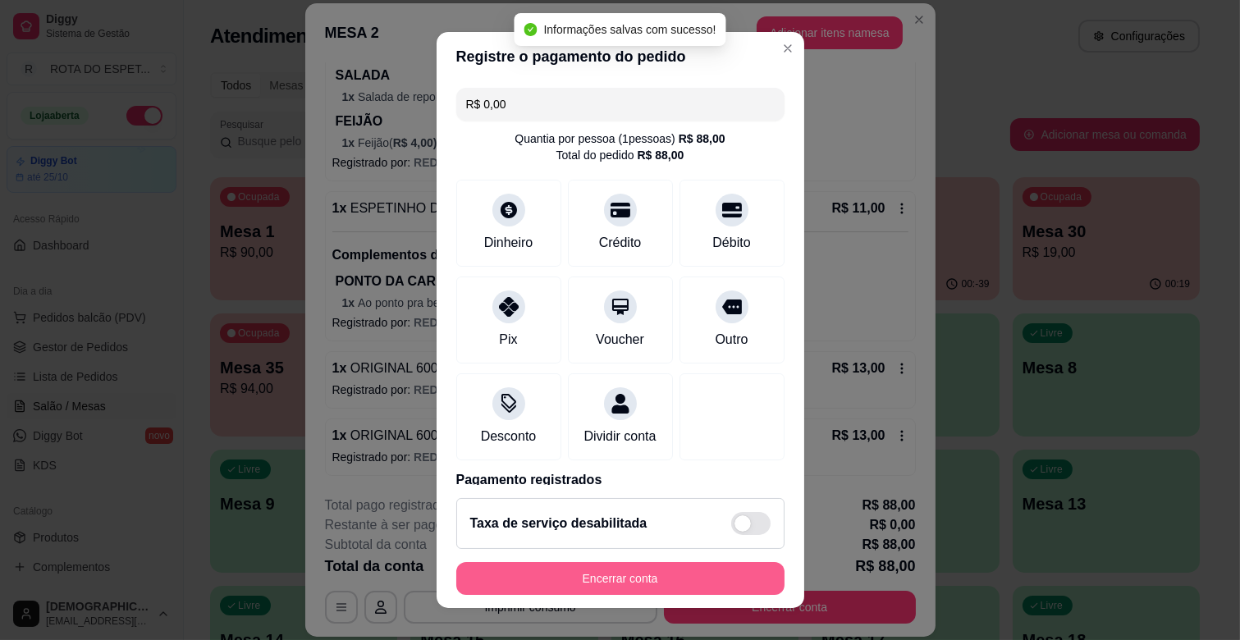
click at [718, 565] on button "Encerrar conta" at bounding box center [620, 578] width 328 height 33
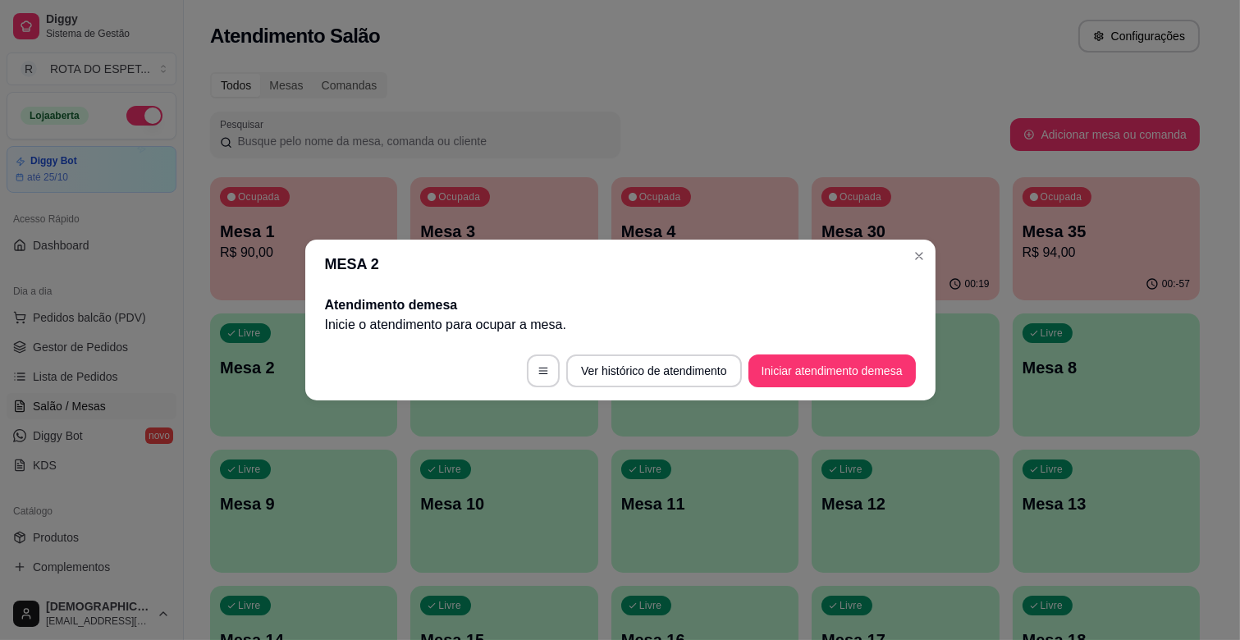
scroll to position [0, 0]
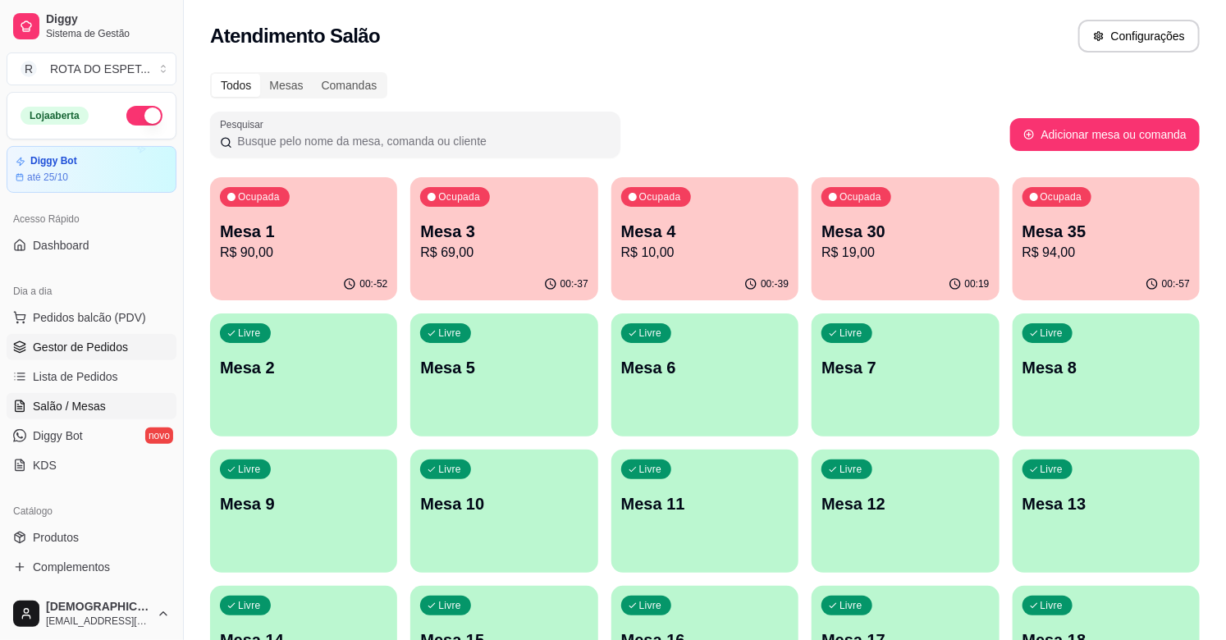
click at [104, 340] on span "Gestor de Pedidos" at bounding box center [80, 347] width 95 height 16
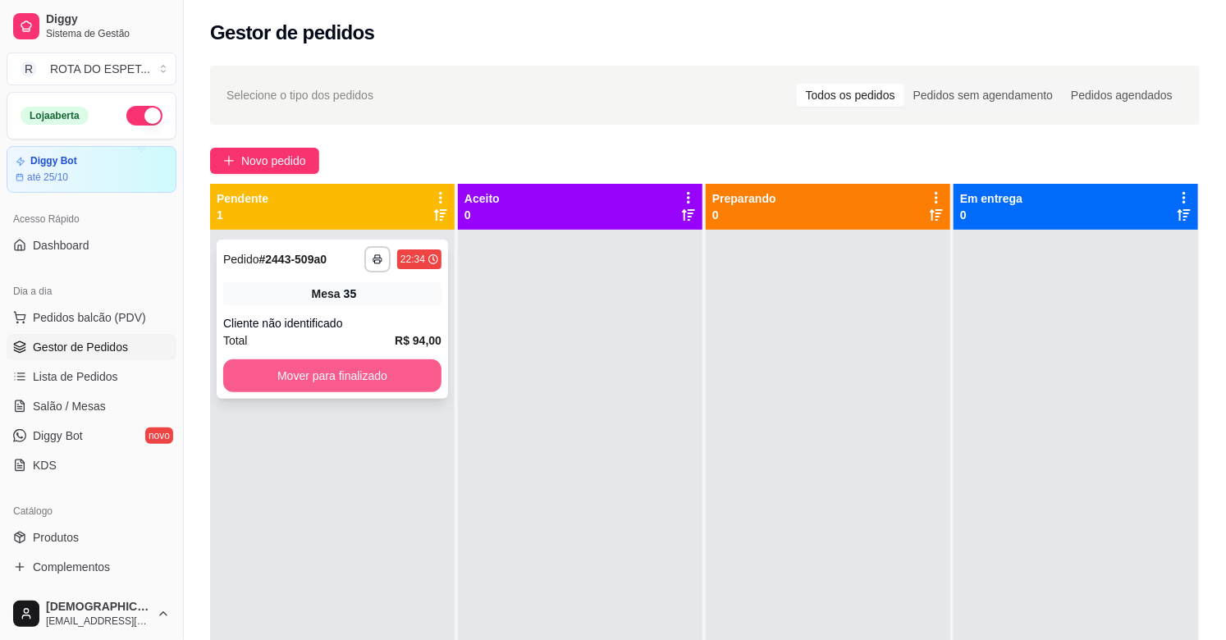
click at [272, 364] on button "Mover para finalizado" at bounding box center [332, 376] width 218 height 33
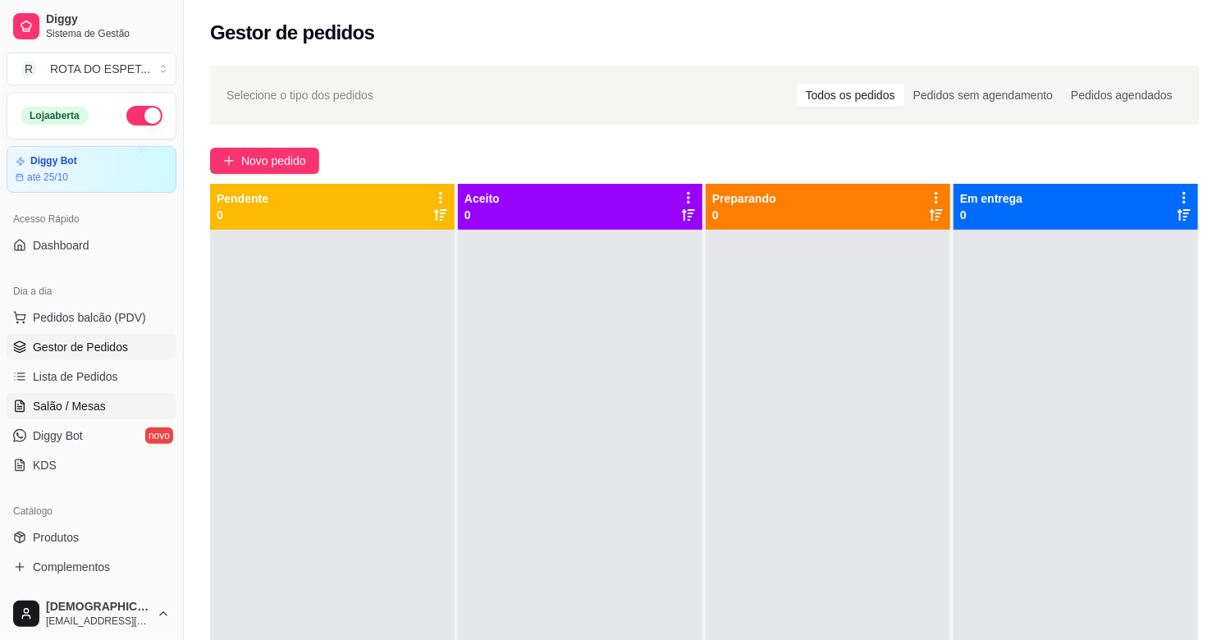
click at [95, 400] on span "Salão / Mesas" at bounding box center [69, 406] width 73 height 16
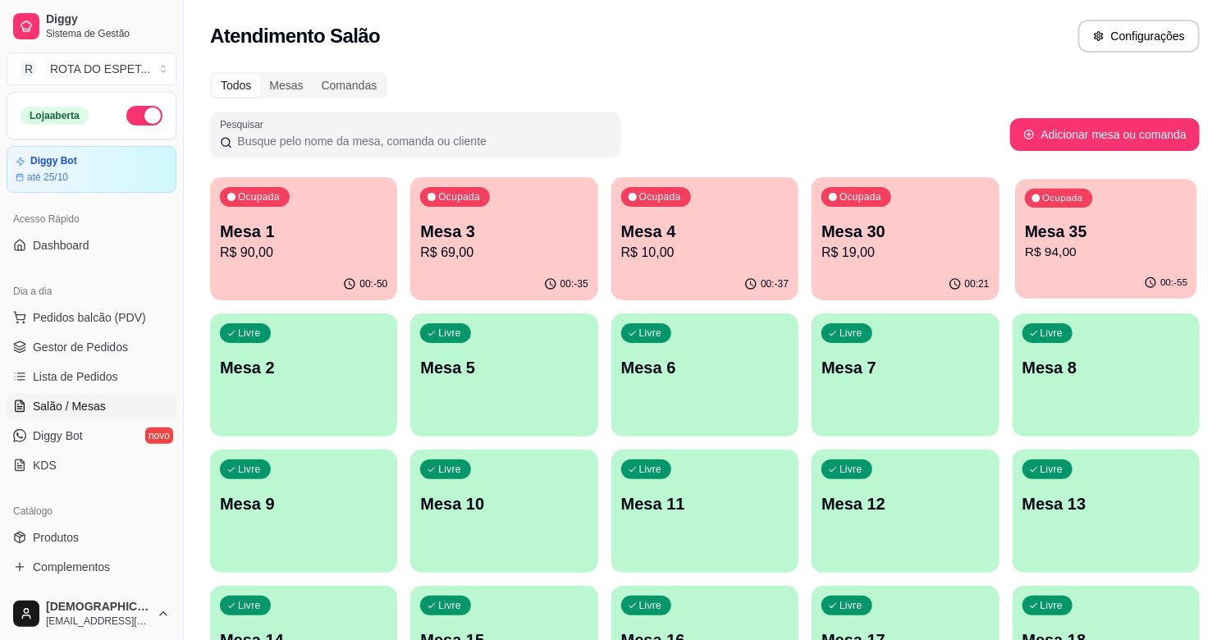
click at [1106, 247] on p "R$ 94,00" at bounding box center [1106, 252] width 163 height 19
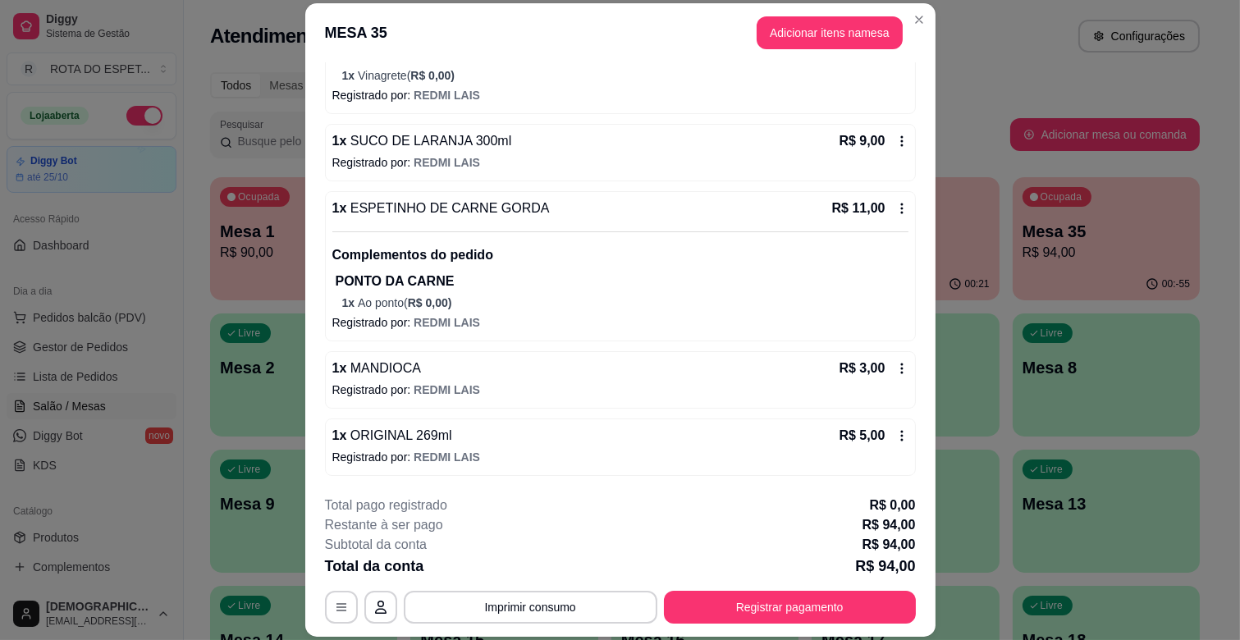
scroll to position [49, 0]
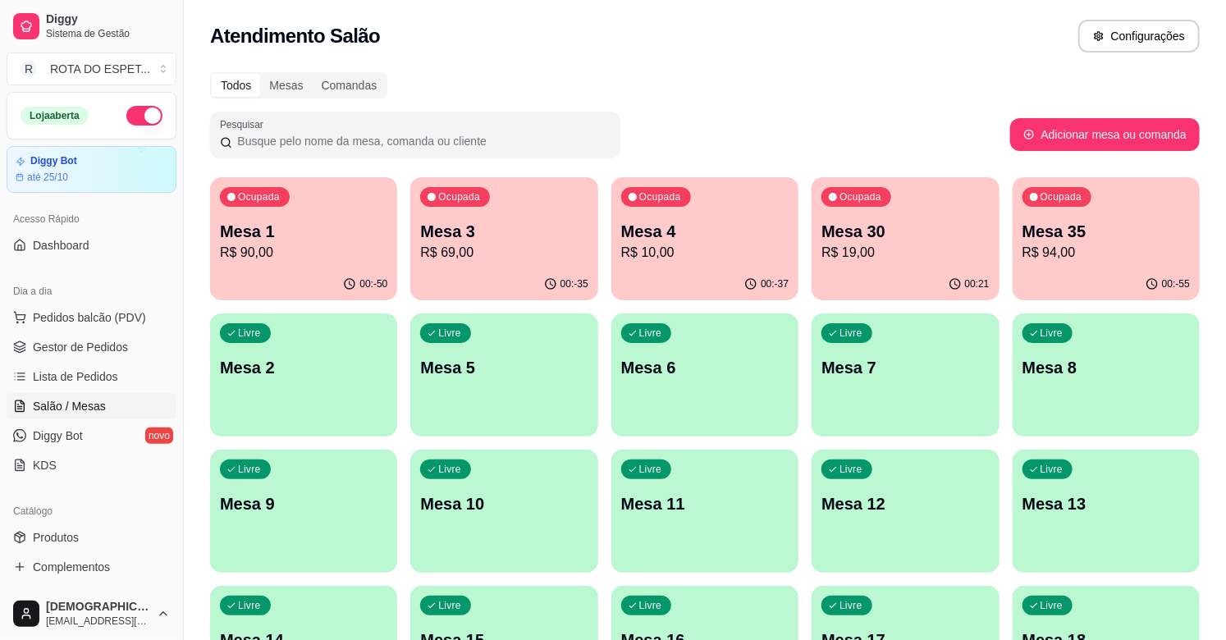
click at [1068, 259] on p "R$ 94,00" at bounding box center [1106, 253] width 167 height 20
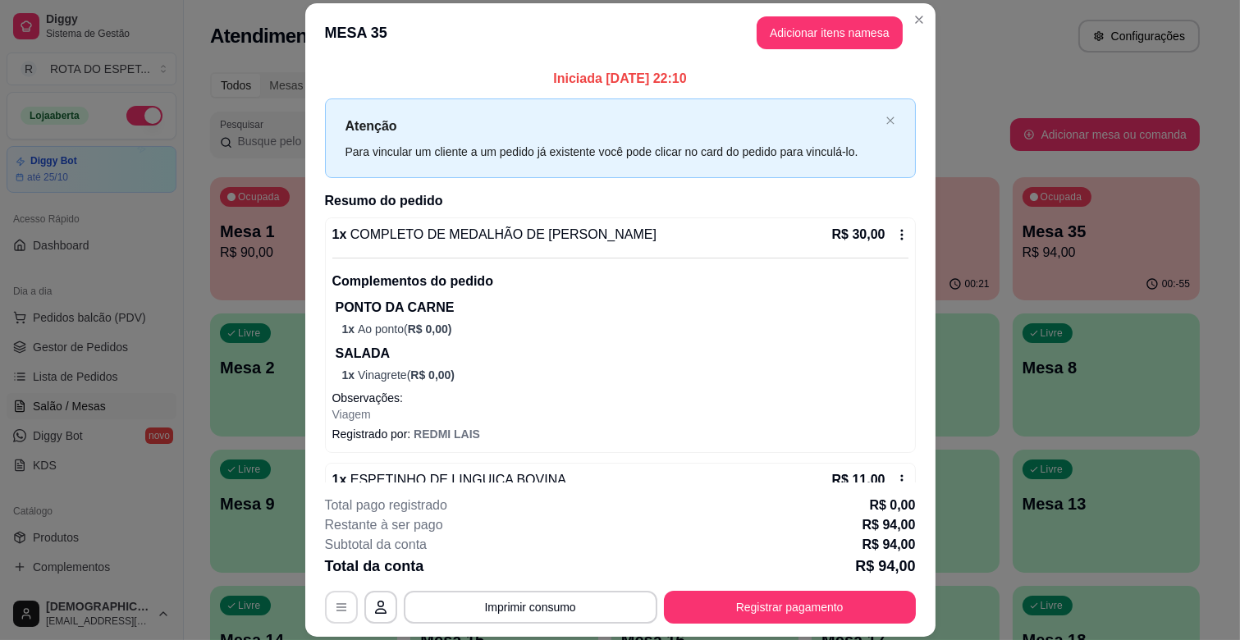
click at [326, 613] on button "button" at bounding box center [341, 607] width 33 height 33
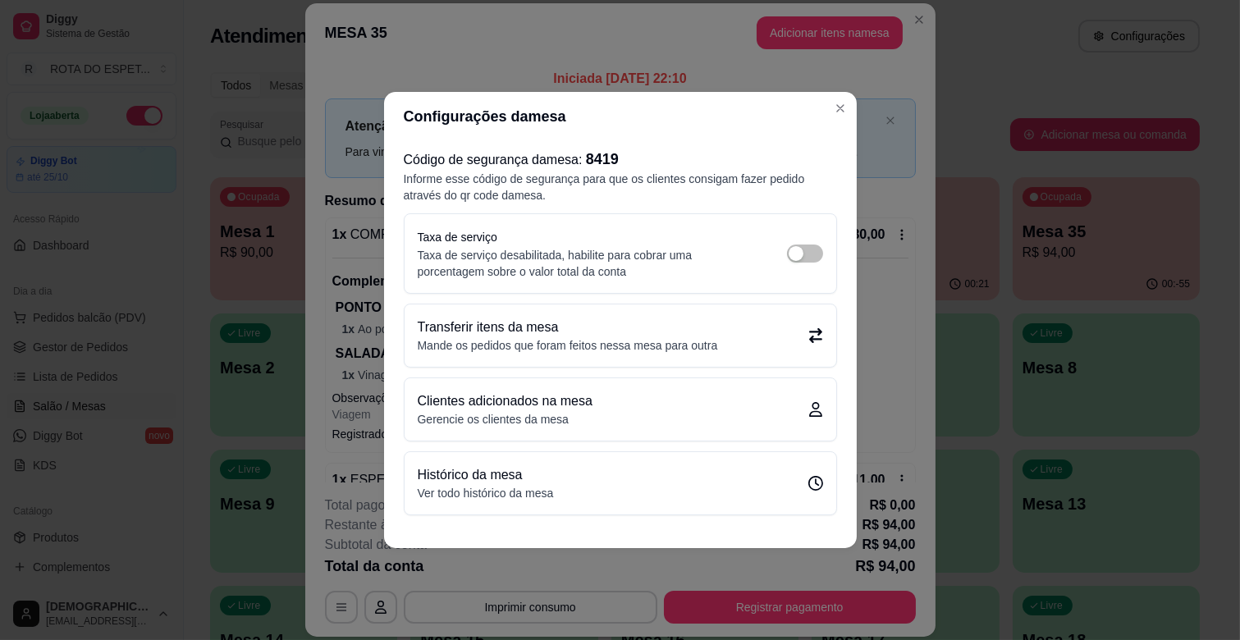
click at [539, 348] on p "Mande os pedidos que foram feitos nessa mesa para outra" at bounding box center [568, 345] width 300 height 16
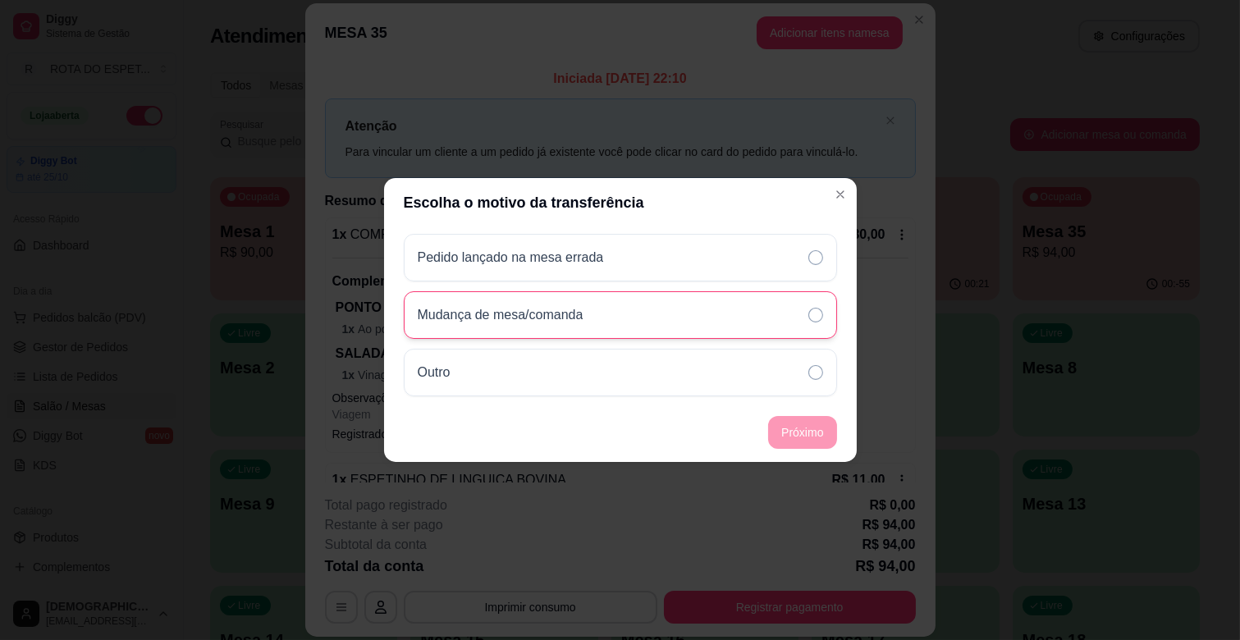
click at [564, 307] on p "Mudança de mesa/comanda" at bounding box center [501, 315] width 166 height 20
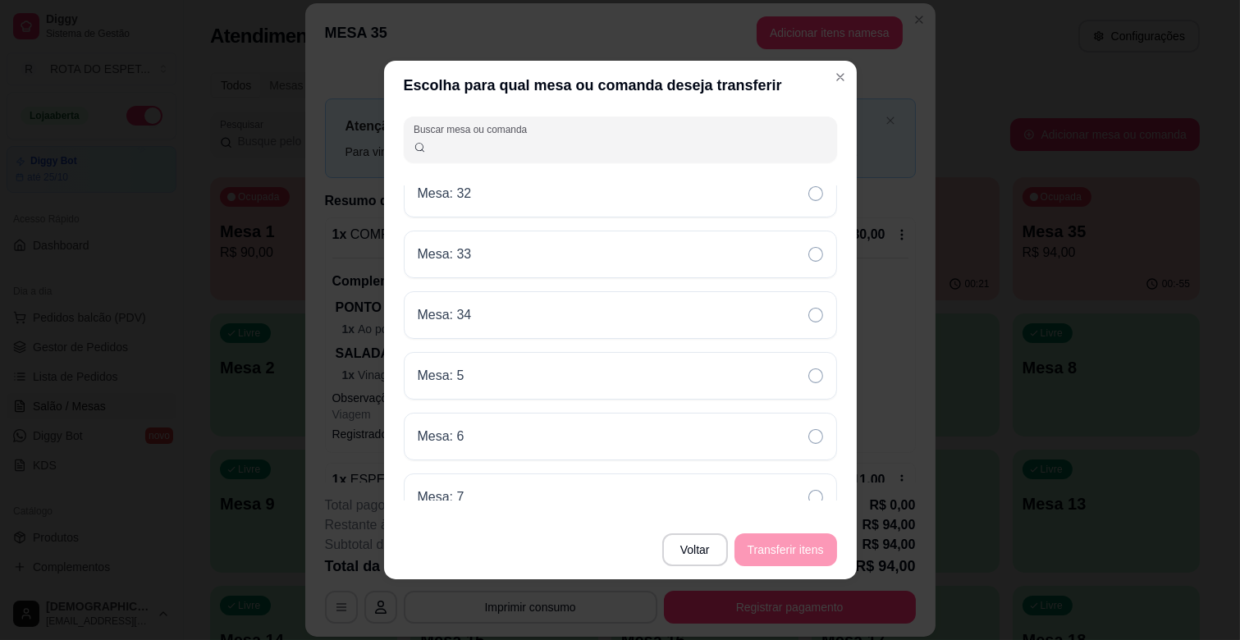
scroll to position [1498, 0]
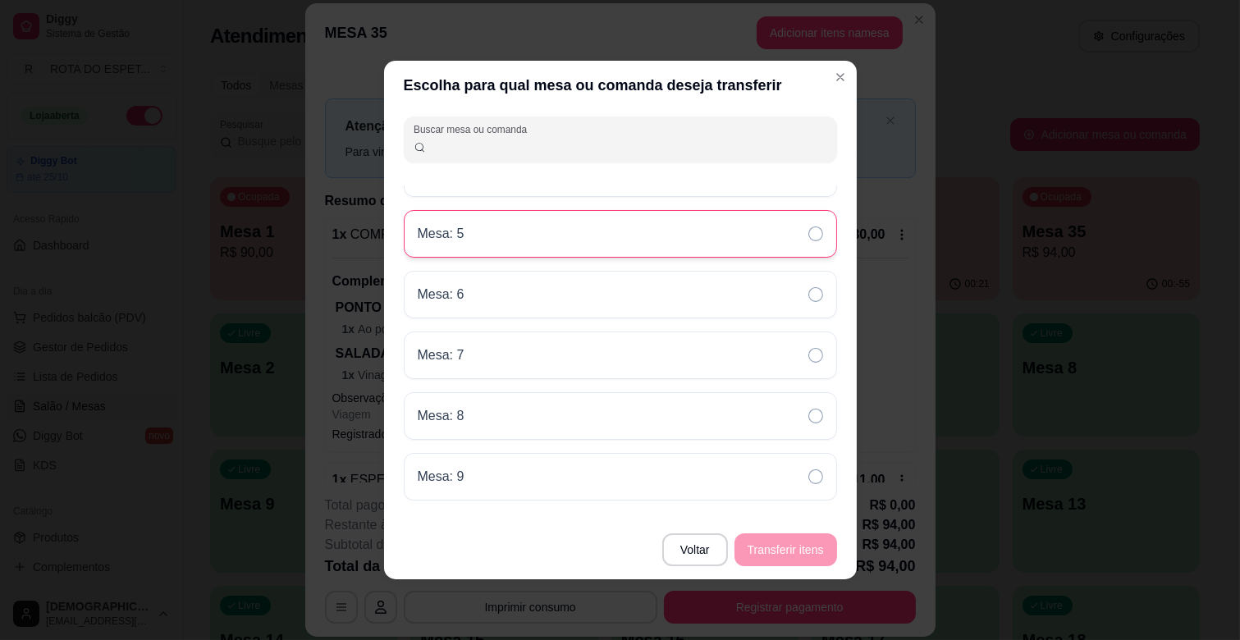
click at [493, 230] on div "Mesa: 5" at bounding box center [620, 234] width 433 height 48
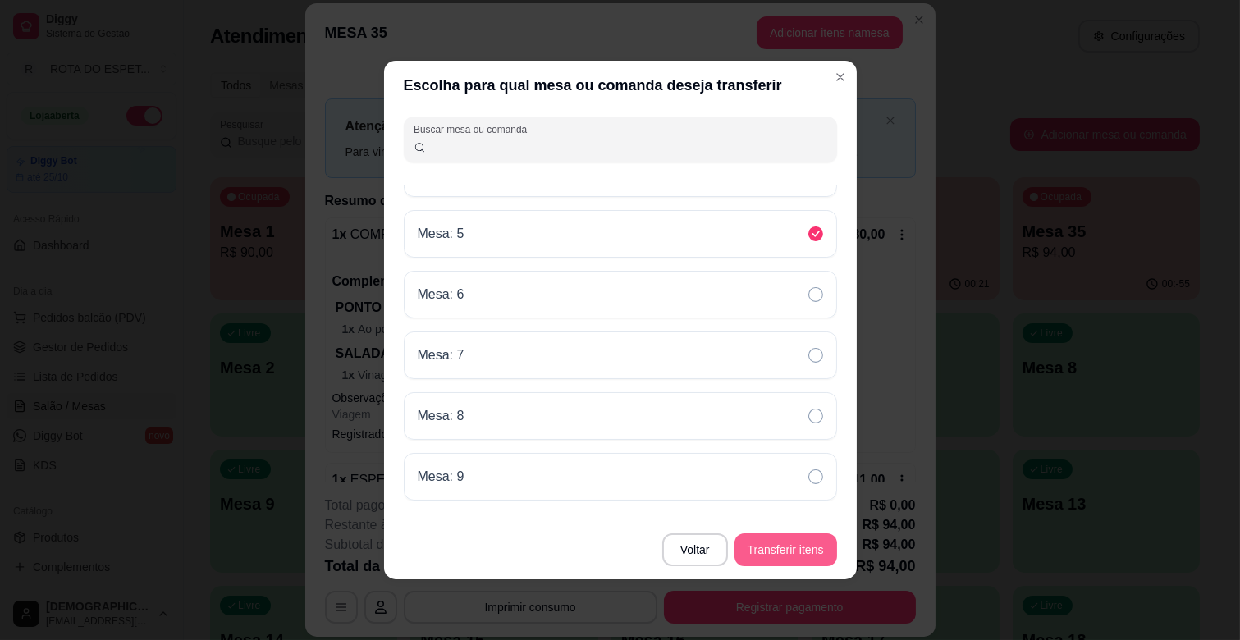
click at [800, 543] on button "Transferir itens" at bounding box center [786, 550] width 103 height 33
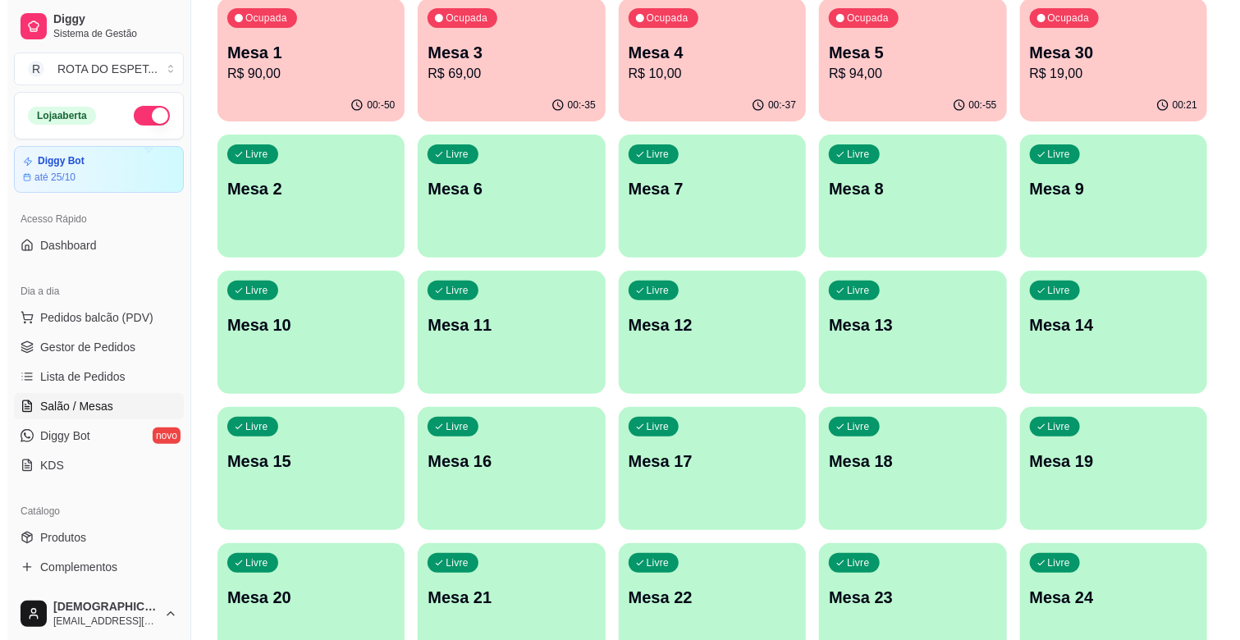
scroll to position [364, 0]
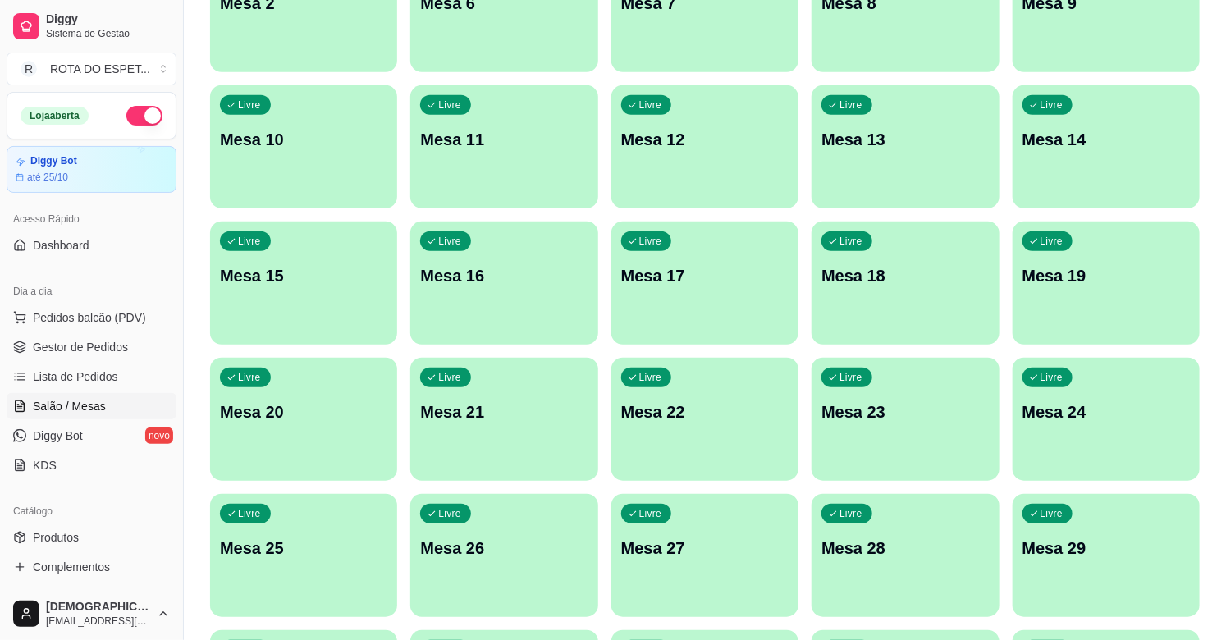
click at [1057, 405] on p "Mesa 24" at bounding box center [1106, 412] width 167 height 23
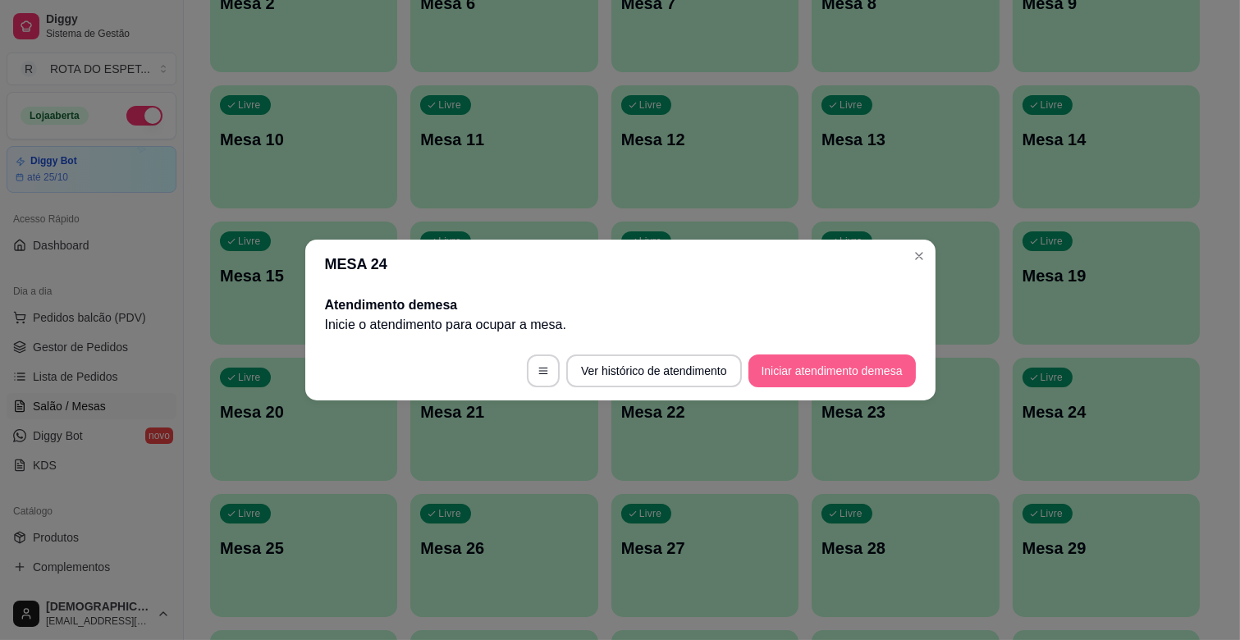
click at [788, 376] on button "Iniciar atendimento de mesa" at bounding box center [832, 371] width 167 height 33
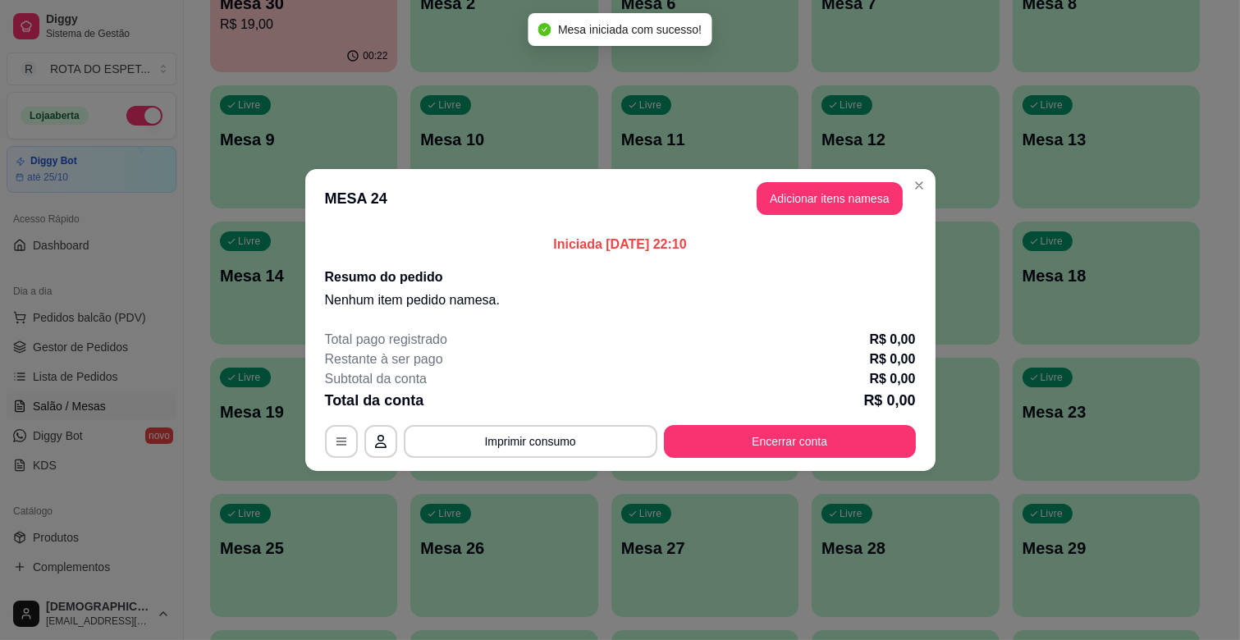
click at [818, 201] on button "Adicionar itens na mesa" at bounding box center [830, 198] width 146 height 33
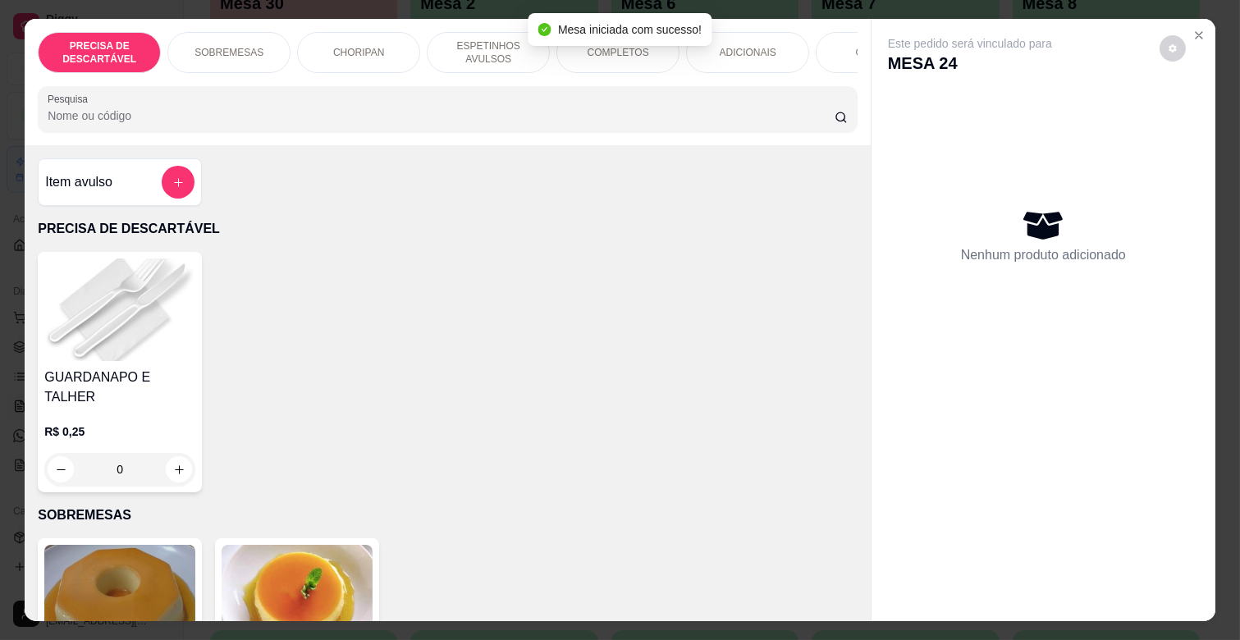
click at [482, 51] on p "ESPETINHOS AVULSOS" at bounding box center [488, 52] width 95 height 26
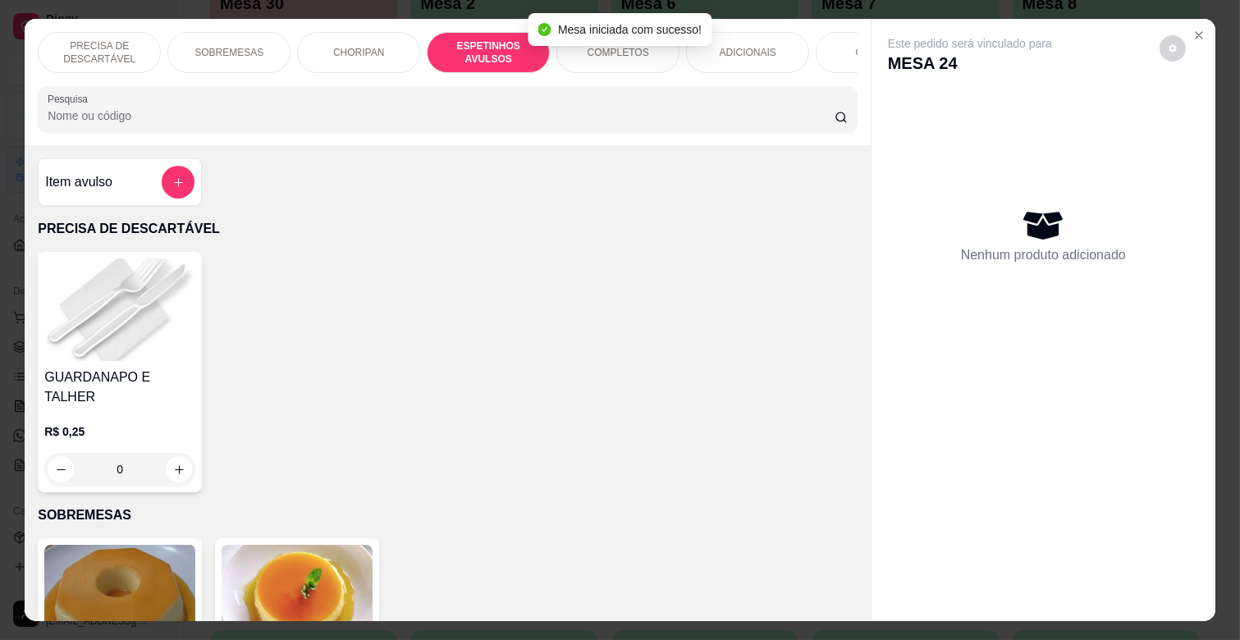
scroll to position [39, 0]
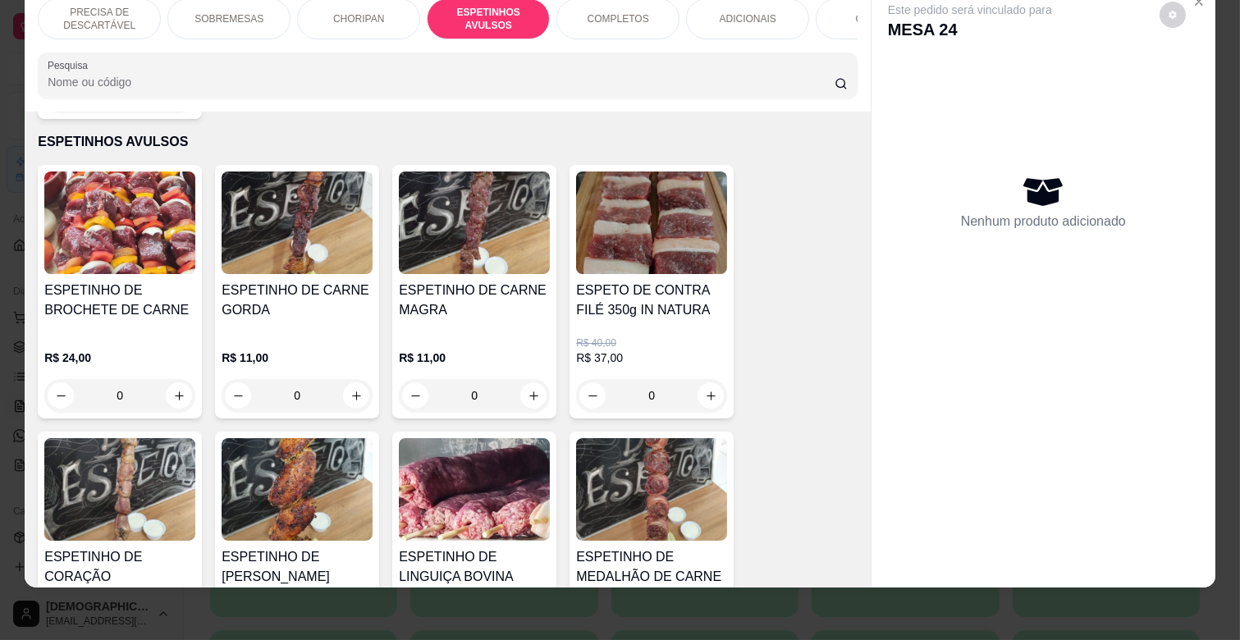
click at [583, 20] on div "COMPLETOS" at bounding box center [618, 18] width 123 height 41
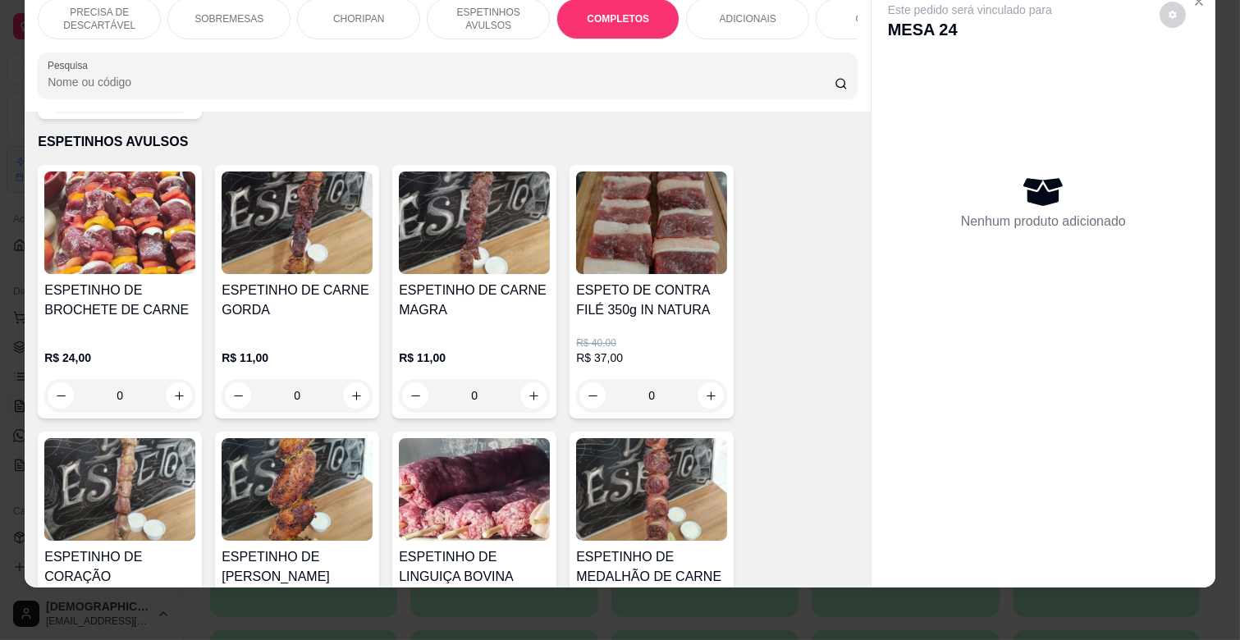
scroll to position [1981, 0]
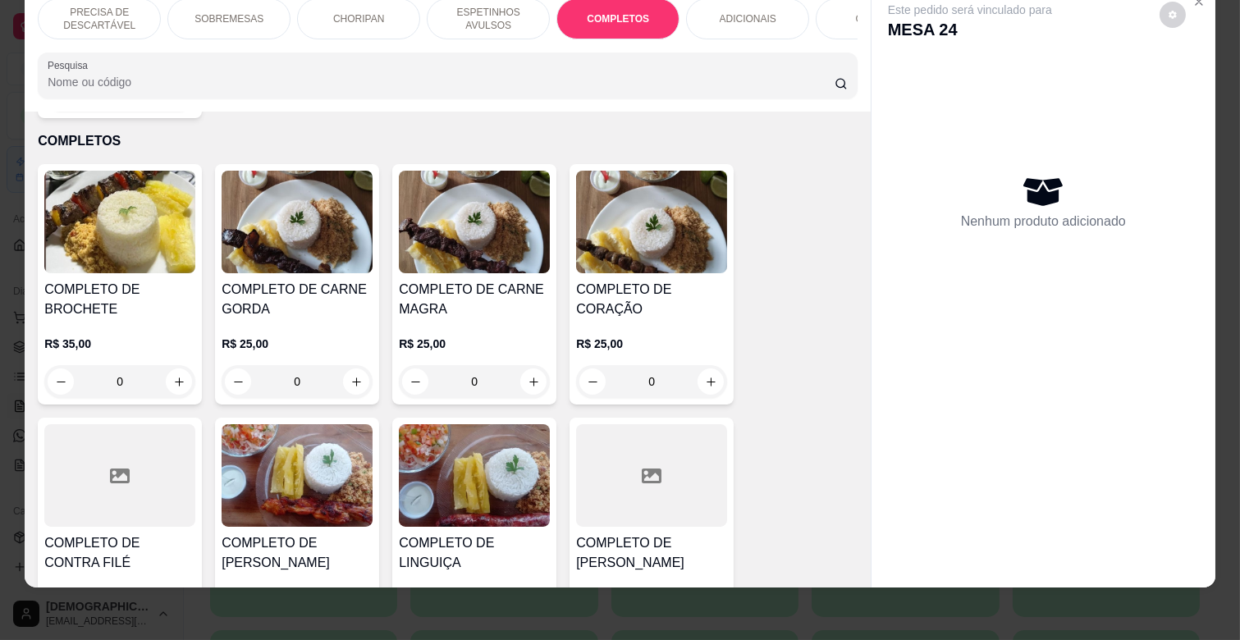
click at [526, 365] on div "0" at bounding box center [474, 381] width 151 height 33
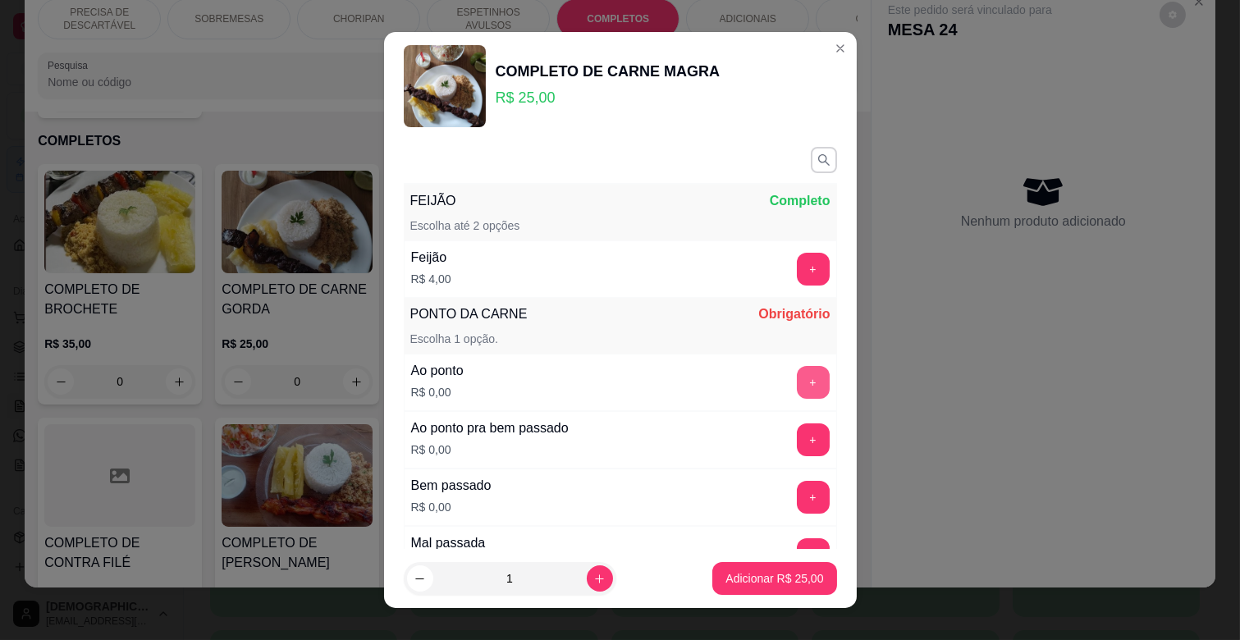
click at [797, 366] on button "+" at bounding box center [813, 382] width 33 height 33
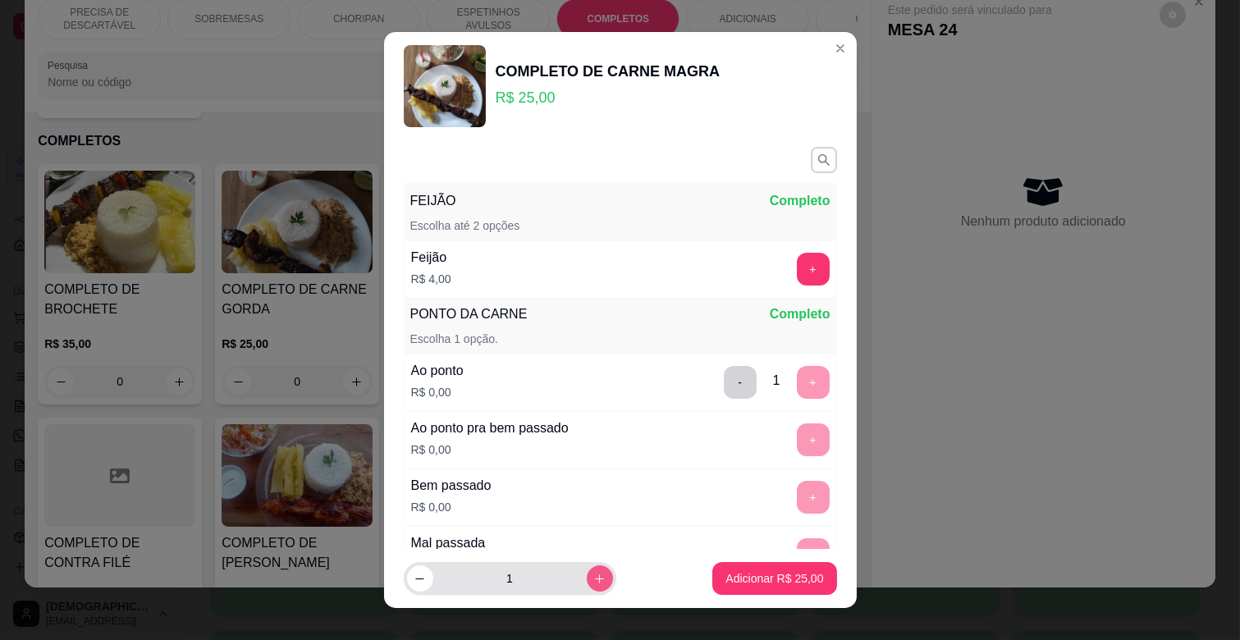
click at [594, 584] on icon "increase-product-quantity" at bounding box center [600, 579] width 12 height 12
type input "2"
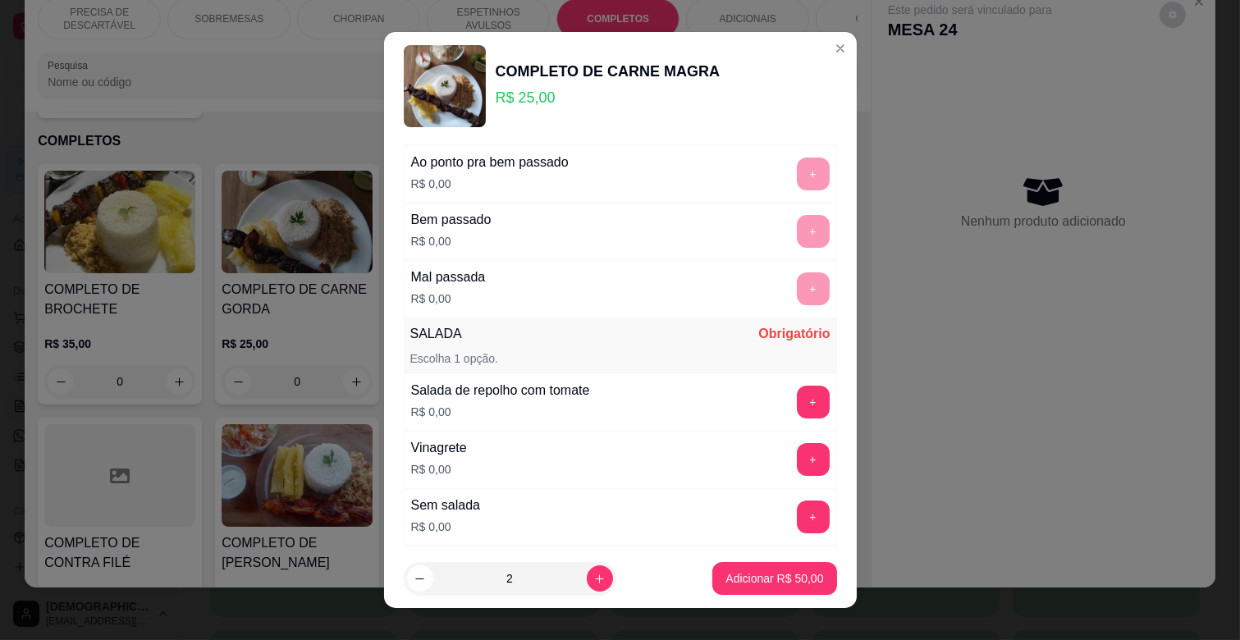
scroll to position [273, 0]
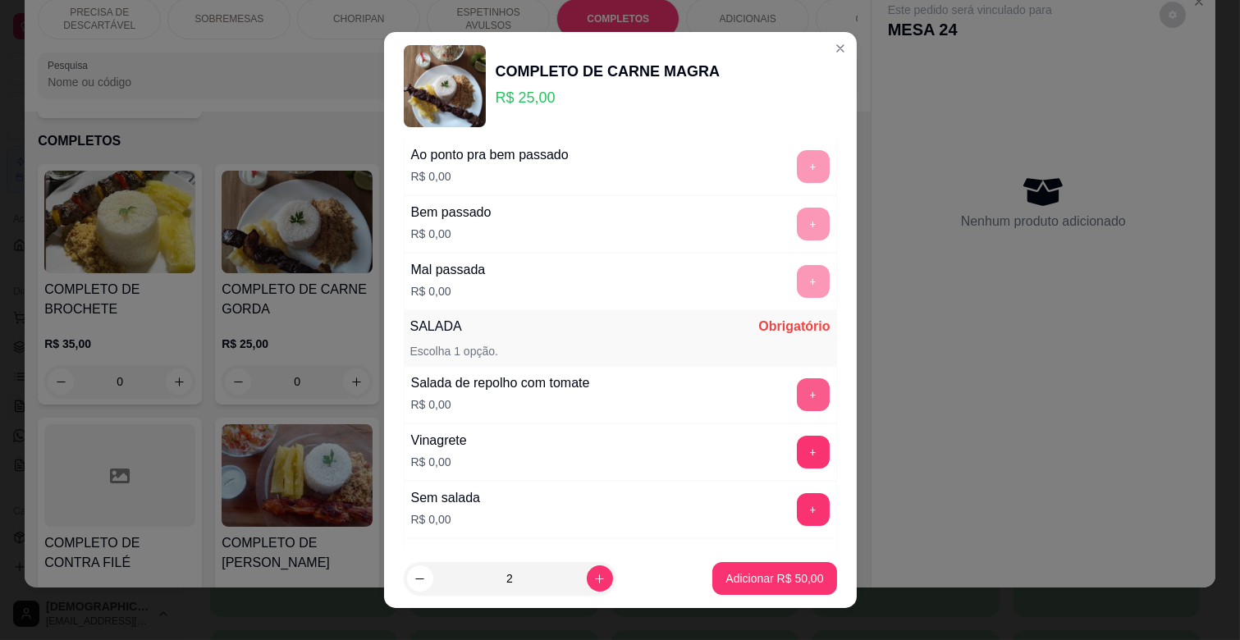
click at [797, 392] on button "+" at bounding box center [813, 394] width 33 height 33
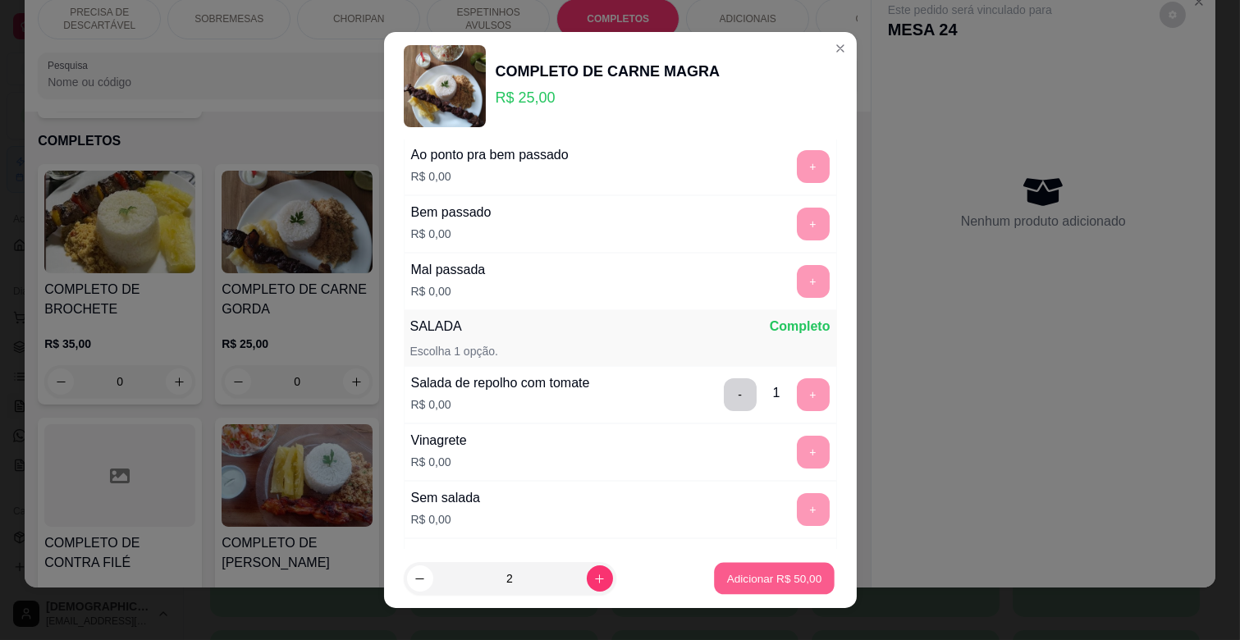
click at [718, 566] on button "Adicionar R$ 50,00" at bounding box center [775, 579] width 121 height 32
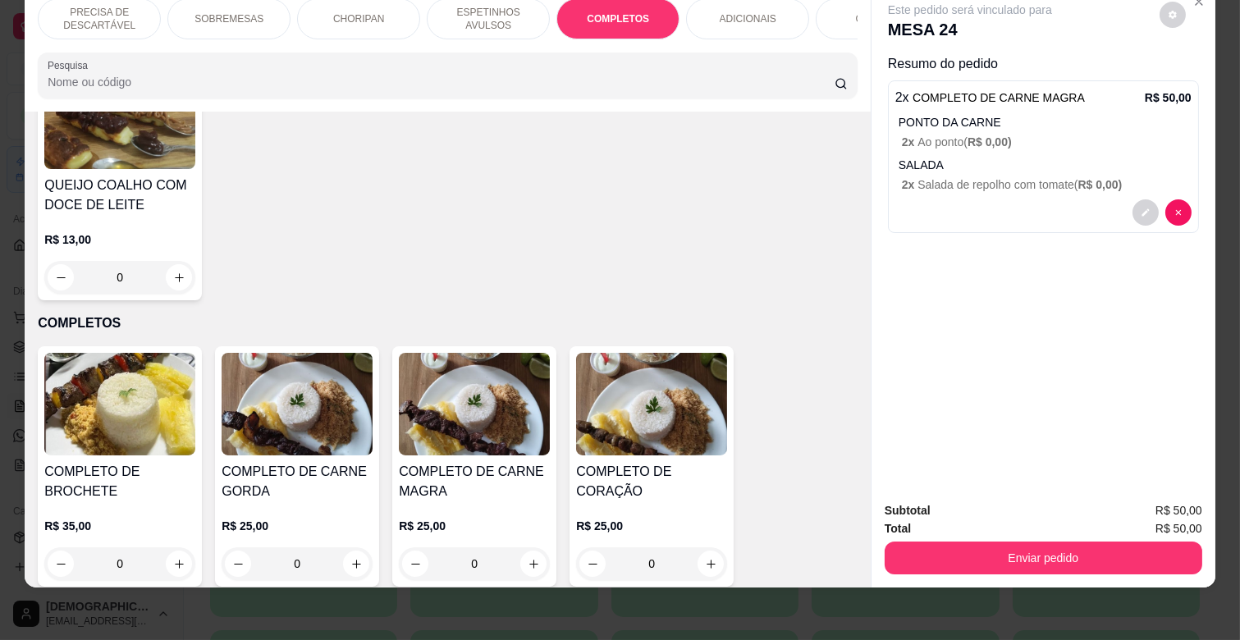
click at [476, 7] on p "ESPETINHOS AVULSOS" at bounding box center [488, 19] width 95 height 26
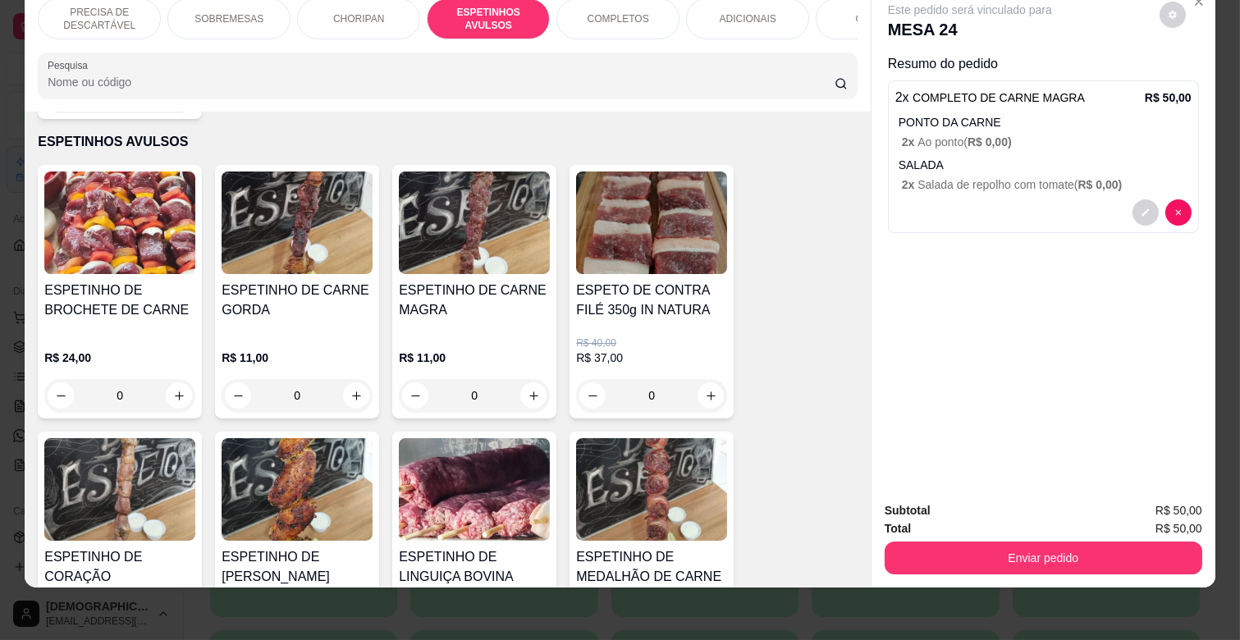
click at [530, 379] on div "0" at bounding box center [474, 395] width 151 height 33
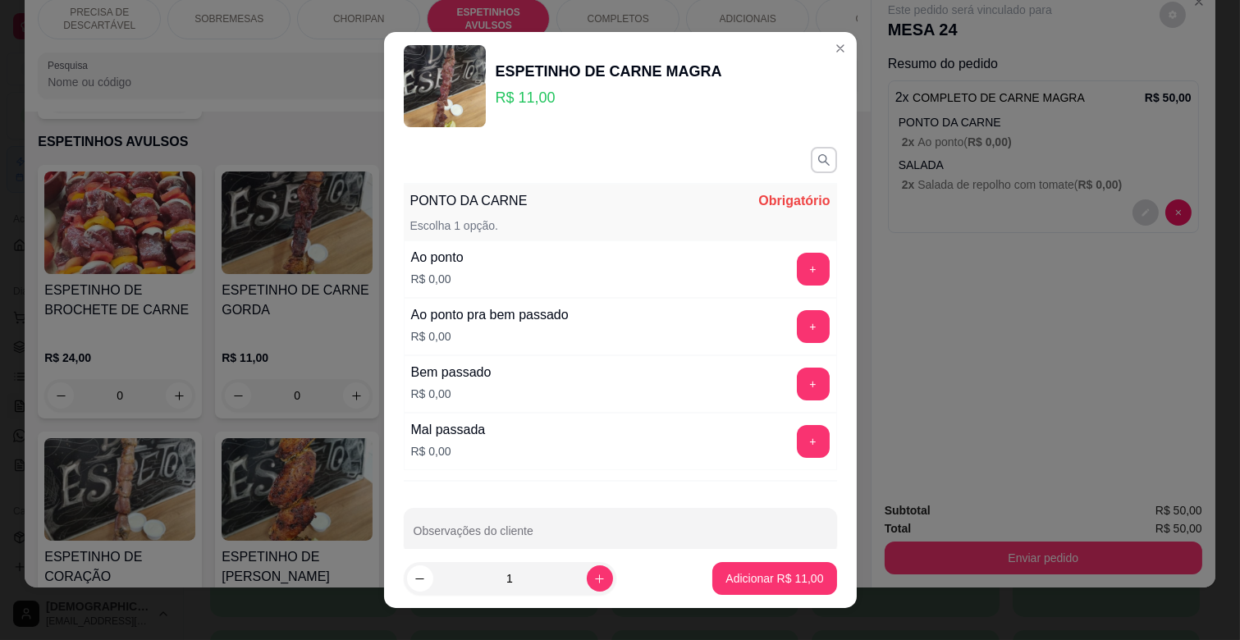
click at [797, 259] on button "+" at bounding box center [813, 269] width 33 height 33
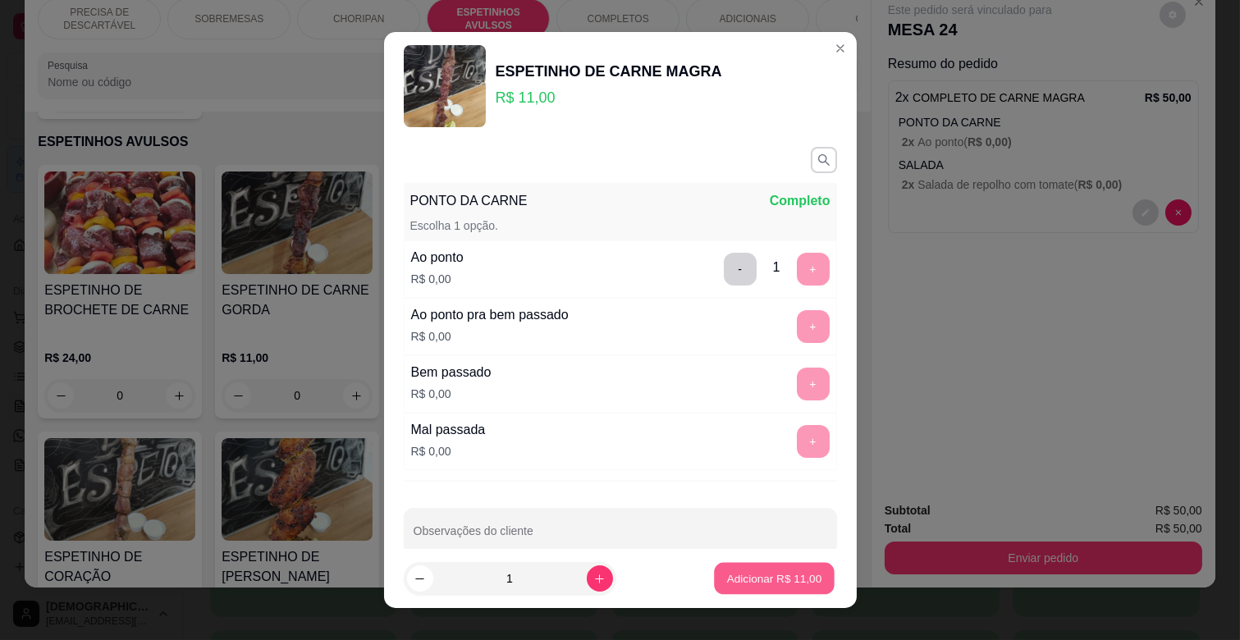
click at [740, 580] on p "Adicionar R$ 11,00" at bounding box center [774, 579] width 95 height 16
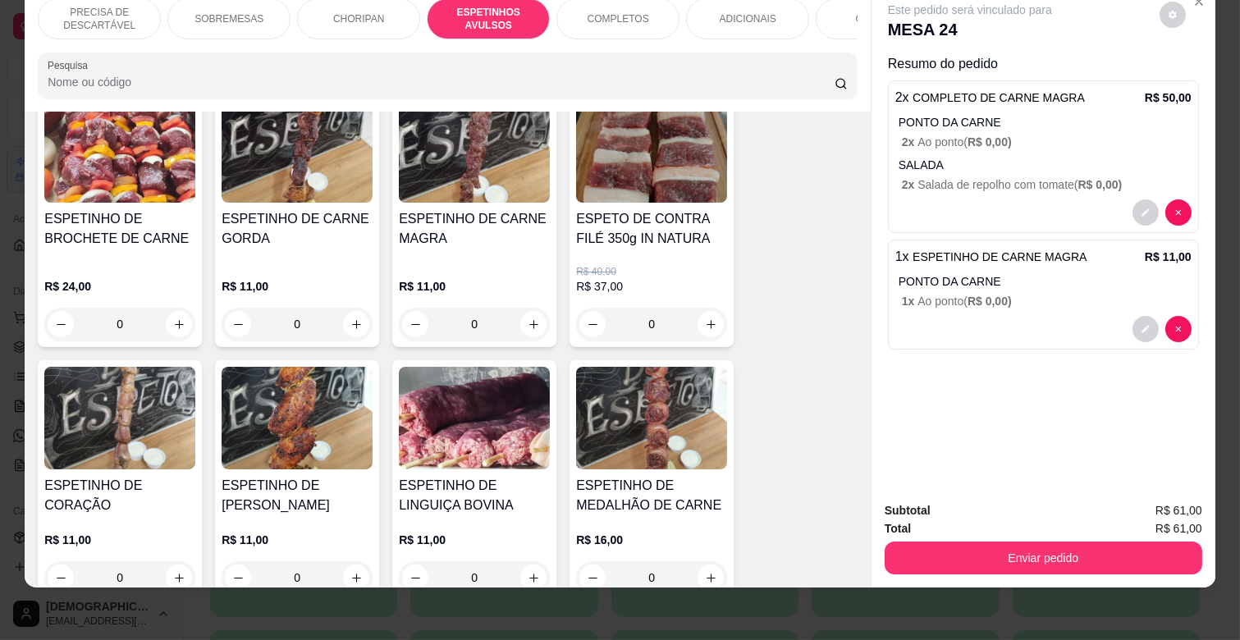
scroll to position [1089, 0]
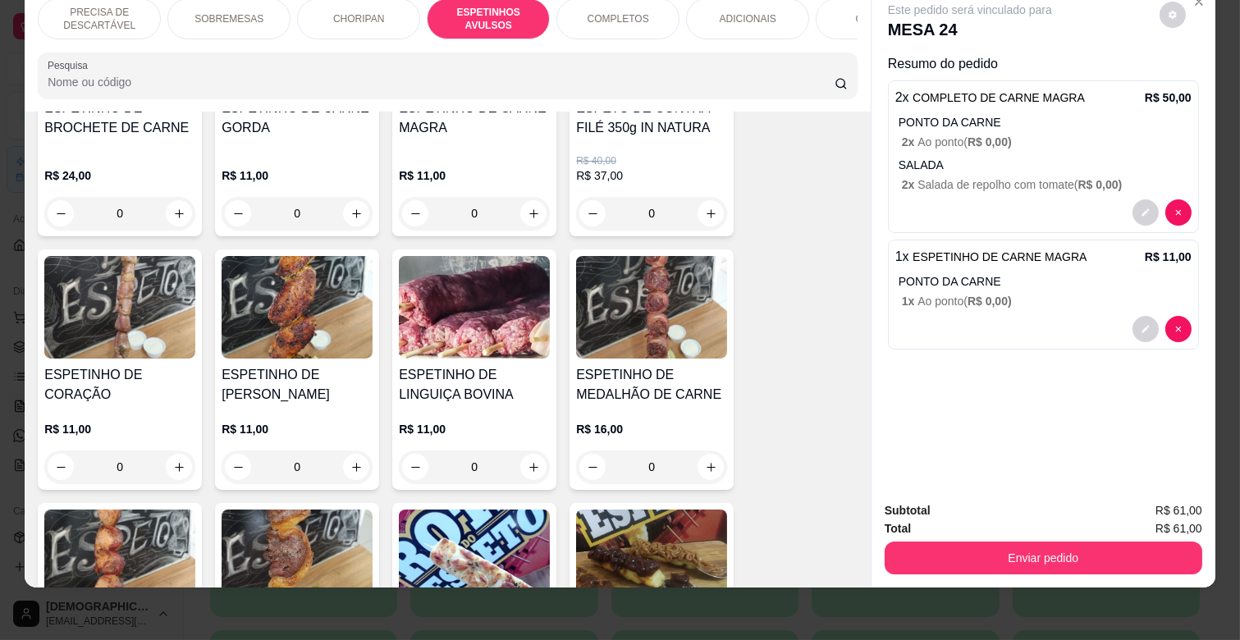
click at [525, 451] on div "0" at bounding box center [474, 467] width 151 height 33
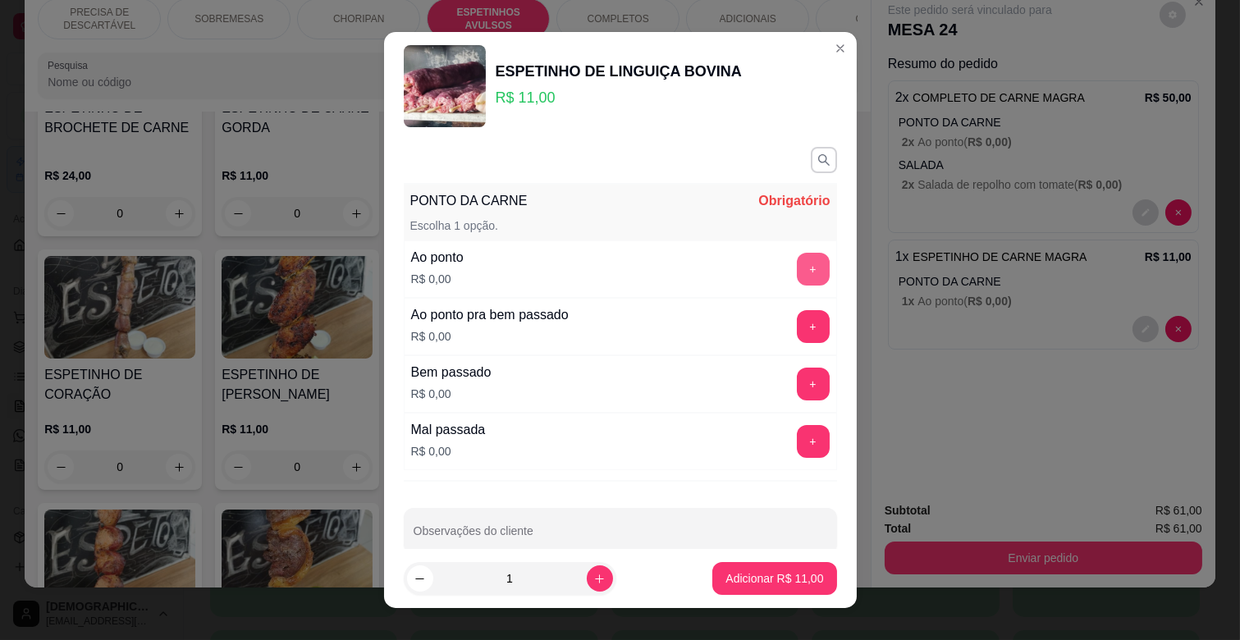
click at [797, 264] on button "+" at bounding box center [813, 269] width 33 height 33
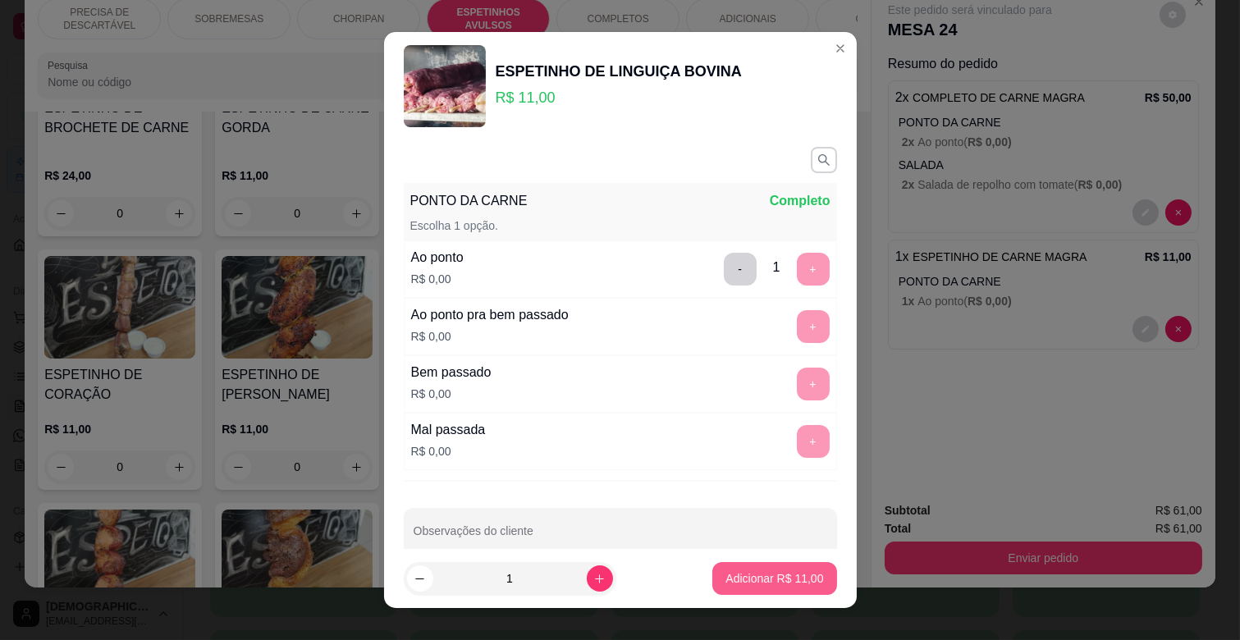
click at [743, 569] on button "Adicionar R$ 11,00" at bounding box center [775, 578] width 124 height 33
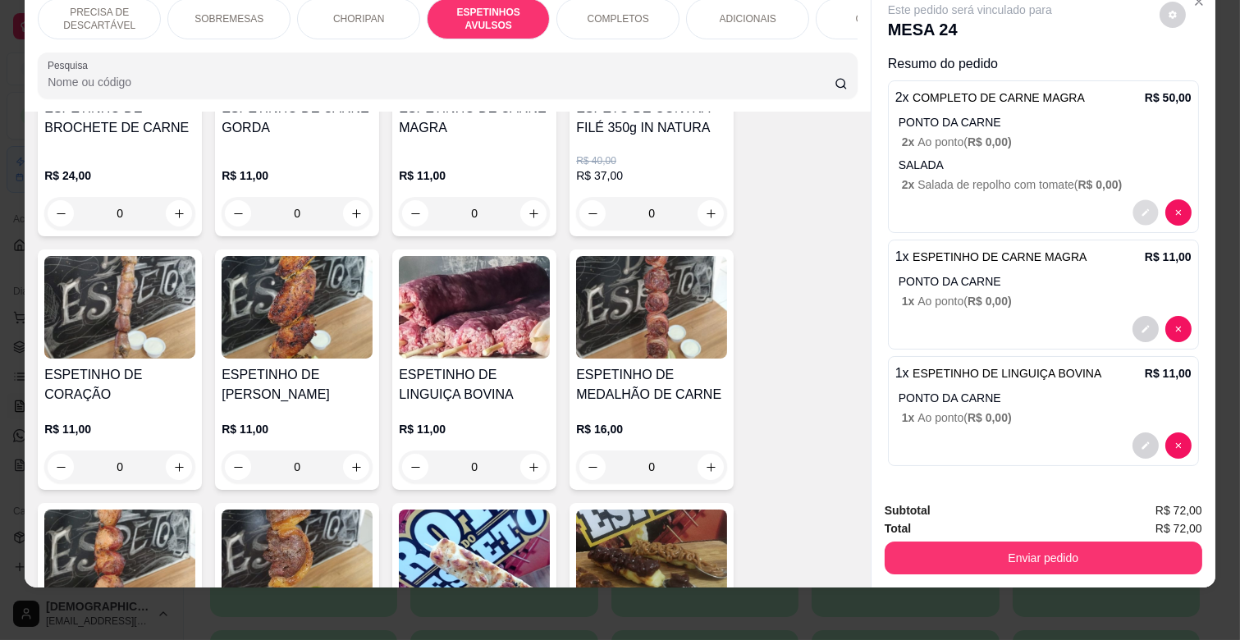
click at [1133, 200] on button "decrease-product-quantity" at bounding box center [1145, 212] width 25 height 25
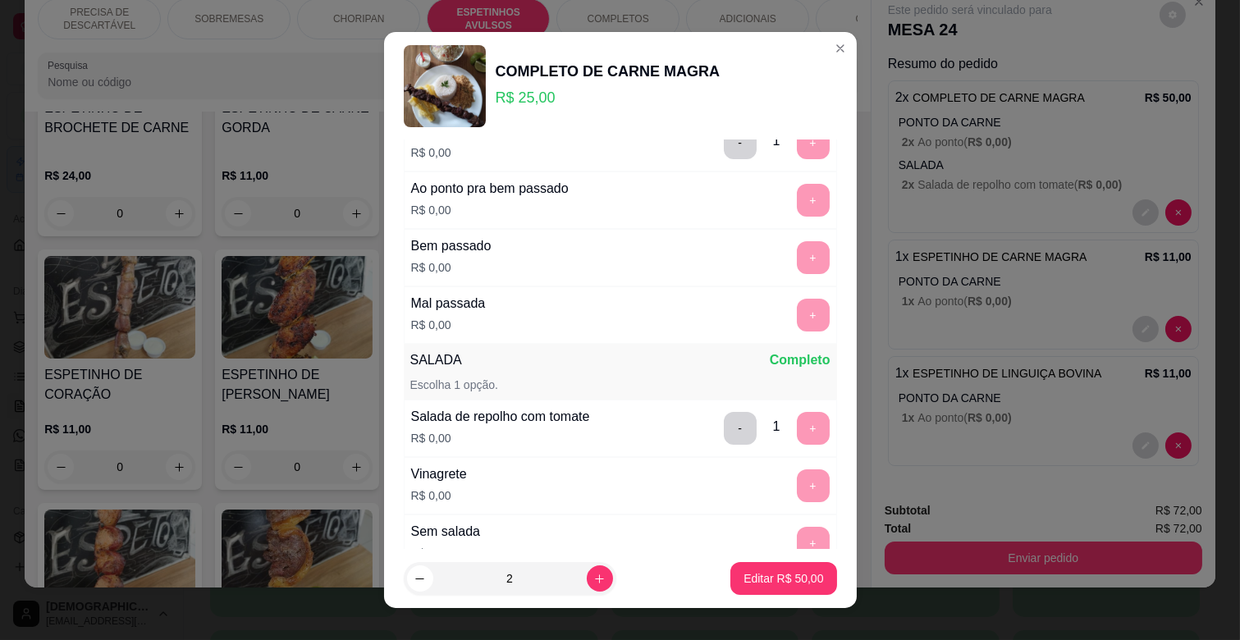
scroll to position [429, 0]
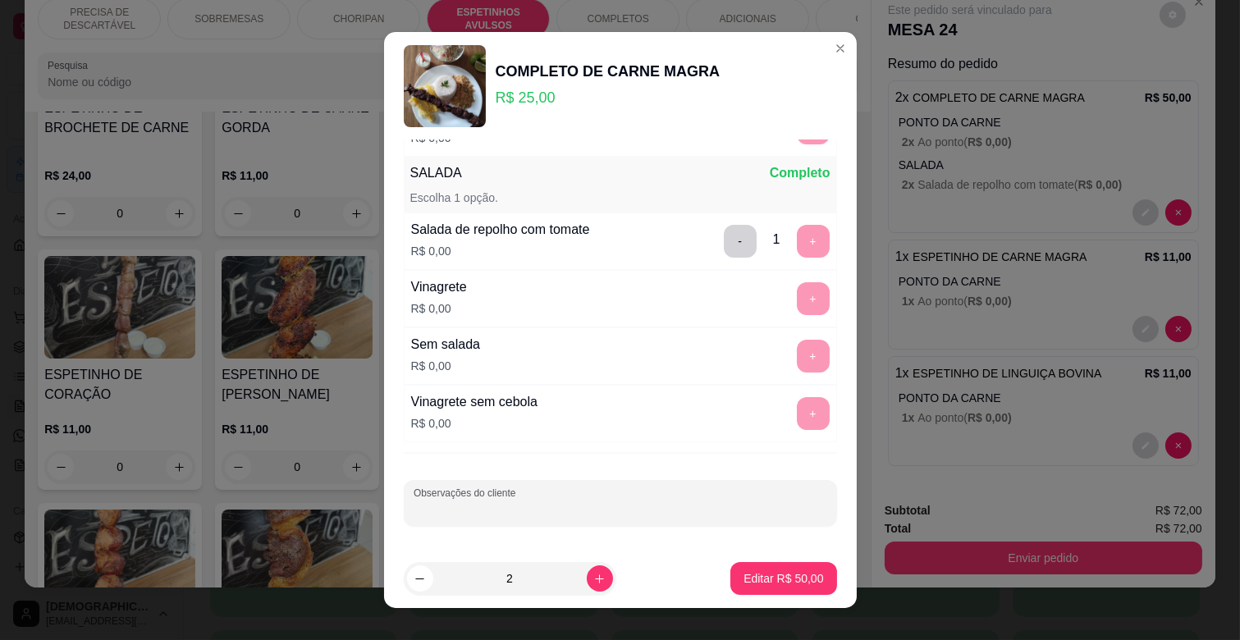
click at [489, 509] on input "Observações do cliente" at bounding box center [621, 510] width 414 height 16
type input "SEM CREME DE ALHO"
click at [757, 578] on p "Editar R$ 50,00" at bounding box center [783, 579] width 77 height 16
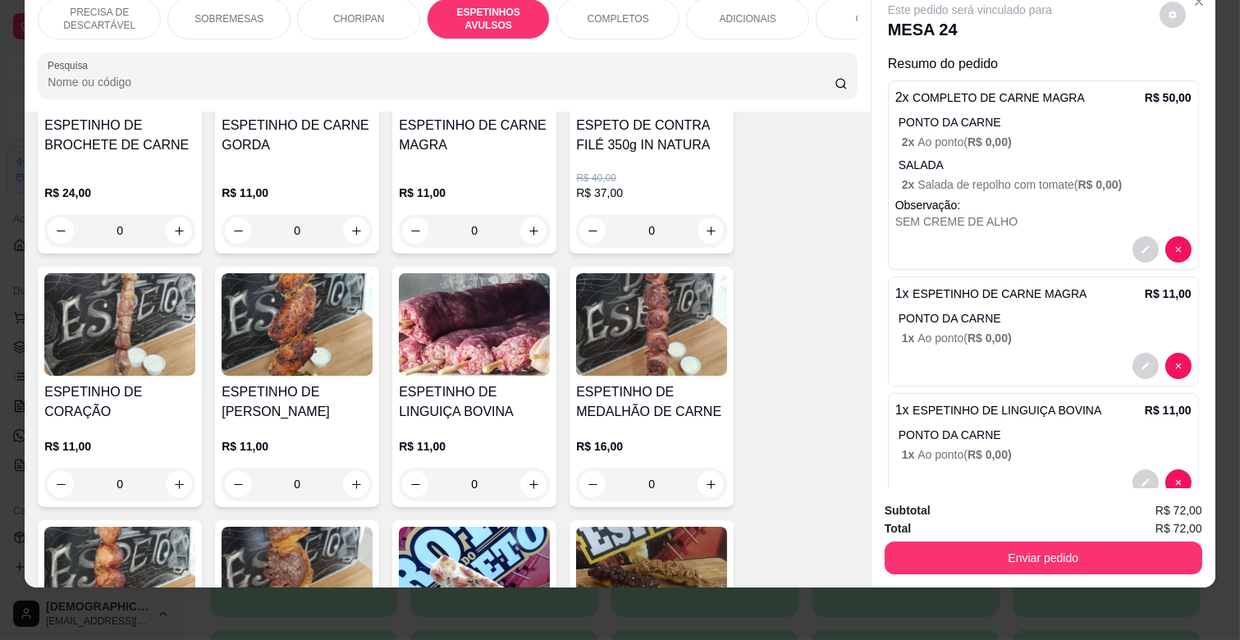
scroll to position [1089, 0]
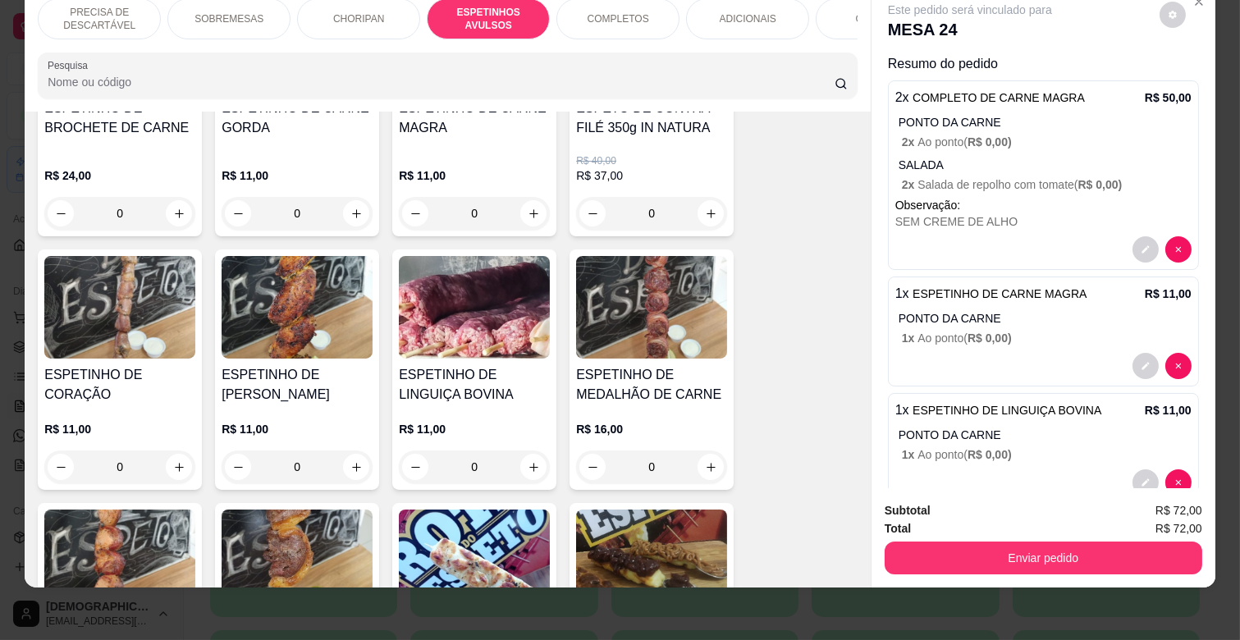
click at [348, 451] on div "0" at bounding box center [297, 467] width 151 height 33
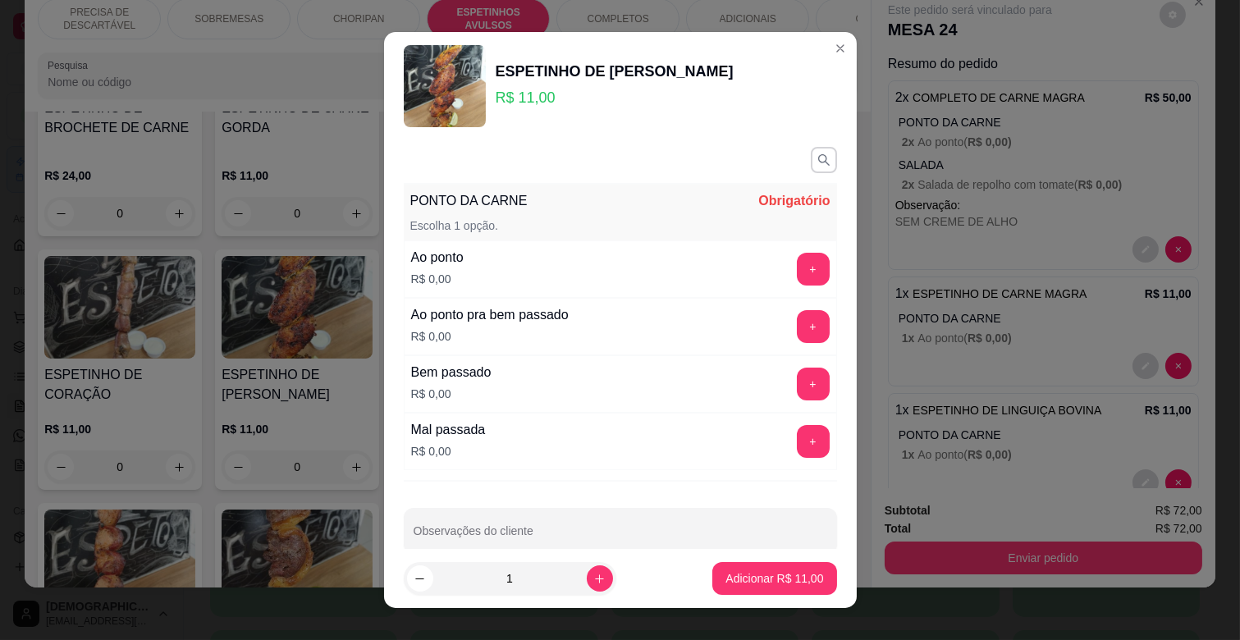
click at [797, 378] on button "+" at bounding box center [813, 384] width 33 height 33
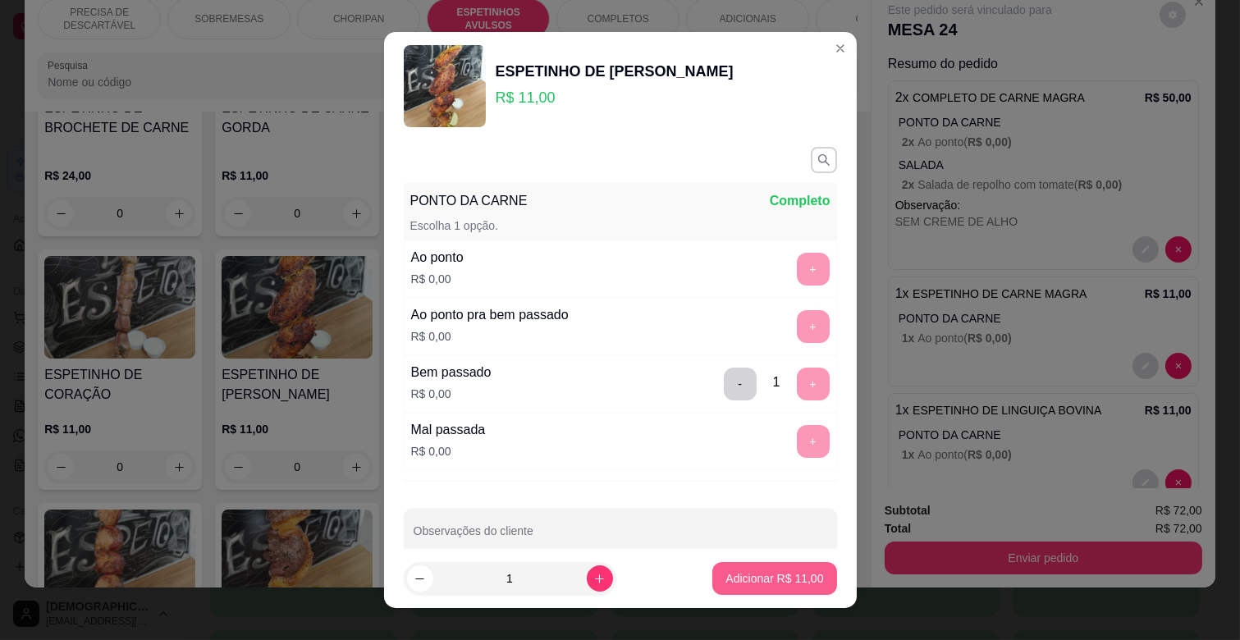
click at [732, 572] on p "Adicionar R$ 11,00" at bounding box center [775, 579] width 98 height 16
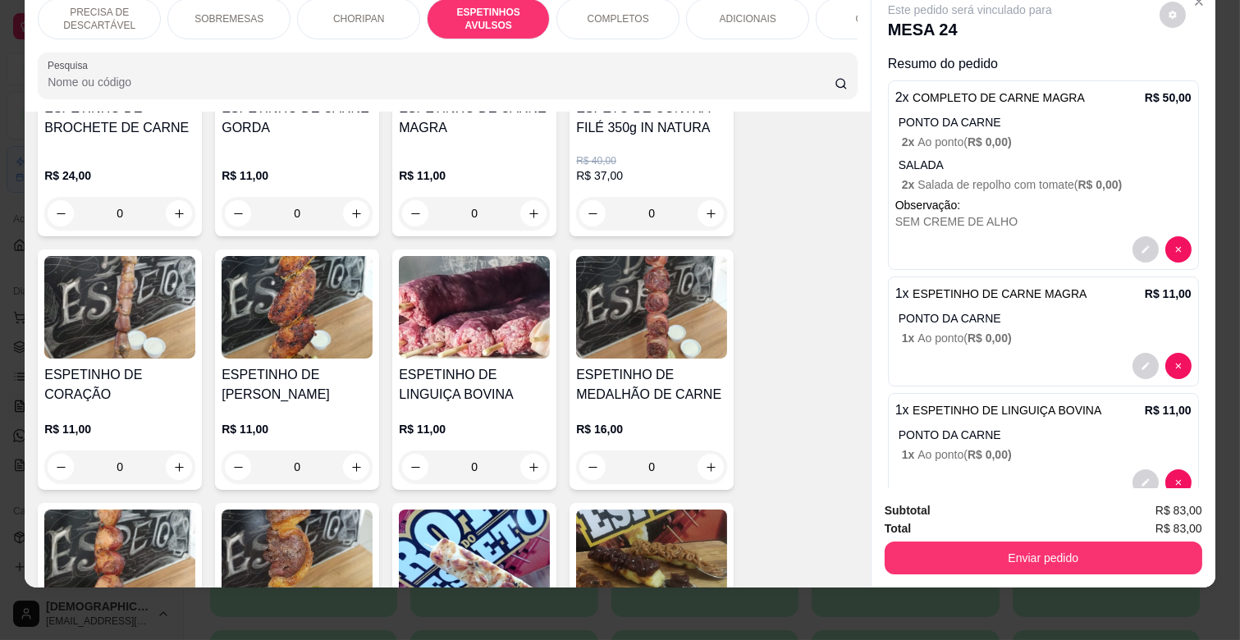
scroll to position [154, 0]
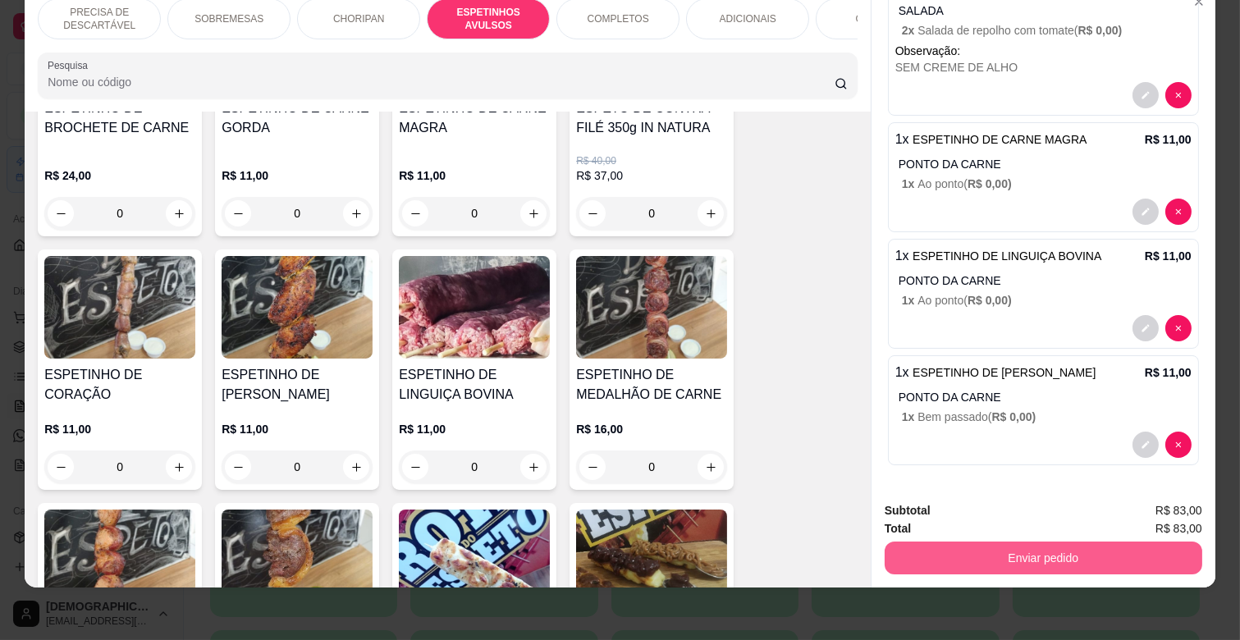
click at [1029, 542] on button "Enviar pedido" at bounding box center [1044, 558] width 318 height 33
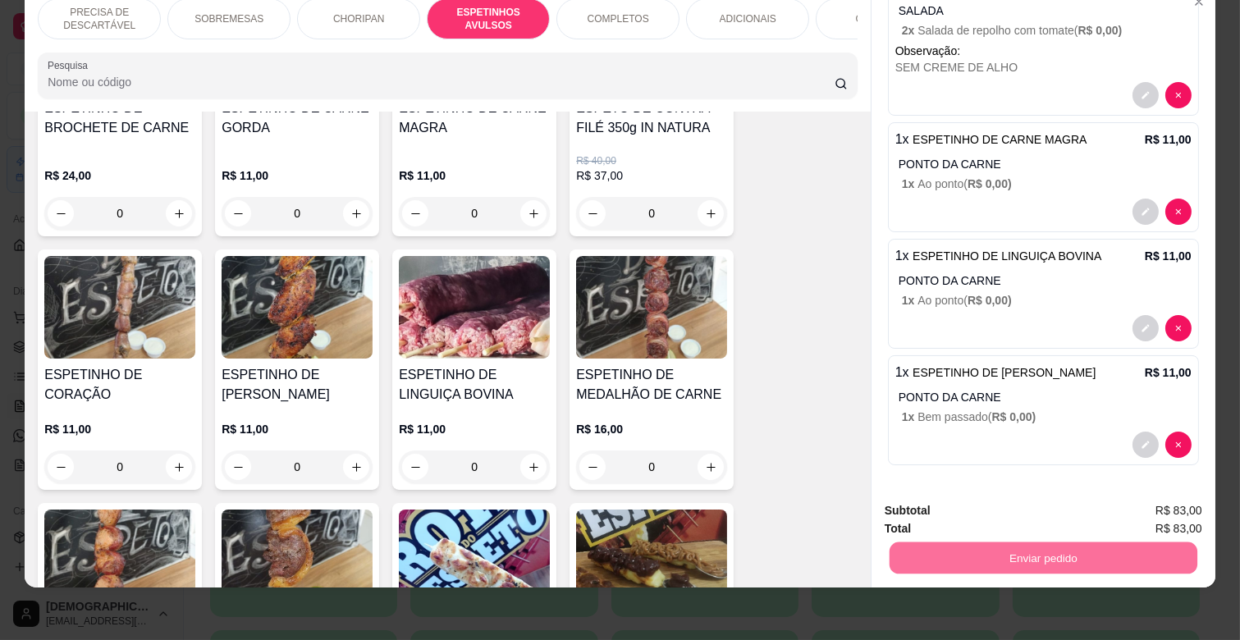
click at [798, 302] on div "ESPETINHO DE BROCHETE DE CARNE R$ 24,00 0 ESPETINHO DE CARNE GORDA R$ 11,00 0 E…" at bounding box center [448, 497] width 820 height 1028
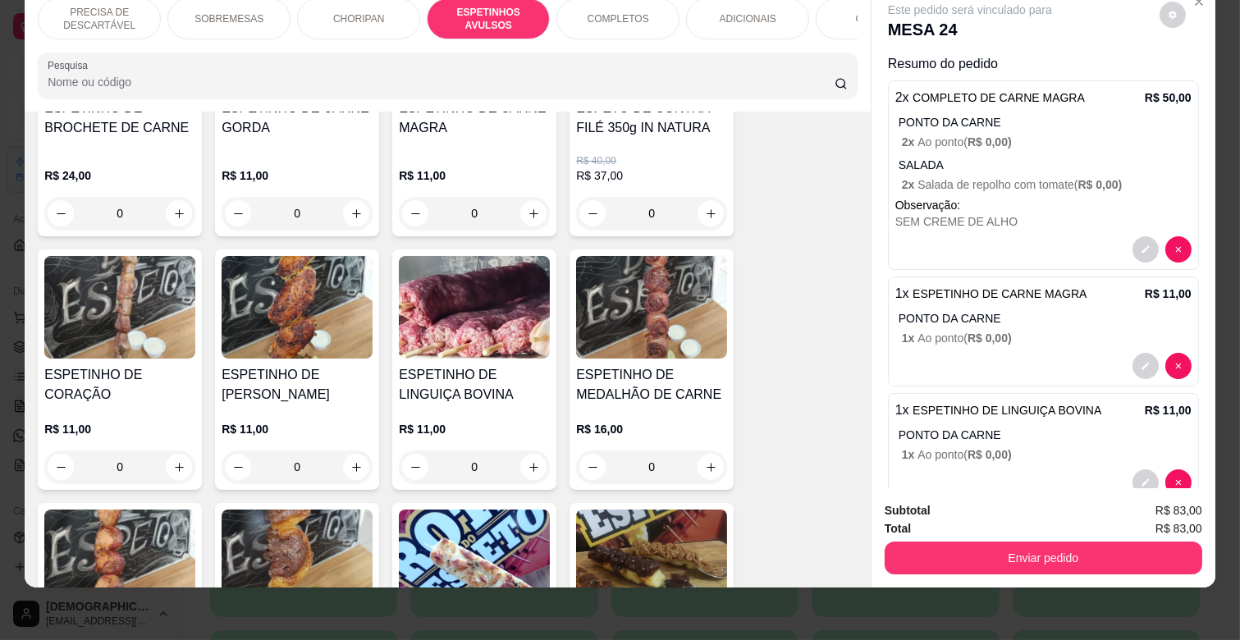
scroll to position [0, 0]
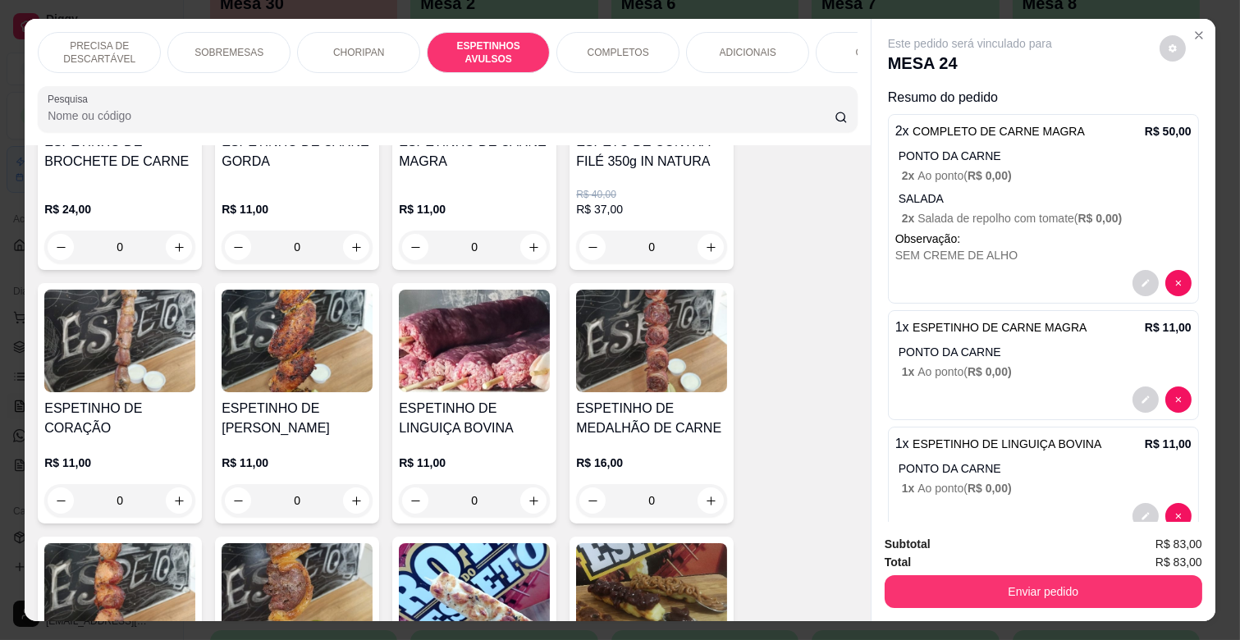
click at [1111, 270] on div at bounding box center [1044, 283] width 296 height 26
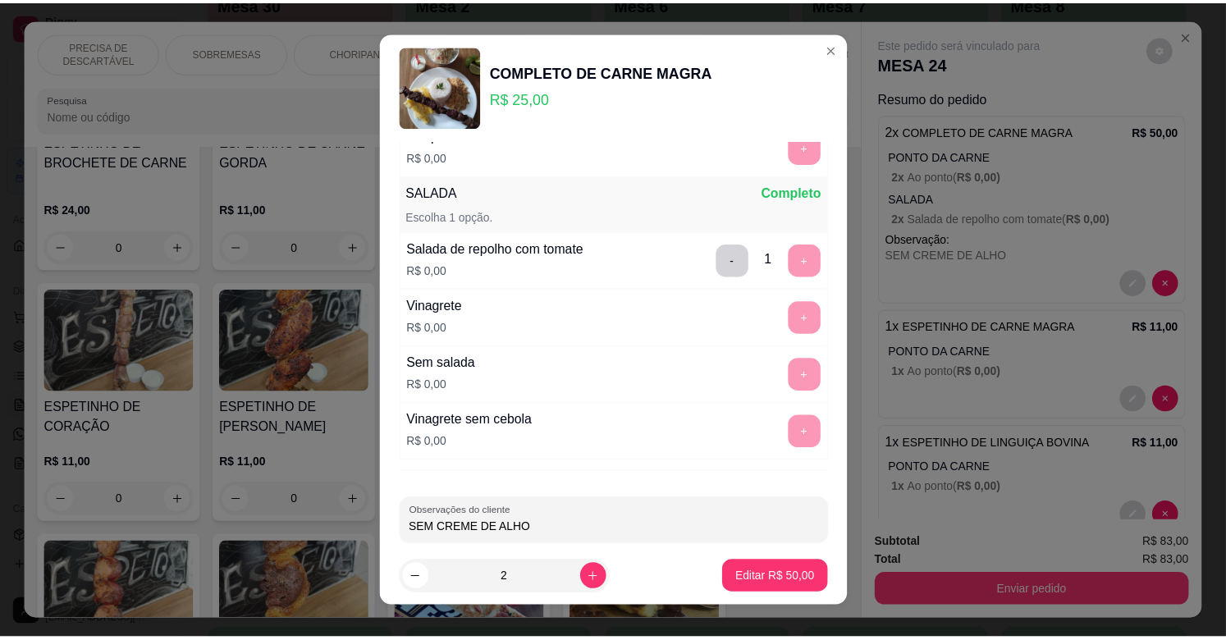
scroll to position [429, 0]
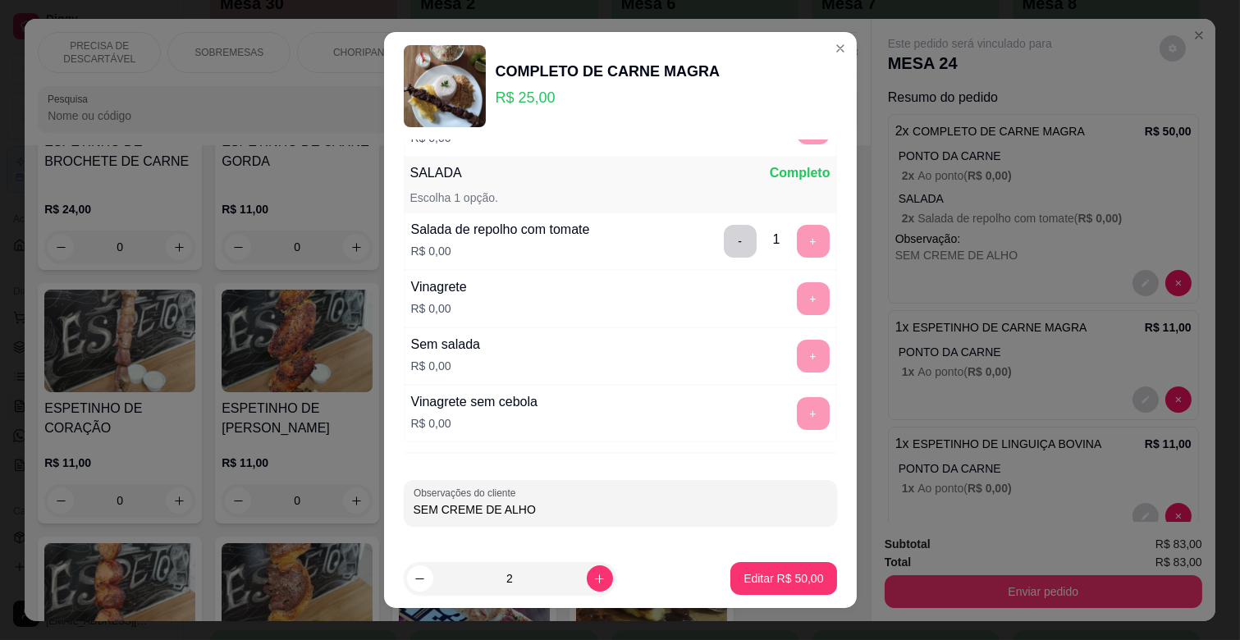
click at [559, 528] on div "FEIJÃO Completo Escolha até 2 opções Feijão R$ 4,00 + PONTO DA CARNE Completo E…" at bounding box center [620, 344] width 473 height 409
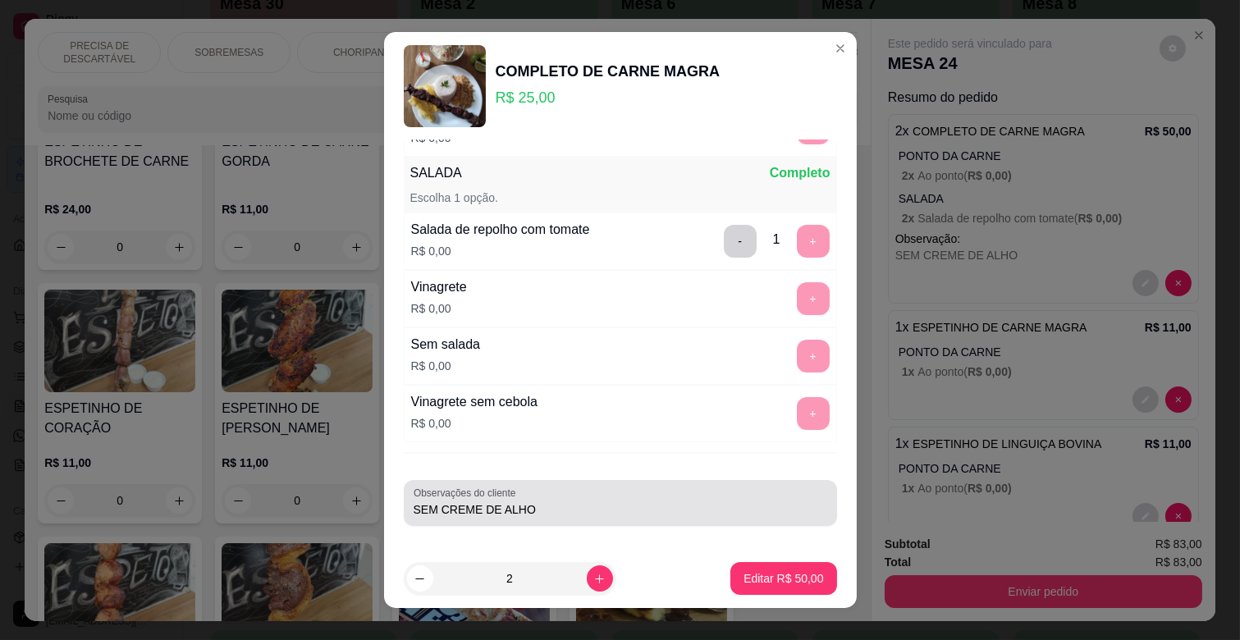
click at [562, 505] on input "SEM CREME DE ALHO" at bounding box center [621, 510] width 414 height 16
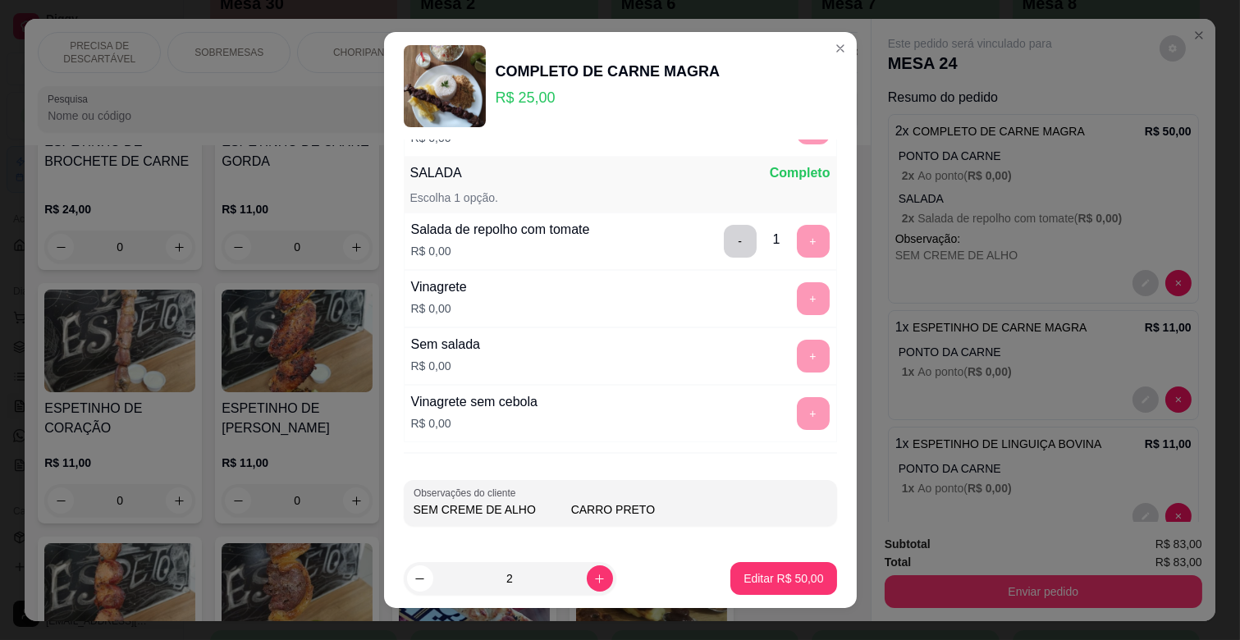
type input "SEM CREME DE ALHO CARRO PRETO"
click at [752, 558] on footer "2 Editar R$ 50,00" at bounding box center [620, 578] width 473 height 59
click at [758, 581] on p "Editar R$ 50,00" at bounding box center [784, 579] width 80 height 16
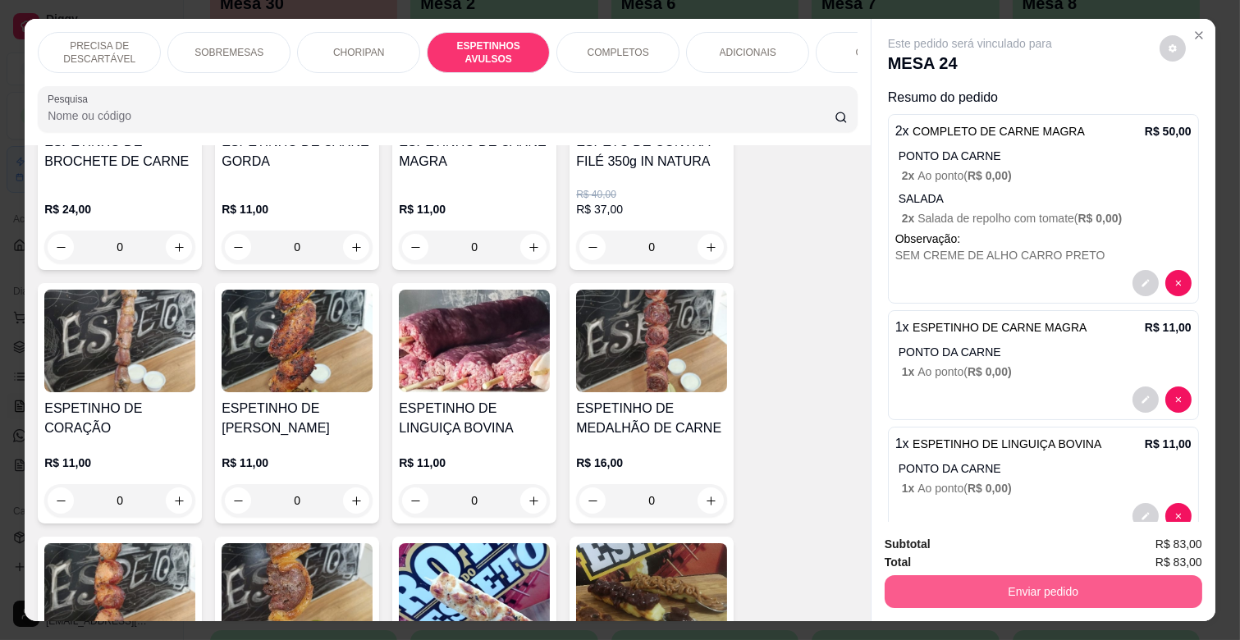
click at [1112, 581] on button "Enviar pedido" at bounding box center [1044, 591] width 318 height 33
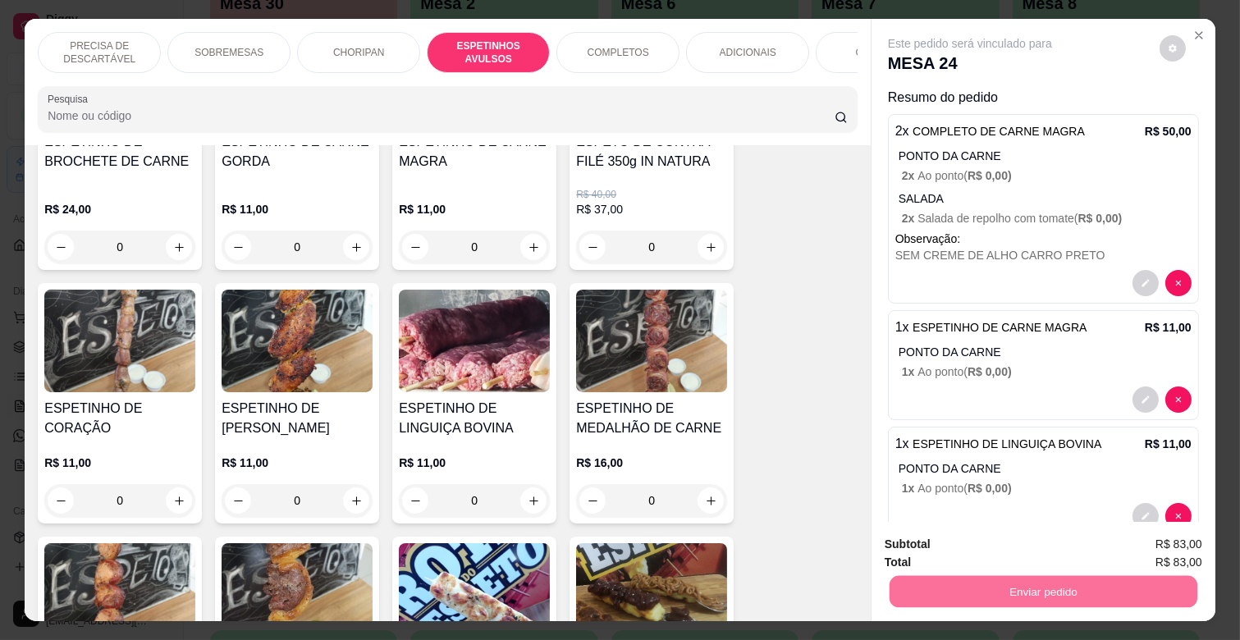
click at [1148, 532] on button "Enviar pedido" at bounding box center [1159, 544] width 90 height 30
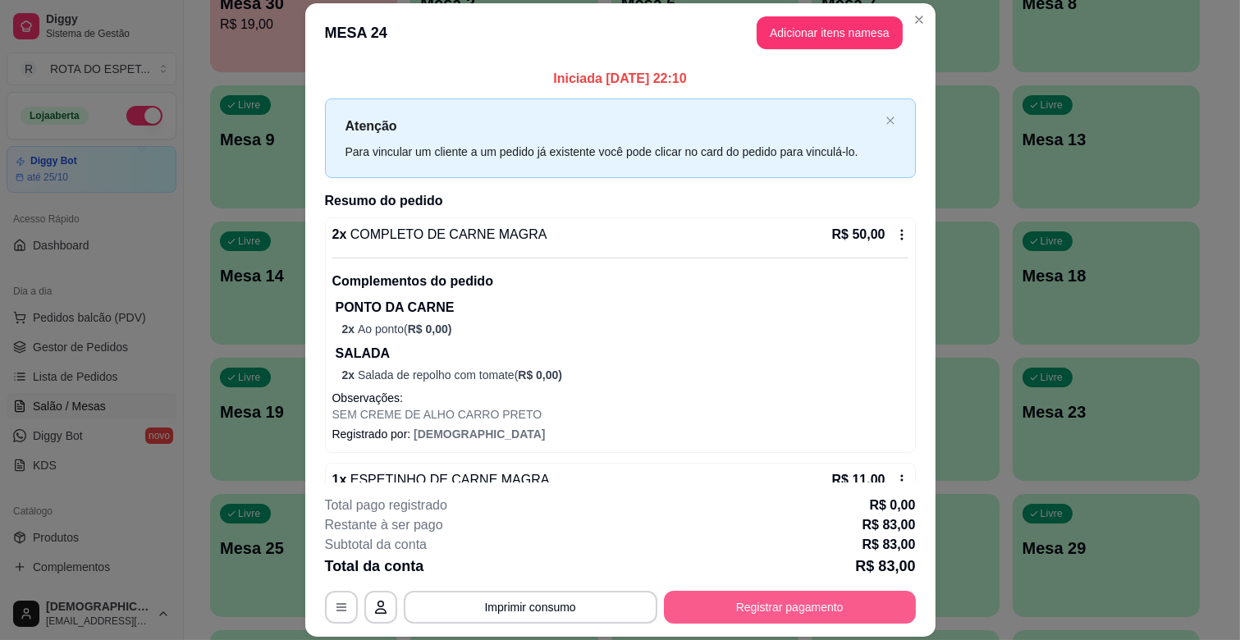
click at [839, 594] on button "Registrar pagamento" at bounding box center [790, 607] width 252 height 33
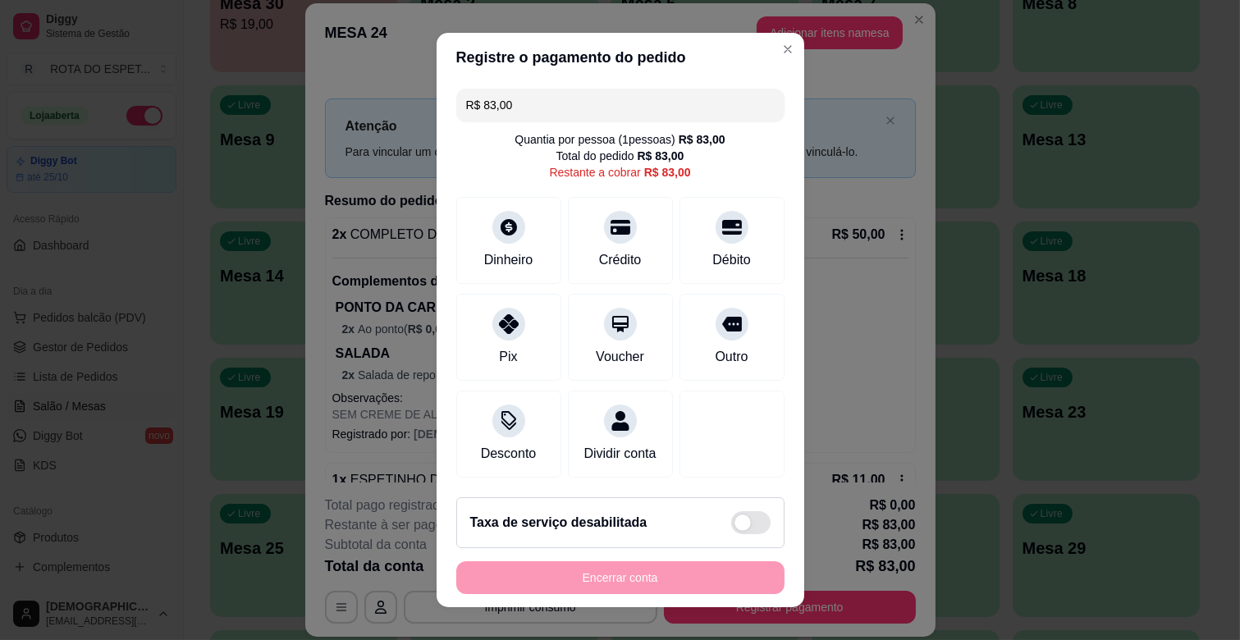
drag, startPoint x: 585, startPoint y: 96, endPoint x: 357, endPoint y: 99, distance: 228.2
click at [357, 99] on div "Registre o pagamento do pedido R$ 83,00 Quantia por pessoa ( 1 pessoas) R$ 83,0…" at bounding box center [620, 320] width 1240 height 640
click at [500, 216] on icon at bounding box center [509, 222] width 18 height 18
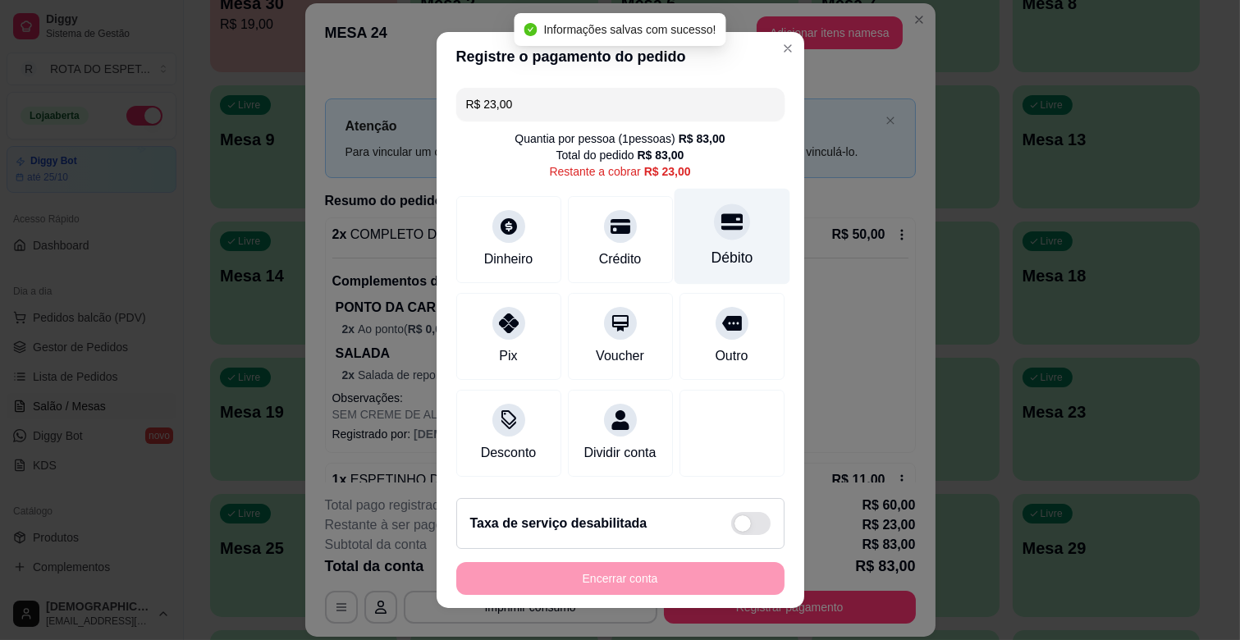
click at [721, 224] on icon at bounding box center [731, 221] width 21 height 21
type input "R$ 0,00"
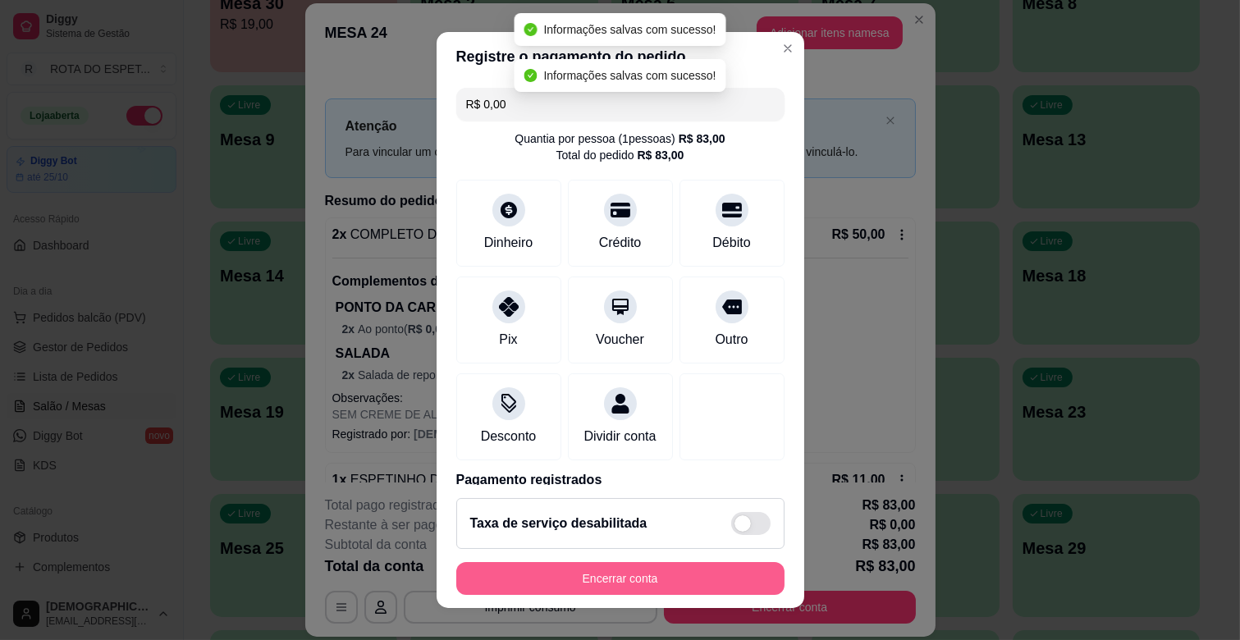
click at [727, 578] on button "Encerrar conta" at bounding box center [620, 578] width 328 height 33
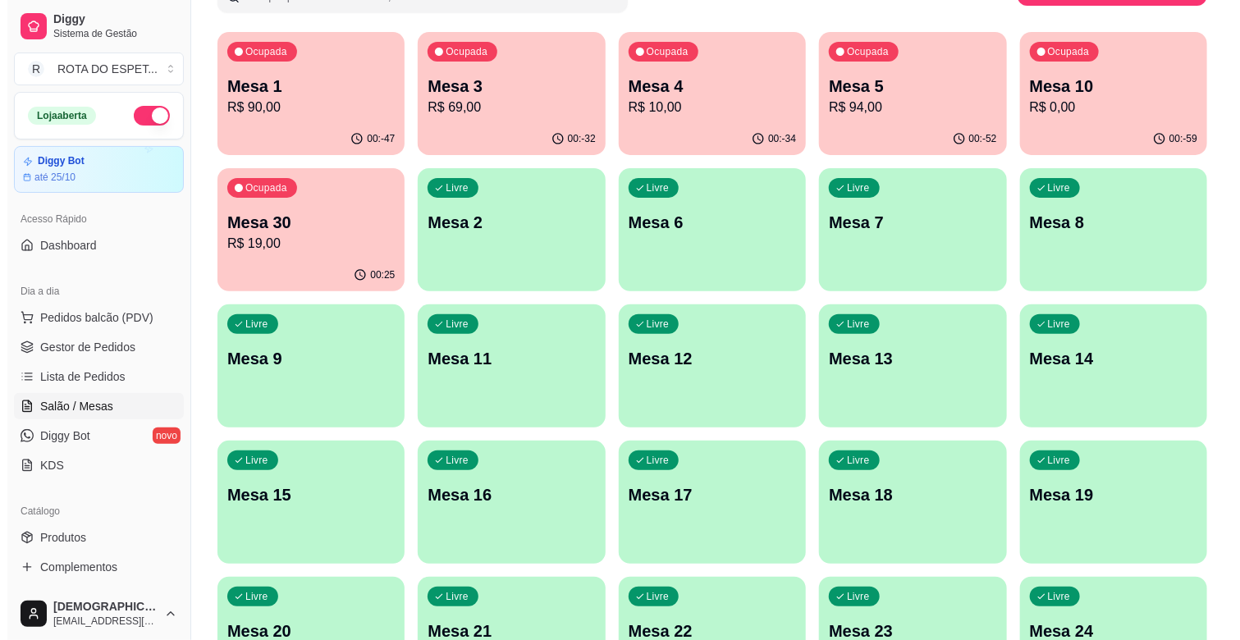
scroll to position [0, 0]
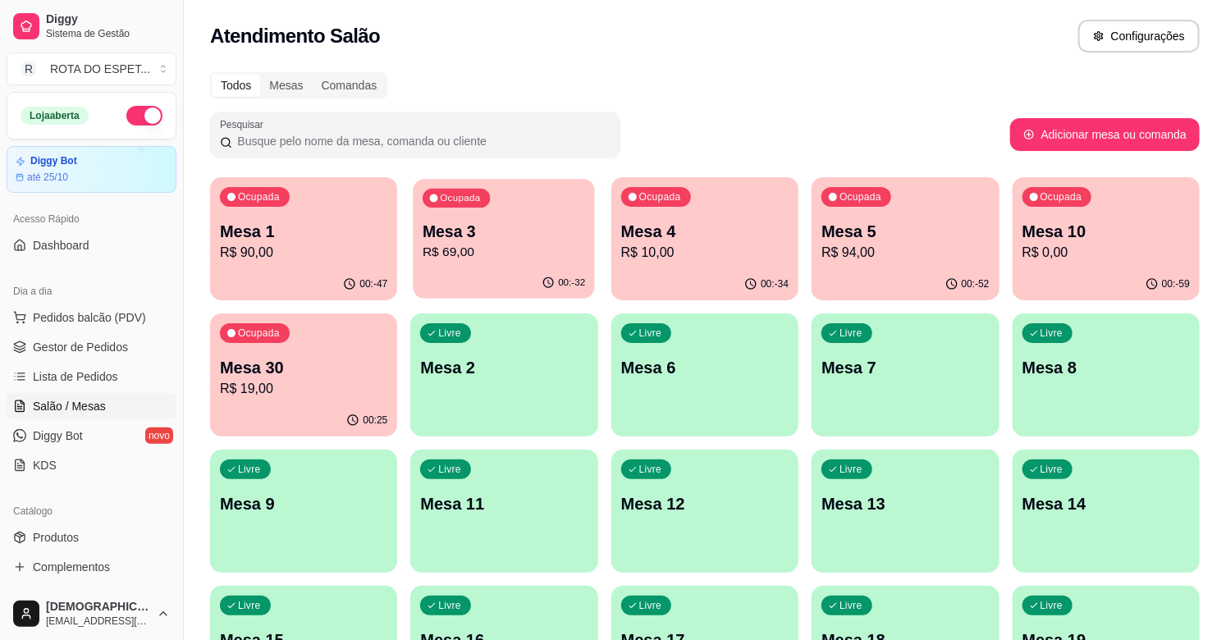
click at [477, 209] on div "Ocupada Mesa 3 R$ 69,00" at bounding box center [505, 223] width 182 height 89
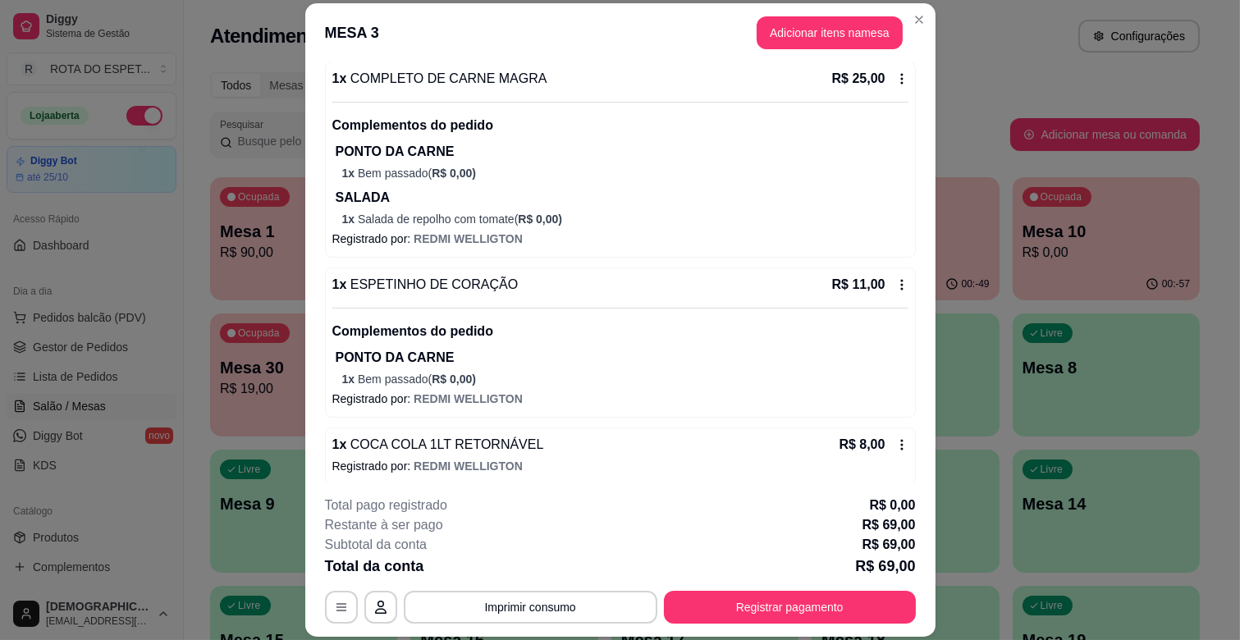
scroll to position [371, 0]
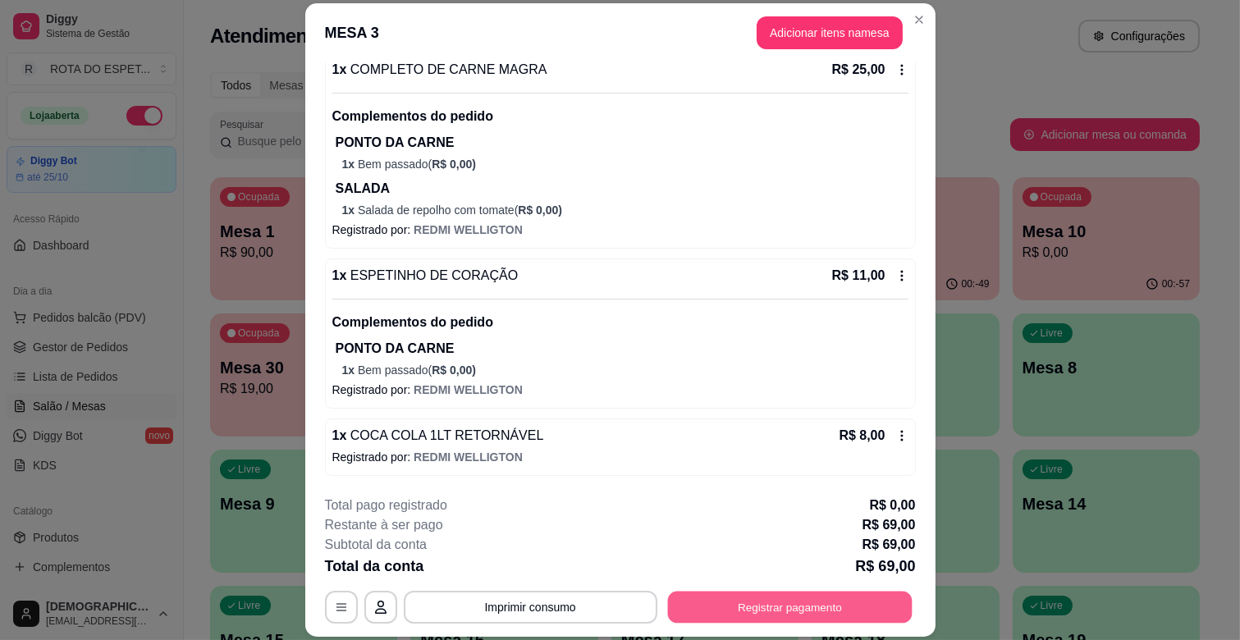
click at [768, 598] on button "Registrar pagamento" at bounding box center [789, 608] width 245 height 32
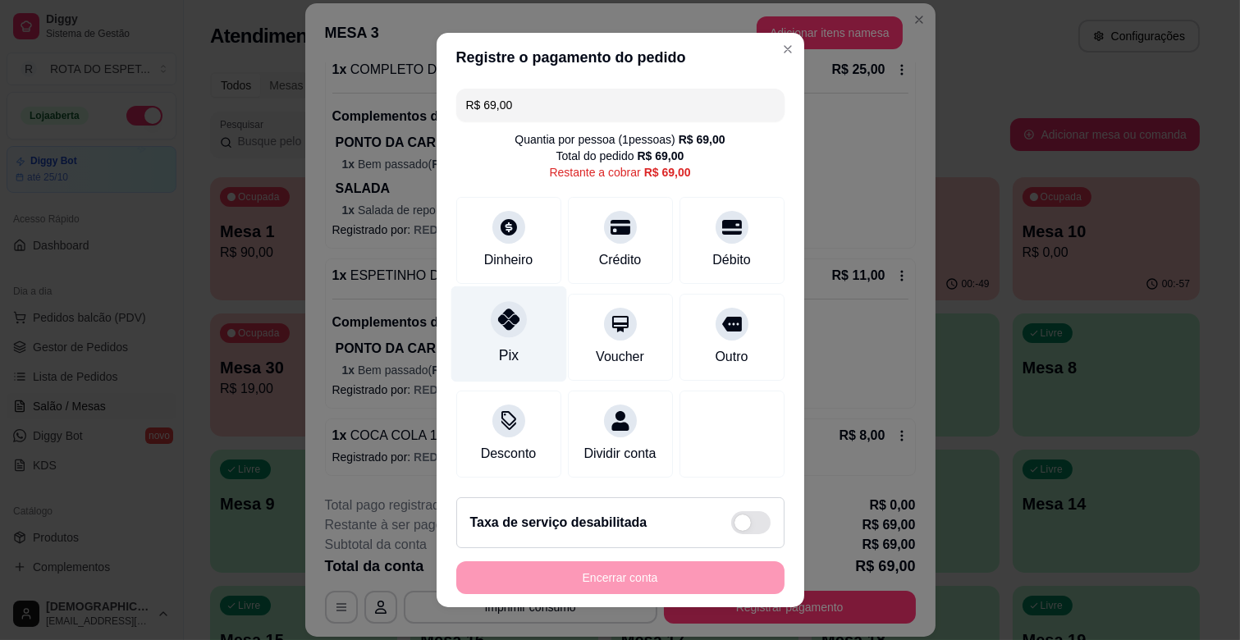
click at [498, 345] on div "Pix" at bounding box center [508, 355] width 20 height 21
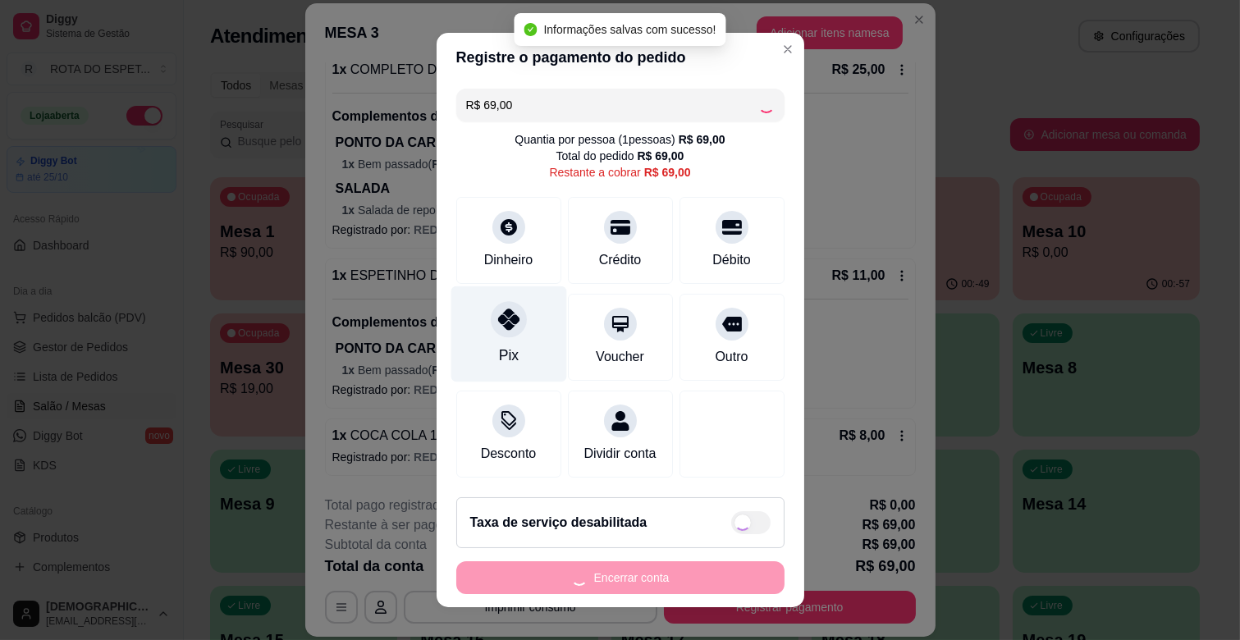
type input "R$ 0,00"
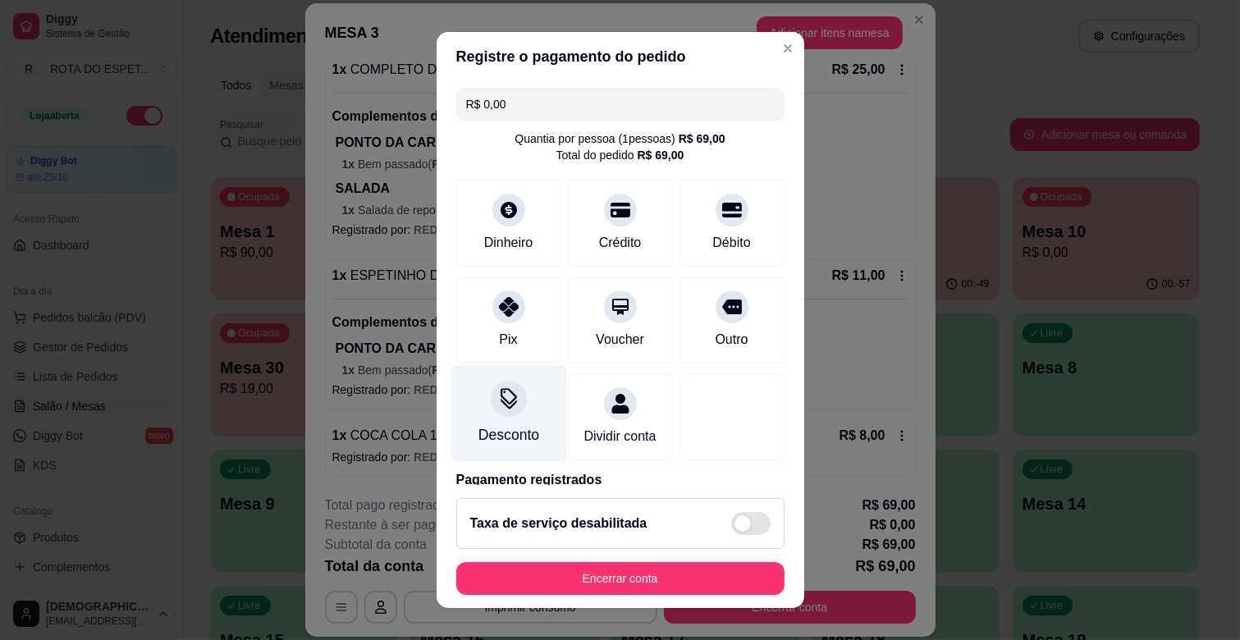
scroll to position [87, 0]
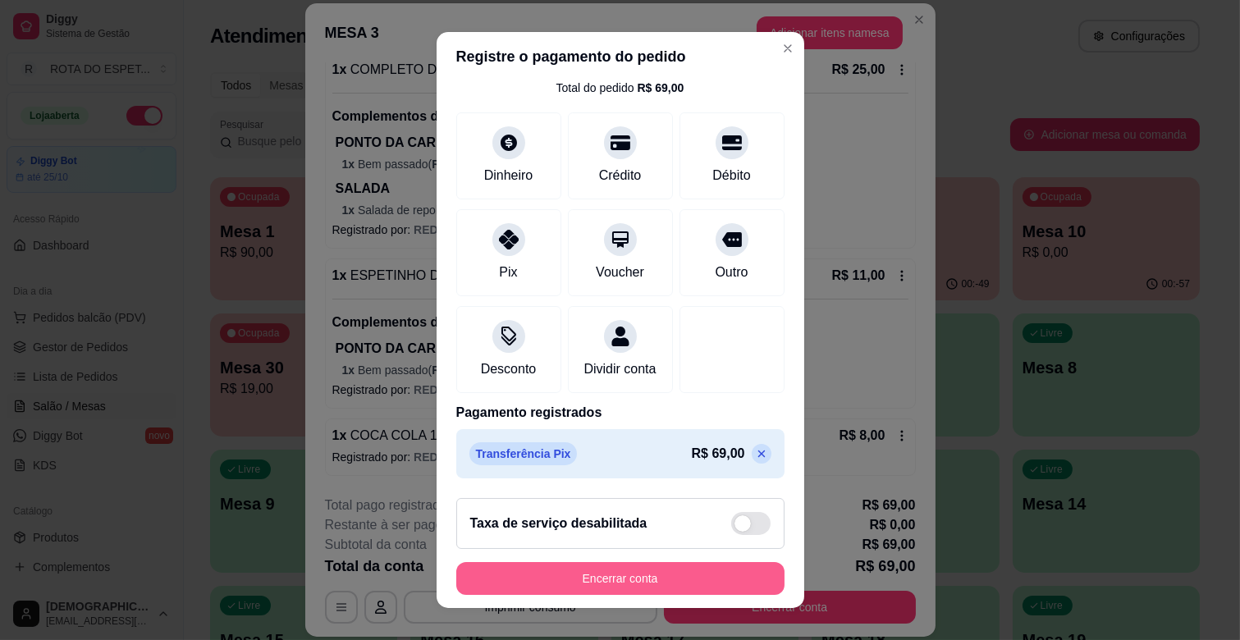
click at [589, 564] on button "Encerrar conta" at bounding box center [620, 578] width 328 height 33
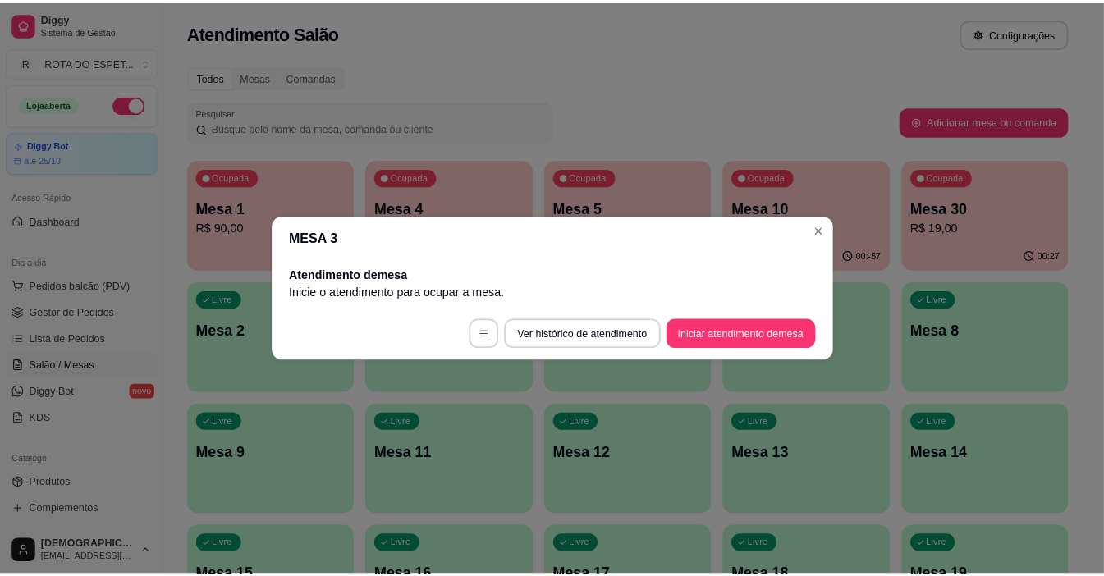
scroll to position [0, 0]
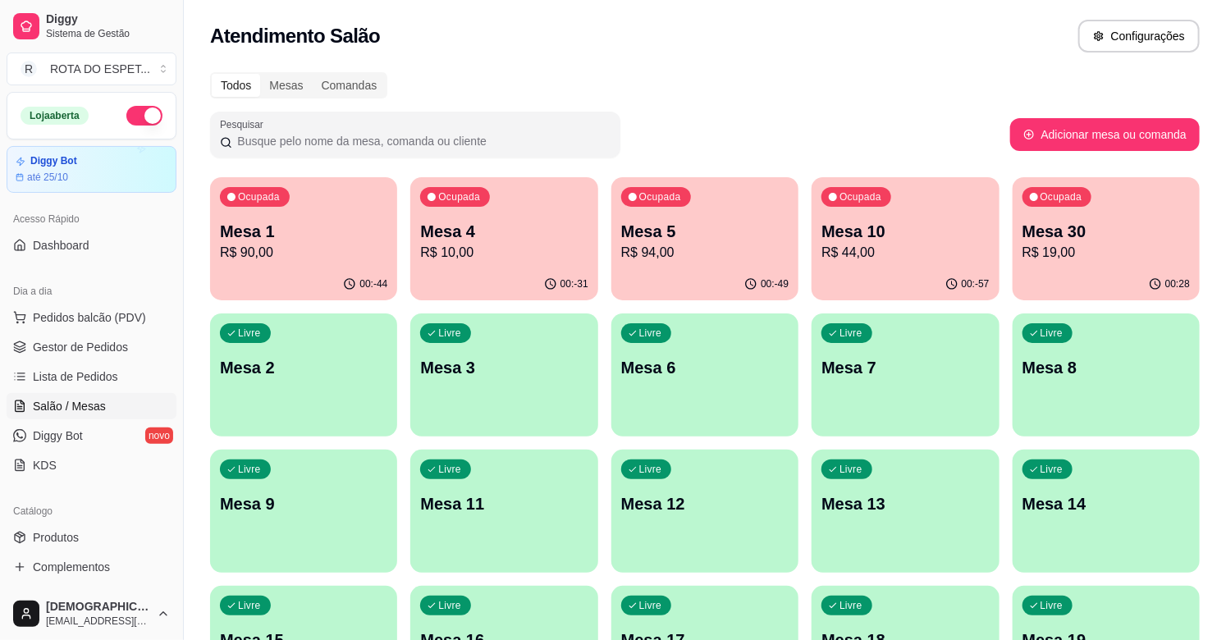
click at [90, 339] on span "Gestor de Pedidos" at bounding box center [80, 347] width 95 height 16
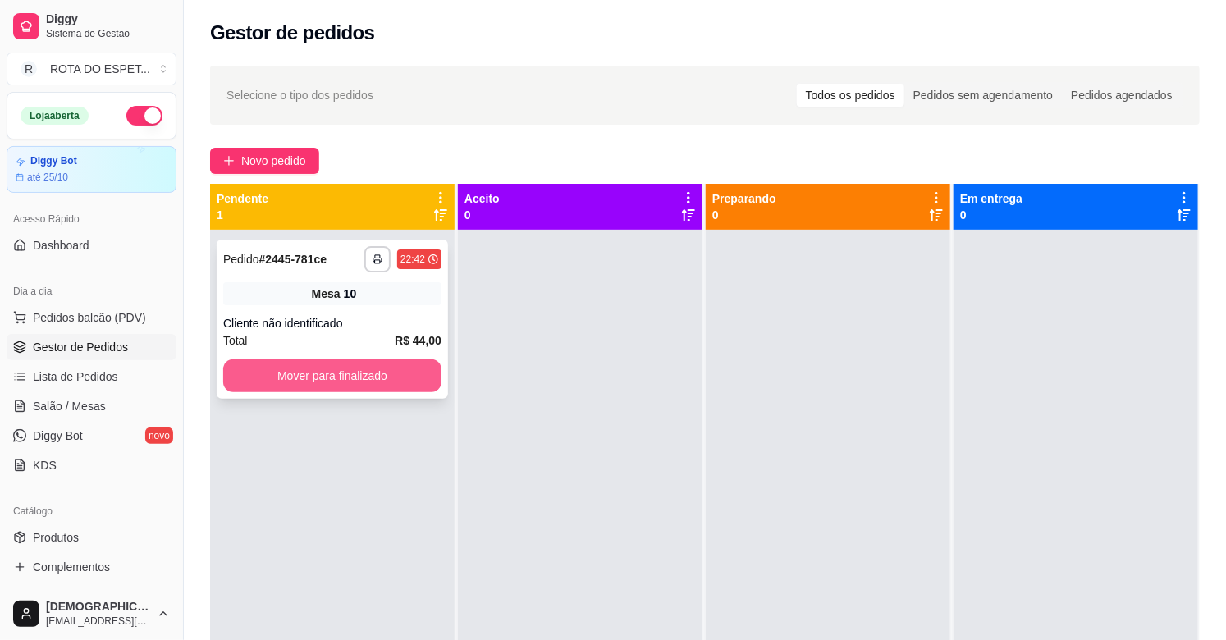
click at [337, 360] on button "Mover para finalizado" at bounding box center [332, 376] width 218 height 33
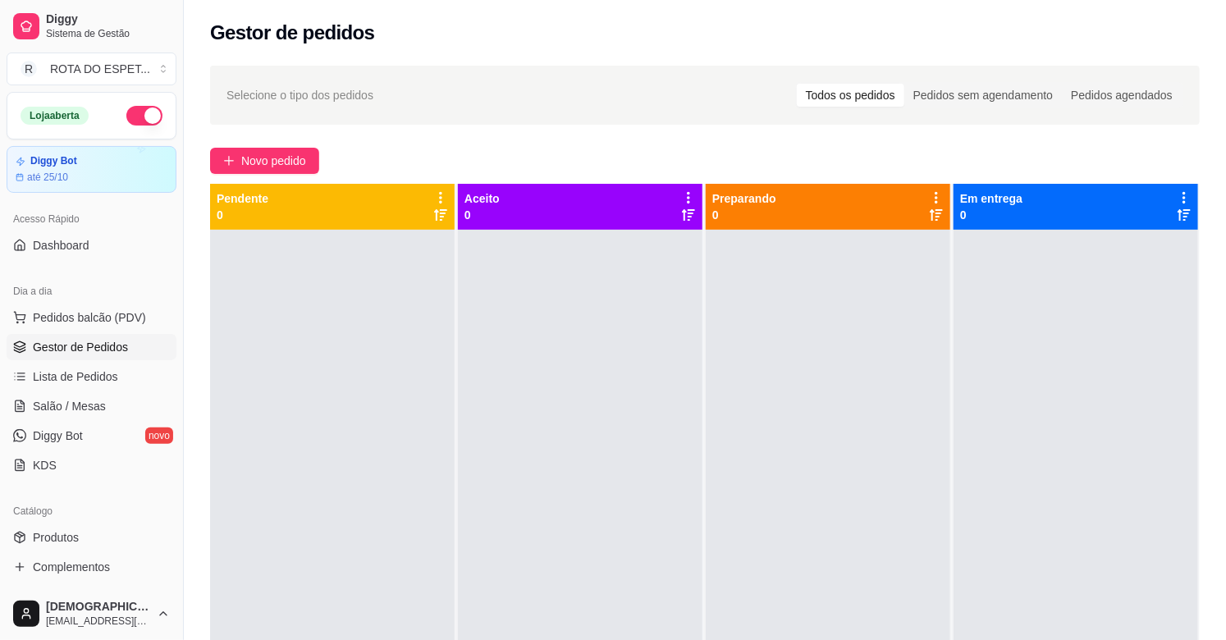
click at [538, 470] on div at bounding box center [580, 550] width 245 height 640
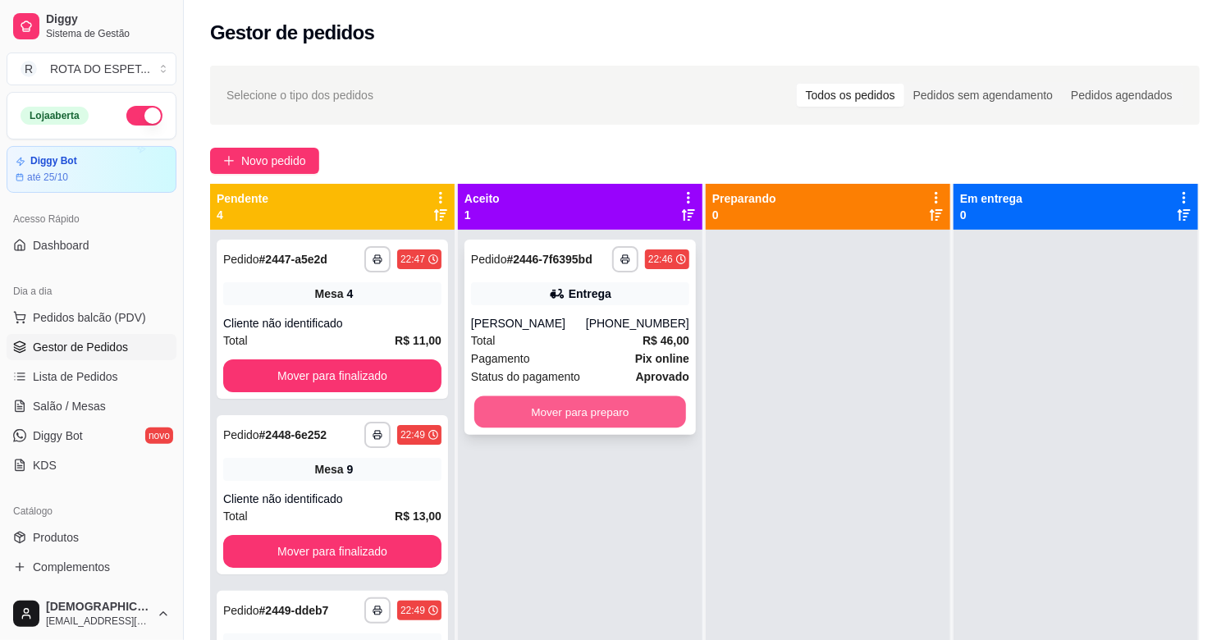
click at [596, 414] on button "Mover para preparo" at bounding box center [580, 412] width 212 height 32
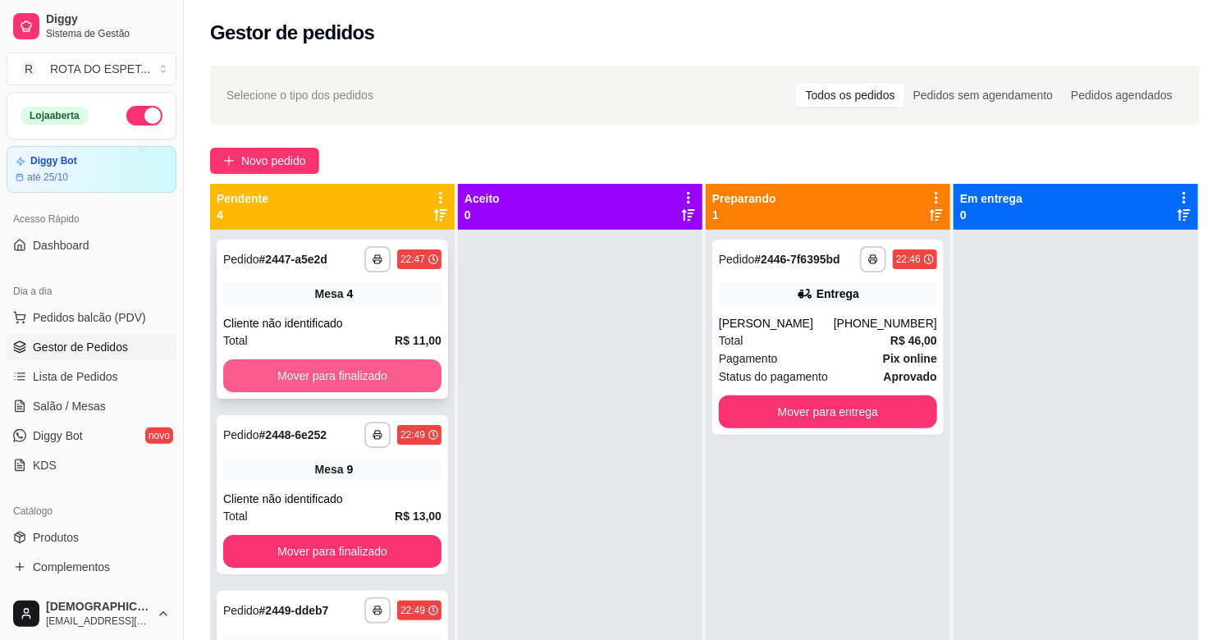
click at [300, 374] on button "Mover para finalizado" at bounding box center [332, 376] width 218 height 33
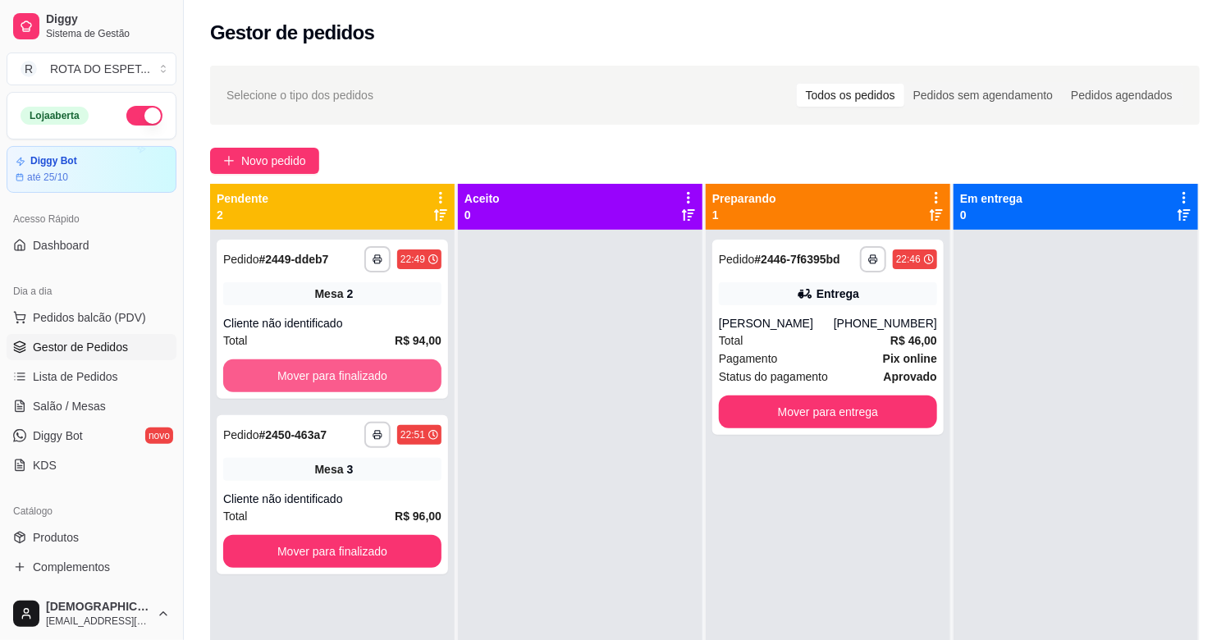
click at [300, 374] on button "Mover para finalizado" at bounding box center [332, 376] width 218 height 33
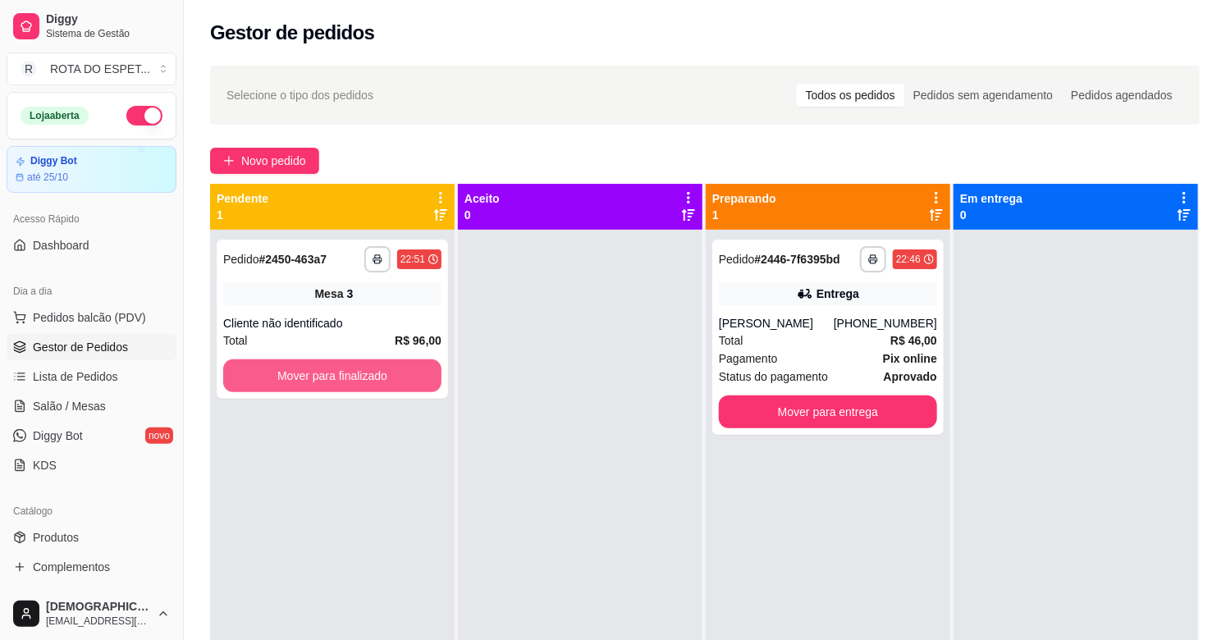
click at [300, 374] on button "Mover para finalizado" at bounding box center [332, 376] width 218 height 33
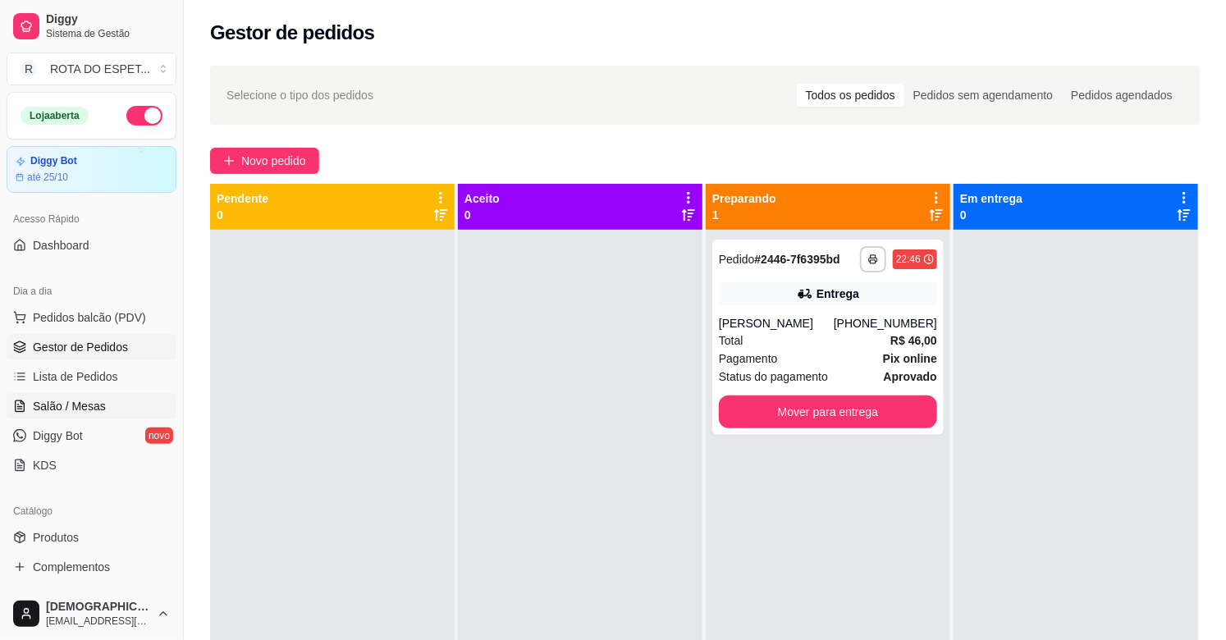
click at [60, 406] on span "Salão / Mesas" at bounding box center [69, 406] width 73 height 16
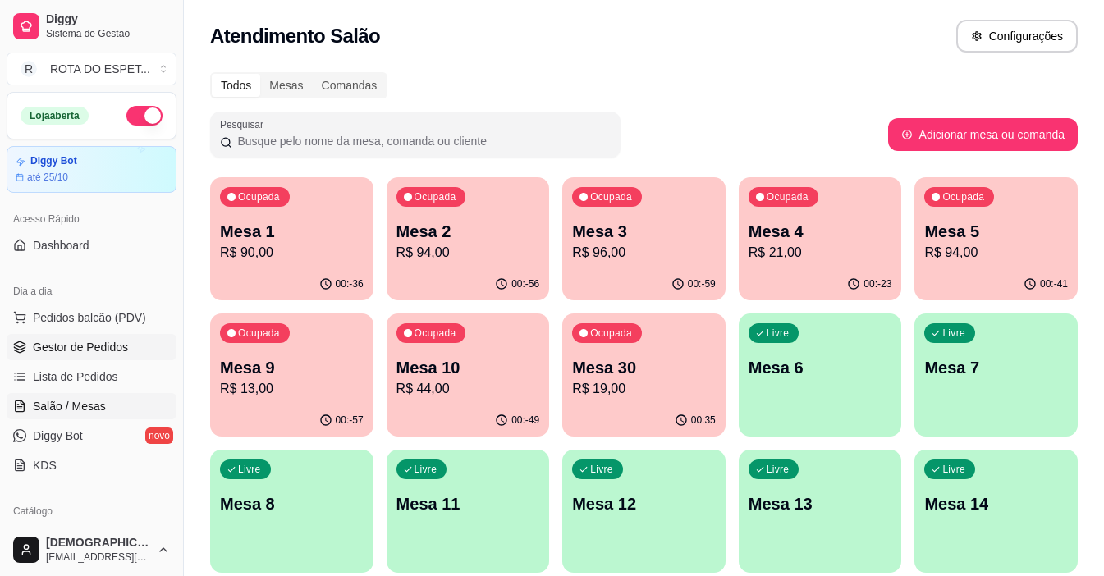
click at [86, 351] on span "Gestor de Pedidos" at bounding box center [80, 347] width 95 height 16
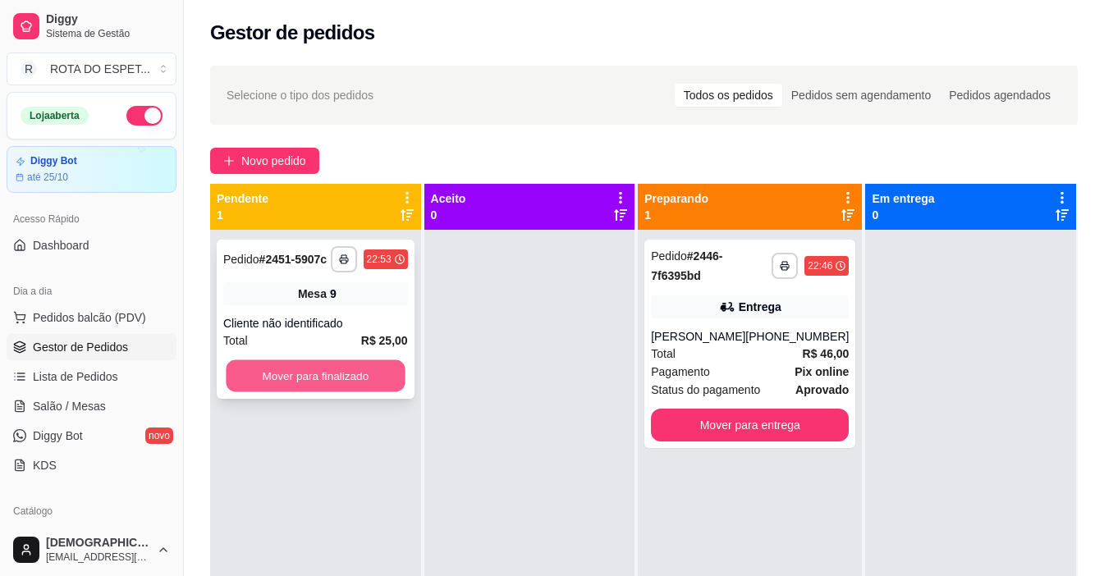
click at [364, 370] on button "Mover para finalizado" at bounding box center [315, 376] width 179 height 32
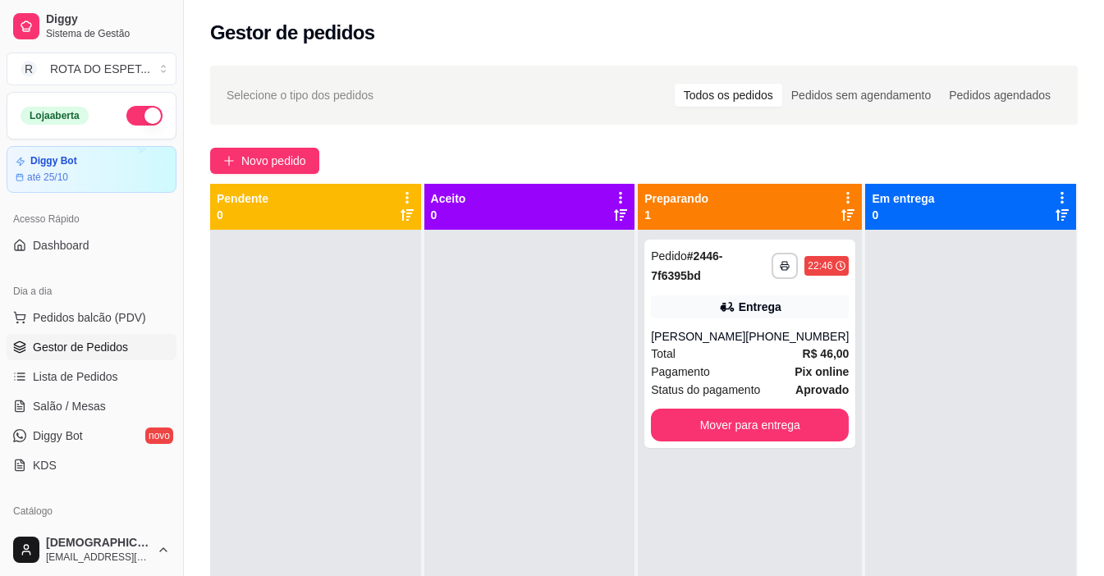
click at [469, 486] on div at bounding box center [529, 518] width 211 height 576
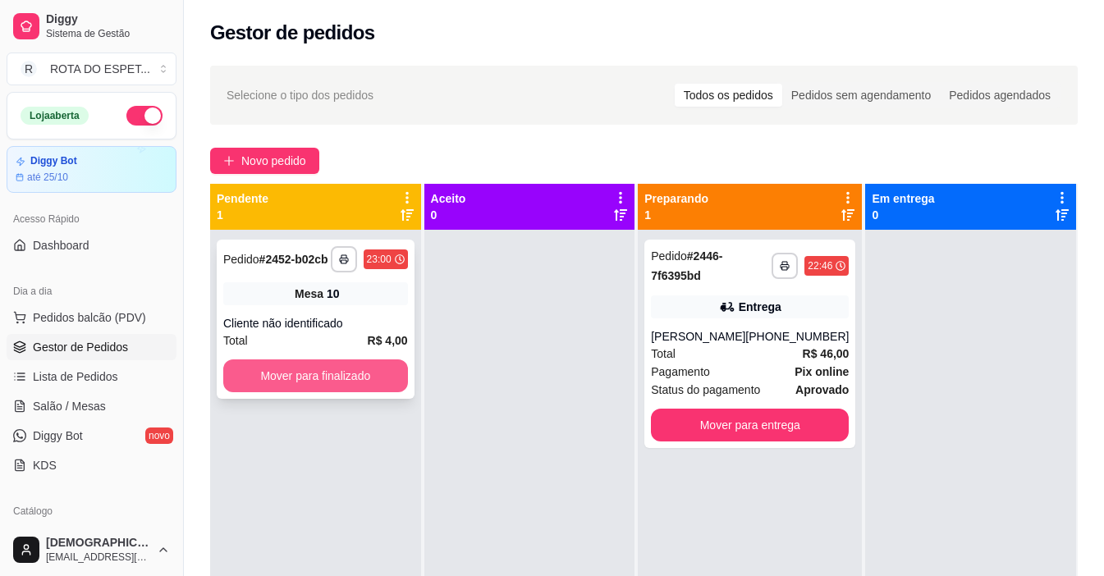
click at [272, 387] on button "Mover para finalizado" at bounding box center [315, 376] width 185 height 33
click at [335, 336] on div "Total R$ 60,00" at bounding box center [315, 341] width 185 height 18
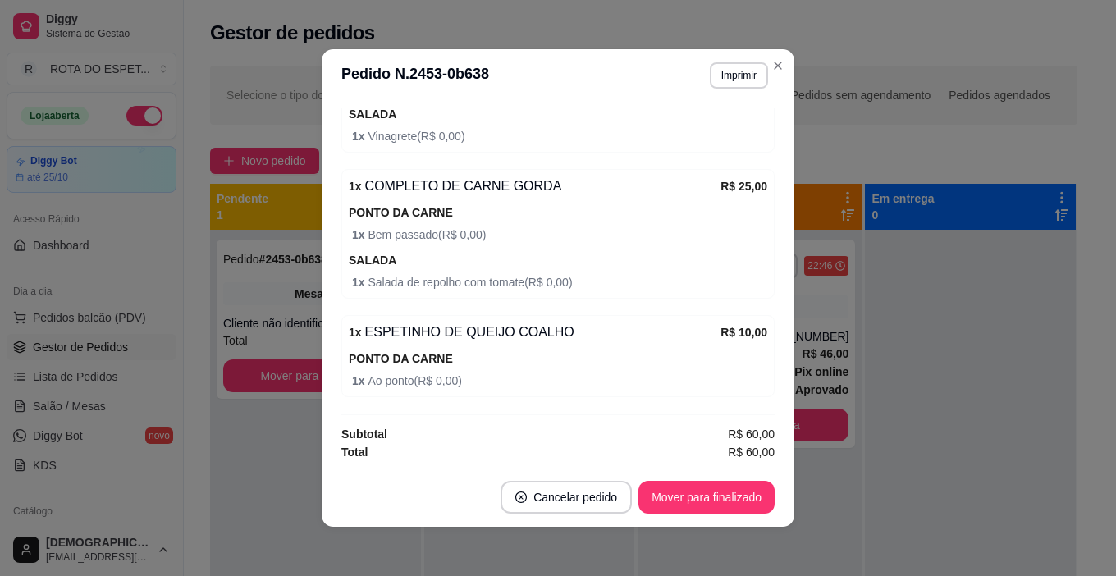
scroll to position [3, 0]
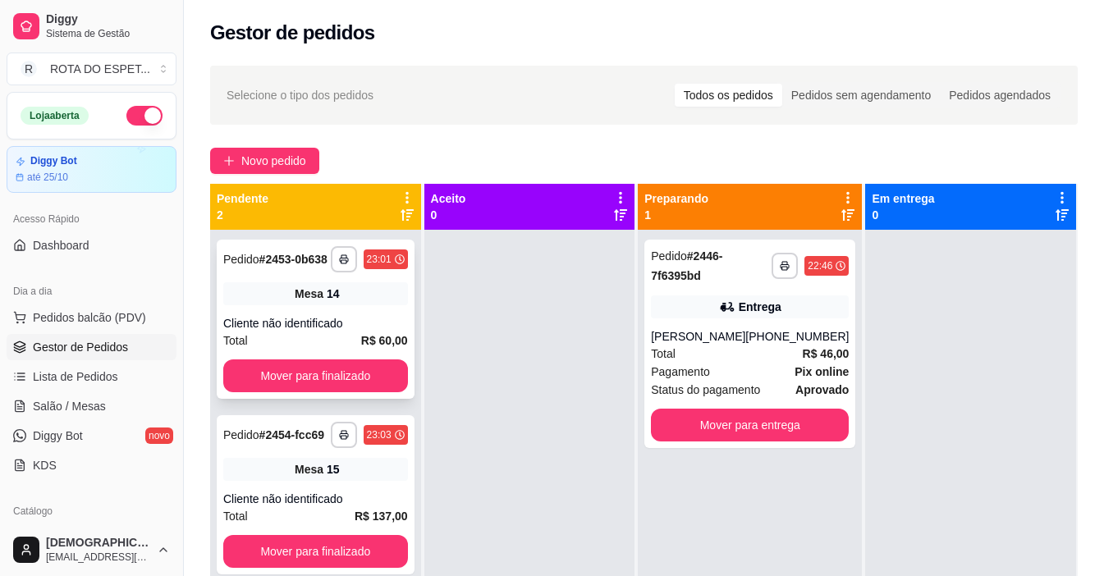
click at [309, 327] on div "Cliente não identificado" at bounding box center [315, 323] width 185 height 16
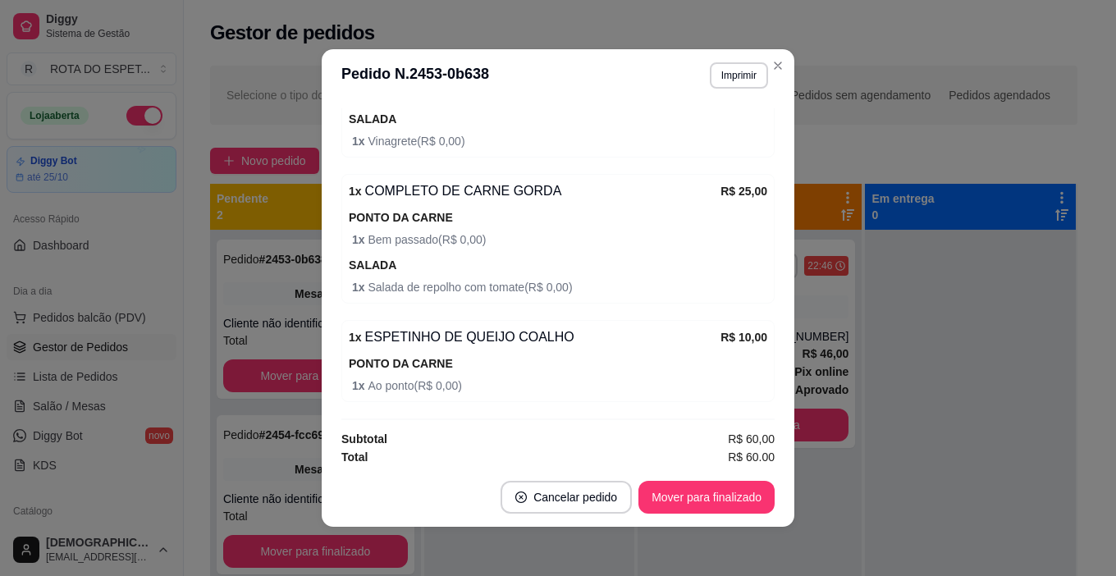
scroll to position [323, 0]
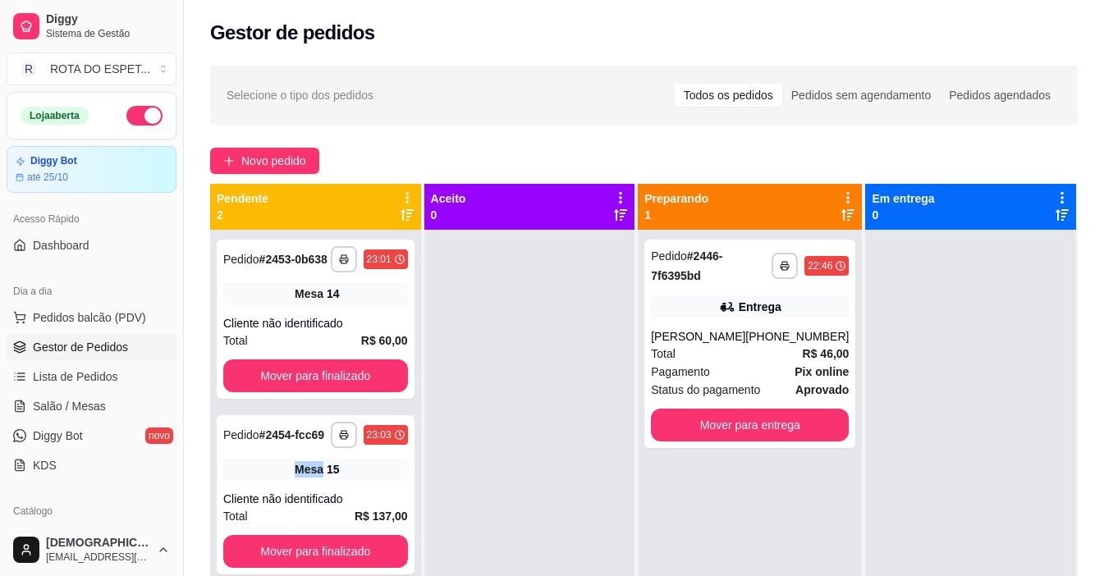
click at [264, 456] on div "**********" at bounding box center [316, 494] width 198 height 159
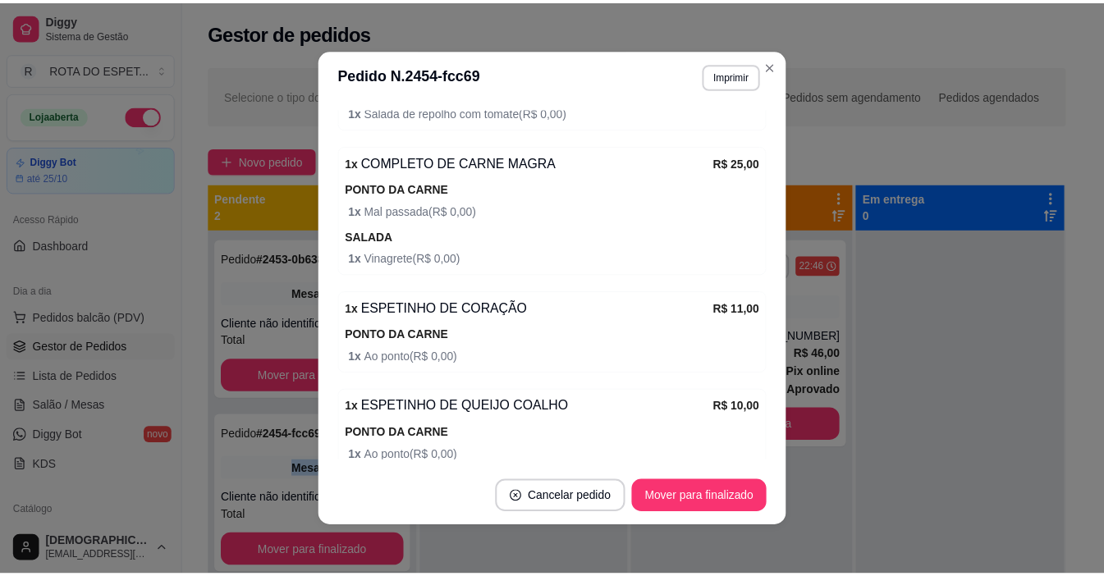
scroll to position [618, 0]
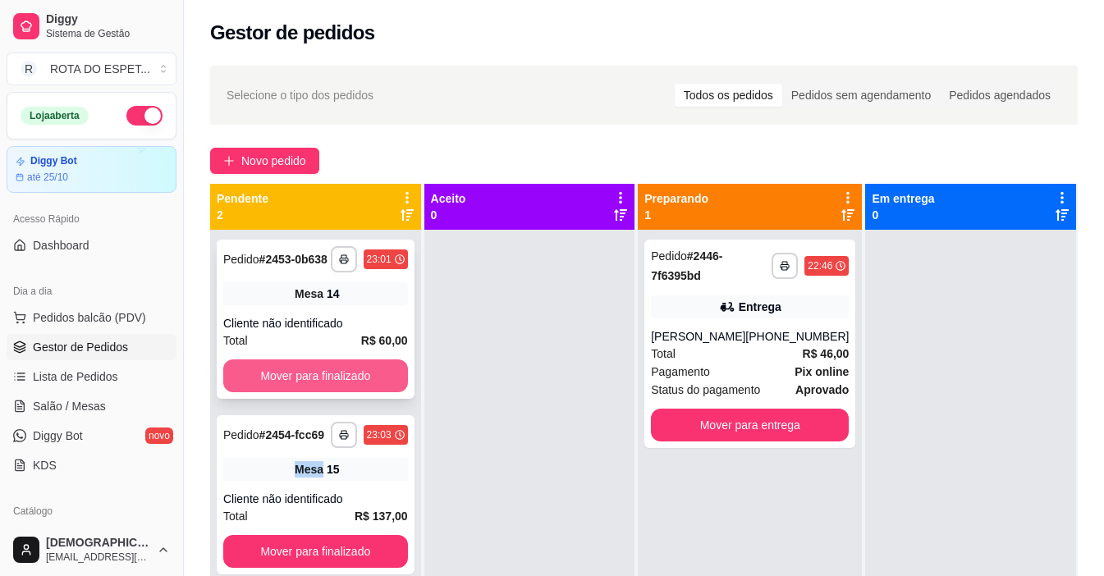
click at [288, 387] on button "Mover para finalizado" at bounding box center [315, 376] width 185 height 33
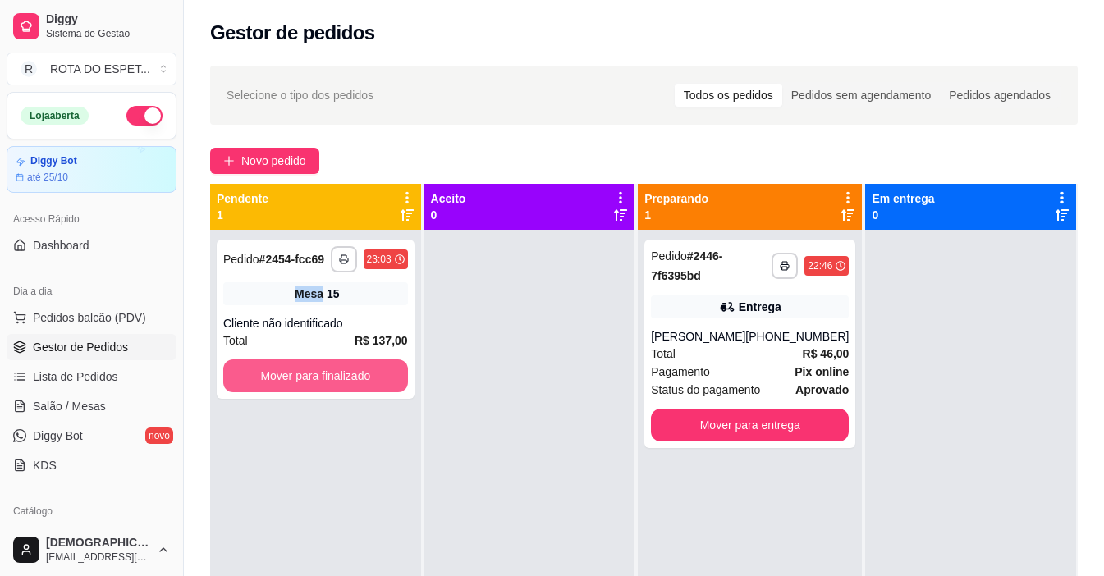
click at [285, 381] on button "Mover para finalizado" at bounding box center [315, 376] width 185 height 33
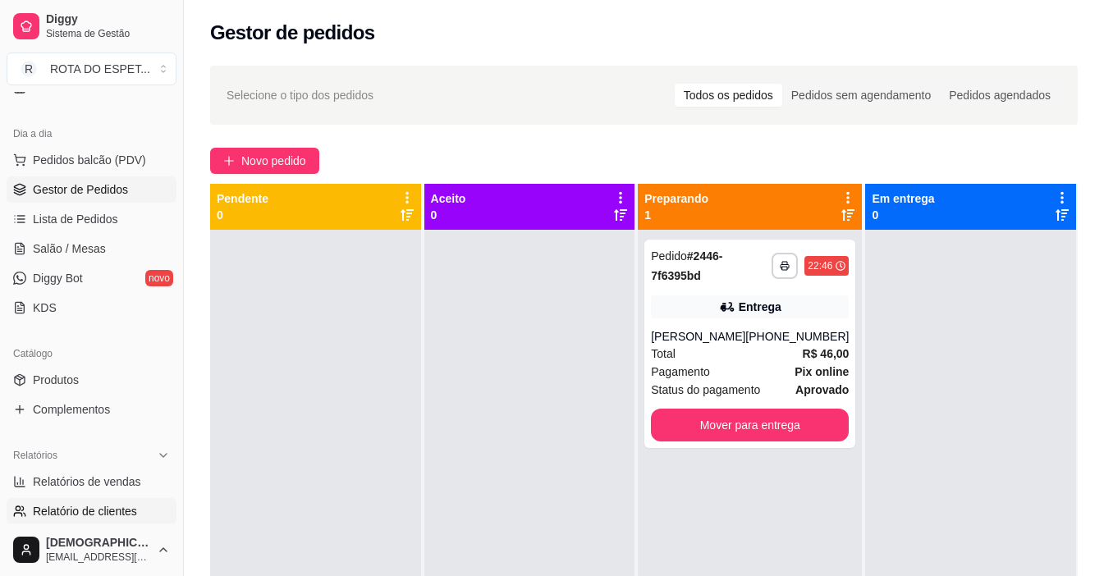
scroll to position [164, 0]
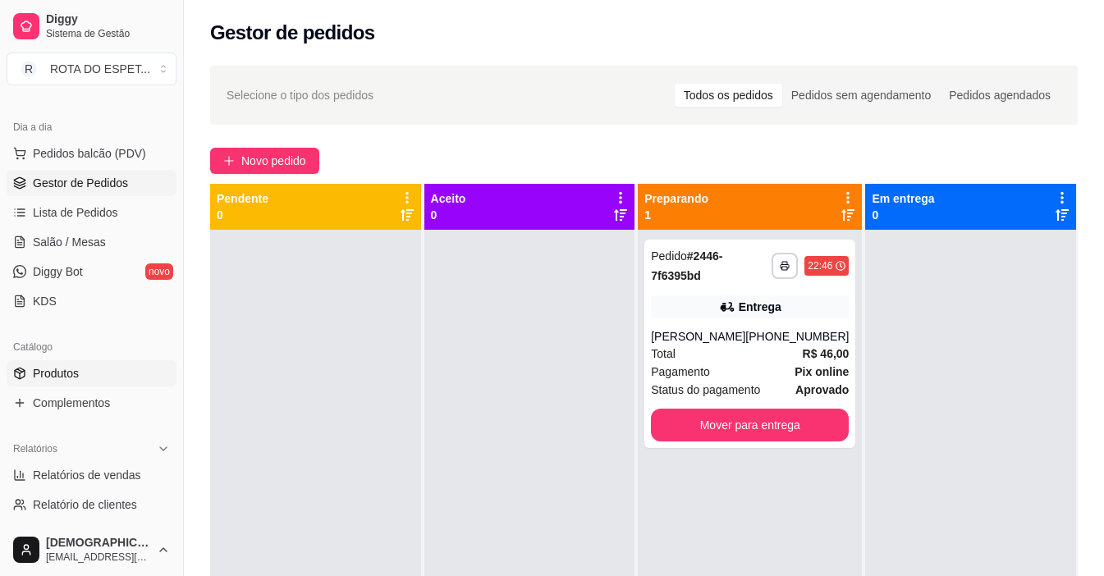
click at [84, 371] on link "Produtos" at bounding box center [92, 373] width 170 height 26
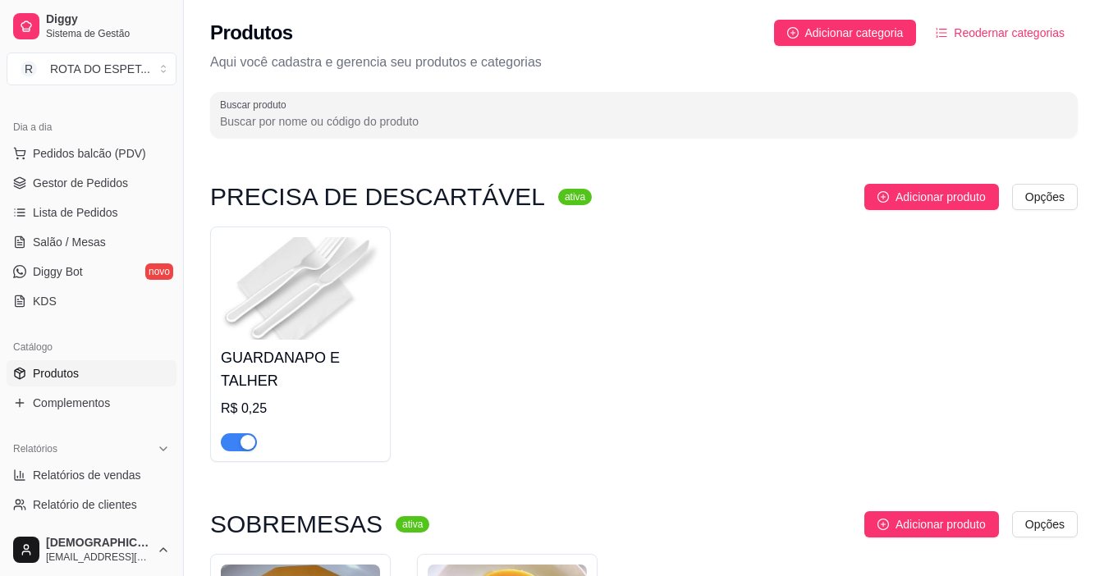
click at [429, 124] on input "Buscar produto" at bounding box center [644, 121] width 848 height 16
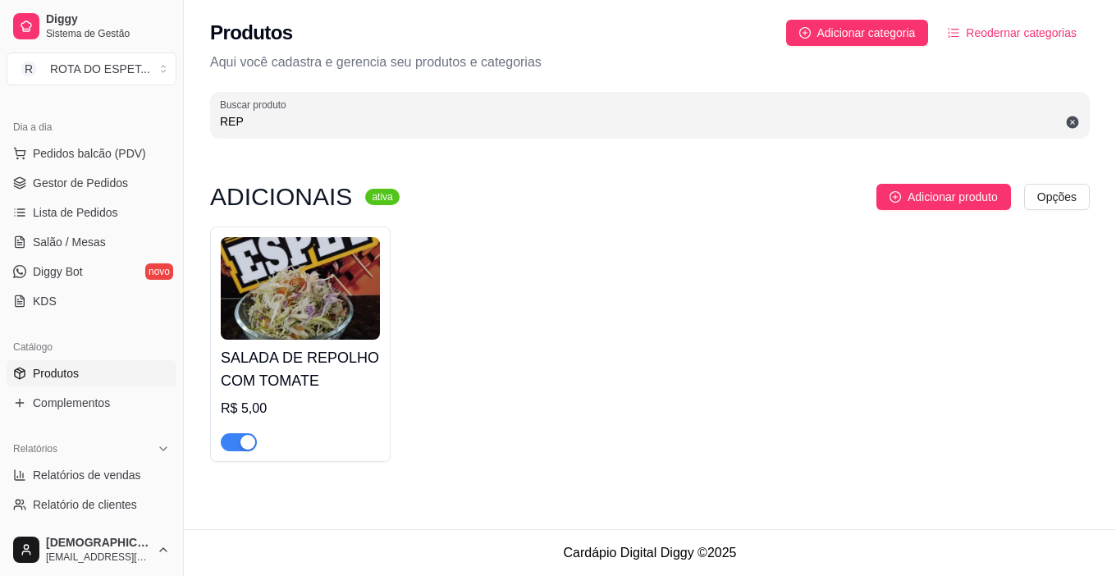
type input "REP"
click at [237, 443] on span "button" at bounding box center [239, 442] width 36 height 18
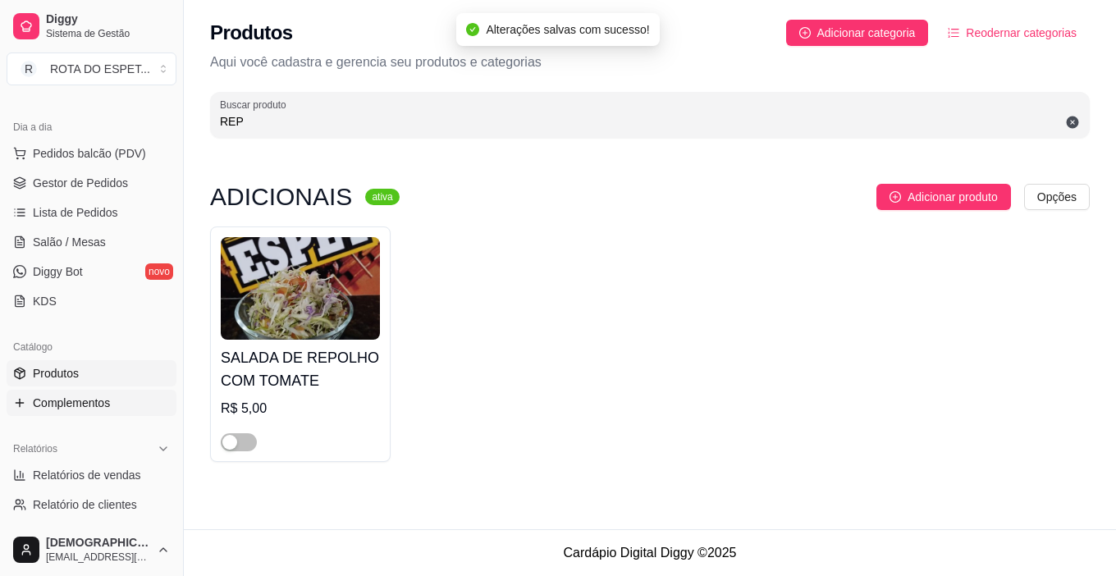
click at [100, 401] on span "Complementos" at bounding box center [71, 403] width 77 height 16
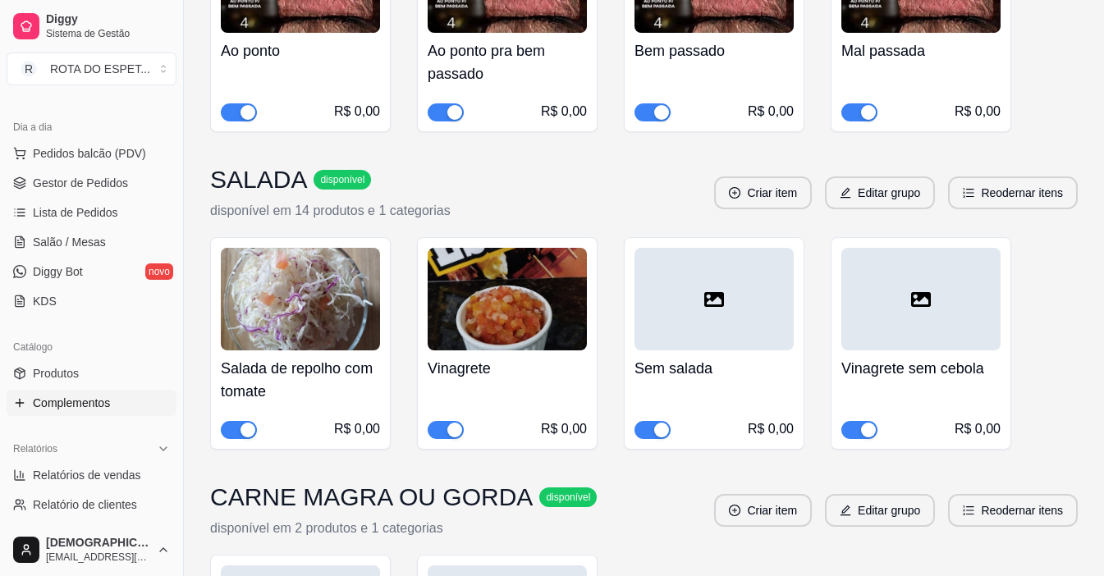
scroll to position [410, 0]
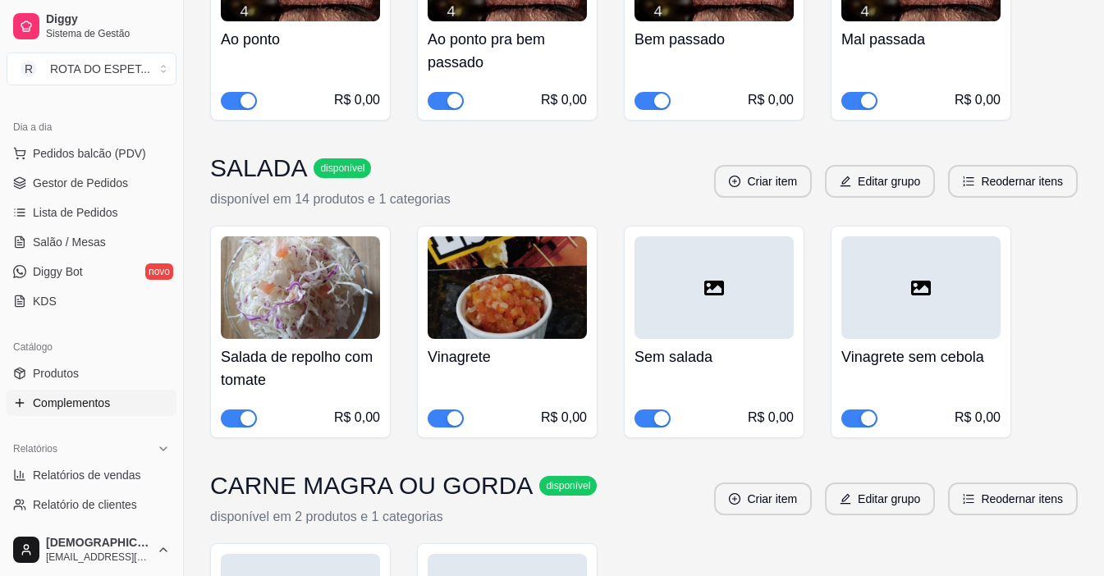
click at [236, 416] on span "button" at bounding box center [239, 419] width 36 height 18
click at [99, 175] on span "Gestor de Pedidos" at bounding box center [80, 183] width 95 height 16
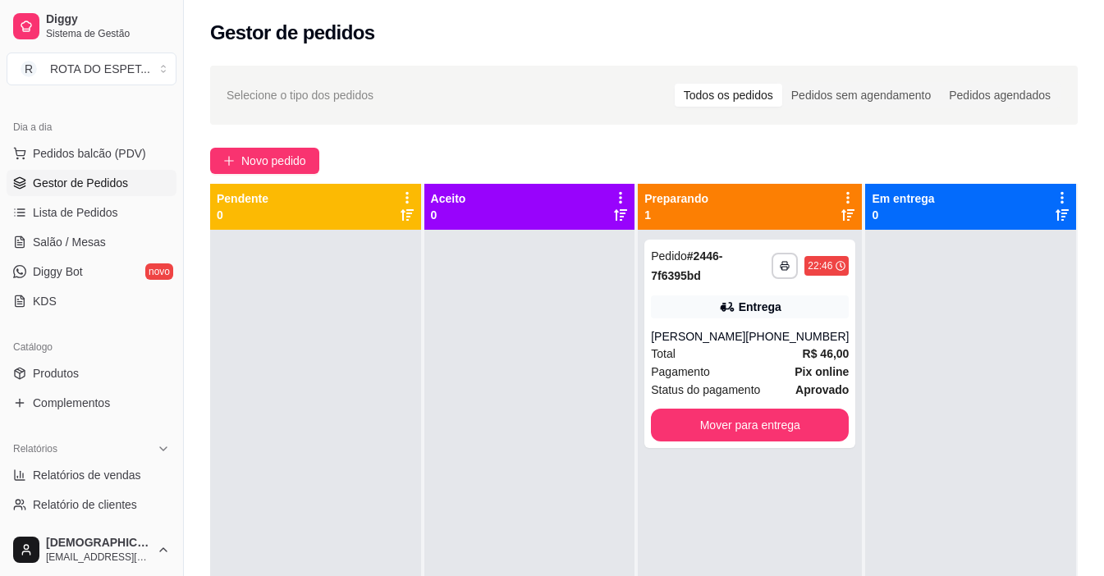
click at [468, 357] on div at bounding box center [529, 518] width 211 height 576
click at [94, 240] on span "Salão / Mesas" at bounding box center [69, 242] width 73 height 16
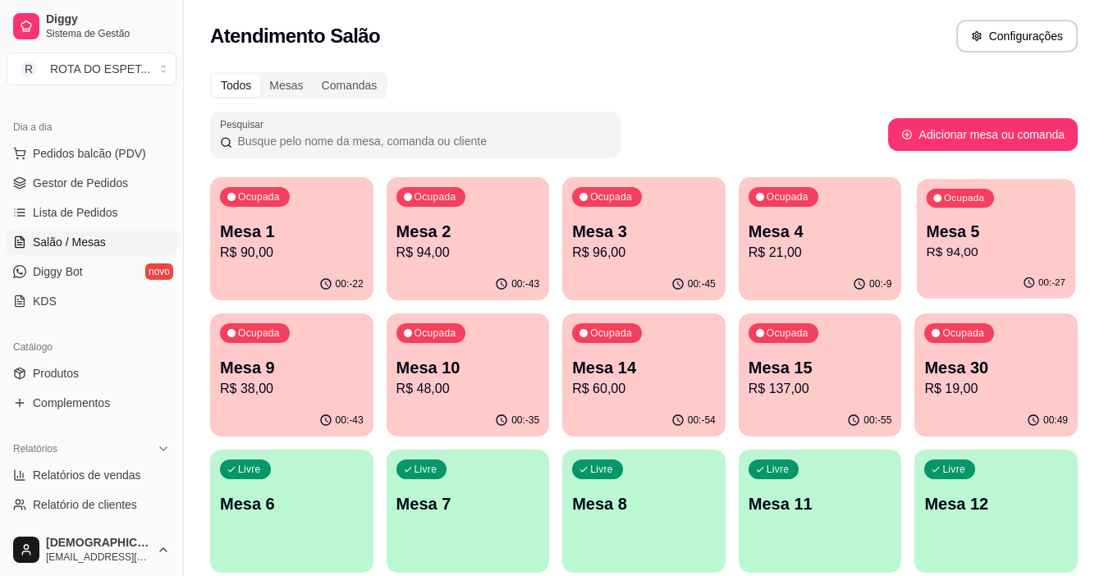
click at [1024, 269] on div "00:-27" at bounding box center [996, 283] width 158 height 31
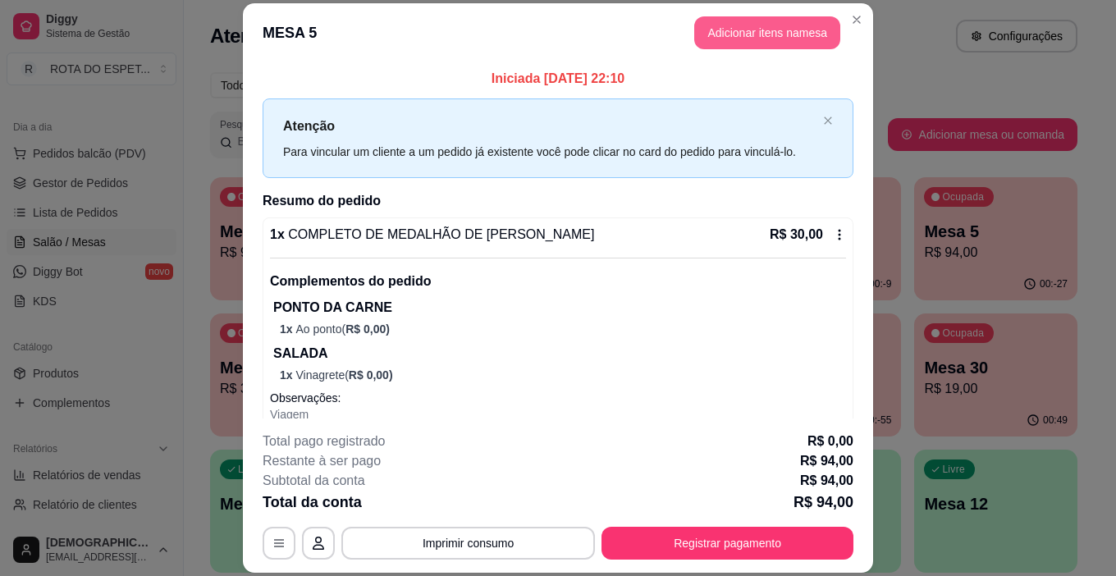
click at [768, 34] on button "Adicionar itens na mesa" at bounding box center [767, 32] width 146 height 33
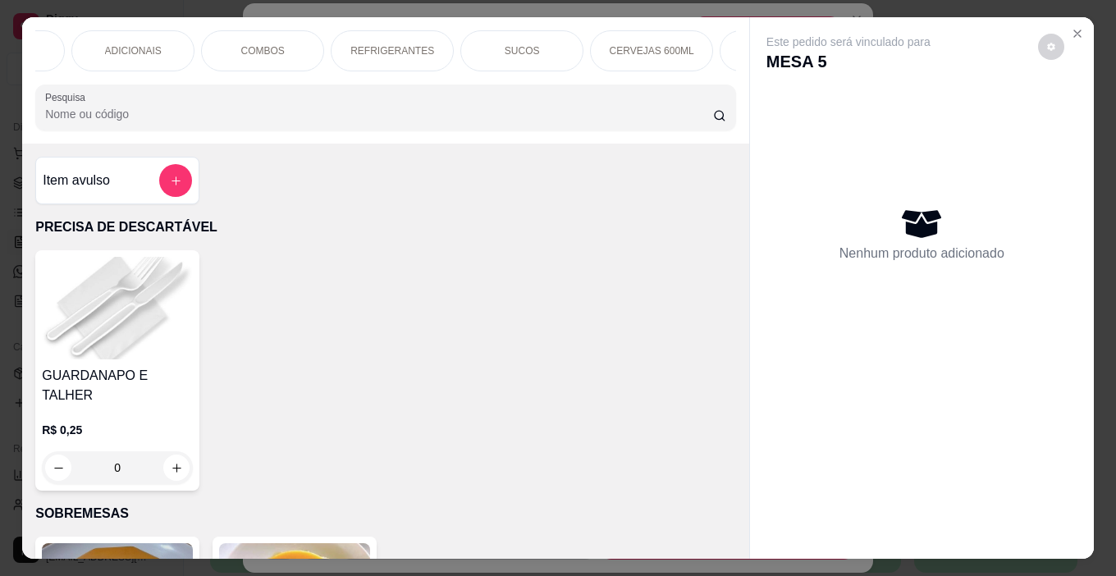
scroll to position [0, 849]
click at [536, 42] on p "CERVEJAS LATAS, LONG NECK" at bounding box center [544, 51] width 95 height 26
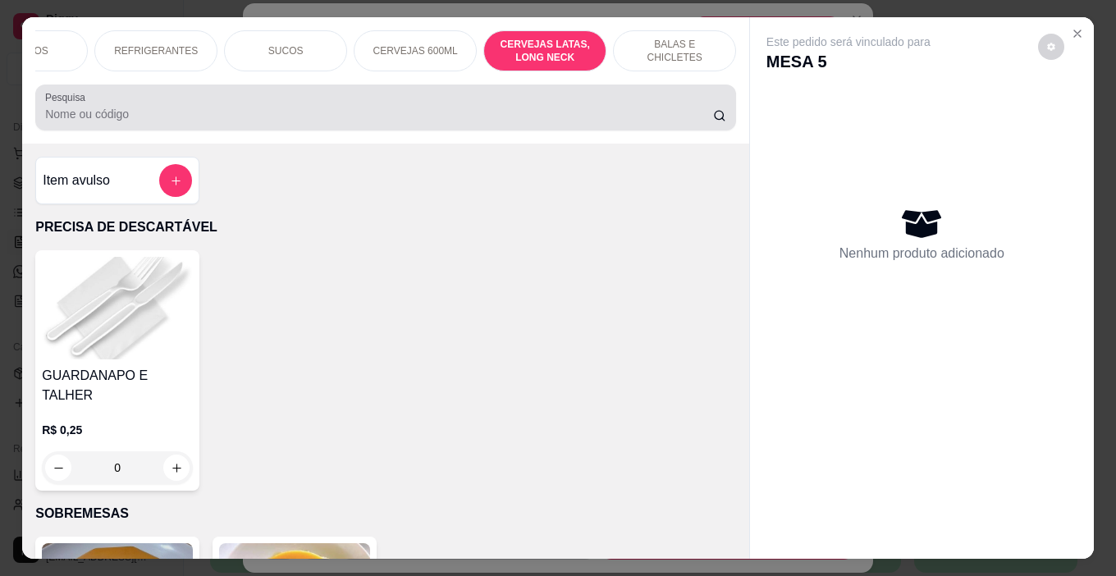
scroll to position [41, 0]
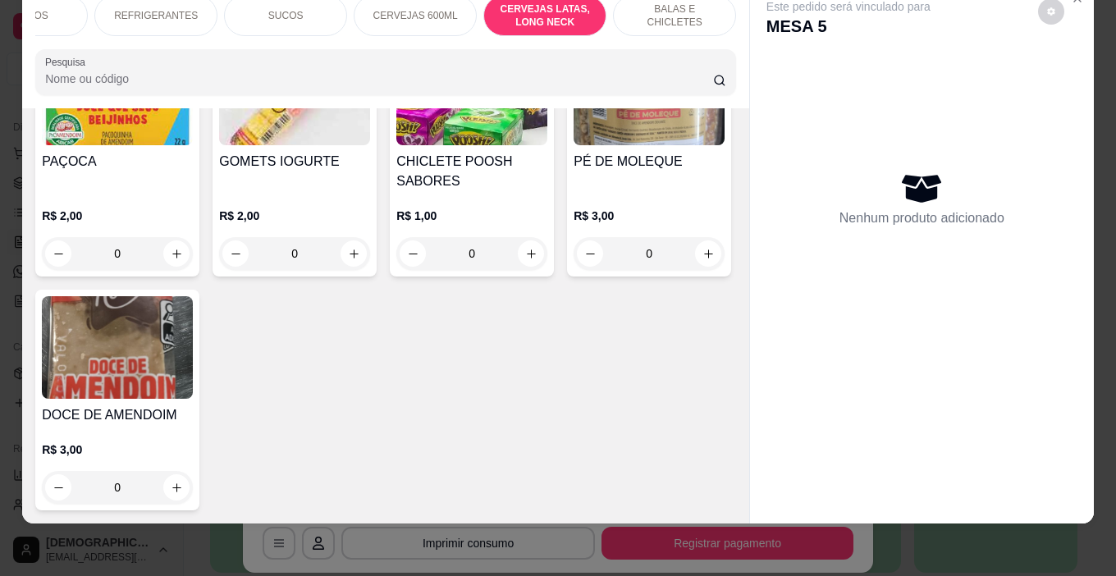
type input "1"
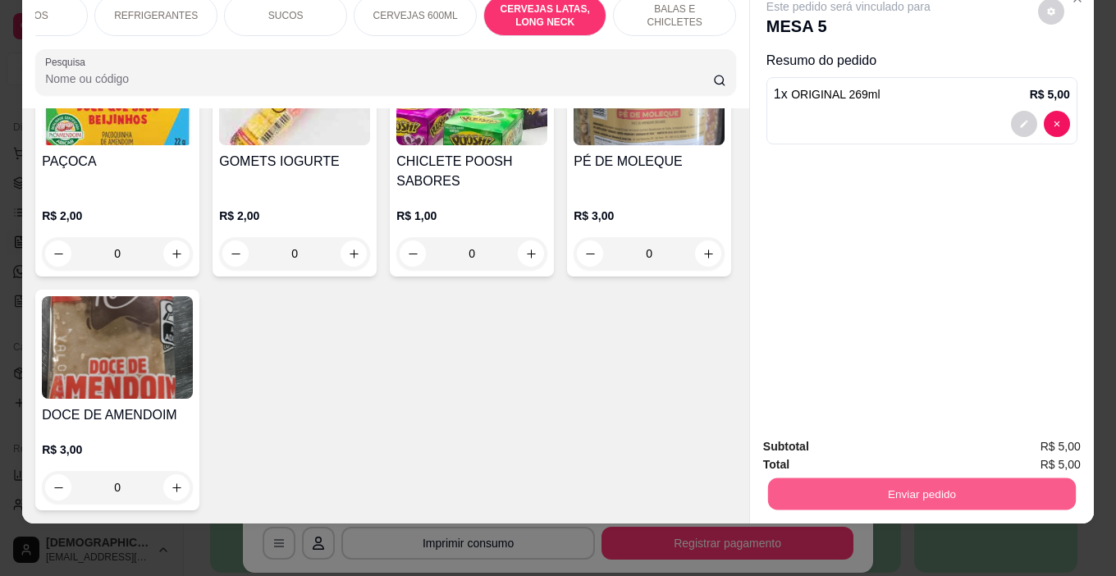
click at [955, 479] on button "Enviar pedido" at bounding box center [922, 495] width 308 height 32
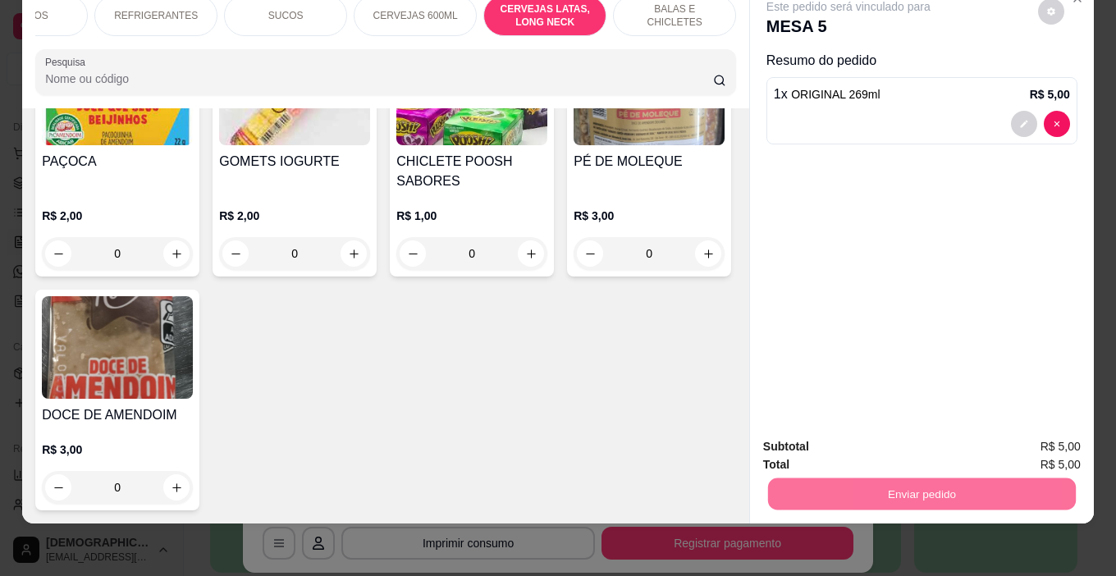
click at [1023, 437] on button "Enviar pedido" at bounding box center [1038, 441] width 90 height 30
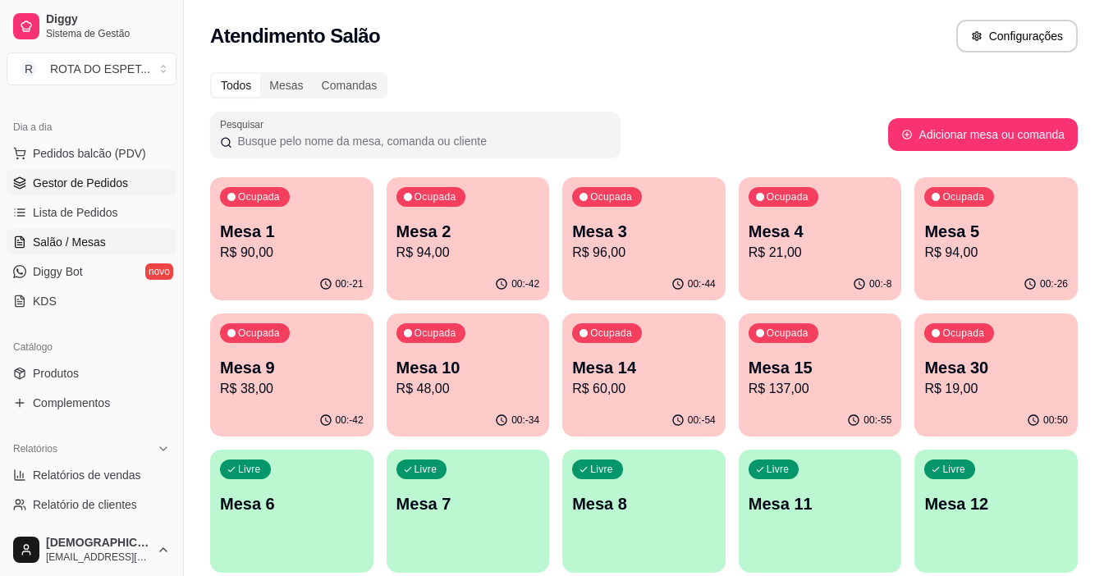
click at [102, 182] on span "Gestor de Pedidos" at bounding box center [80, 183] width 95 height 16
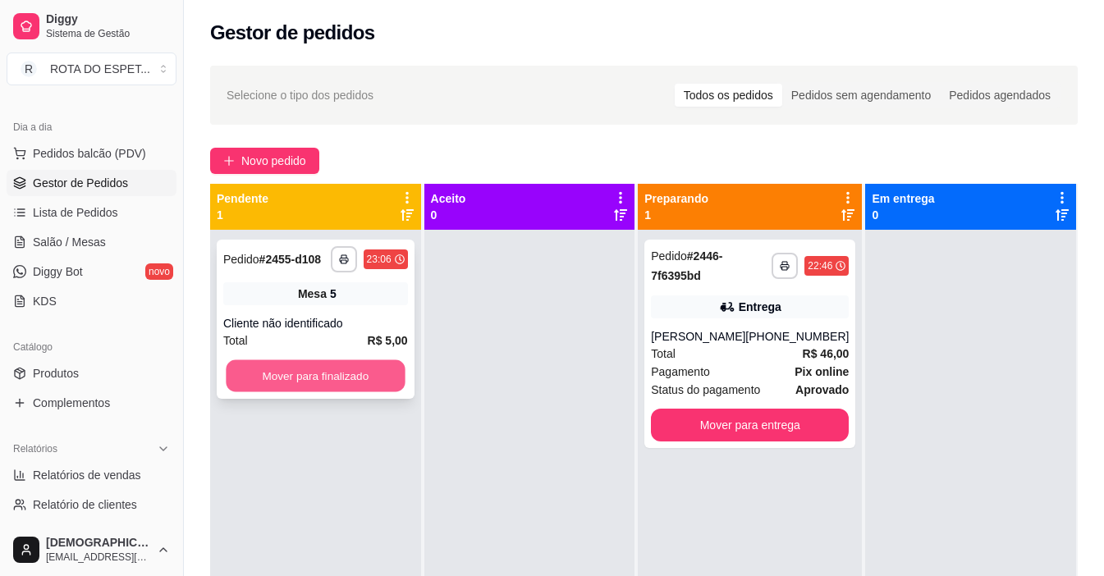
click at [306, 376] on button "Mover para finalizado" at bounding box center [315, 376] width 179 height 32
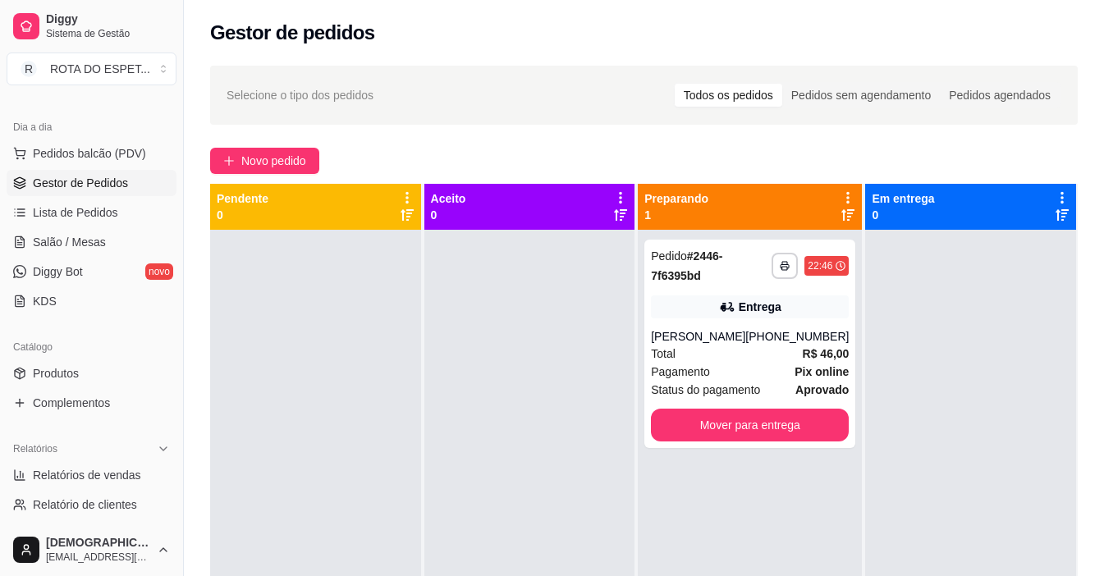
click at [482, 442] on div at bounding box center [529, 518] width 211 height 576
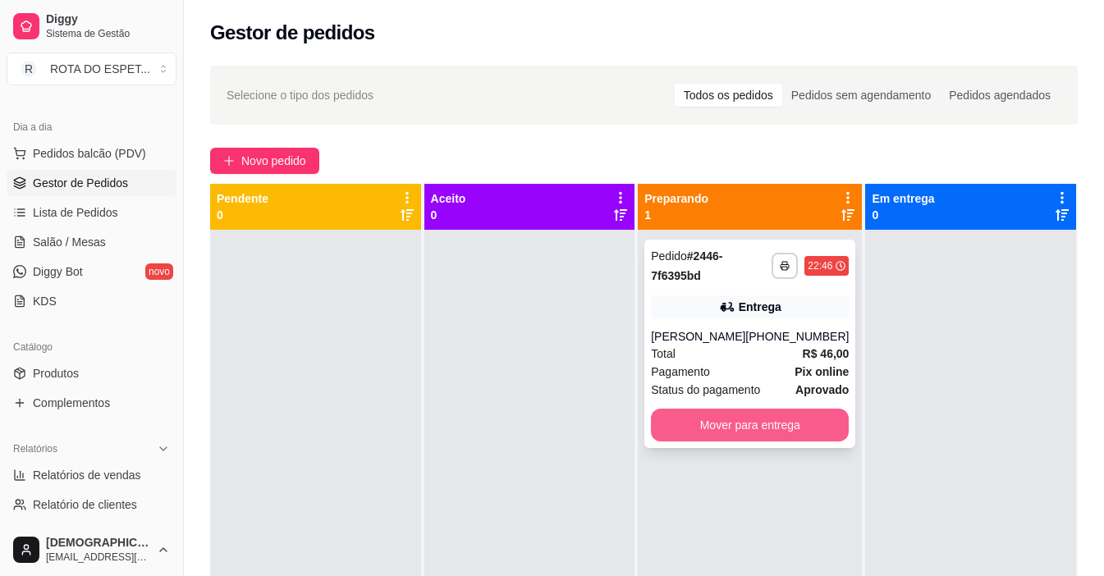
click at [741, 440] on button "Mover para entrega" at bounding box center [750, 425] width 198 height 33
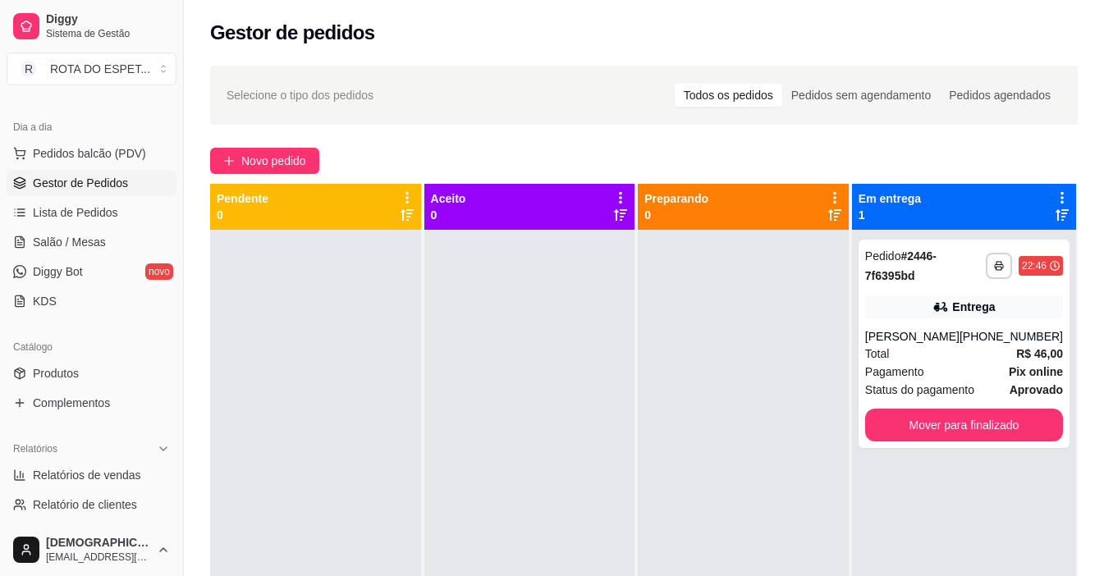
click at [525, 433] on div at bounding box center [529, 518] width 211 height 576
click at [78, 250] on span "Salão / Mesas" at bounding box center [69, 242] width 73 height 16
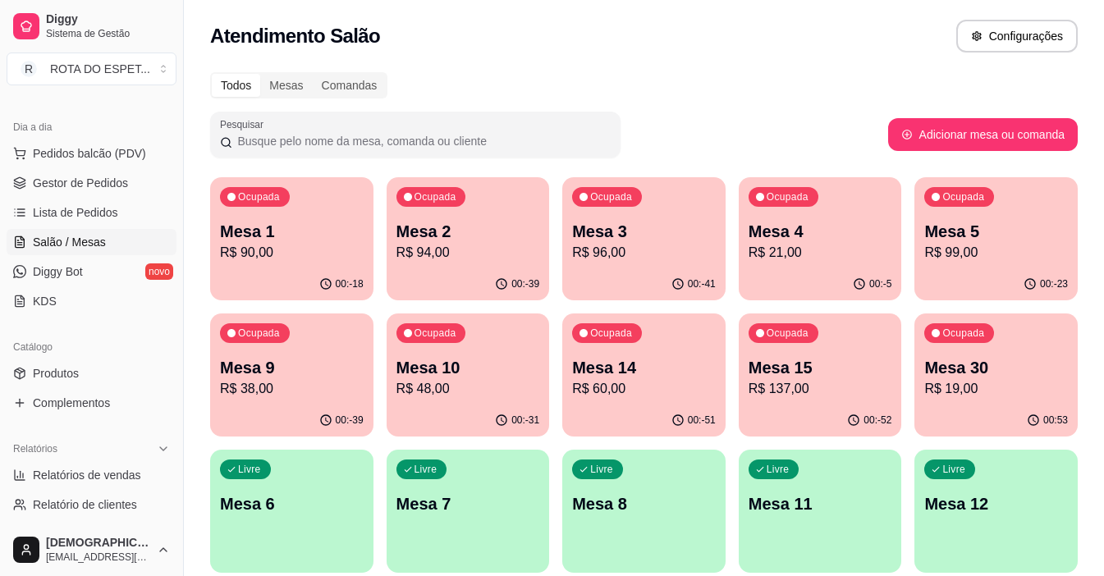
click at [312, 229] on p "Mesa 1" at bounding box center [292, 231] width 144 height 23
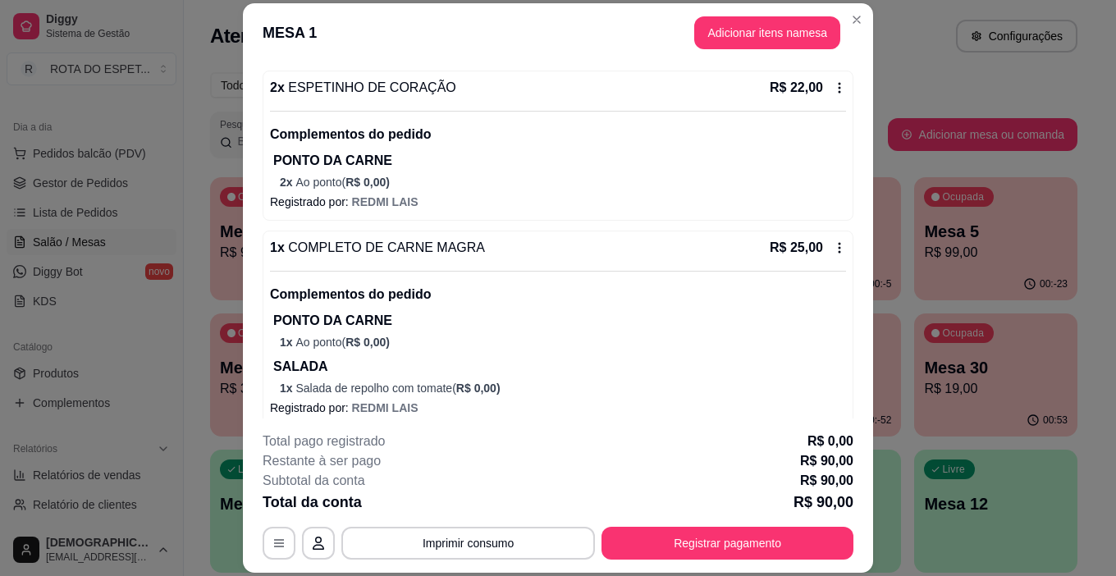
scroll to position [434, 0]
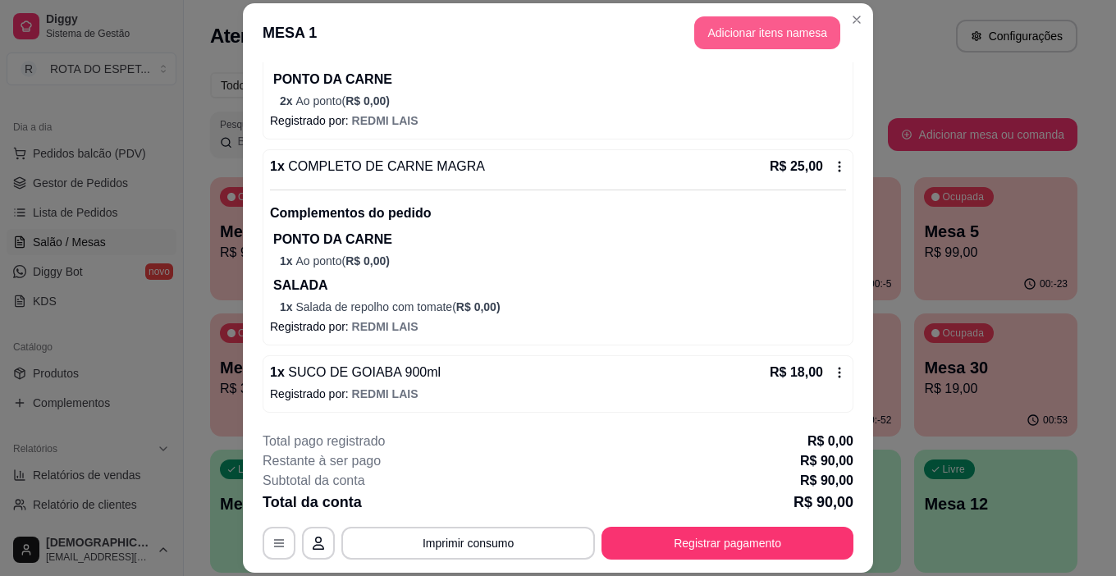
click at [770, 41] on button "Adicionar itens na mesa" at bounding box center [767, 32] width 146 height 33
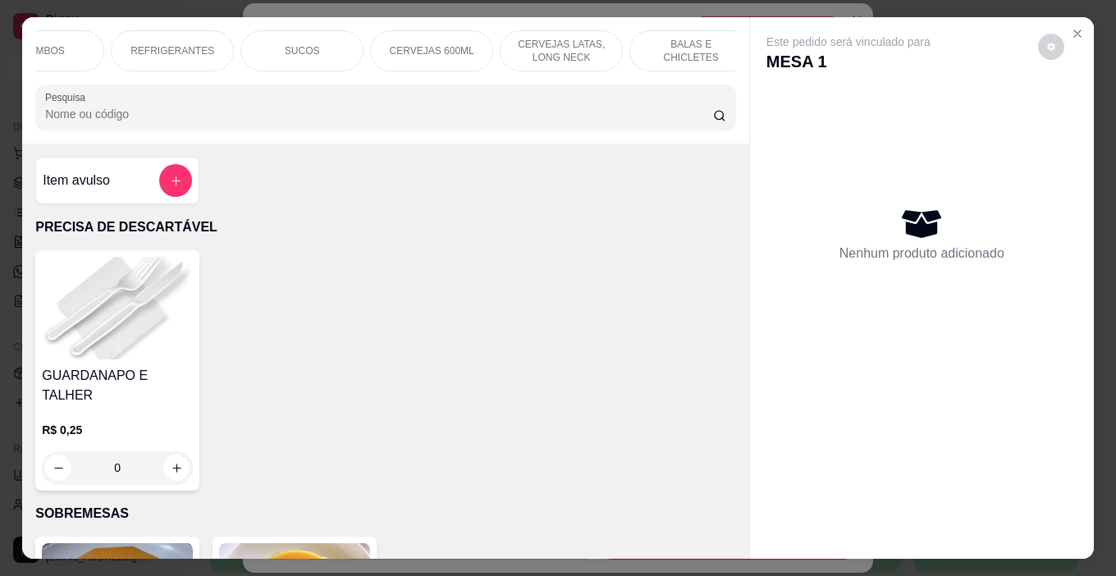
scroll to position [0, 849]
click at [683, 45] on p "BALAS E CHICLETES" at bounding box center [674, 51] width 95 height 26
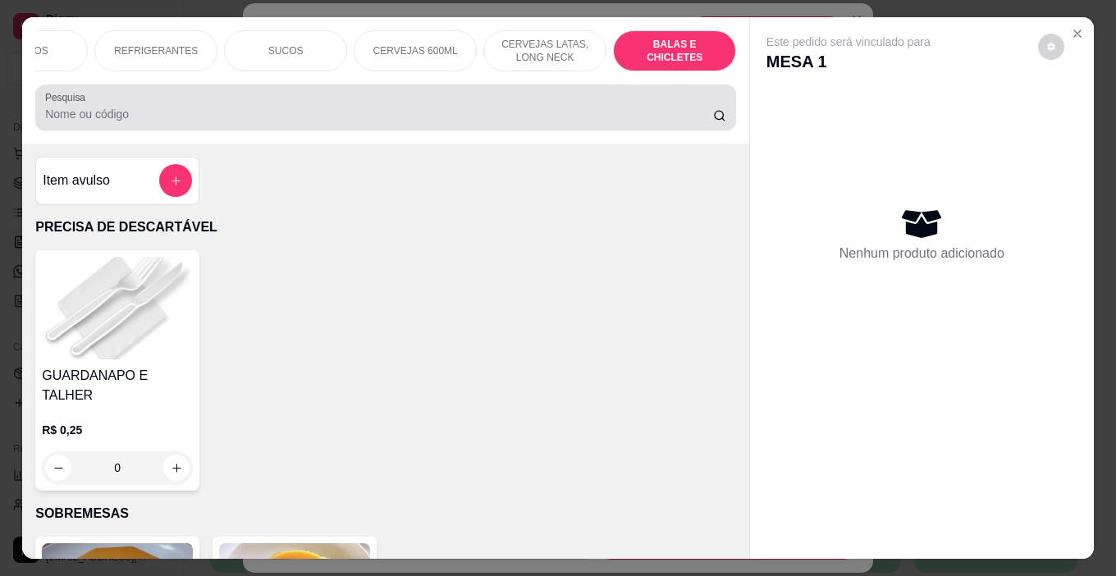
scroll to position [41, 0]
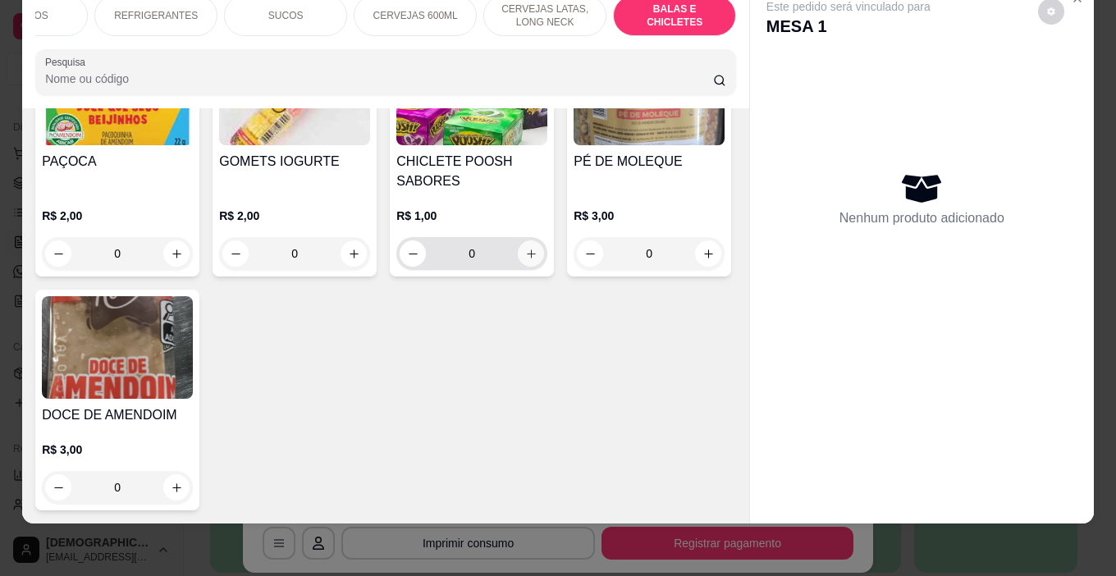
click at [525, 260] on icon "increase-product-quantity" at bounding box center [531, 254] width 12 height 12
type input "1"
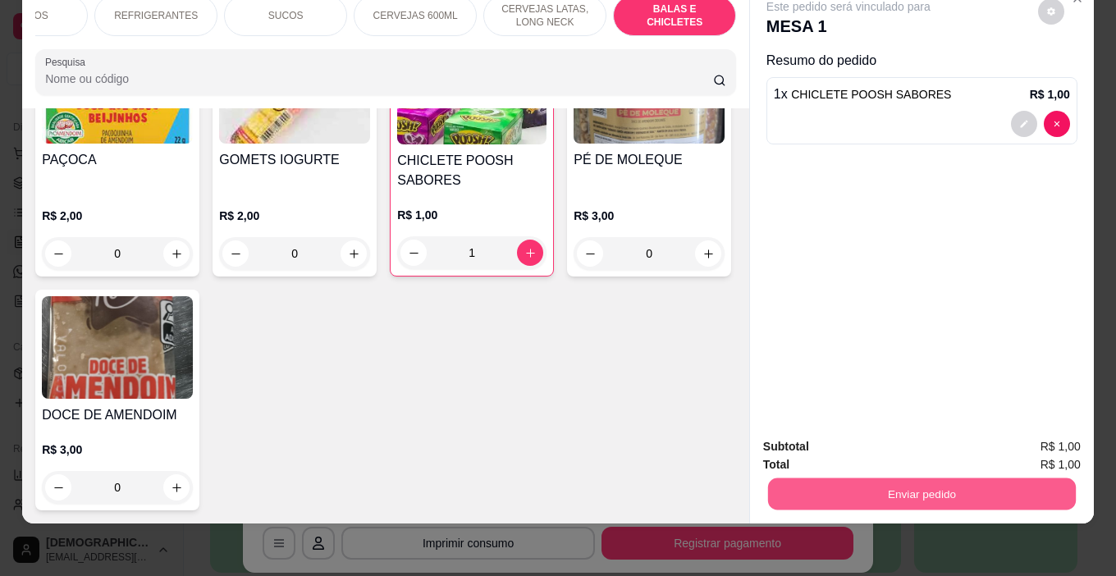
click at [928, 479] on button "Enviar pedido" at bounding box center [922, 495] width 308 height 32
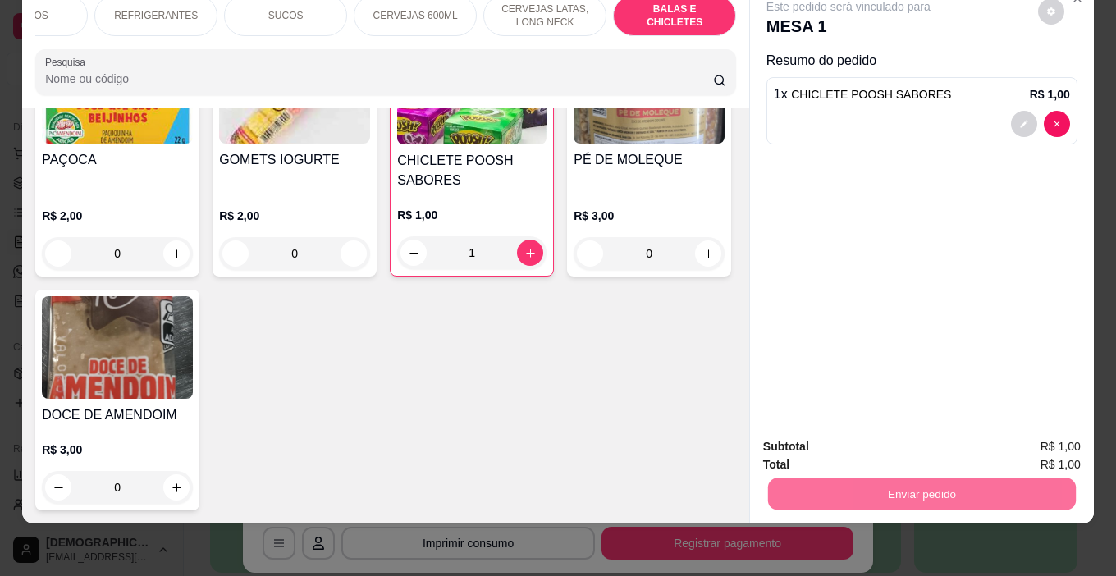
click at [1053, 434] on button "Enviar pedido" at bounding box center [1038, 441] width 93 height 31
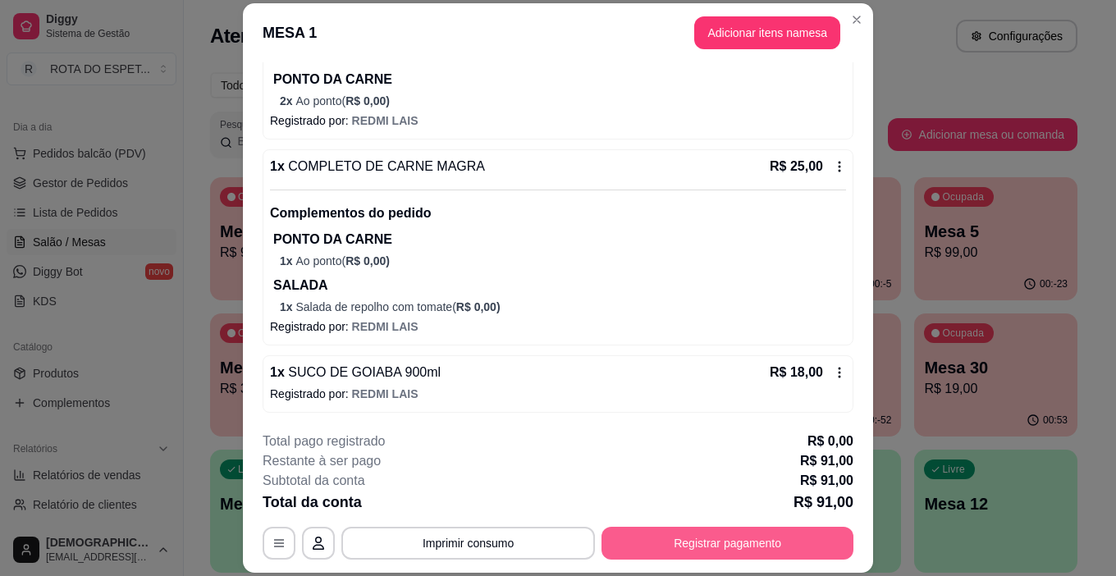
click at [776, 549] on button "Registrar pagamento" at bounding box center [728, 543] width 252 height 33
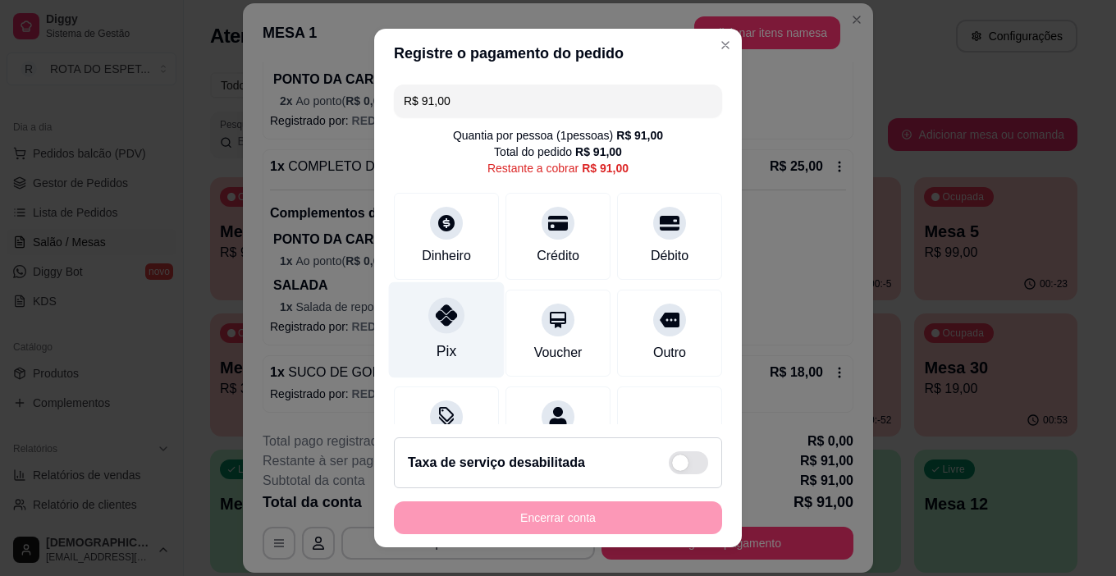
click at [442, 328] on div at bounding box center [447, 316] width 36 height 36
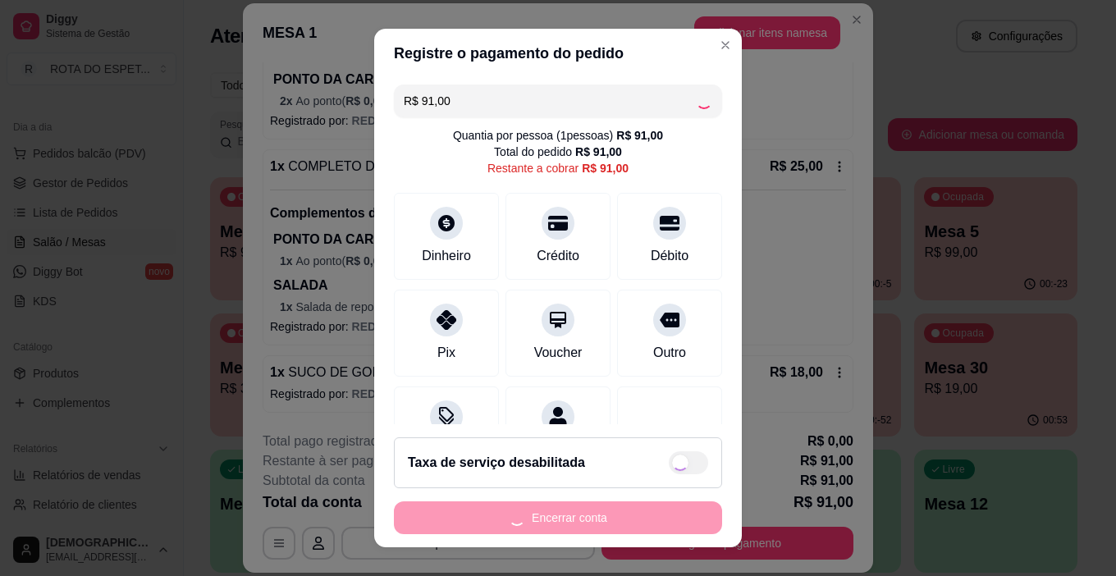
type input "R$ 0,00"
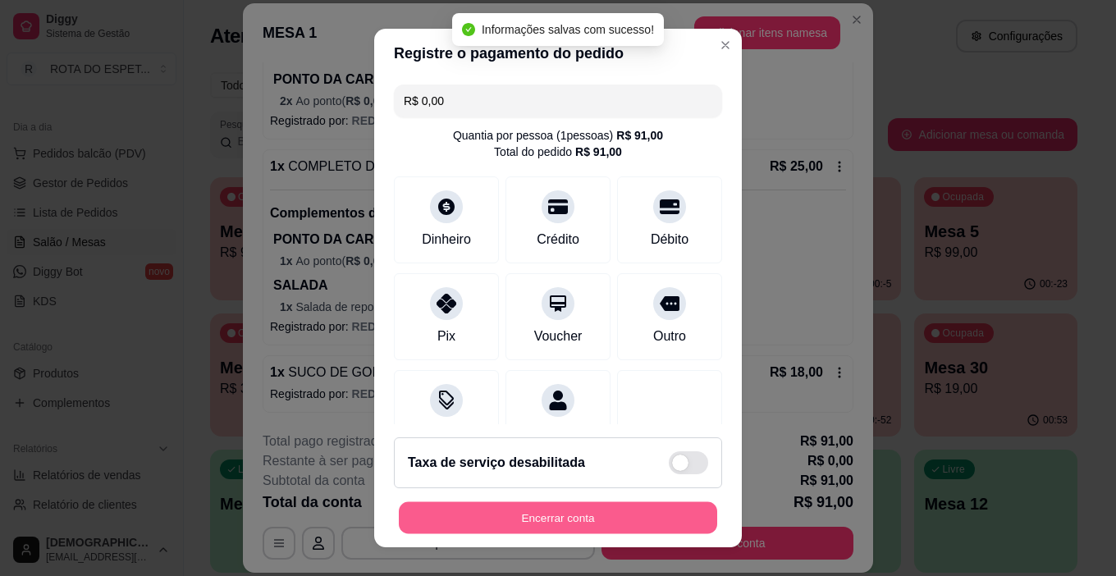
click at [603, 511] on button "Encerrar conta" at bounding box center [558, 518] width 319 height 32
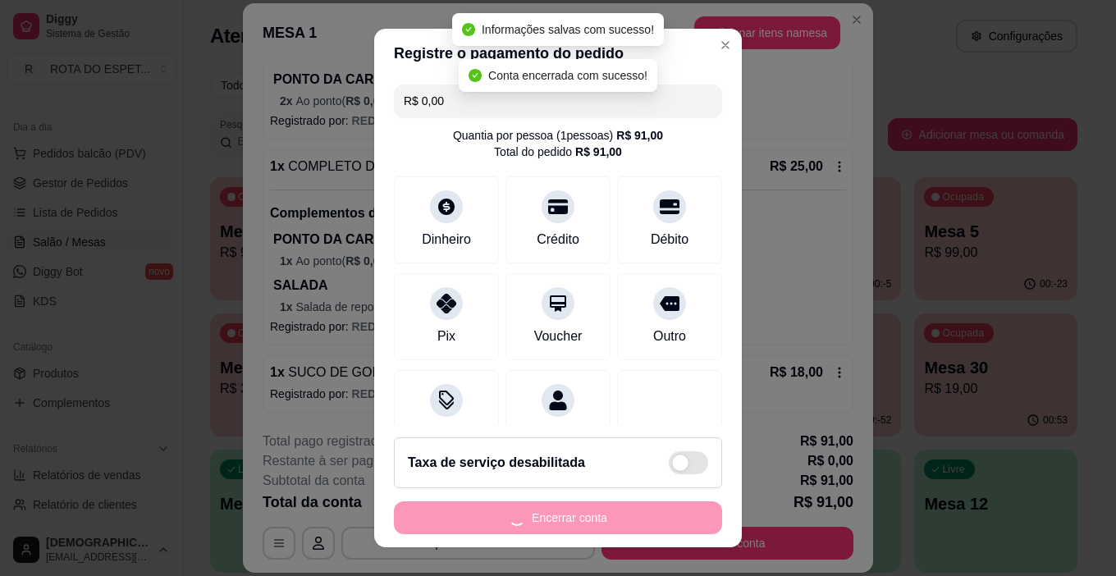
scroll to position [0, 0]
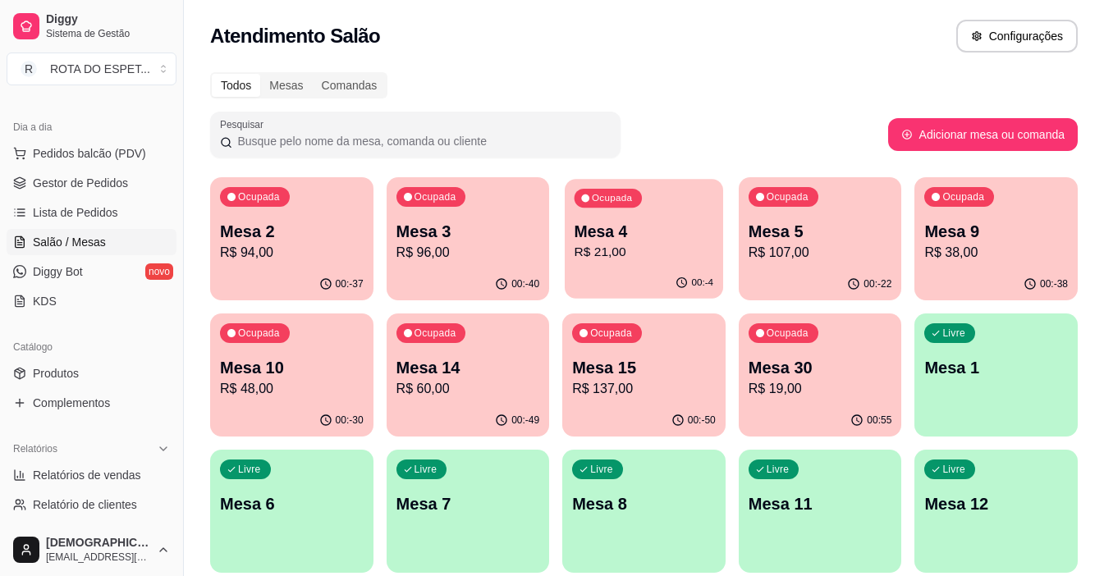
click at [629, 264] on div "Ocupada Mesa 4 R$ 21,00" at bounding box center [644, 223] width 158 height 89
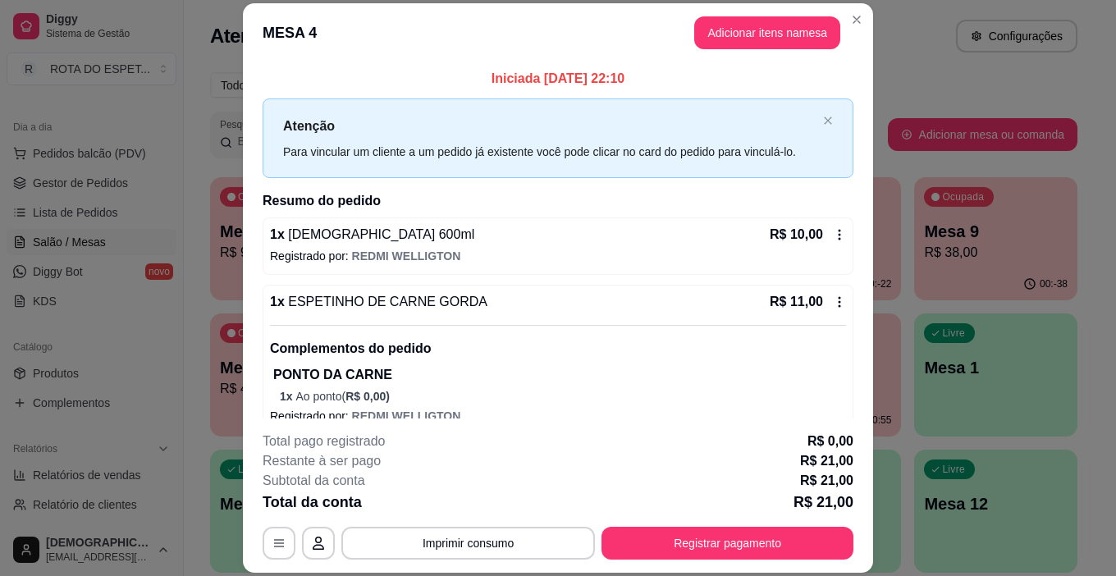
click at [722, 487] on div "Subtotal da conta R$ 21,00" at bounding box center [558, 481] width 591 height 20
click at [804, 3] on header "MESA 4 Adicionar itens na mesa" at bounding box center [558, 32] width 630 height 59
click at [791, 21] on button "Adicionar itens na mesa" at bounding box center [767, 32] width 141 height 32
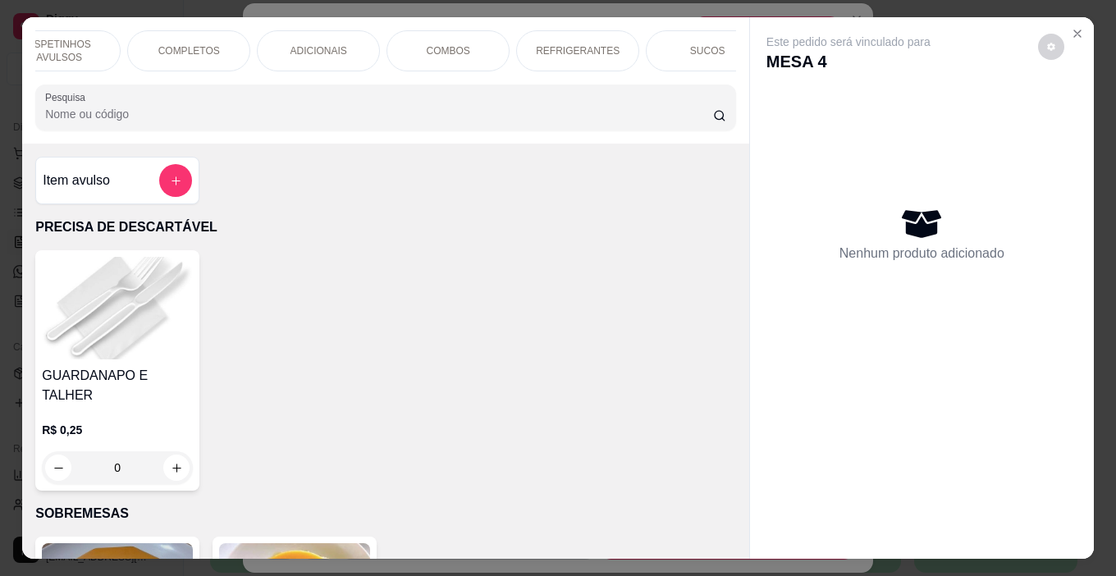
scroll to position [0, 849]
click at [433, 44] on p "CERVEJAS 600ML" at bounding box center [416, 50] width 85 height 13
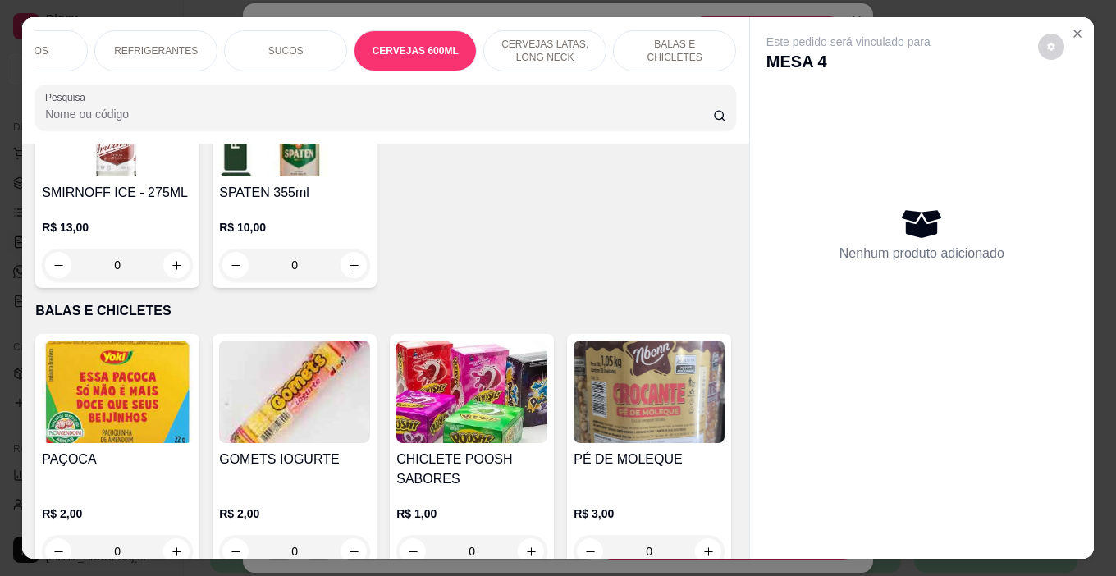
scroll to position [41, 0]
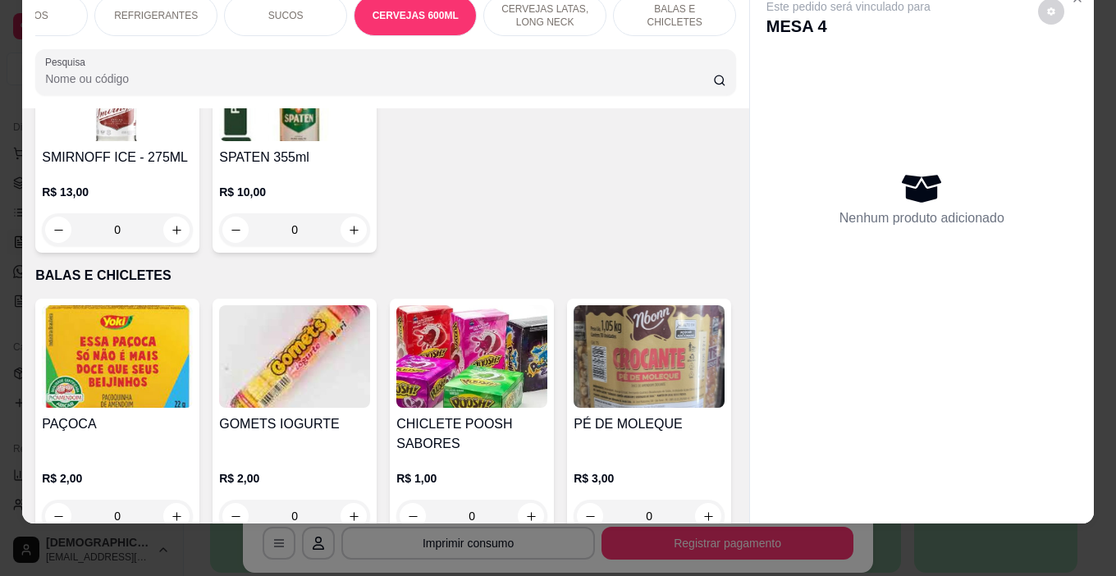
type input "1"
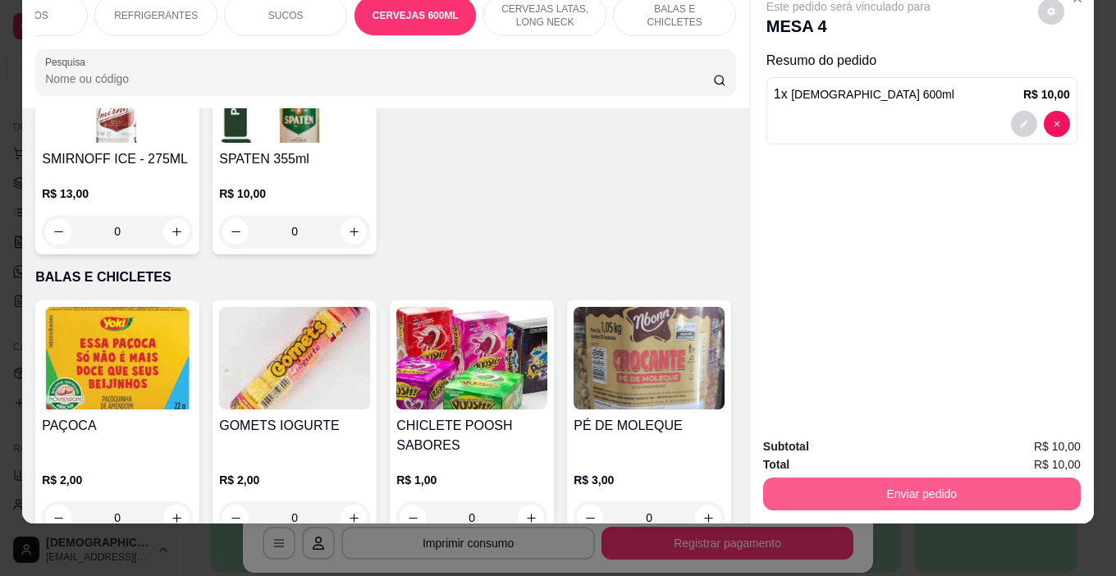
click at [934, 478] on button "Enviar pedido" at bounding box center [922, 494] width 318 height 33
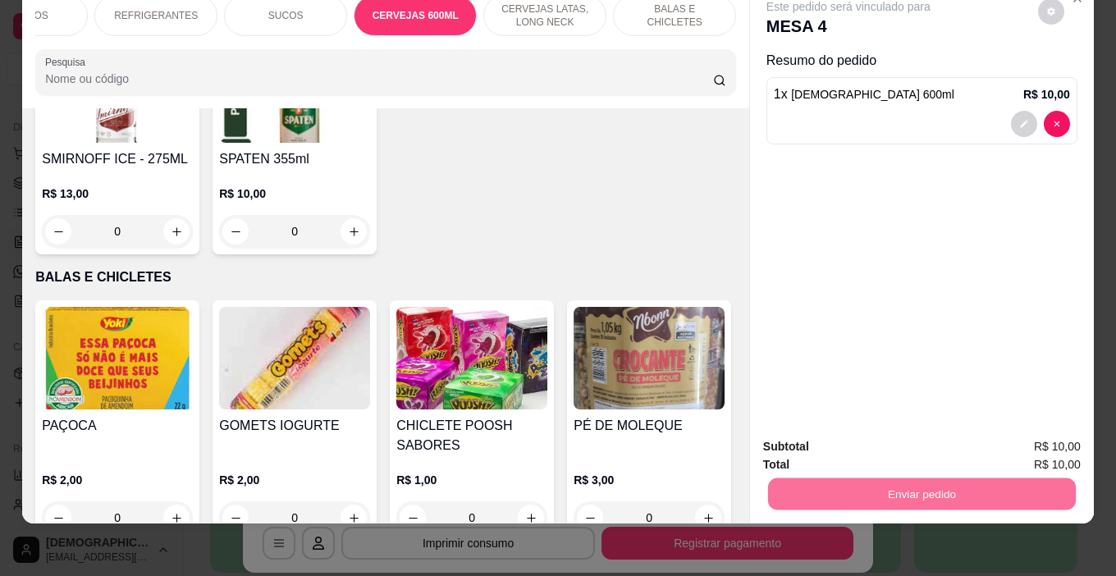
click at [1084, 437] on button "Enviar pedido" at bounding box center [1038, 441] width 90 height 30
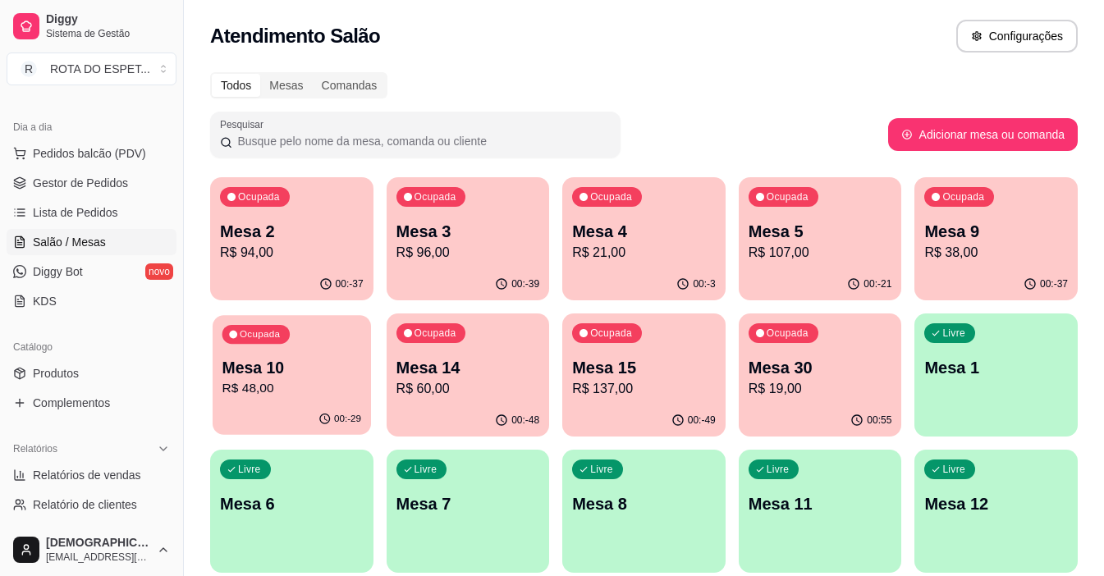
click at [287, 369] on p "Mesa 10" at bounding box center [291, 368] width 139 height 22
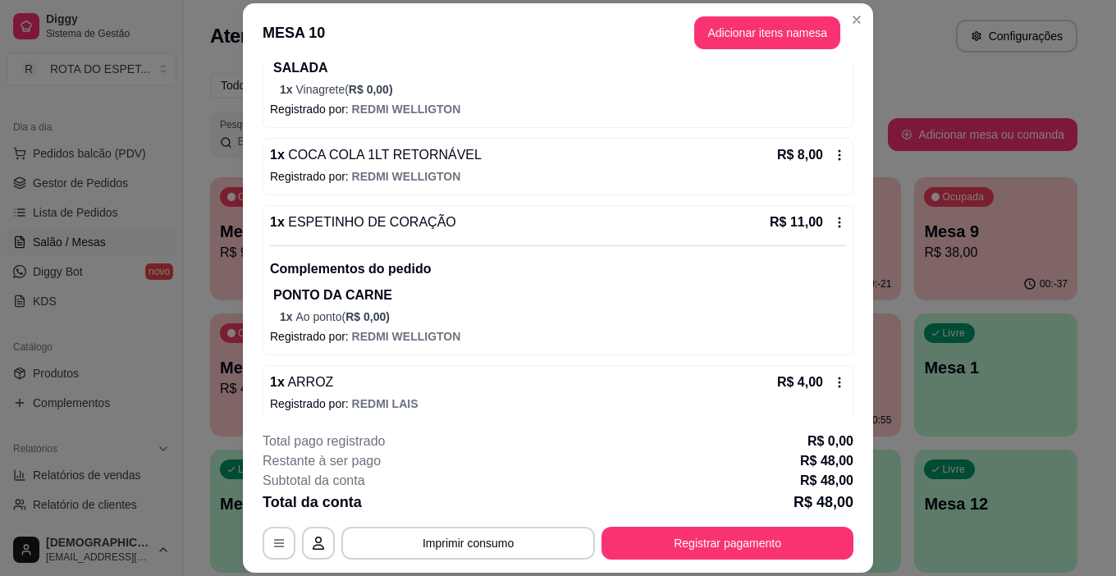
scroll to position [296, 0]
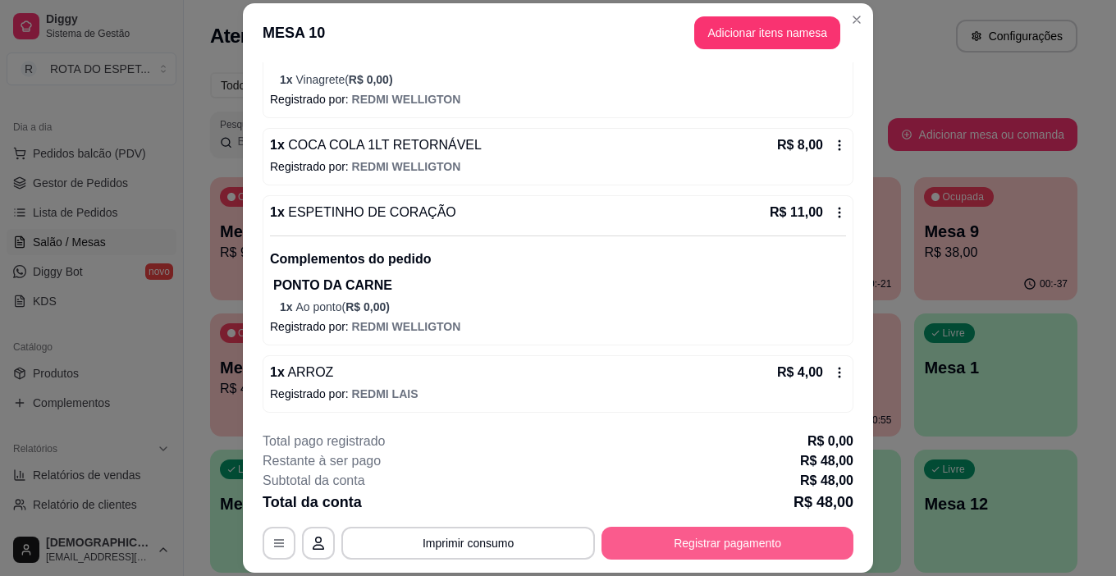
click at [717, 547] on button "Registrar pagamento" at bounding box center [728, 543] width 252 height 33
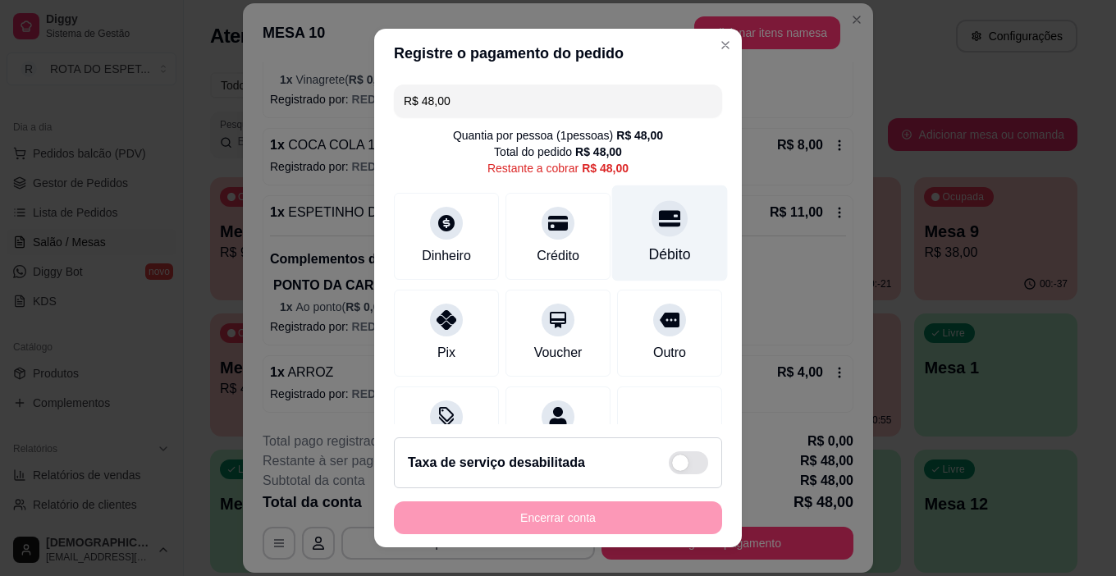
click at [616, 234] on div "Débito" at bounding box center [670, 234] width 116 height 96
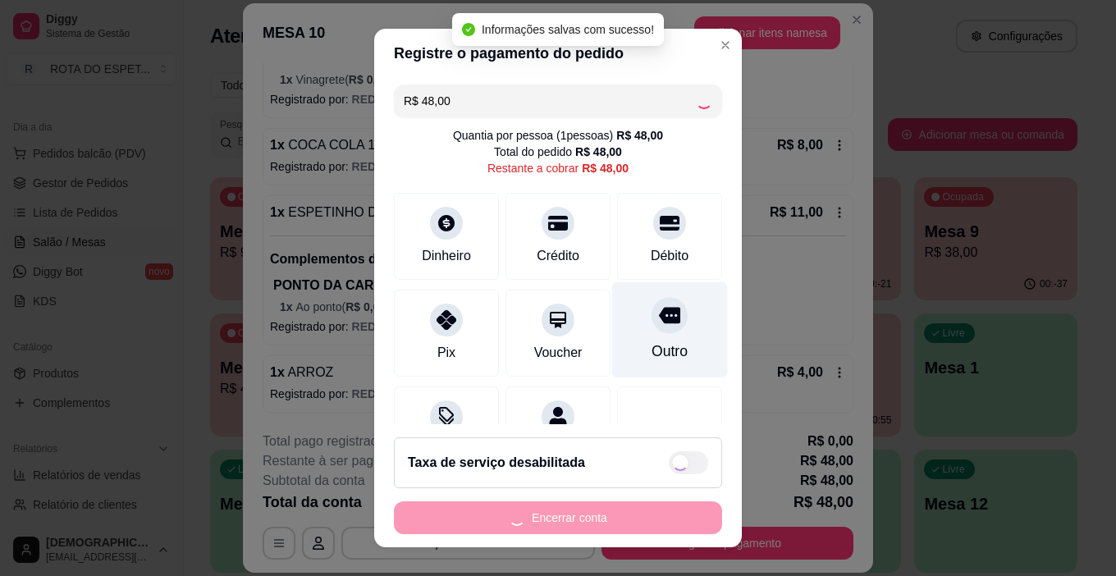
type input "R$ 0,00"
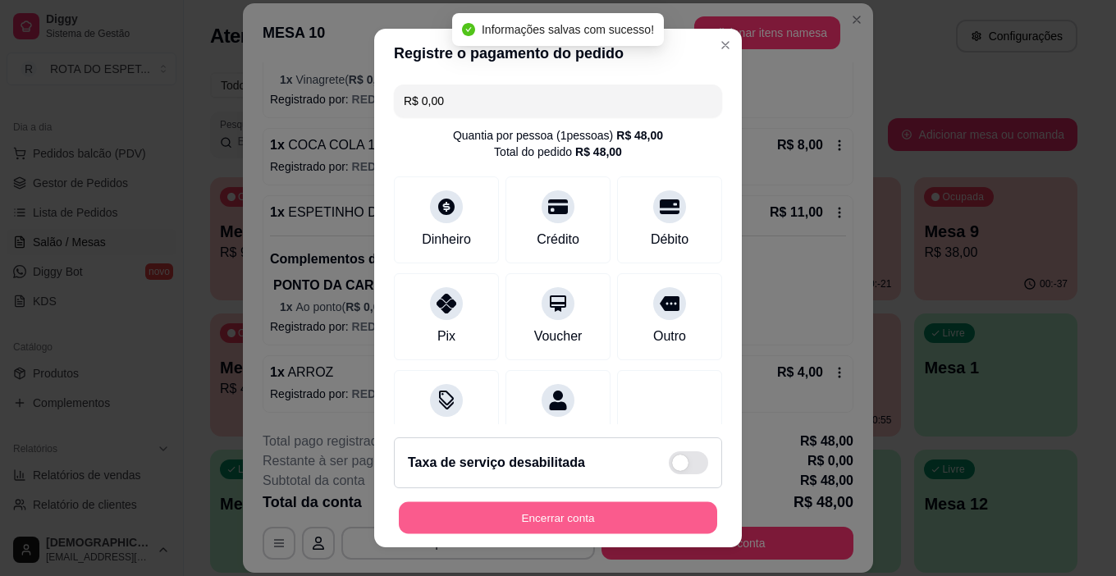
click at [682, 507] on button "Encerrar conta" at bounding box center [558, 518] width 319 height 32
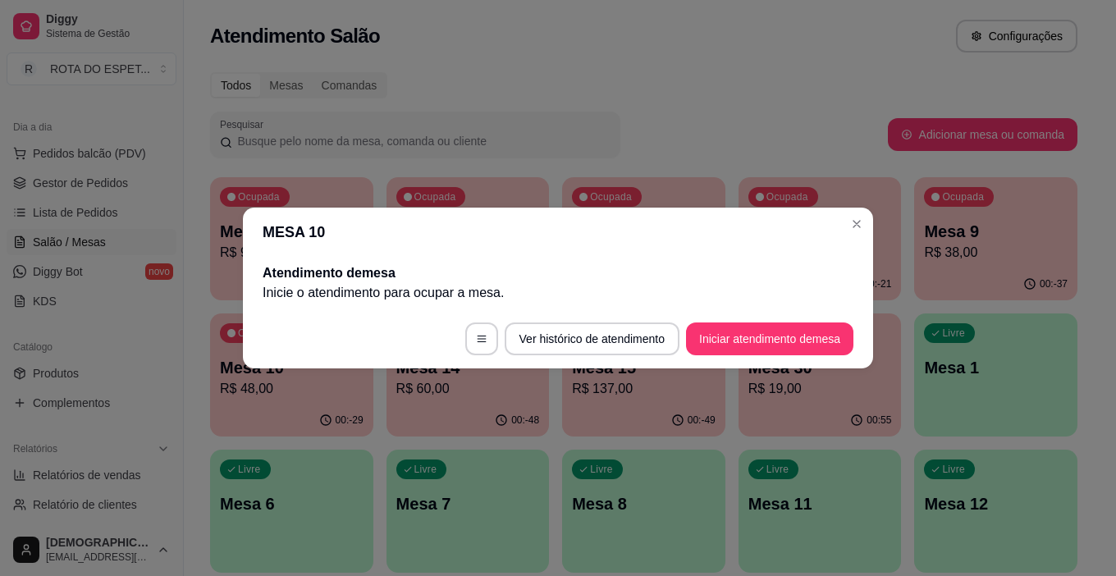
scroll to position [0, 0]
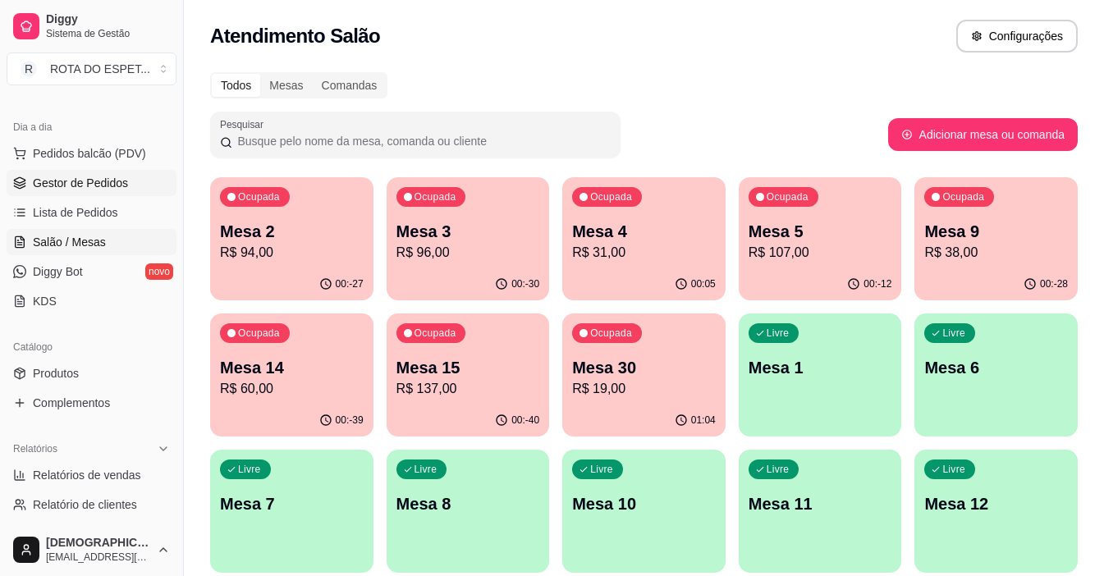
click at [105, 178] on span "Gestor de Pedidos" at bounding box center [80, 183] width 95 height 16
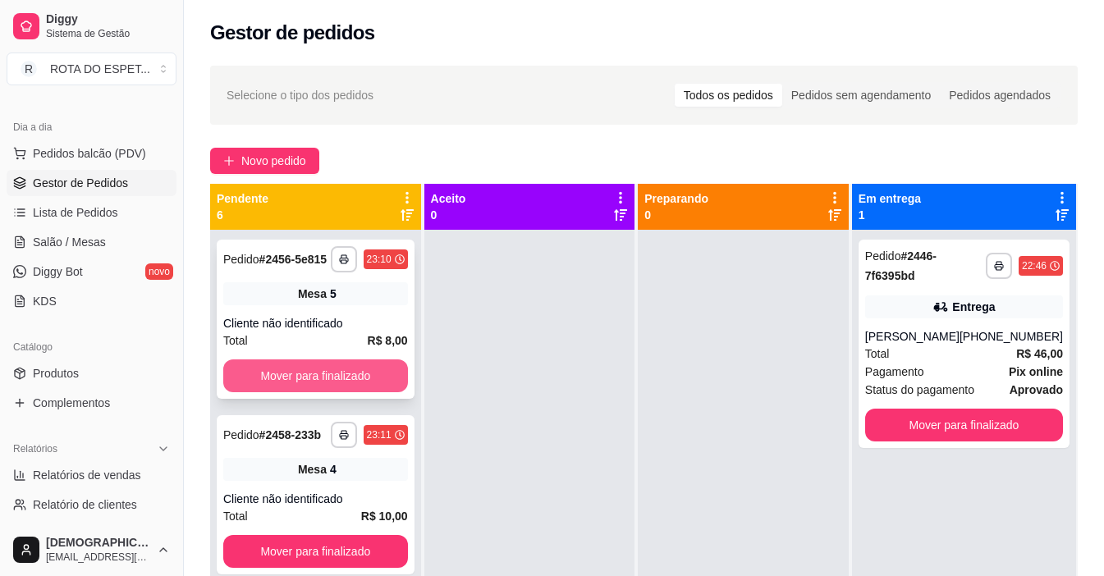
click at [333, 386] on button "Mover para finalizado" at bounding box center [315, 376] width 185 height 33
click at [336, 386] on button "Mover para finalizado" at bounding box center [315, 376] width 185 height 33
click at [336, 386] on button "Mover para finalizado" at bounding box center [315, 376] width 179 height 32
click at [336, 386] on button "Mover para finalizado" at bounding box center [315, 376] width 185 height 33
click at [336, 386] on button "Mover para finalizado" at bounding box center [315, 376] width 179 height 32
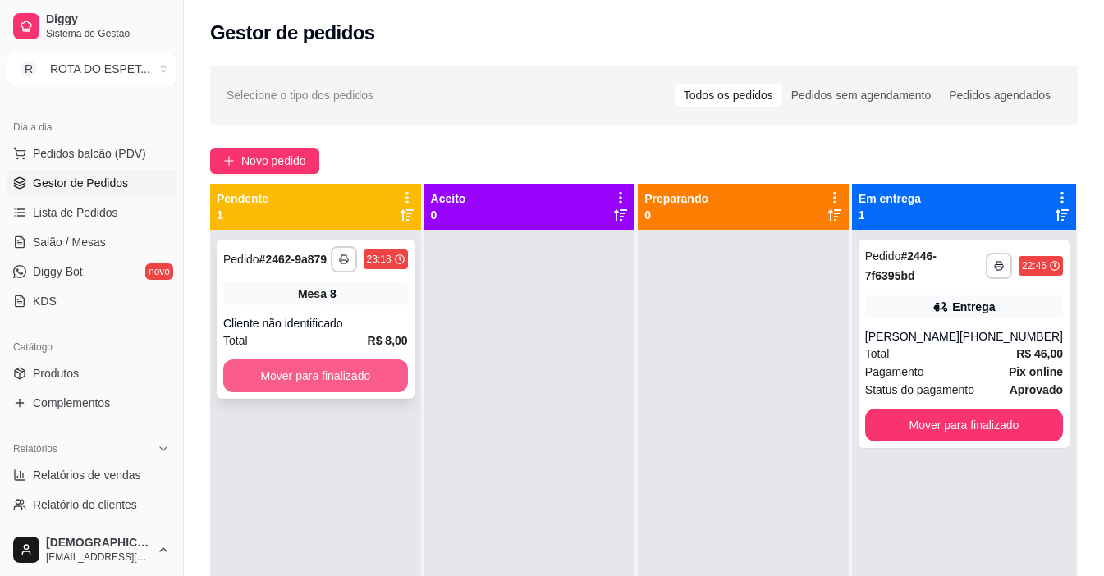
click at [341, 375] on button "Mover para finalizado" at bounding box center [315, 376] width 185 height 33
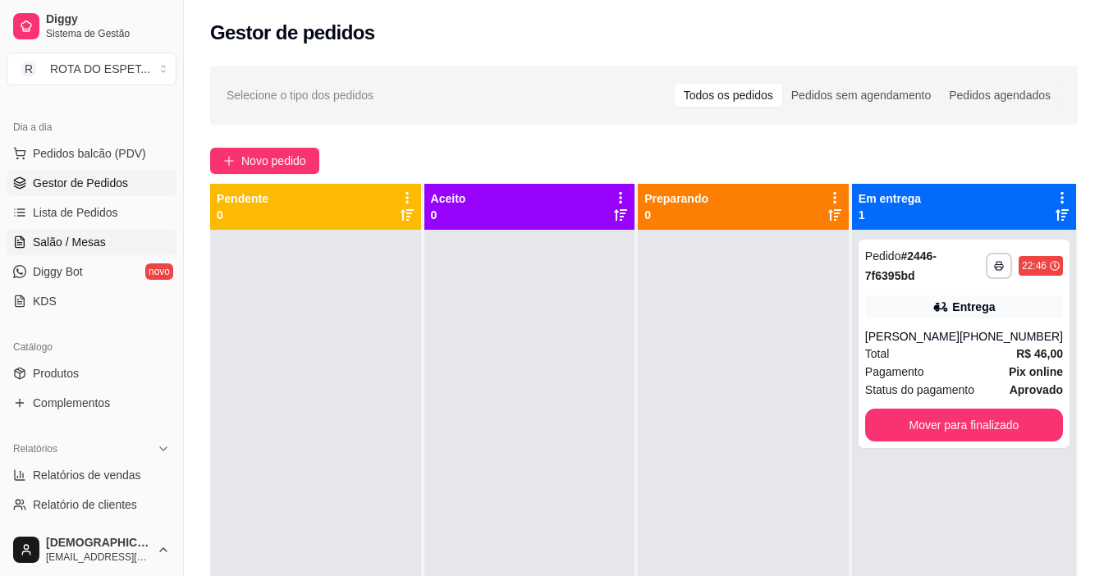
click at [95, 244] on span "Salão / Mesas" at bounding box center [69, 242] width 73 height 16
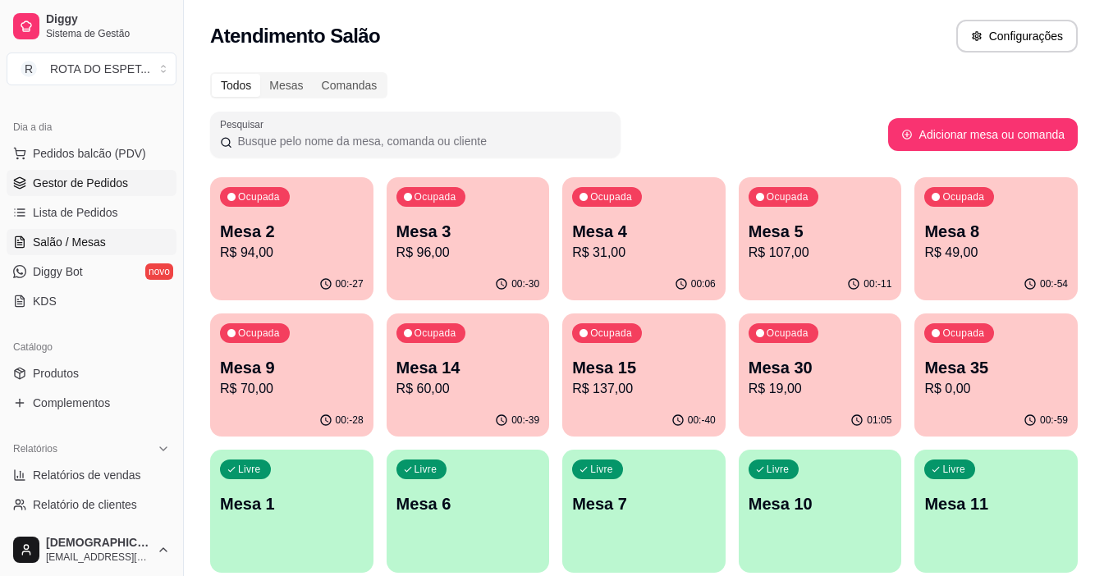
click at [81, 172] on link "Gestor de Pedidos" at bounding box center [92, 183] width 170 height 26
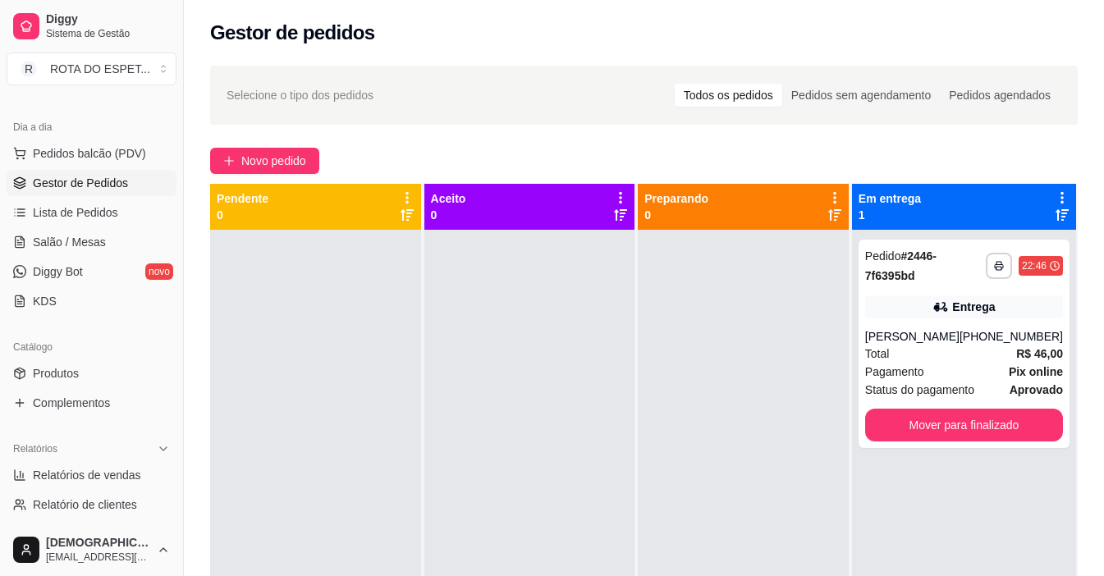
click at [493, 322] on div at bounding box center [529, 518] width 211 height 576
click at [454, 417] on div at bounding box center [529, 518] width 211 height 576
click at [497, 411] on div at bounding box center [529, 518] width 211 height 576
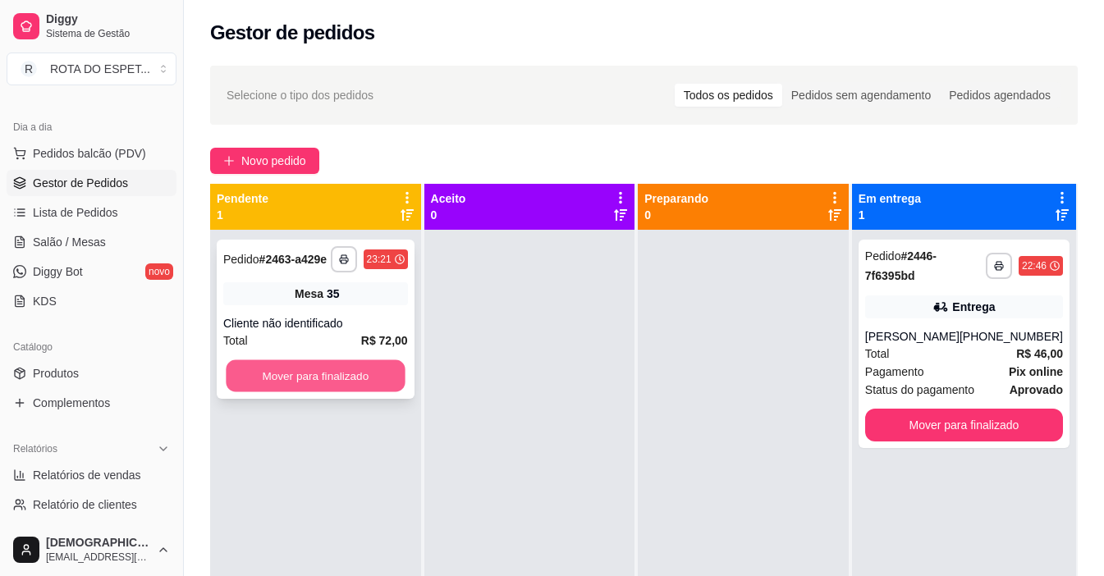
click at [381, 377] on button "Mover para finalizado" at bounding box center [315, 376] width 179 height 32
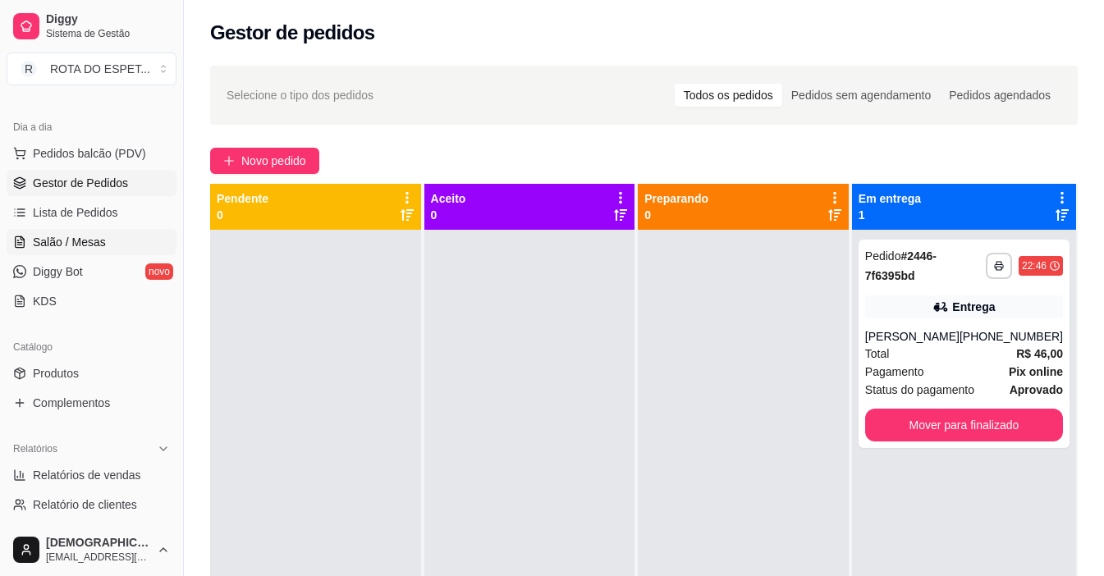
click at [113, 250] on link "Salão / Mesas" at bounding box center [92, 242] width 170 height 26
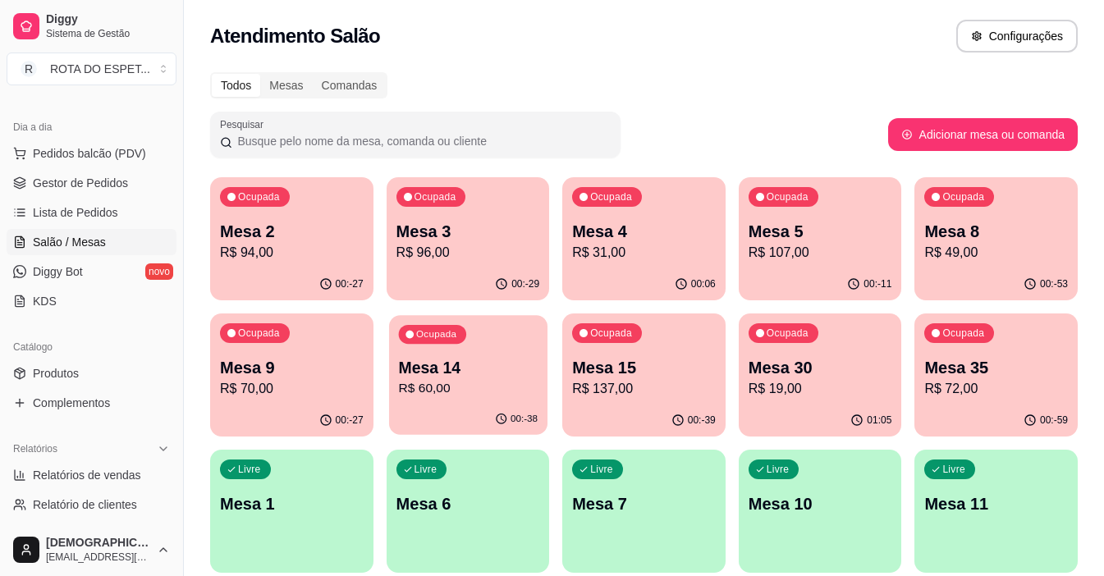
click at [498, 366] on p "Mesa 14" at bounding box center [467, 368] width 139 height 22
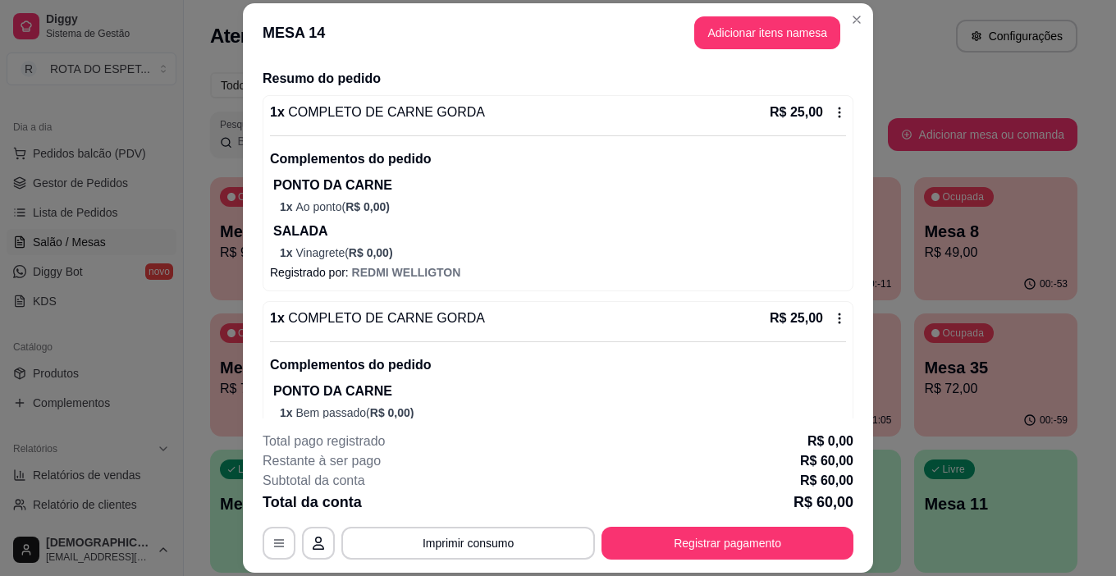
scroll to position [246, 0]
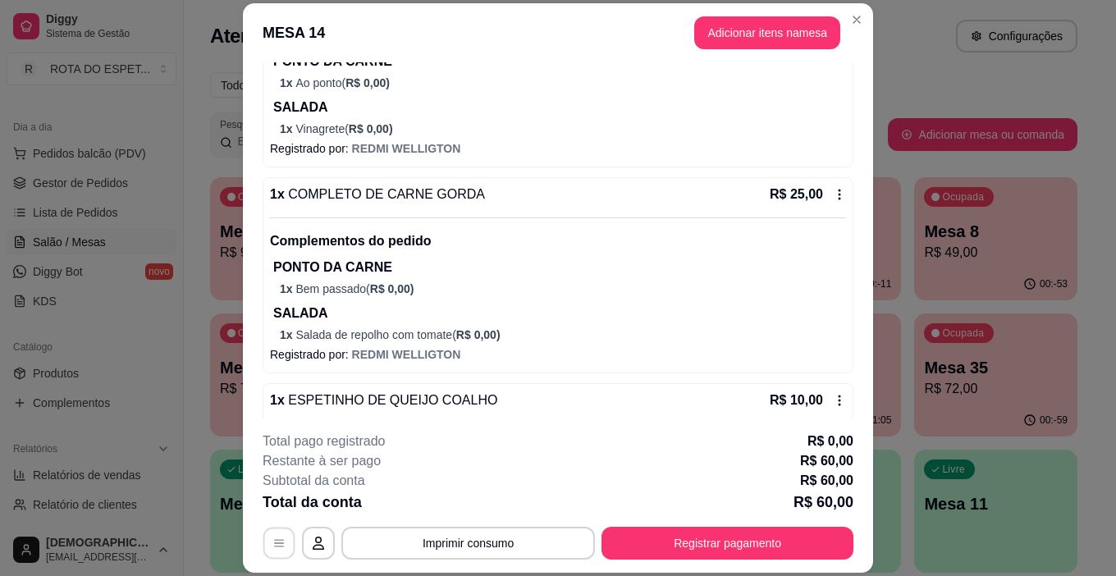
click at [274, 540] on icon "button" at bounding box center [279, 543] width 10 height 7
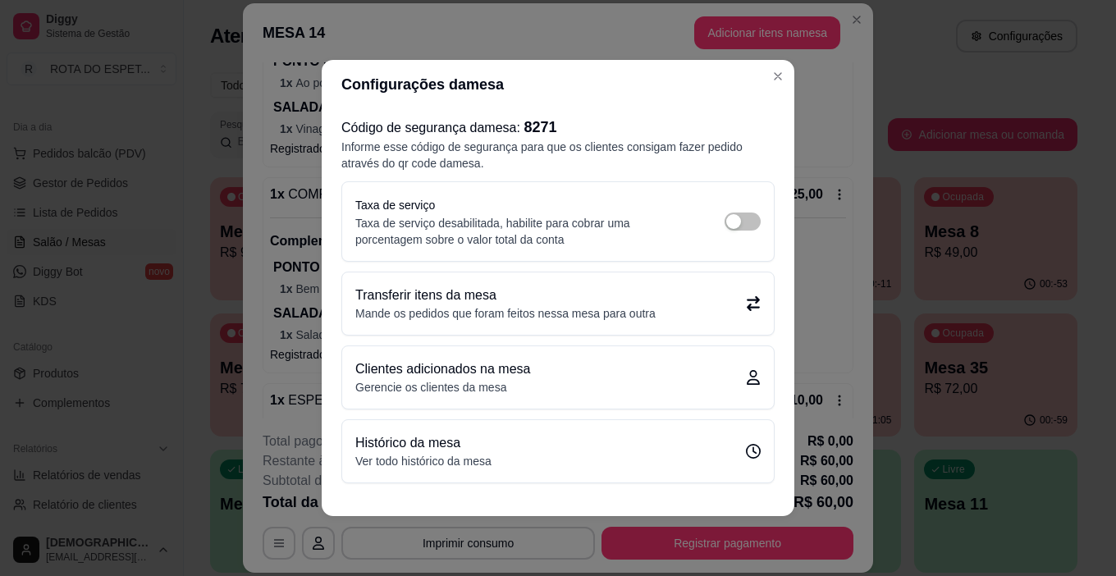
click at [629, 293] on p "Transferir itens da mesa" at bounding box center [505, 296] width 300 height 20
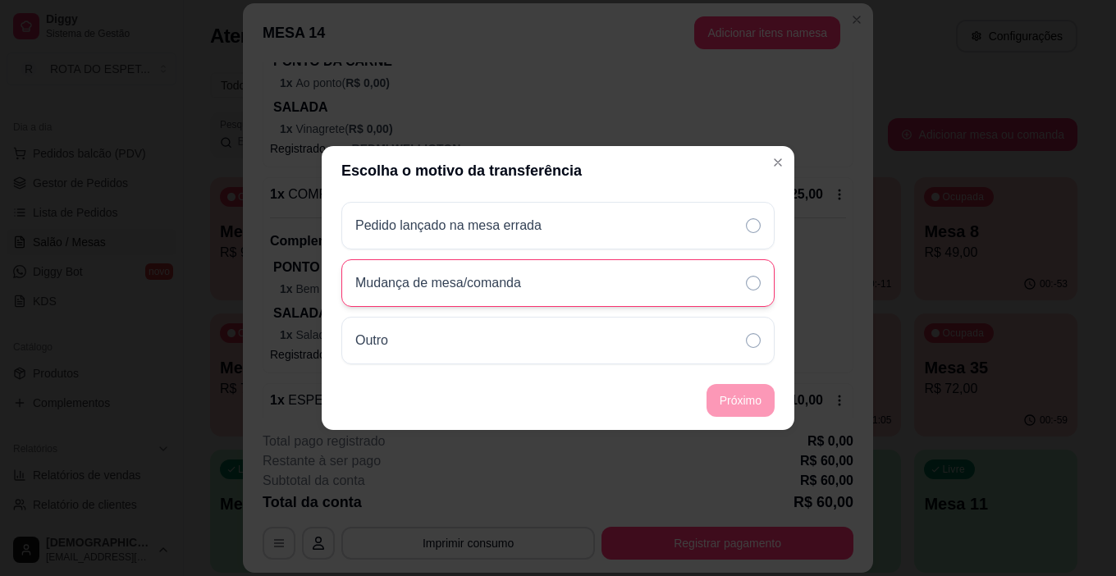
click at [749, 289] on icon at bounding box center [753, 283] width 15 height 15
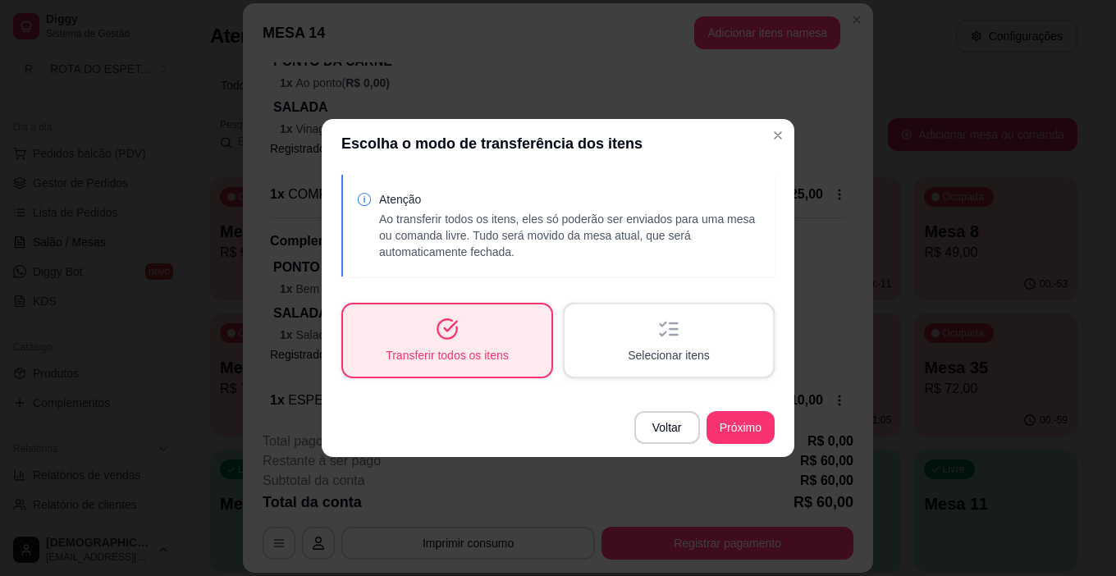
click at [502, 339] on div "Transferir todos os itens" at bounding box center [447, 341] width 209 height 72
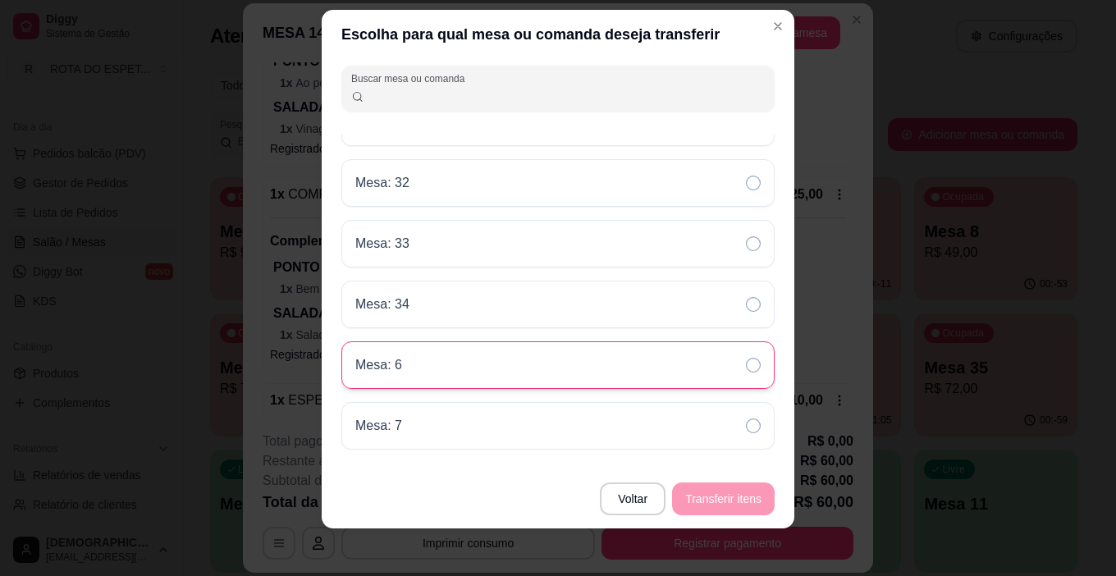
scroll to position [24, 0]
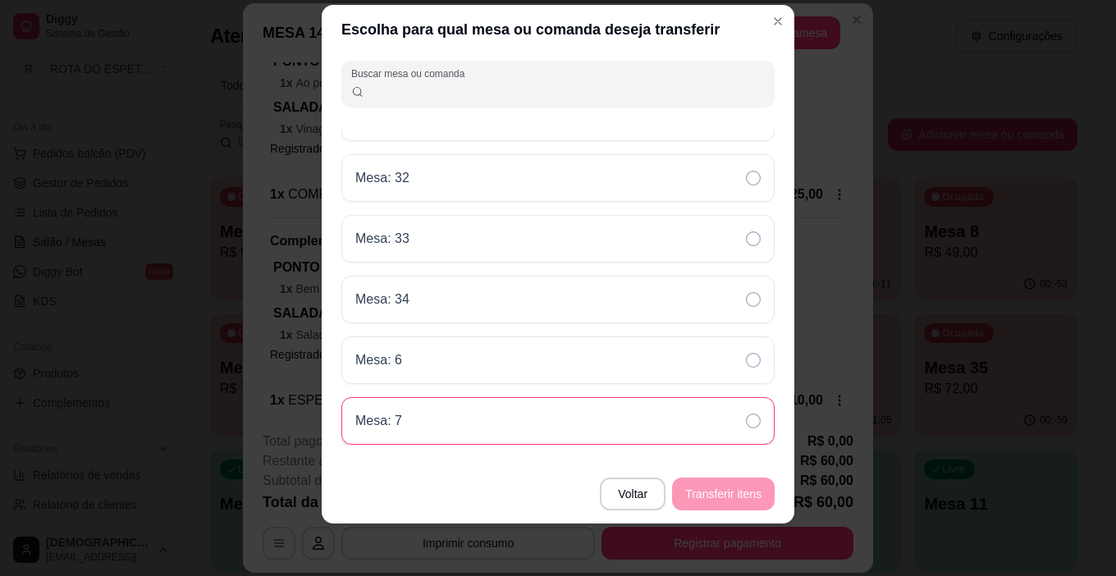
click at [582, 415] on div "Mesa: 7" at bounding box center [557, 421] width 433 height 48
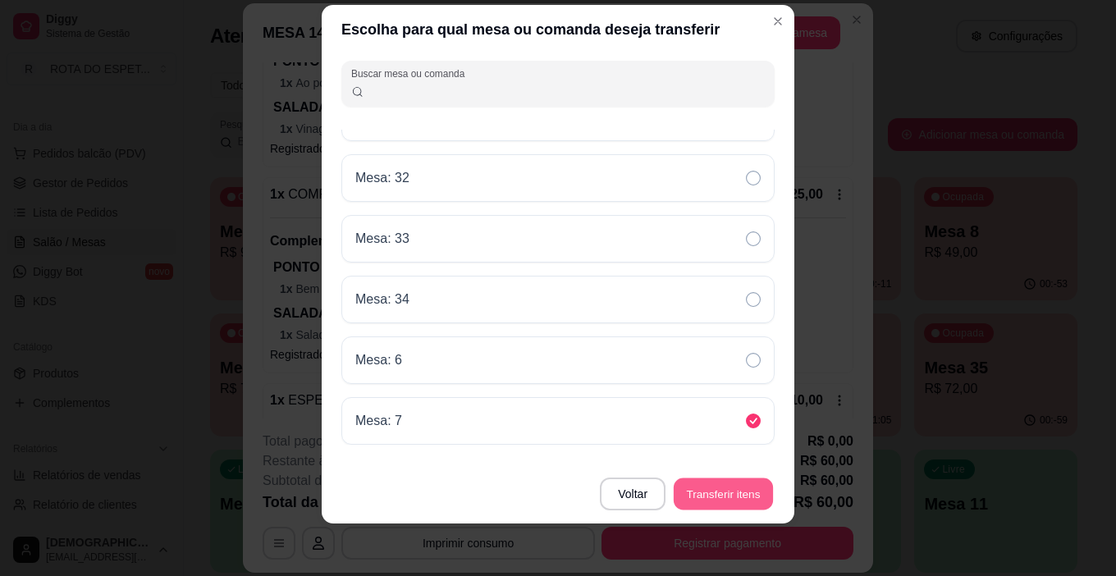
click at [735, 487] on button "Transferir itens" at bounding box center [723, 495] width 99 height 32
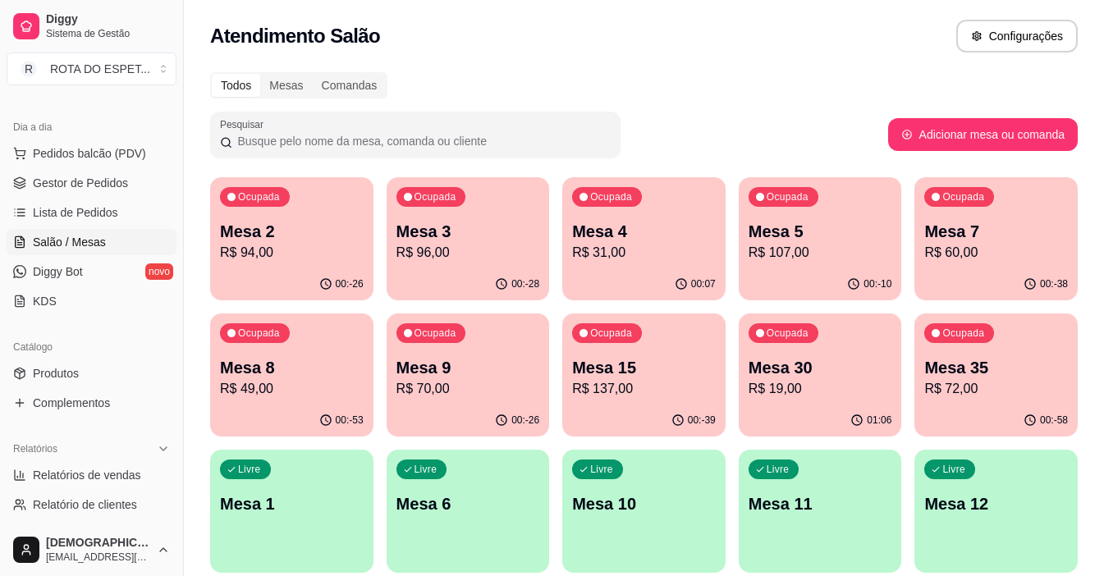
click at [779, 74] on div "Todos Mesas Comandas" at bounding box center [644, 85] width 868 height 26
click at [665, 374] on p "Mesa 15" at bounding box center [644, 368] width 139 height 22
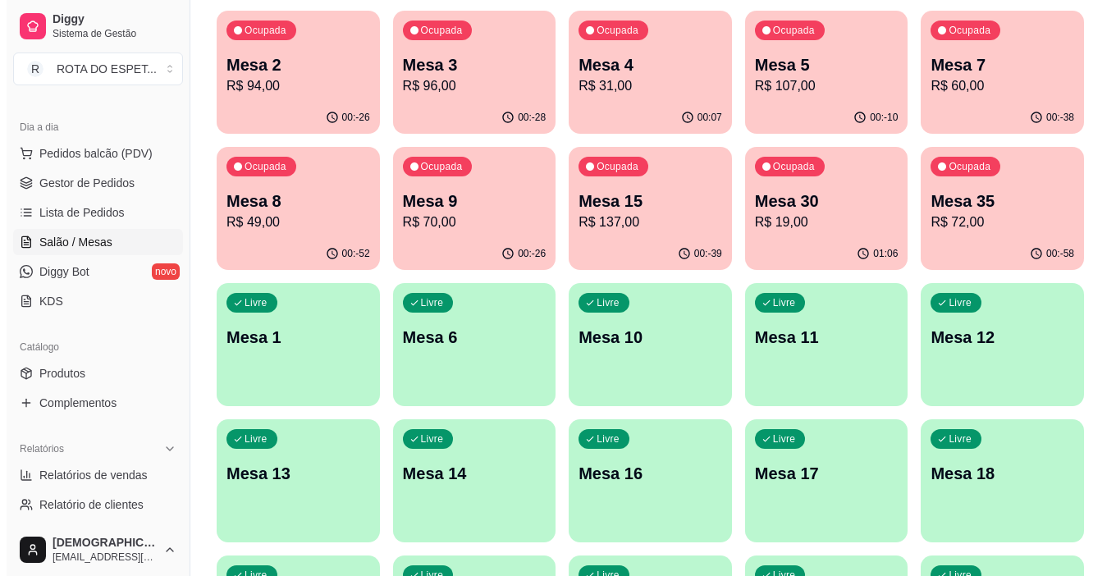
scroll to position [410, 0]
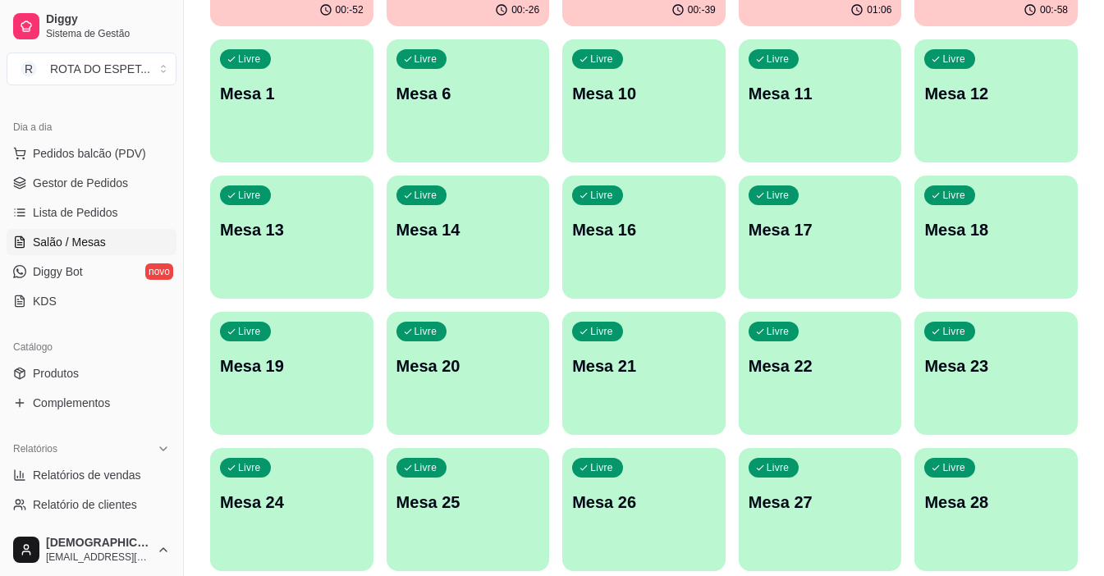
click at [1016, 369] on p "Mesa 23" at bounding box center [996, 366] width 144 height 23
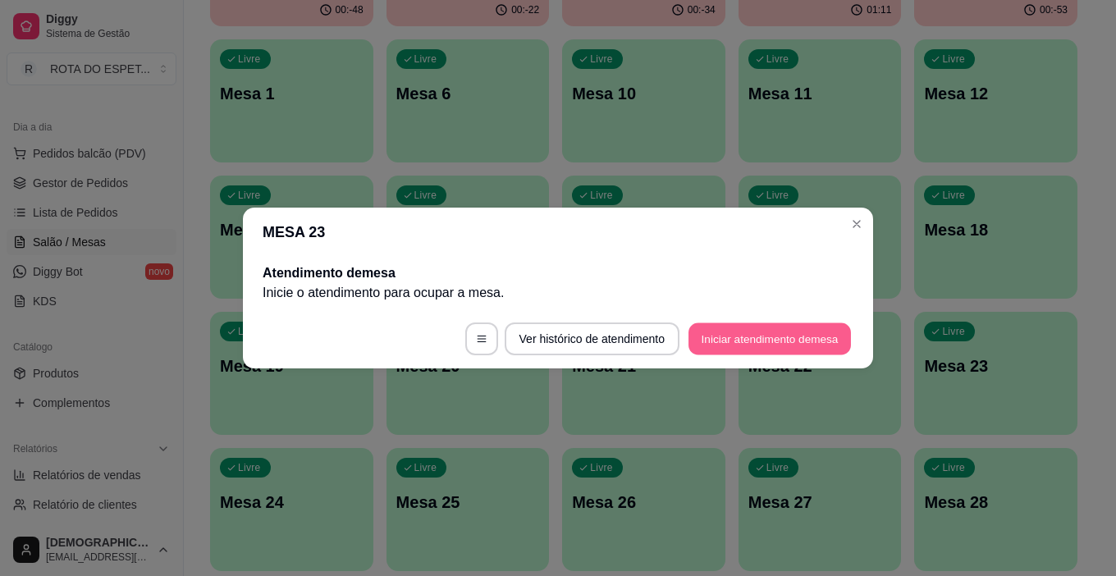
click at [769, 328] on button "Iniciar atendimento de mesa" at bounding box center [770, 339] width 163 height 32
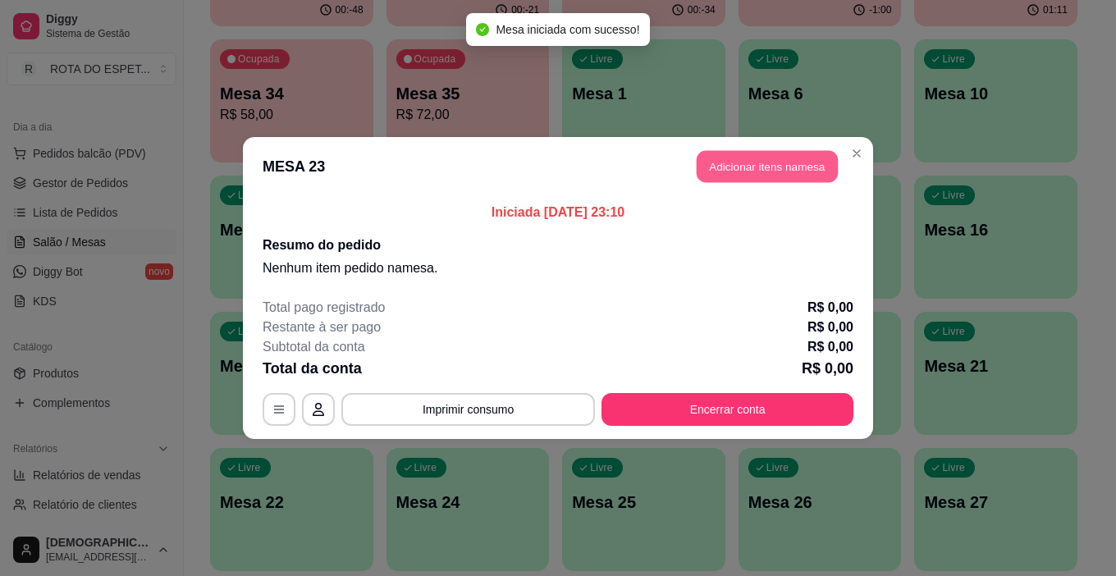
click at [794, 159] on button "Adicionar itens na mesa" at bounding box center [767, 167] width 141 height 32
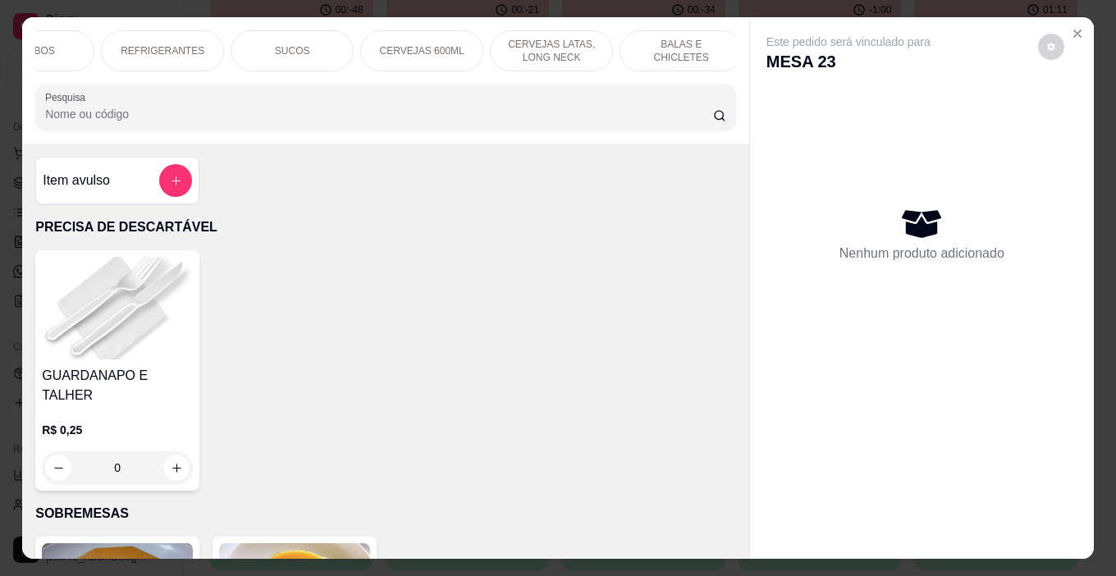
scroll to position [0, 849]
click at [165, 44] on p "REFRIGERANTES" at bounding box center [156, 50] width 84 height 13
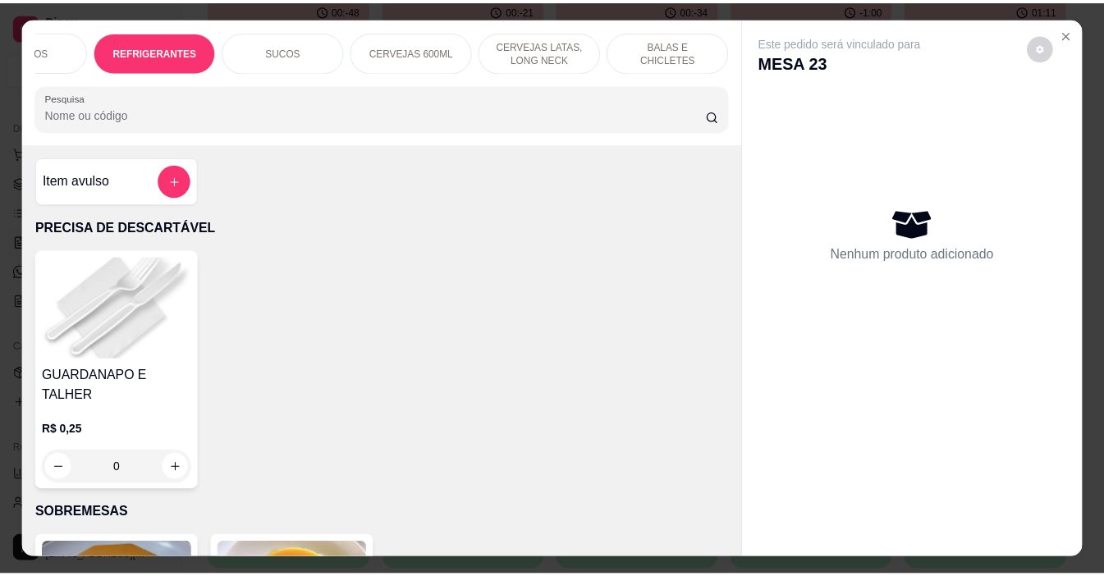
scroll to position [41, 0]
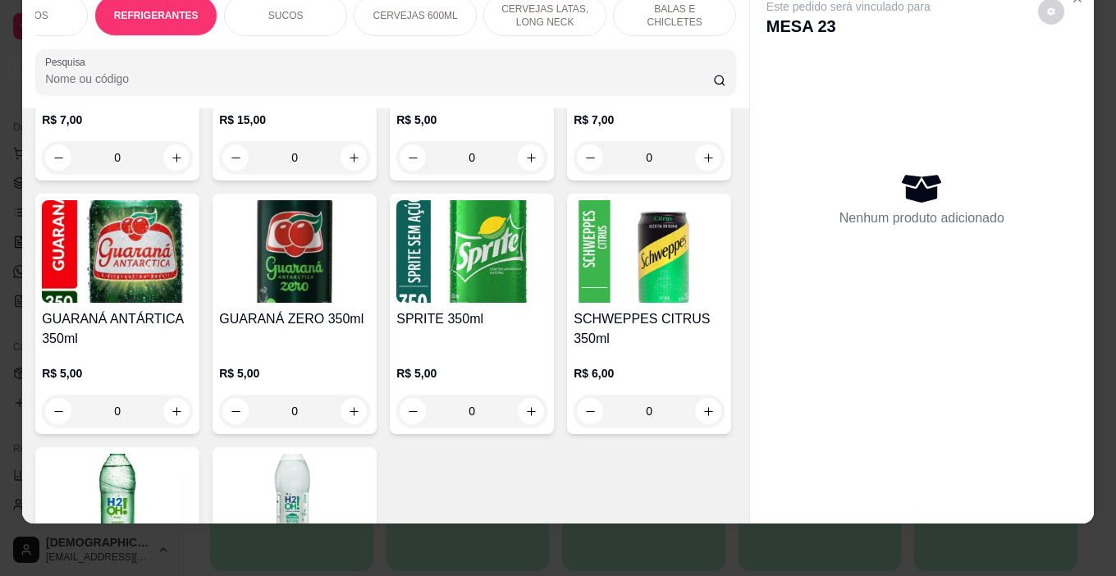
type input "1"
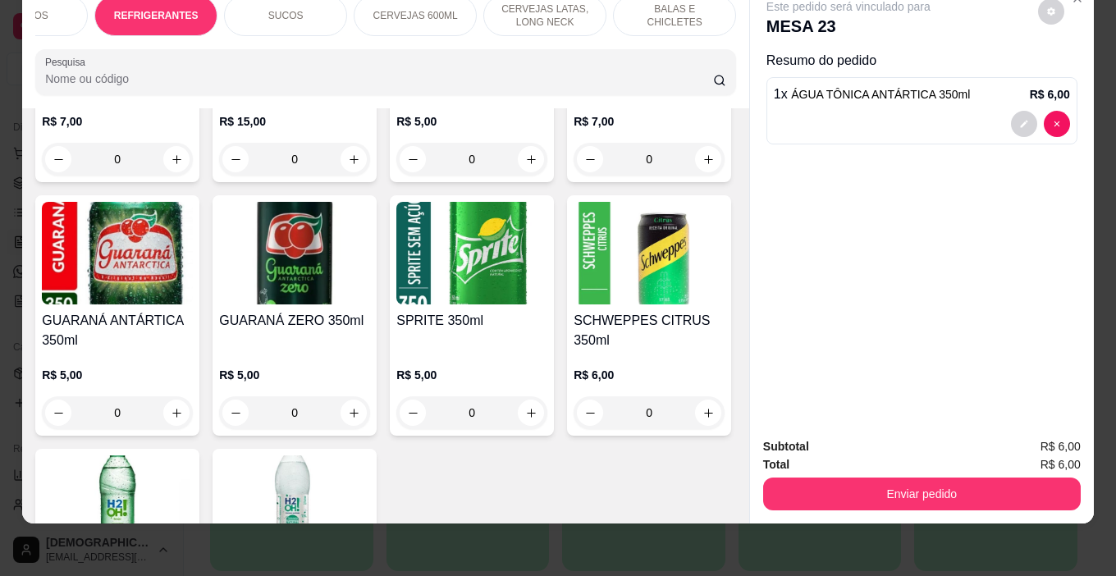
type input "1"
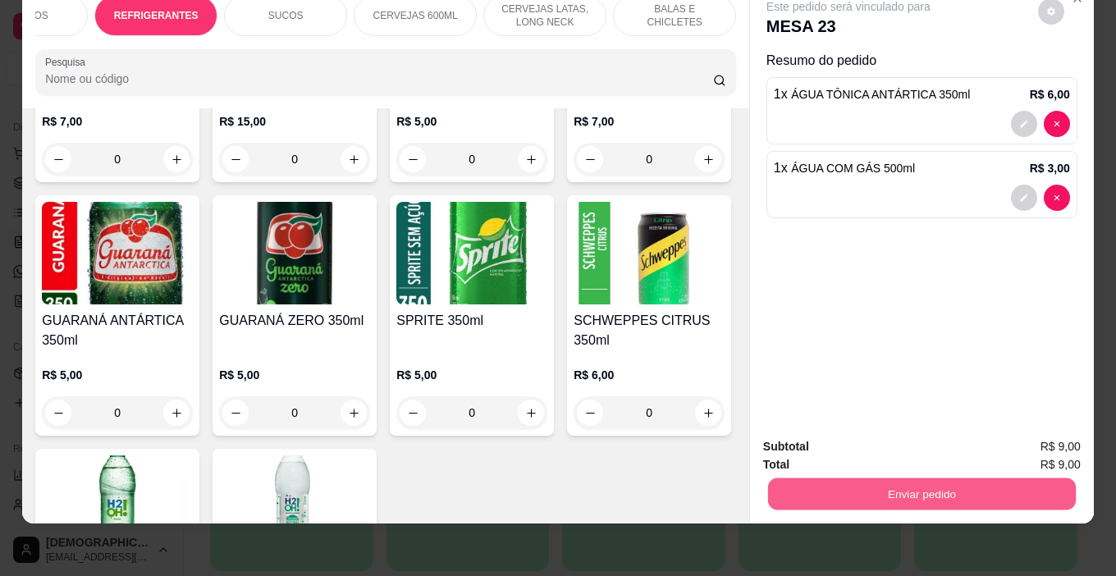
click at [1023, 487] on button "Enviar pedido" at bounding box center [922, 495] width 308 height 32
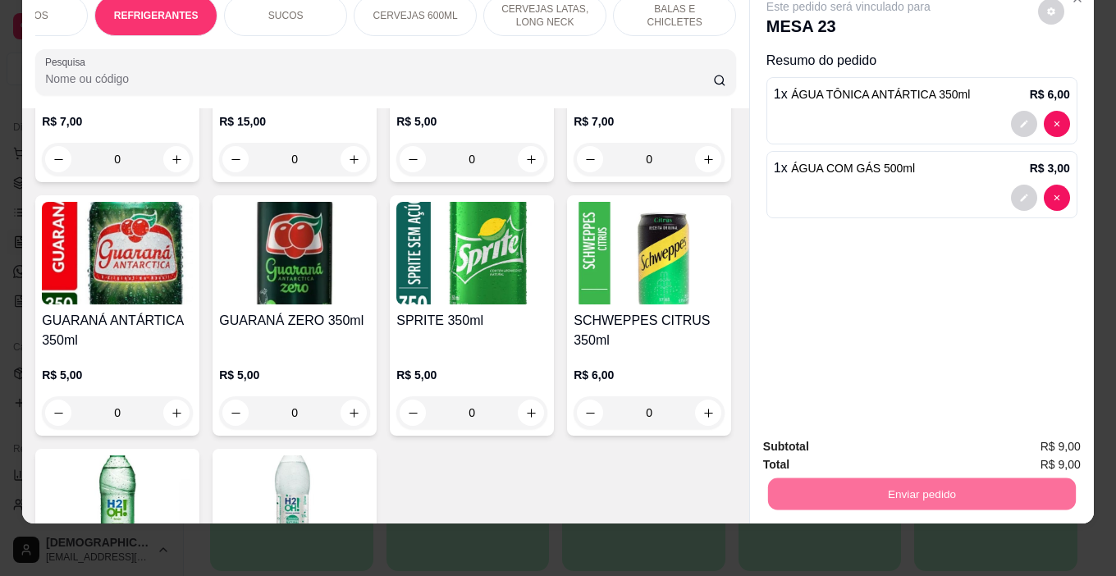
click at [1034, 445] on button "Enviar pedido" at bounding box center [1038, 441] width 90 height 30
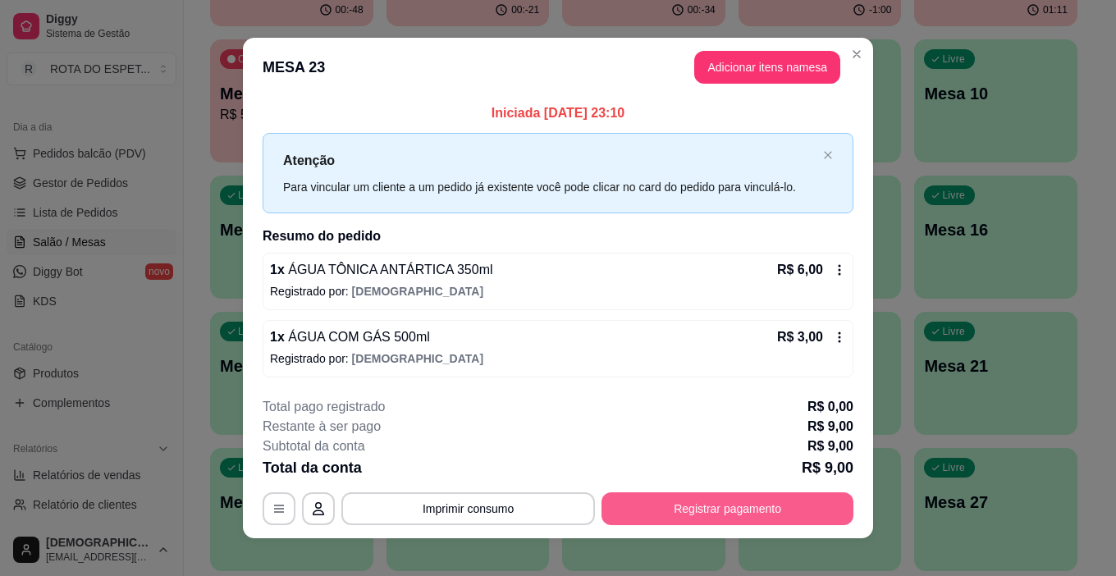
click at [775, 500] on button "Registrar pagamento" at bounding box center [728, 509] width 252 height 33
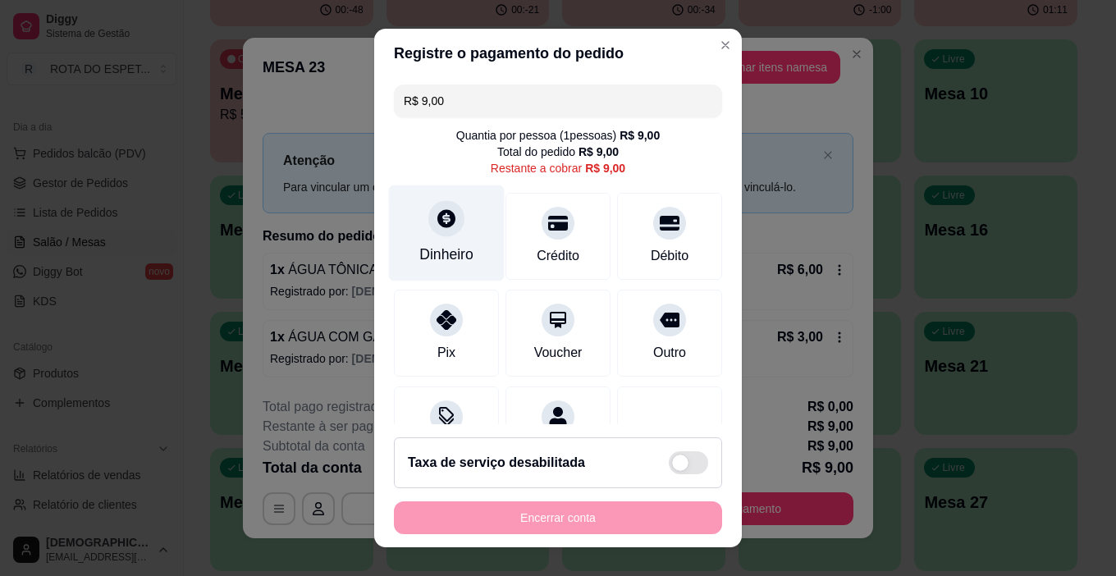
click at [448, 206] on div "Dinheiro" at bounding box center [447, 234] width 116 height 96
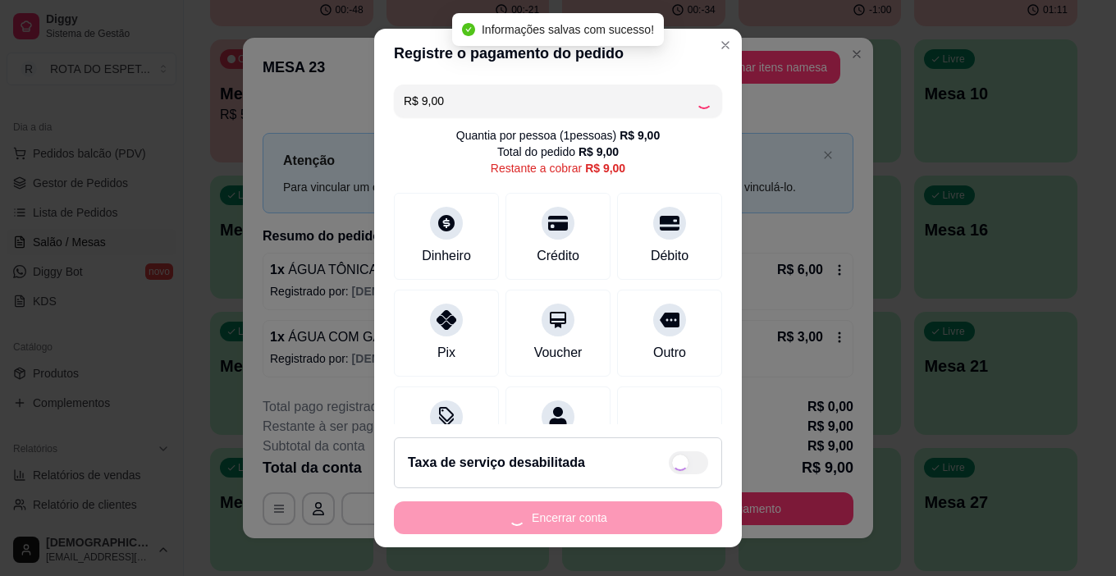
type input "R$ 0,00"
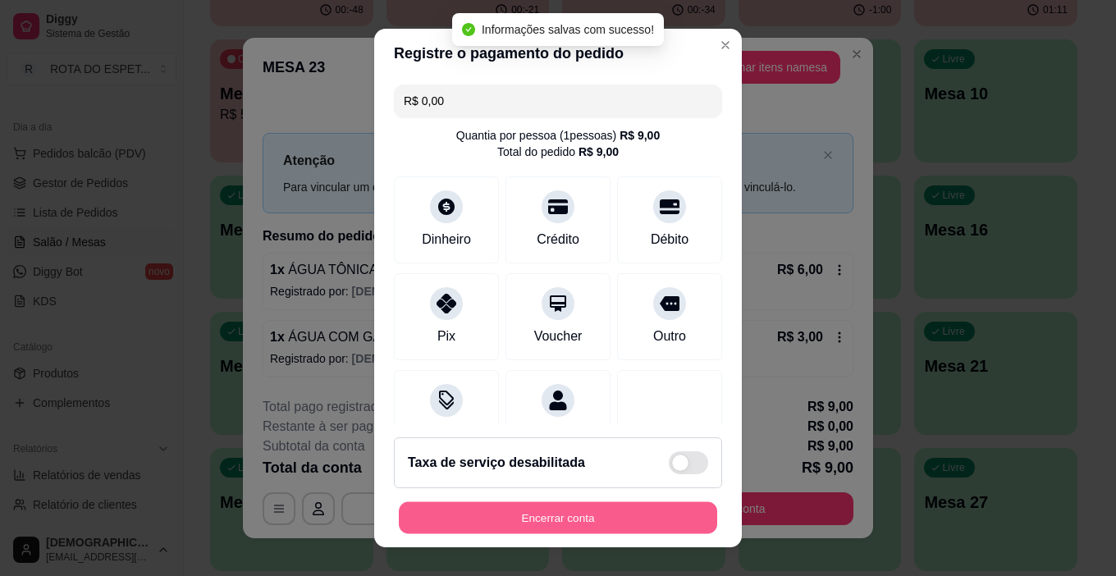
click at [663, 522] on button "Encerrar conta" at bounding box center [558, 518] width 319 height 32
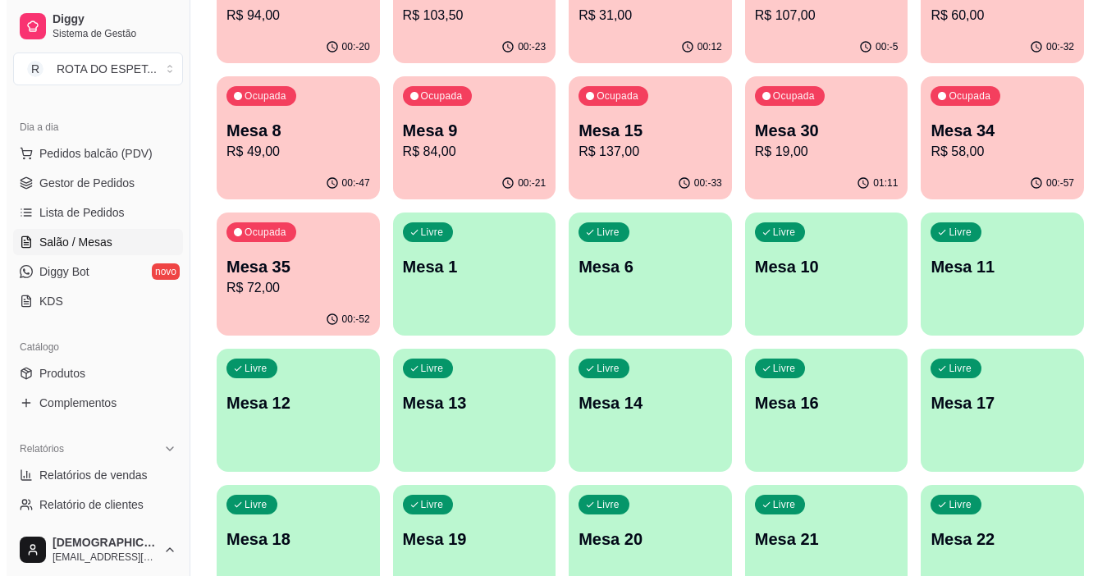
scroll to position [0, 0]
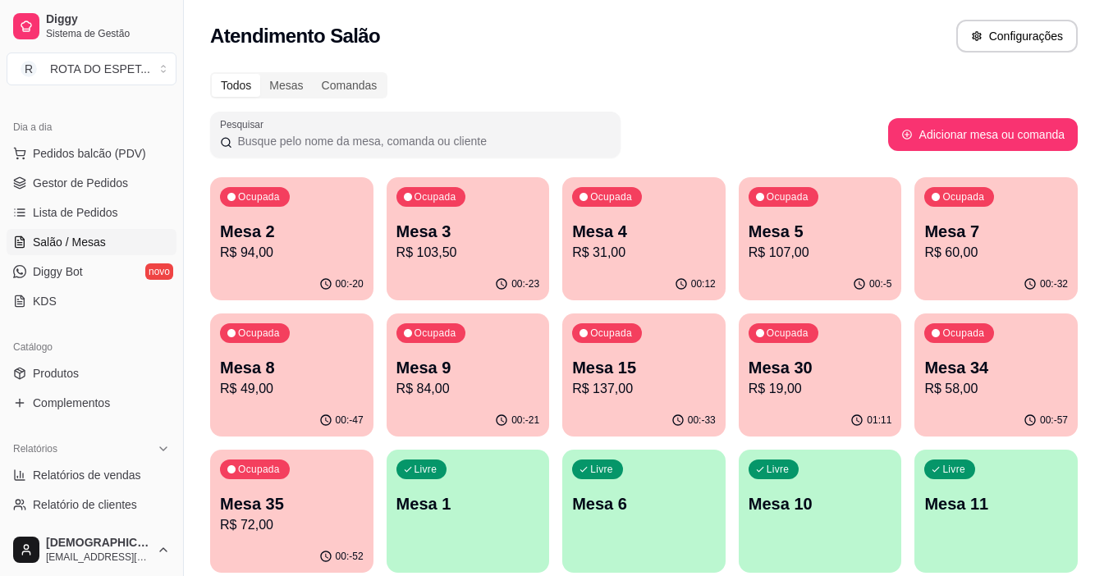
click at [458, 245] on p "R$ 103,50" at bounding box center [468, 253] width 144 height 20
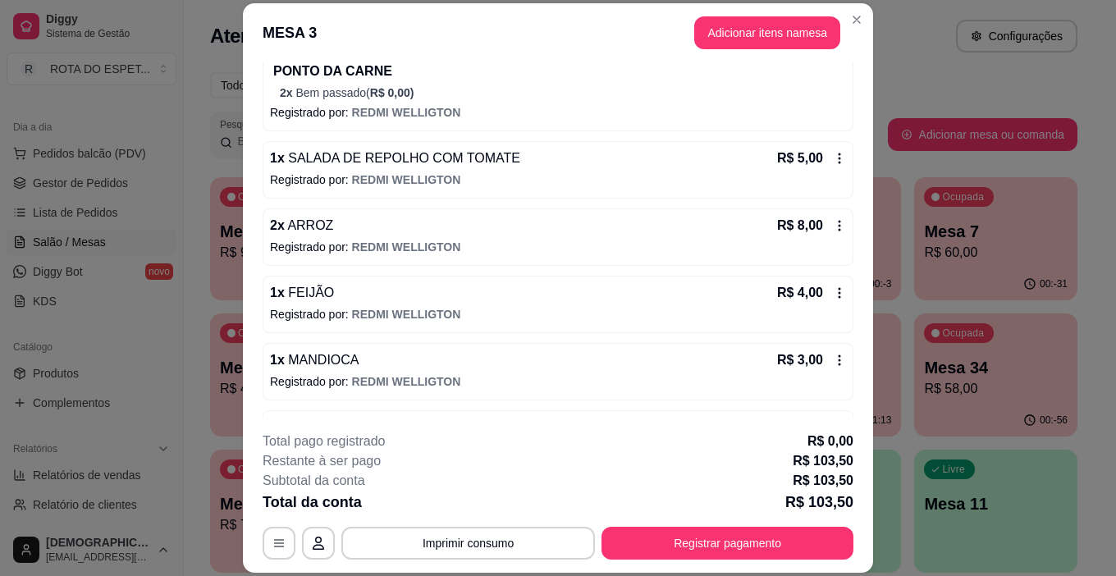
scroll to position [906, 0]
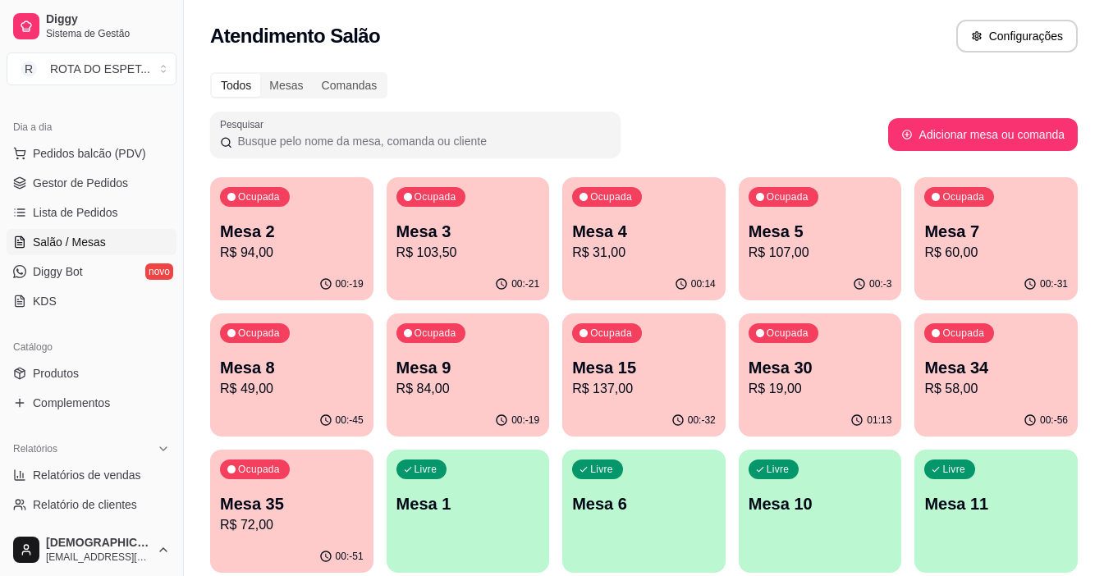
click at [827, 254] on p "R$ 107,00" at bounding box center [821, 253] width 144 height 20
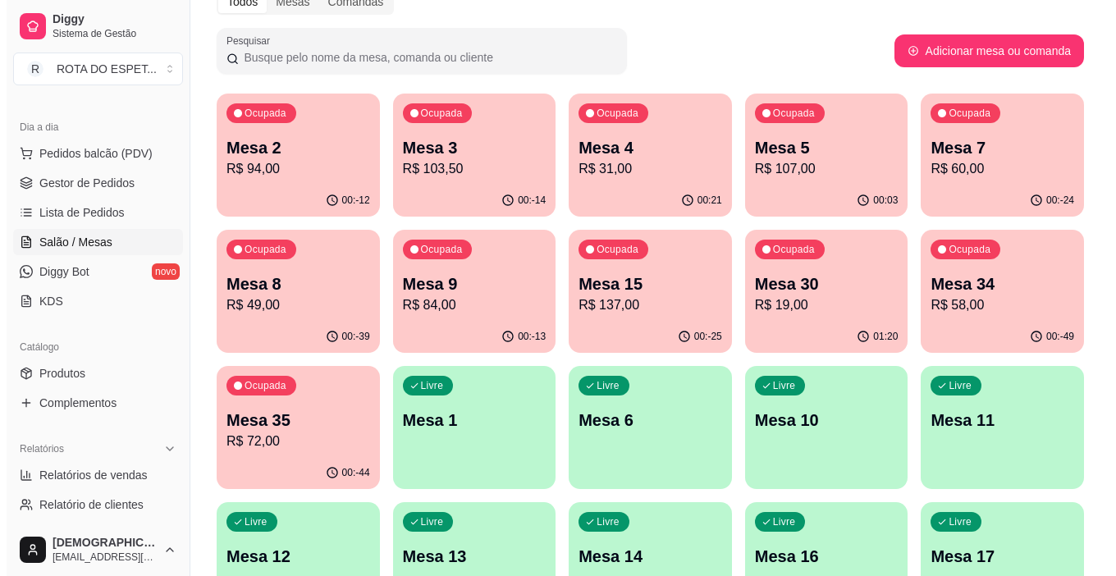
scroll to position [164, 0]
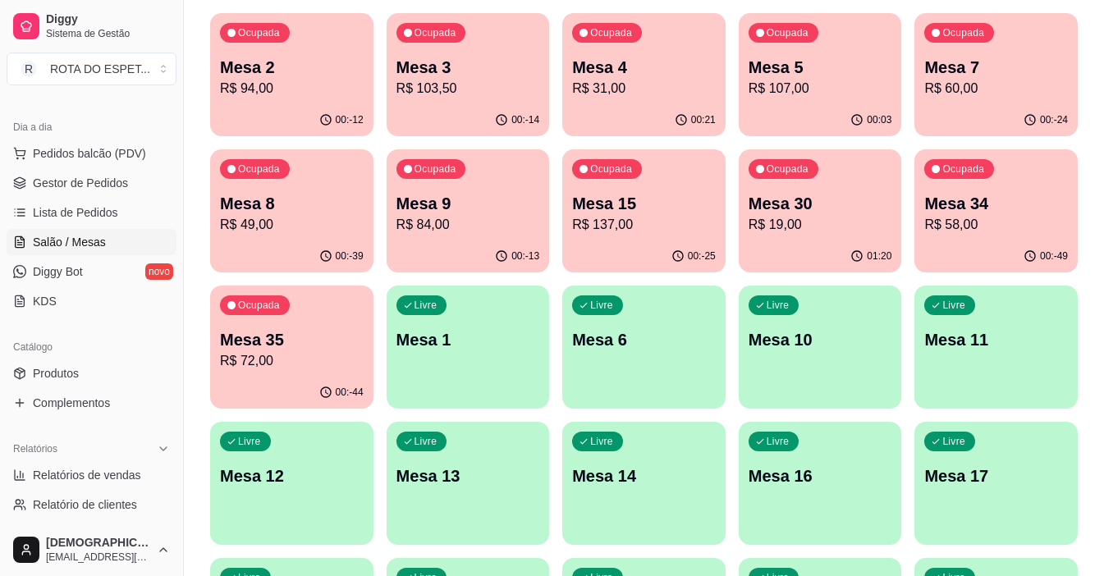
click at [335, 325] on div "Ocupada Mesa 35 R$ 72,00" at bounding box center [291, 331] width 163 height 91
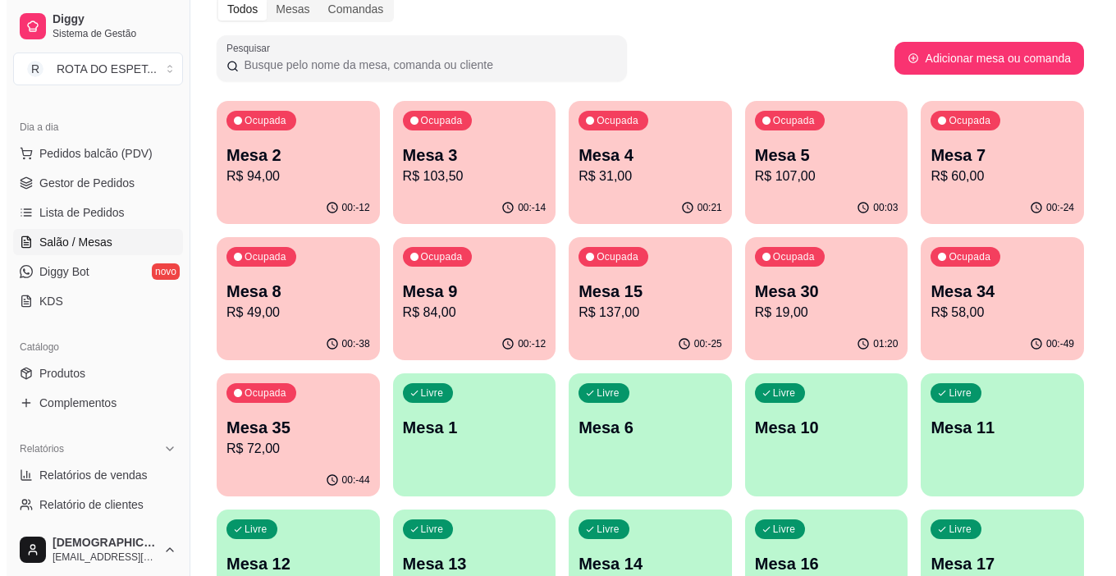
scroll to position [0, 0]
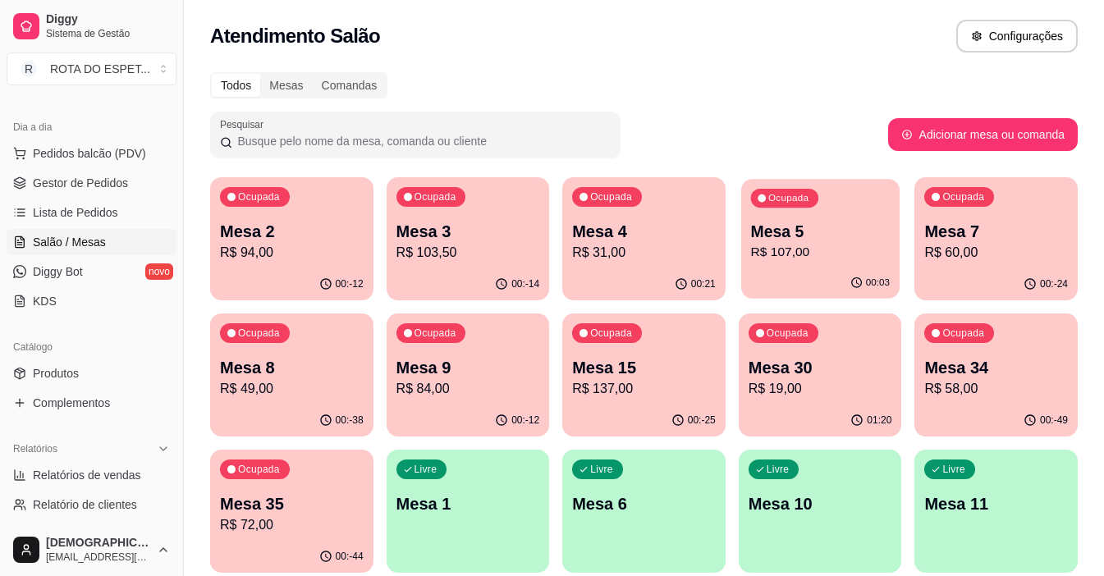
click at [855, 250] on p "R$ 107,00" at bounding box center [819, 252] width 139 height 19
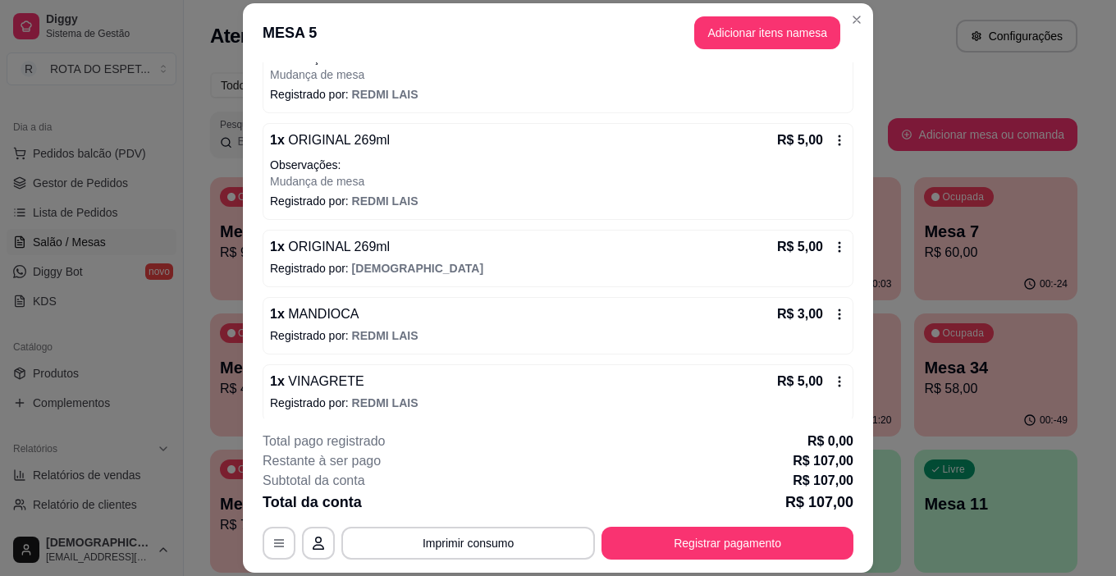
scroll to position [1231, 0]
click at [497, 529] on button "Imprimir consumo" at bounding box center [468, 543] width 254 height 33
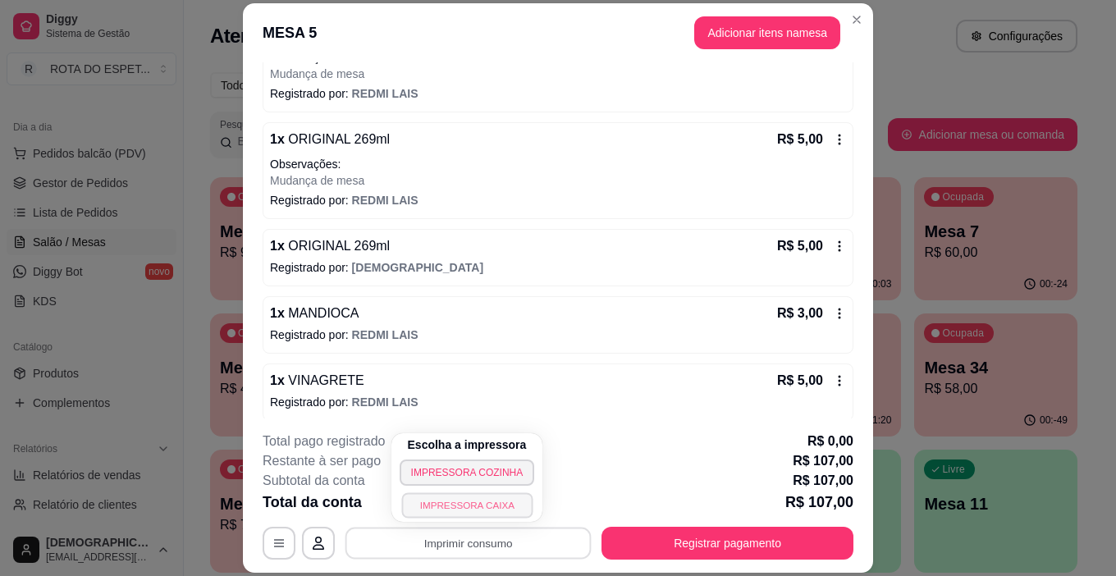
click at [499, 505] on button "IMPRESSORA CAIXA" at bounding box center [466, 505] width 131 height 25
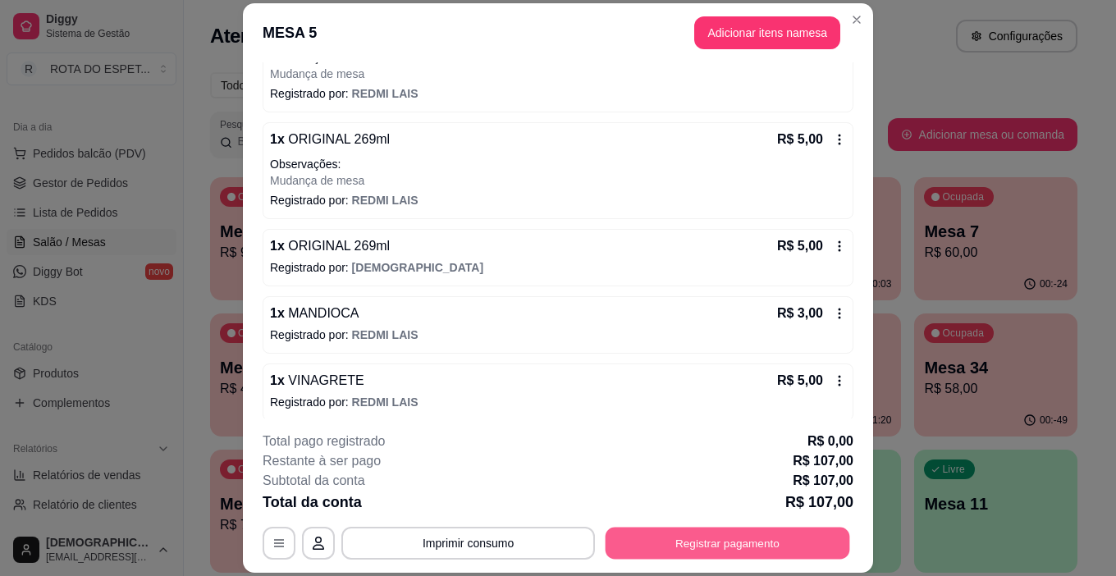
click at [715, 550] on button "Registrar pagamento" at bounding box center [728, 544] width 245 height 32
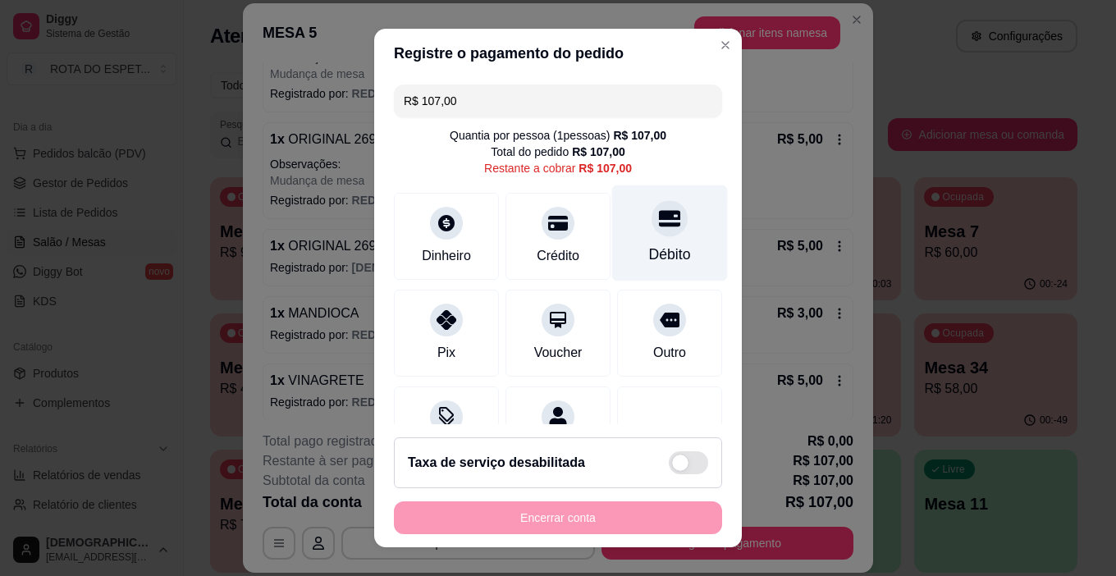
click at [658, 218] on div at bounding box center [670, 219] width 36 height 36
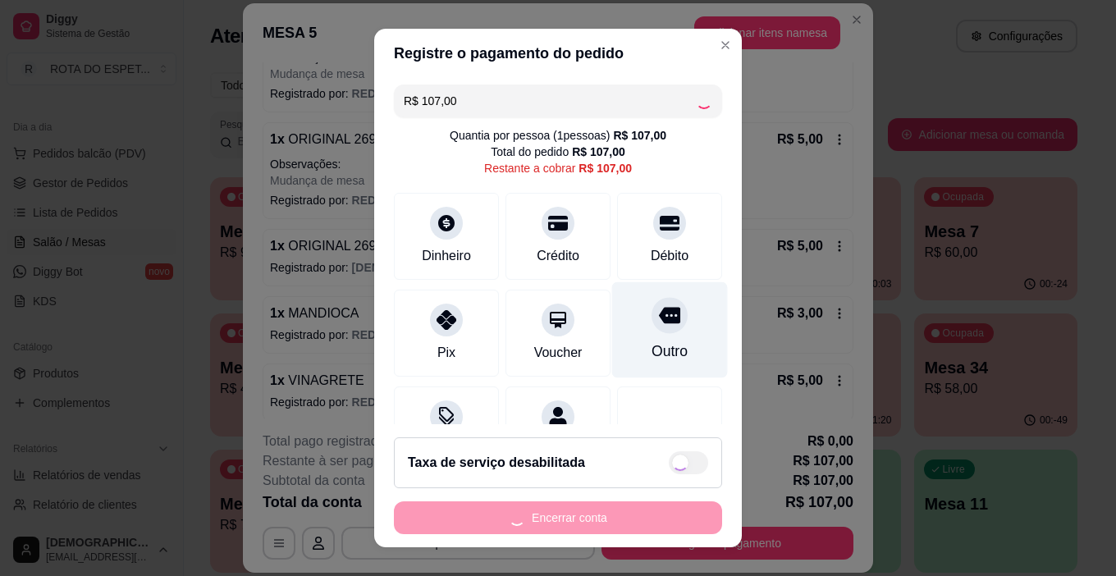
type input "R$ 0,00"
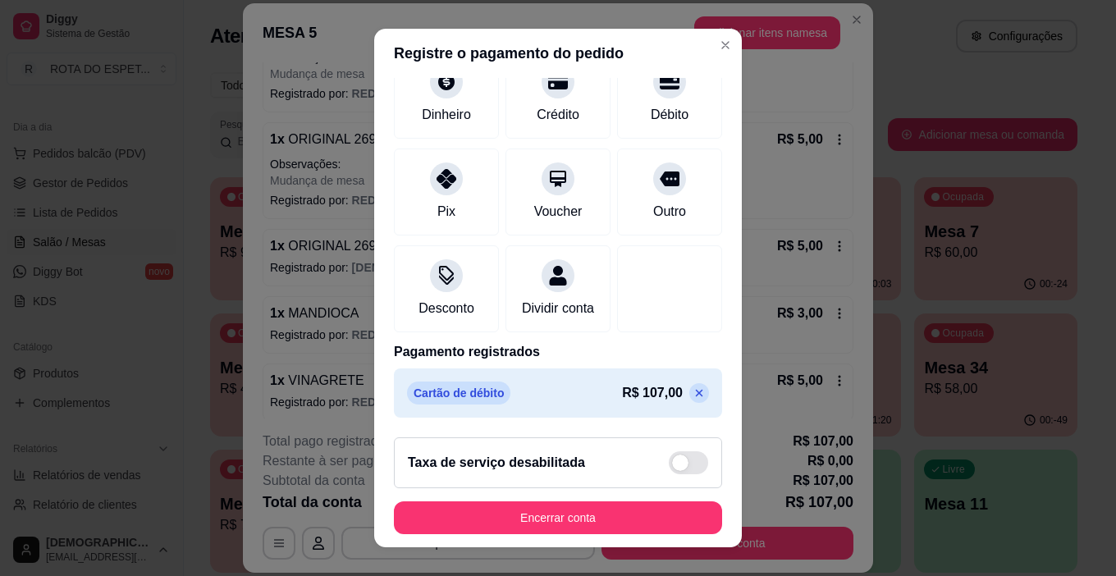
scroll to position [144, 0]
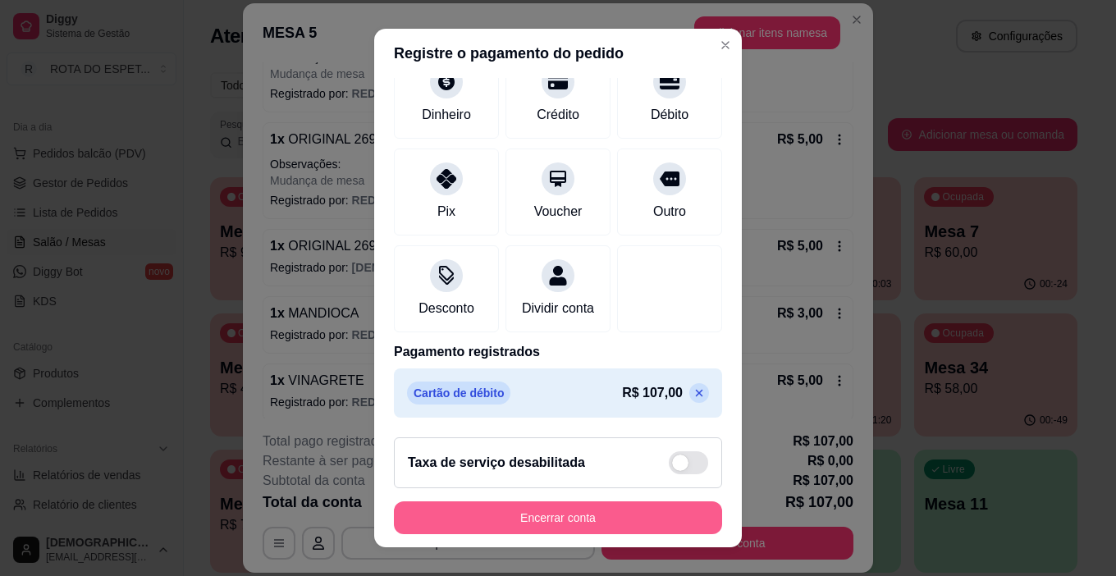
click at [609, 522] on button "Encerrar conta" at bounding box center [558, 518] width 328 height 33
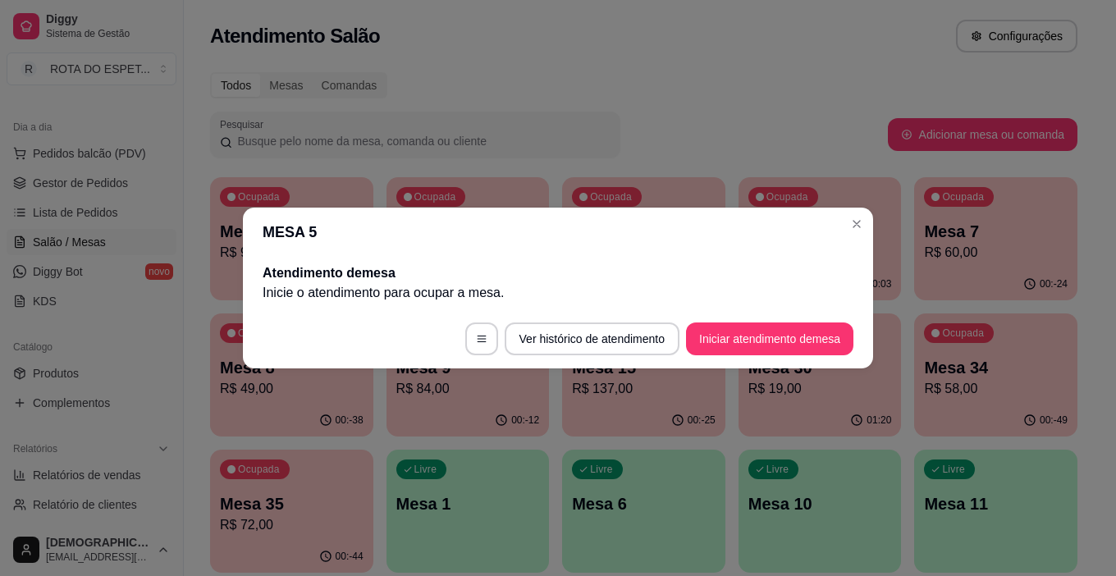
scroll to position [0, 0]
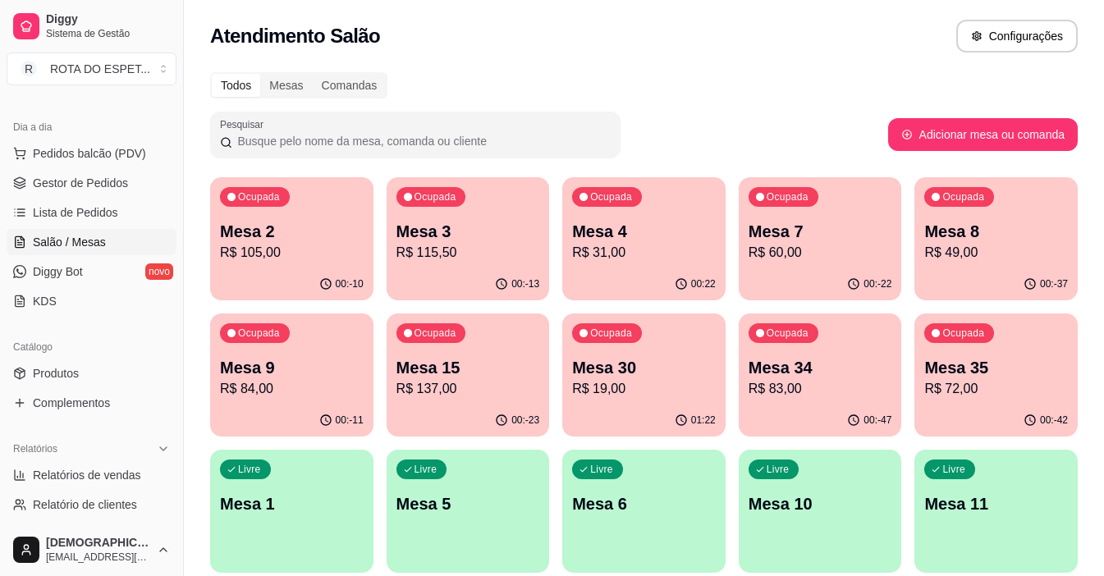
click at [411, 267] on div "Ocupada Mesa 3 R$ 115,50" at bounding box center [468, 222] width 163 height 91
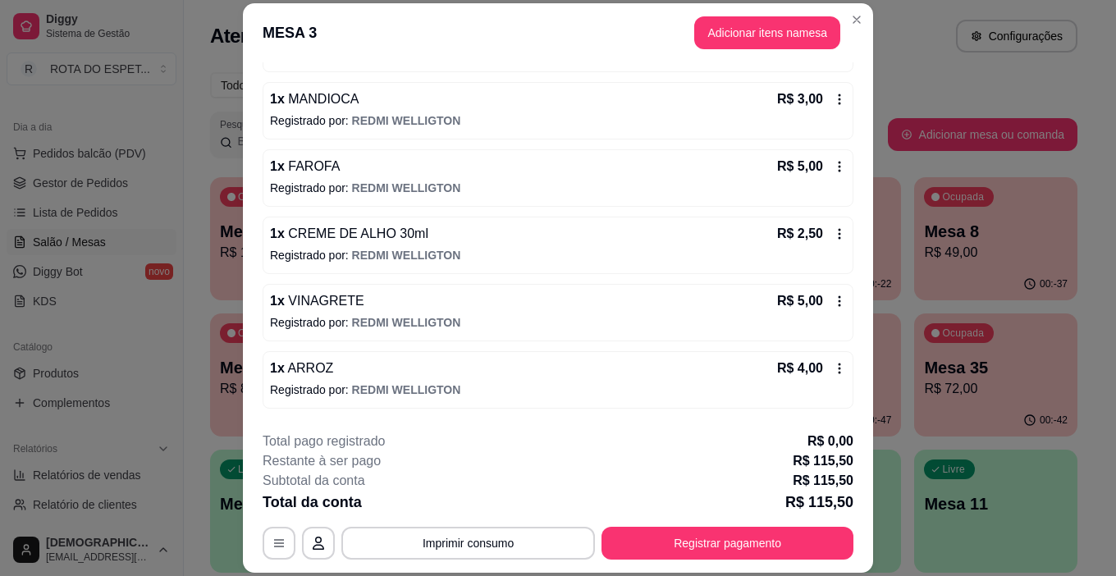
scroll to position [1041, 0]
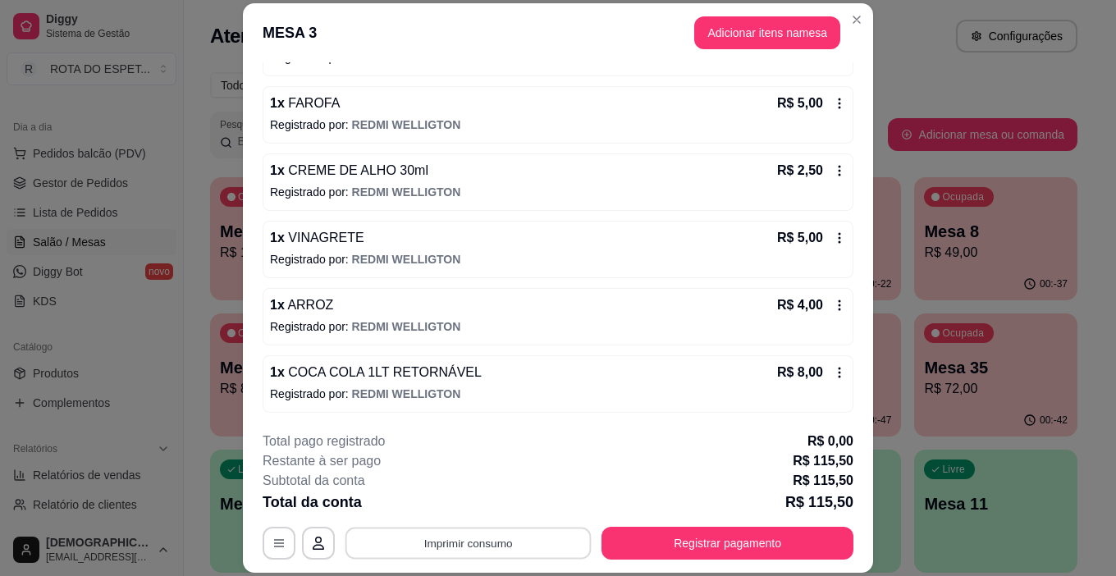
click at [521, 532] on button "Imprimir consumo" at bounding box center [469, 544] width 246 height 32
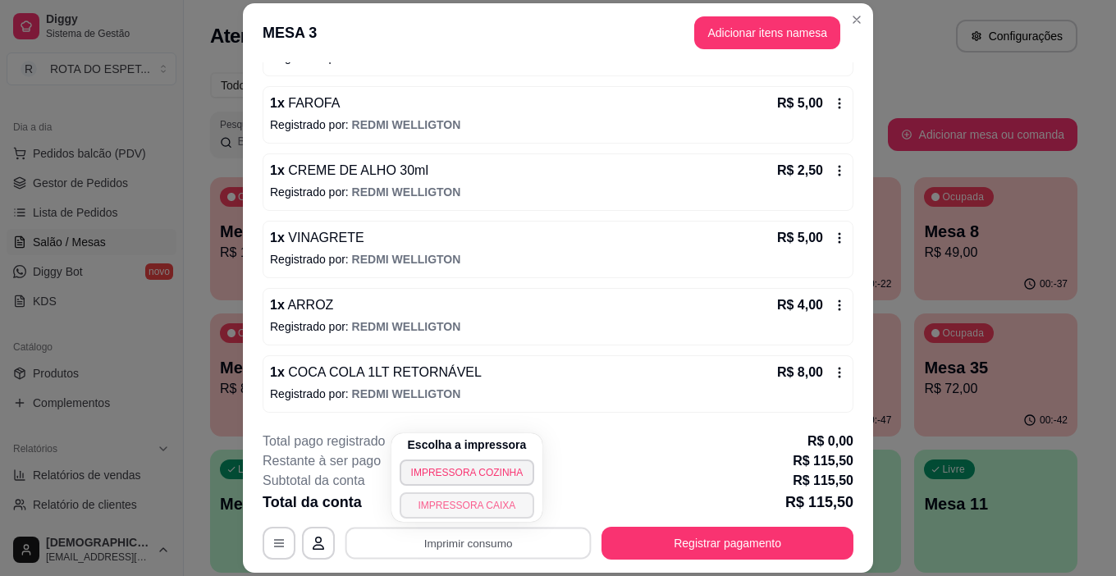
click at [495, 500] on button "IMPRESSORA CAIXA" at bounding box center [467, 506] width 135 height 26
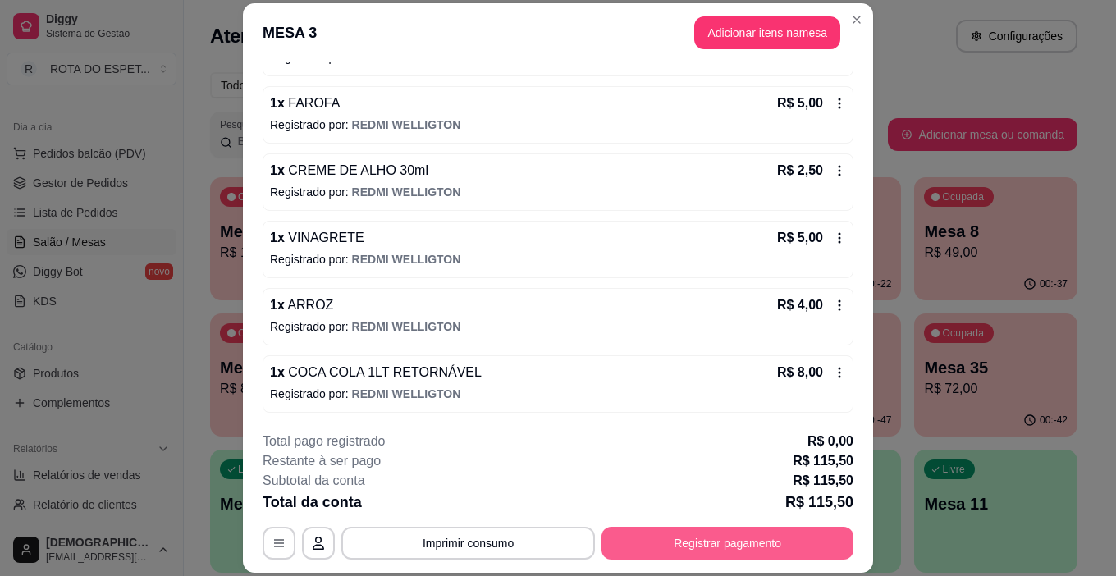
click at [749, 539] on button "Registrar pagamento" at bounding box center [728, 543] width 252 height 33
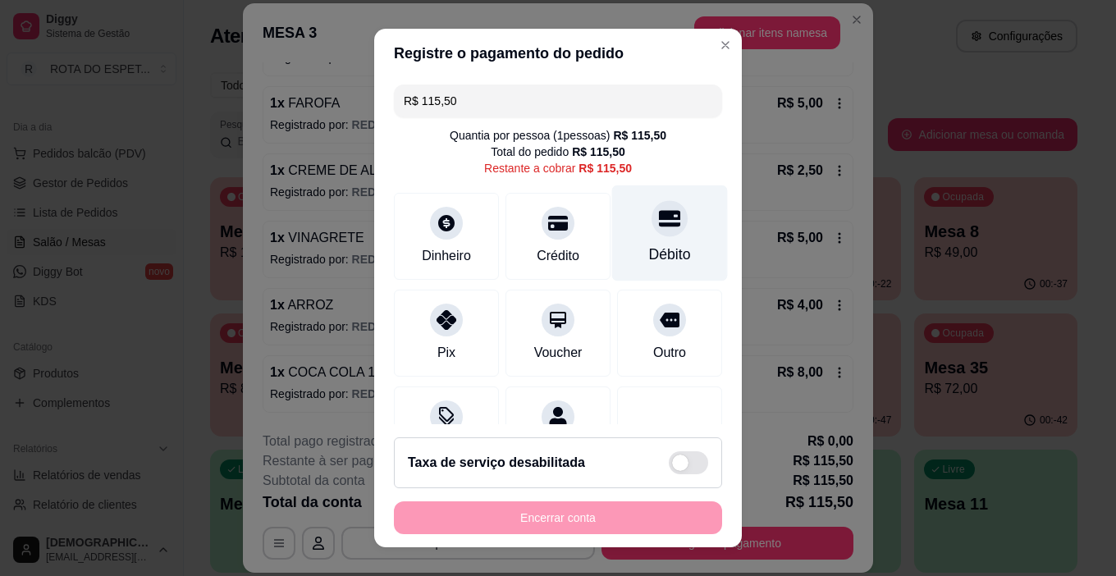
click at [658, 245] on div "Débito" at bounding box center [670, 254] width 42 height 21
type input "R$ 0,00"
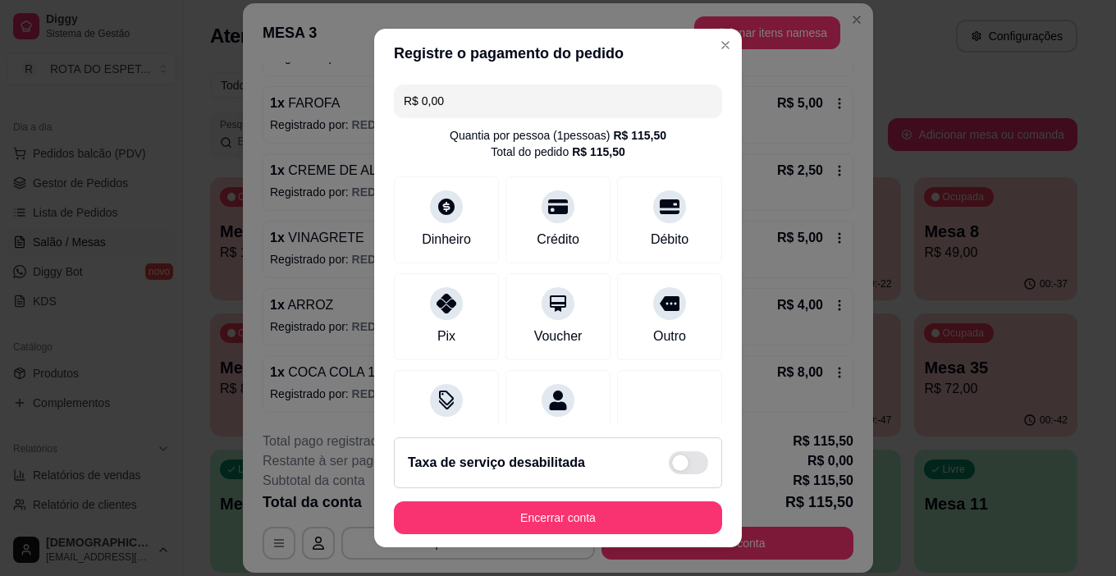
scroll to position [144, 0]
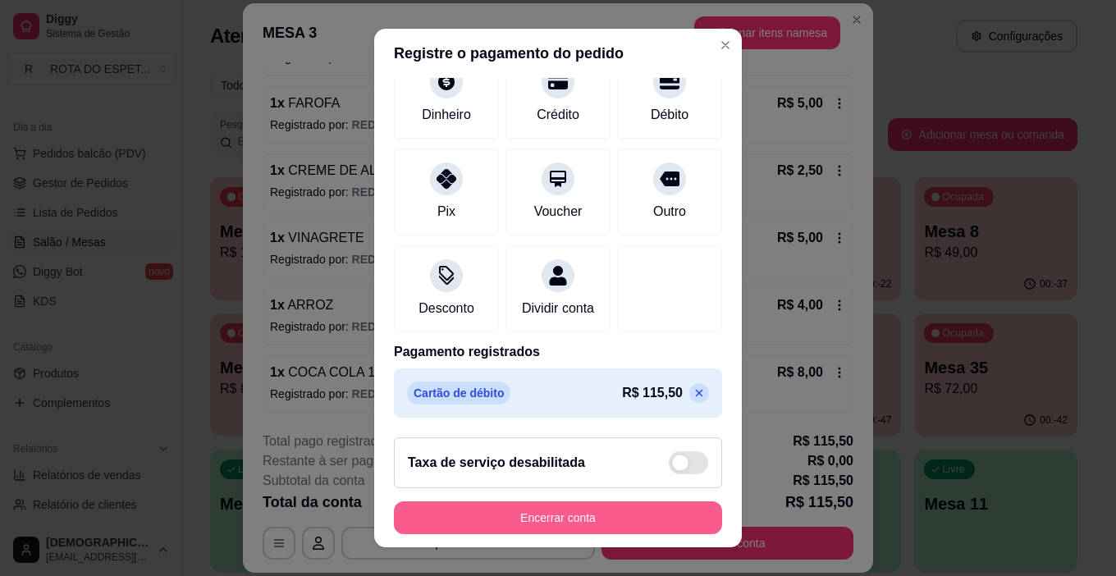
click at [633, 511] on button "Encerrar conta" at bounding box center [558, 518] width 328 height 33
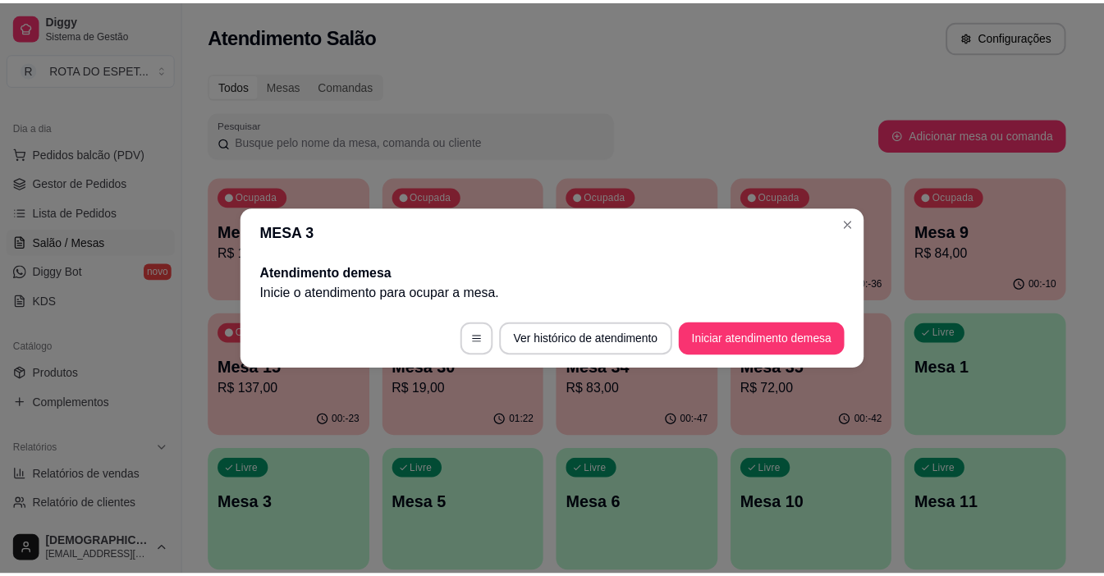
scroll to position [0, 0]
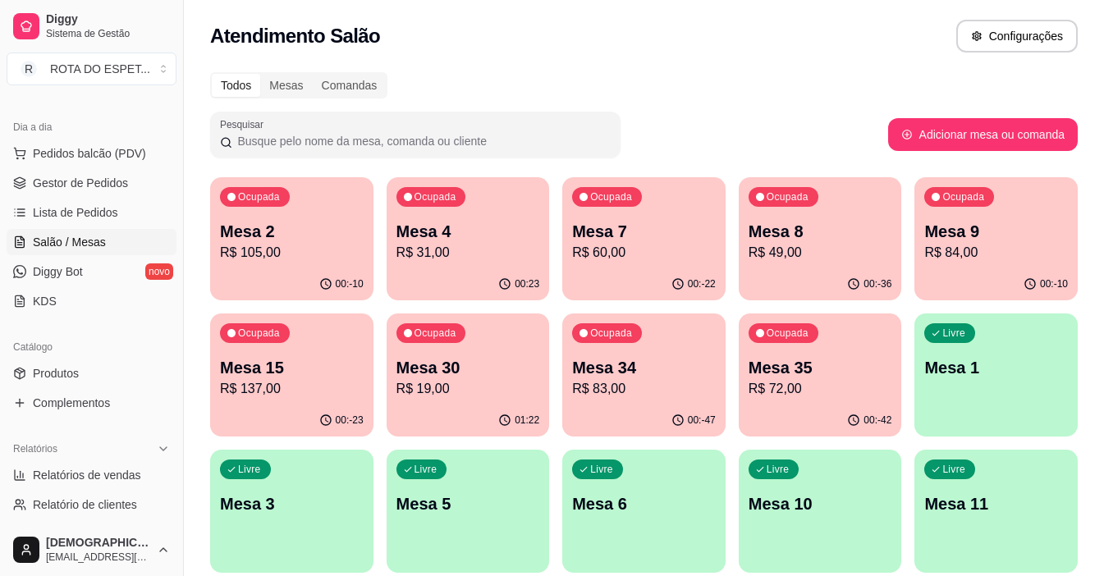
click at [705, 94] on div "Todos Mesas Comandas" at bounding box center [644, 85] width 868 height 26
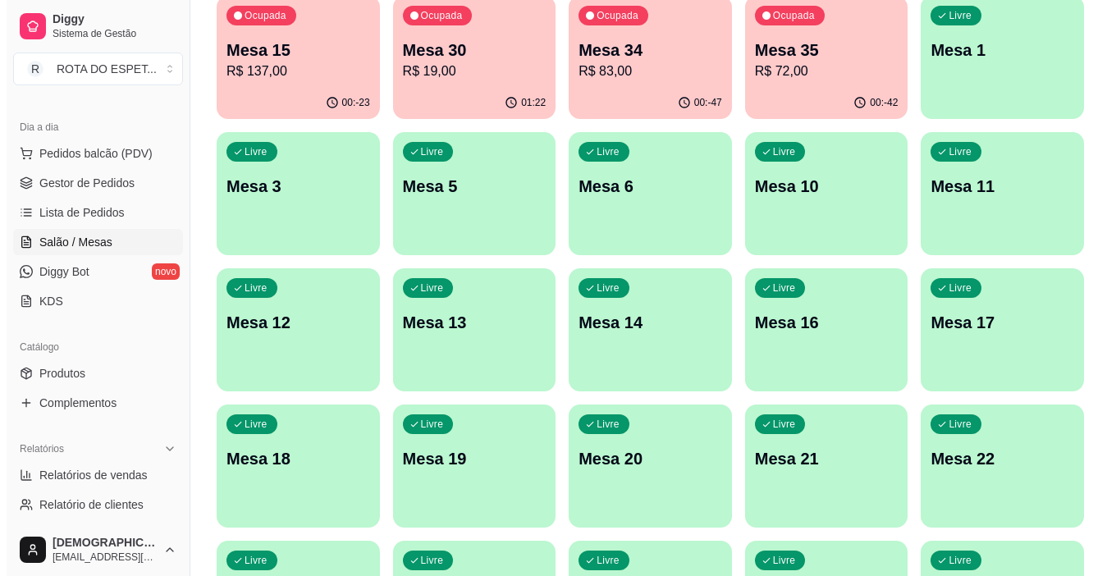
scroll to position [493, 0]
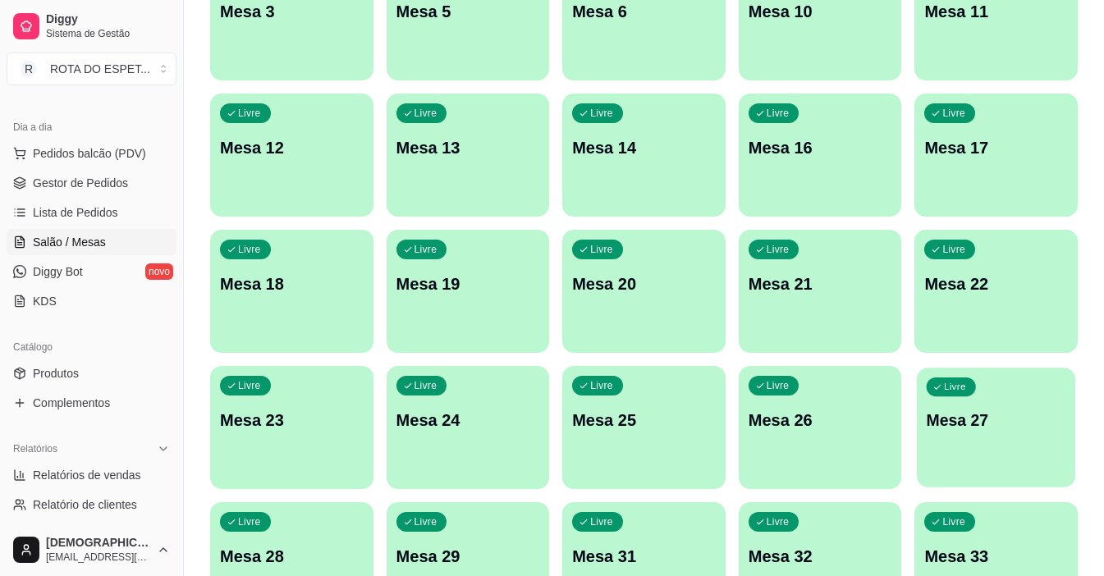
click at [982, 448] on div "Livre Mesa 27" at bounding box center [996, 418] width 158 height 100
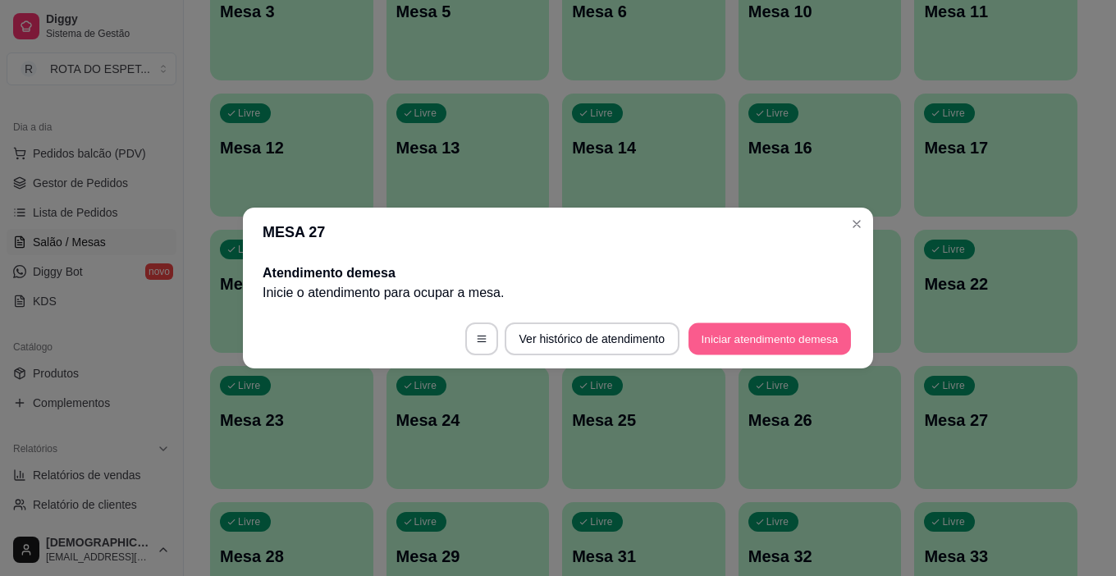
click at [825, 330] on button "Iniciar atendimento de mesa" at bounding box center [770, 339] width 163 height 32
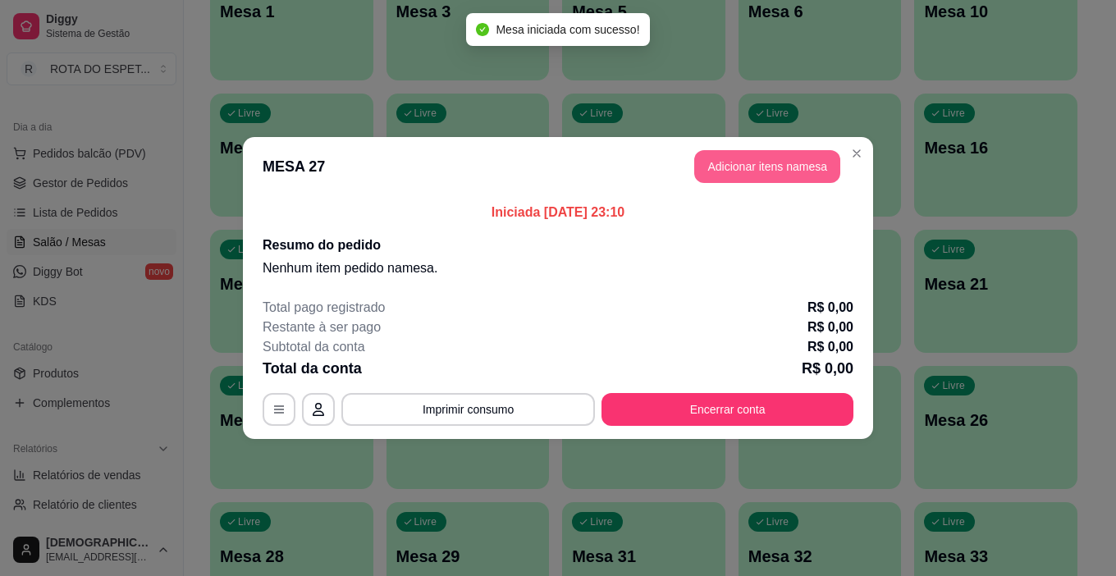
click at [789, 173] on button "Adicionar itens na mesa" at bounding box center [767, 166] width 146 height 33
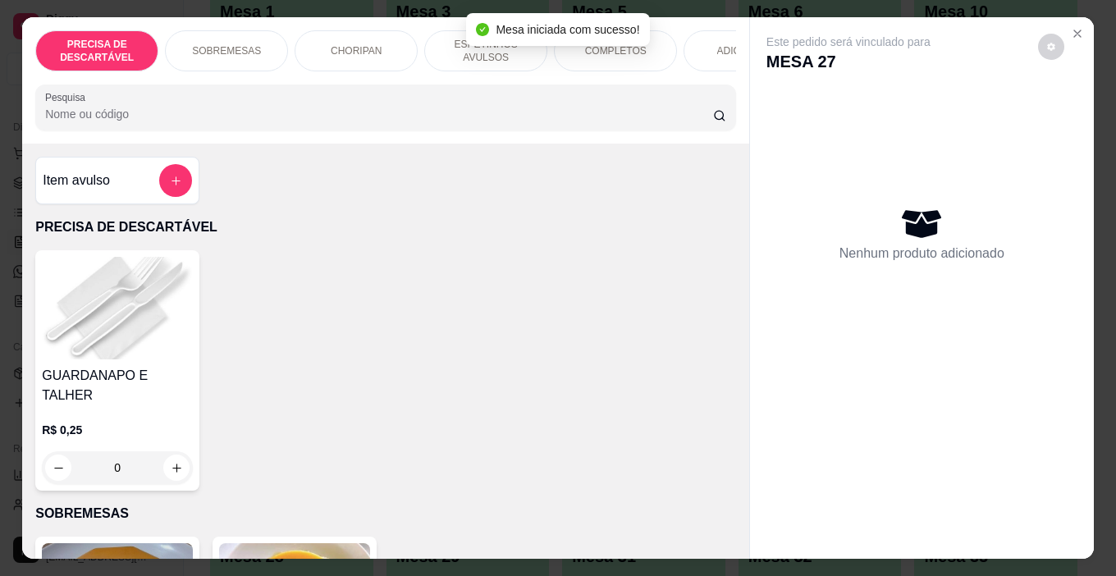
click at [440, 48] on p "ESPETINHOS AVULSOS" at bounding box center [485, 51] width 95 height 26
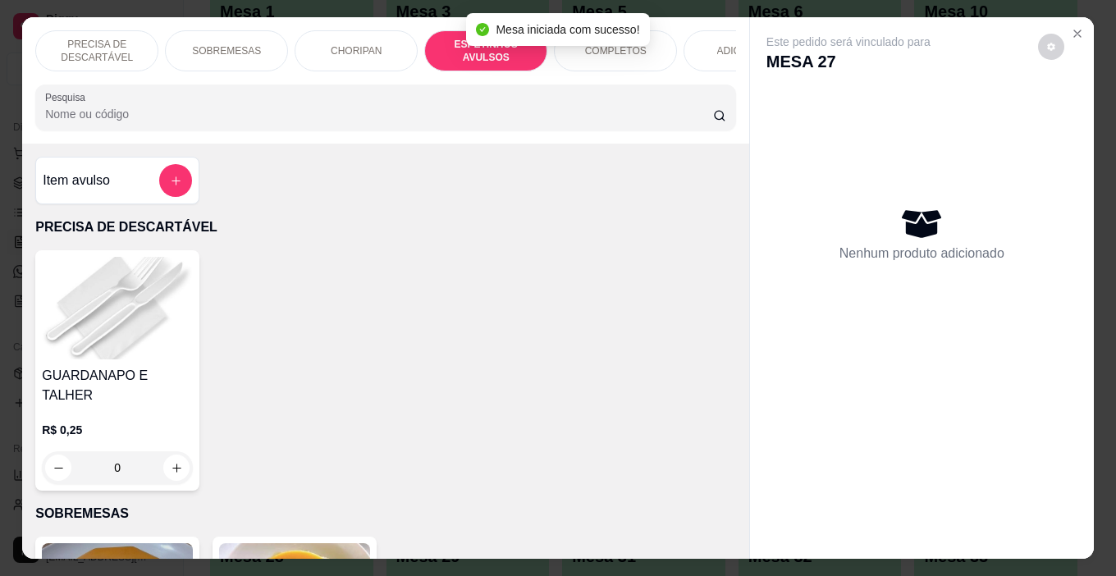
scroll to position [41, 0]
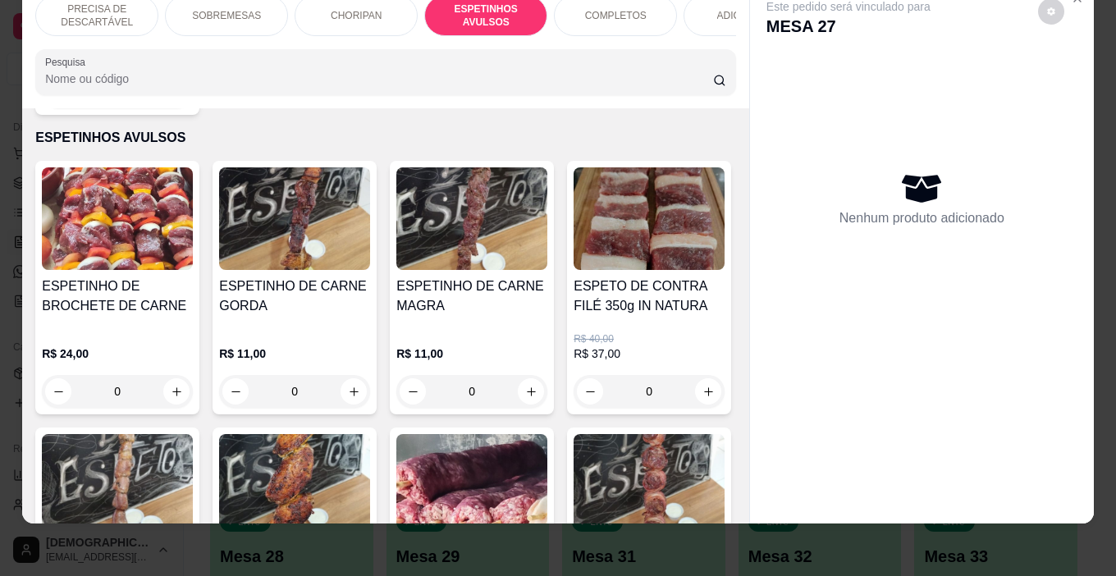
click at [486, 329] on div "R$ 11,00 0" at bounding box center [471, 368] width 151 height 79
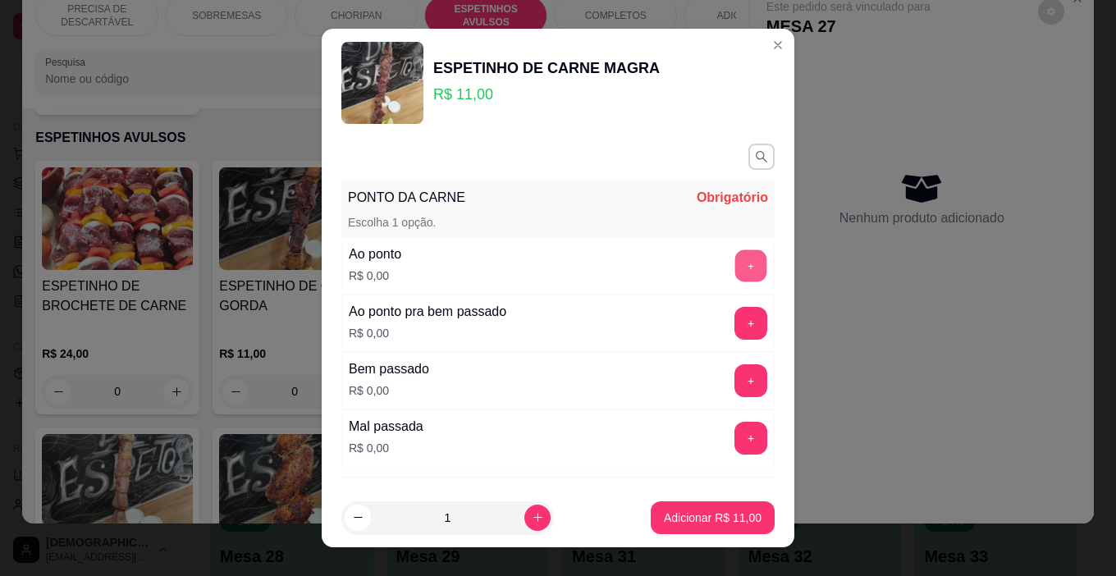
click at [736, 263] on button "+" at bounding box center [752, 266] width 32 height 32
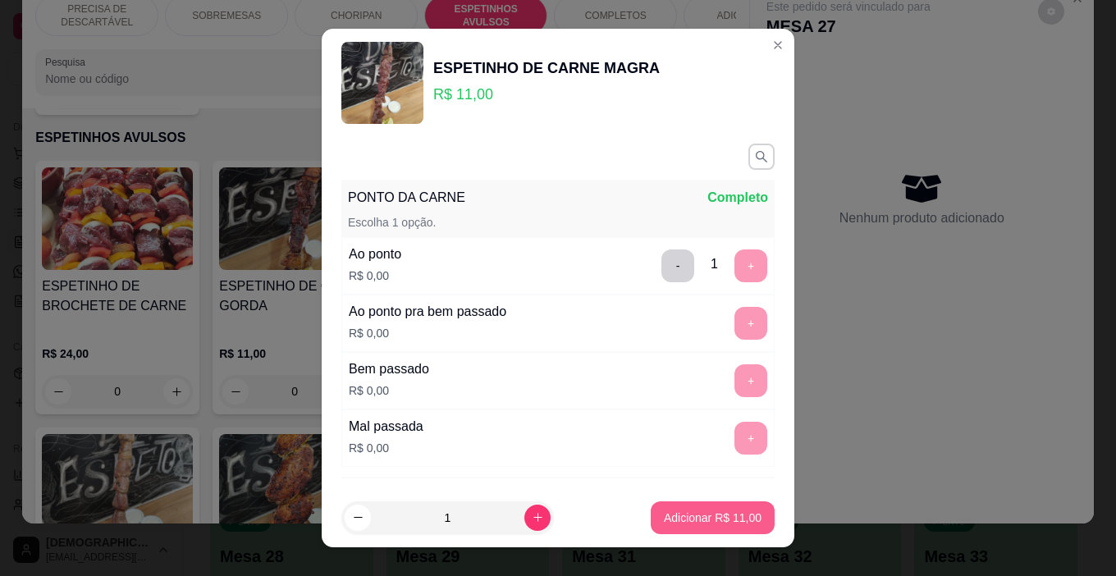
click at [720, 510] on p "Adicionar R$ 11,00" at bounding box center [713, 518] width 98 height 16
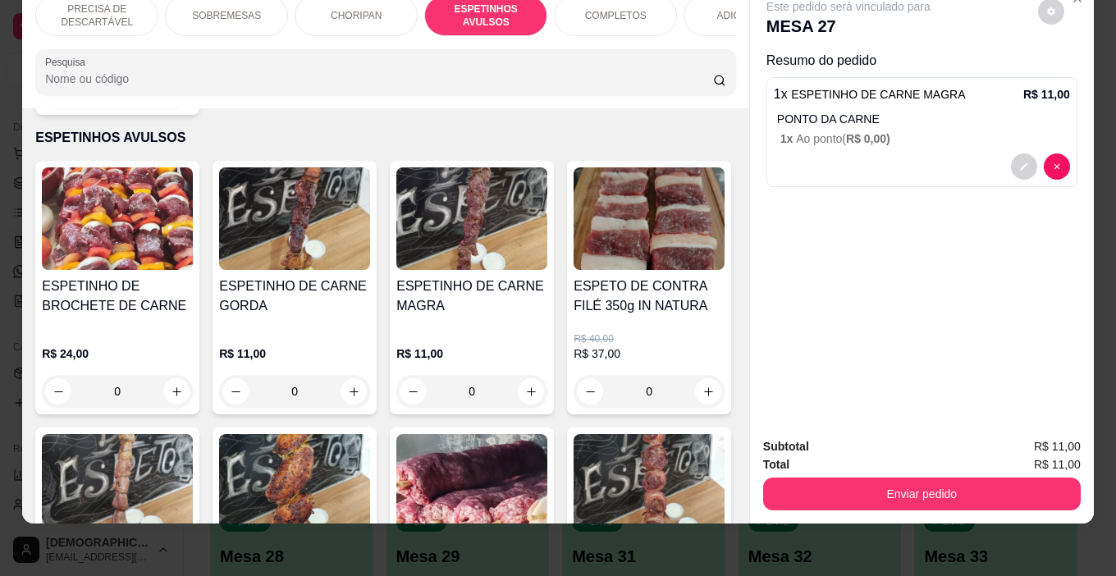
click at [713, 13] on div "ADICIONAIS" at bounding box center [745, 15] width 123 height 41
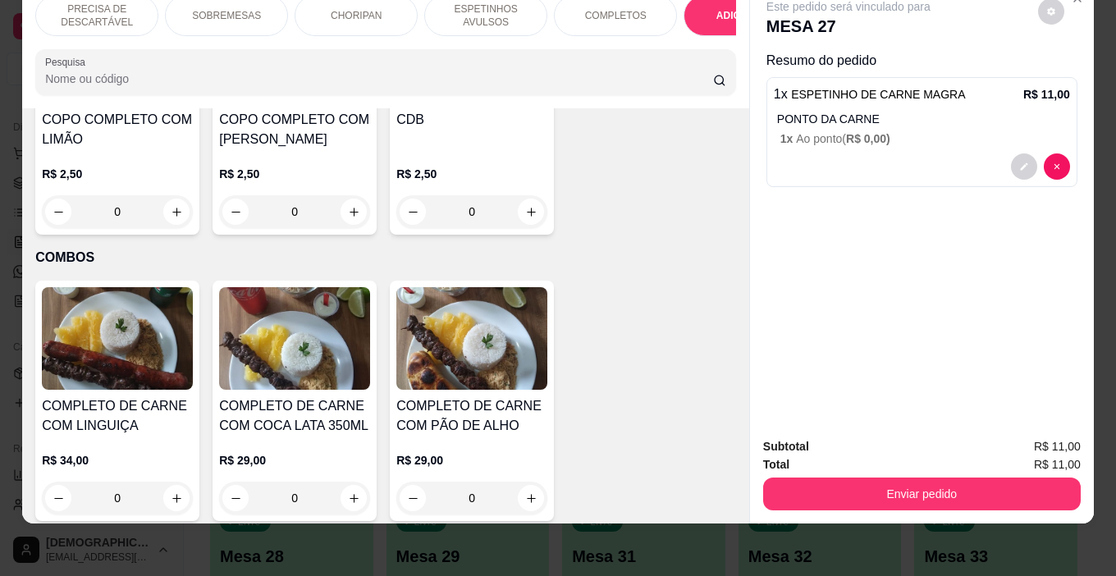
scroll to position [3541, 0]
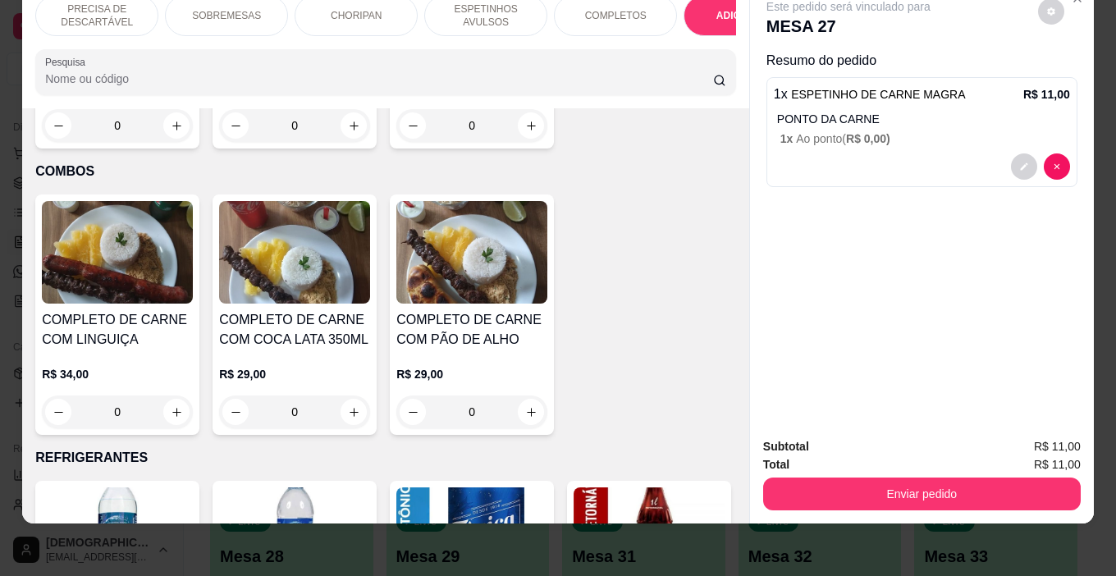
type input "1"
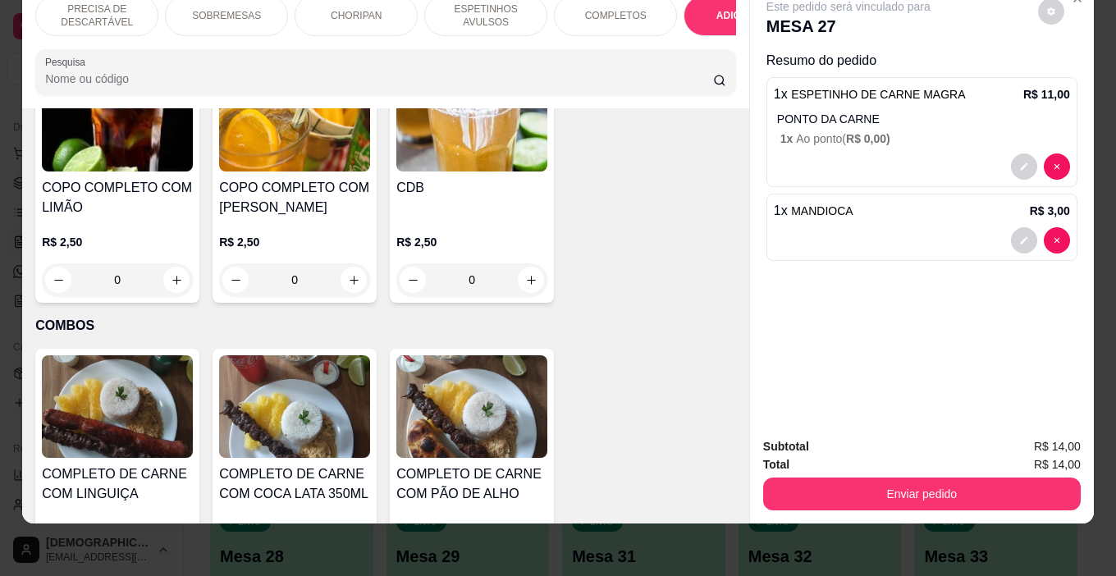
scroll to position [3131, 0]
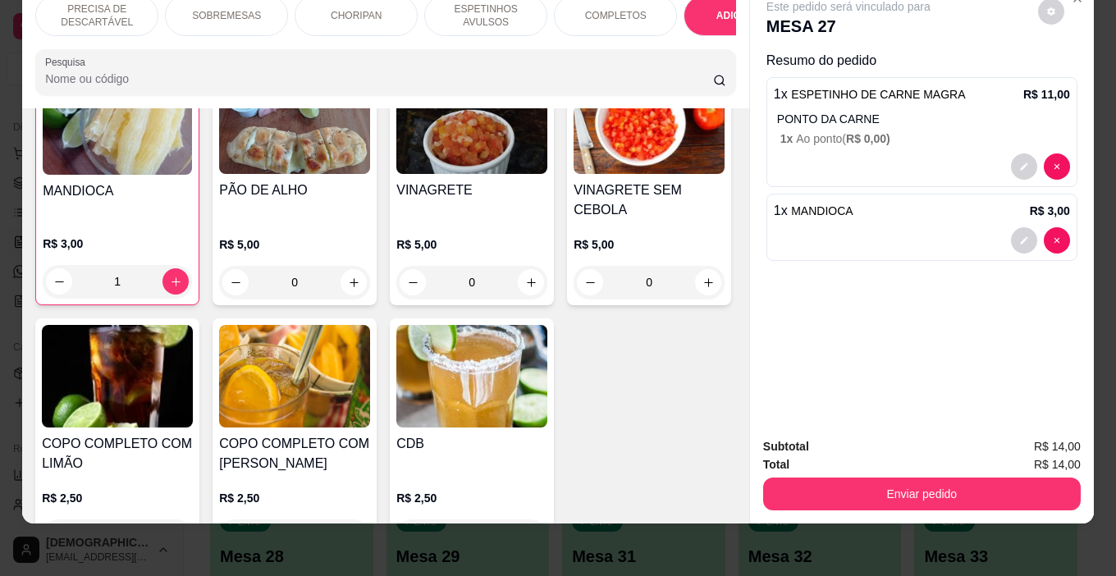
click at [196, 9] on p "SOBREMESAS" at bounding box center [226, 15] width 69 height 13
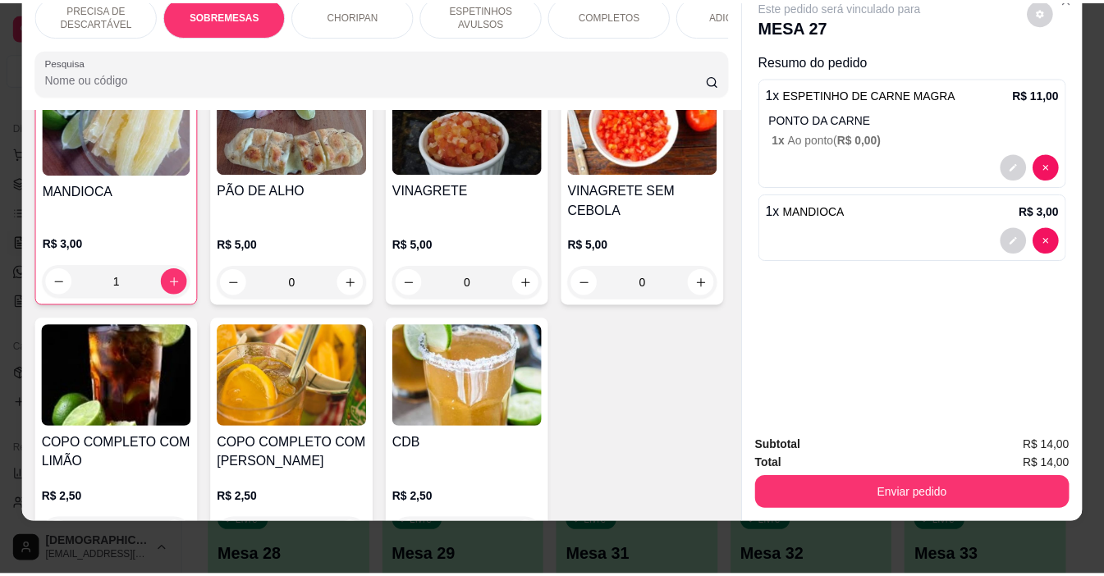
scroll to position [341, 0]
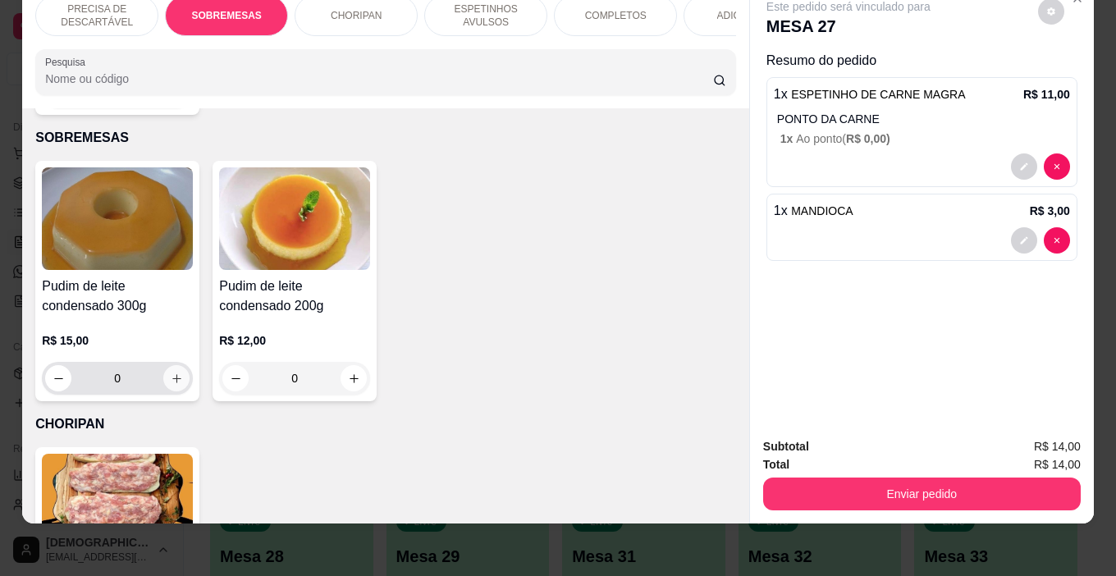
click at [171, 373] on icon "increase-product-quantity" at bounding box center [177, 379] width 12 height 12
type input "1"
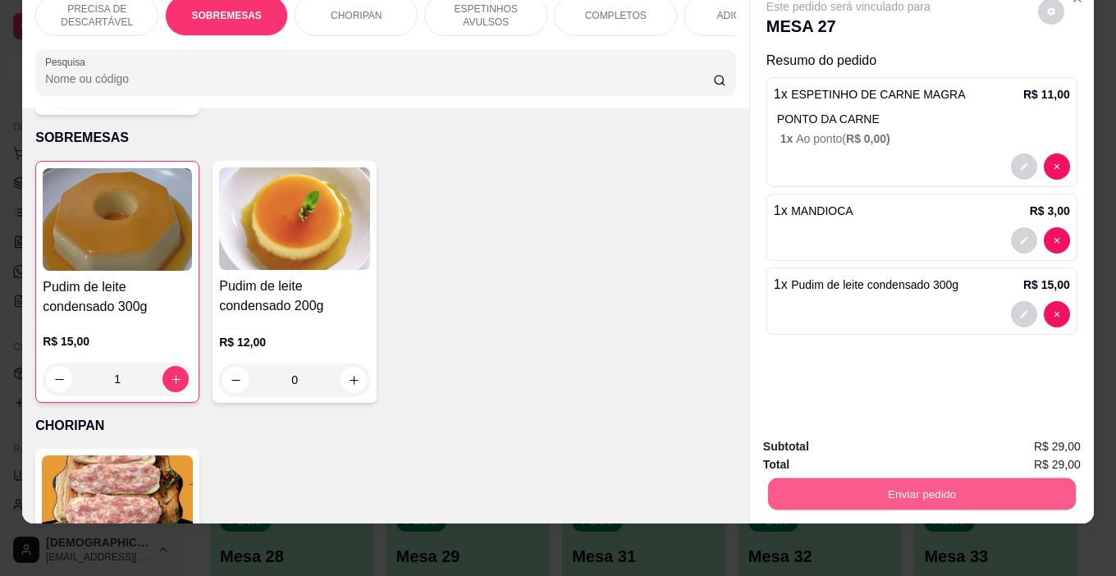
click at [894, 479] on button "Enviar pedido" at bounding box center [922, 495] width 308 height 32
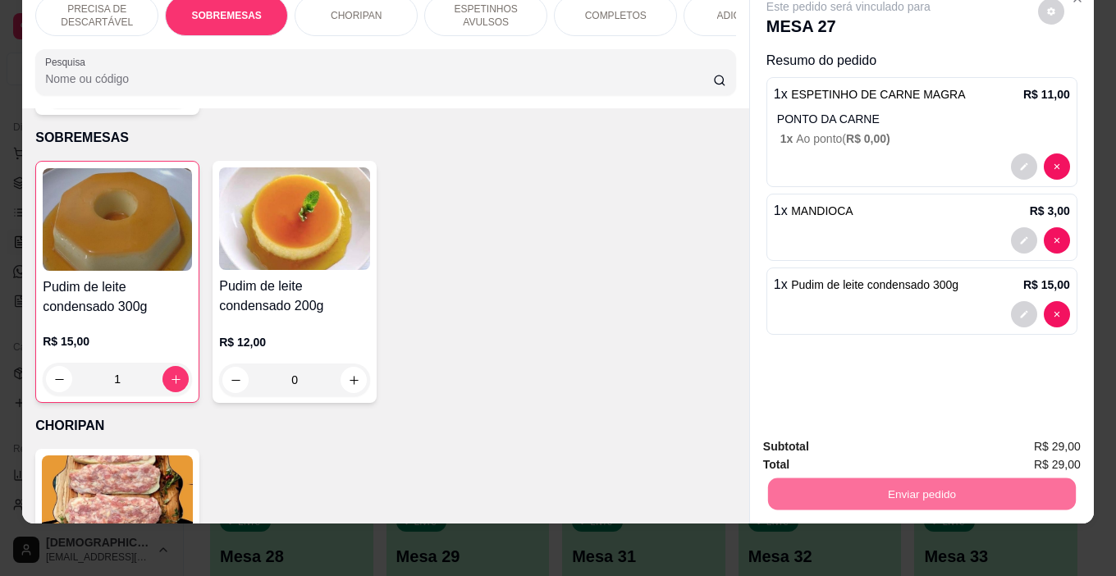
click at [1043, 438] on button "Enviar pedido" at bounding box center [1038, 441] width 90 height 30
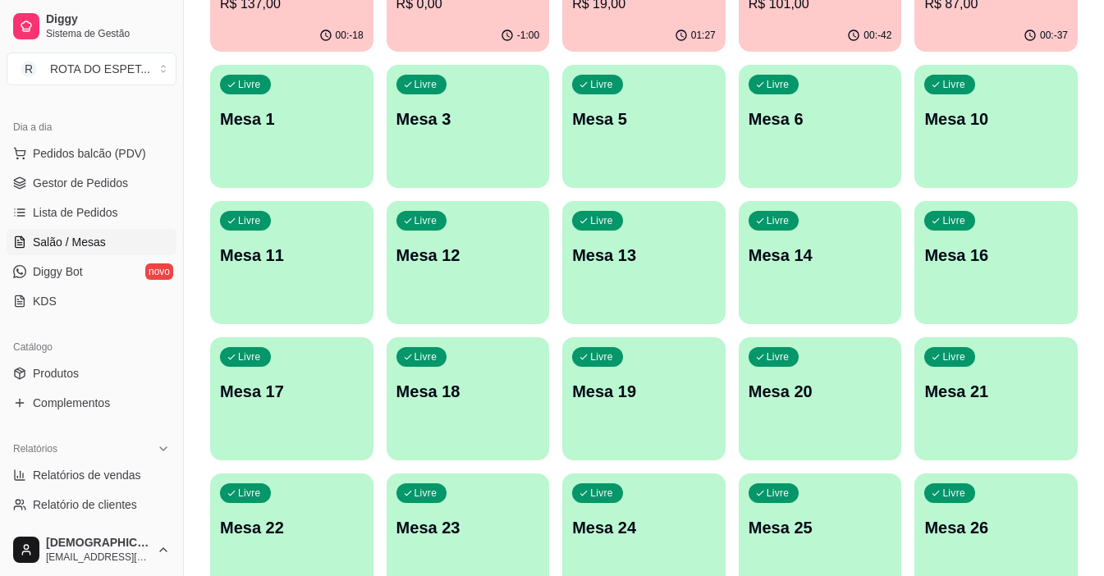
scroll to position [246, 0]
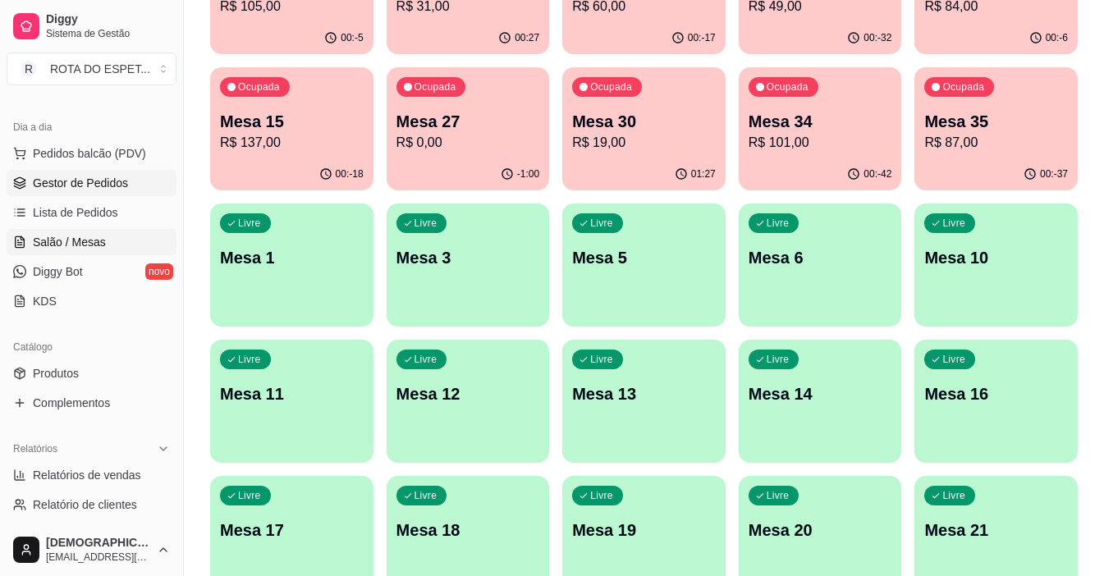
click at [104, 187] on span "Gestor de Pedidos" at bounding box center [80, 183] width 95 height 16
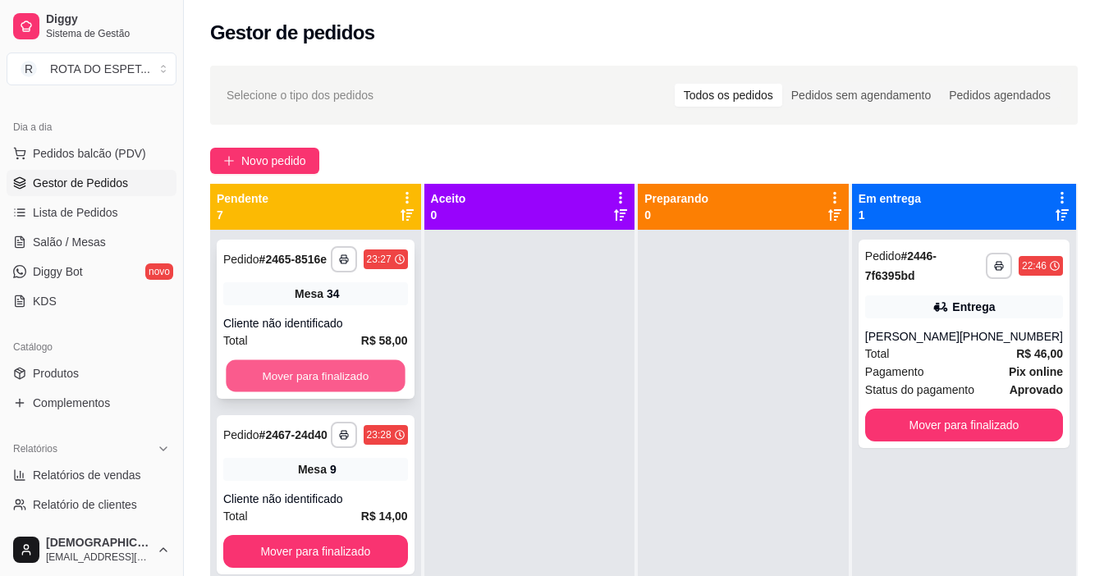
click at [347, 392] on button "Mover para finalizado" at bounding box center [315, 376] width 179 height 32
click at [347, 392] on button "Mover para finalizado" at bounding box center [315, 376] width 185 height 33
click at [347, 392] on button "Mover para finalizado" at bounding box center [315, 376] width 179 height 32
click at [347, 392] on button "Mover para finalizado" at bounding box center [315, 376] width 185 height 33
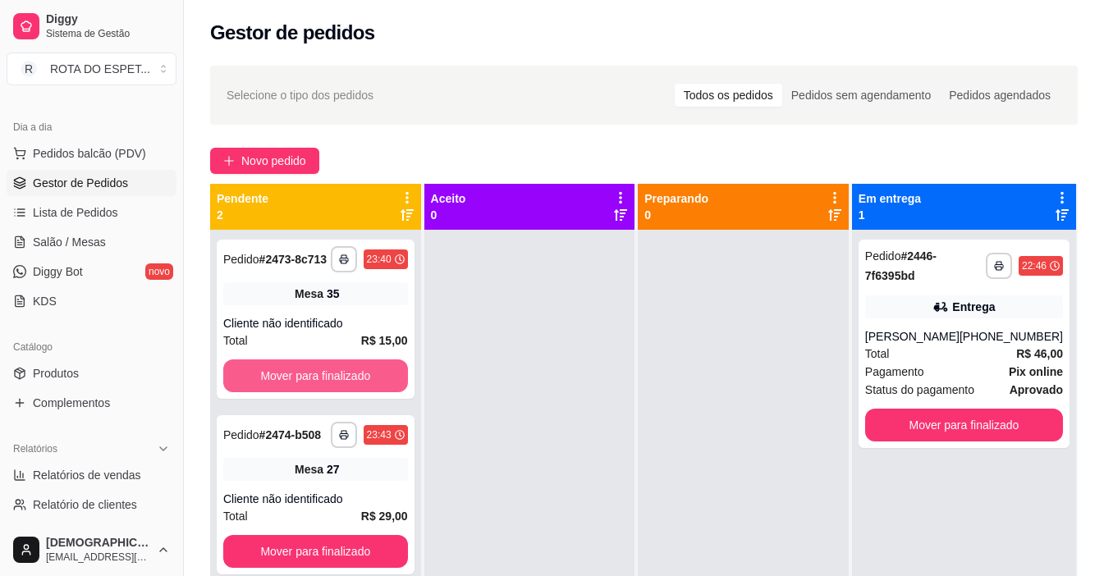
click at [347, 392] on button "Mover para finalizado" at bounding box center [315, 376] width 185 height 33
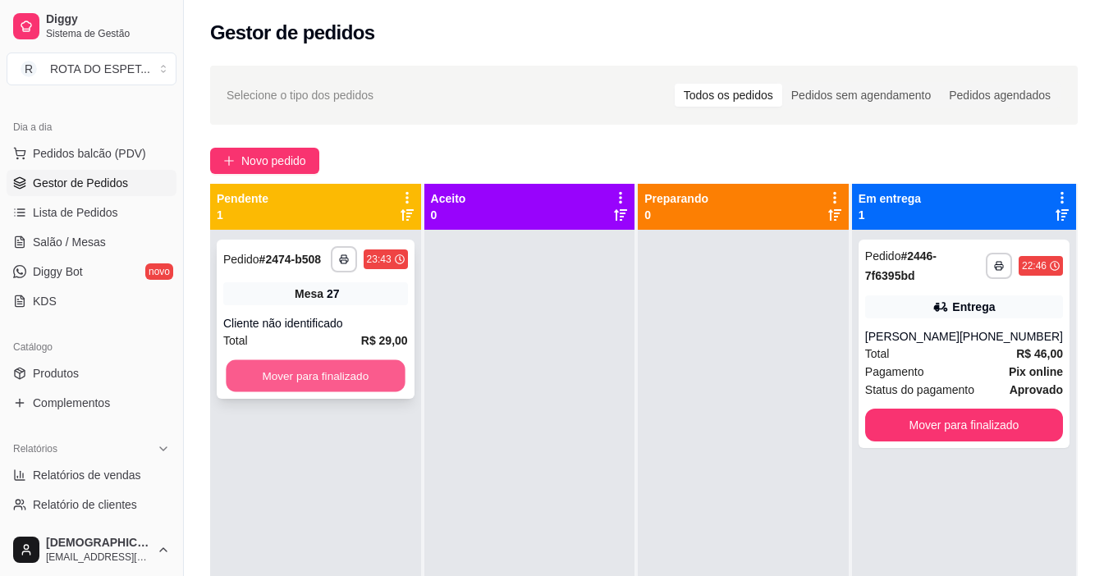
click at [354, 383] on button "Mover para finalizado" at bounding box center [315, 376] width 179 height 32
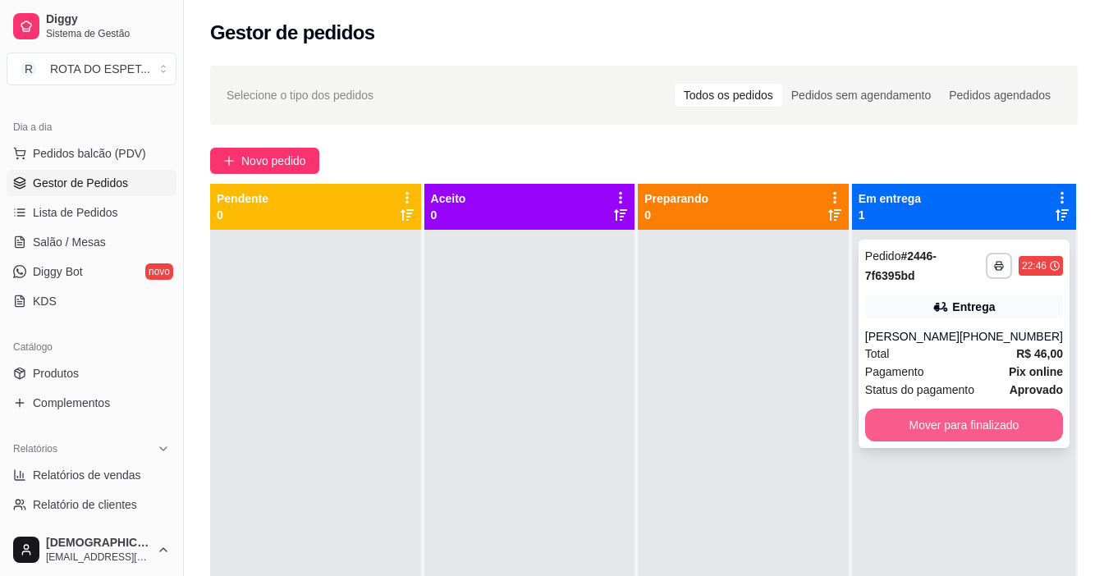
click at [989, 411] on button "Mover para finalizado" at bounding box center [964, 425] width 198 height 33
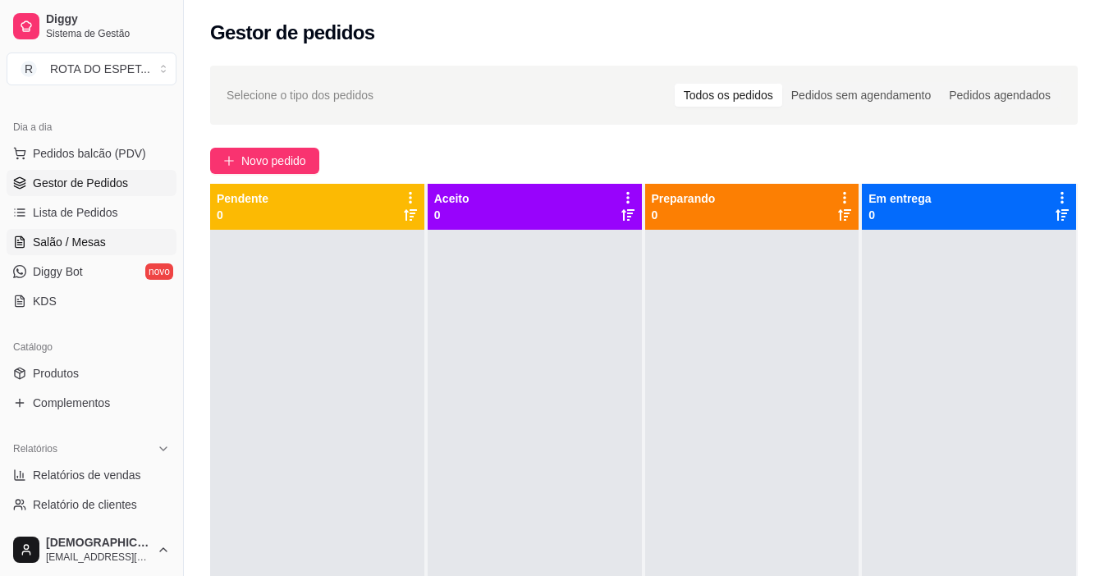
click at [80, 248] on span "Salão / Mesas" at bounding box center [69, 242] width 73 height 16
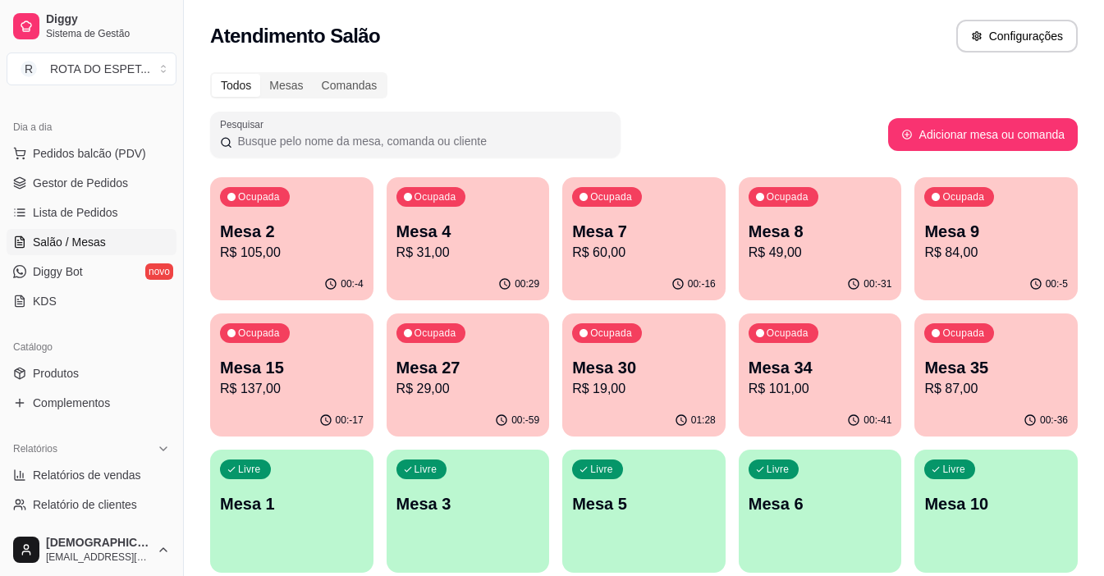
click at [286, 245] on p "R$ 105,00" at bounding box center [292, 253] width 144 height 20
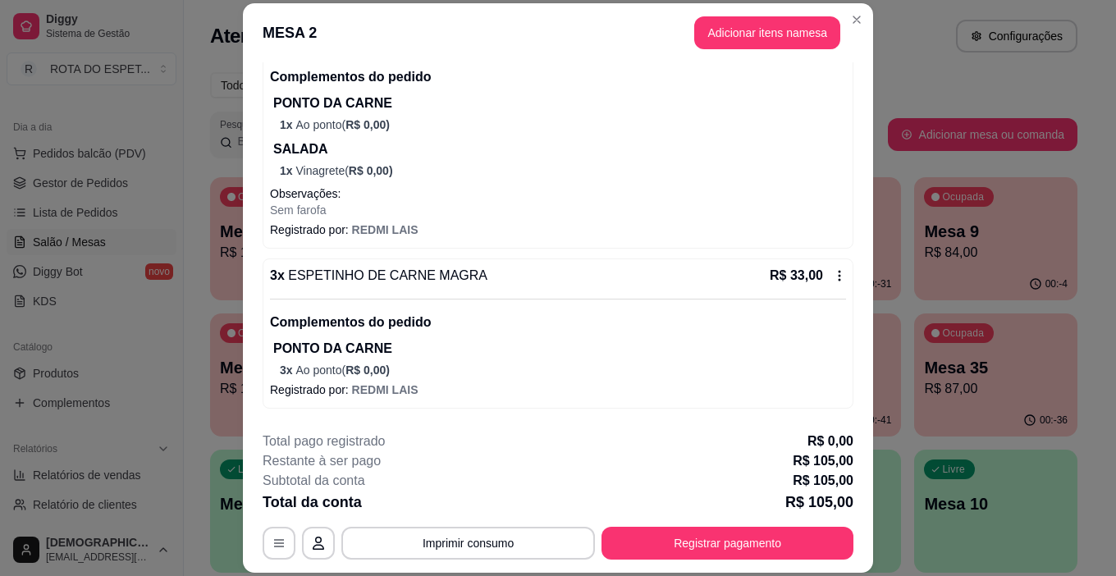
scroll to position [203, 0]
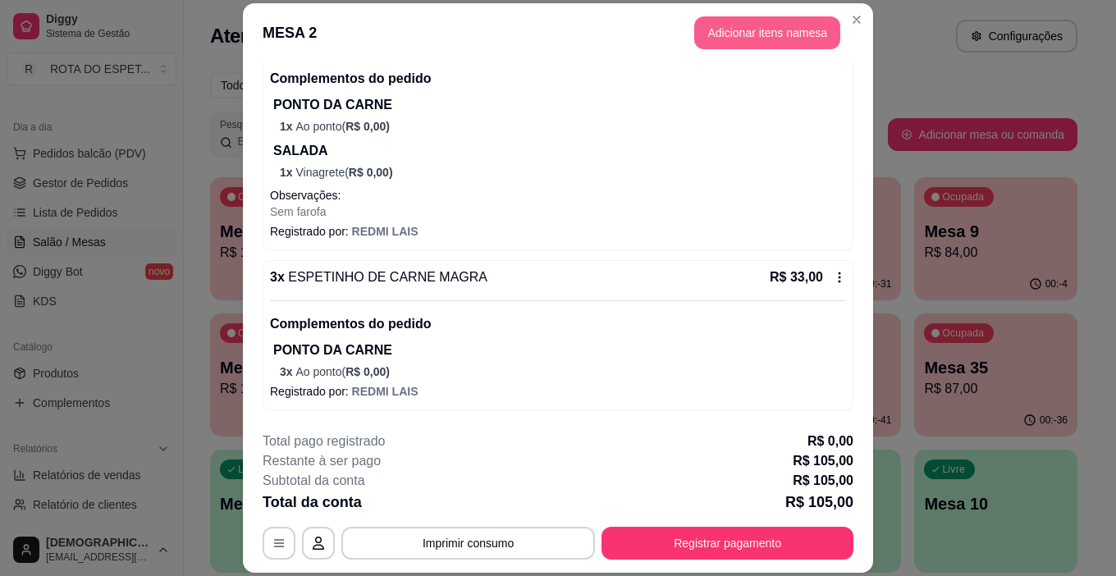
click at [735, 21] on button "Adicionar itens na mesa" at bounding box center [767, 32] width 146 height 33
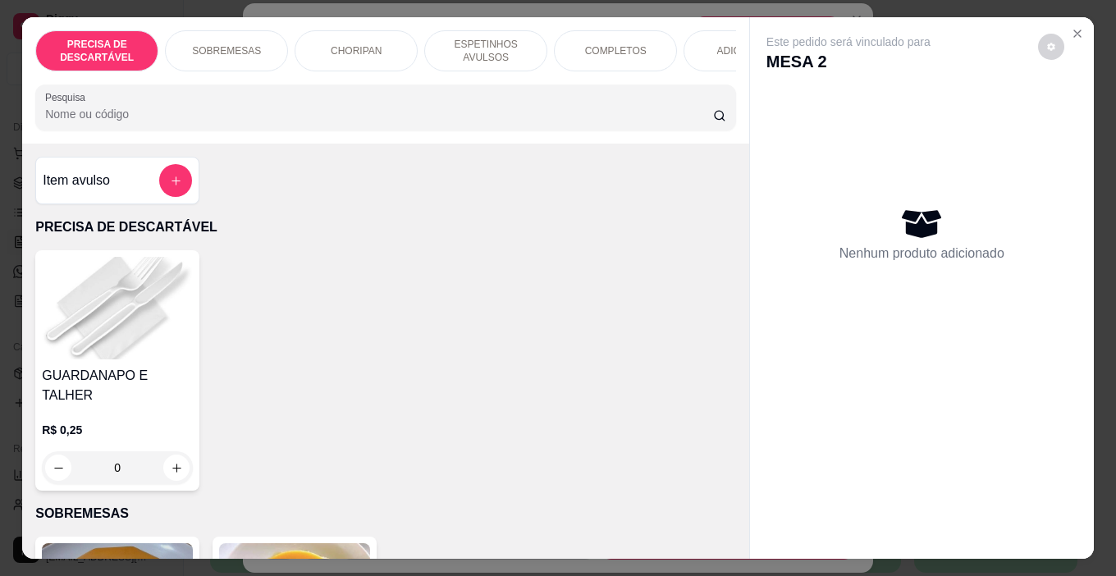
scroll to position [0, 612]
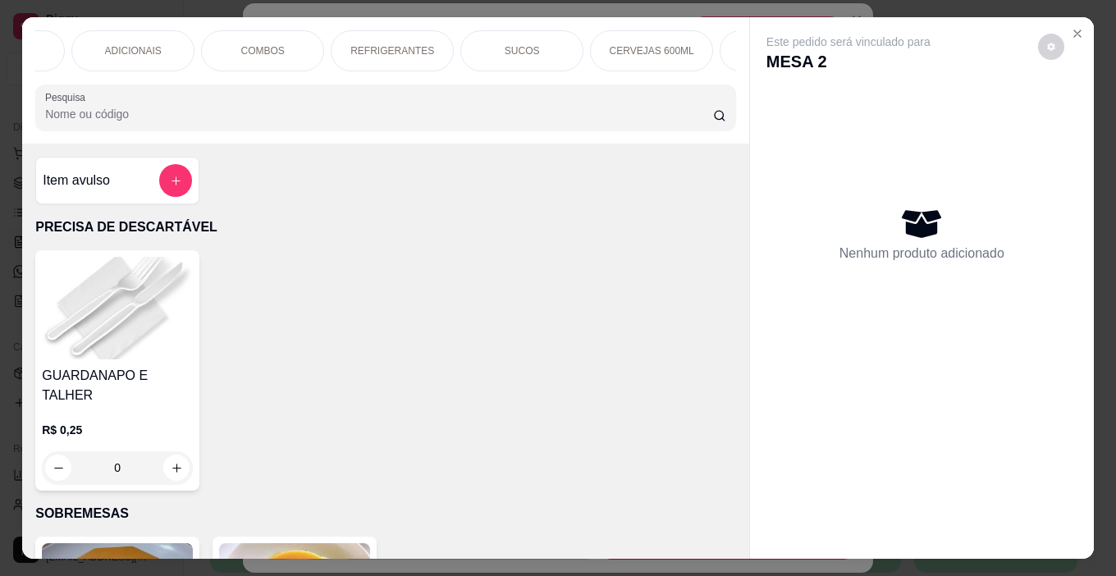
click at [401, 49] on p "REFRIGERANTES" at bounding box center [393, 50] width 84 height 13
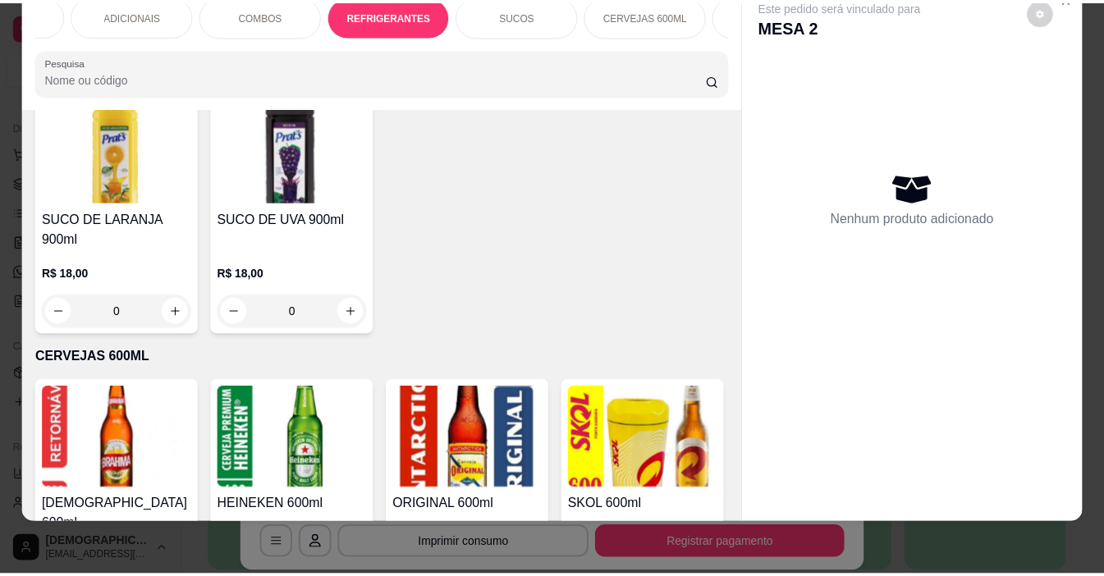
scroll to position [5187, 0]
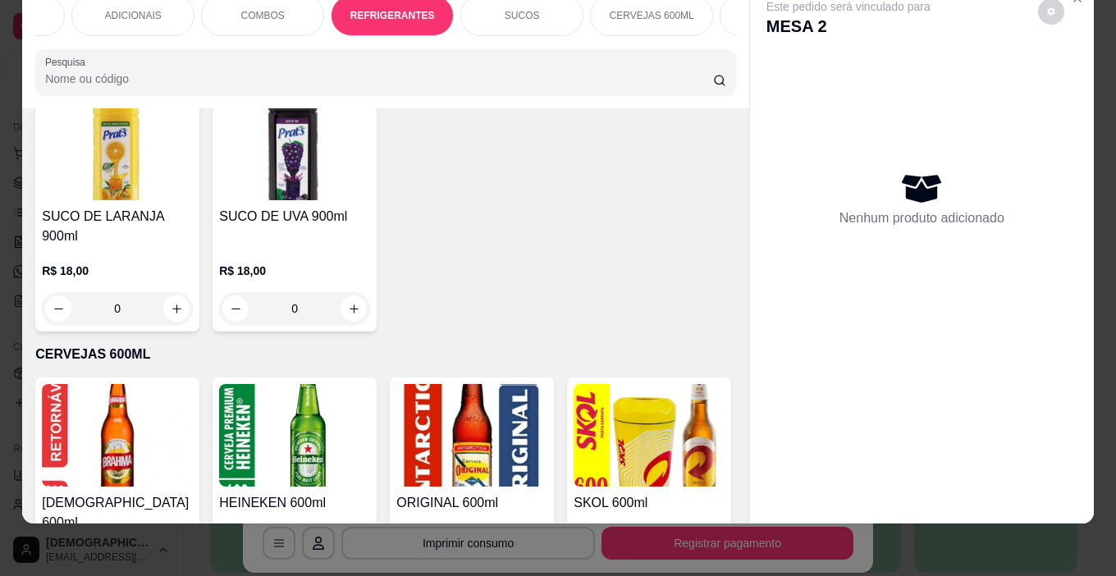
type input "1"
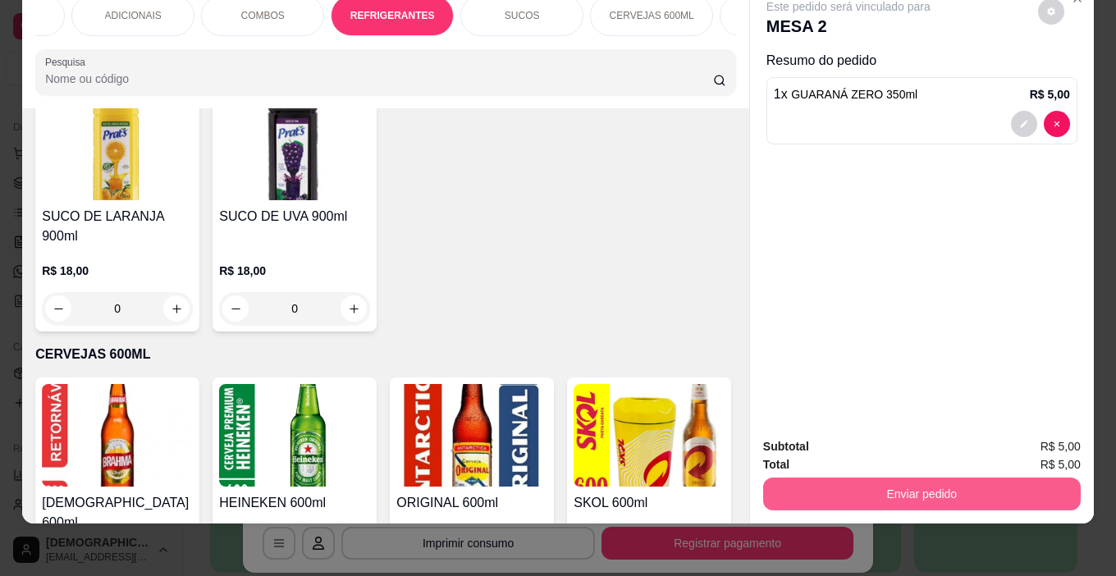
click at [896, 484] on button "Enviar pedido" at bounding box center [922, 494] width 318 height 33
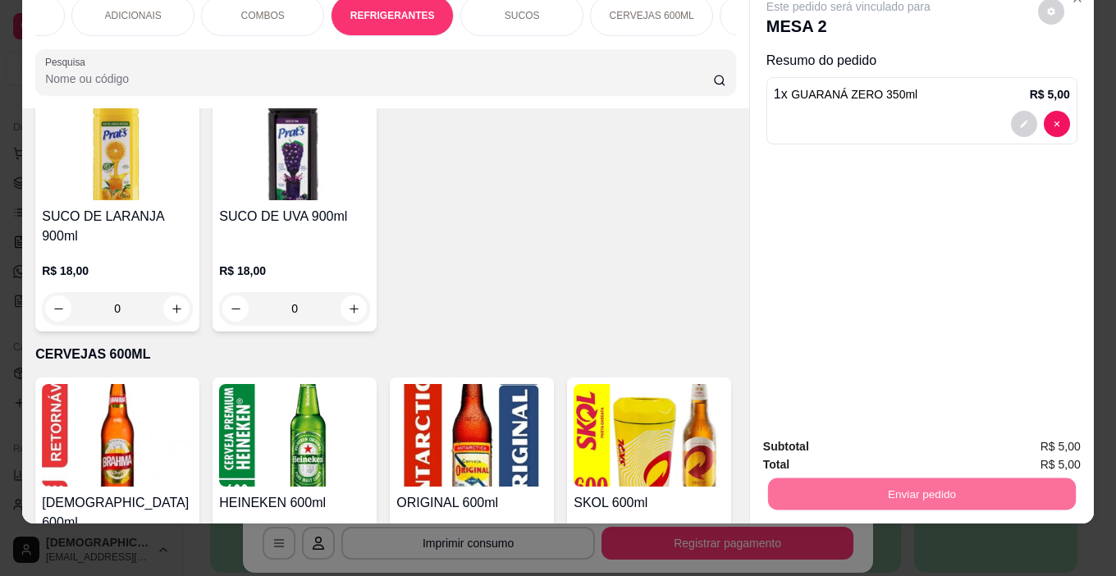
click at [1041, 439] on button "Enviar pedido" at bounding box center [1038, 441] width 90 height 30
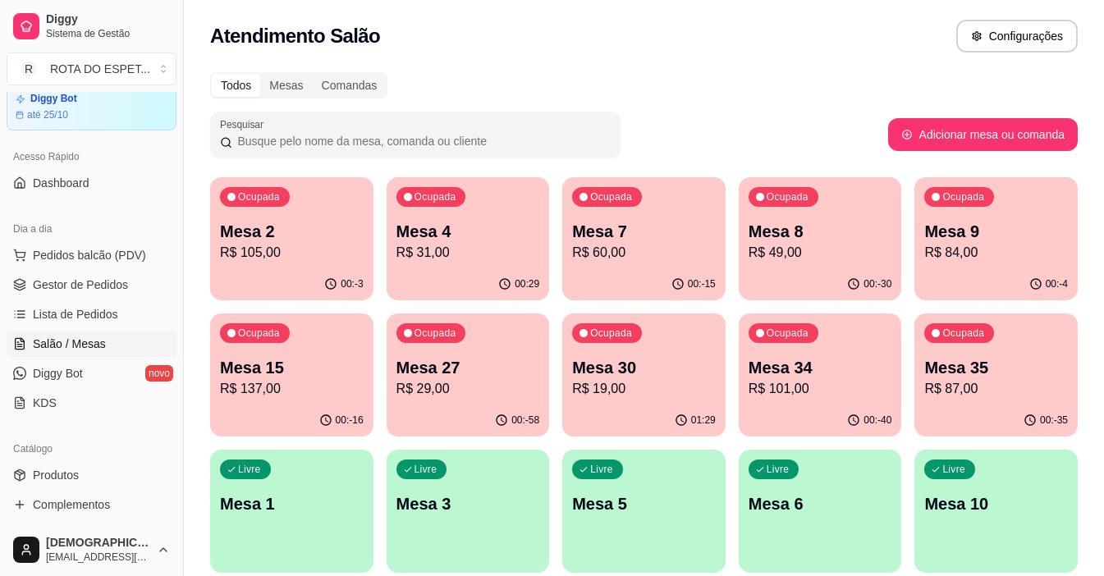
scroll to position [0, 0]
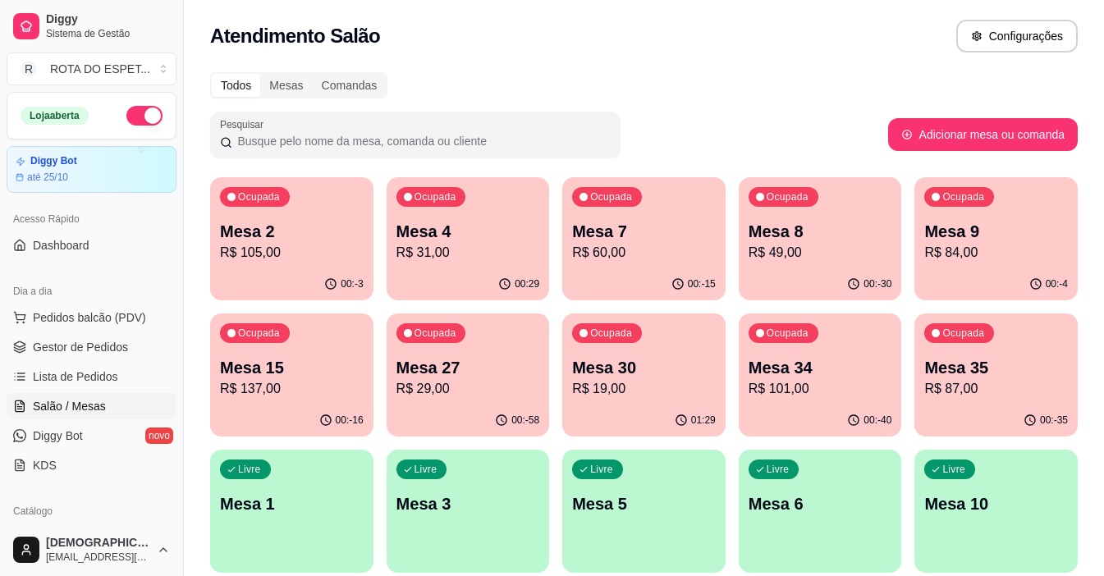
click at [150, 104] on div "Loja aberta" at bounding box center [91, 116] width 168 height 46
click at [140, 112] on button "button" at bounding box center [144, 116] width 36 height 20
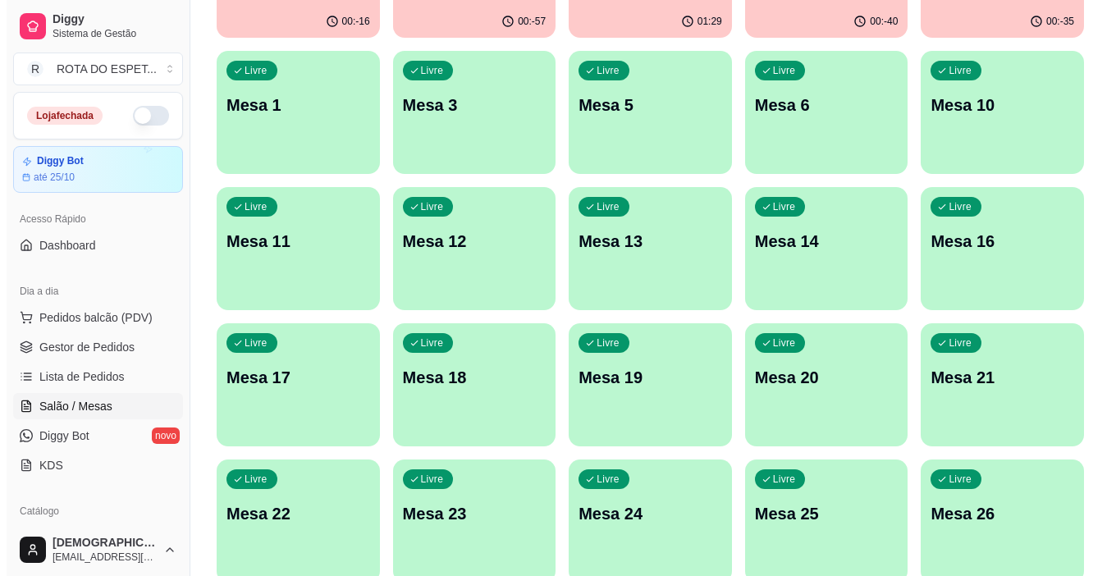
scroll to position [575, 0]
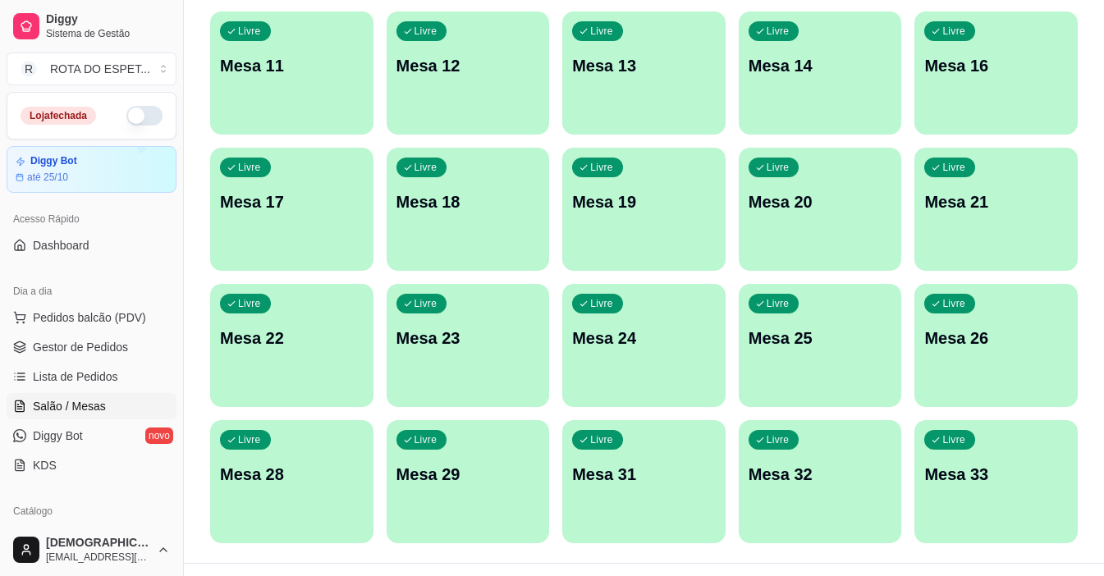
click at [815, 204] on p "Mesa 20" at bounding box center [821, 201] width 144 height 23
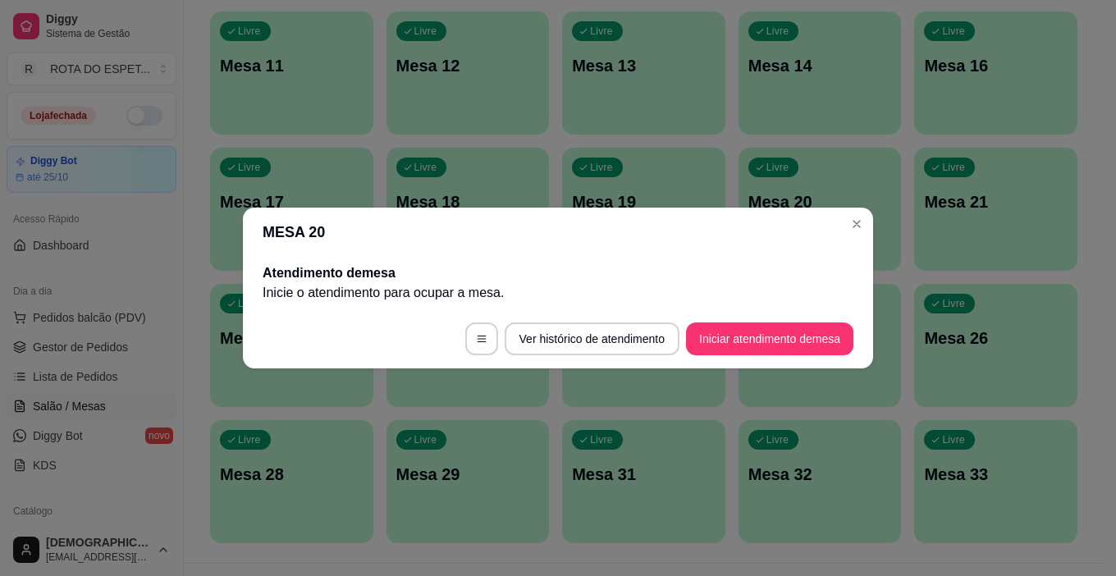
click at [762, 337] on button "Iniciar atendimento de mesa" at bounding box center [769, 339] width 167 height 33
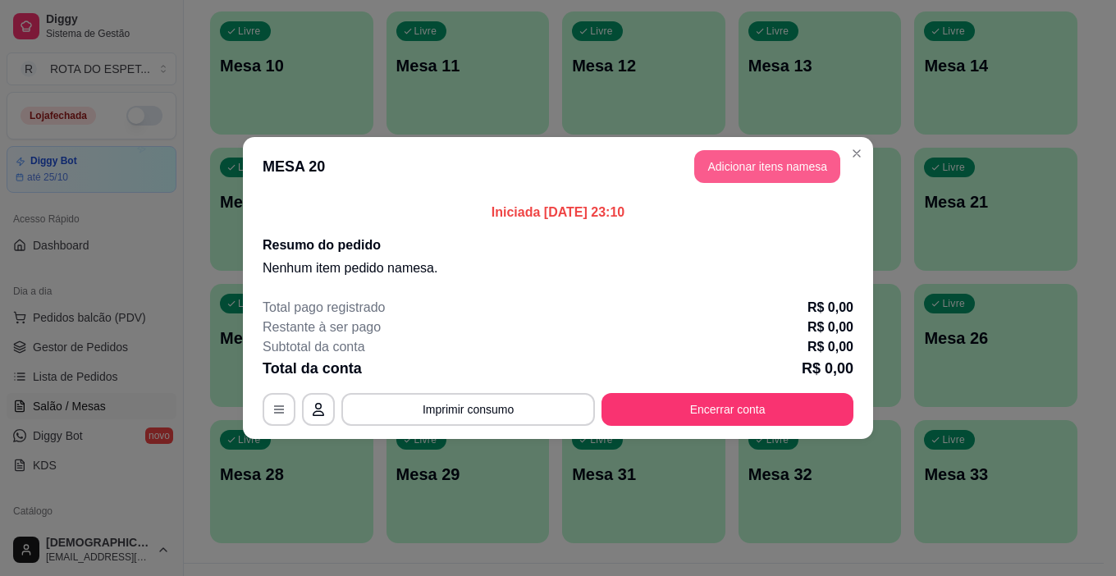
click at [775, 164] on button "Adicionar itens na mesa" at bounding box center [767, 166] width 146 height 33
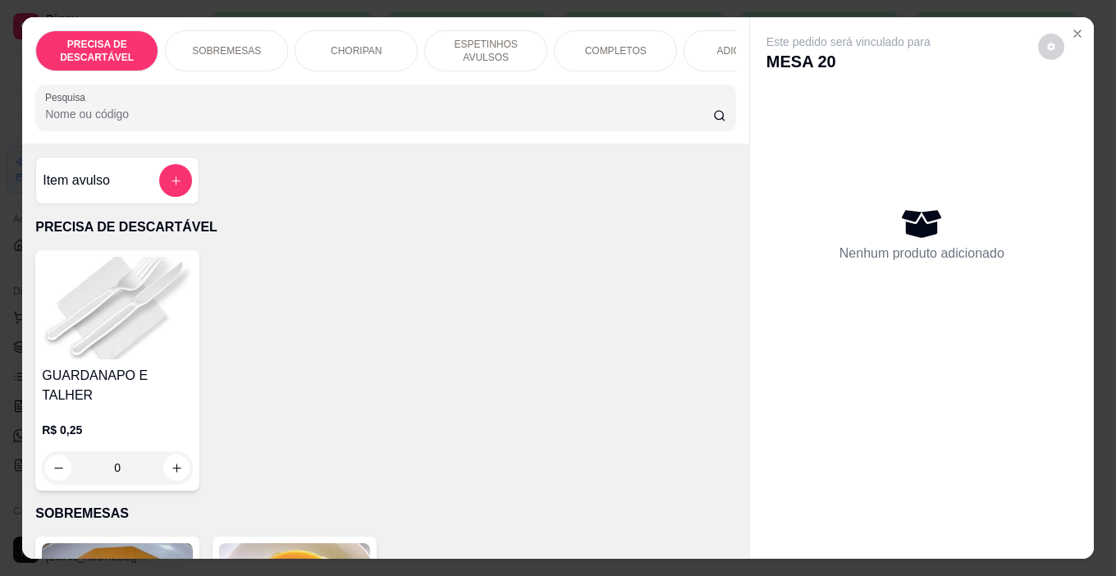
click at [636, 51] on p "COMPLETOS" at bounding box center [616, 50] width 62 height 13
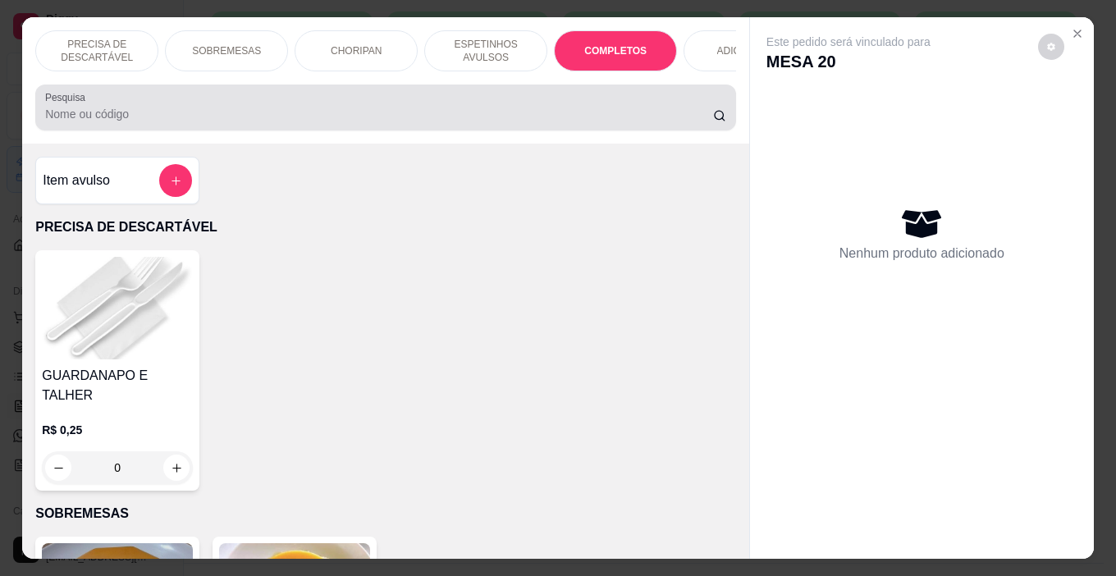
scroll to position [41, 0]
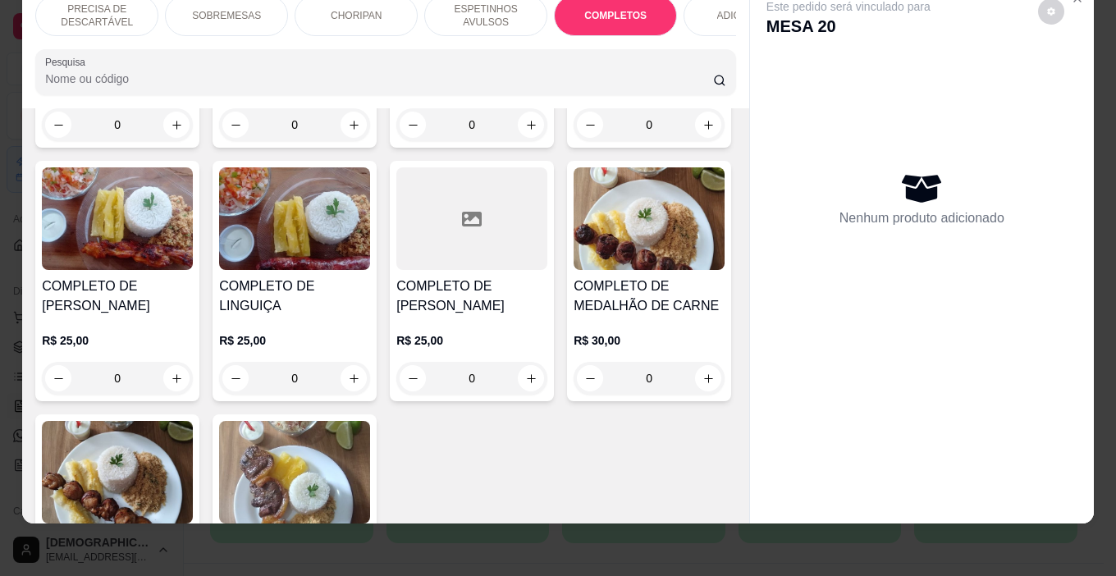
click at [525, 141] on div "0" at bounding box center [471, 124] width 151 height 33
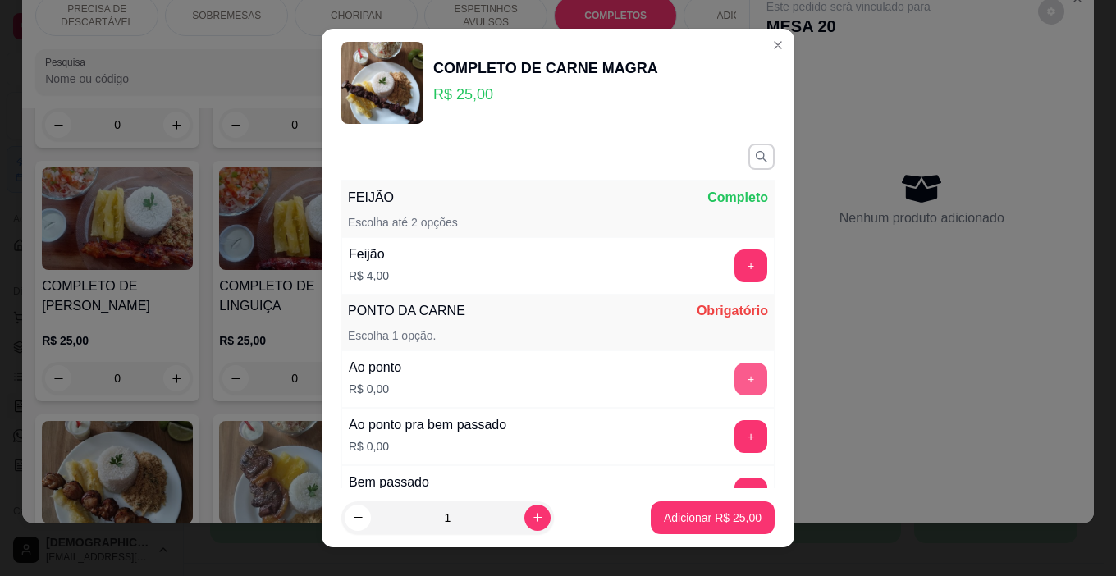
click at [735, 369] on button "+" at bounding box center [751, 379] width 33 height 33
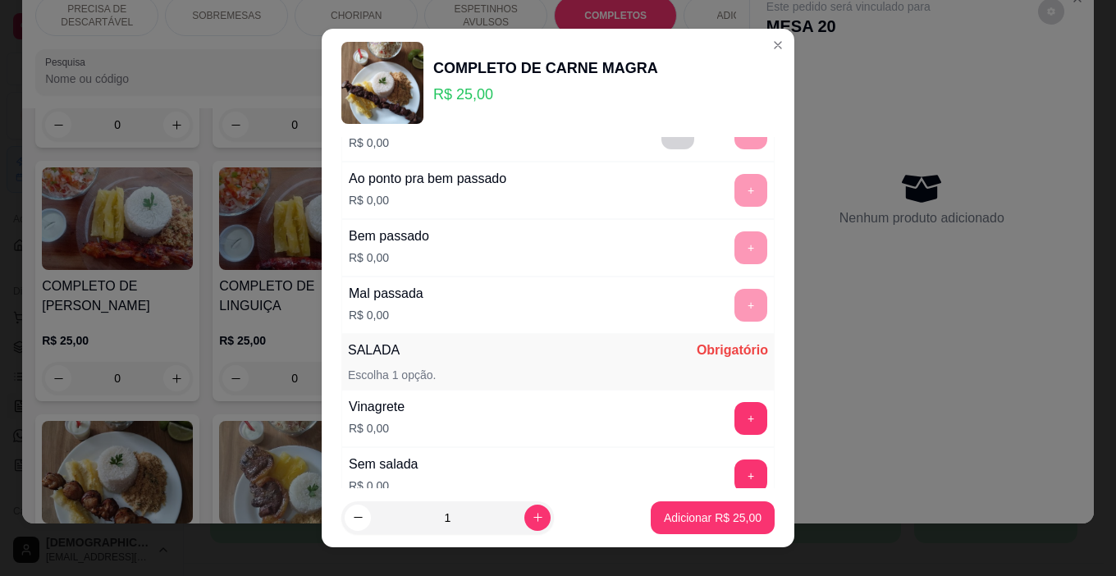
scroll to position [328, 0]
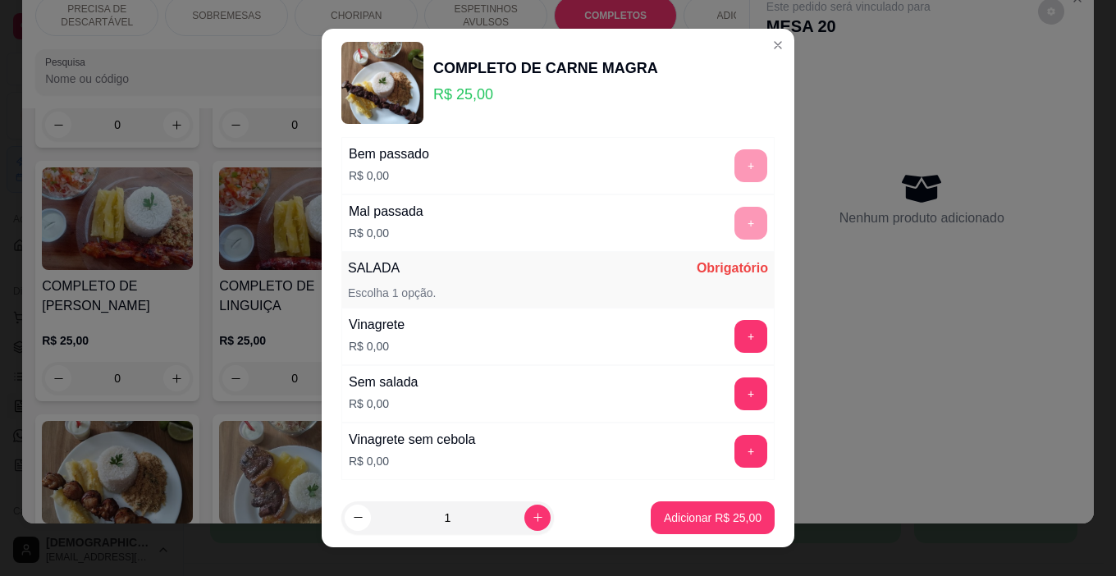
click at [735, 348] on button "+" at bounding box center [751, 336] width 33 height 33
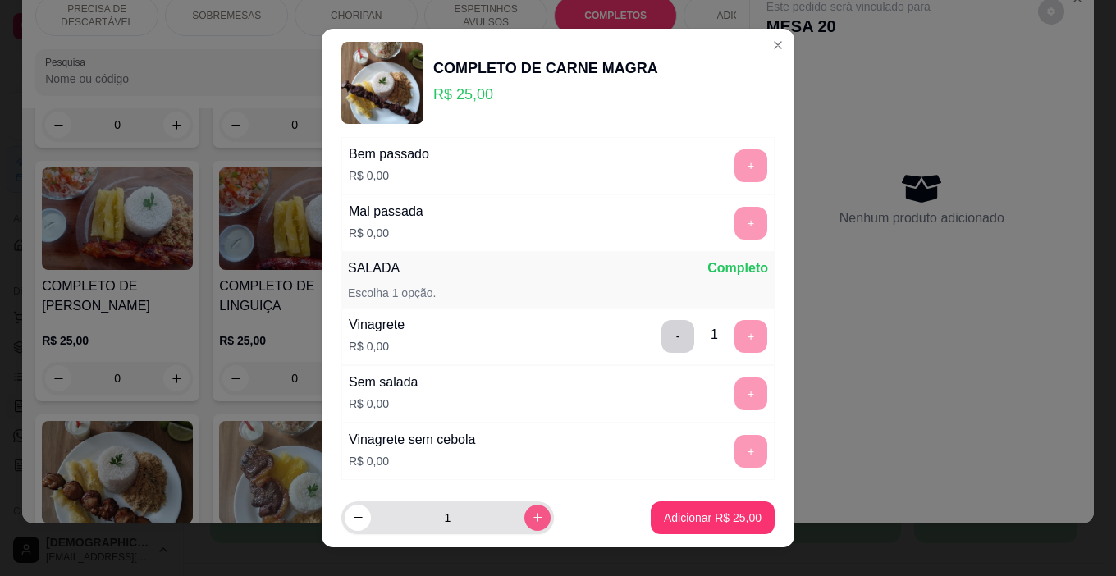
click at [526, 517] on button "increase-product-quantity" at bounding box center [538, 518] width 26 height 26
type input "2"
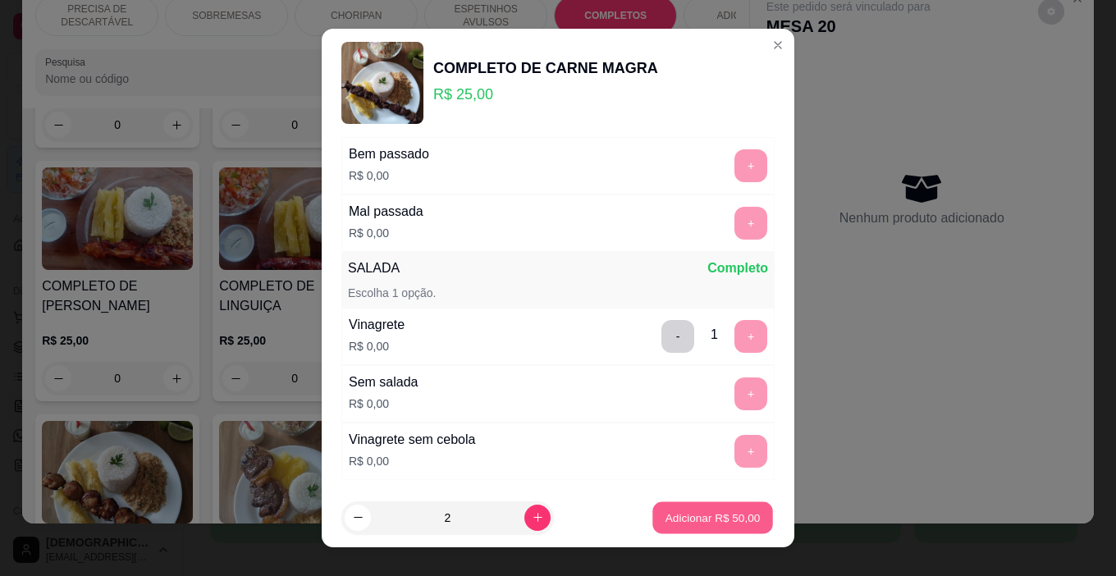
click at [659, 528] on button "Adicionar R$ 50,00" at bounding box center [713, 518] width 121 height 32
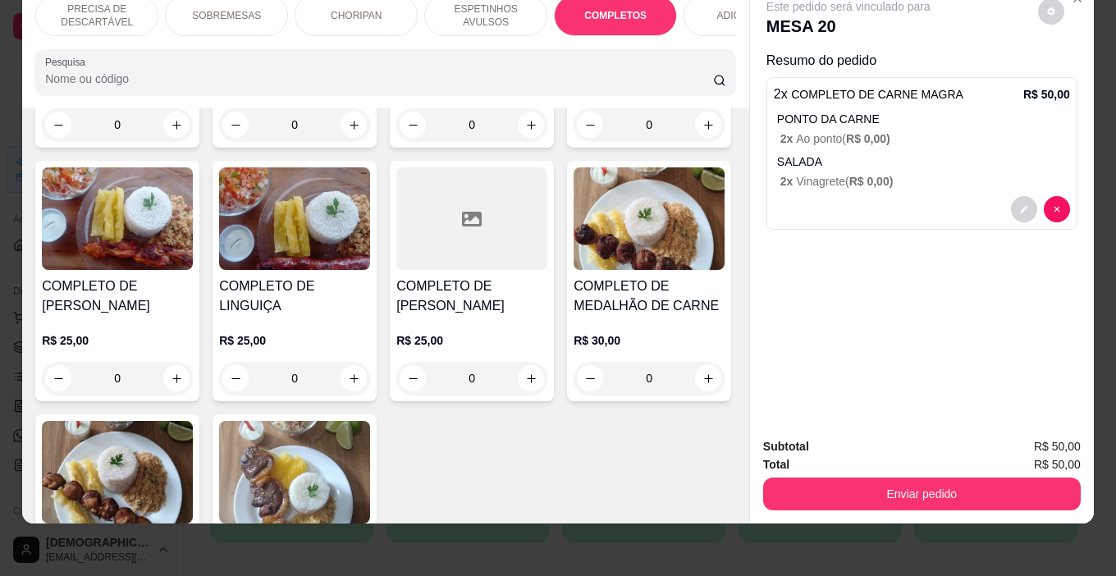
click at [505, 11] on p "ESPETINHOS AVULSOS" at bounding box center [485, 15] width 95 height 26
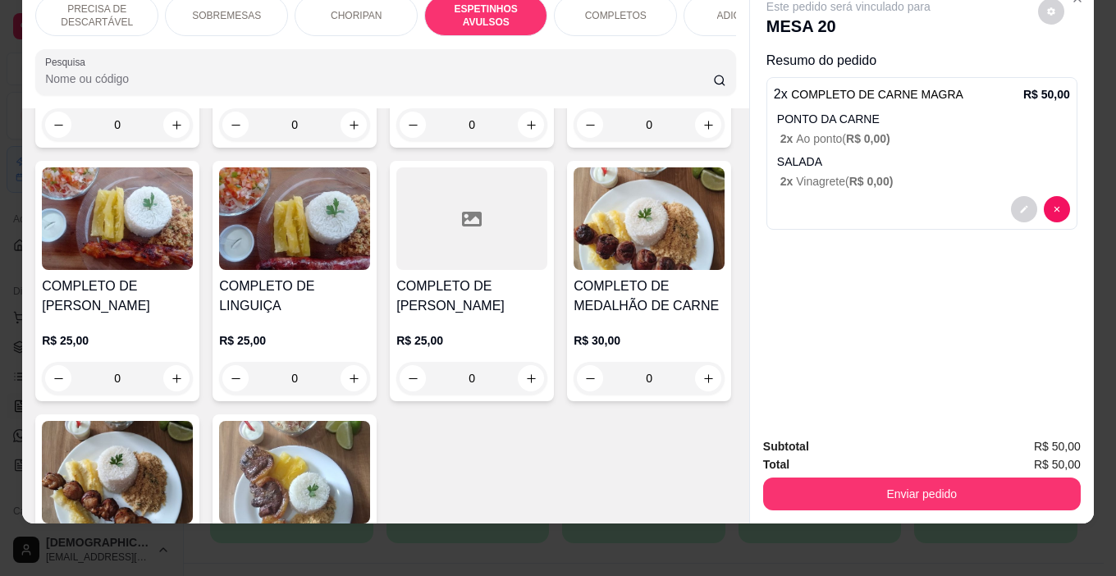
scroll to position [907, 0]
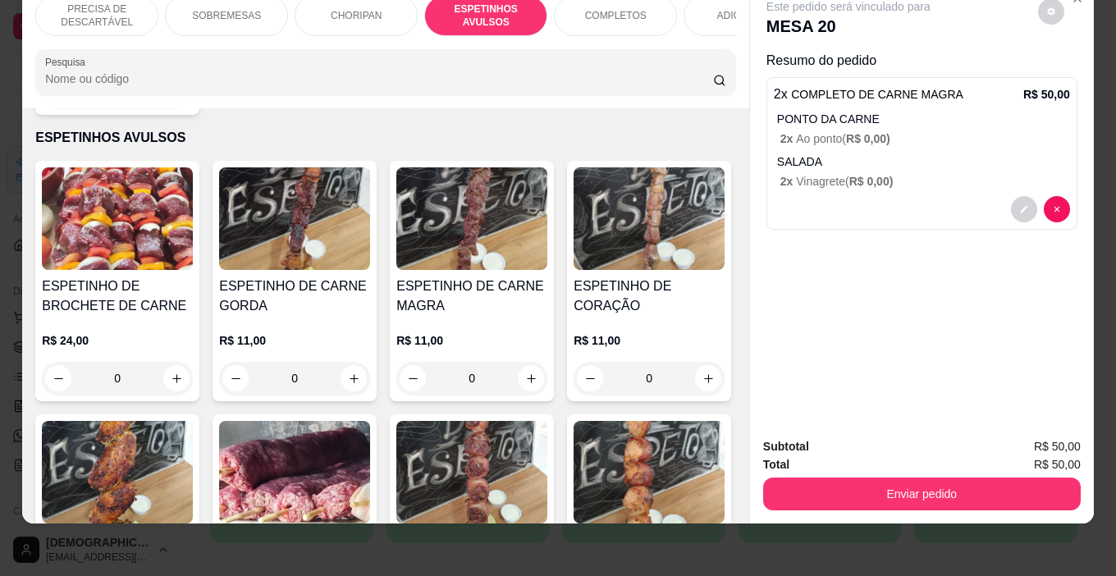
click at [523, 362] on div "0" at bounding box center [471, 378] width 151 height 33
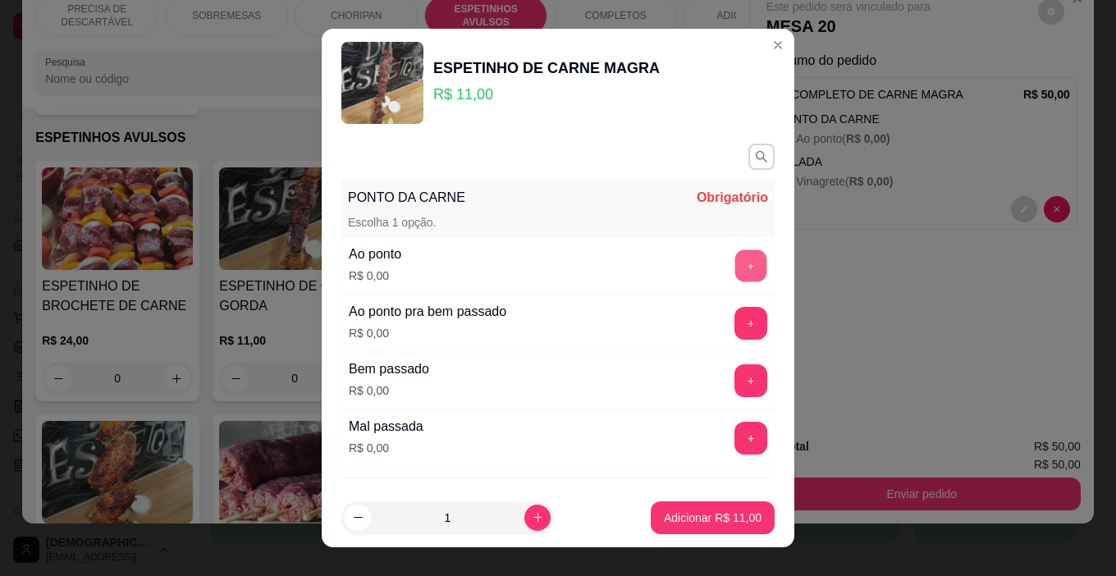
click at [736, 262] on button "+" at bounding box center [752, 266] width 32 height 32
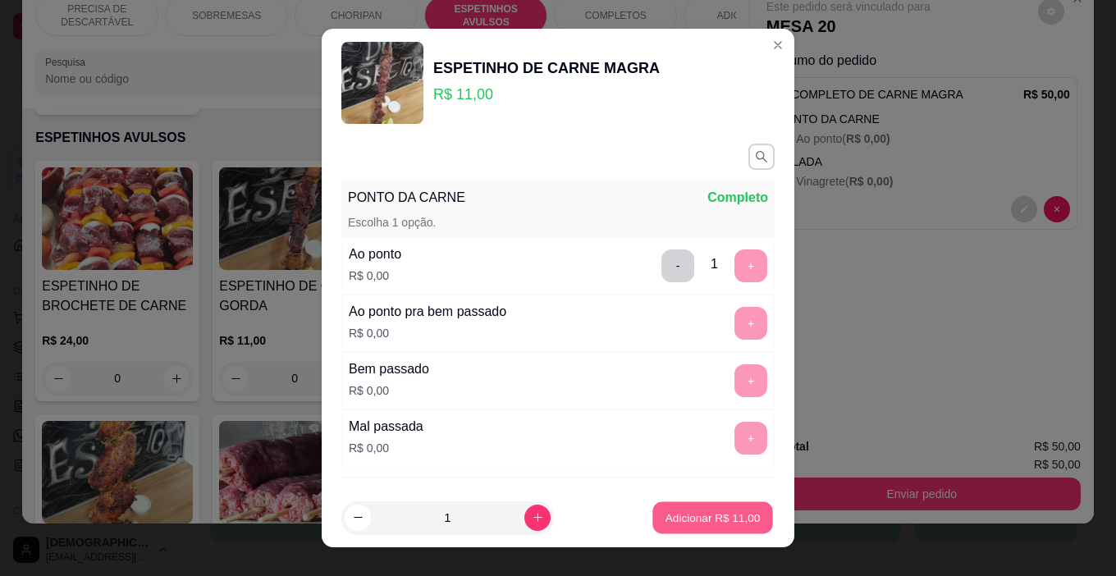
click at [704, 507] on button "Adicionar R$ 11,00" at bounding box center [713, 518] width 121 height 32
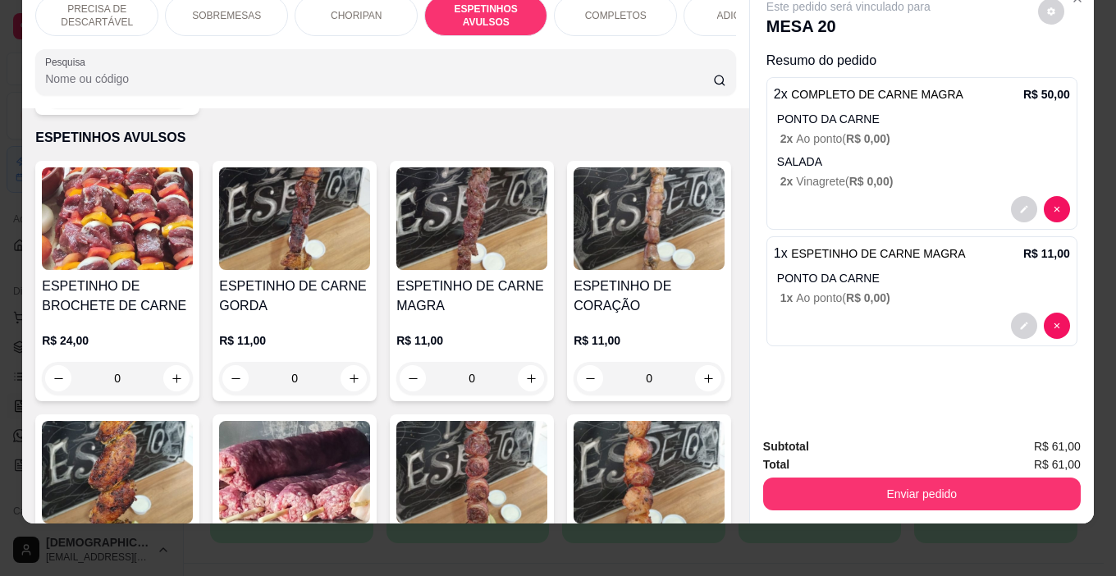
click at [1001, 196] on div at bounding box center [922, 209] width 296 height 26
click at [1011, 197] on button "decrease-product-quantity" at bounding box center [1023, 209] width 25 height 25
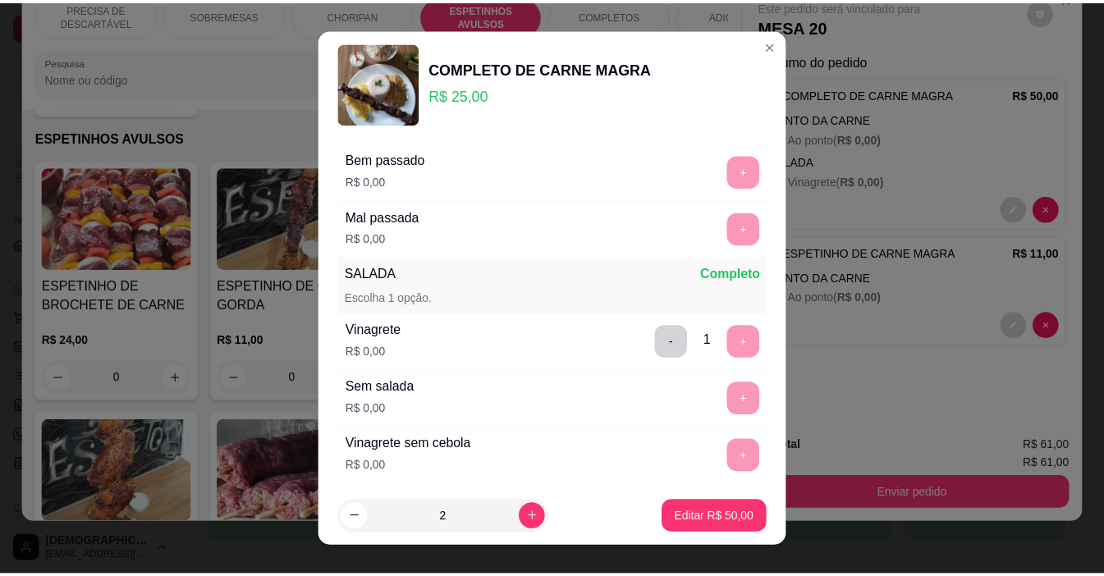
scroll to position [427, 0]
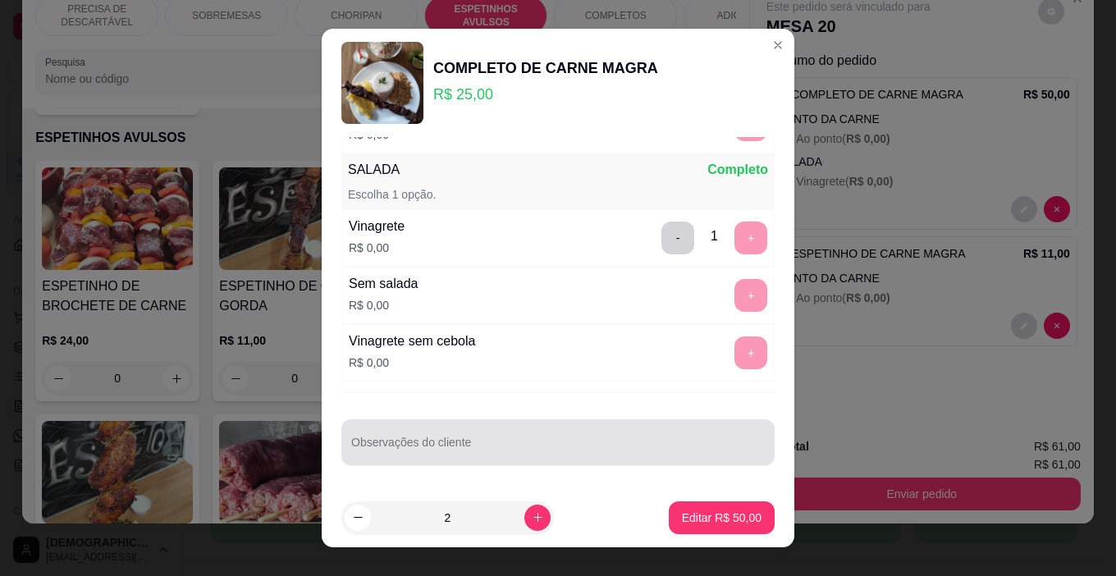
click at [495, 436] on div at bounding box center [558, 442] width 414 height 33
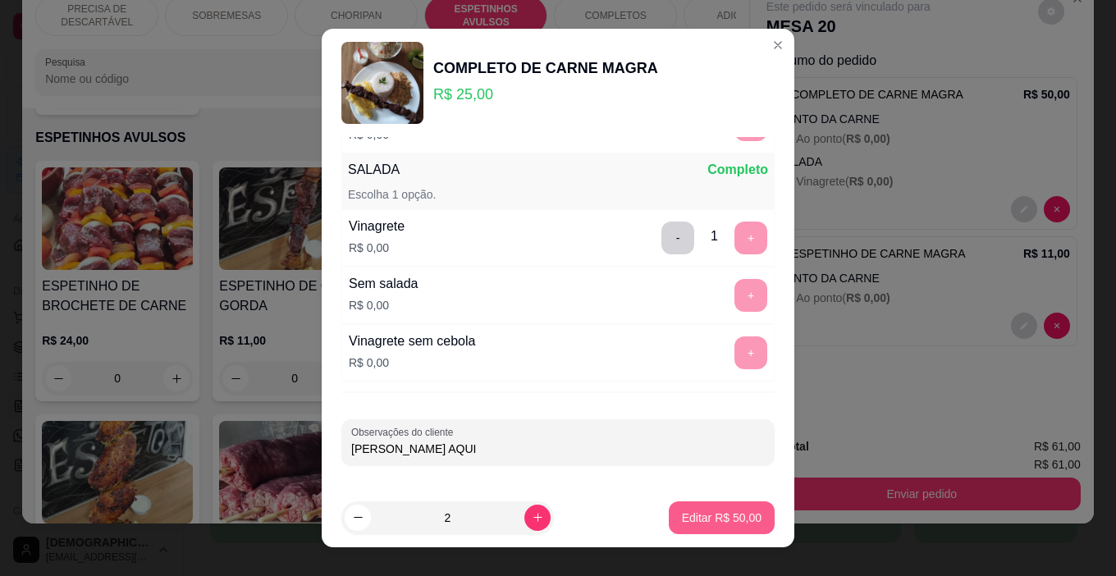
type input "ALINE COMER AQUI"
click at [694, 522] on p "Editar R$ 50,00" at bounding box center [721, 518] width 77 height 16
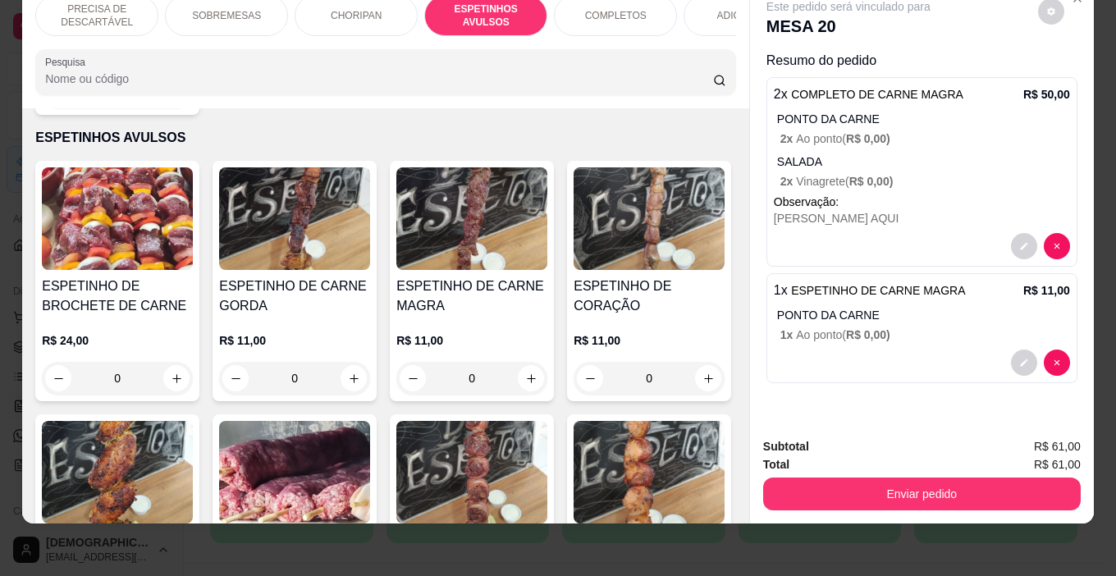
click at [845, 485] on button "Enviar pedido" at bounding box center [922, 494] width 318 height 33
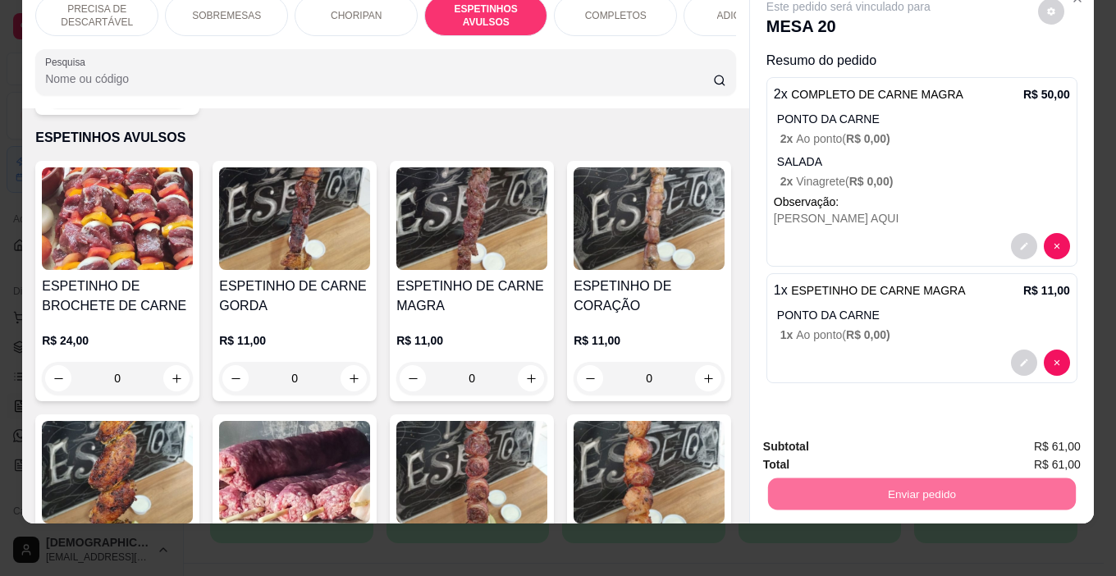
click at [1007, 445] on button "Enviar pedido" at bounding box center [1038, 441] width 93 height 31
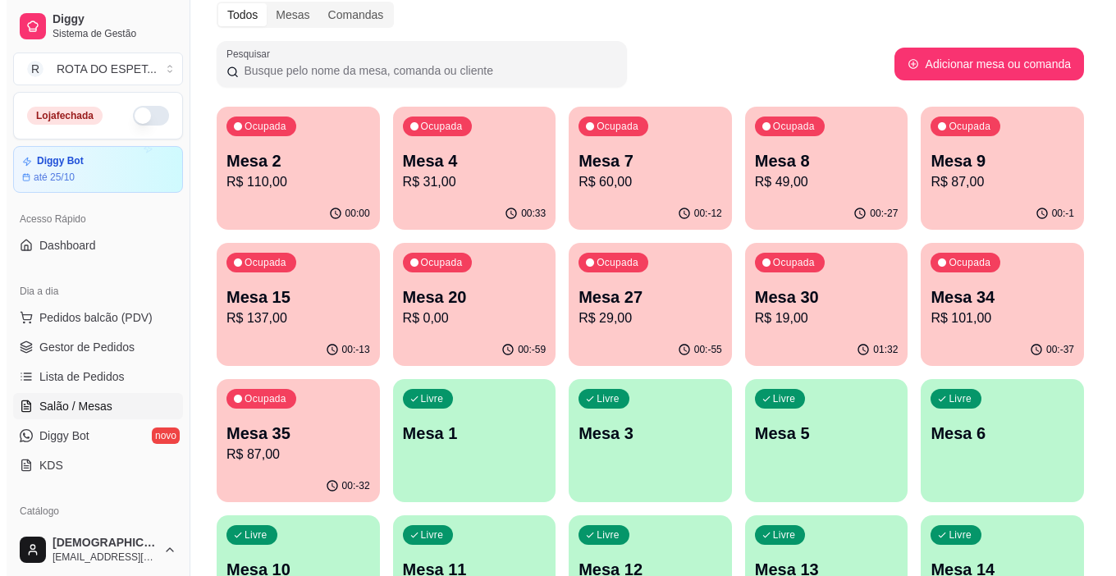
scroll to position [0, 0]
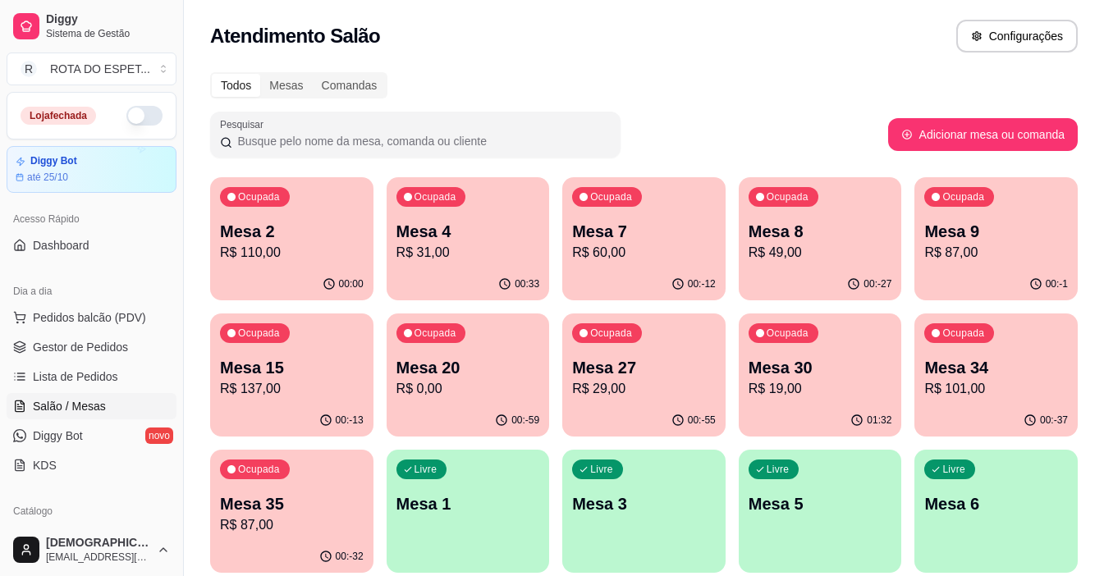
click at [500, 215] on div "Ocupada Mesa 4 R$ 31,00" at bounding box center [468, 222] width 163 height 91
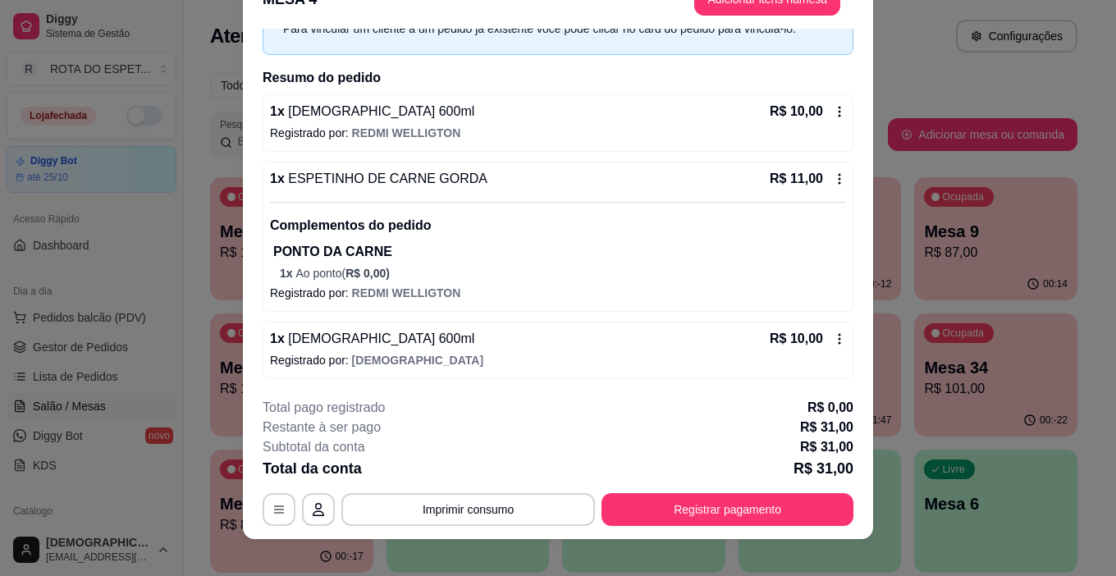
scroll to position [49, 0]
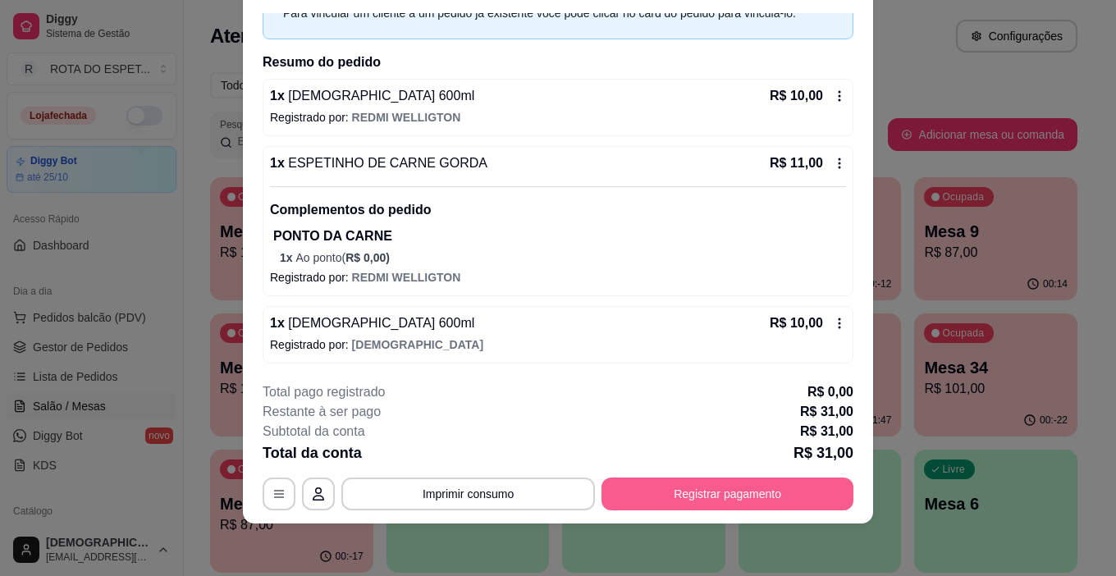
click at [690, 494] on button "Registrar pagamento" at bounding box center [728, 494] width 252 height 33
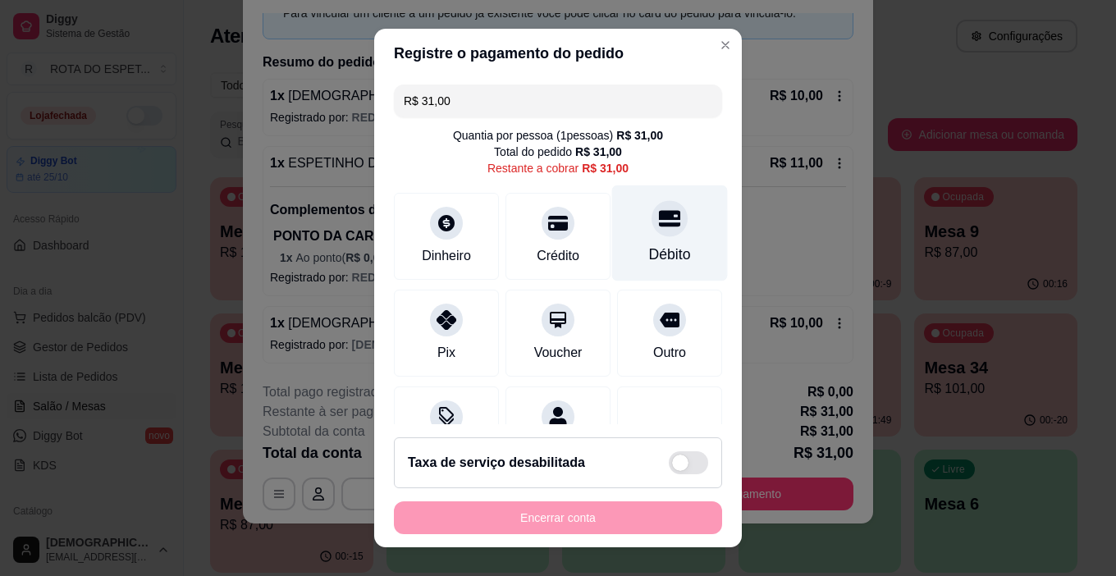
click at [658, 226] on div at bounding box center [670, 219] width 36 height 36
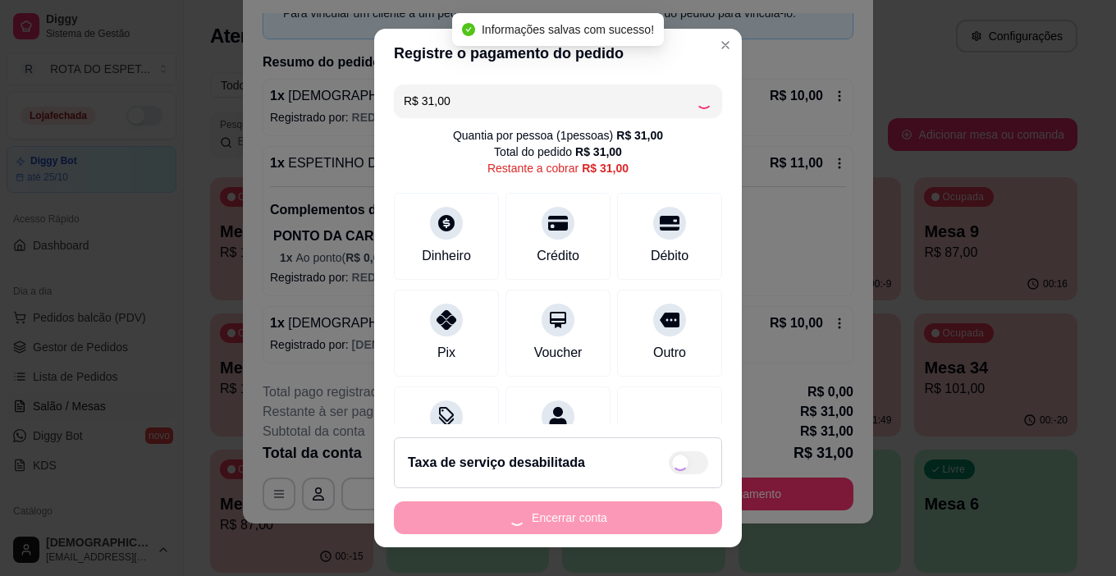
type input "R$ 0,00"
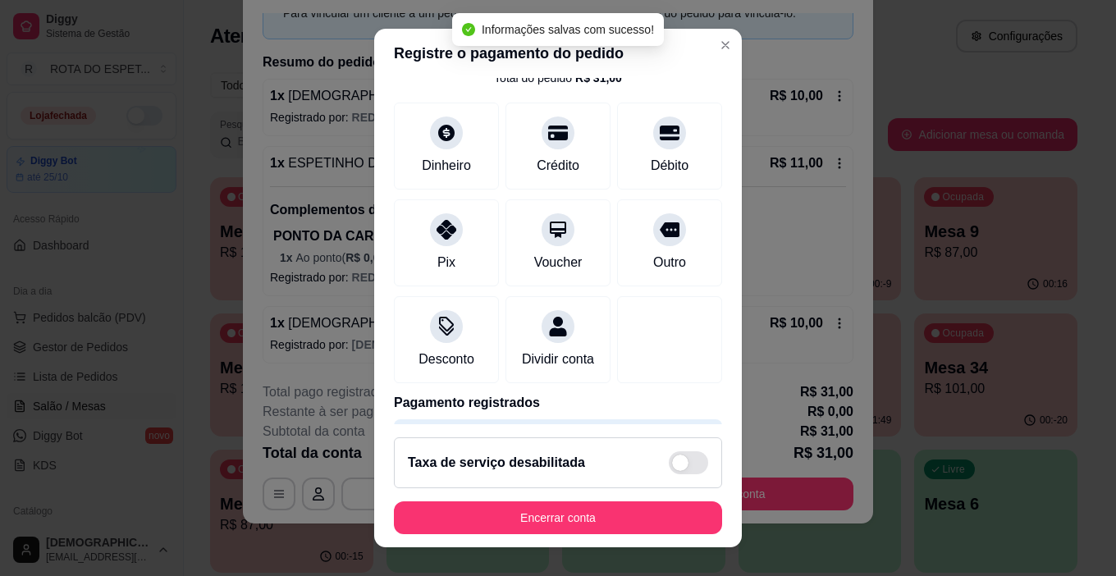
scroll to position [144, 0]
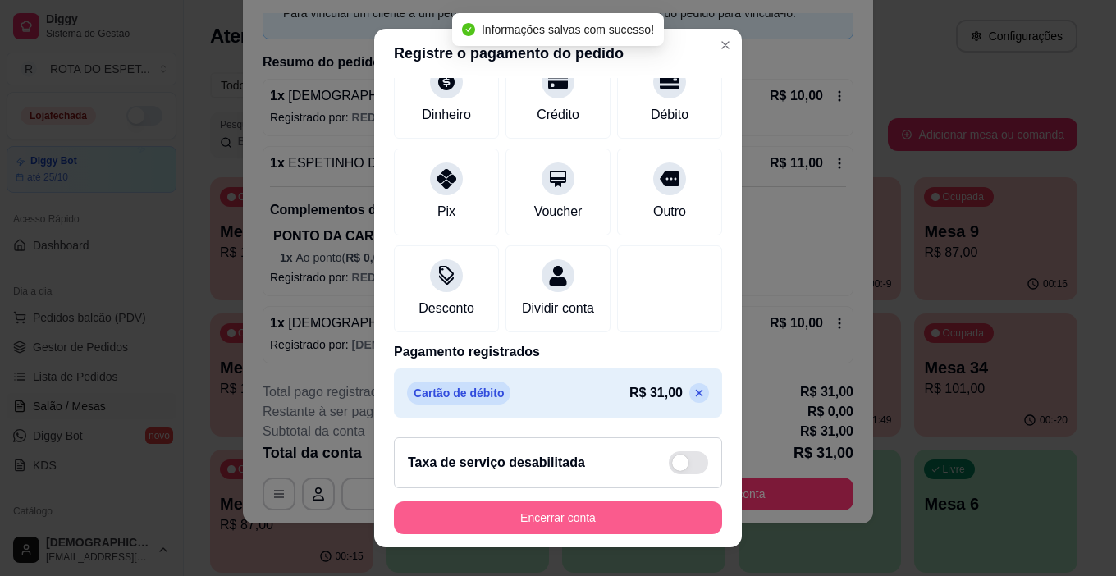
click at [621, 518] on button "Encerrar conta" at bounding box center [558, 518] width 328 height 33
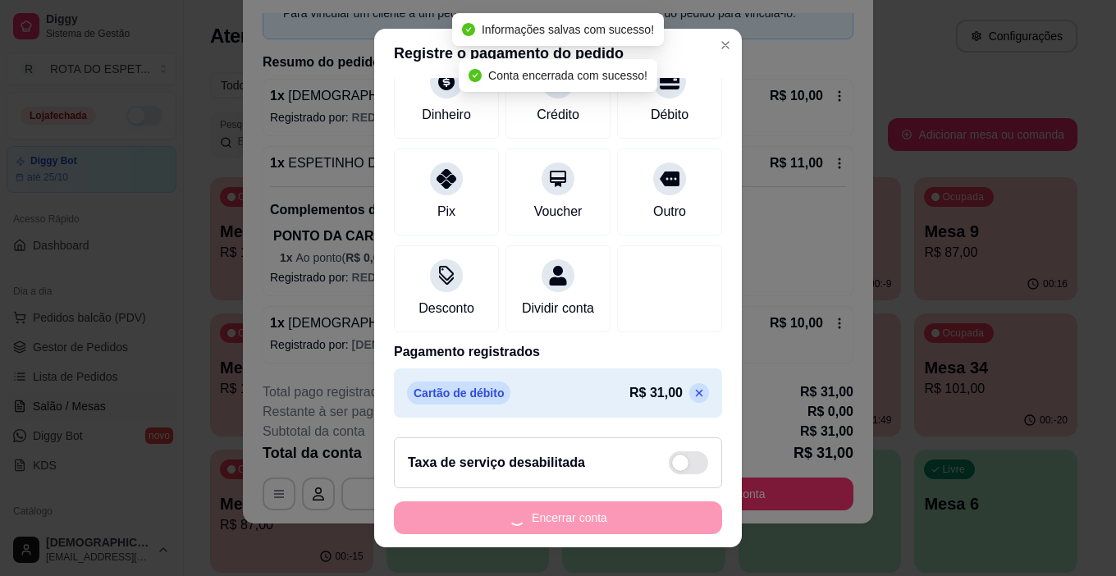
scroll to position [0, 0]
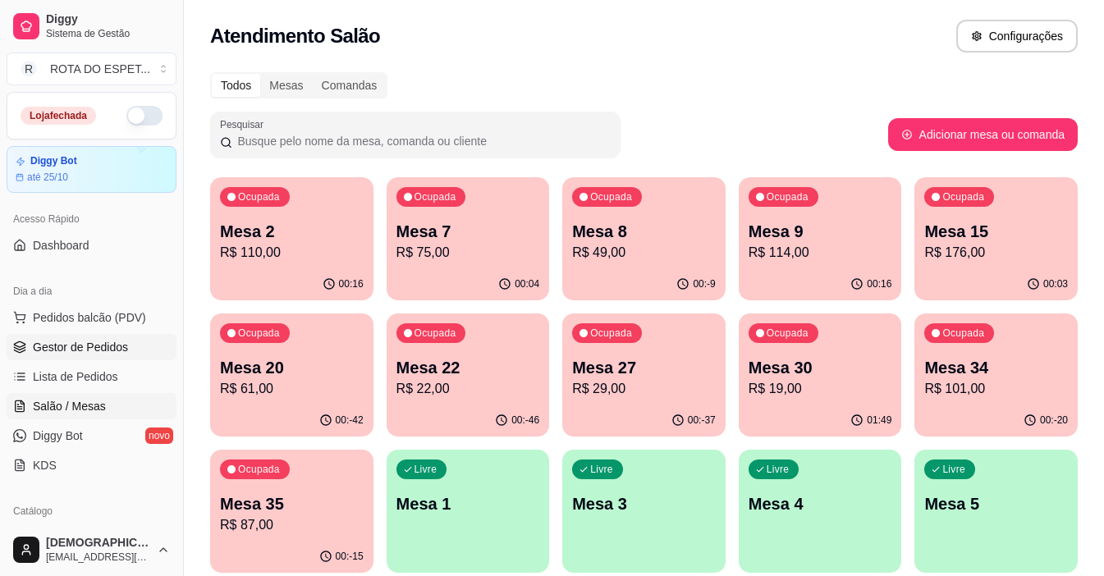
click at [103, 341] on span "Gestor de Pedidos" at bounding box center [80, 347] width 95 height 16
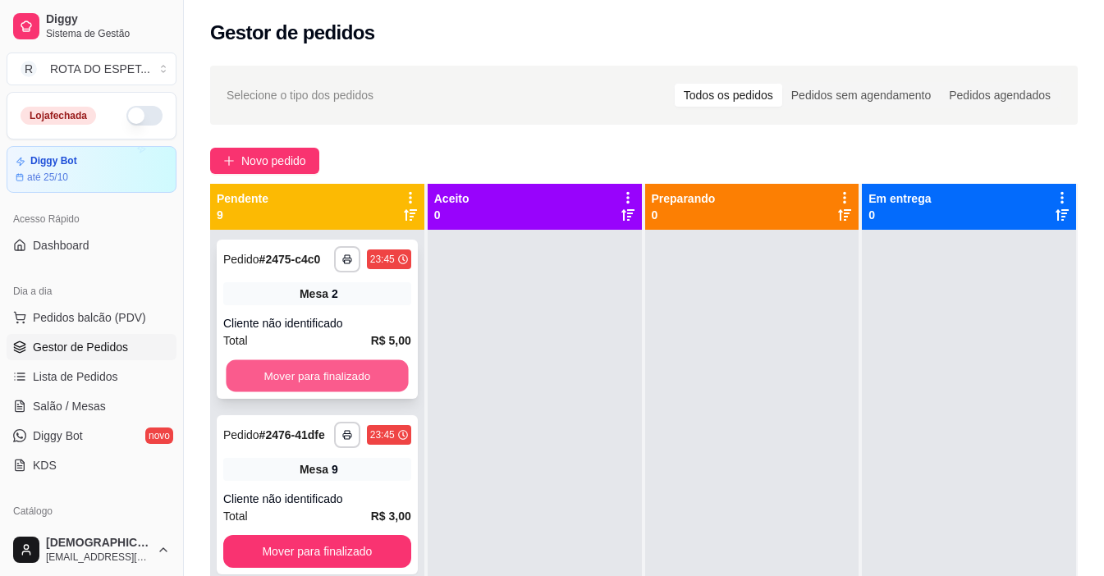
click at [331, 392] on button "Mover para finalizado" at bounding box center [317, 376] width 182 height 32
click at [331, 392] on button "Mover para finalizado" at bounding box center [317, 376] width 188 height 33
click at [331, 392] on button "Mover para finalizado" at bounding box center [317, 376] width 182 height 32
click at [331, 392] on button "Mover para finalizado" at bounding box center [317, 376] width 188 height 33
click at [331, 392] on button "Mover para finalizado" at bounding box center [317, 376] width 182 height 32
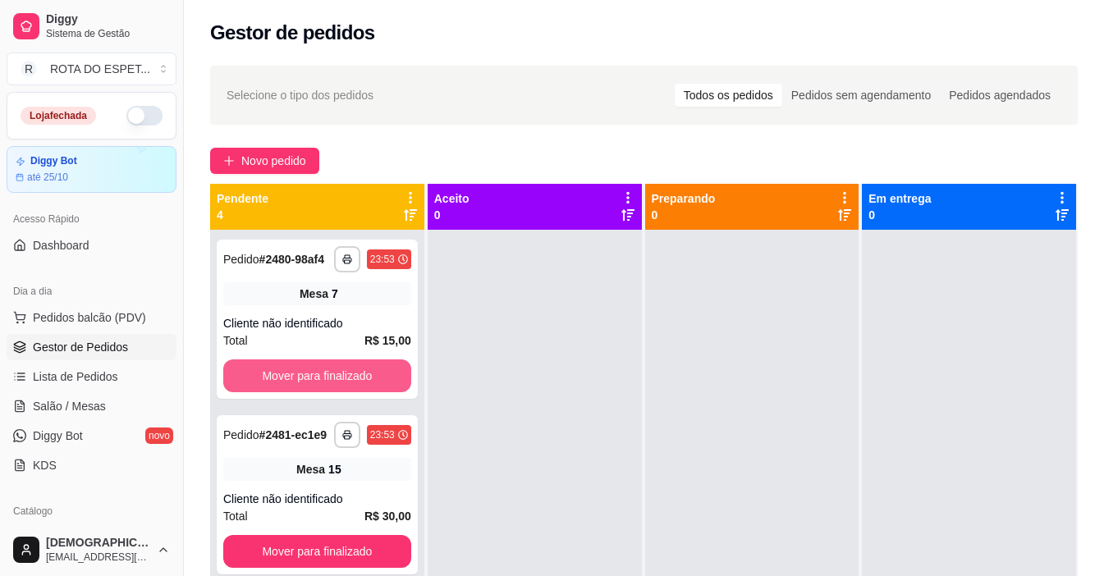
click at [331, 392] on button "Mover para finalizado" at bounding box center [317, 376] width 188 height 33
click at [331, 392] on button "Mover para finalizado" at bounding box center [317, 376] width 182 height 32
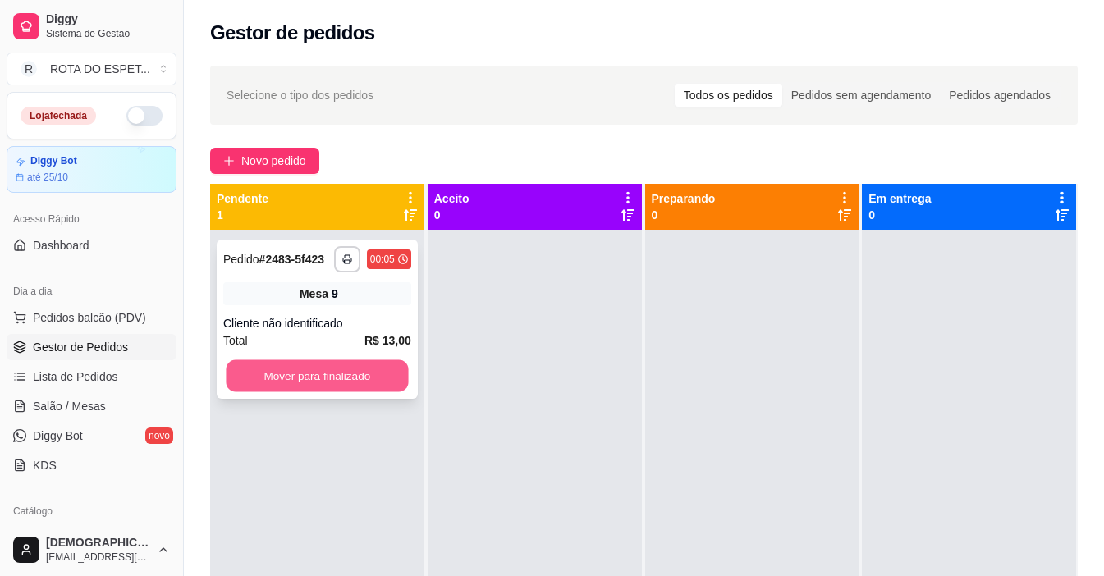
click at [337, 378] on button "Mover para finalizado" at bounding box center [317, 376] width 182 height 32
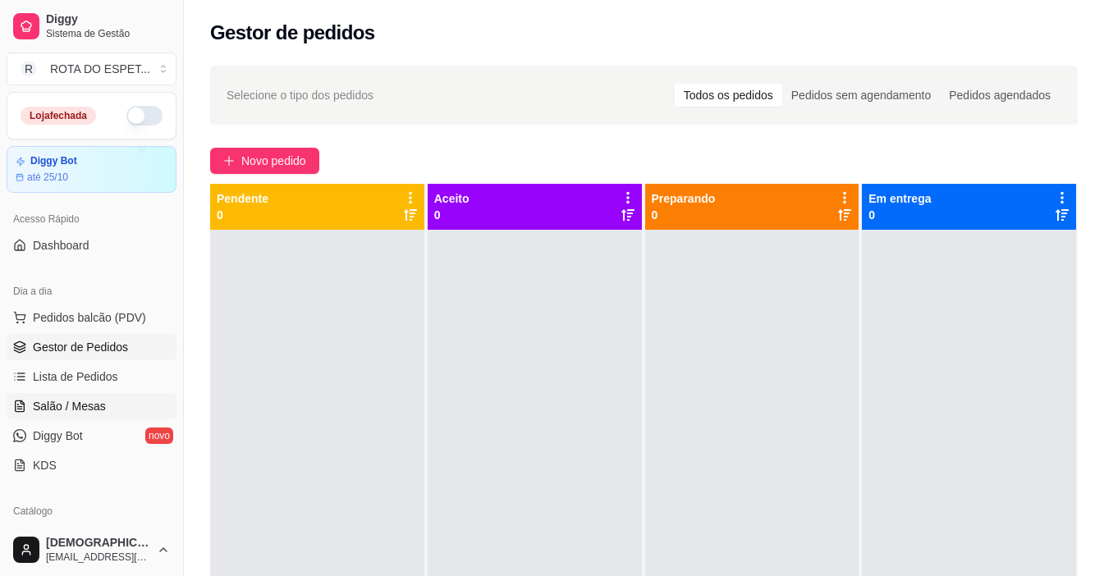
click at [92, 402] on span "Salão / Mesas" at bounding box center [69, 406] width 73 height 16
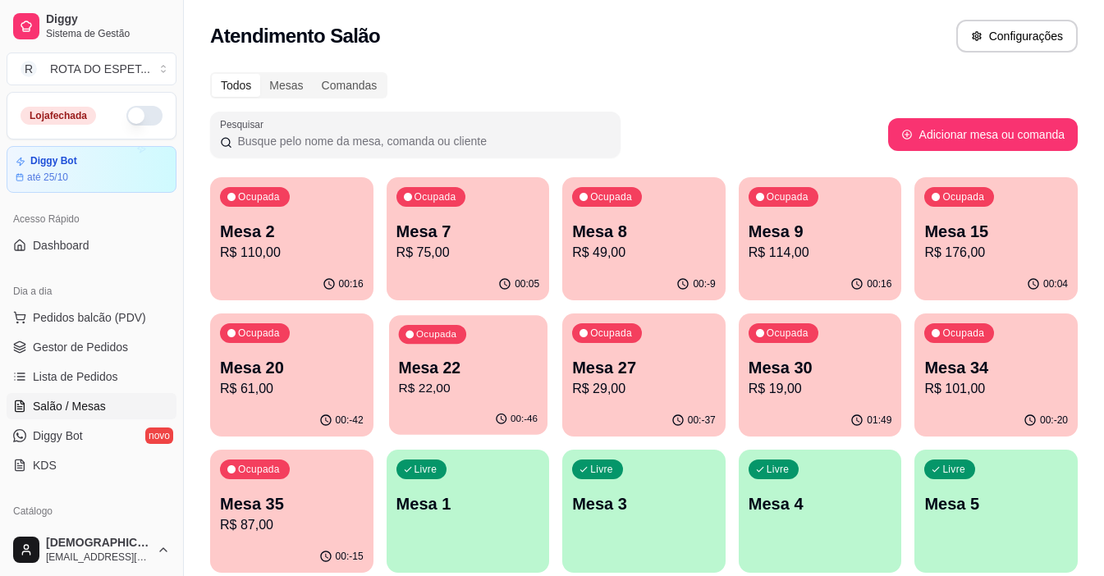
click at [461, 378] on p "Mesa 22" at bounding box center [467, 368] width 139 height 22
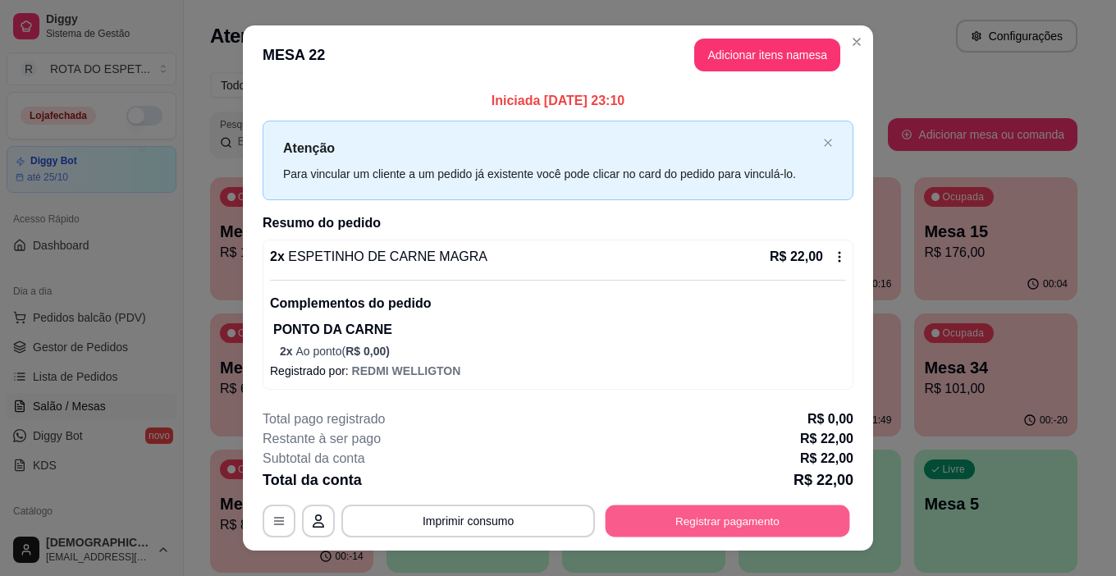
click at [757, 511] on button "Registrar pagamento" at bounding box center [728, 522] width 245 height 32
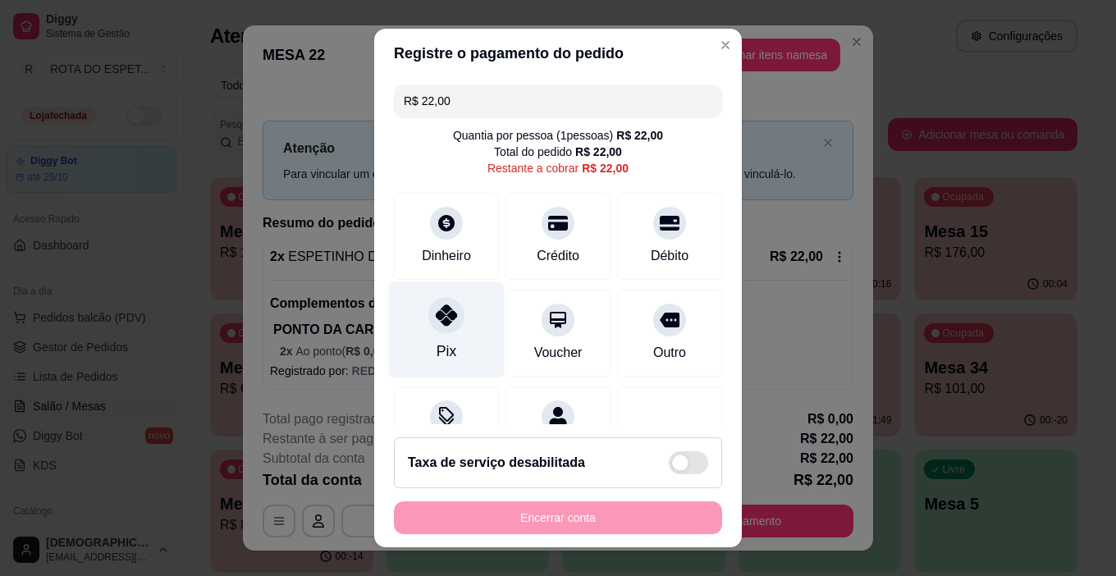
click at [447, 334] on div "Pix" at bounding box center [447, 330] width 116 height 96
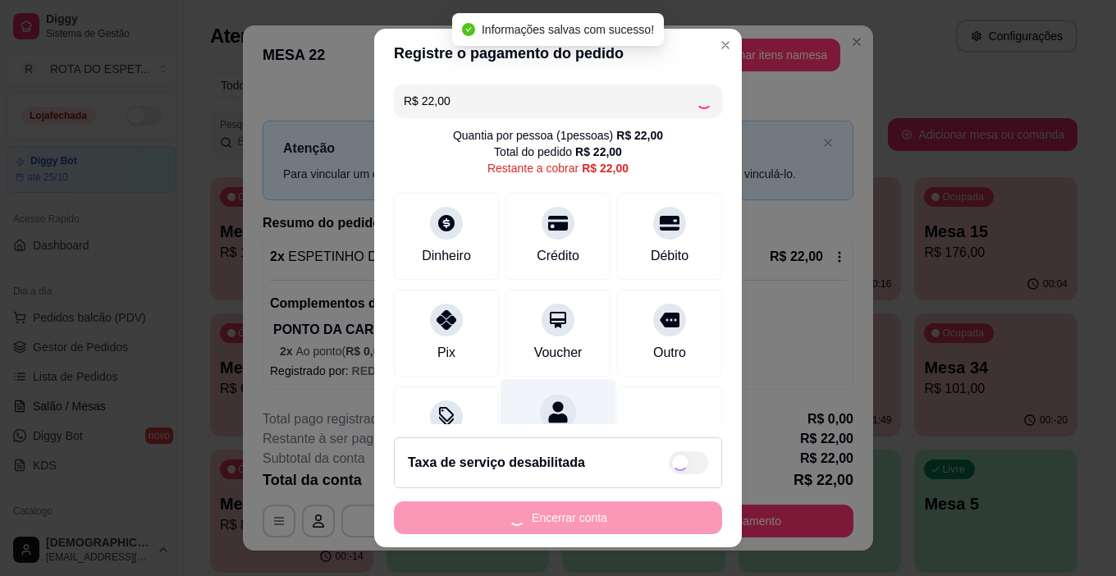
type input "R$ 0,00"
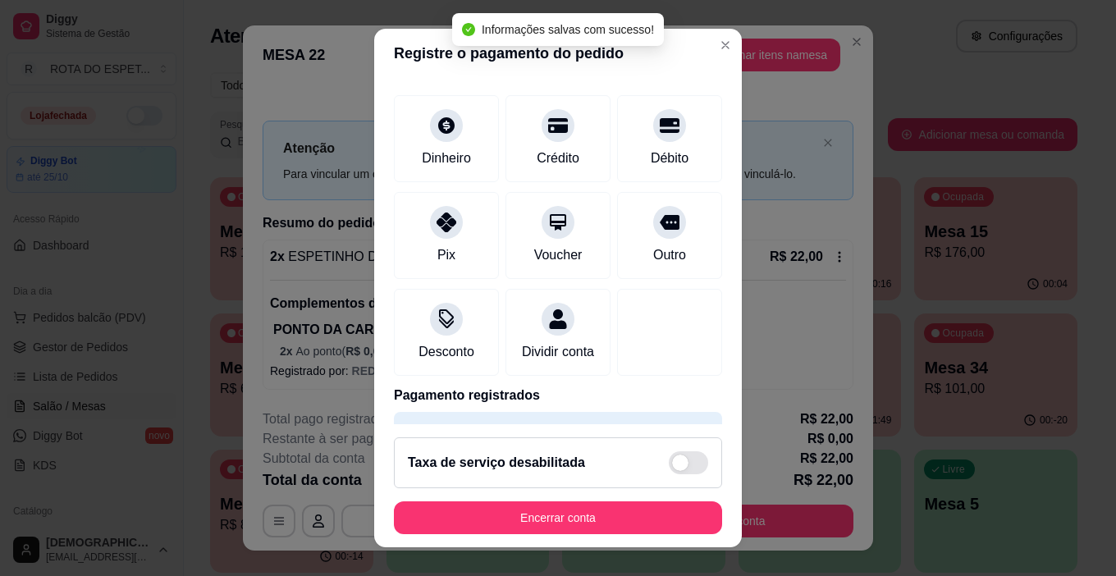
scroll to position [144, 0]
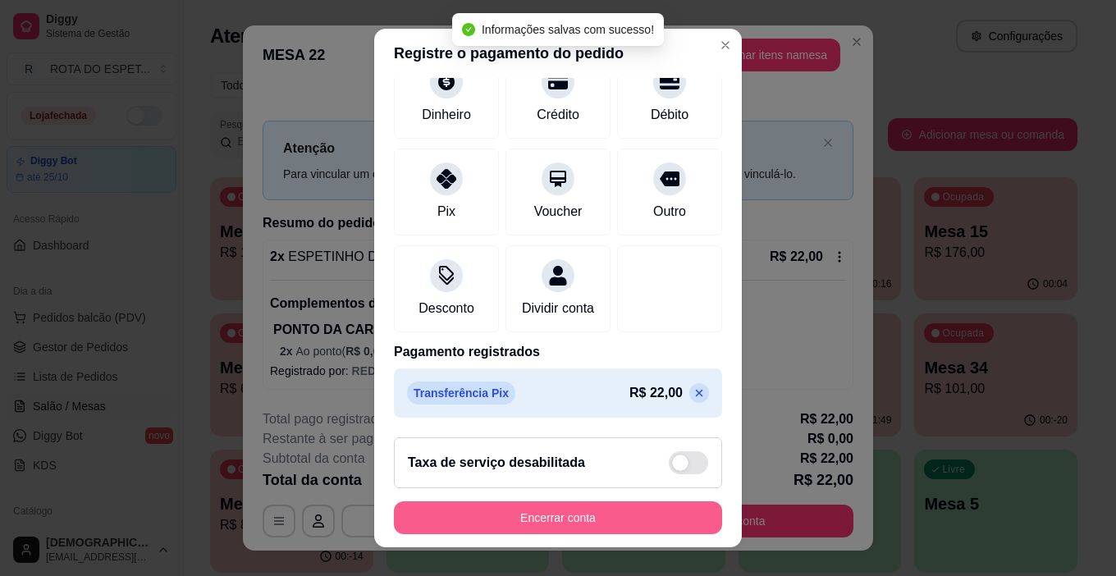
click at [574, 523] on button "Encerrar conta" at bounding box center [558, 518] width 328 height 33
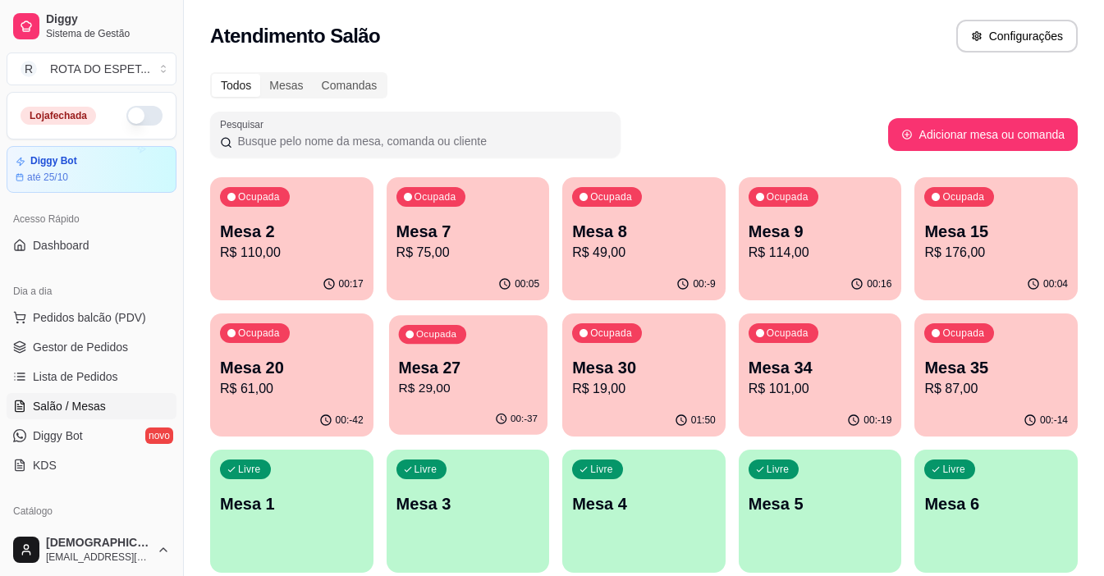
click at [470, 367] on p "Mesa 27" at bounding box center [467, 368] width 139 height 22
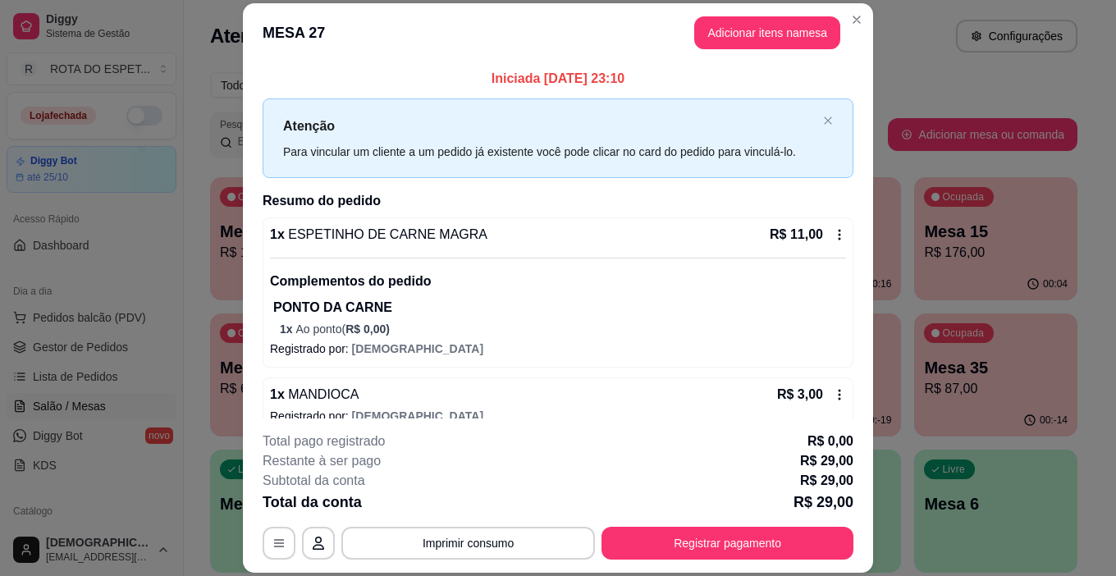
click at [831, 226] on div "1 x ESPETINHO DE CARNE MAGRA R$ 11,00 Complementos do pedido PONTO DA CARNE 1 x…" at bounding box center [558, 293] width 591 height 150
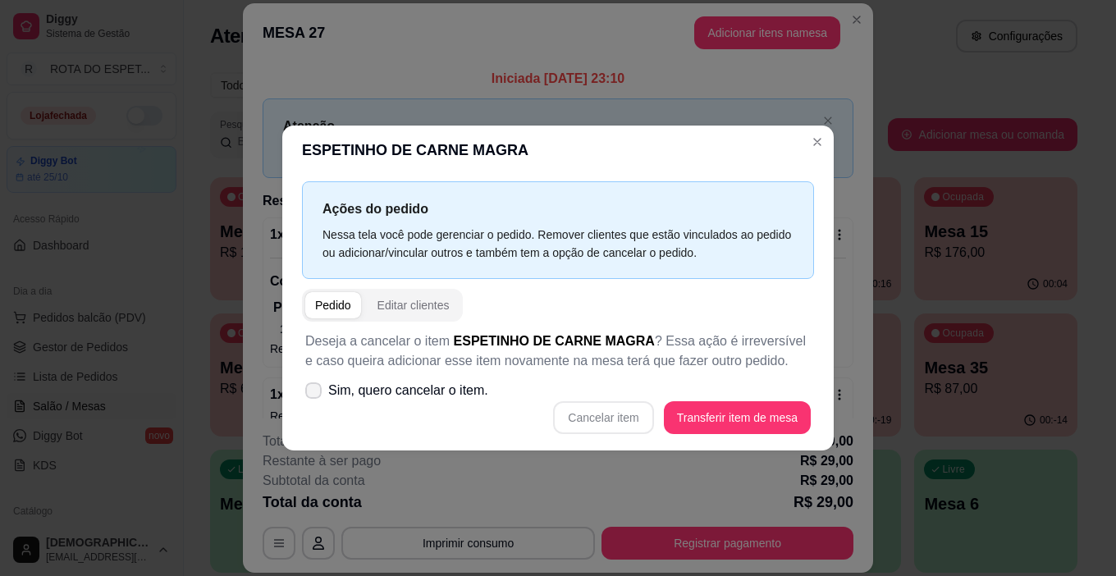
click at [355, 401] on label "Sim, quero cancelar o item." at bounding box center [397, 390] width 196 height 33
click at [315, 401] on input "Sim, quero cancelar o item." at bounding box center [310, 399] width 11 height 11
checkbox input "true"
click at [596, 419] on button "Cancelar item" at bounding box center [603, 417] width 100 height 33
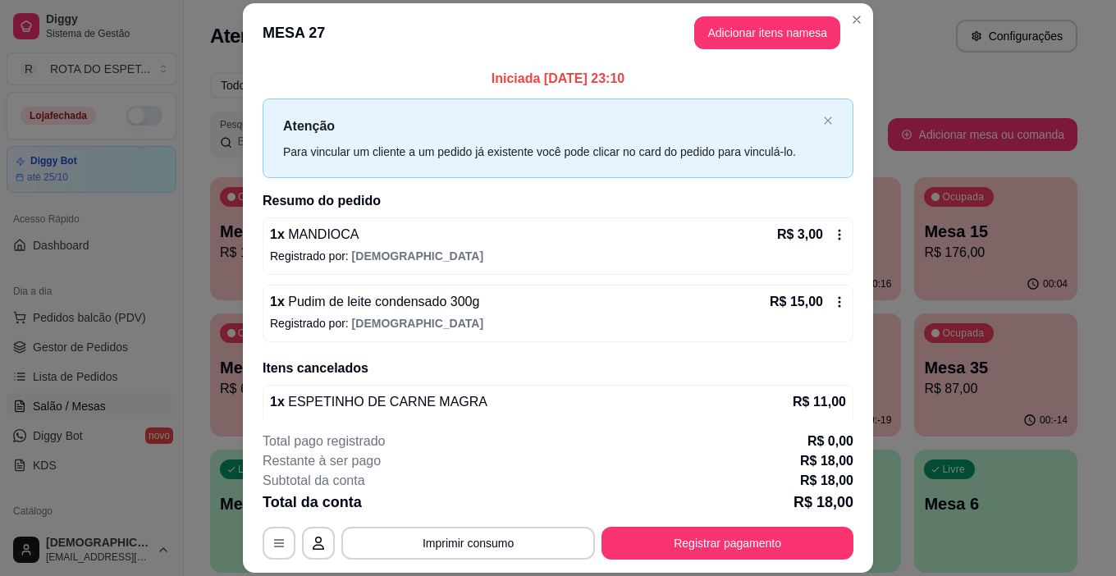
click at [833, 230] on icon at bounding box center [839, 234] width 13 height 13
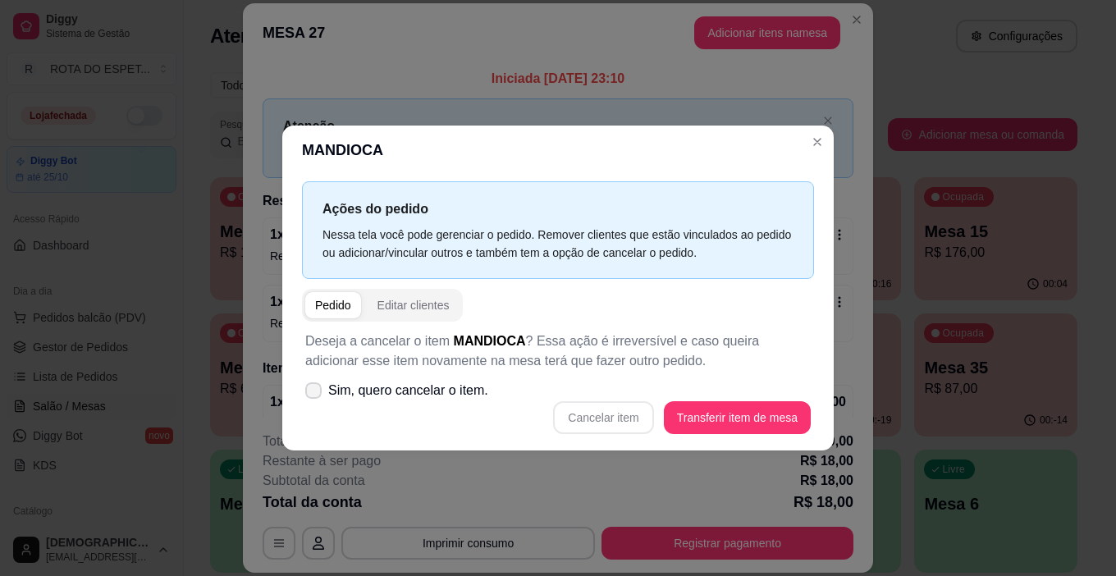
click at [417, 402] on label "Sim, quero cancelar o item." at bounding box center [397, 390] width 196 height 33
click at [315, 402] on input "Sim, quero cancelar o item." at bounding box center [310, 399] width 11 height 11
checkbox input "true"
click at [611, 415] on button "Cancelar item" at bounding box center [604, 418] width 98 height 32
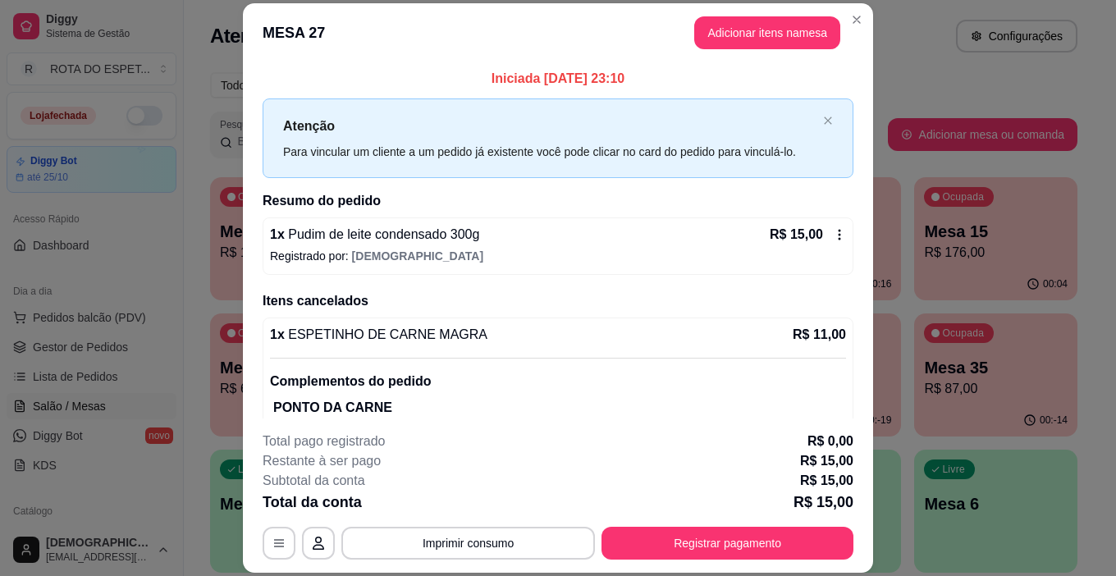
click at [815, 244] on div "R$ 15,00" at bounding box center [808, 235] width 76 height 20
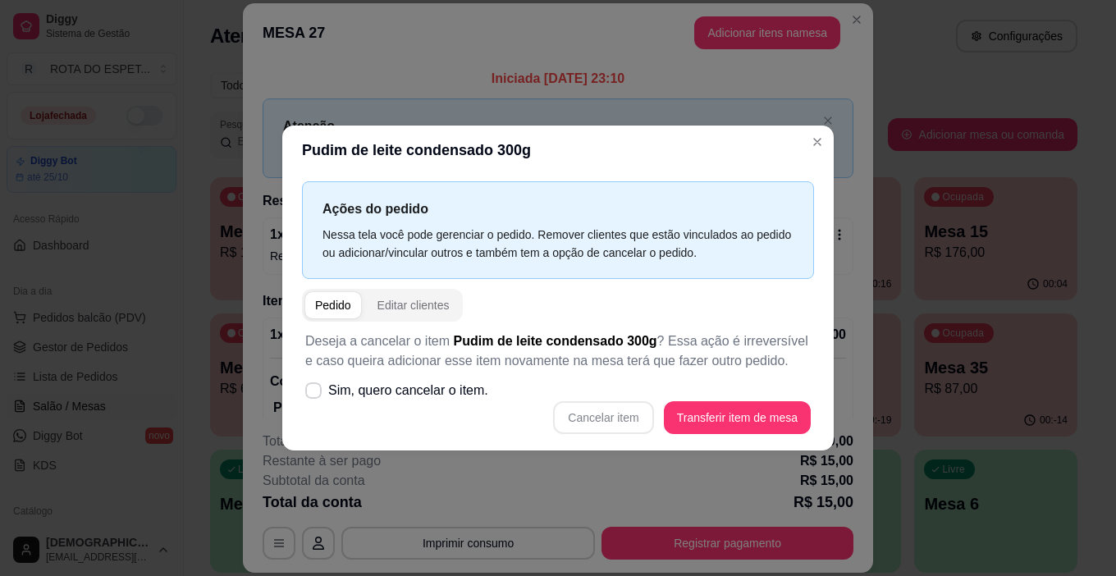
click at [489, 405] on label "Sim, quero cancelar o item." at bounding box center [397, 390] width 196 height 33
click at [315, 405] on input "Sim, quero cancelar o item." at bounding box center [310, 399] width 11 height 11
checkbox input "true"
click at [603, 422] on button "Cancelar item" at bounding box center [603, 417] width 100 height 33
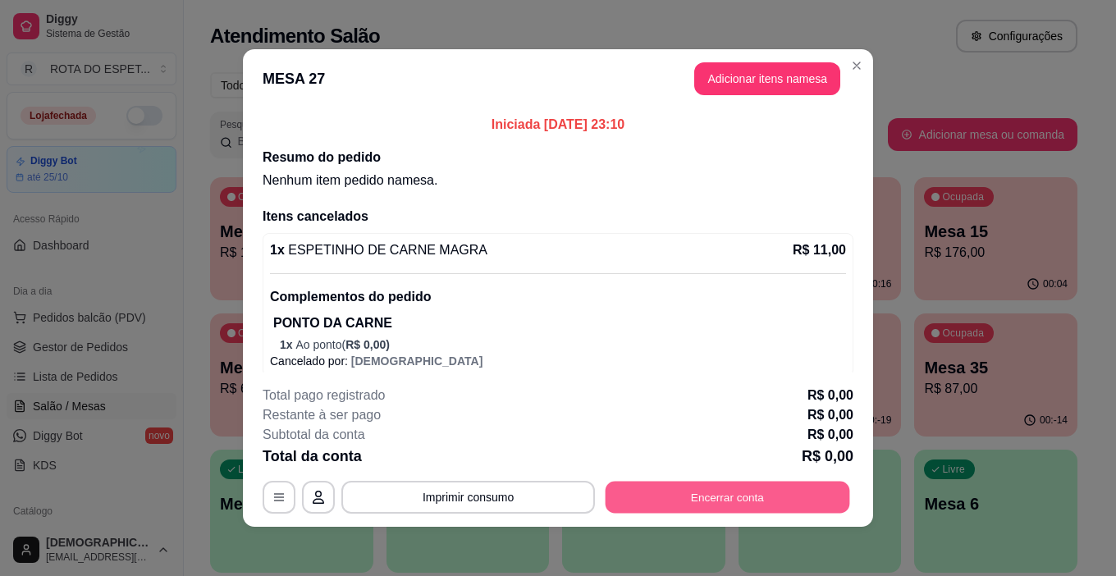
click at [748, 493] on button "Encerrar conta" at bounding box center [728, 498] width 245 height 32
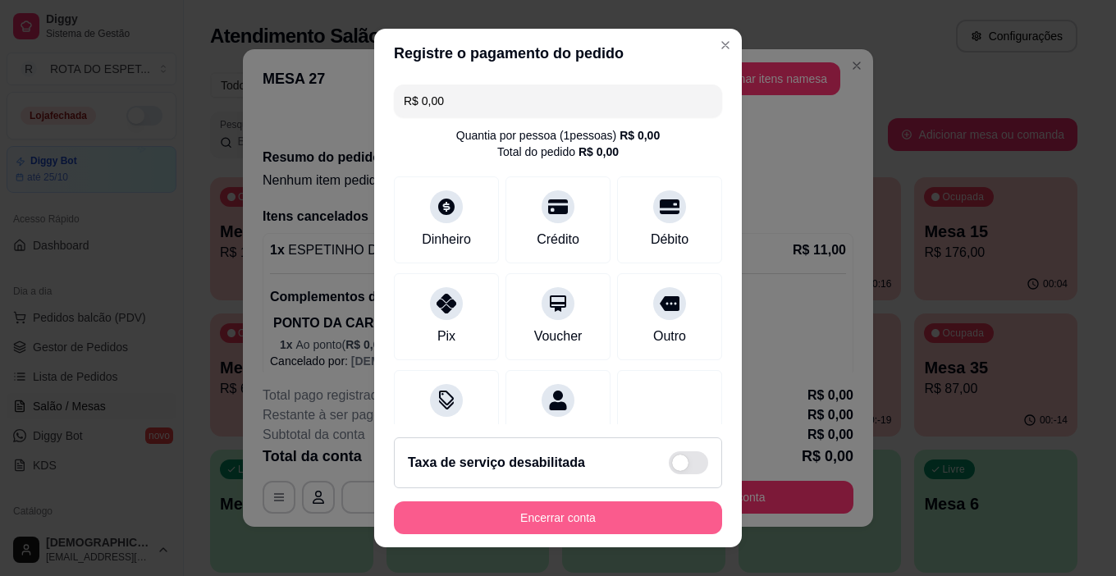
click at [672, 520] on button "Encerrar conta" at bounding box center [558, 518] width 328 height 33
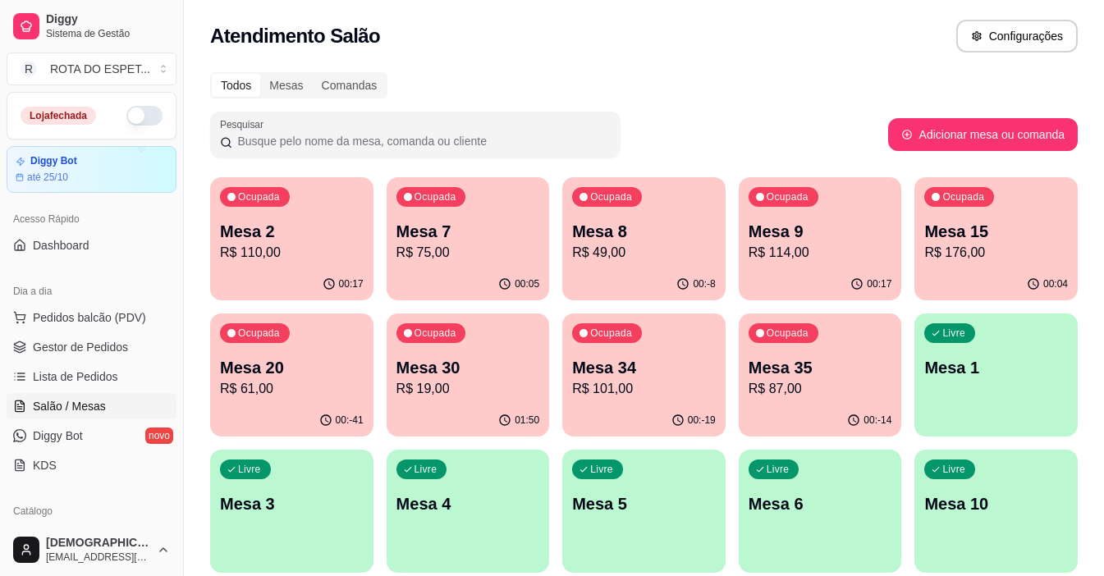
click at [291, 388] on p "R$ 61,00" at bounding box center [292, 389] width 144 height 20
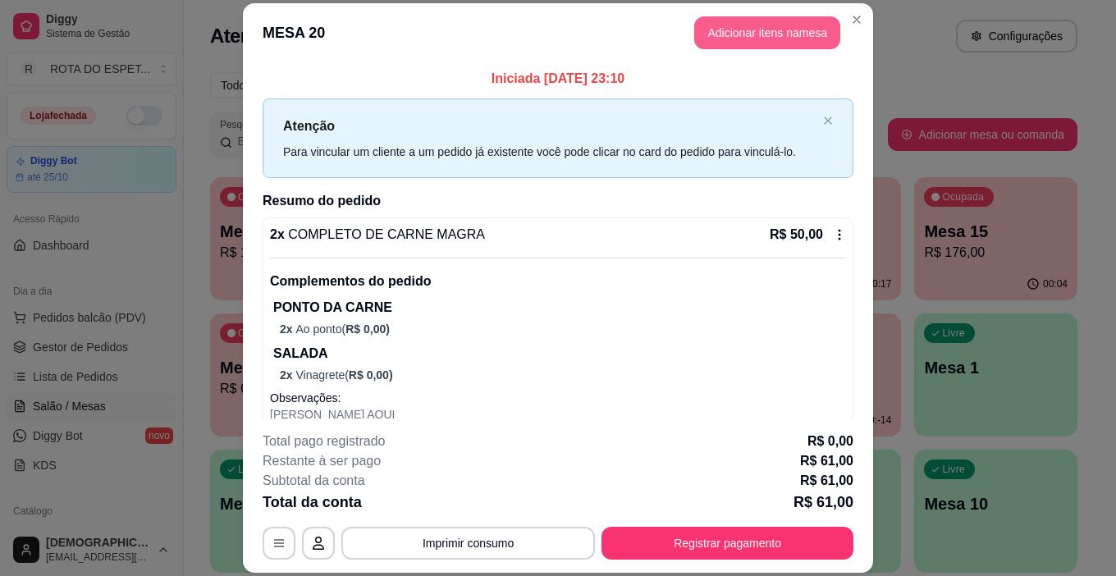
click at [782, 22] on button "Adicionar itens na mesa" at bounding box center [767, 32] width 146 height 33
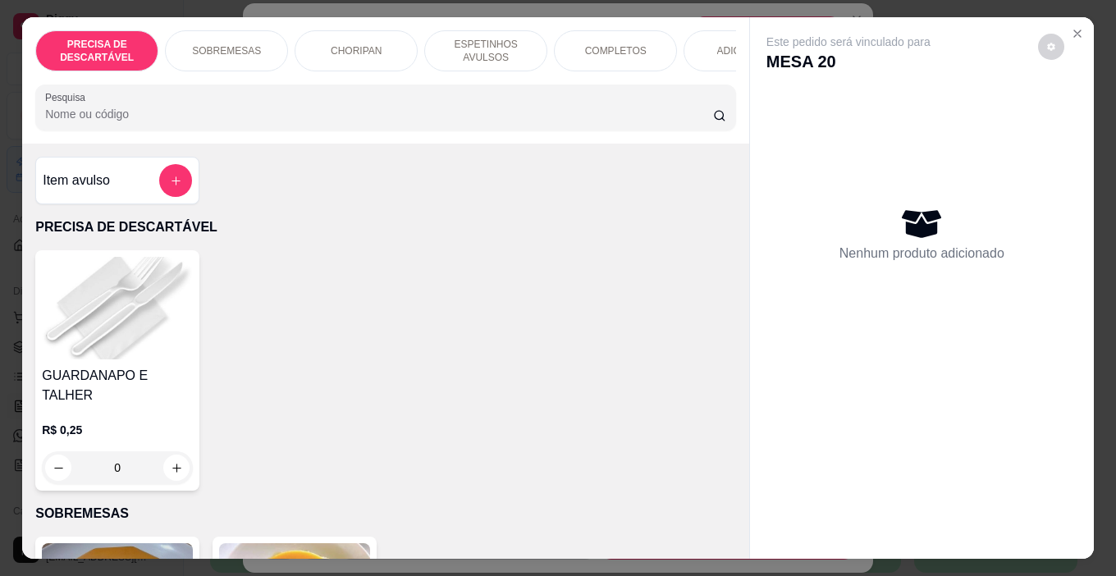
scroll to position [0, 612]
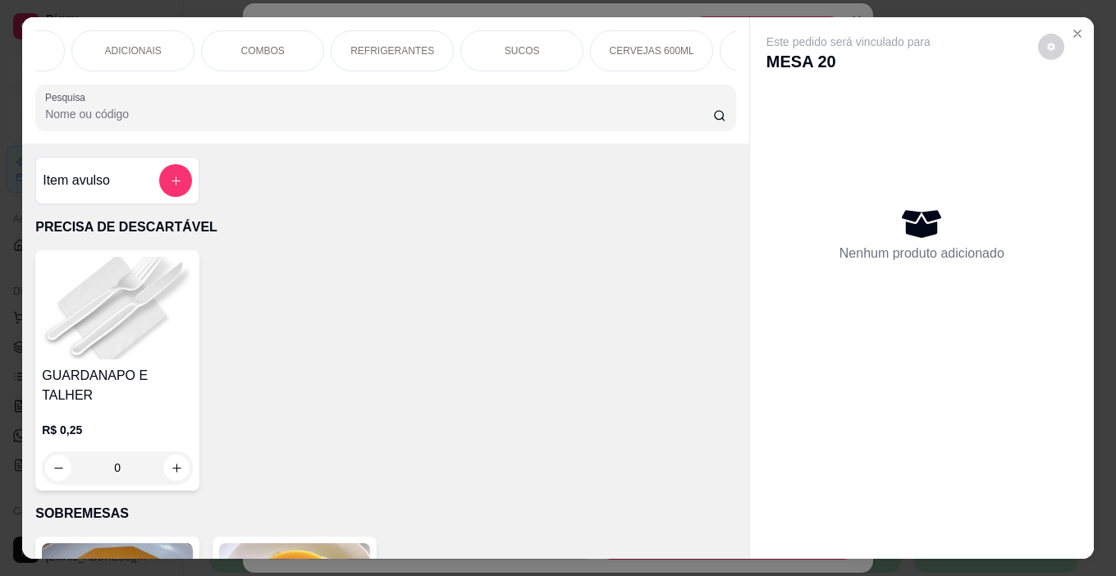
click at [416, 53] on div "REFRIGERANTES" at bounding box center [392, 50] width 123 height 41
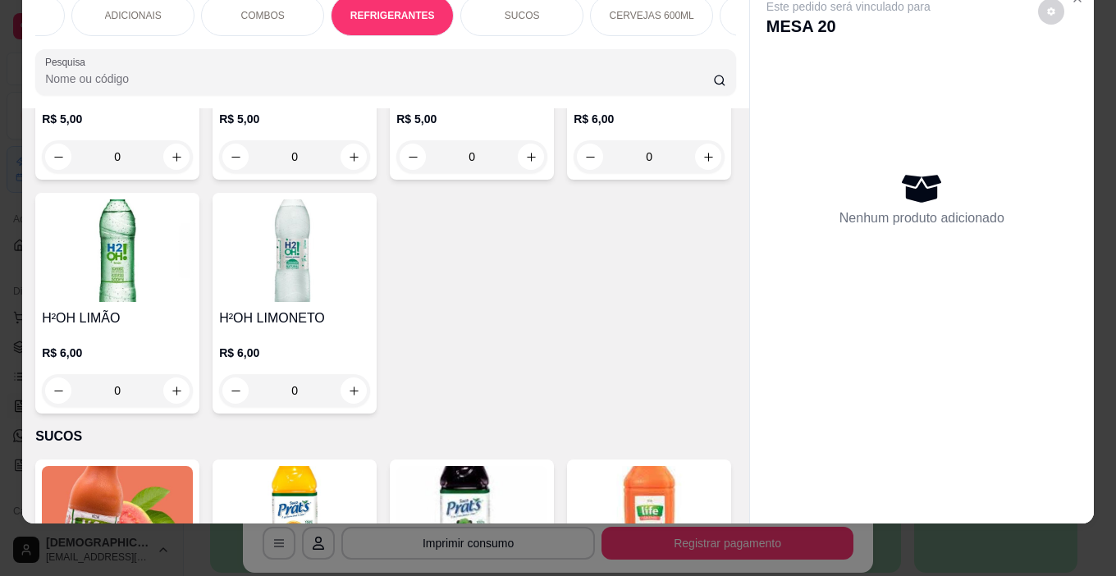
scroll to position [4612, 0]
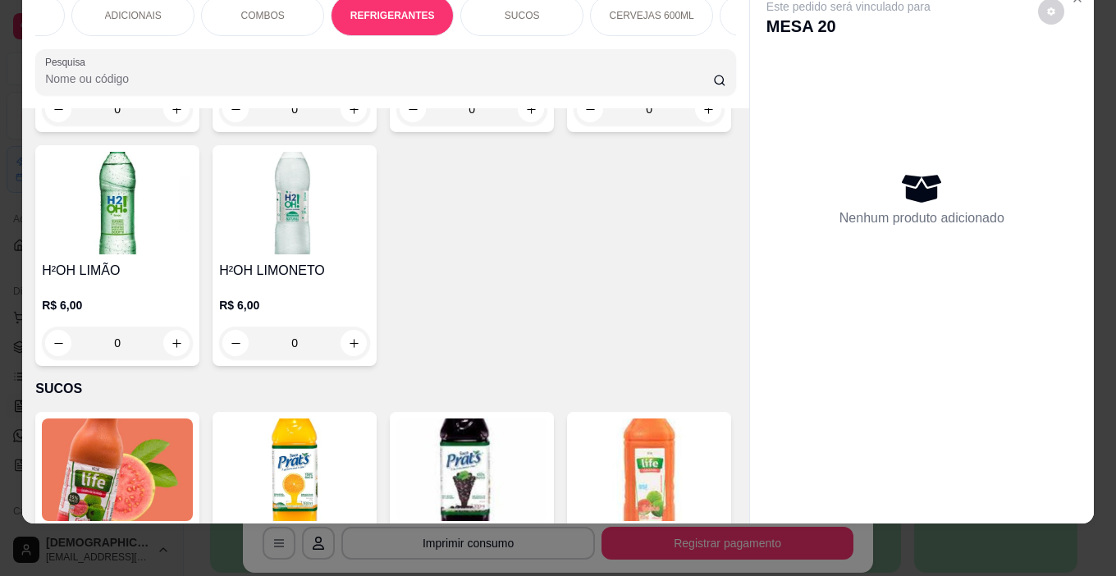
type input "1"
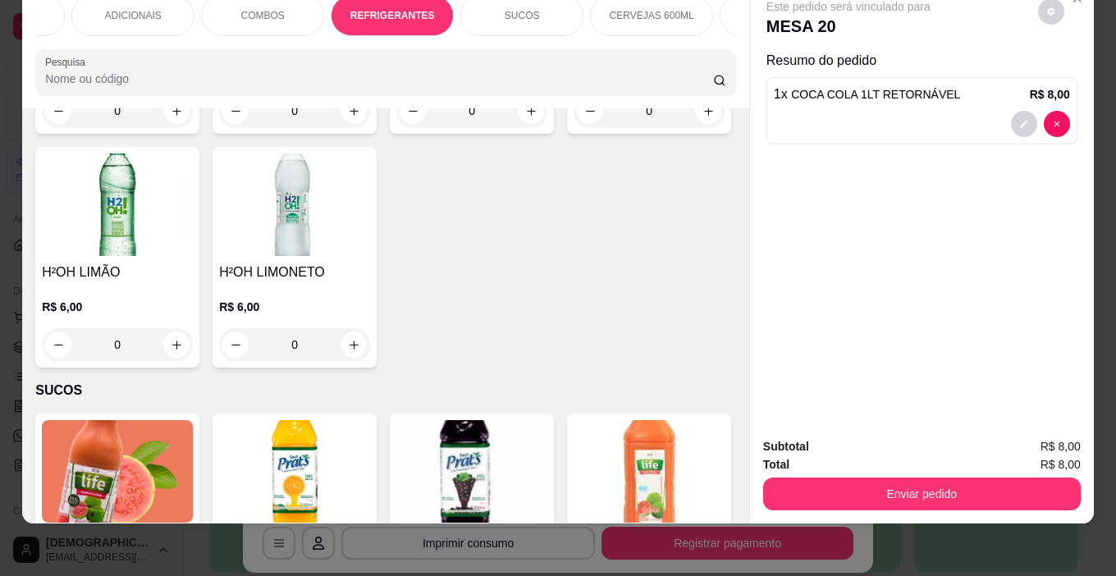
scroll to position [4613, 0]
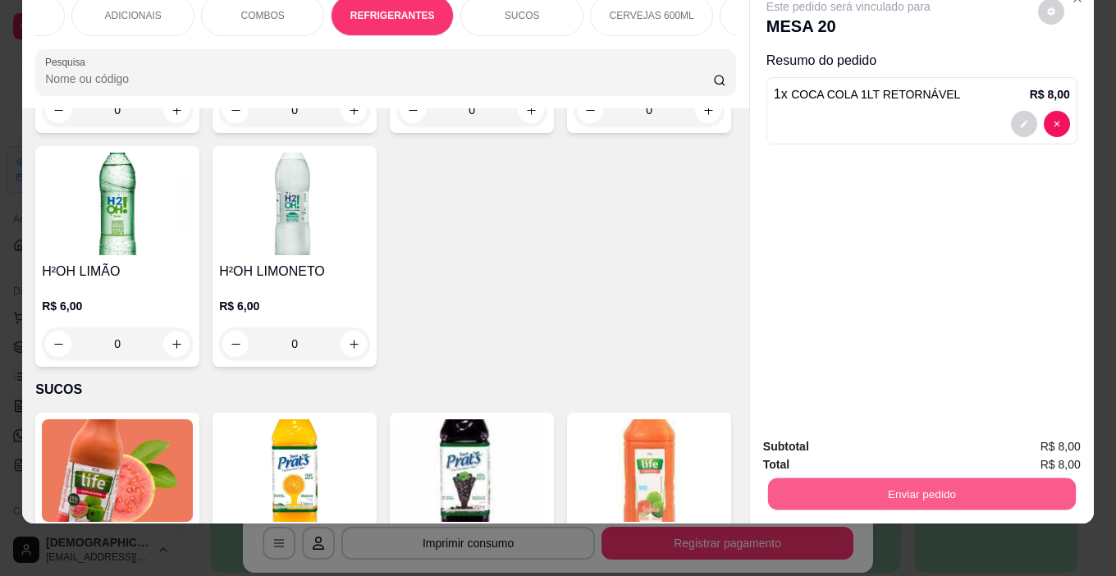
click at [971, 490] on button "Enviar pedido" at bounding box center [922, 495] width 308 height 32
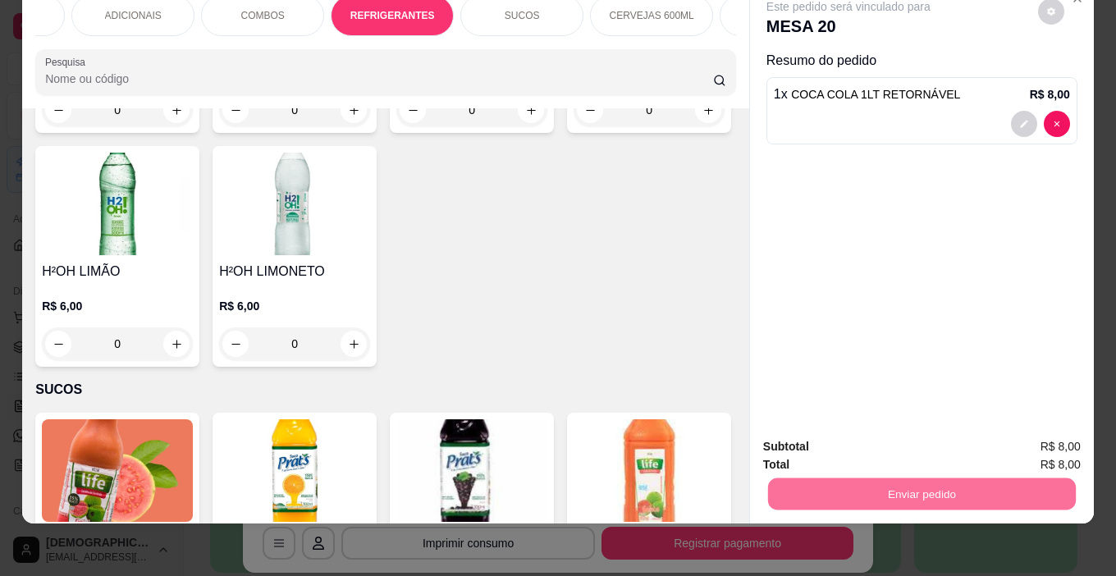
click at [1030, 431] on button "Enviar pedido" at bounding box center [1038, 441] width 93 height 31
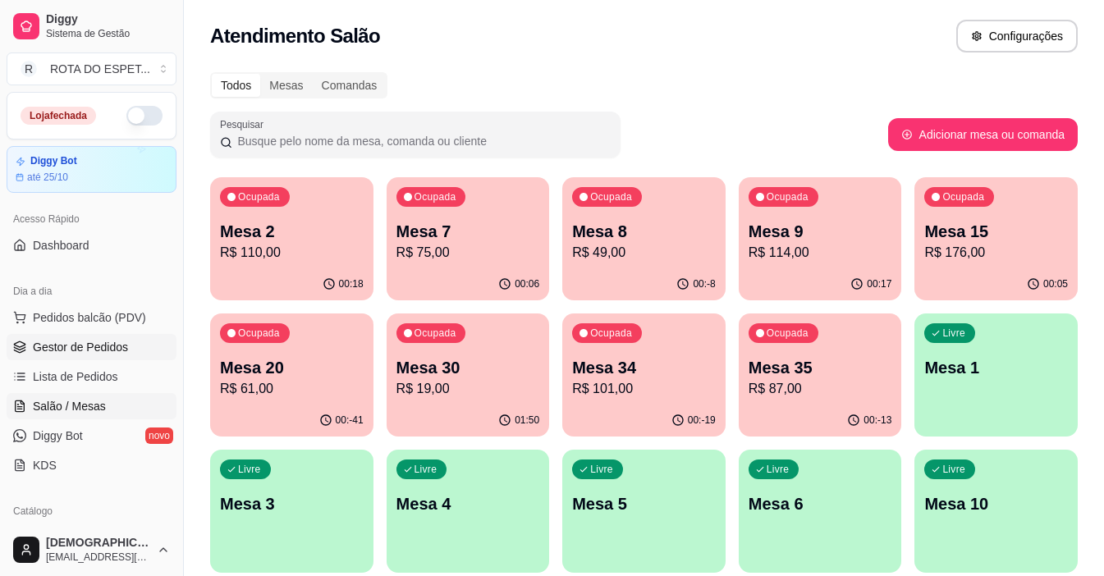
click at [71, 338] on link "Gestor de Pedidos" at bounding box center [92, 347] width 170 height 26
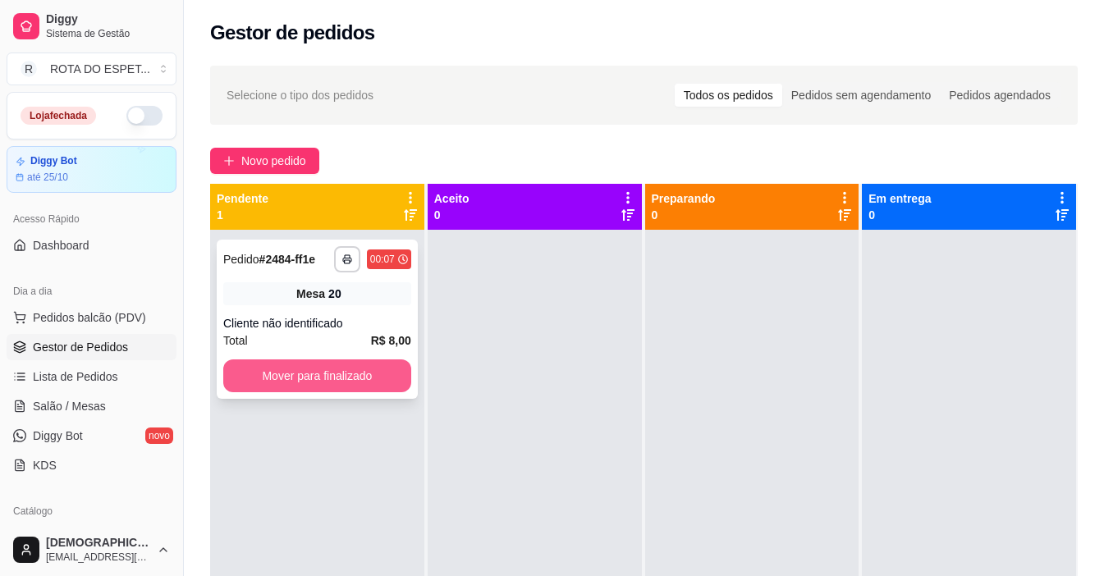
click at [351, 378] on button "Mover para finalizado" at bounding box center [317, 376] width 188 height 33
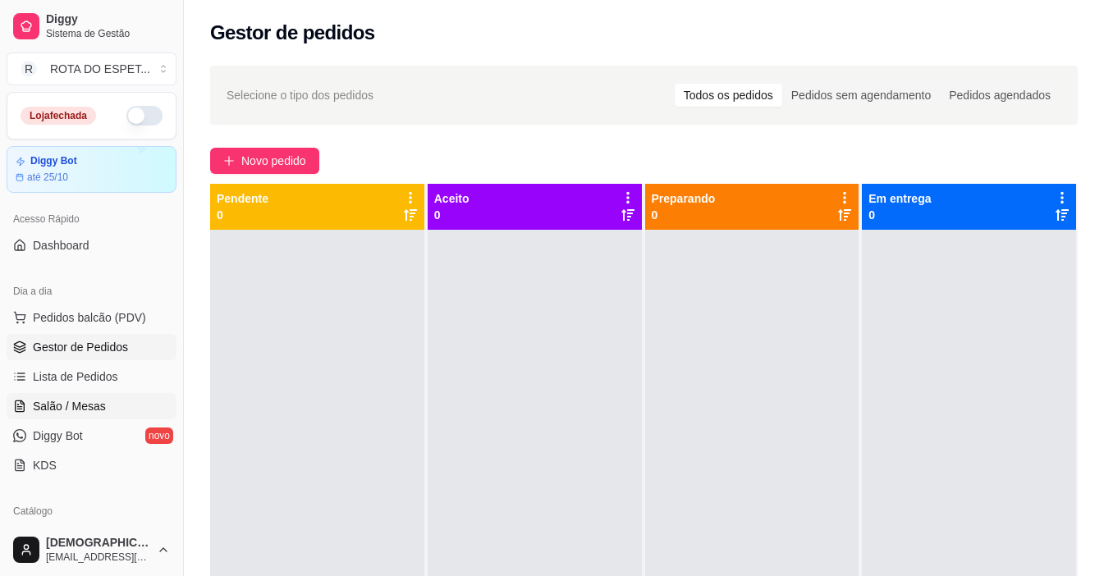
click at [65, 397] on link "Salão / Mesas" at bounding box center [92, 406] width 170 height 26
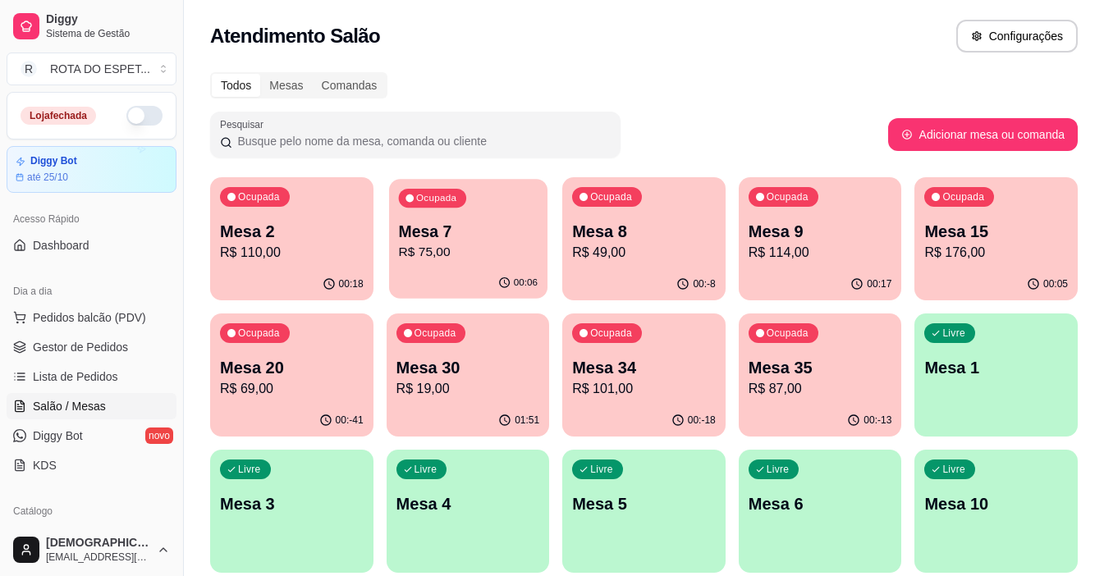
click at [444, 245] on p "R$ 75,00" at bounding box center [467, 252] width 139 height 19
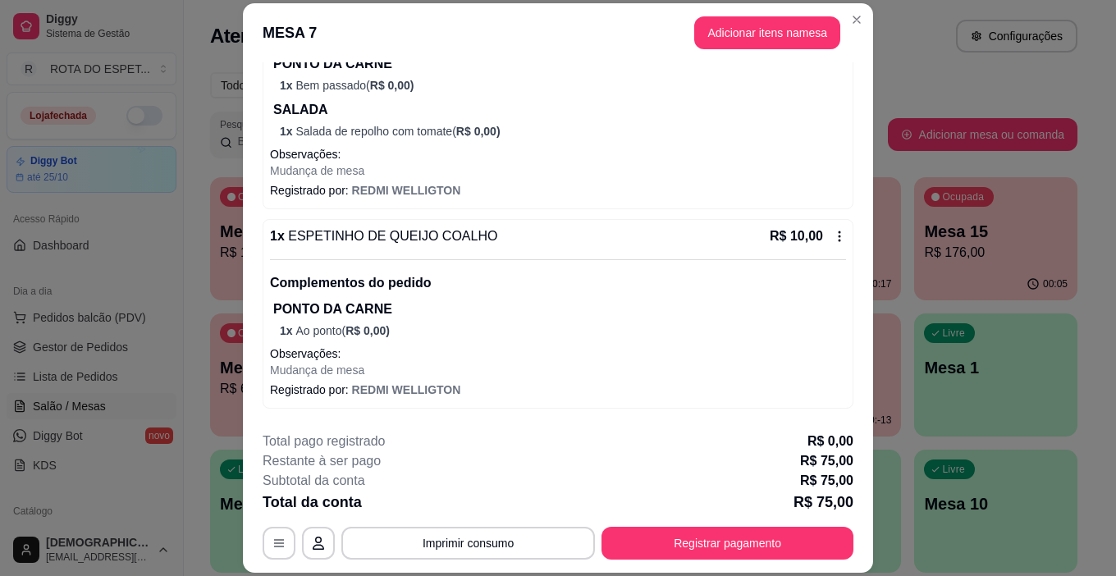
scroll to position [552, 0]
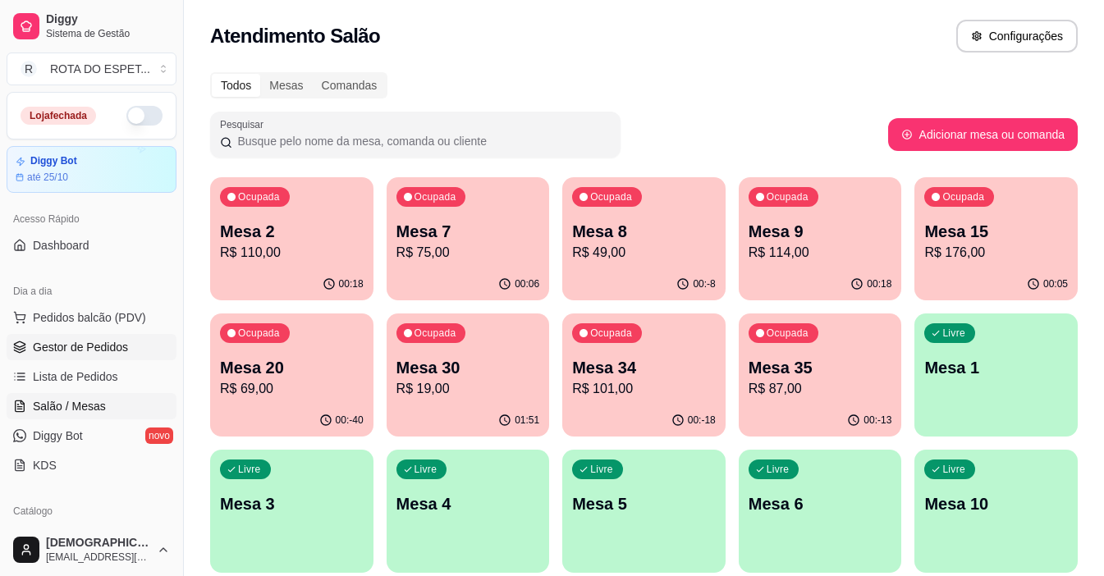
click at [123, 351] on span "Gestor de Pedidos" at bounding box center [80, 347] width 95 height 16
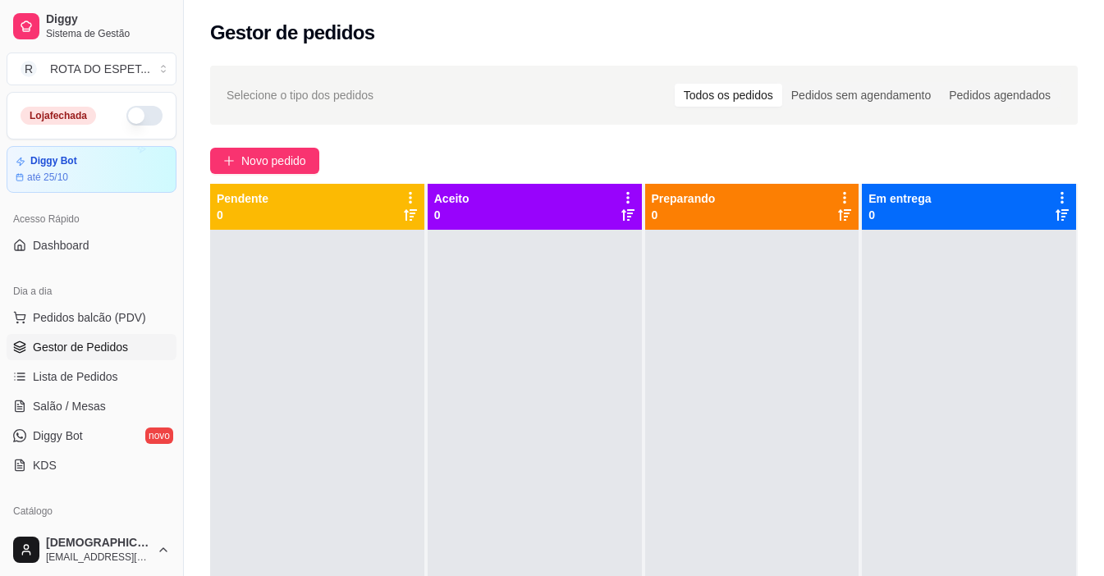
click at [464, 508] on div at bounding box center [535, 518] width 214 height 576
click at [97, 402] on span "Salão / Mesas" at bounding box center [69, 406] width 73 height 16
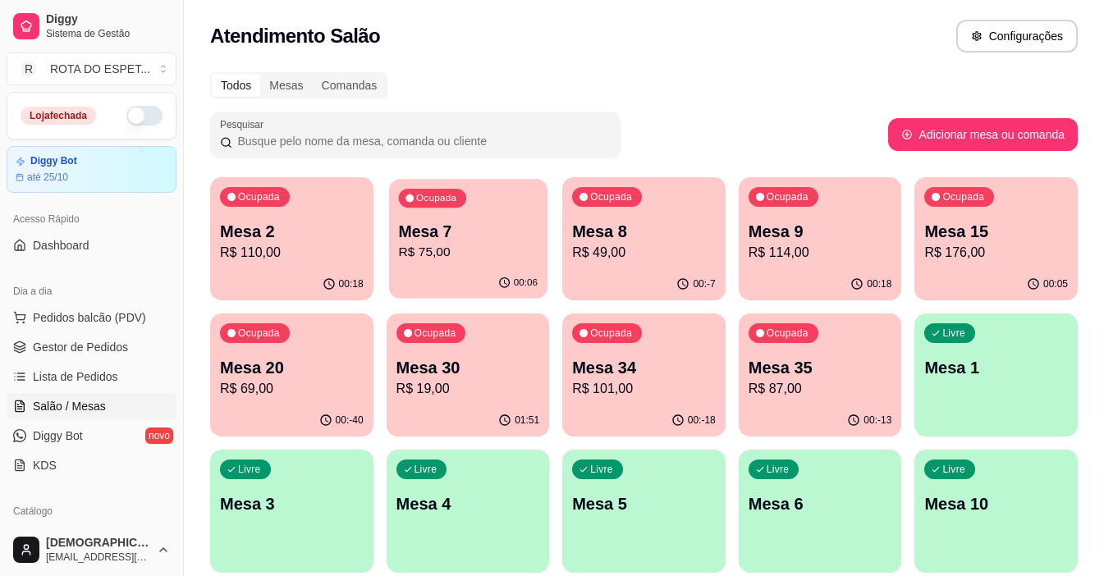
click at [489, 259] on p "R$ 75,00" at bounding box center [467, 252] width 139 height 19
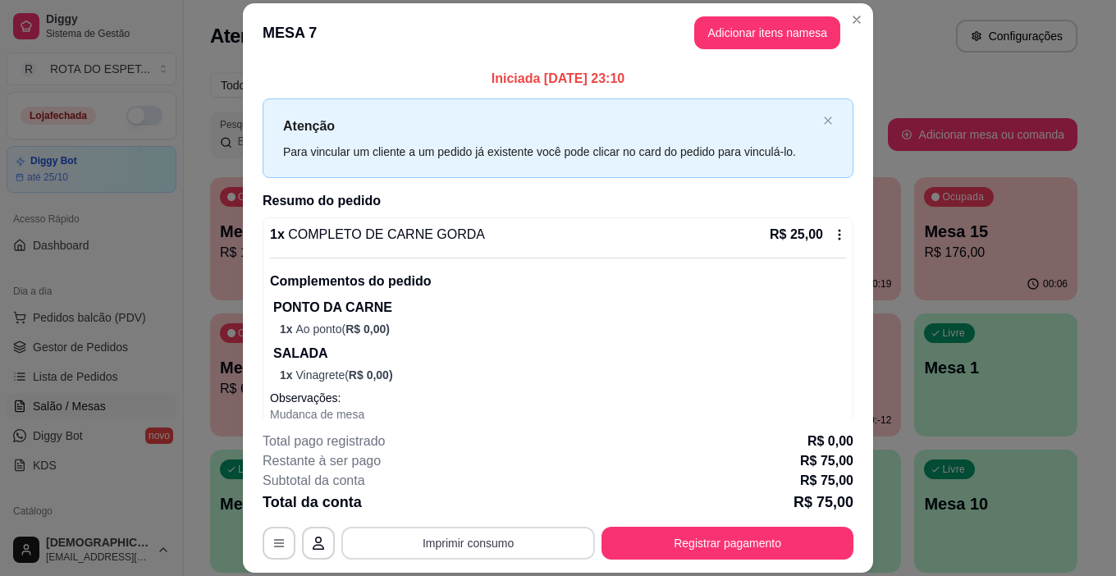
click at [498, 548] on button "Imprimir consumo" at bounding box center [468, 543] width 254 height 33
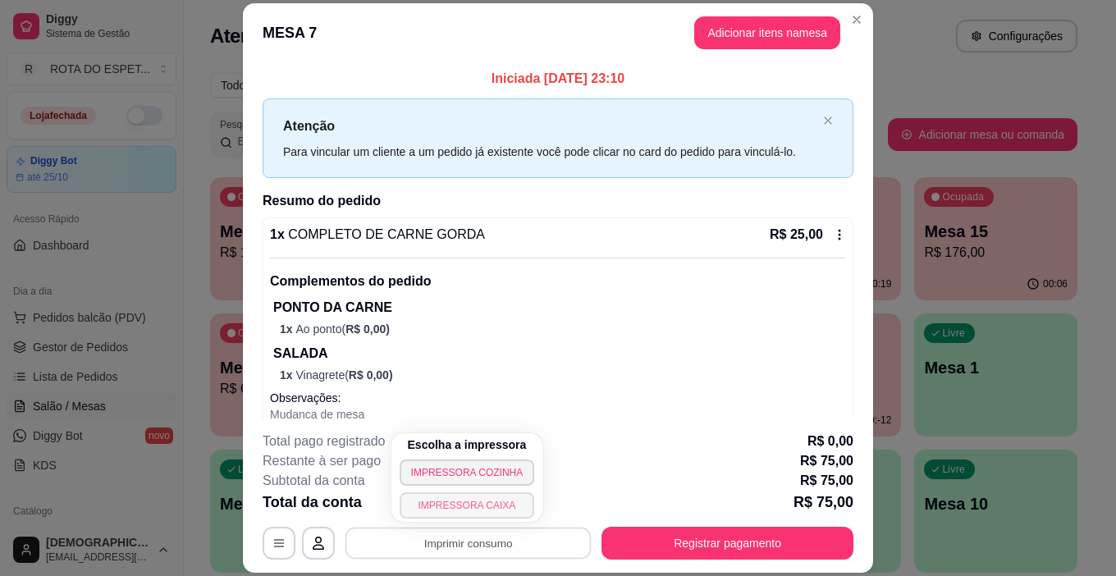
click at [504, 507] on button "IMPRESSORA CAIXA" at bounding box center [467, 506] width 135 height 26
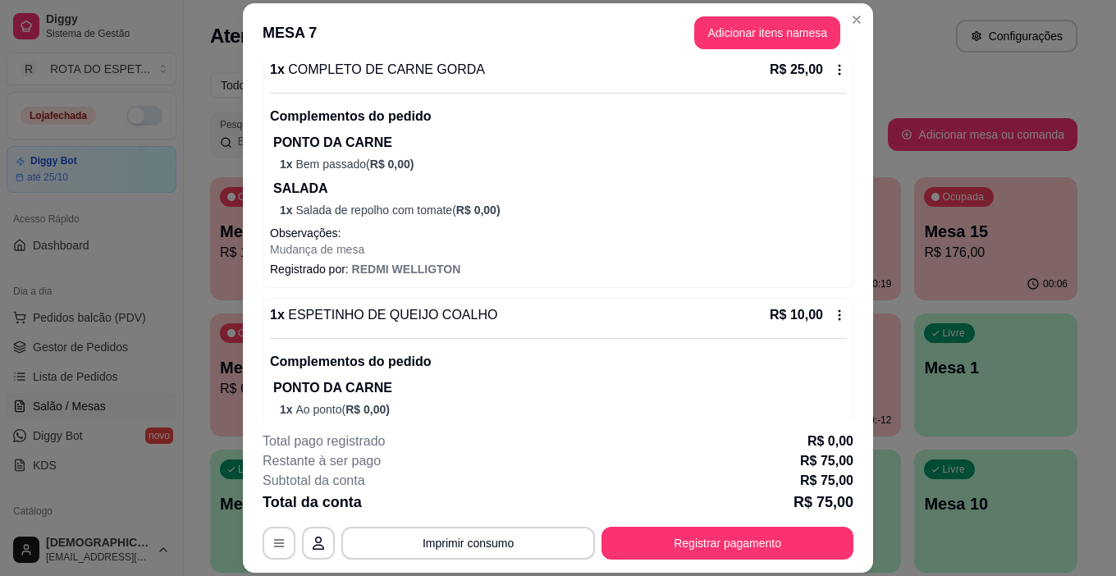
scroll to position [552, 0]
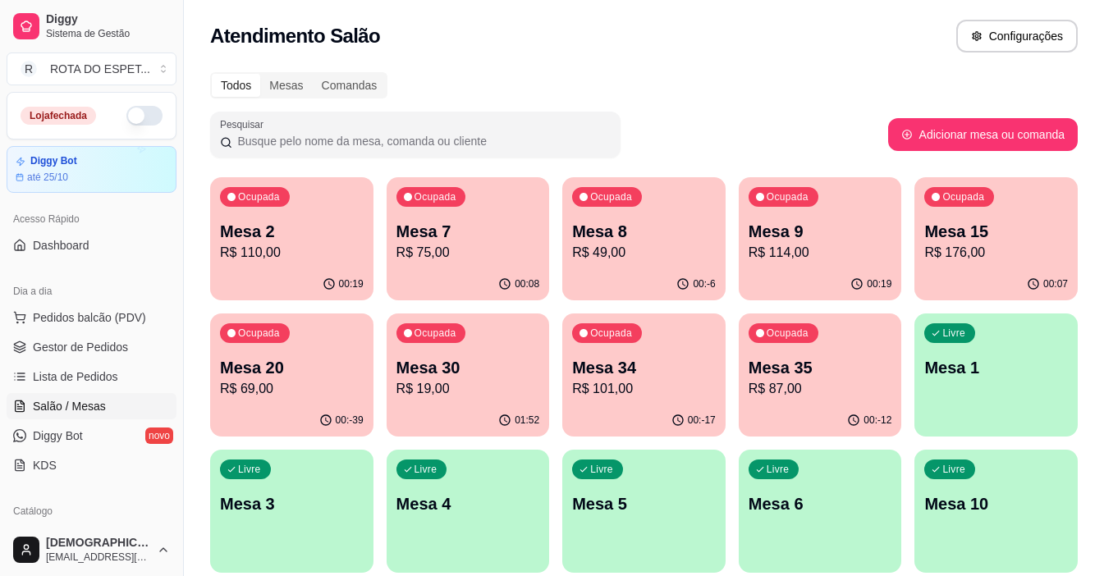
click at [1015, 259] on p "R$ 176,00" at bounding box center [996, 253] width 144 height 20
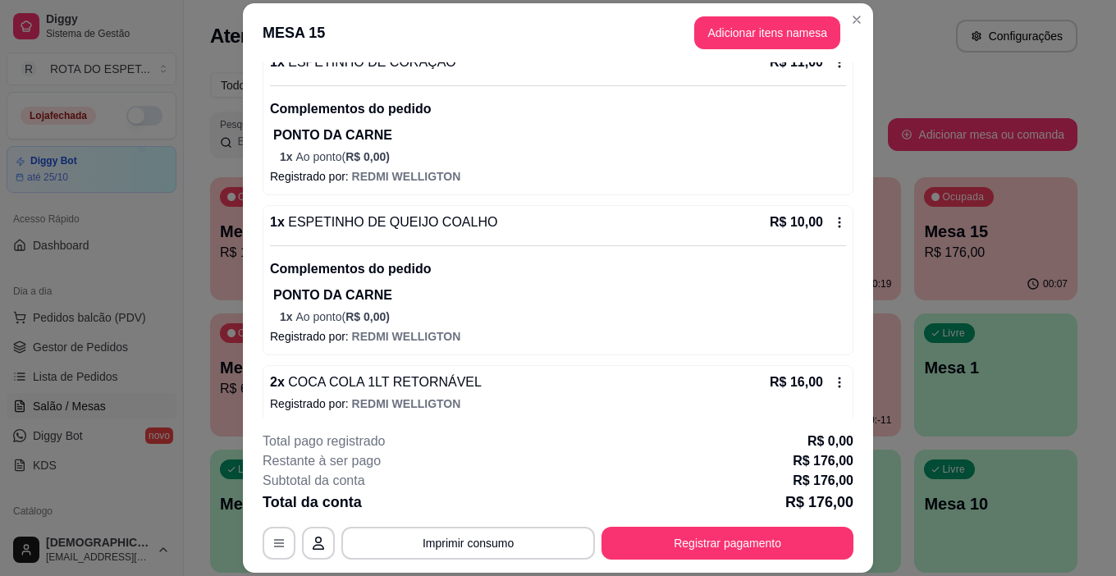
scroll to position [935, 0]
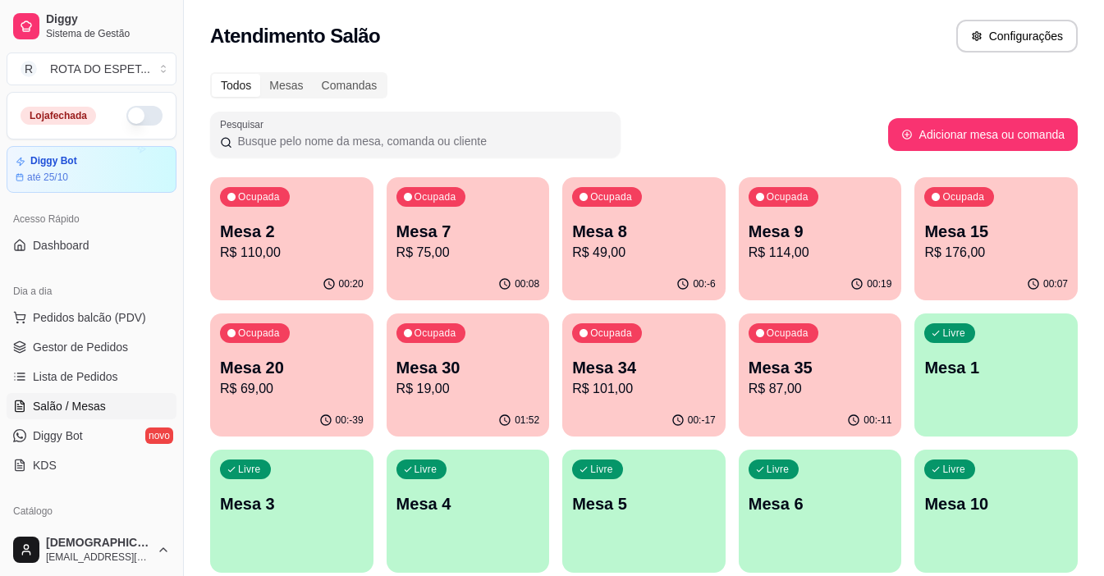
click at [525, 244] on p "R$ 75,00" at bounding box center [468, 253] width 144 height 20
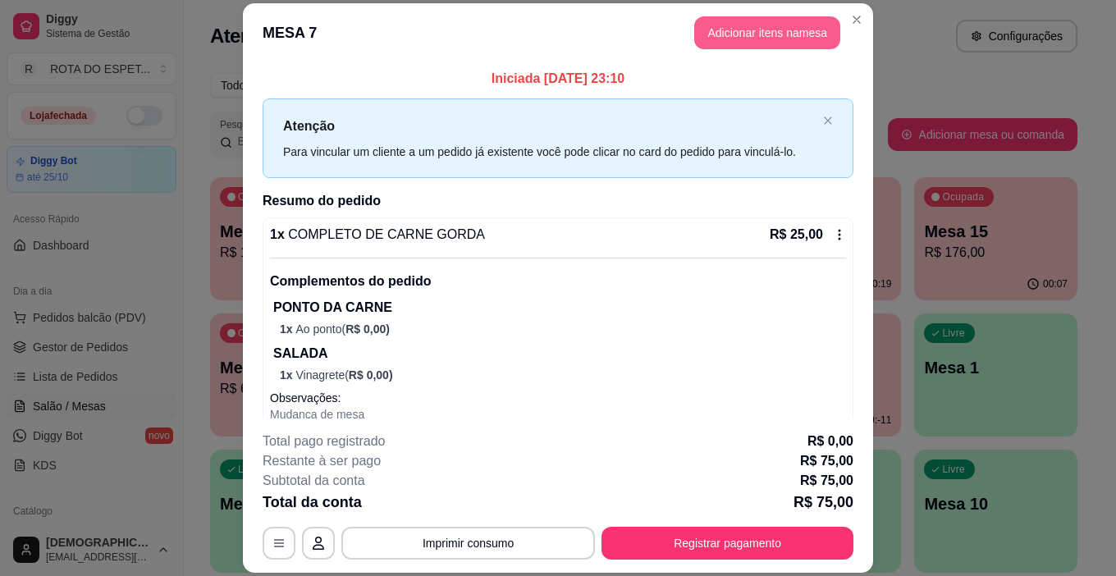
click at [782, 37] on button "Adicionar itens na mesa" at bounding box center [767, 32] width 146 height 33
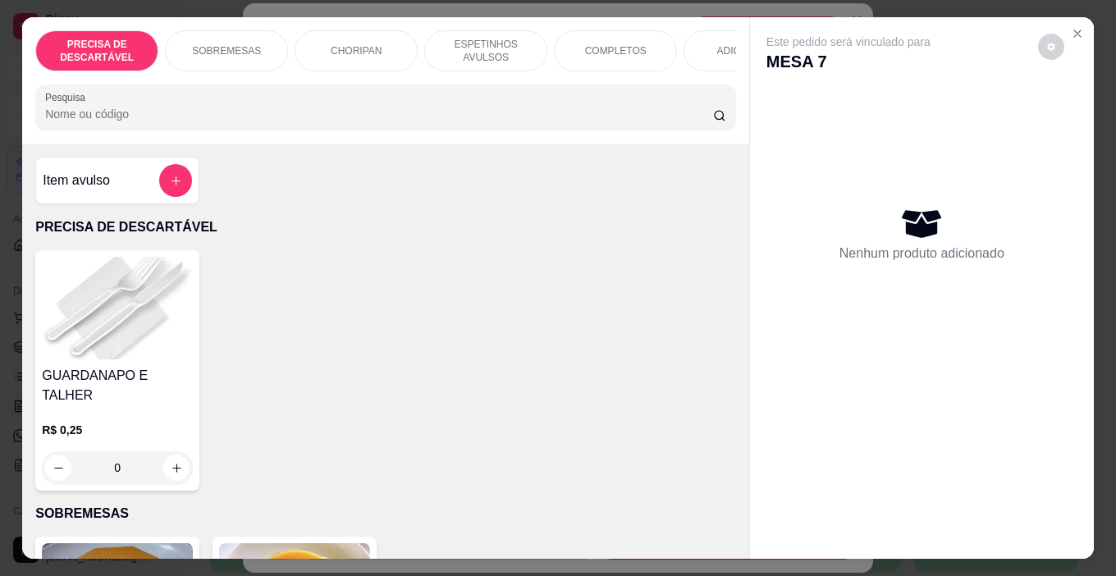
scroll to position [0, 612]
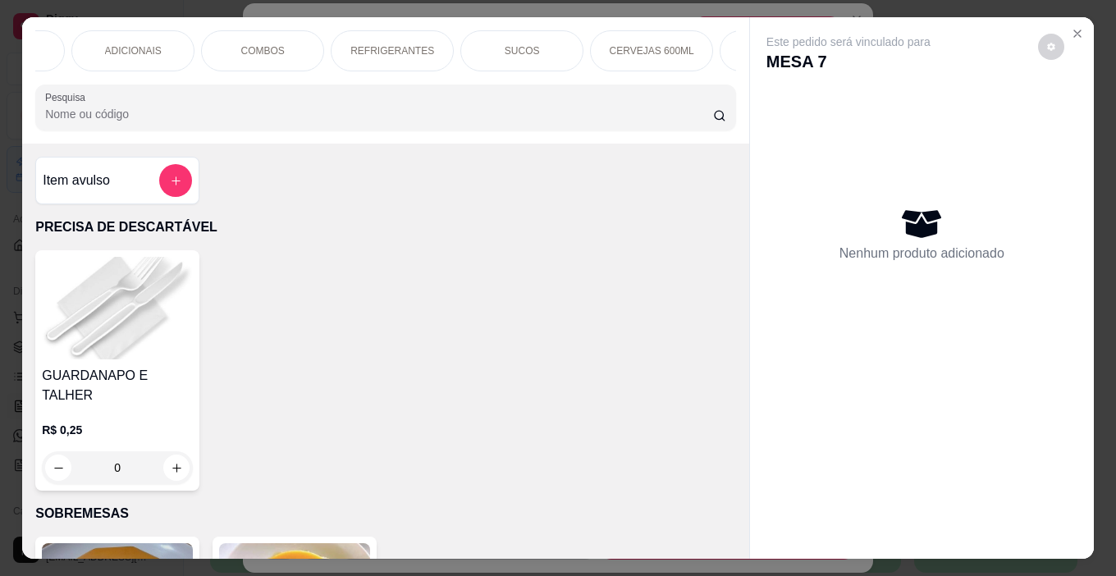
click at [404, 33] on div "REFRIGERANTES" at bounding box center [392, 50] width 123 height 41
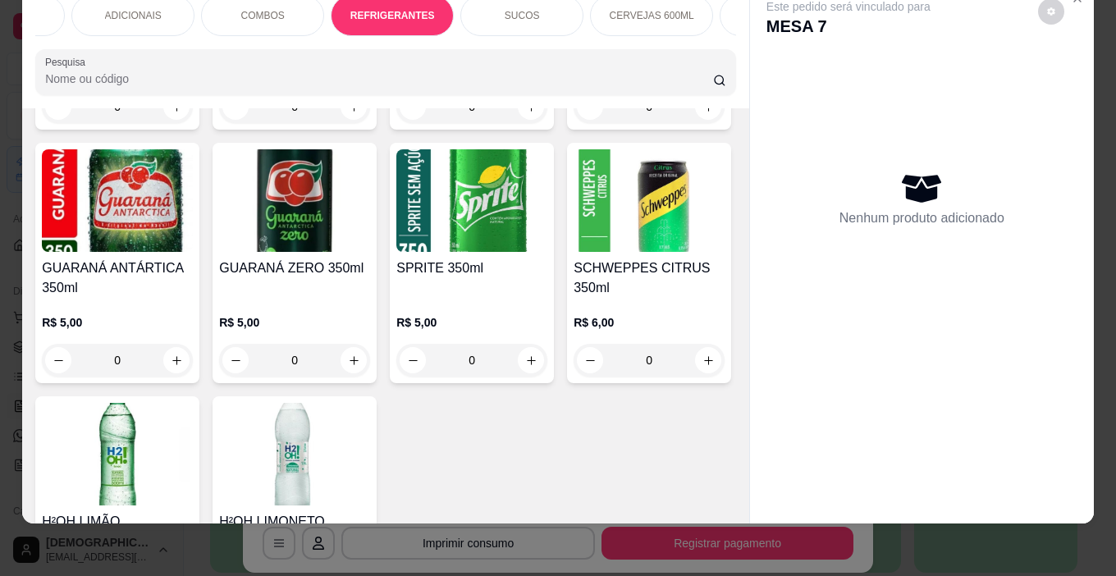
scroll to position [4694, 0]
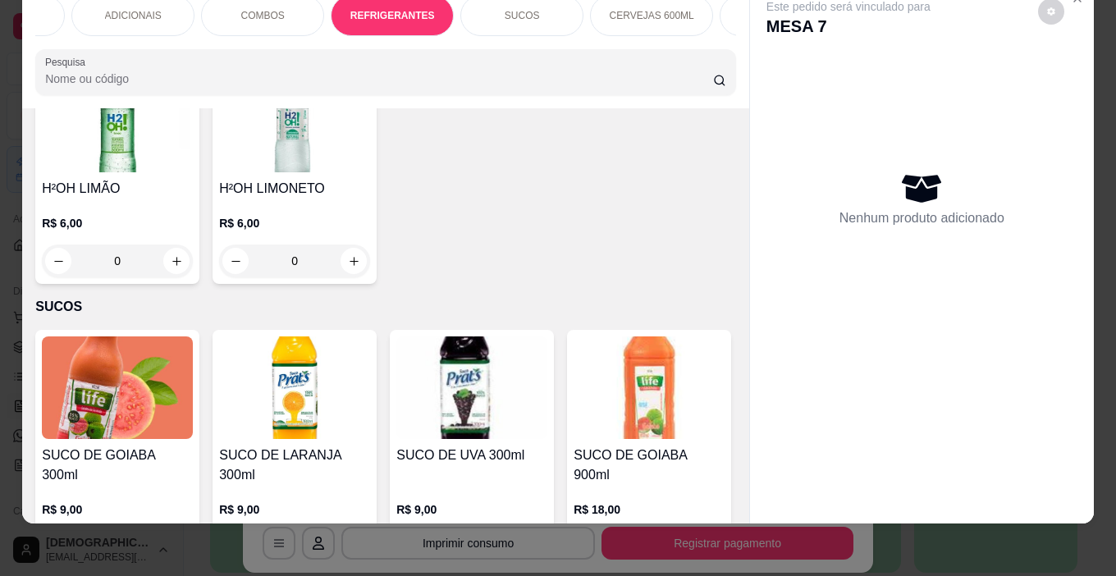
type input "1"
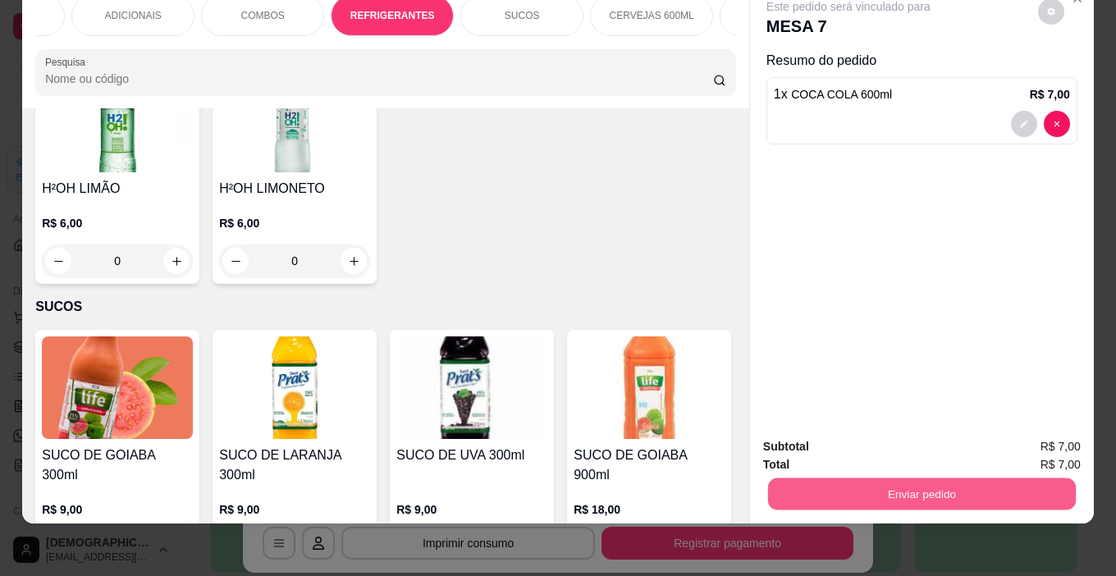
click at [882, 485] on button "Enviar pedido" at bounding box center [922, 495] width 308 height 32
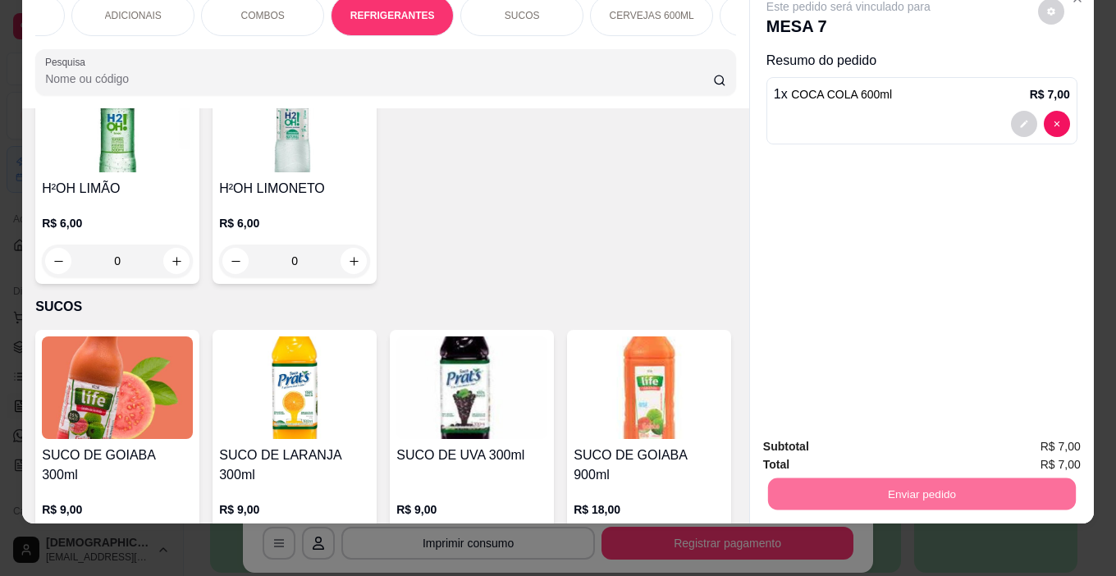
click at [1016, 438] on button "Enviar pedido" at bounding box center [1038, 441] width 90 height 30
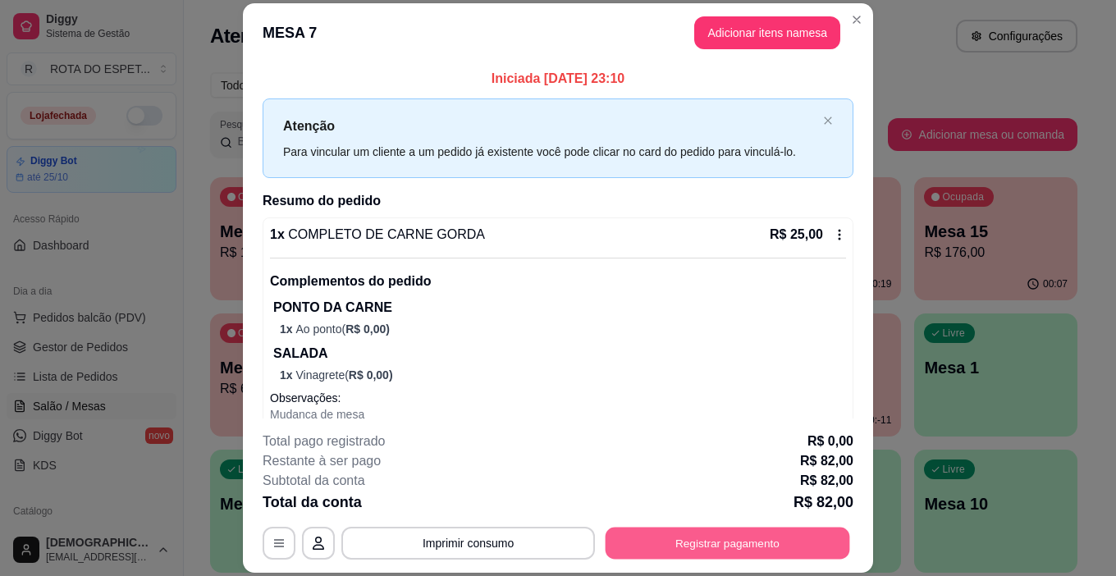
click at [775, 549] on button "Registrar pagamento" at bounding box center [728, 544] width 245 height 32
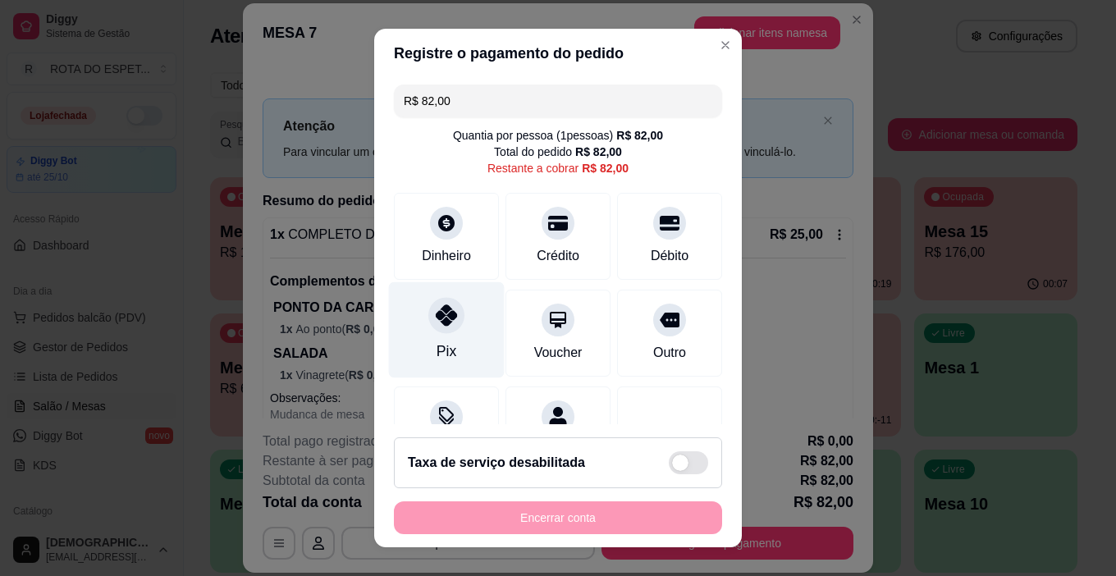
click at [437, 346] on div "Pix" at bounding box center [447, 351] width 20 height 21
type input "R$ 0,00"
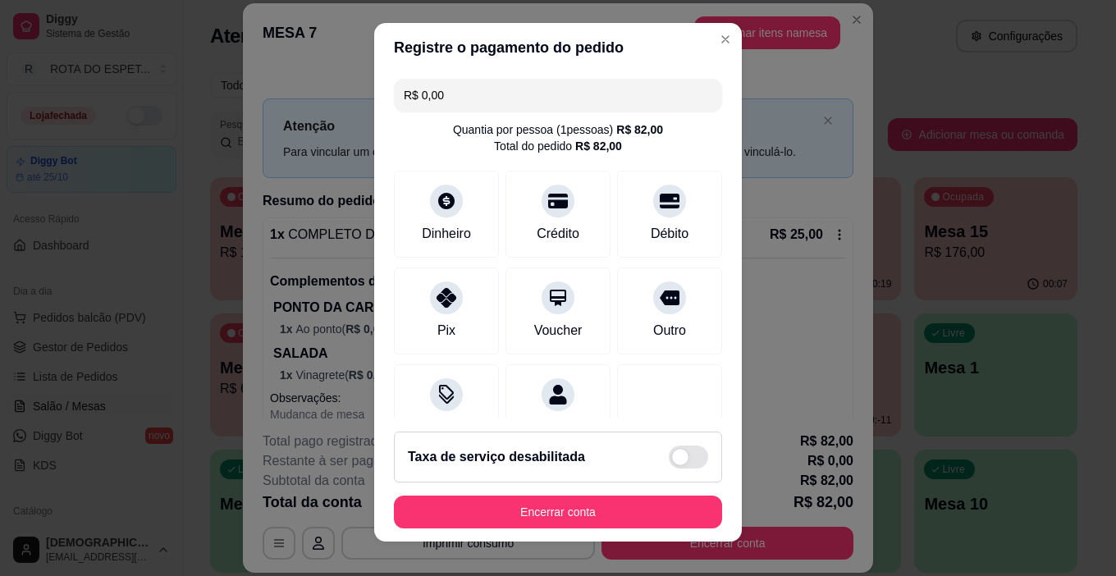
scroll to position [0, 0]
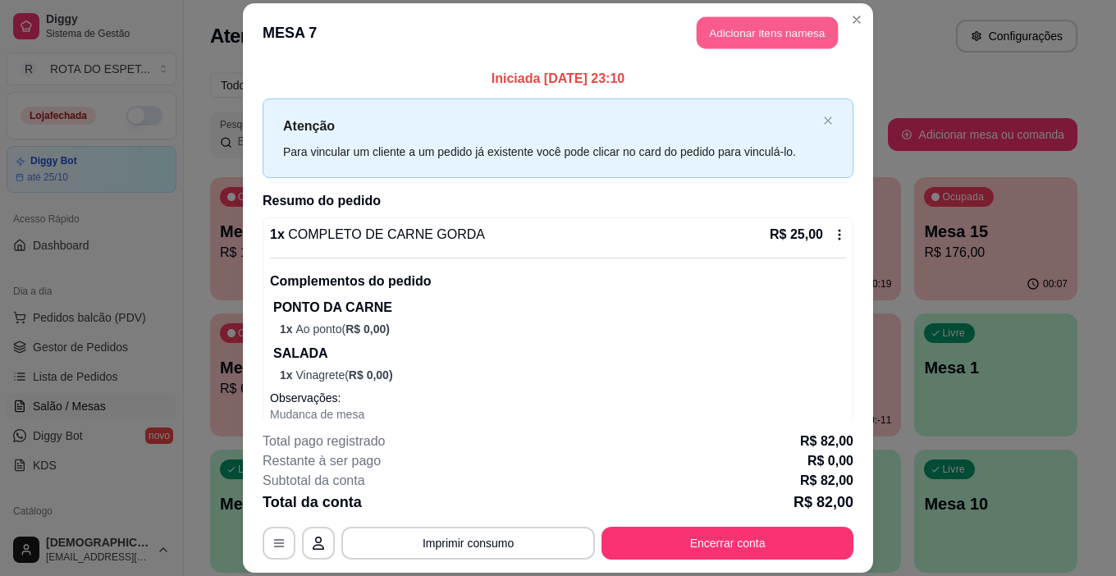
click at [759, 21] on button "Adicionar itens na mesa" at bounding box center [767, 32] width 141 height 32
click at [759, 26] on div "Este pedido será vinculado para MESA 7 Nenhum produto adicionado" at bounding box center [924, 275] width 346 height 518
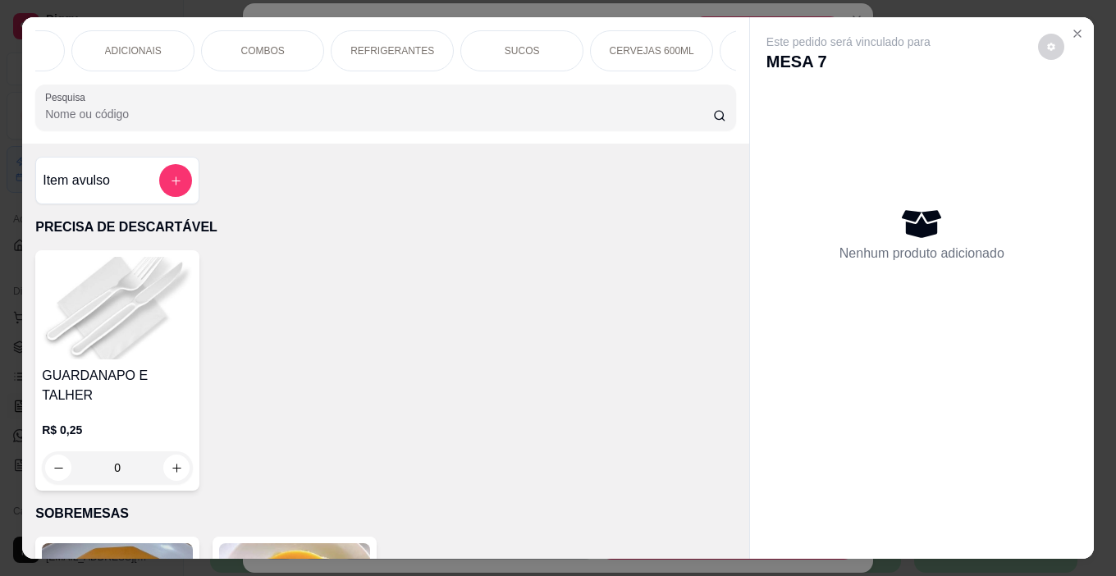
scroll to position [0, 849]
click at [687, 49] on p "BALAS E CHICLETES" at bounding box center [674, 51] width 95 height 26
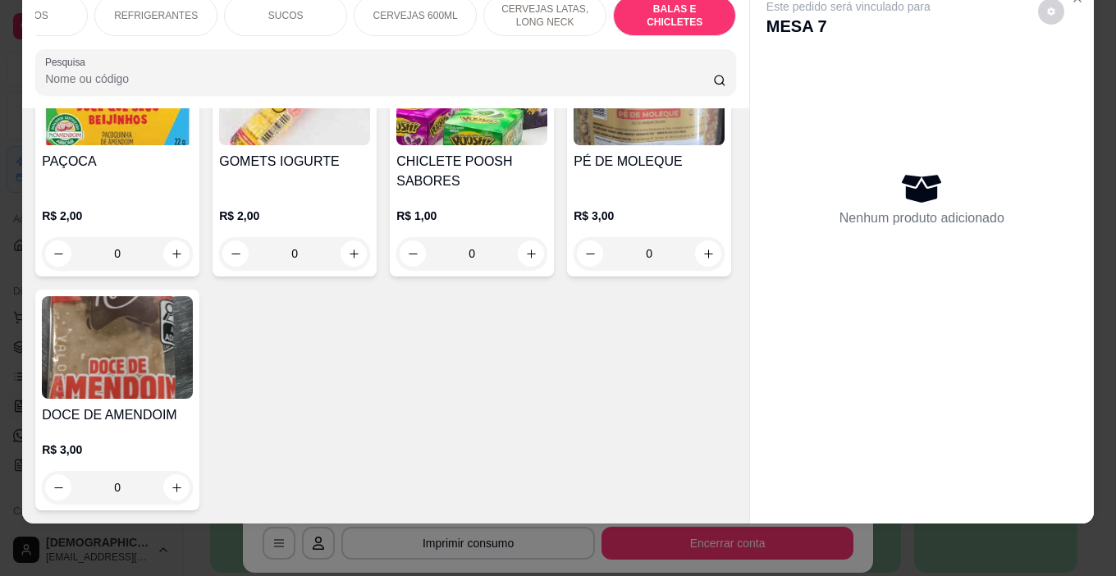
scroll to position [7844, 0]
click at [351, 267] on button "increase-product-quantity" at bounding box center [354, 254] width 26 height 26
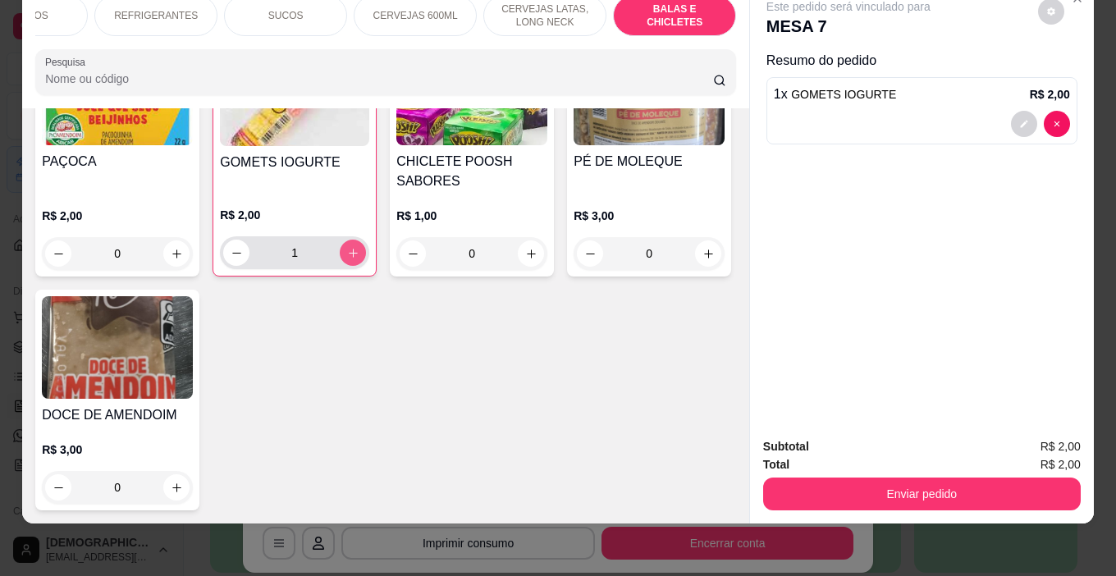
type input "1"
click at [532, 267] on button "increase-product-quantity" at bounding box center [531, 254] width 26 height 26
type input "1"
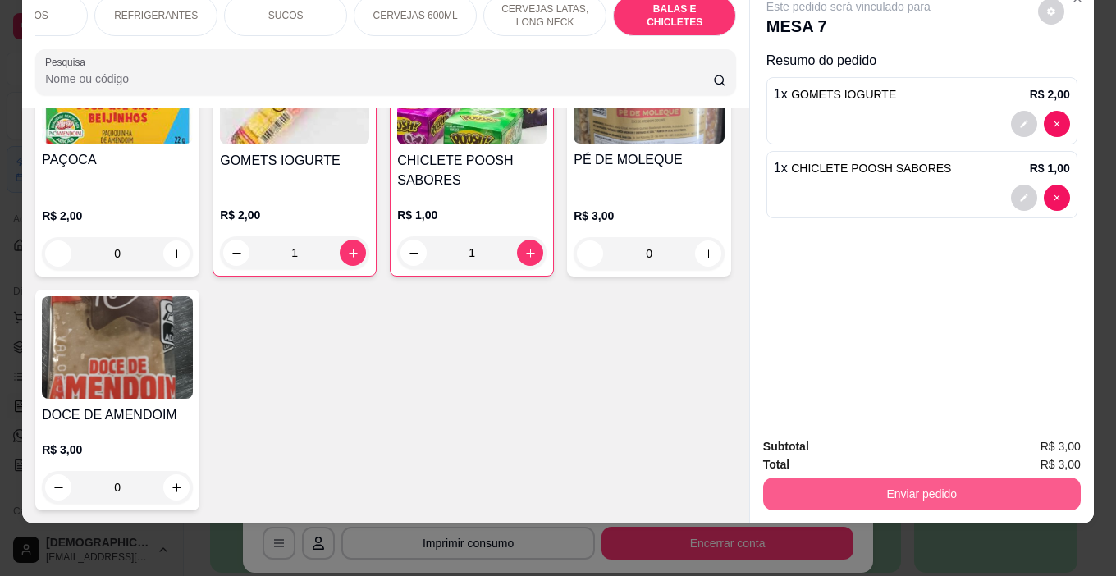
click at [951, 478] on button "Enviar pedido" at bounding box center [922, 494] width 318 height 33
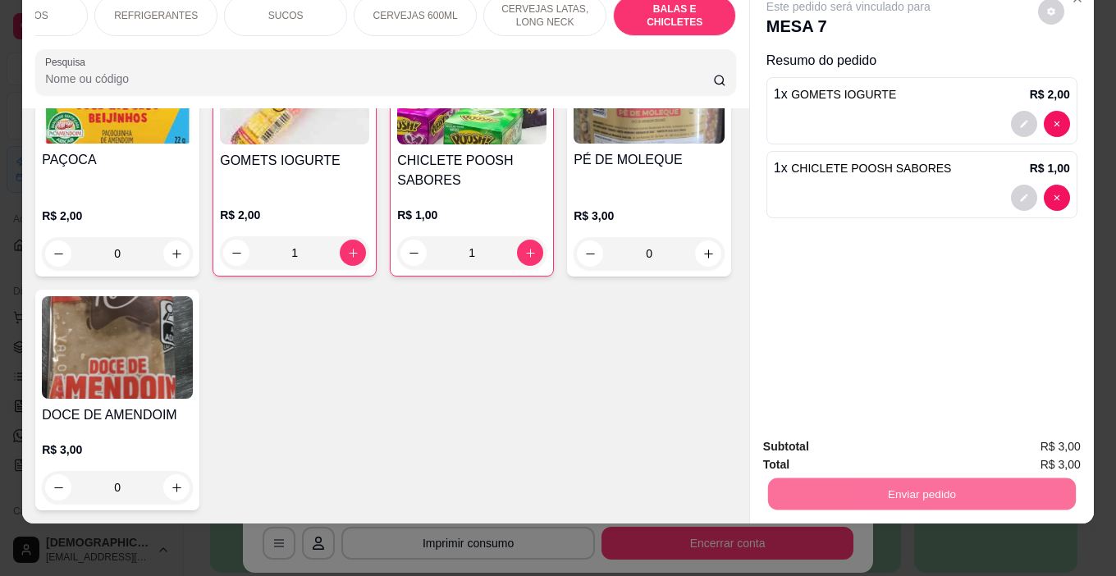
click at [1011, 438] on button "Enviar pedido" at bounding box center [1038, 441] width 93 height 31
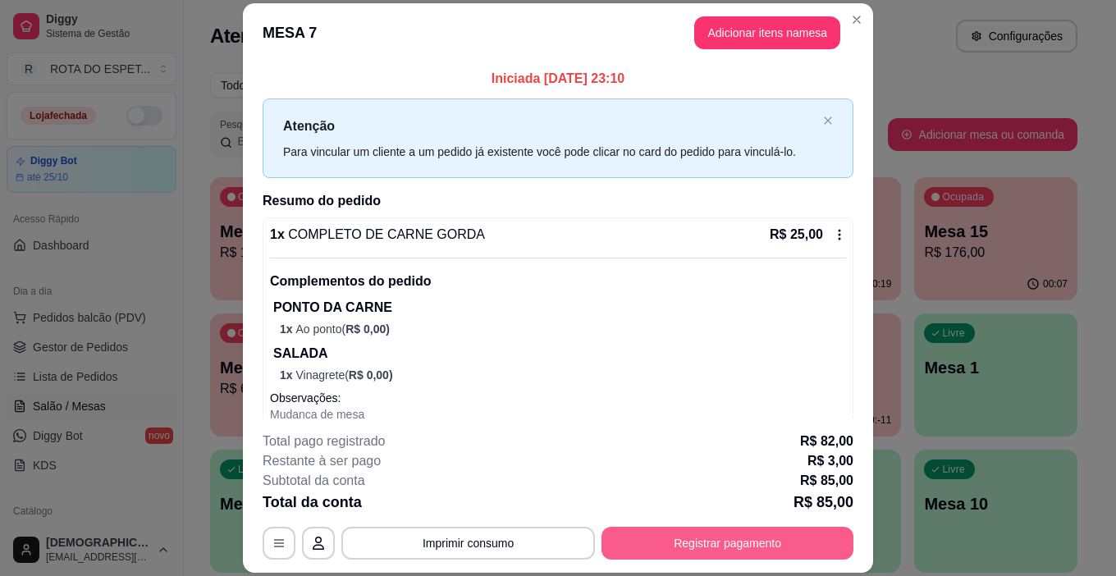
click at [767, 540] on button "Registrar pagamento" at bounding box center [728, 543] width 252 height 33
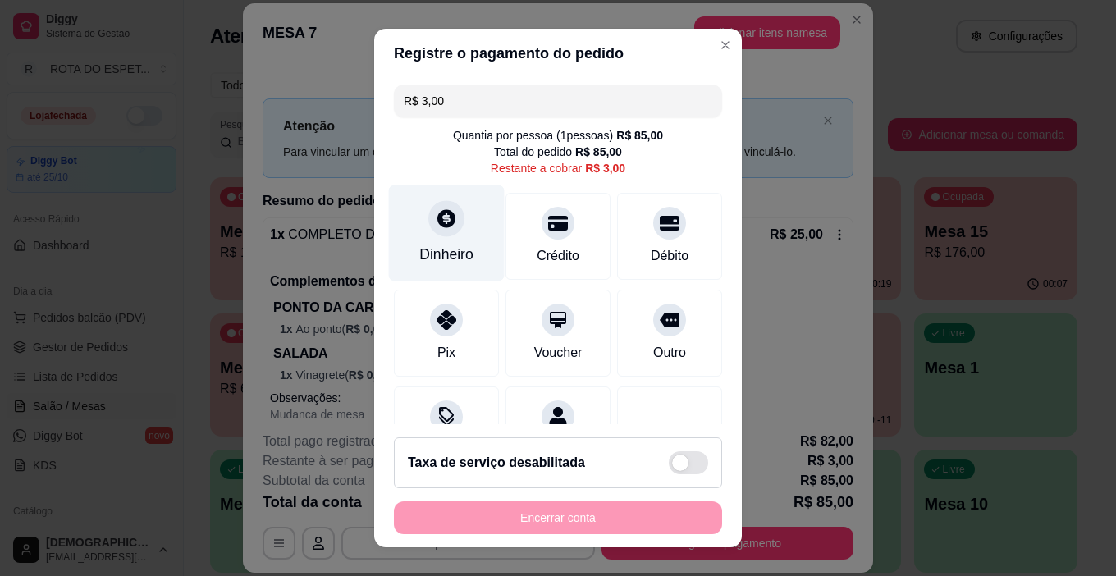
click at [428, 237] on div "Dinheiro" at bounding box center [447, 234] width 116 height 96
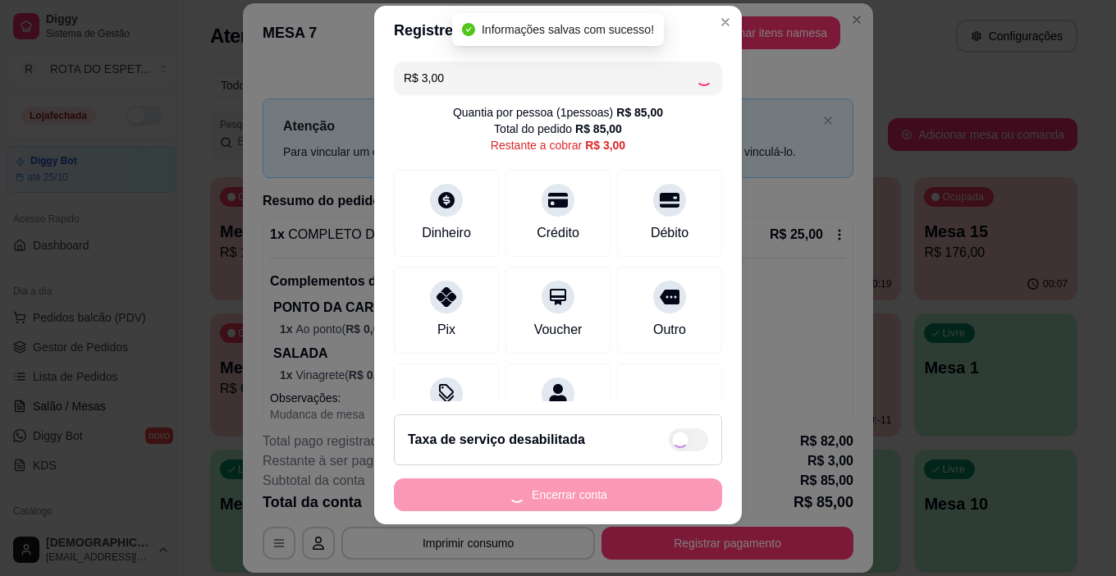
type input "R$ 0,00"
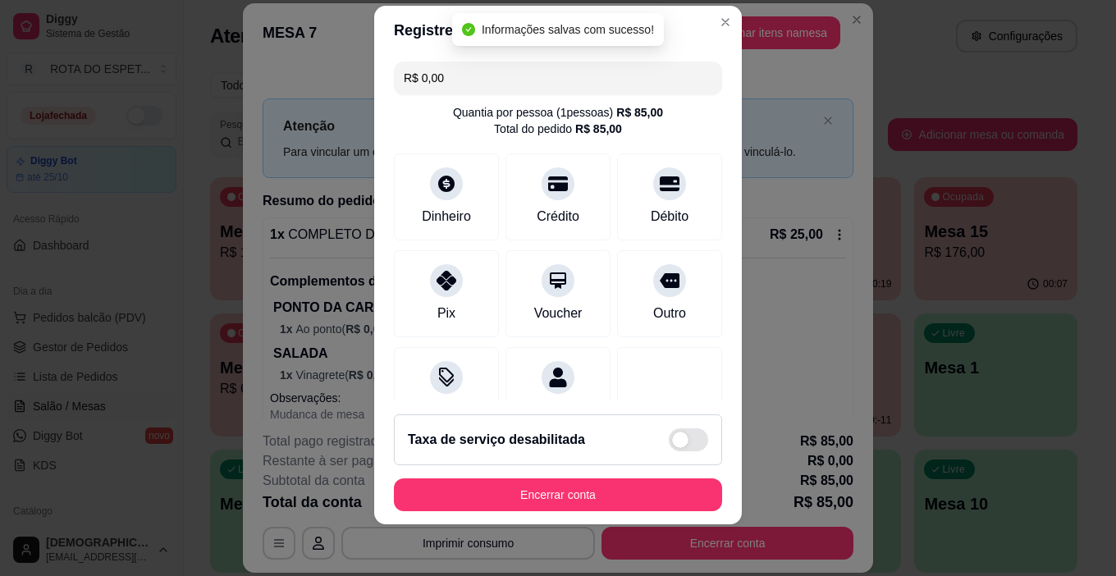
scroll to position [24, 0]
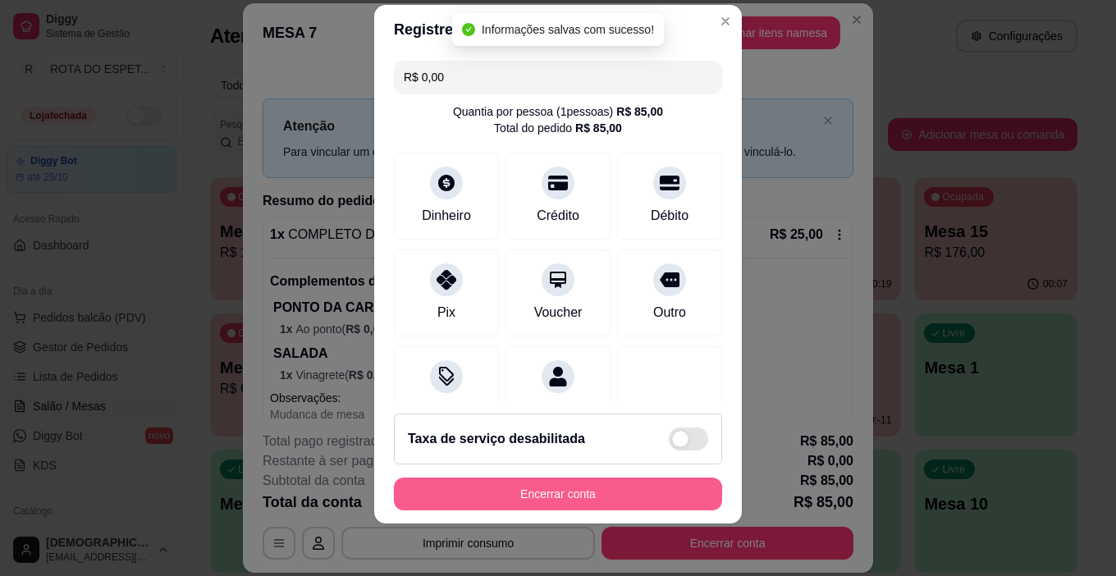
click at [607, 492] on button "Encerrar conta" at bounding box center [558, 494] width 328 height 33
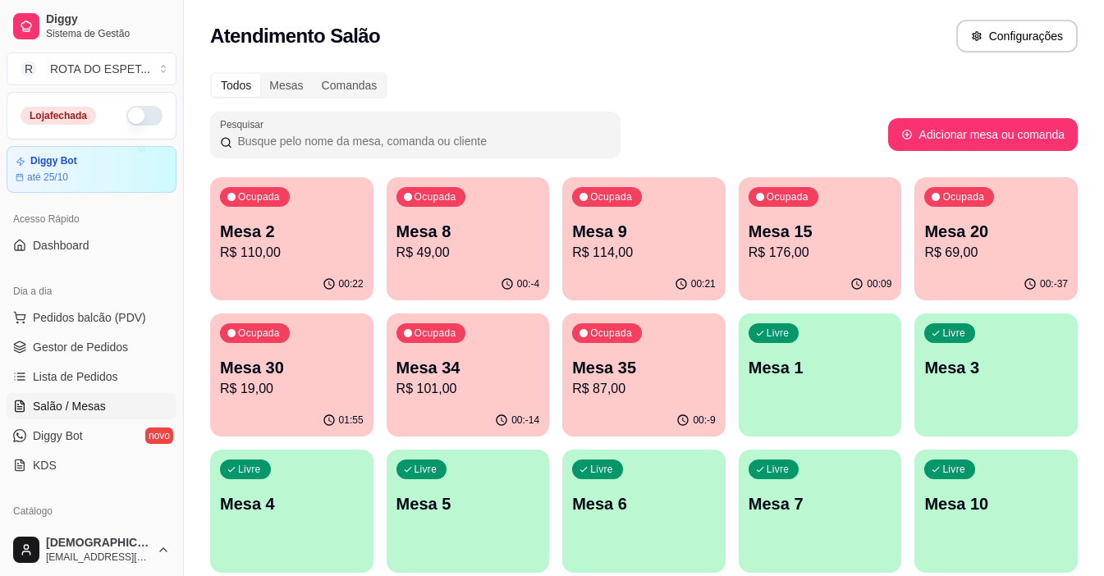
click at [810, 259] on p "R$ 176,00" at bounding box center [821, 253] width 144 height 20
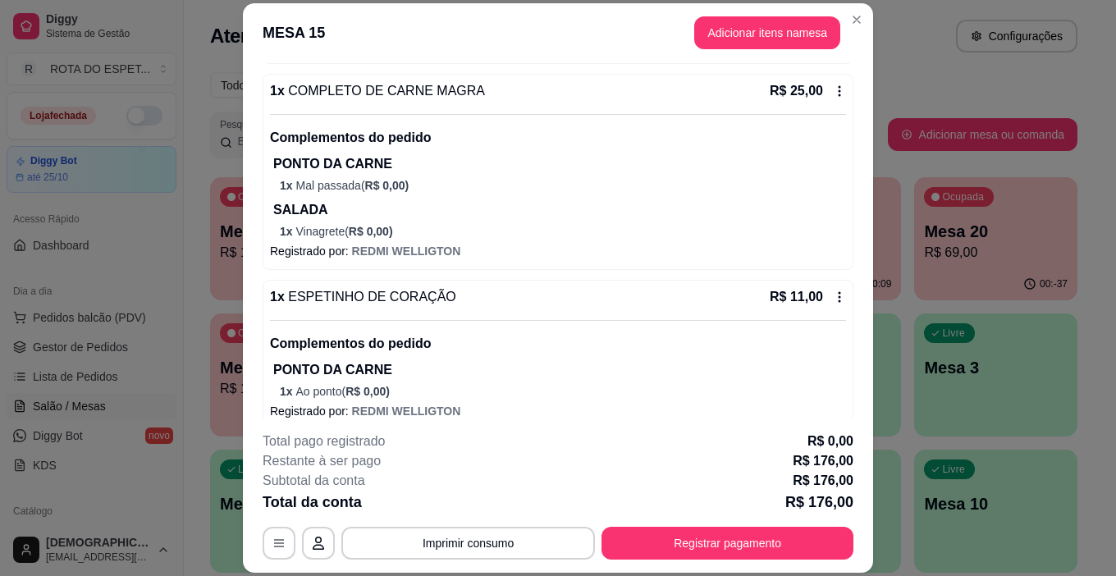
scroll to position [575, 0]
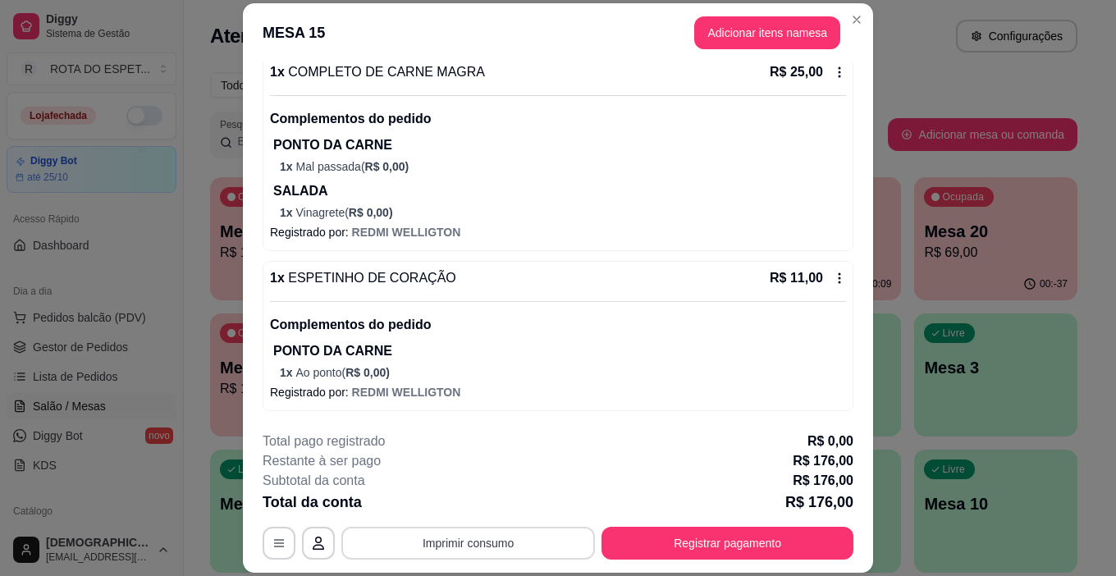
click at [508, 543] on button "Imprimir consumo" at bounding box center [468, 543] width 254 height 33
click at [556, 349] on p "PONTO DA CARNE" at bounding box center [559, 351] width 573 height 20
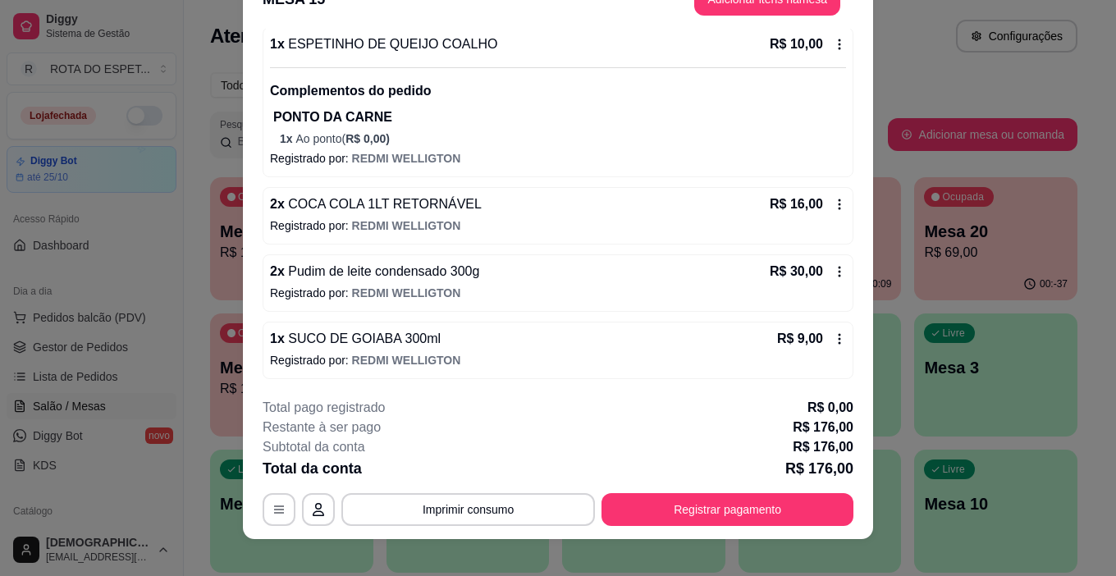
scroll to position [49, 0]
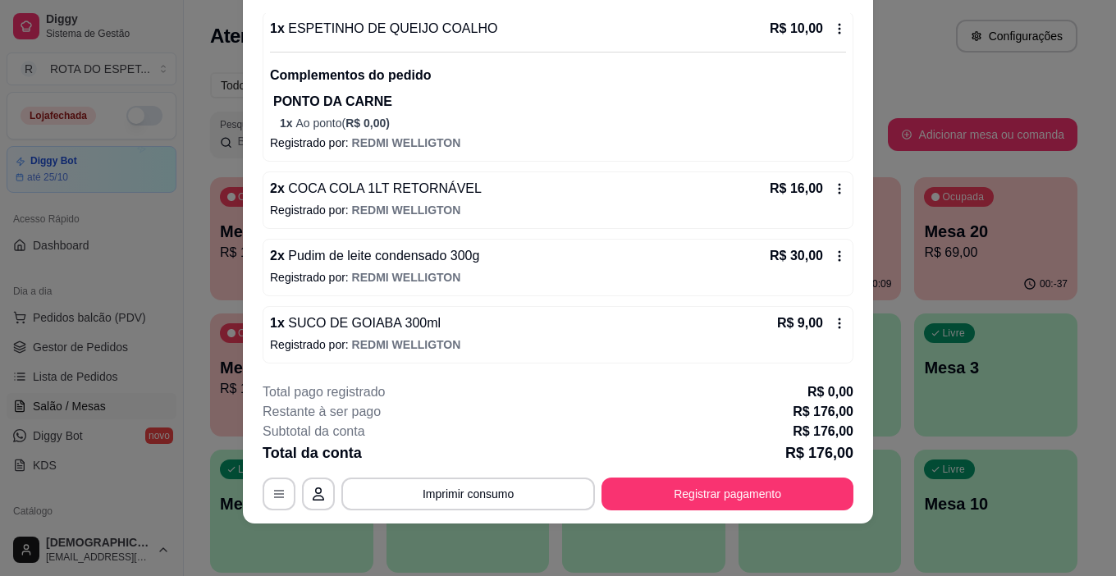
click at [833, 186] on icon at bounding box center [839, 188] width 13 height 13
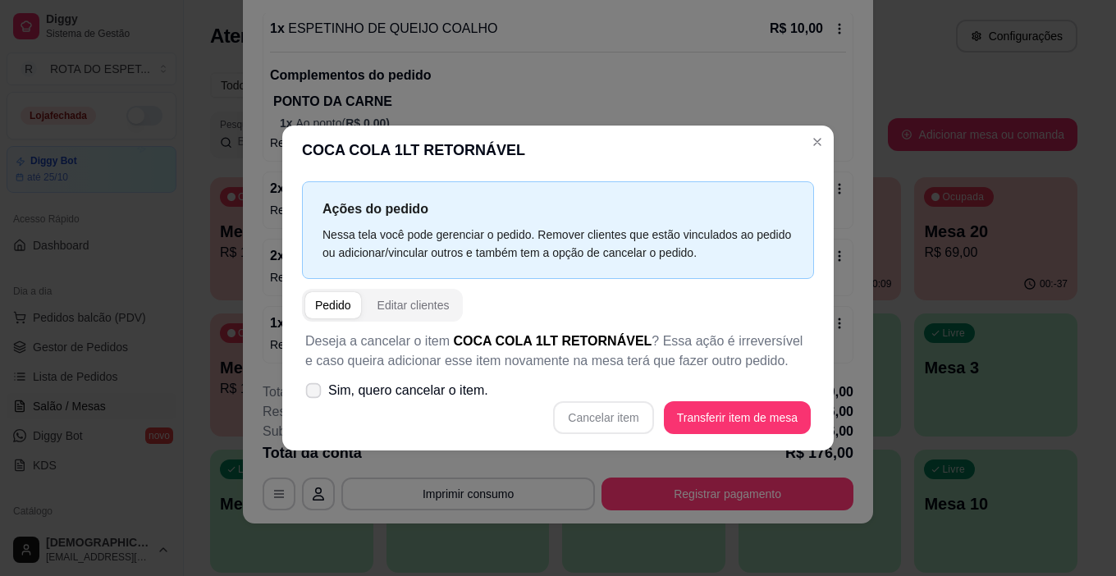
click at [325, 395] on label "Sim, quero cancelar o item." at bounding box center [397, 390] width 196 height 33
click at [315, 395] on input "Sim, quero cancelar o item." at bounding box center [310, 399] width 11 height 11
checkbox input "true"
click at [624, 418] on button "Cancelar item" at bounding box center [603, 417] width 100 height 33
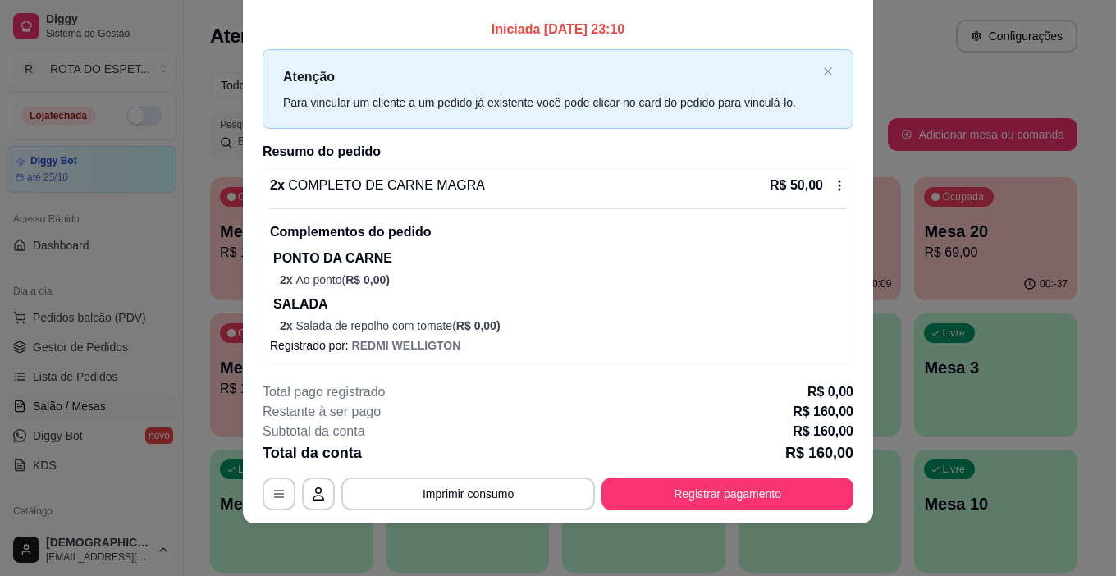
scroll to position [0, 0]
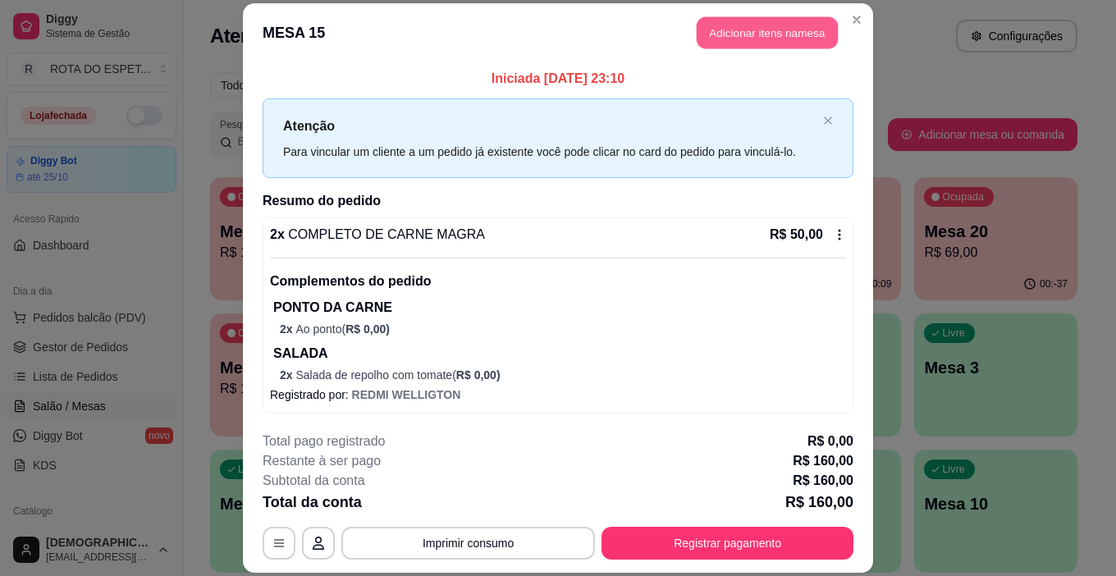
click at [771, 28] on button "Adicionar itens na mesa" at bounding box center [767, 32] width 141 height 32
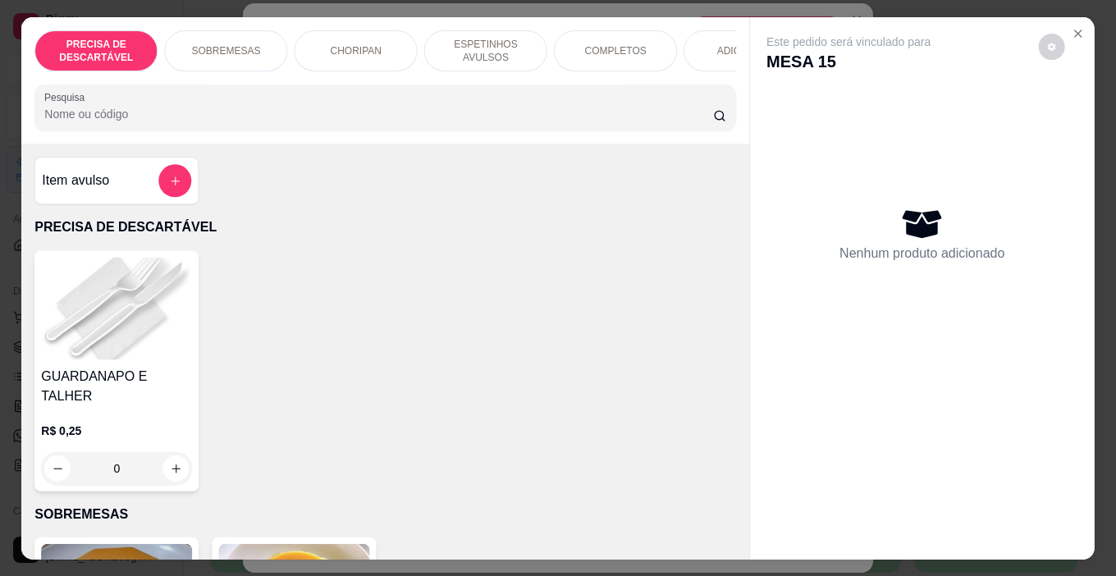
click at [771, 34] on p "Este pedido será vinculado para" at bounding box center [849, 42] width 164 height 16
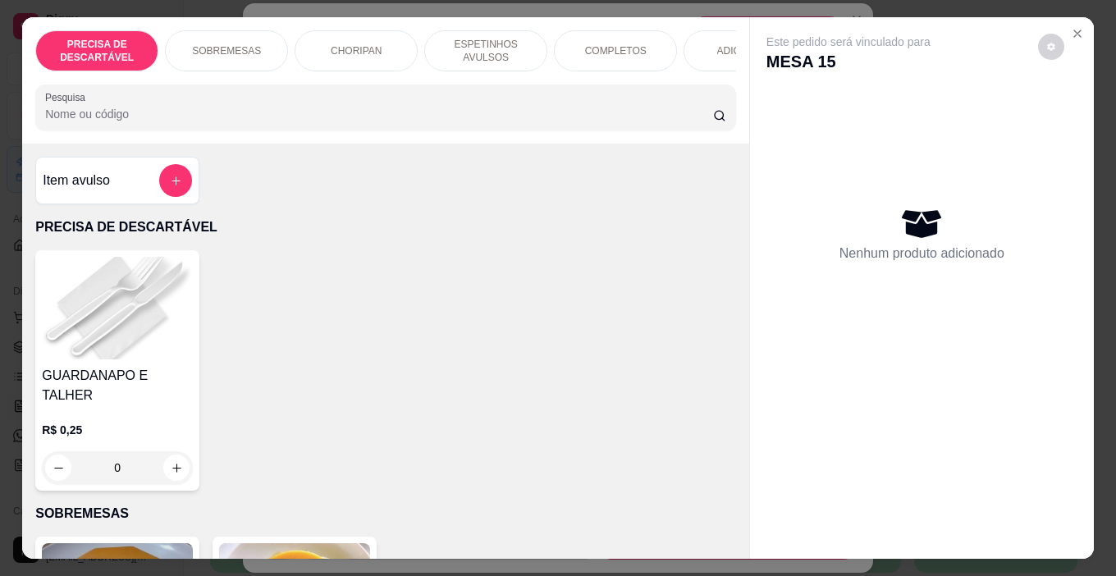
scroll to position [0, 612]
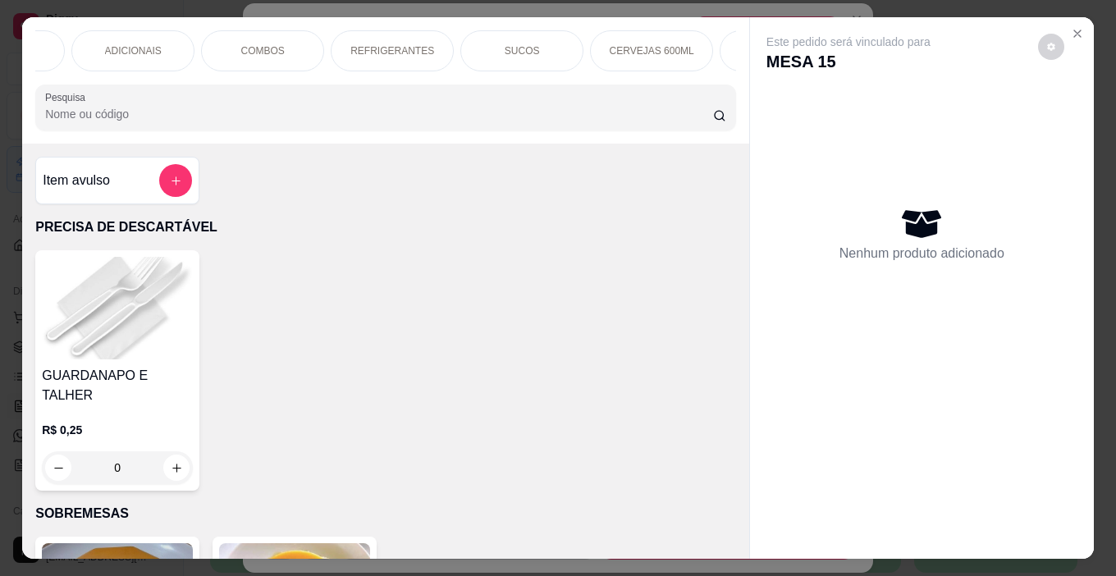
click at [410, 51] on p "REFRIGERANTES" at bounding box center [393, 50] width 84 height 13
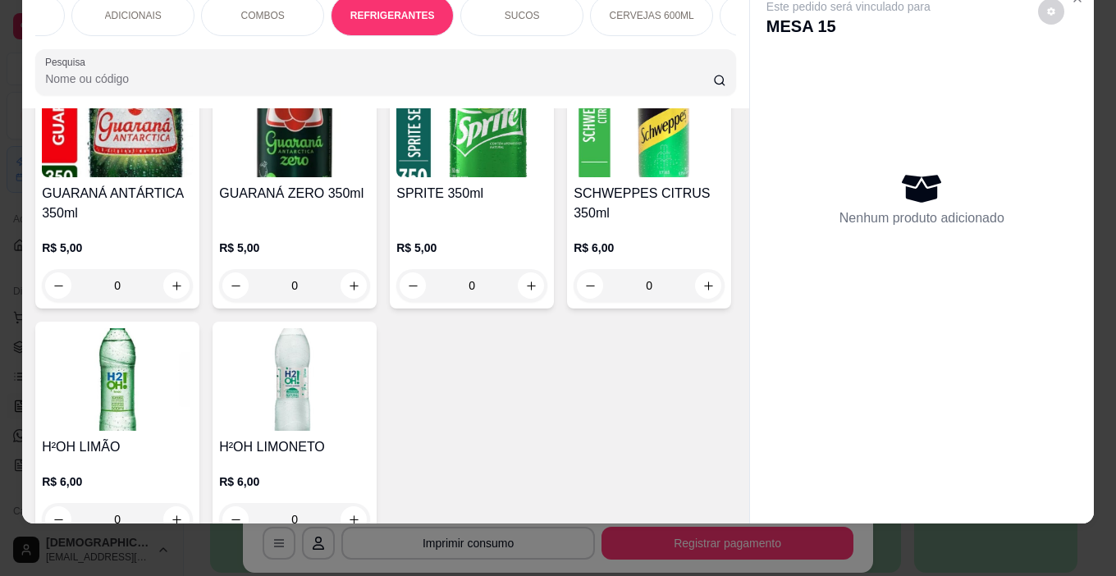
scroll to position [4530, 0]
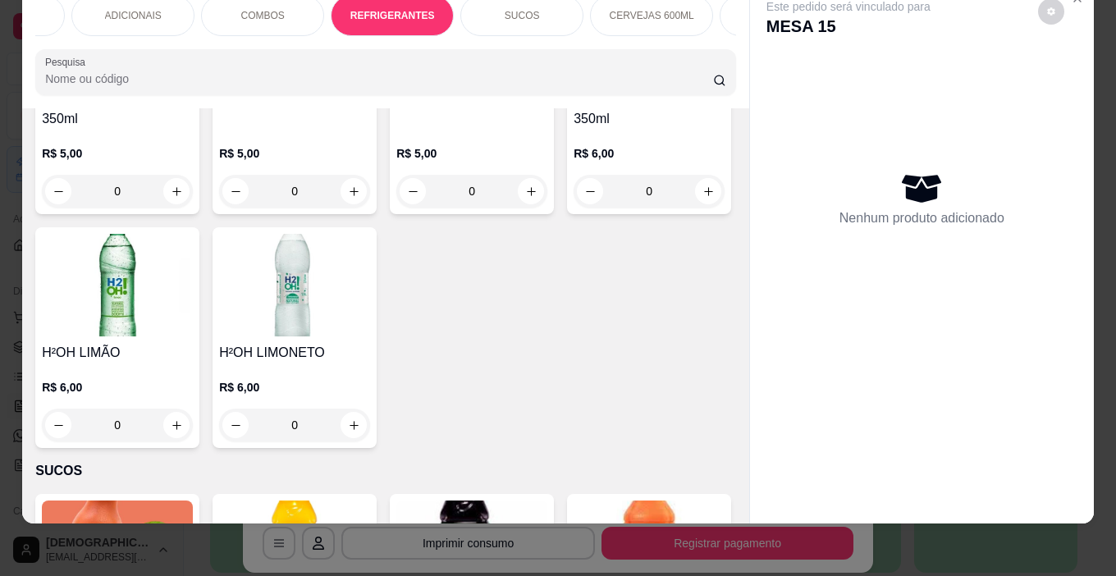
type input "1"
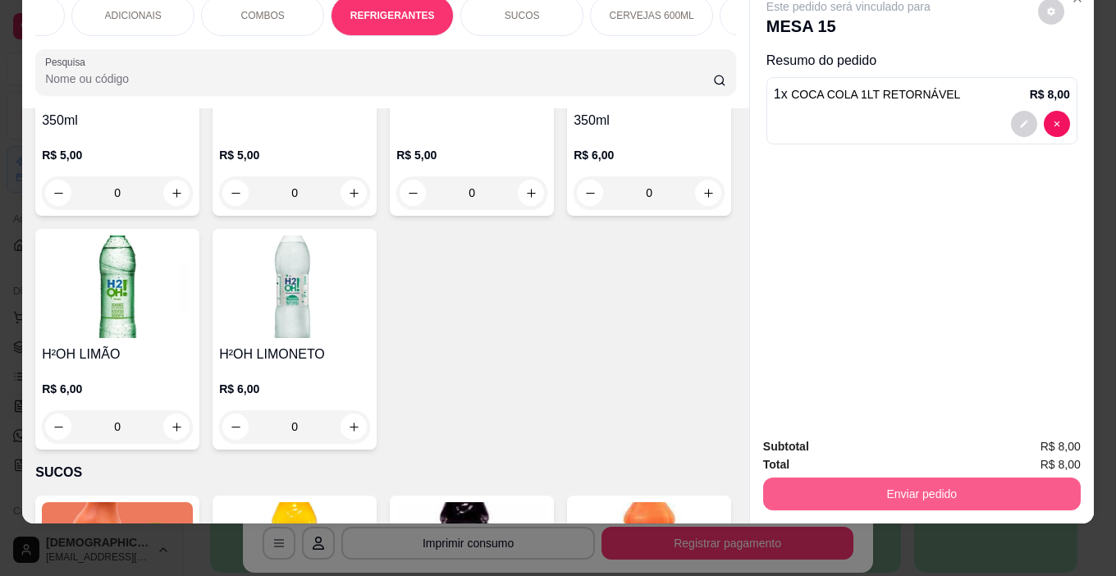
click at [932, 479] on button "Enviar pedido" at bounding box center [922, 494] width 318 height 33
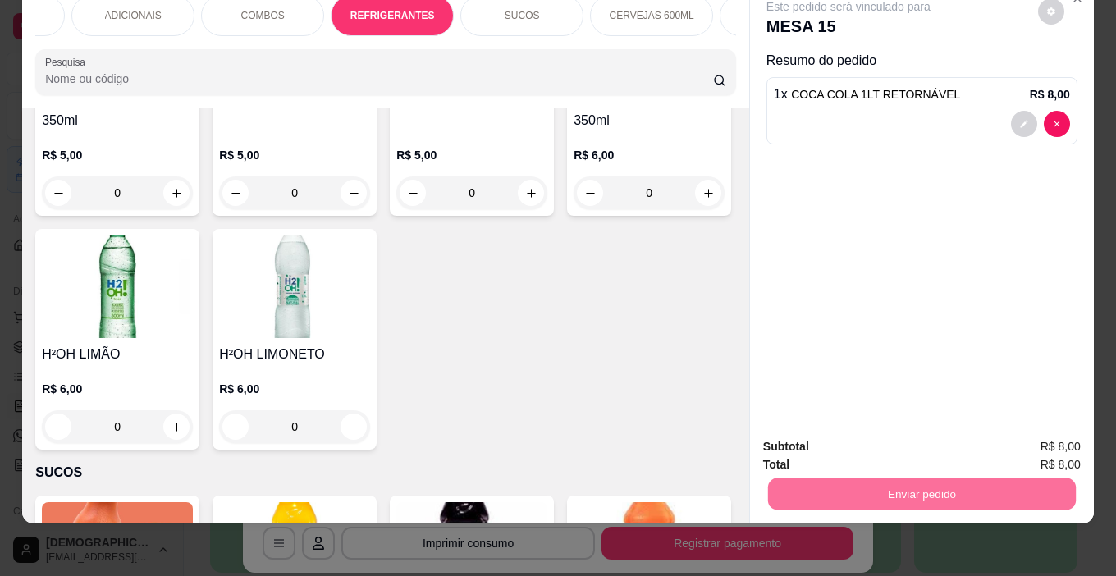
click at [1032, 432] on button "Enviar pedido" at bounding box center [1038, 441] width 90 height 30
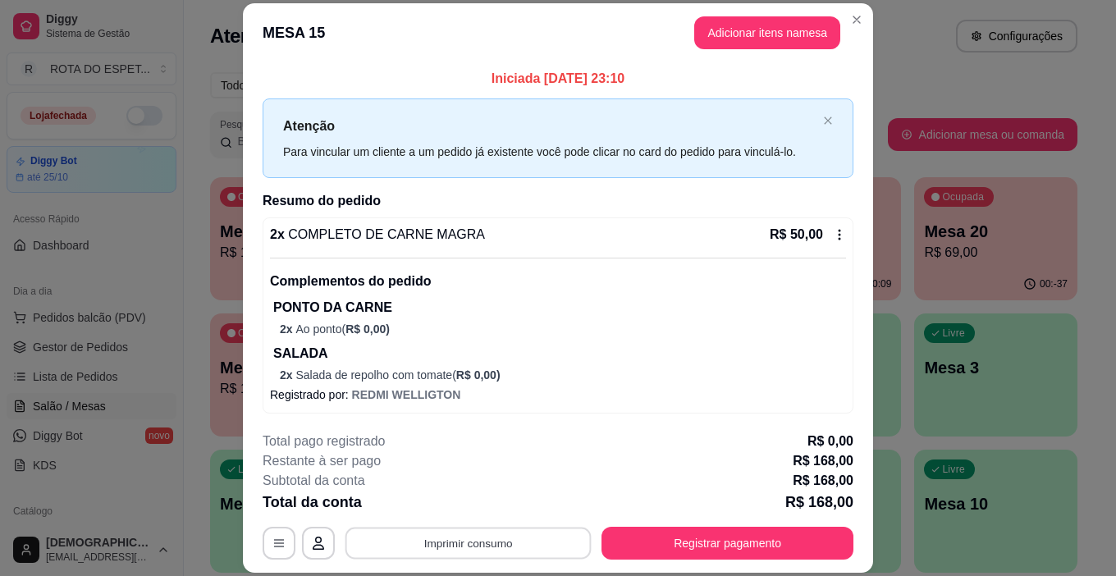
click at [492, 537] on button "Imprimir consumo" at bounding box center [469, 544] width 246 height 32
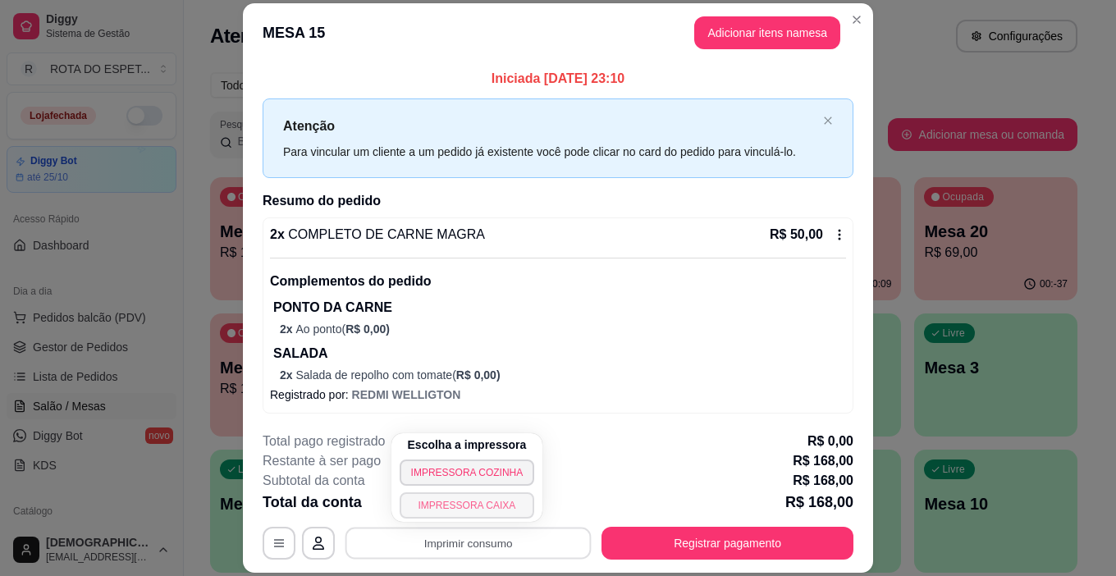
click at [511, 503] on button "IMPRESSORA CAIXA" at bounding box center [467, 506] width 135 height 26
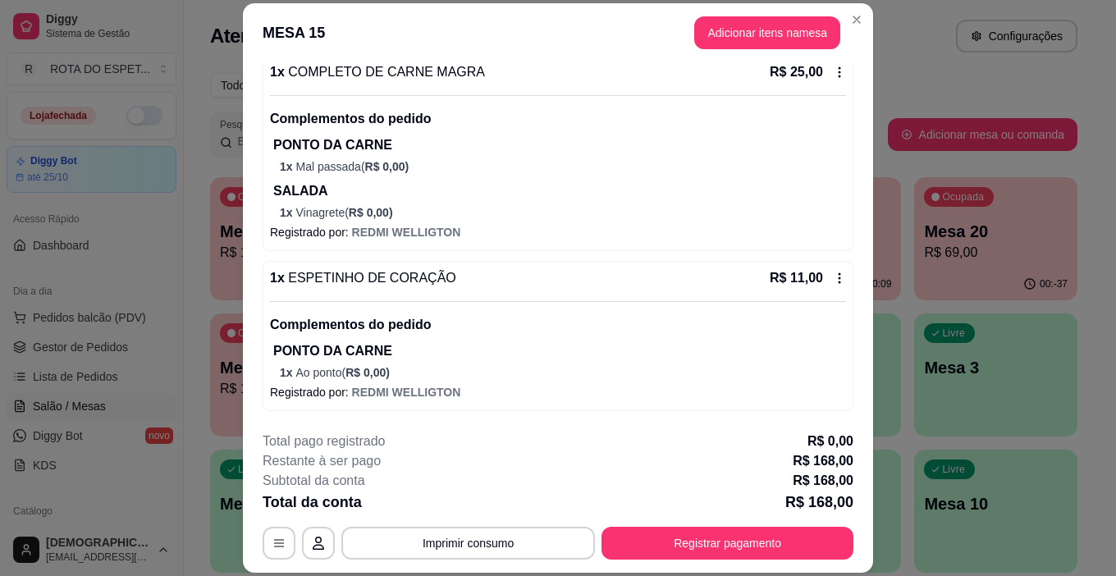
scroll to position [1029, 0]
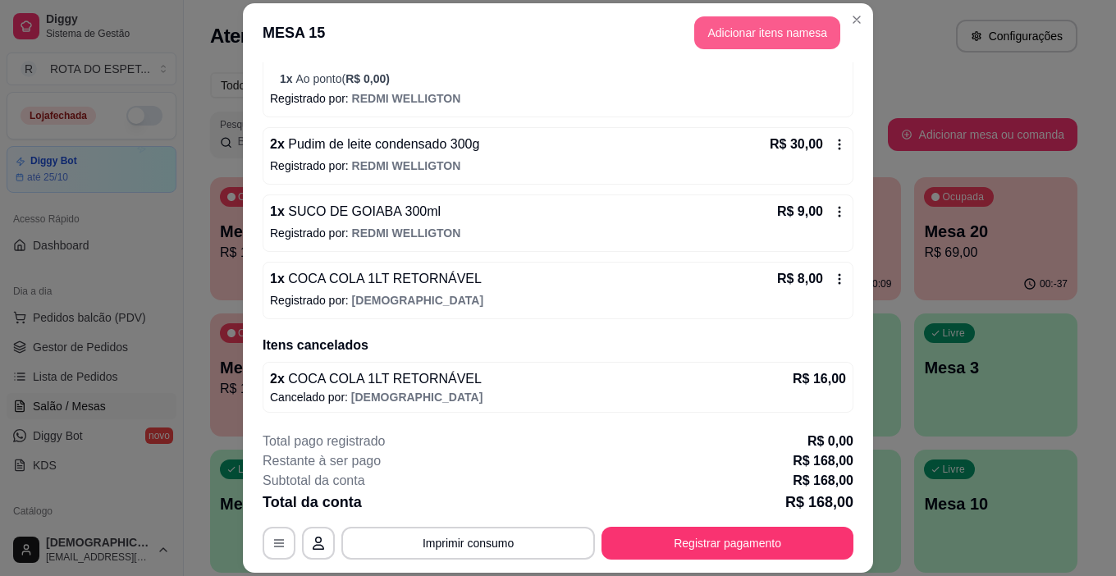
click at [812, 39] on button "Adicionar itens na mesa" at bounding box center [767, 32] width 146 height 33
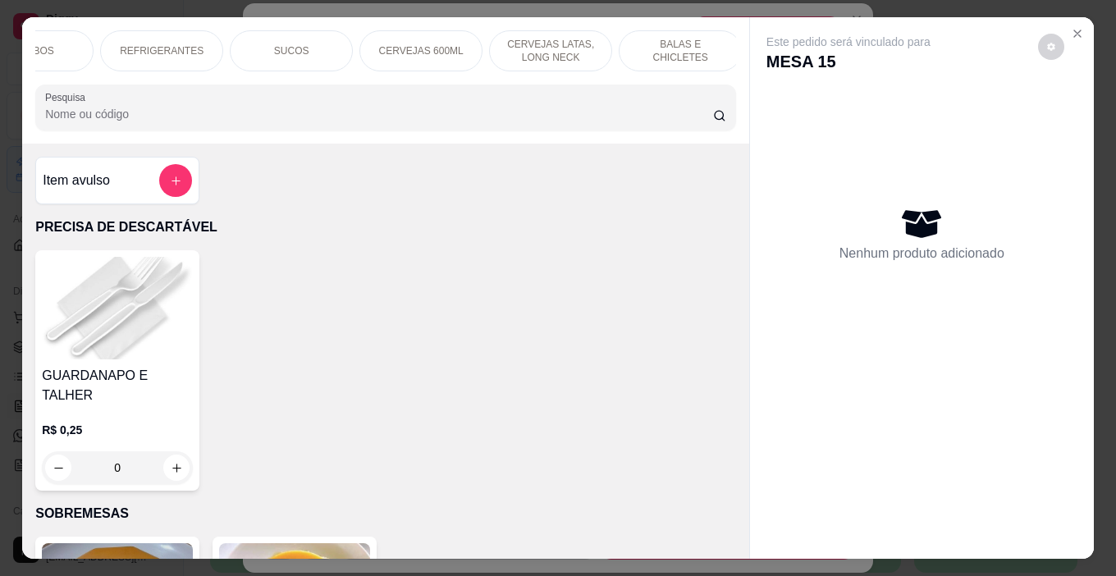
scroll to position [0, 849]
click at [671, 56] on div "BALAS E CHICLETES" at bounding box center [674, 50] width 123 height 41
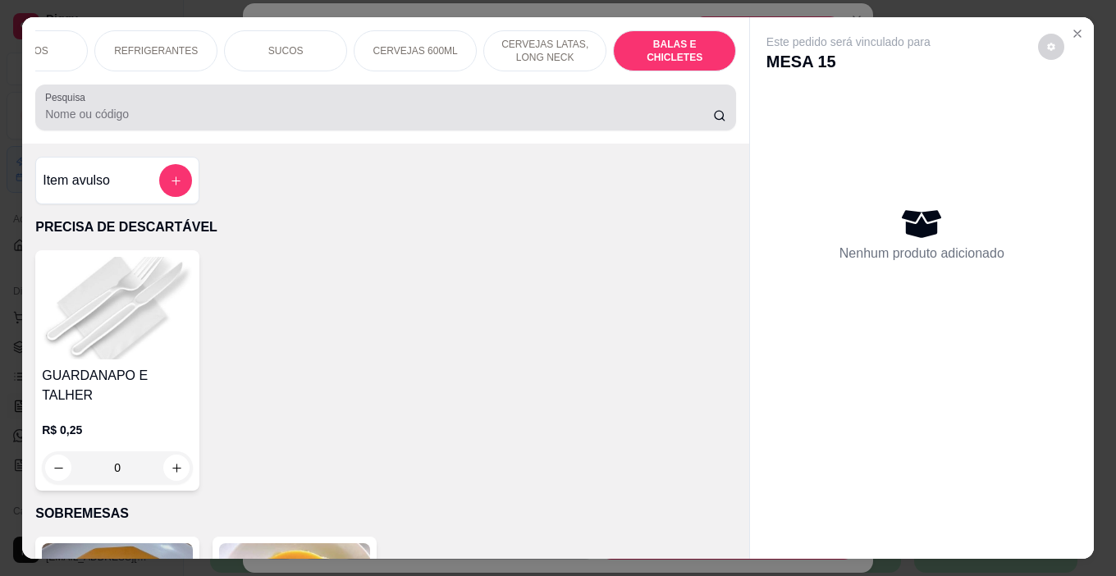
scroll to position [41, 0]
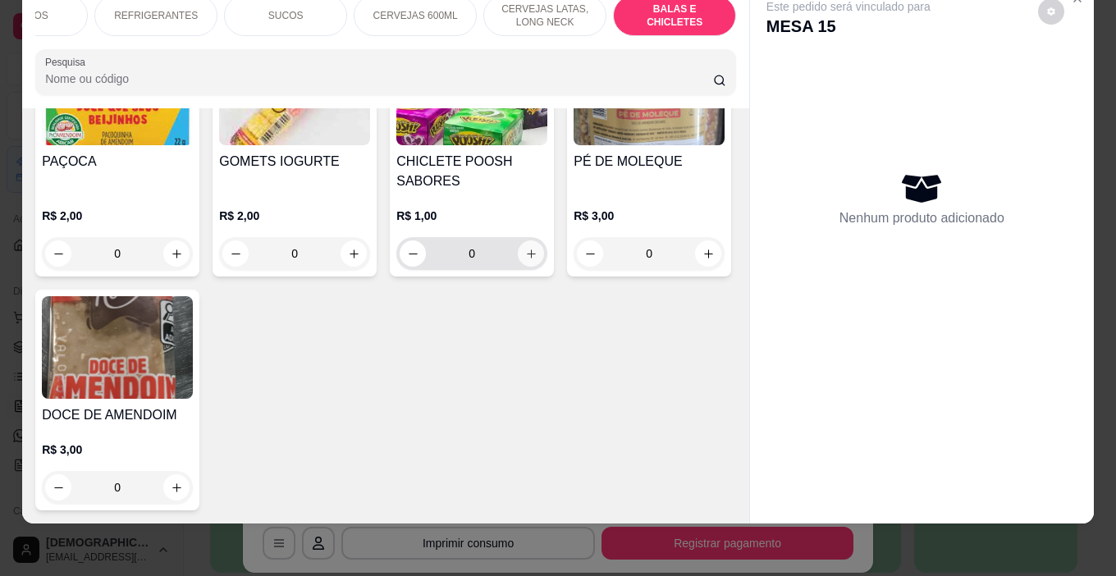
click at [525, 260] on icon "increase-product-quantity" at bounding box center [531, 254] width 12 height 12
type input "1"
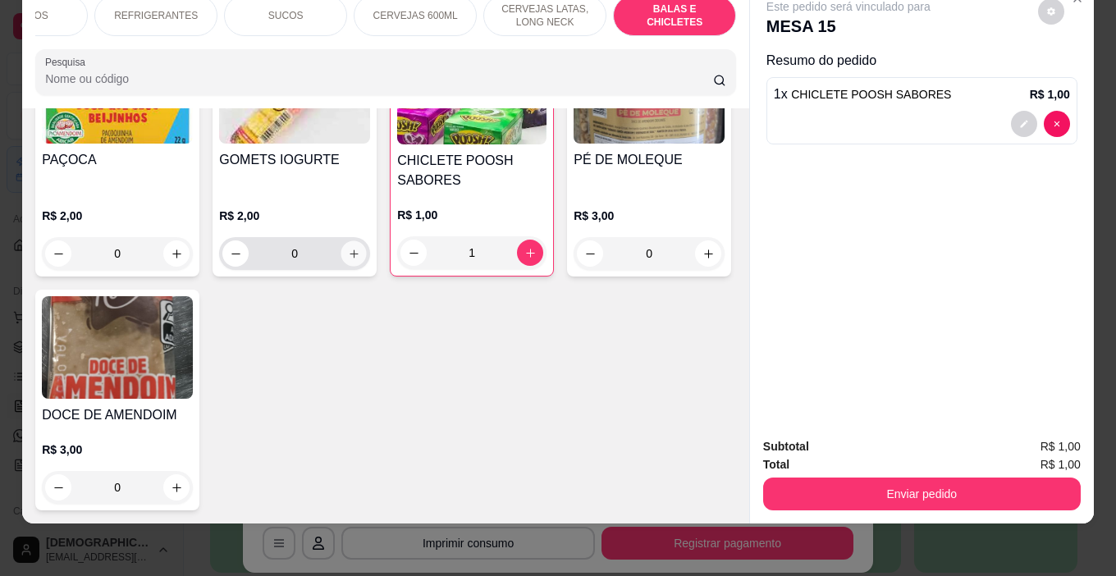
click at [349, 260] on icon "increase-product-quantity" at bounding box center [354, 254] width 12 height 12
type input "1"
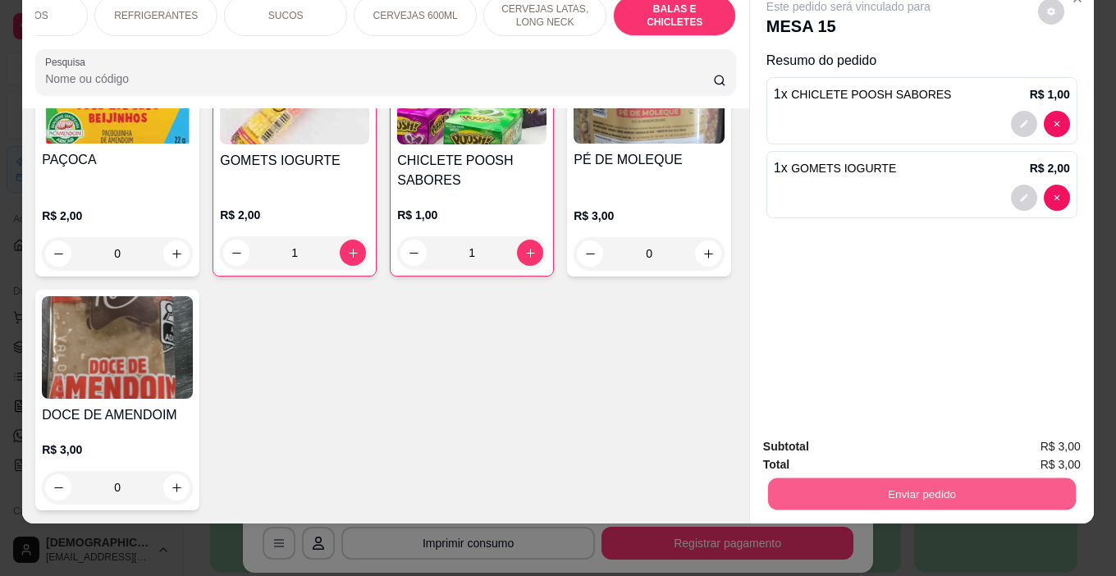
click at [960, 487] on button "Enviar pedido" at bounding box center [922, 495] width 308 height 32
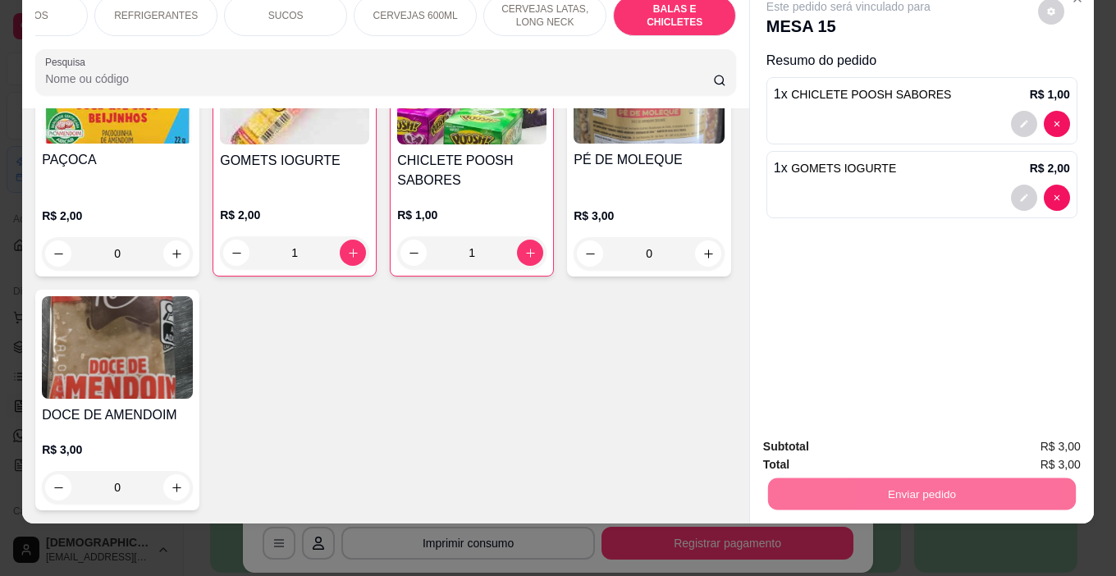
click at [1030, 445] on button "Enviar pedido" at bounding box center [1038, 441] width 93 height 31
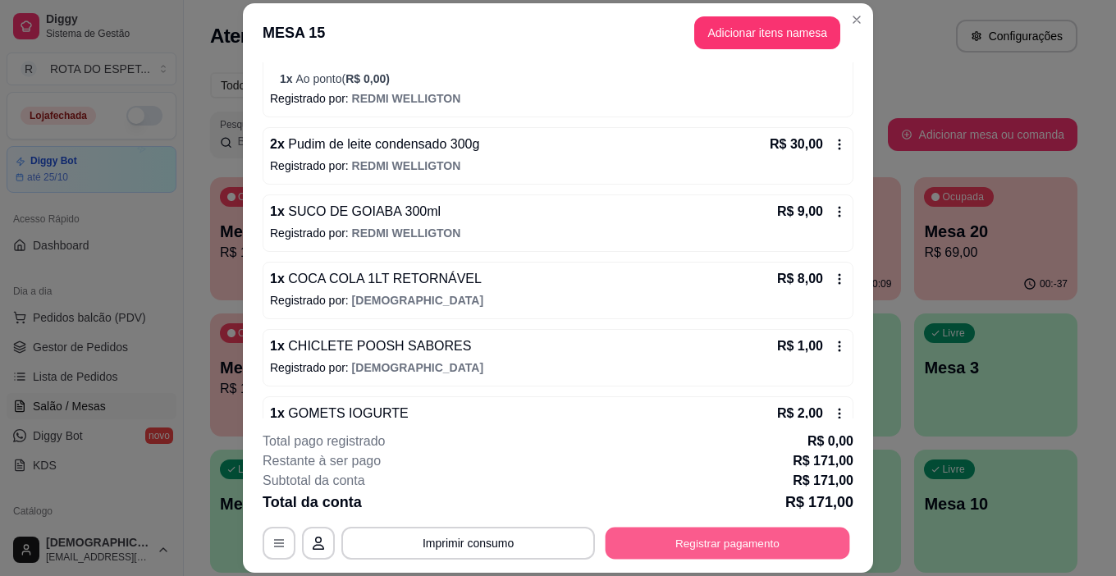
click at [709, 538] on button "Registrar pagamento" at bounding box center [728, 544] width 245 height 32
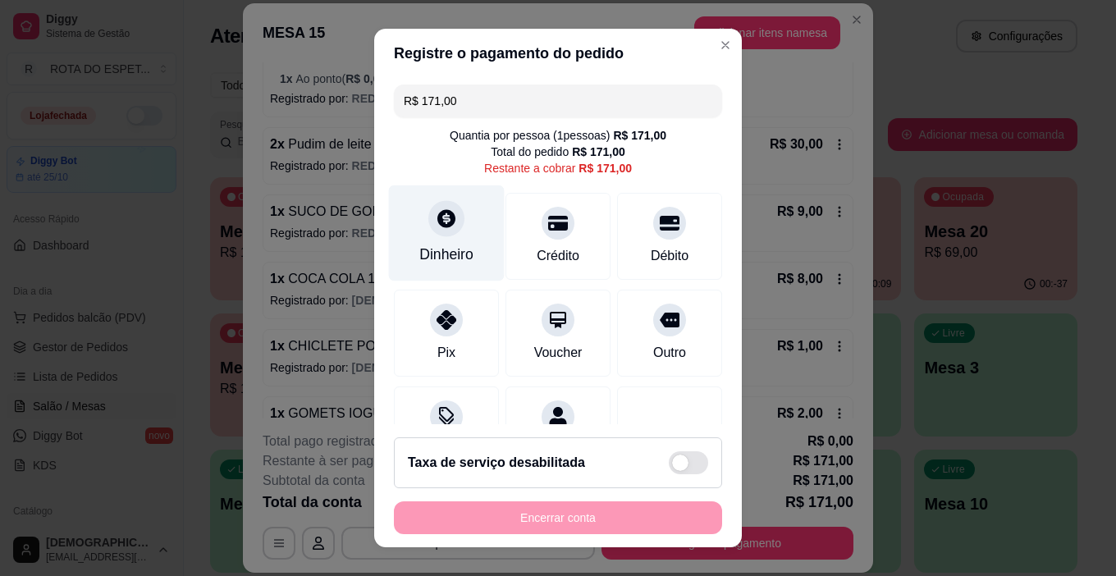
click at [429, 230] on div at bounding box center [447, 219] width 36 height 36
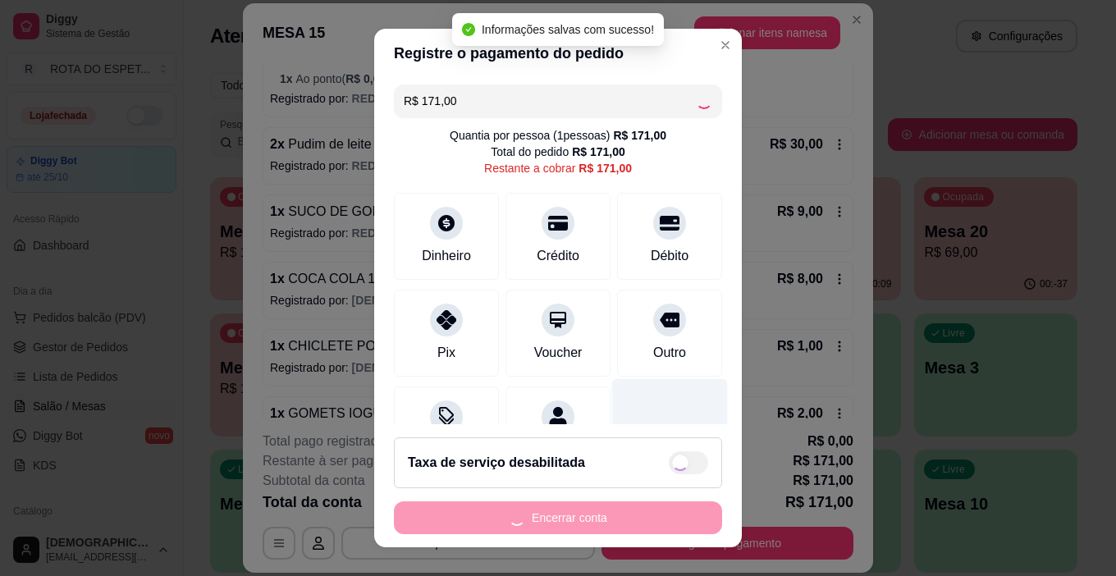
type input "R$ 0,00"
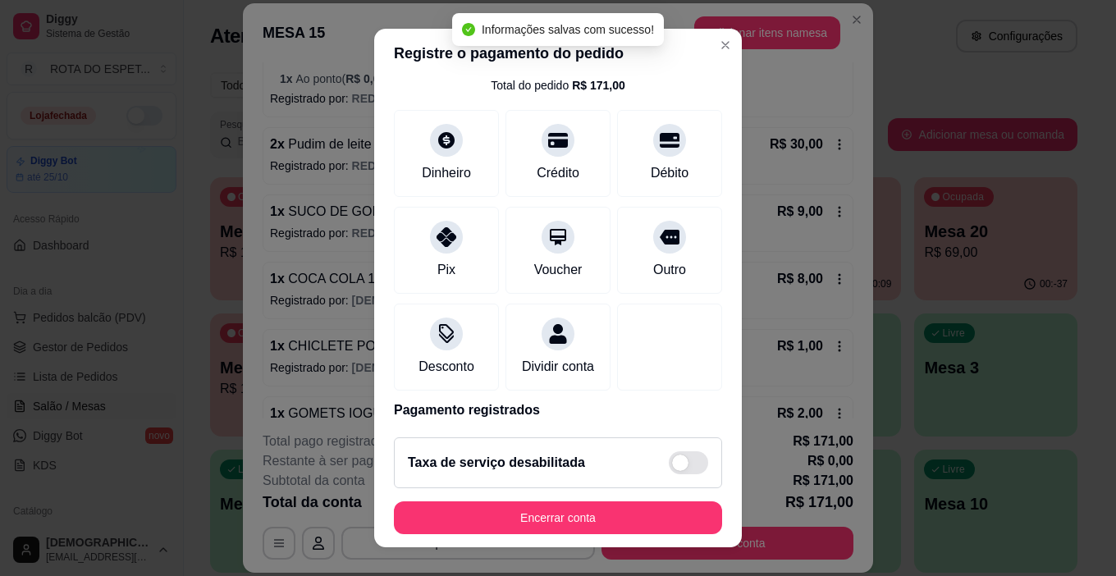
scroll to position [144, 0]
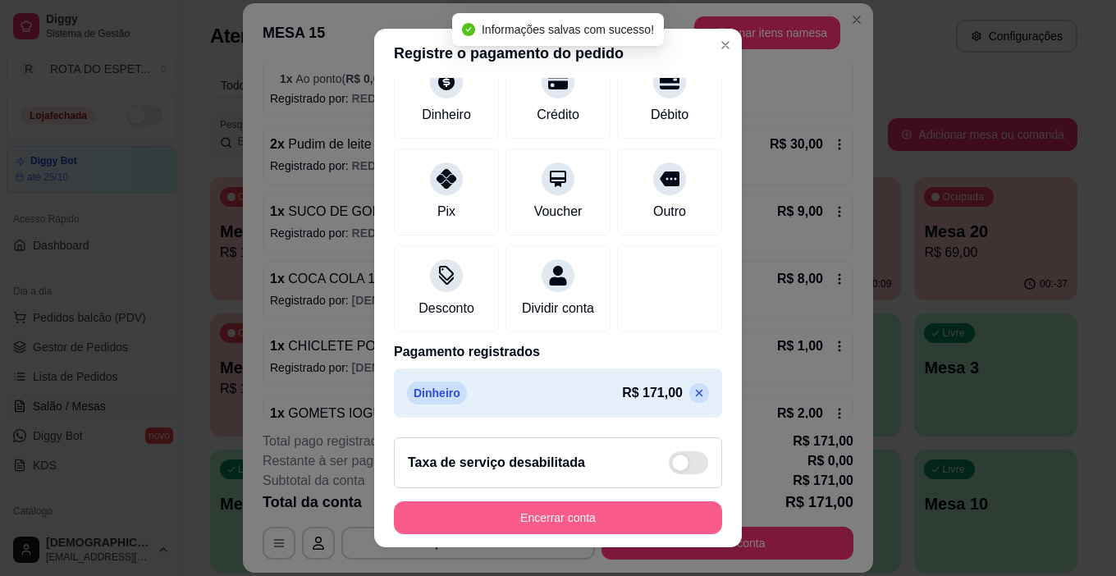
click at [630, 514] on button "Encerrar conta" at bounding box center [558, 518] width 328 height 33
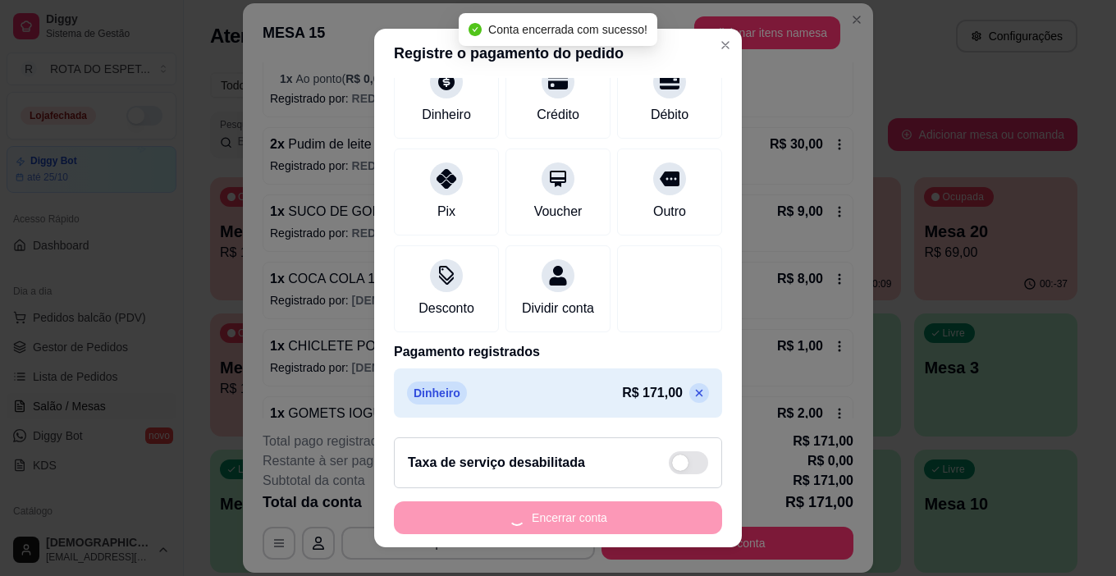
scroll to position [0, 0]
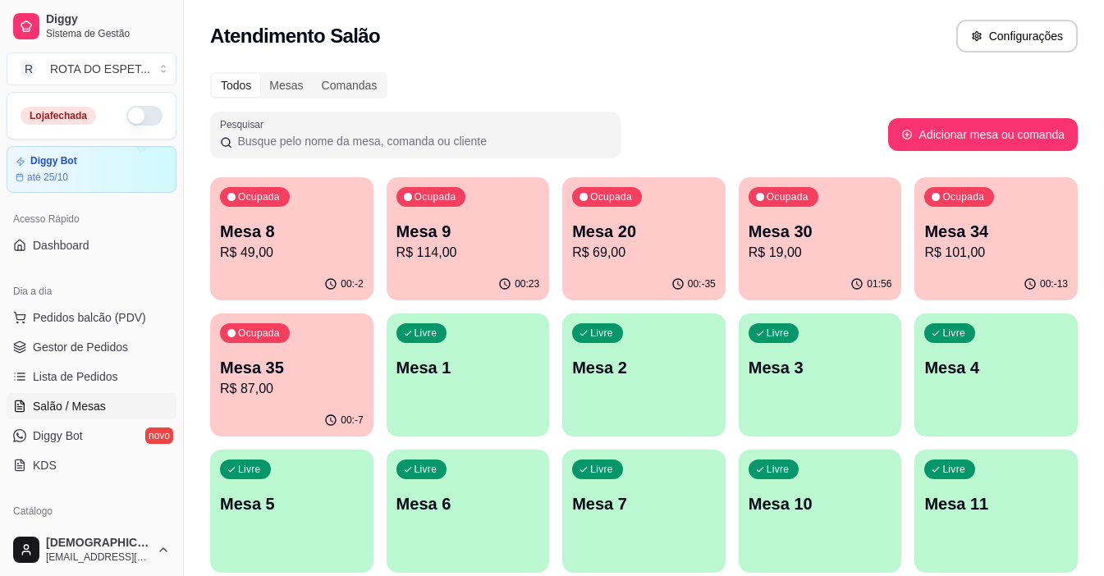
click at [328, 371] on p "Mesa 35" at bounding box center [292, 367] width 144 height 23
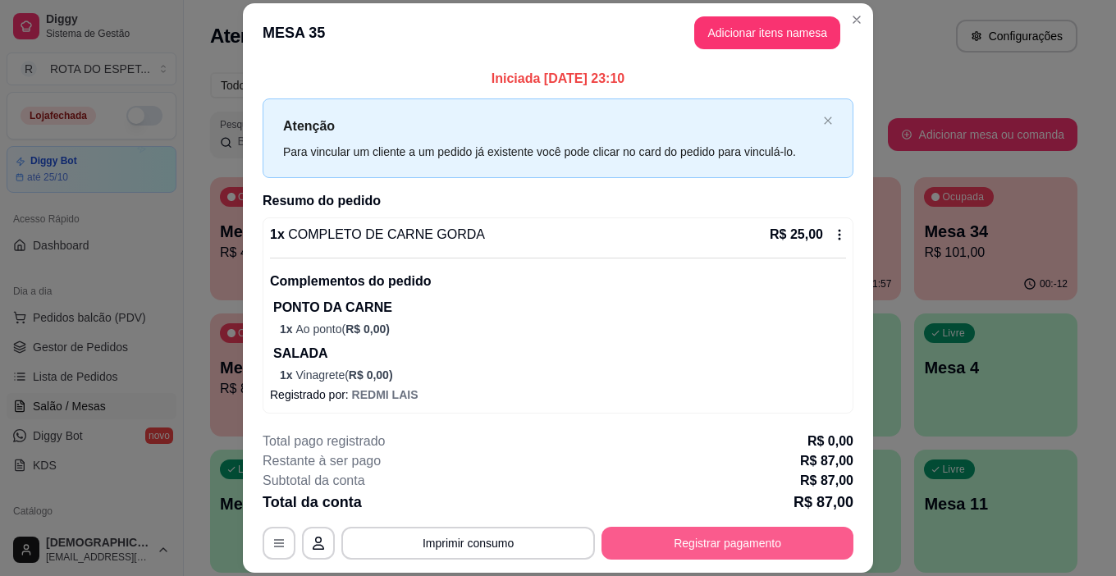
click at [741, 545] on button "Registrar pagamento" at bounding box center [728, 543] width 252 height 33
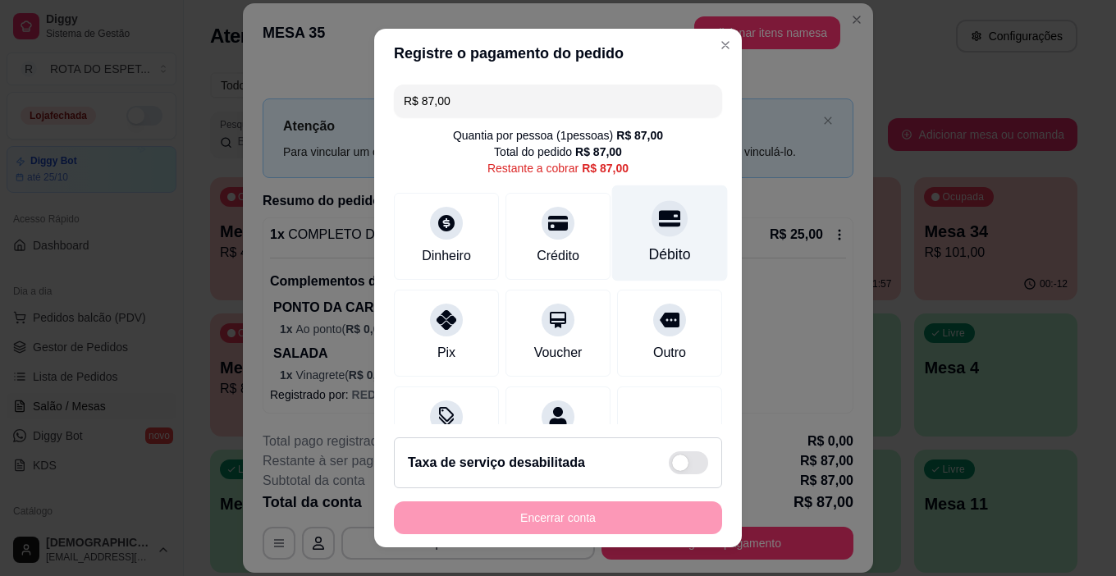
click at [662, 228] on div "Débito" at bounding box center [670, 234] width 116 height 96
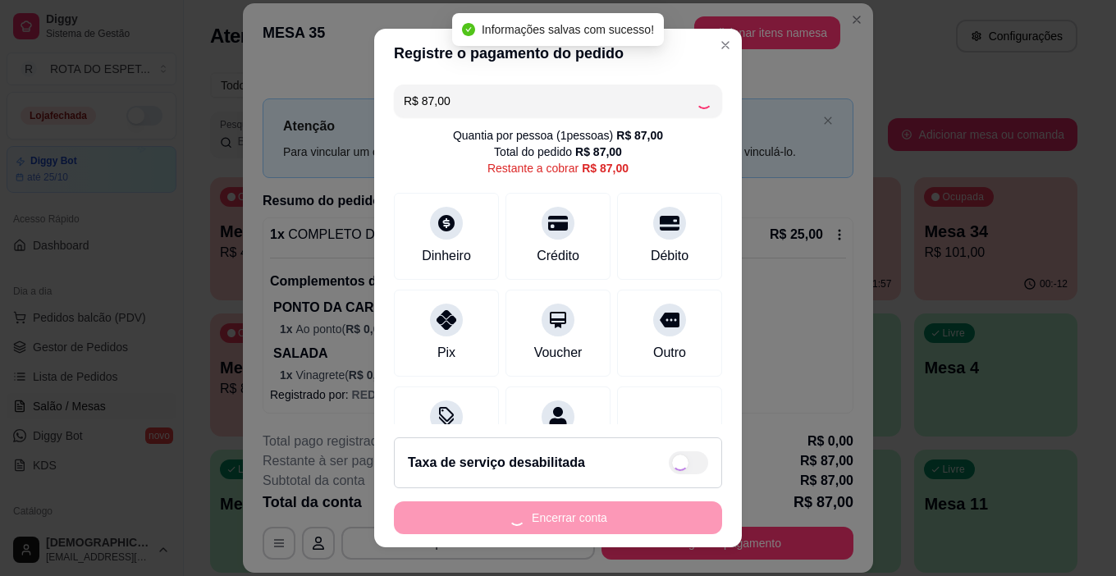
type input "R$ 0,00"
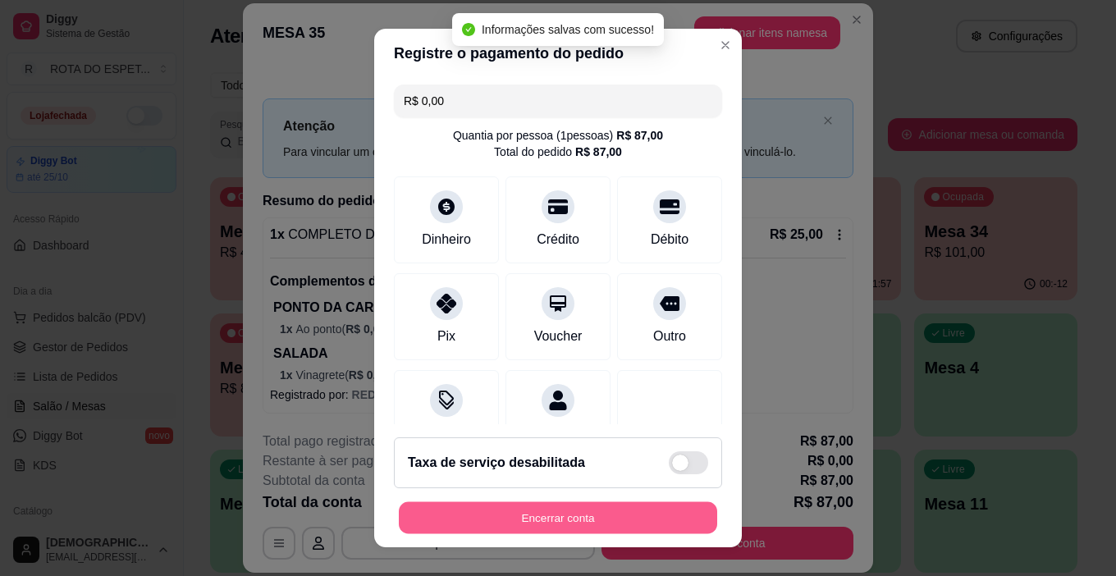
click at [630, 520] on button "Encerrar conta" at bounding box center [558, 518] width 319 height 32
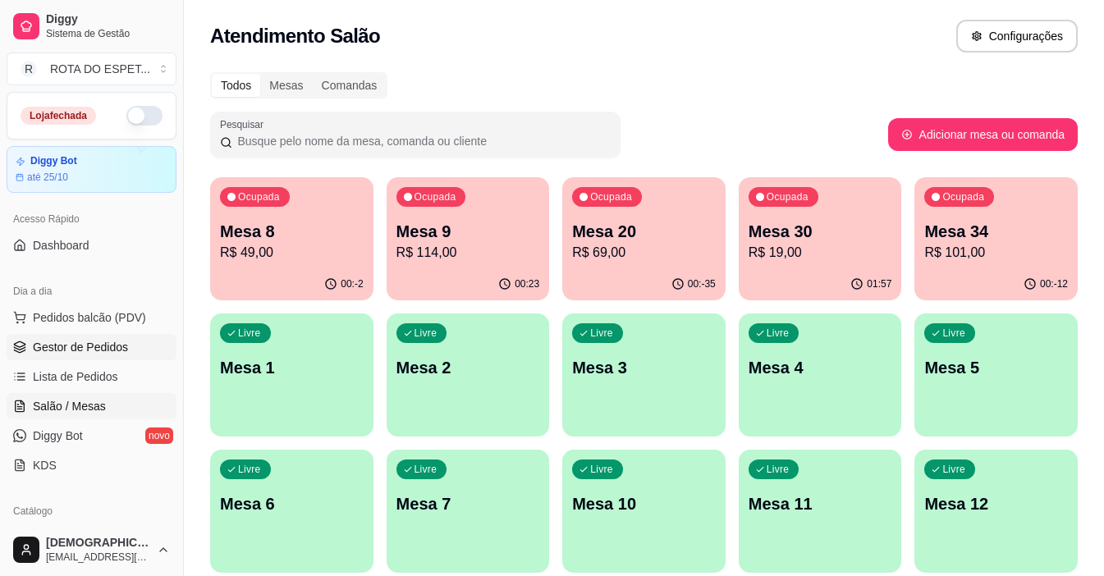
click at [108, 358] on link "Gestor de Pedidos" at bounding box center [92, 347] width 170 height 26
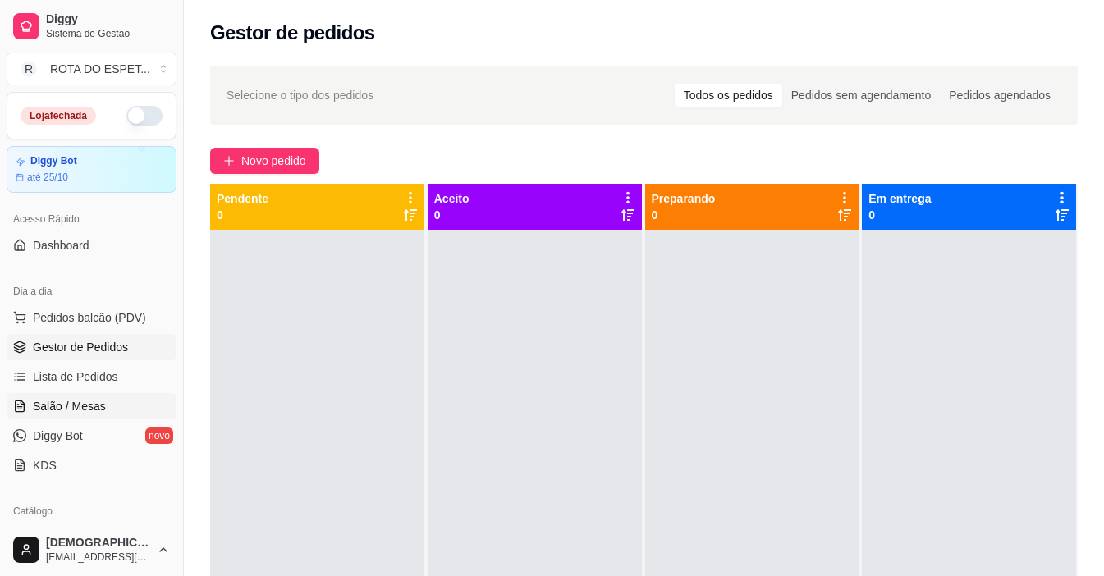
click at [95, 416] on link "Salão / Mesas" at bounding box center [92, 406] width 170 height 26
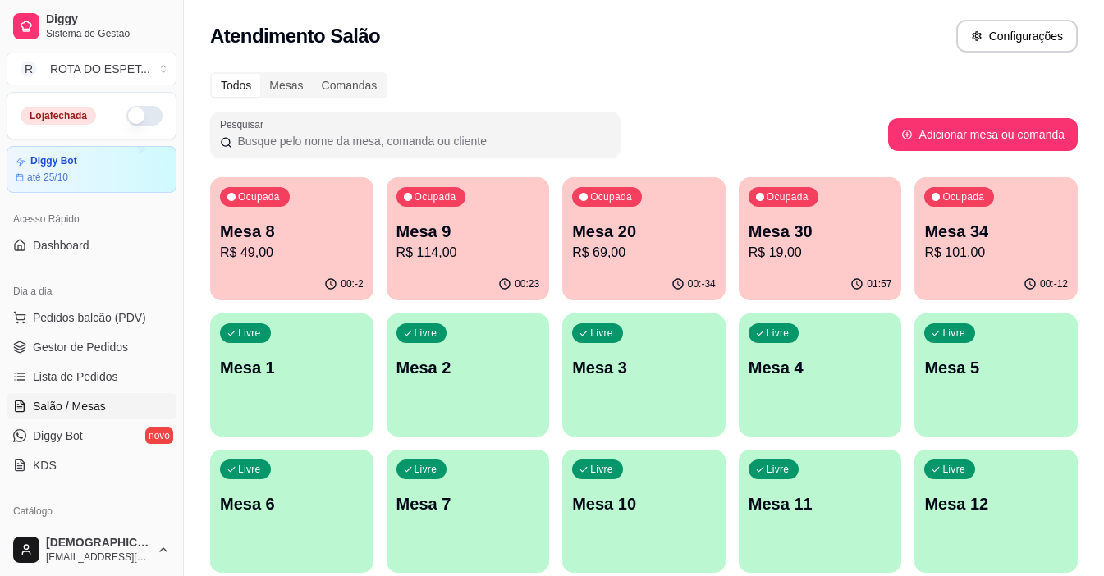
click at [300, 250] on p "R$ 49,00" at bounding box center [292, 253] width 144 height 20
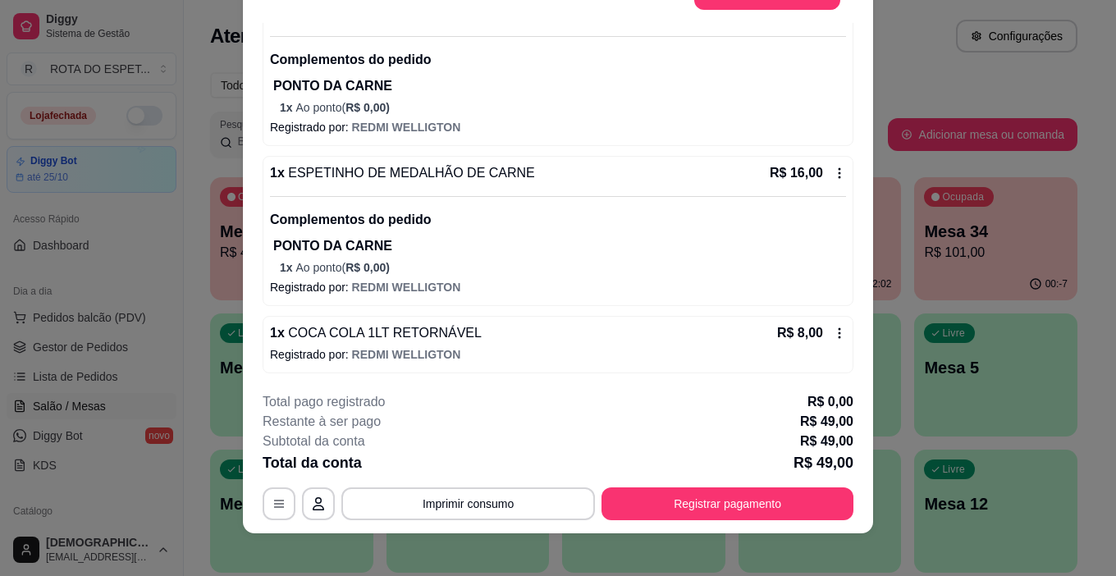
scroll to position [49, 0]
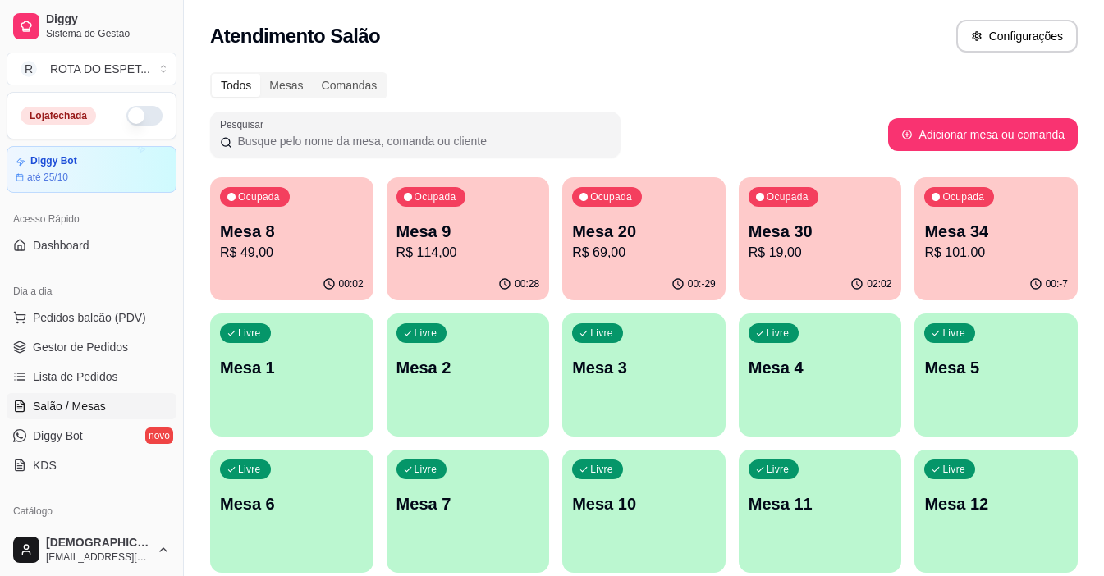
click at [496, 218] on div "Ocupada Mesa 9 R$ 114,00" at bounding box center [468, 222] width 163 height 91
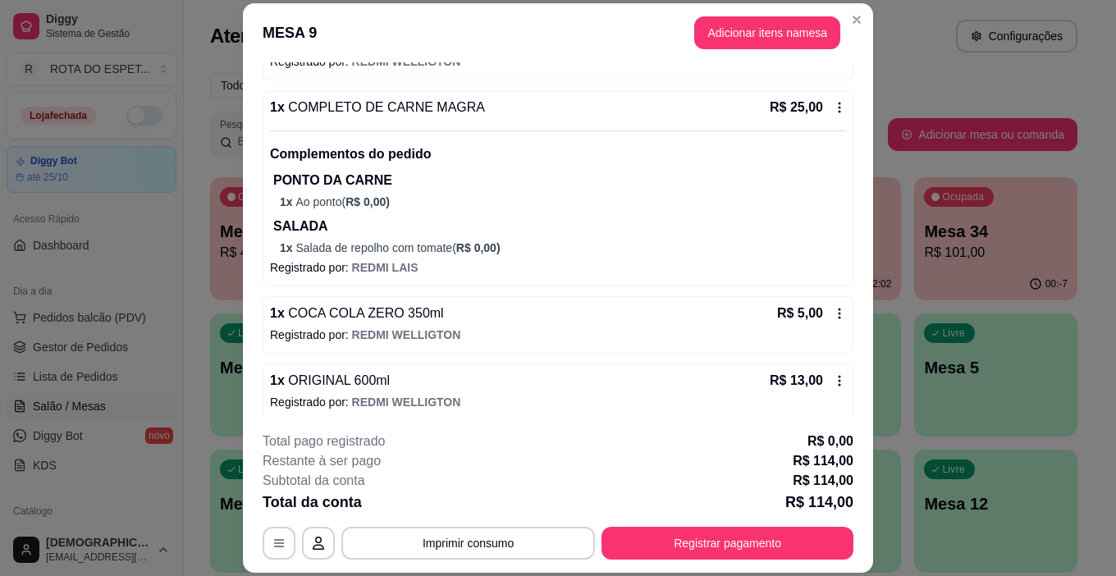
scroll to position [246, 0]
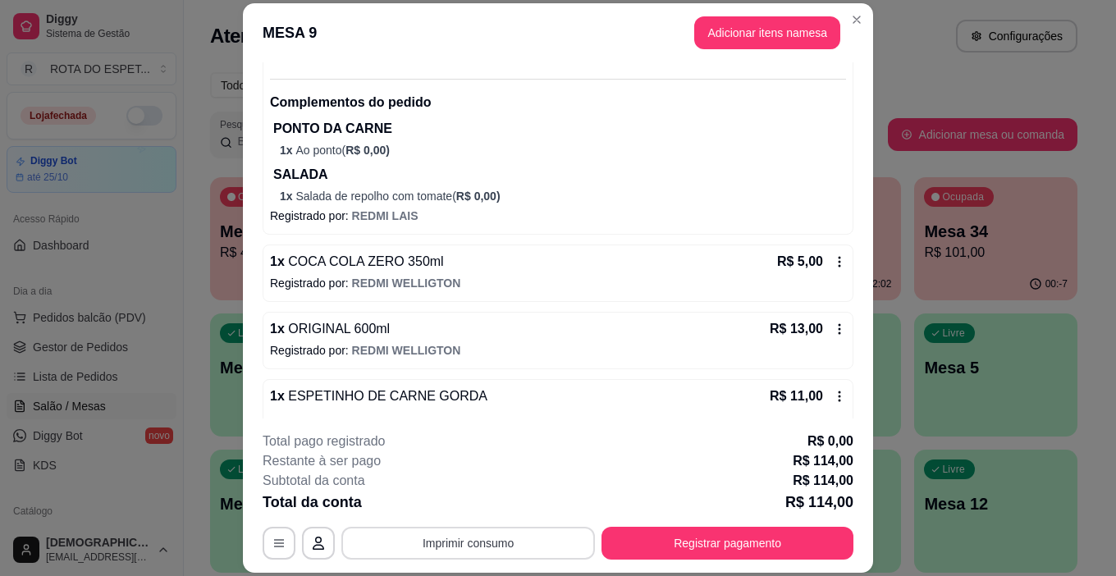
click at [449, 541] on button "Imprimir consumo" at bounding box center [468, 543] width 254 height 33
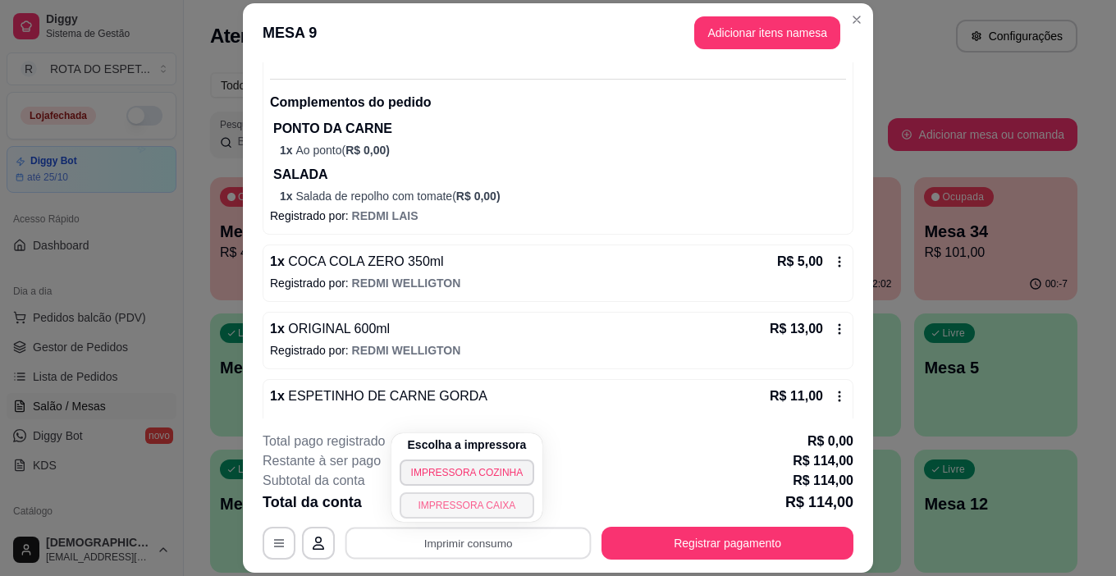
click at [510, 504] on button "IMPRESSORA CAIXA" at bounding box center [467, 506] width 135 height 26
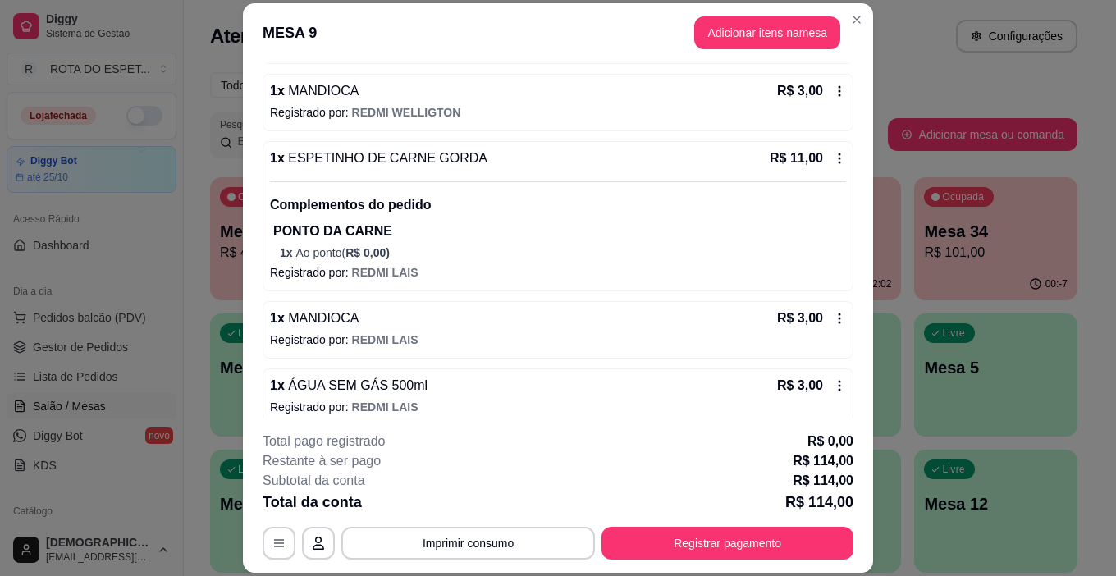
scroll to position [739, 0]
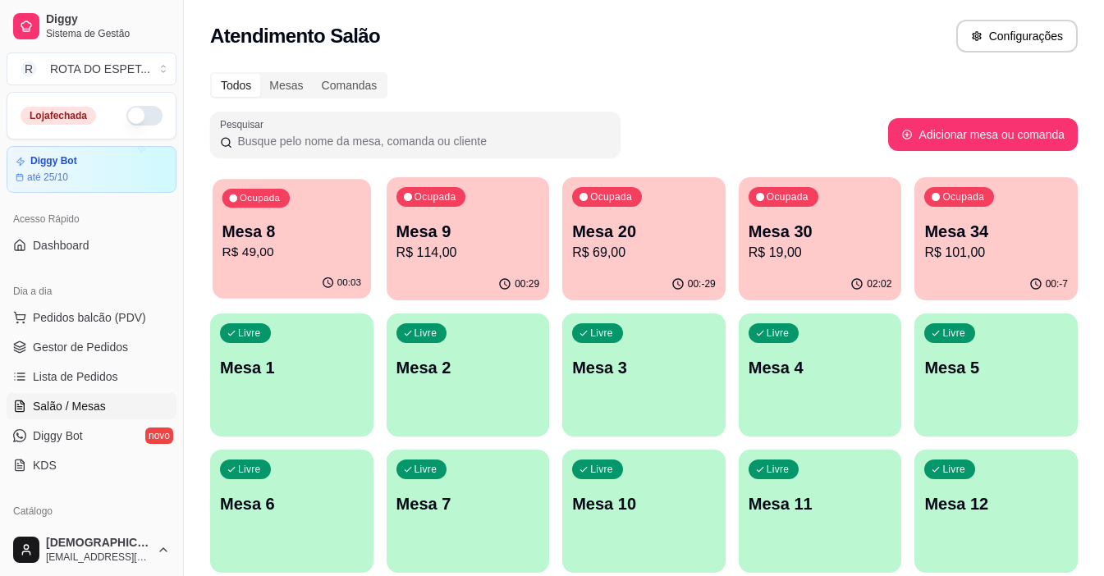
click at [299, 248] on p "R$ 49,00" at bounding box center [291, 252] width 139 height 19
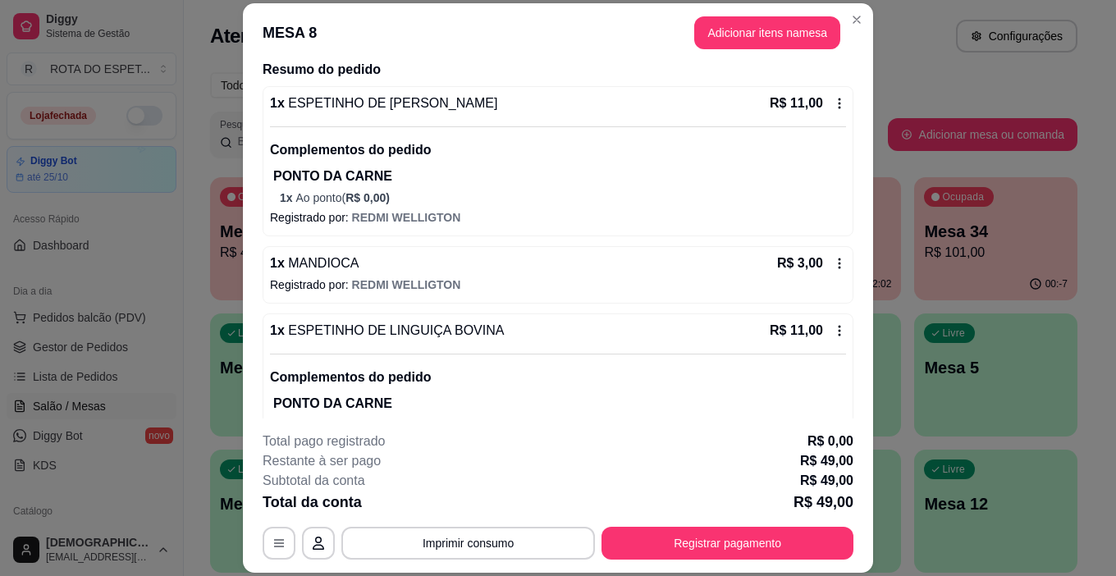
scroll to position [410, 0]
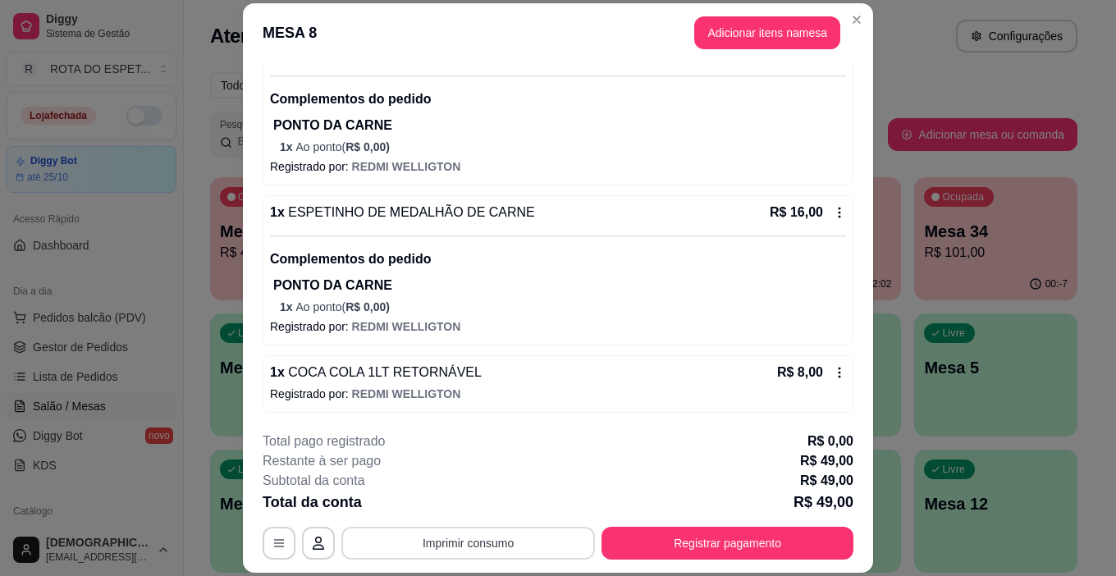
click at [499, 548] on button "Imprimir consumo" at bounding box center [468, 543] width 254 height 33
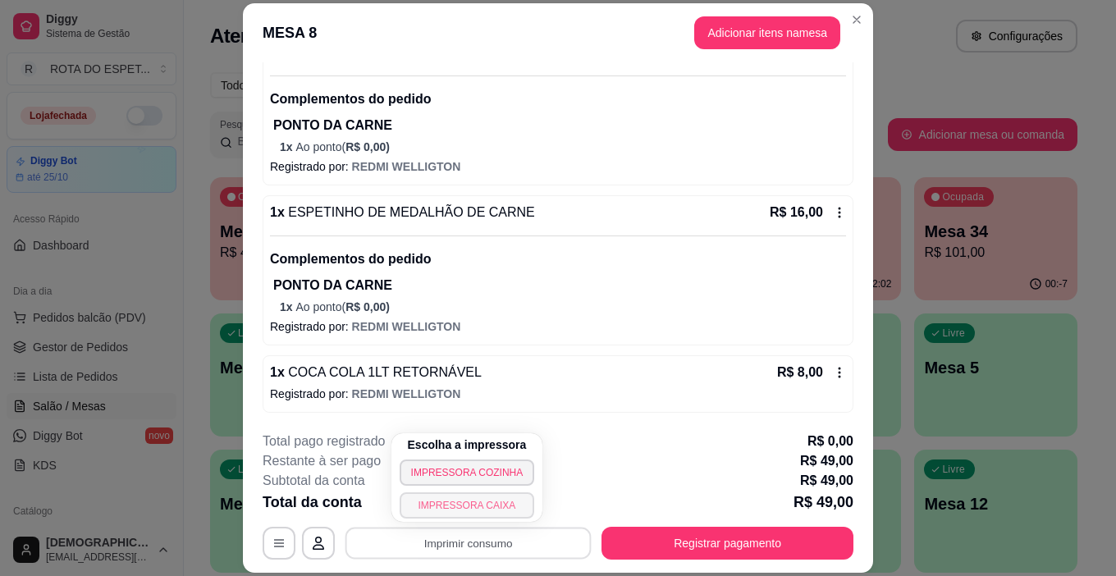
click at [494, 502] on button "IMPRESSORA CAIXA" at bounding box center [467, 506] width 135 height 26
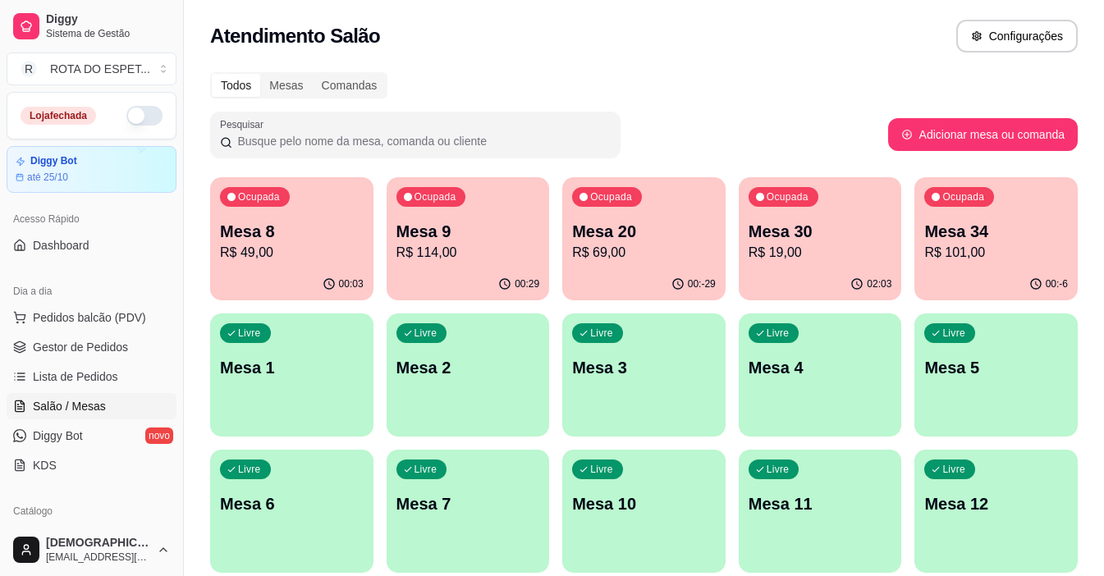
click at [998, 256] on p "R$ 101,00" at bounding box center [996, 253] width 144 height 20
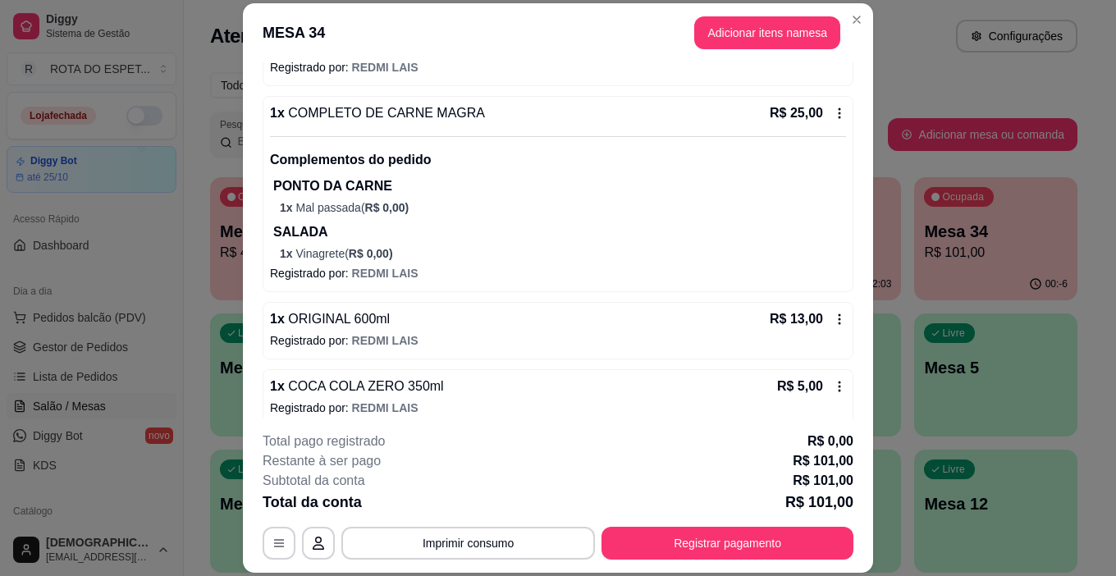
scroll to position [502, 0]
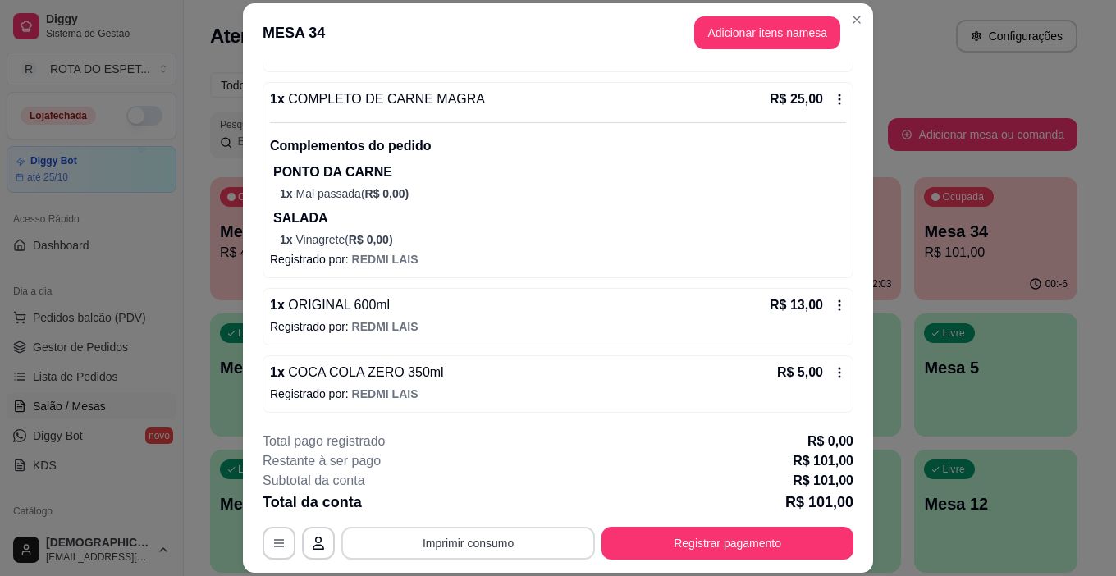
click at [489, 541] on button "Imprimir consumo" at bounding box center [468, 543] width 254 height 33
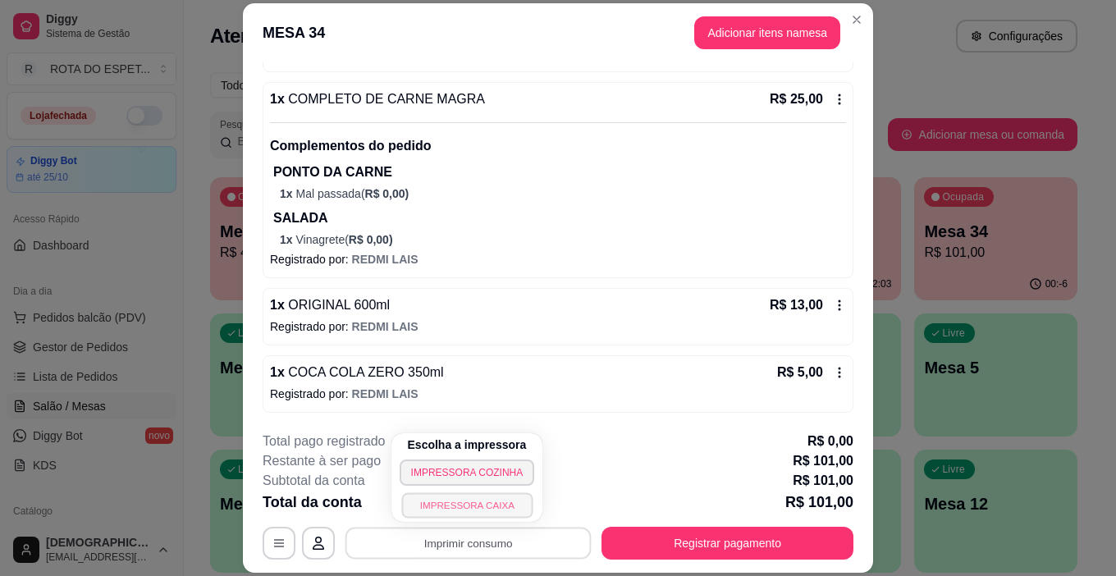
click at [502, 499] on button "IMPRESSORA CAIXA" at bounding box center [466, 505] width 131 height 25
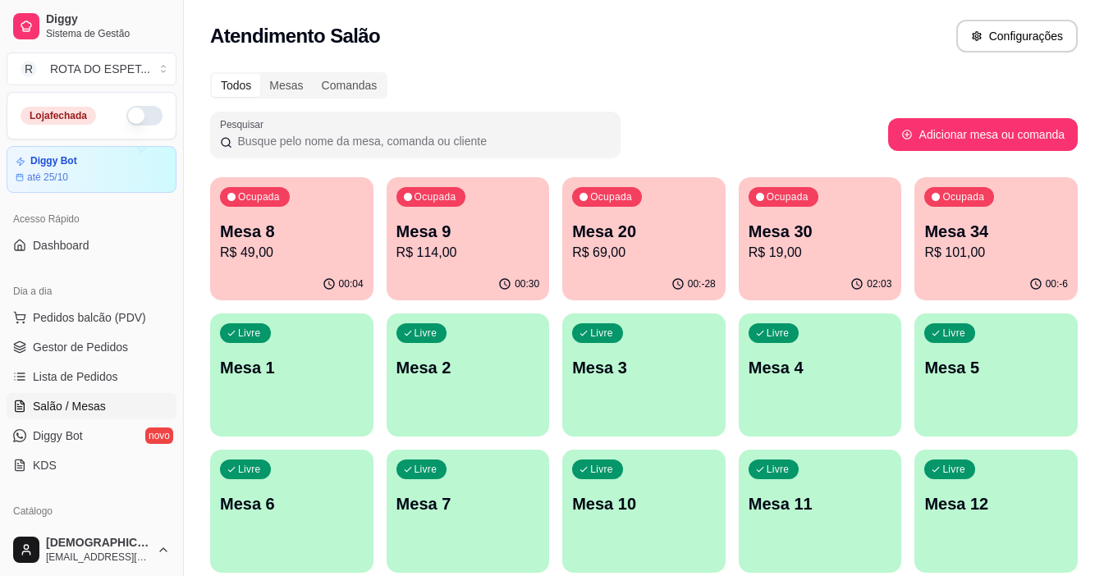
click at [1011, 245] on p "R$ 101,00" at bounding box center [996, 253] width 144 height 20
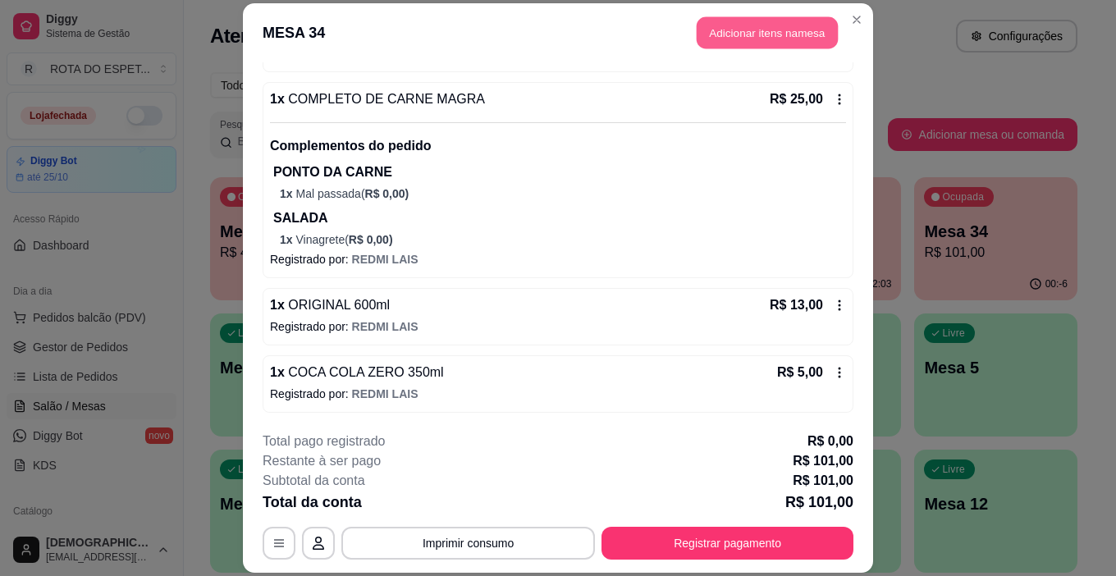
click at [734, 27] on button "Adicionar itens na mesa" at bounding box center [767, 32] width 141 height 32
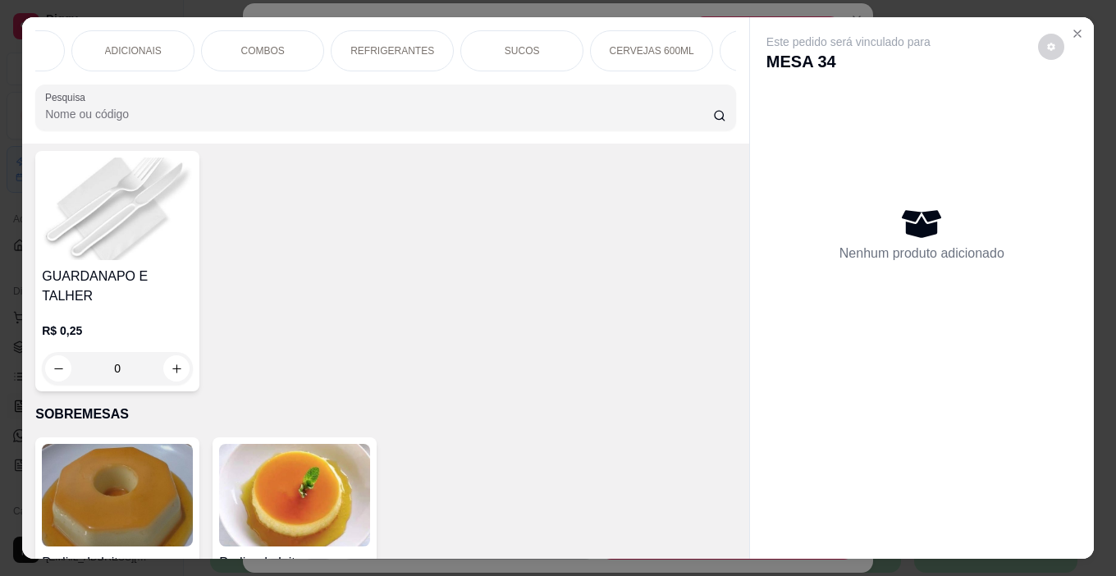
scroll to position [328, 0]
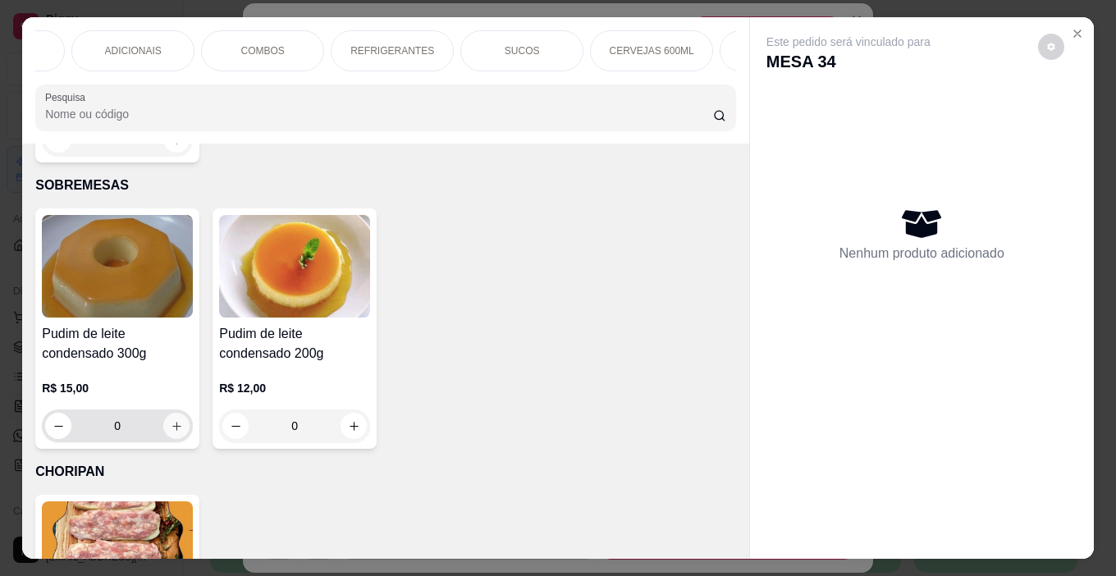
click at [172, 420] on icon "increase-product-quantity" at bounding box center [177, 426] width 12 height 12
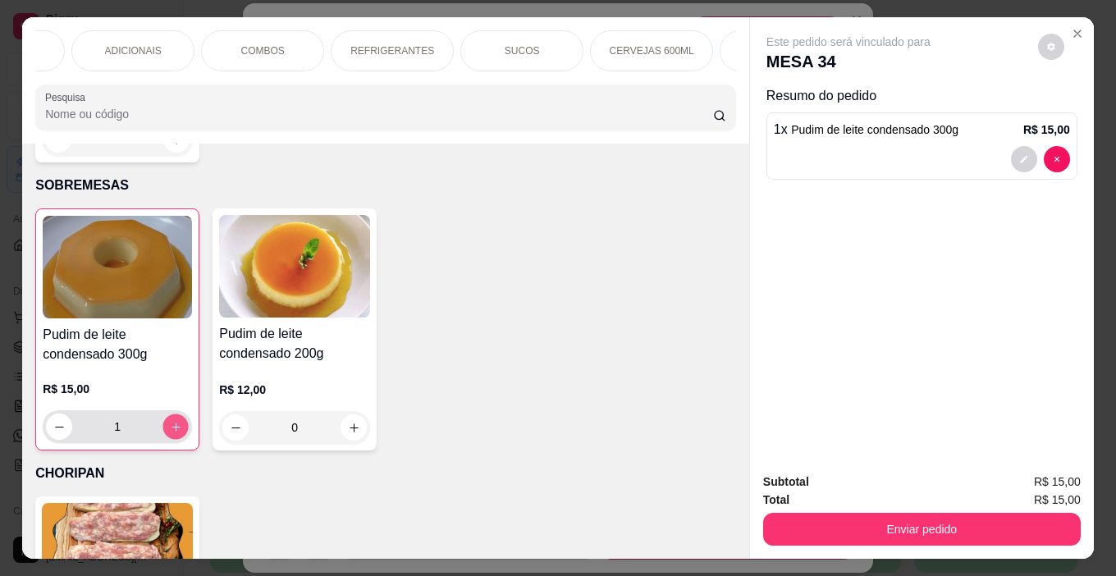
click at [172, 421] on icon "increase-product-quantity" at bounding box center [176, 427] width 12 height 12
type input "2"
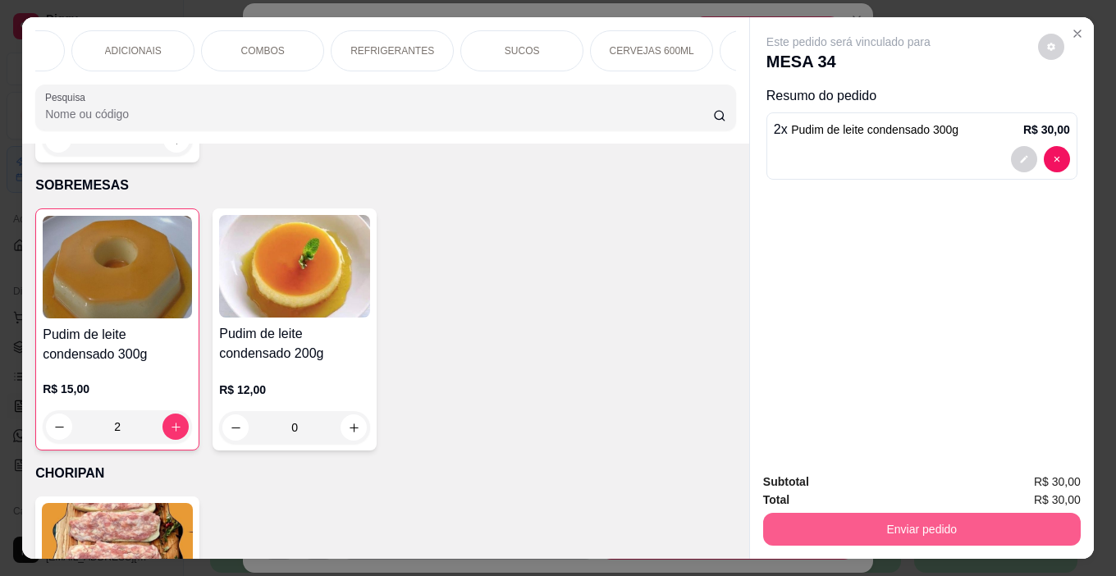
click at [984, 522] on button "Enviar pedido" at bounding box center [922, 529] width 318 height 33
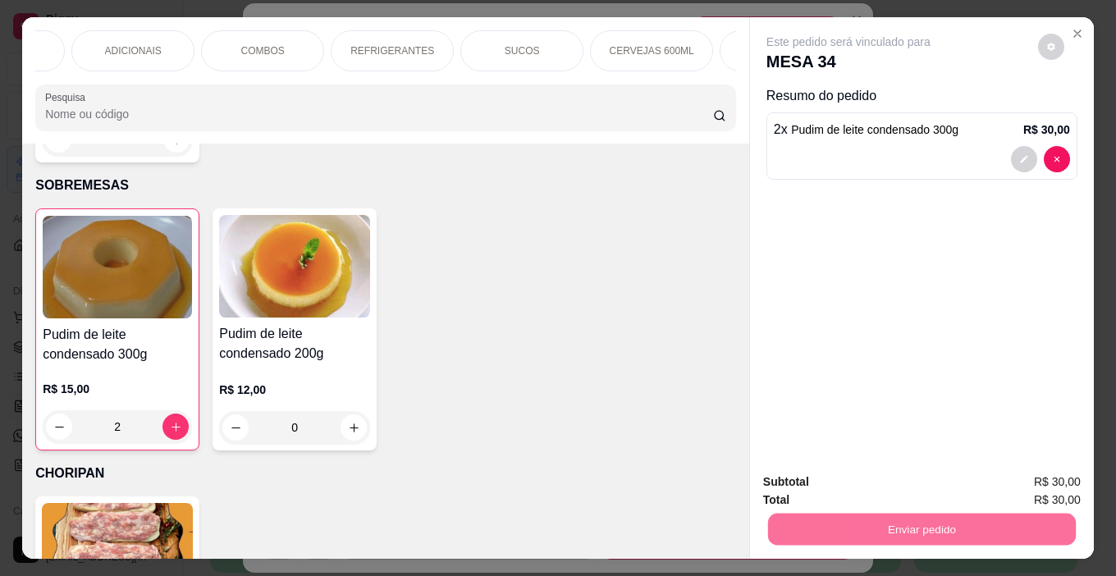
click at [1035, 473] on button "Enviar pedido" at bounding box center [1038, 482] width 93 height 31
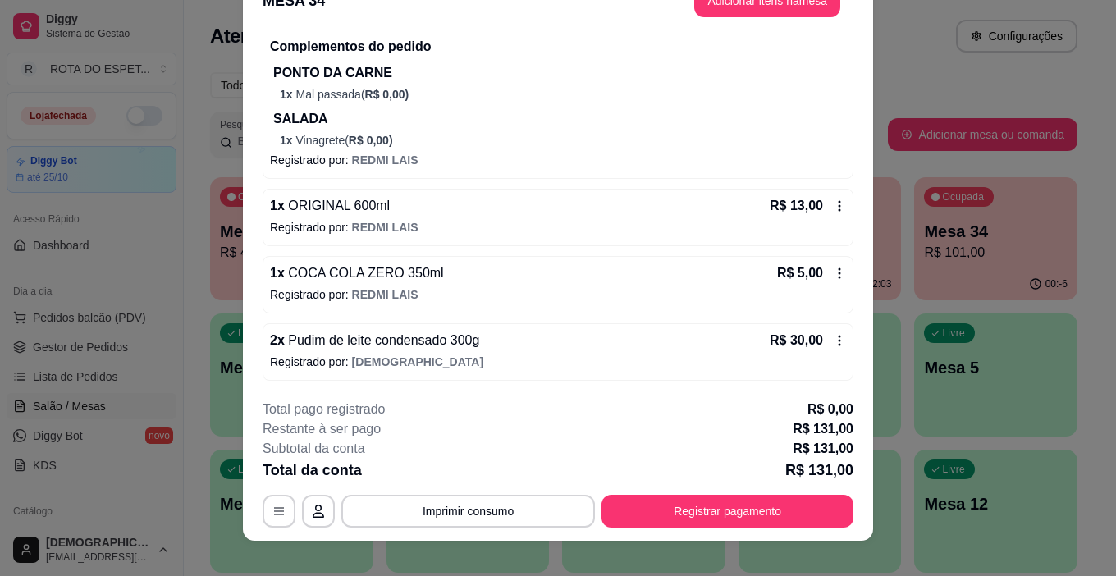
scroll to position [49, 0]
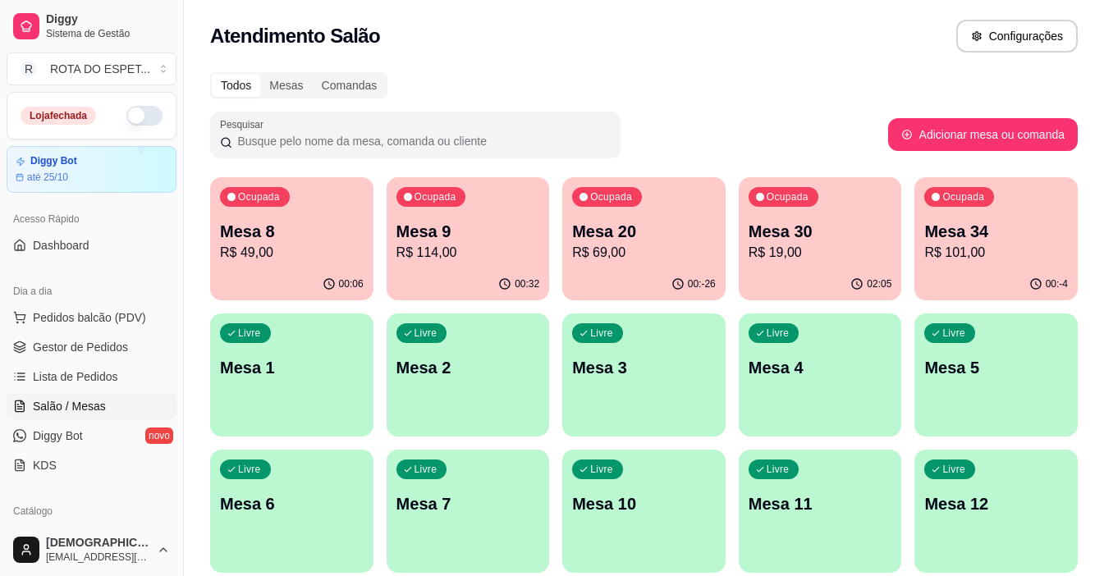
click at [1006, 252] on p "R$ 101,00" at bounding box center [996, 253] width 144 height 20
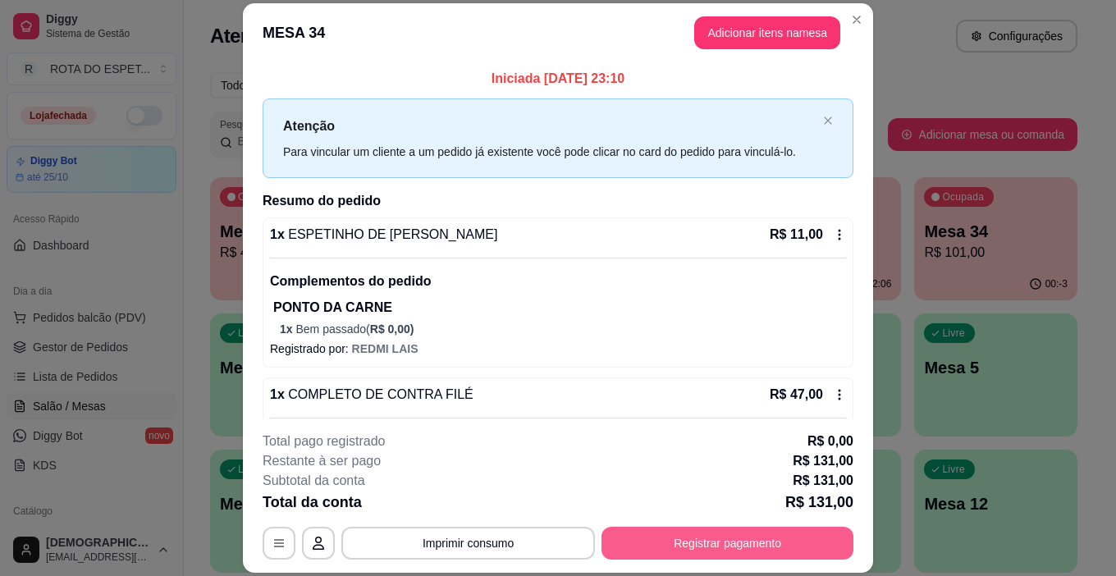
click at [731, 550] on button "Registrar pagamento" at bounding box center [728, 543] width 252 height 33
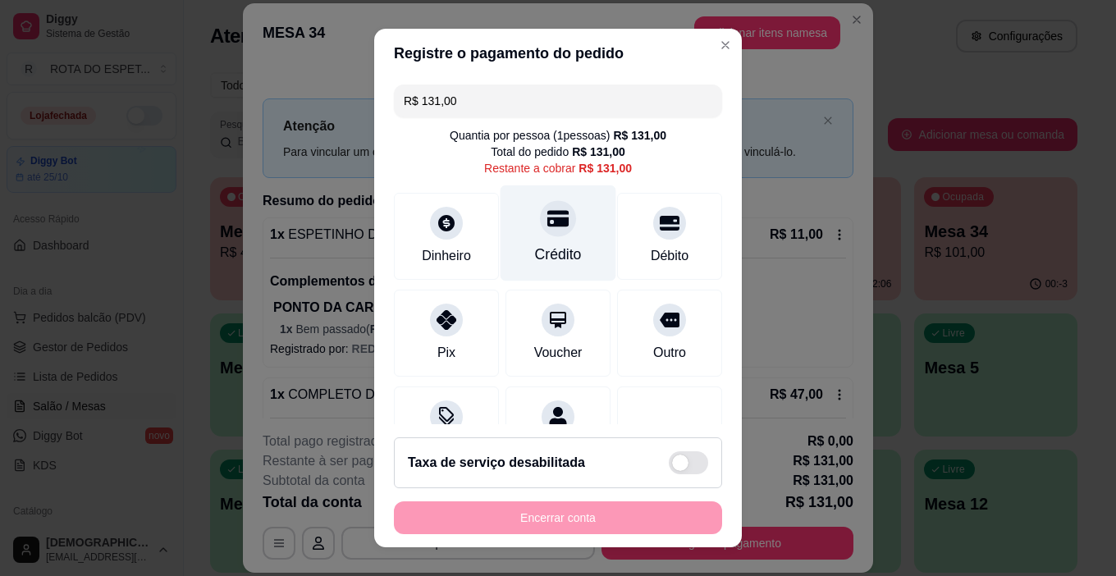
click at [548, 218] on icon at bounding box center [558, 219] width 21 height 16
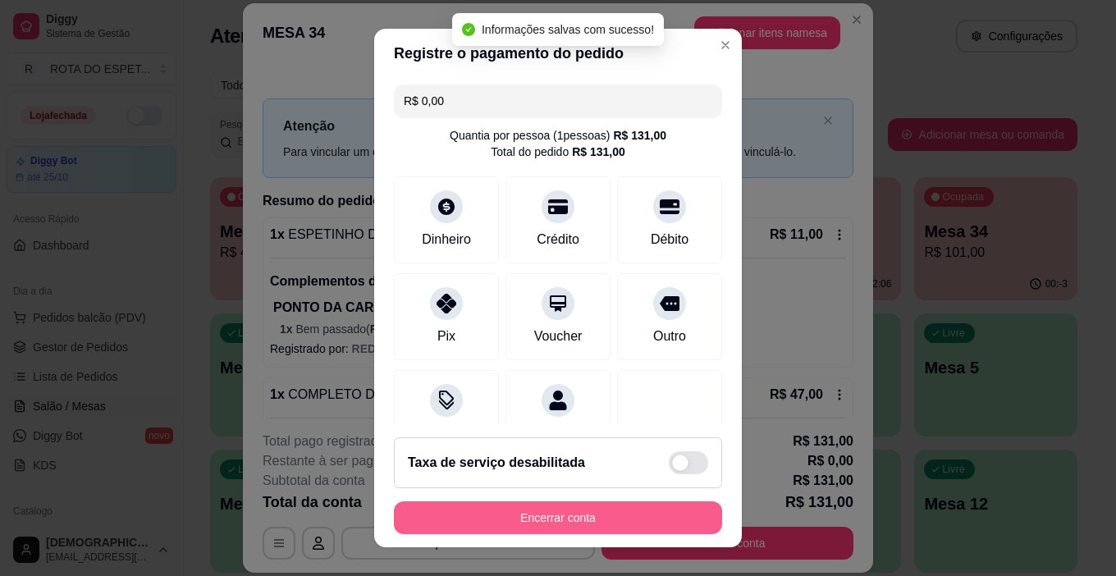
type input "R$ 0,00"
click at [586, 519] on button "Encerrar conta" at bounding box center [558, 518] width 319 height 32
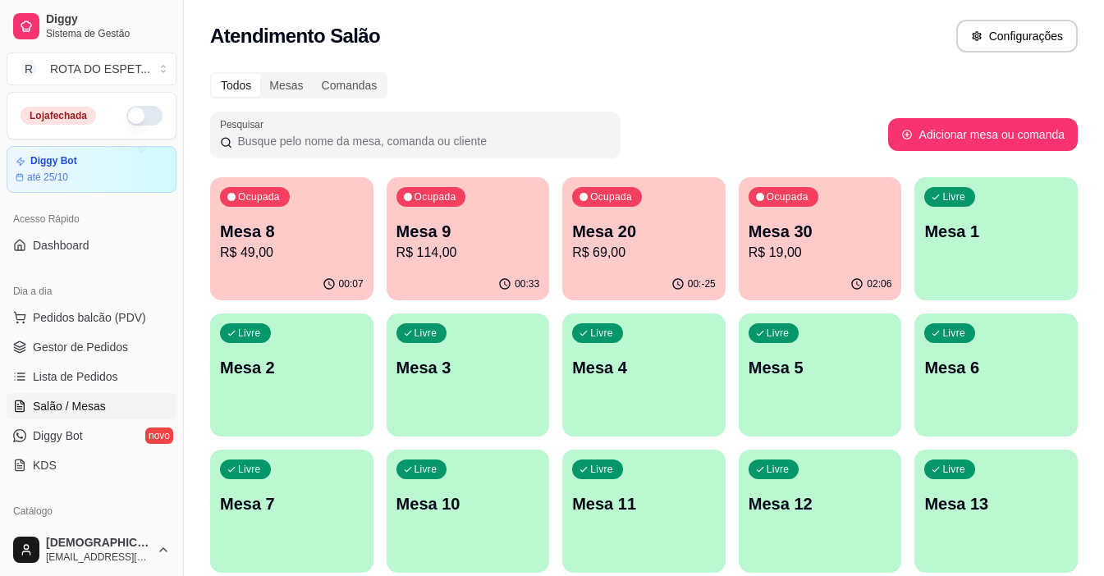
click at [290, 256] on p "R$ 49,00" at bounding box center [292, 253] width 144 height 20
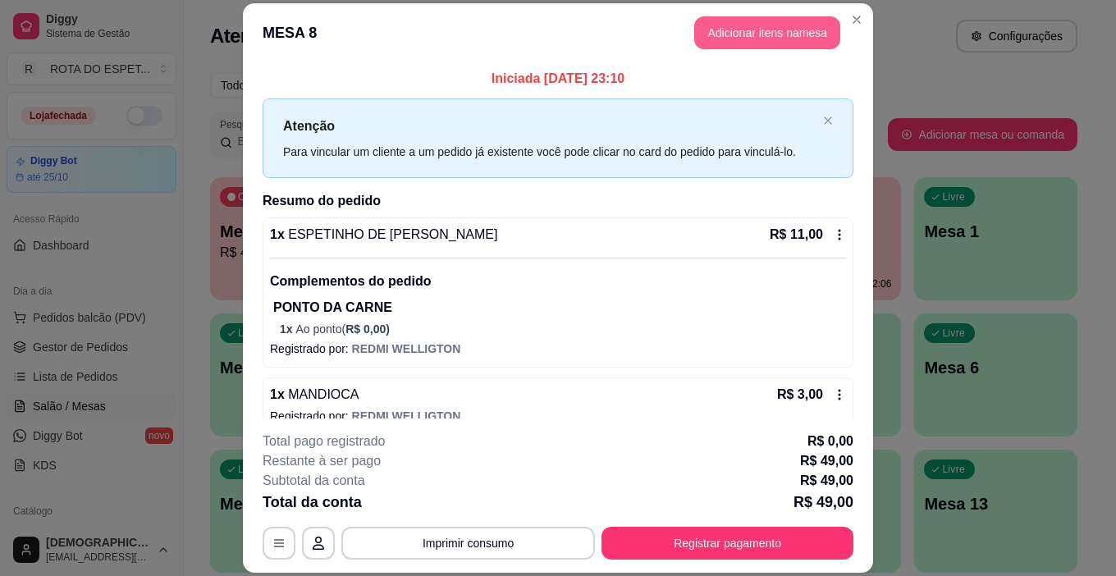
click at [747, 29] on button "Adicionar itens na mesa" at bounding box center [767, 32] width 146 height 33
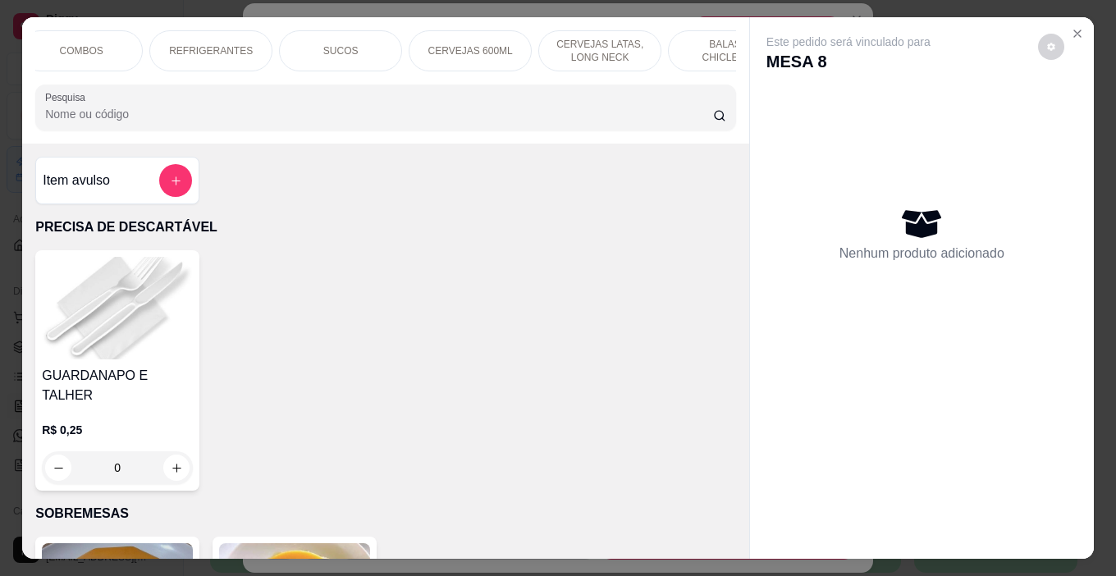
scroll to position [0, 849]
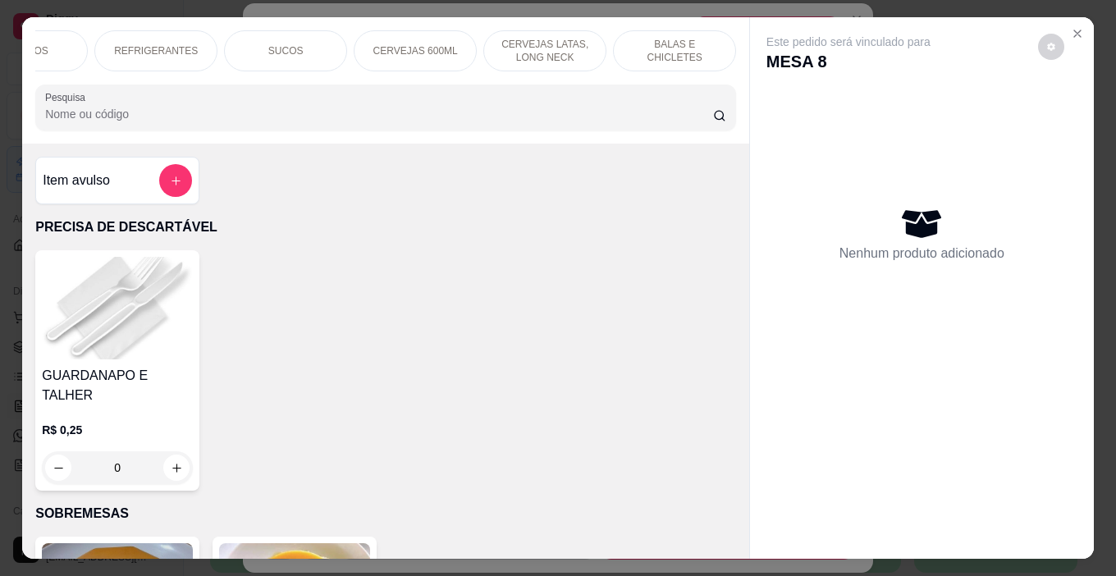
click at [690, 52] on div "BALAS E CHICLETES" at bounding box center [674, 50] width 123 height 41
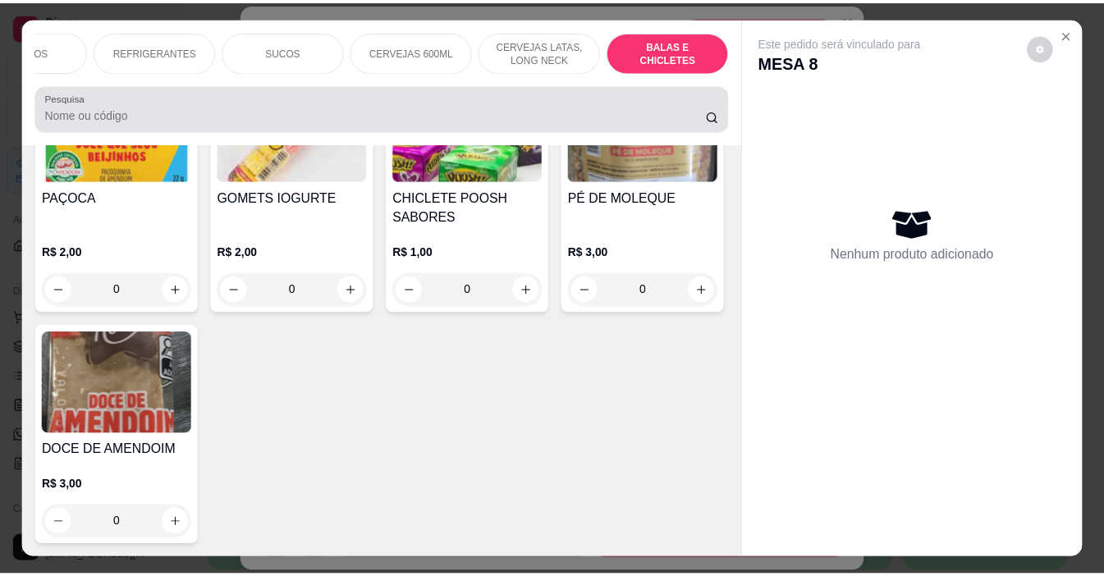
scroll to position [41, 0]
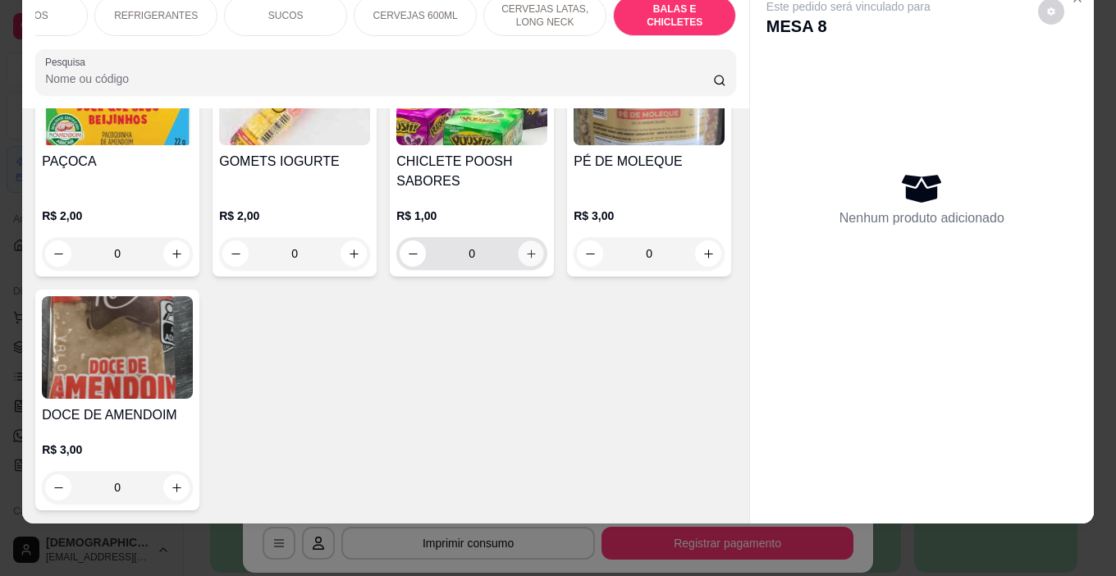
click at [529, 260] on icon "increase-product-quantity" at bounding box center [531, 254] width 12 height 12
type input "1"
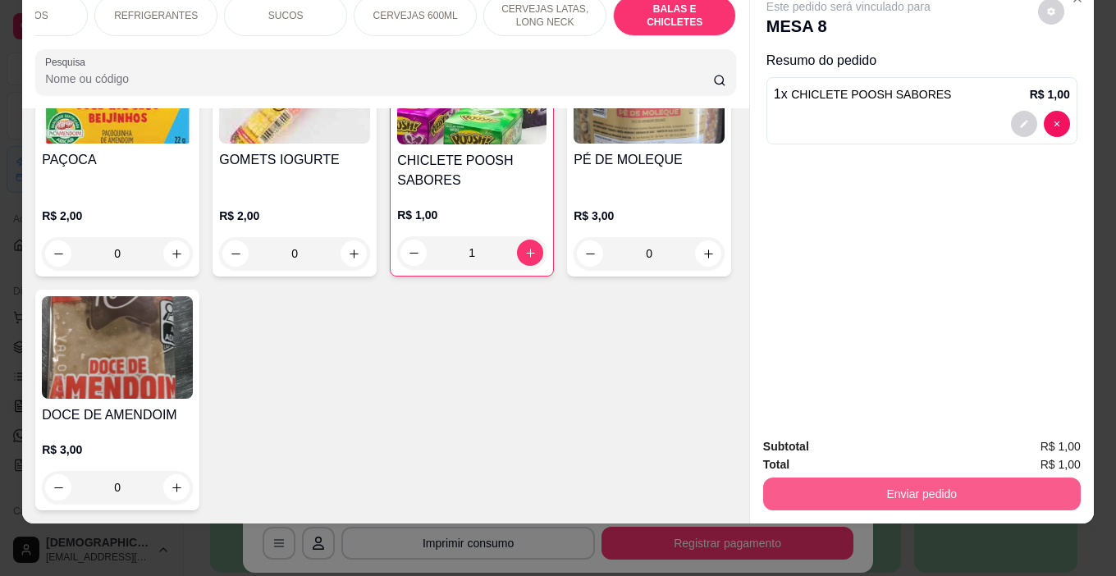
click at [981, 480] on button "Enviar pedido" at bounding box center [922, 494] width 318 height 33
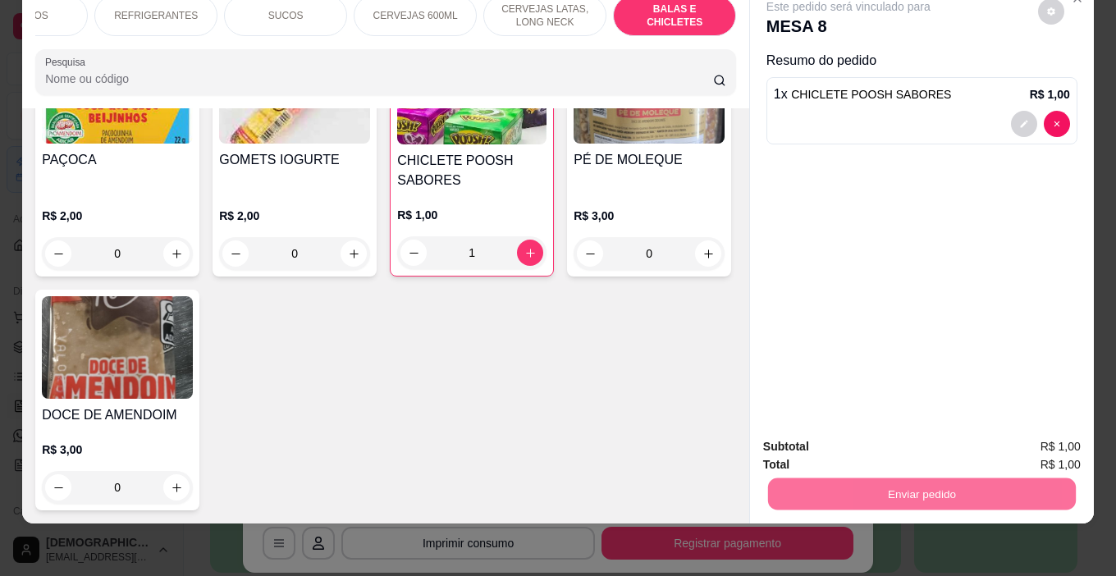
click at [1068, 441] on button "Enviar pedido" at bounding box center [1038, 441] width 93 height 31
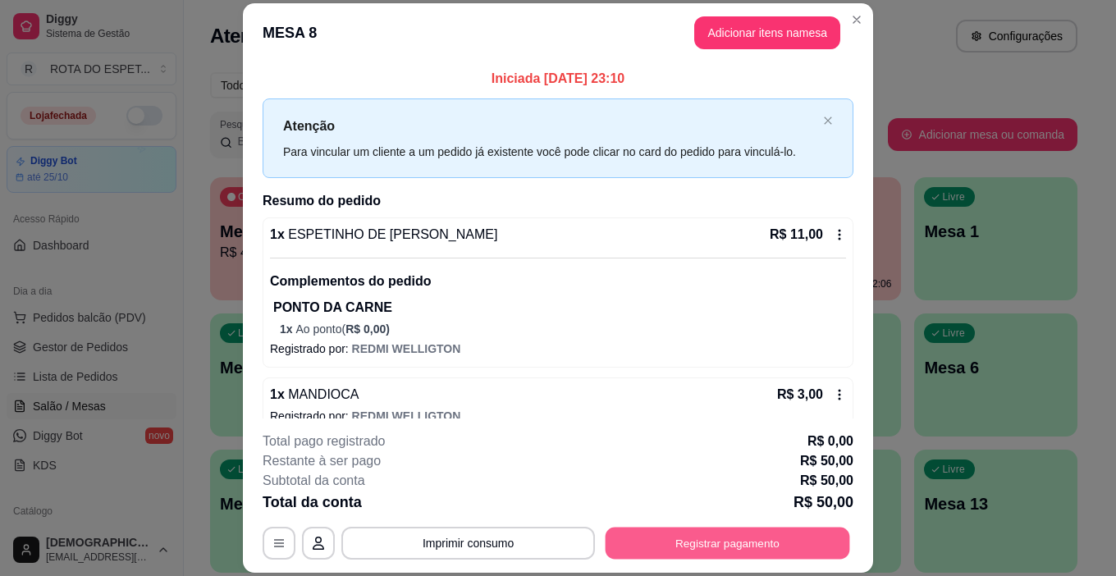
click at [709, 548] on button "Registrar pagamento" at bounding box center [728, 544] width 245 height 32
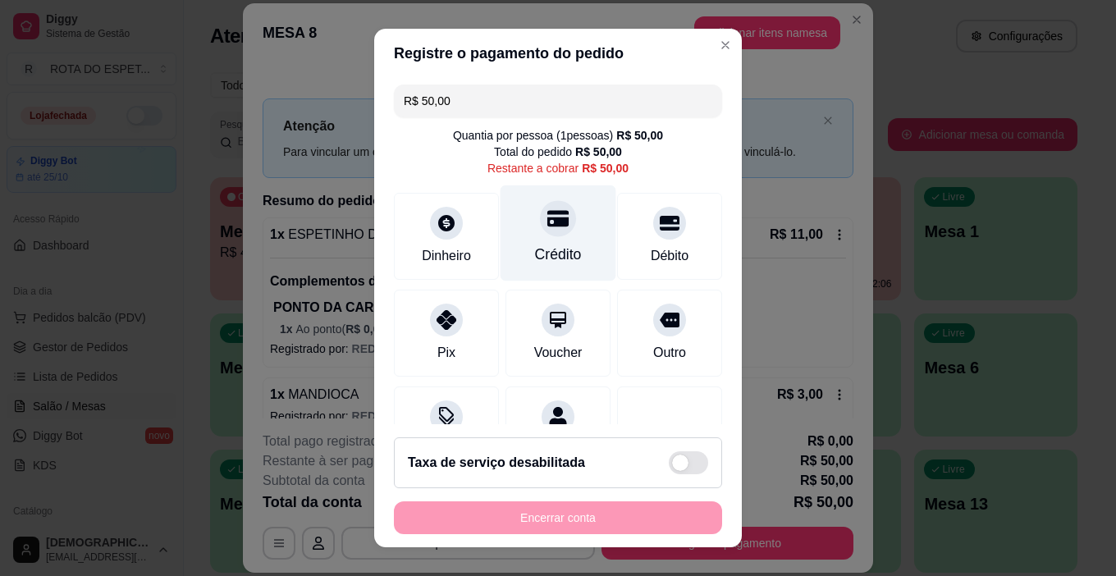
click at [564, 251] on div "Crédito" at bounding box center [559, 234] width 116 height 96
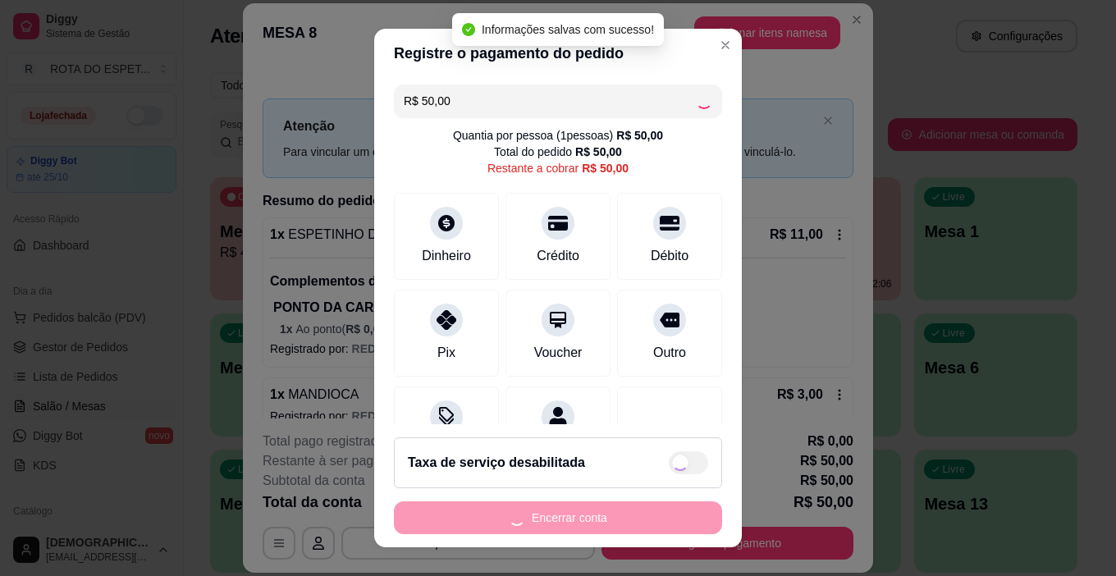
type input "R$ 0,00"
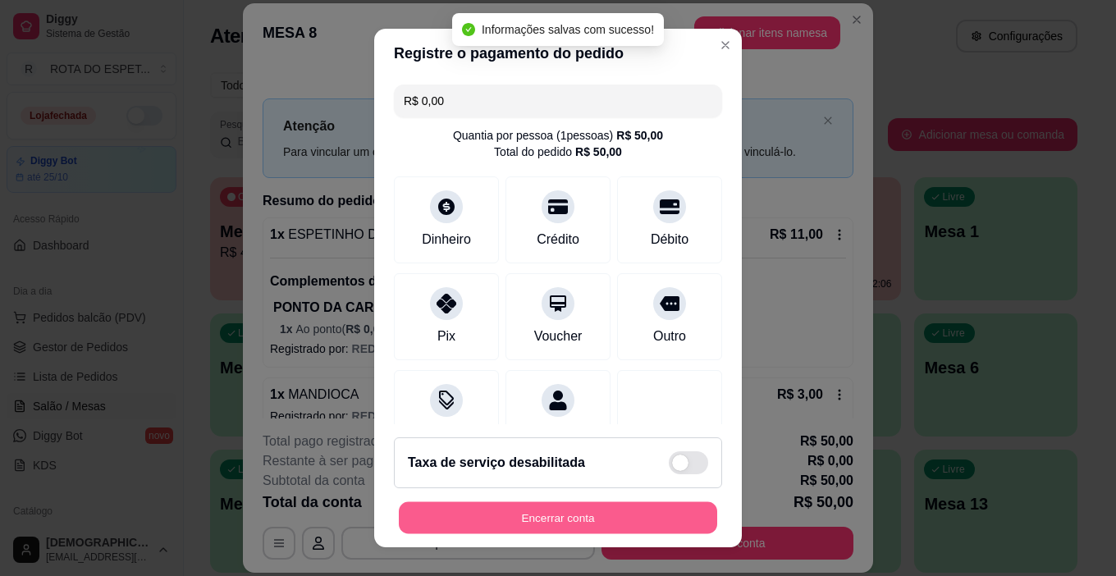
click at [612, 515] on button "Encerrar conta" at bounding box center [558, 518] width 319 height 32
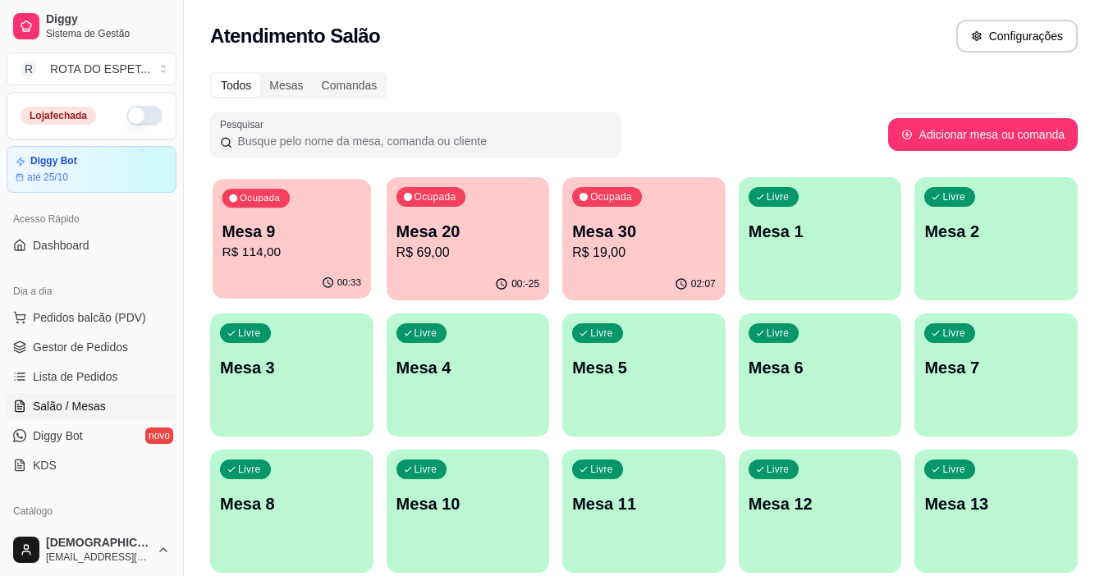
click at [278, 243] on p "R$ 114,00" at bounding box center [291, 252] width 139 height 19
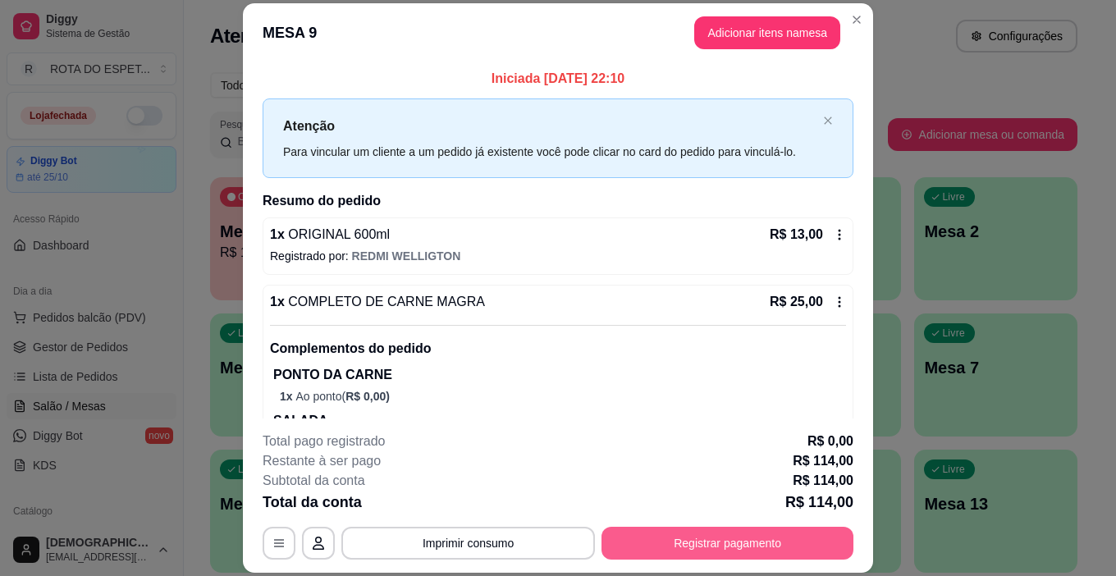
click at [731, 546] on button "Registrar pagamento" at bounding box center [728, 543] width 252 height 33
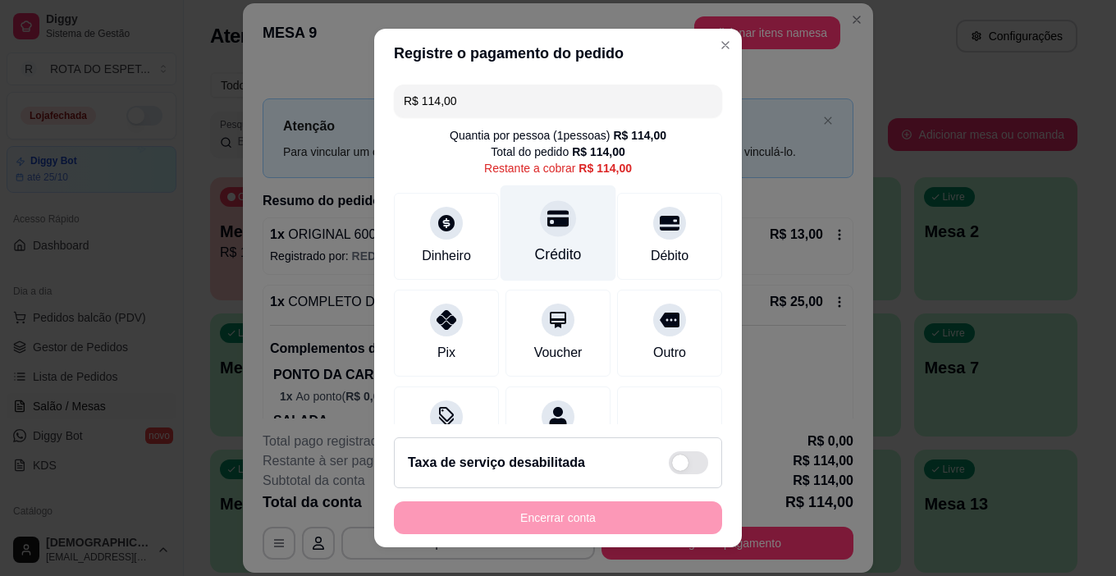
click at [545, 236] on div "Crédito" at bounding box center [559, 234] width 116 height 96
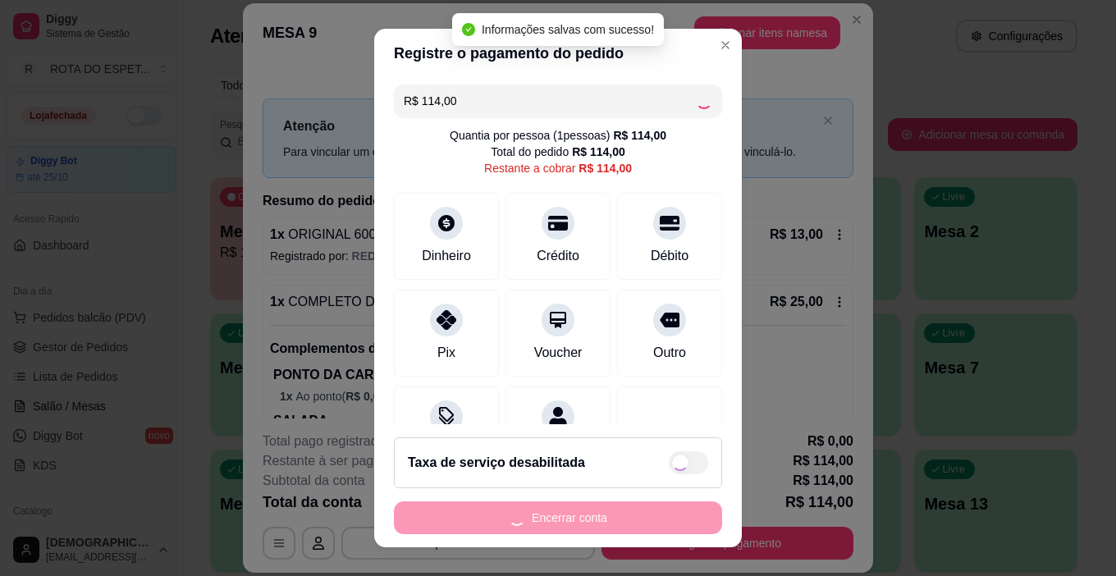
type input "R$ 0,00"
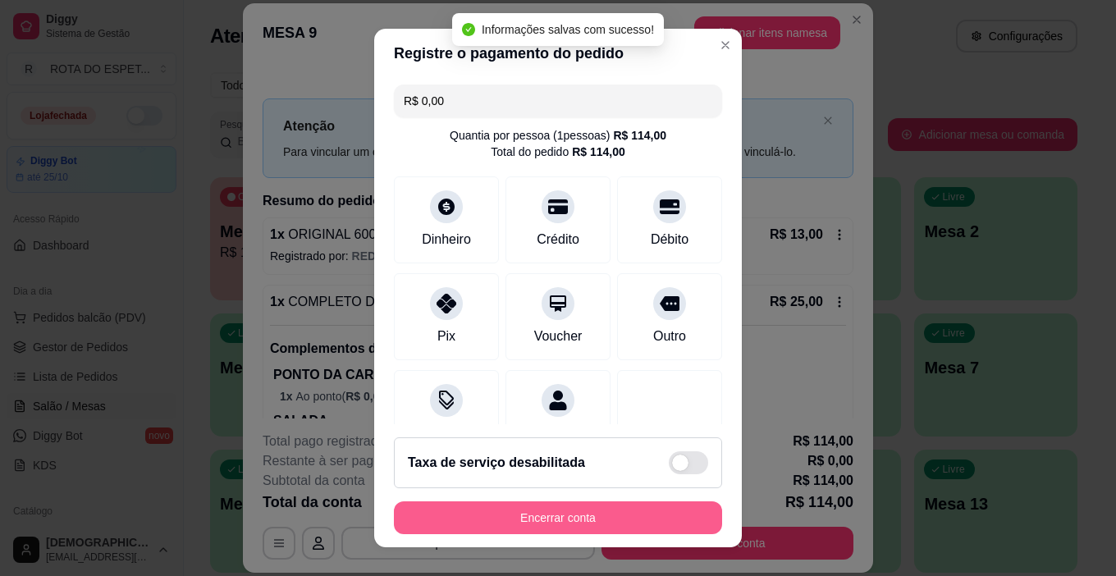
click at [567, 511] on button "Encerrar conta" at bounding box center [558, 518] width 328 height 33
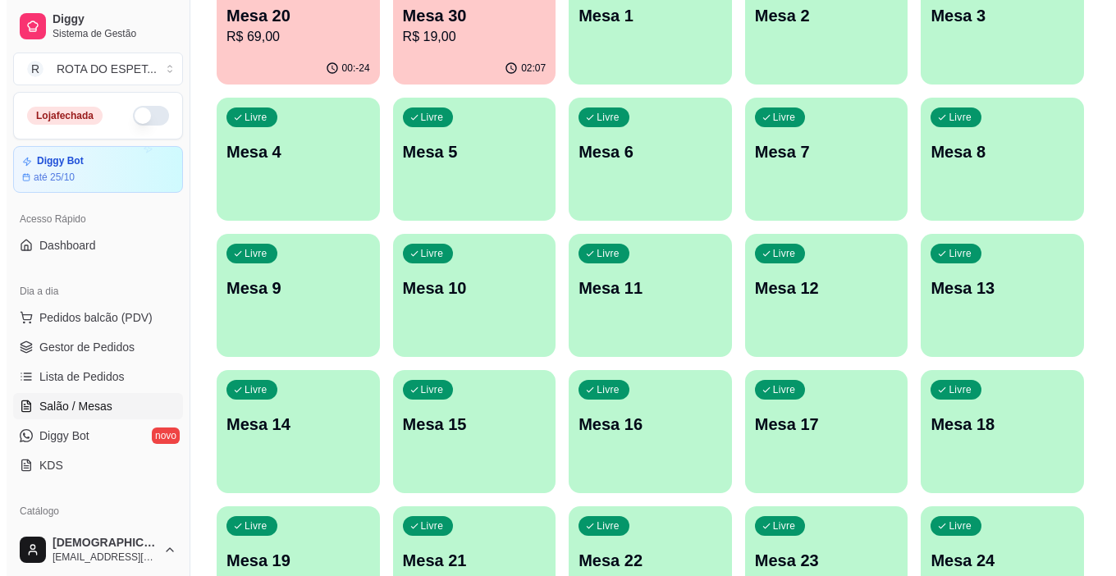
scroll to position [328, 0]
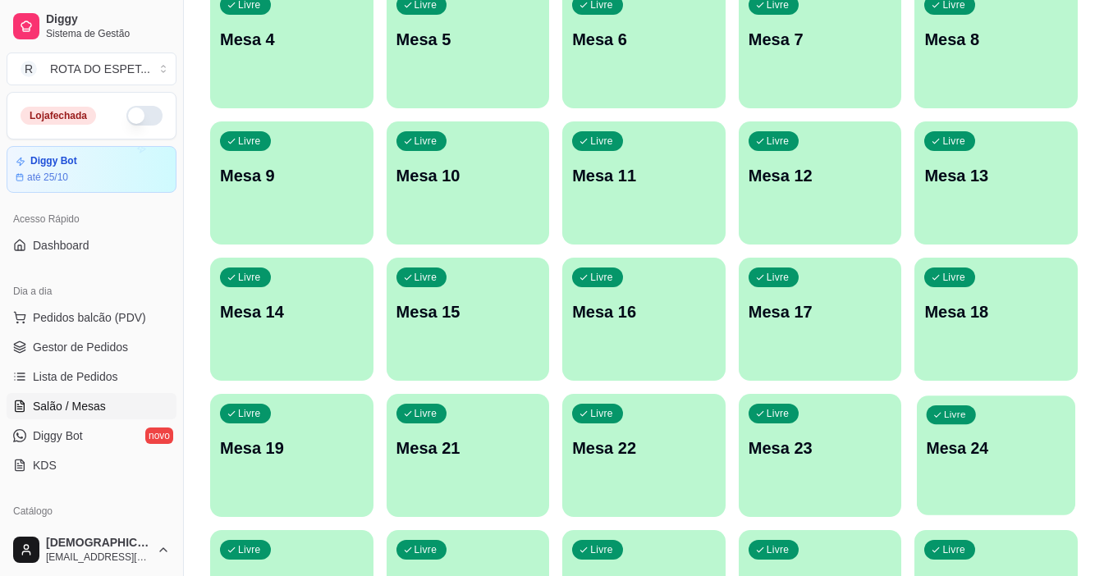
click at [1011, 479] on div "Livre Mesa 24" at bounding box center [996, 446] width 158 height 100
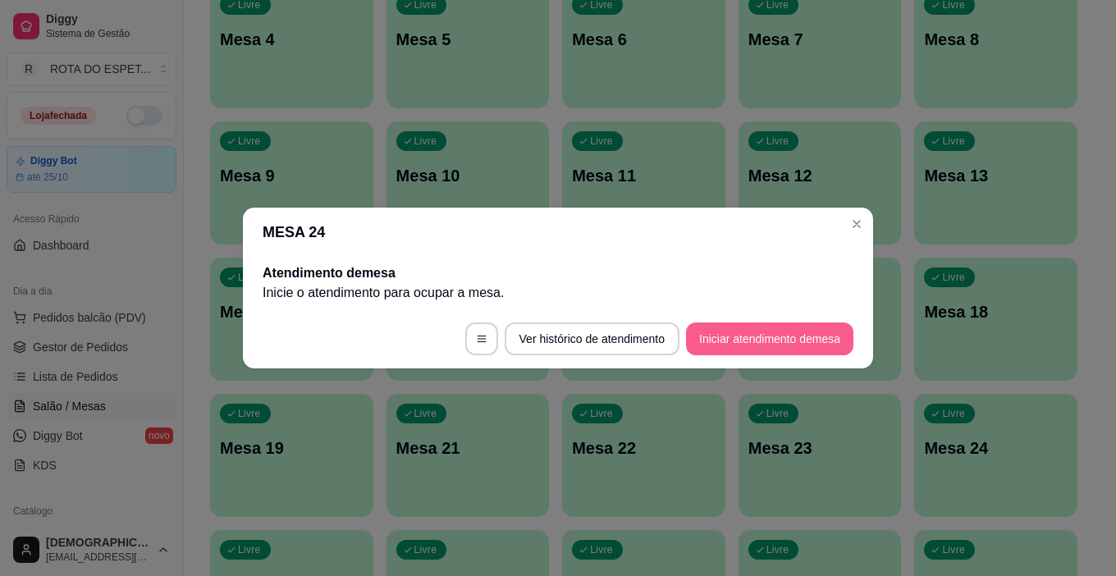
click at [807, 342] on button "Iniciar atendimento de mesa" at bounding box center [769, 339] width 167 height 33
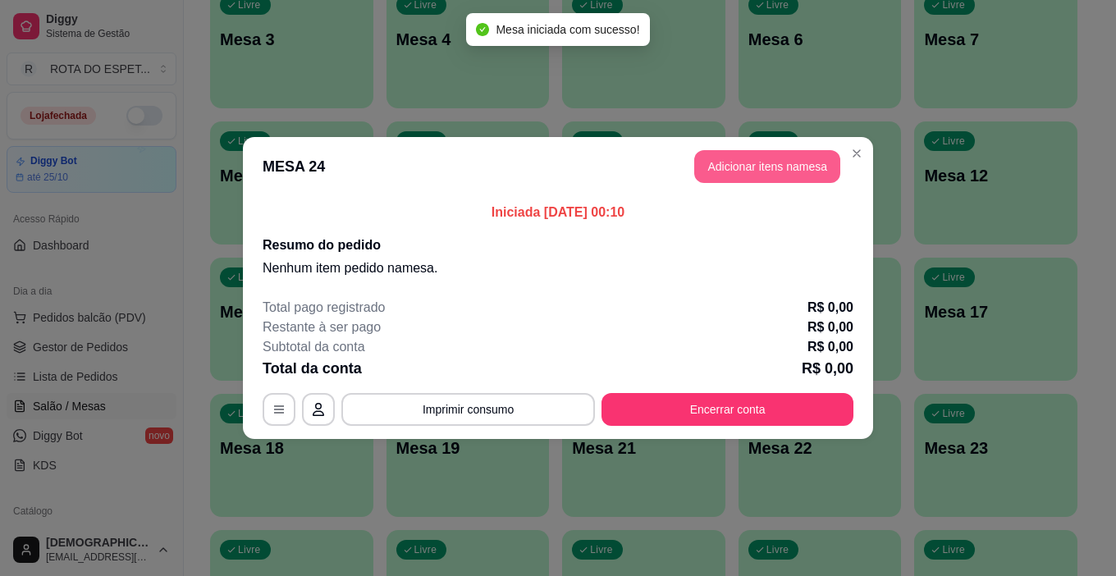
click at [787, 162] on button "Adicionar itens na mesa" at bounding box center [767, 166] width 146 height 33
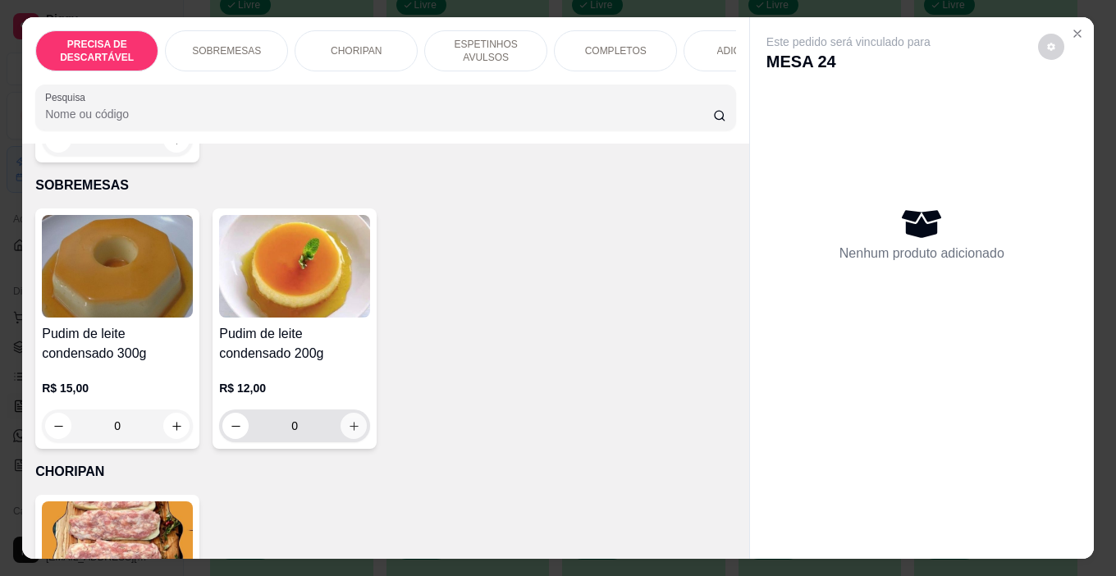
click at [349, 420] on icon "increase-product-quantity" at bounding box center [354, 426] width 12 height 12
type input "1"
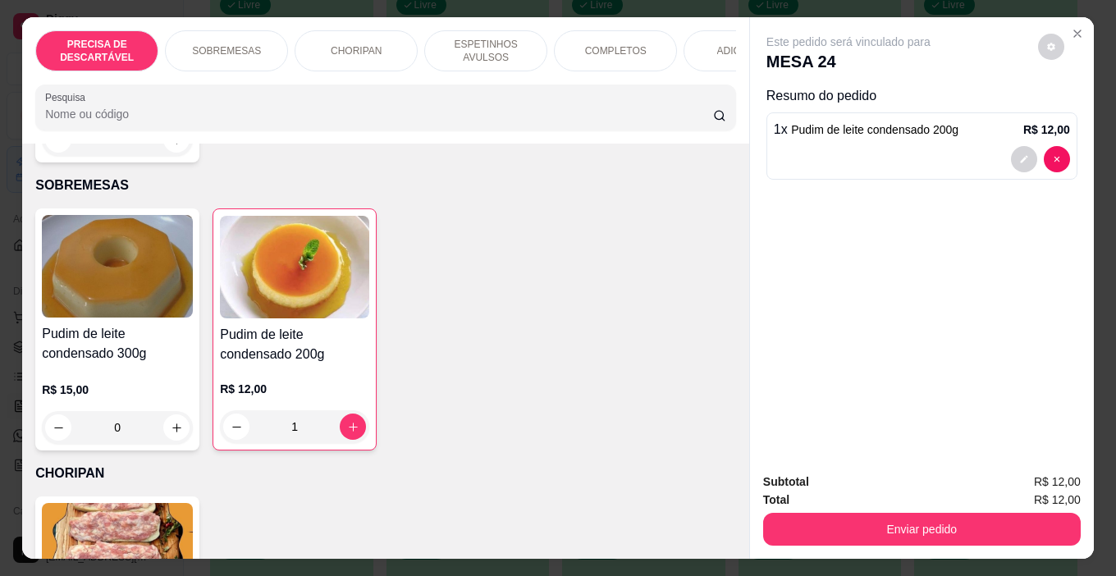
click at [922, 540] on div "Subtotal R$ 12,00 Total R$ 12,00 Enviar pedido" at bounding box center [922, 509] width 344 height 99
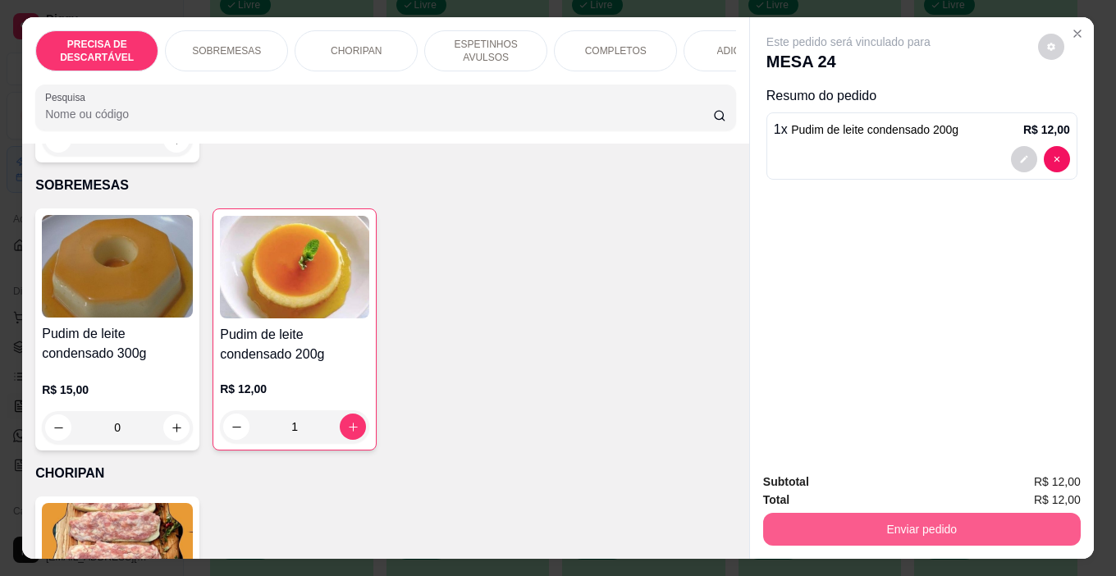
click at [914, 525] on button "Enviar pedido" at bounding box center [922, 529] width 318 height 33
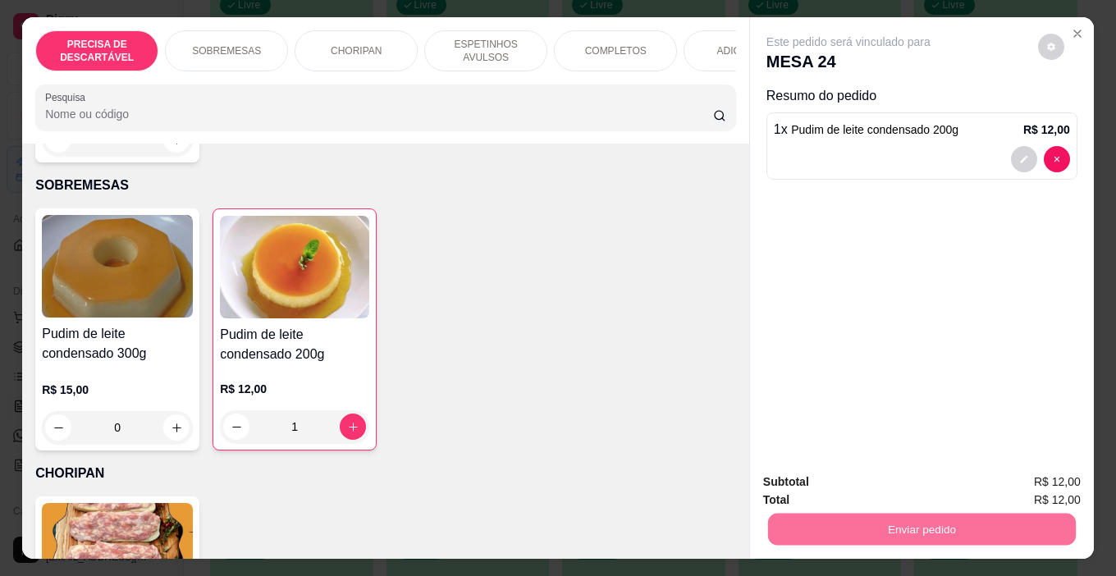
click at [1038, 479] on button "Enviar pedido" at bounding box center [1038, 482] width 90 height 30
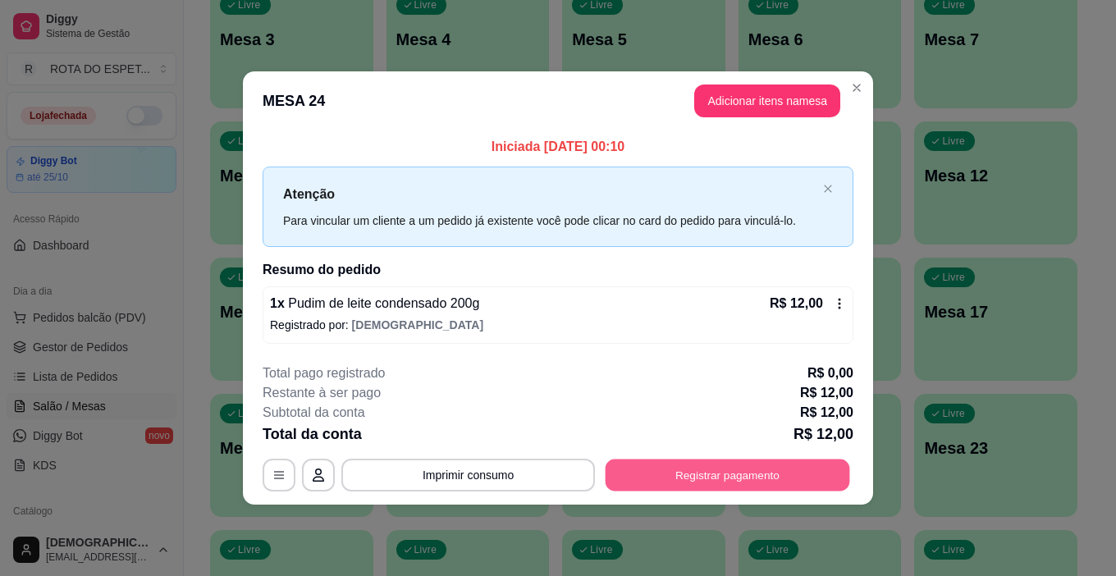
click at [777, 470] on button "Registrar pagamento" at bounding box center [728, 475] width 245 height 32
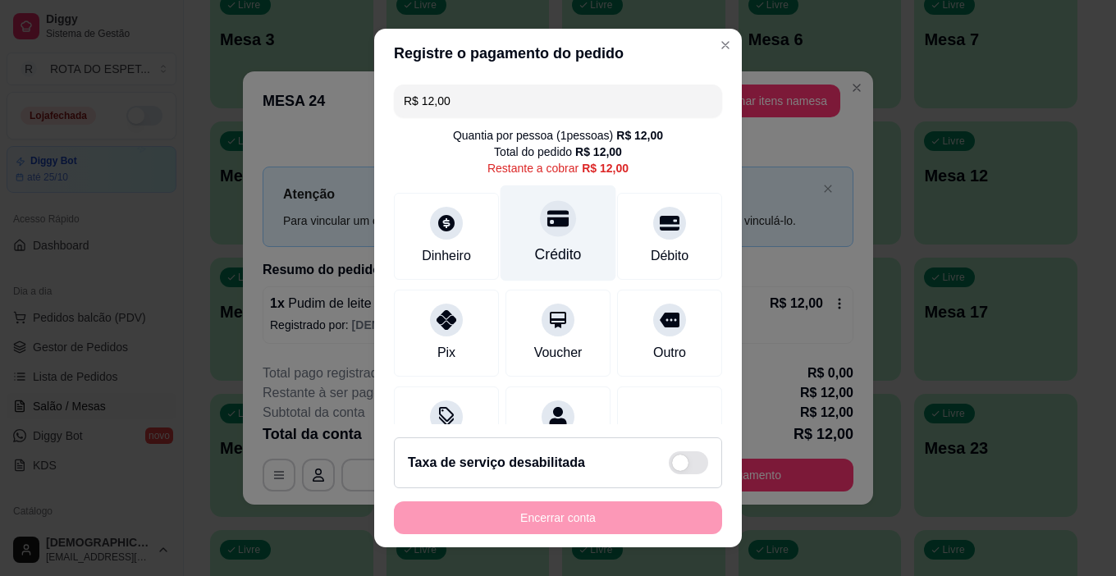
click at [548, 245] on div "Crédito" at bounding box center [558, 254] width 47 height 21
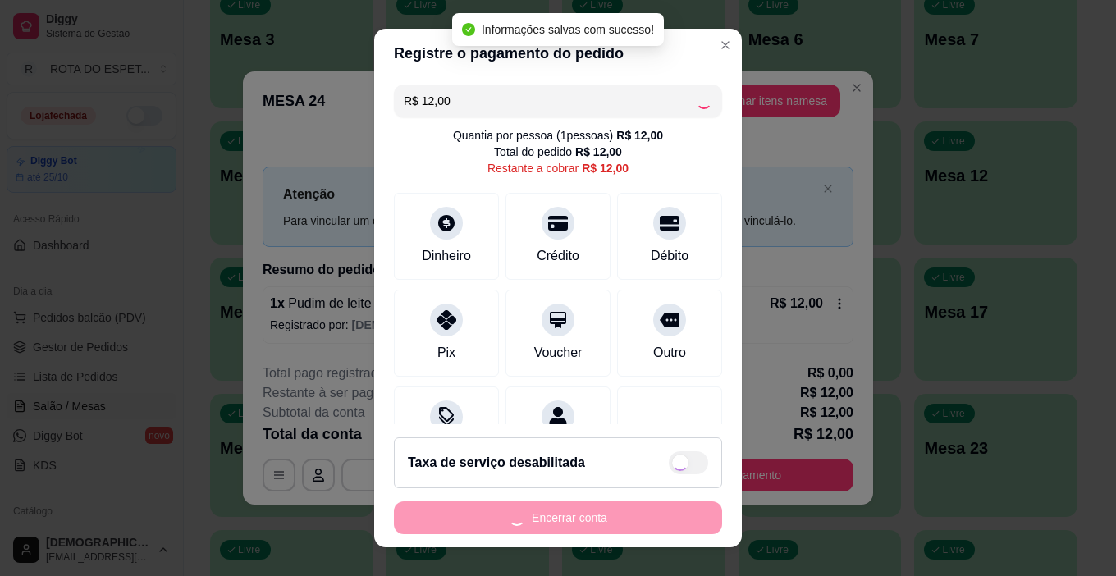
type input "R$ 0,00"
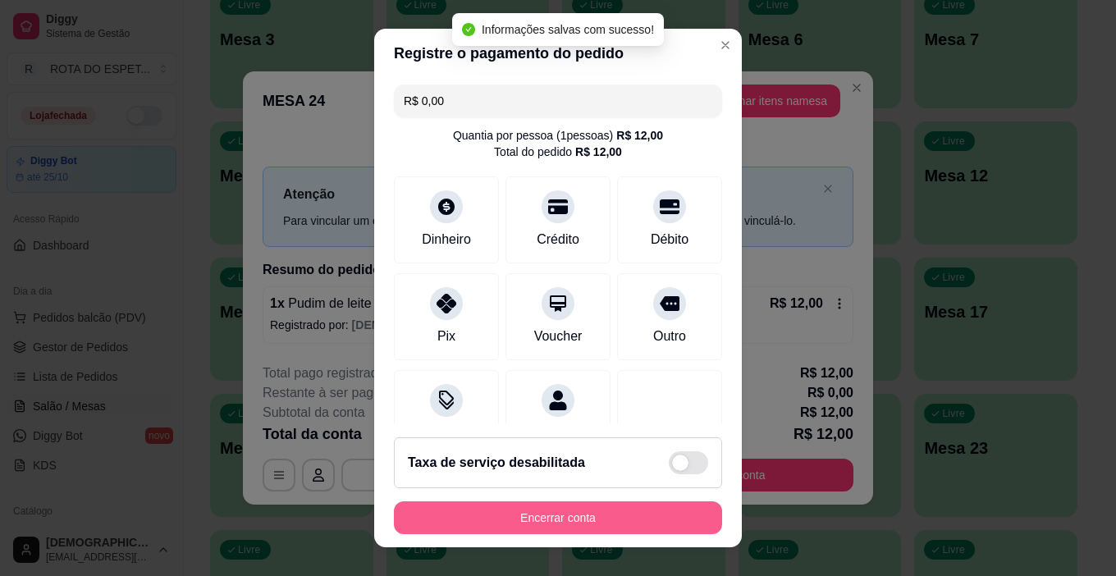
click at [598, 510] on button "Encerrar conta" at bounding box center [558, 518] width 328 height 33
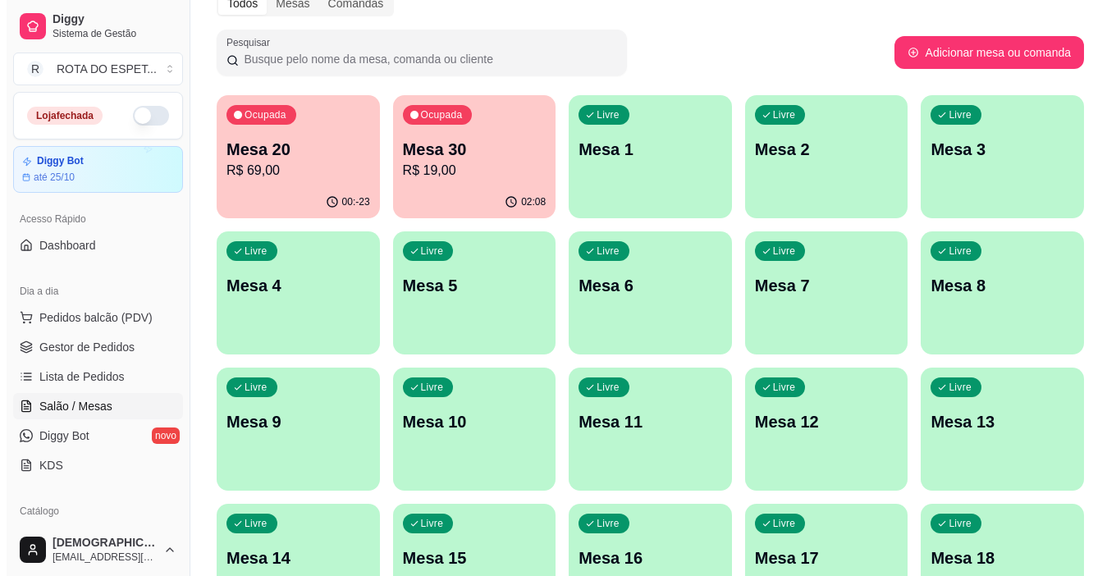
scroll to position [0, 0]
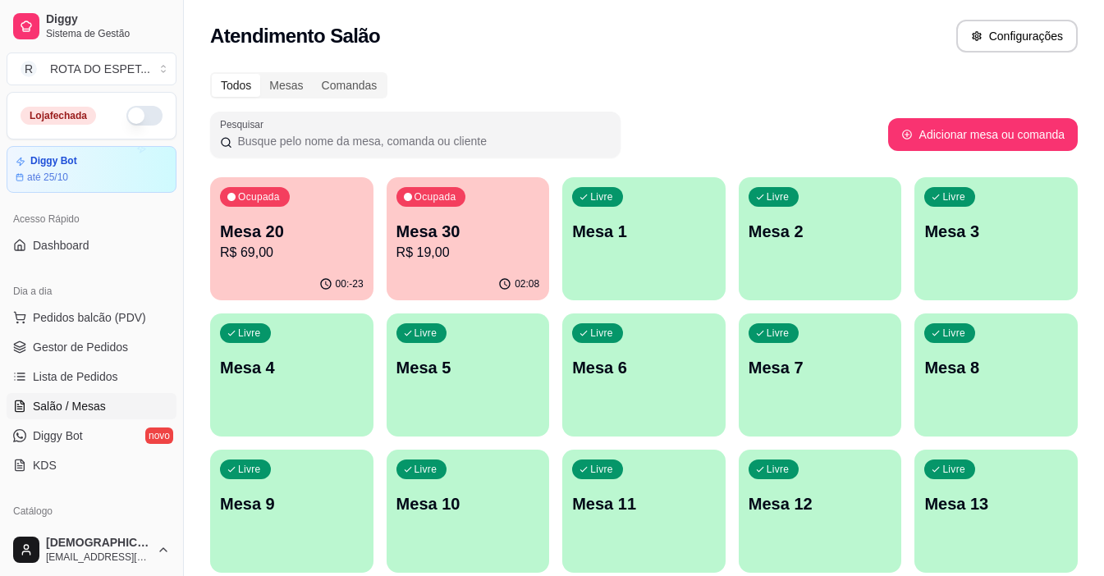
click at [477, 251] on p "R$ 19,00" at bounding box center [468, 253] width 144 height 20
click at [532, 233] on p "Mesa 30" at bounding box center [468, 231] width 144 height 23
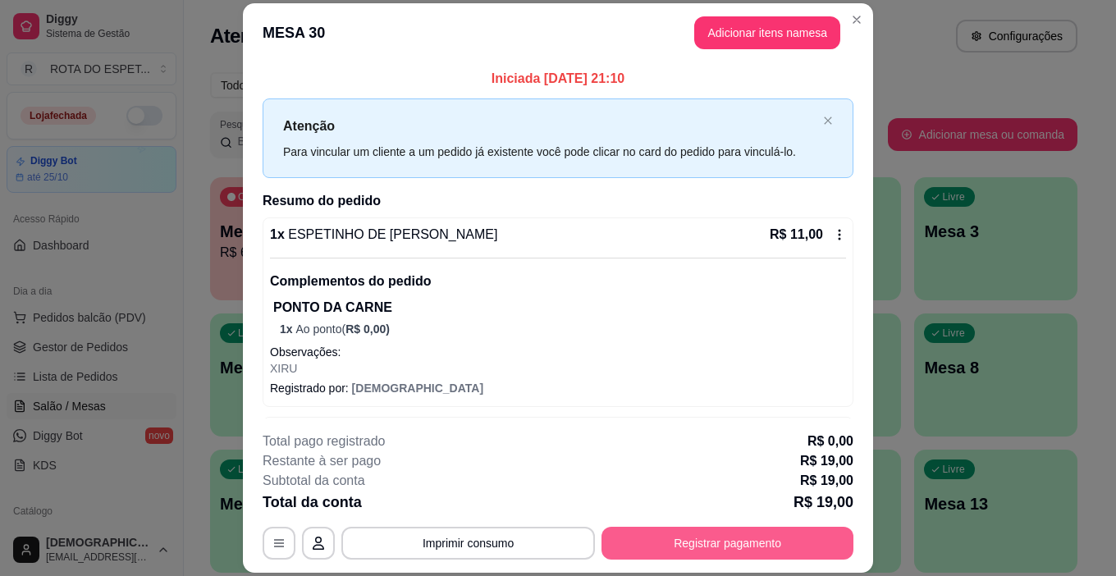
click at [746, 539] on button "Registrar pagamento" at bounding box center [728, 543] width 252 height 33
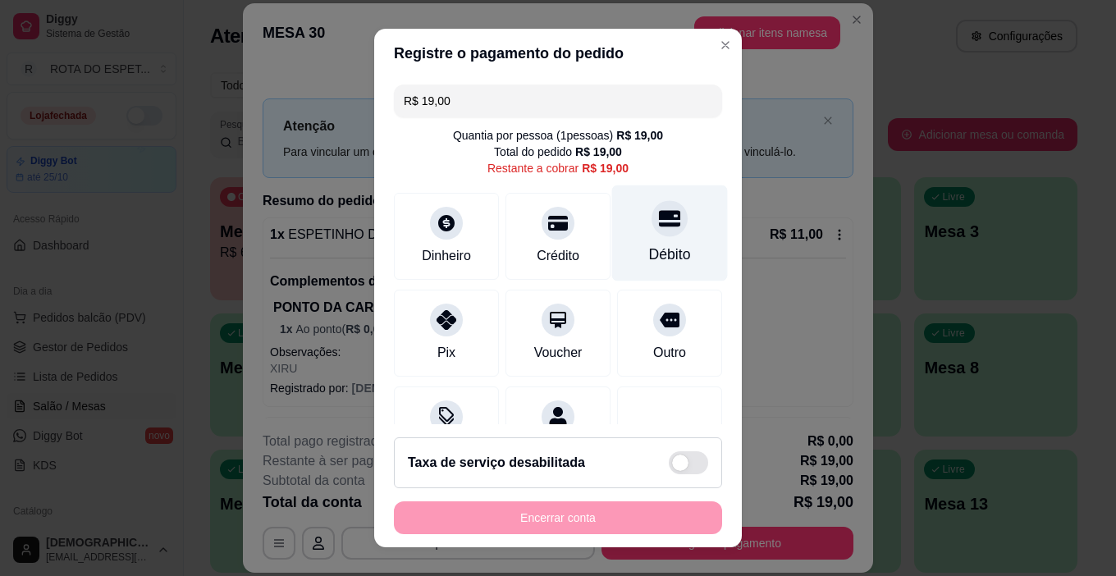
click at [664, 230] on div "Débito" at bounding box center [670, 234] width 116 height 96
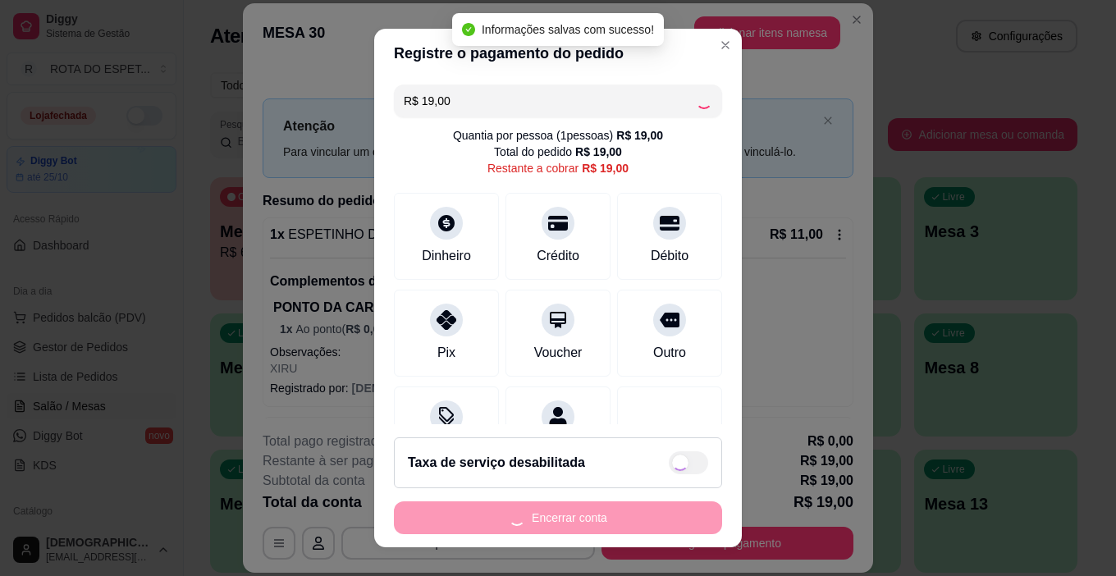
type input "R$ 0,00"
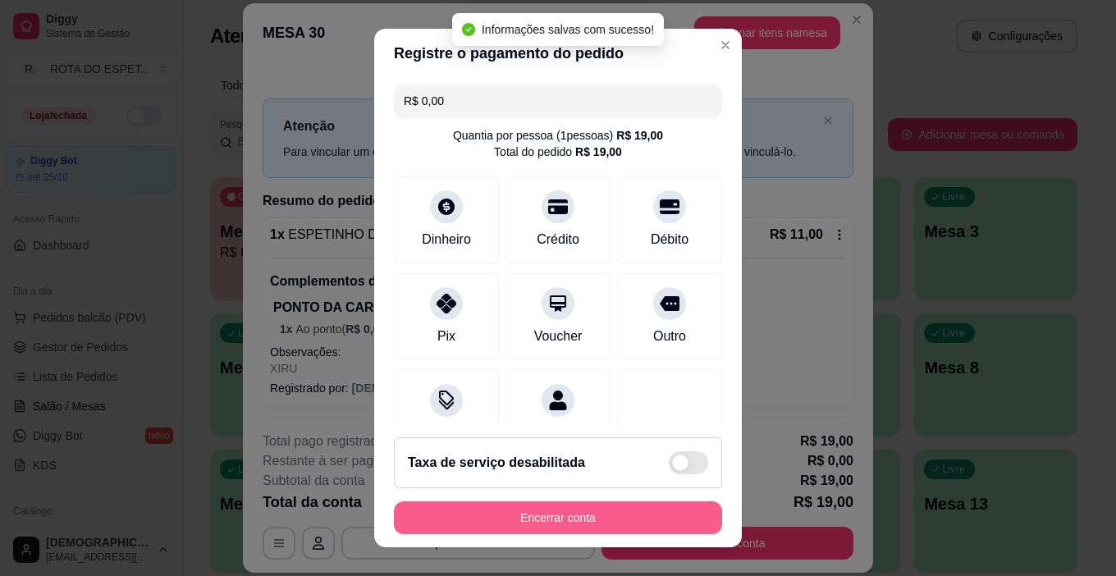
click at [635, 516] on button "Encerrar conta" at bounding box center [558, 518] width 328 height 33
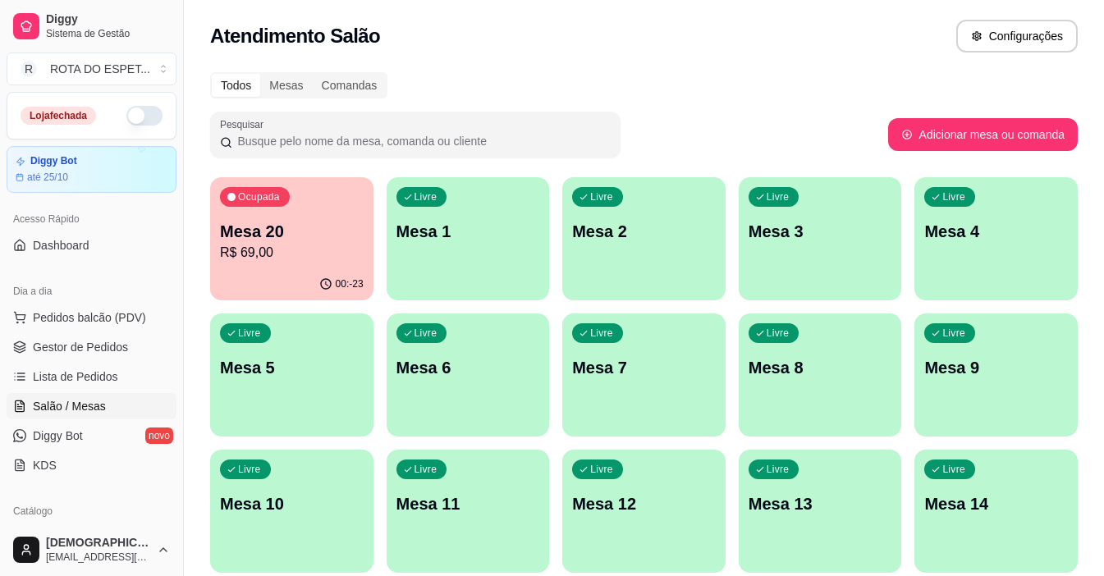
click at [331, 250] on p "R$ 69,00" at bounding box center [292, 253] width 144 height 20
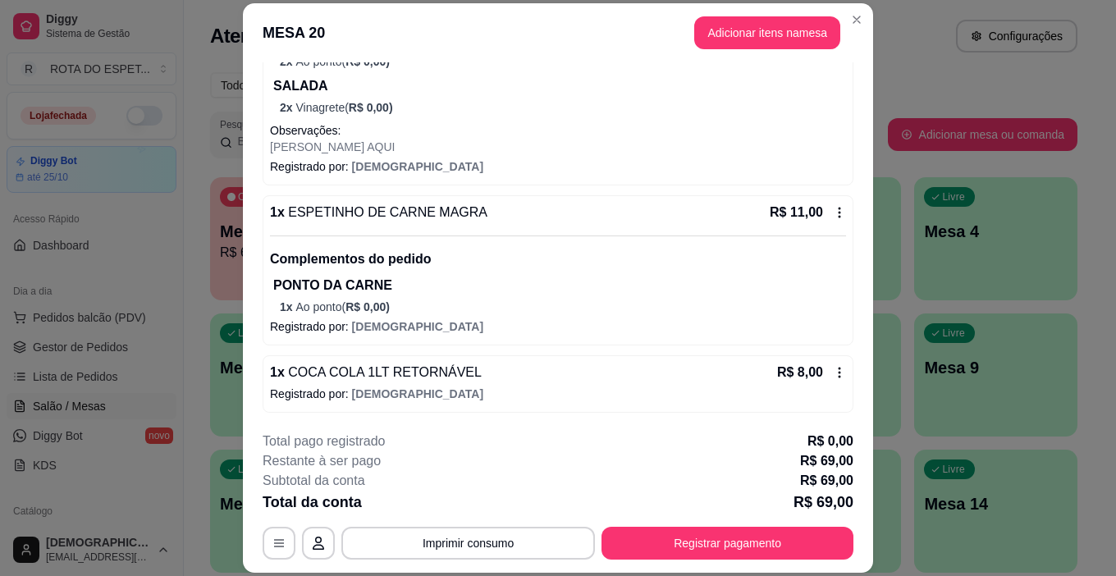
click at [822, 379] on div "R$ 8,00" at bounding box center [811, 373] width 69 height 20
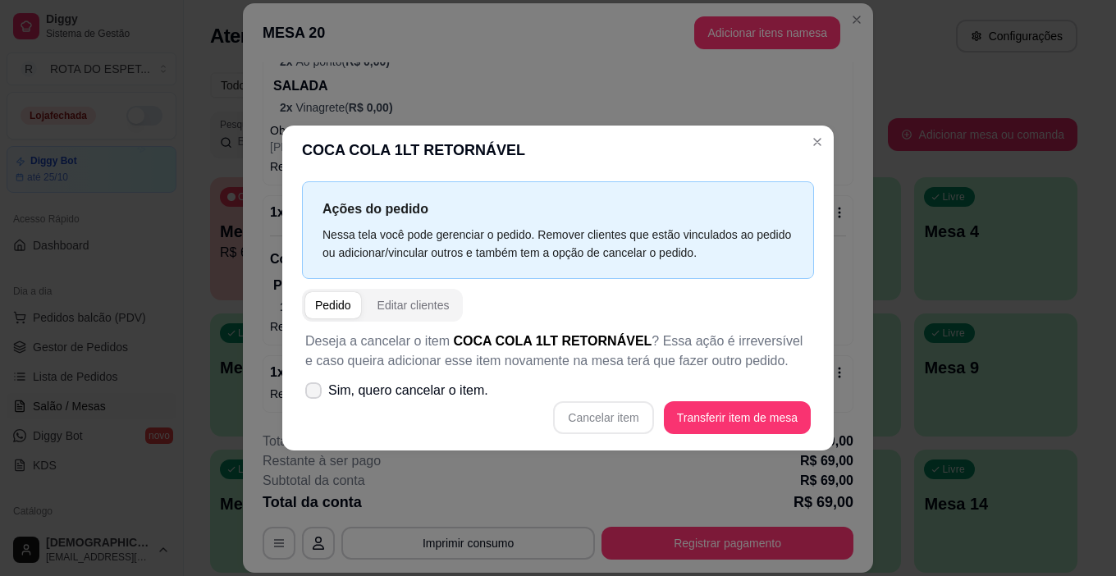
click at [357, 382] on span "Sim, quero cancelar o item." at bounding box center [408, 391] width 160 height 20
click at [315, 394] on input "Sim, quero cancelar o item." at bounding box center [310, 399] width 11 height 11
checkbox input "true"
click at [626, 415] on button "Cancelar item" at bounding box center [603, 417] width 100 height 33
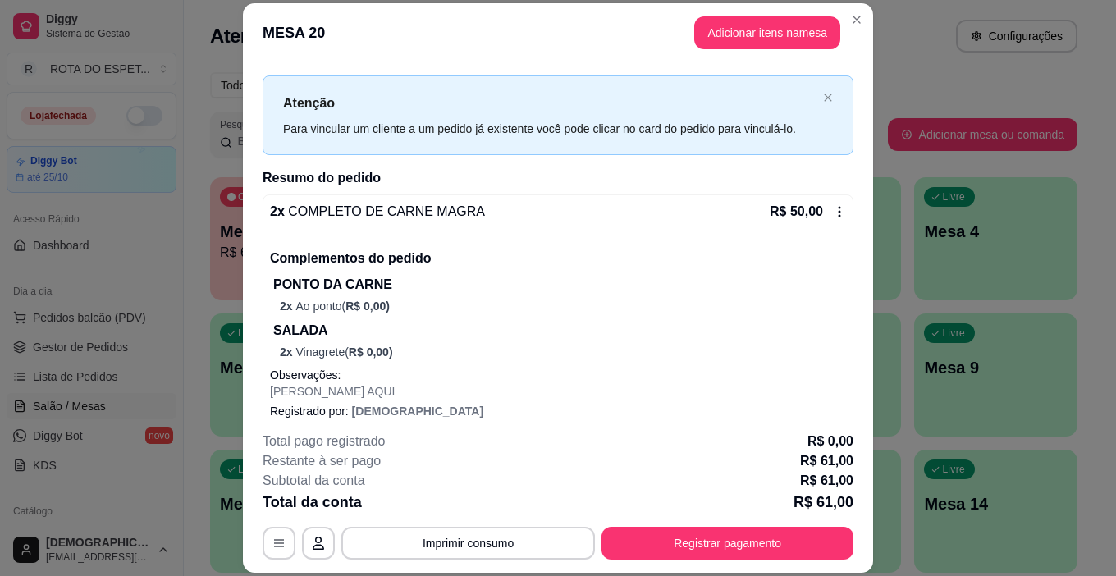
scroll to position [21, 0]
click at [833, 210] on icon at bounding box center [839, 213] width 13 height 13
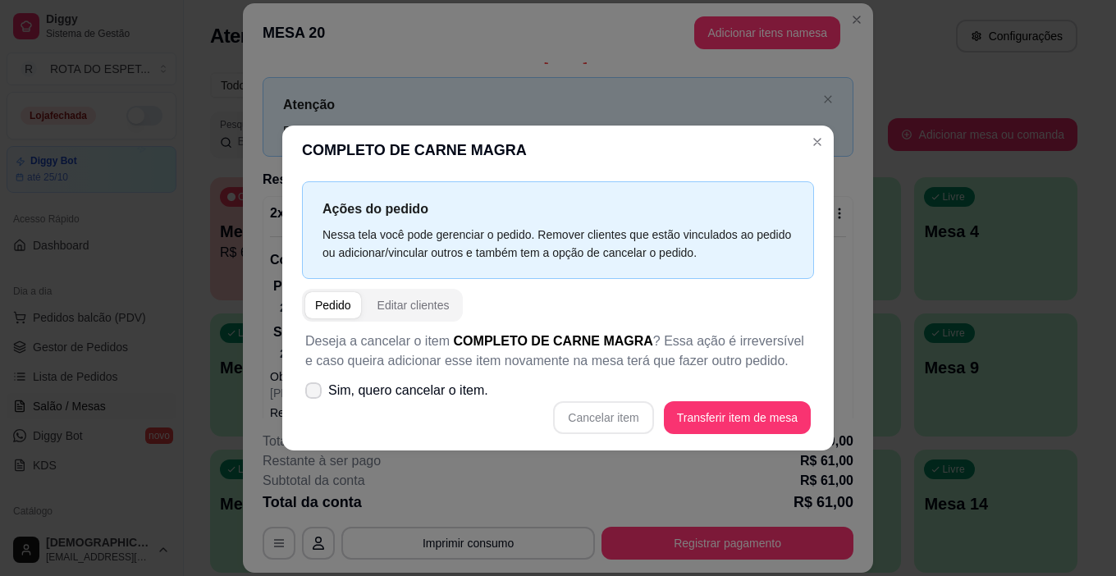
click at [318, 396] on icon at bounding box center [313, 391] width 13 height 10
click at [315, 396] on input "Sim, quero cancelar o item." at bounding box center [310, 399] width 11 height 11
checkbox input "true"
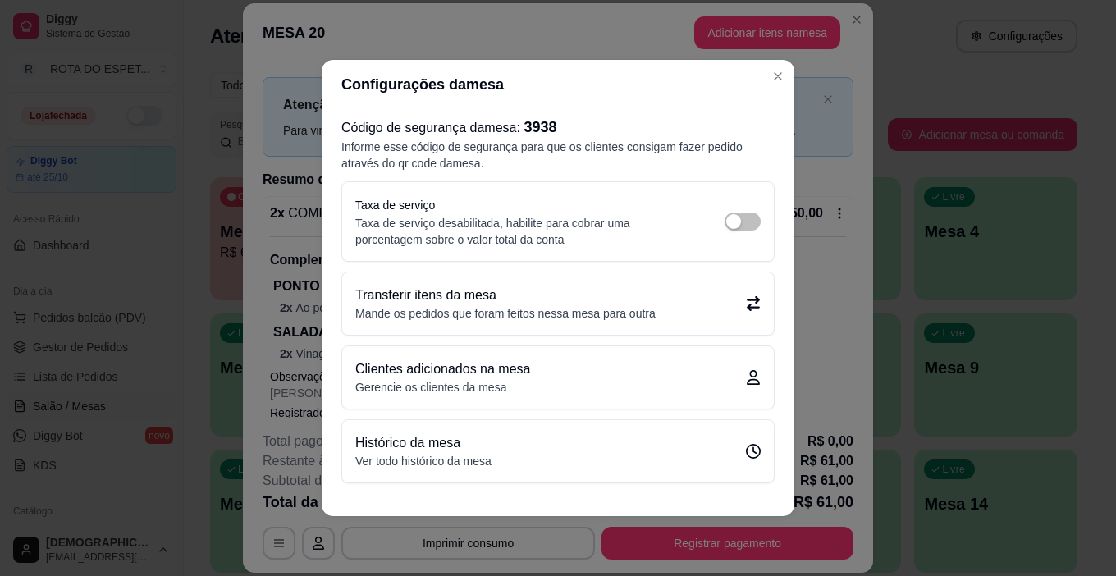
click at [775, 323] on div "Código de segurança da mesa : 3938 Informe esse código de segurança para que os…" at bounding box center [558, 299] width 473 height 381
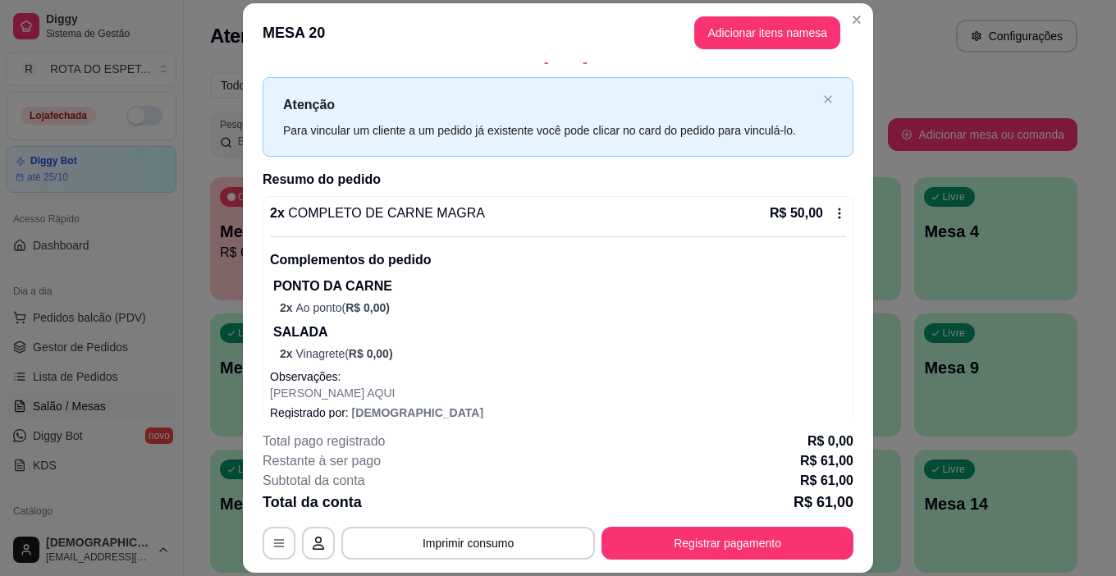
click at [814, 218] on div "R$ 50,00" at bounding box center [808, 214] width 76 height 20
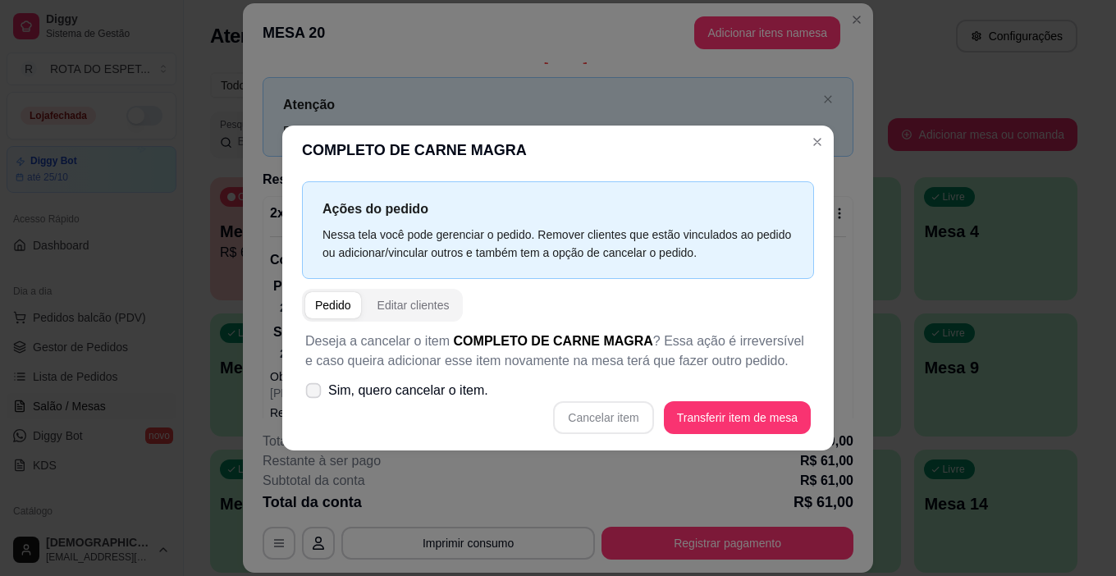
click at [340, 401] on span "Sim, quero cancelar o item." at bounding box center [408, 391] width 160 height 20
click at [315, 401] on input "Sim, quero cancelar o item." at bounding box center [310, 399] width 11 height 11
checkbox input "true"
click at [604, 410] on button "Cancelar item" at bounding box center [603, 417] width 100 height 33
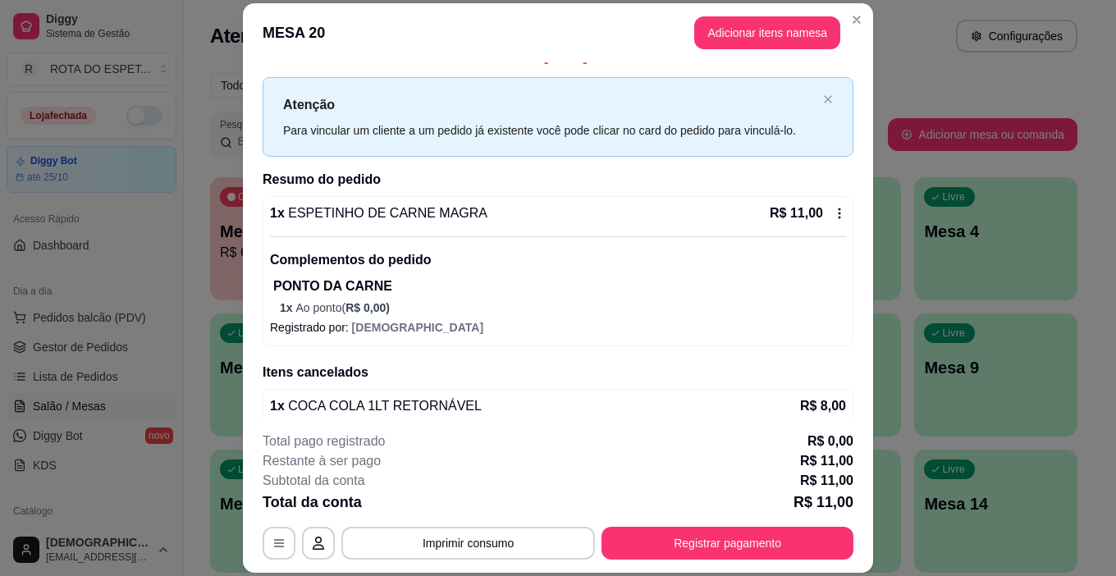
click at [833, 212] on icon at bounding box center [839, 213] width 13 height 13
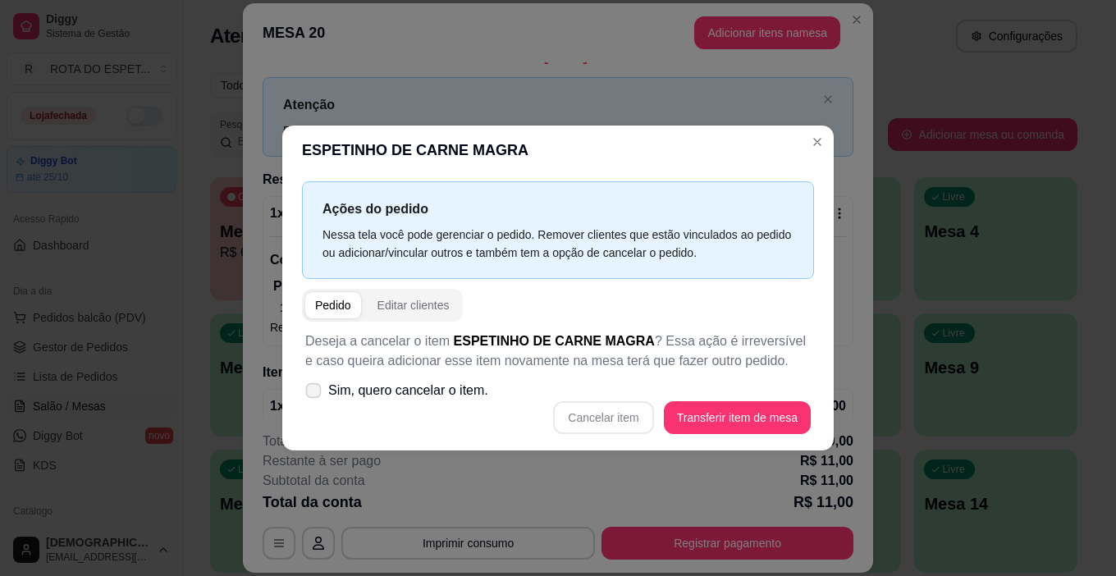
click at [319, 388] on icon at bounding box center [313, 390] width 12 height 9
click at [315, 394] on input "Sim, quero cancelar o item." at bounding box center [310, 399] width 11 height 11
checkbox input "true"
click at [631, 415] on button "Cancelar item" at bounding box center [603, 417] width 100 height 33
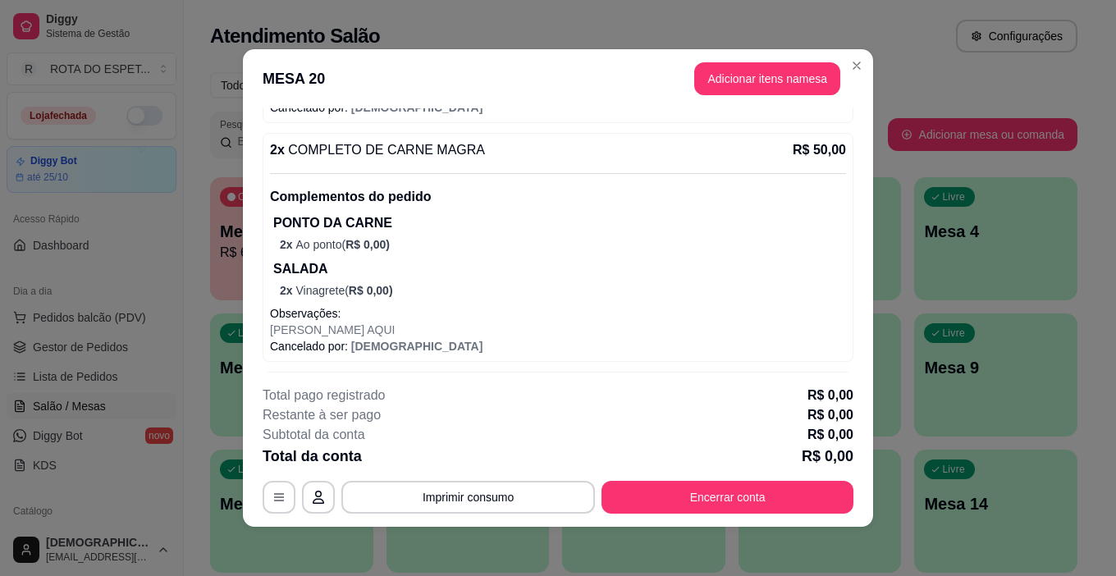
scroll to position [310, 0]
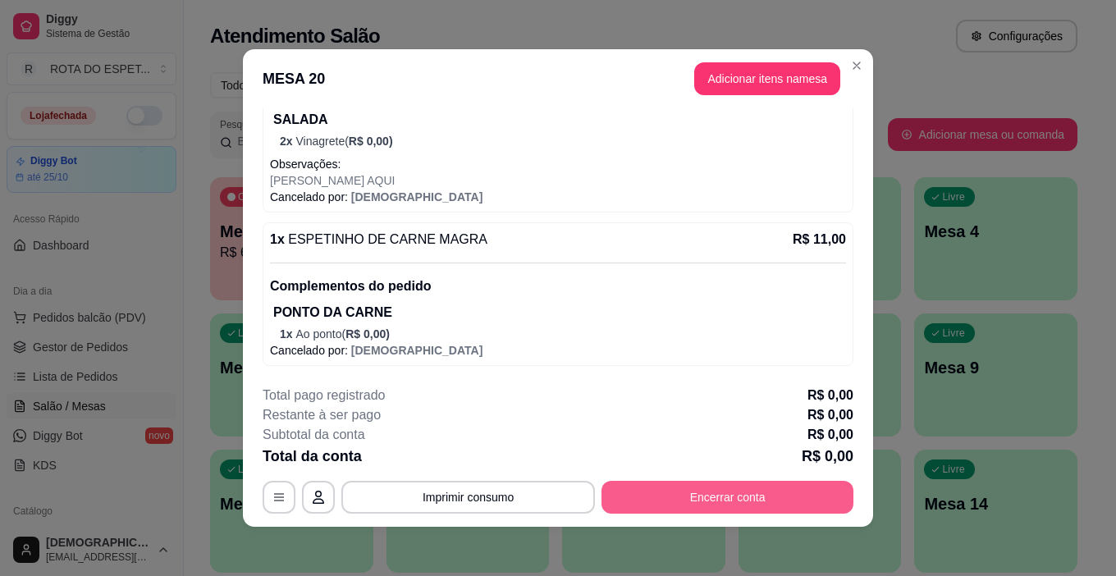
click at [672, 502] on button "Encerrar conta" at bounding box center [728, 497] width 252 height 33
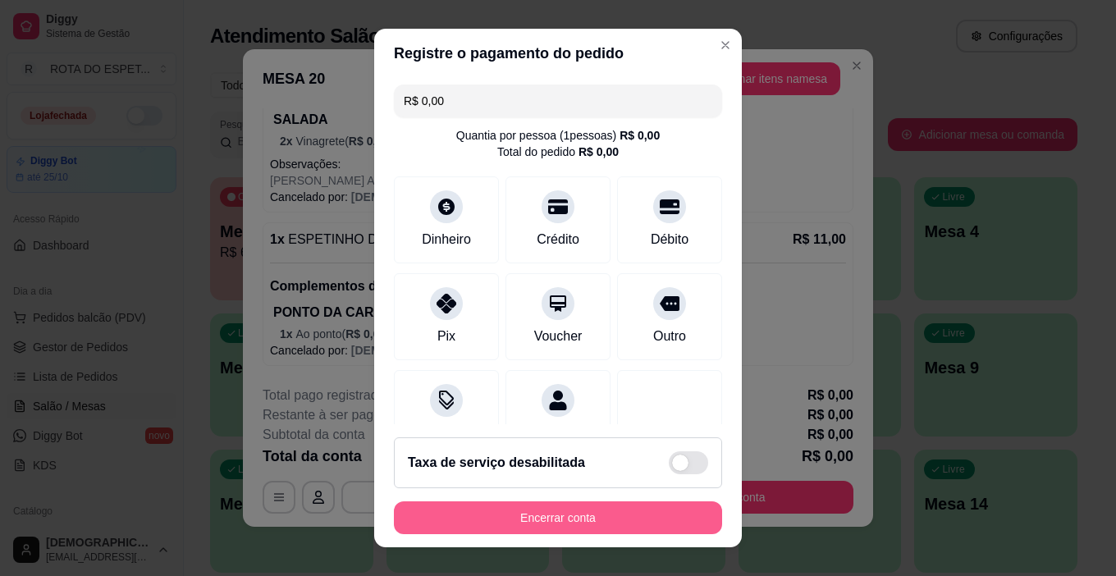
click at [666, 510] on button "Encerrar conta" at bounding box center [558, 518] width 328 height 33
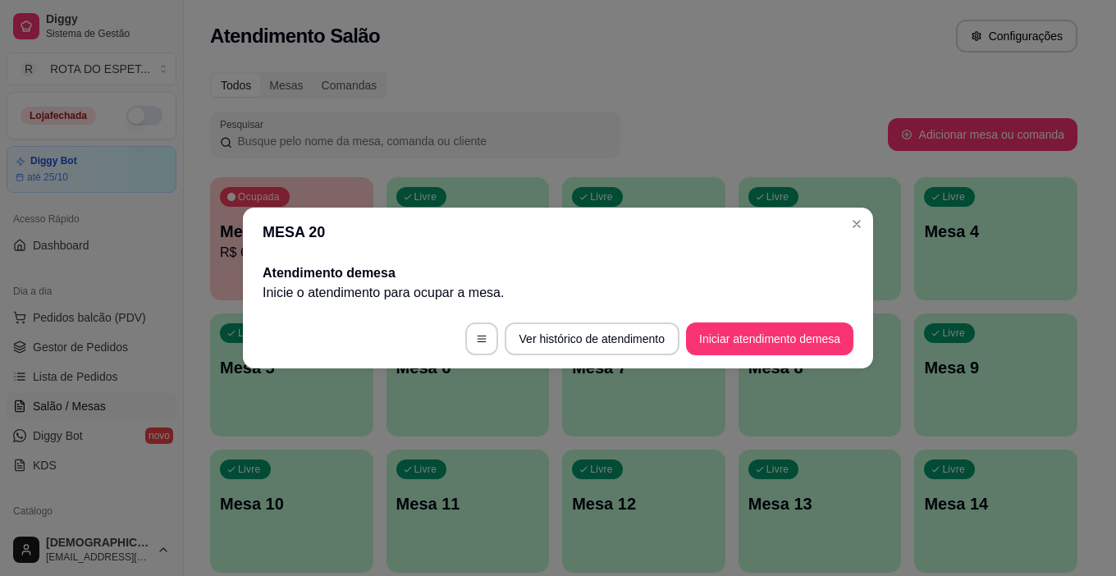
scroll to position [0, 0]
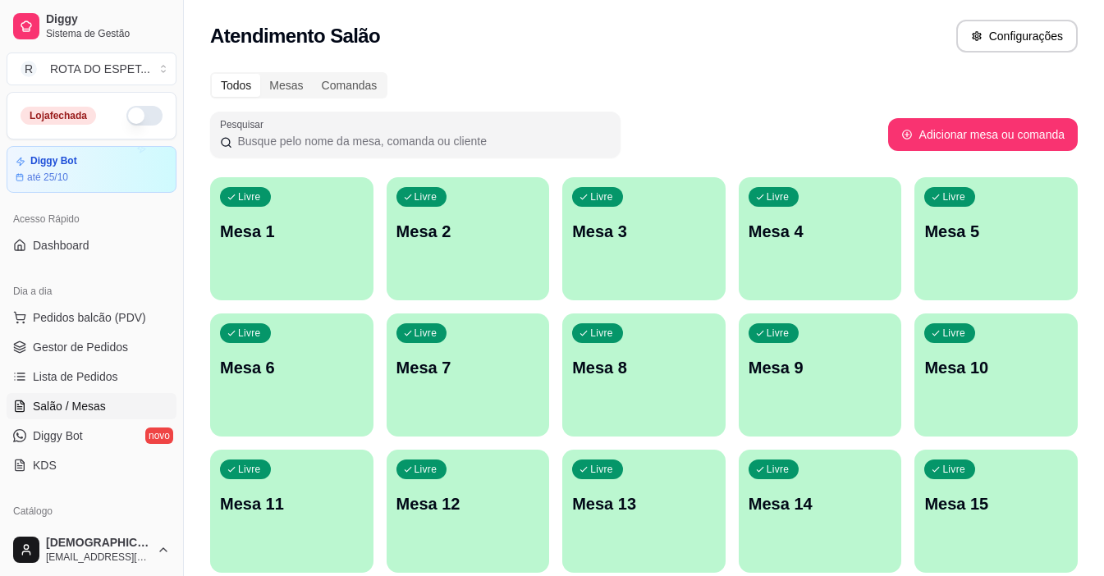
click at [656, 485] on div "Livre Mesa 13" at bounding box center [643, 501] width 163 height 103
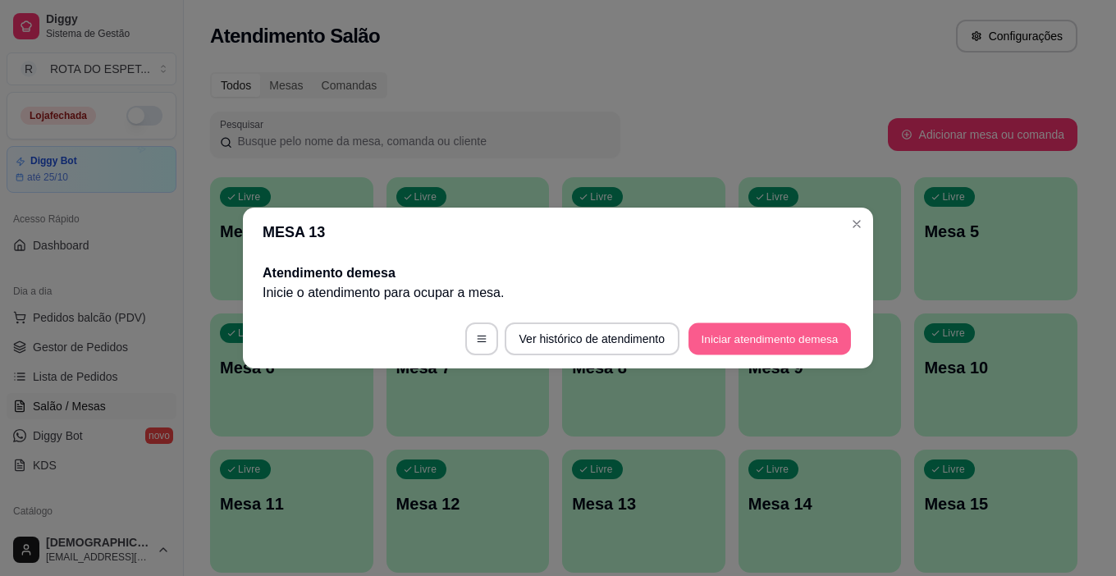
click at [749, 339] on button "Iniciar atendimento de mesa" at bounding box center [770, 339] width 163 height 32
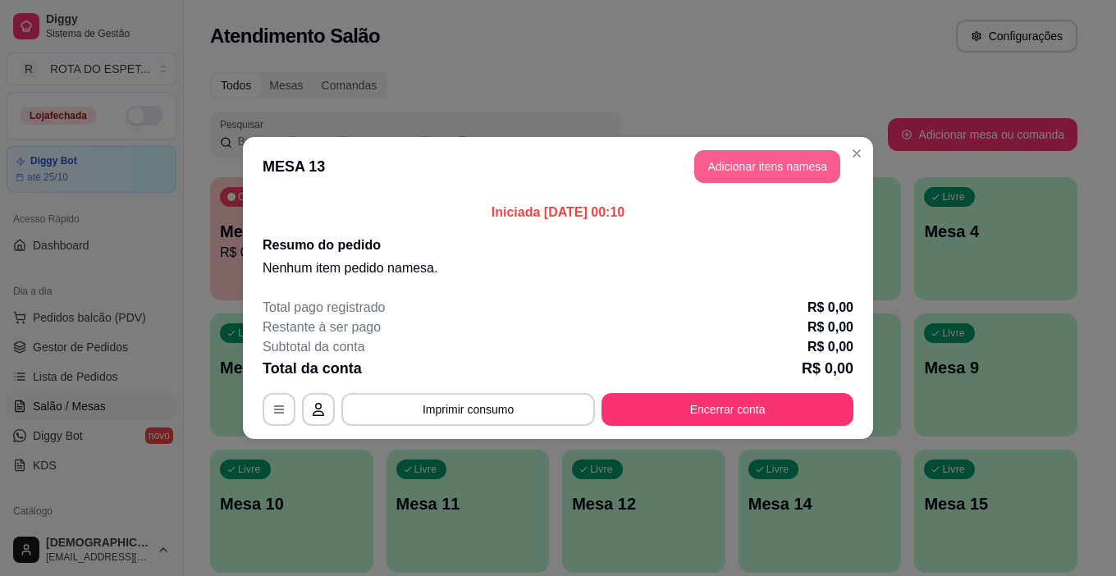
click at [734, 163] on button "Adicionar itens na mesa" at bounding box center [767, 166] width 146 height 33
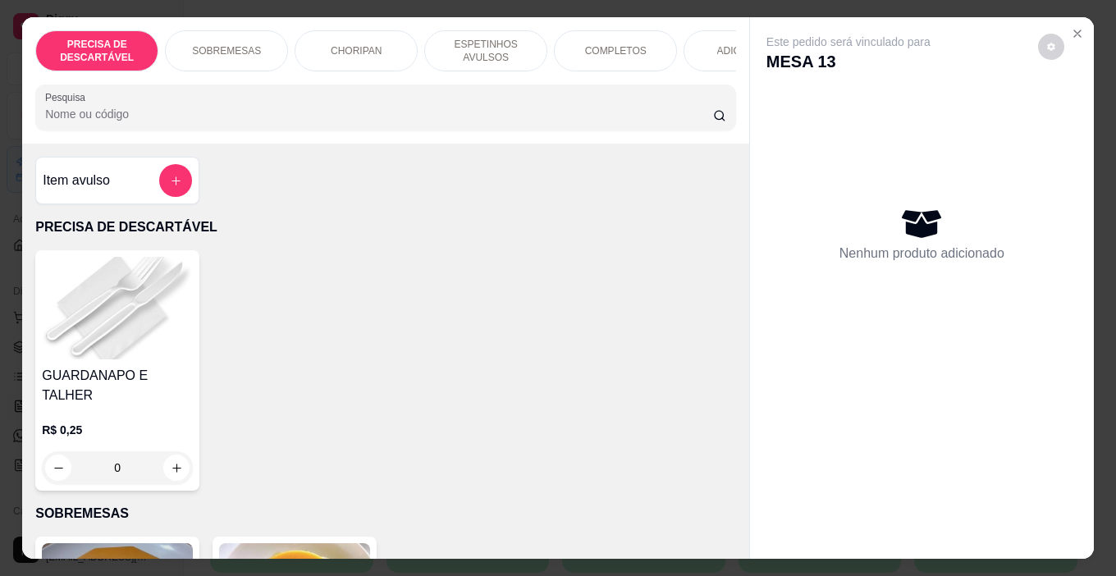
click at [591, 44] on p "COMPLETOS" at bounding box center [616, 50] width 62 height 13
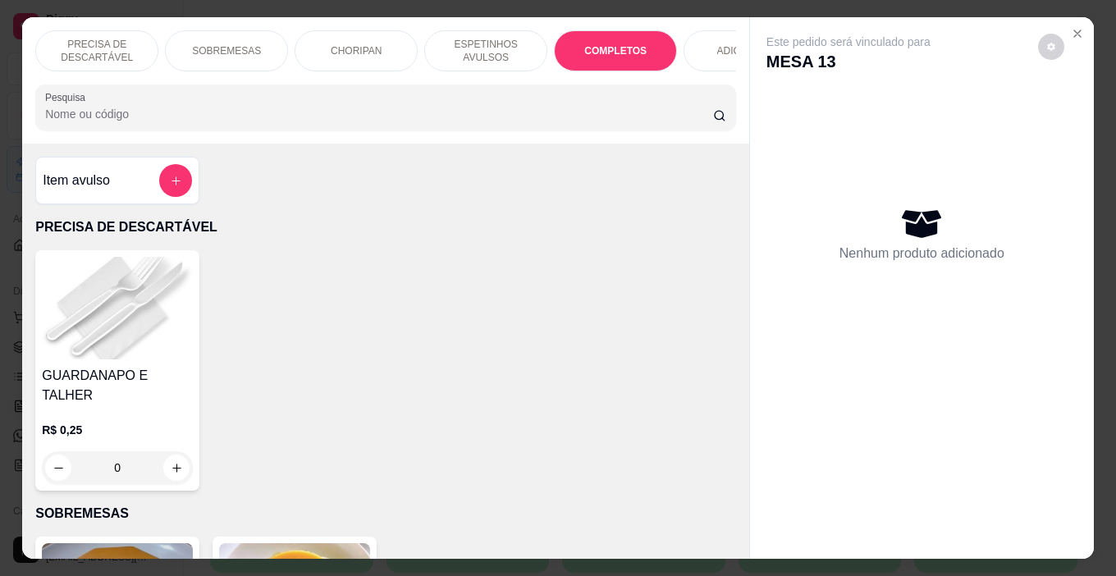
scroll to position [41, 0]
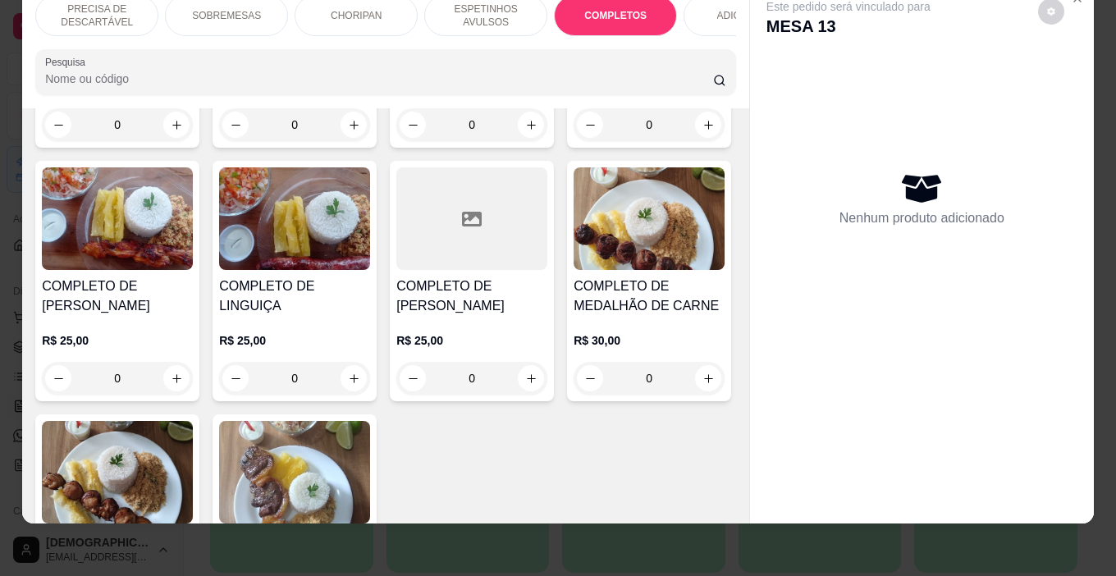
click at [524, 141] on div "0" at bounding box center [471, 124] width 151 height 33
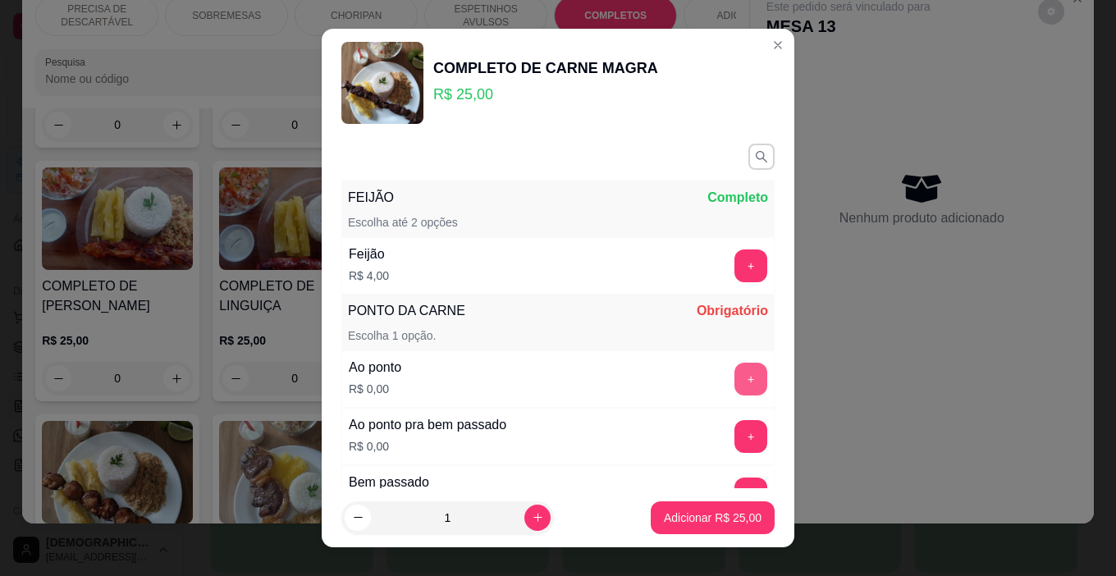
click at [735, 365] on button "+" at bounding box center [751, 379] width 33 height 33
click at [728, 282] on div "+" at bounding box center [751, 266] width 46 height 33
click at [735, 264] on button "+" at bounding box center [751, 266] width 33 height 33
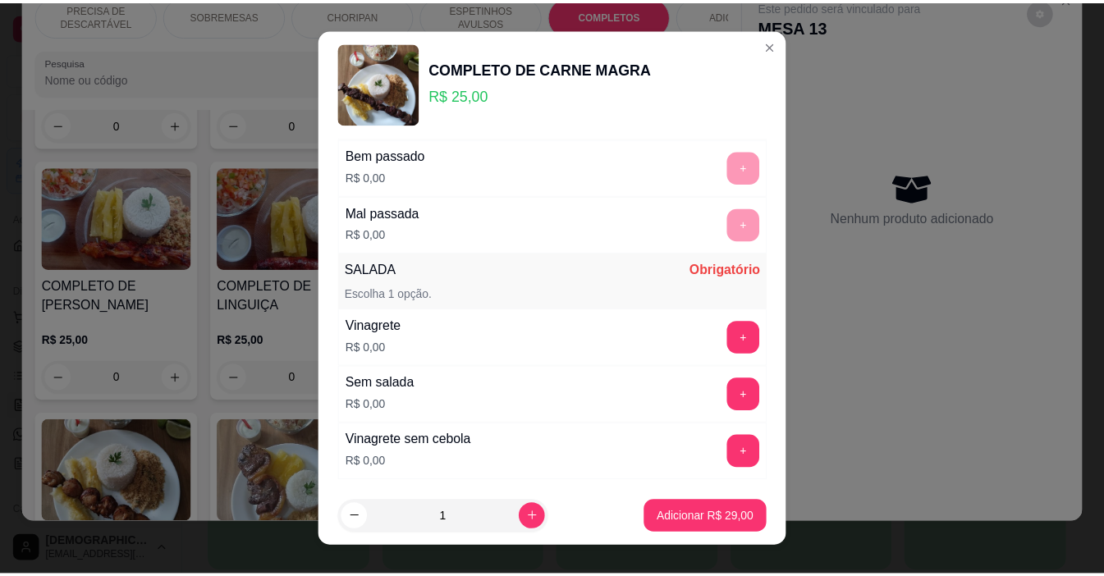
scroll to position [328, 0]
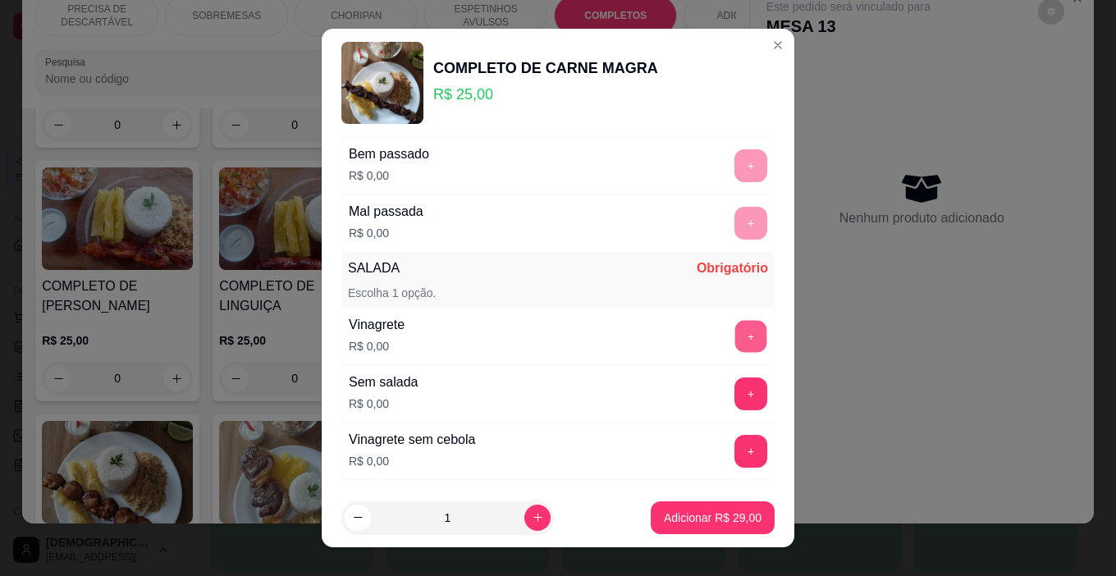
click at [736, 334] on button "+" at bounding box center [752, 337] width 32 height 32
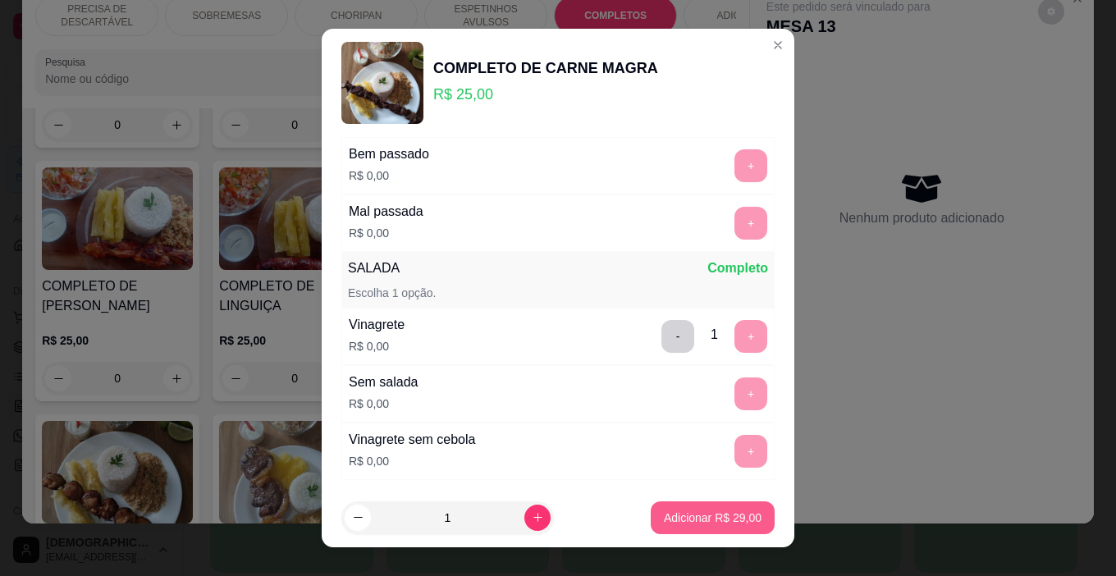
click at [698, 505] on button "Adicionar R$ 29,00" at bounding box center [713, 518] width 124 height 33
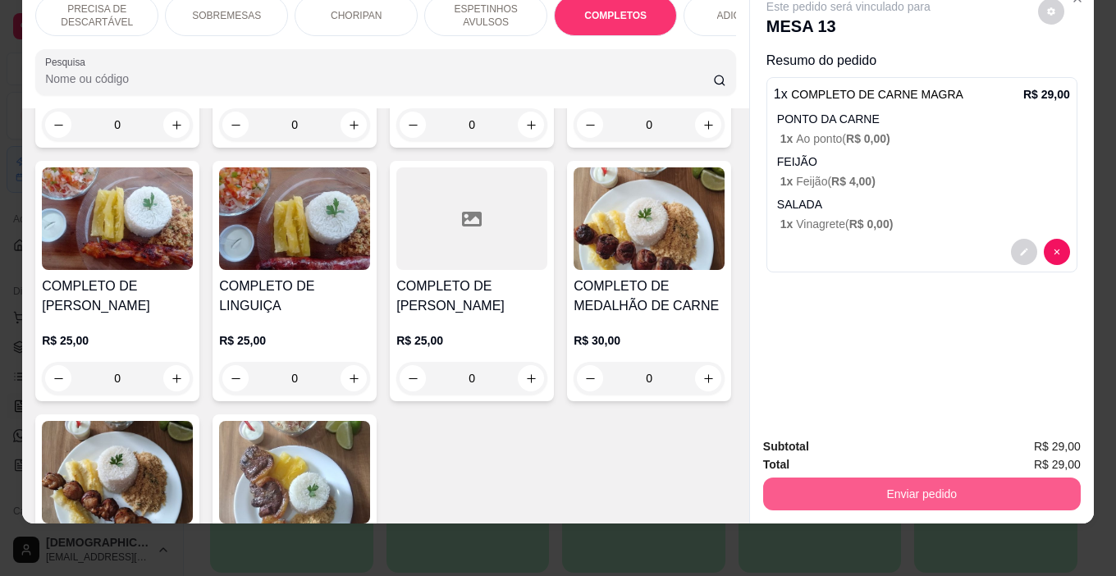
click at [898, 478] on button "Enviar pedido" at bounding box center [922, 494] width 318 height 33
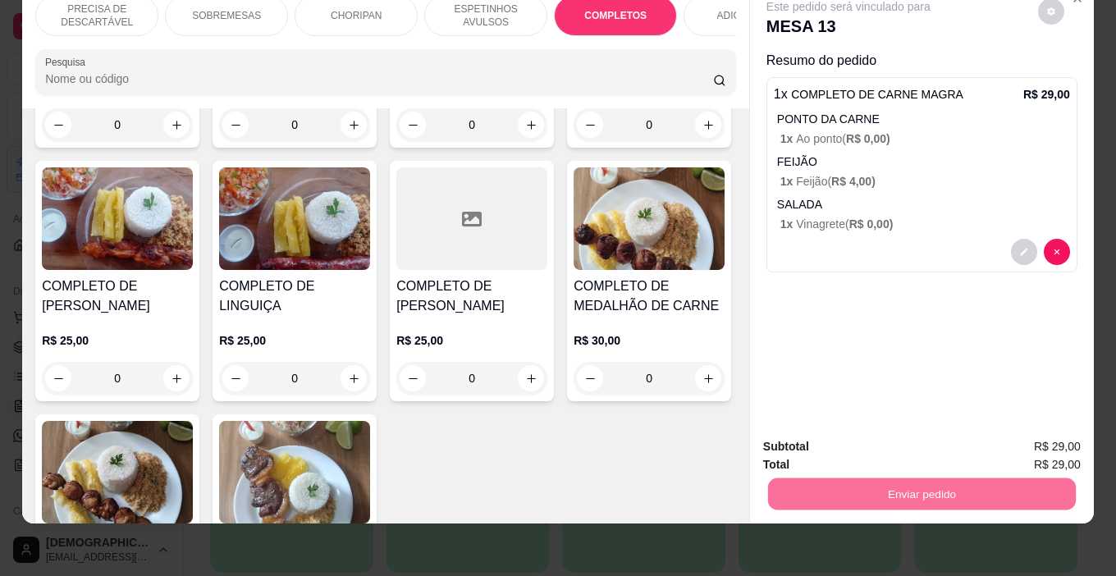
click at [1020, 439] on button "Enviar pedido" at bounding box center [1038, 441] width 90 height 30
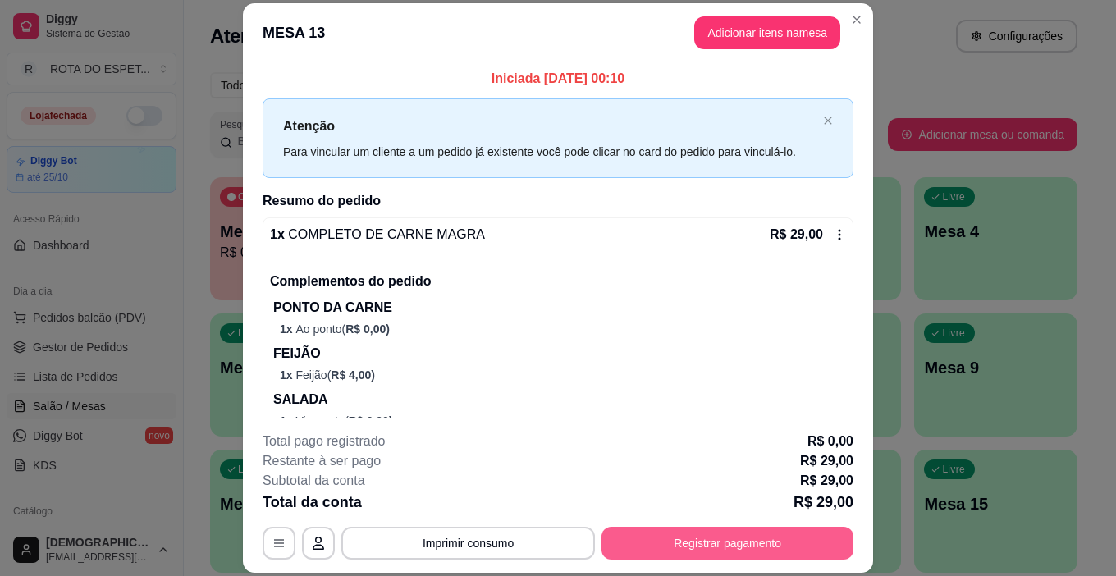
click at [728, 539] on button "Registrar pagamento" at bounding box center [728, 543] width 252 height 33
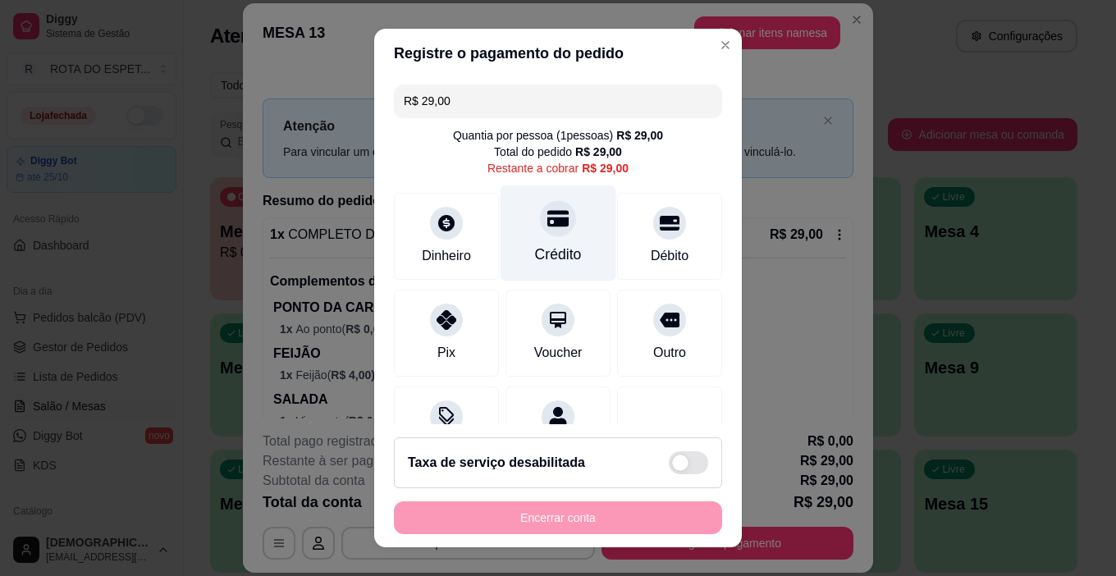
click at [540, 230] on div at bounding box center [558, 219] width 36 height 36
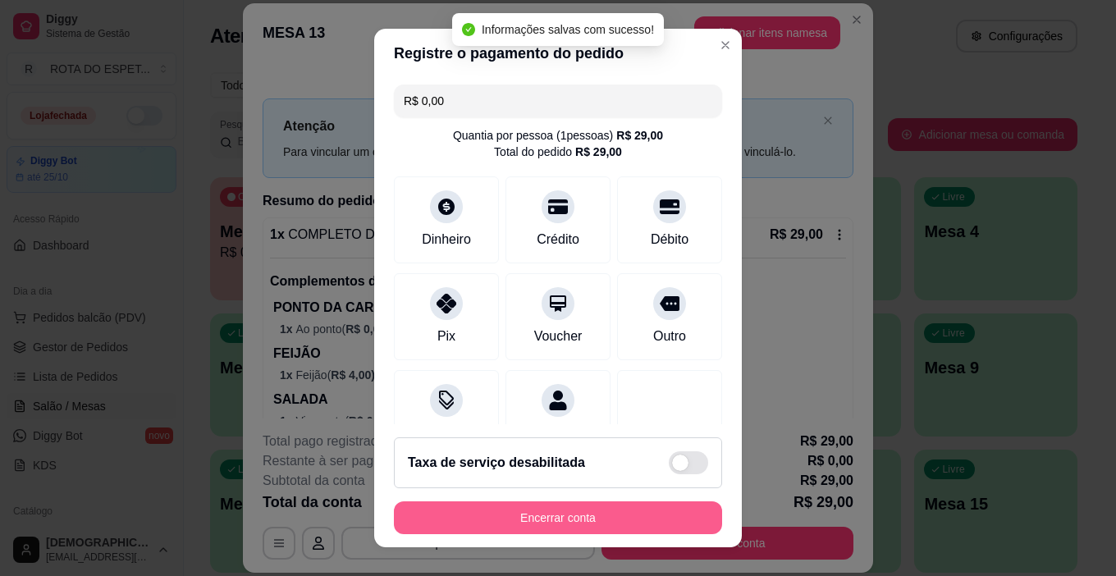
type input "R$ 0,00"
click at [669, 508] on button "Encerrar conta" at bounding box center [558, 518] width 328 height 33
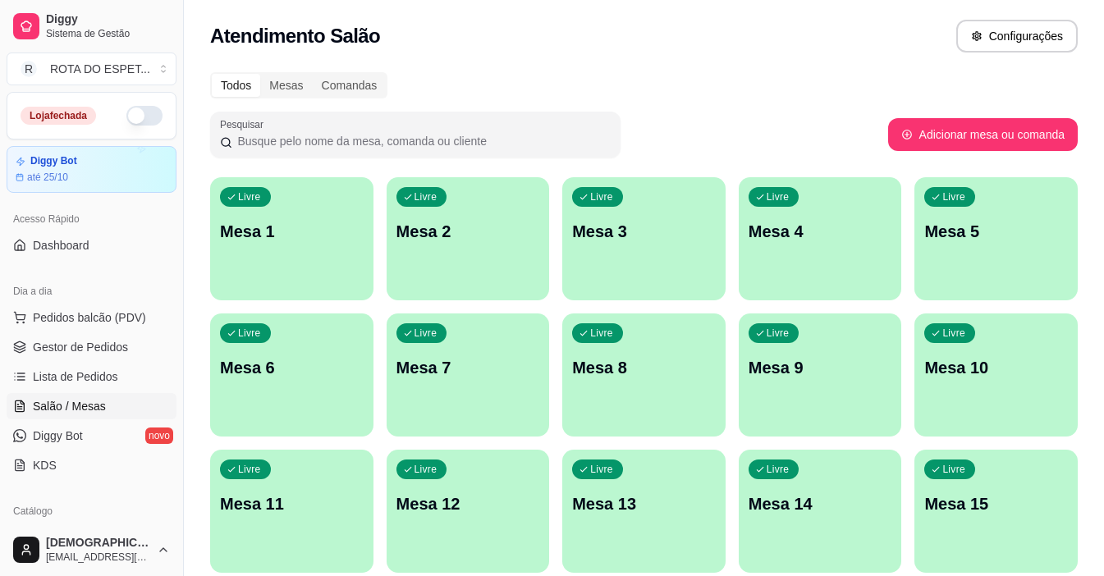
click at [887, 14] on div "Atendimento Salão Configurações" at bounding box center [644, 31] width 920 height 62
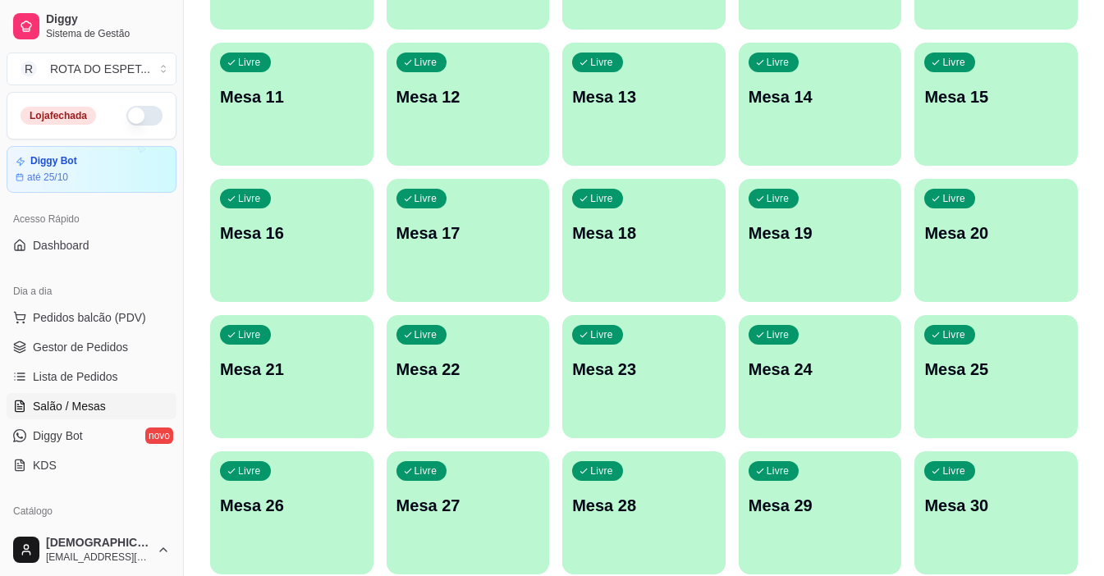
scroll to position [608, 0]
